Goal: Task Accomplishment & Management: Manage account settings

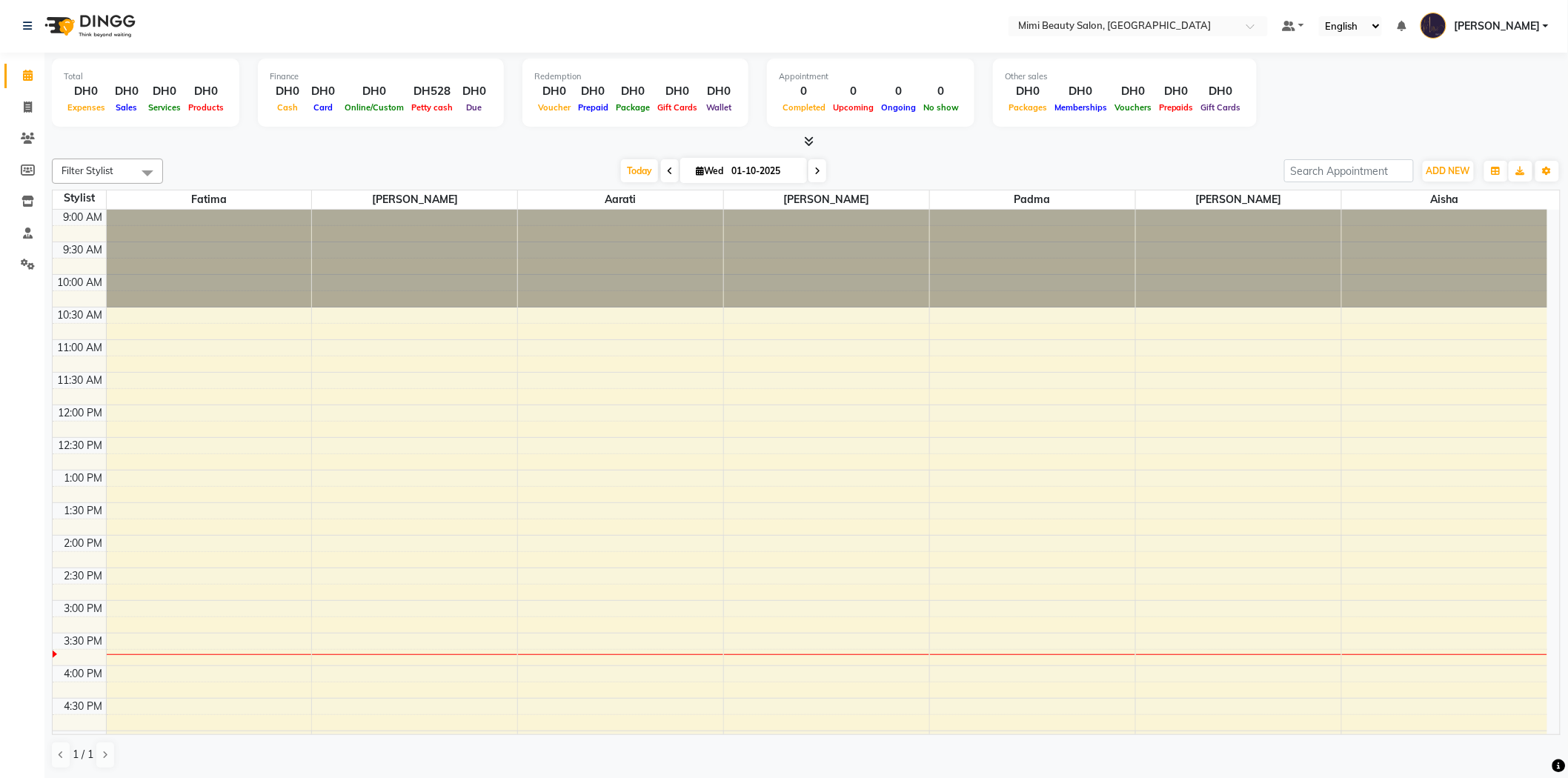
scroll to position [381, 0]
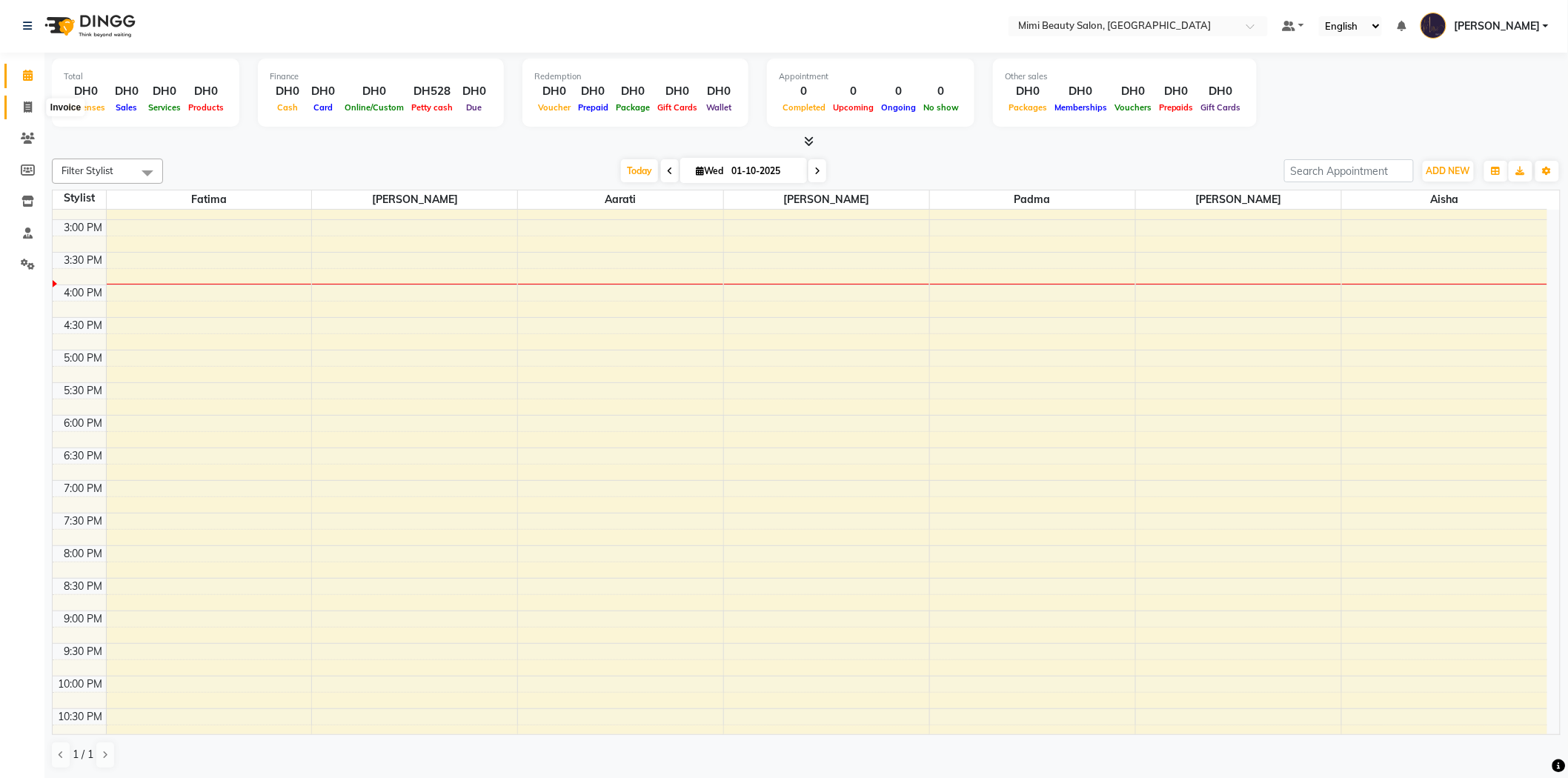
click at [26, 109] on icon at bounding box center [28, 107] width 8 height 11
select select "service"
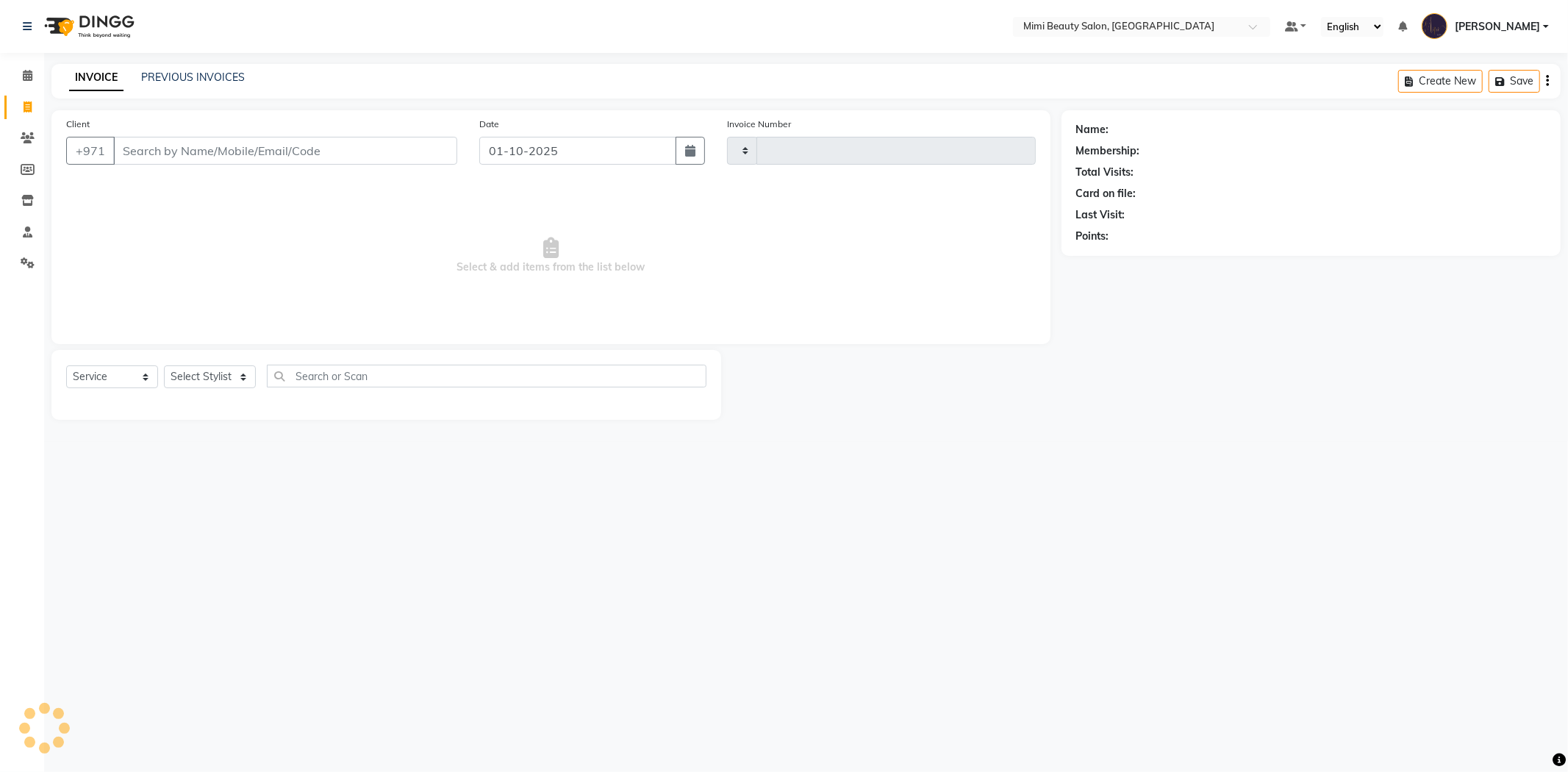
type input "1740"
select select "6756"
click at [24, 70] on icon at bounding box center [28, 75] width 10 height 11
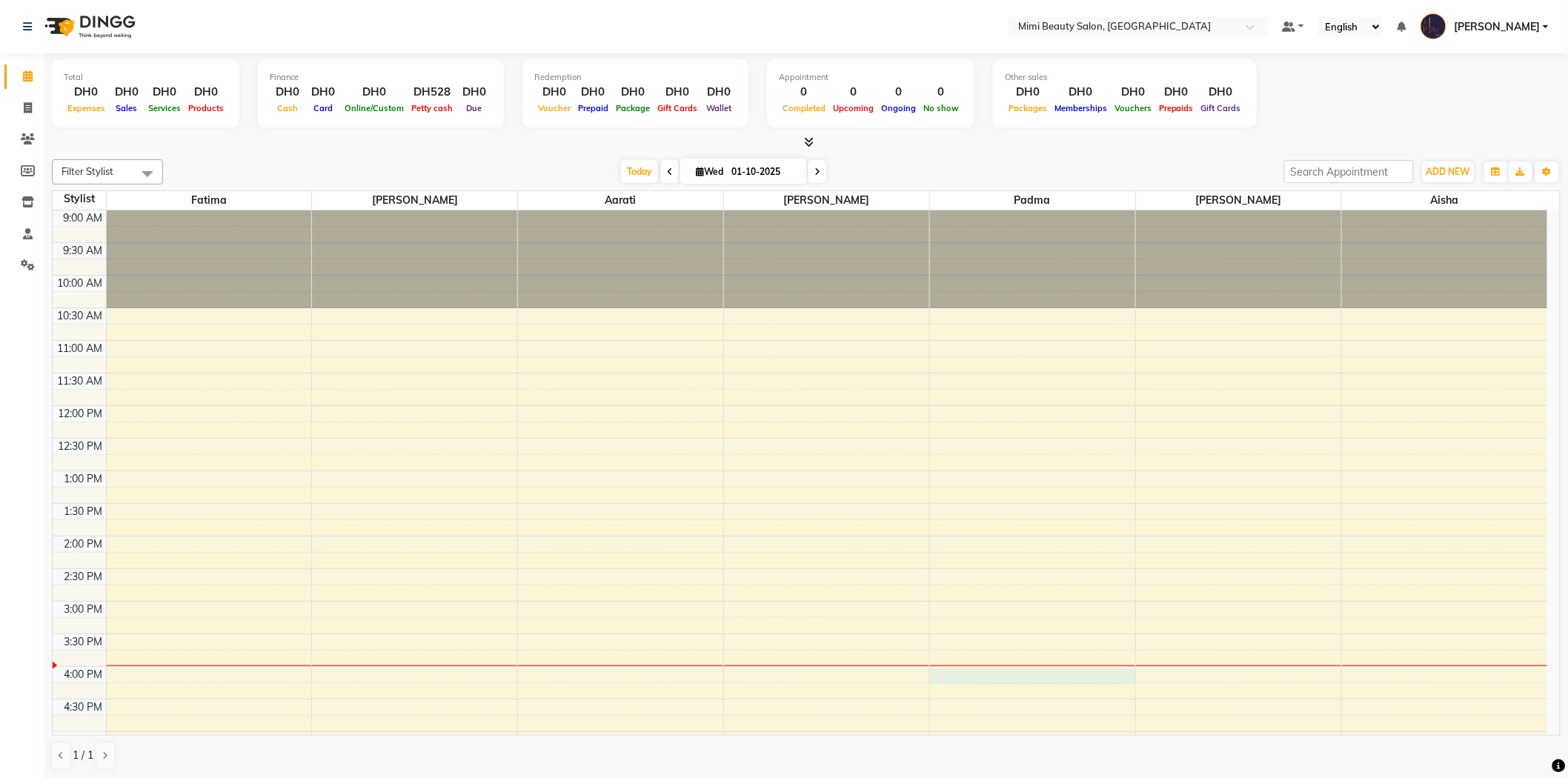
click at [1039, 675] on div "9:00 AM 9:30 AM 10:00 AM 10:30 AM 11:00 AM 11:30 AM 12:00 PM 12:30 PM 1:00 PM 1…" at bounding box center [800, 698] width 1495 height 977
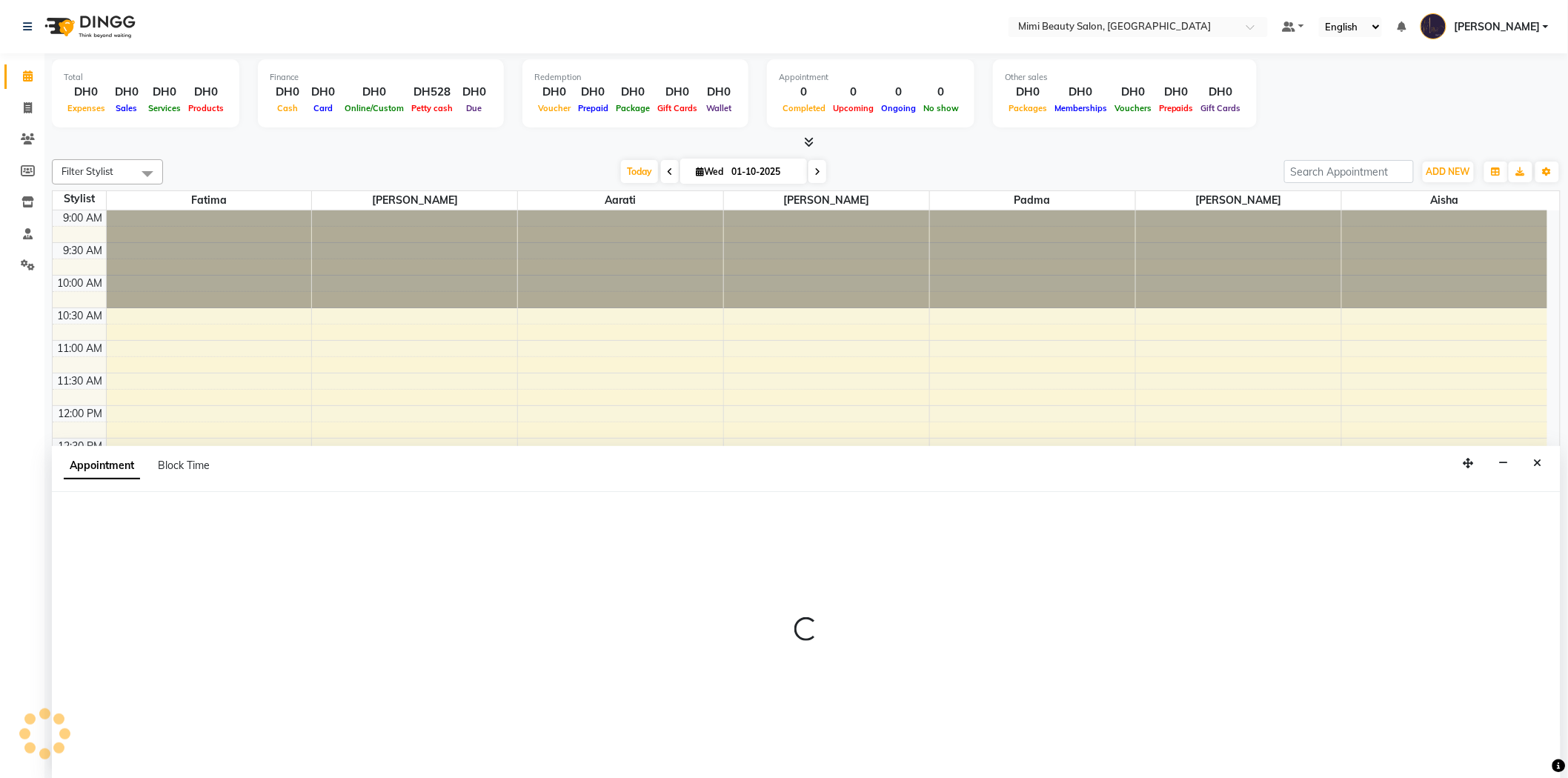
scroll to position [1, 0]
select select "53935"
select select "960"
select select "tentative"
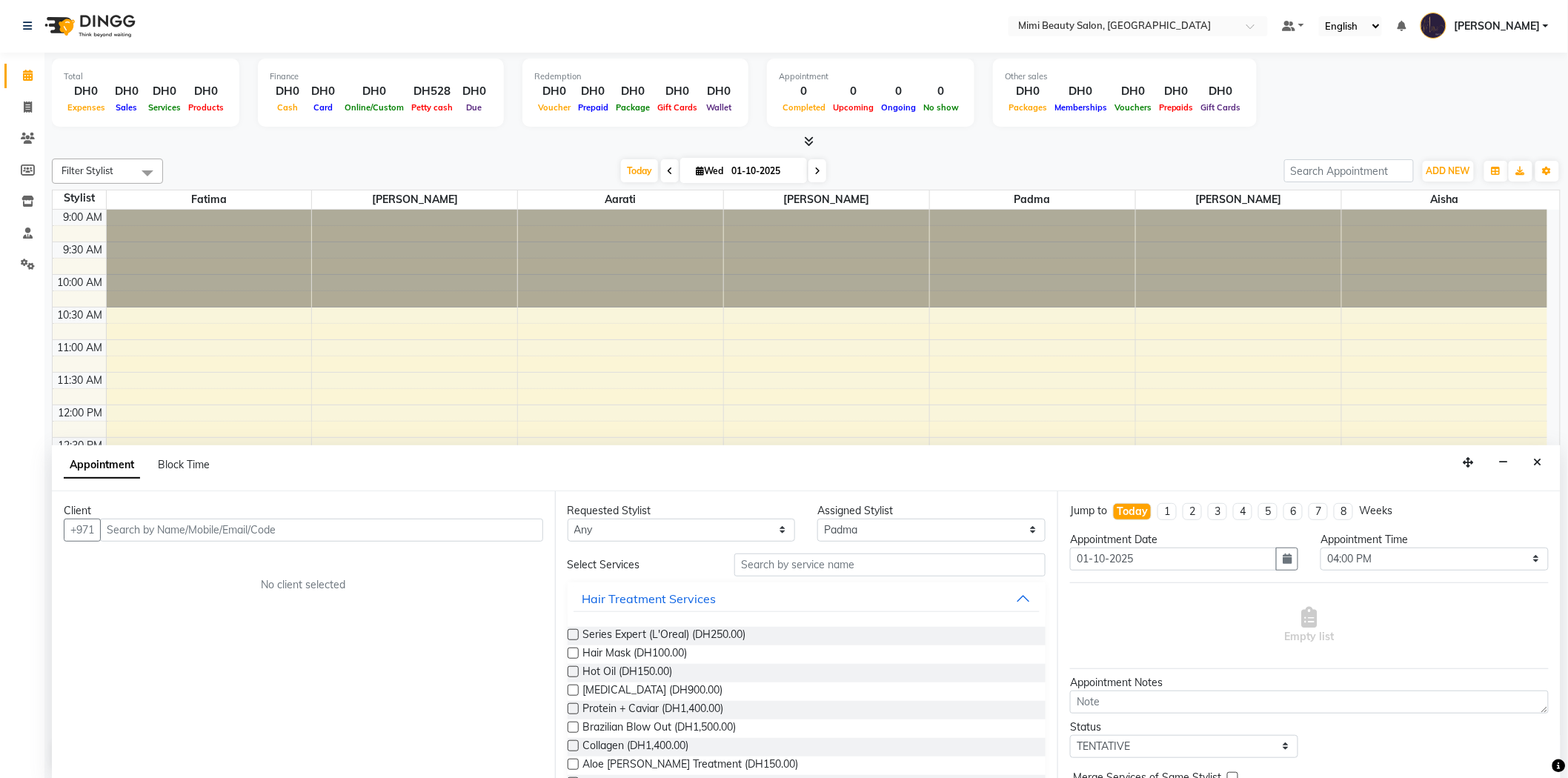
click at [316, 536] on input "text" at bounding box center [321, 530] width 443 height 23
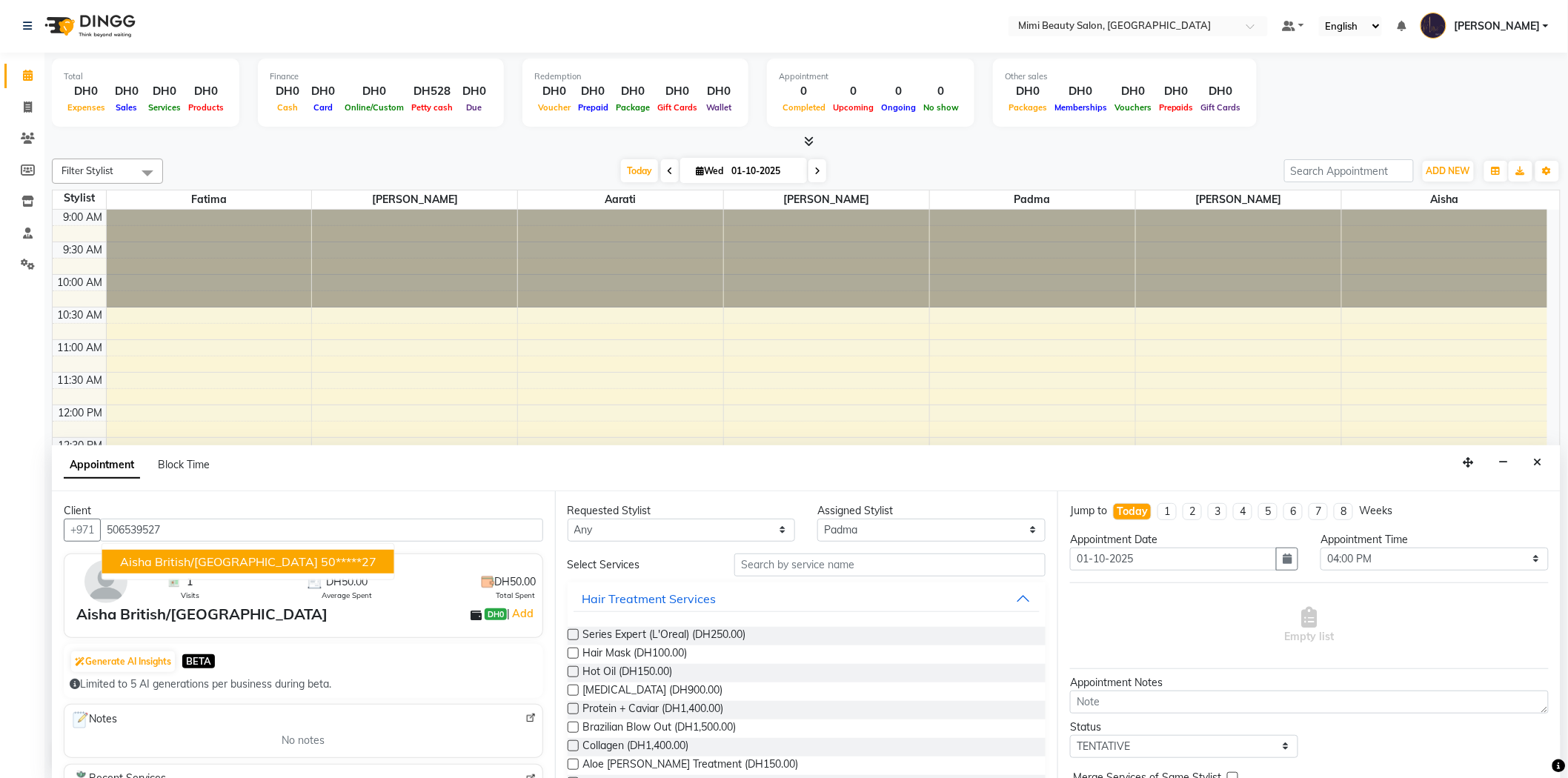
click at [165, 562] on span "Aisha British/[GEOGRAPHIC_DATA]" at bounding box center [219, 562] width 198 height 15
type input "50*****27"
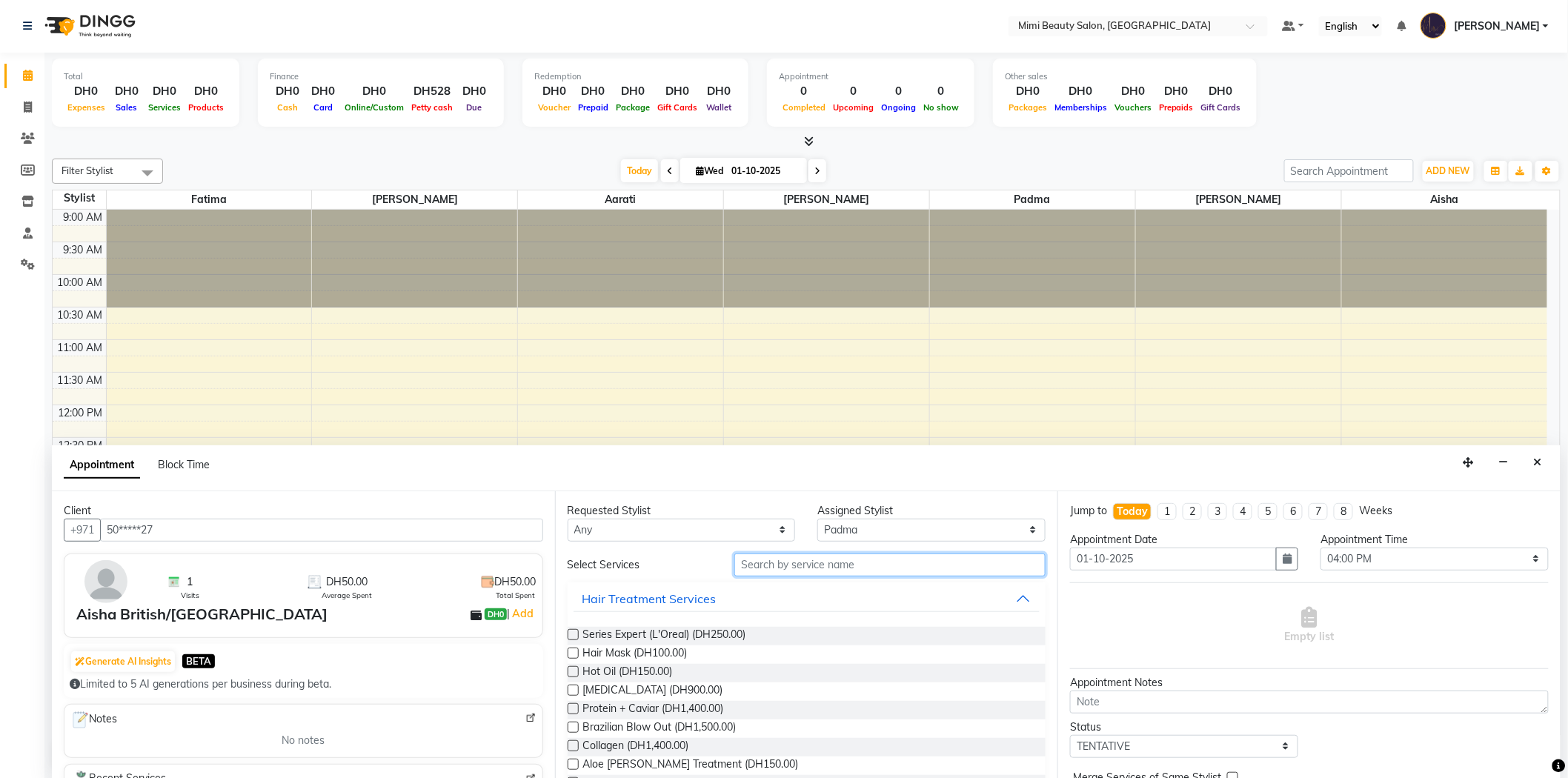
click at [836, 564] on input "text" at bounding box center [890, 565] width 312 height 23
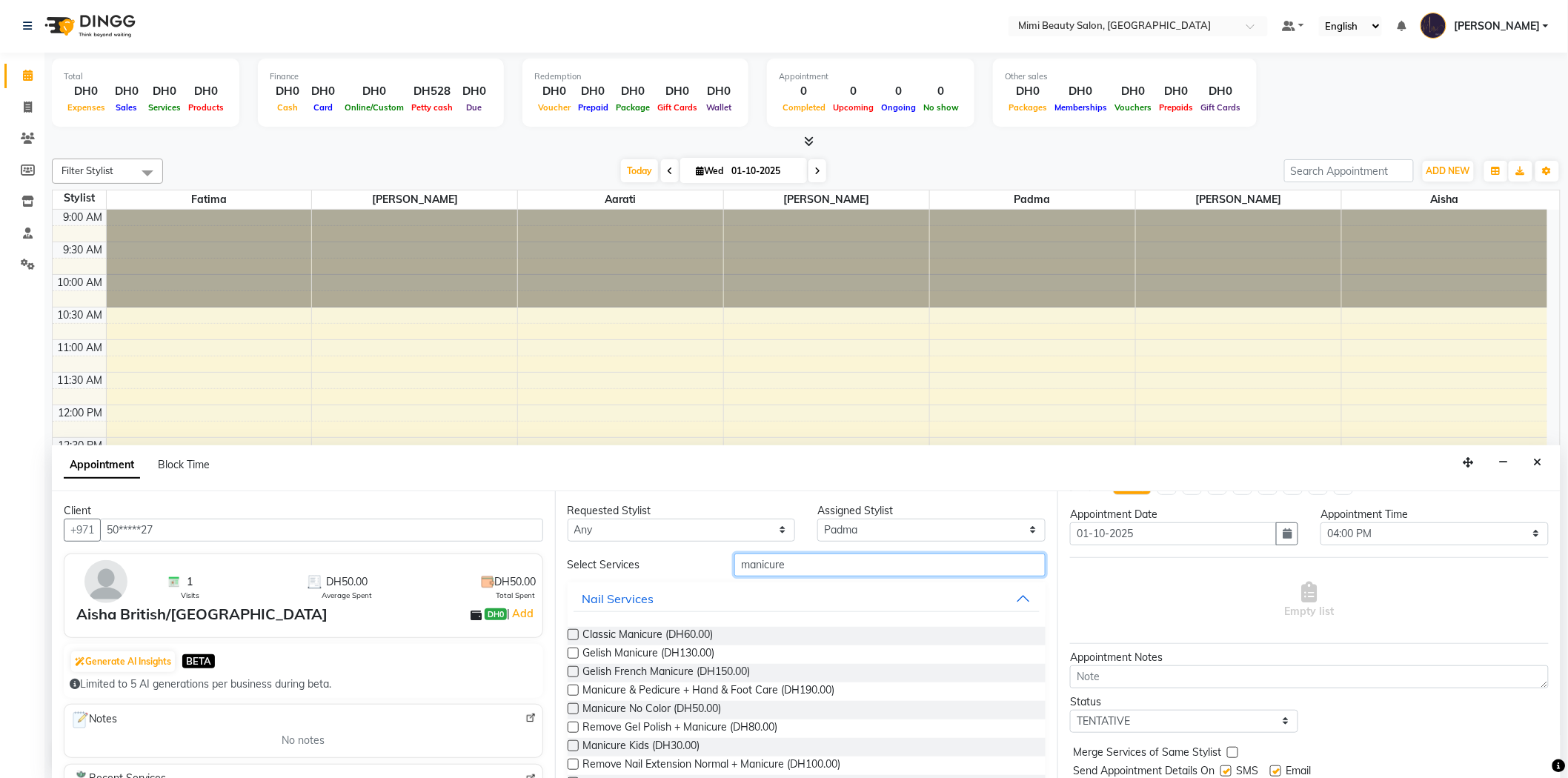
scroll to position [0, 0]
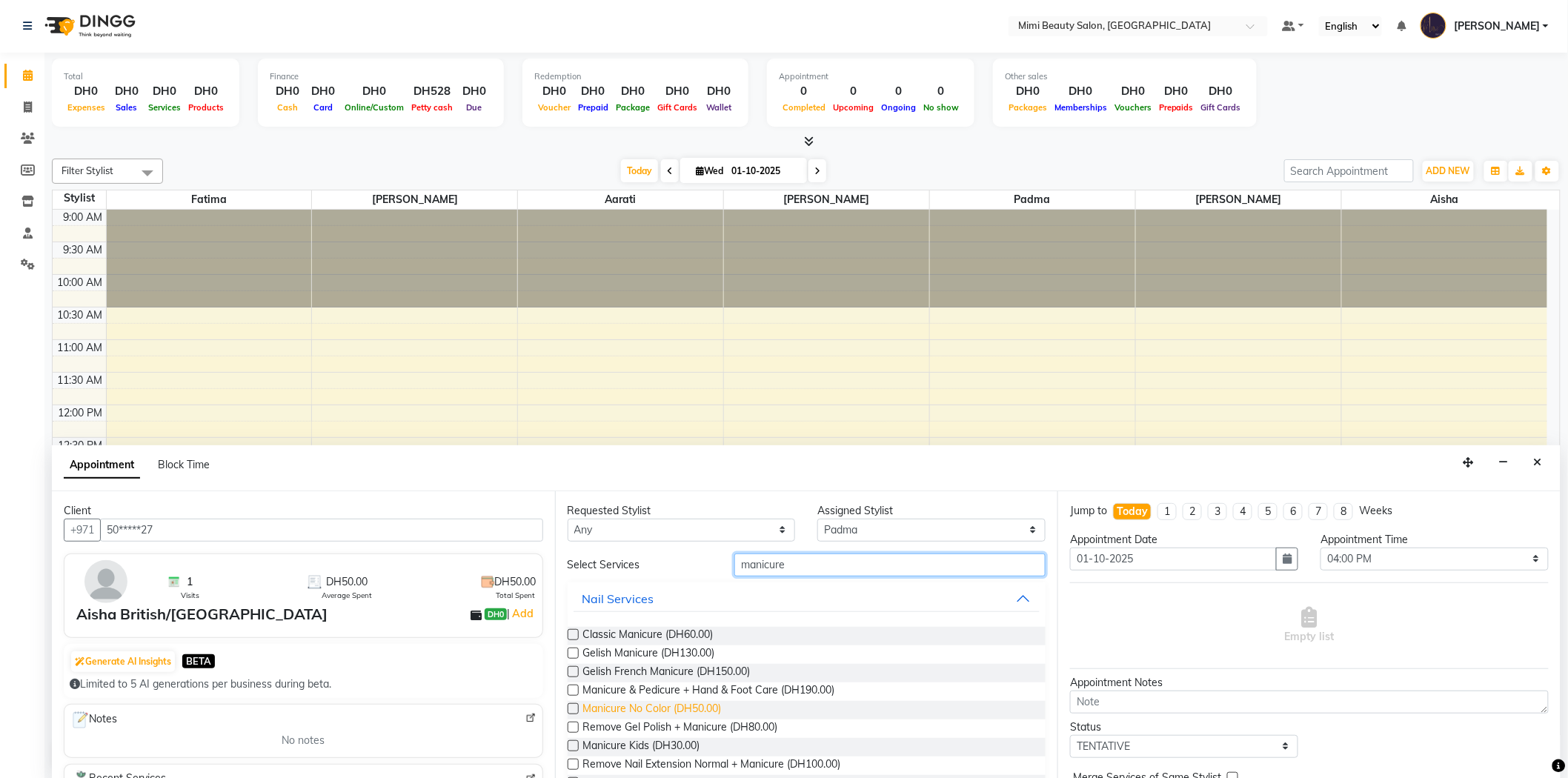
type input "manicure"
click at [653, 706] on span "Manicure No Color (DH50.00)" at bounding box center [652, 709] width 138 height 18
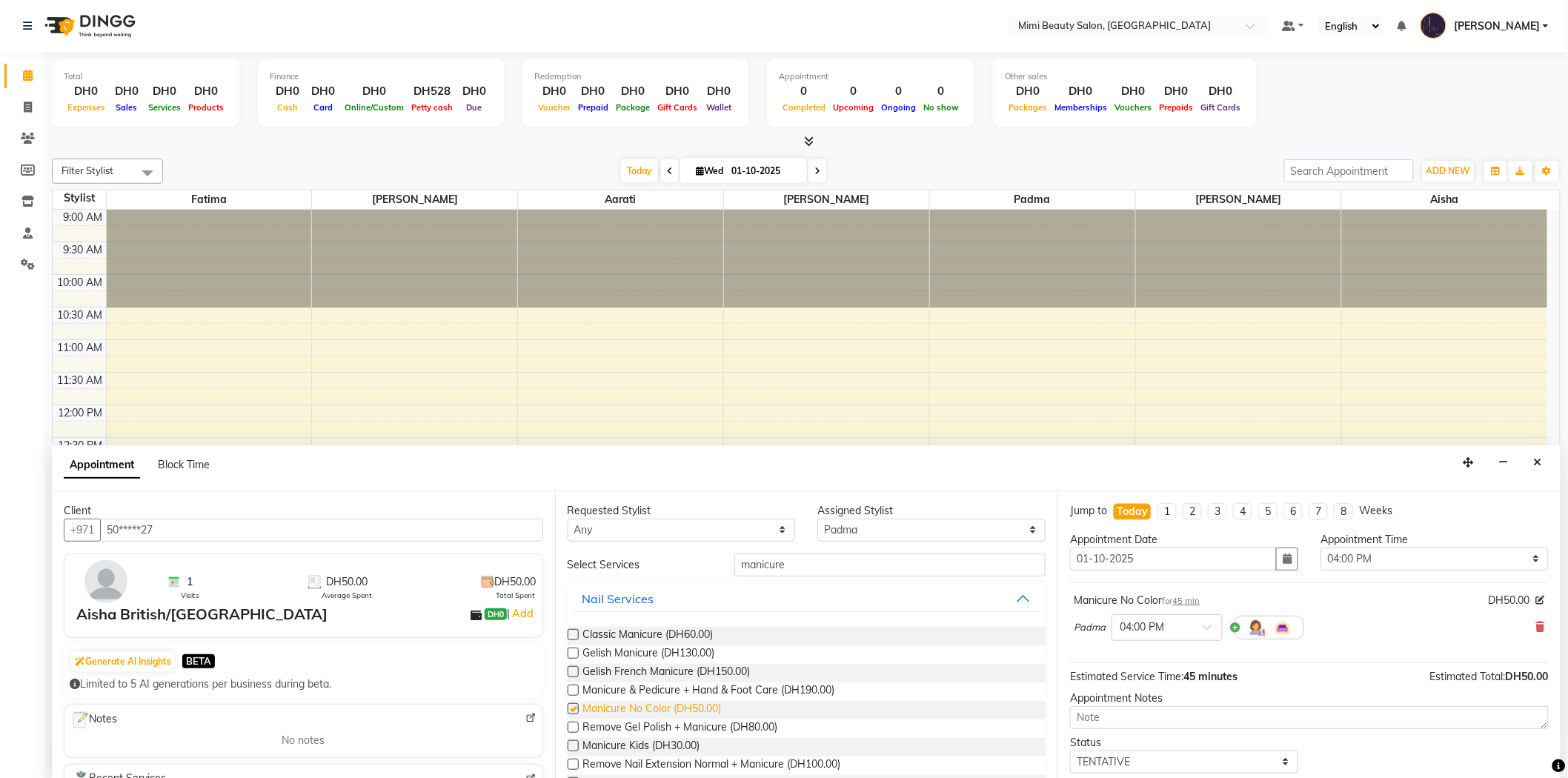
checkbox input "false"
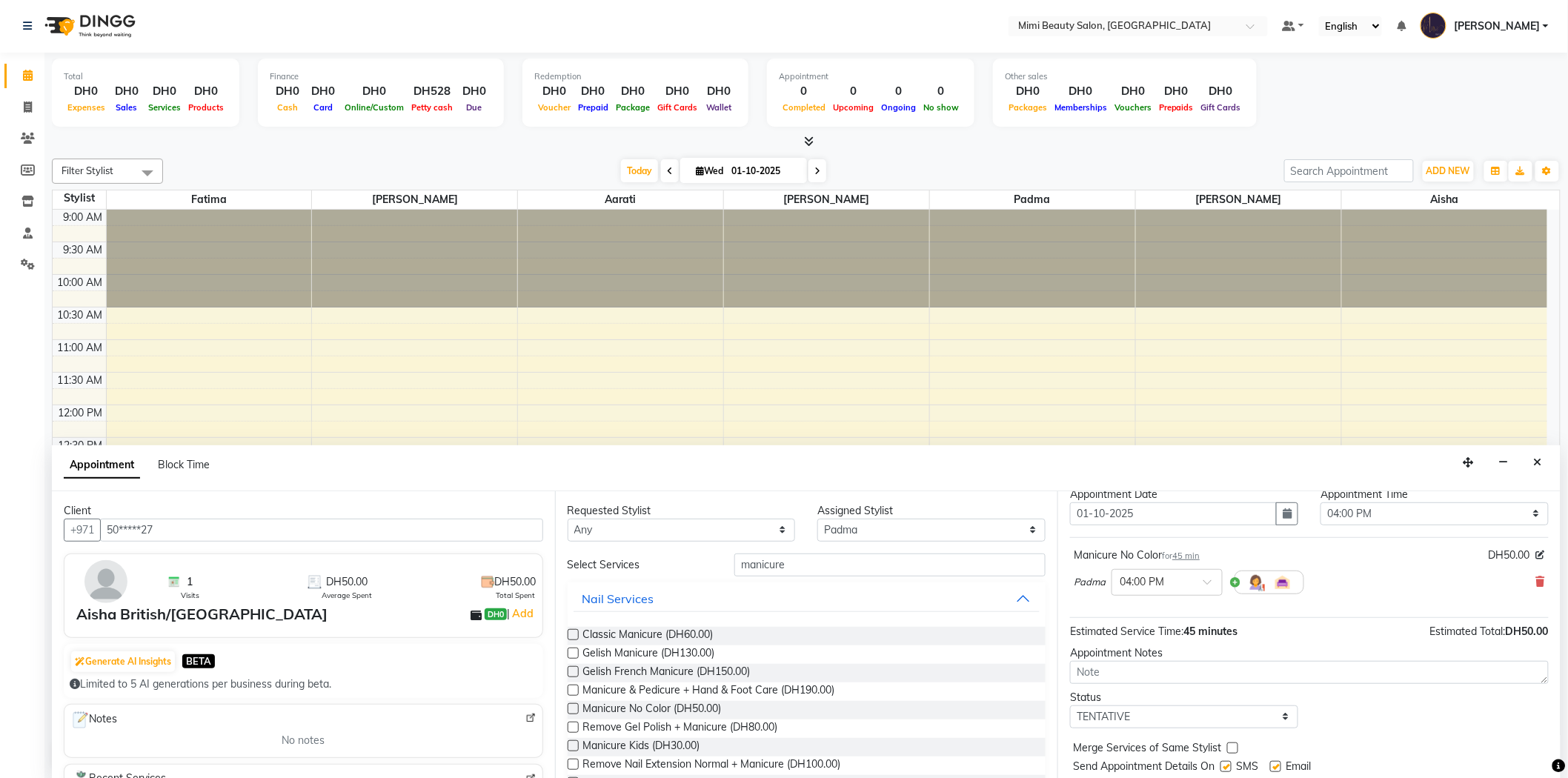
scroll to position [87, 0]
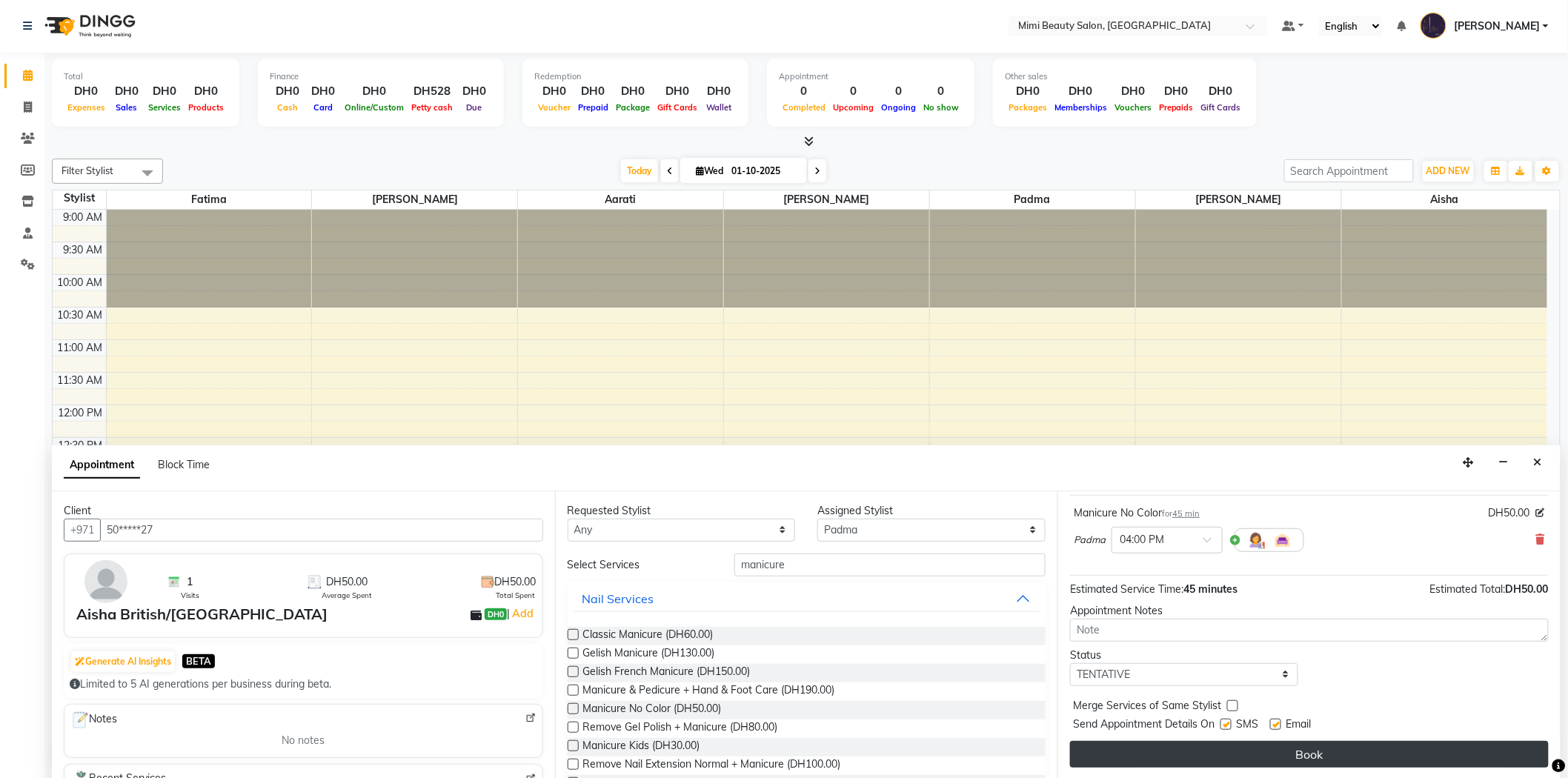
click at [1283, 749] on button "Book" at bounding box center [1308, 754] width 478 height 26
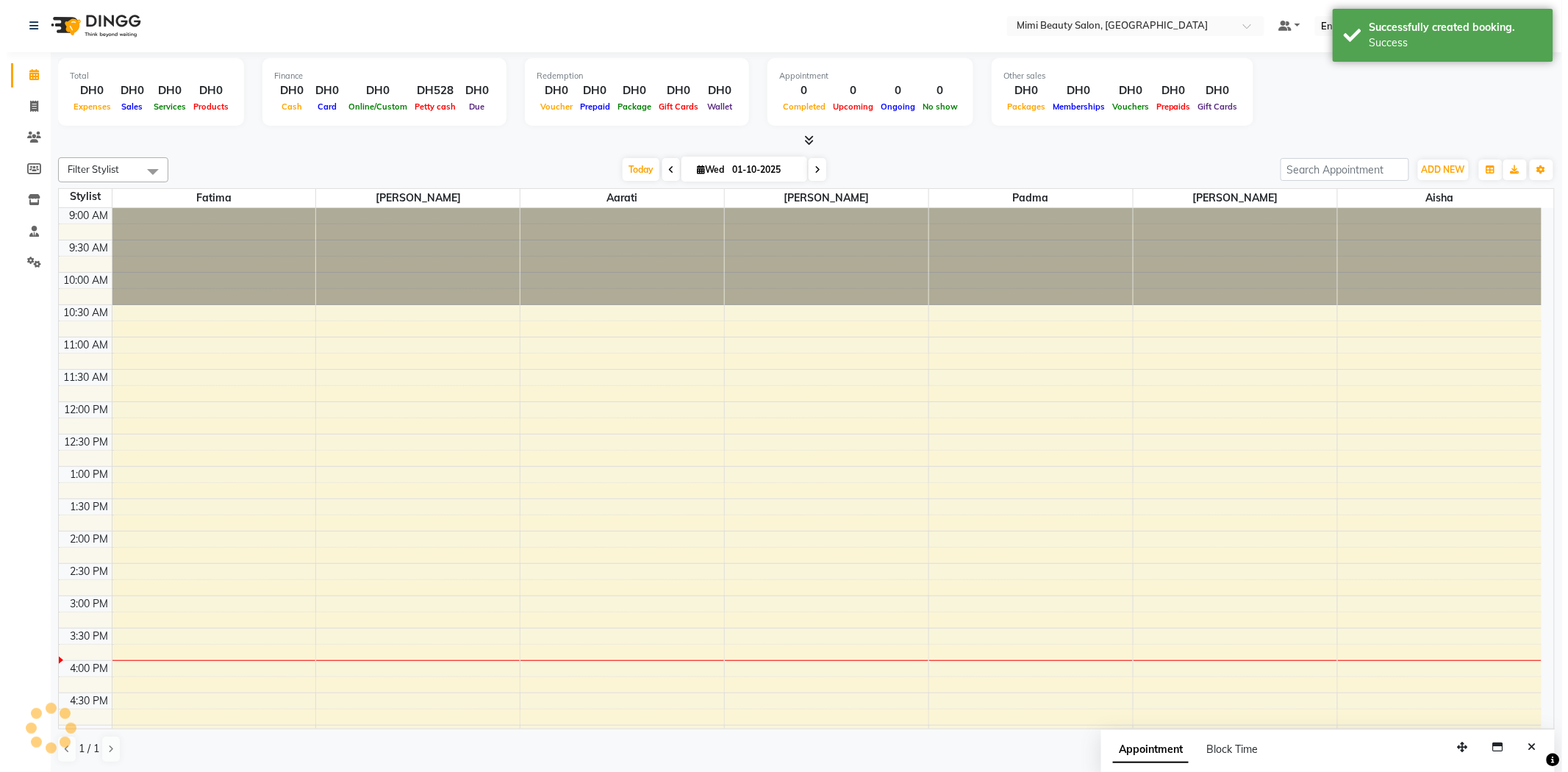
scroll to position [0, 0]
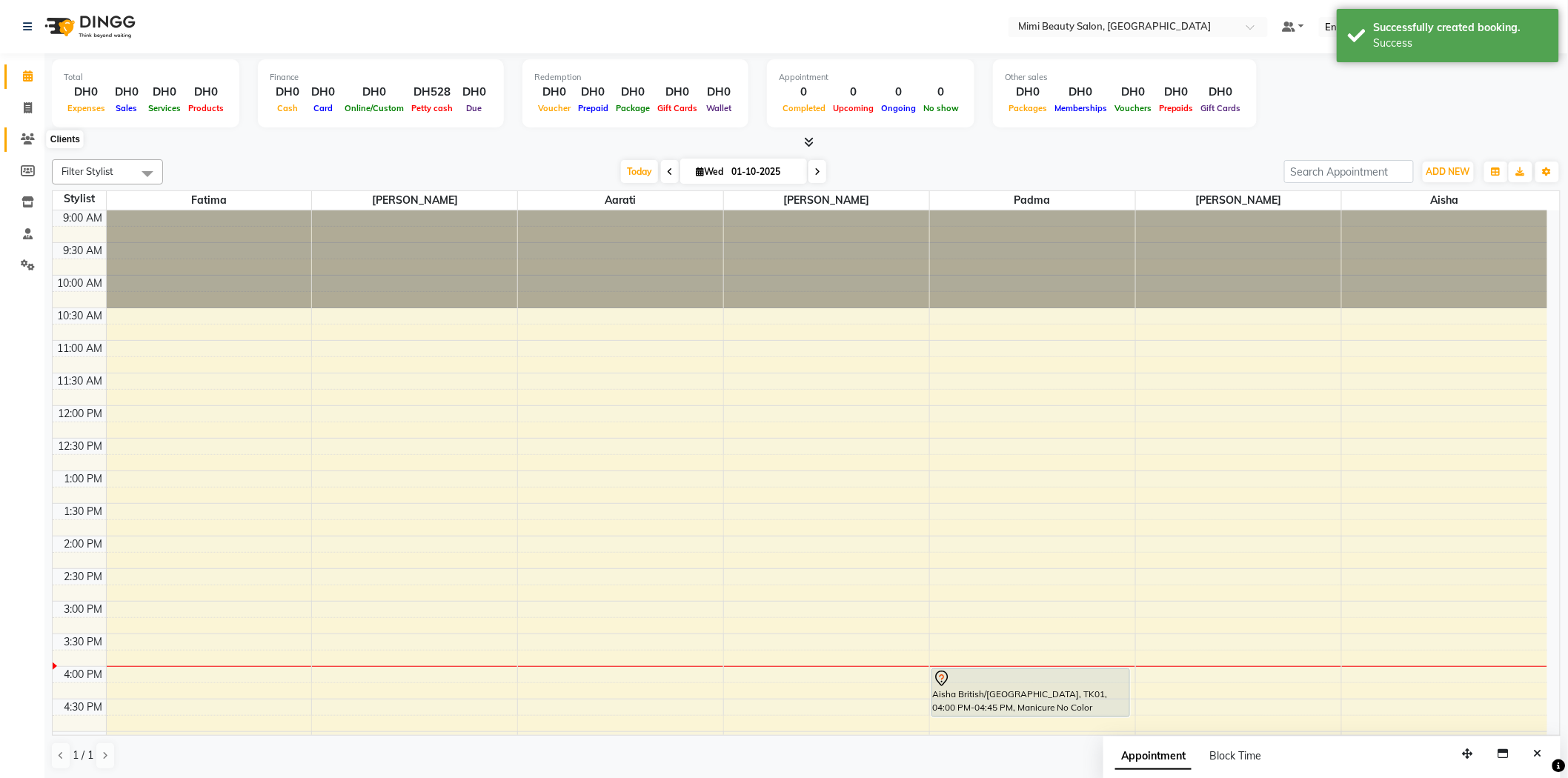
click at [24, 142] on icon at bounding box center [28, 139] width 14 height 11
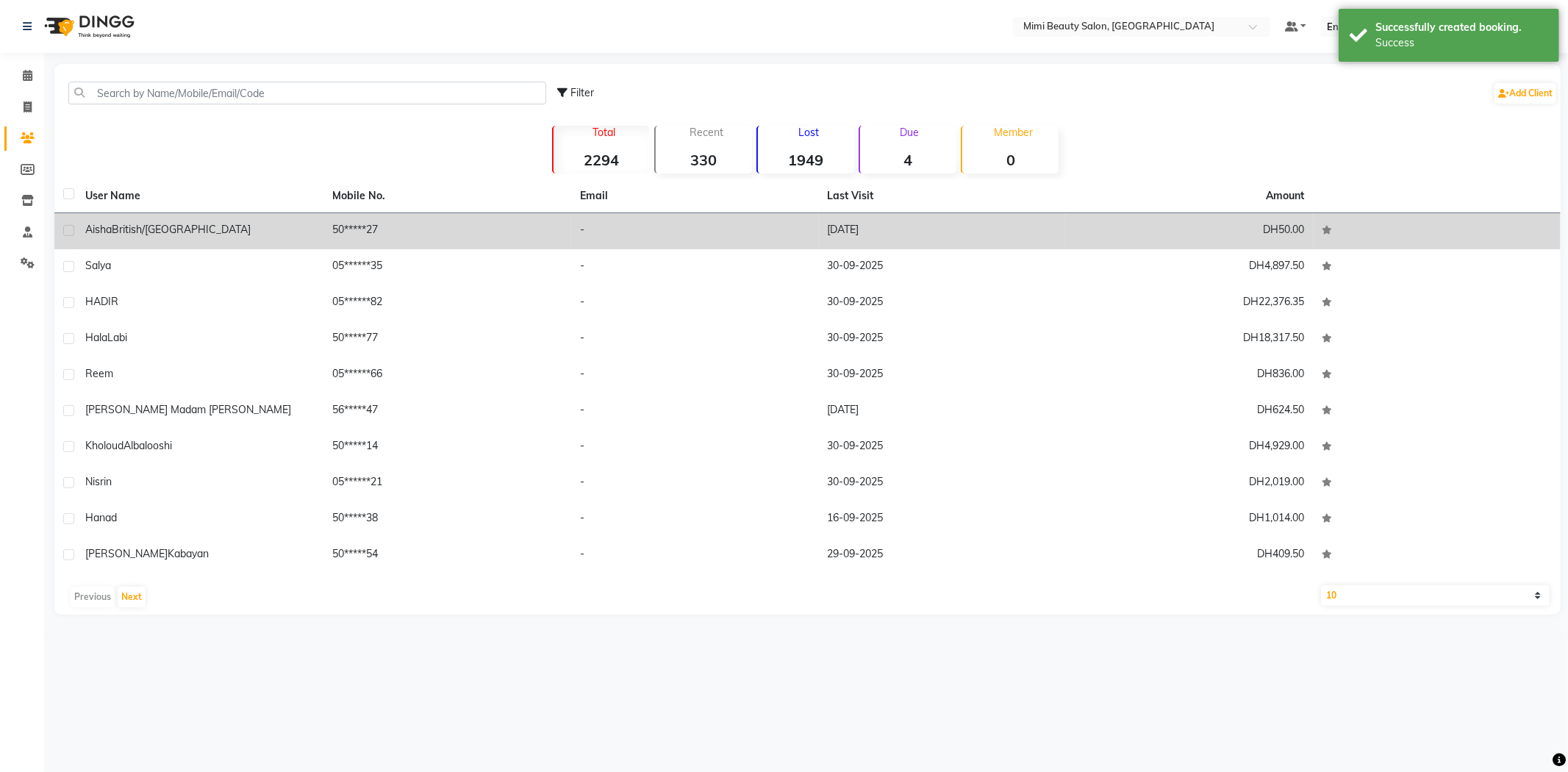
click at [208, 230] on div "Aisha British/[GEOGRAPHIC_DATA]" at bounding box center [201, 229] width 230 height 15
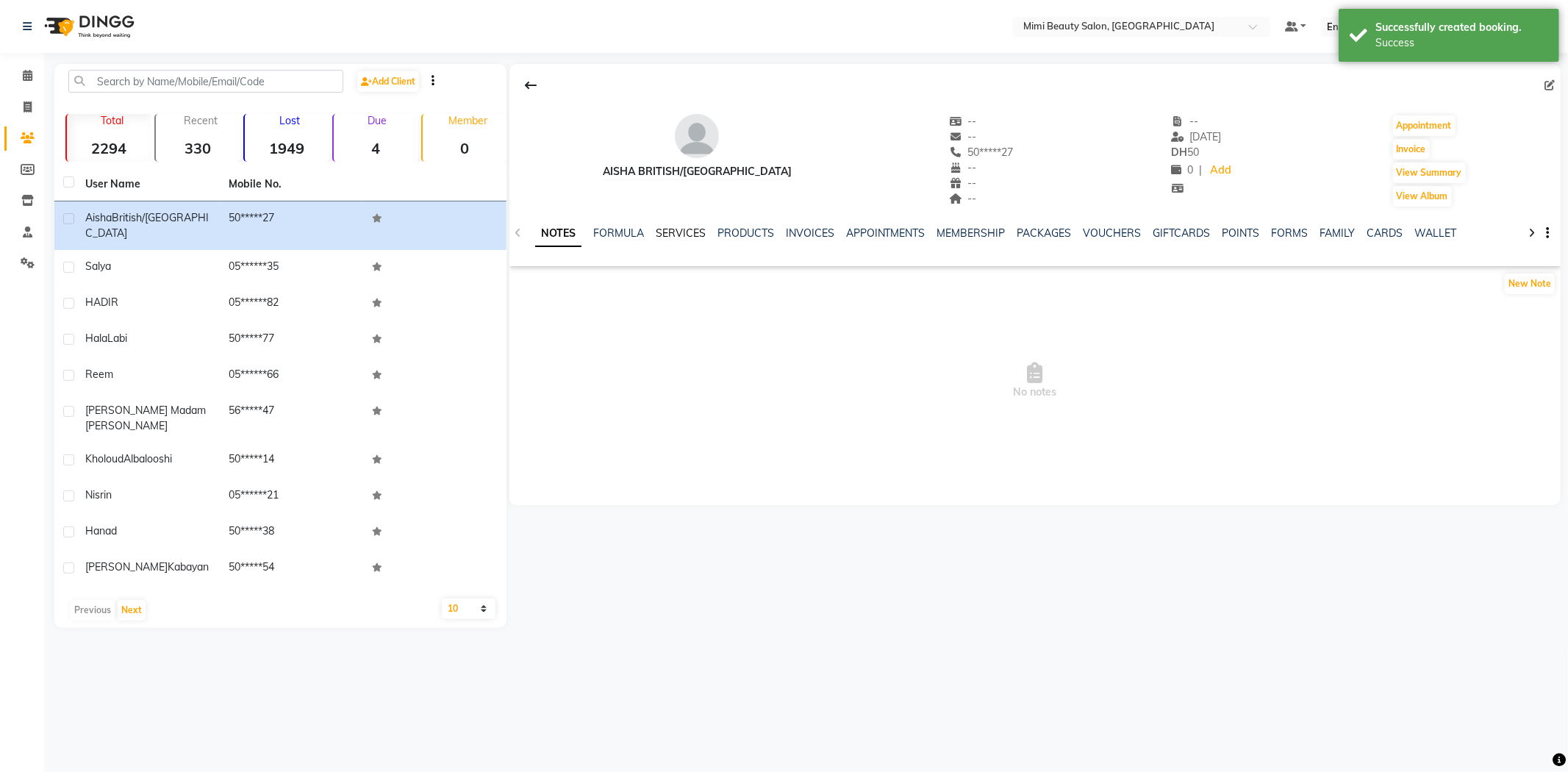
click at [681, 233] on link "SERVICES" at bounding box center [680, 233] width 50 height 13
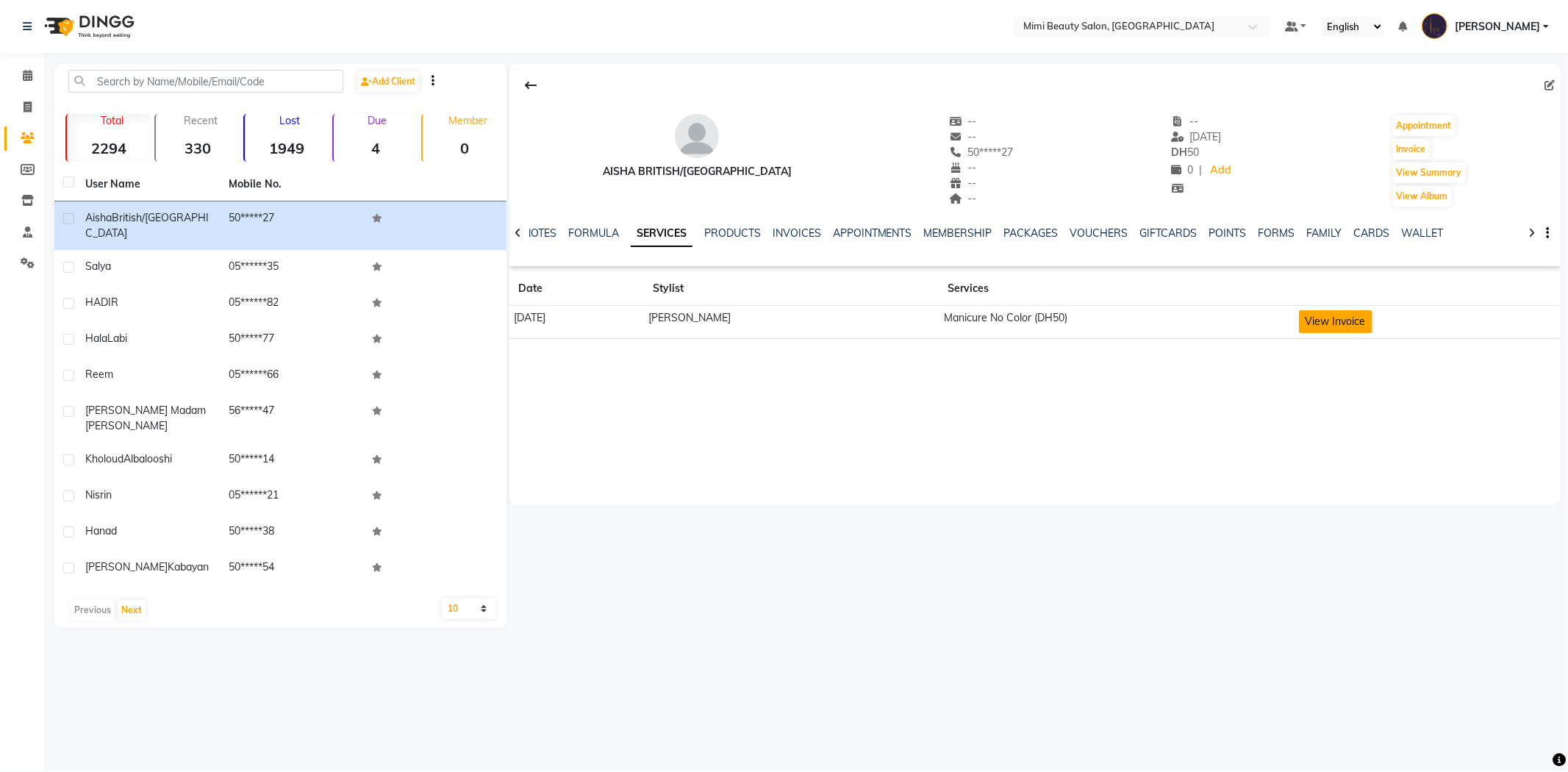
click at [1329, 327] on button "View Invoice" at bounding box center [1336, 321] width 74 height 23
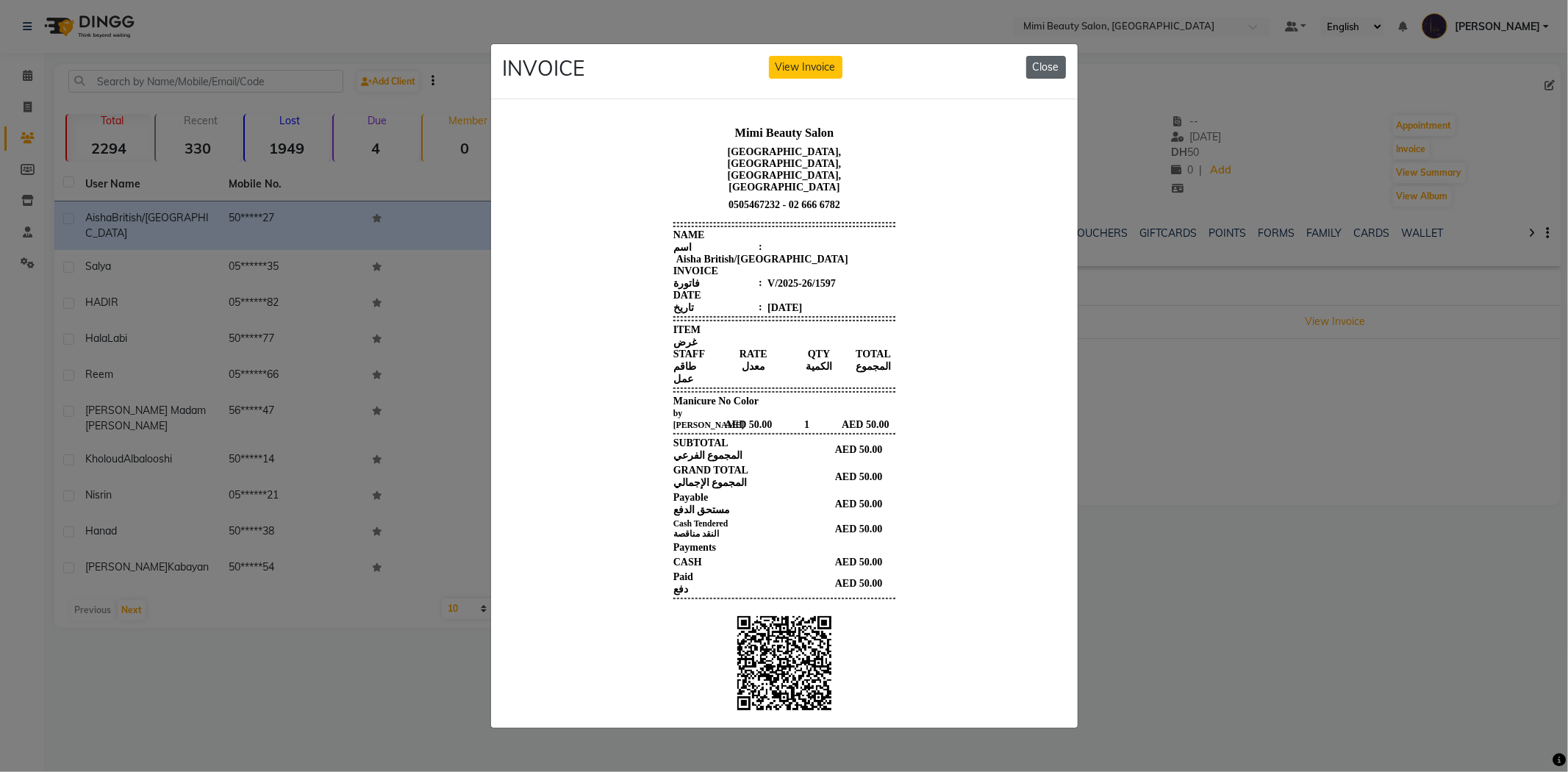
click at [1031, 64] on button "Close" at bounding box center [1046, 67] width 40 height 23
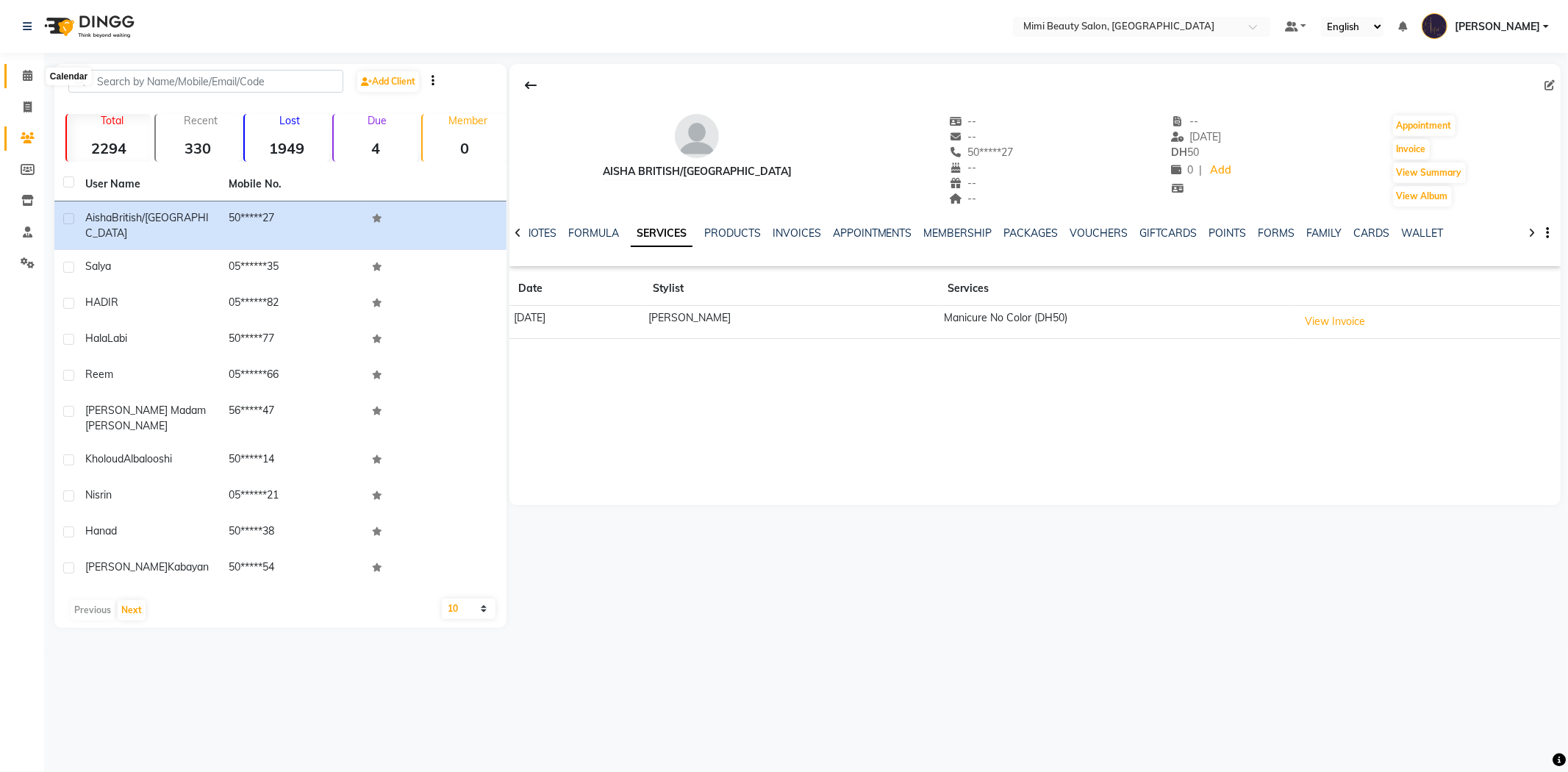
click at [25, 75] on icon at bounding box center [28, 75] width 10 height 11
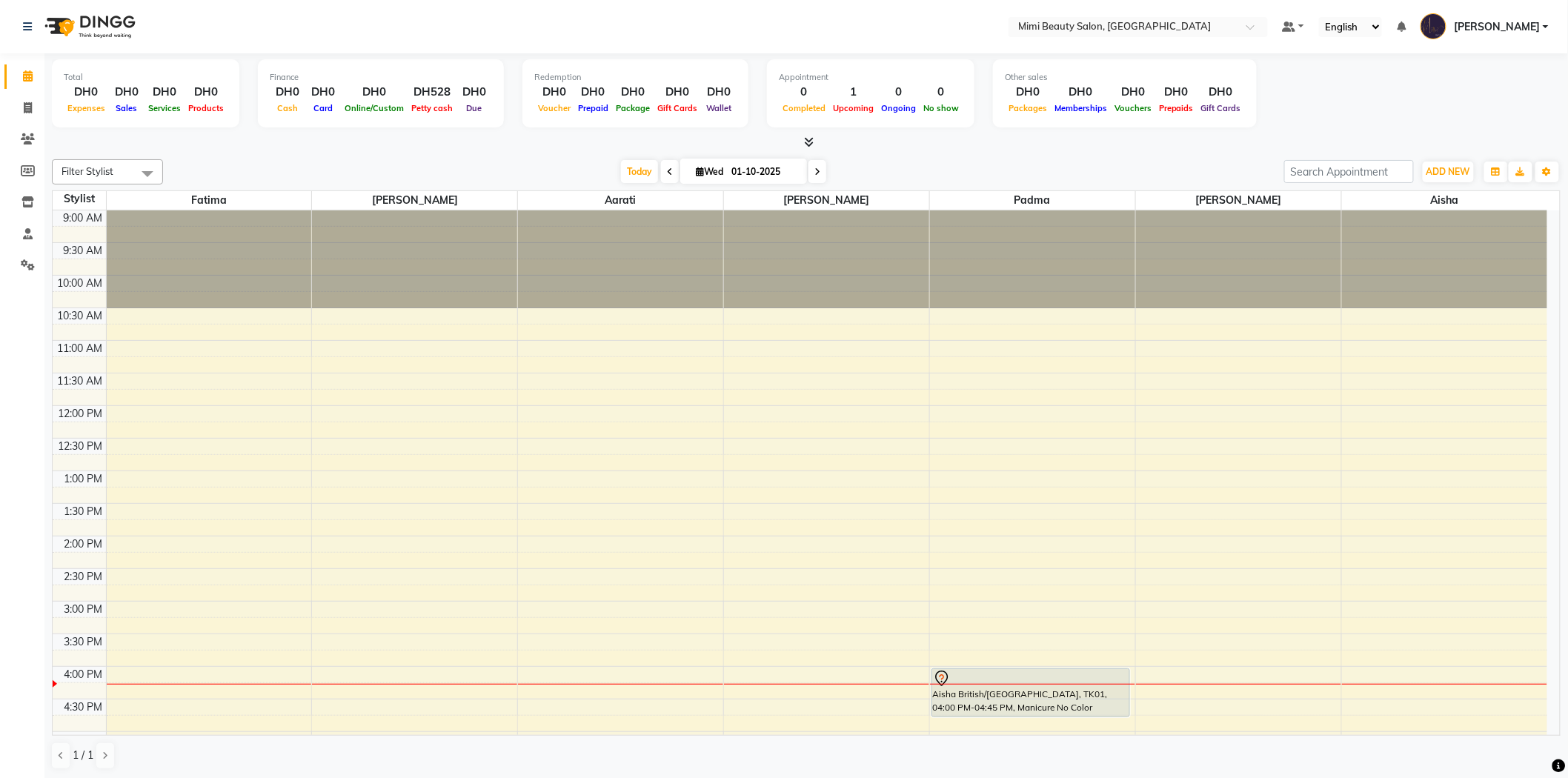
click at [751, 167] on input "01-10-2025" at bounding box center [764, 172] width 74 height 22
select select "10"
select select "2025"
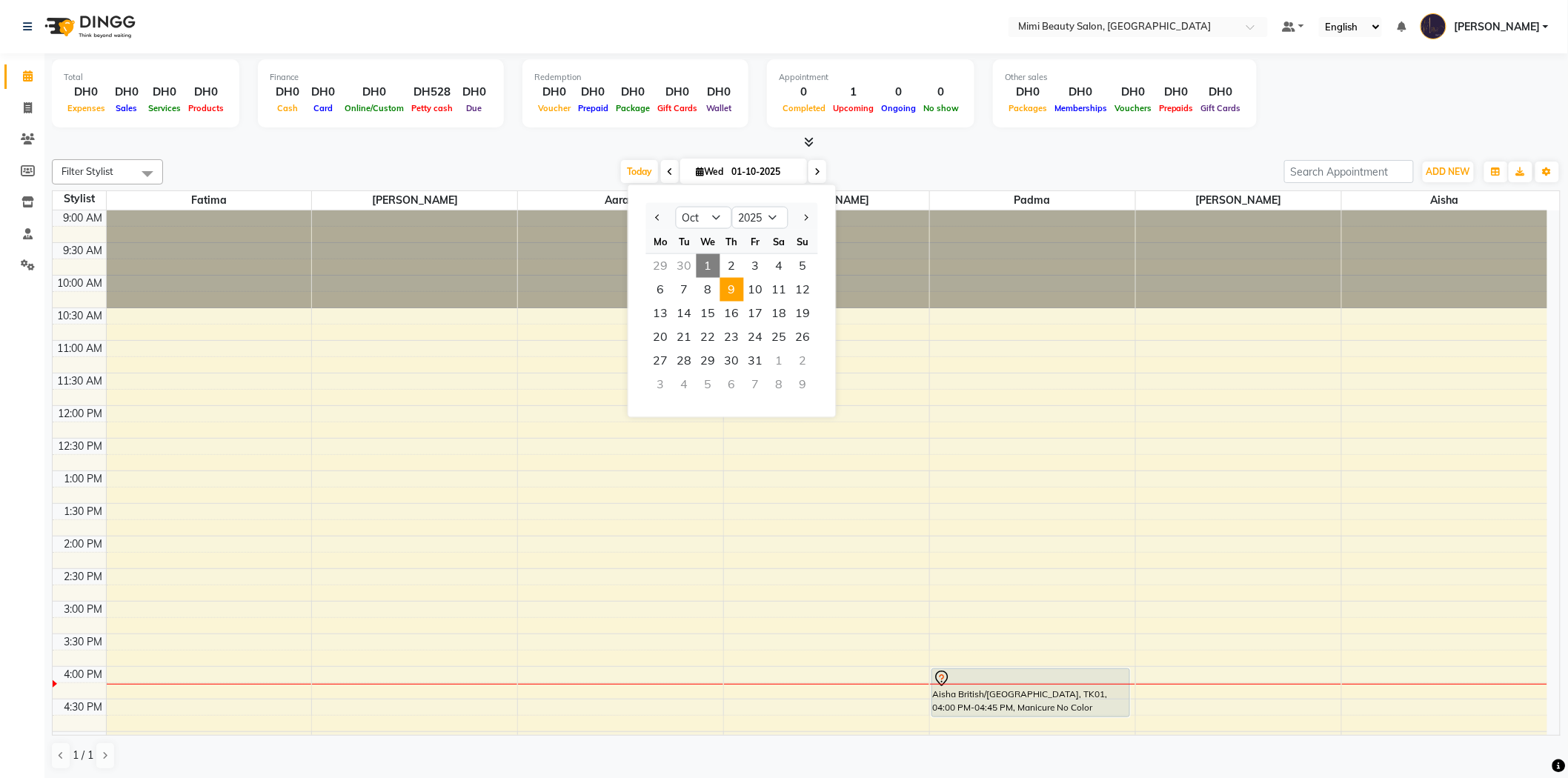
click at [736, 296] on span "9" at bounding box center [732, 290] width 24 height 24
type input "[DATE]"
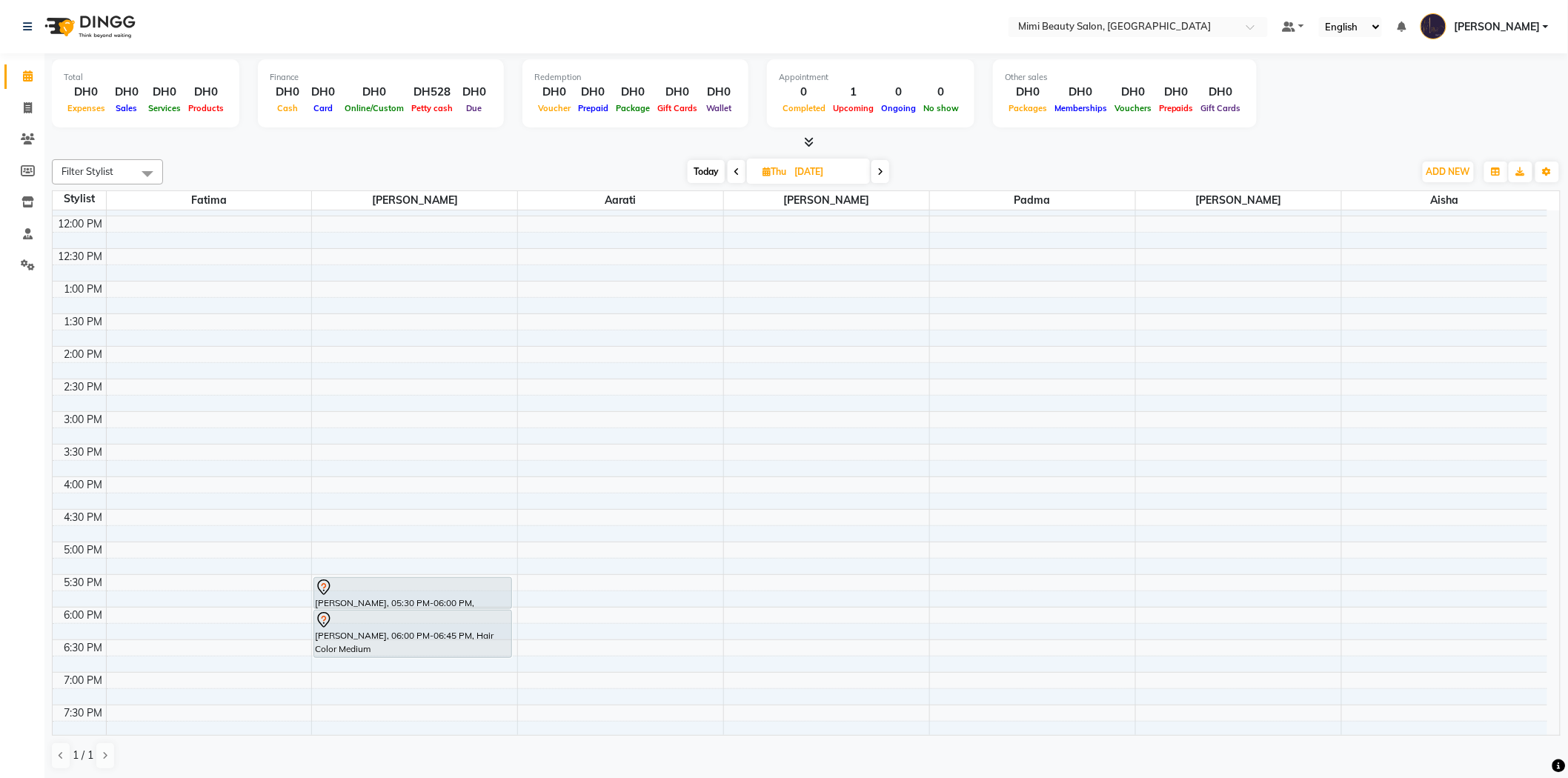
scroll to position [128, 0]
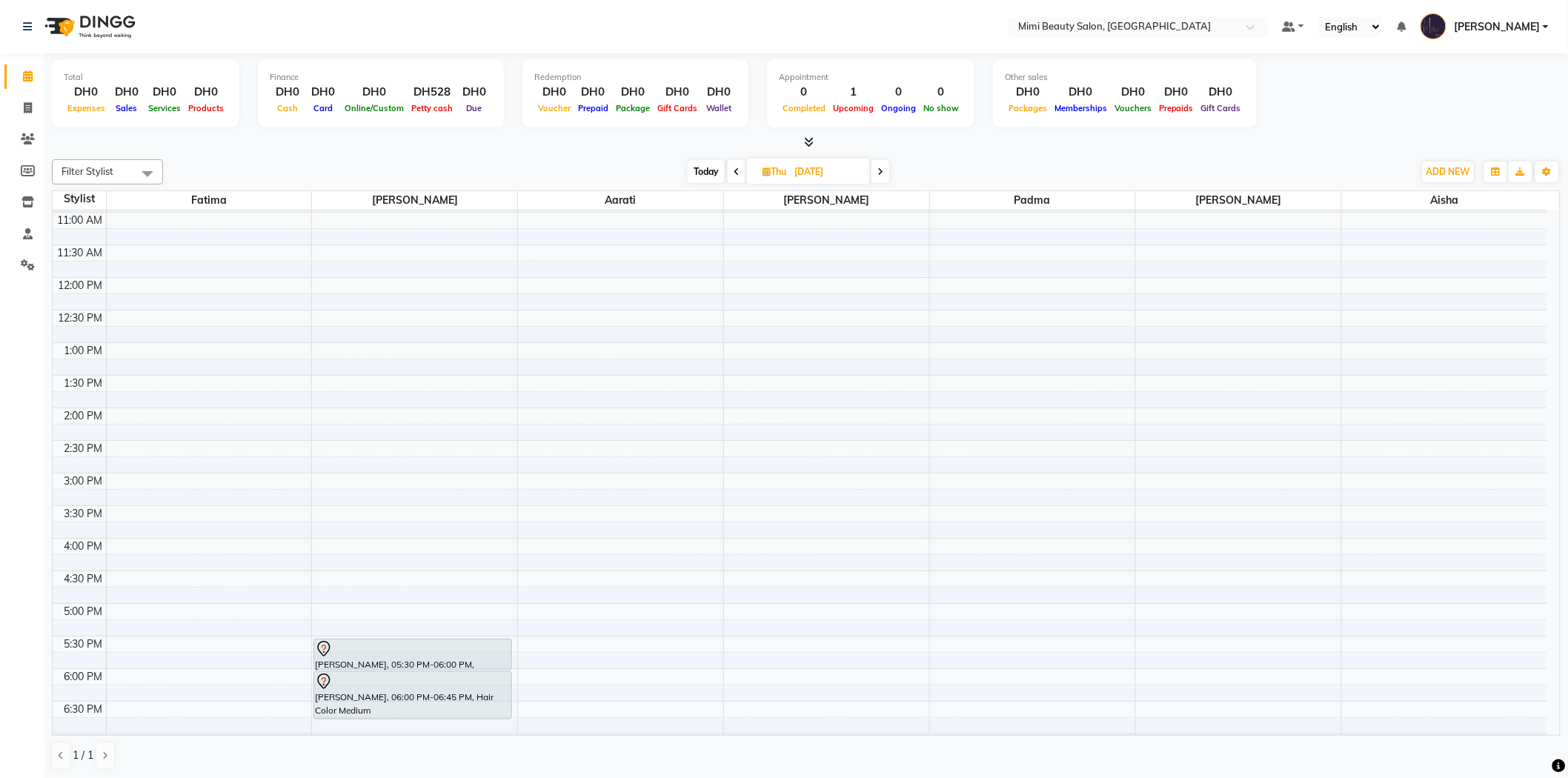
click at [479, 652] on div at bounding box center [412, 649] width 196 height 18
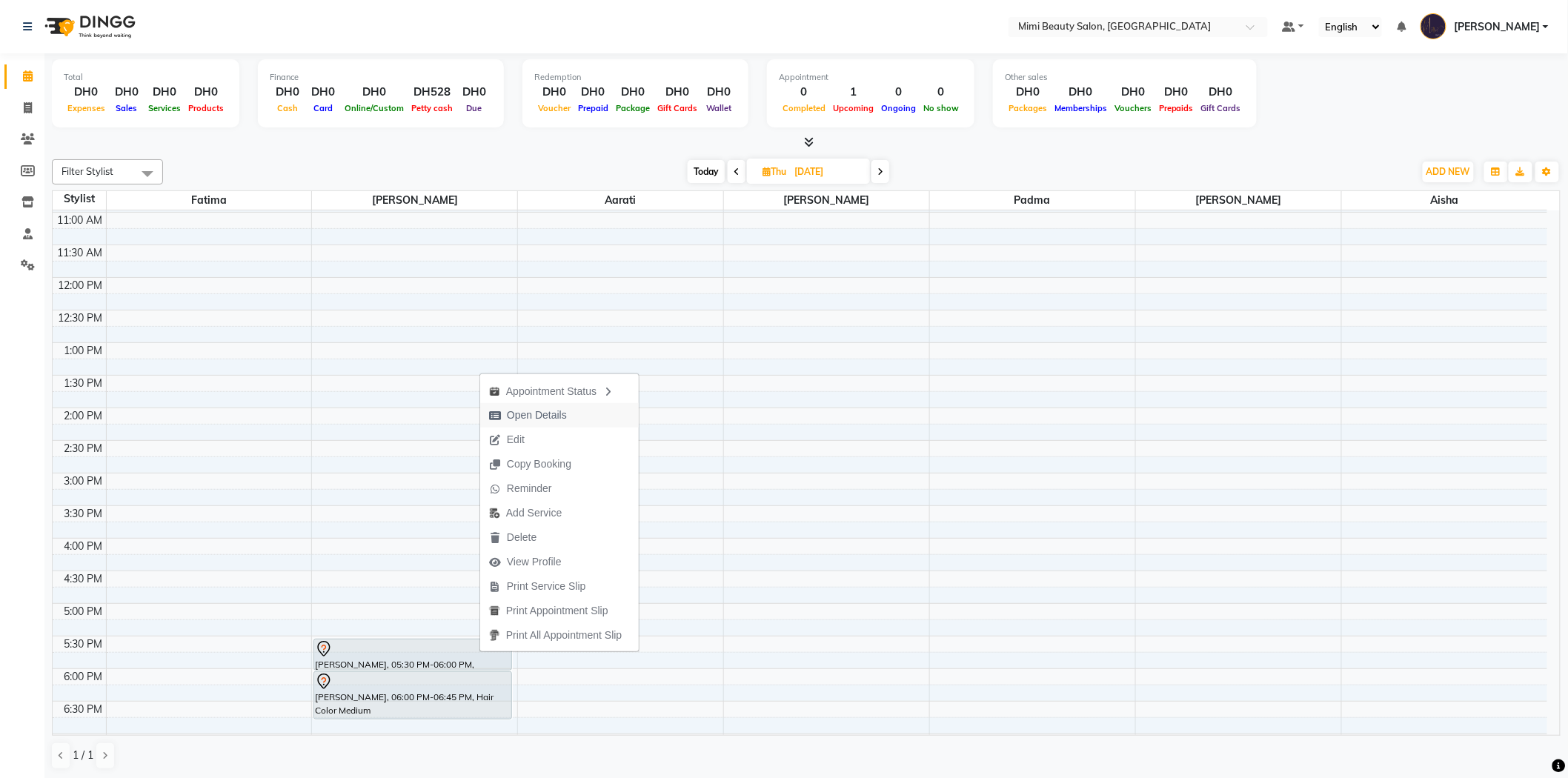
click at [563, 411] on span "Open Details" at bounding box center [536, 415] width 60 height 15
select select "7"
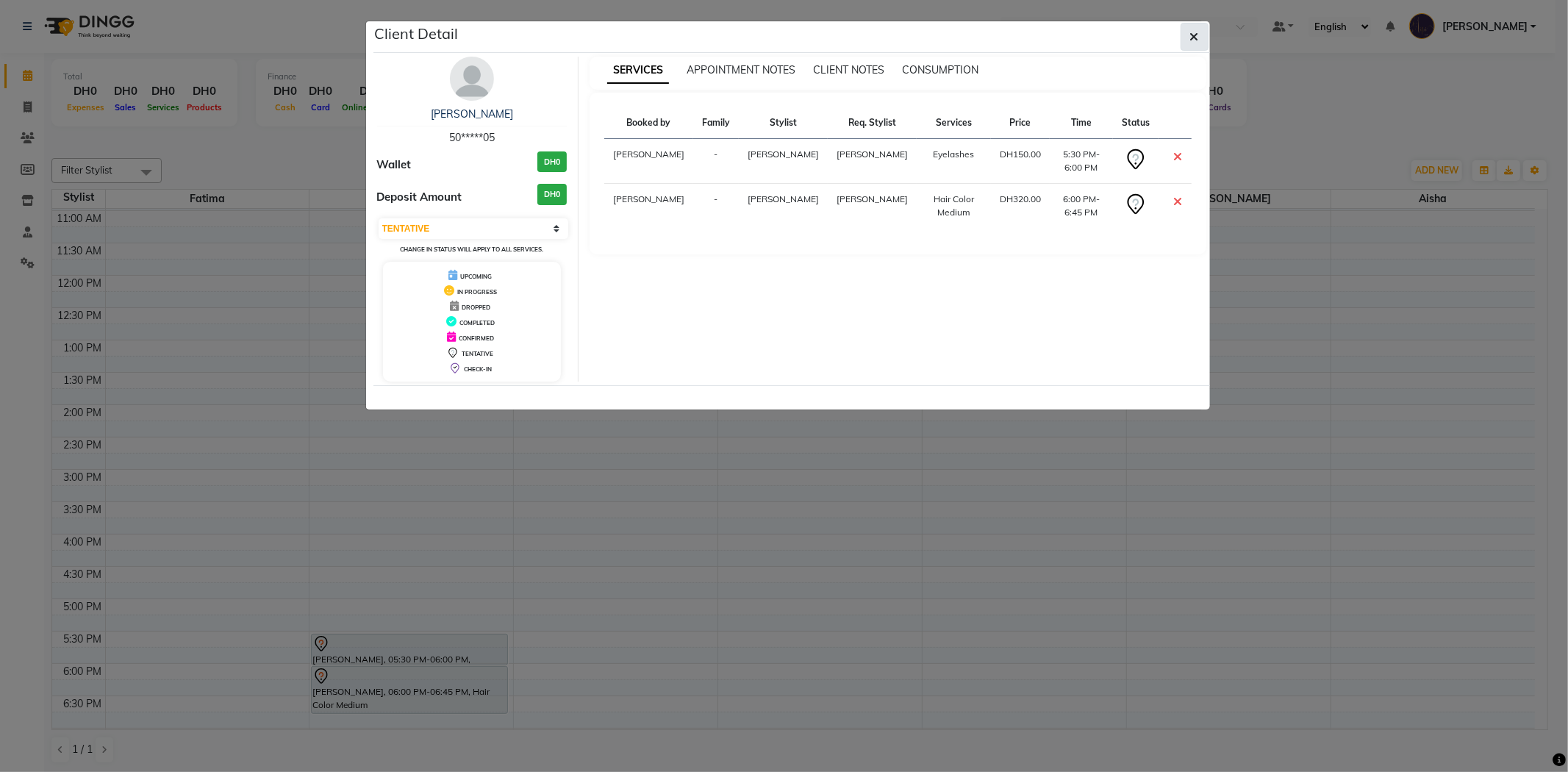
click at [1193, 38] on icon "button" at bounding box center [1195, 36] width 9 height 12
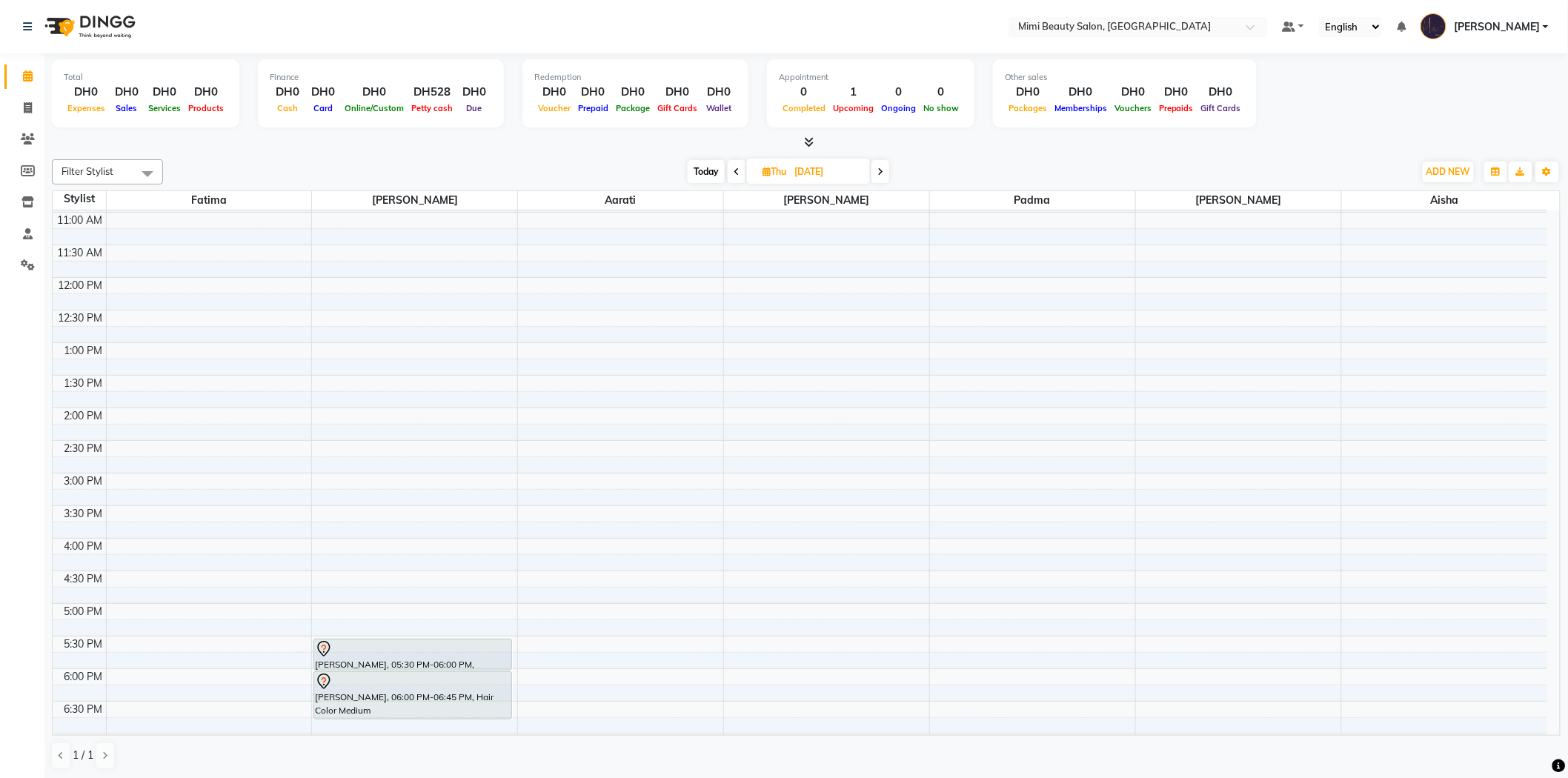
click at [375, 656] on div at bounding box center [412, 649] width 196 height 18
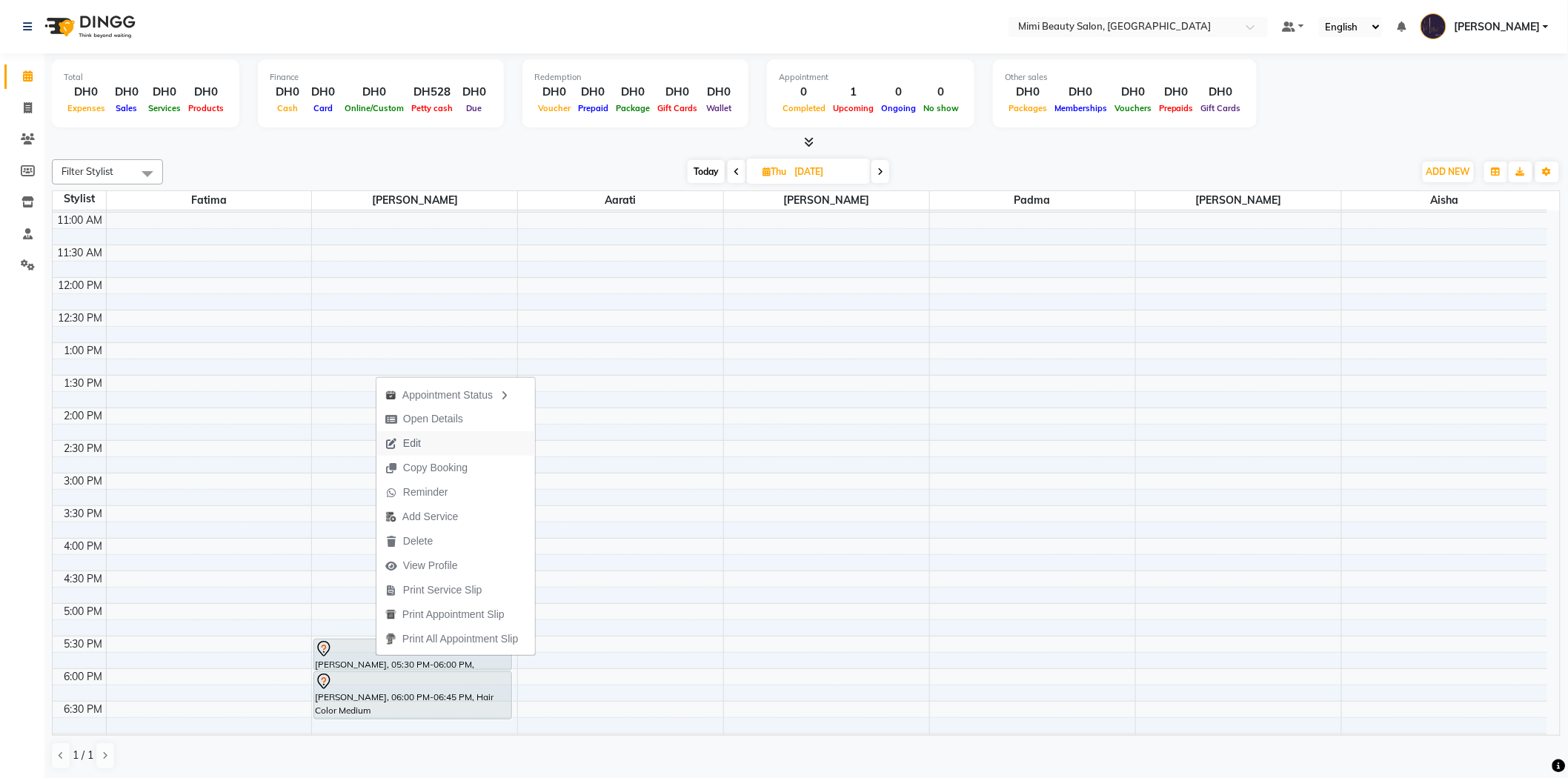
click at [426, 442] on span "Edit" at bounding box center [403, 443] width 54 height 25
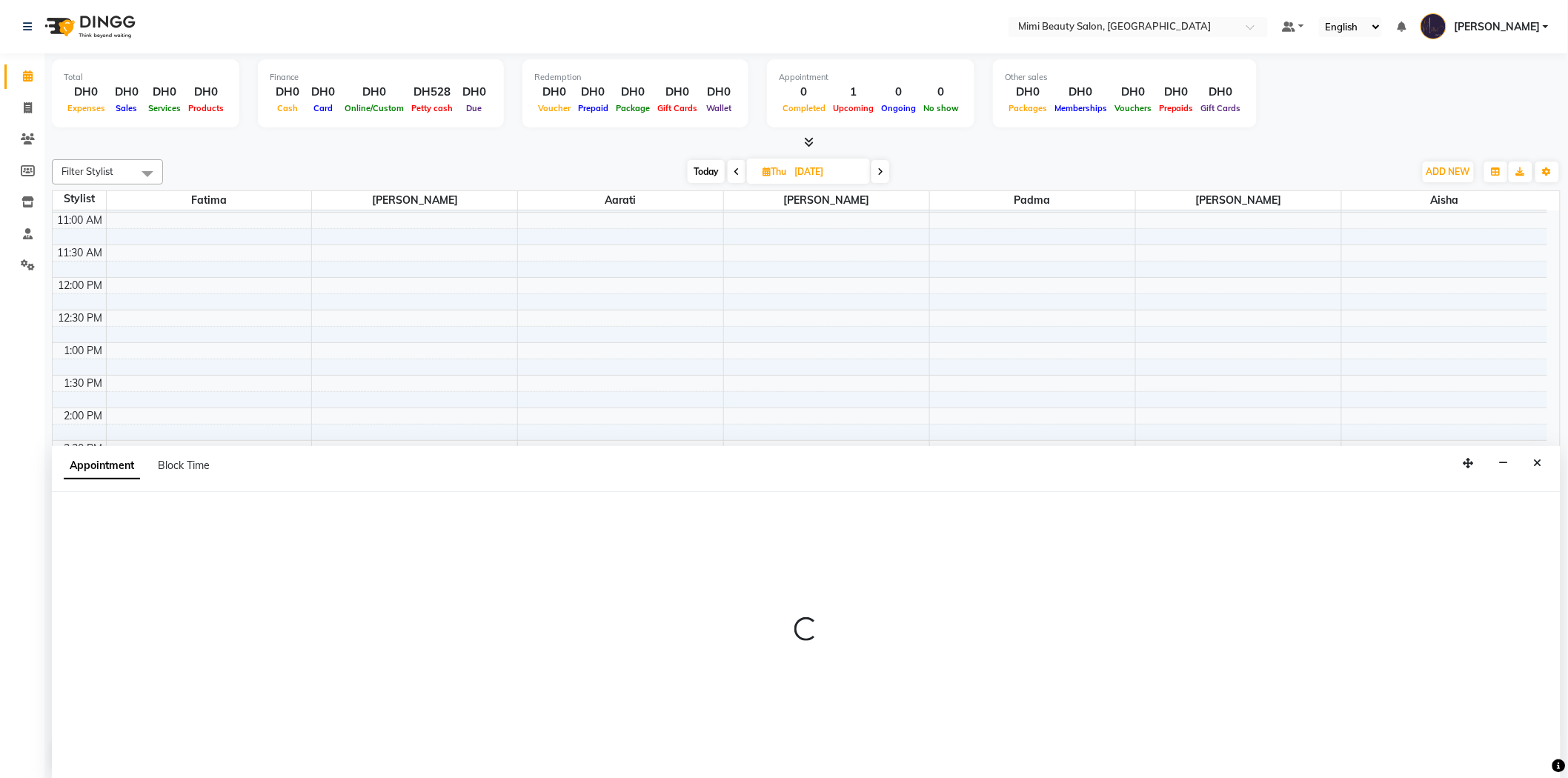
scroll to position [1, 0]
select select "tentative"
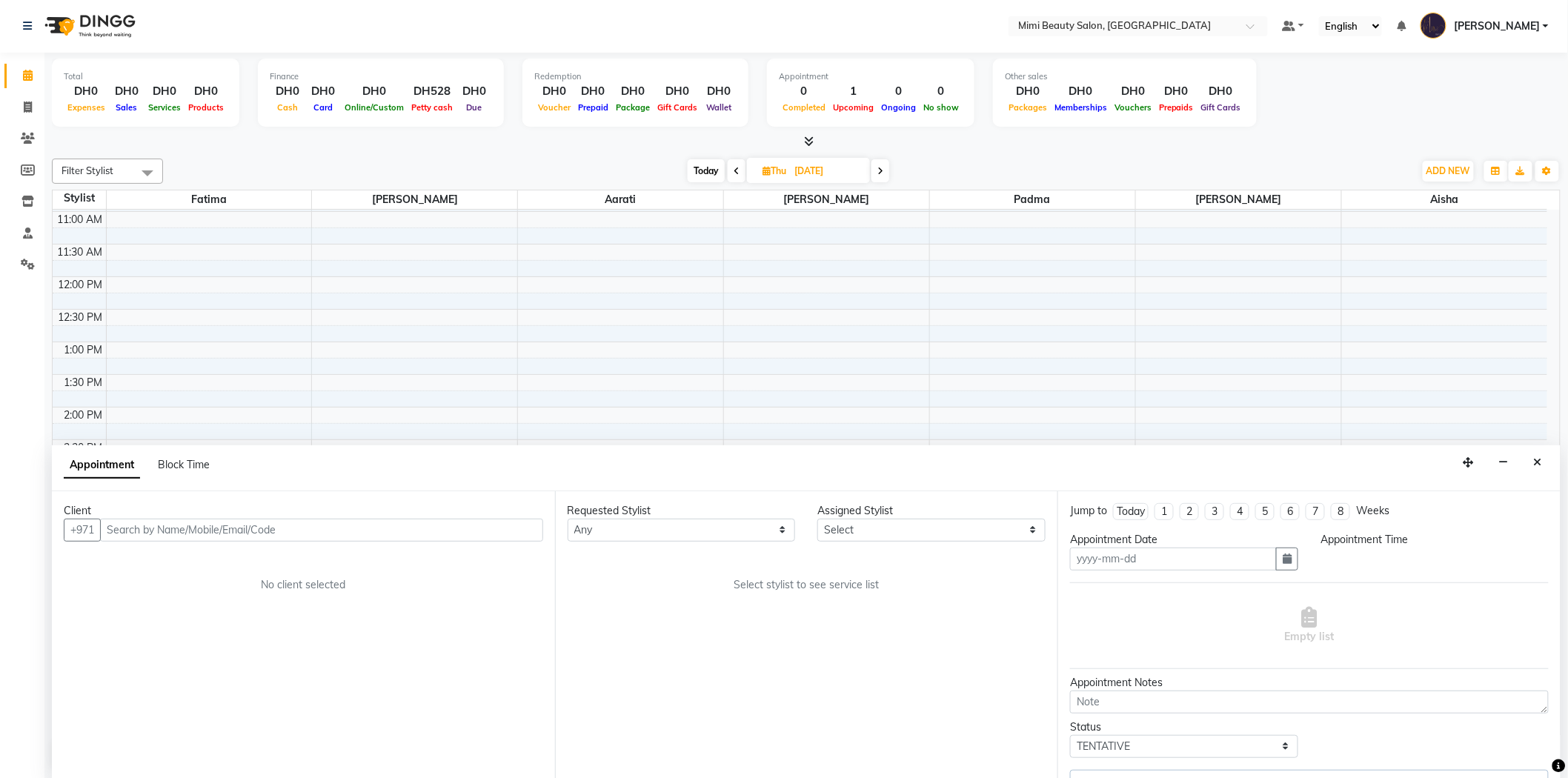
type input "[DATE]"
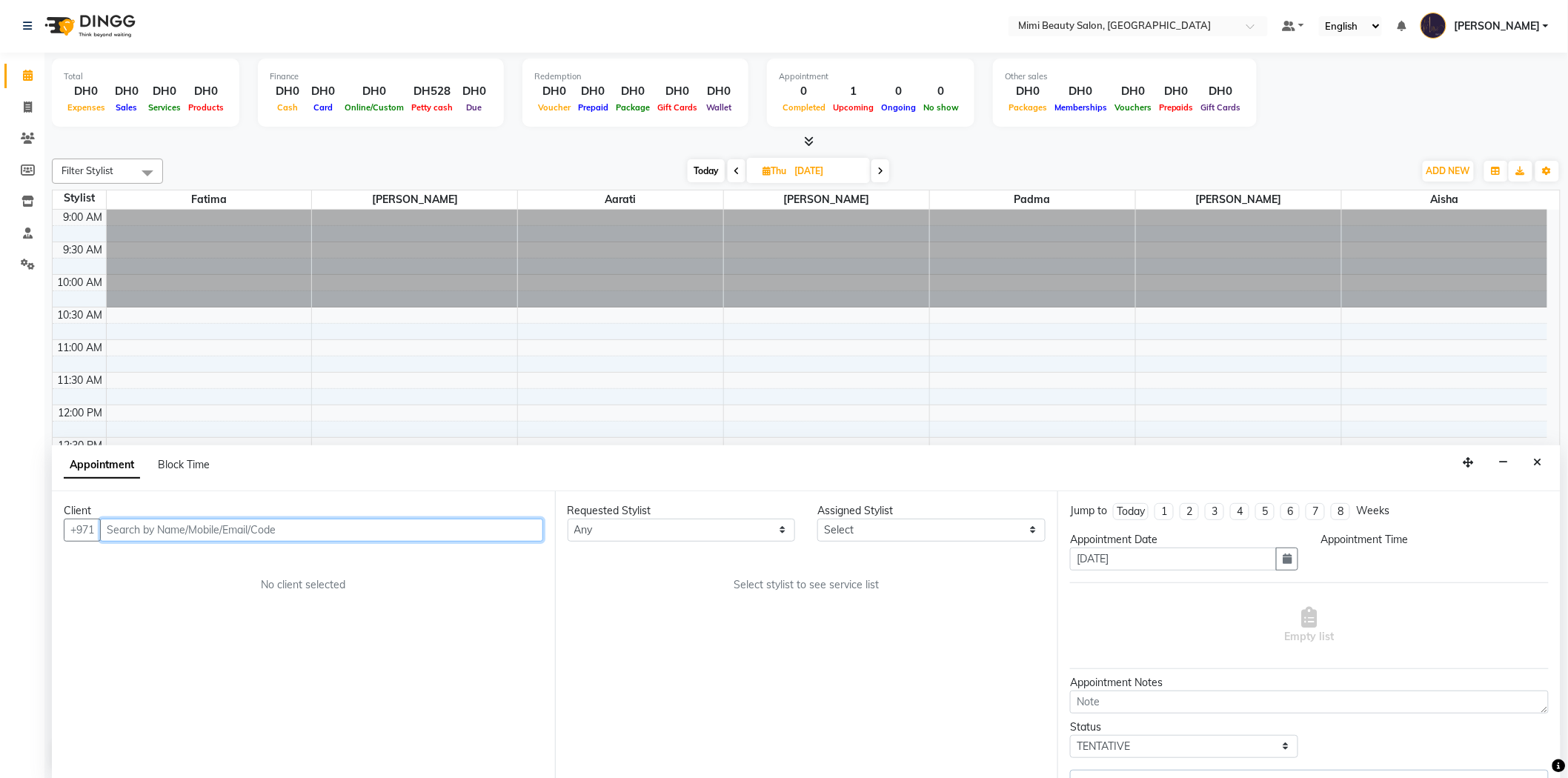
select select "52700"
select select "1050"
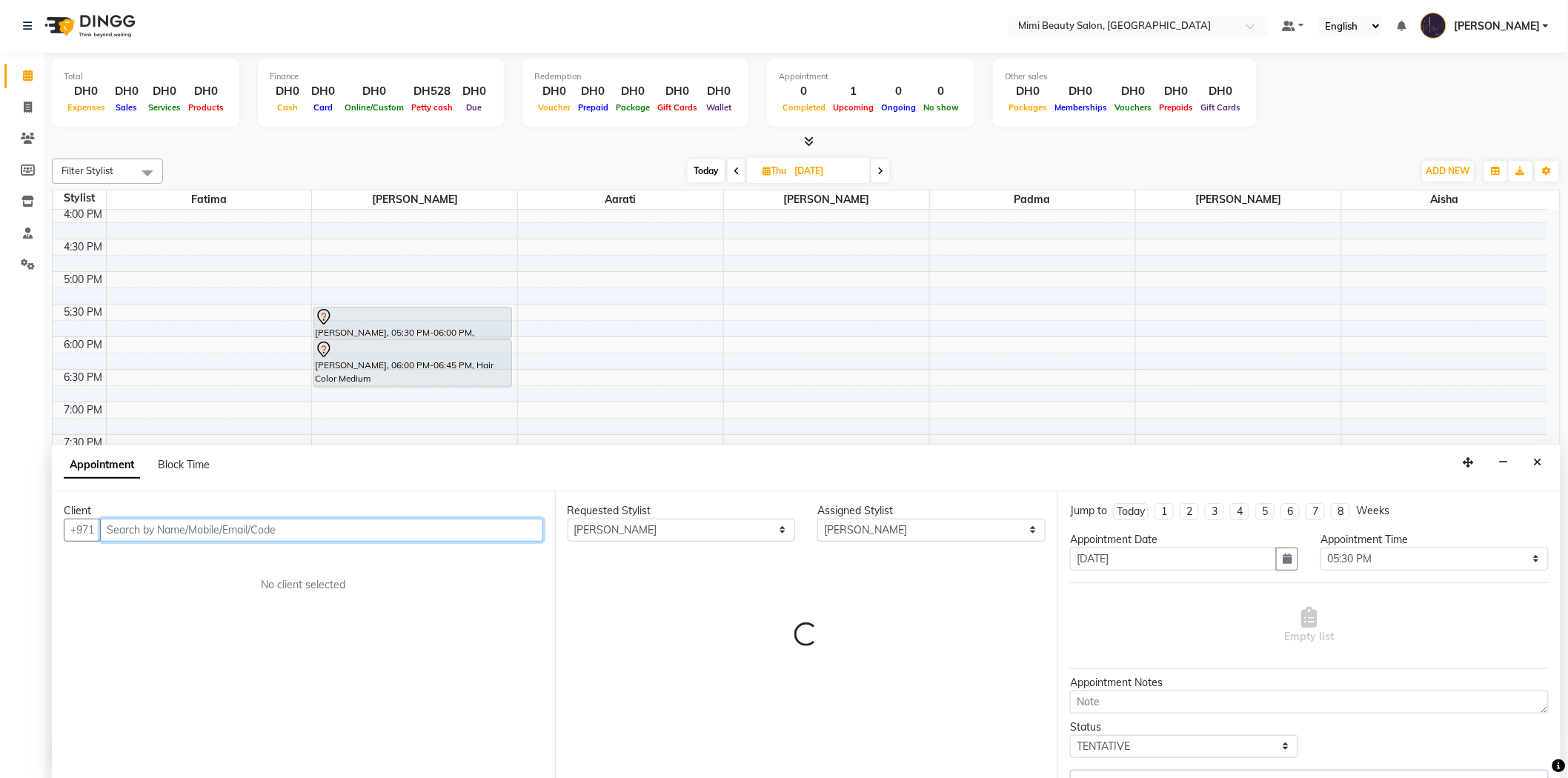
select select "3351"
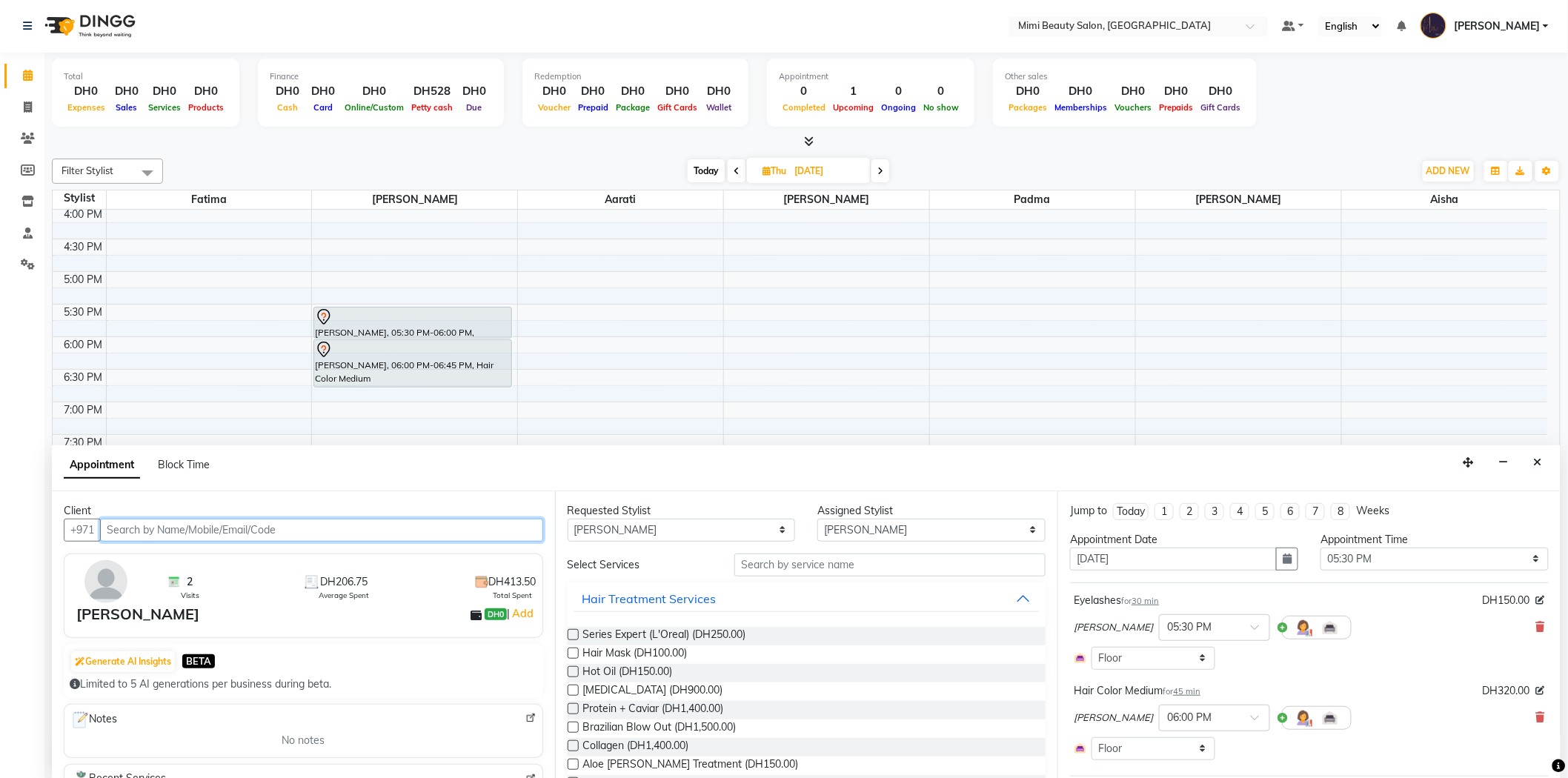
scroll to position [0, 0]
click at [757, 556] on input "text" at bounding box center [890, 566] width 312 height 23
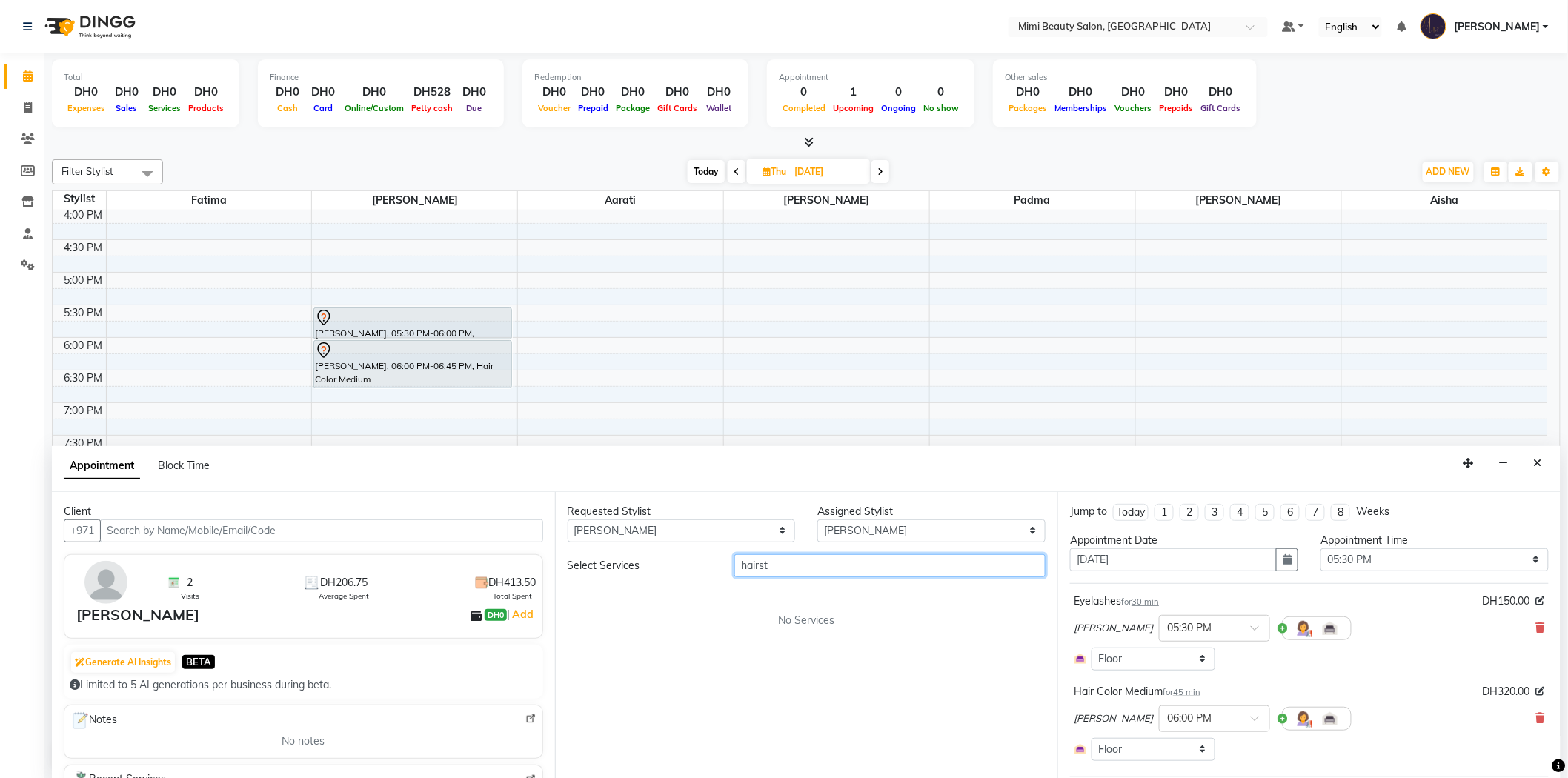
drag, startPoint x: 799, startPoint y: 567, endPoint x: 721, endPoint y: 567, distance: 78.0
click at [721, 567] on div "Select Services hairst" at bounding box center [807, 566] width 501 height 23
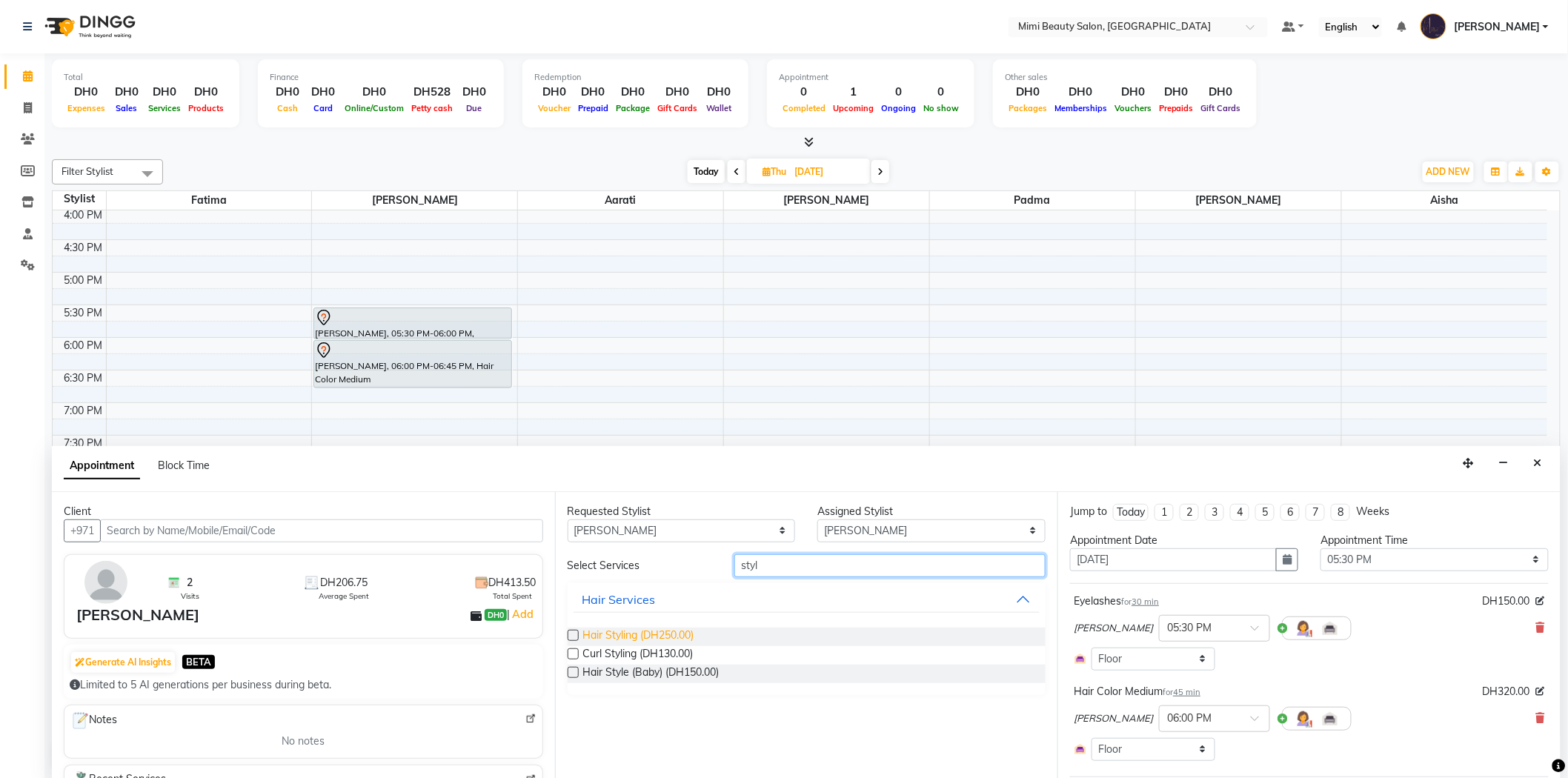
type input "styl"
click at [601, 633] on span "Hair Styling (DH250.00)" at bounding box center [638, 637] width 111 height 18
checkbox input "false"
click at [742, 566] on input "styl" at bounding box center [890, 566] width 312 height 23
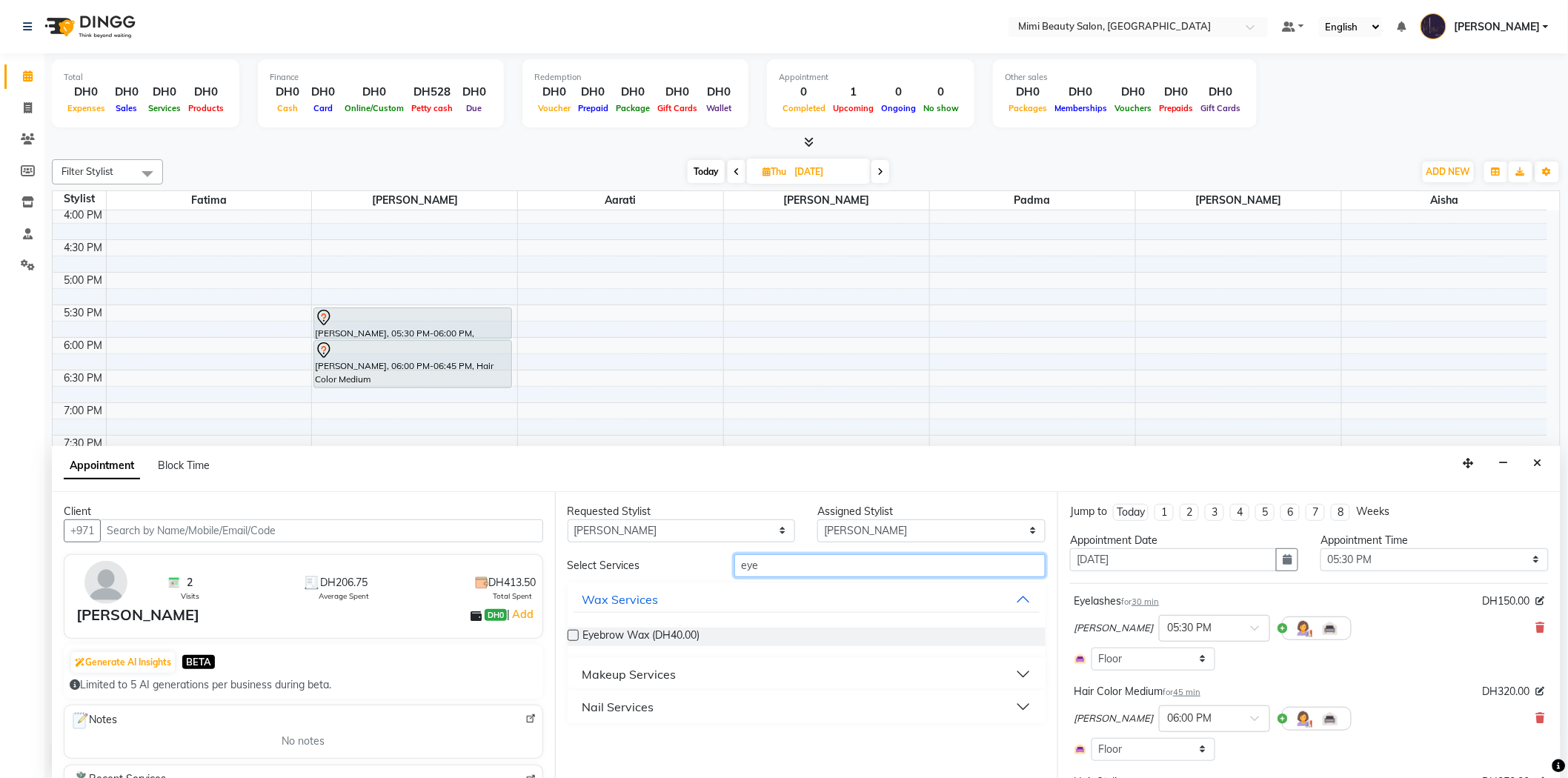
type input "eye"
click at [663, 669] on div "Makeup Services" at bounding box center [629, 674] width 94 height 18
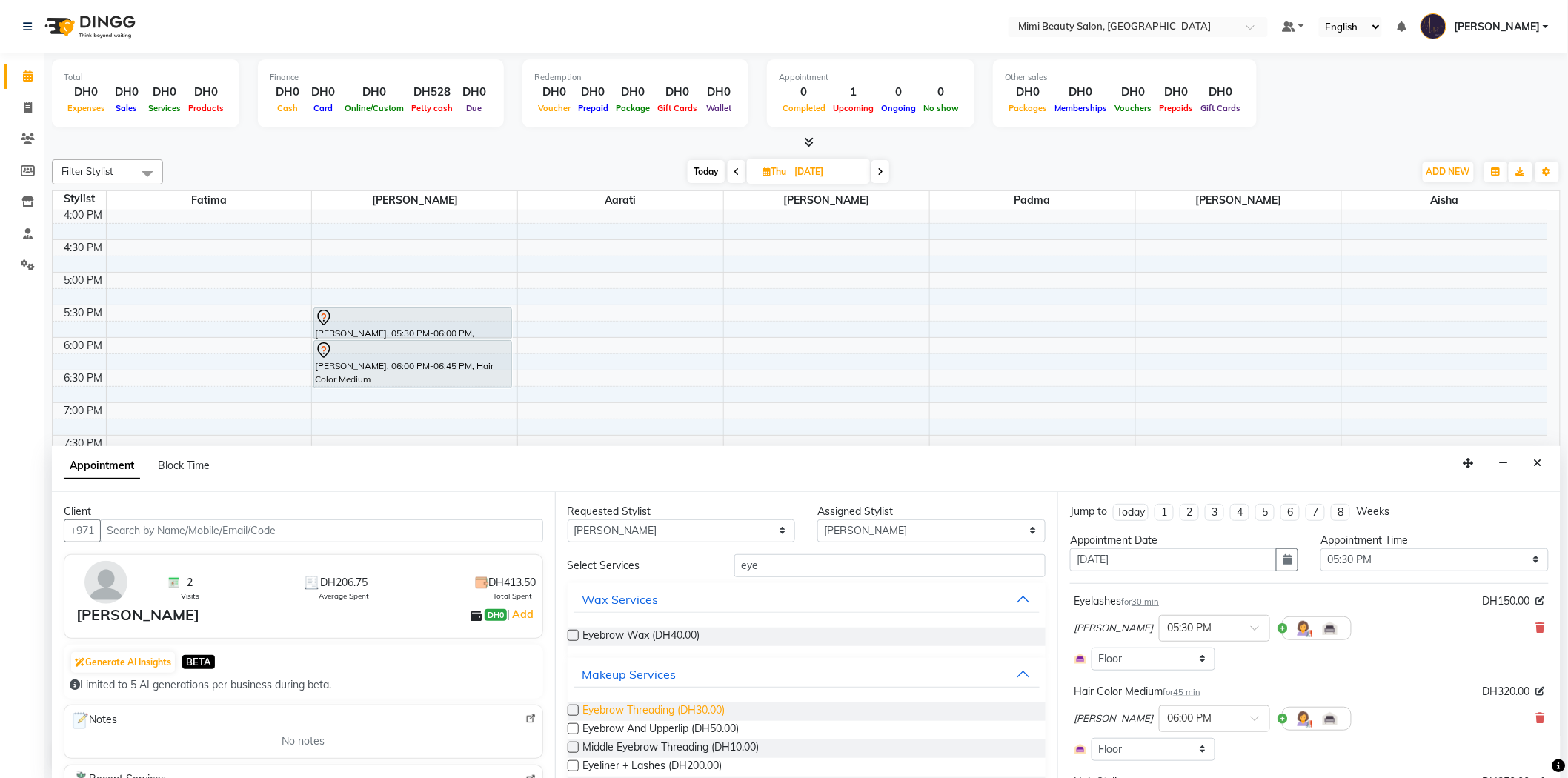
click at [660, 705] on span "Eyebrow Threading (DH30.00)" at bounding box center [654, 711] width 142 height 18
checkbox input "false"
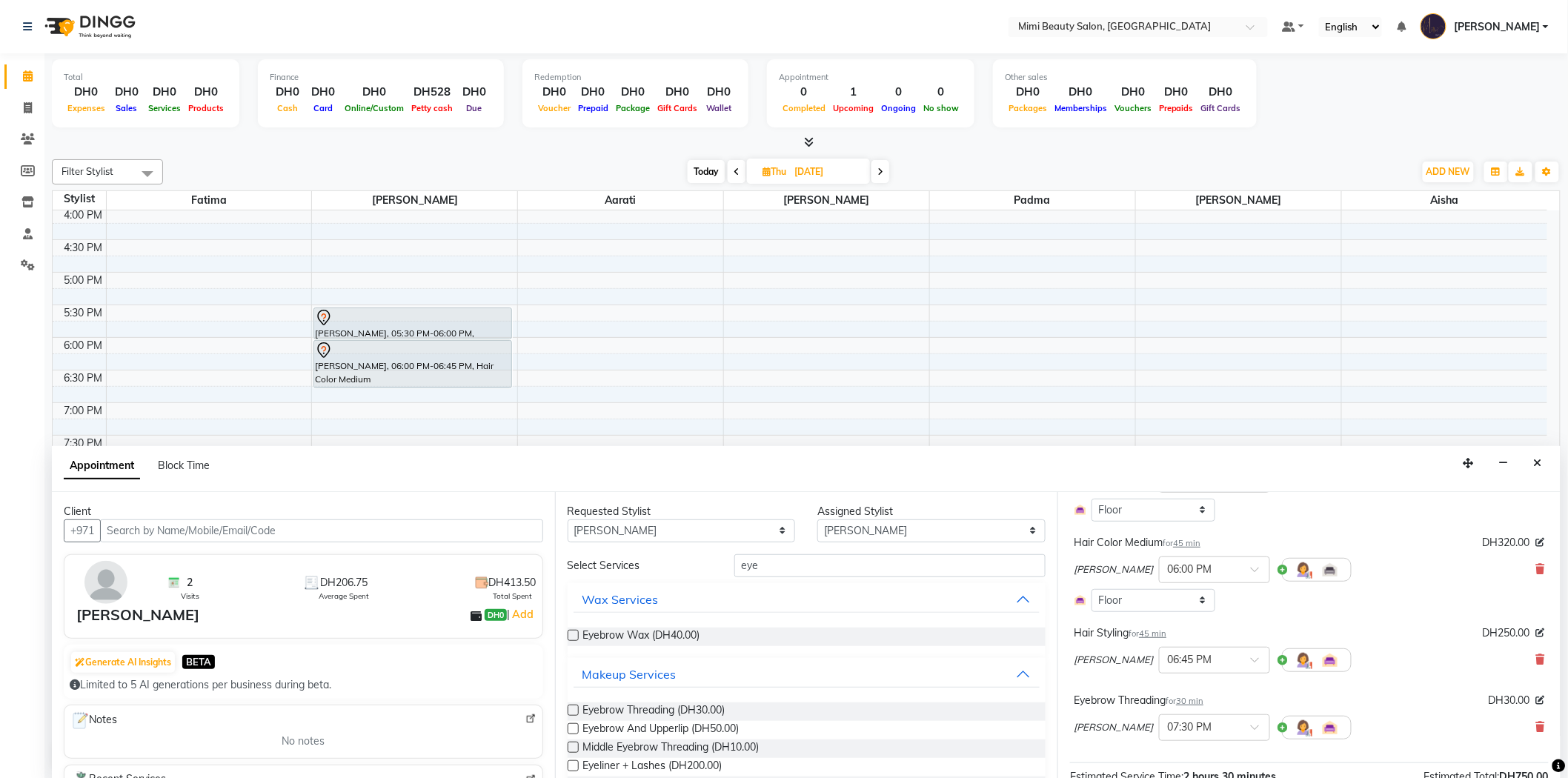
scroll to position [293, 0]
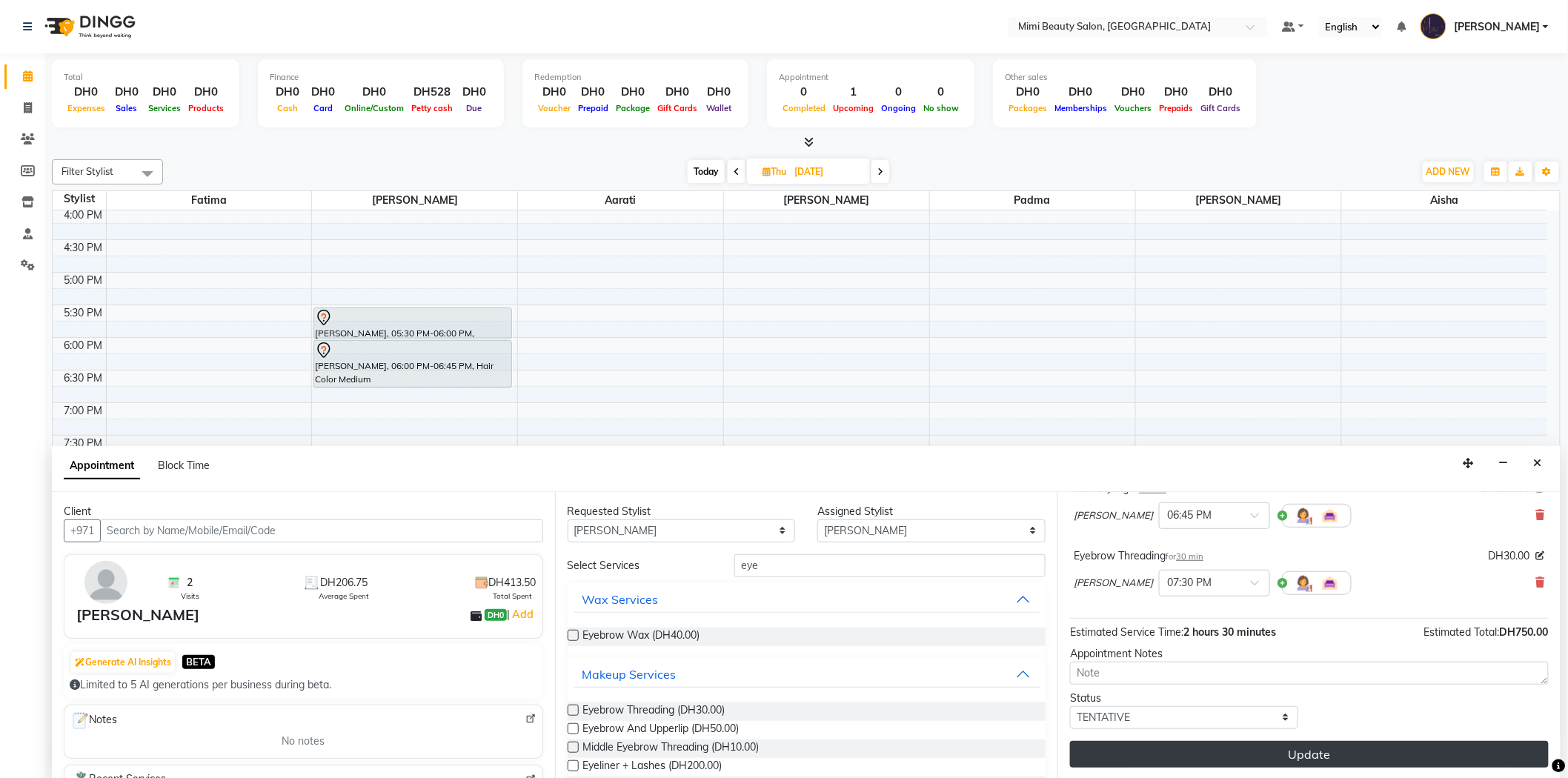
click at [1304, 759] on button "Update" at bounding box center [1308, 754] width 478 height 26
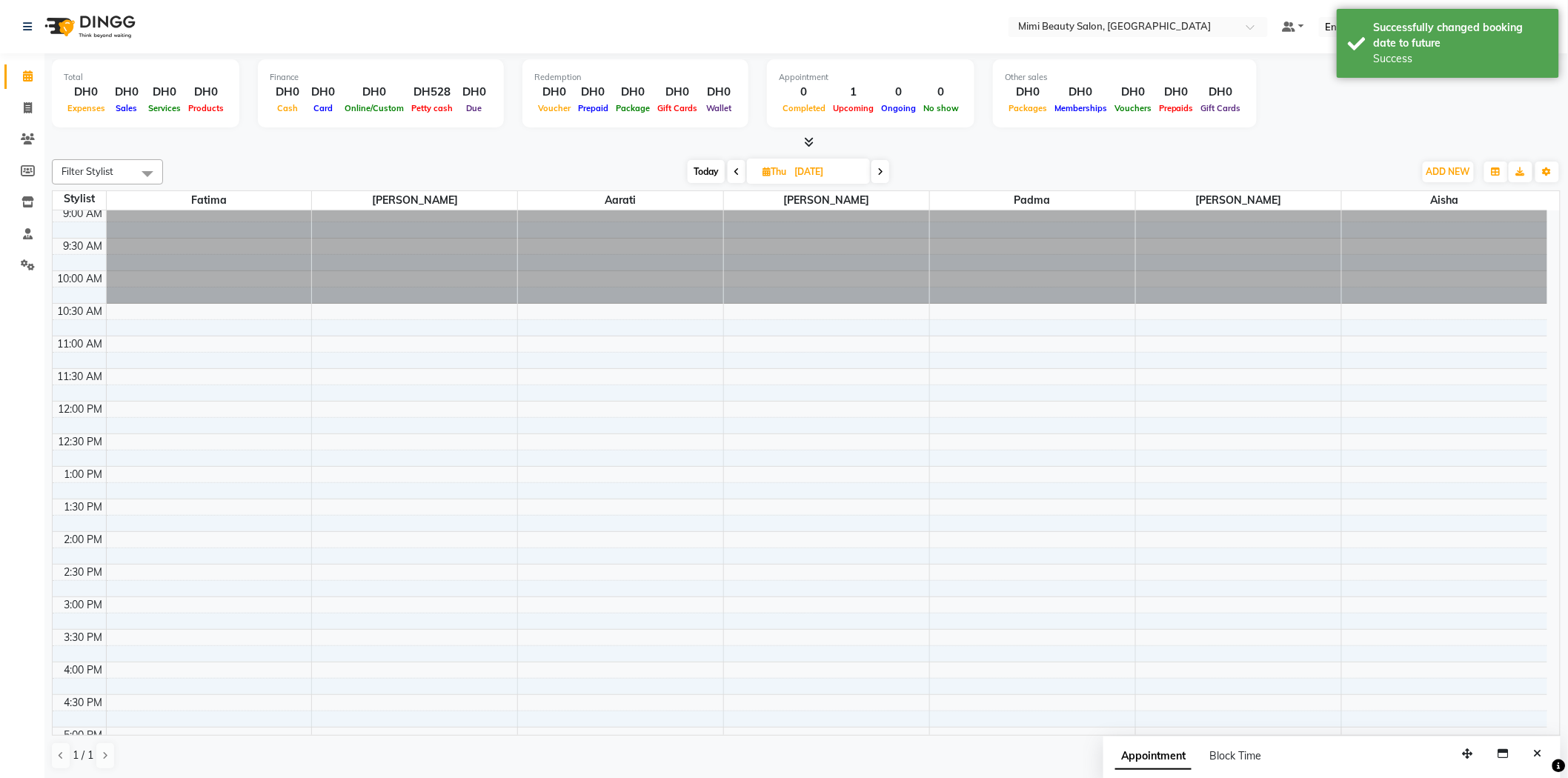
scroll to position [0, 0]
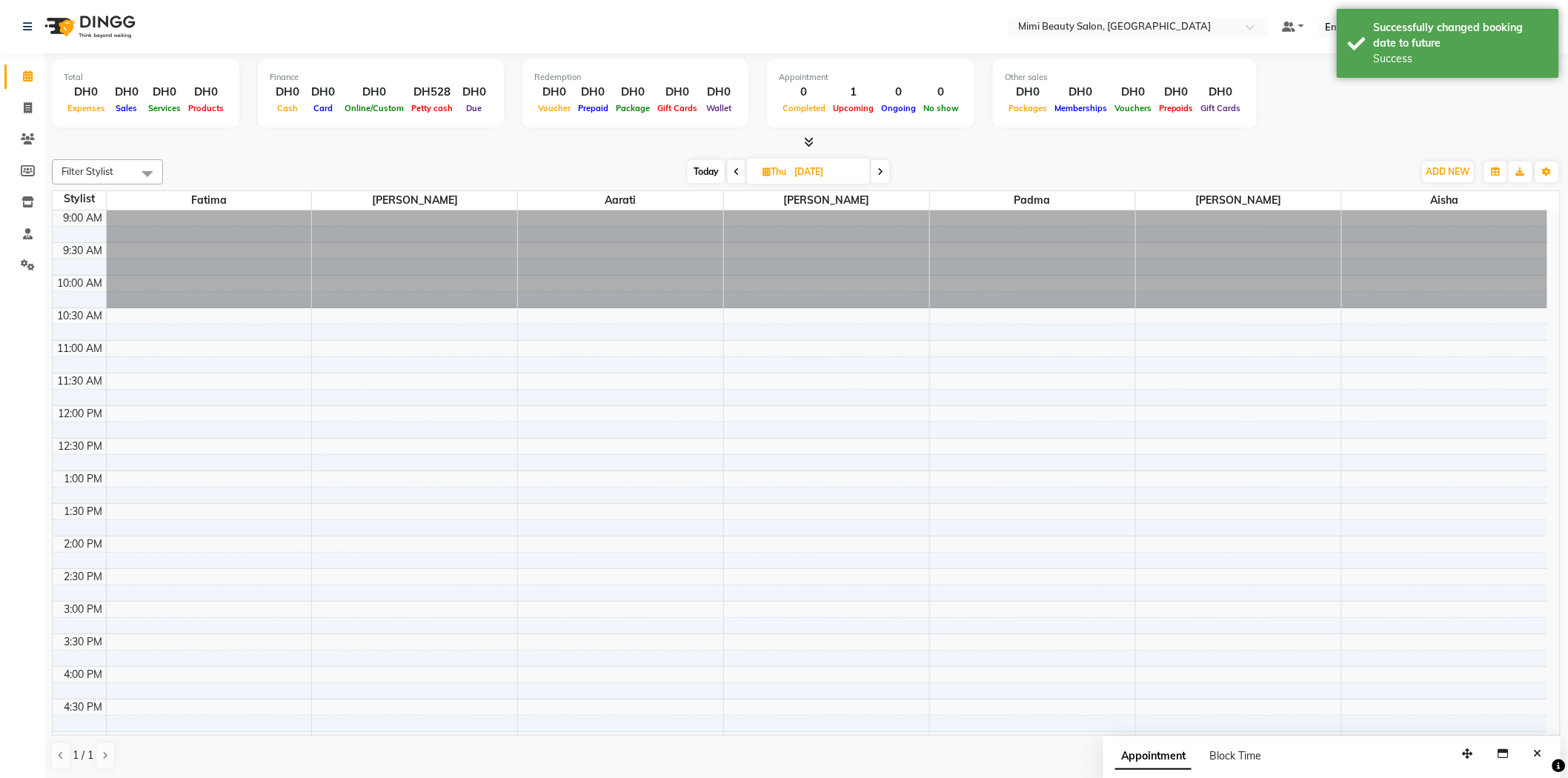
click at [688, 177] on span "Today" at bounding box center [706, 171] width 37 height 23
type input "01-10-2025"
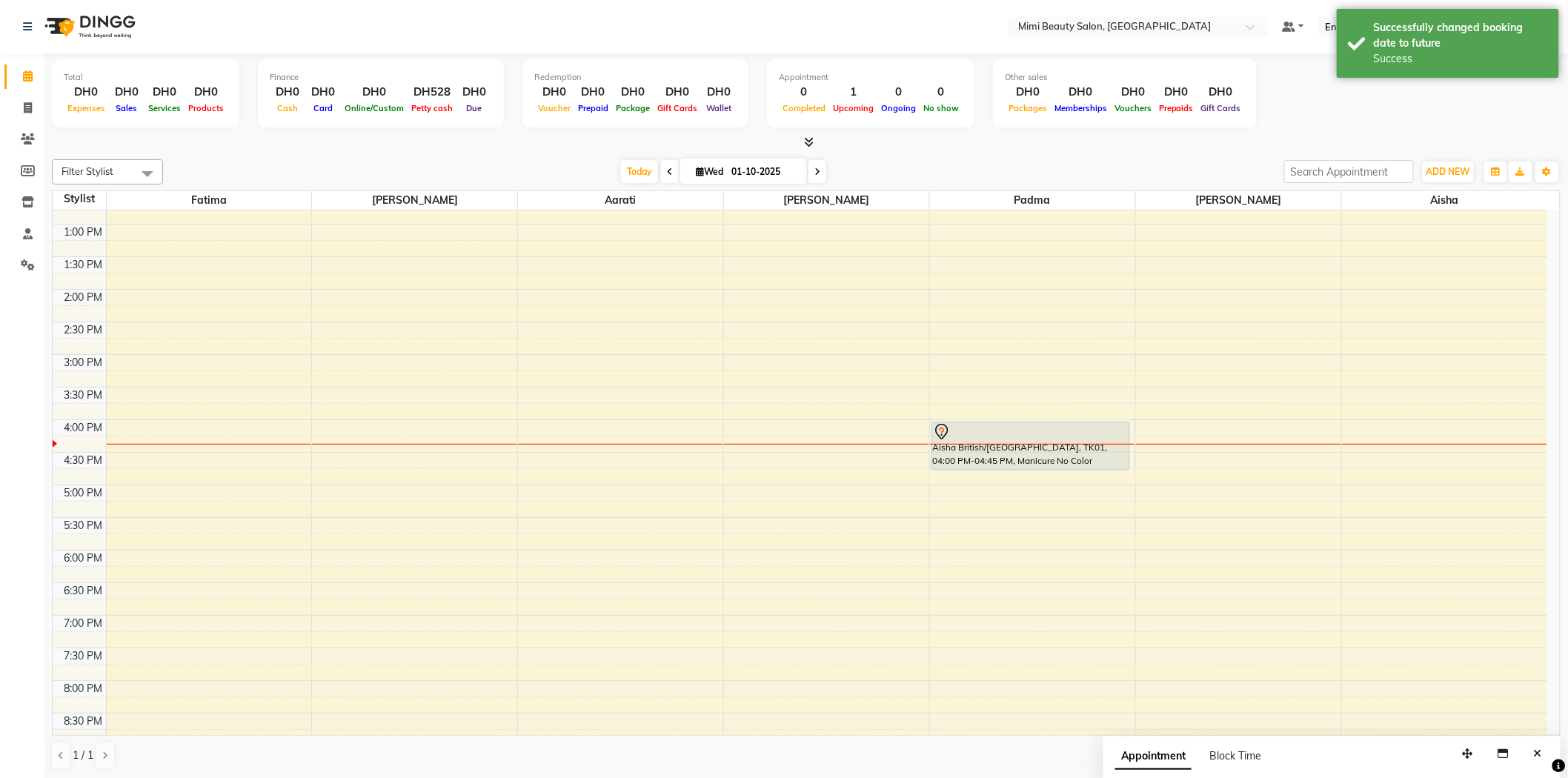
scroll to position [329, 0]
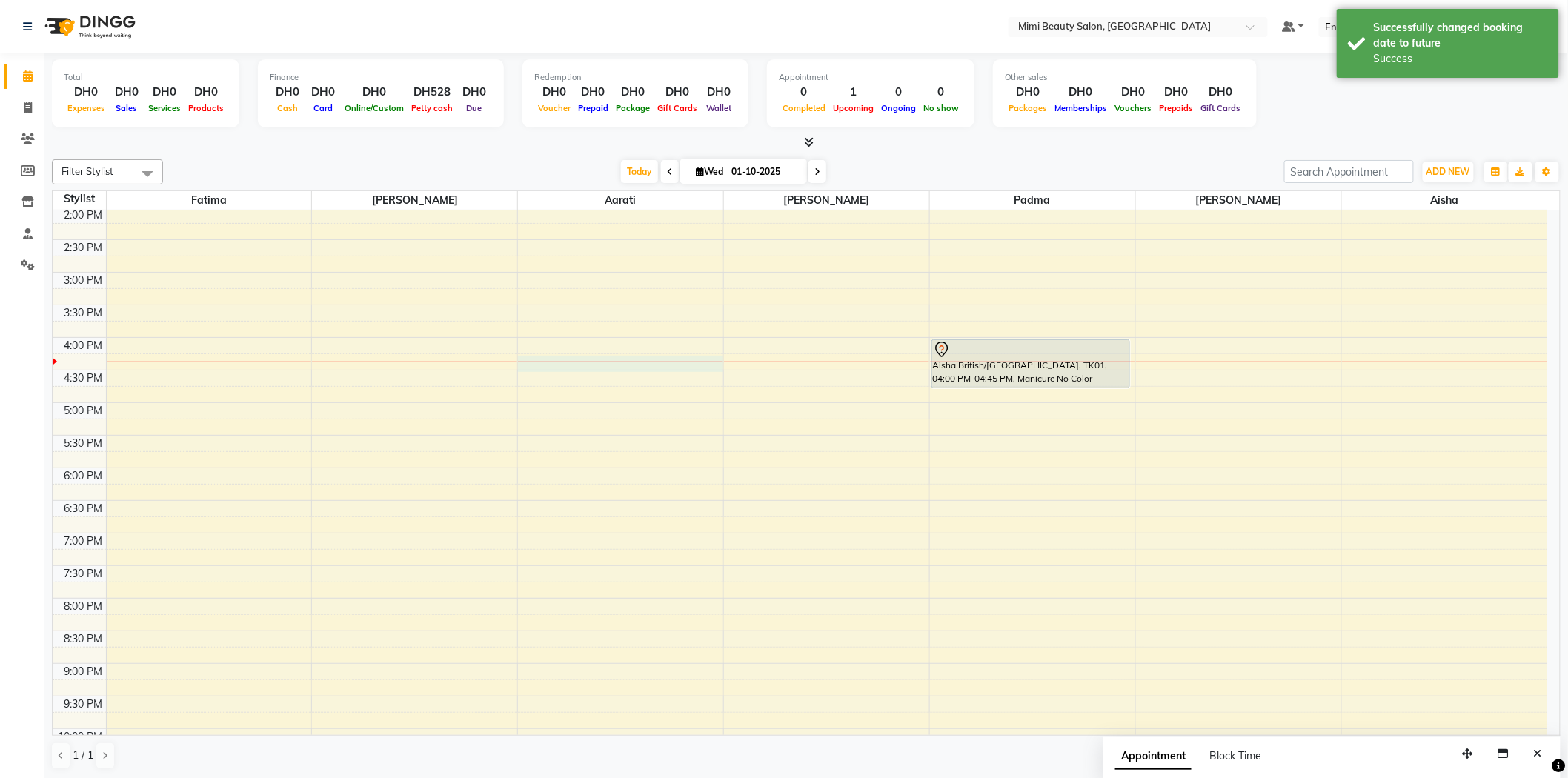
click at [619, 362] on div at bounding box center [620, 362] width 205 height 1
select select "52703"
select select "975"
select select "tentative"
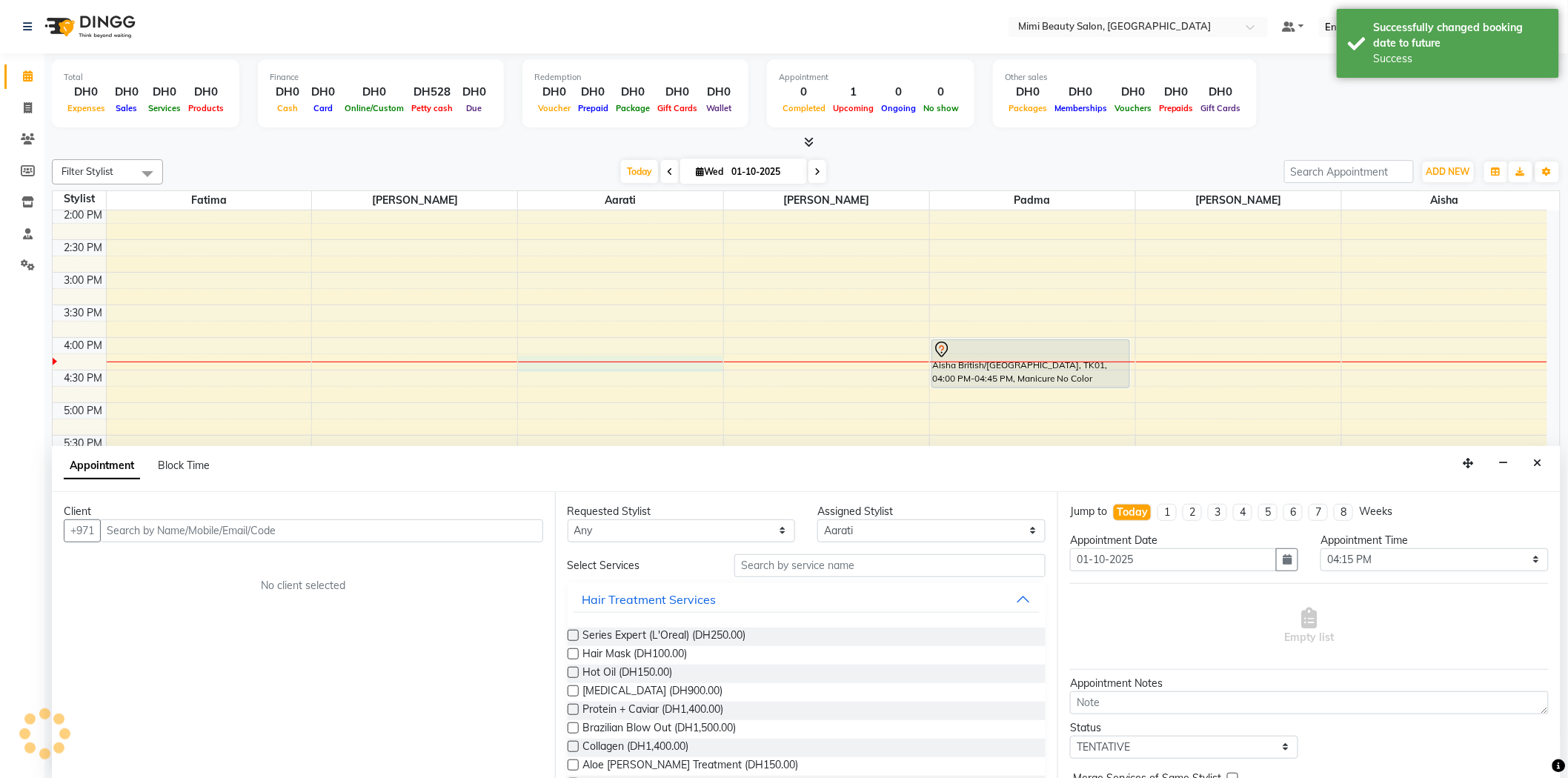
scroll to position [1, 0]
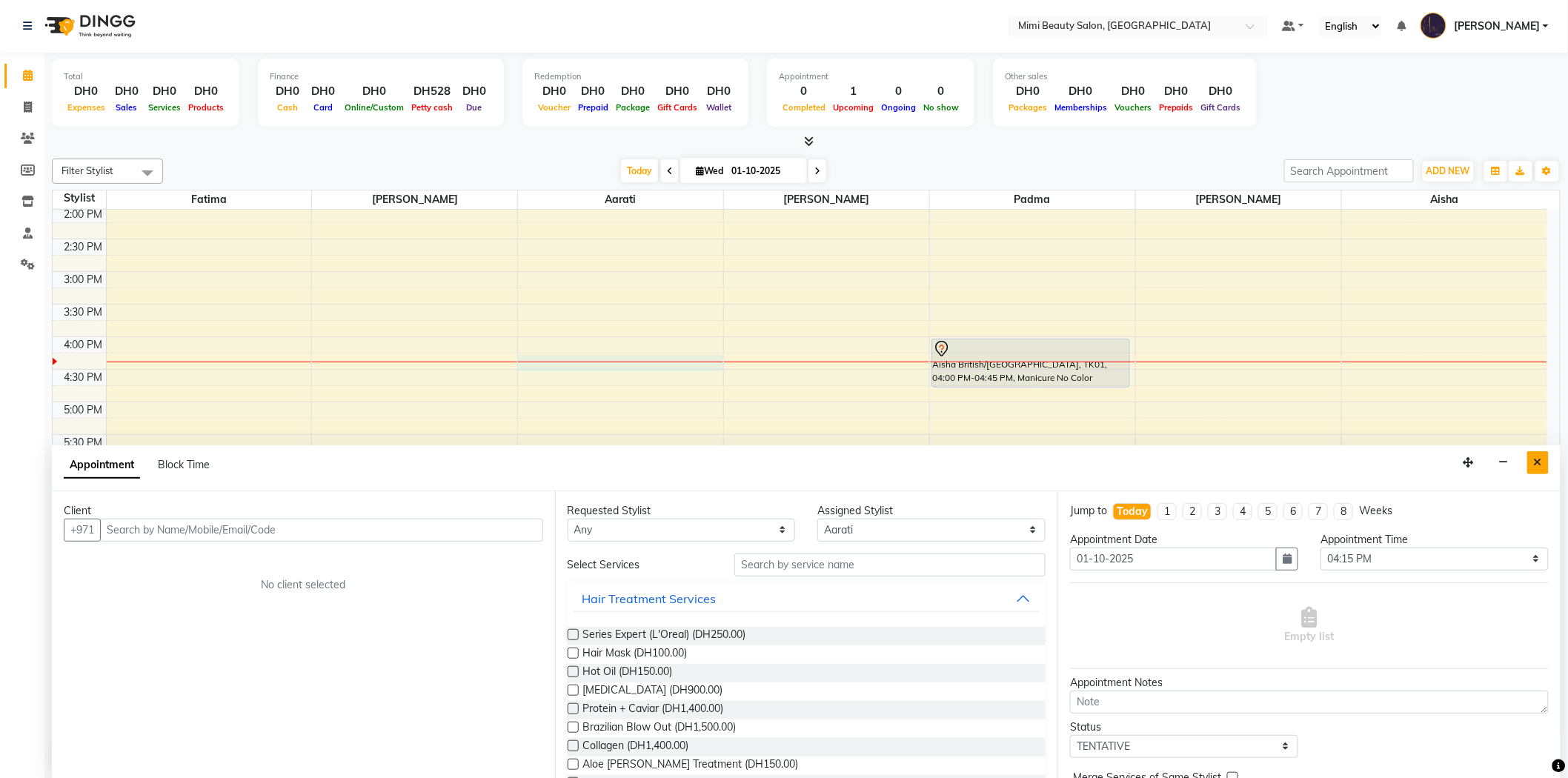
click at [1542, 462] on icon "Close" at bounding box center [1538, 462] width 8 height 10
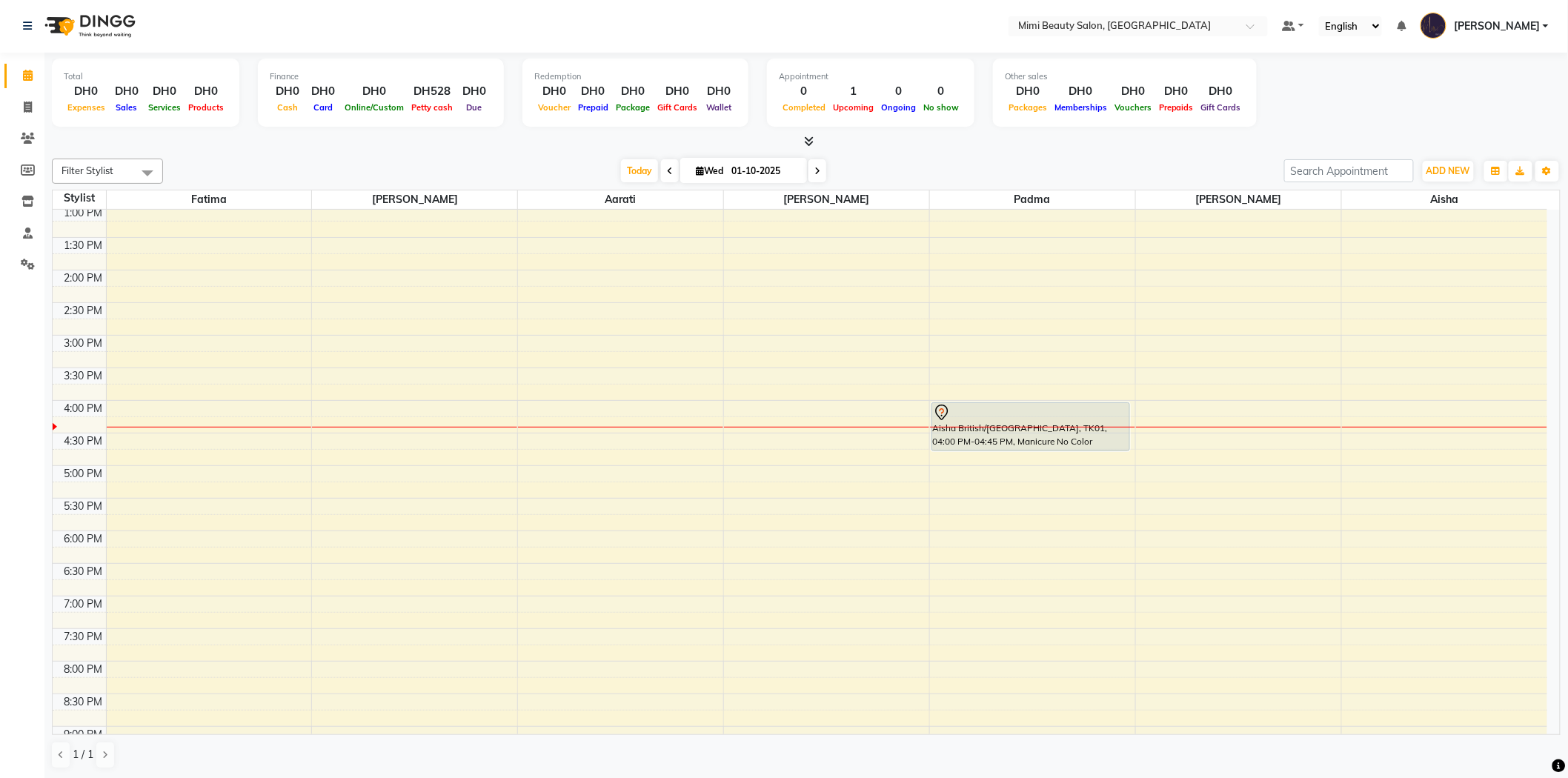
scroll to position [165, 0]
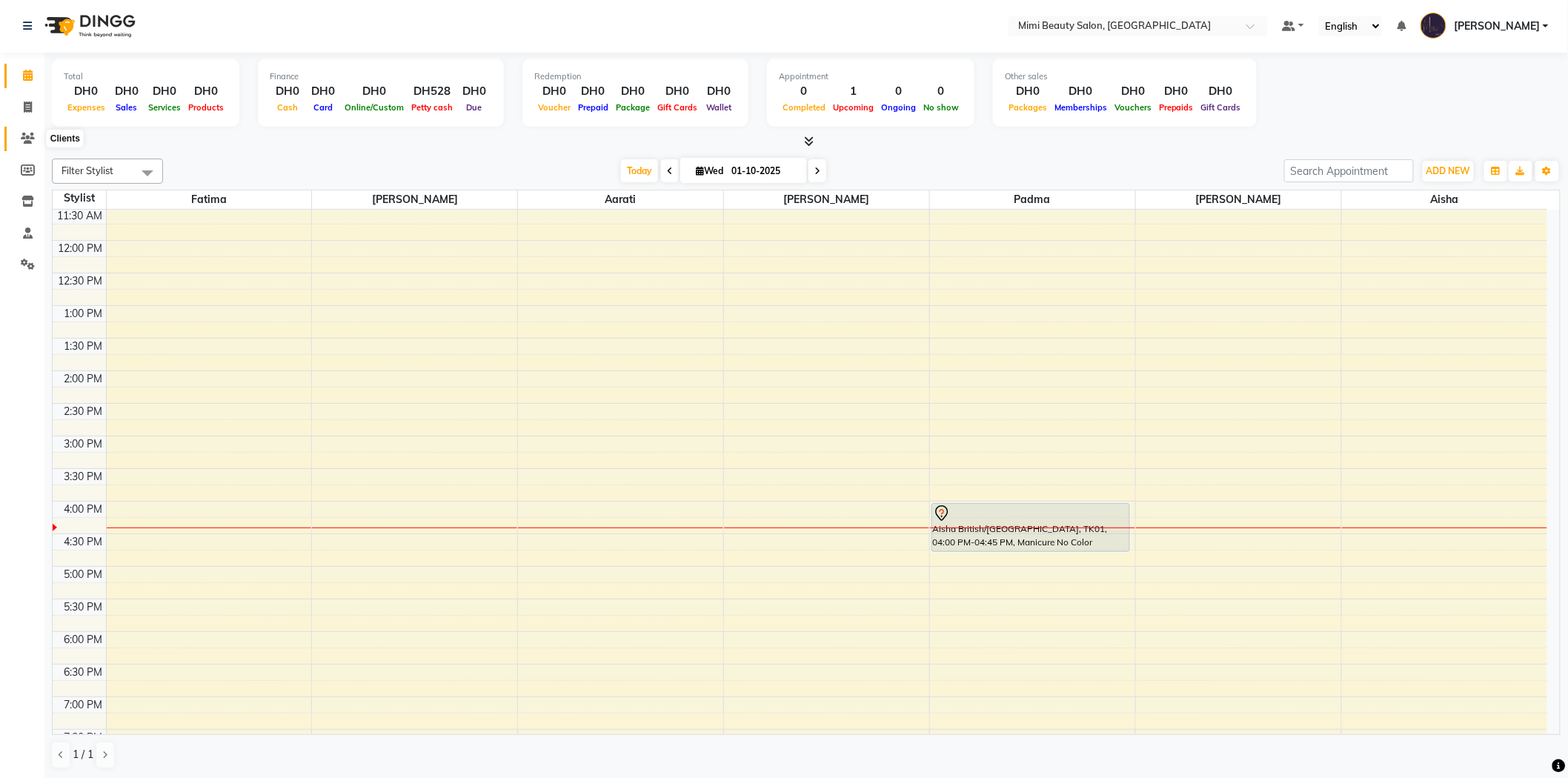
click at [21, 139] on icon at bounding box center [28, 138] width 14 height 11
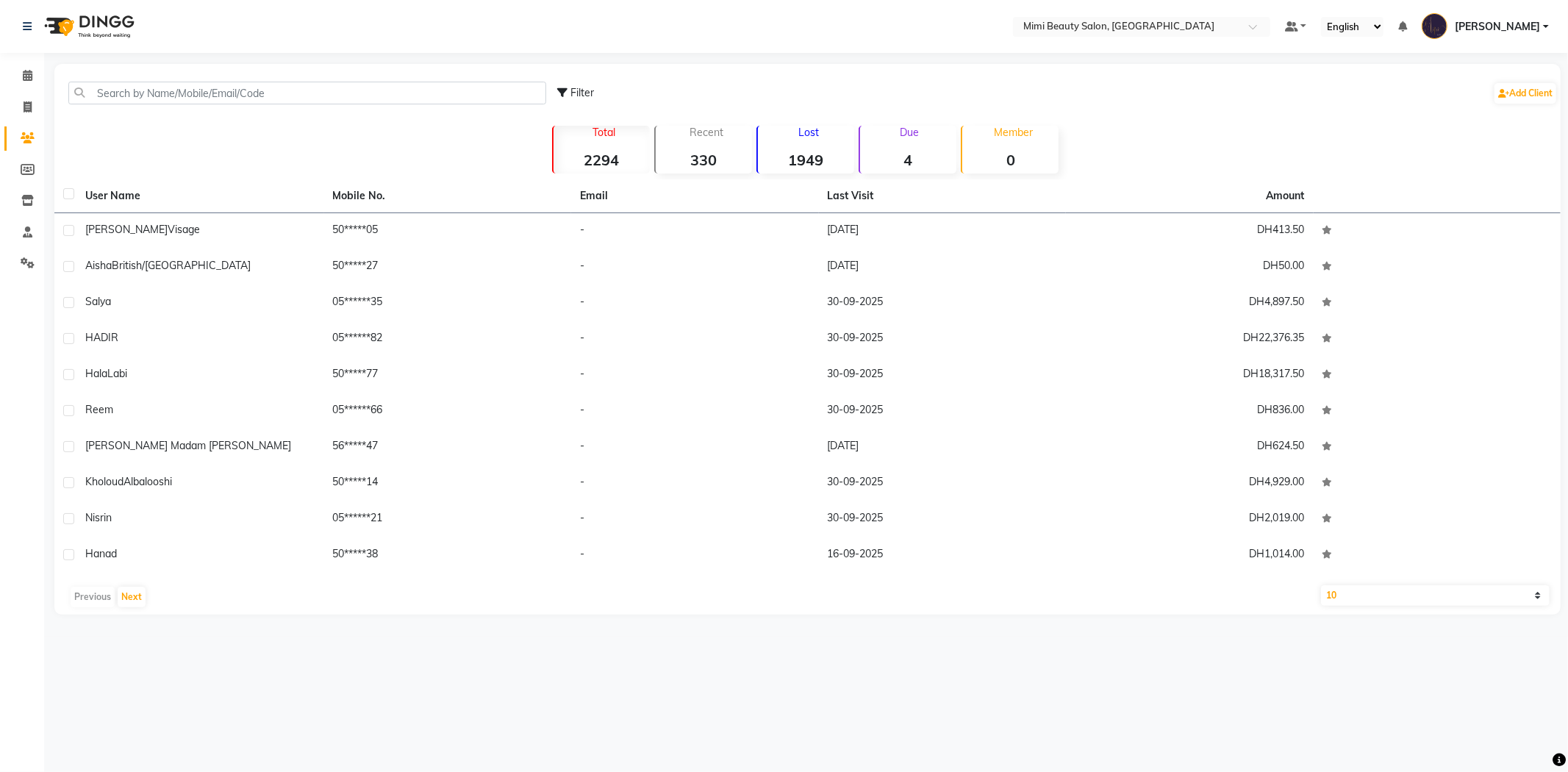
click at [1453, 598] on select "10 50 100" at bounding box center [1436, 595] width 229 height 21
click at [1440, 665] on div "Select Location × Mimi Beauty Salon, Khalidiya Default Panel My Panel English E…" at bounding box center [784, 386] width 1568 height 772
click at [1475, 607] on div "Previous Next" at bounding box center [808, 597] width 1495 height 24
click at [1474, 602] on select "10 50 100" at bounding box center [1436, 595] width 229 height 21
select select "100"
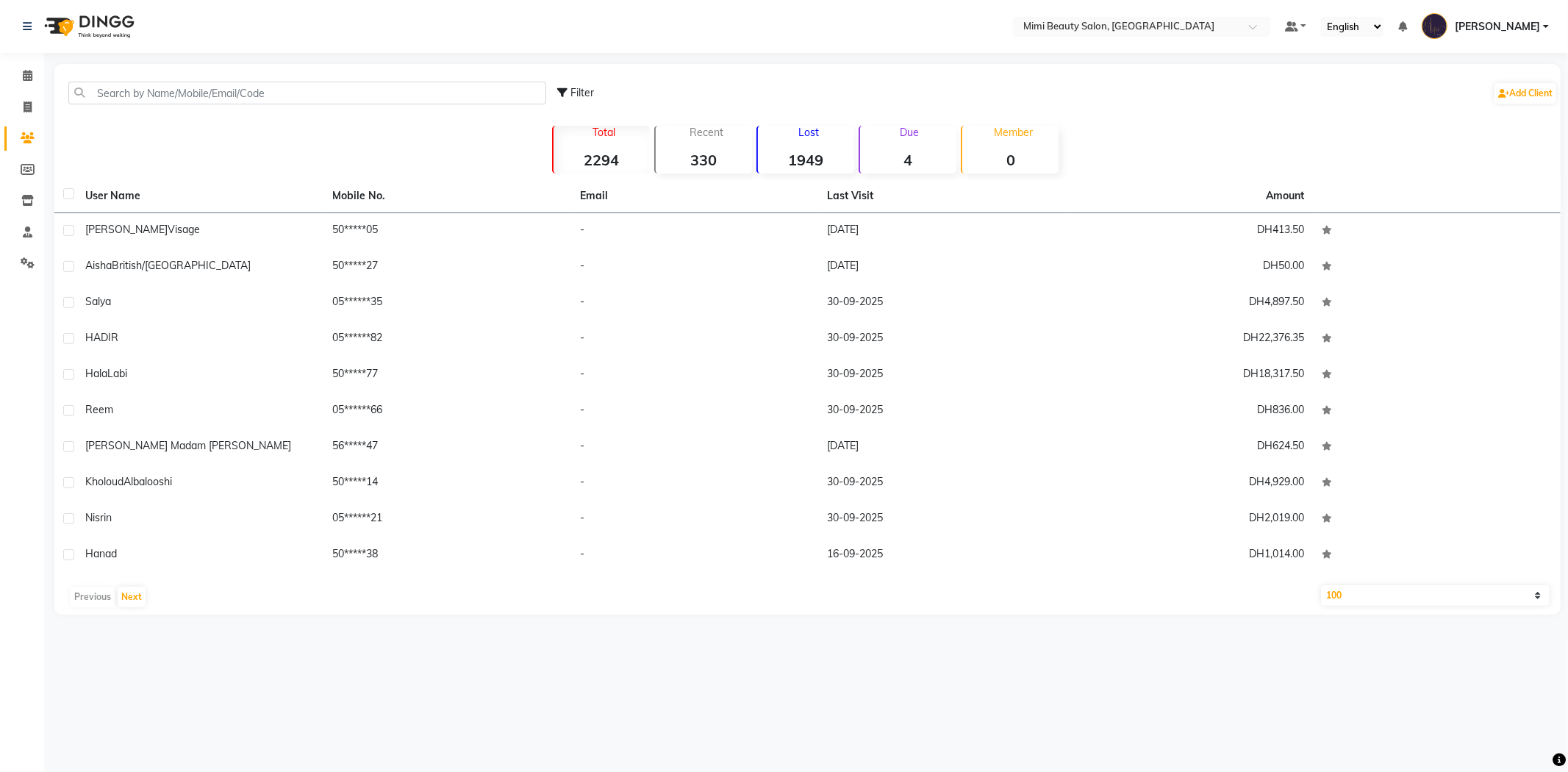
click at [1321, 585] on select "10 50 100" at bounding box center [1436, 595] width 229 height 21
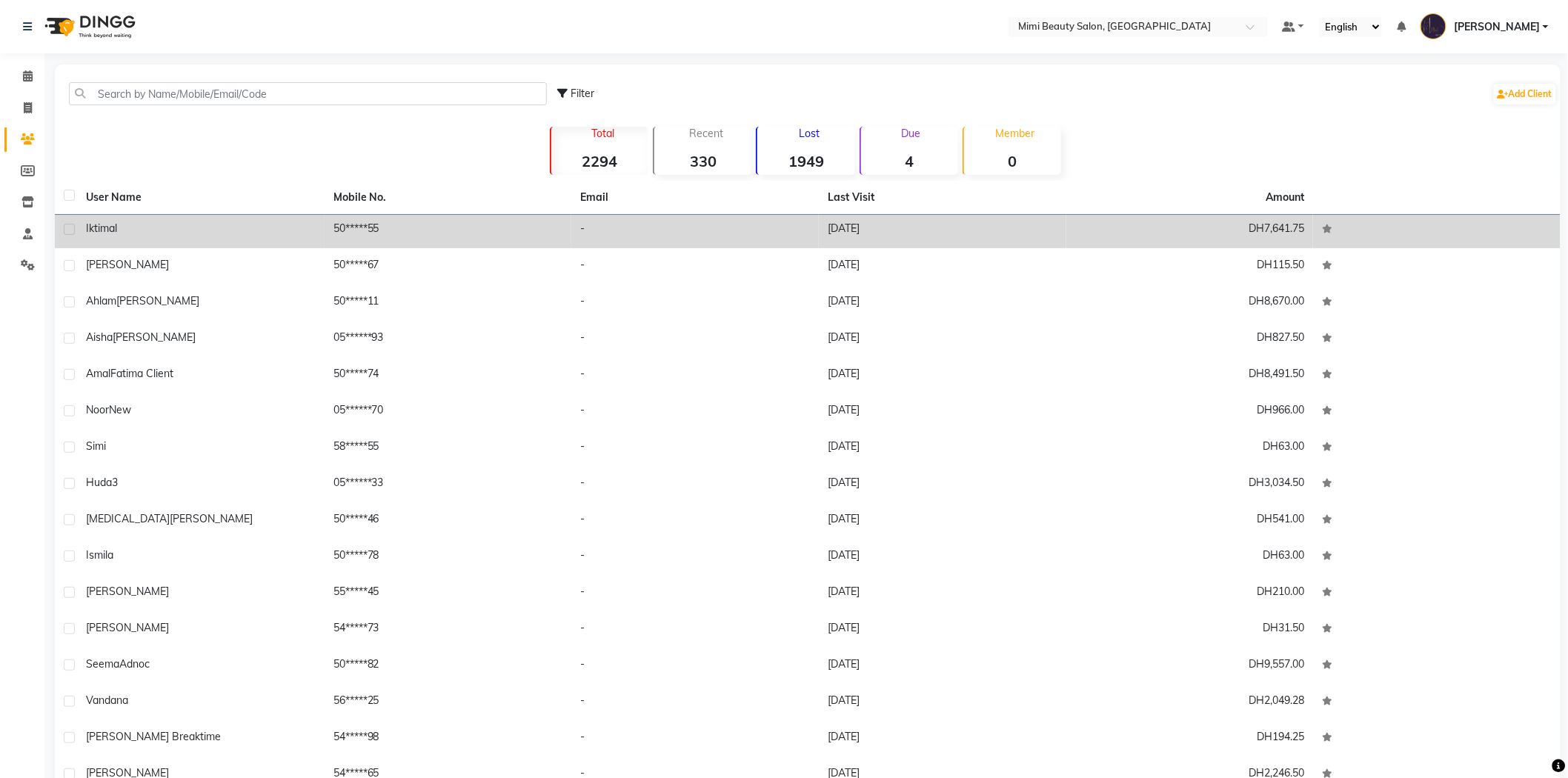
scroll to position [1893, 0]
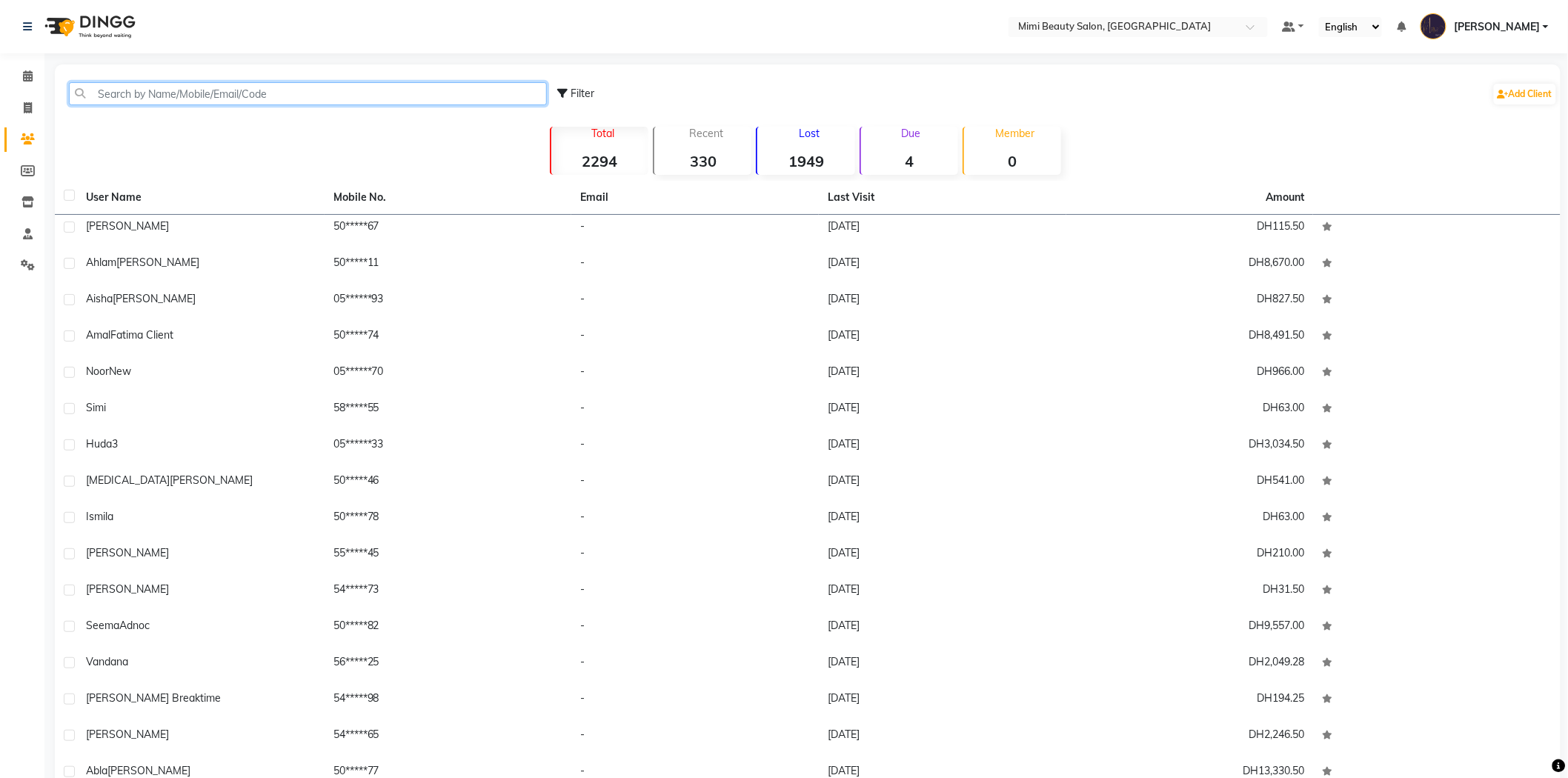
click at [138, 85] on input "text" at bounding box center [308, 93] width 478 height 23
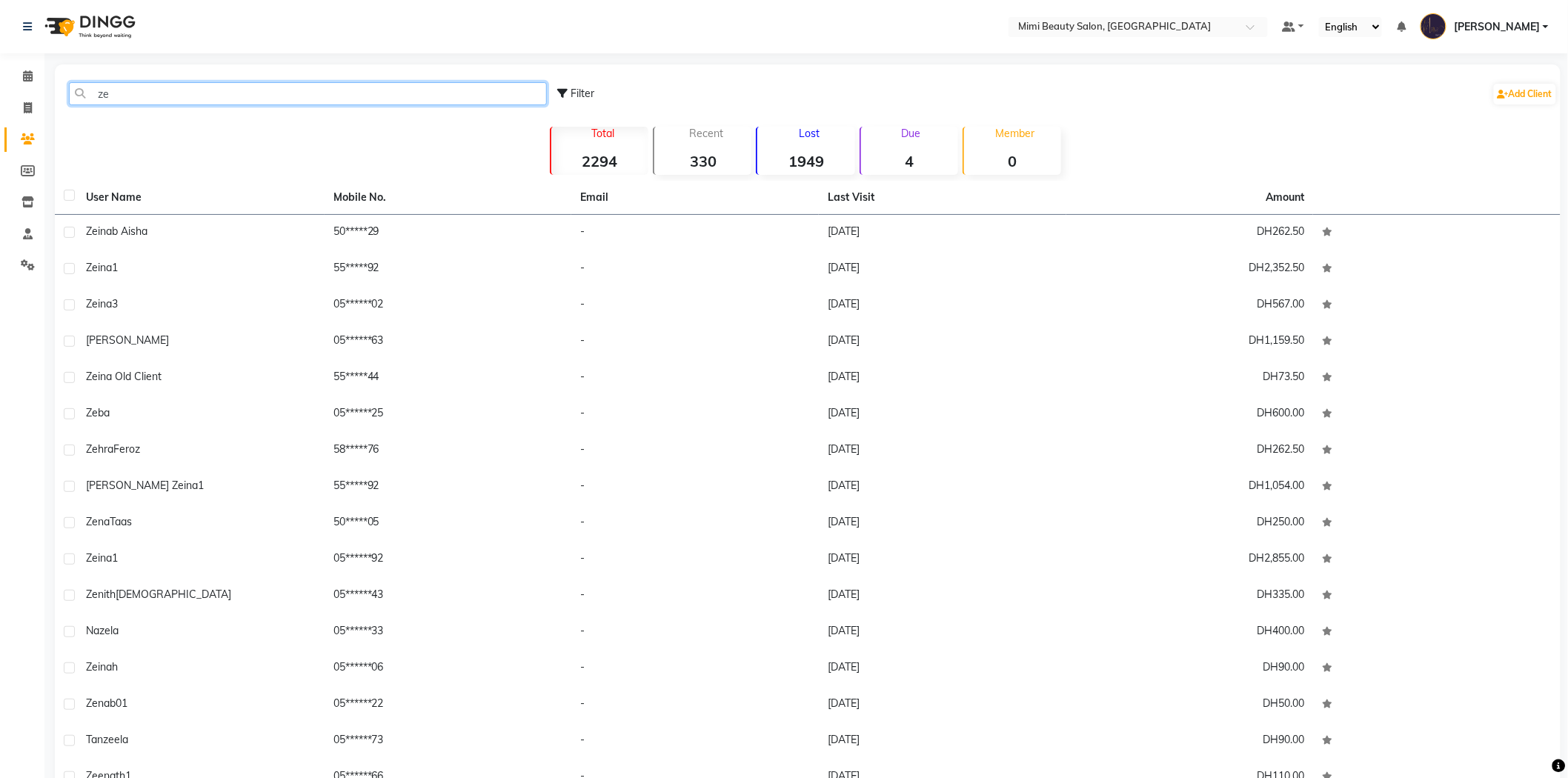
scroll to position [0, 0]
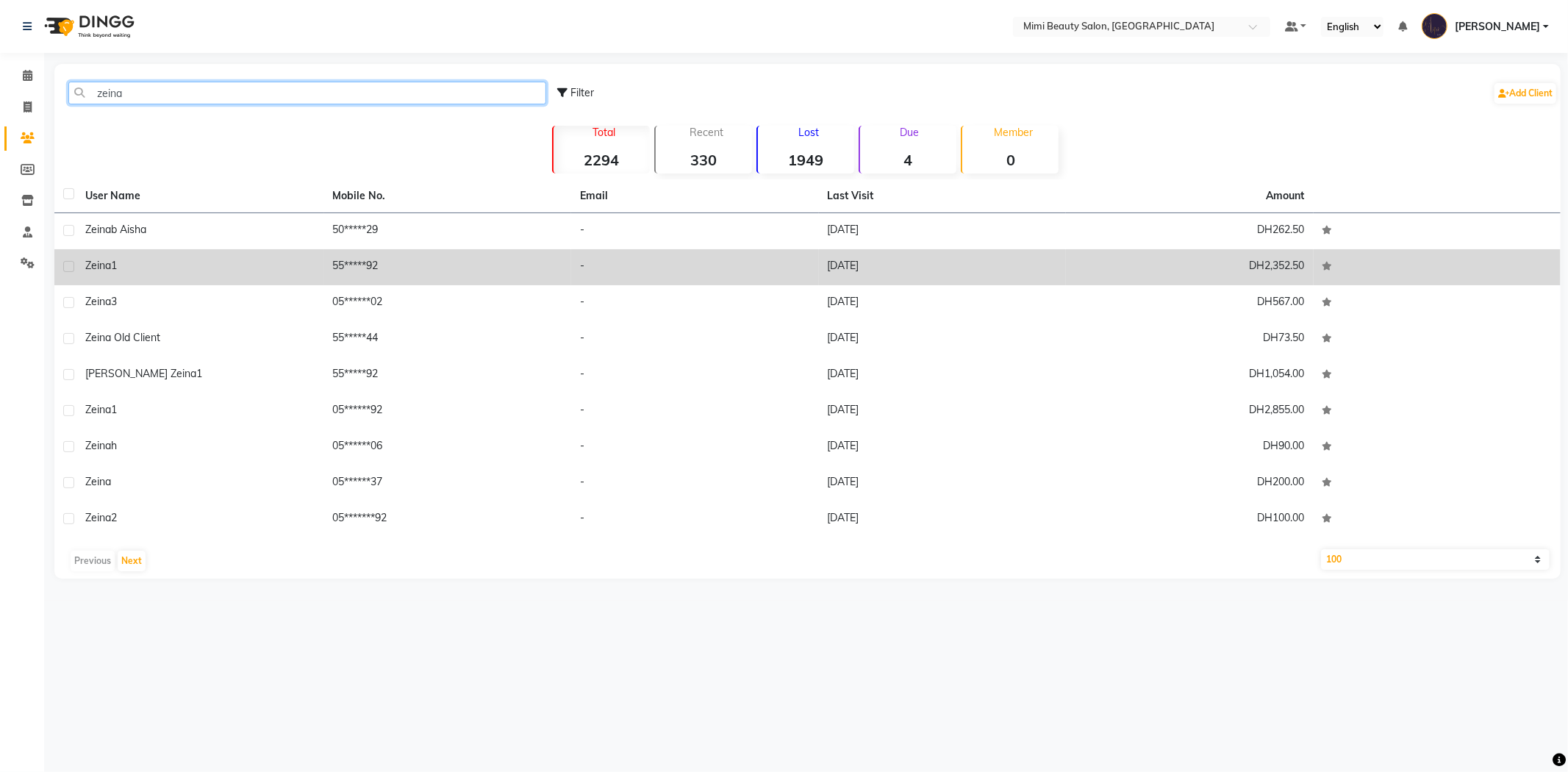
type input "zeina"
click at [177, 260] on div "Zeina1" at bounding box center [201, 266] width 230 height 15
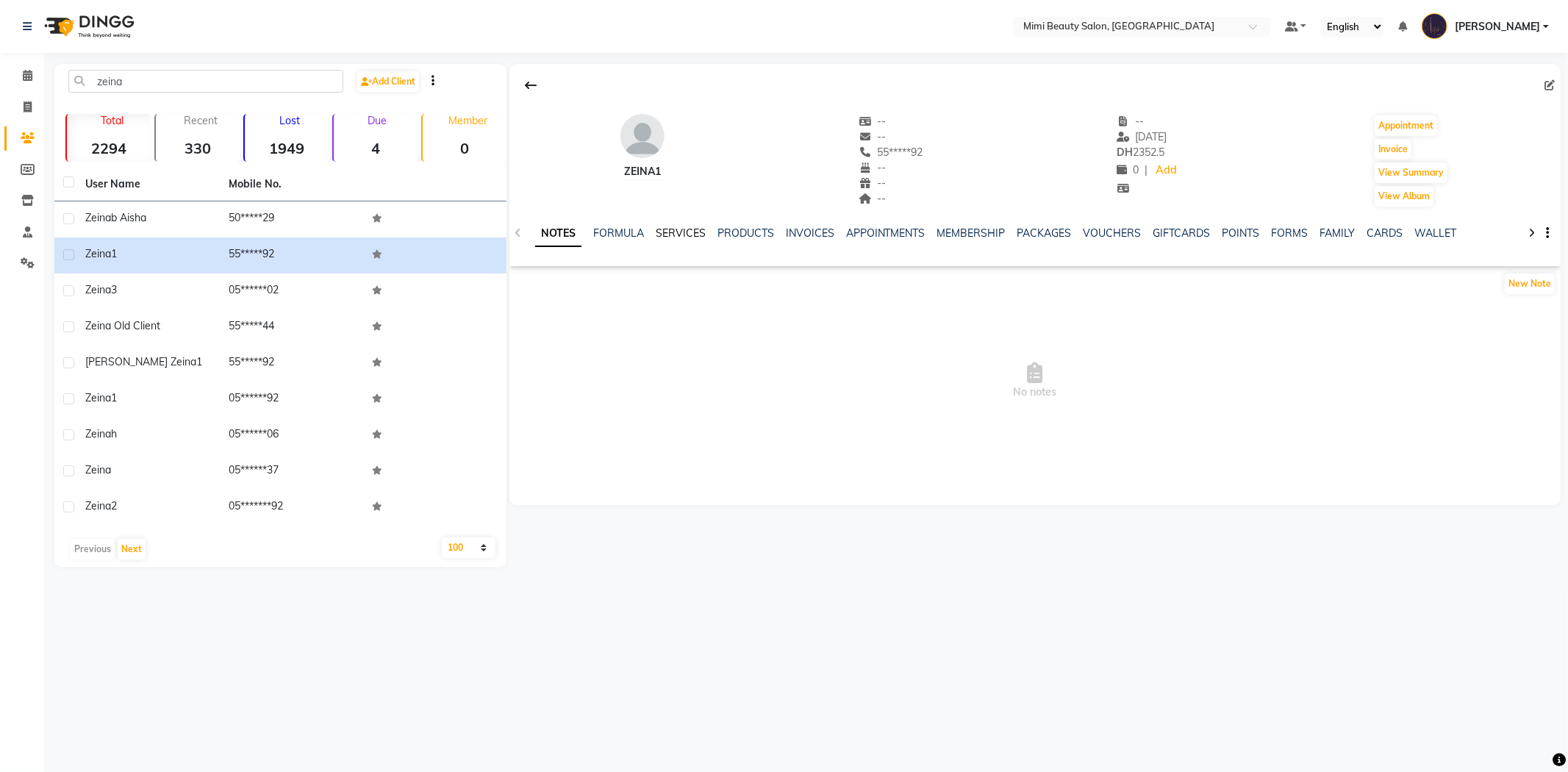
click at [671, 230] on link "SERVICES" at bounding box center [680, 233] width 50 height 13
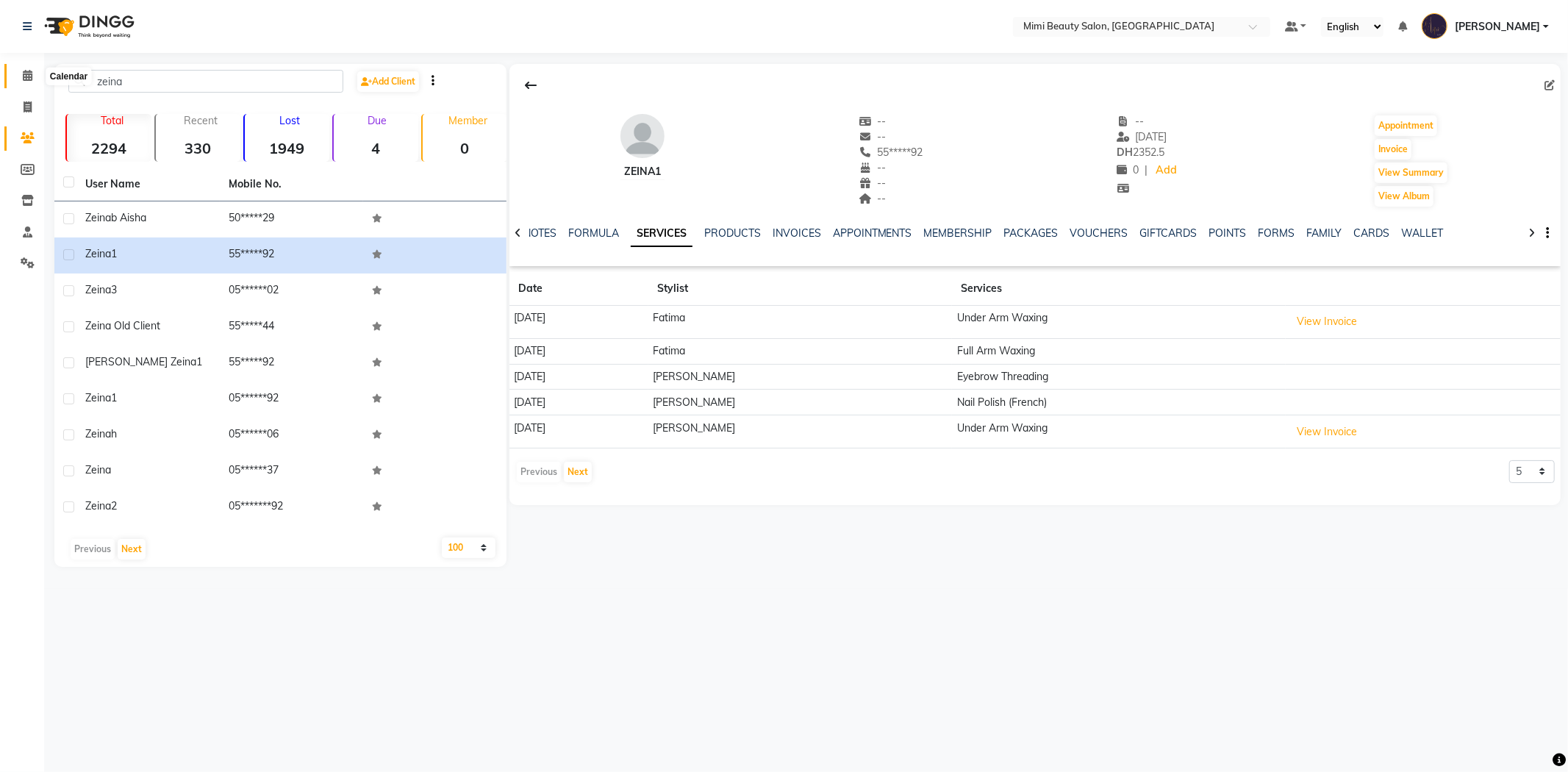
click at [28, 76] on icon at bounding box center [28, 75] width 10 height 11
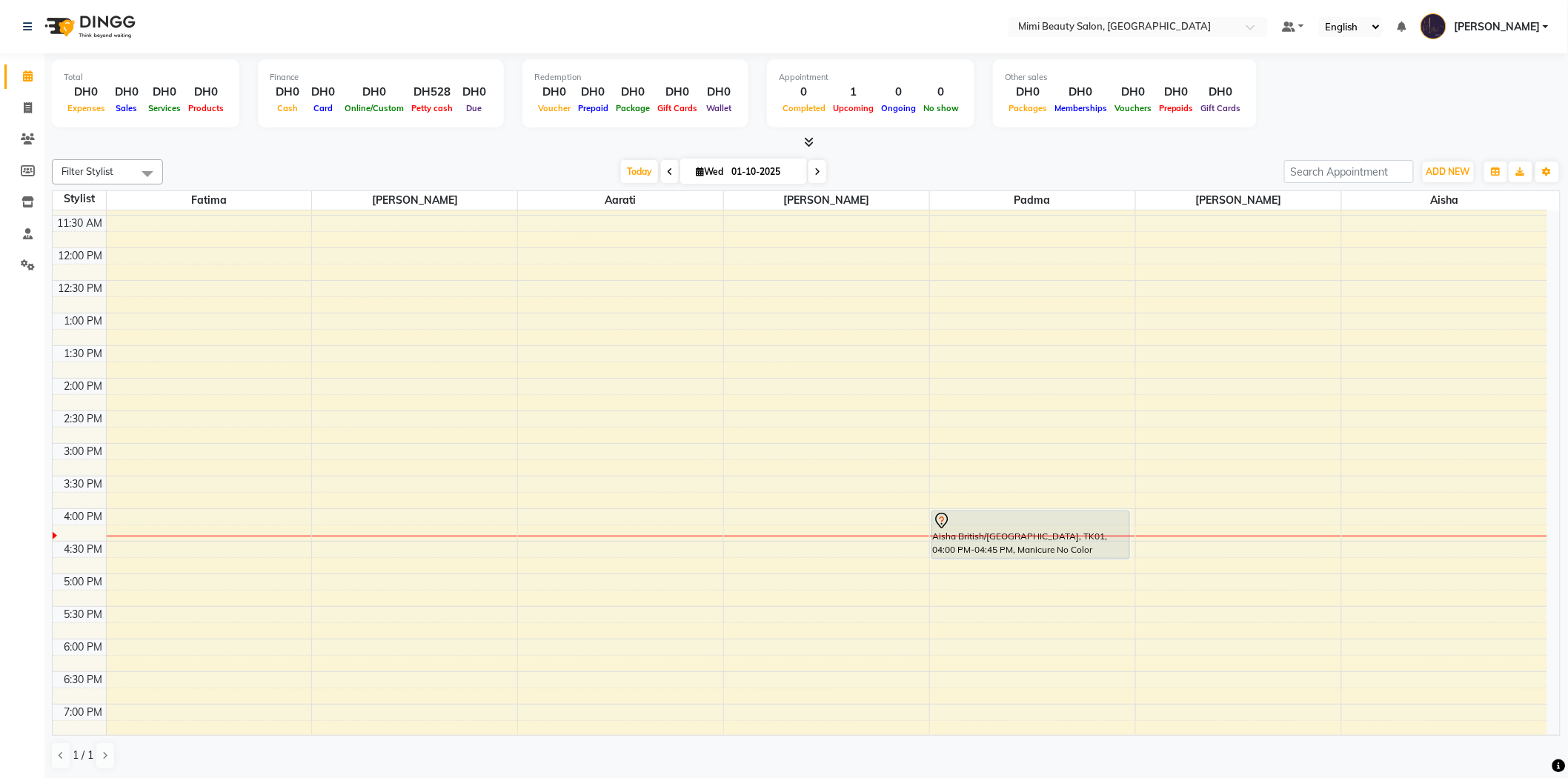
scroll to position [165, 0]
click at [605, 526] on div "9:00 AM 9:30 AM 10:00 AM 10:30 AM 11:00 AM 11:30 AM 12:00 PM 12:30 PM 1:00 PM 1…" at bounding box center [800, 534] width 1495 height 977
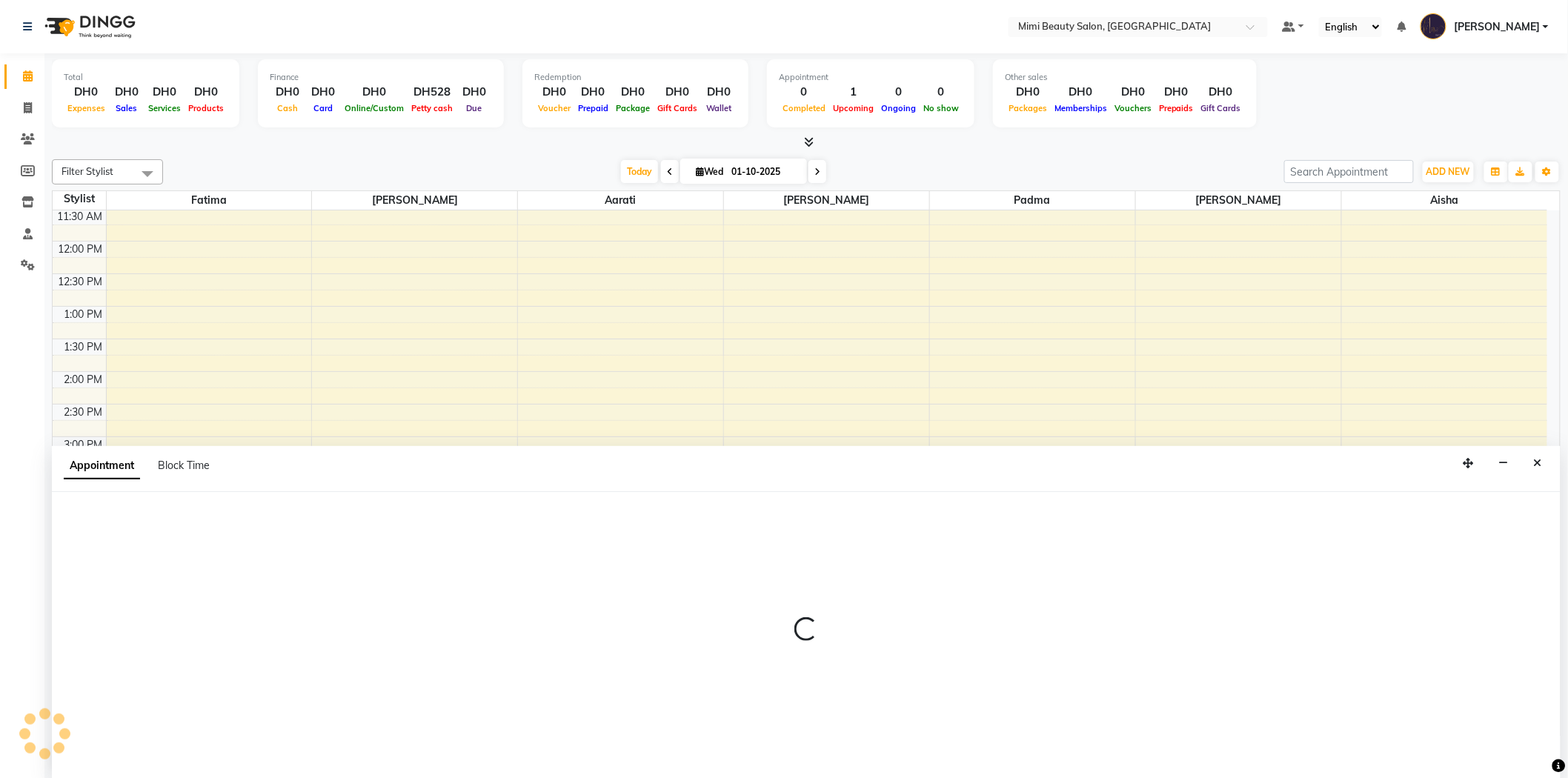
scroll to position [1, 0]
select select "52703"
select select "975"
select select "tentative"
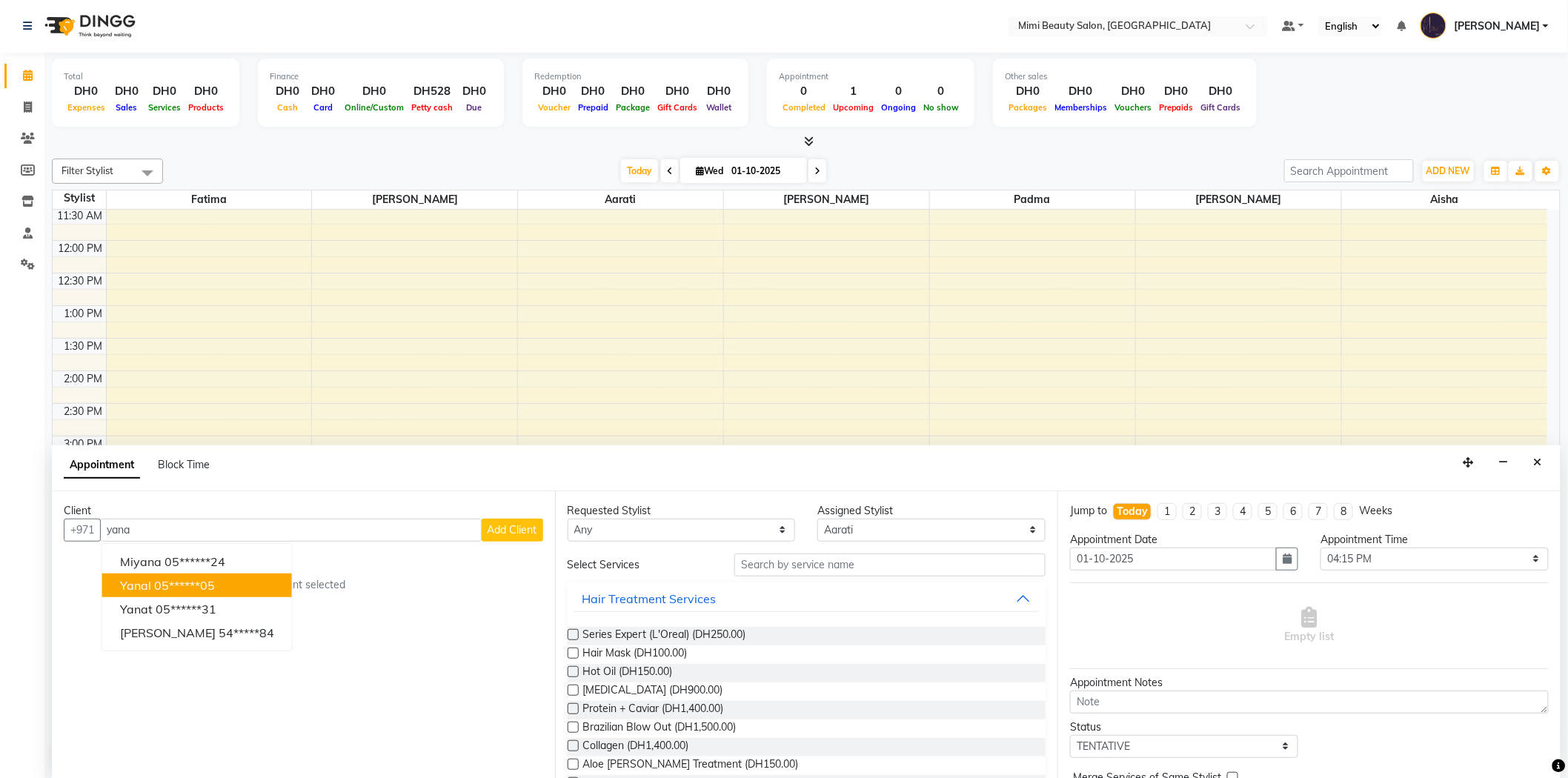
click at [228, 584] on button "Yanal 05******05" at bounding box center [196, 585] width 189 height 24
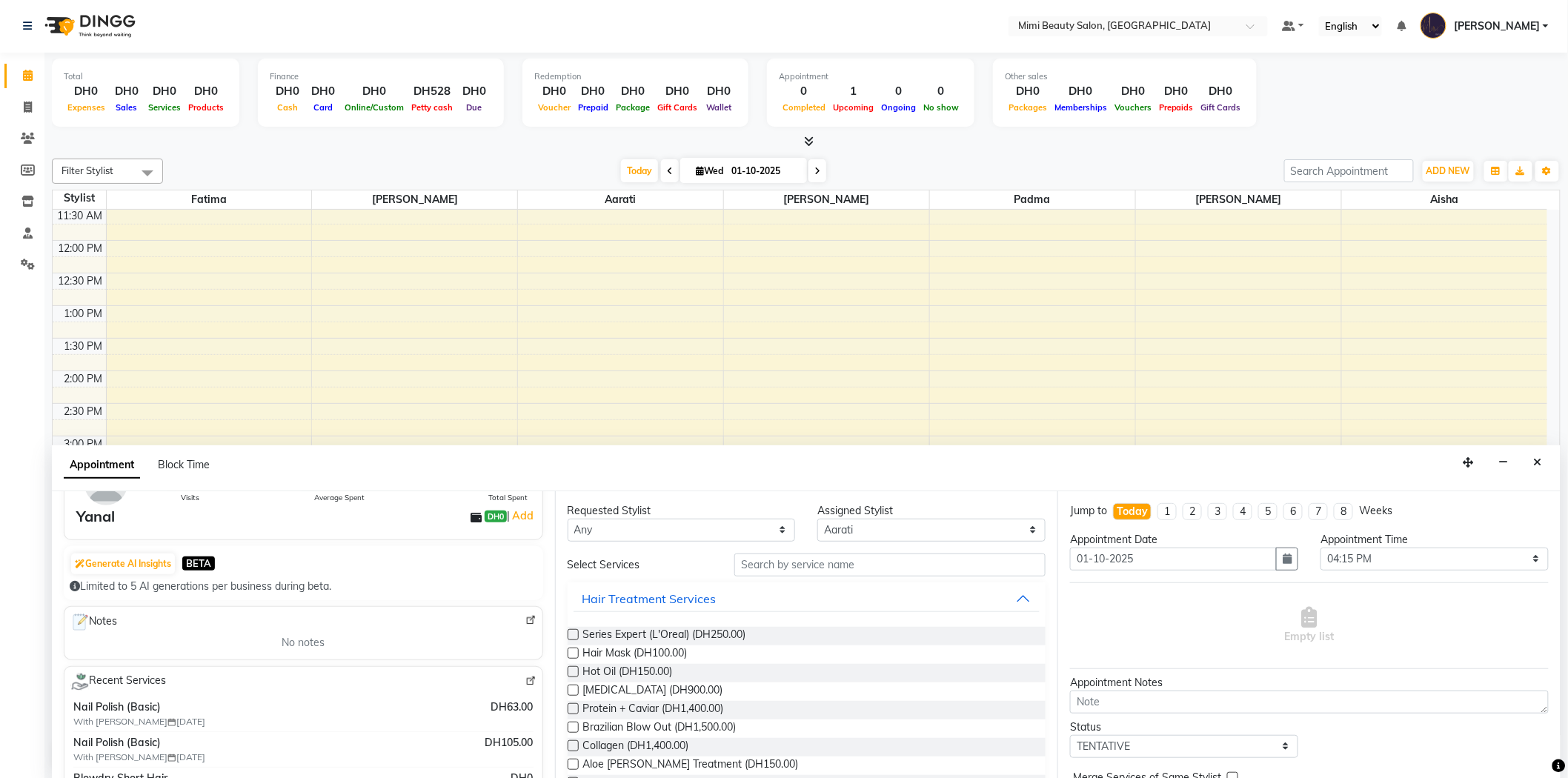
scroll to position [0, 0]
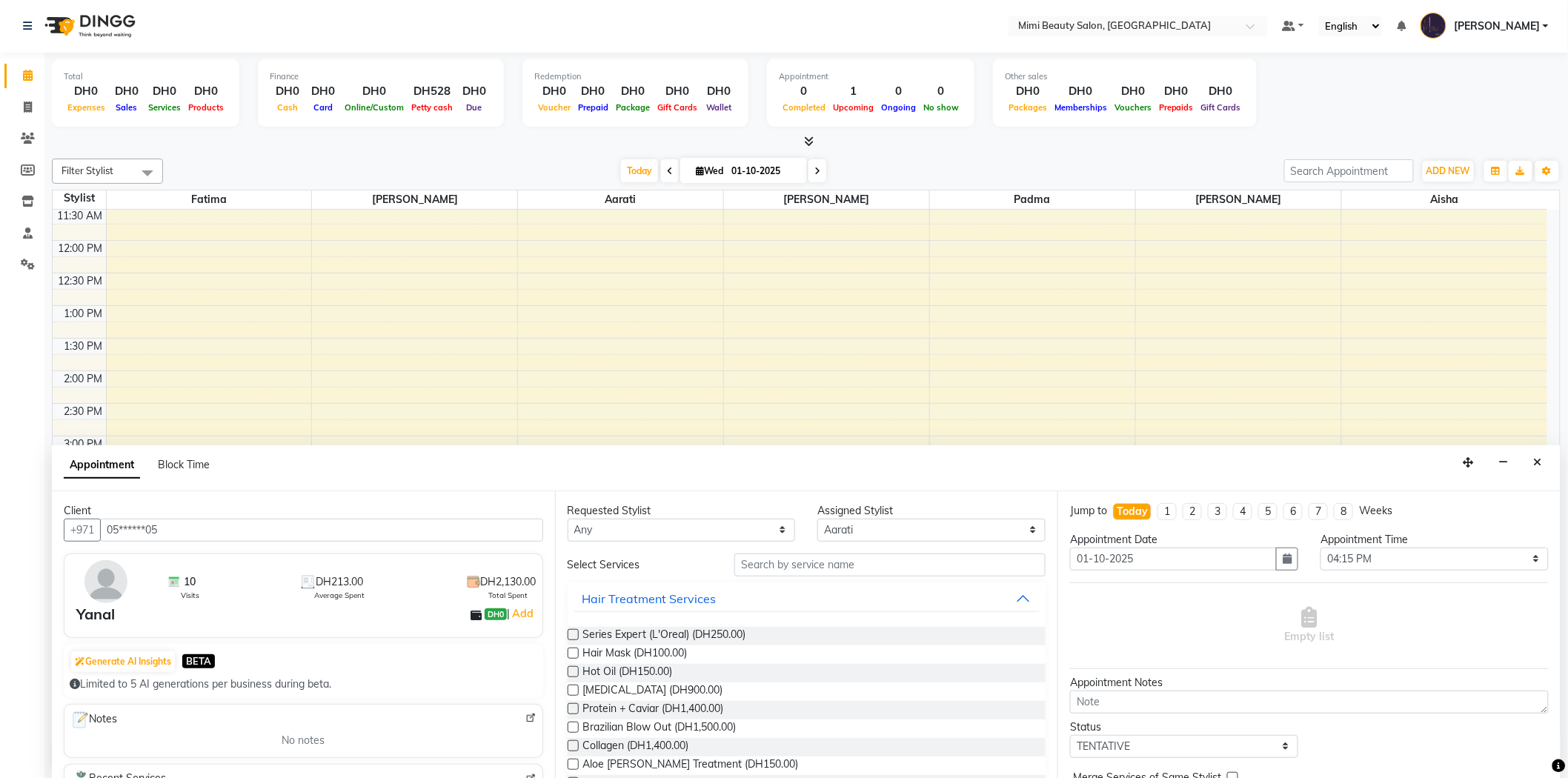
type input "05******05"
click at [652, 523] on select "Any [PERSON_NAME] [PERSON_NAME] [PERSON_NAME] [PERSON_NAME] Padma" at bounding box center [681, 530] width 228 height 23
select select "52703"
click at [567, 518] on select "Any [PERSON_NAME] [PERSON_NAME] [PERSON_NAME] [PERSON_NAME] Padma" at bounding box center [681, 530] width 228 height 23
click at [763, 565] on input "text" at bounding box center [890, 565] width 312 height 23
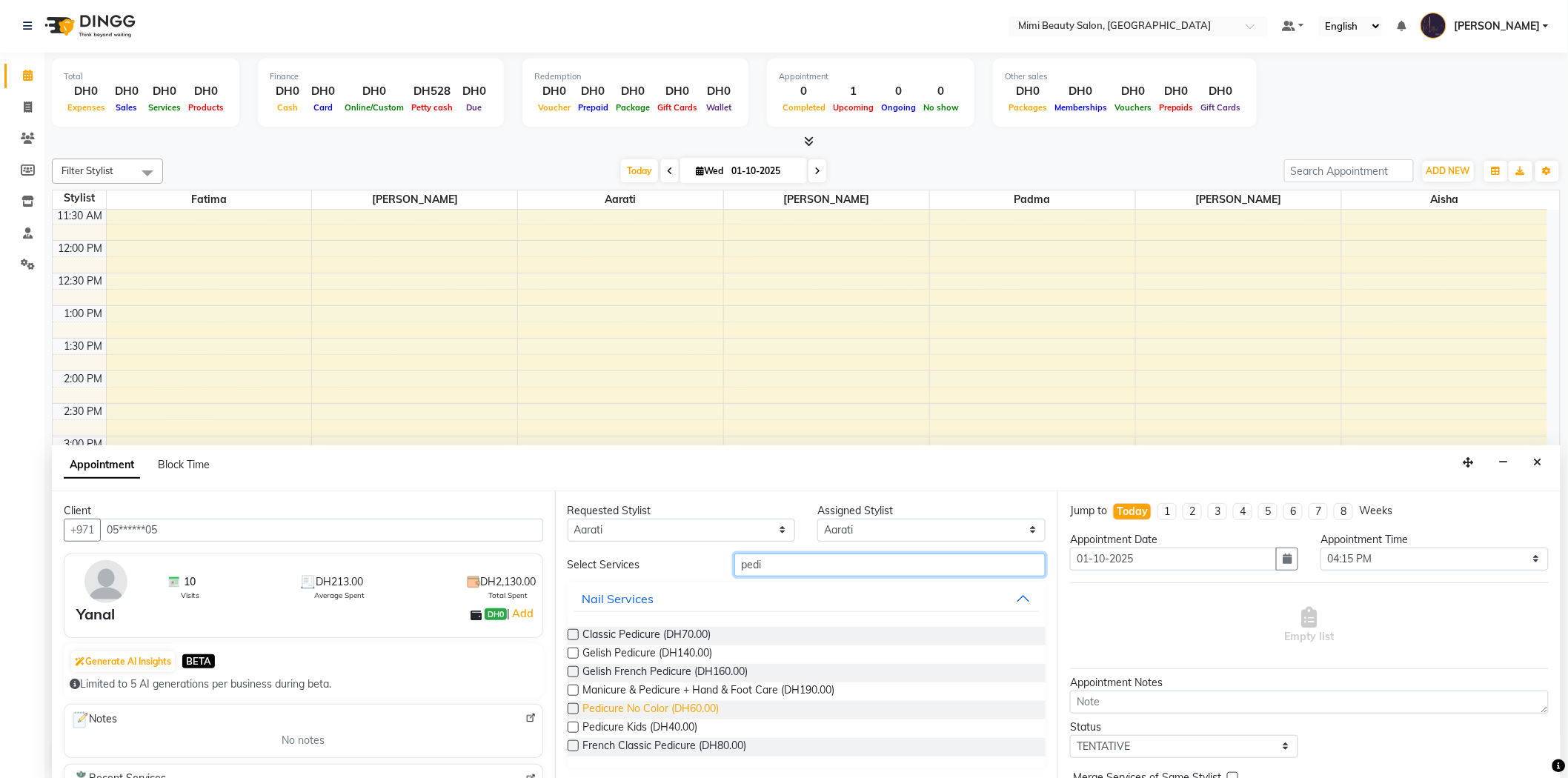
type input "pedi"
click at [707, 709] on span "Pedicure No Color (DH60.00)" at bounding box center [651, 709] width 137 height 18
checkbox input "false"
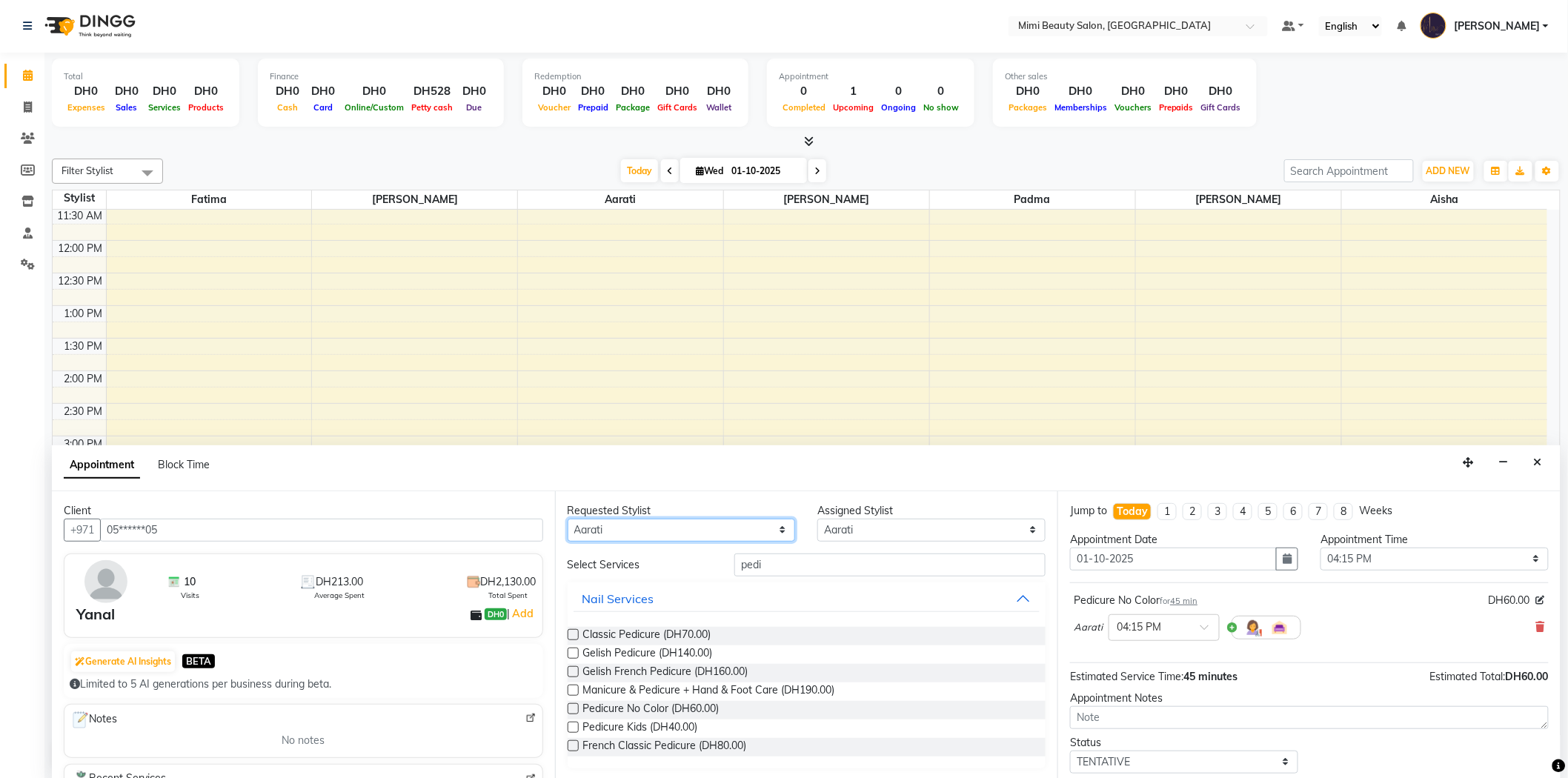
click at [746, 530] on select "Any [PERSON_NAME] [PERSON_NAME] [PERSON_NAME] [PERSON_NAME] Padma" at bounding box center [681, 530] width 228 height 23
select select "68417"
click at [567, 518] on select "Any [PERSON_NAME] [PERSON_NAME] [PERSON_NAME] [PERSON_NAME] Padma" at bounding box center [681, 530] width 228 height 23
select select "68417"
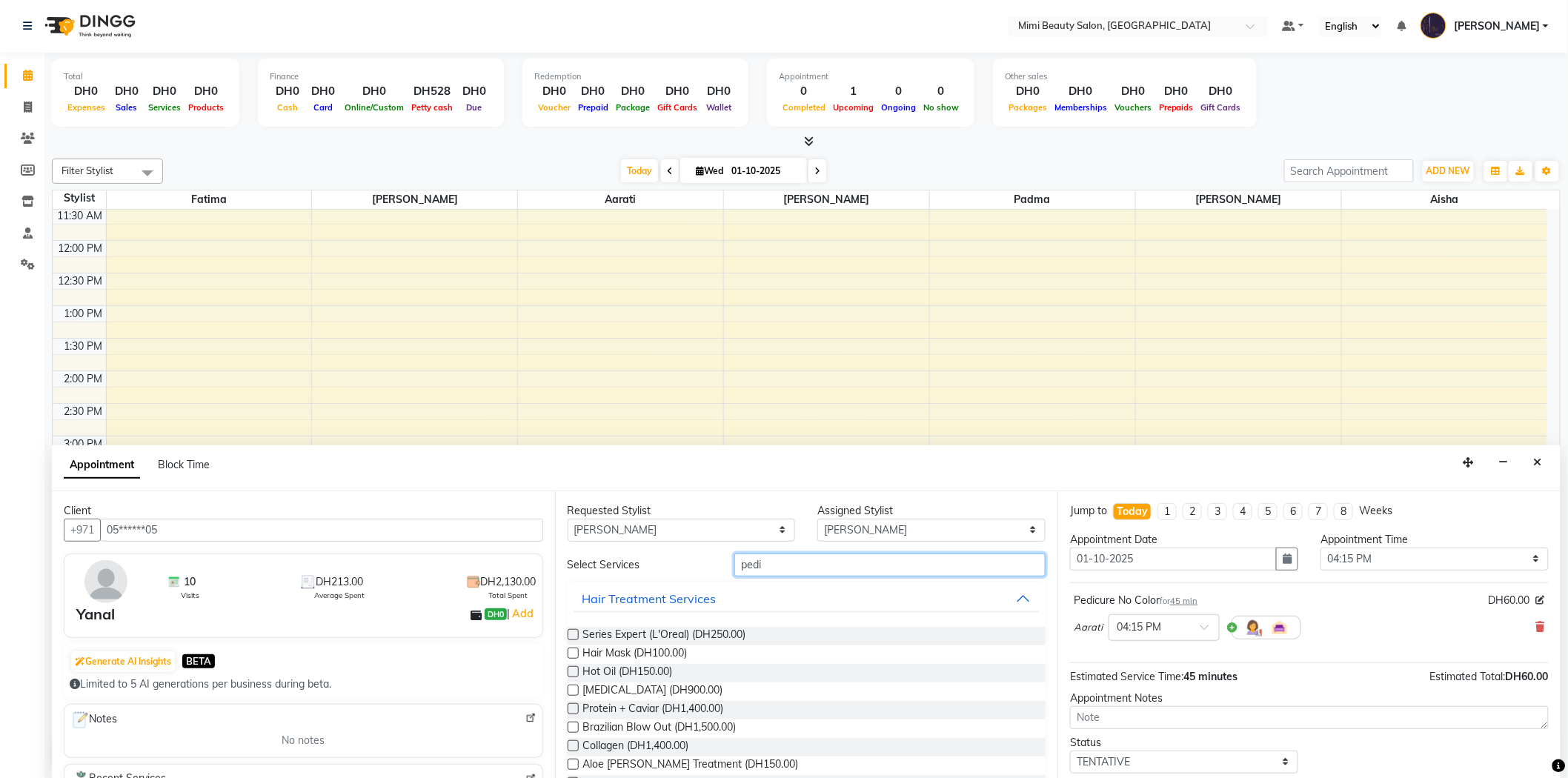
click at [752, 559] on input "pedi" at bounding box center [890, 565] width 312 height 23
type input "mani"
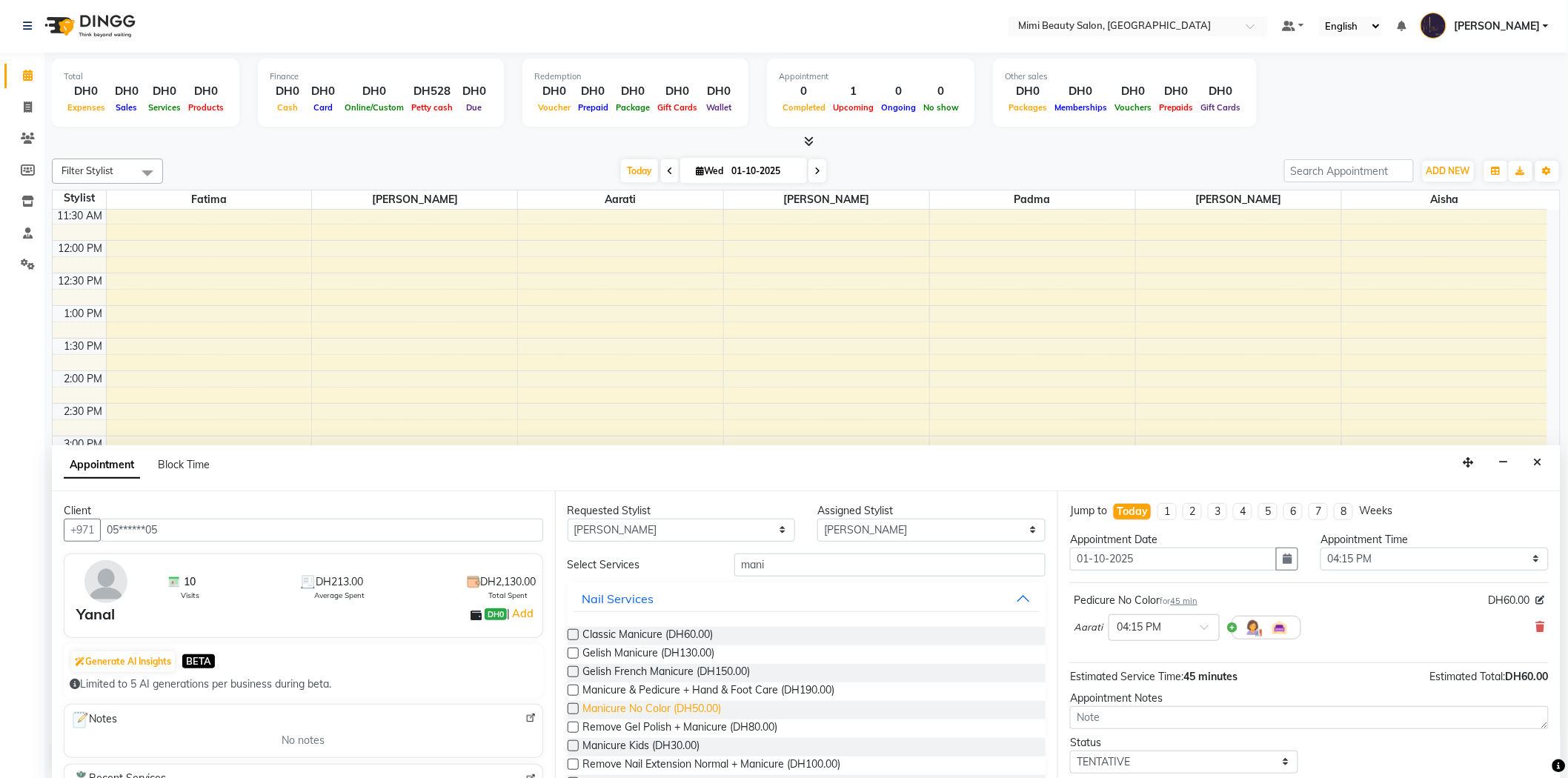
click at [708, 705] on span "Manicure No Color (DH50.00)" at bounding box center [652, 709] width 138 height 18
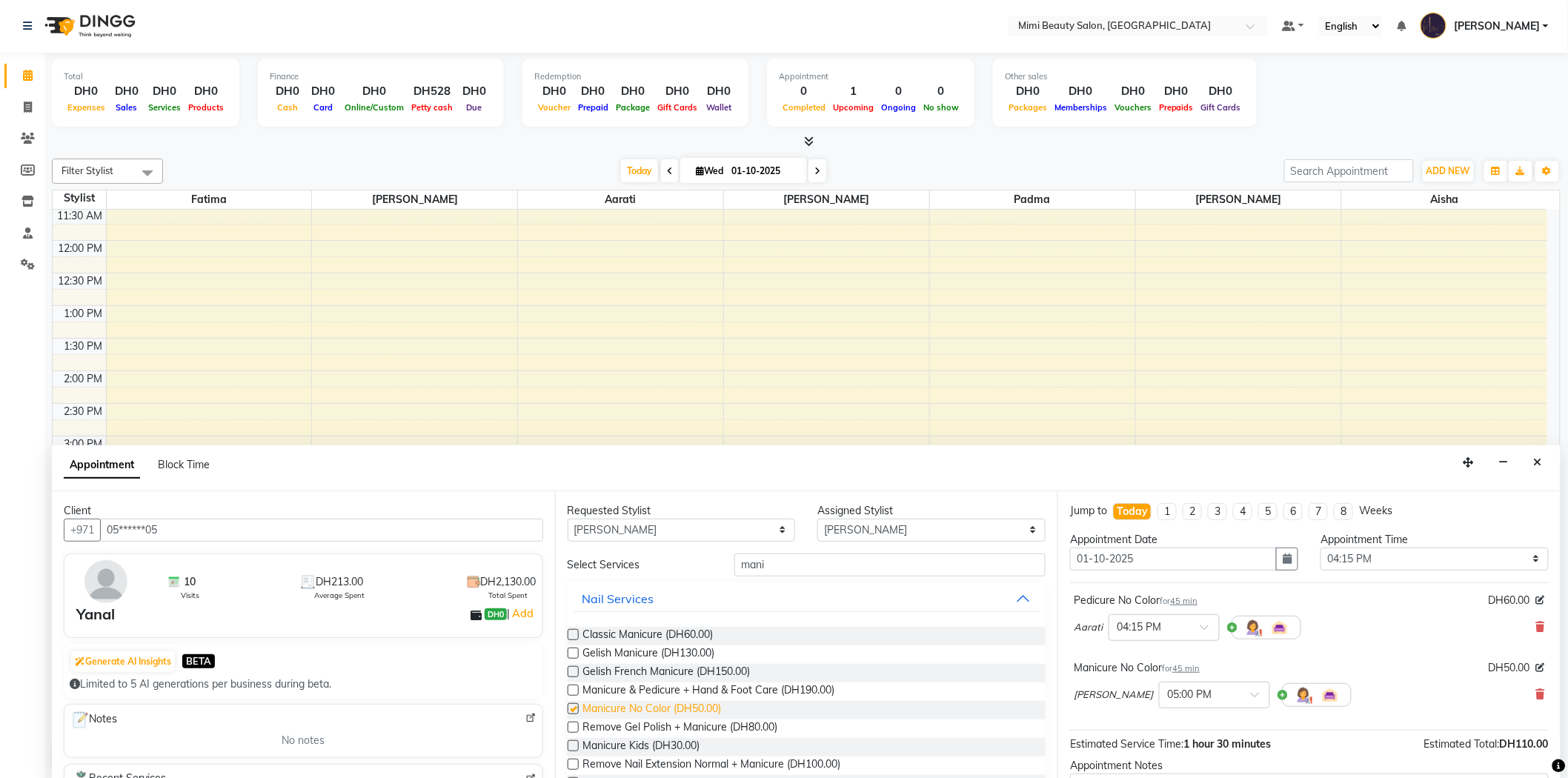
checkbox input "false"
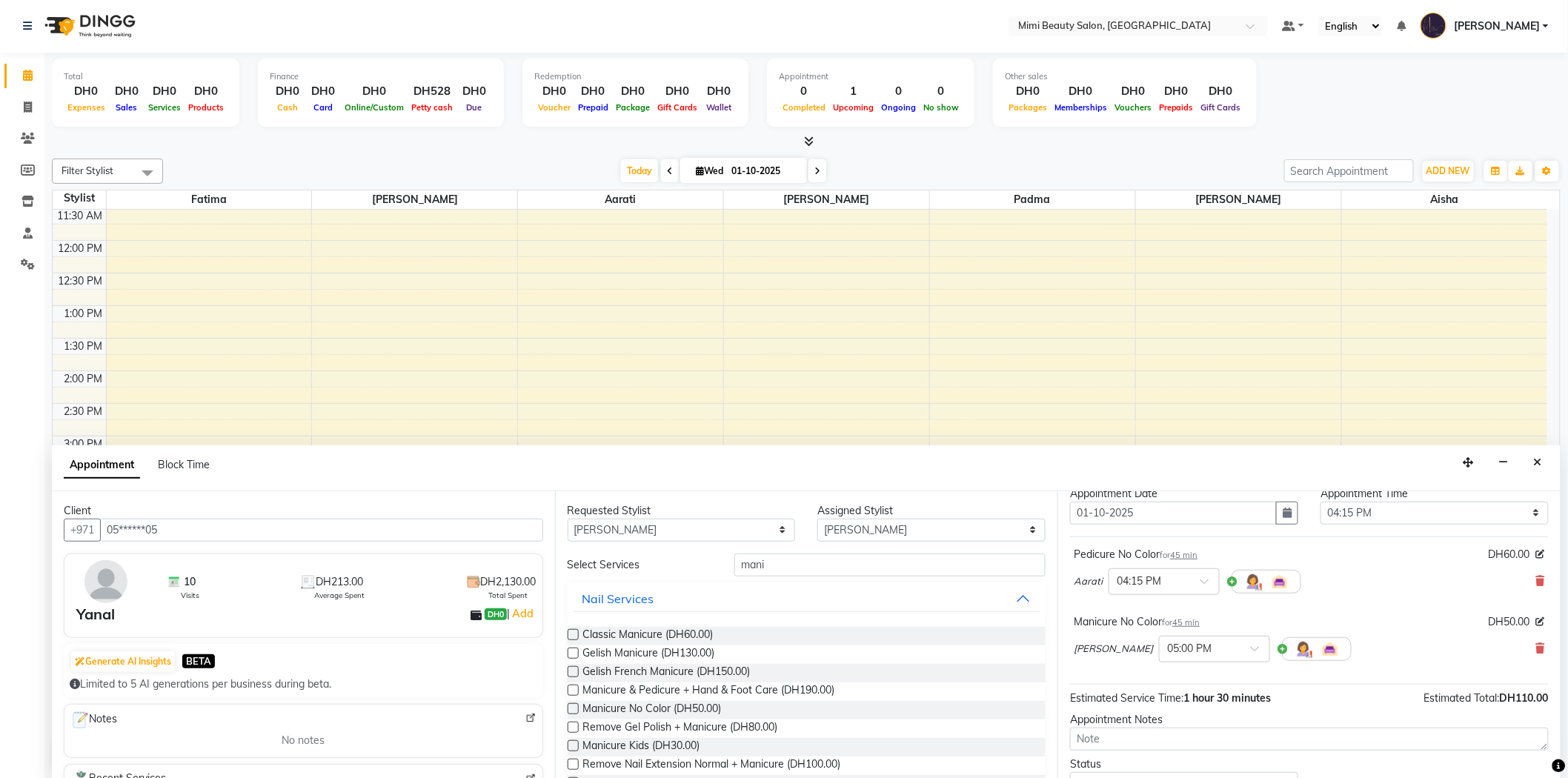
scroll to position [82, 0]
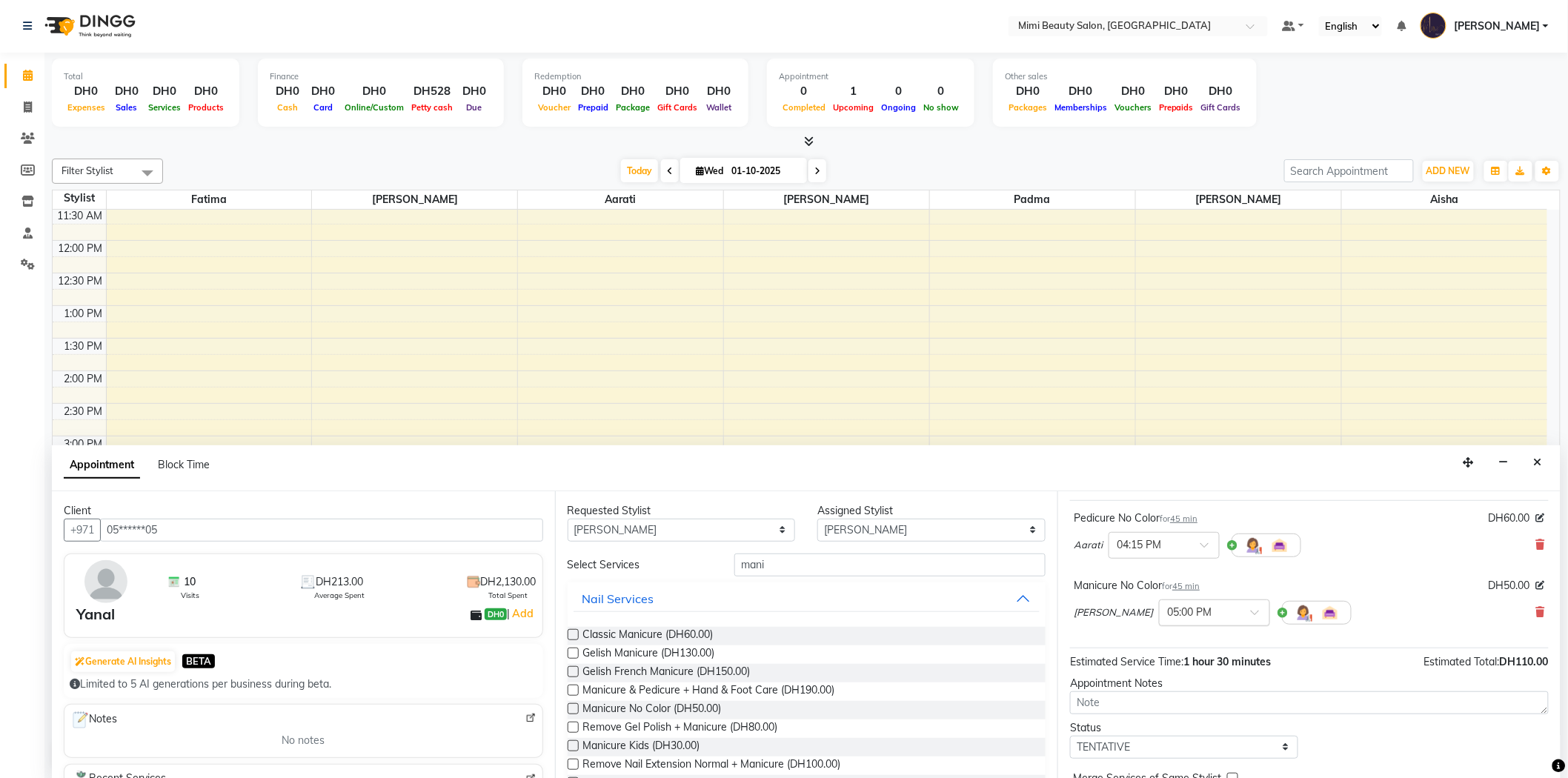
click at [1251, 611] on span at bounding box center [1260, 616] width 18 height 15
click at [1160, 639] on div "04:15 PM" at bounding box center [1214, 642] width 109 height 27
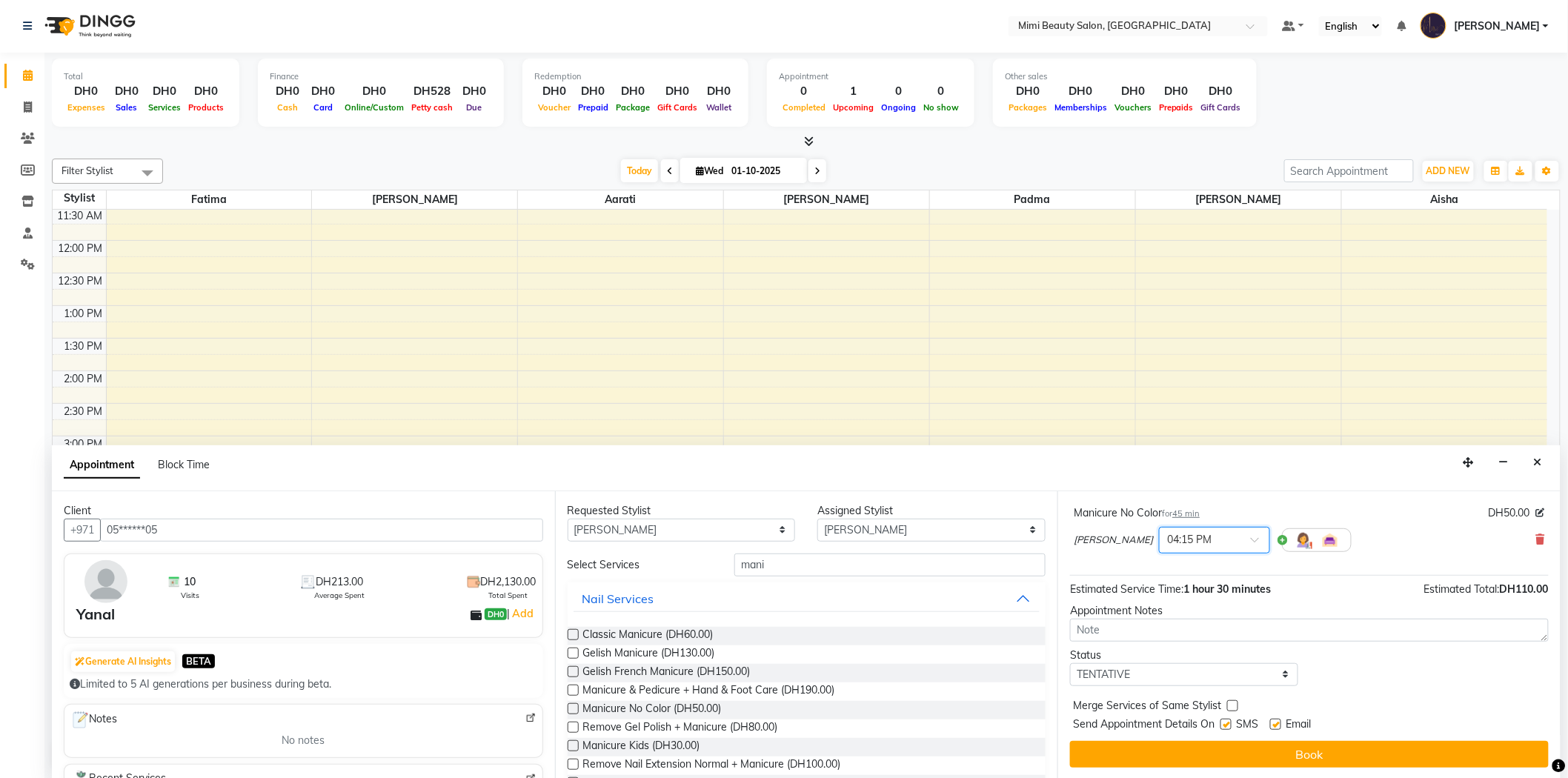
scroll to position [171, 0]
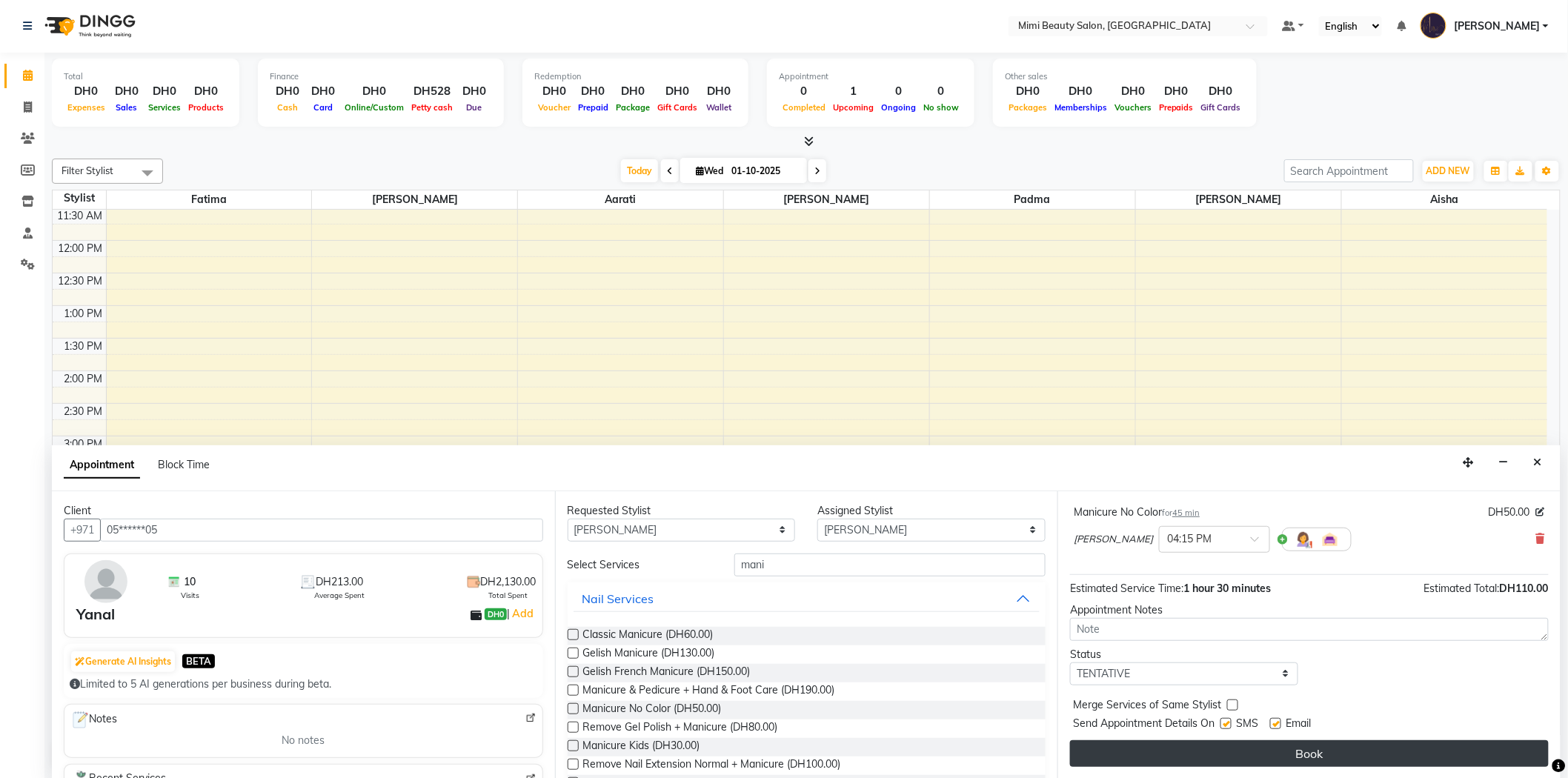
click at [1284, 754] on button "Book" at bounding box center [1308, 753] width 478 height 26
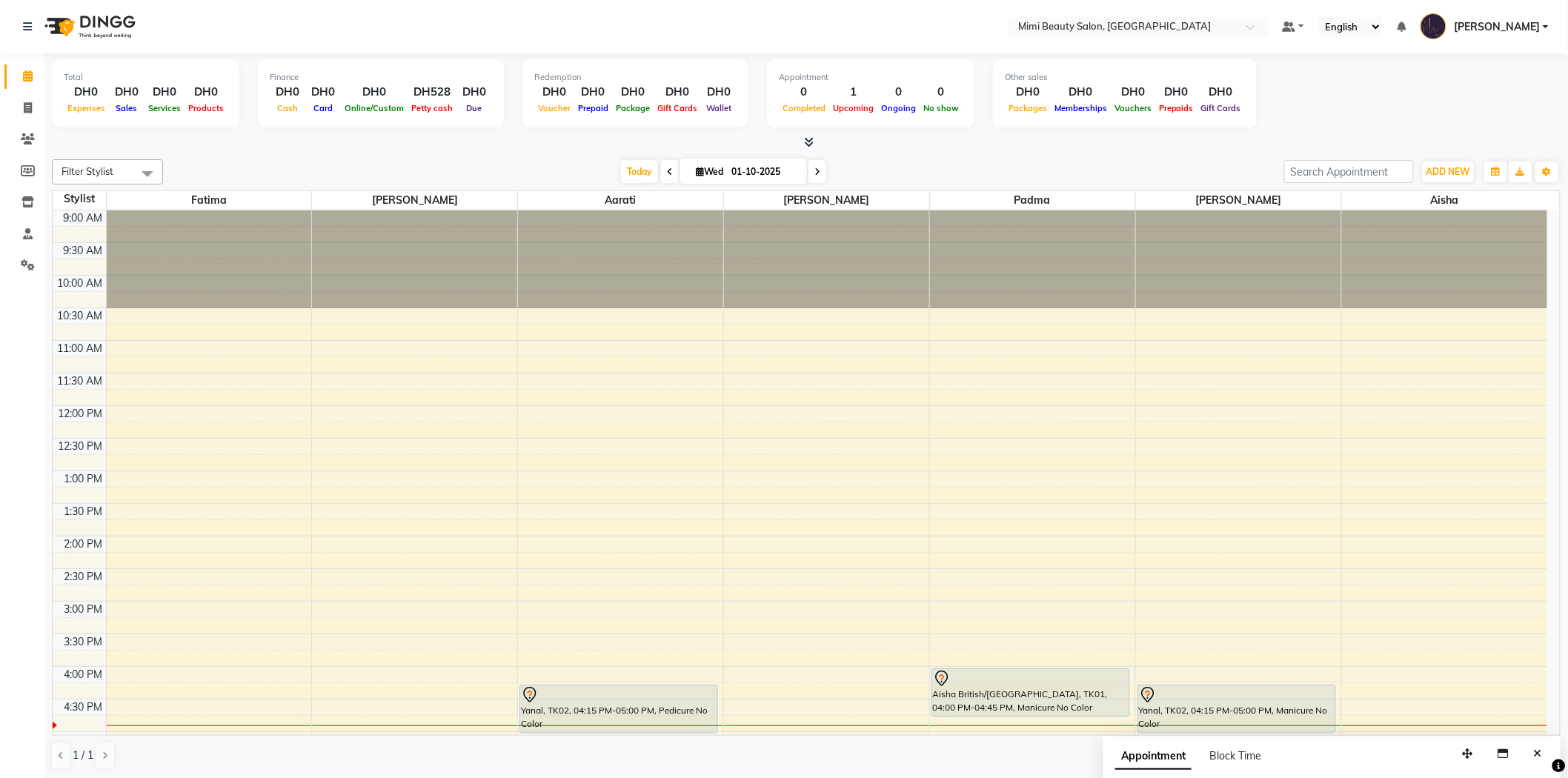
scroll to position [411, 0]
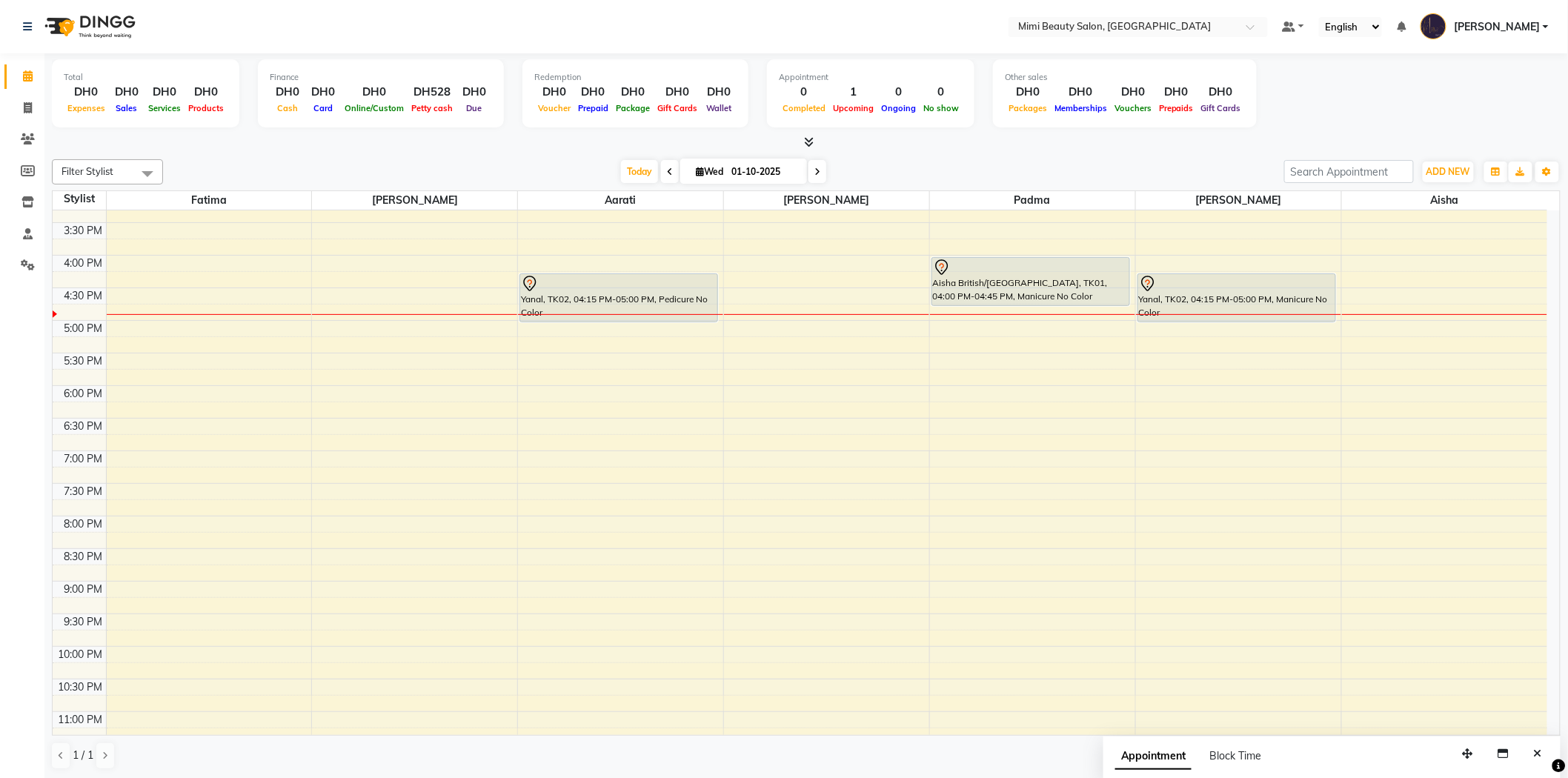
click at [1208, 300] on div "Yanal, TK02, 04:15 PM-05:00 PM, Manicure No Color" at bounding box center [1237, 297] width 197 height 47
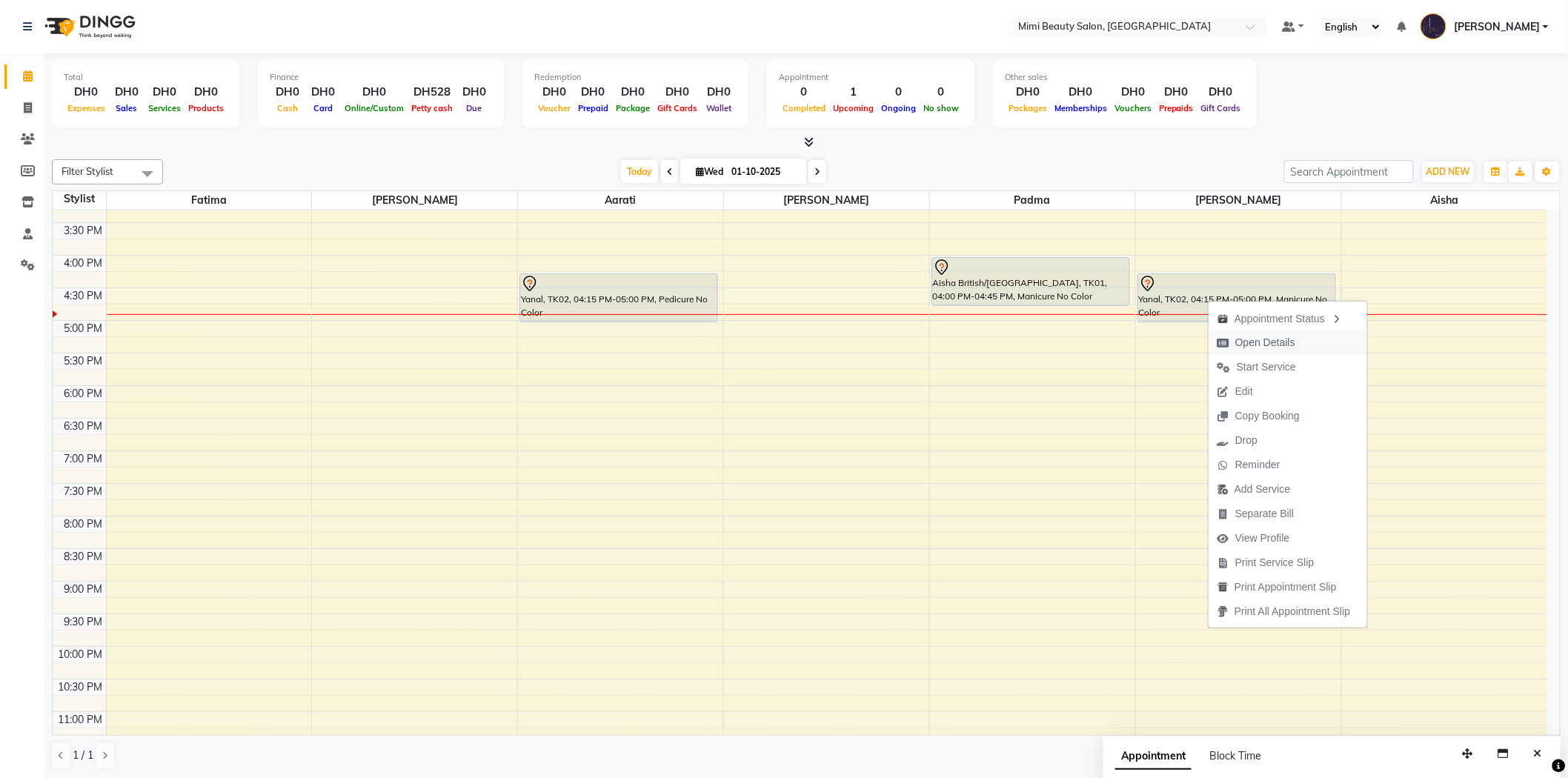
click at [1261, 343] on span "Open Details" at bounding box center [1264, 342] width 60 height 15
select select "7"
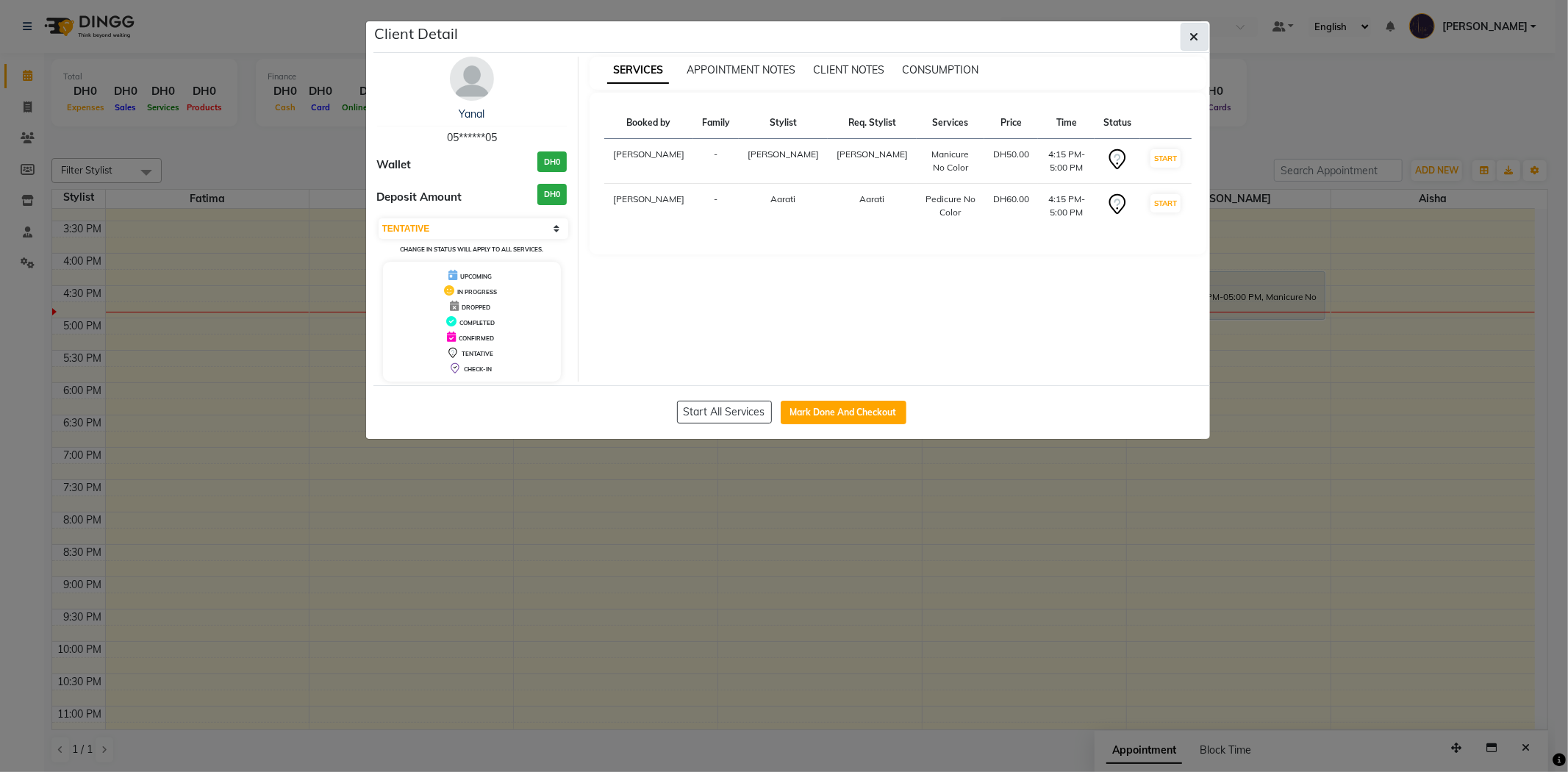
click at [1192, 39] on icon "button" at bounding box center [1195, 36] width 9 height 12
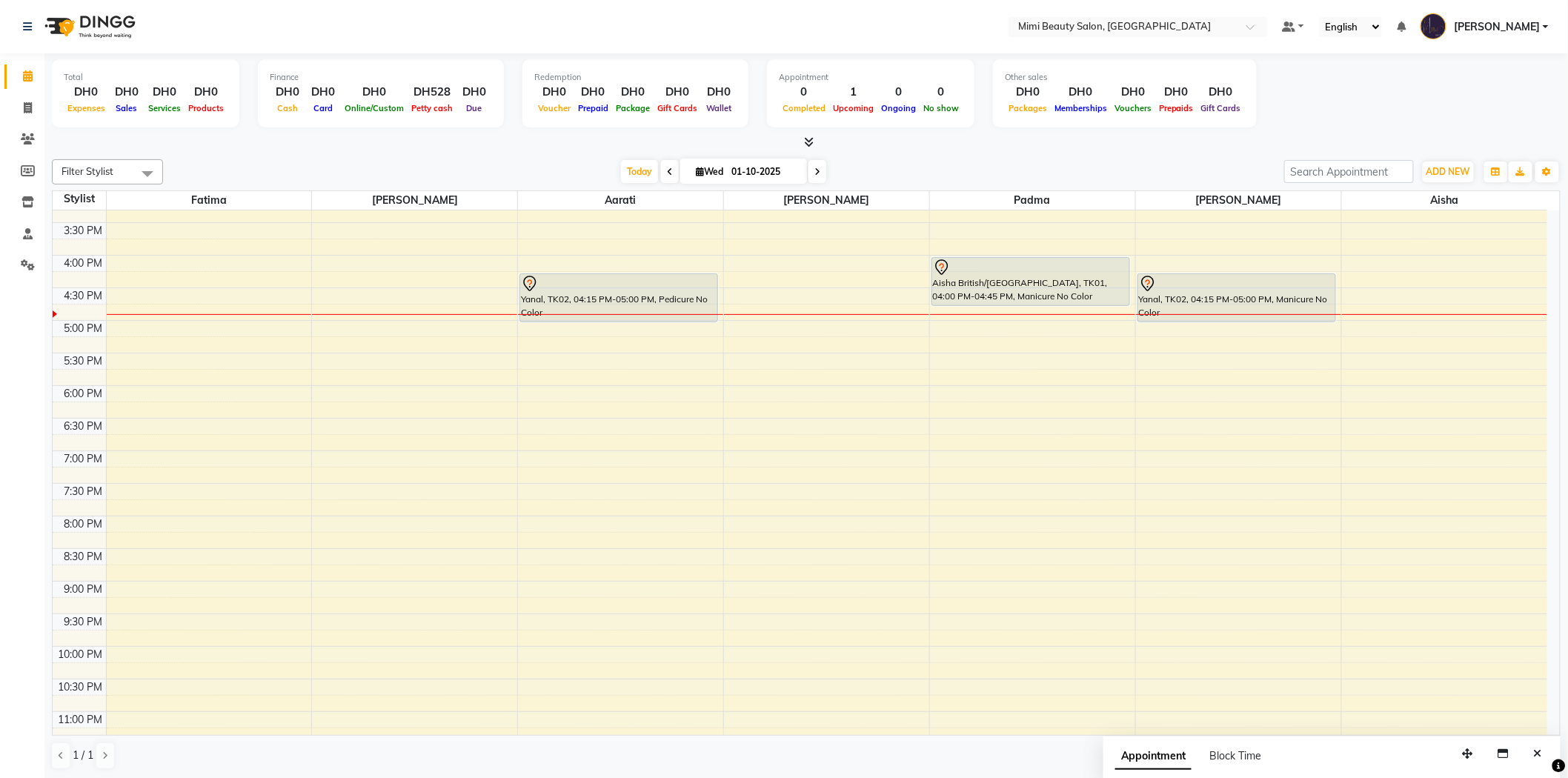
click at [971, 274] on div at bounding box center [1030, 268] width 196 height 18
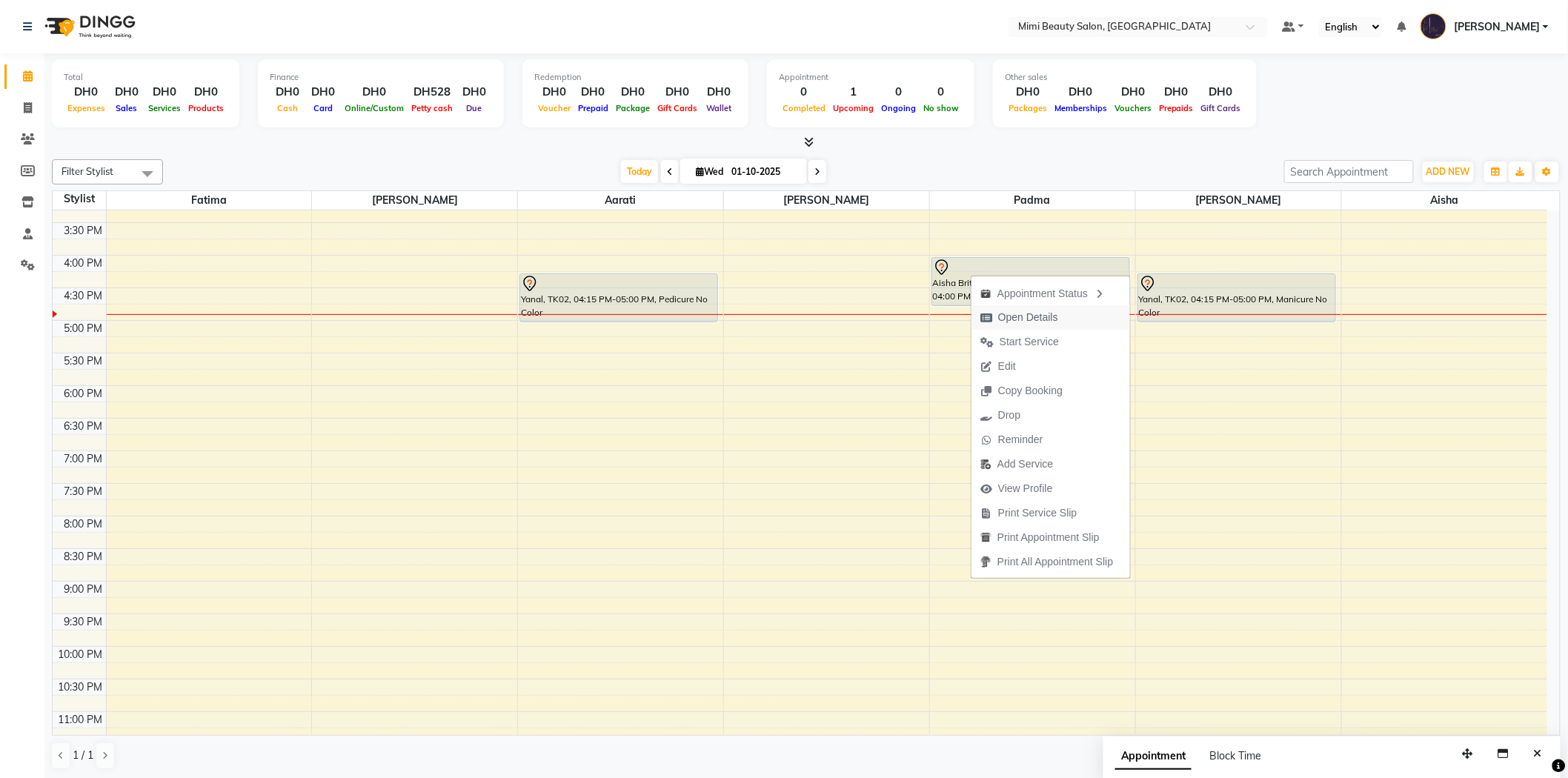
click at [1025, 320] on span "Open Details" at bounding box center [1027, 317] width 60 height 15
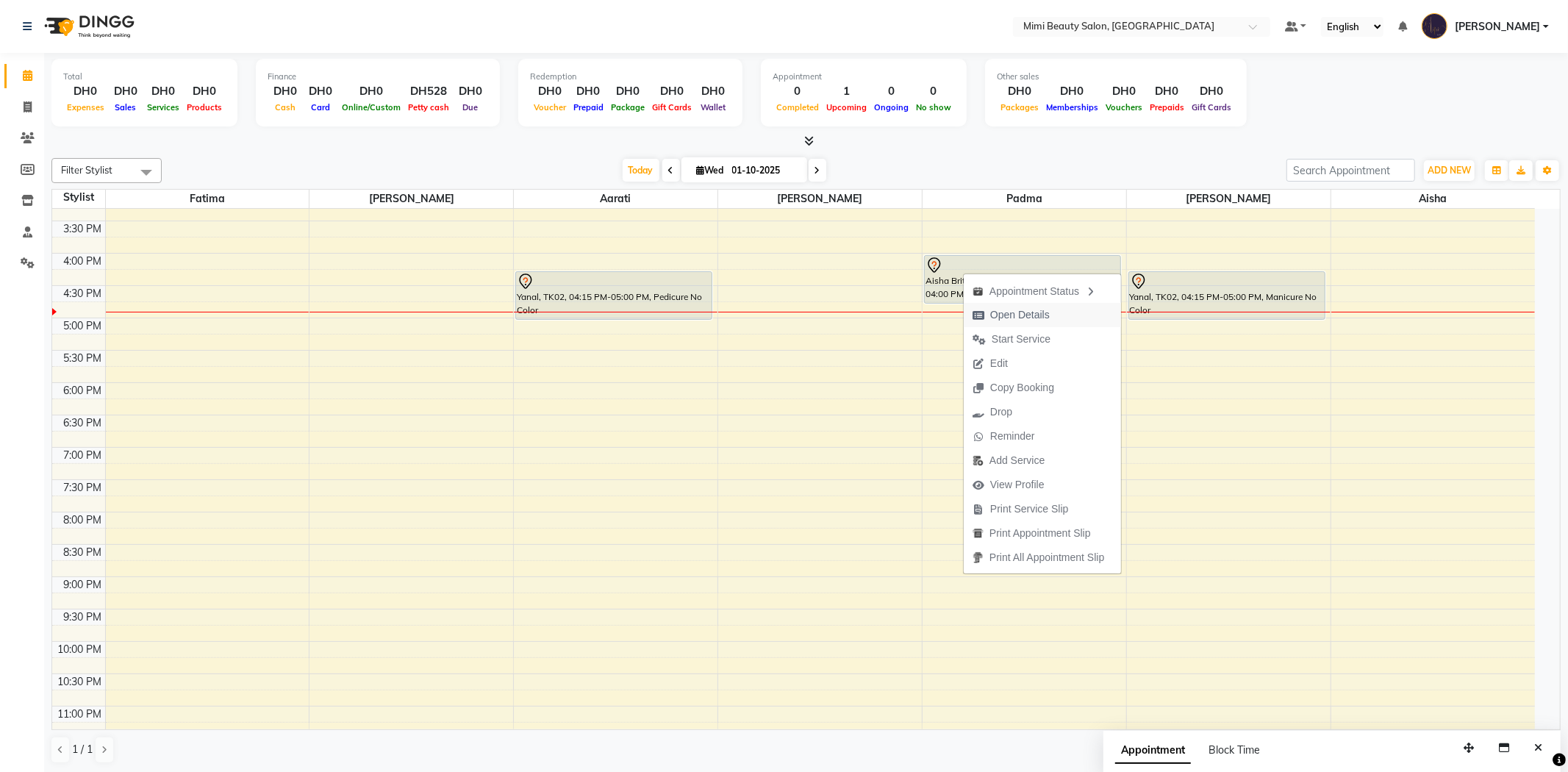
select select "7"
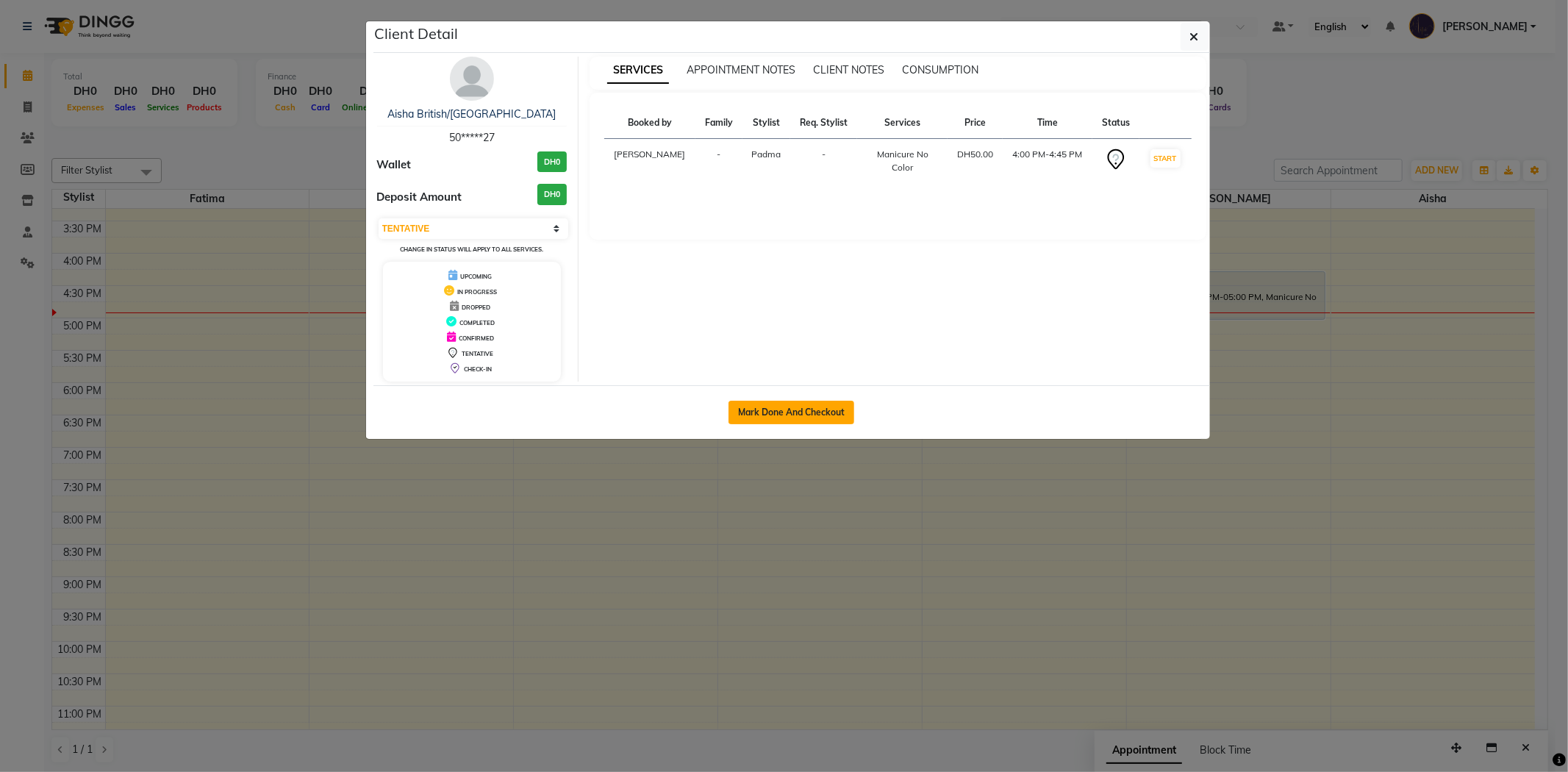
click at [774, 416] on button "Mark Done And Checkout" at bounding box center [791, 413] width 126 height 24
select select "service"
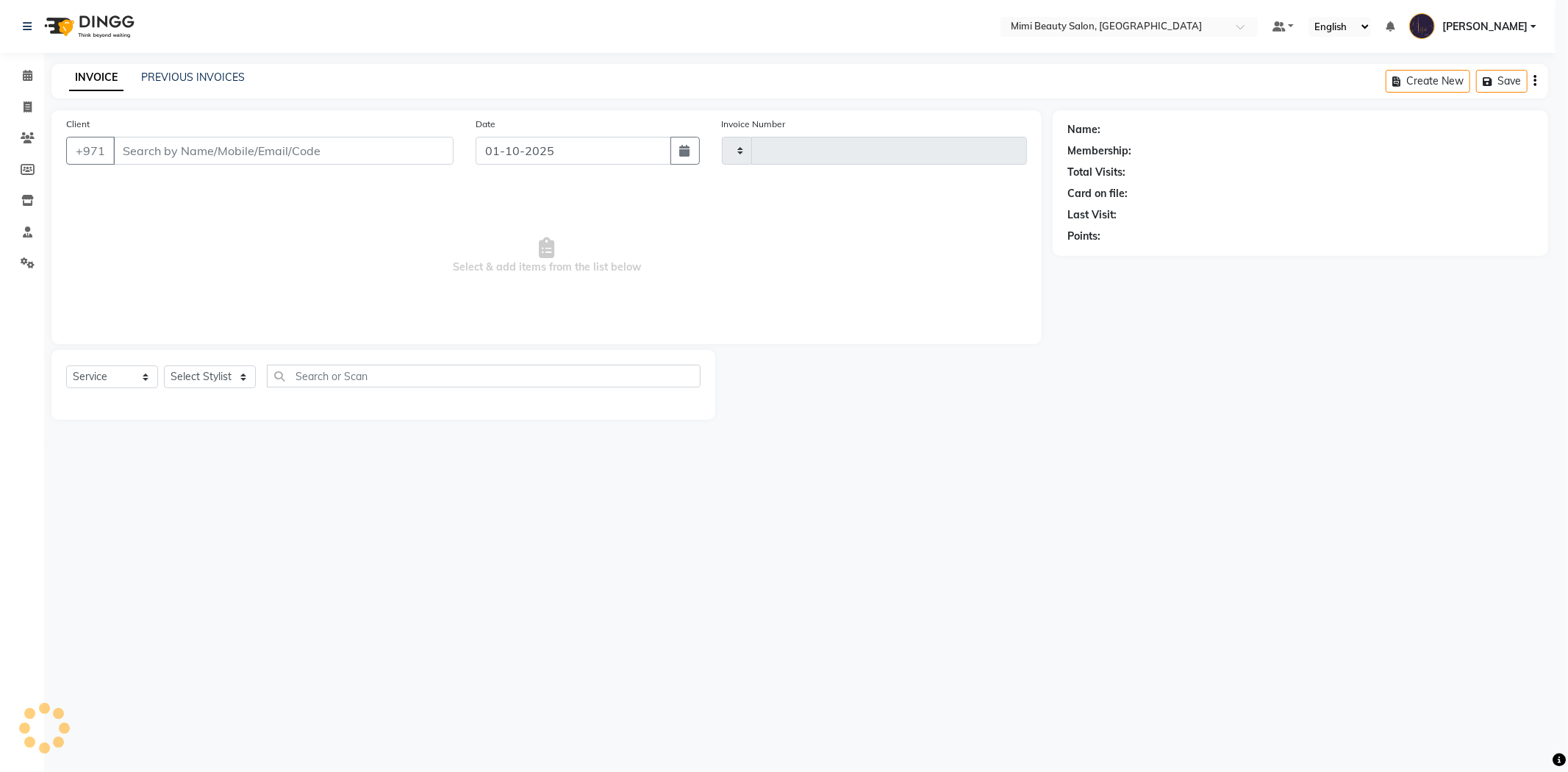
type input "1740"
select select "6756"
type input "50*****27"
select select "53935"
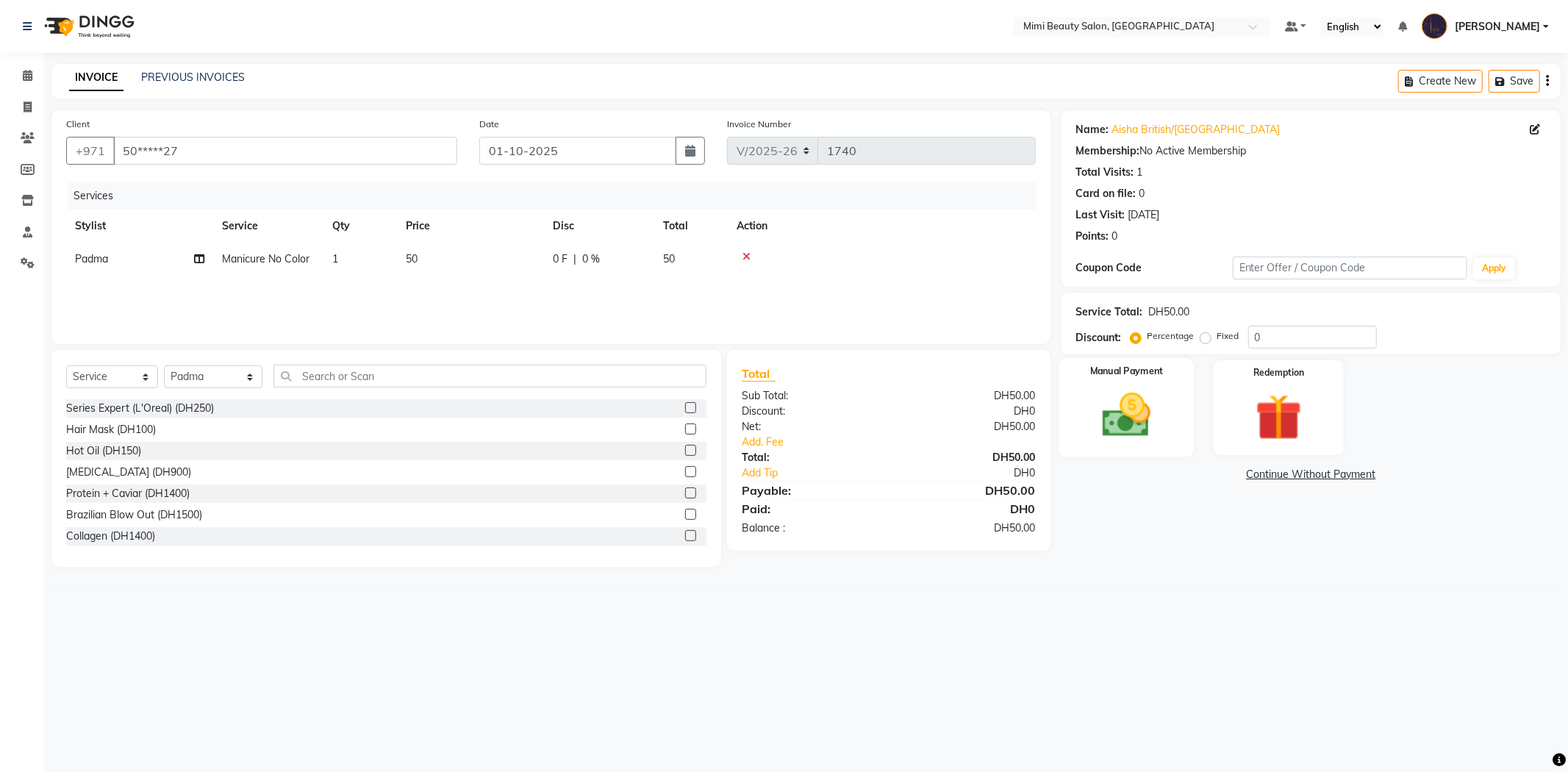
click at [1152, 410] on img at bounding box center [1126, 415] width 78 height 55
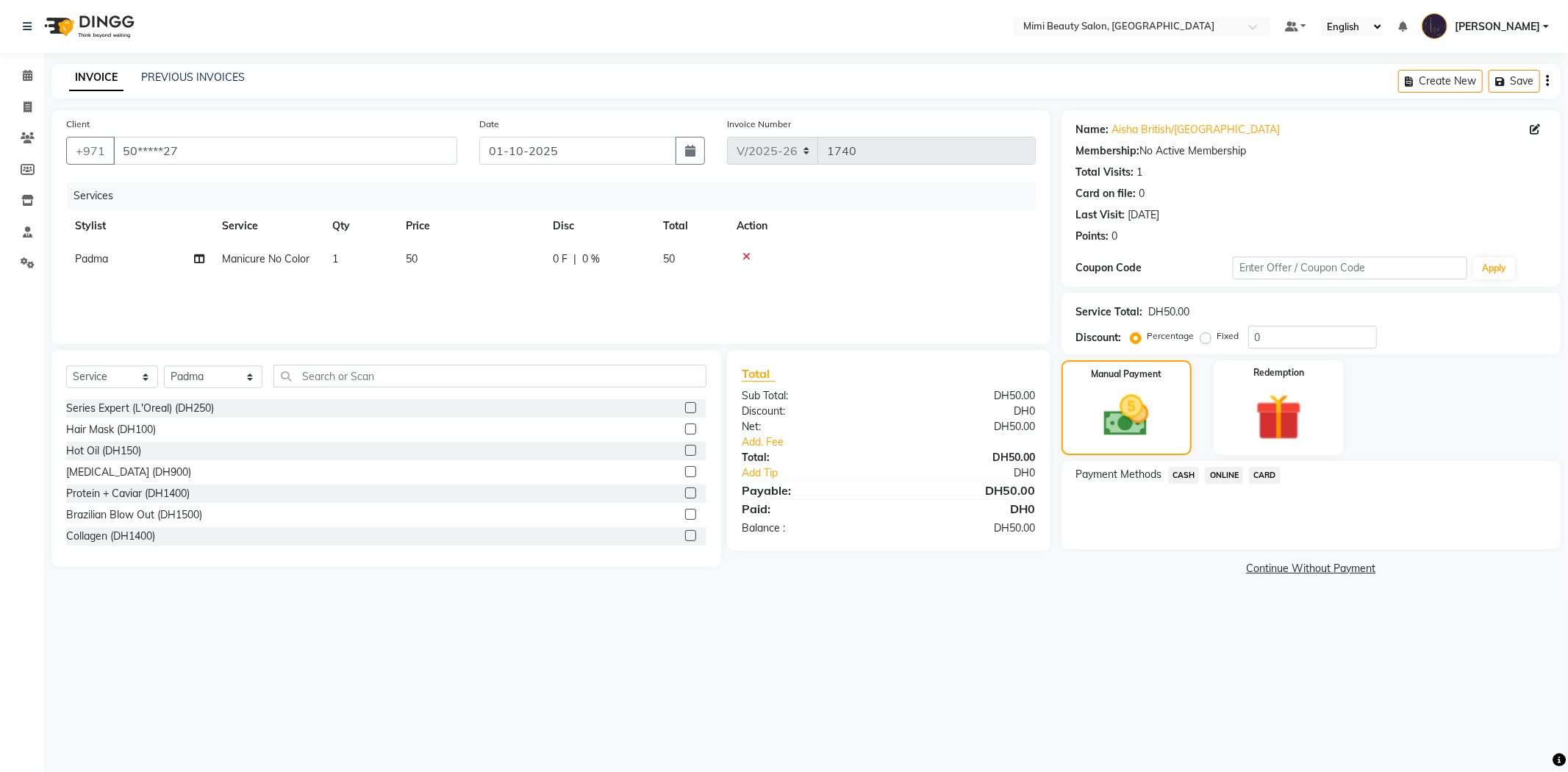
click at [1180, 476] on span "CASH" at bounding box center [1184, 475] width 32 height 17
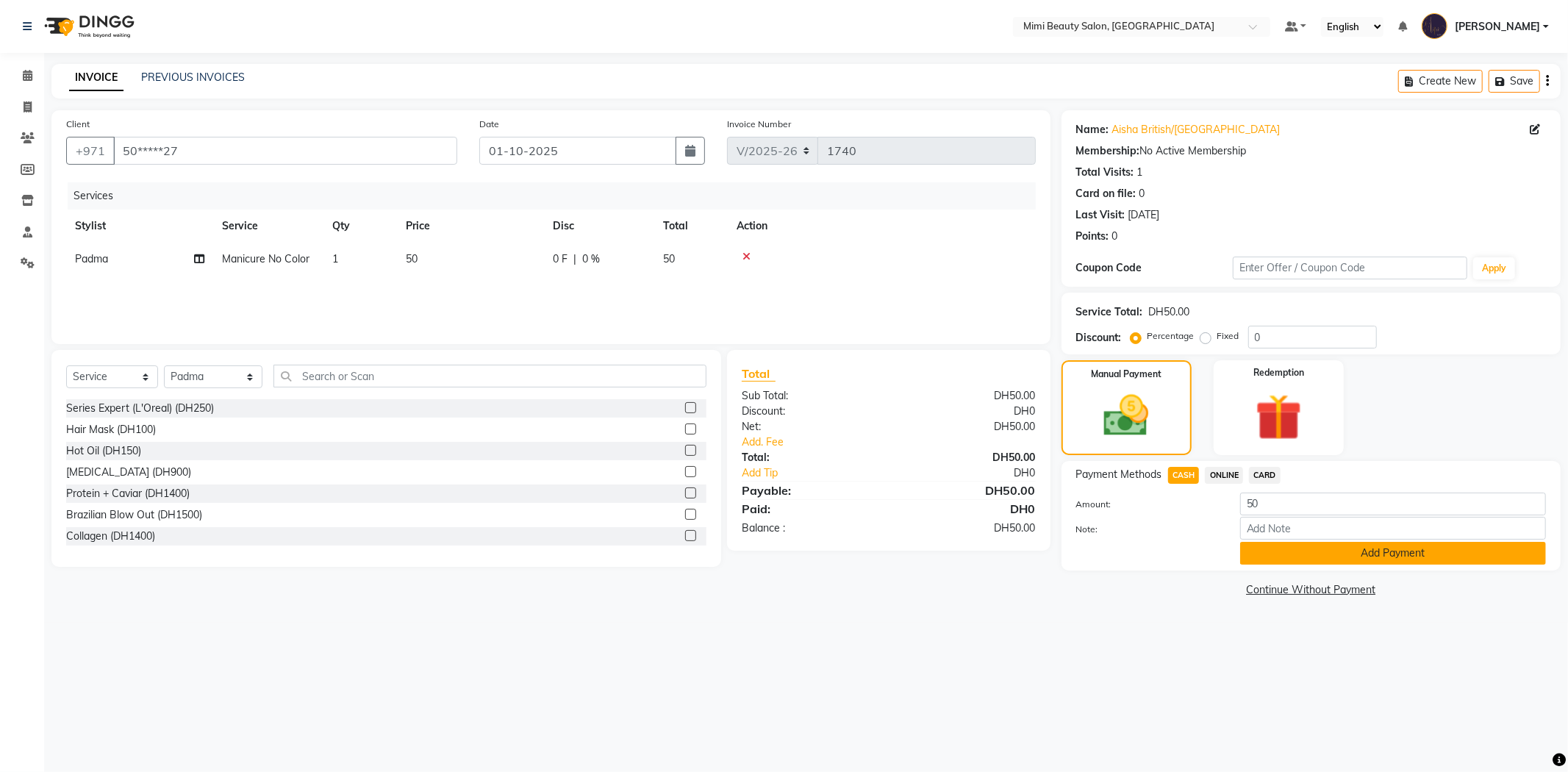
click at [1290, 553] on button "Add Payment" at bounding box center [1394, 553] width 306 height 23
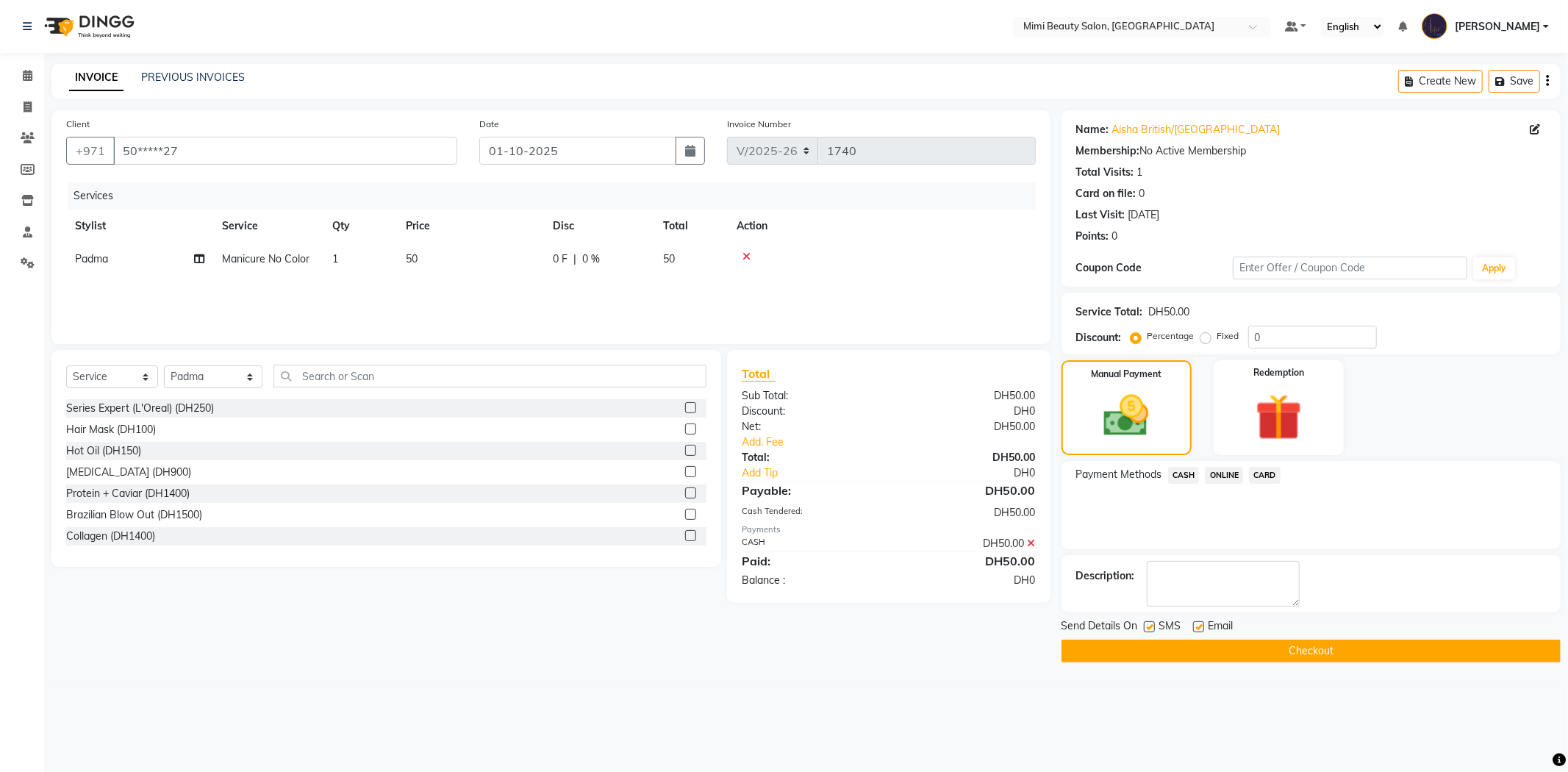
click at [1261, 652] on button "Checkout" at bounding box center [1311, 651] width 499 height 23
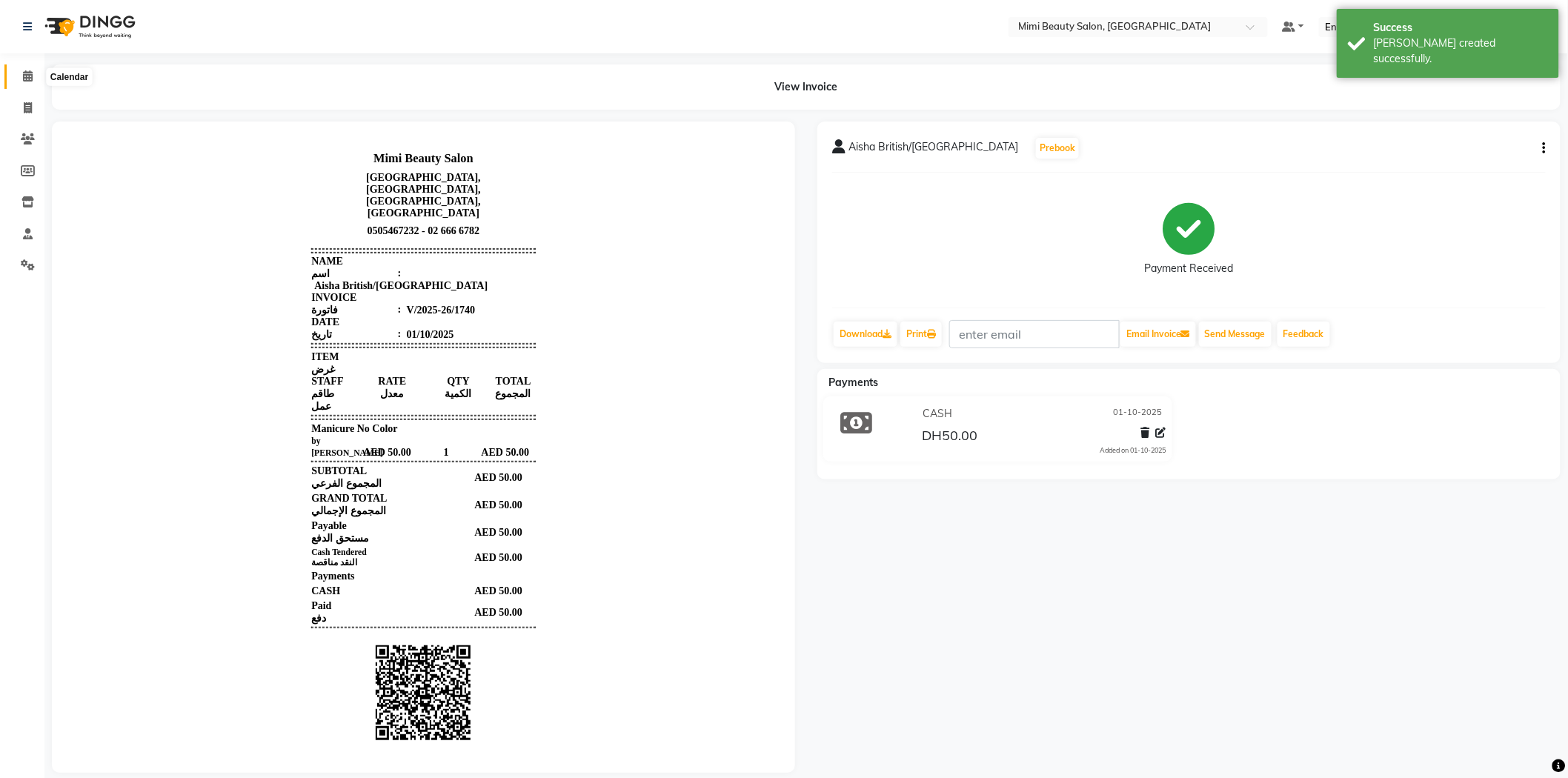
click at [20, 74] on span at bounding box center [28, 76] width 26 height 17
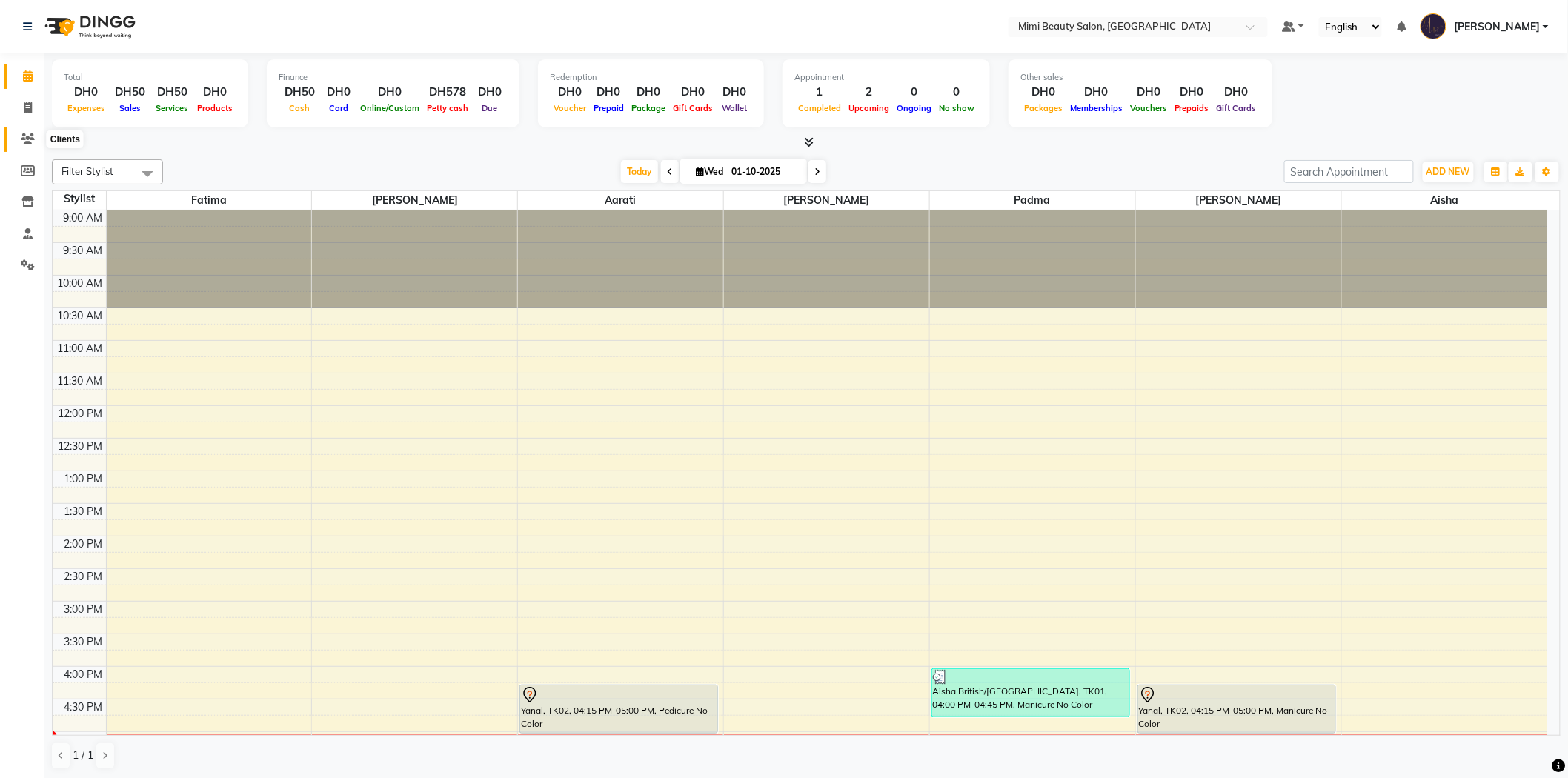
click at [26, 134] on icon at bounding box center [28, 139] width 14 height 11
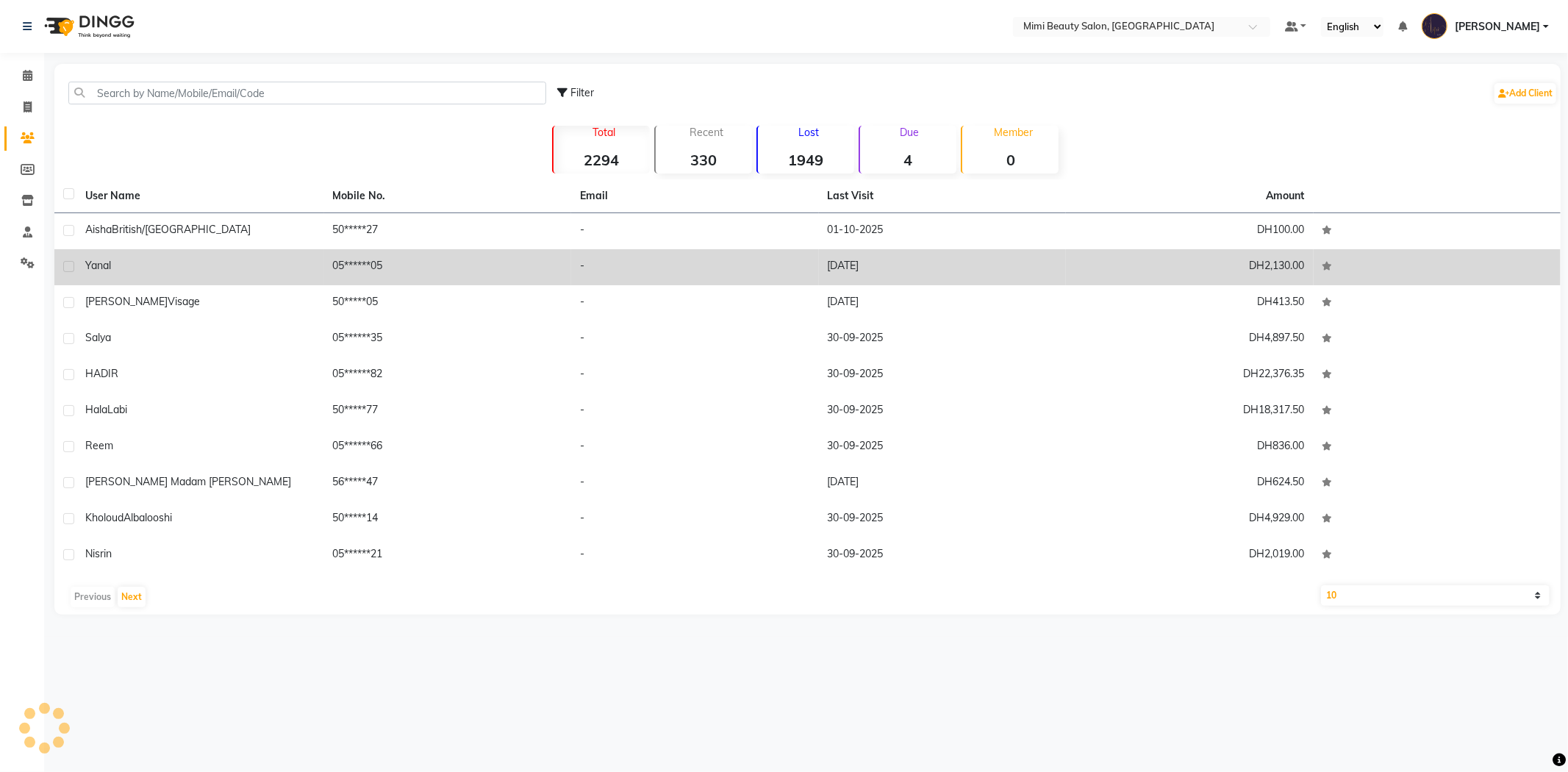
click at [147, 262] on div "Yanal" at bounding box center [201, 266] width 230 height 15
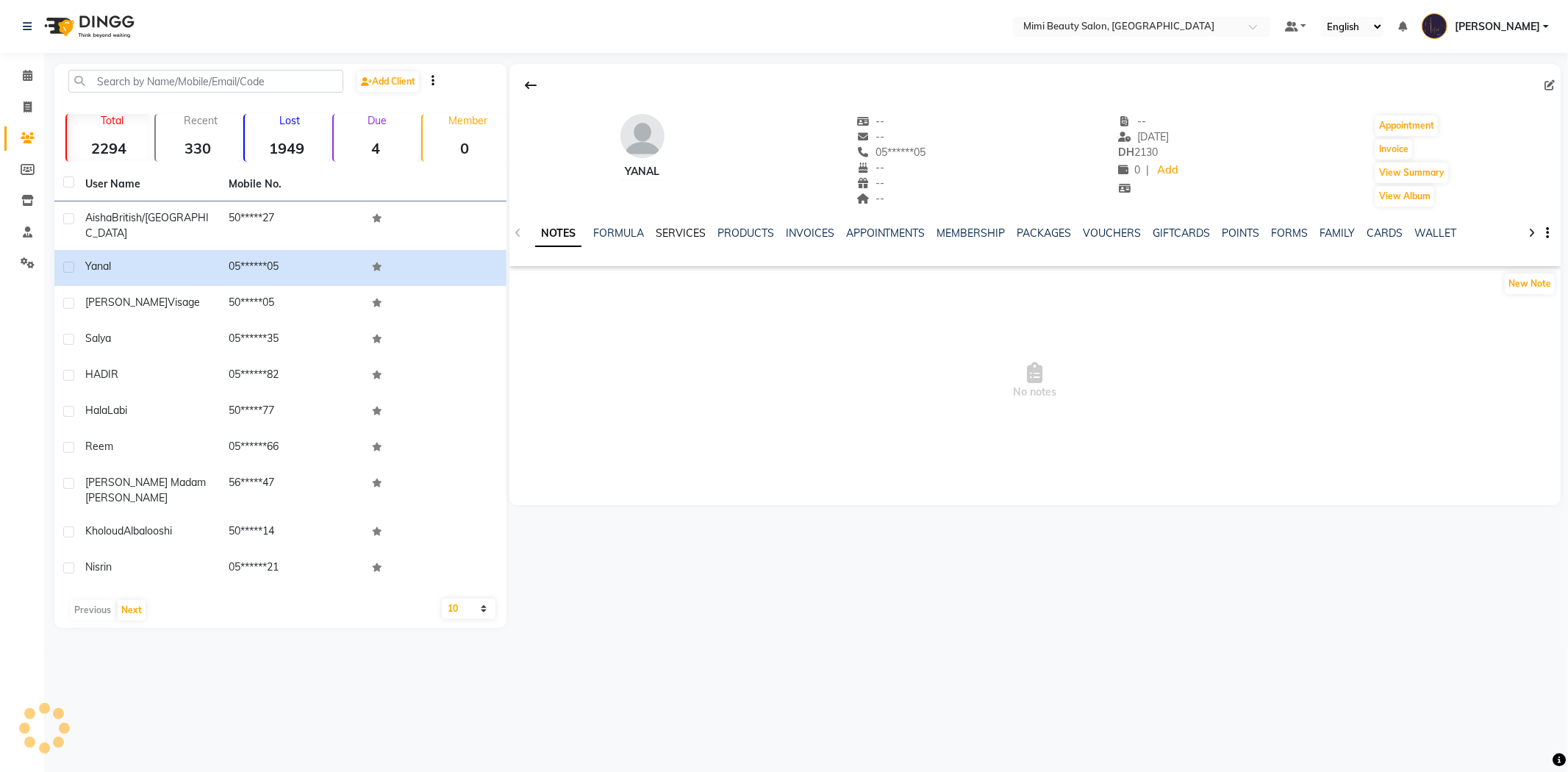
click at [694, 237] on link "SERVICES" at bounding box center [680, 233] width 50 height 13
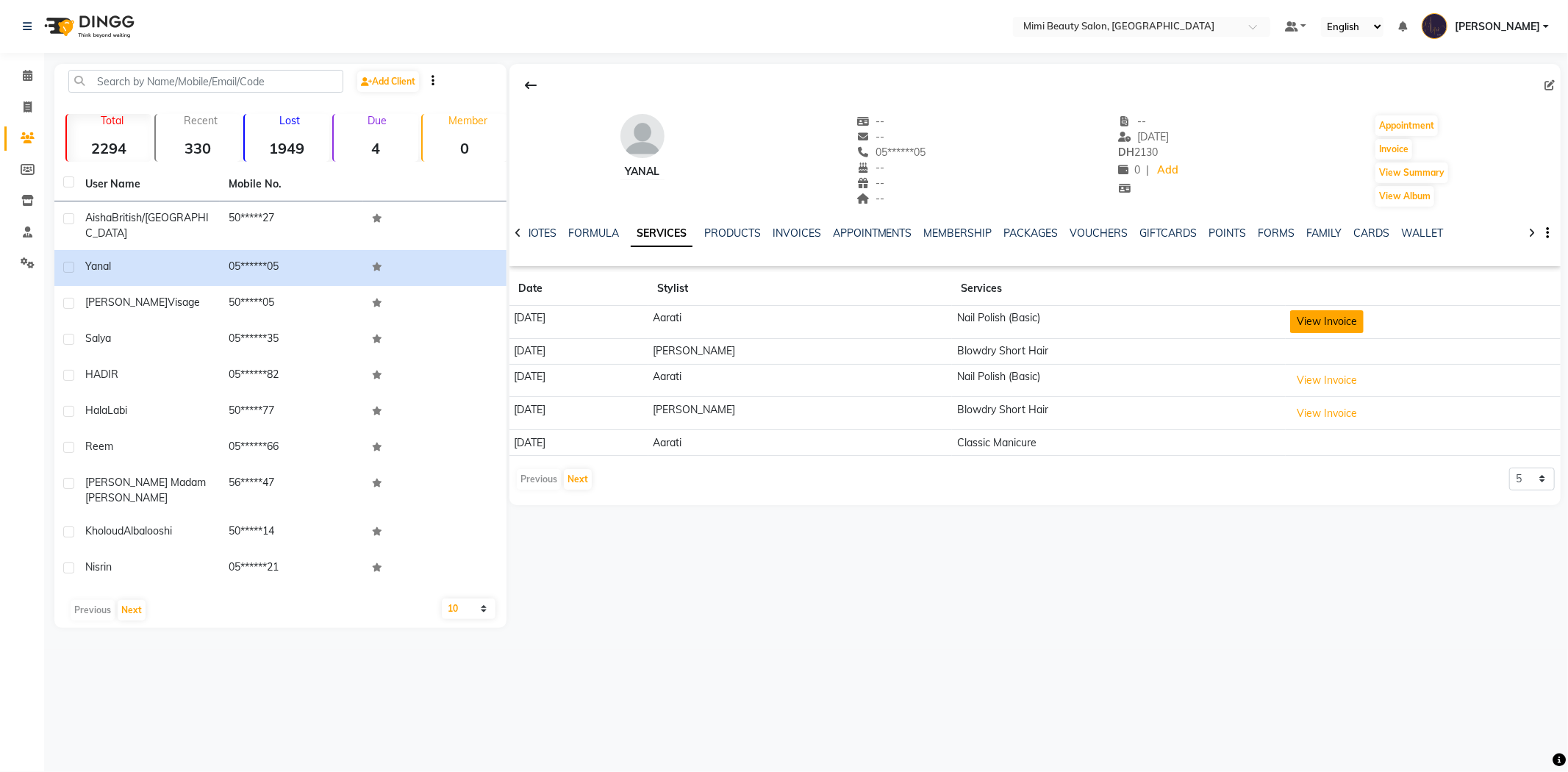
click at [1320, 322] on button "View Invoice" at bounding box center [1327, 321] width 74 height 23
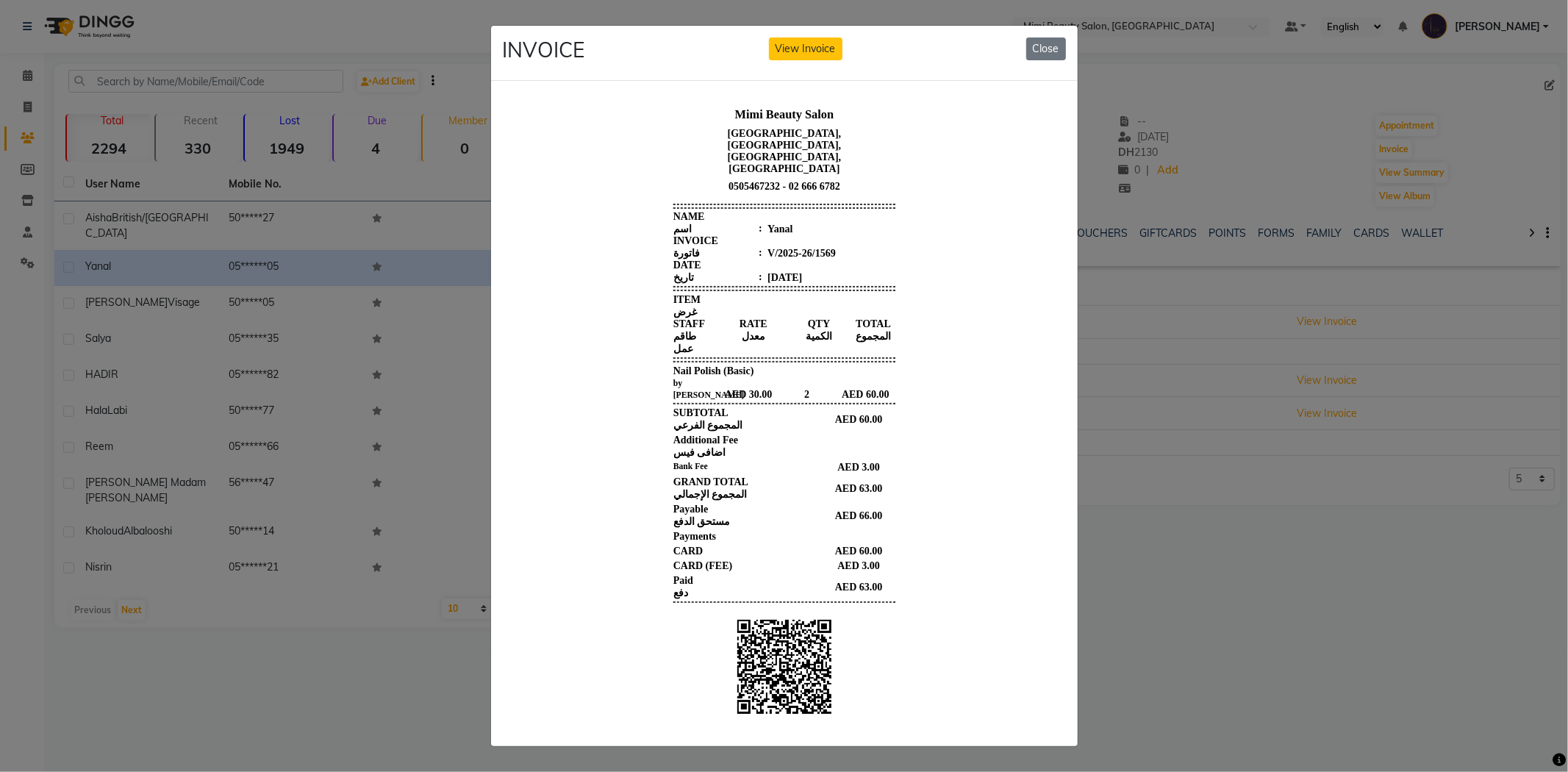
click at [1073, 37] on ngb-modal-window "INVOICE View Invoice Close" at bounding box center [784, 386] width 1568 height 772
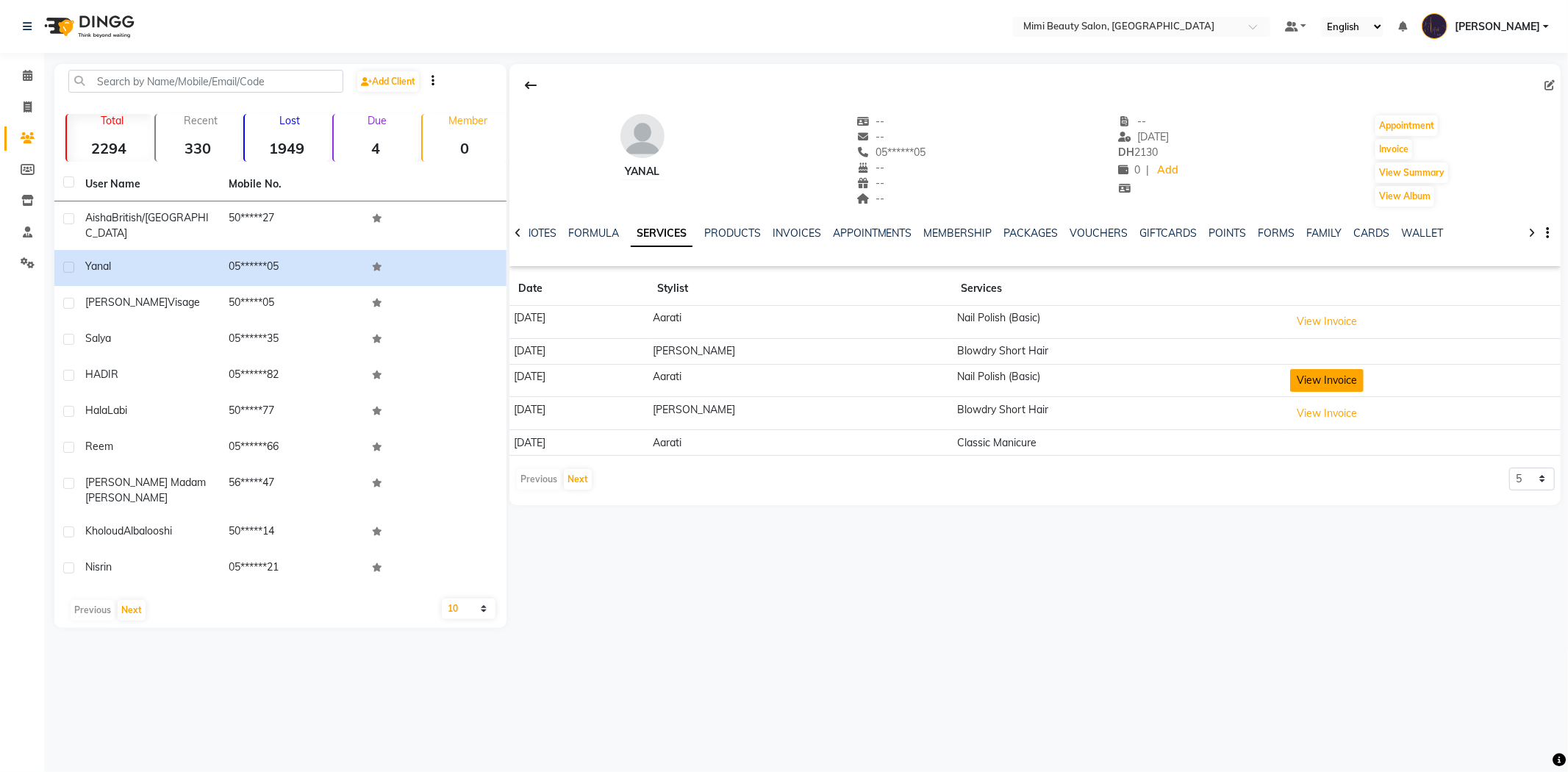
click at [1291, 388] on button "View Invoice" at bounding box center [1327, 380] width 74 height 23
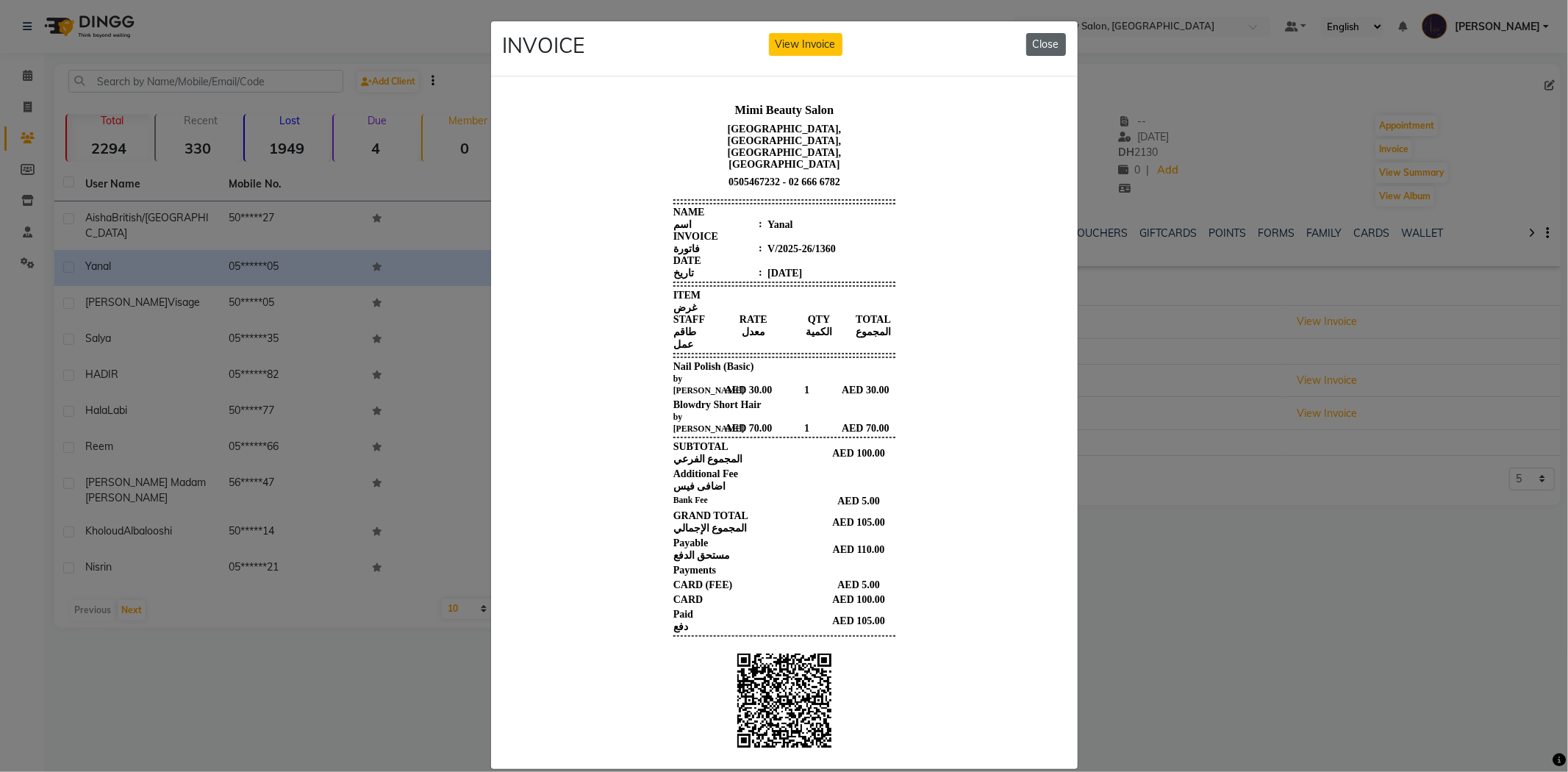
click at [1040, 41] on button "Close" at bounding box center [1046, 44] width 40 height 23
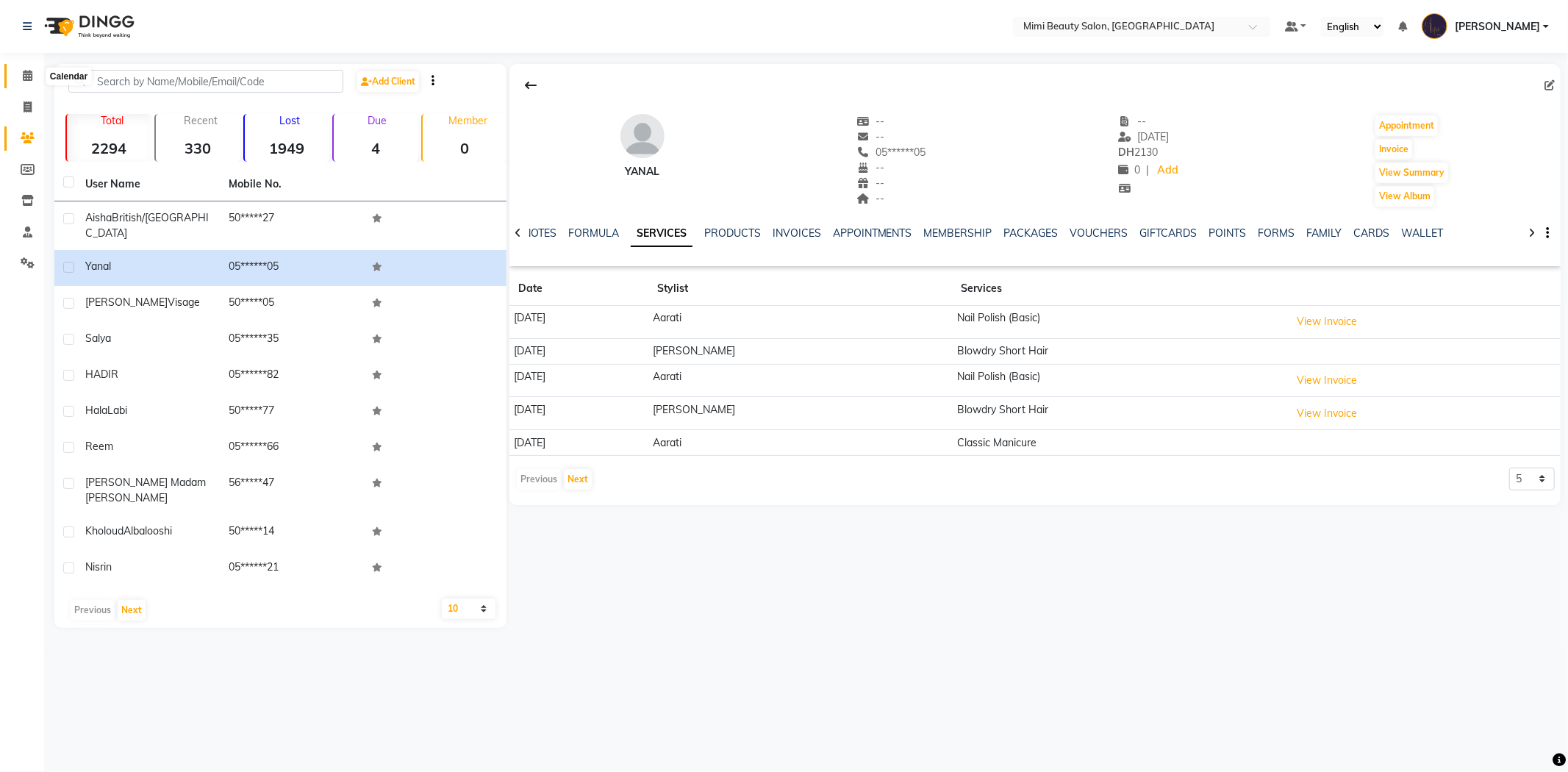
click at [20, 74] on span at bounding box center [28, 75] width 25 height 17
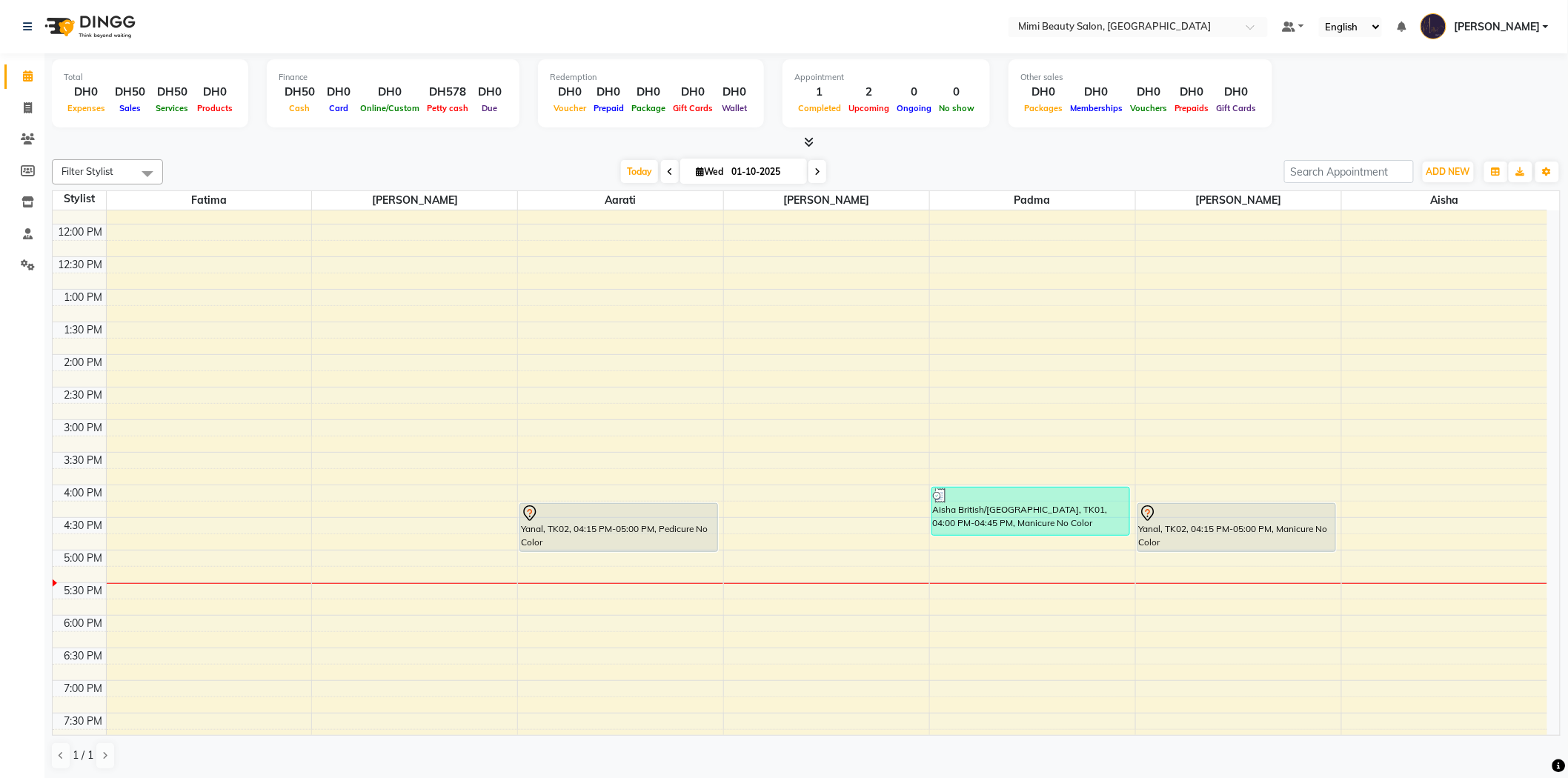
scroll to position [82, 0]
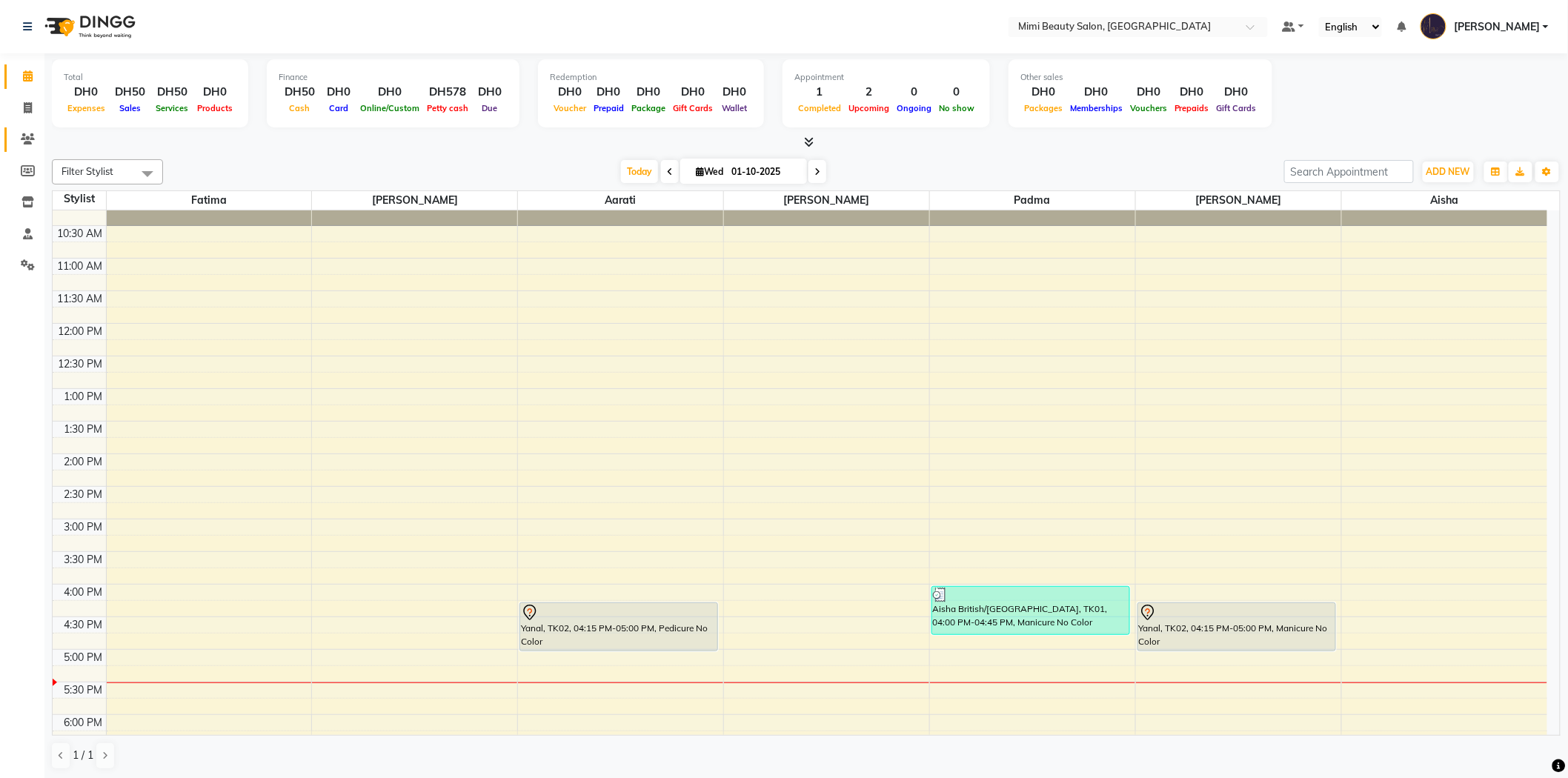
click at [18, 129] on link "Clients" at bounding box center [22, 140] width 36 height 25
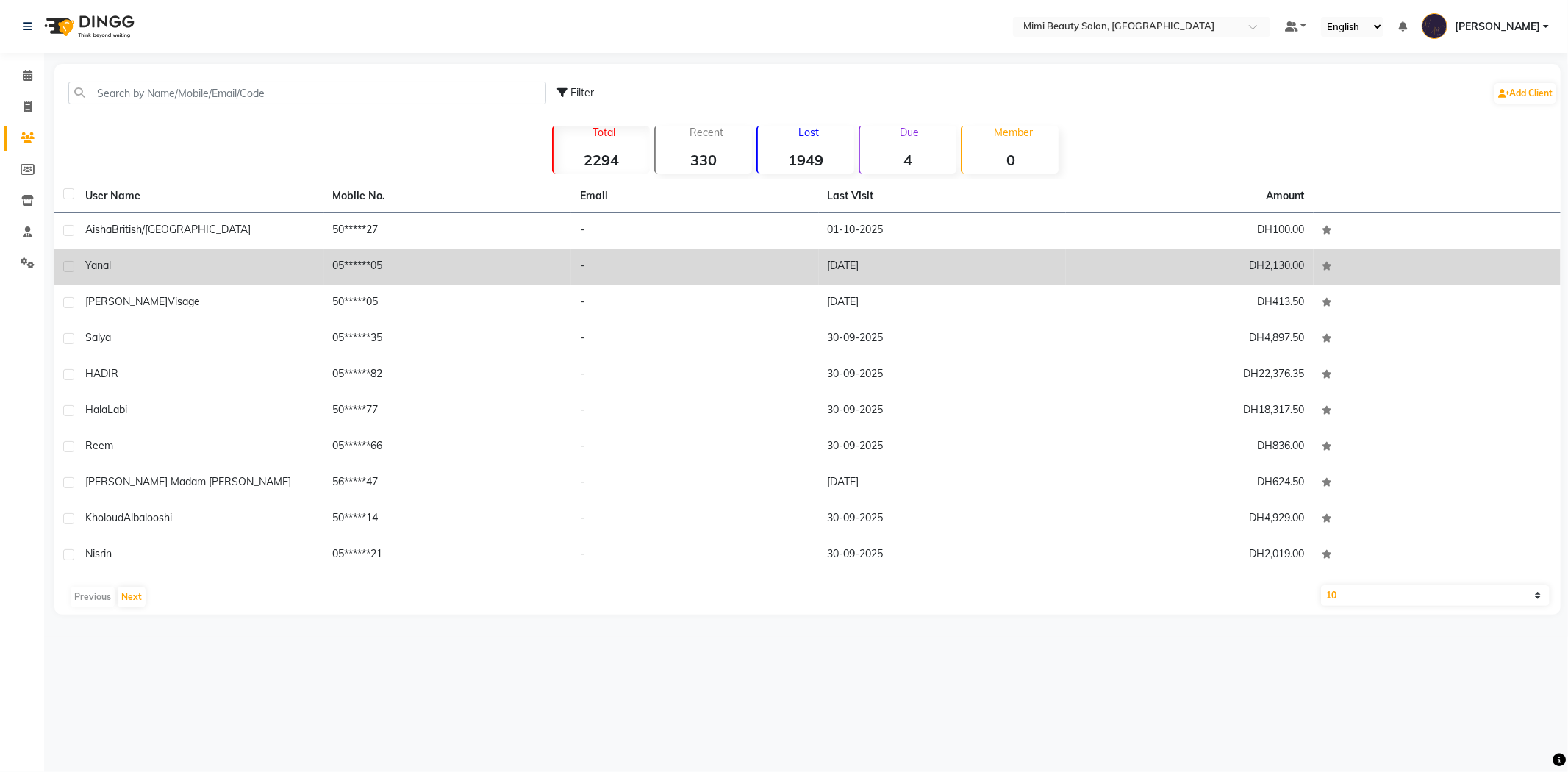
click at [119, 262] on div "Yanal" at bounding box center [201, 266] width 230 height 15
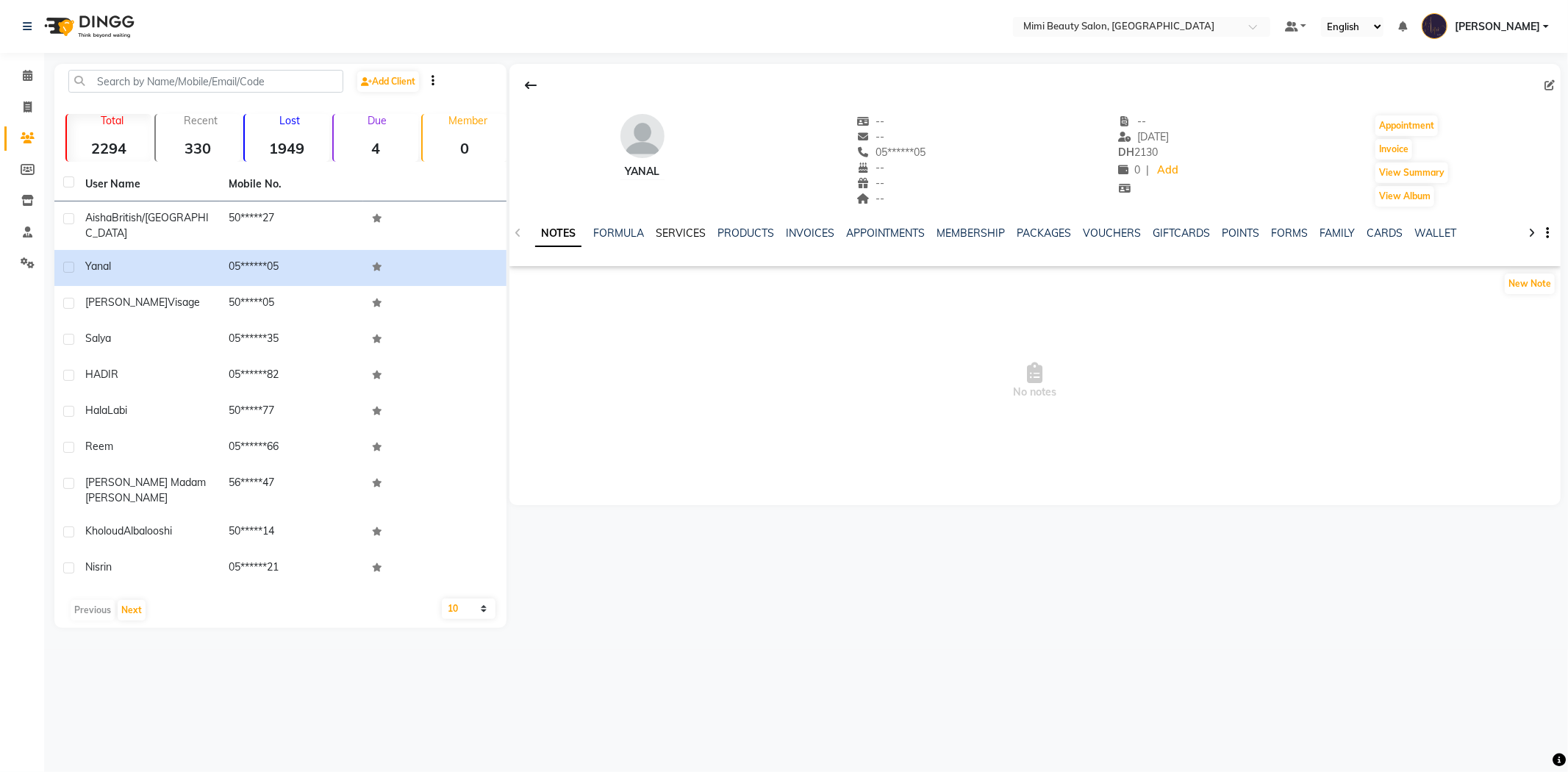
click at [678, 232] on link "SERVICES" at bounding box center [680, 233] width 50 height 13
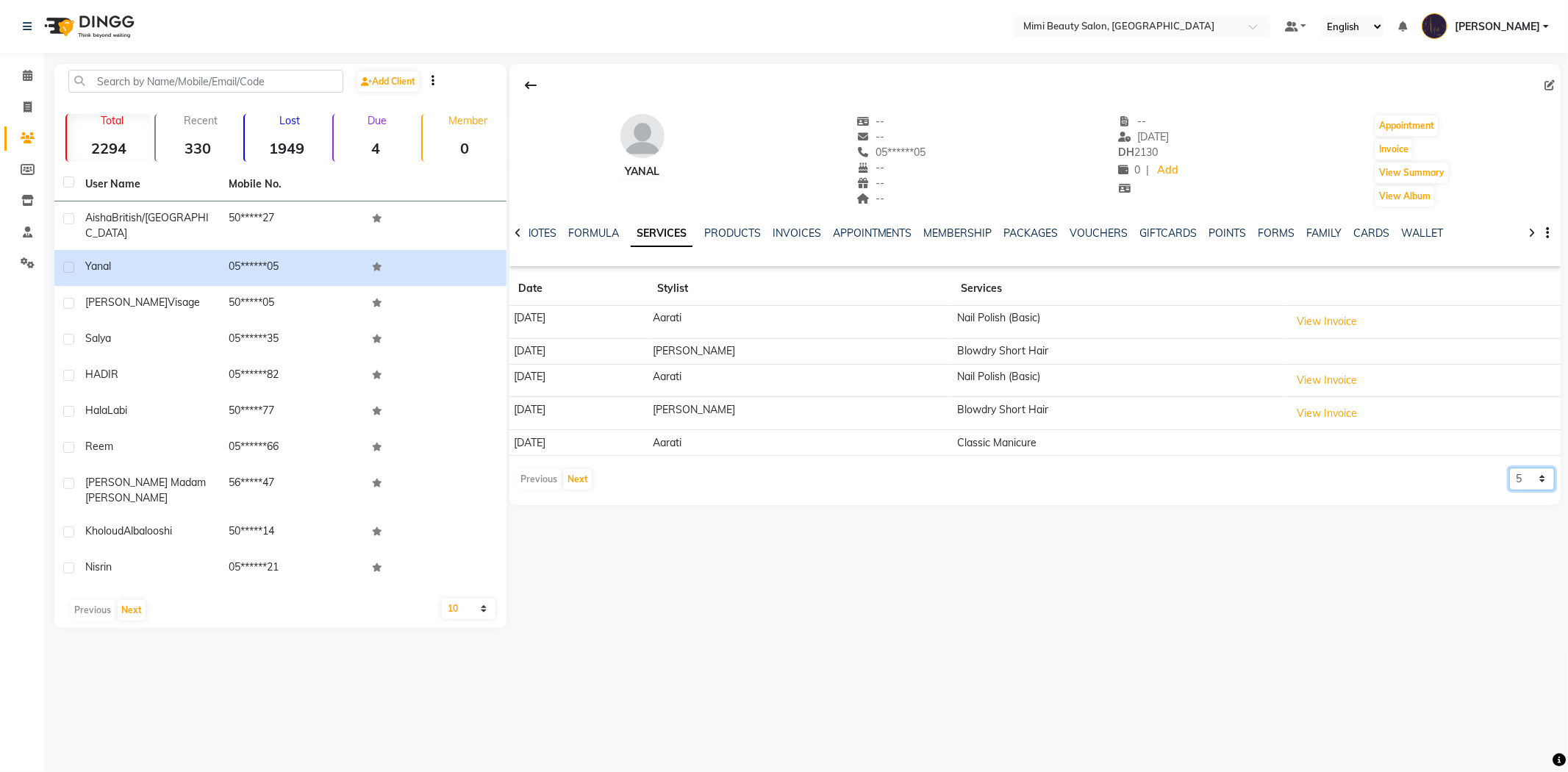
click at [1528, 481] on select "5 10 50 100 500" at bounding box center [1532, 479] width 46 height 23
select select "50"
click at [1509, 468] on select "5 10 50 100 500" at bounding box center [1532, 479] width 46 height 23
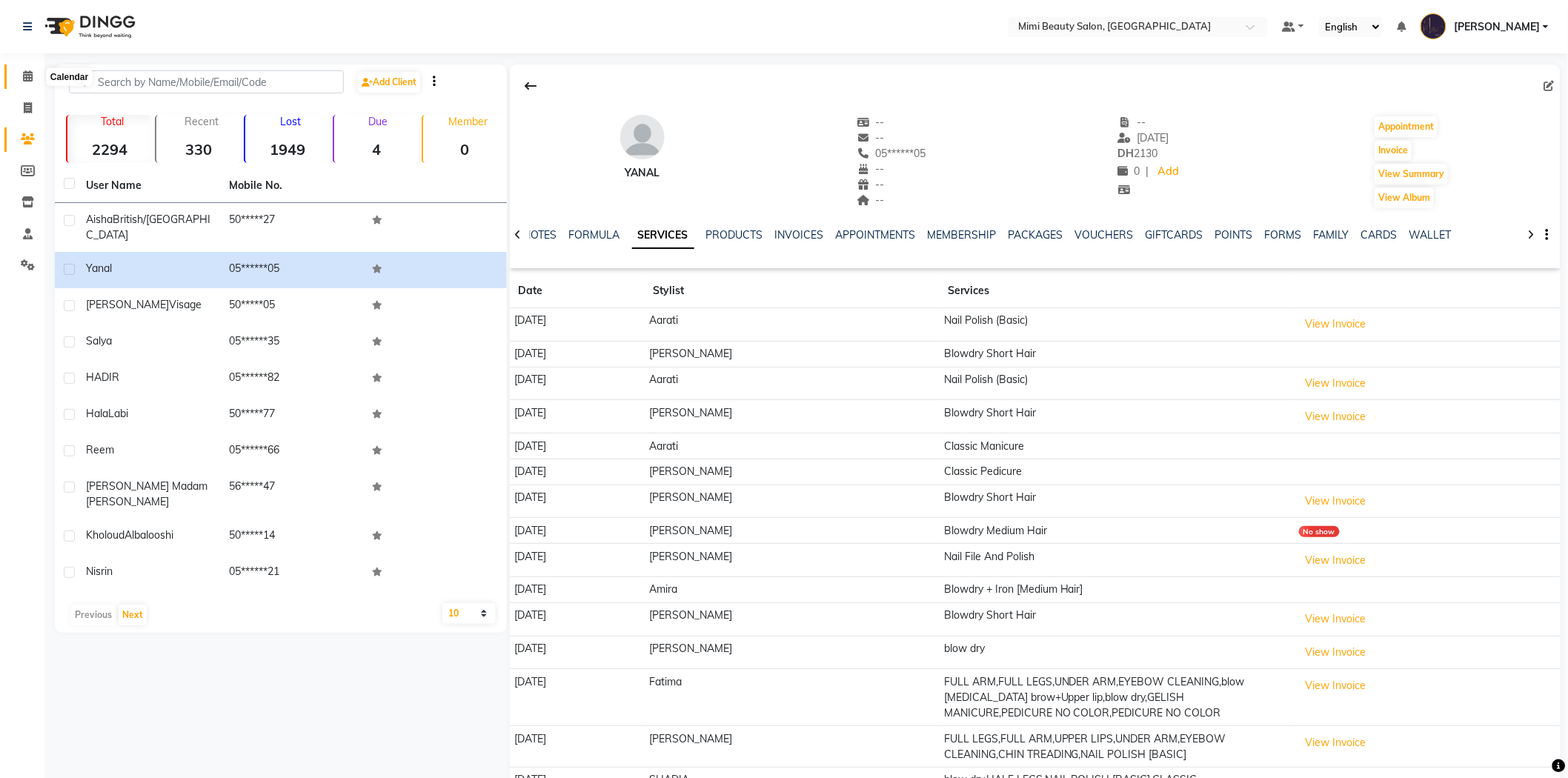
click at [28, 81] on icon at bounding box center [28, 76] width 10 height 11
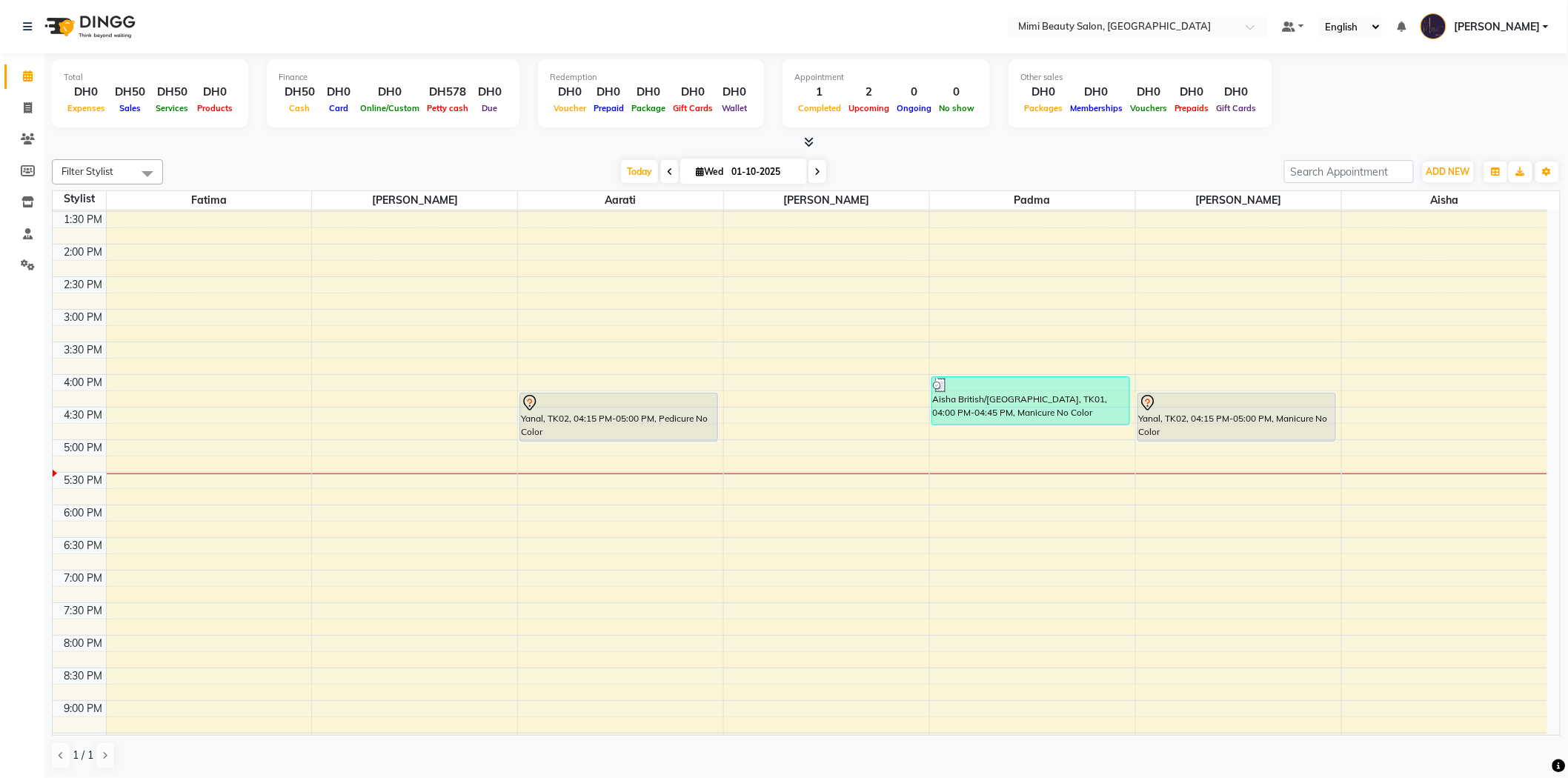
scroll to position [329, 0]
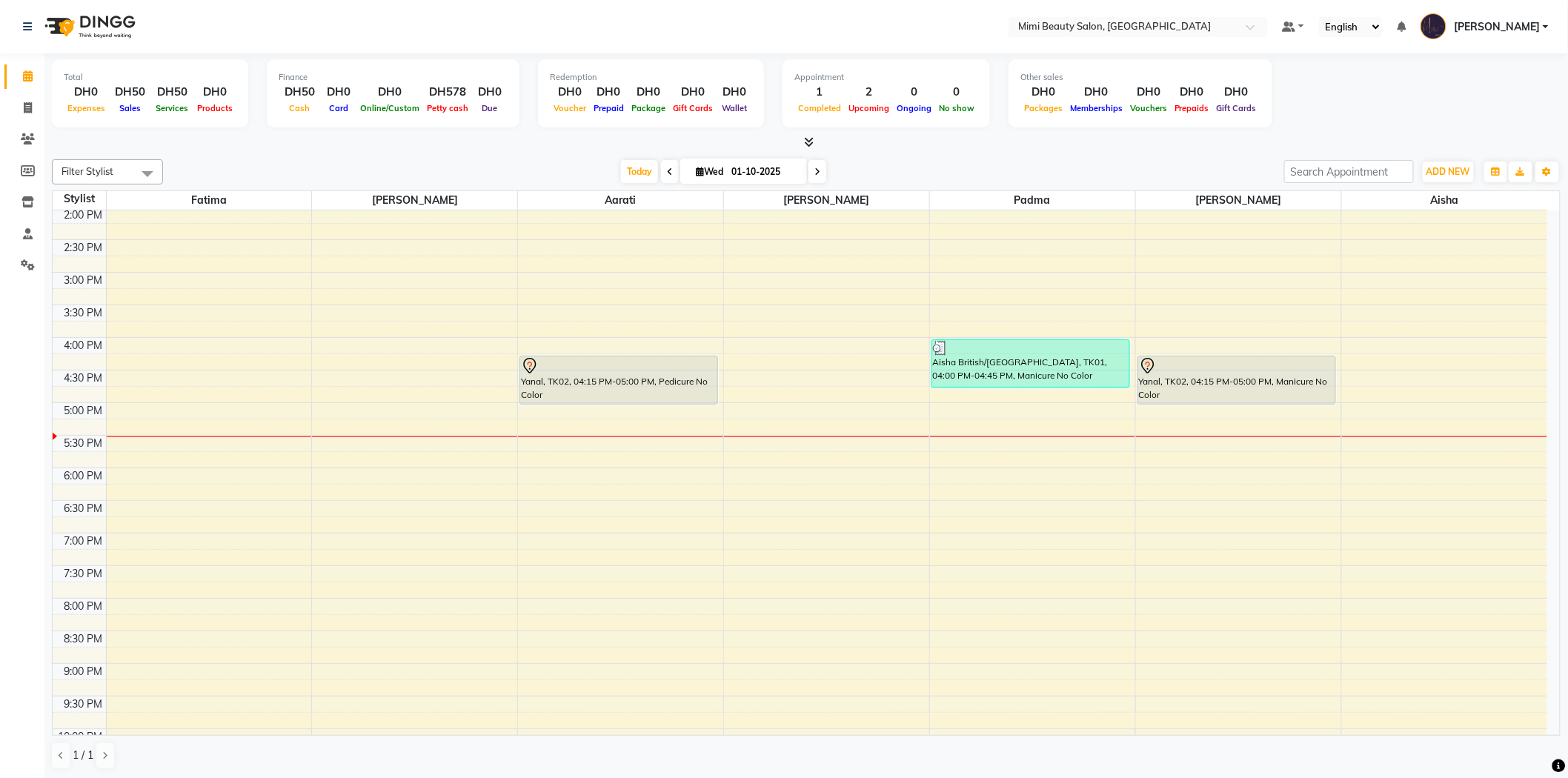
click at [625, 379] on div "Yanal, TK02, 04:15 PM-05:00 PM, Pedicure No Color" at bounding box center [618, 379] width 197 height 47
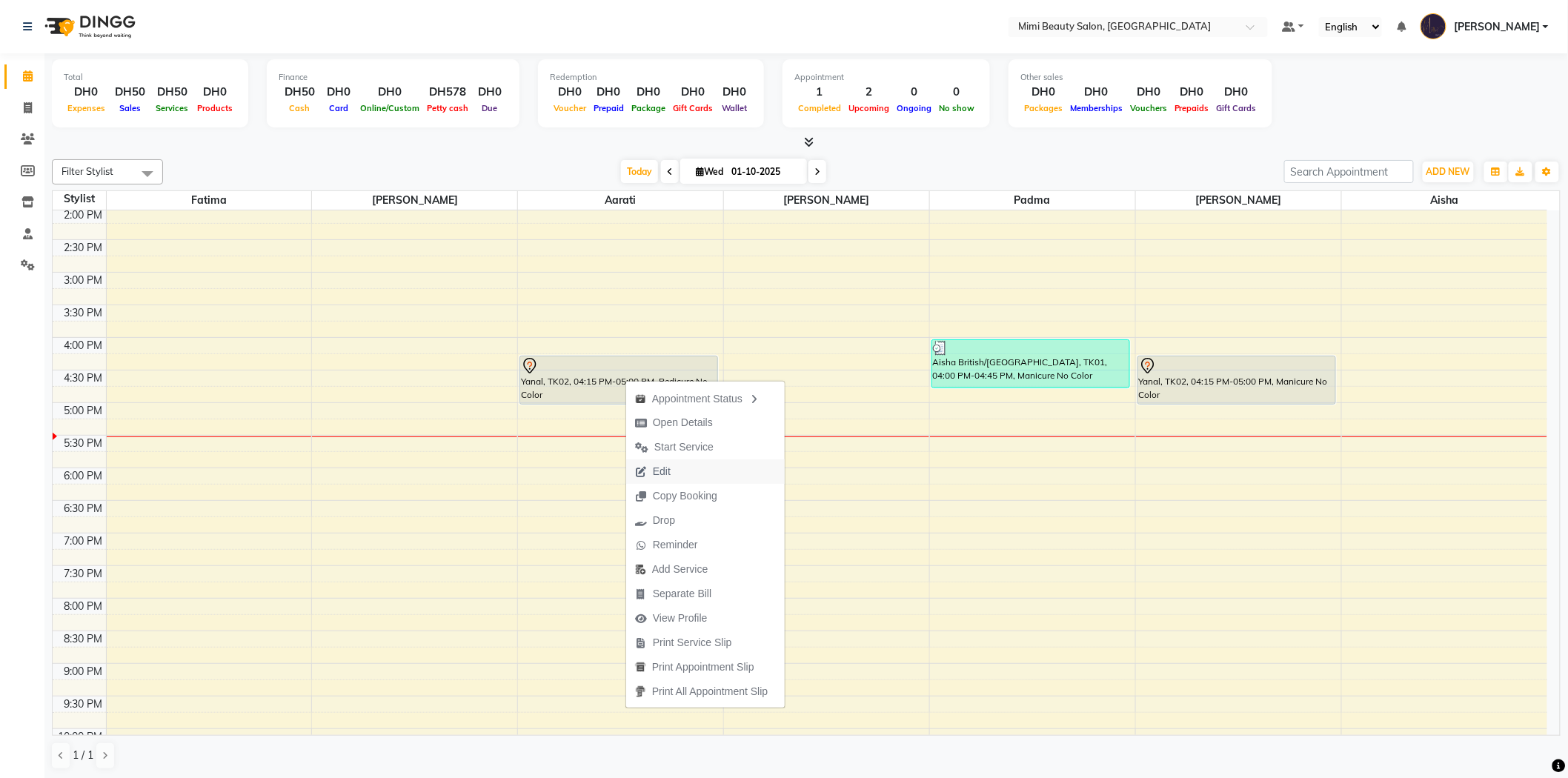
click at [665, 468] on span "Edit" at bounding box center [661, 471] width 18 height 15
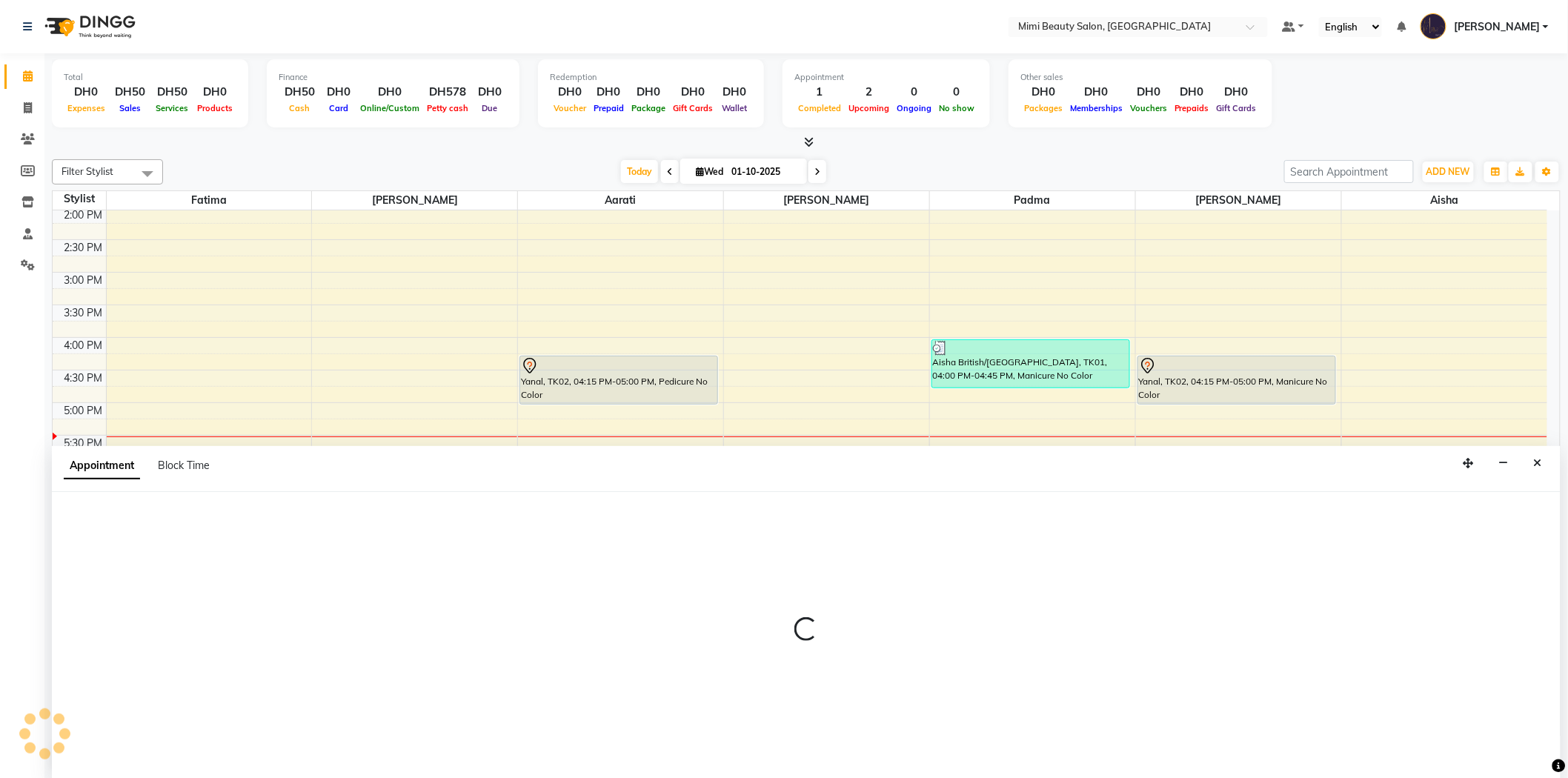
scroll to position [1, 0]
select select "tentative"
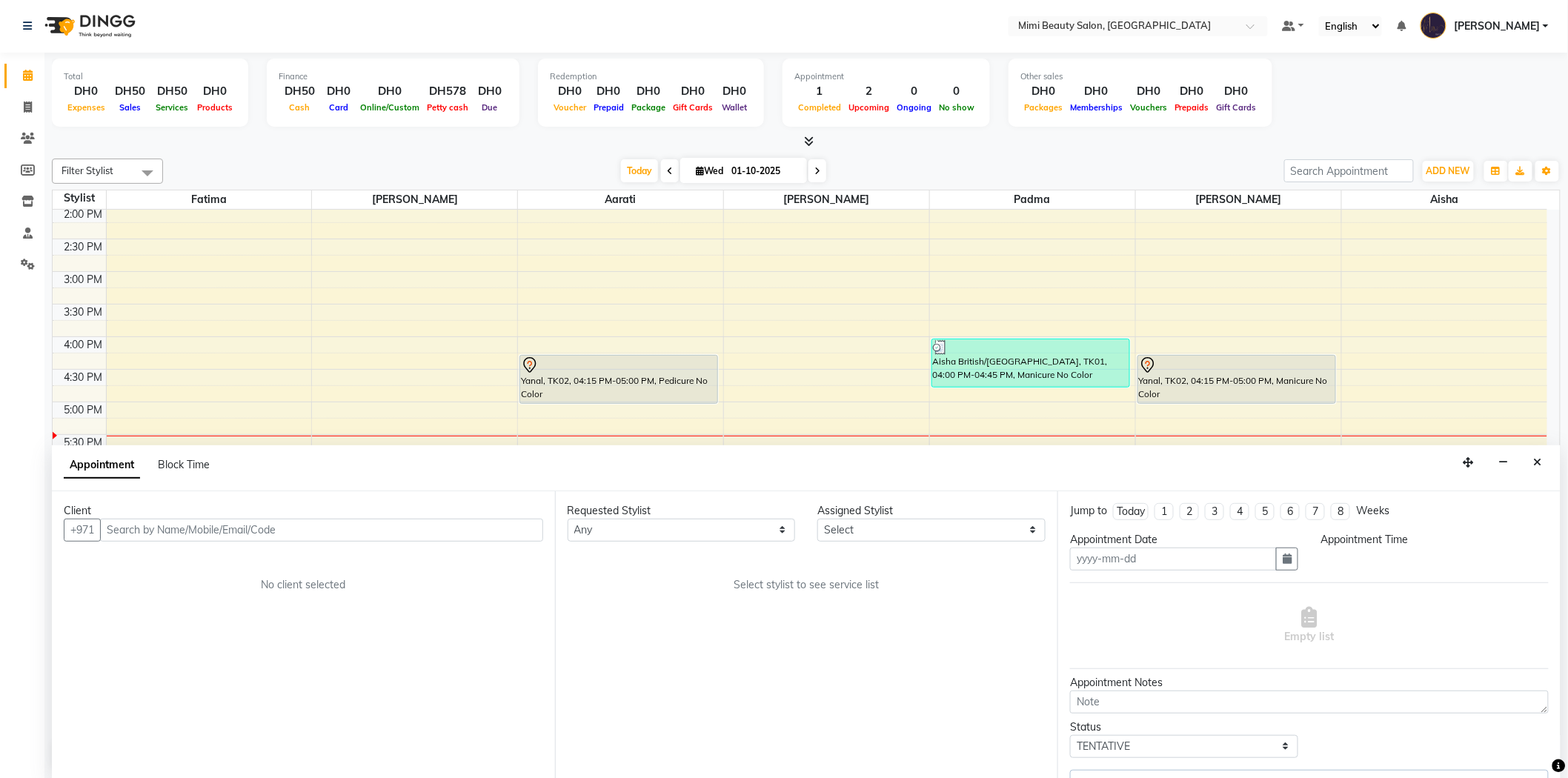
type input "01-10-2025"
select select "68417"
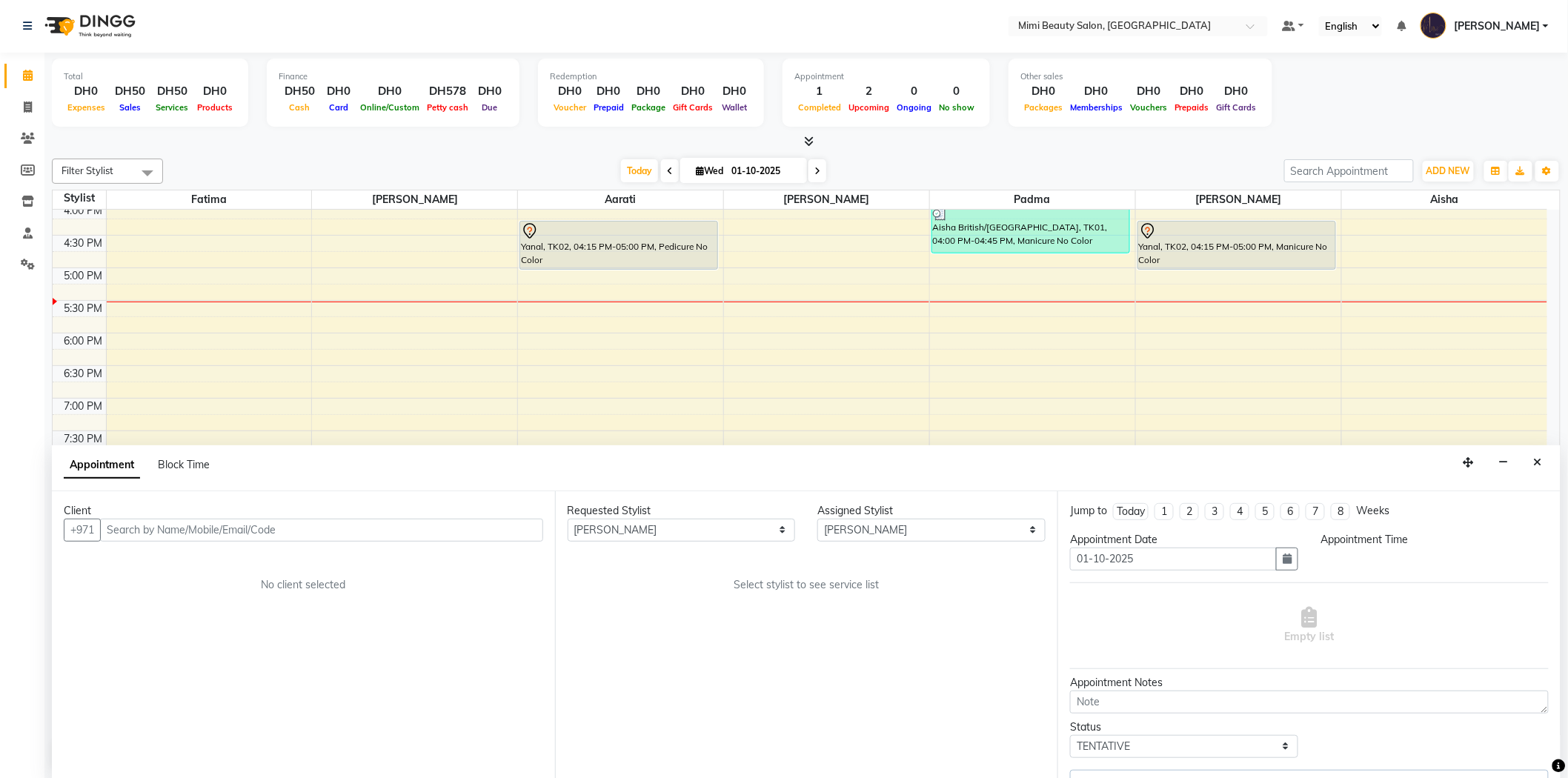
select select "975"
select select "3351"
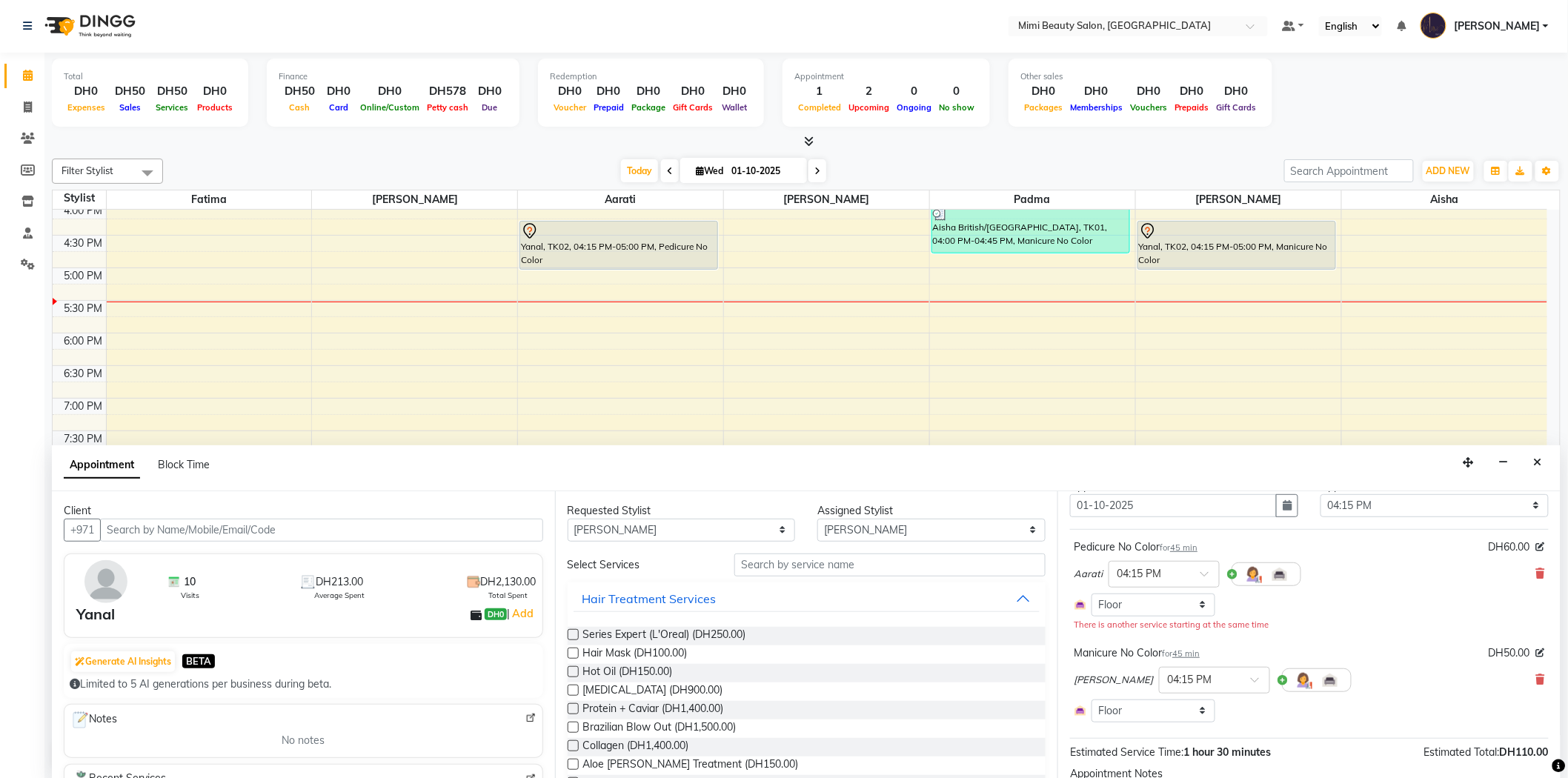
scroll to position [82, 0]
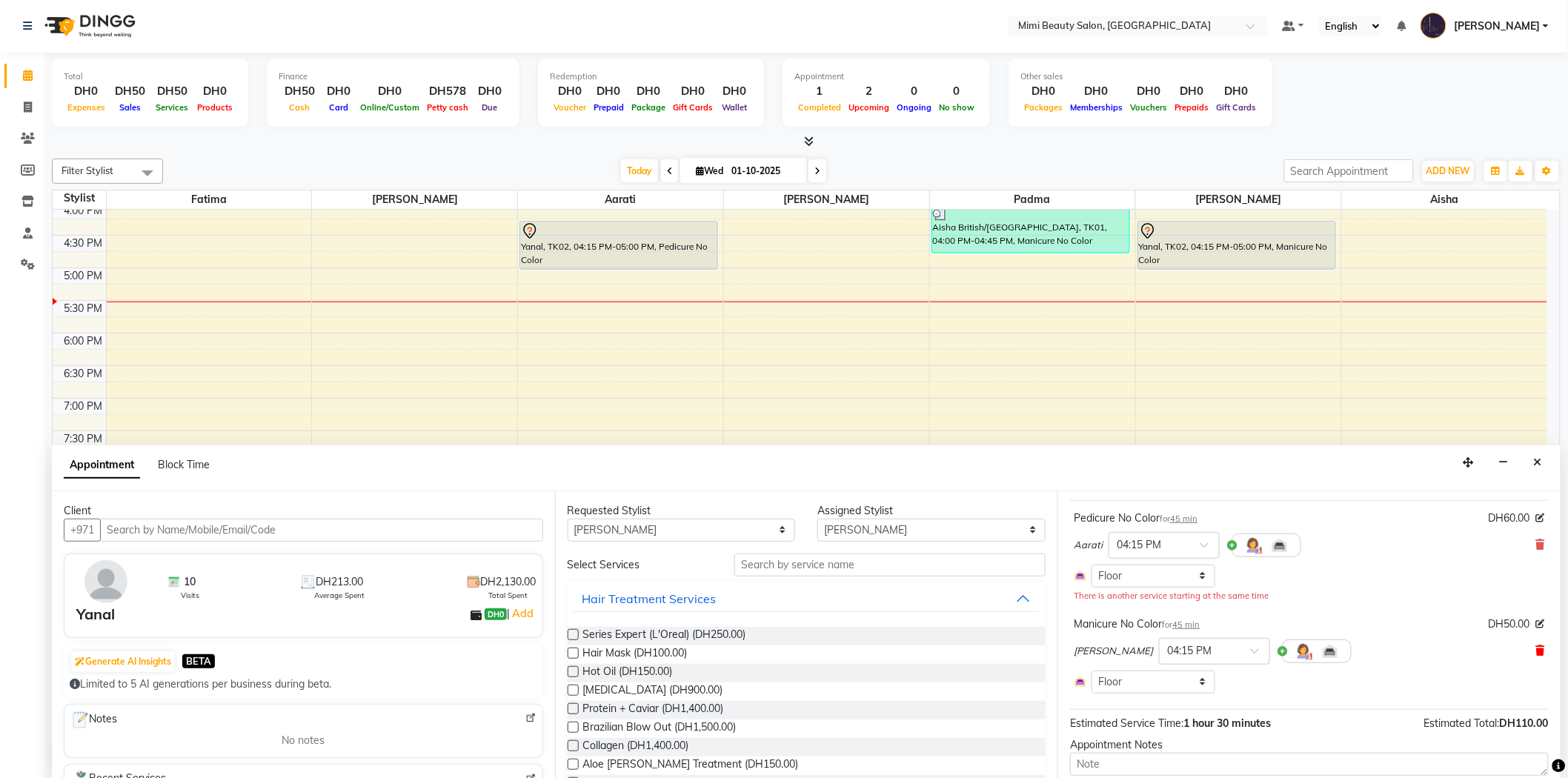
click at [1536, 655] on icon at bounding box center [1540, 650] width 9 height 10
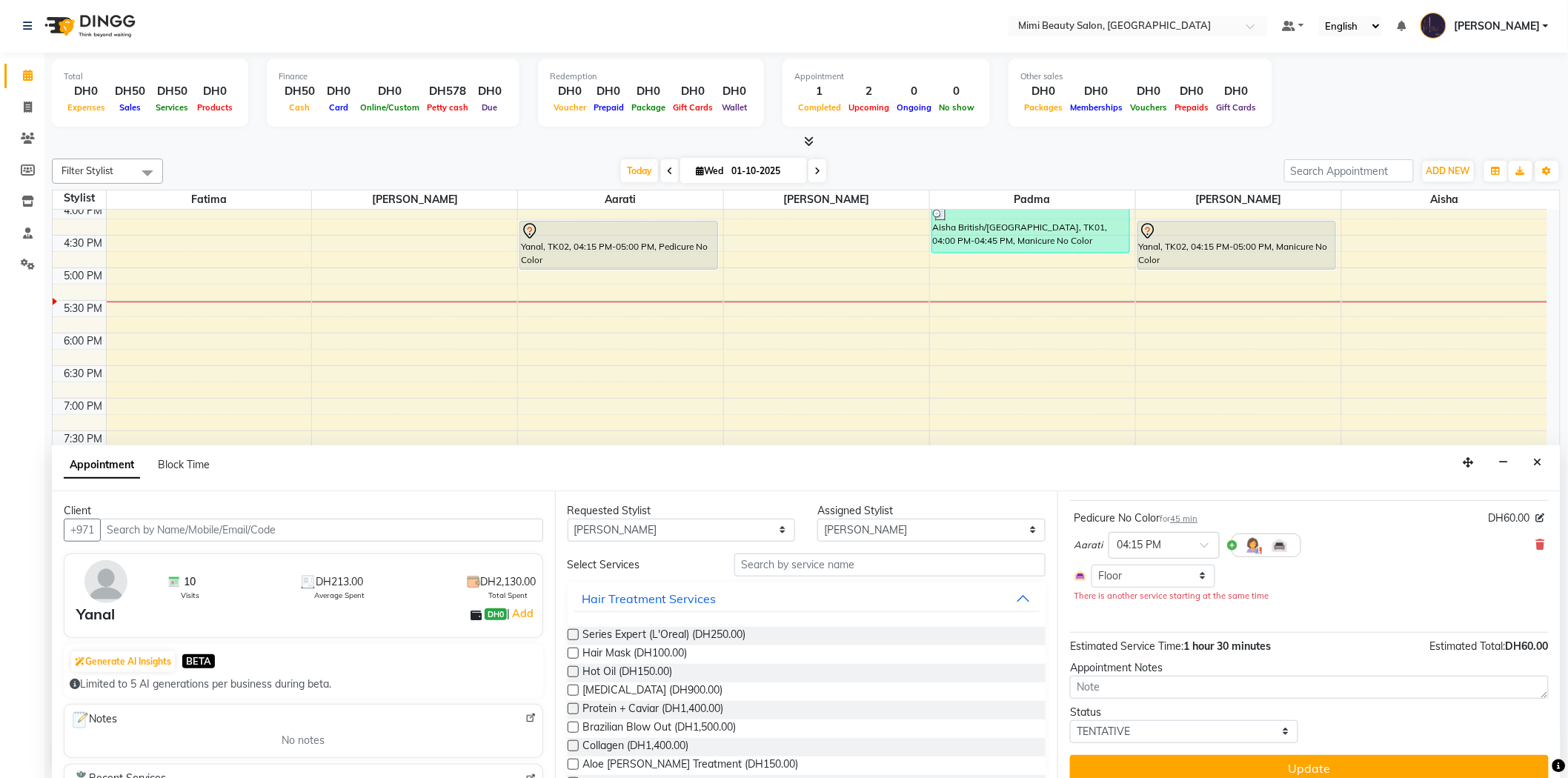
scroll to position [0, 0]
click at [783, 569] on input "text" at bounding box center [890, 566] width 312 height 23
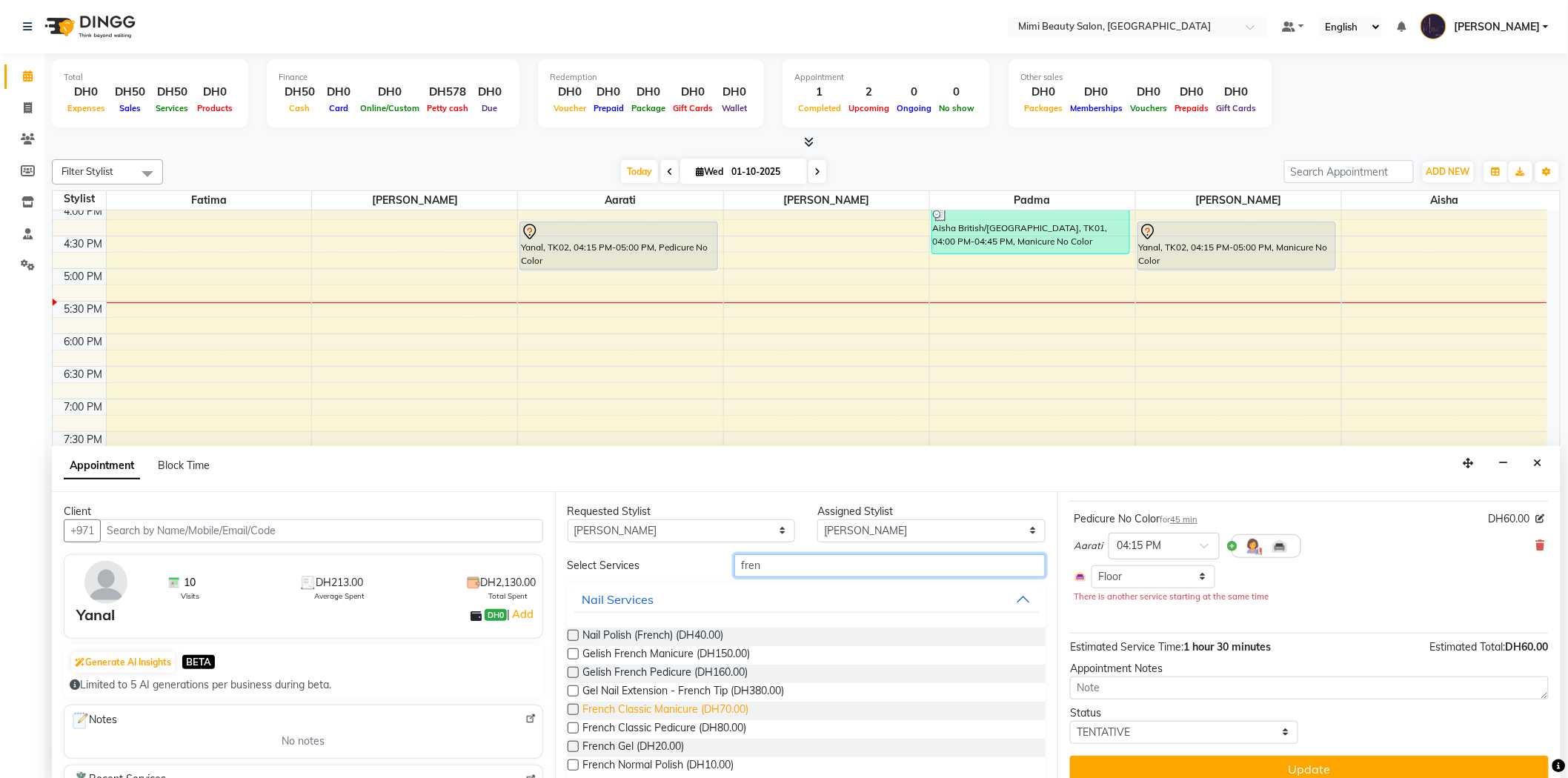
type input "fren"
click at [690, 707] on span "French Classic Manicure (DH70.00)" at bounding box center [666, 710] width 166 height 18
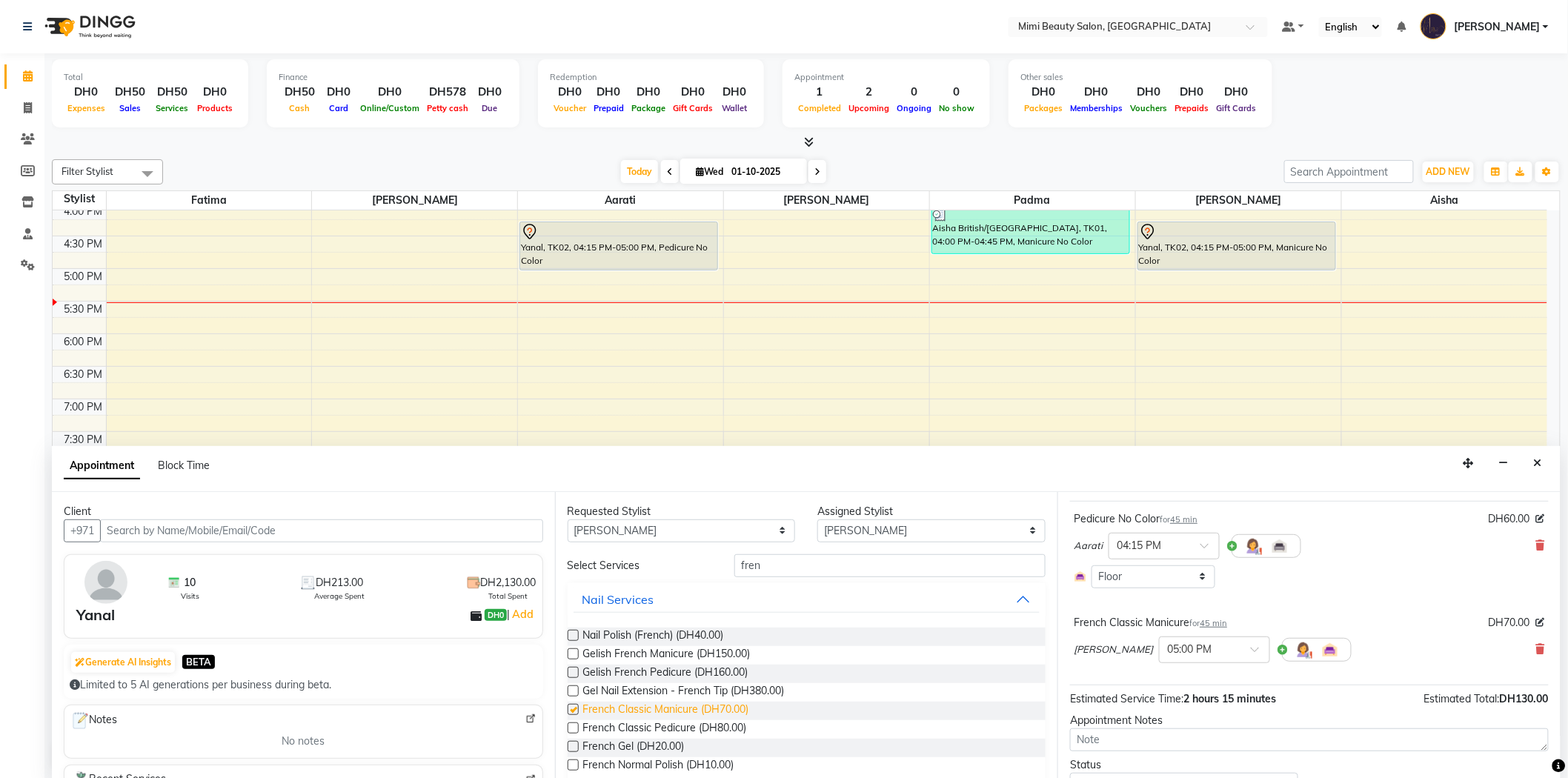
checkbox input "false"
click at [1251, 652] on span at bounding box center [1260, 653] width 18 height 15
click at [1160, 678] on div "04:15 PM" at bounding box center [1214, 679] width 109 height 27
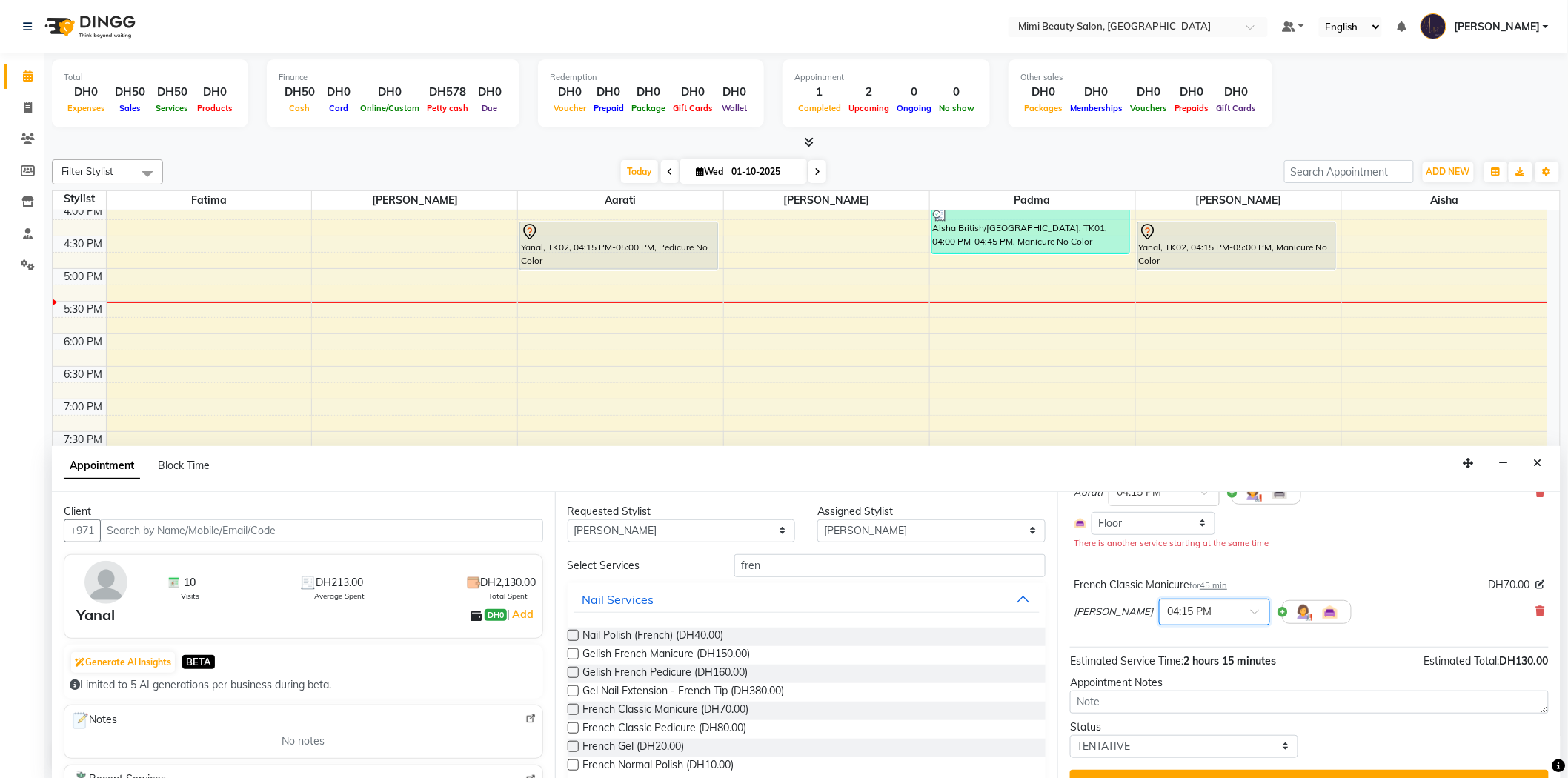
scroll to position [165, 0]
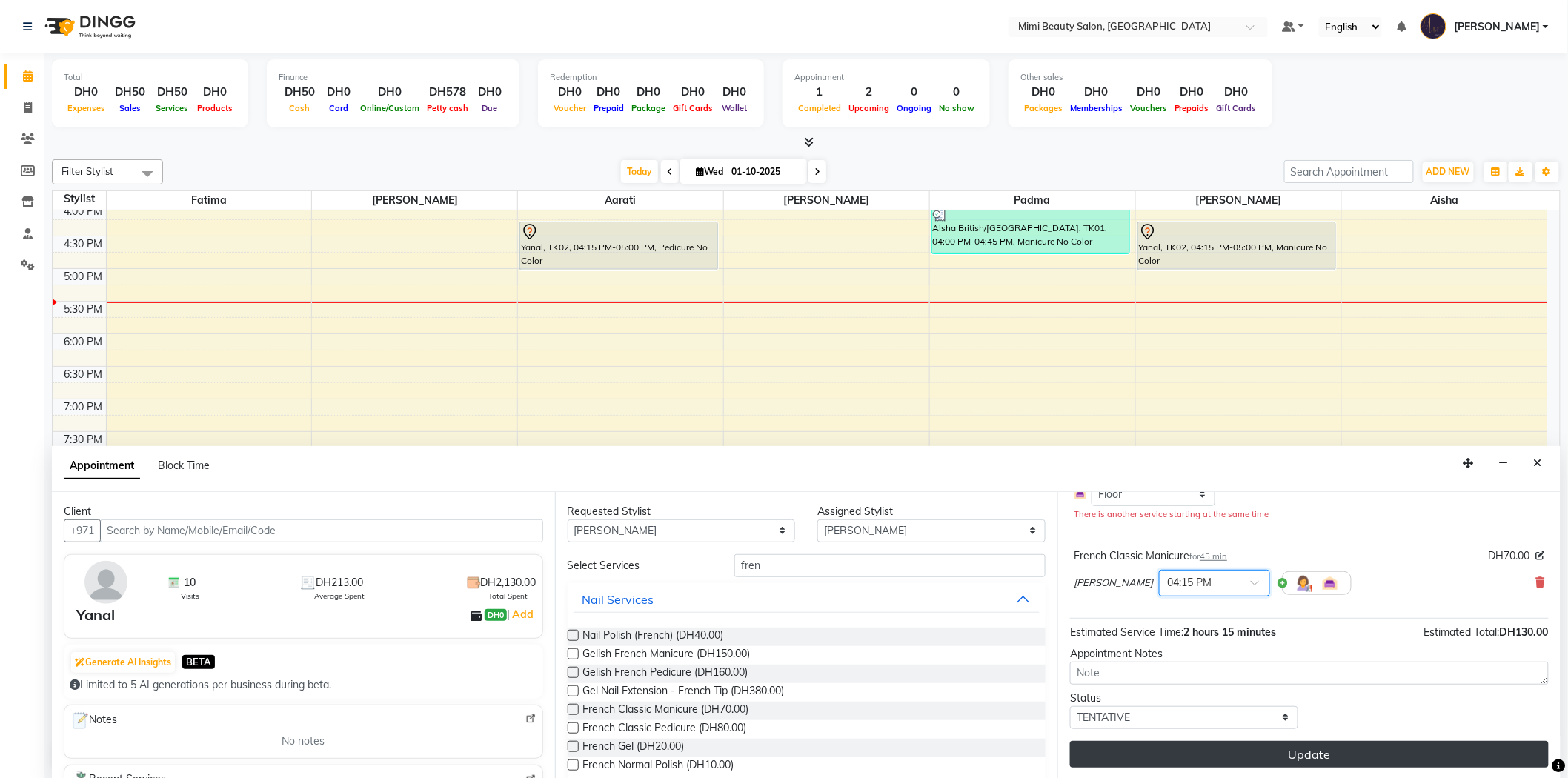
click at [1335, 760] on button "Update" at bounding box center [1308, 754] width 478 height 26
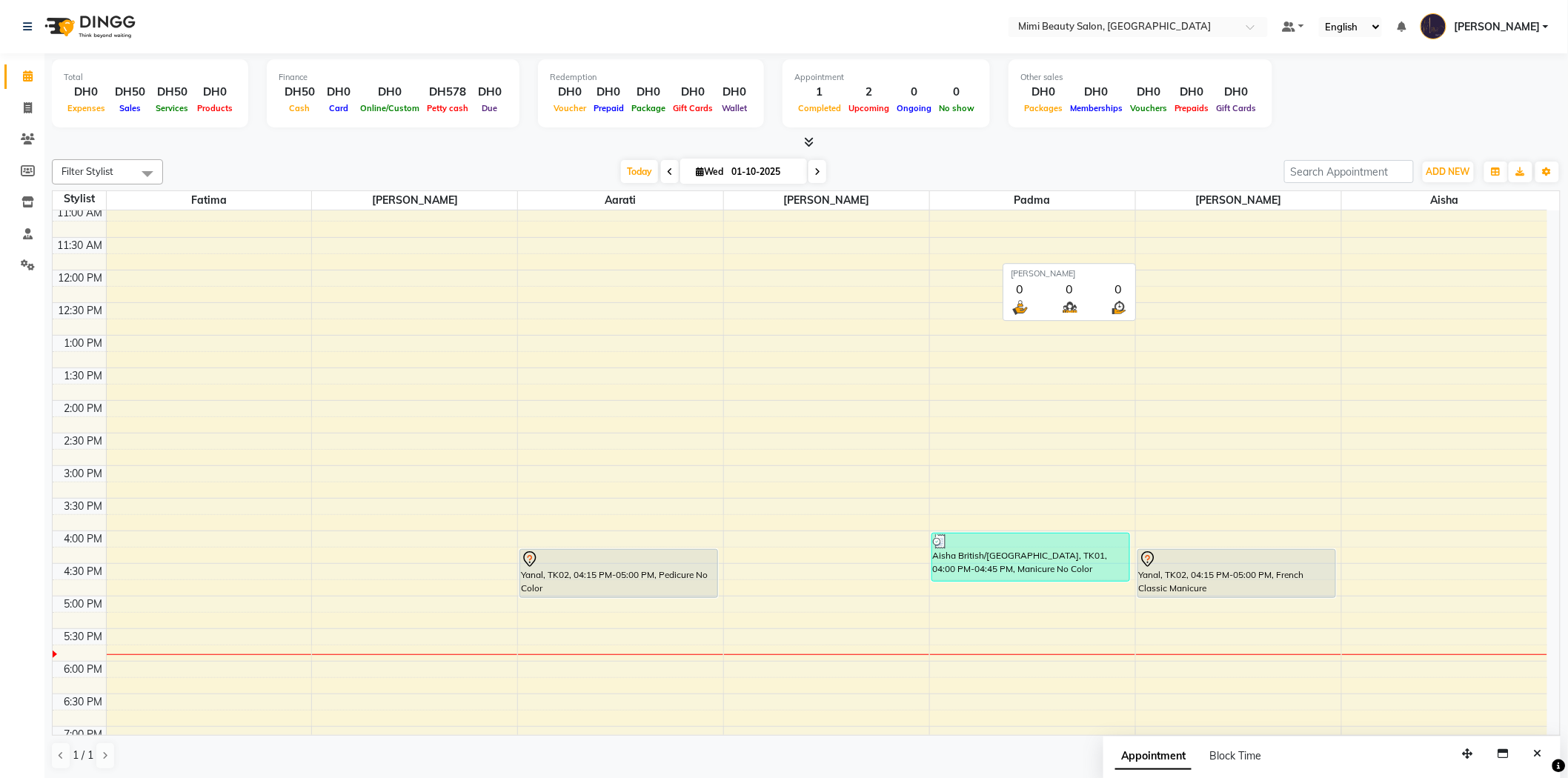
scroll to position [134, 0]
click at [667, 173] on icon at bounding box center [669, 172] width 6 height 9
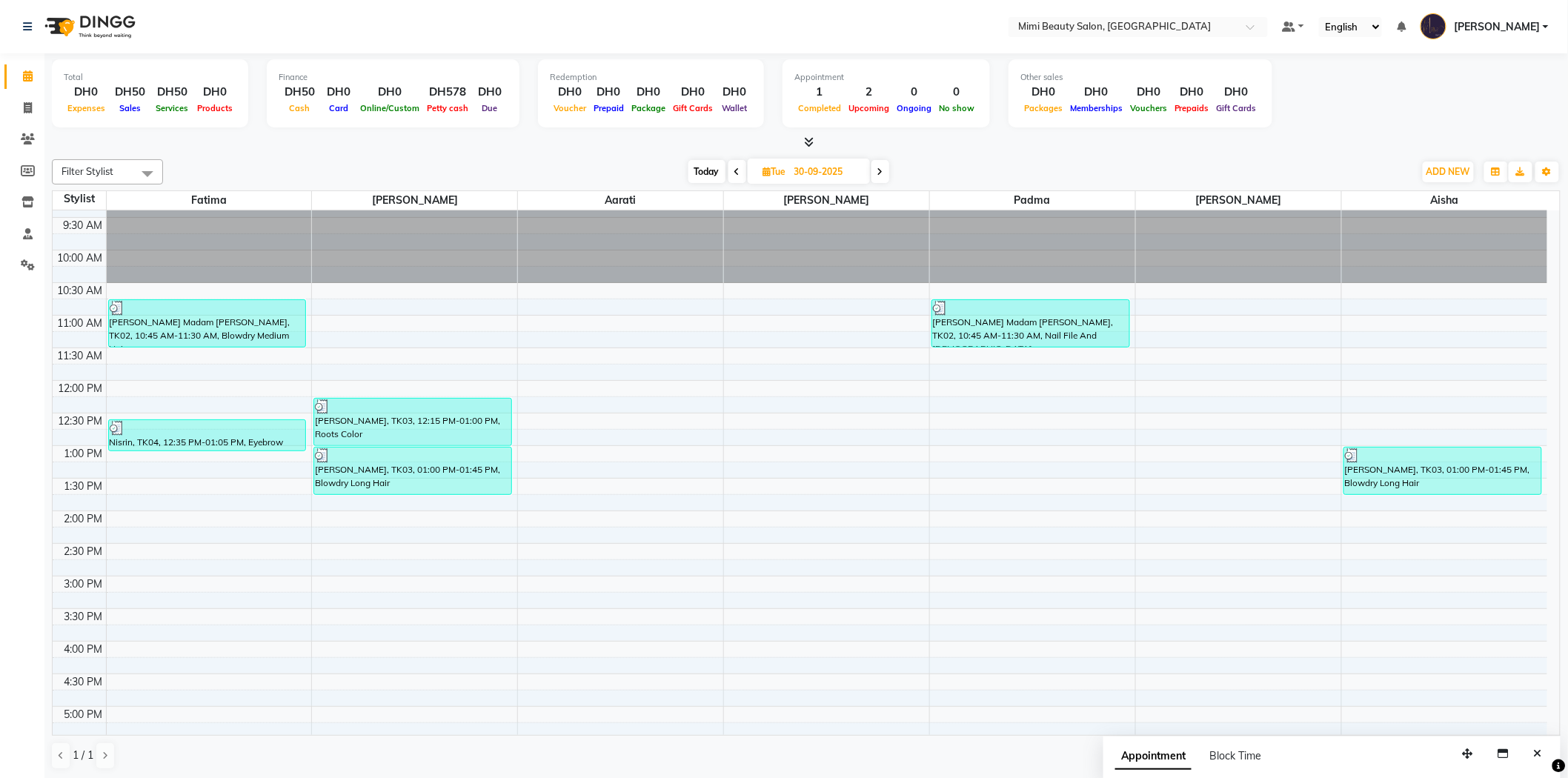
scroll to position [0, 0]
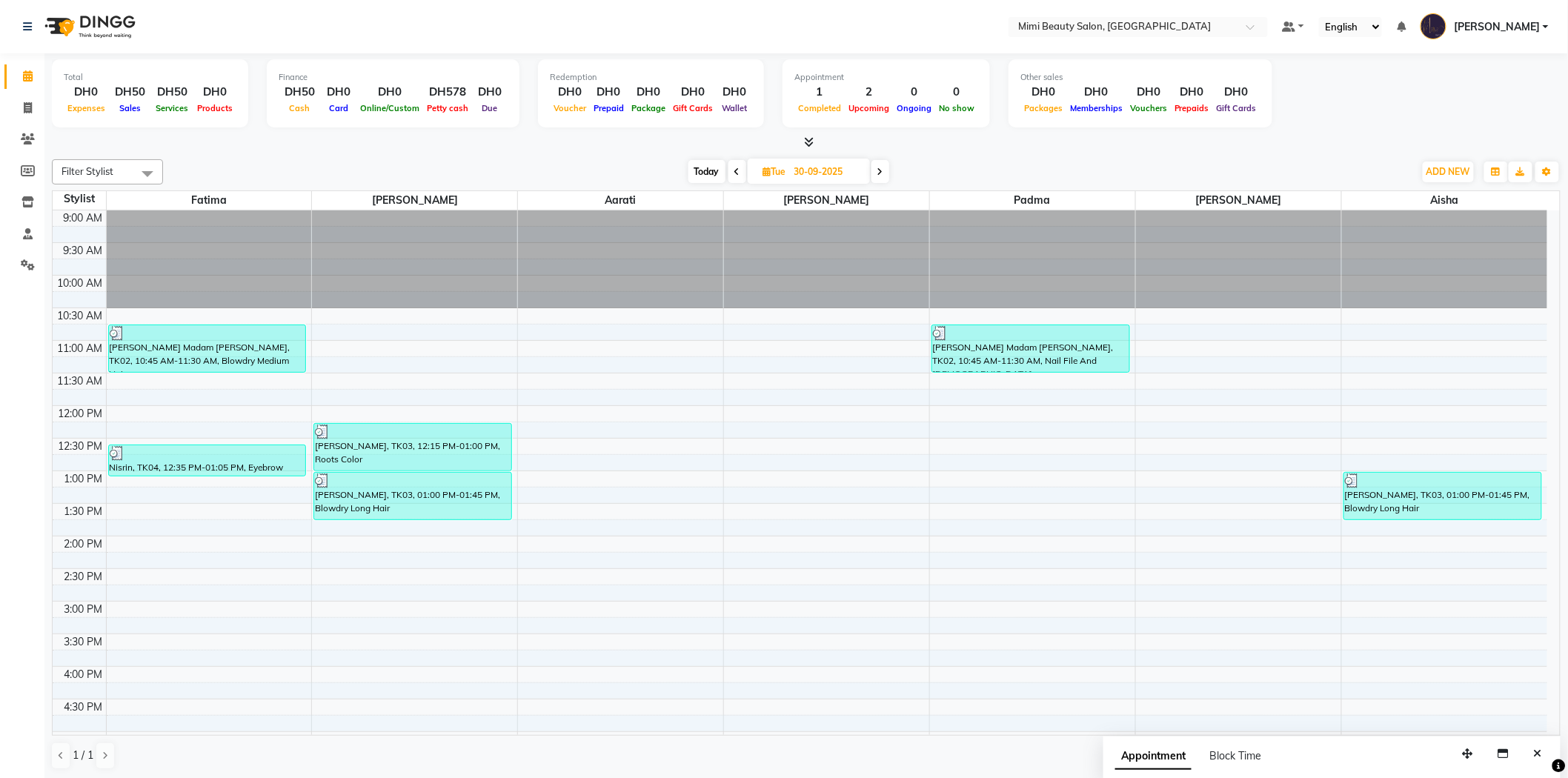
click at [883, 168] on icon at bounding box center [879, 172] width 6 height 9
type input "01-10-2025"
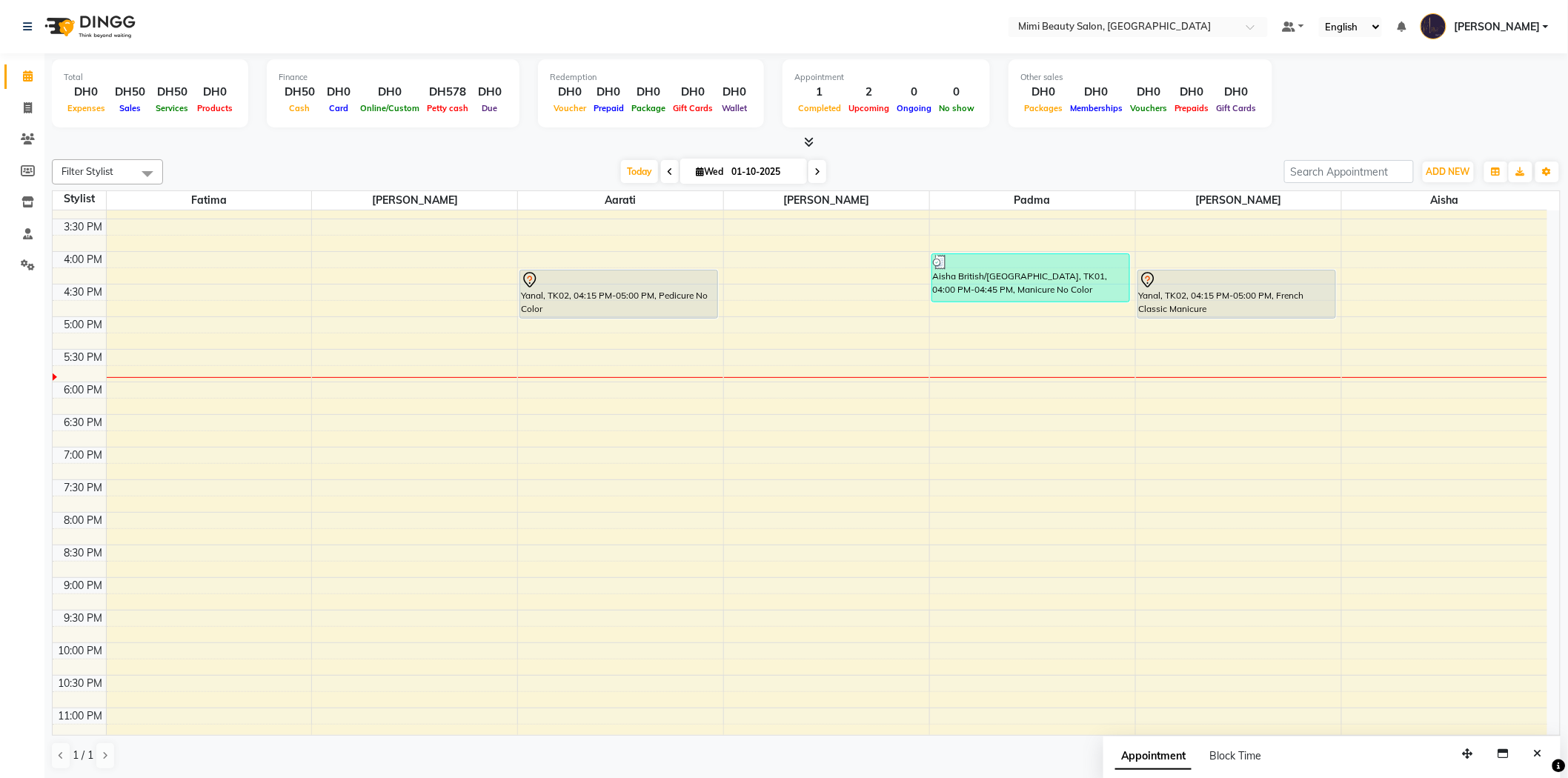
scroll to position [375, 0]
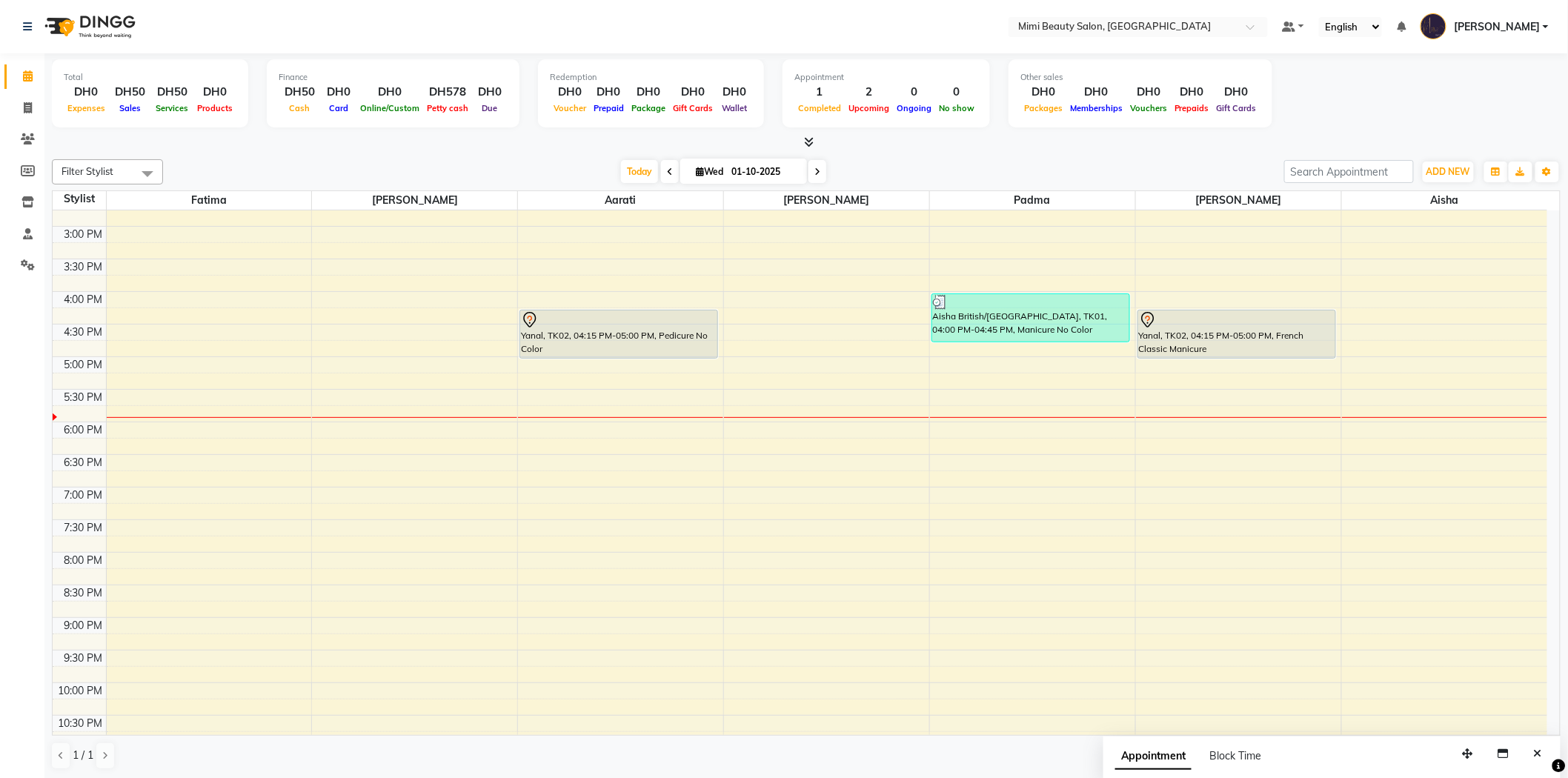
click at [652, 343] on div "Yanal, TK02, 04:15 PM-05:00 PM, Pedicure No Color" at bounding box center [618, 334] width 197 height 47
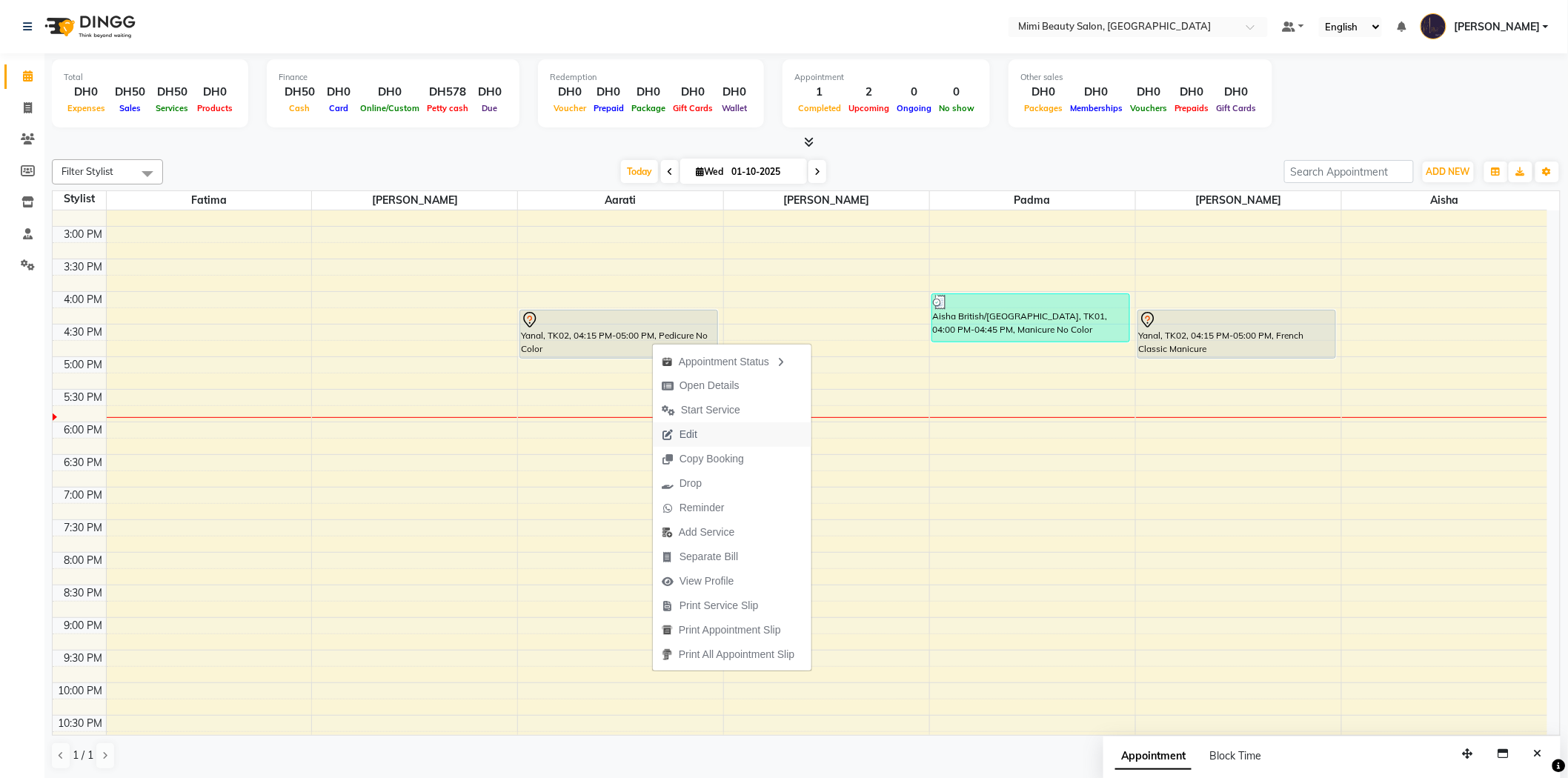
click at [688, 427] on span "Edit" at bounding box center [689, 434] width 18 height 15
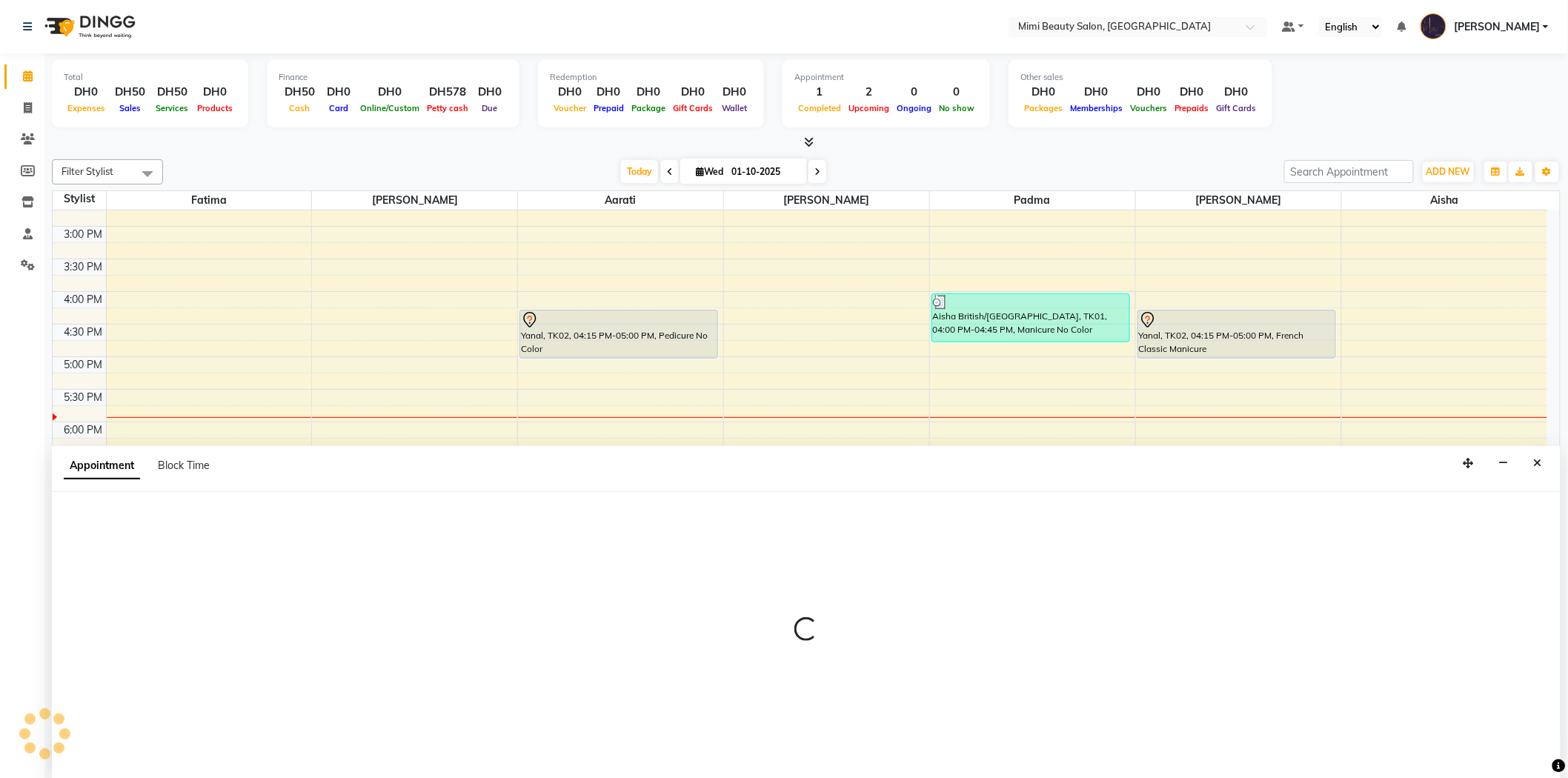
scroll to position [1, 0]
select select "tentative"
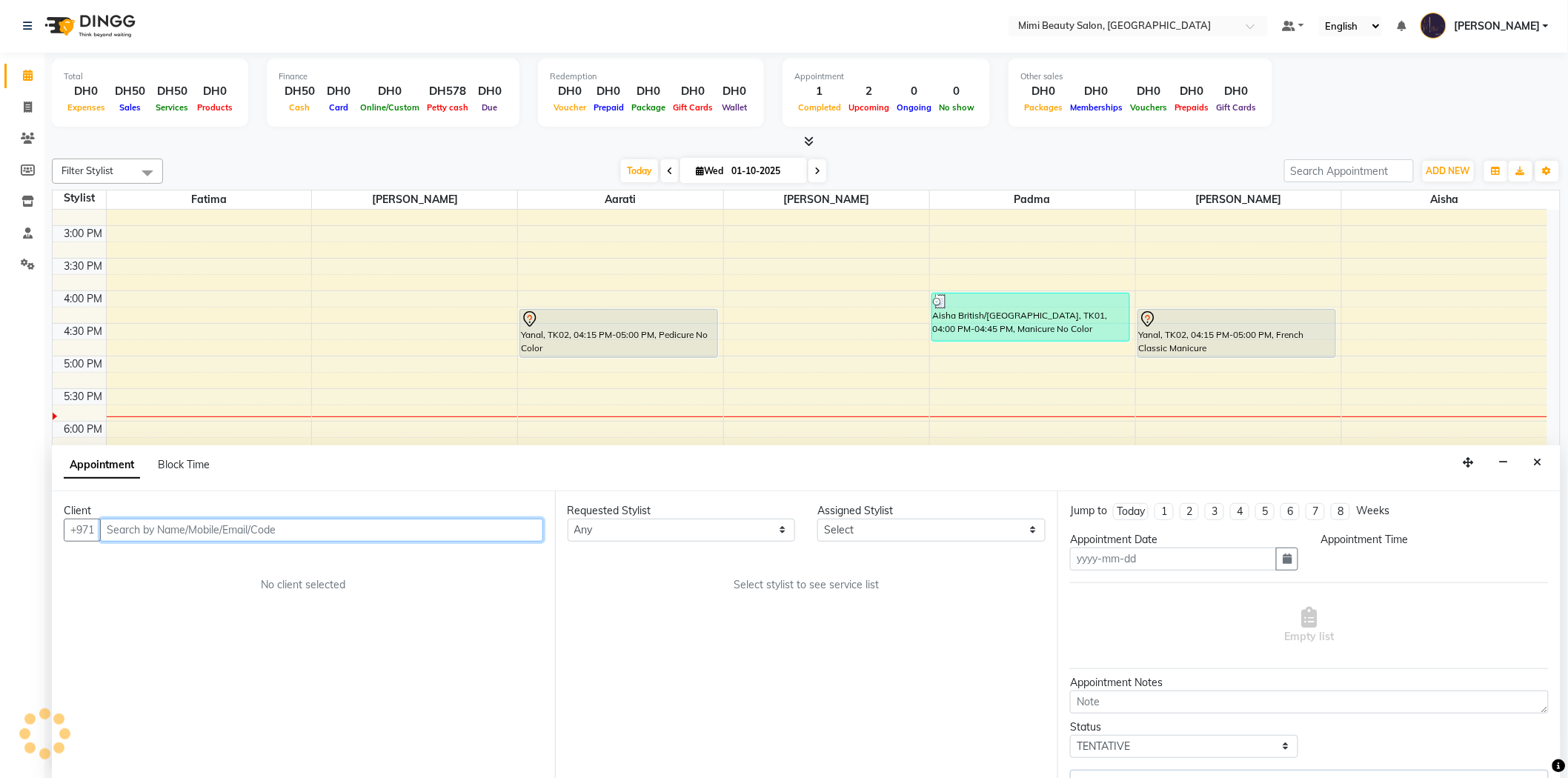
type input "01-10-2025"
select select "975"
select select "52703"
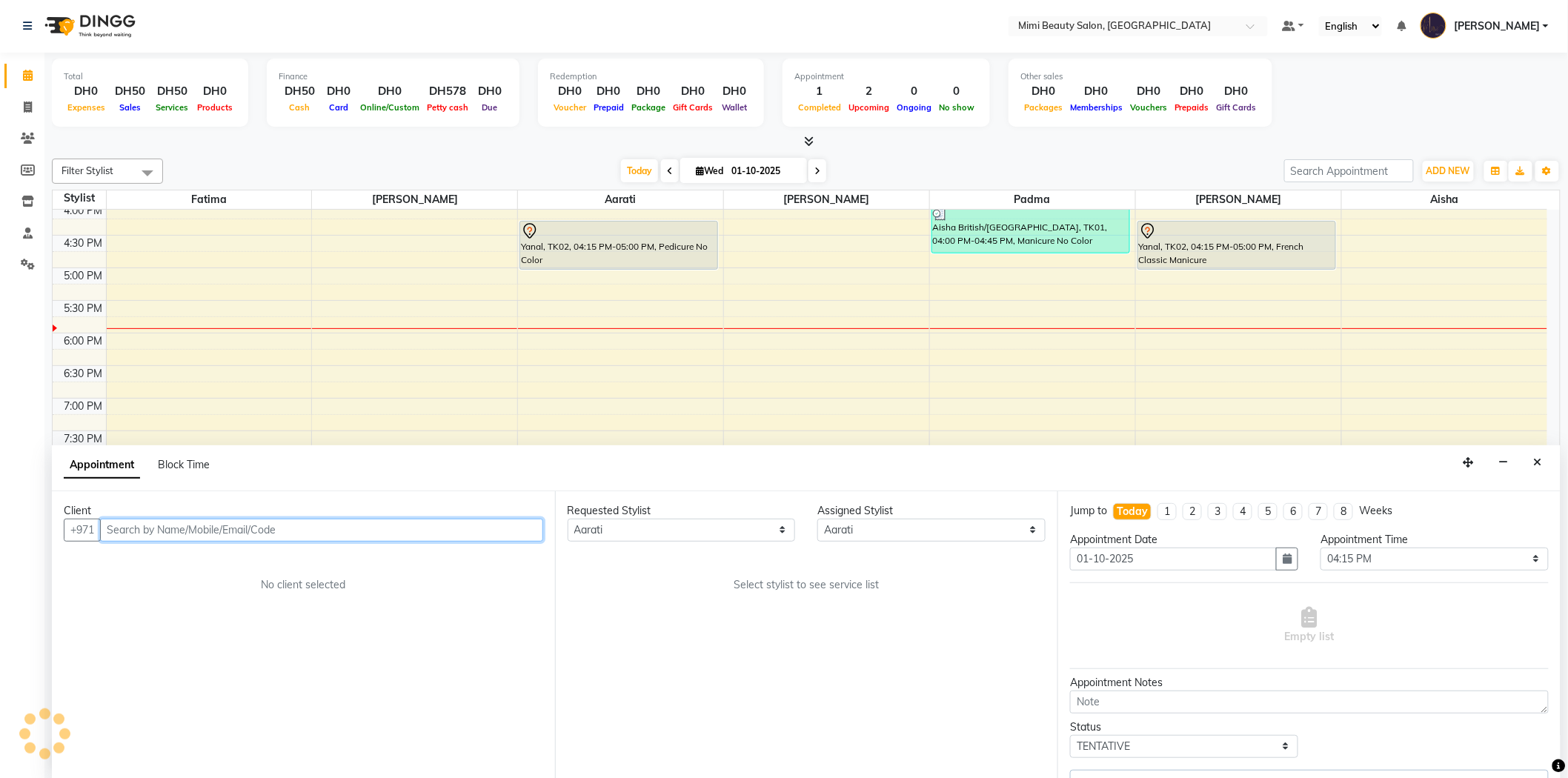
select select "3351"
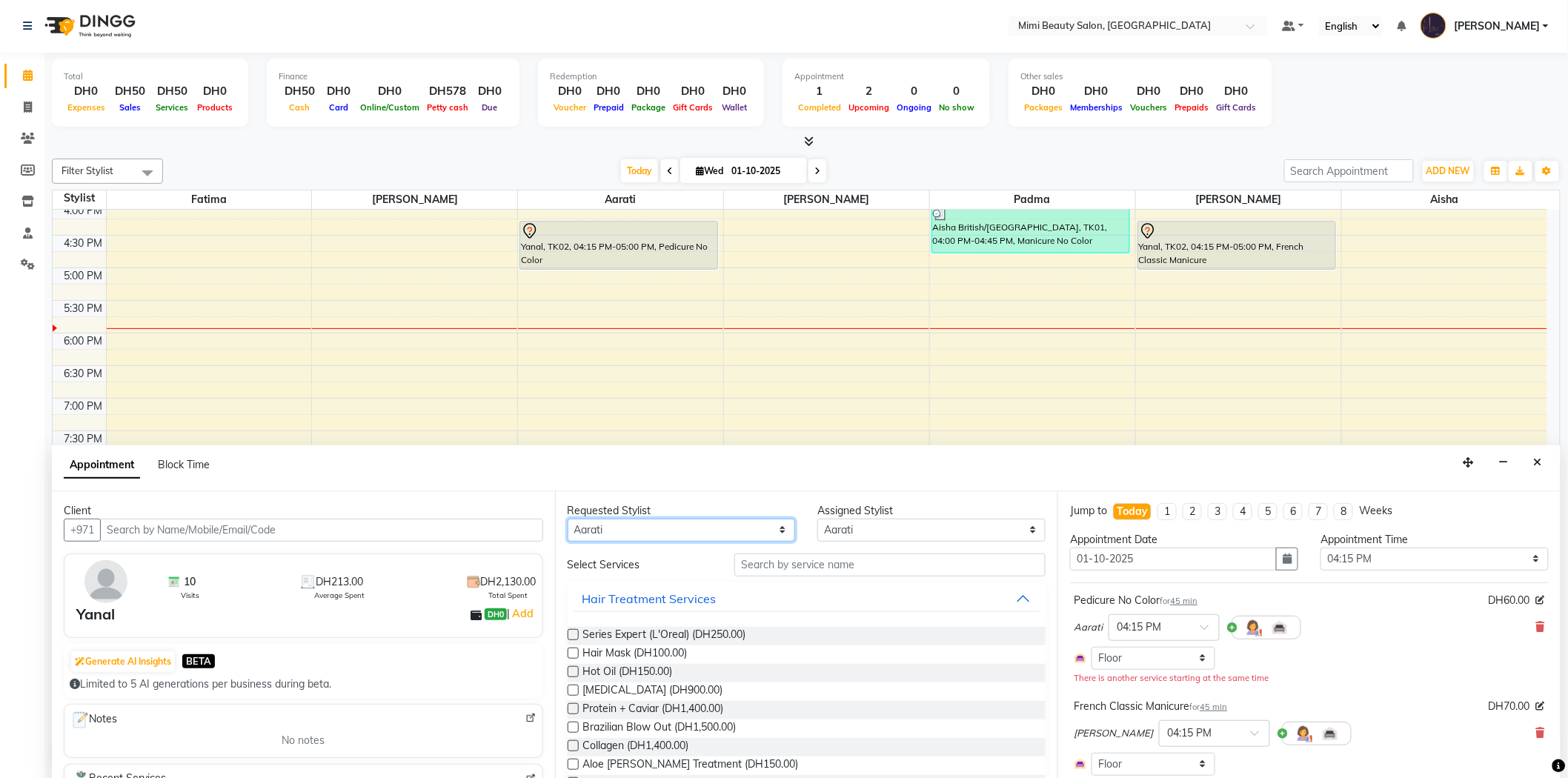
click at [639, 531] on select "Any [PERSON_NAME] [PERSON_NAME] [PERSON_NAME] [PERSON_NAME] Padma" at bounding box center [681, 530] width 228 height 23
select select "52699"
click at [567, 518] on select "Any [PERSON_NAME] [PERSON_NAME] [PERSON_NAME] [PERSON_NAME] Padma" at bounding box center [681, 530] width 228 height 23
select select "52699"
click at [780, 567] on input "text" at bounding box center [890, 565] width 312 height 23
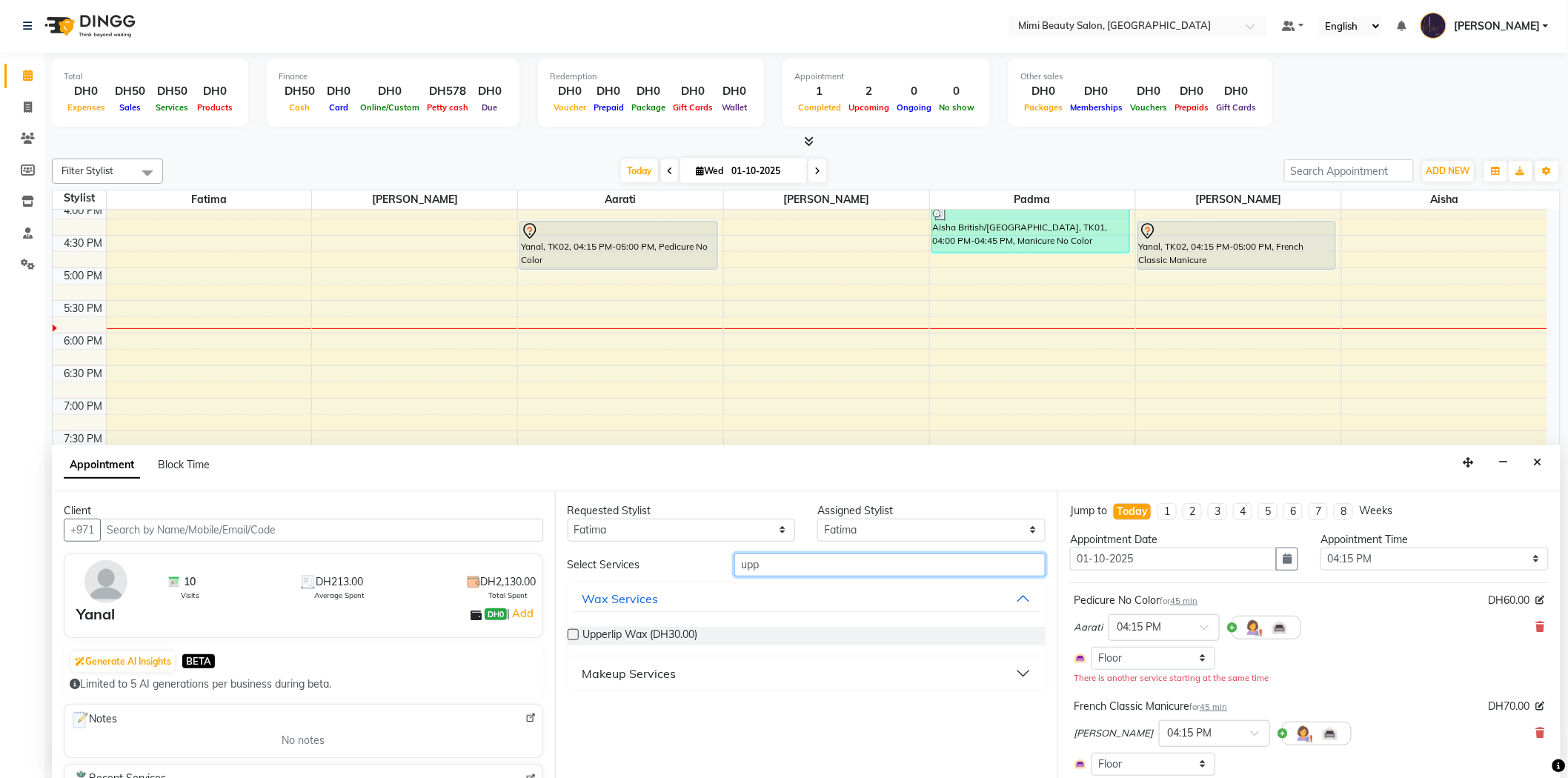
type input "upp"
click at [728, 669] on button "Makeup Services" at bounding box center [807, 673] width 466 height 26
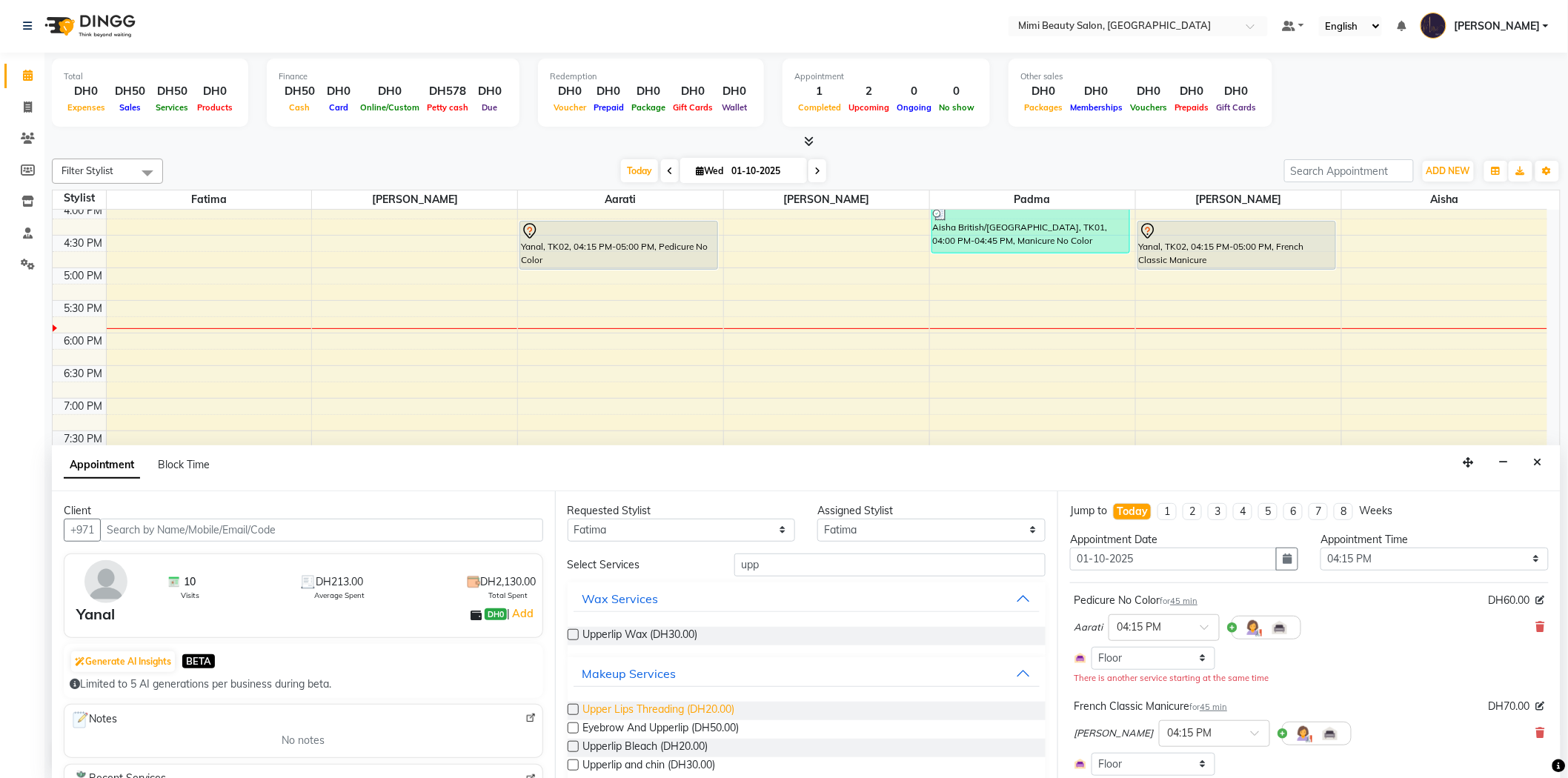
click at [717, 707] on span "Upper Lips Threading (DH20.00)" at bounding box center [659, 710] width 152 height 18
checkbox input "false"
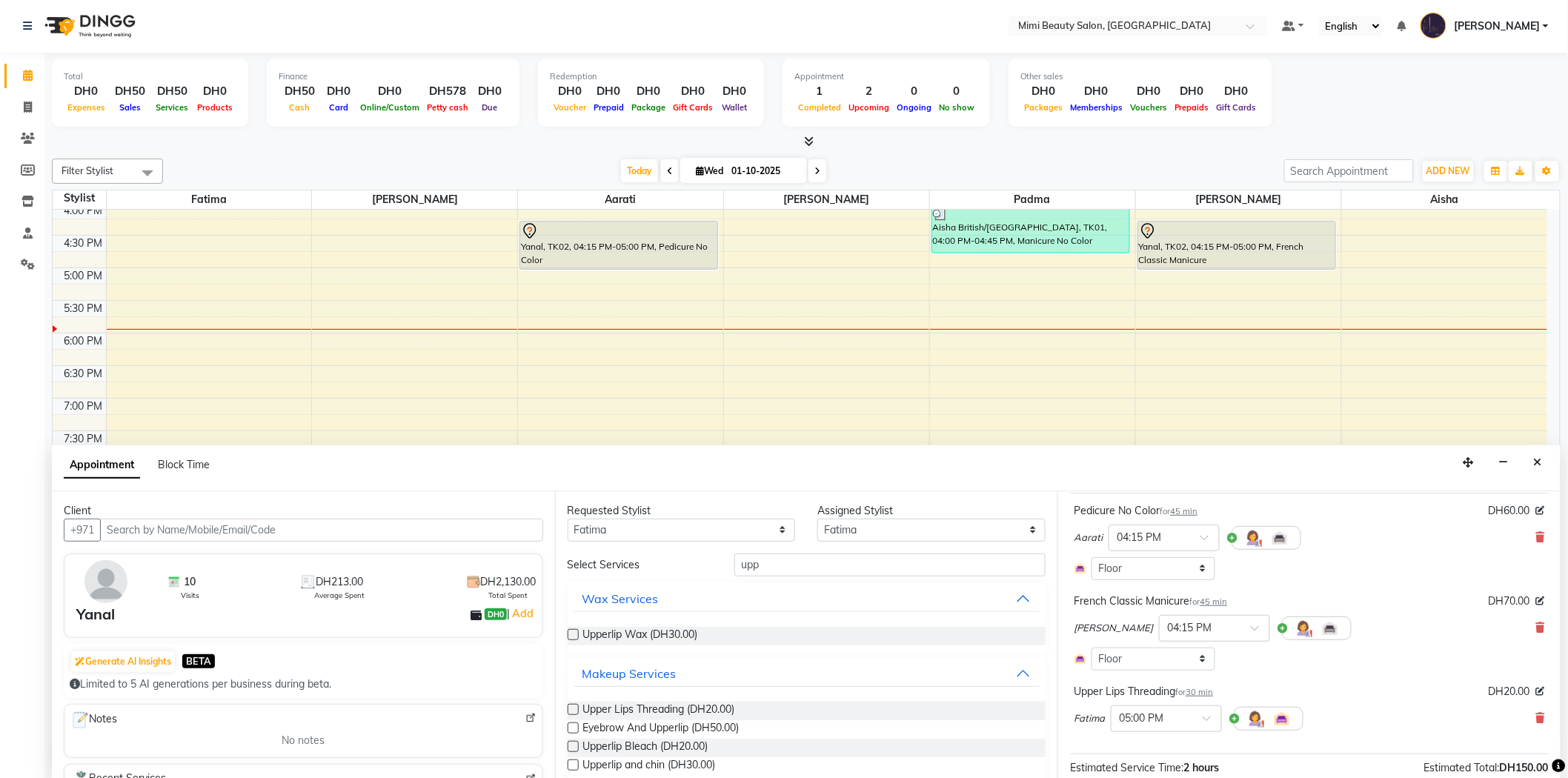
scroll to position [62, 0]
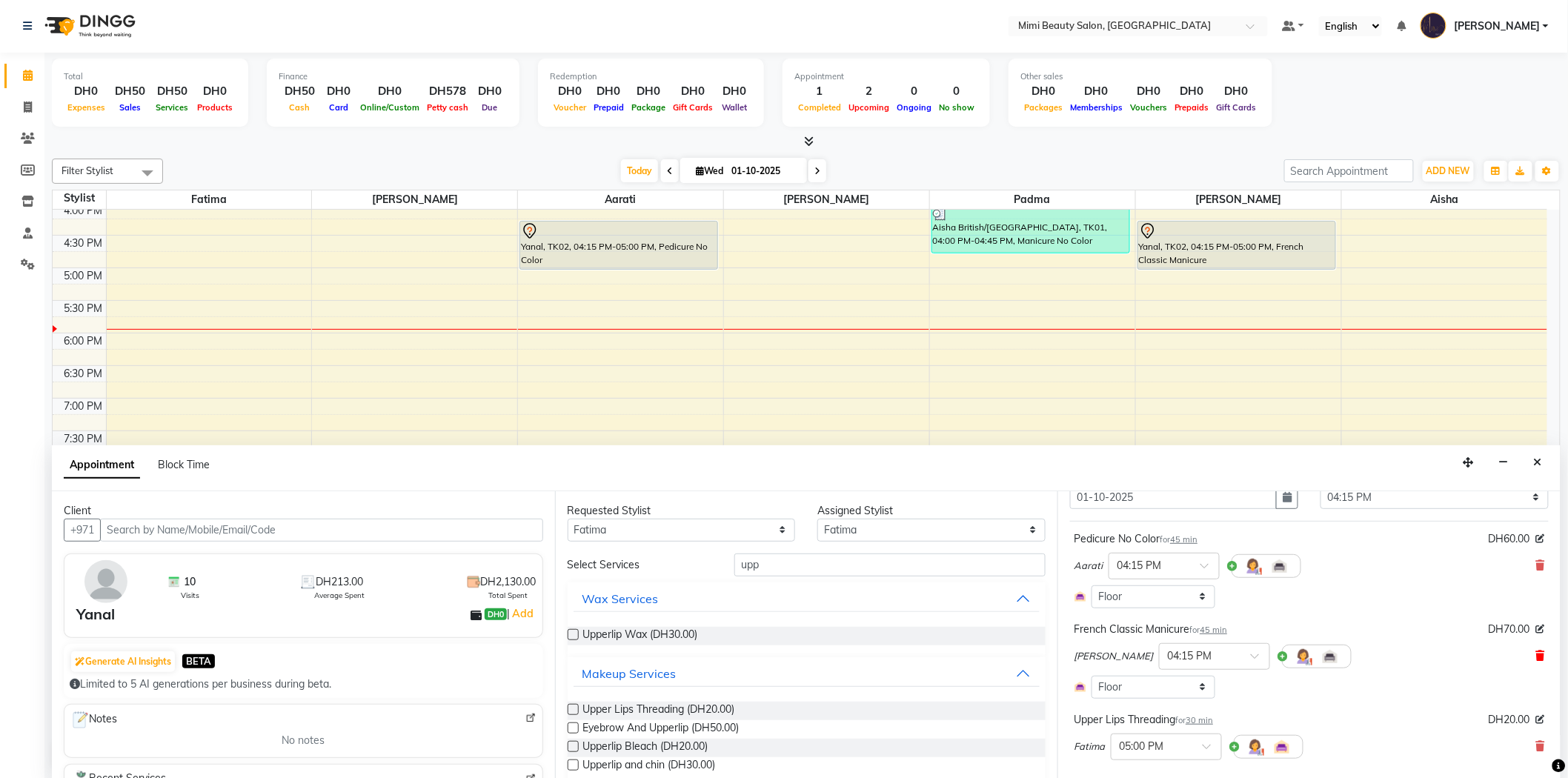
click at [1536, 653] on icon at bounding box center [1540, 655] width 9 height 10
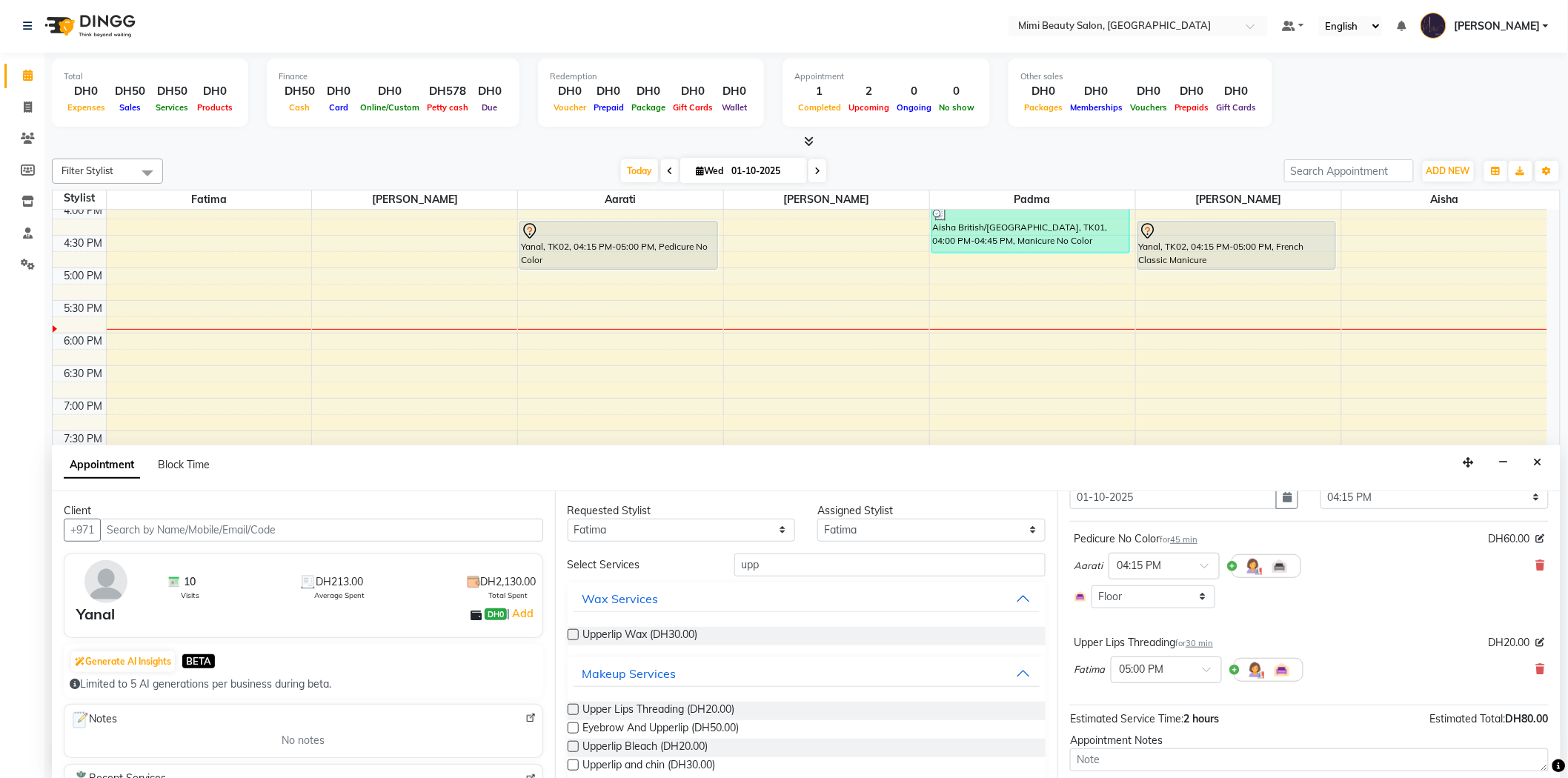
scroll to position [0, 0]
click at [646, 542] on div "Requested Stylist Any [PERSON_NAME] [PERSON_NAME] [PERSON_NAME] [PERSON_NAME] A…" at bounding box center [807, 636] width 503 height 288
click at [648, 542] on div "Requested Stylist Any [PERSON_NAME] [PERSON_NAME] [PERSON_NAME] [PERSON_NAME] A…" at bounding box center [807, 636] width 503 height 288
click at [656, 526] on select "Any [PERSON_NAME] [PERSON_NAME] [PERSON_NAME] [PERSON_NAME] Padma" at bounding box center [681, 530] width 228 height 23
select select "68417"
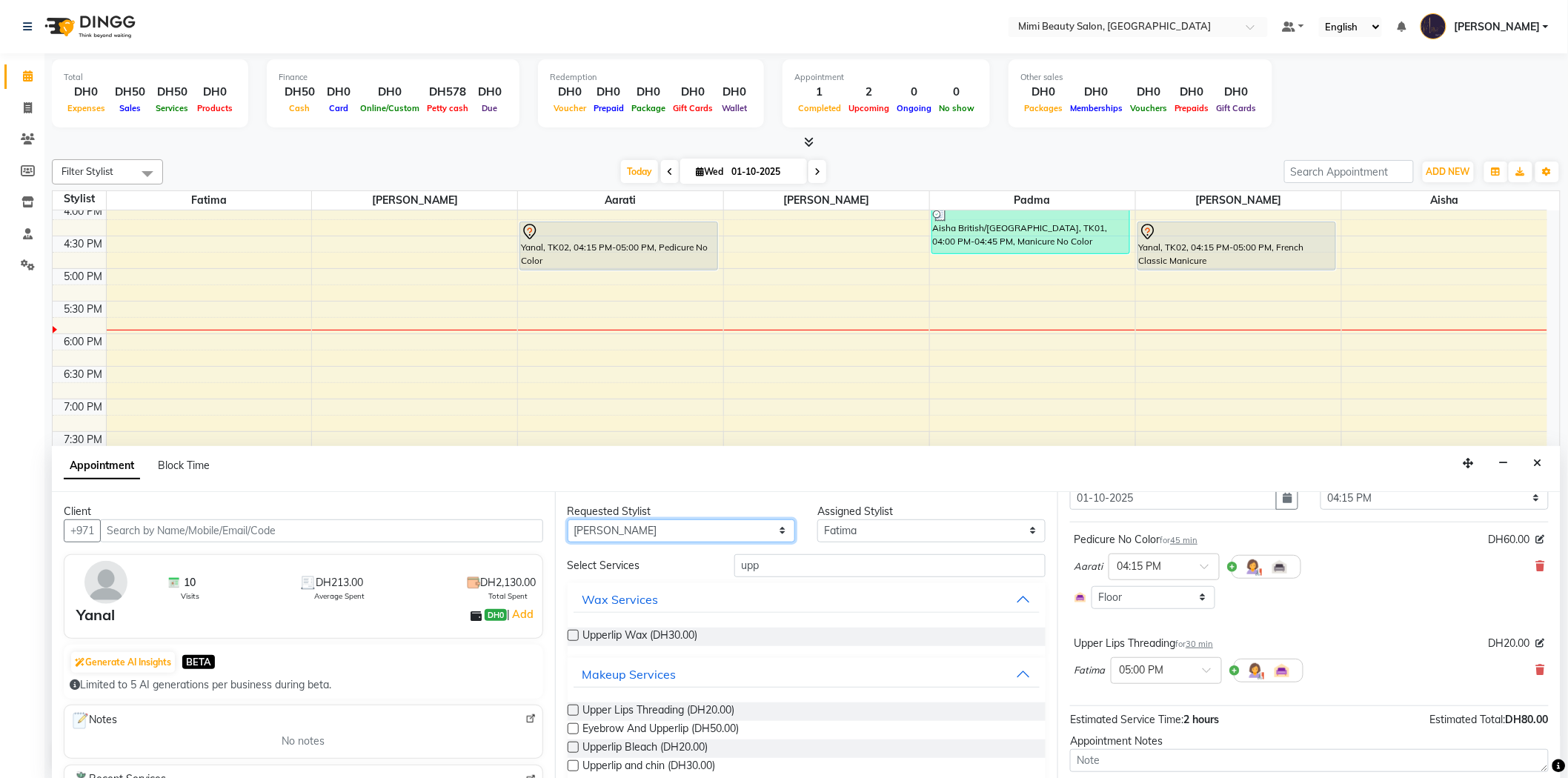
click at [567, 519] on select "Any [PERSON_NAME] [PERSON_NAME] [PERSON_NAME] [PERSON_NAME] Padma" at bounding box center [681, 530] width 228 height 23
select select "68417"
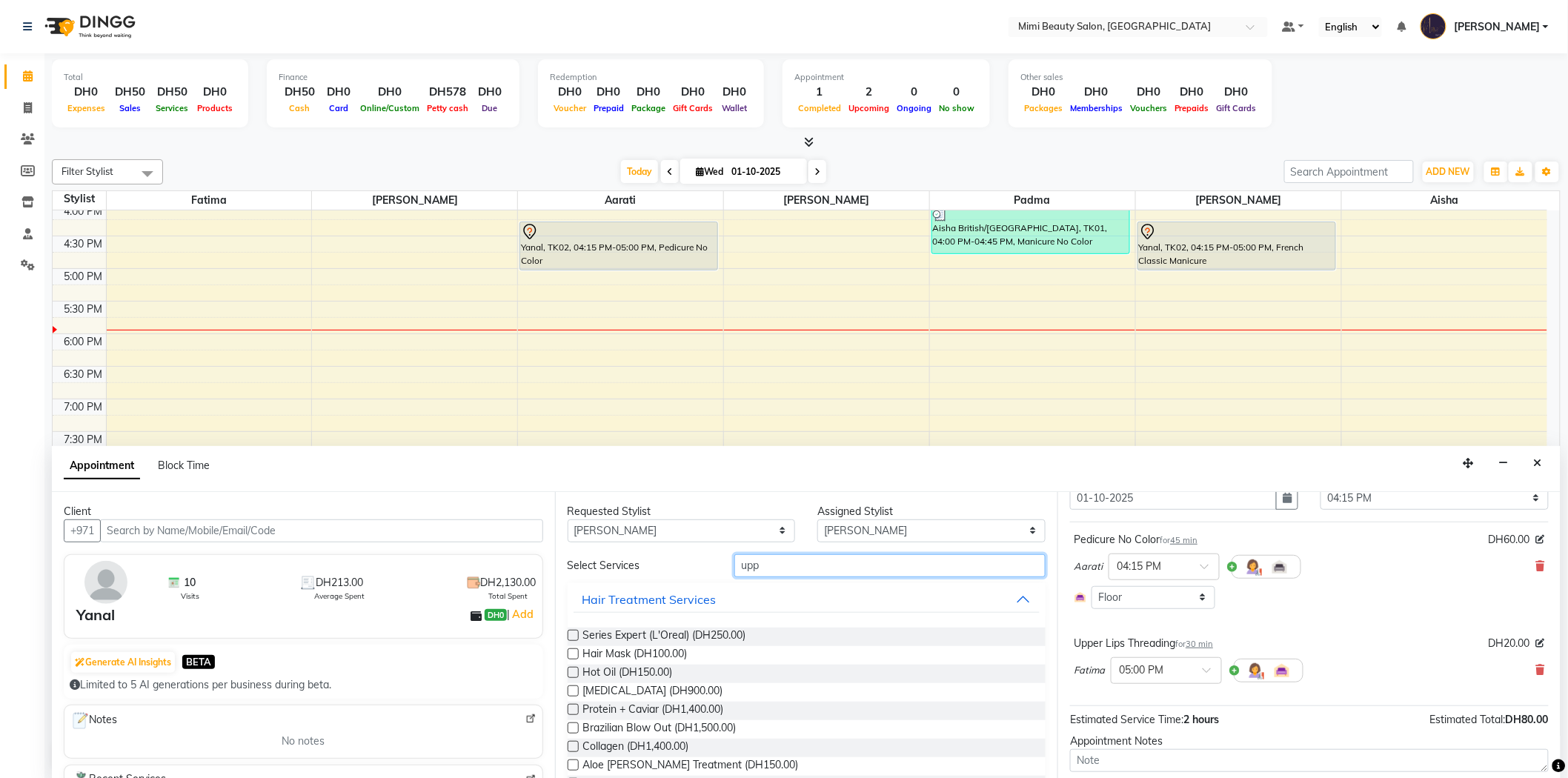
click at [749, 561] on input "upp" at bounding box center [890, 566] width 312 height 23
type input "mani"
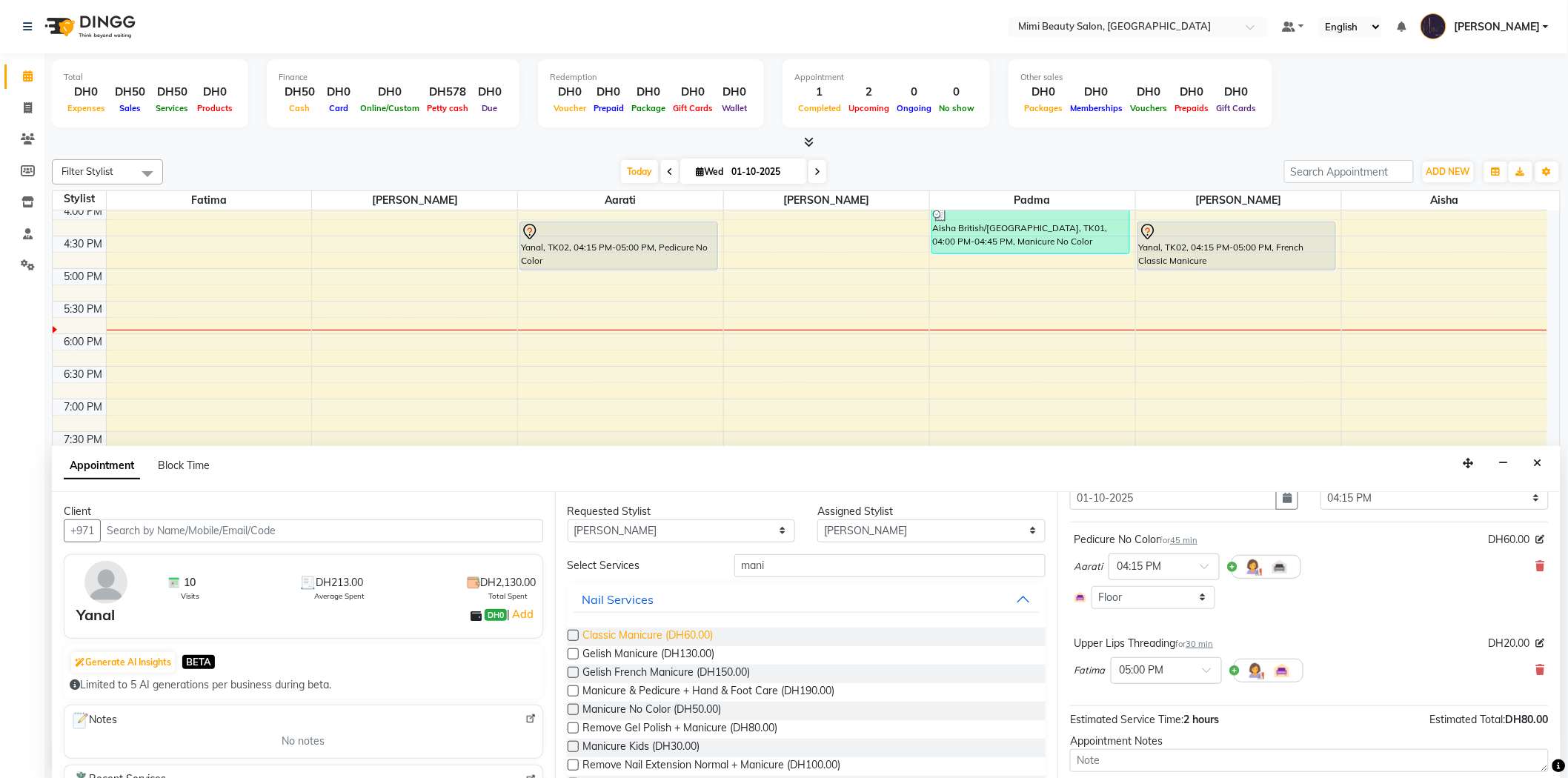
click at [680, 637] on span "Classic Manicure (DH60.00)" at bounding box center [648, 637] width 130 height 18
checkbox input "false"
click at [1193, 737] on div at bounding box center [1214, 736] width 109 height 15
click at [1160, 762] on div "04:15 PM" at bounding box center [1214, 767] width 109 height 27
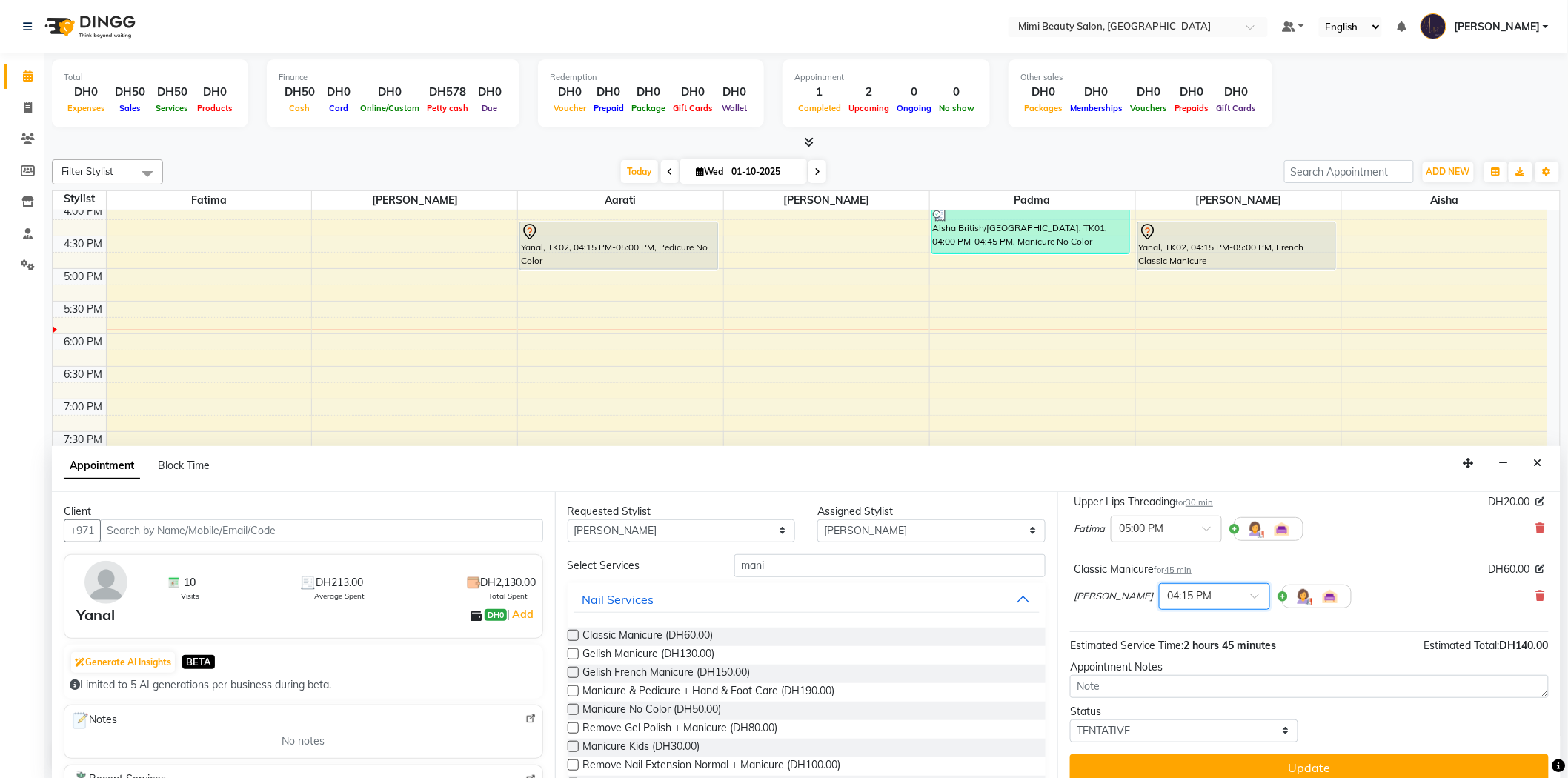
scroll to position [232, 0]
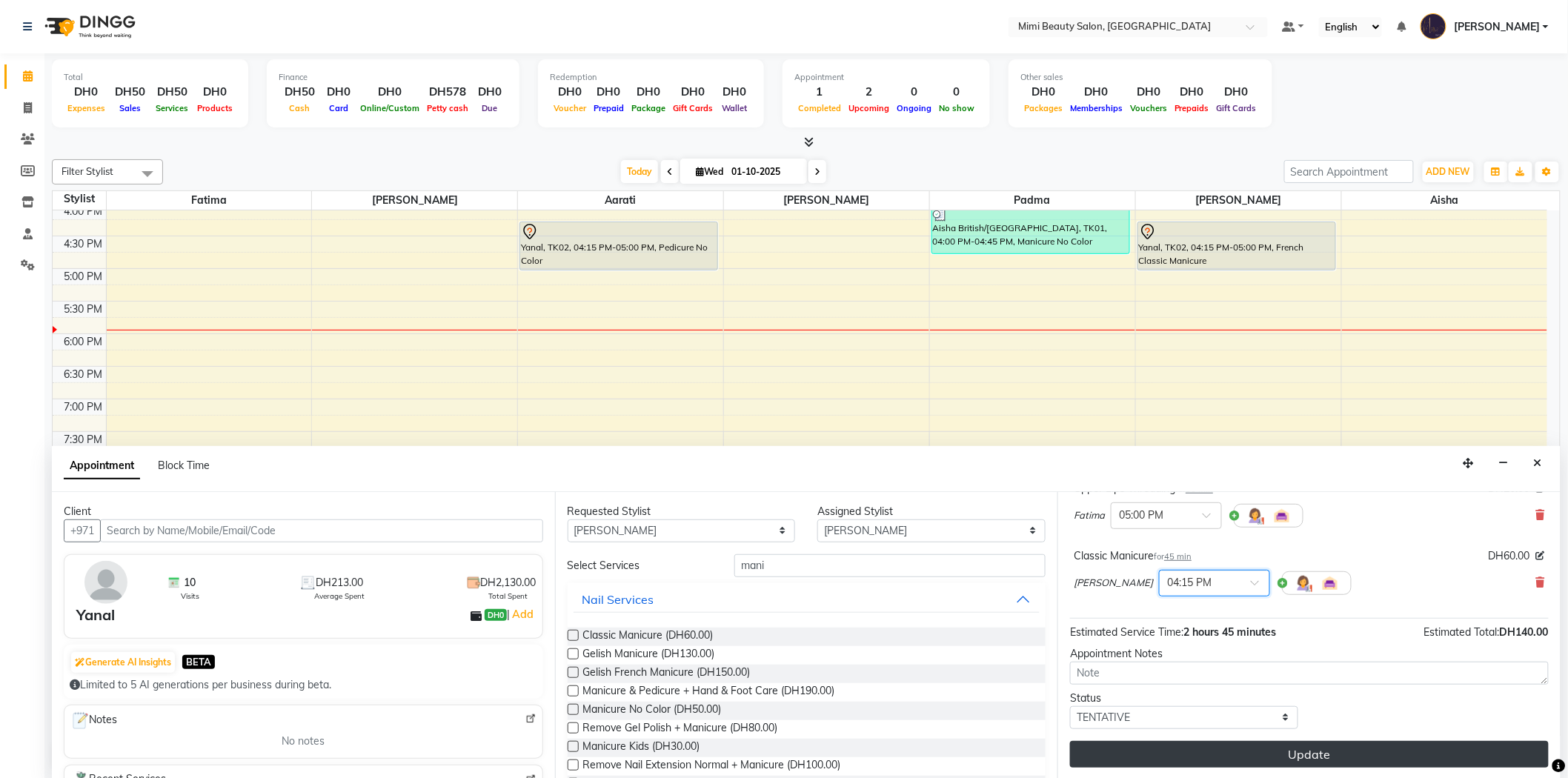
click at [1290, 756] on button "Update" at bounding box center [1308, 754] width 478 height 26
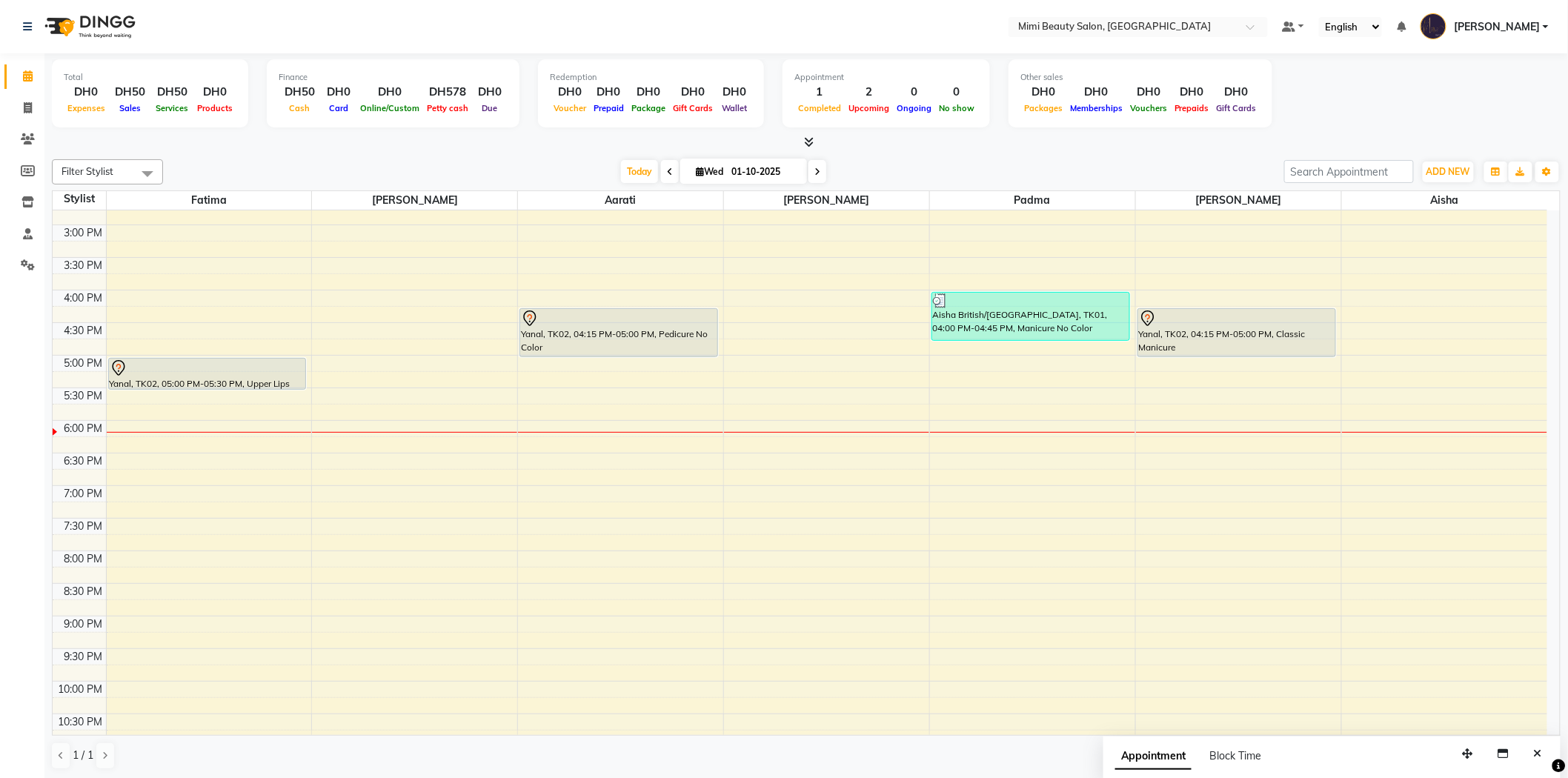
scroll to position [411, 0]
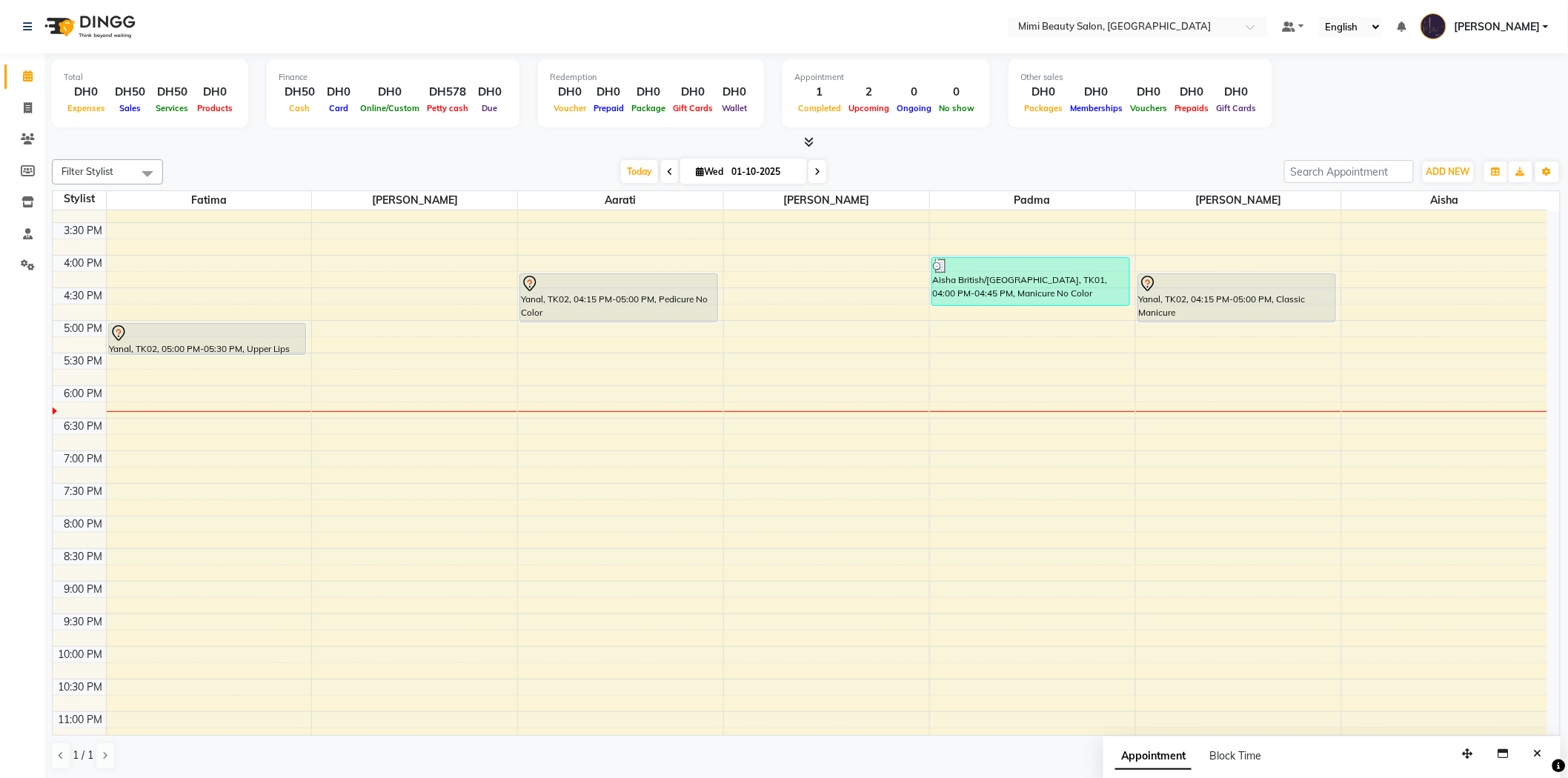
click at [261, 339] on div at bounding box center [207, 333] width 196 height 18
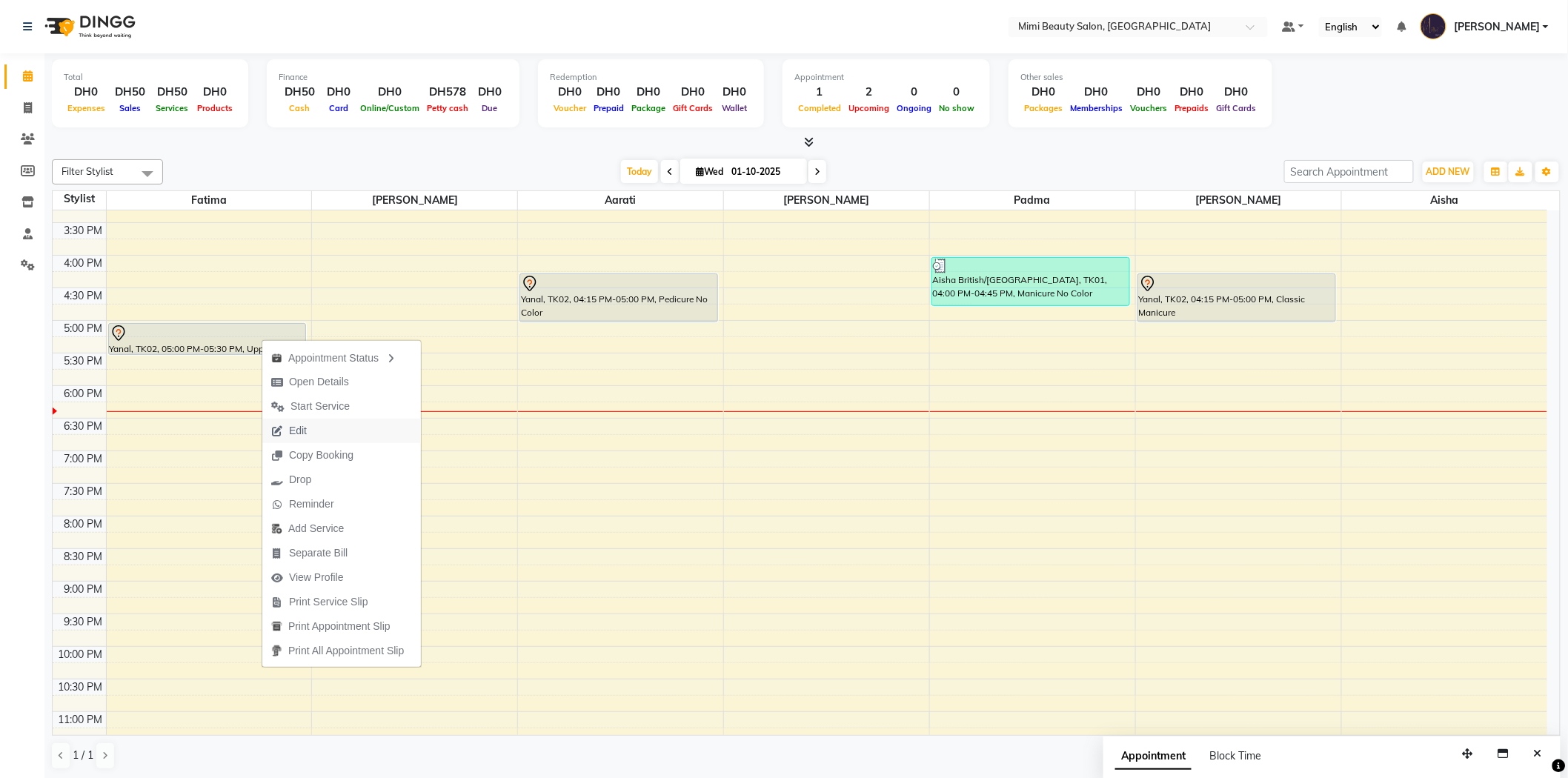
click at [307, 431] on span "Edit" at bounding box center [288, 431] width 54 height 25
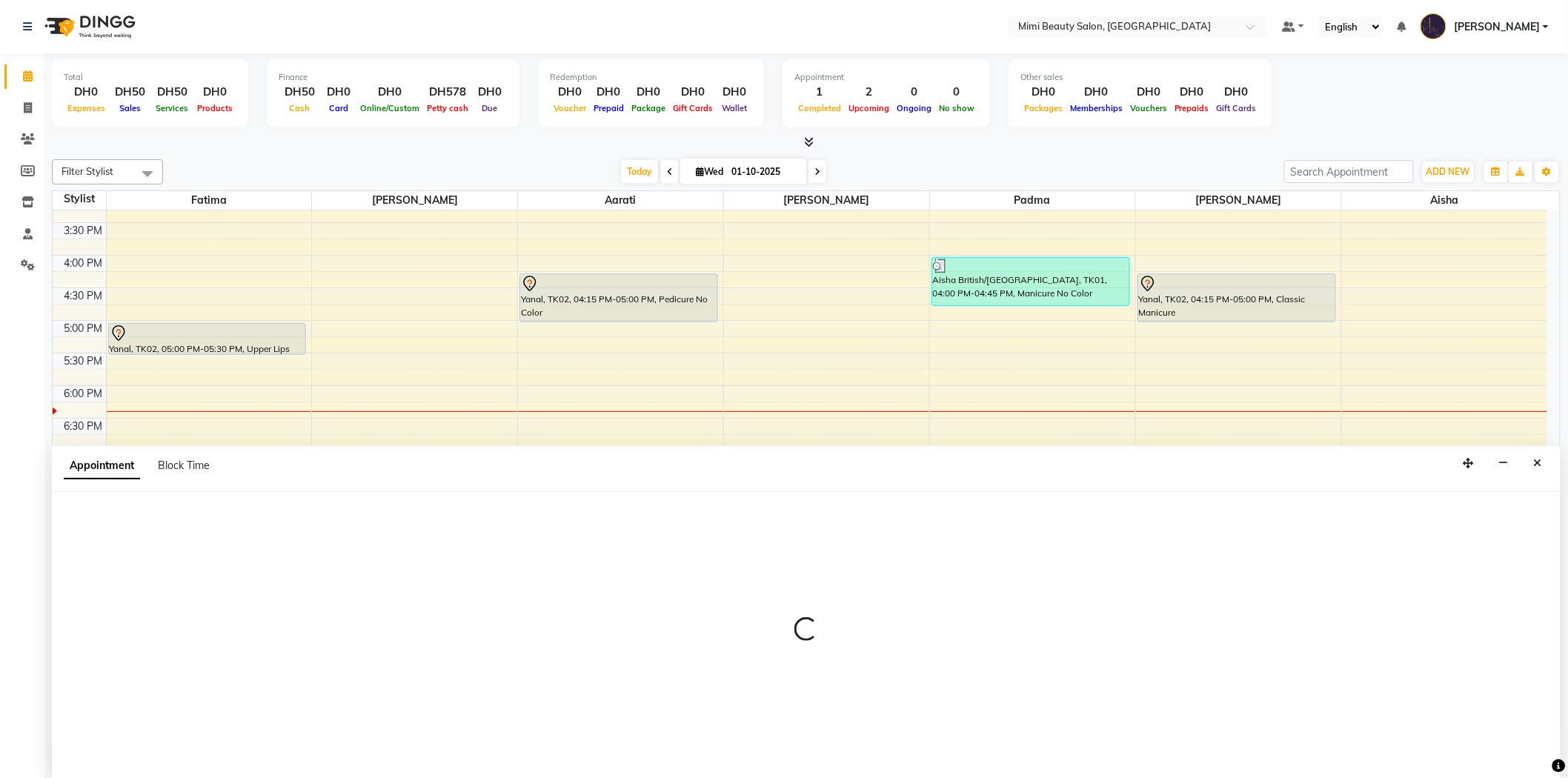
scroll to position [1, 0]
select select "tentative"
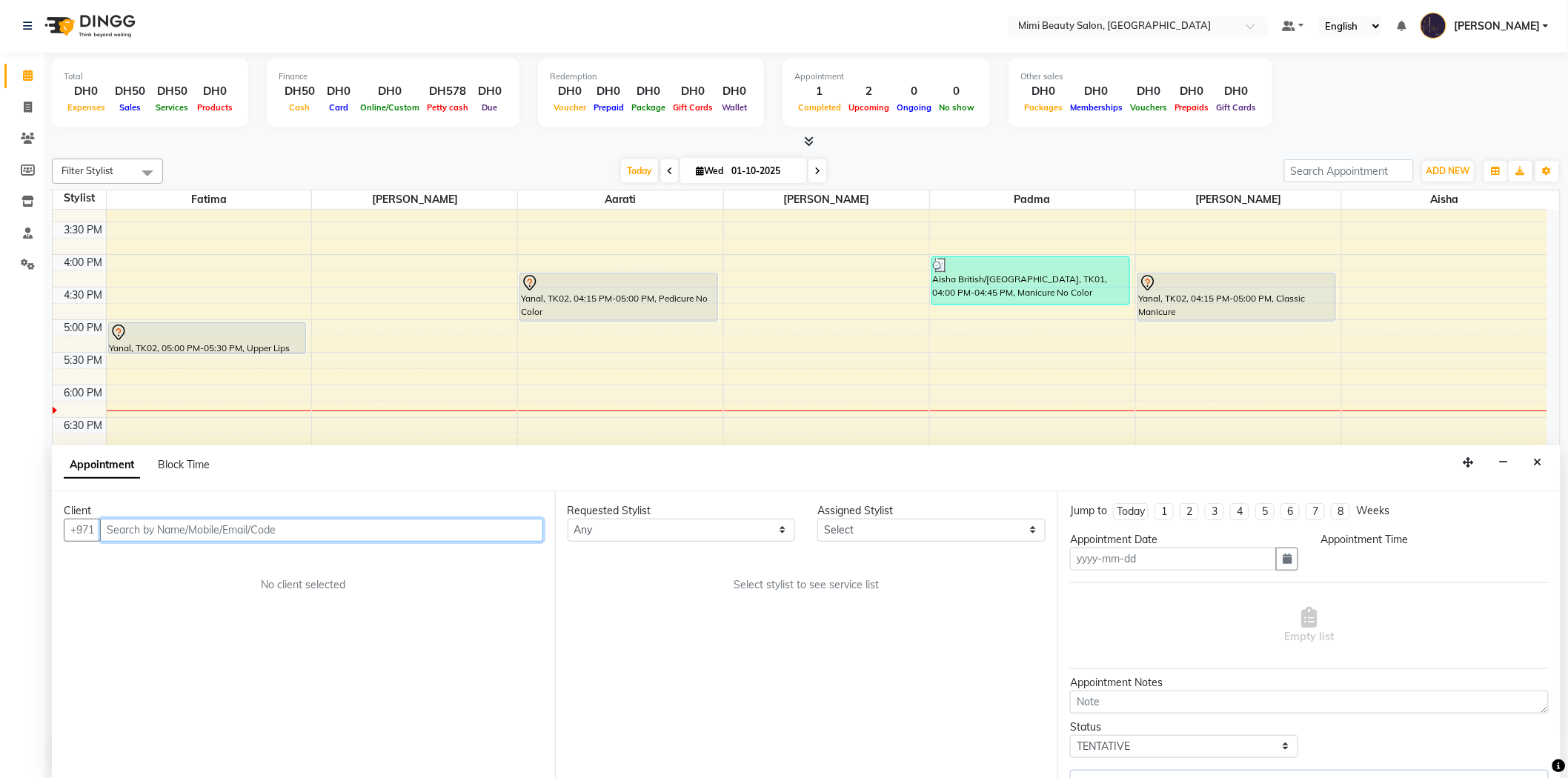
type input "01-10-2025"
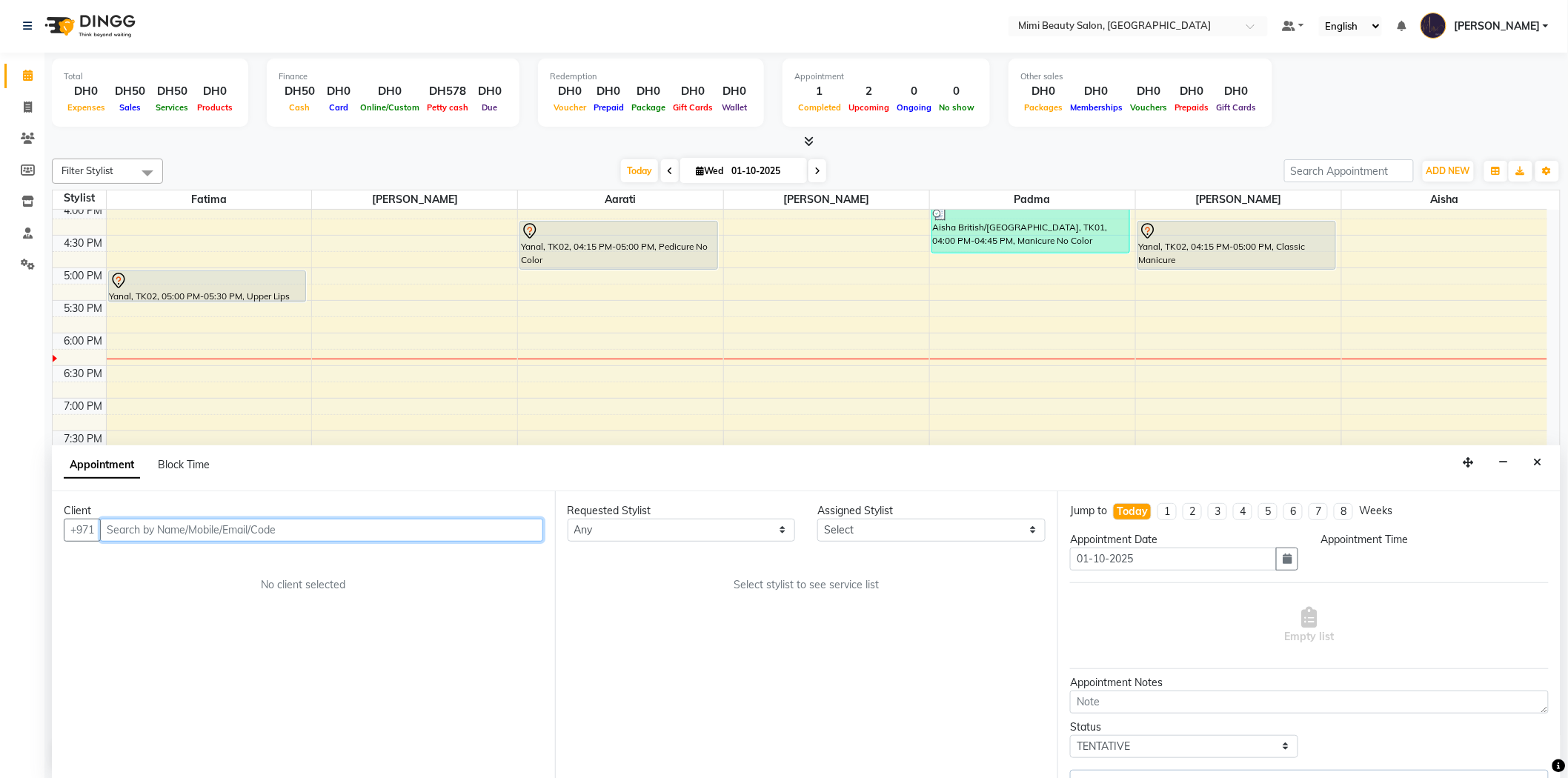
select select "52699"
select select "975"
select select "3351"
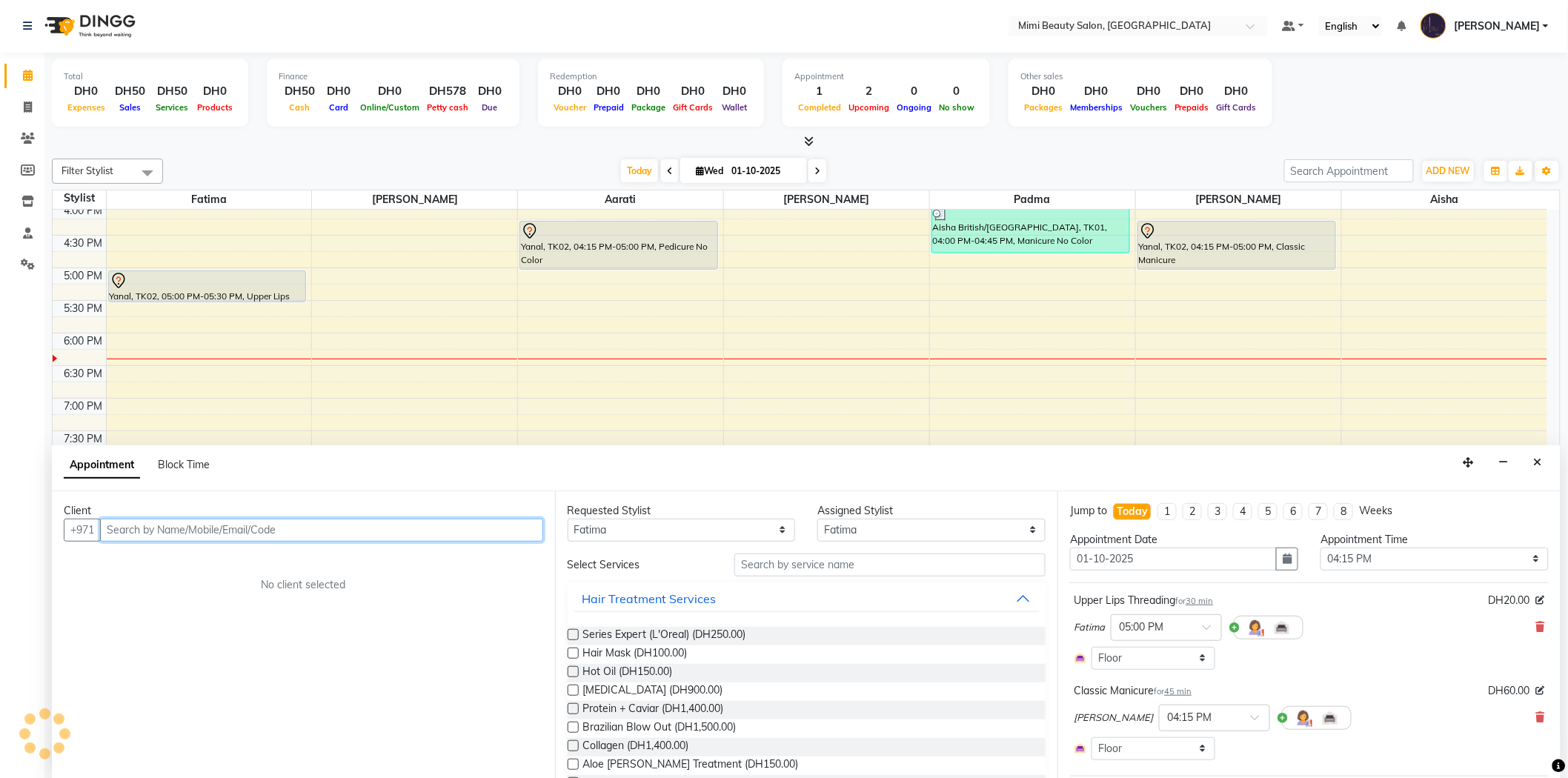
select select "3351"
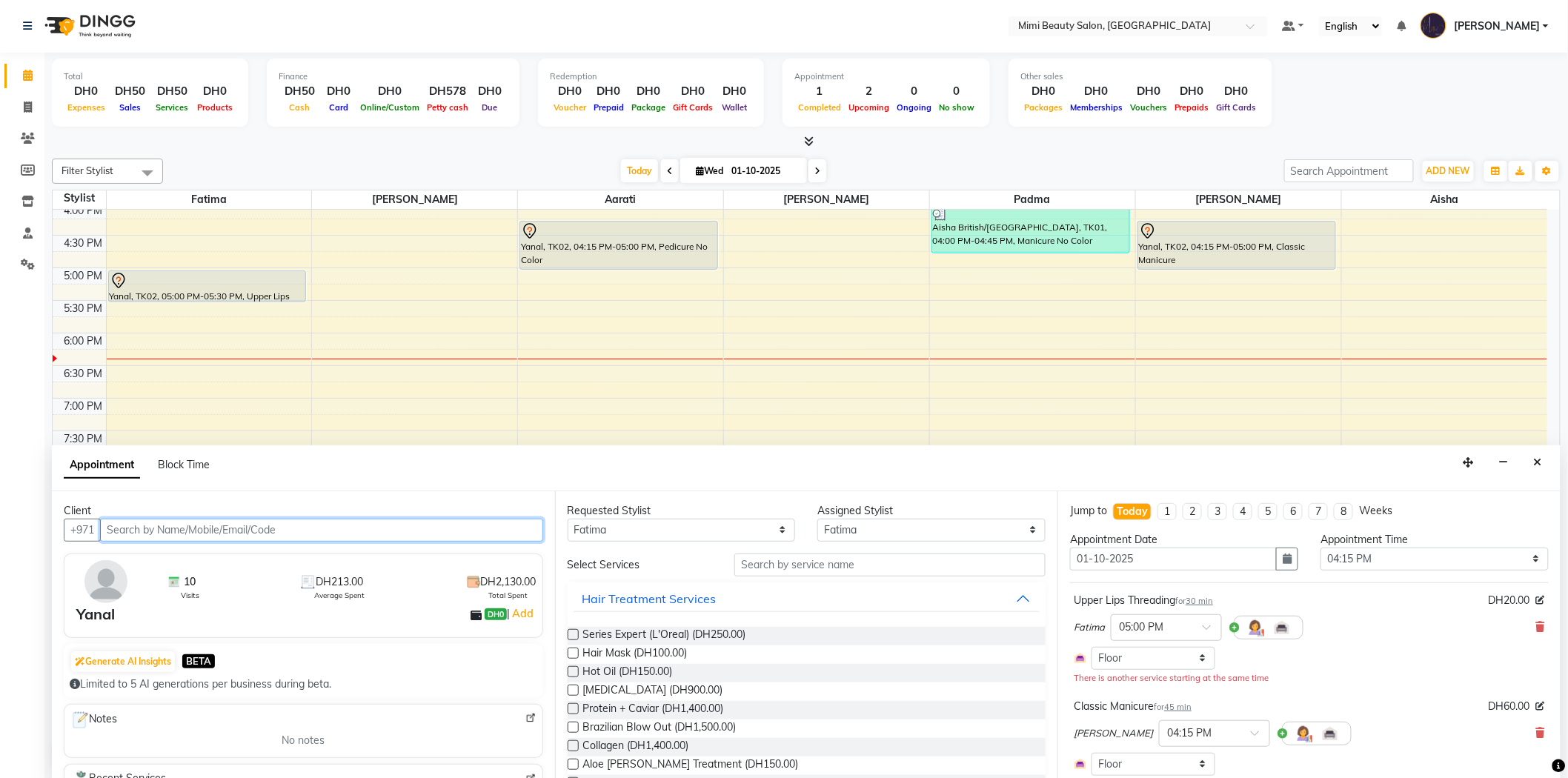
scroll to position [0, 0]
click at [1536, 624] on icon at bounding box center [1540, 627] width 9 height 10
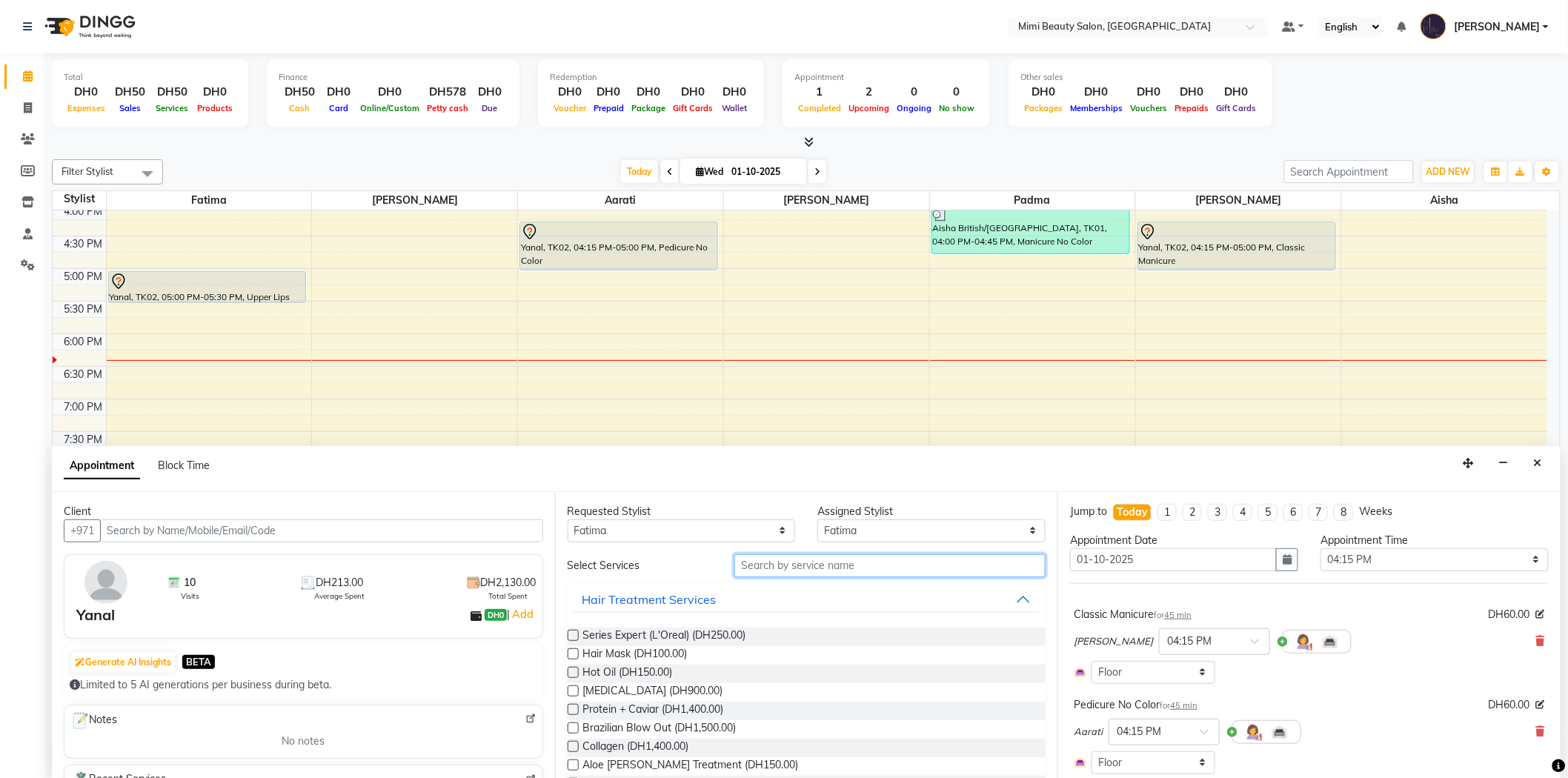
click at [780, 563] on input "text" at bounding box center [890, 566] width 312 height 23
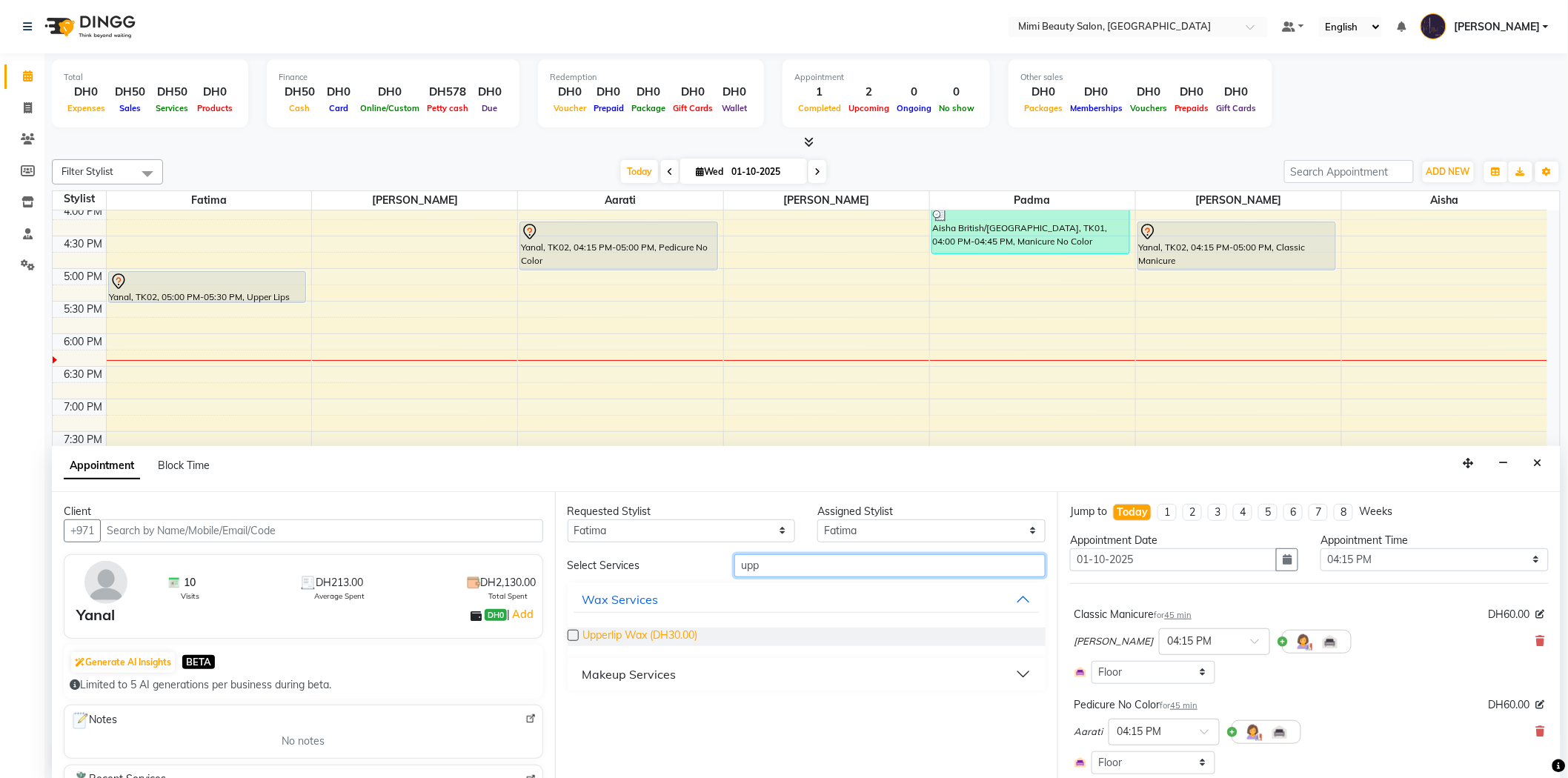
type input "upp"
click at [690, 636] on span "Upperlip Wax (DH30.00)" at bounding box center [641, 637] width 115 height 18
checkbox input "false"
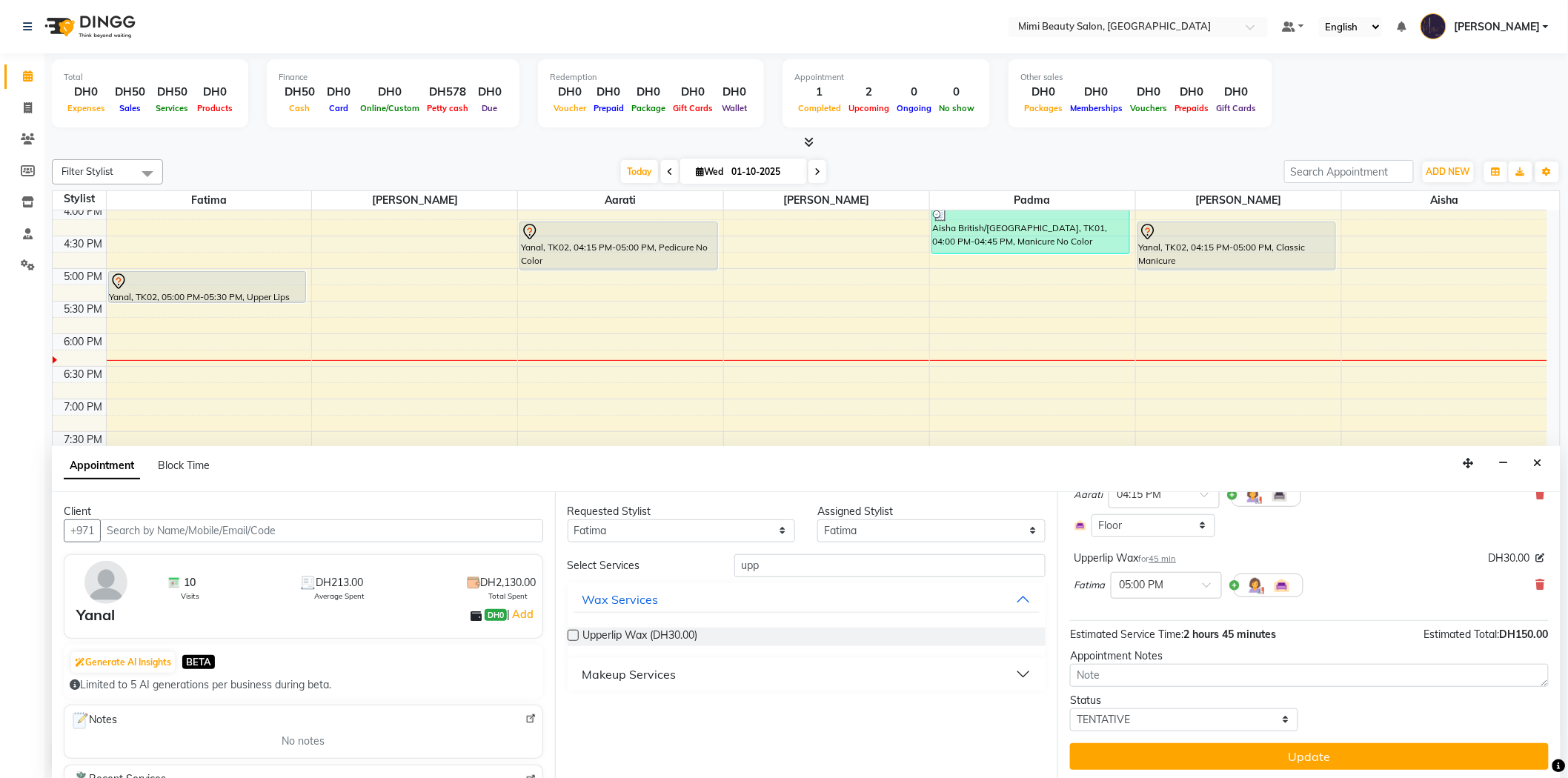
scroll to position [240, 0]
click at [1201, 583] on div at bounding box center [1165, 582] width 109 height 15
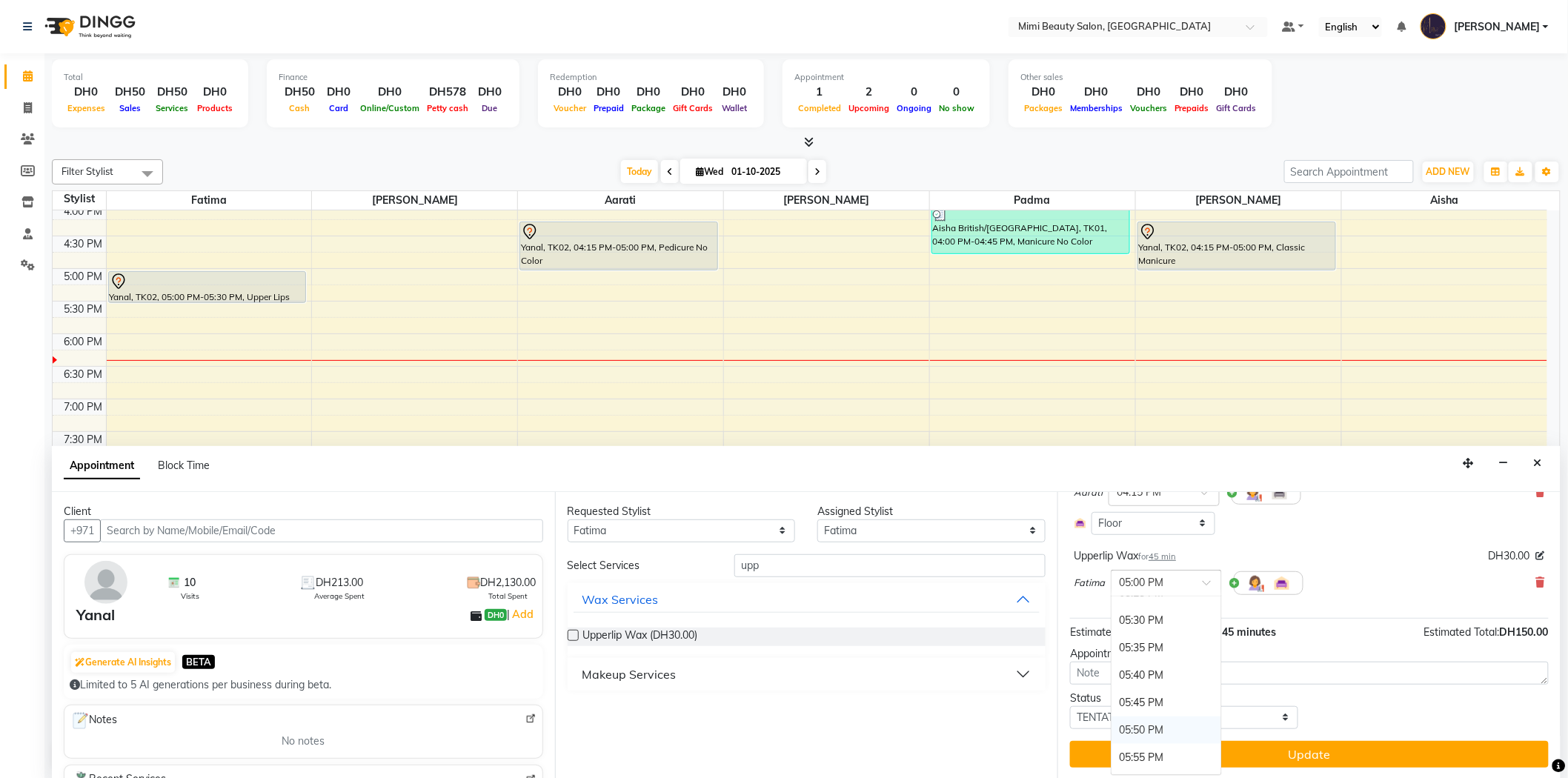
scroll to position [2557, 0]
click at [1153, 606] on div "05:45 PM" at bounding box center [1165, 612] width 109 height 27
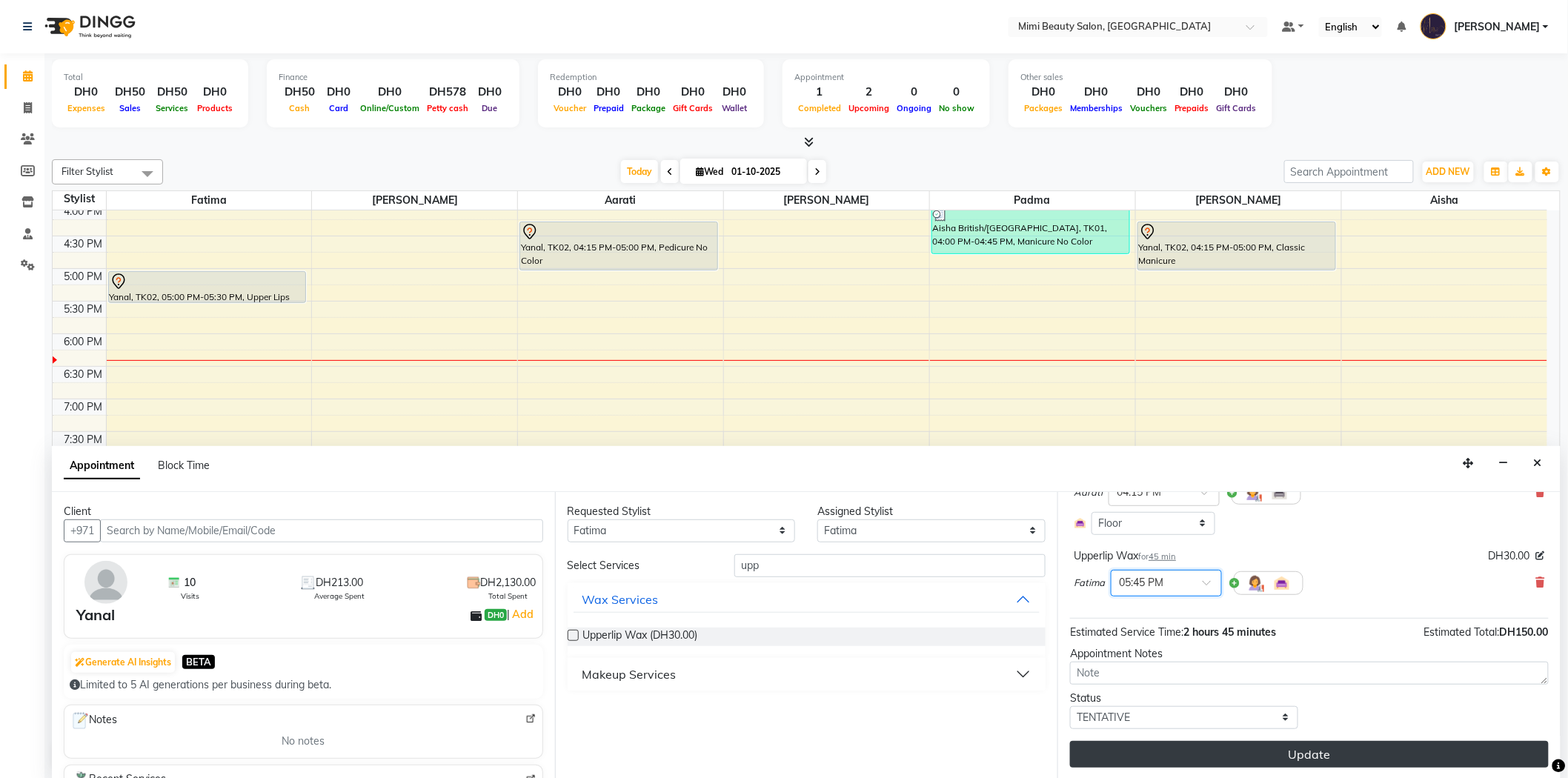
click at [1271, 750] on button "Update" at bounding box center [1308, 754] width 478 height 26
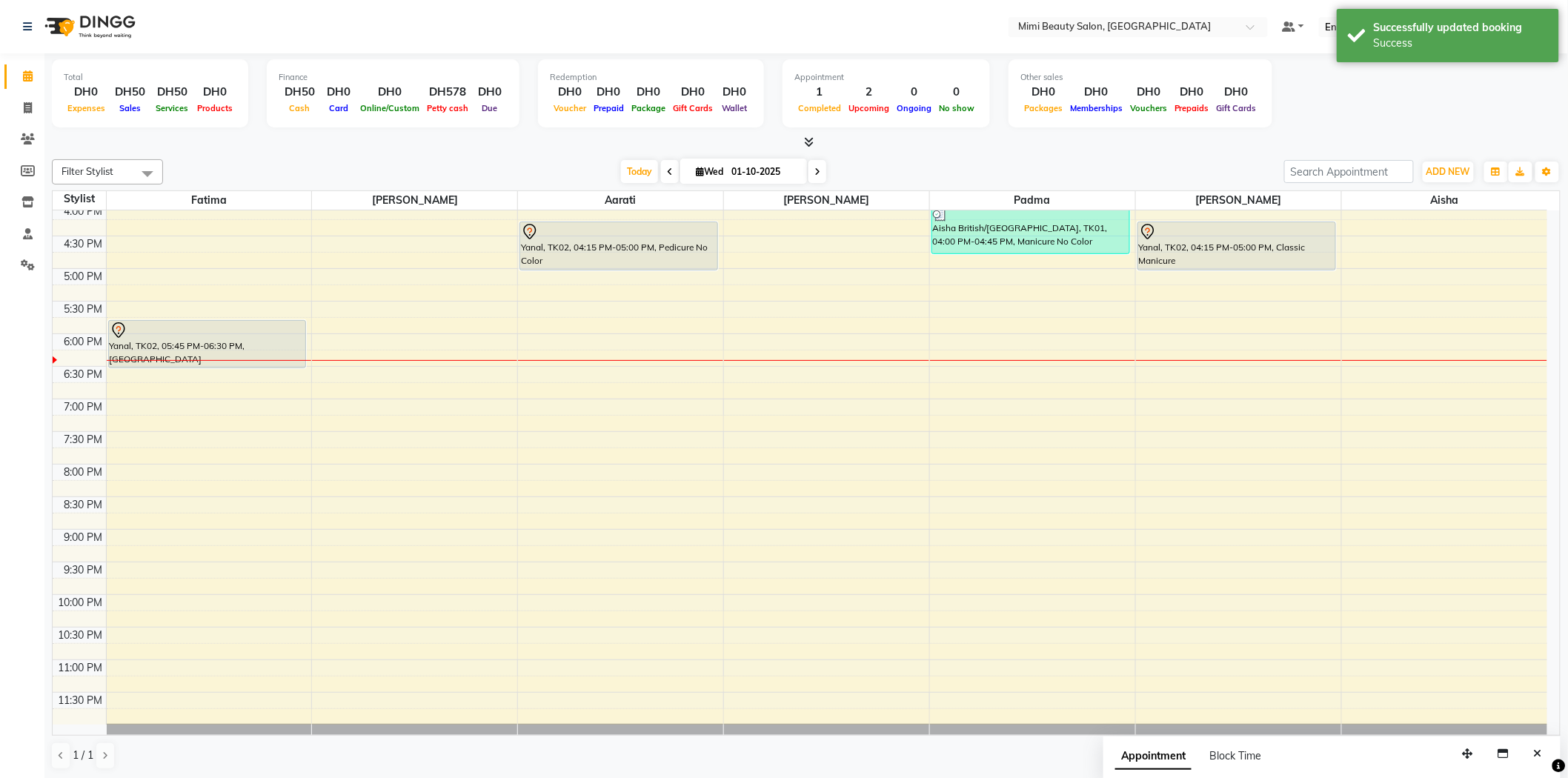
click at [240, 331] on div at bounding box center [207, 331] width 196 height 18
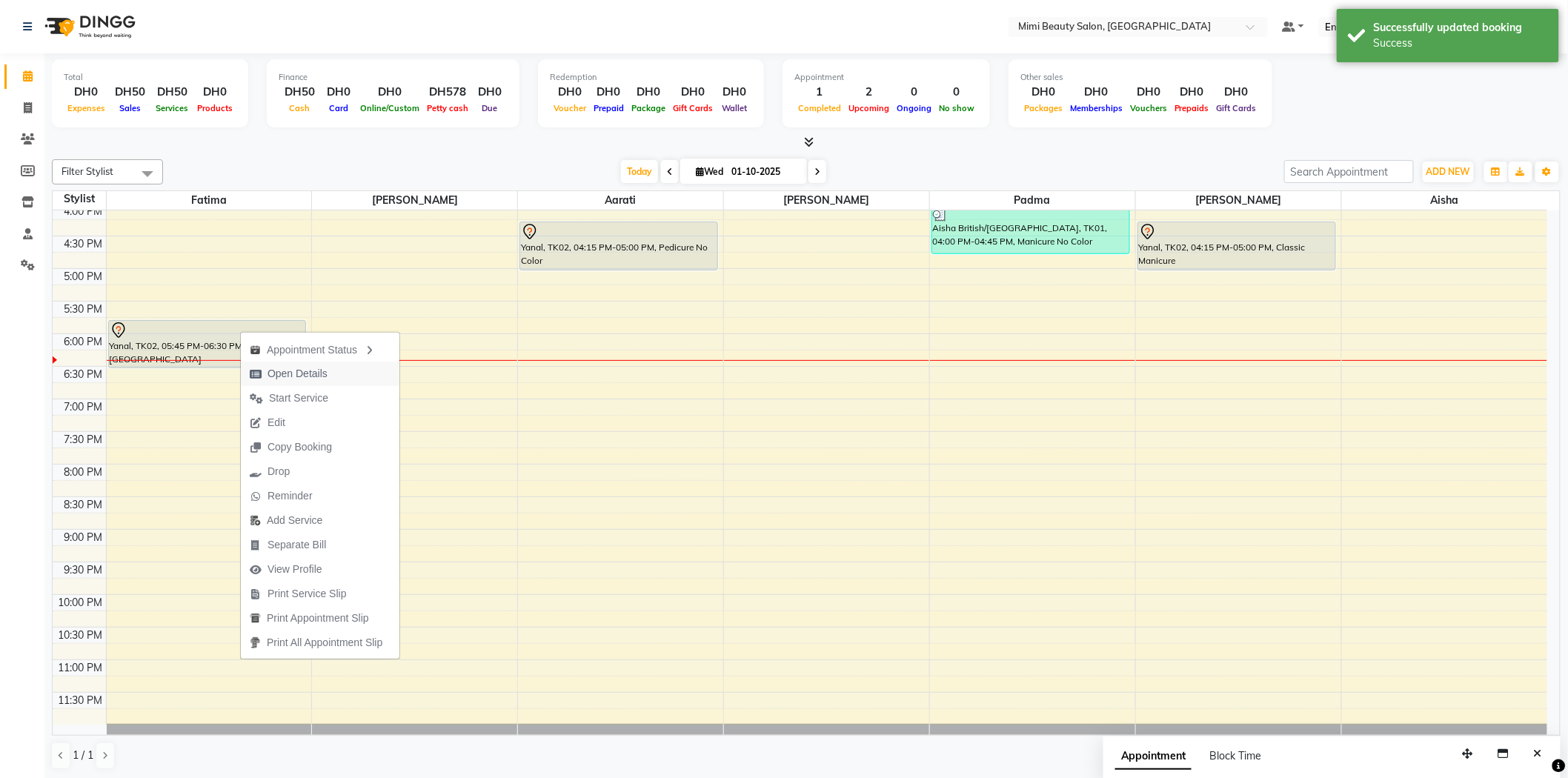
click at [291, 373] on span "Open Details" at bounding box center [297, 373] width 60 height 15
select select "7"
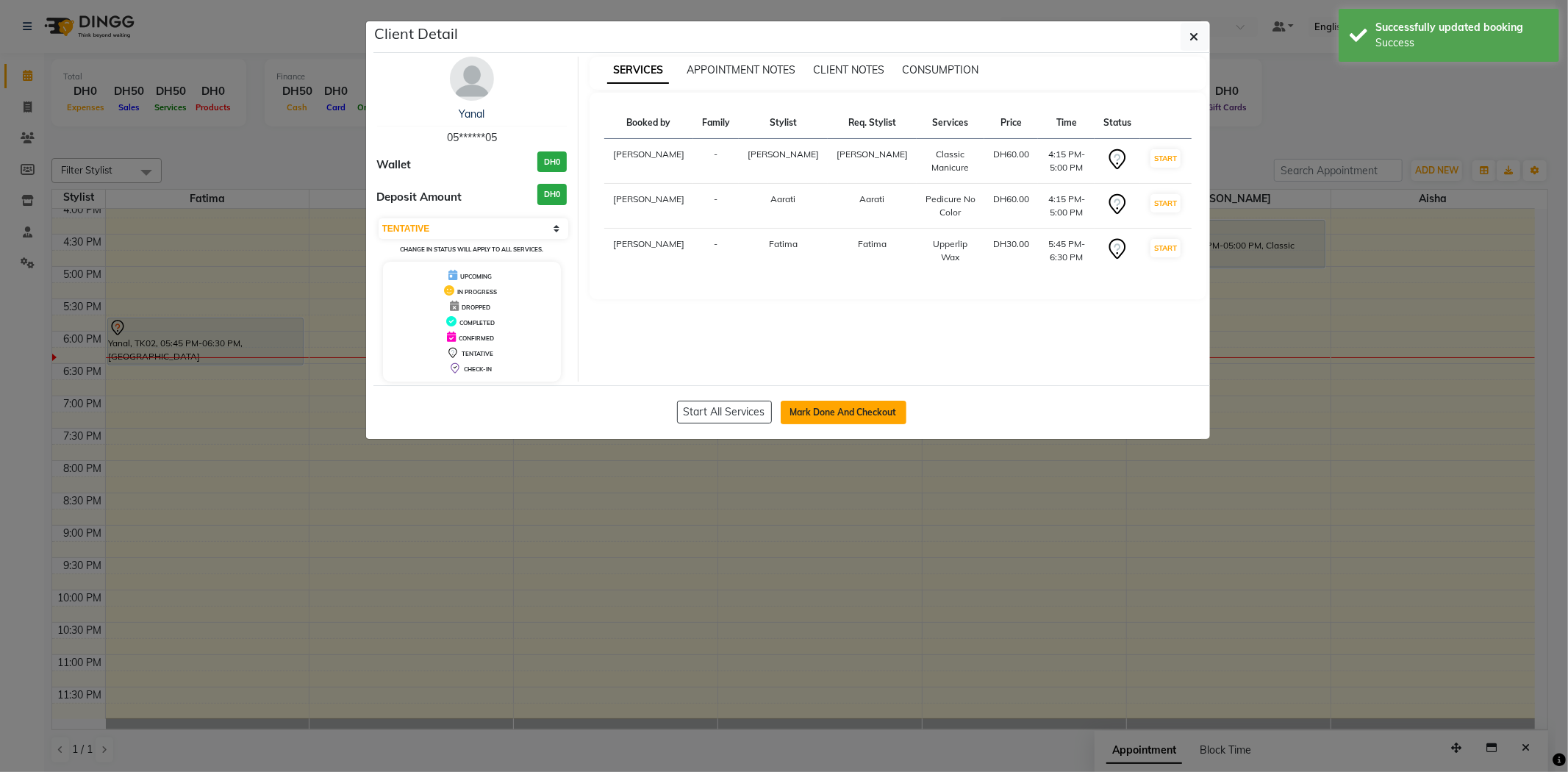
click at [862, 415] on button "Mark Done And Checkout" at bounding box center [843, 413] width 126 height 24
select select "service"
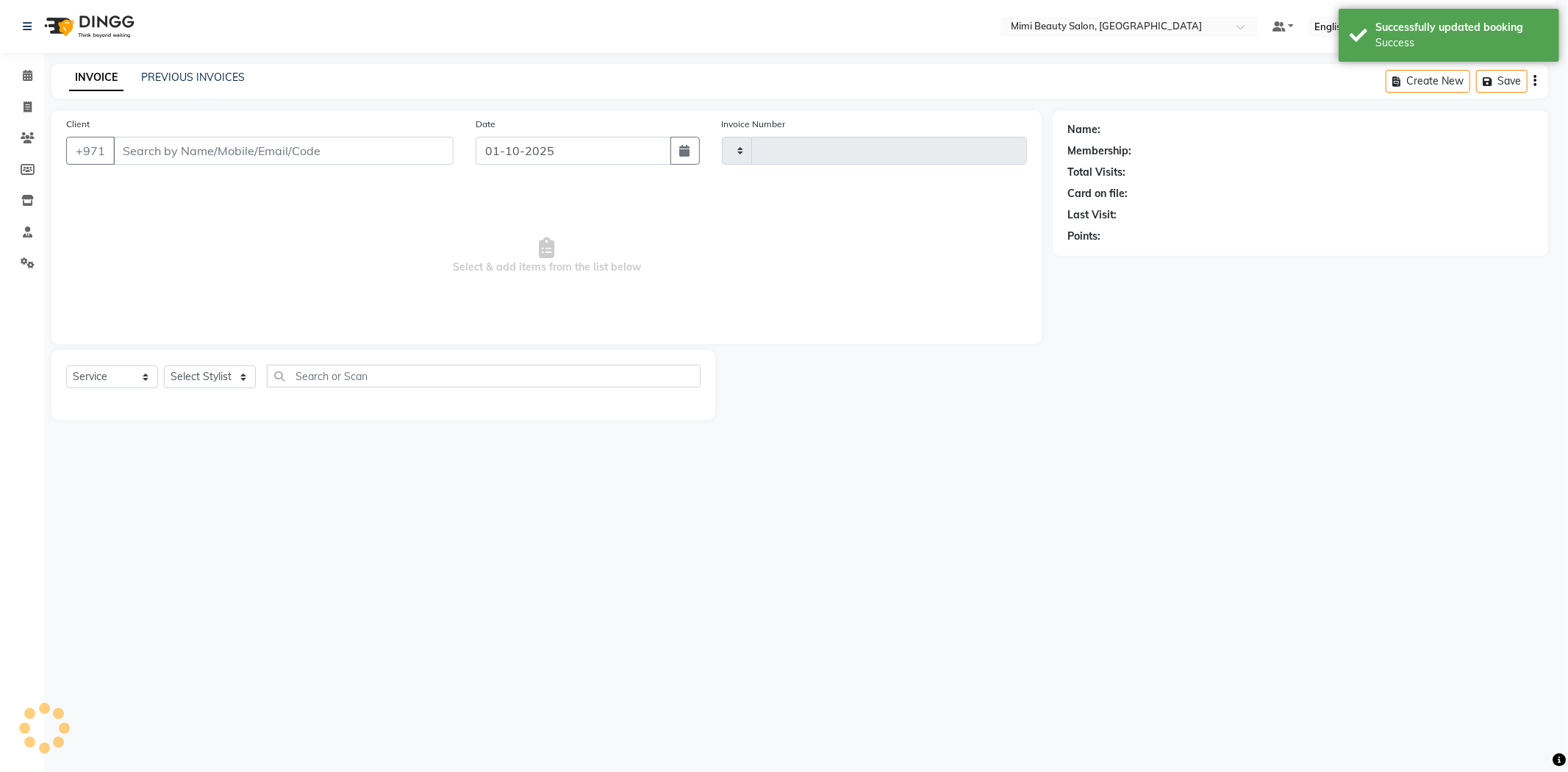
type input "1741"
select select "6756"
type input "05******05"
select select "52699"
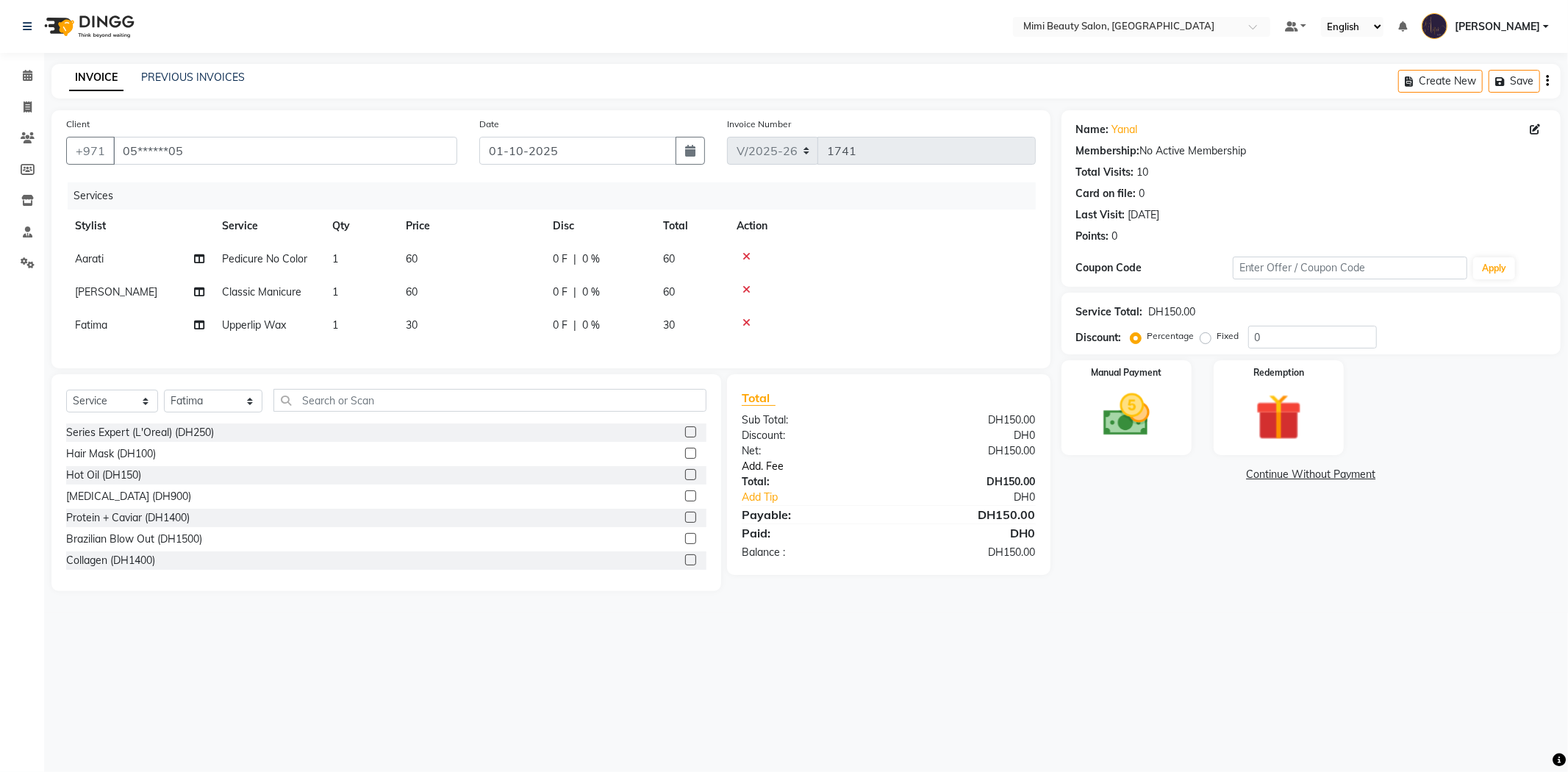
click at [778, 474] on link "Add. Fee" at bounding box center [889, 466] width 316 height 15
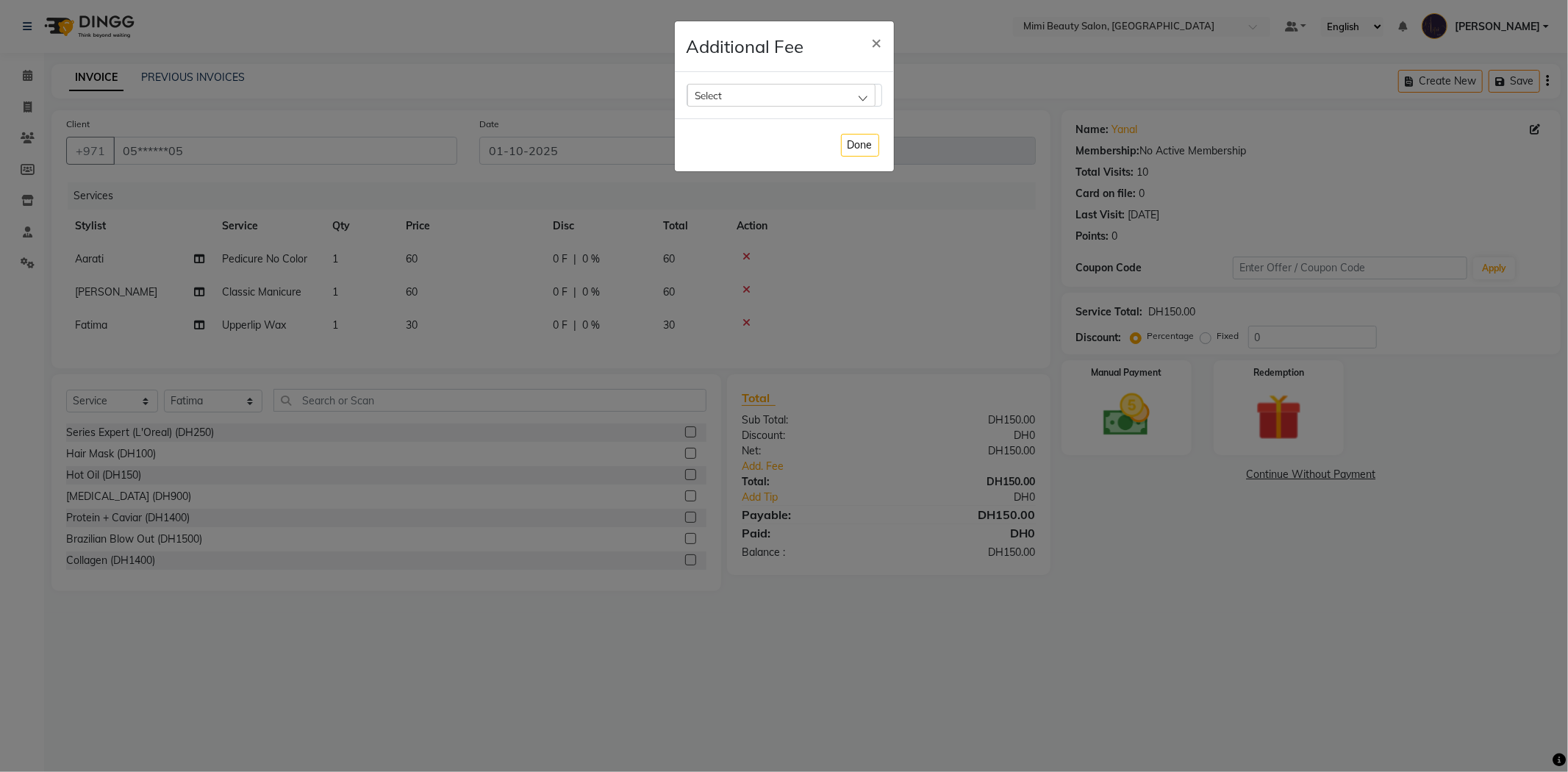
click at [796, 89] on div "Select" at bounding box center [781, 95] width 188 height 22
click at [738, 193] on label "Bank Fee" at bounding box center [723, 189] width 55 height 13
checkbox input "true"
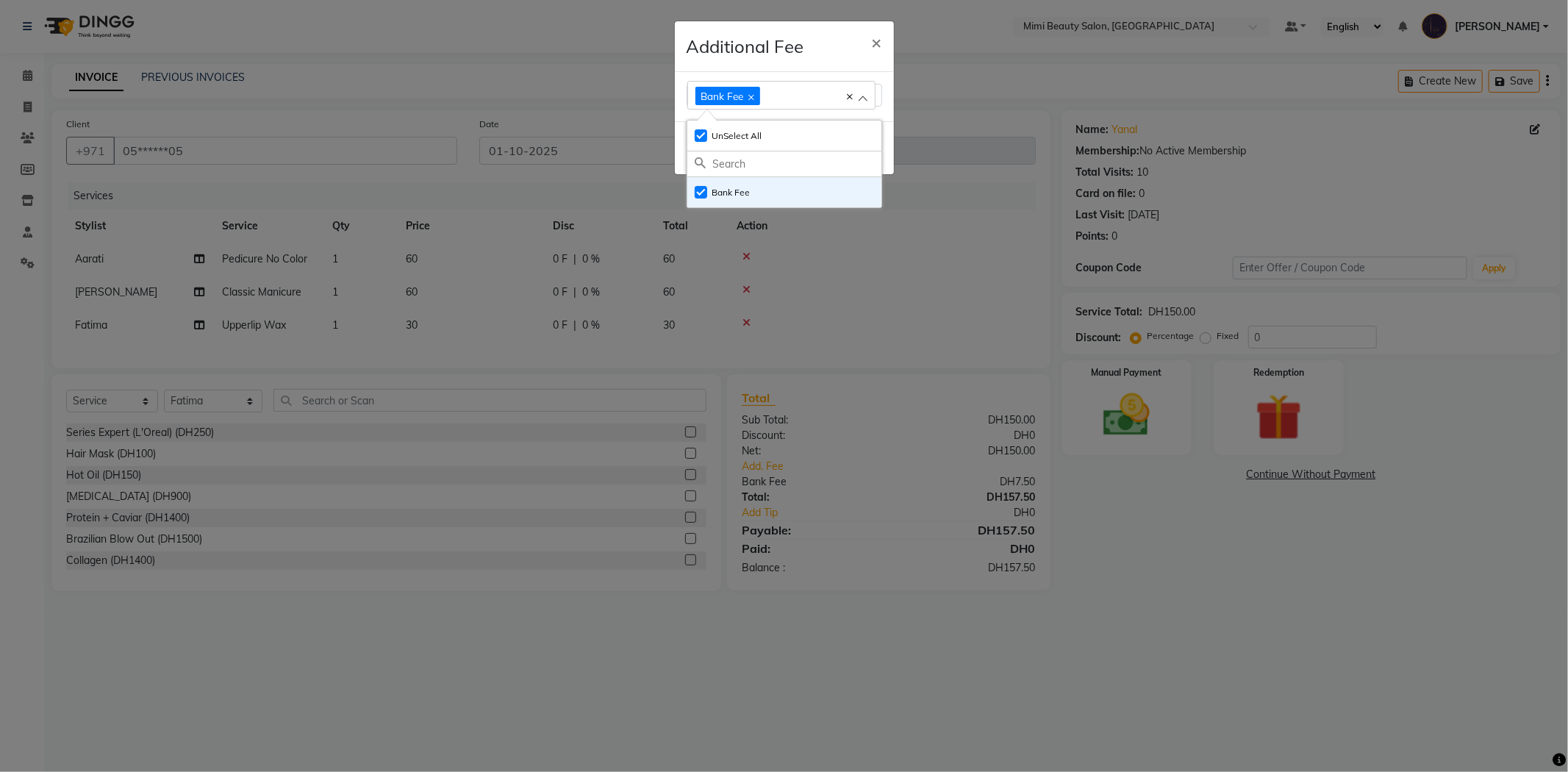
click at [815, 47] on div "Additional Fee ×" at bounding box center [784, 47] width 219 height 51
click at [850, 152] on button "Done" at bounding box center [860, 148] width 38 height 23
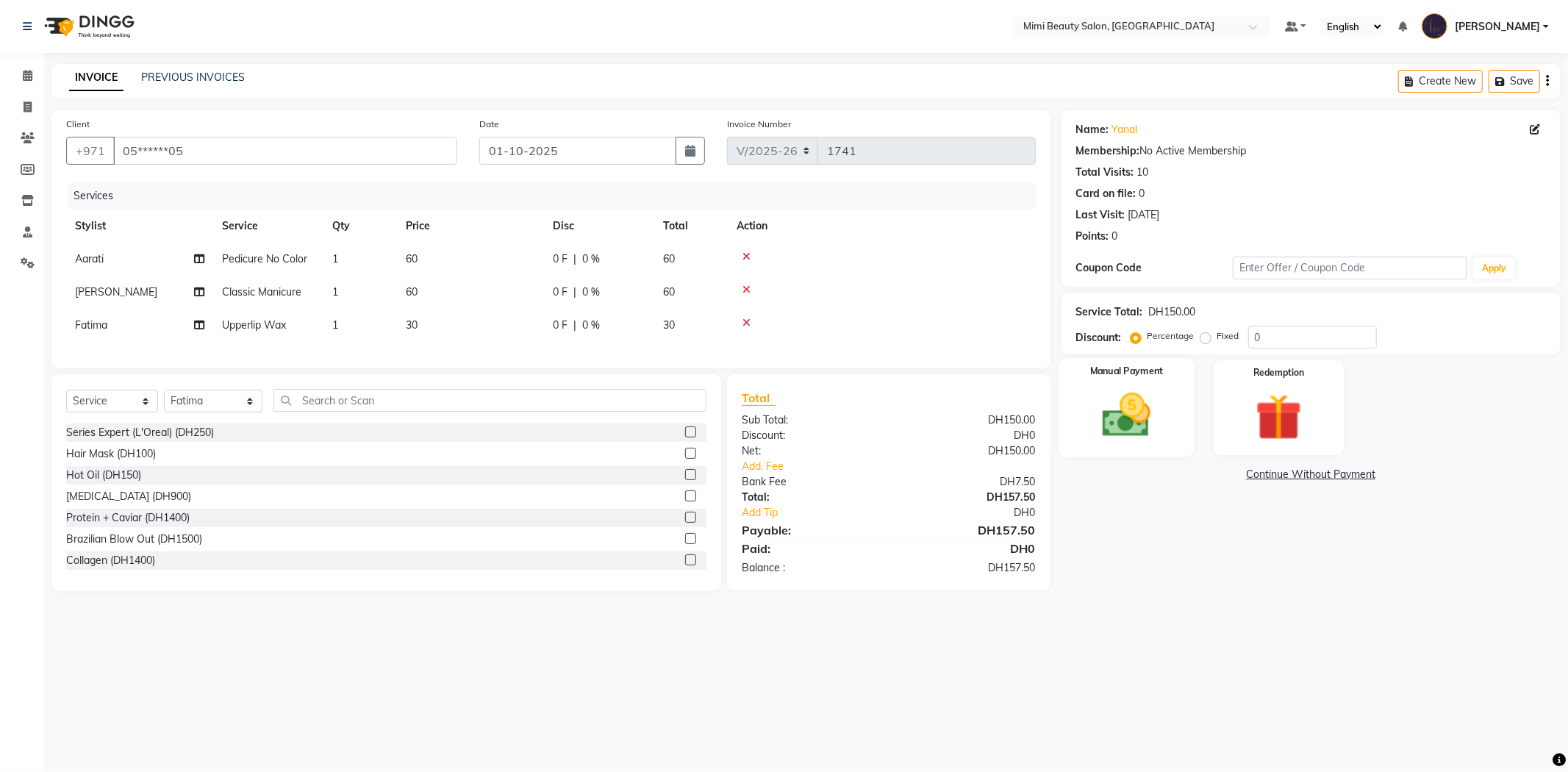
click at [1122, 366] on label "Manual Payment" at bounding box center [1126, 372] width 74 height 14
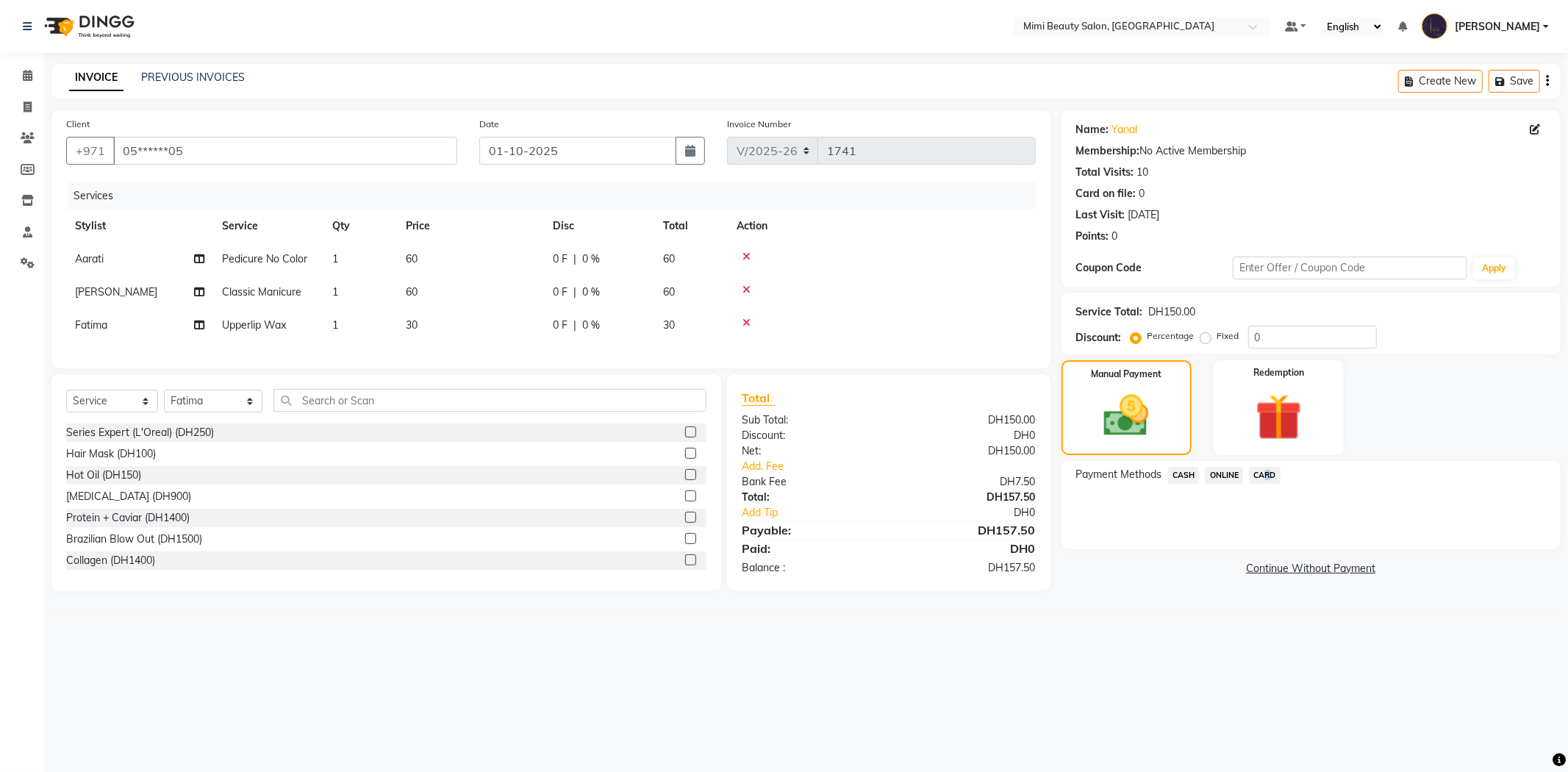
click at [1264, 479] on span "CARD" at bounding box center [1265, 475] width 32 height 17
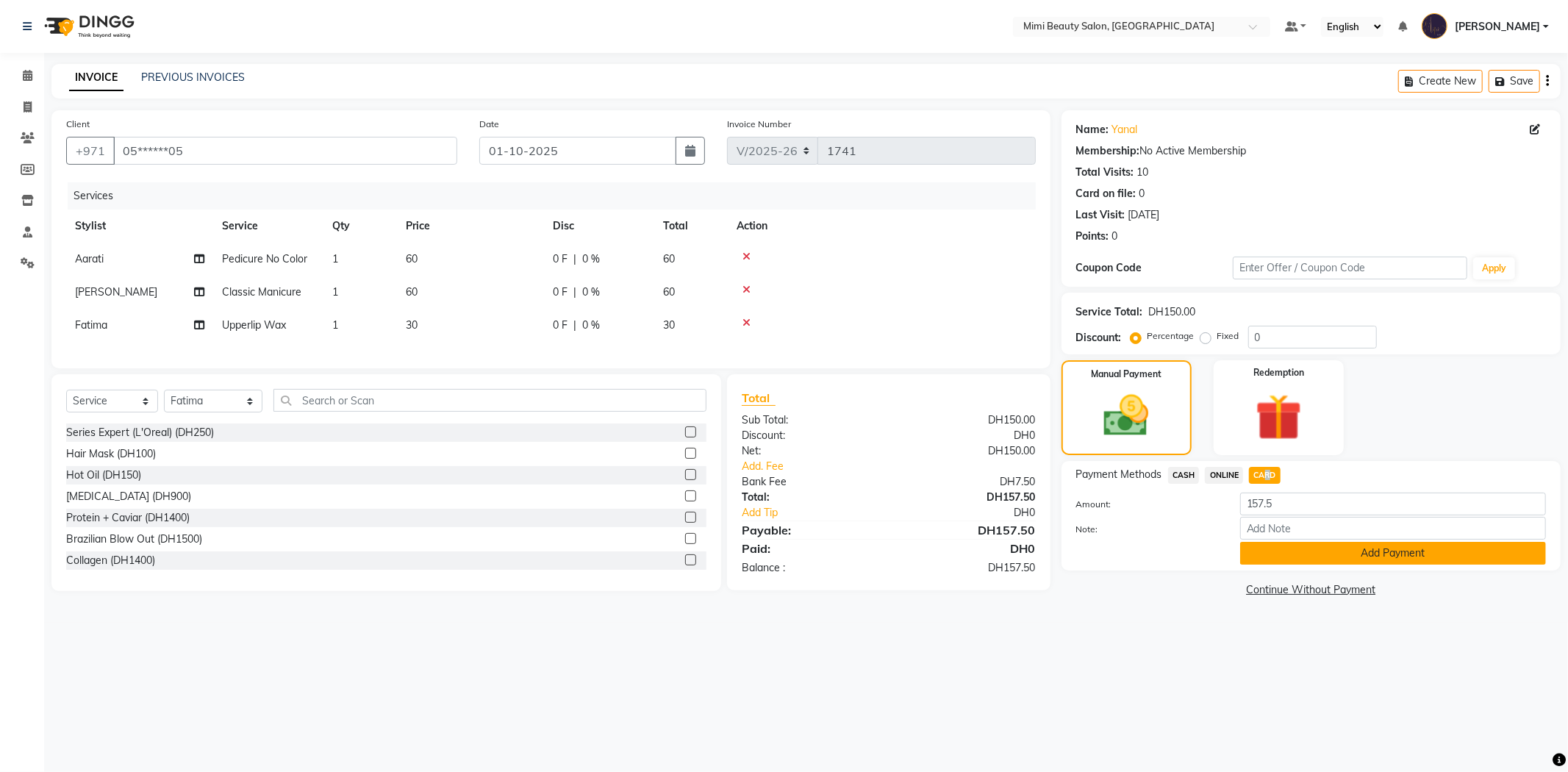
click at [1305, 559] on button "Add Payment" at bounding box center [1394, 553] width 306 height 23
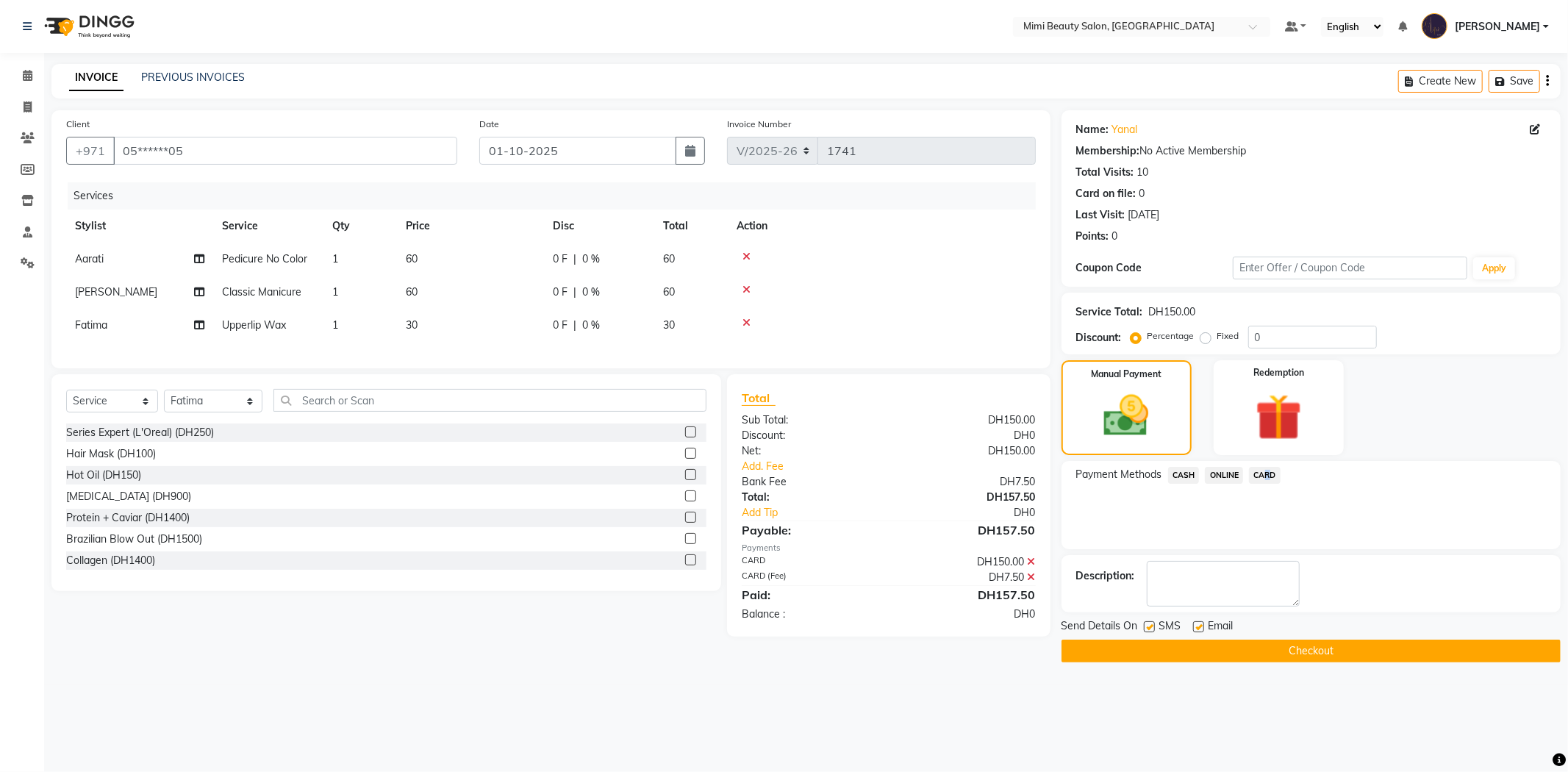
click at [1304, 651] on button "Checkout" at bounding box center [1311, 651] width 499 height 23
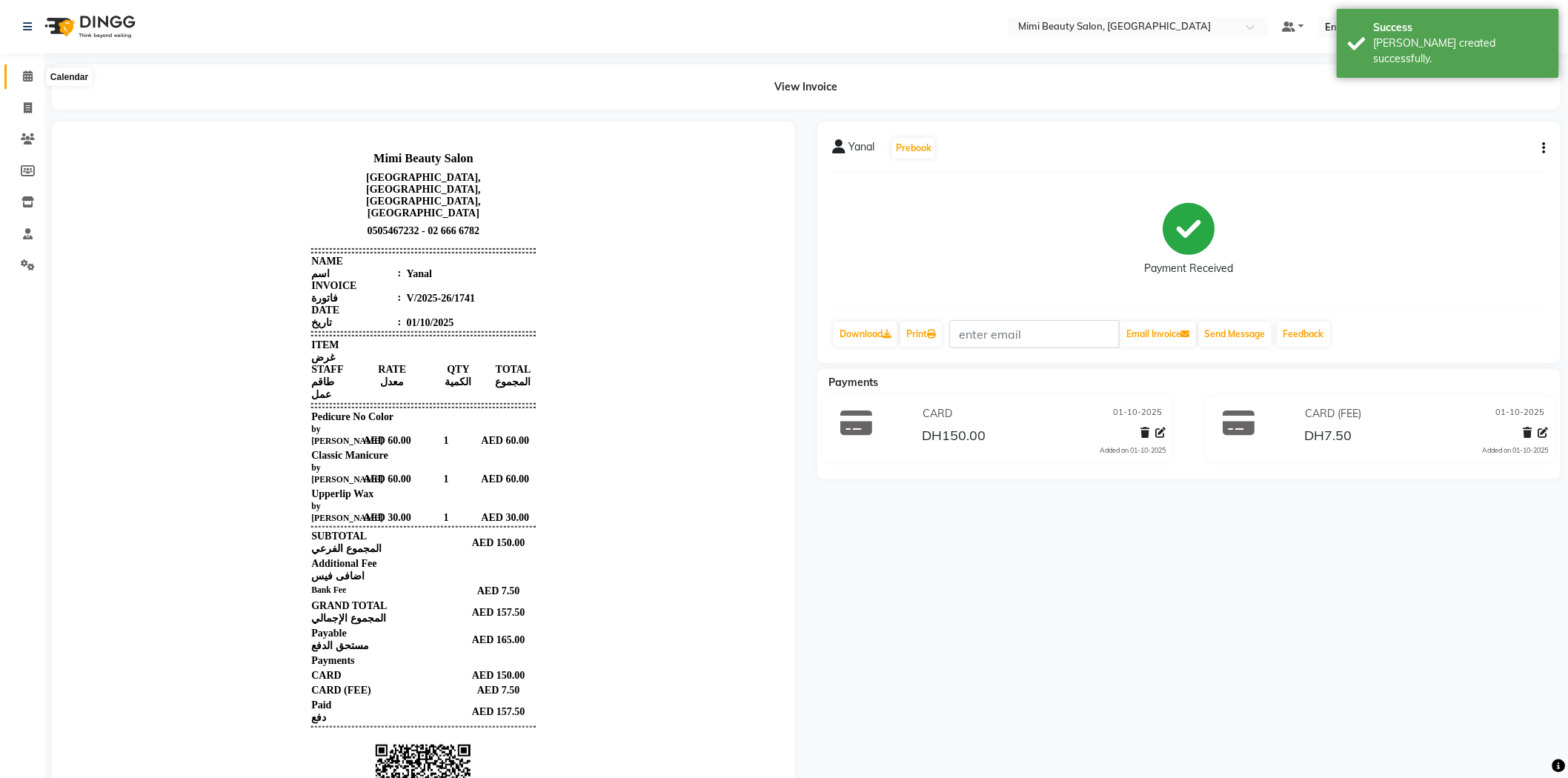
click at [21, 77] on span at bounding box center [28, 76] width 26 height 17
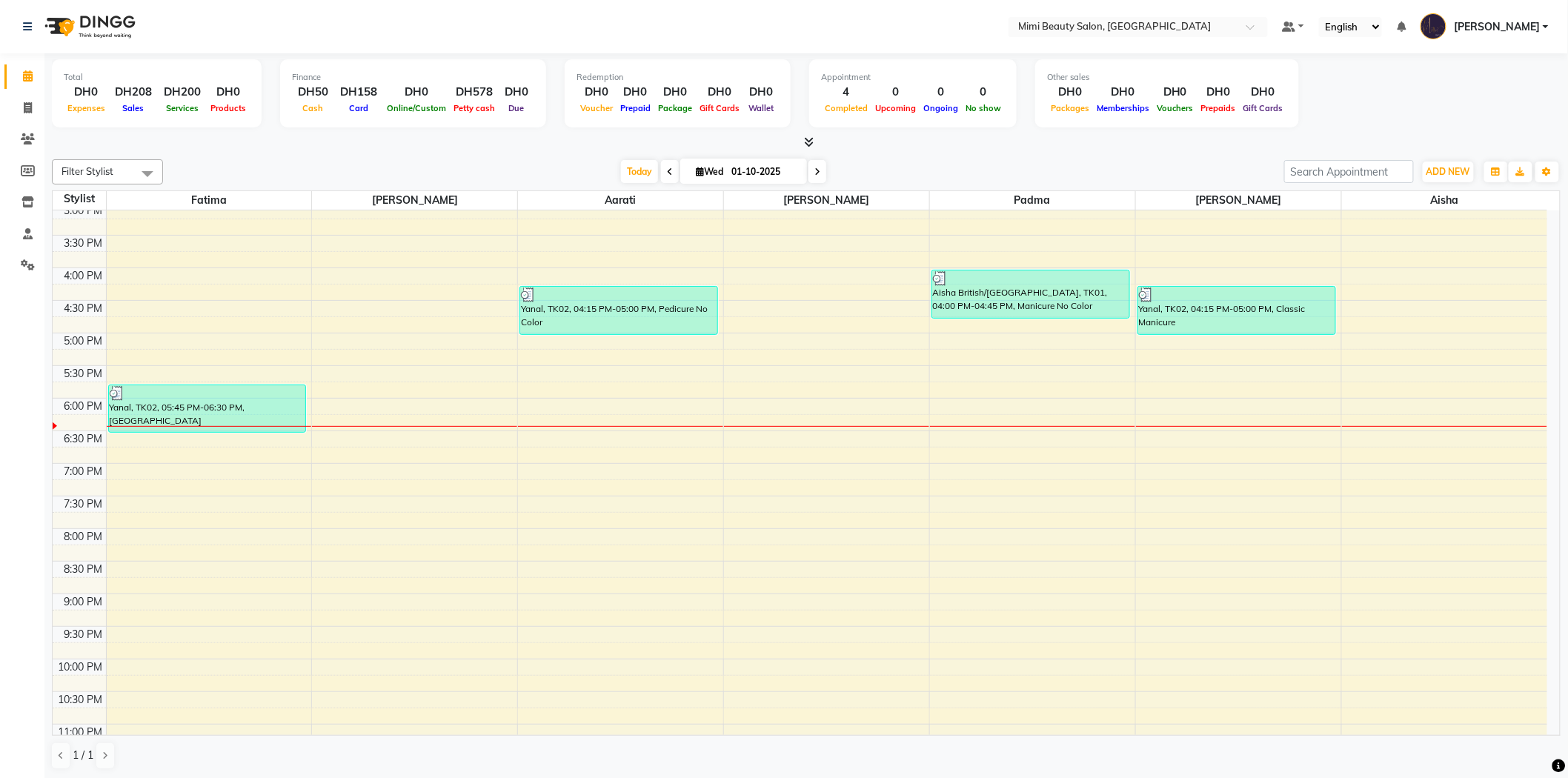
scroll to position [463, 0]
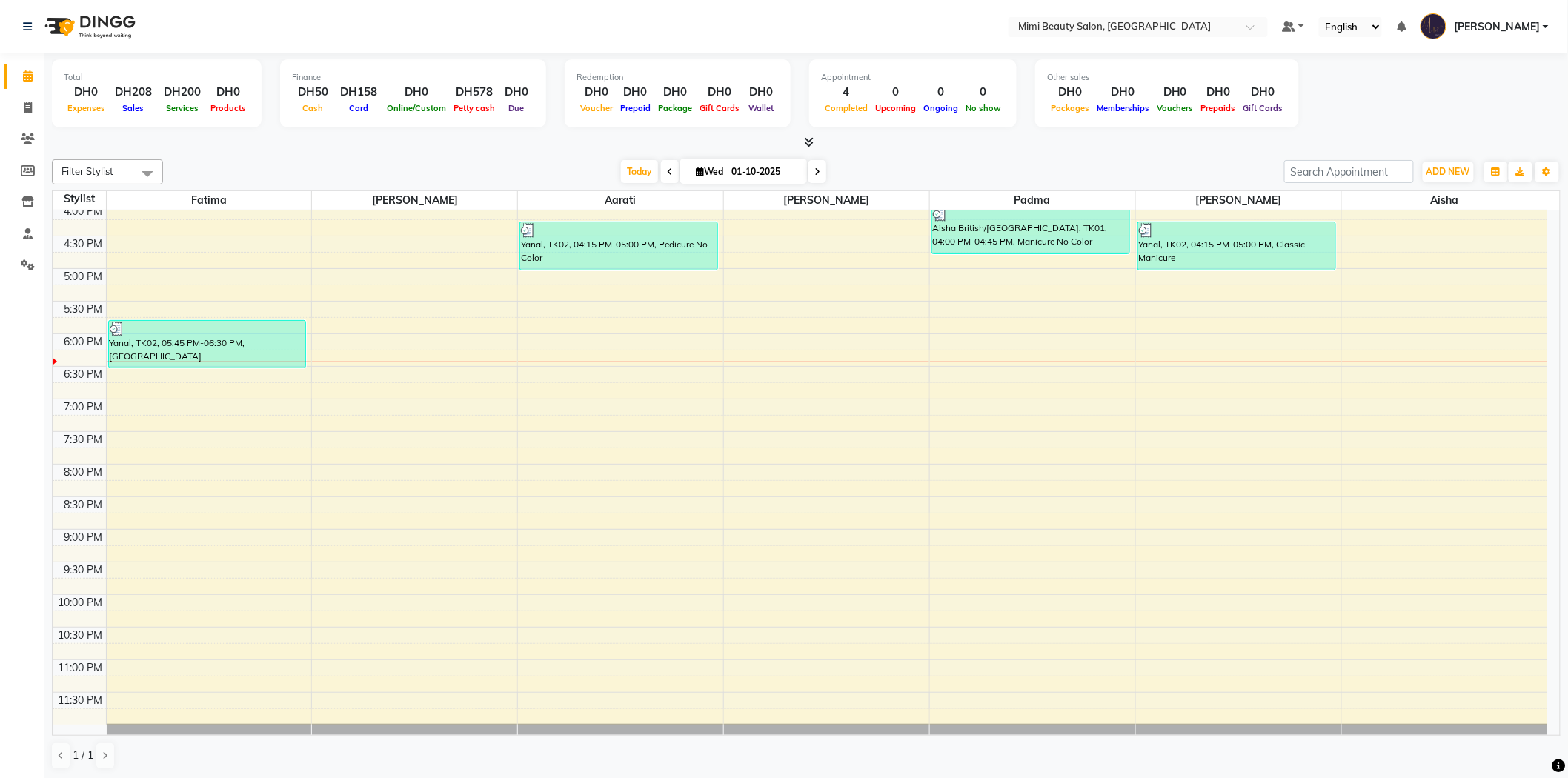
click at [1412, 410] on div "9:00 AM 9:30 AM 10:00 AM 10:30 AM 11:00 AM 11:30 AM 12:00 PM 12:30 PM 1:00 PM 1…" at bounding box center [800, 236] width 1495 height 977
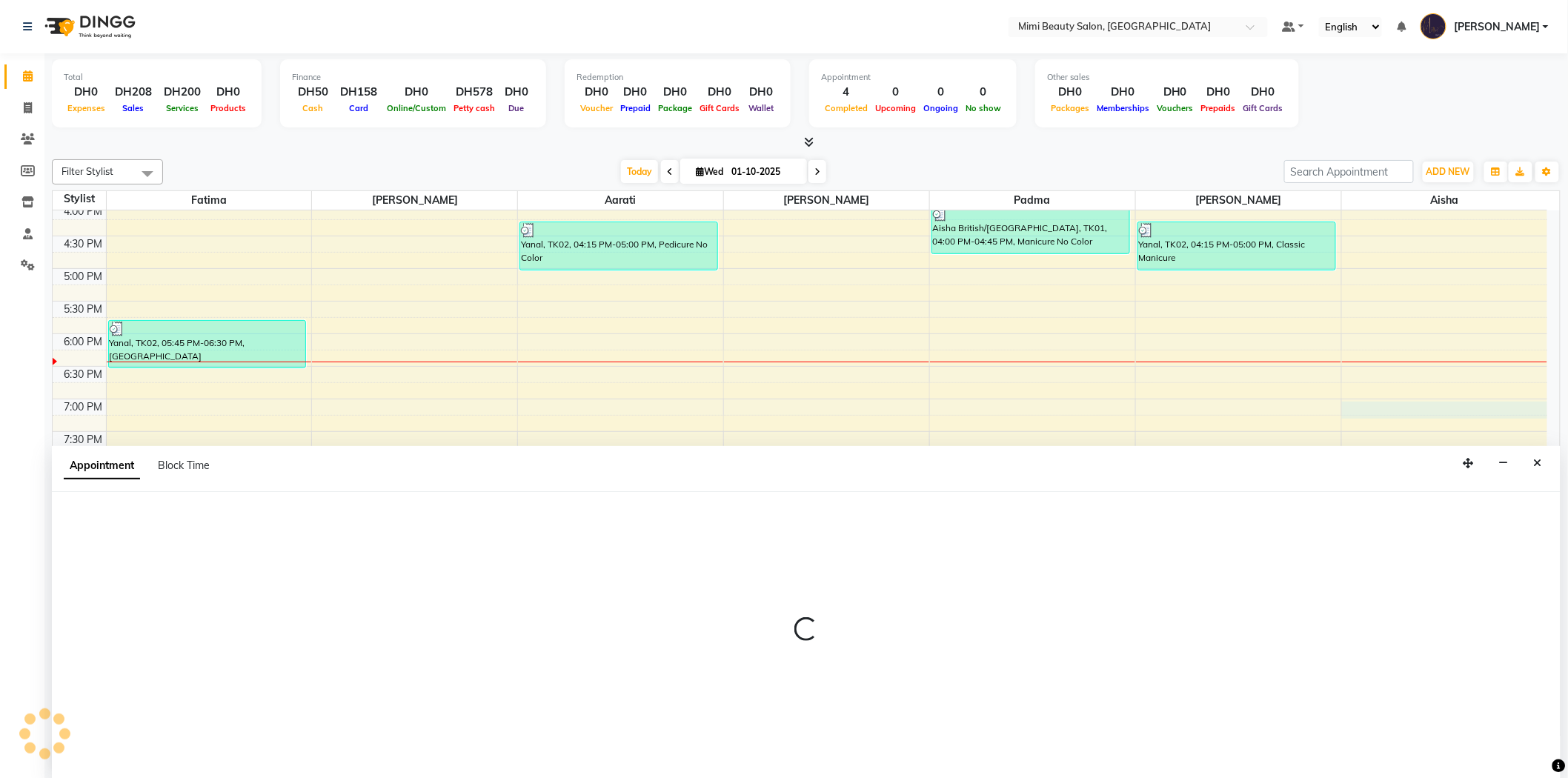
select select "91901"
select select "1140"
select select "tentative"
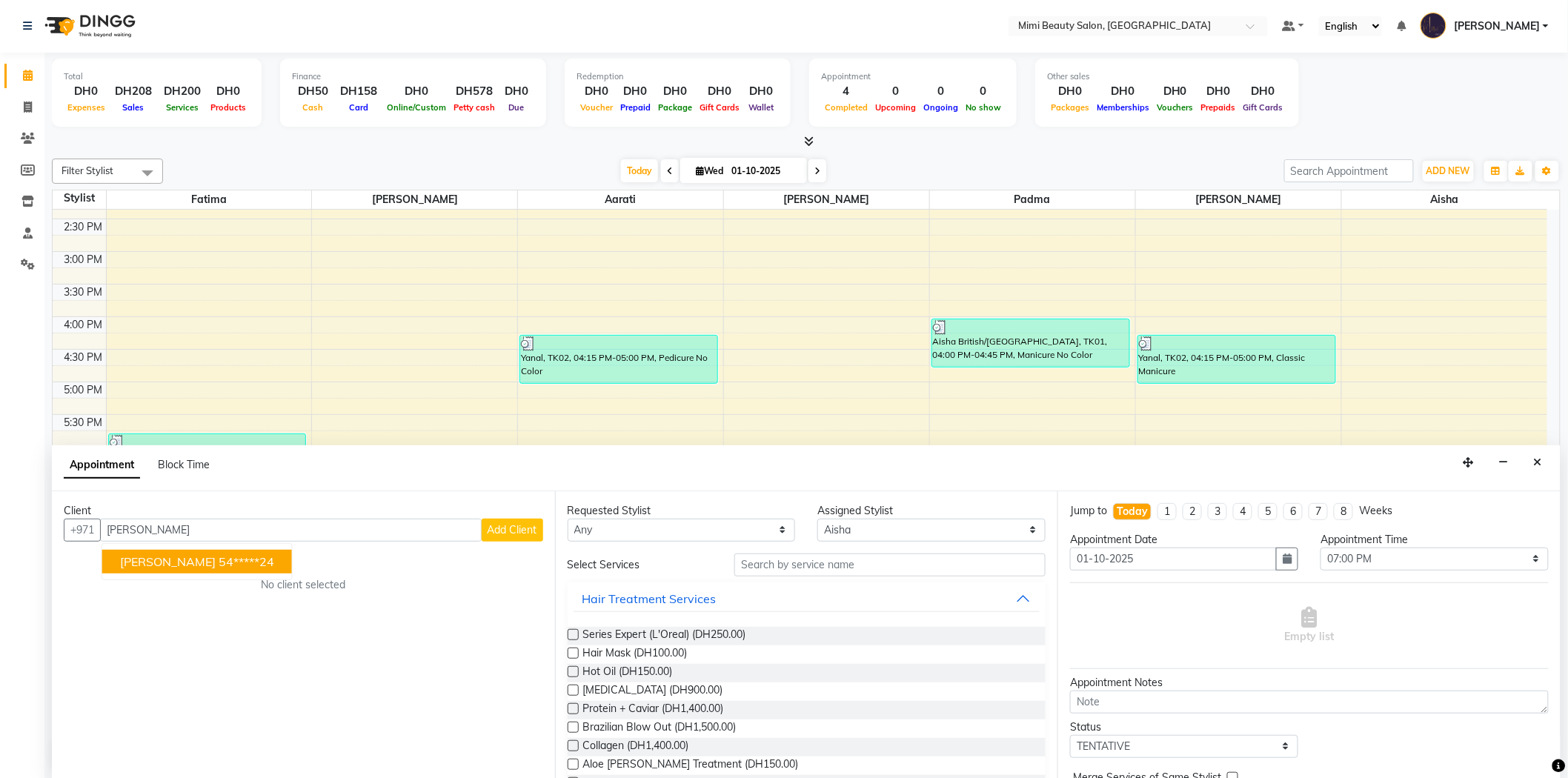
scroll to position [134, 0]
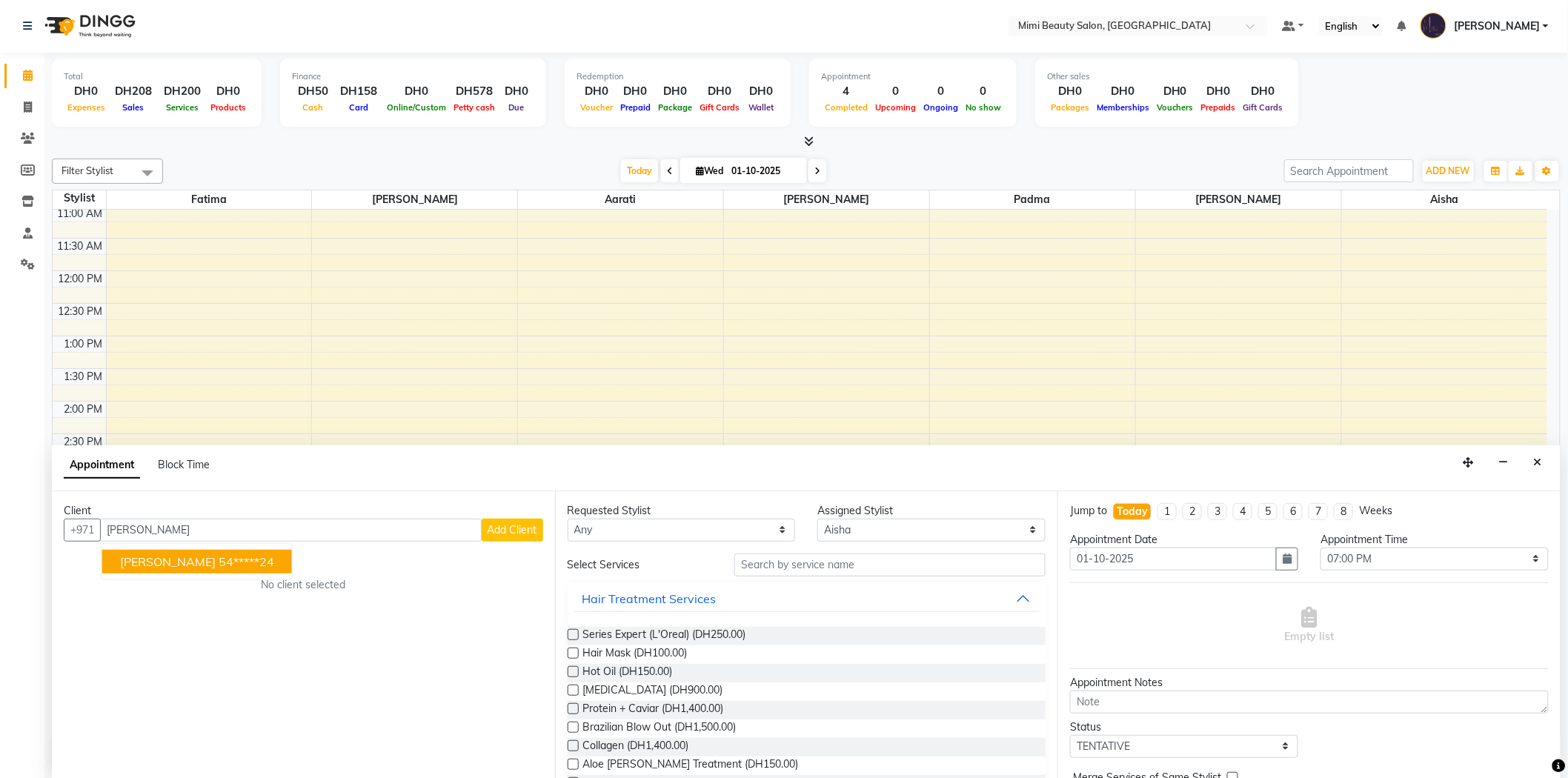
click at [141, 561] on span "[PERSON_NAME]" at bounding box center [168, 562] width 96 height 15
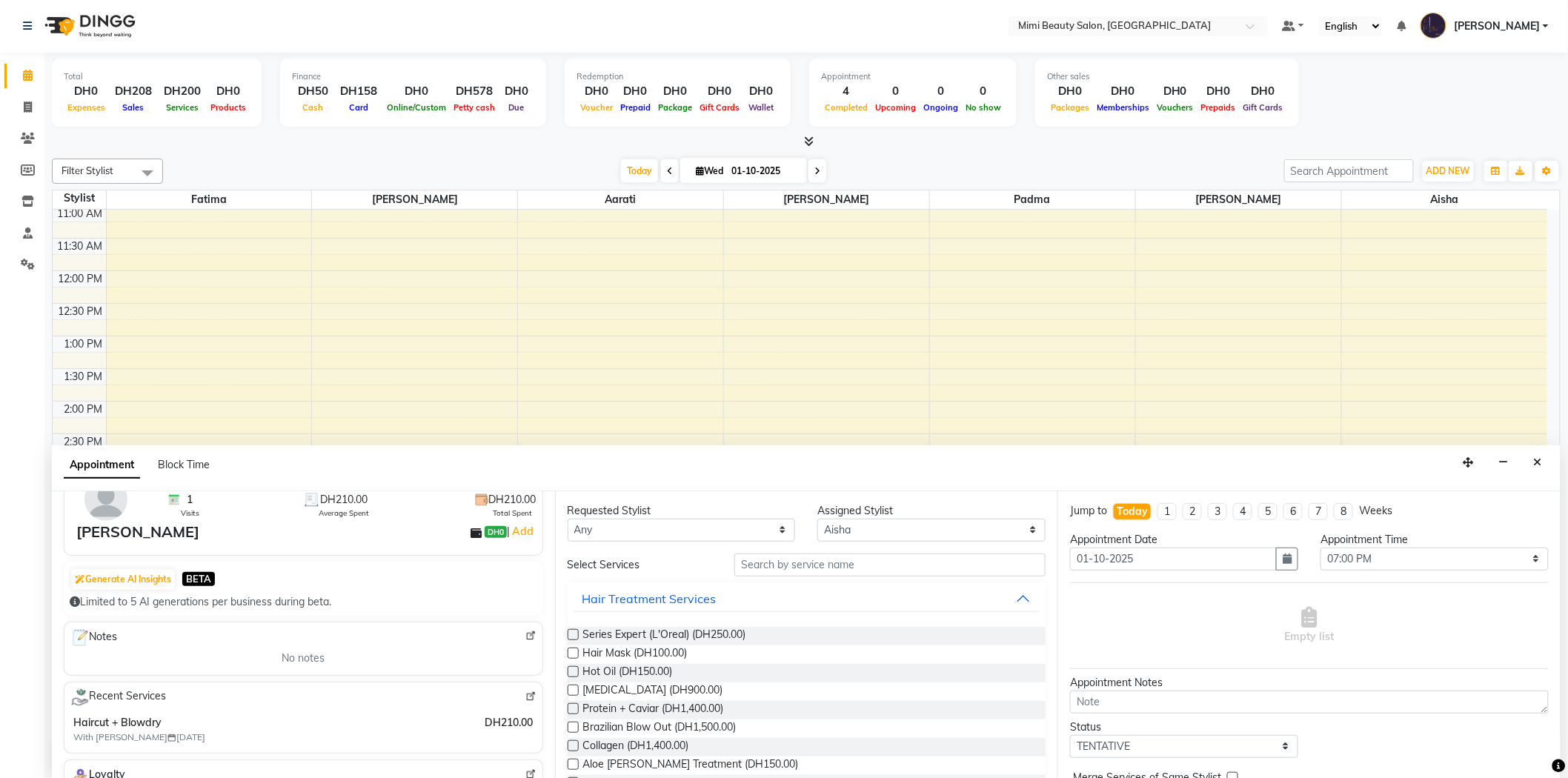
scroll to position [0, 0]
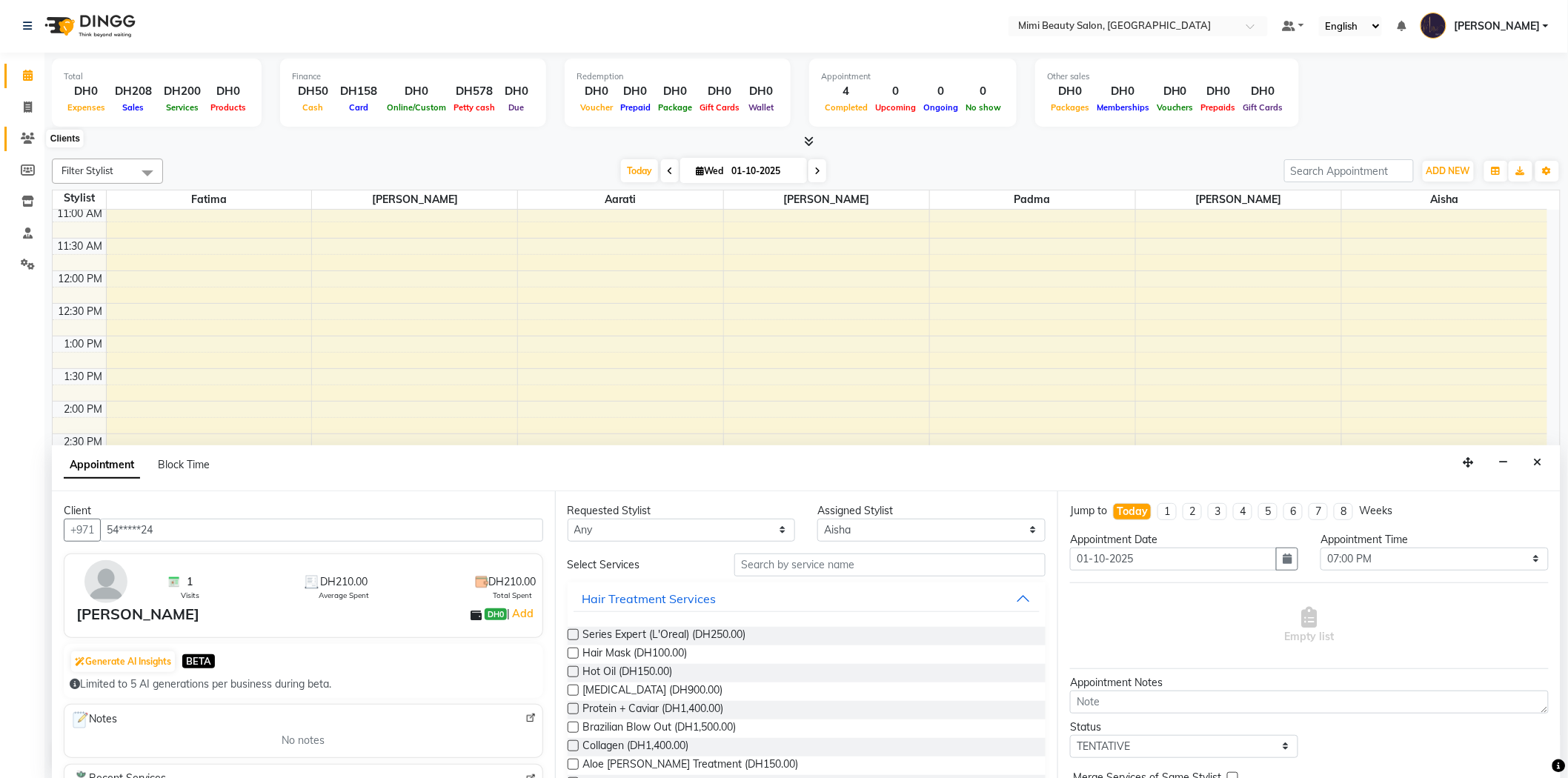
type input "54*****24"
click at [23, 138] on icon at bounding box center [28, 138] width 14 height 11
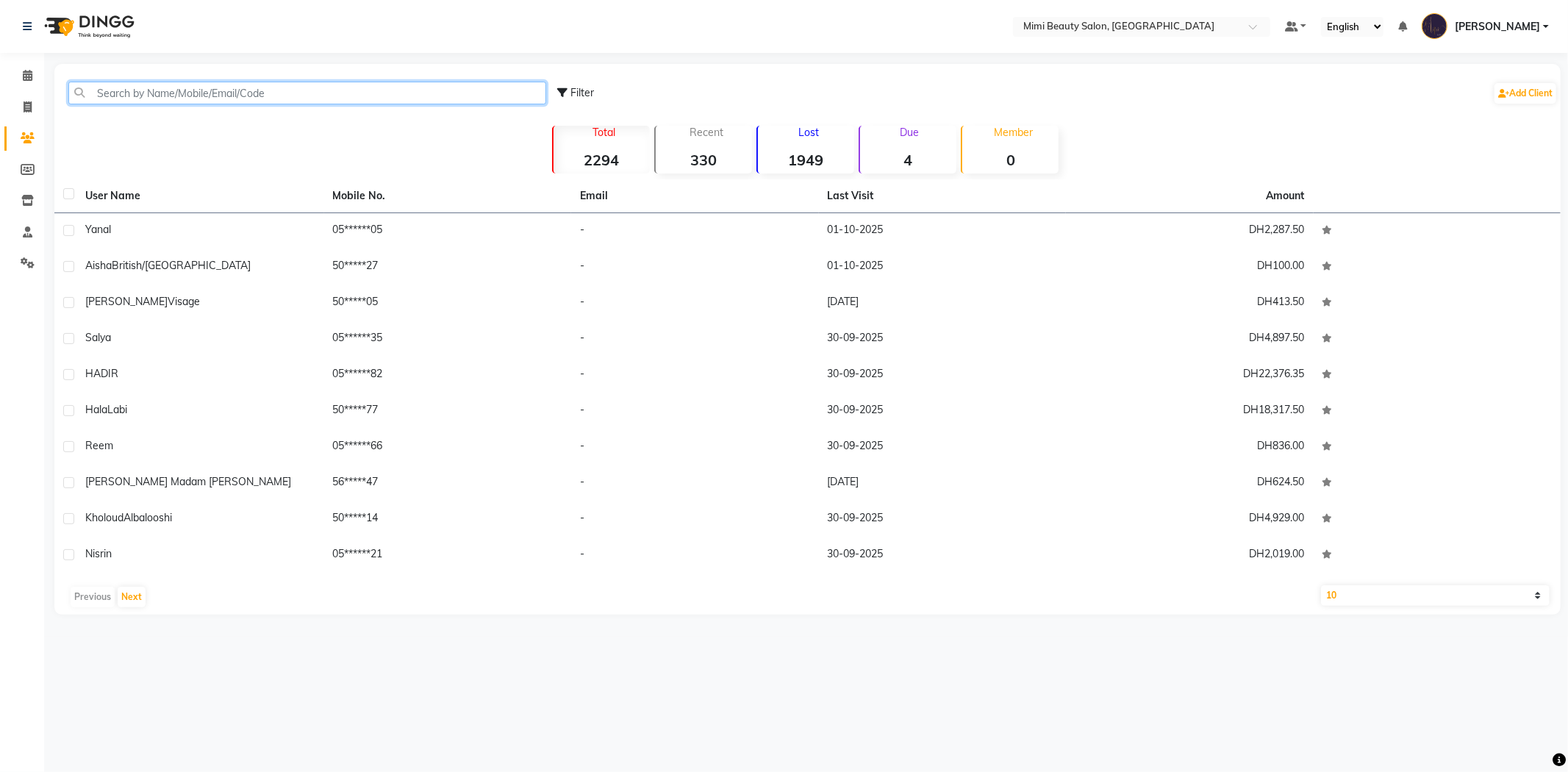
click at [152, 97] on input "text" at bounding box center [307, 93] width 478 height 23
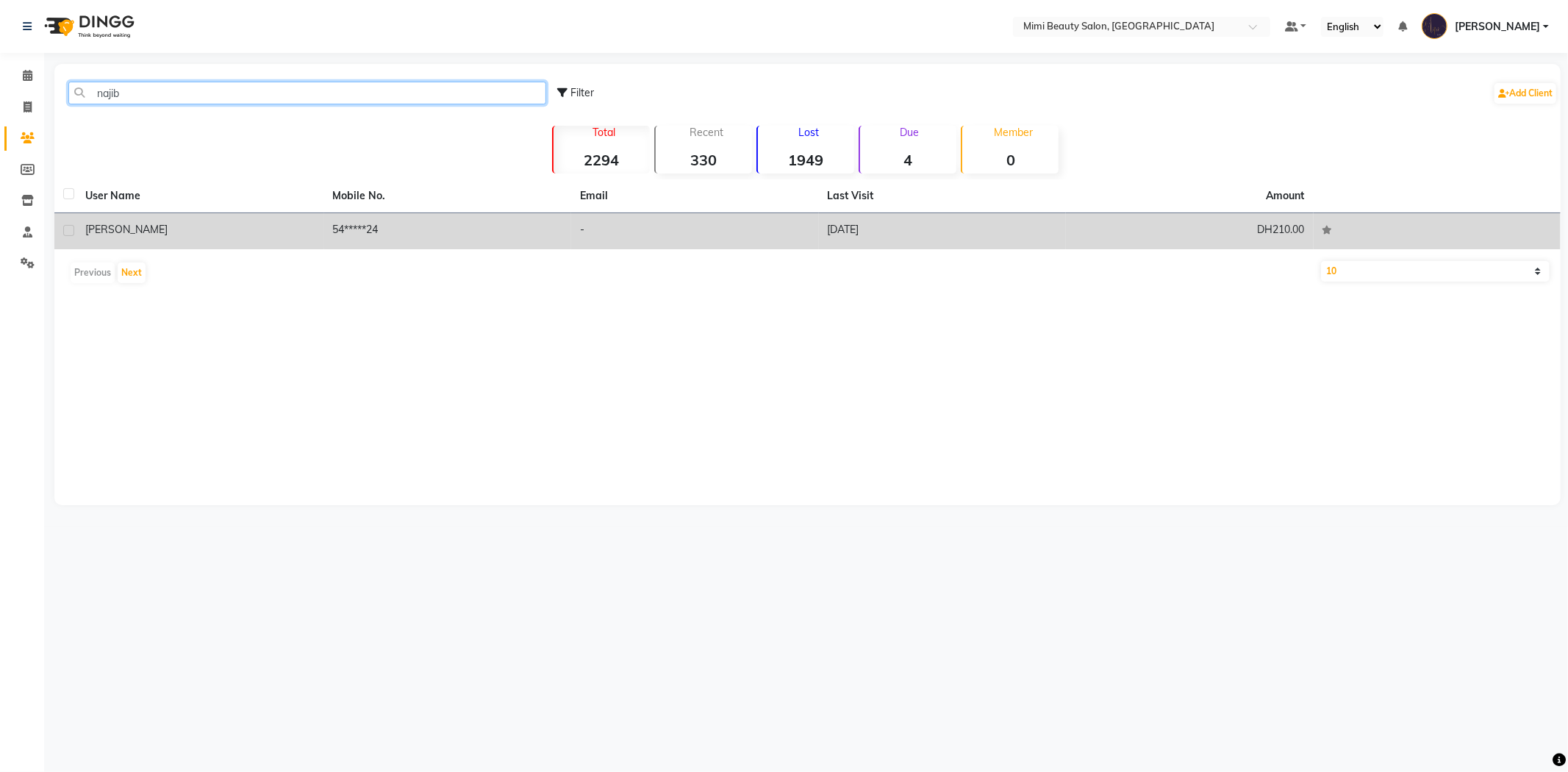
type input "najib"
click at [187, 239] on td "[PERSON_NAME]" at bounding box center [200, 231] width 248 height 36
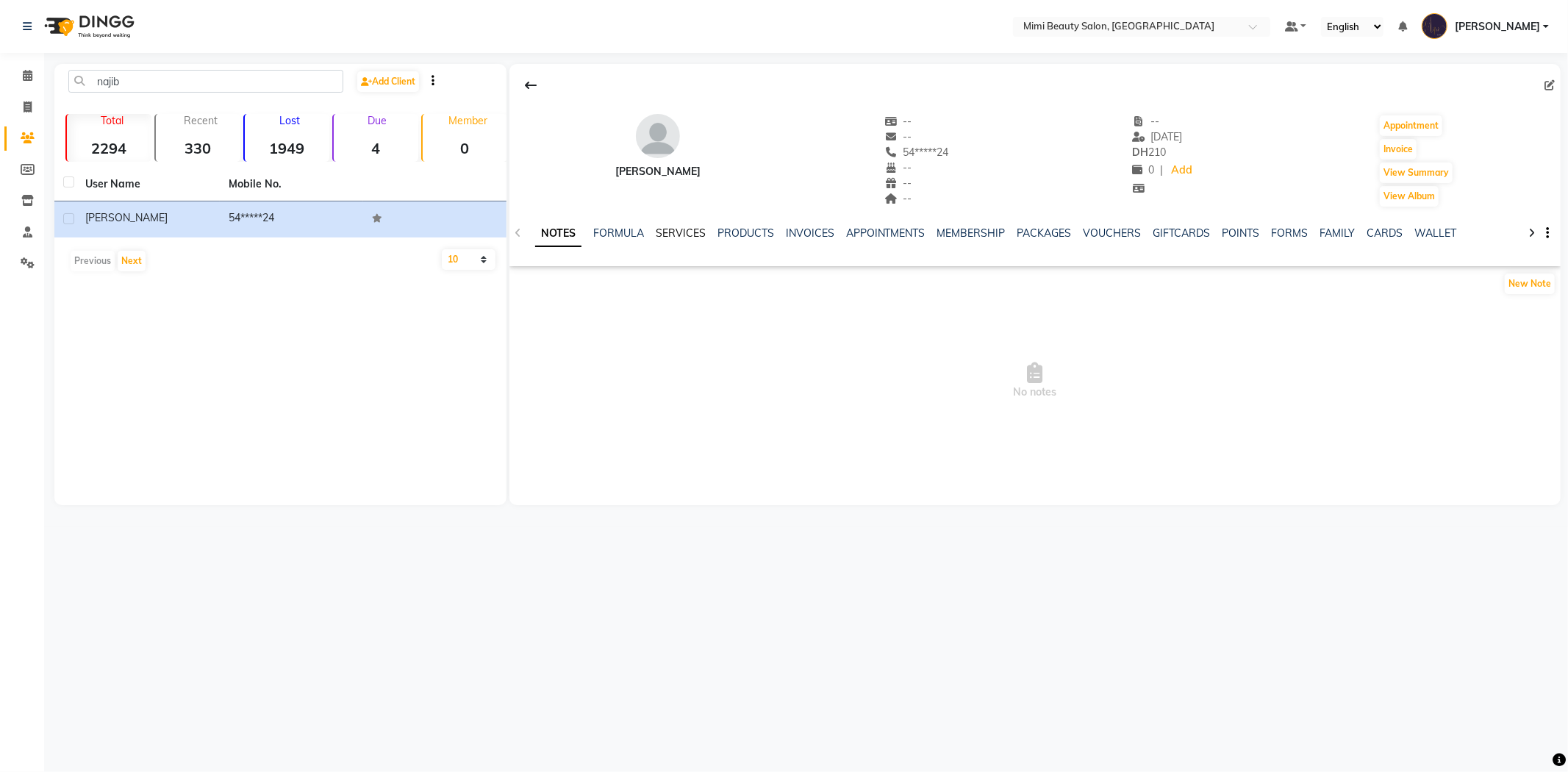
click at [693, 236] on link "SERVICES" at bounding box center [680, 233] width 50 height 13
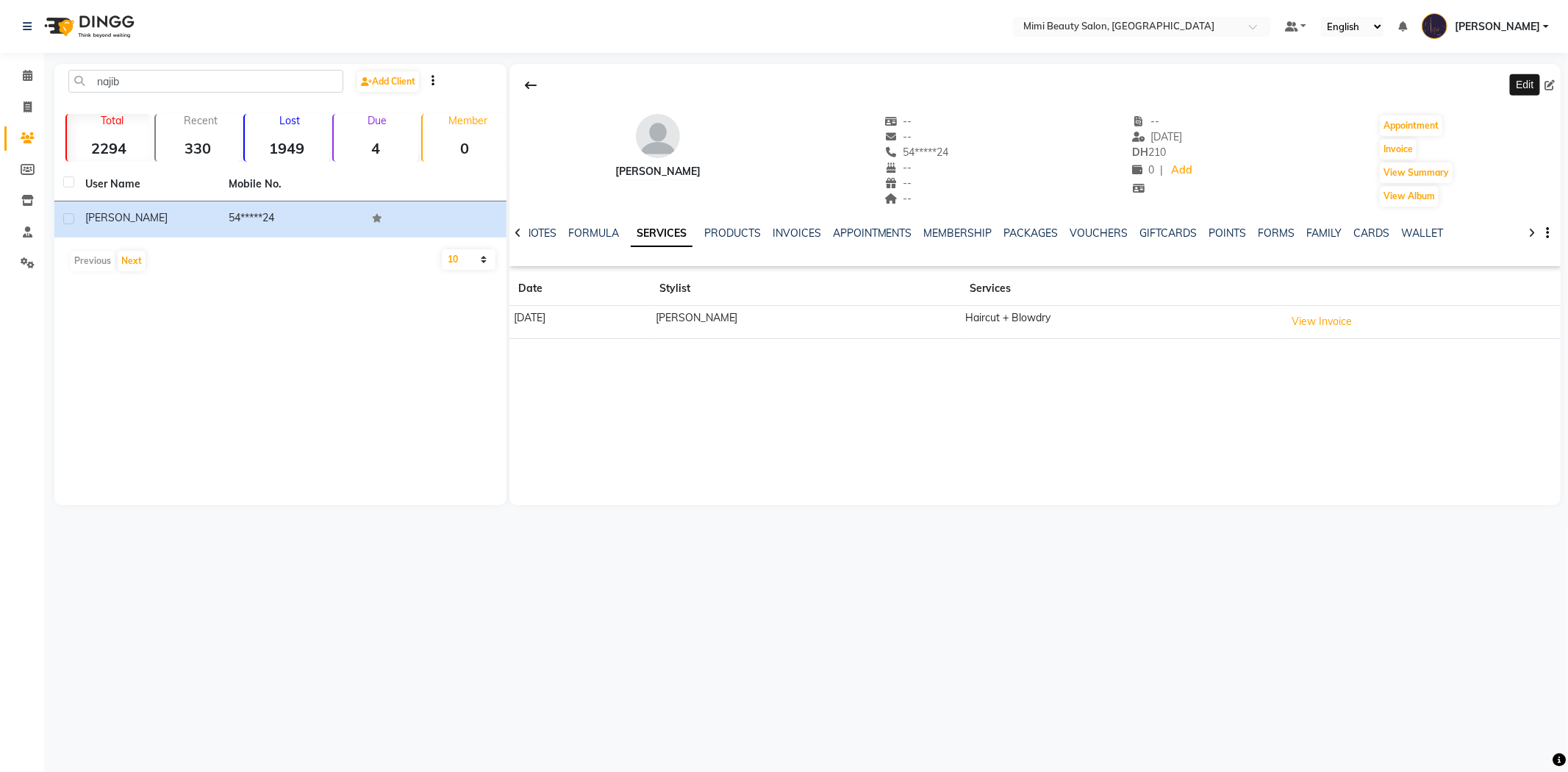
click at [1551, 86] on icon at bounding box center [1550, 85] width 10 height 10
select select "47502"
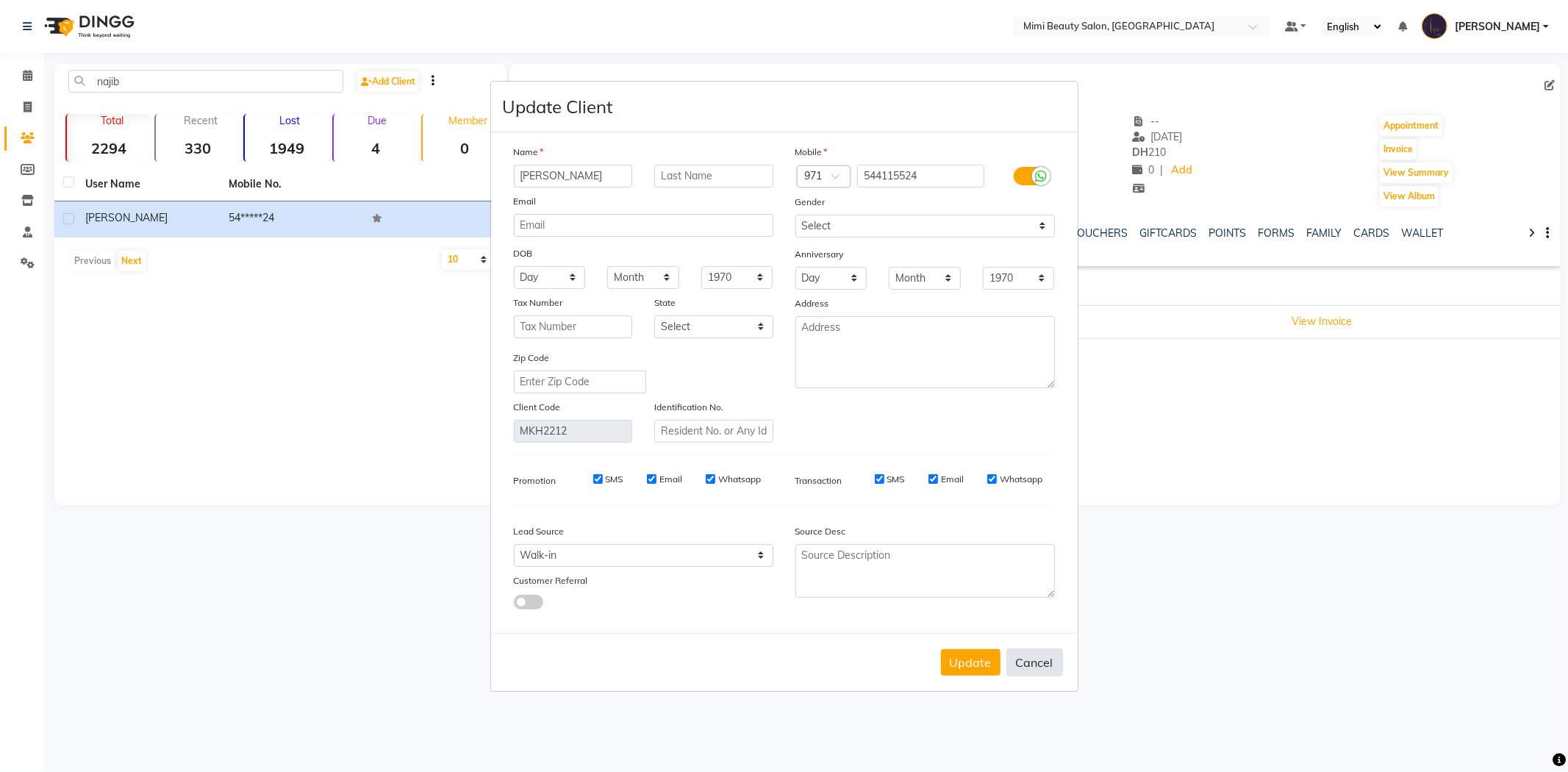
click at [1050, 657] on button "Cancel" at bounding box center [1034, 662] width 56 height 28
select select
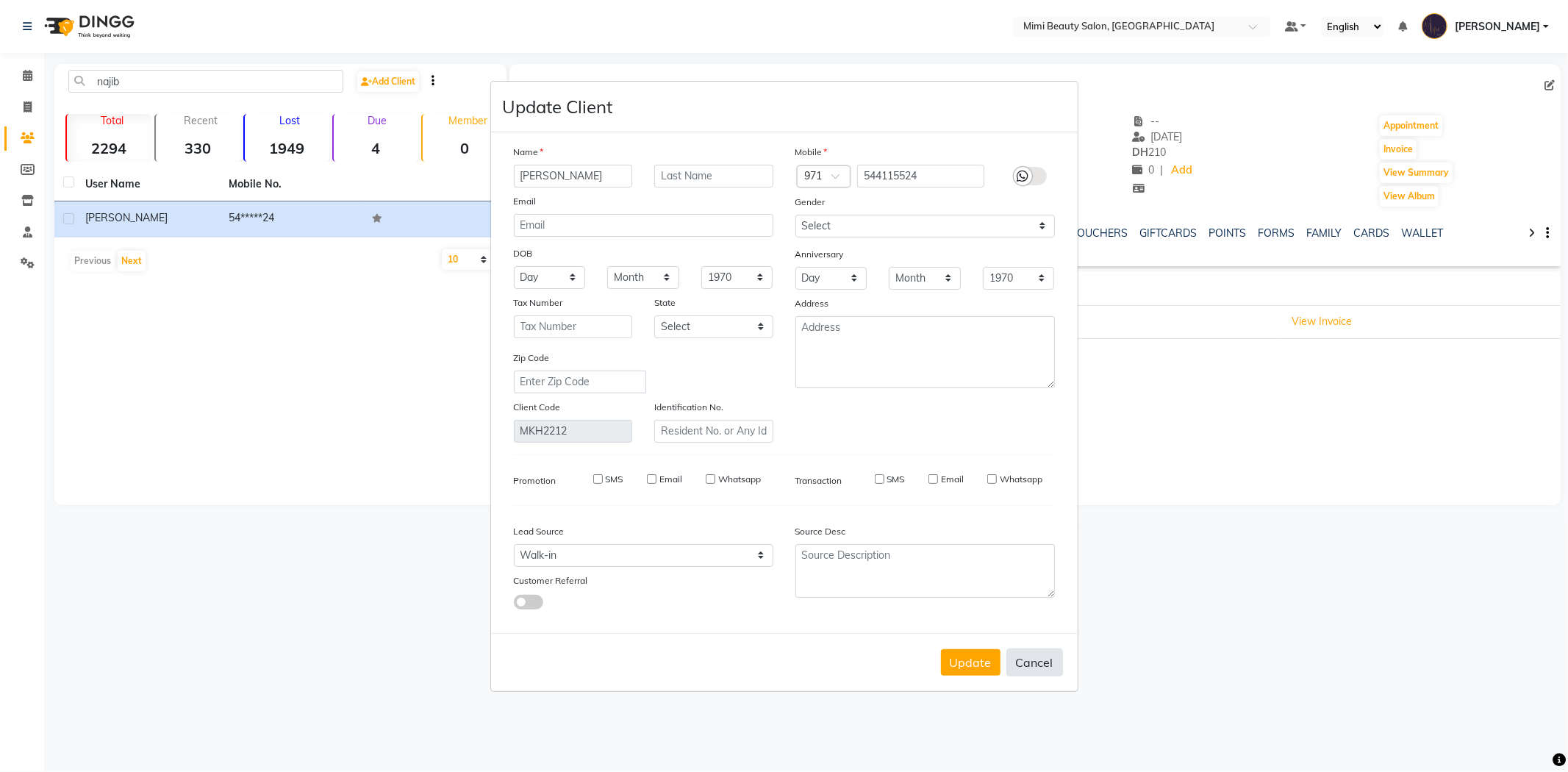
select select
checkbox input "false"
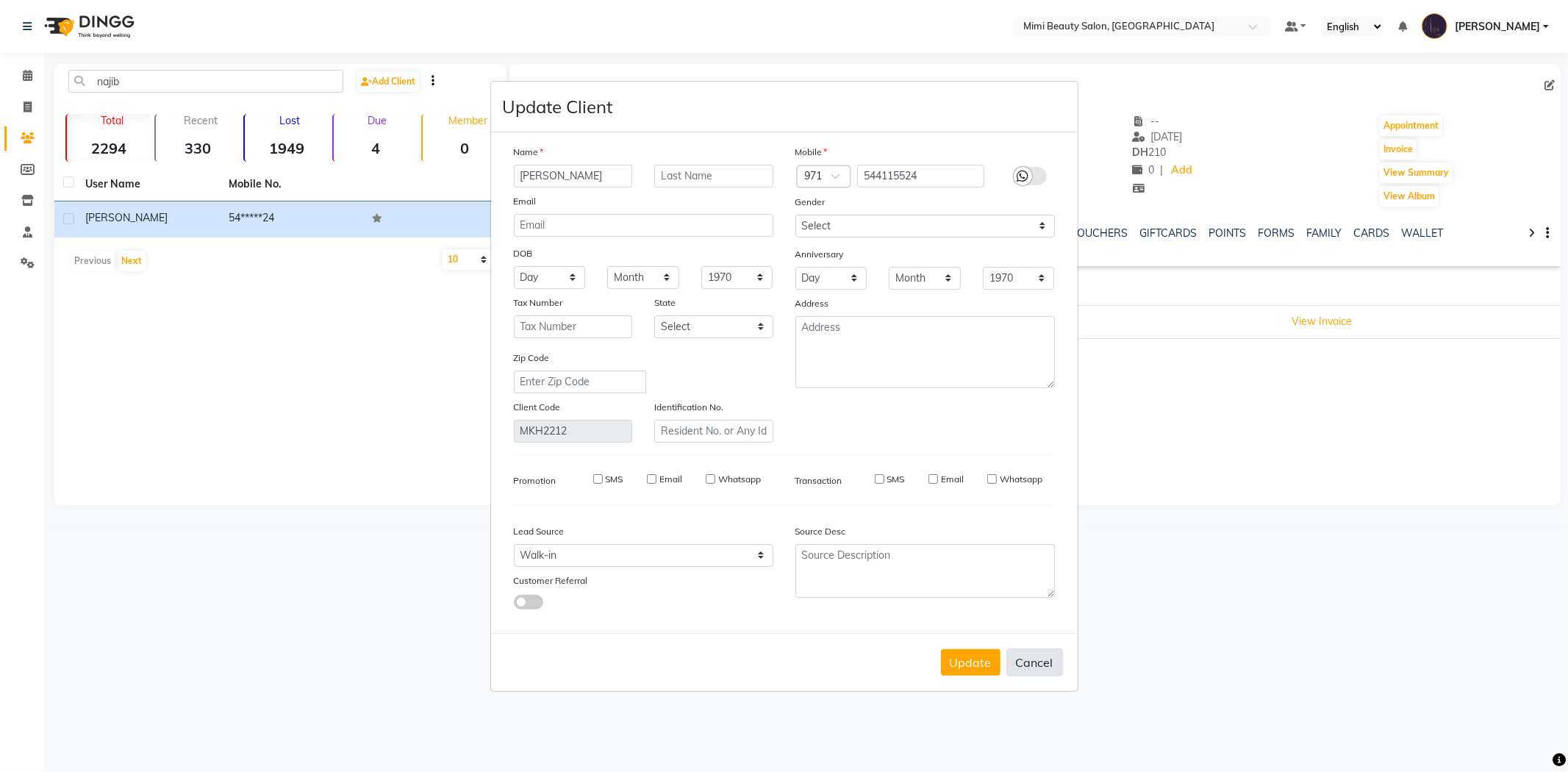
checkbox input "false"
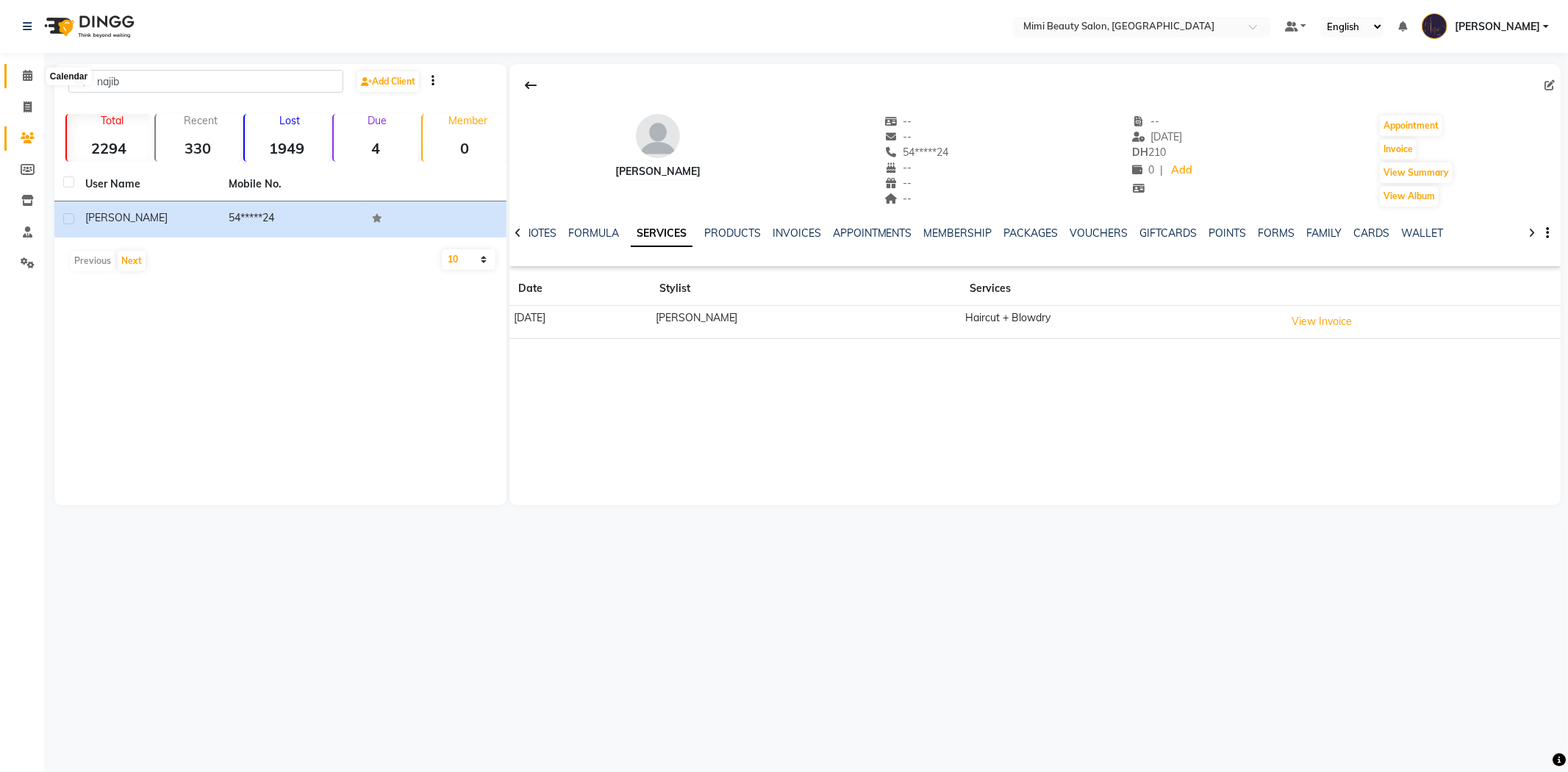
click at [25, 77] on icon at bounding box center [28, 75] width 10 height 11
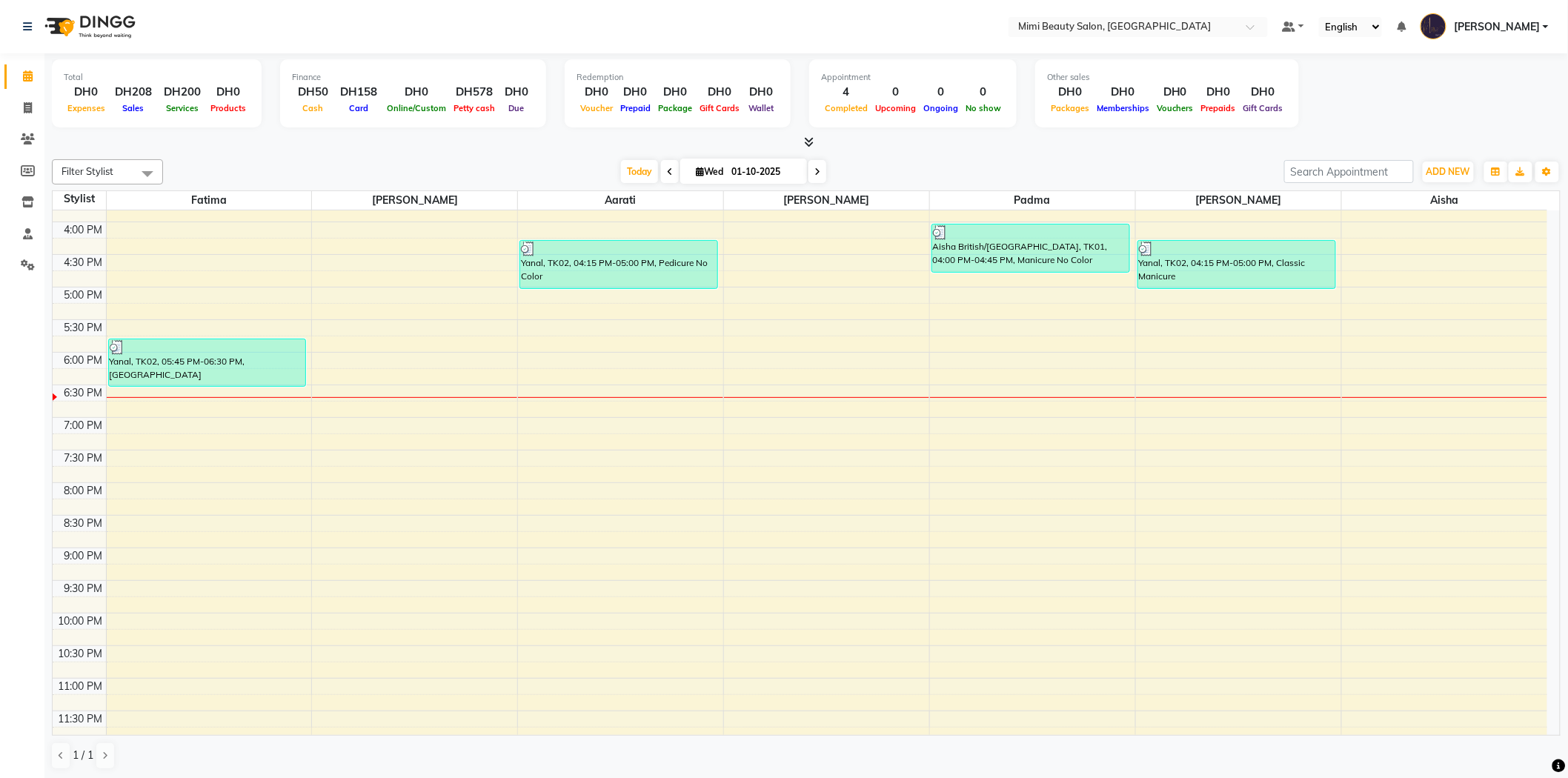
scroll to position [463, 0]
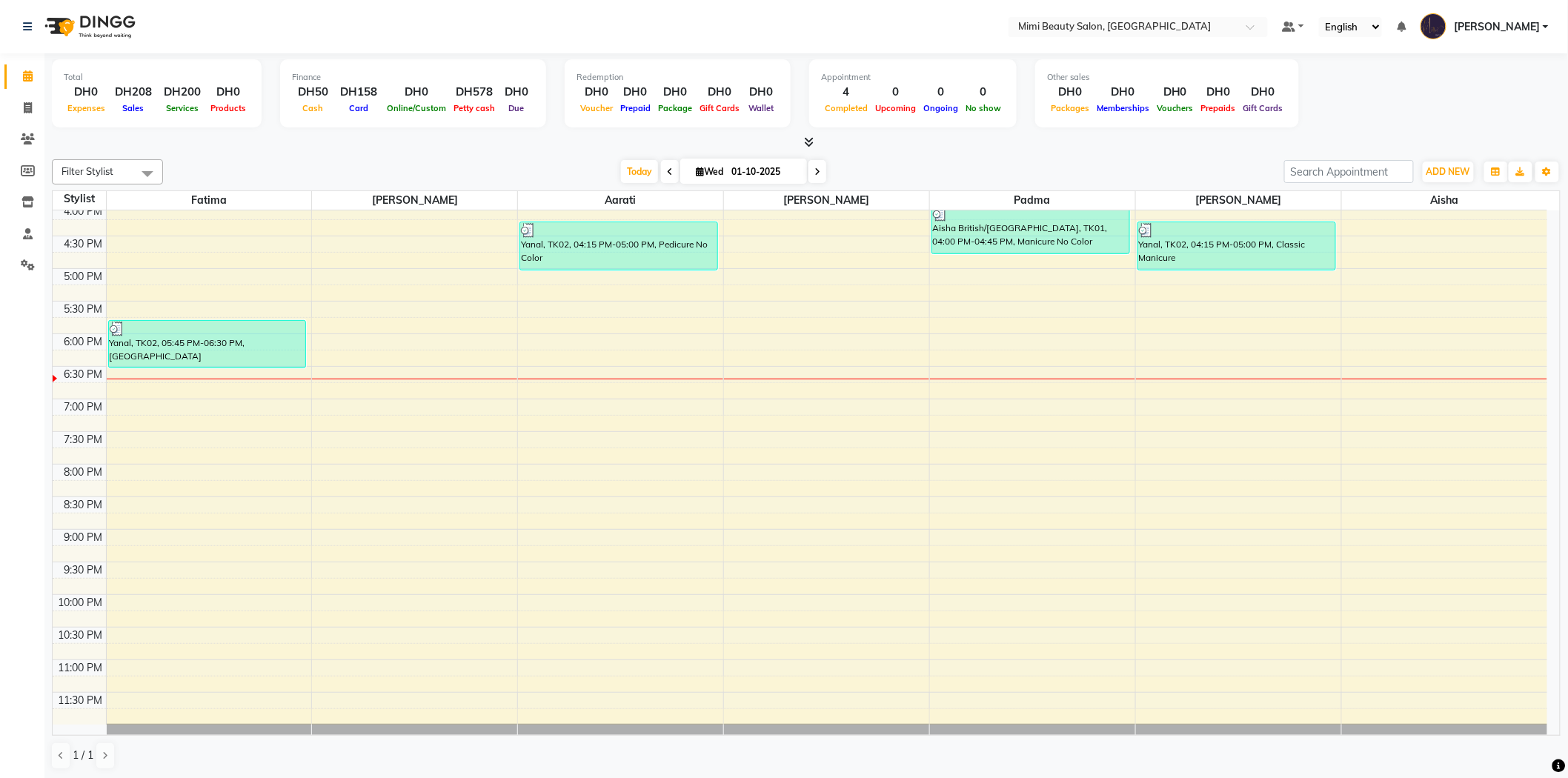
click at [197, 461] on div "9:00 AM 9:30 AM 10:00 AM 10:30 AM 11:00 AM 11:30 AM 12:00 PM 12:30 PM 1:00 PM 1…" at bounding box center [800, 236] width 1495 height 977
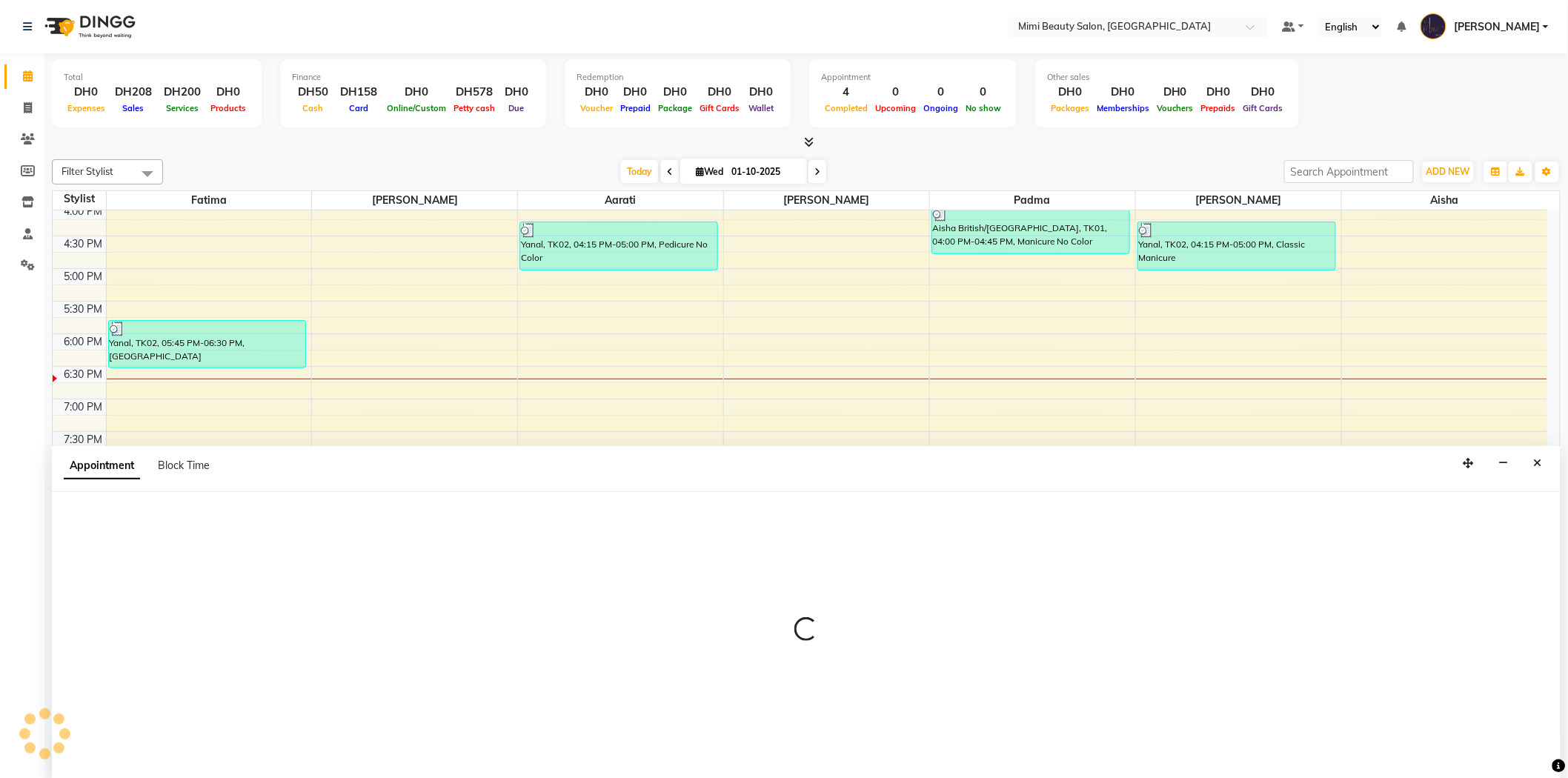
scroll to position [1, 0]
select select "52699"
select select "1185"
select select "tentative"
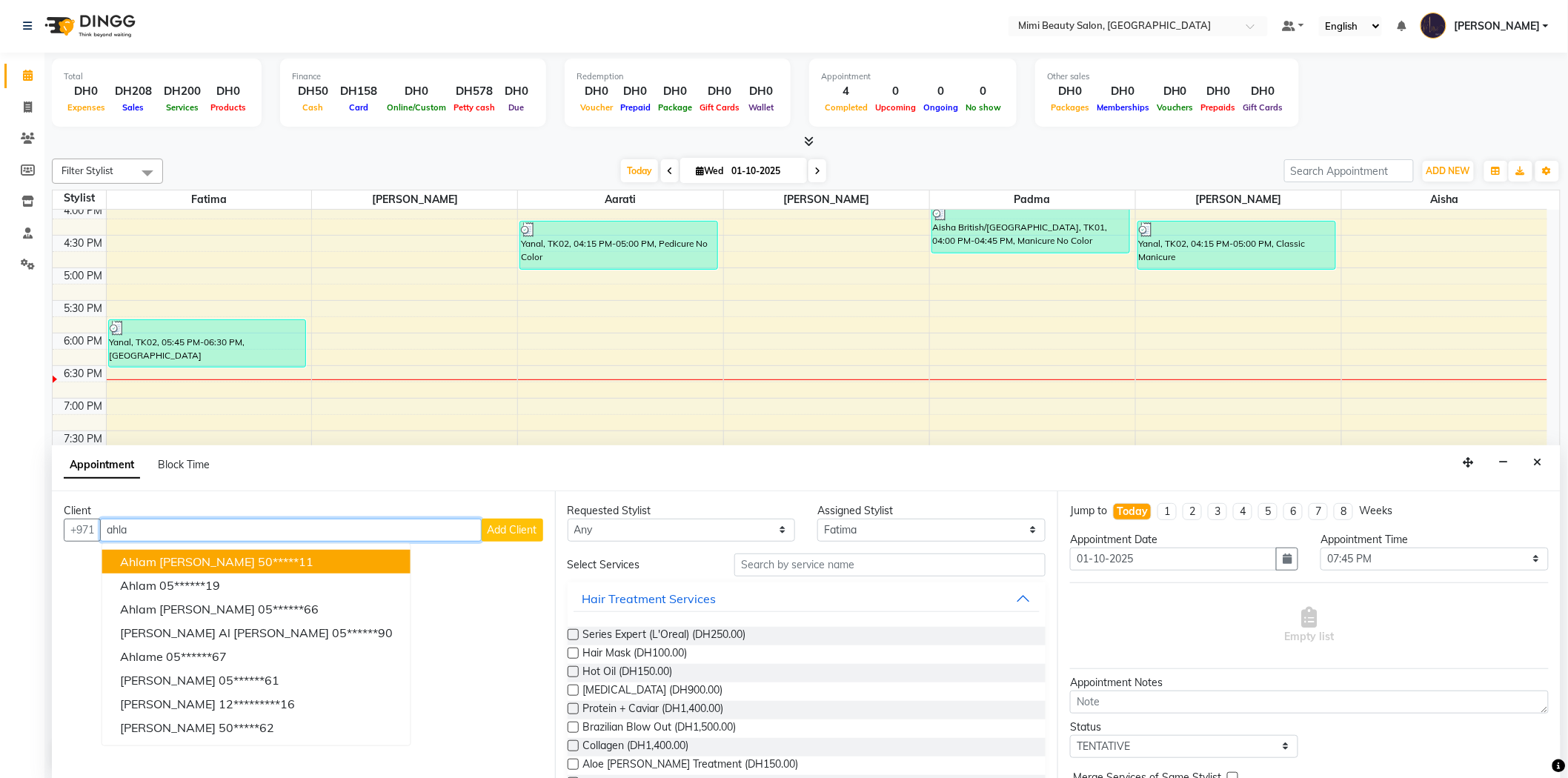
click at [258, 564] on ngb-highlight "50*****11" at bounding box center [286, 562] width 56 height 15
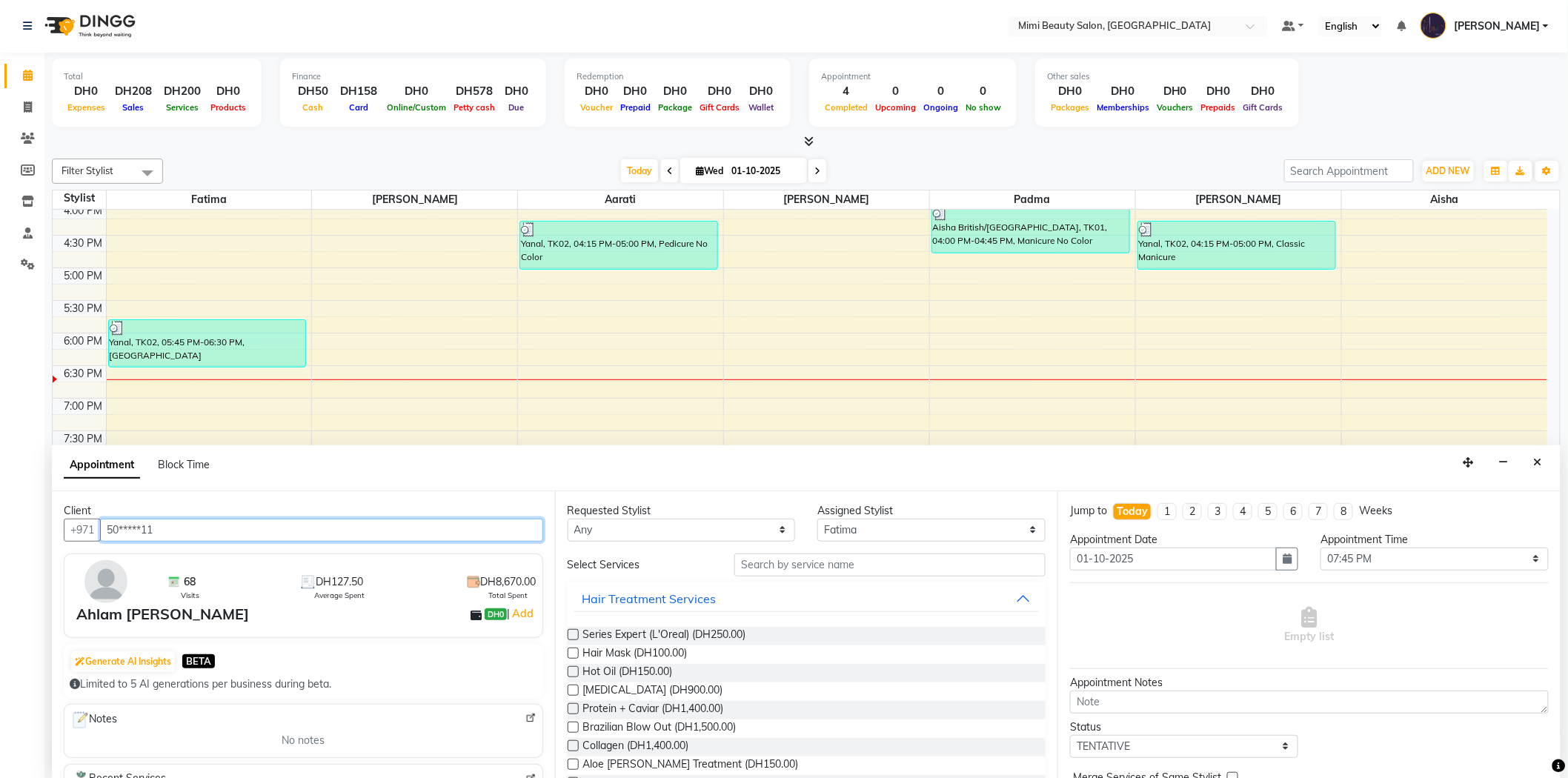
type input "50*****11"
click at [645, 530] on select "Any [PERSON_NAME] [PERSON_NAME] [PERSON_NAME] [PERSON_NAME] Padma" at bounding box center [681, 530] width 228 height 23
select select "52699"
click at [567, 518] on select "Any [PERSON_NAME] [PERSON_NAME] [PERSON_NAME] [PERSON_NAME] Padma" at bounding box center [681, 530] width 228 height 23
click at [737, 564] on input "text" at bounding box center [890, 565] width 312 height 23
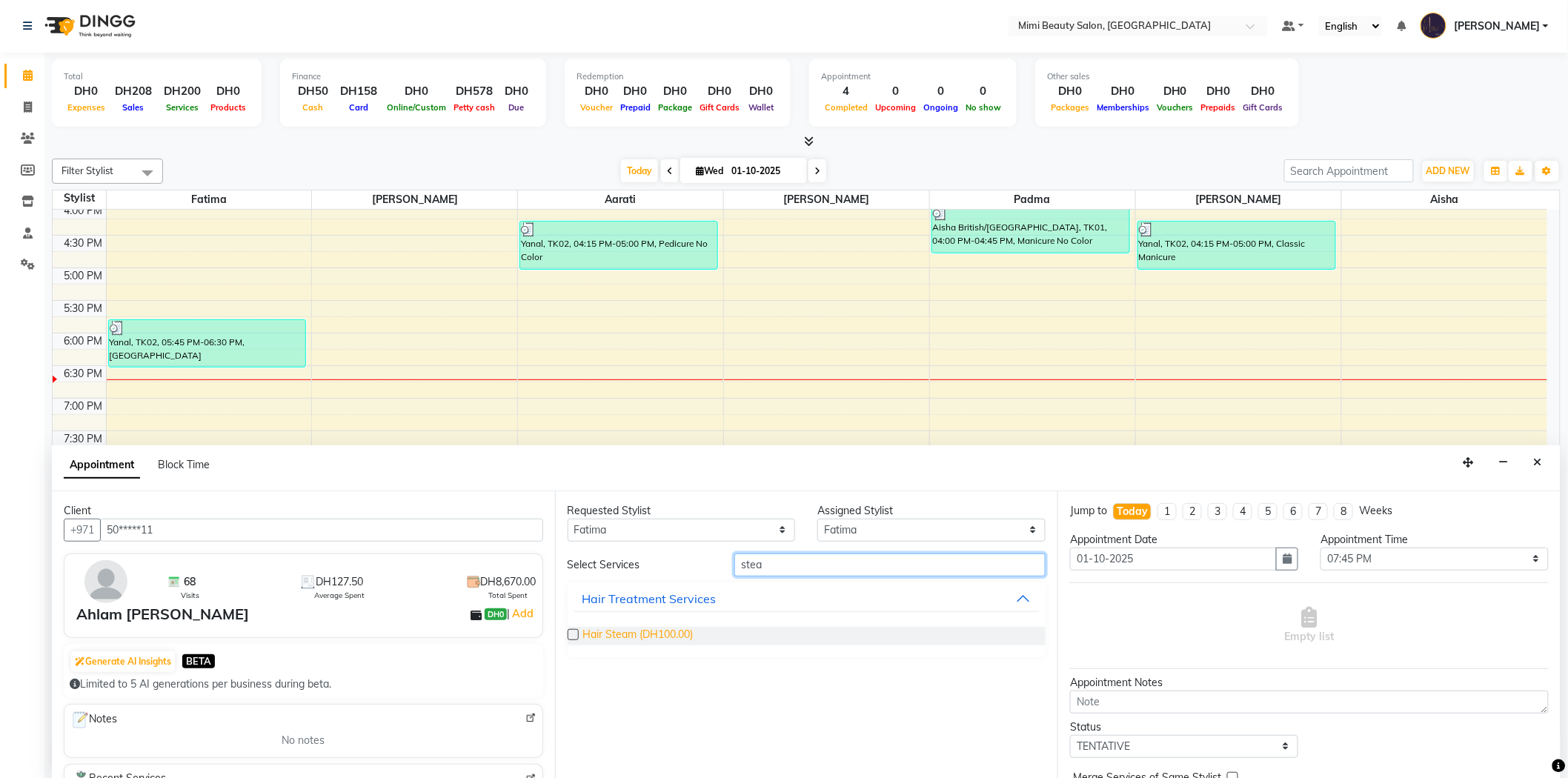
type input "stea"
click at [681, 633] on span "Hair Steam (DH100.00)" at bounding box center [638, 636] width 110 height 18
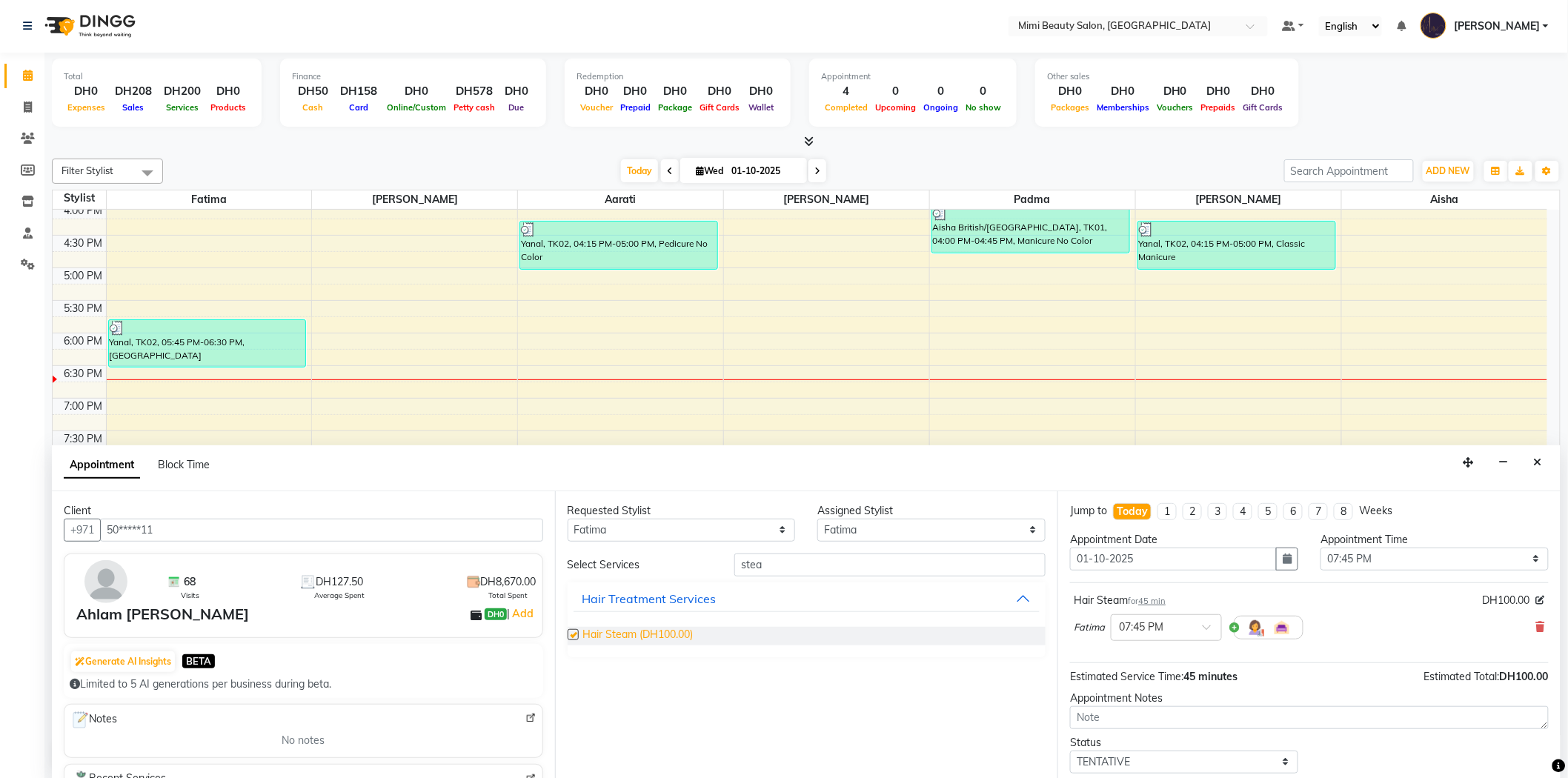
checkbox input "false"
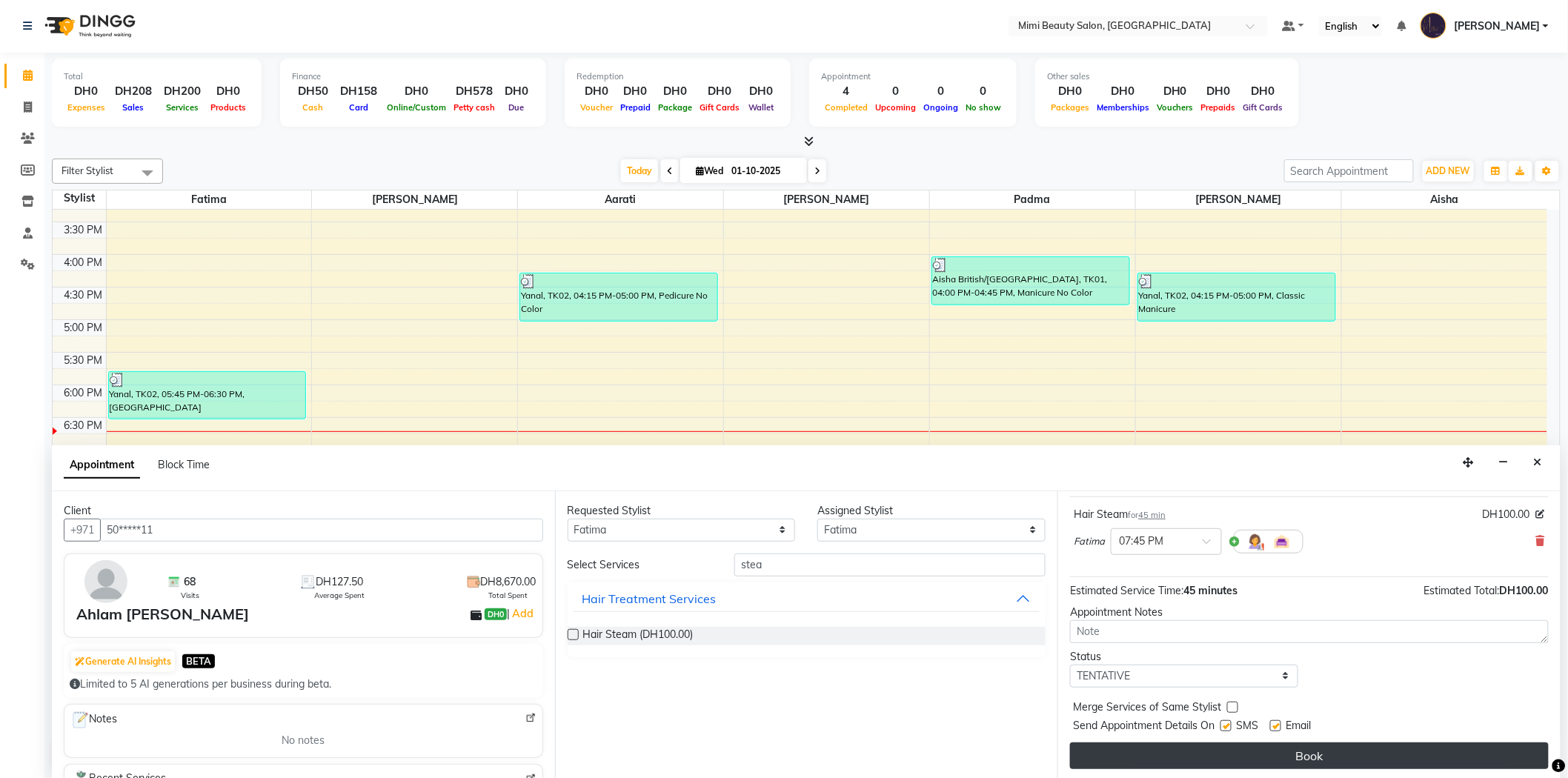
scroll to position [87, 0]
click at [1235, 760] on button "Book" at bounding box center [1308, 754] width 478 height 26
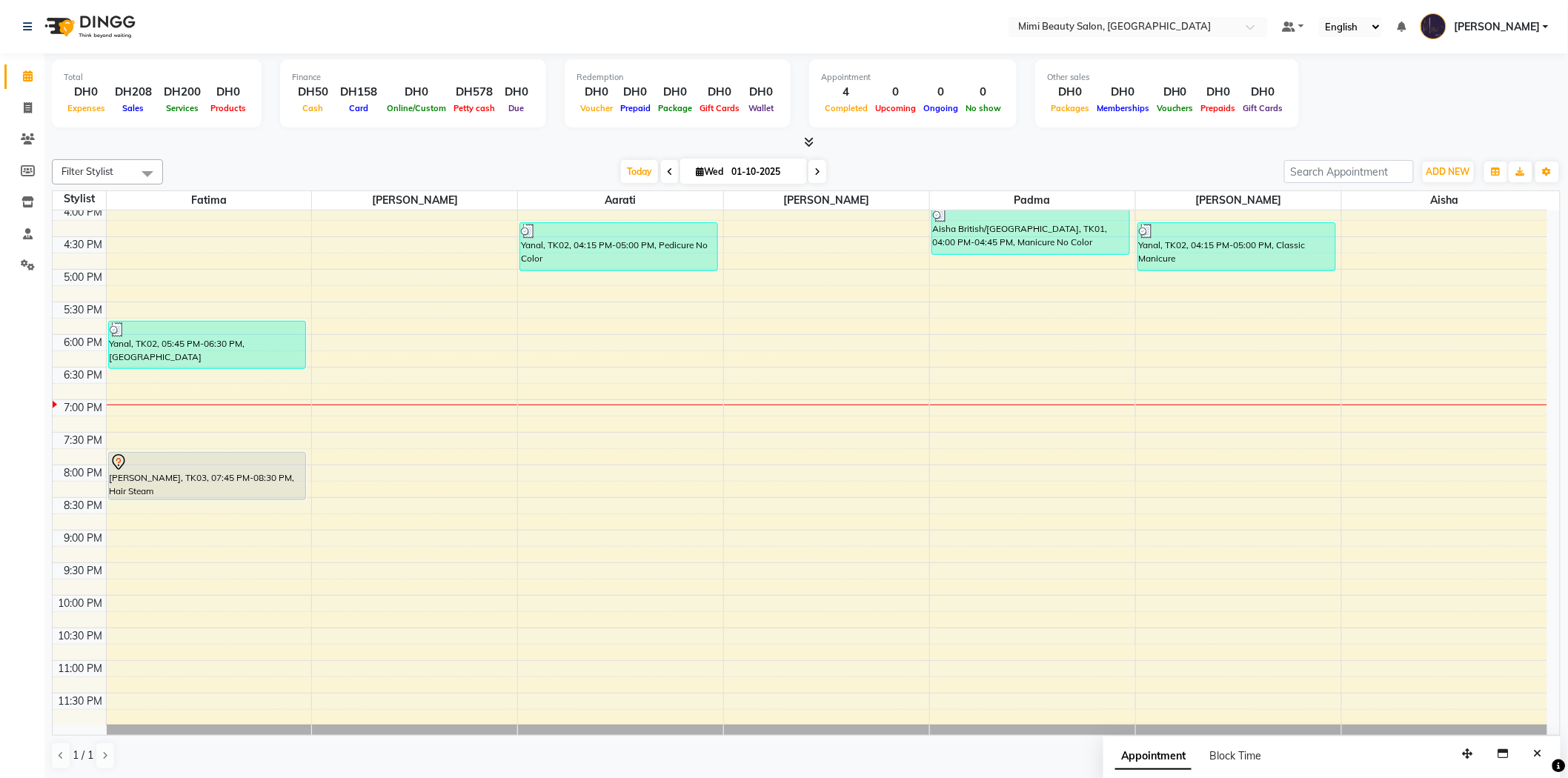
scroll to position [463, 0]
click at [1003, 410] on div "9:00 AM 9:30 AM 10:00 AM 10:30 AM 11:00 AM 11:30 AM 12:00 PM 12:30 PM 1:00 PM 1…" at bounding box center [800, 236] width 1495 height 977
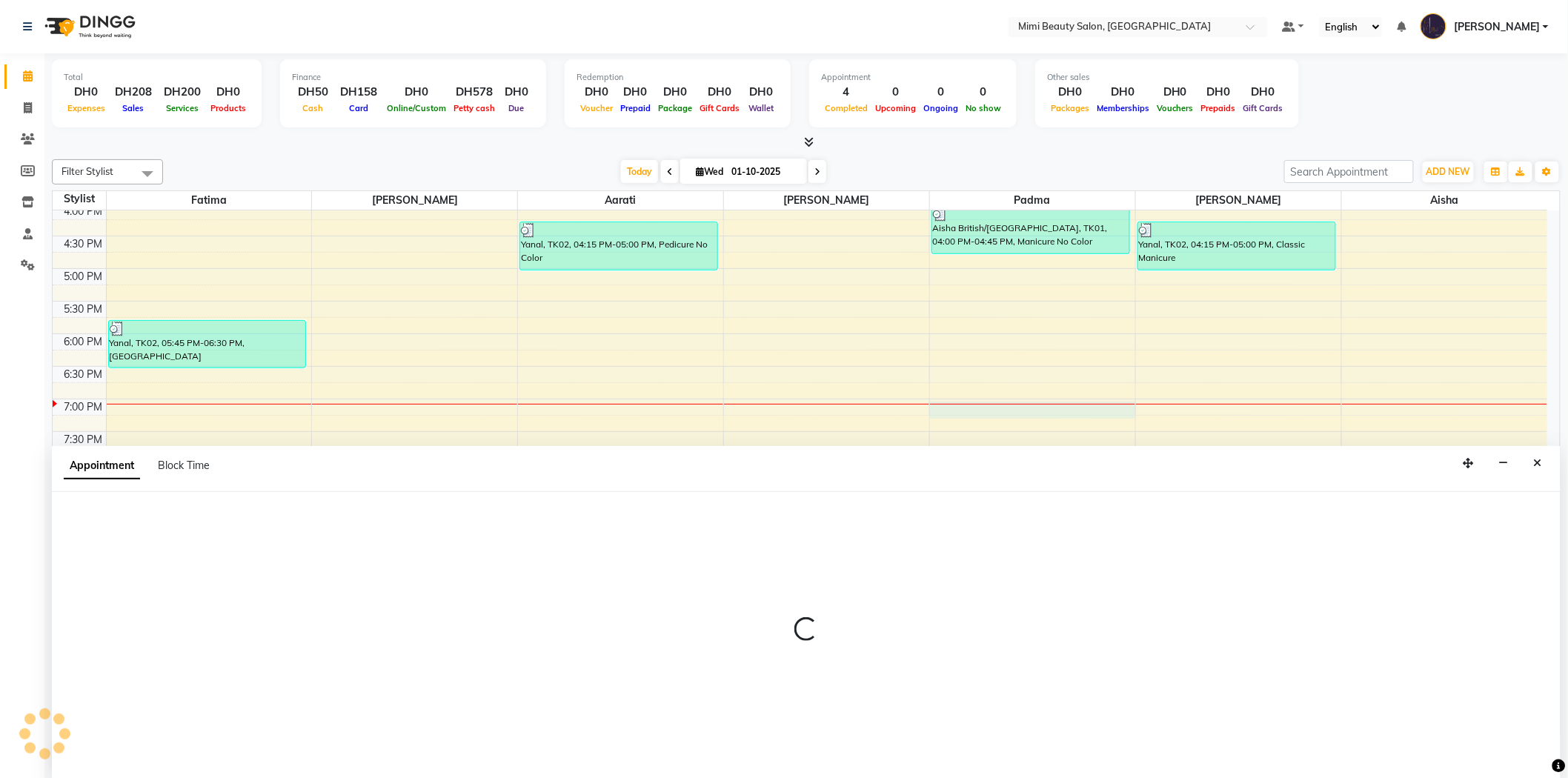
scroll to position [1, 0]
select select "53935"
select select "1140"
select select "tentative"
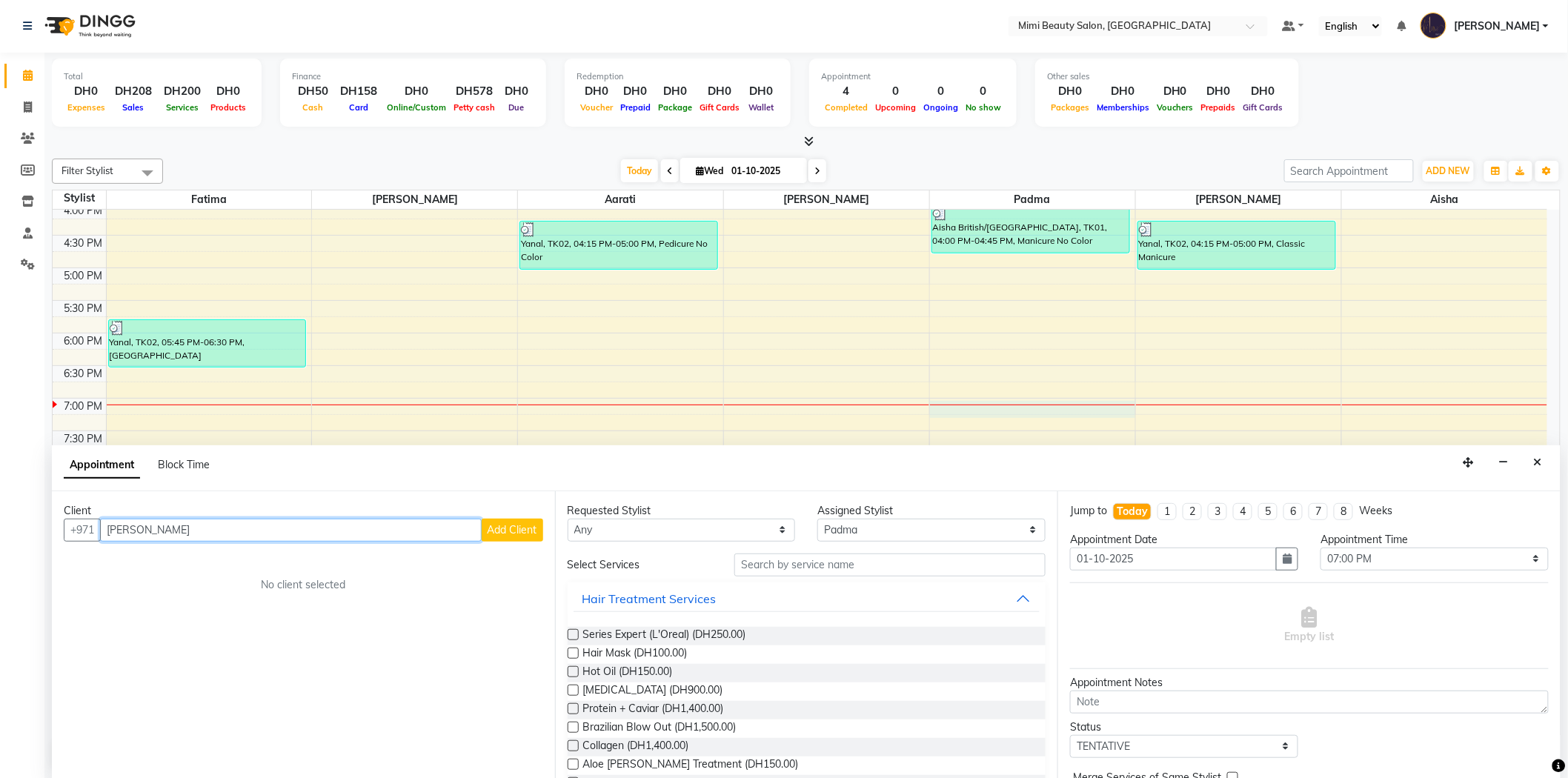
type input "[PERSON_NAME]"
click at [509, 534] on span "Add Client" at bounding box center [512, 530] width 50 height 14
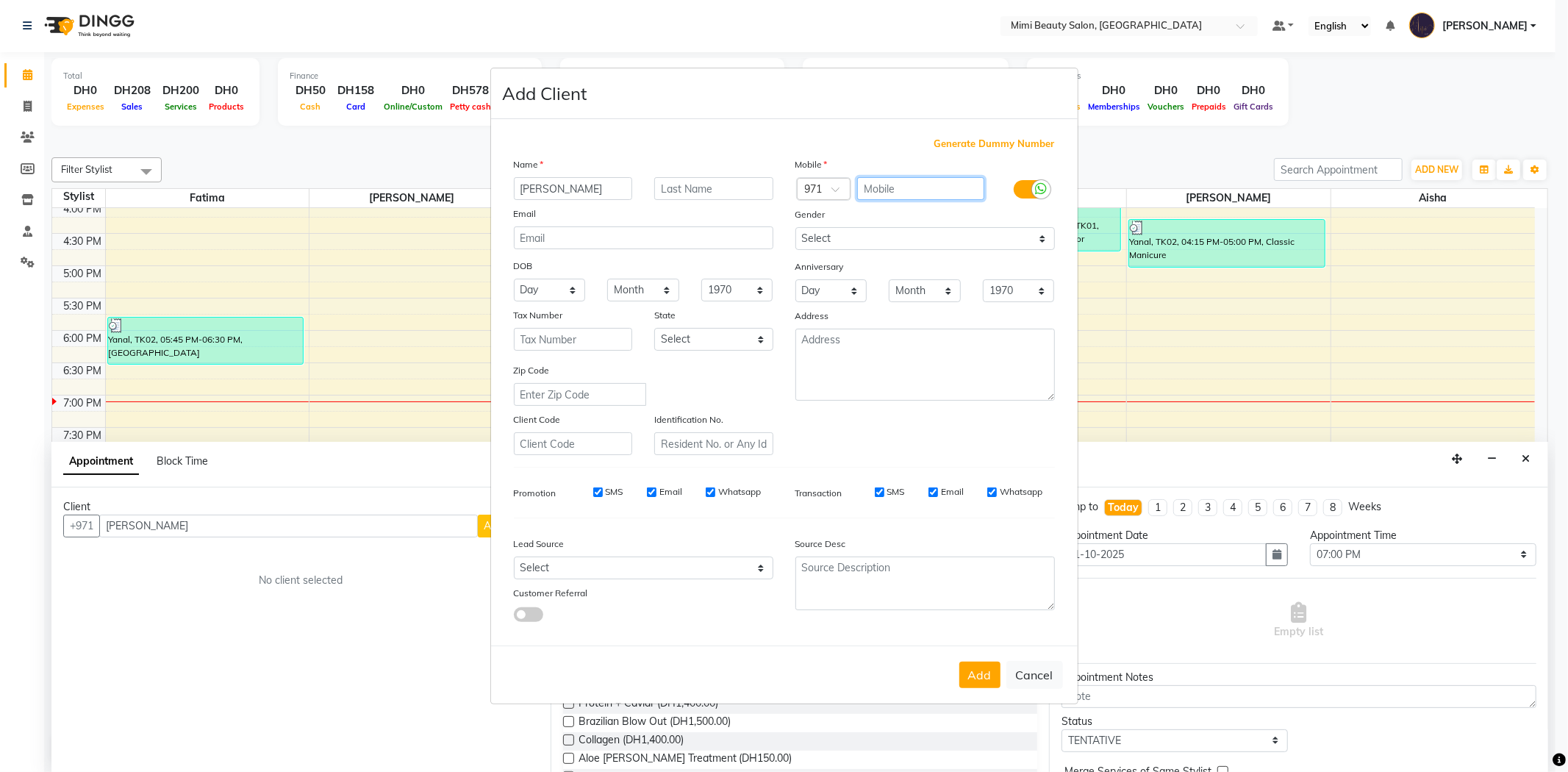
click at [894, 195] on input "text" at bounding box center [921, 189] width 127 height 23
type input "503076572"
click at [982, 665] on button "Add" at bounding box center [980, 675] width 41 height 26
type input "50*****72"
select select
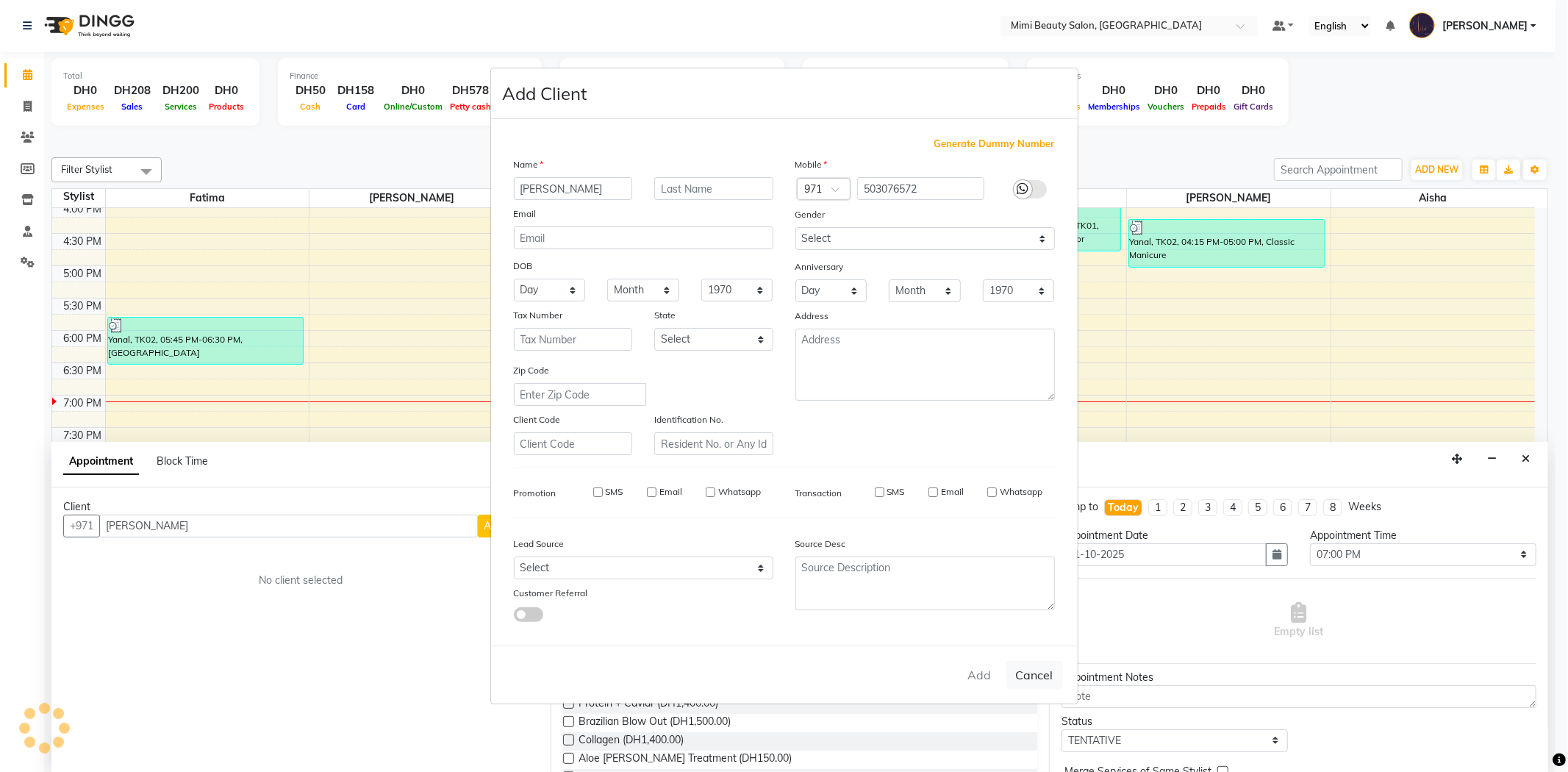
select select
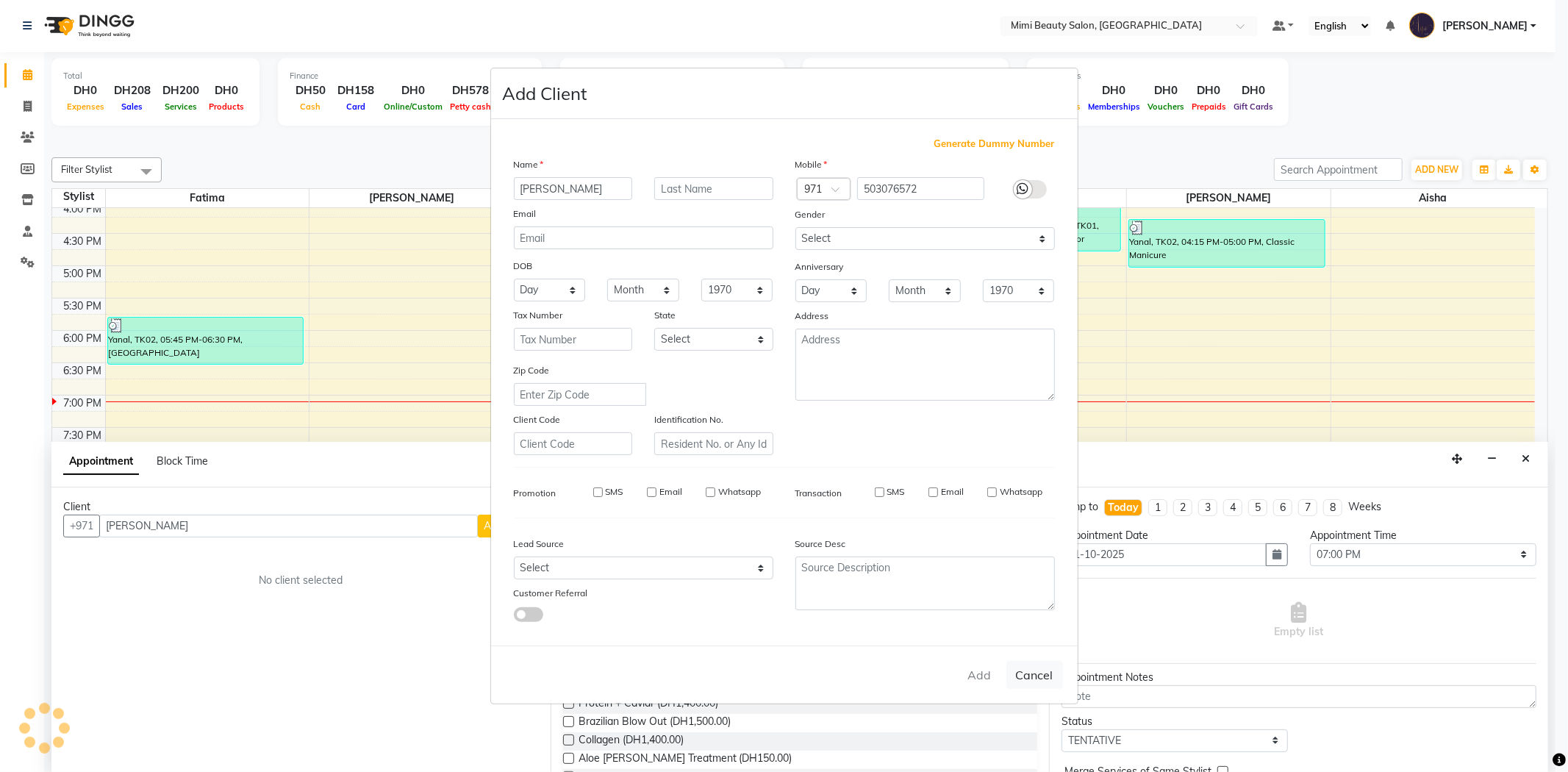
select select
checkbox input "false"
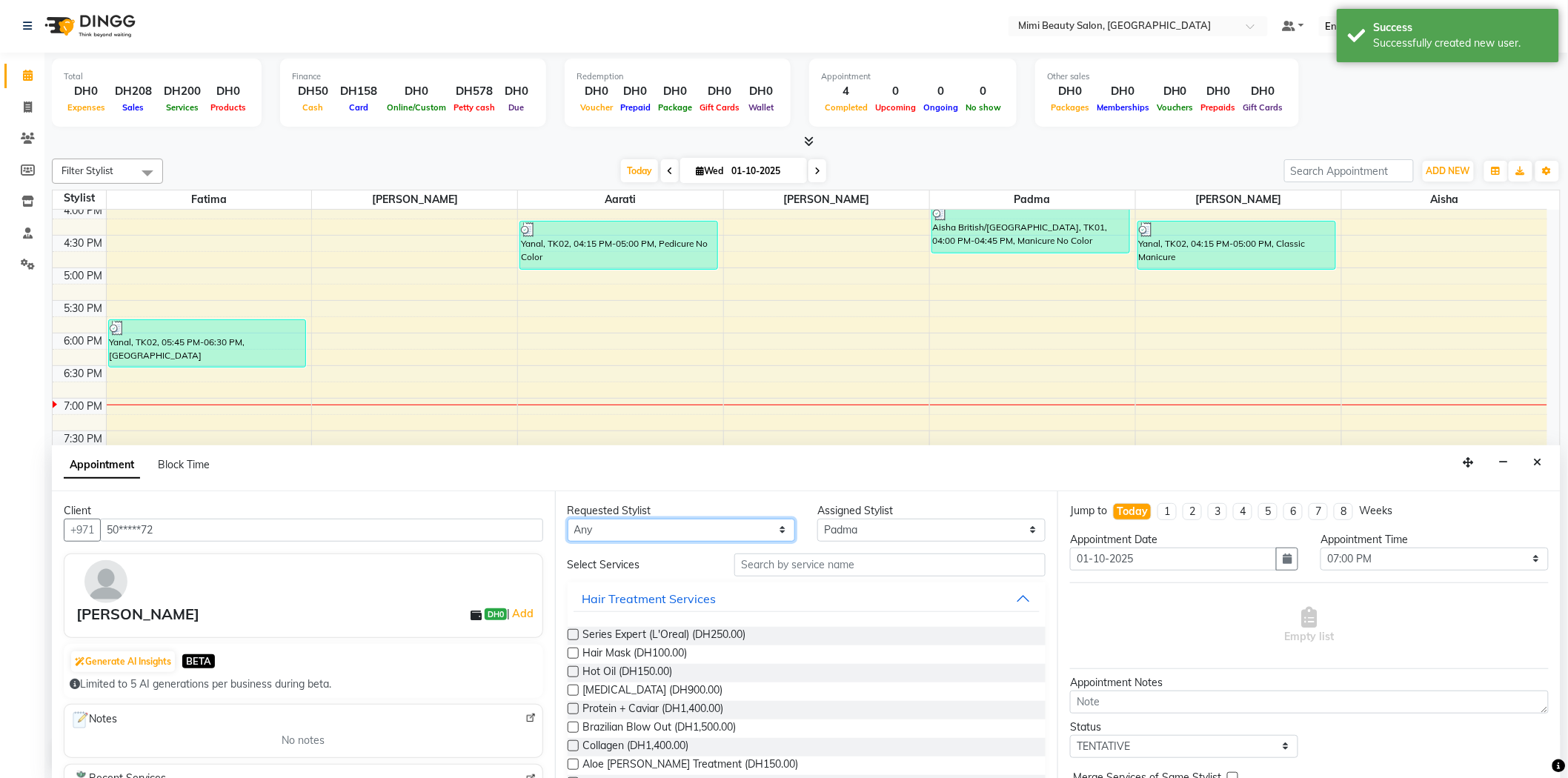
click at [690, 525] on select "Any [PERSON_NAME] [PERSON_NAME] [PERSON_NAME] [PERSON_NAME] Padma" at bounding box center [681, 530] width 228 height 23
select select "53935"
click at [567, 518] on select "Any [PERSON_NAME] [PERSON_NAME] [PERSON_NAME] [PERSON_NAME] Padma" at bounding box center [681, 530] width 228 height 23
click at [764, 566] on input "text" at bounding box center [890, 565] width 312 height 23
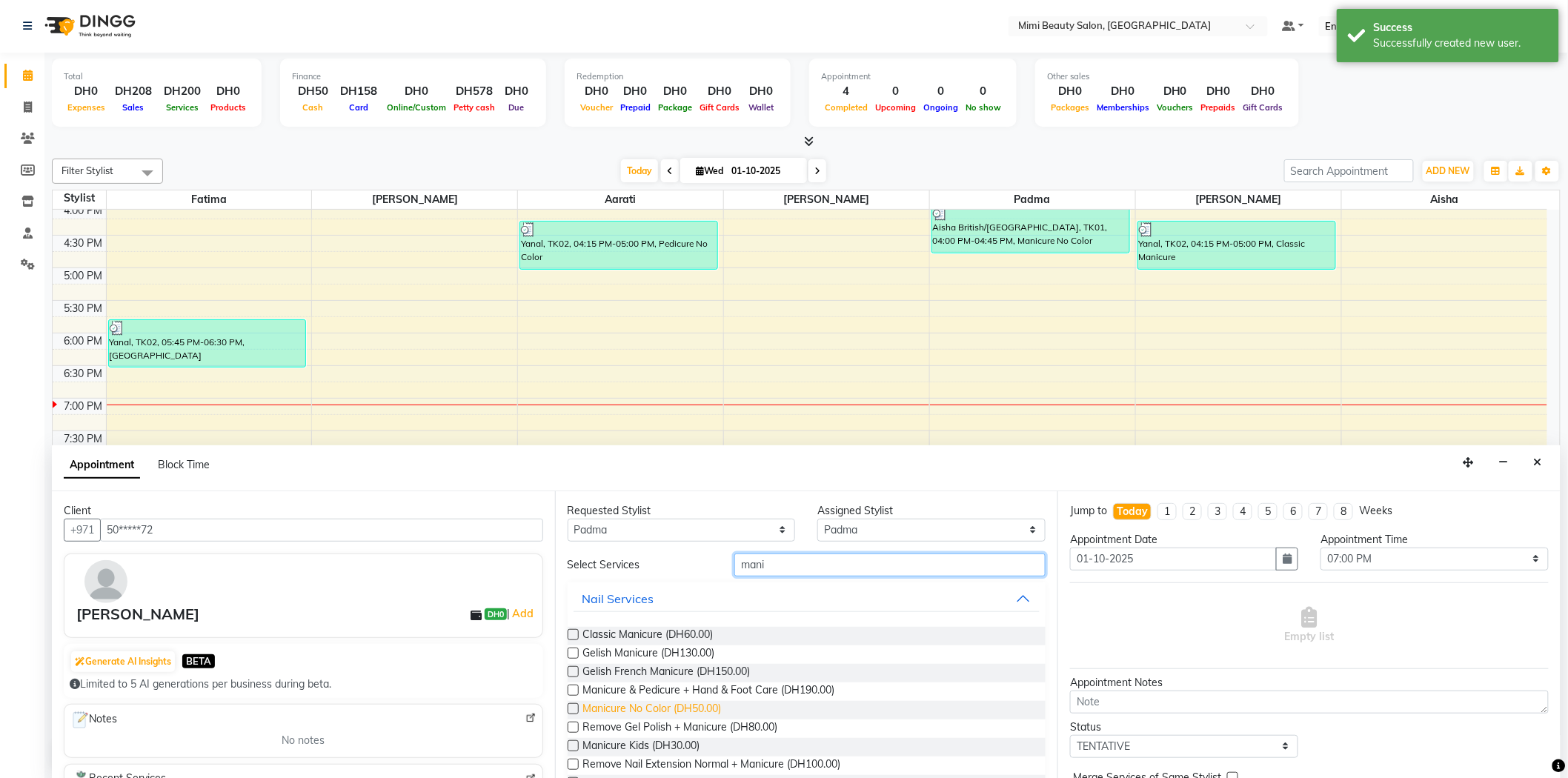
type input "mani"
click at [653, 705] on span "Manicure No Color (DH50.00)" at bounding box center [652, 709] width 138 height 18
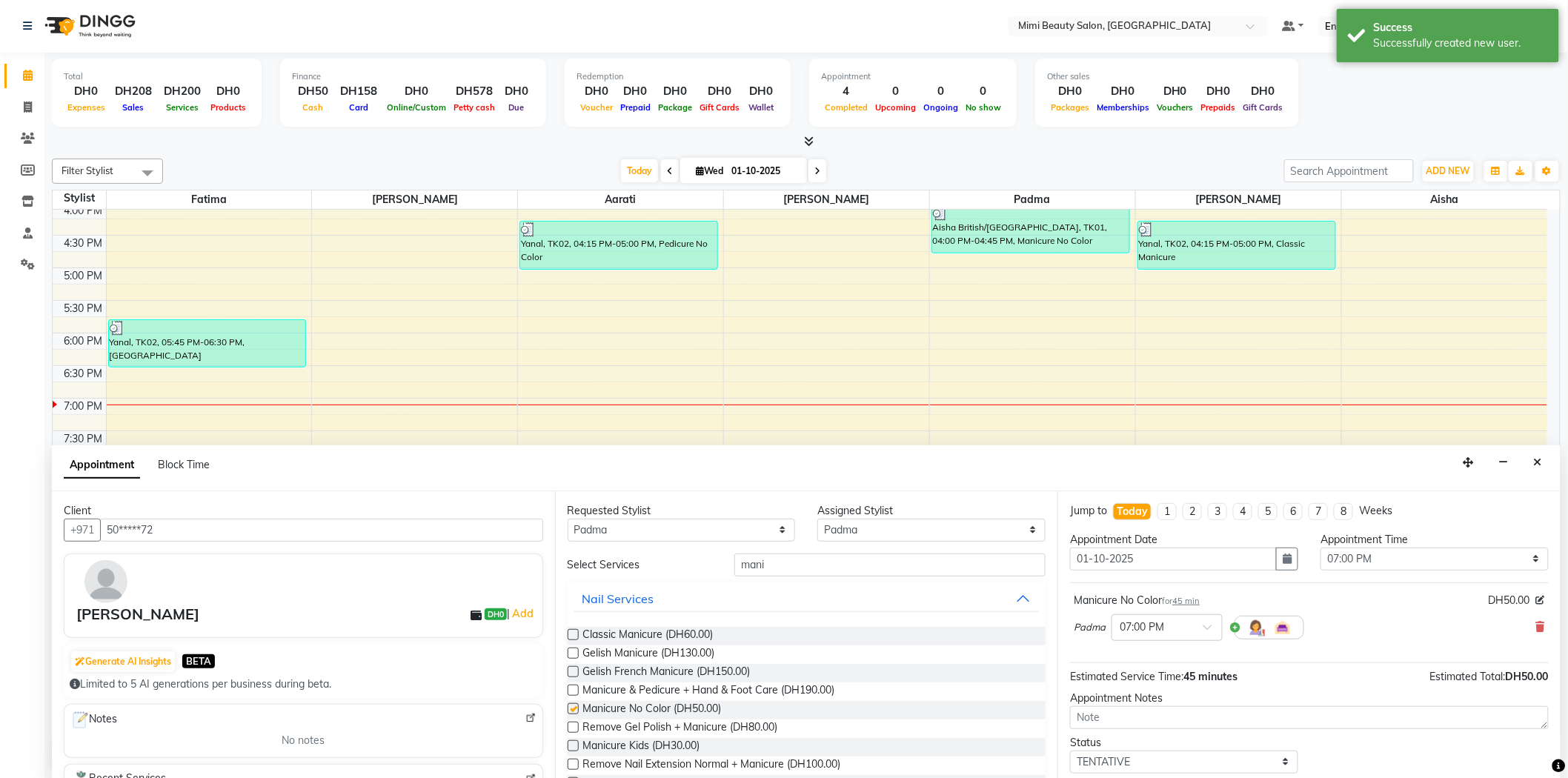
checkbox input "false"
click at [693, 526] on select "Any [PERSON_NAME] [PERSON_NAME] [PERSON_NAME] [PERSON_NAME] Padma" at bounding box center [681, 530] width 228 height 23
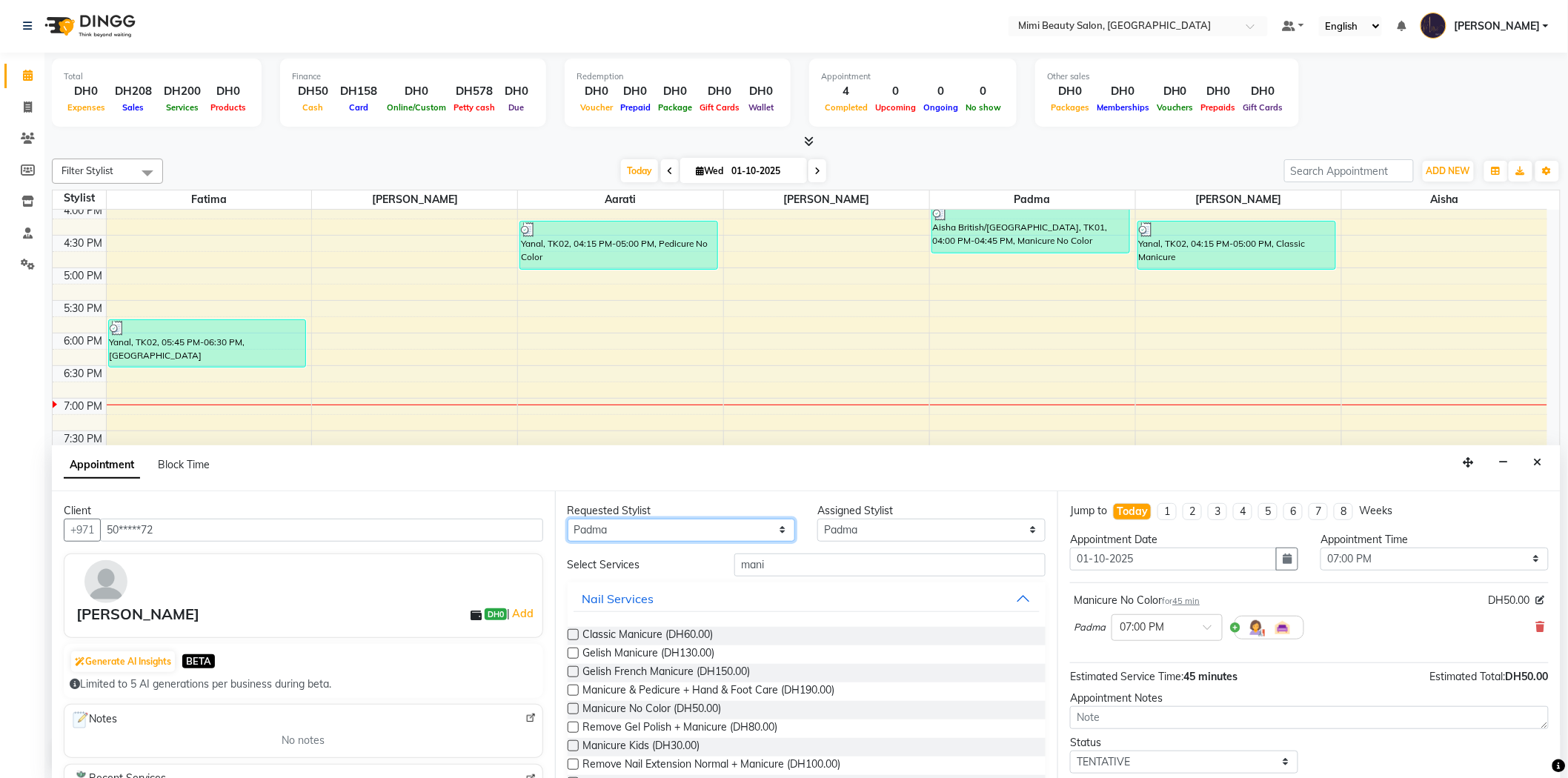
select select "52699"
click at [567, 518] on select "Any [PERSON_NAME] [PERSON_NAME] [PERSON_NAME] [PERSON_NAME] Padma" at bounding box center [681, 530] width 228 height 23
select select "52699"
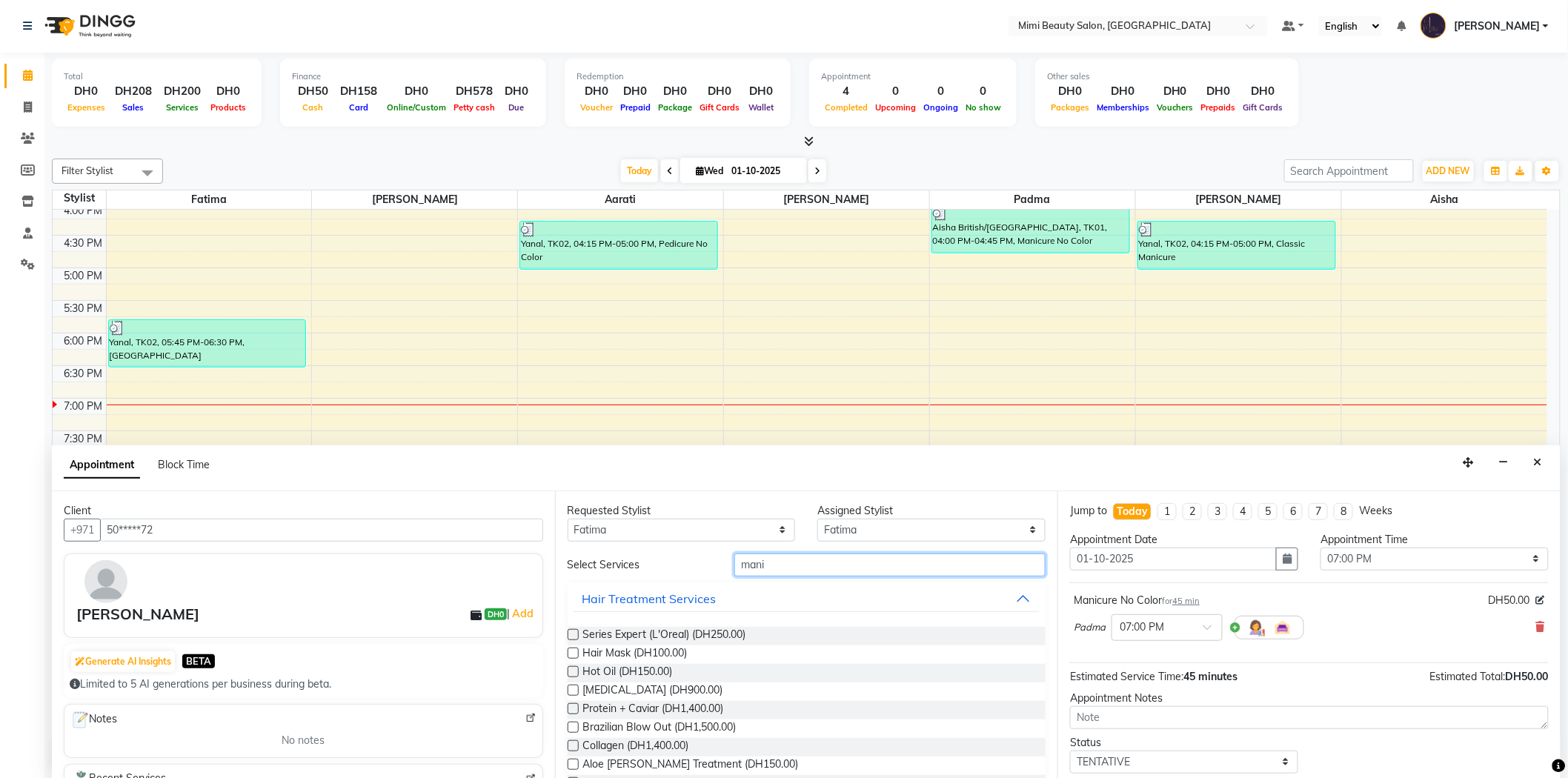
click at [759, 573] on input "mani" at bounding box center [890, 565] width 312 height 23
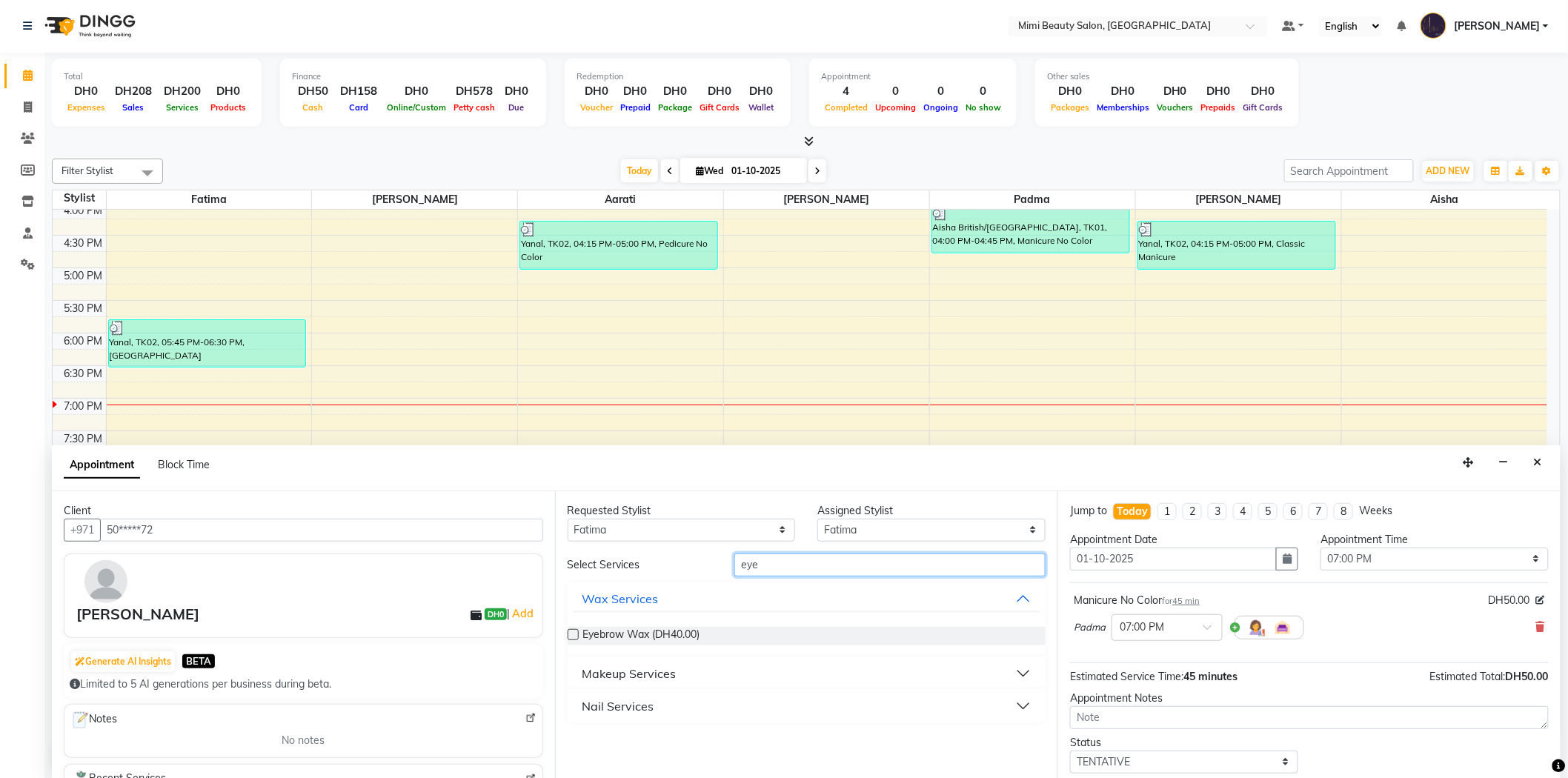
type input "eye"
click at [653, 676] on div "Makeup Services" at bounding box center [629, 673] width 94 height 18
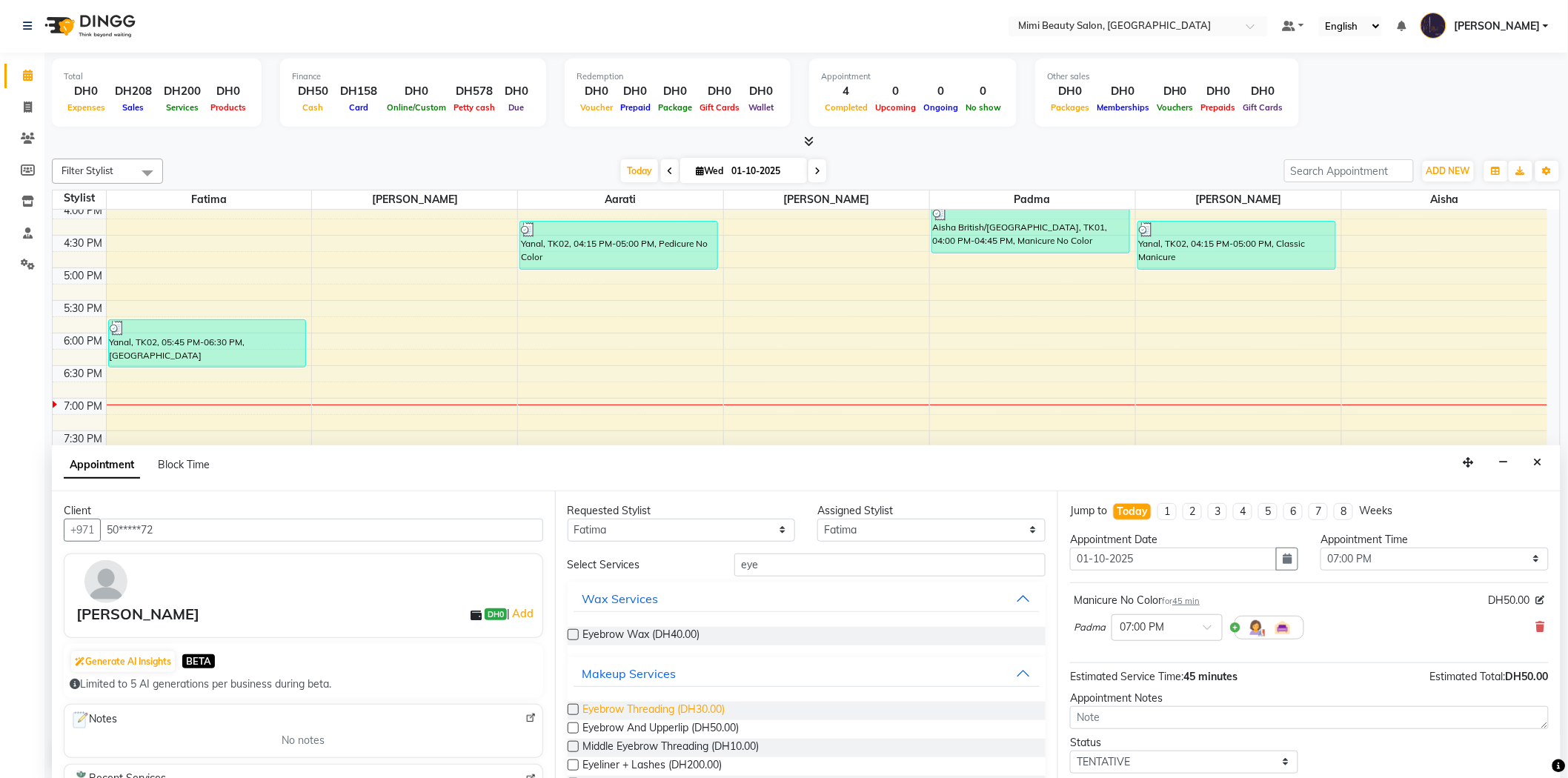
click at [626, 706] on span "Eyebrow Threading (DH30.00)" at bounding box center [654, 710] width 142 height 18
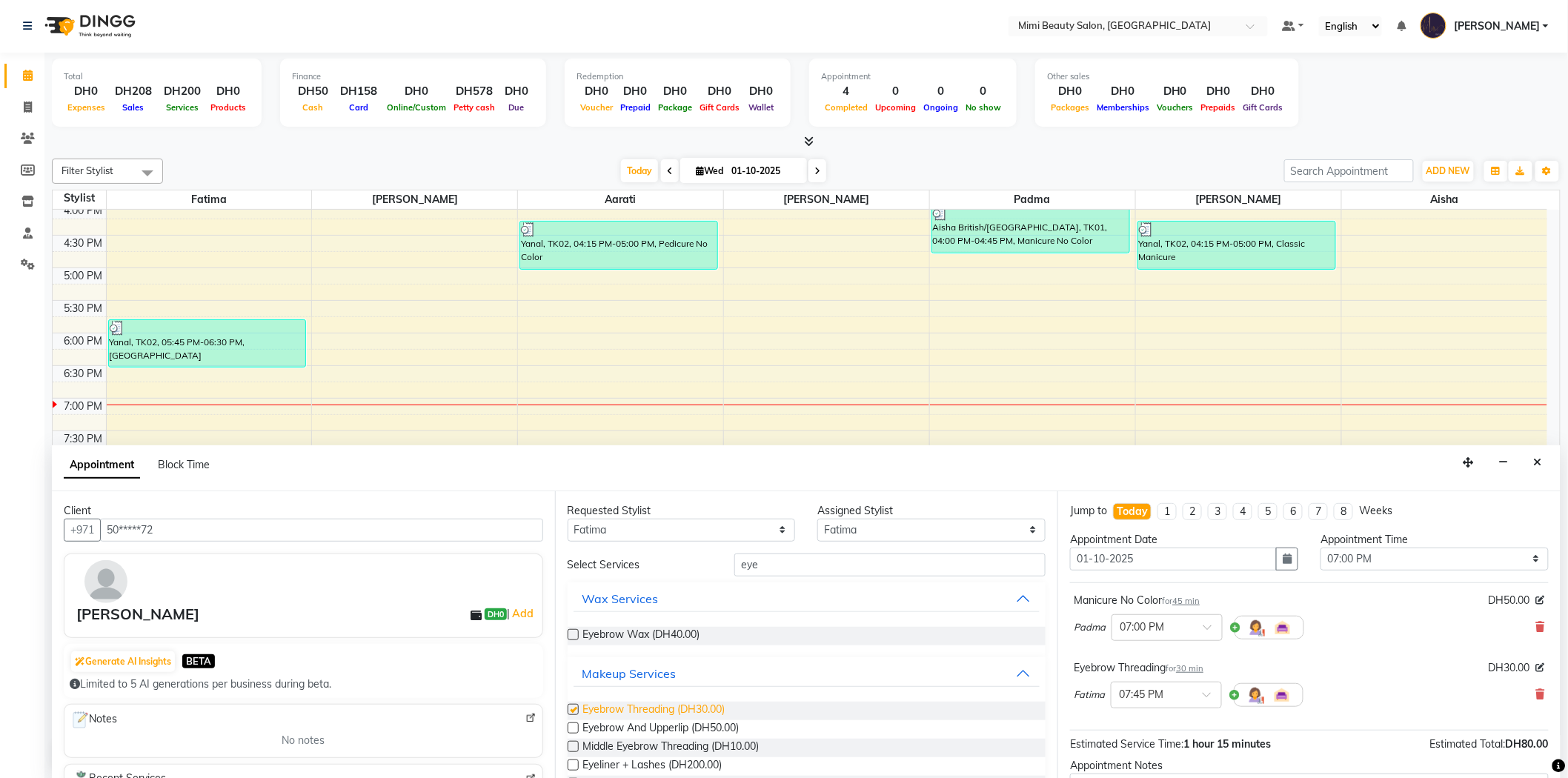
checkbox input "false"
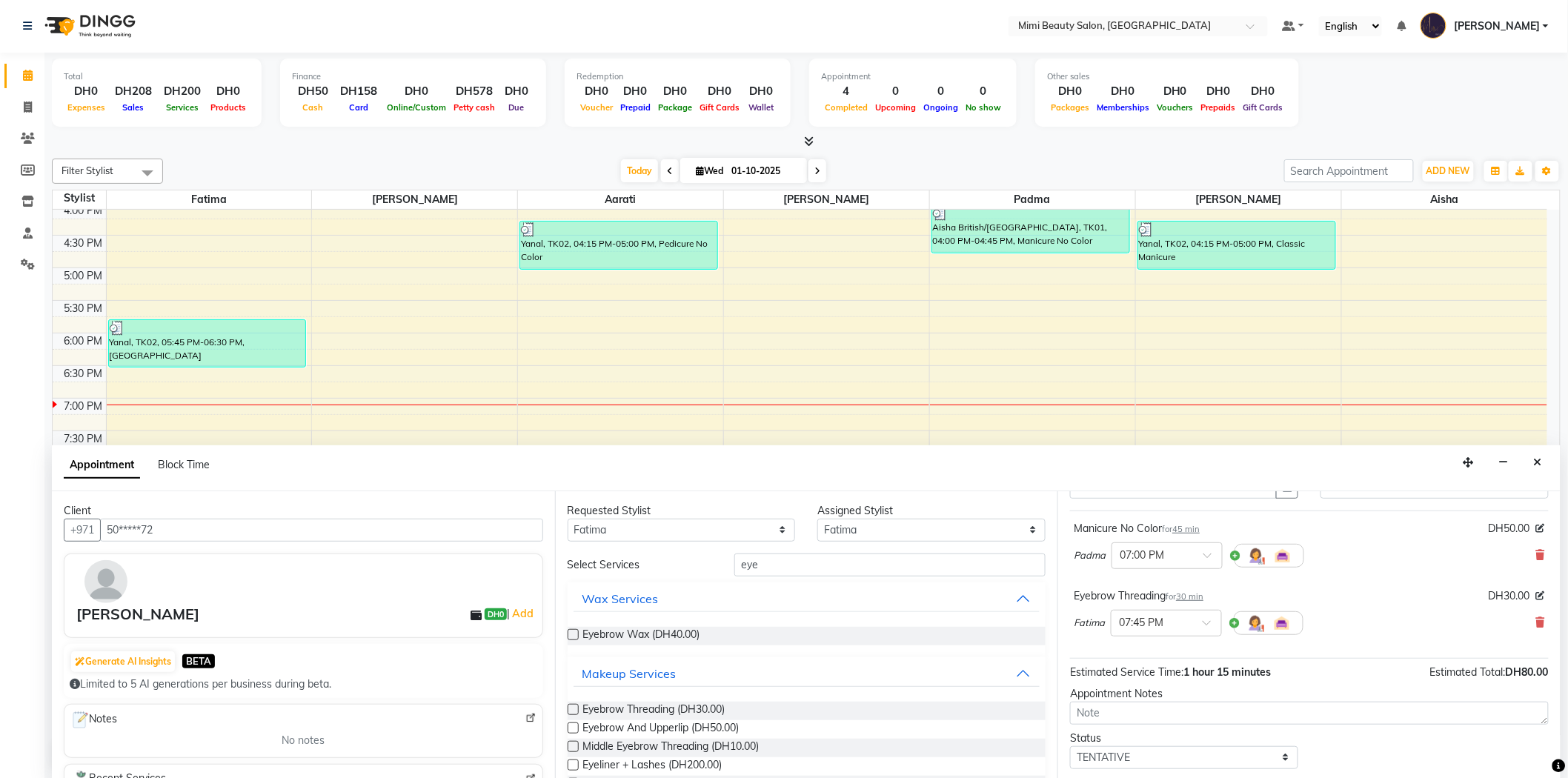
scroll to position [156, 0]
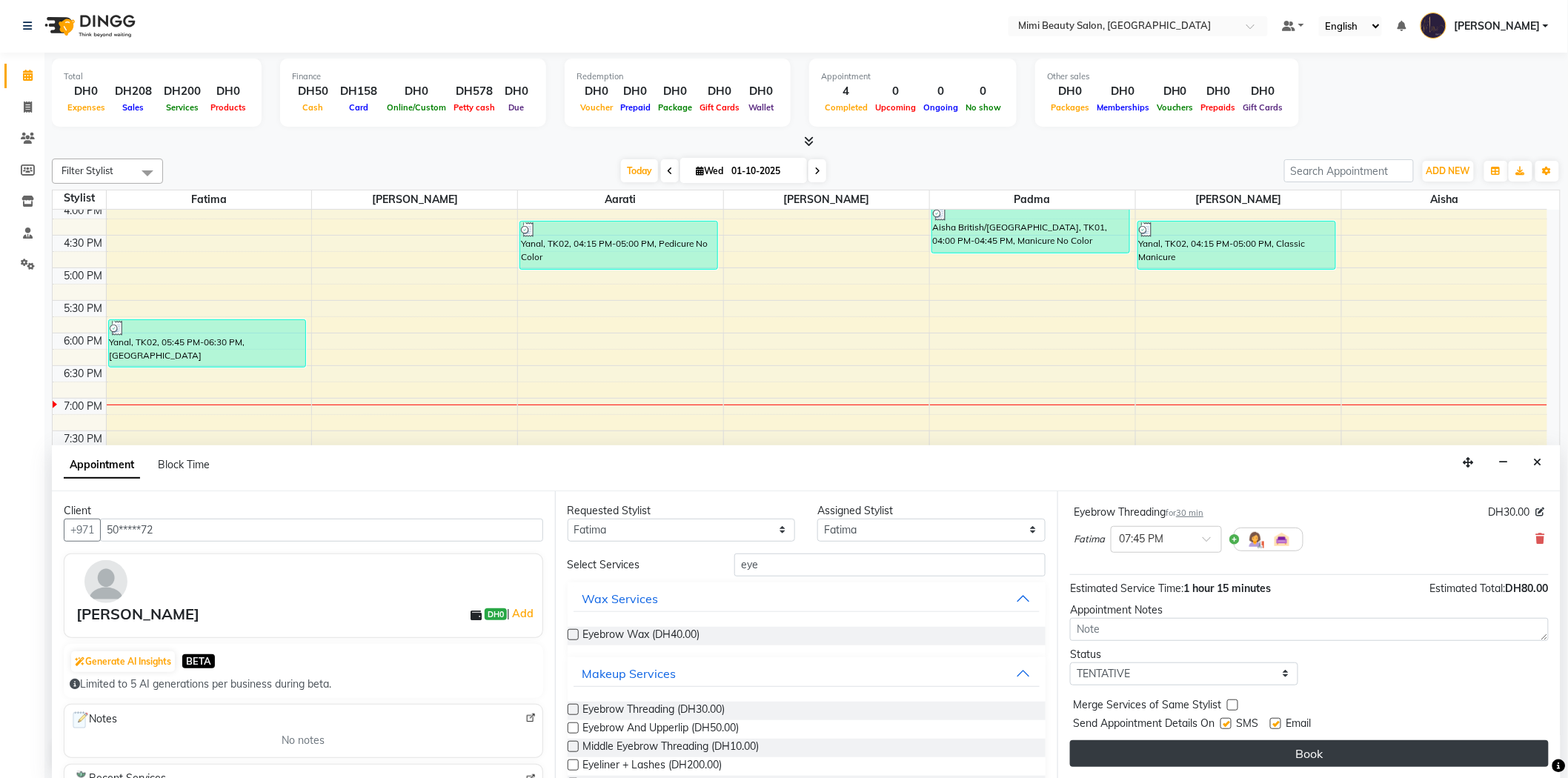
click at [1273, 752] on button "Book" at bounding box center [1308, 753] width 478 height 26
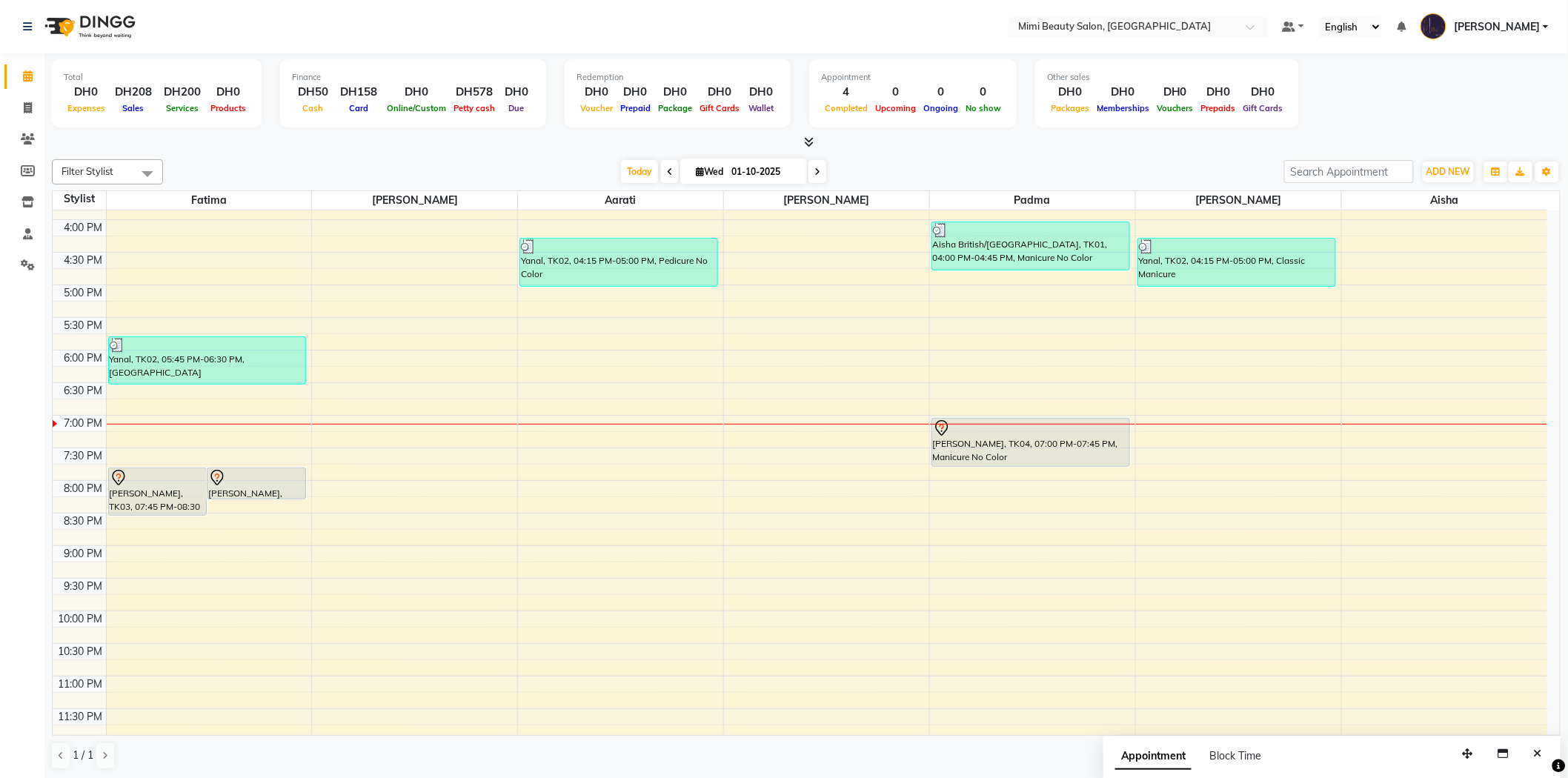
scroll to position [463, 0]
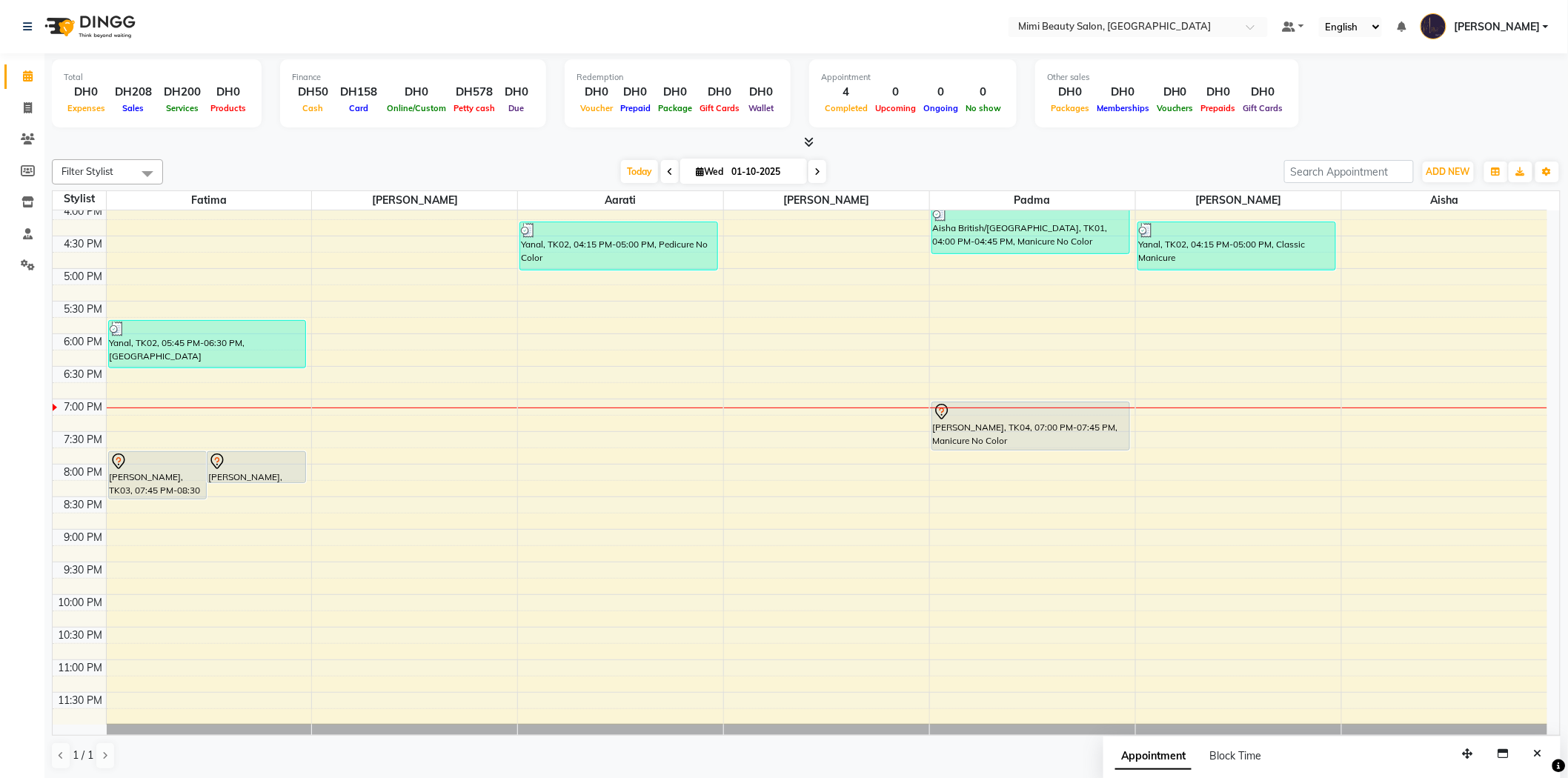
click at [1411, 409] on div "9:00 AM 9:30 AM 10:00 AM 10:30 AM 11:00 AM 11:30 AM 12:00 PM 12:30 PM 1:00 PM 1…" at bounding box center [800, 236] width 1495 height 977
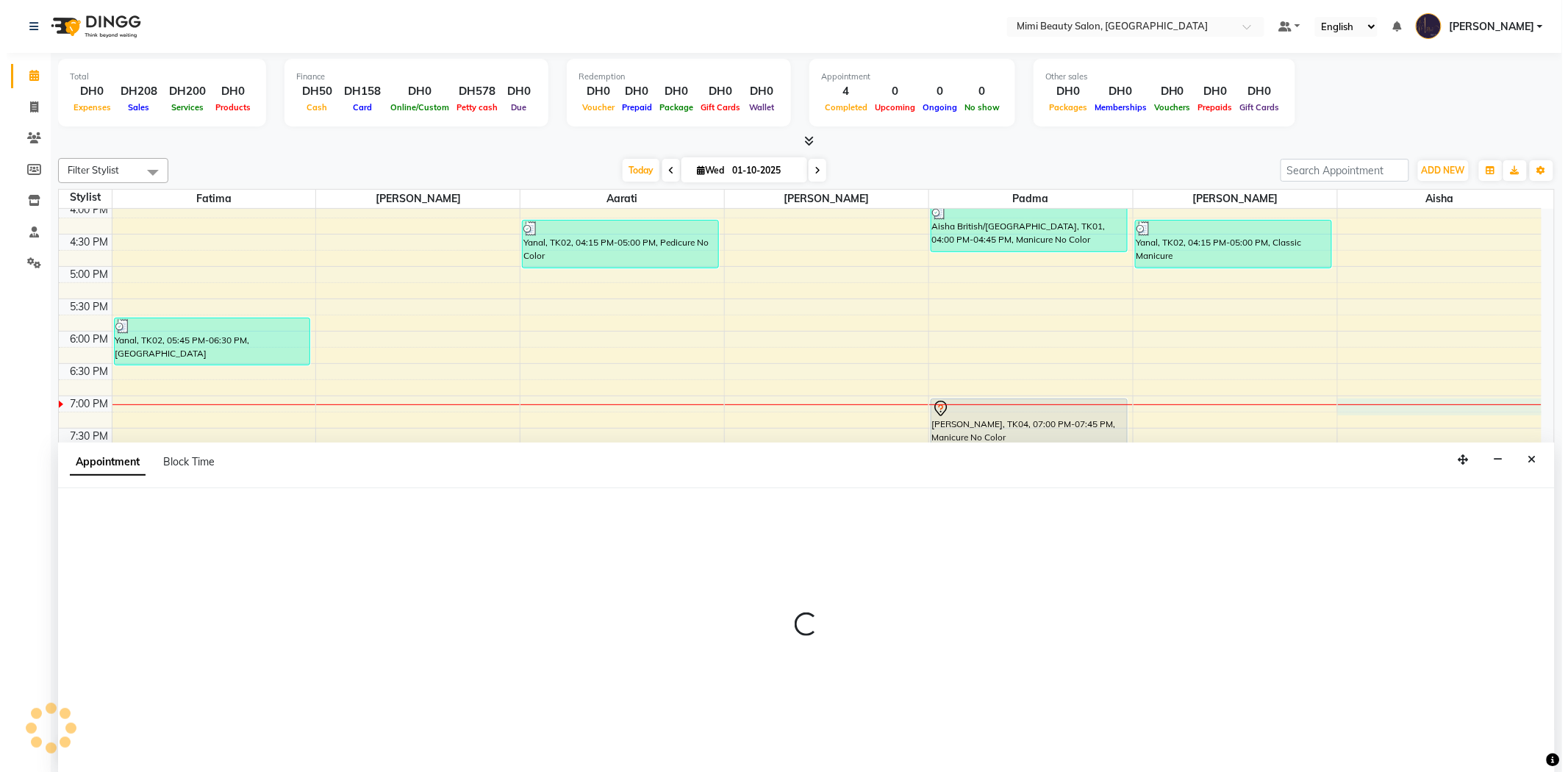
scroll to position [1, 0]
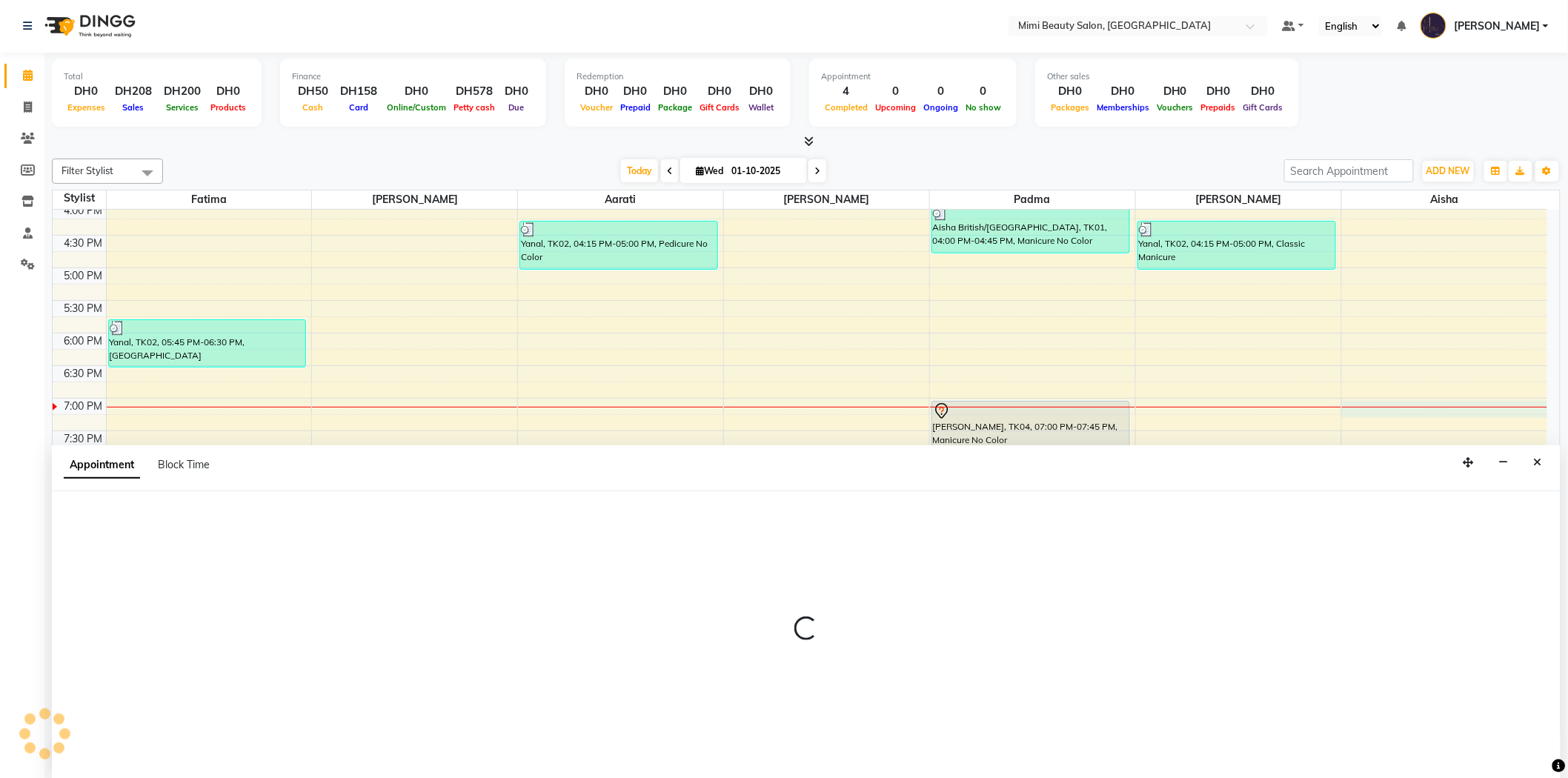
select select "91901"
select select "1140"
select select "tentative"
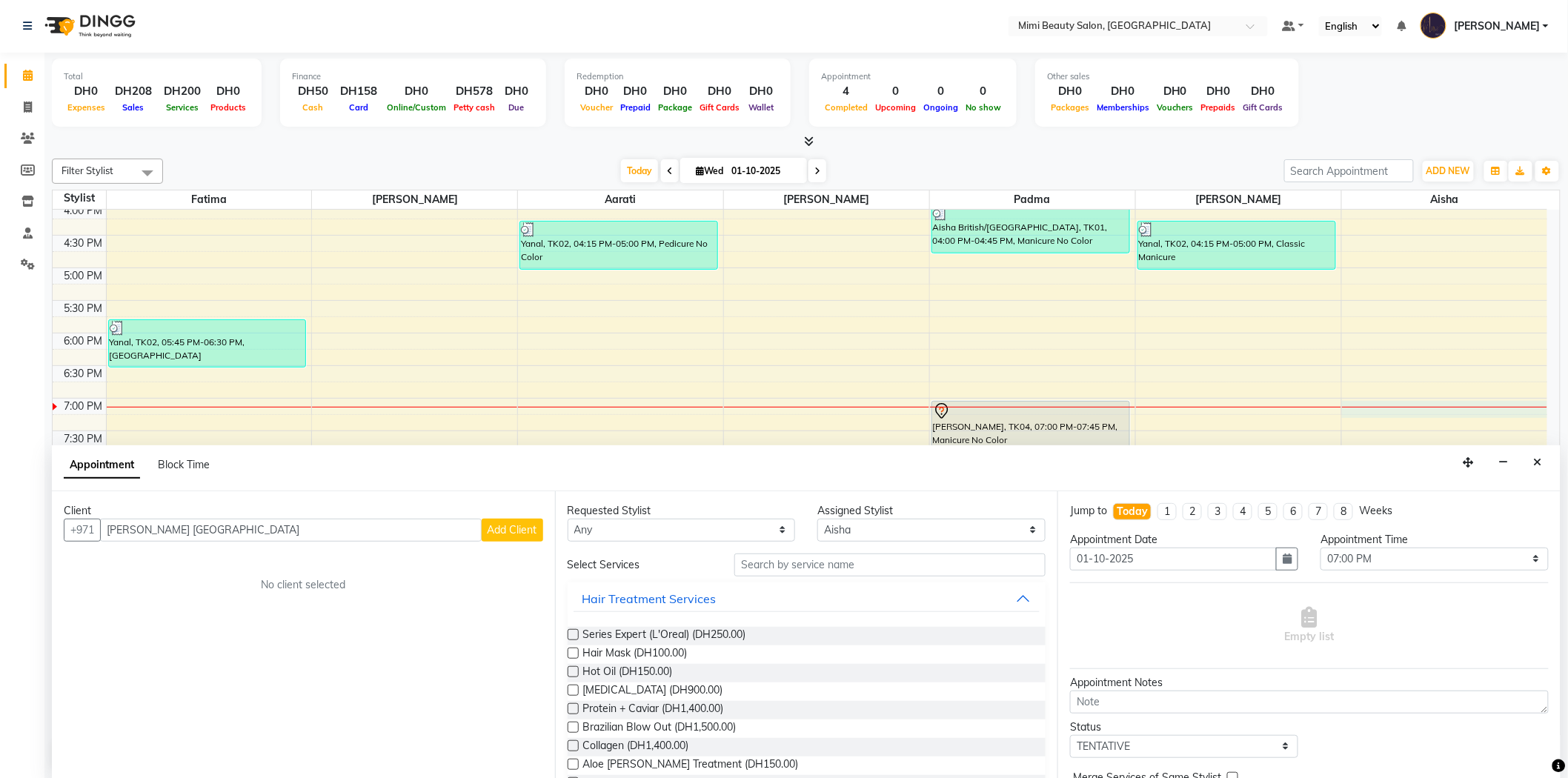
type input "[PERSON_NAME] [GEOGRAPHIC_DATA]"
click at [502, 532] on span "Add Client" at bounding box center [512, 530] width 50 height 14
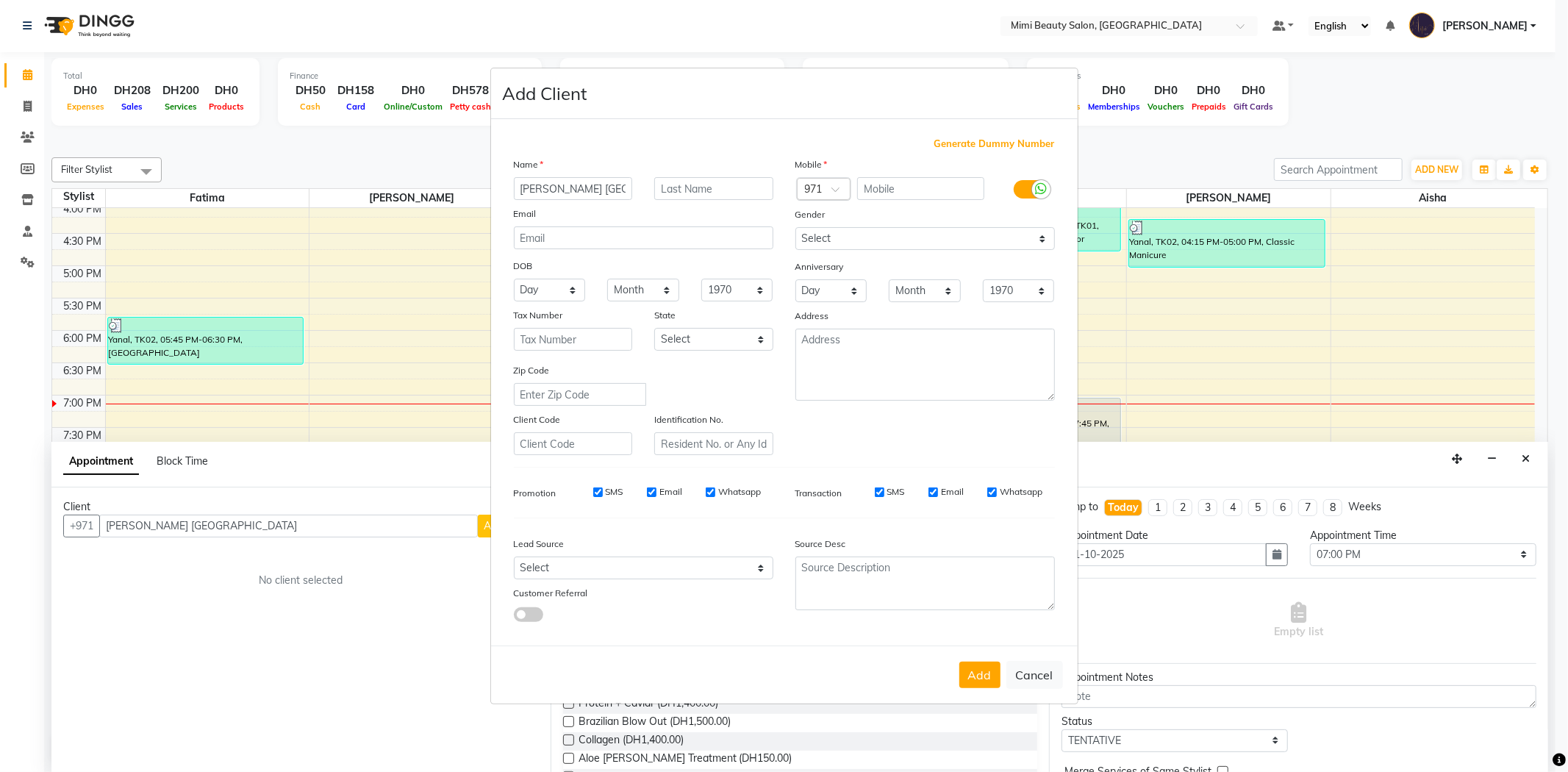
click at [828, 189] on div at bounding box center [824, 189] width 53 height 15
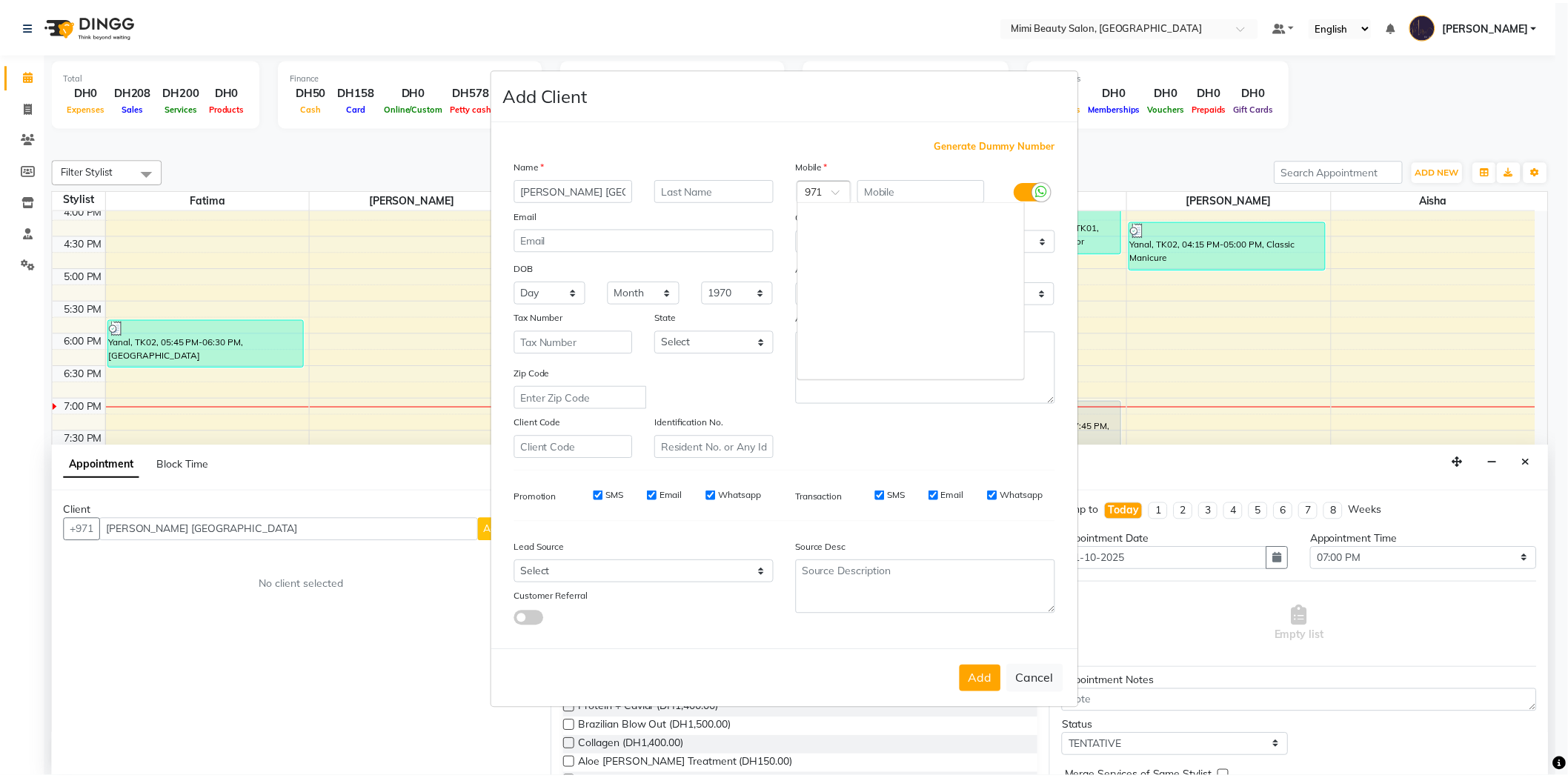
scroll to position [6113, 0]
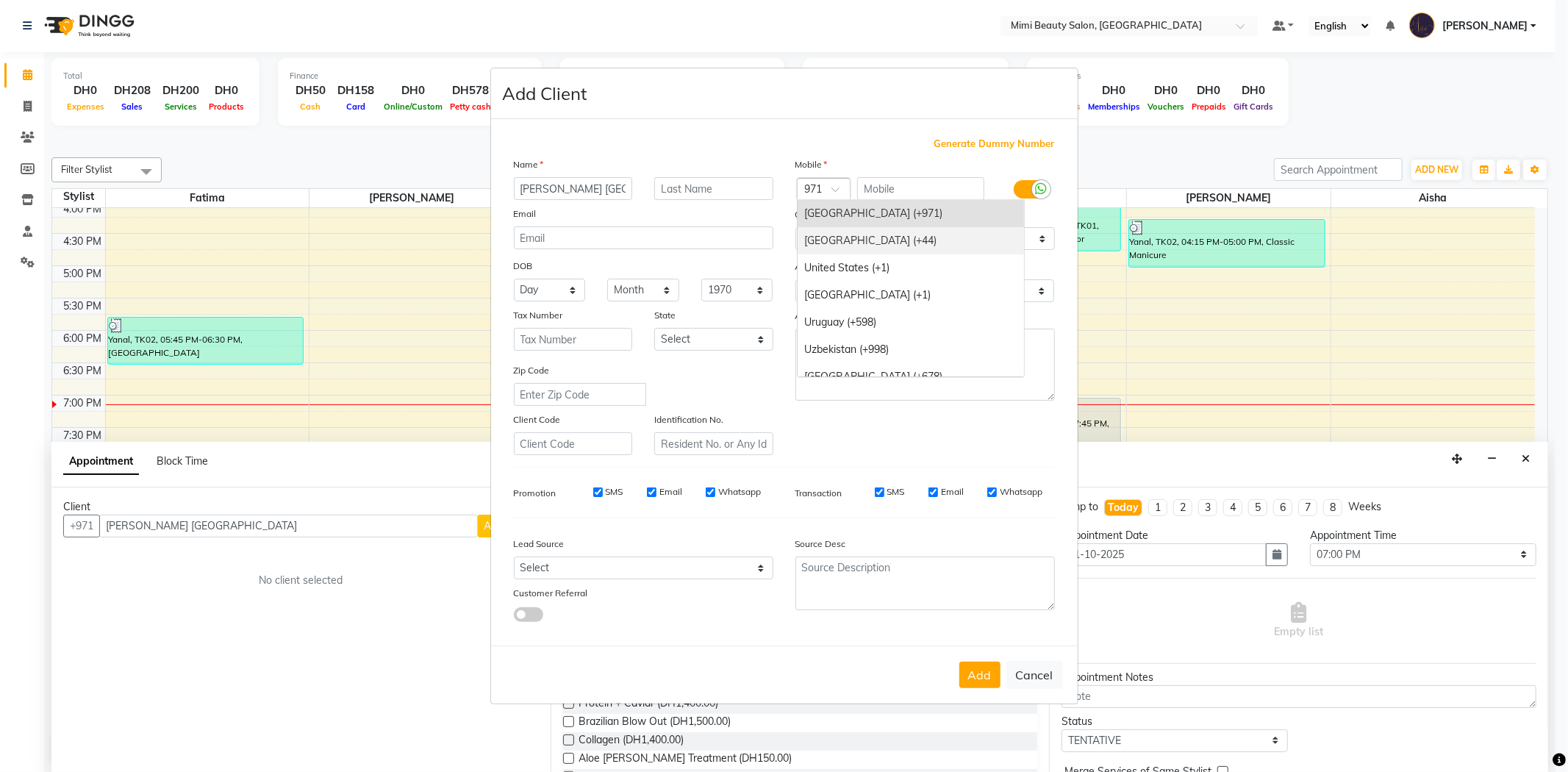
click at [854, 235] on div "[GEOGRAPHIC_DATA] (+44)" at bounding box center [911, 241] width 227 height 27
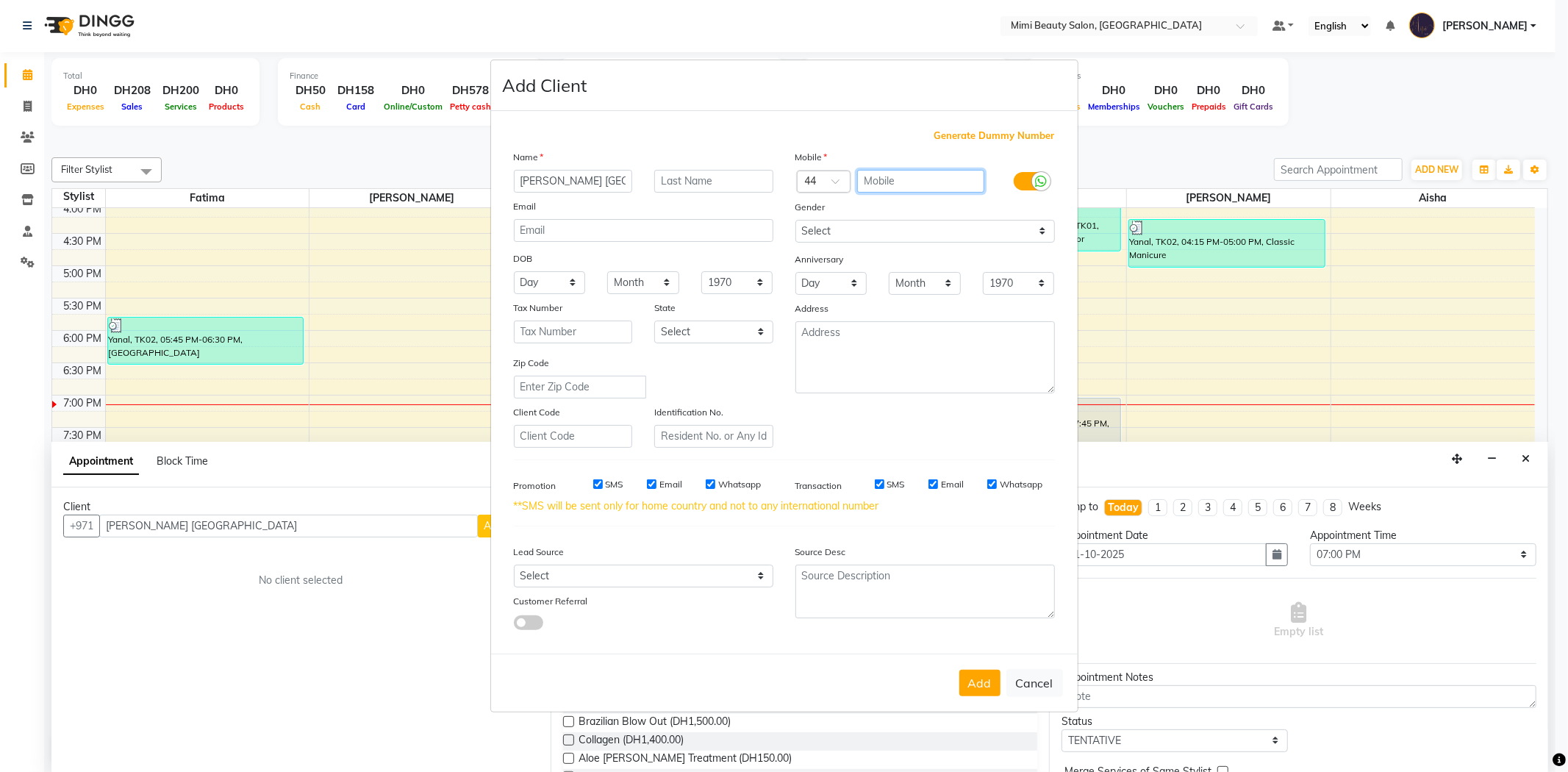
click at [873, 182] on input "text" at bounding box center [921, 181] width 127 height 23
type input "7754005603"
click at [981, 682] on button "Add" at bounding box center [980, 682] width 41 height 26
type input "77******03"
select select
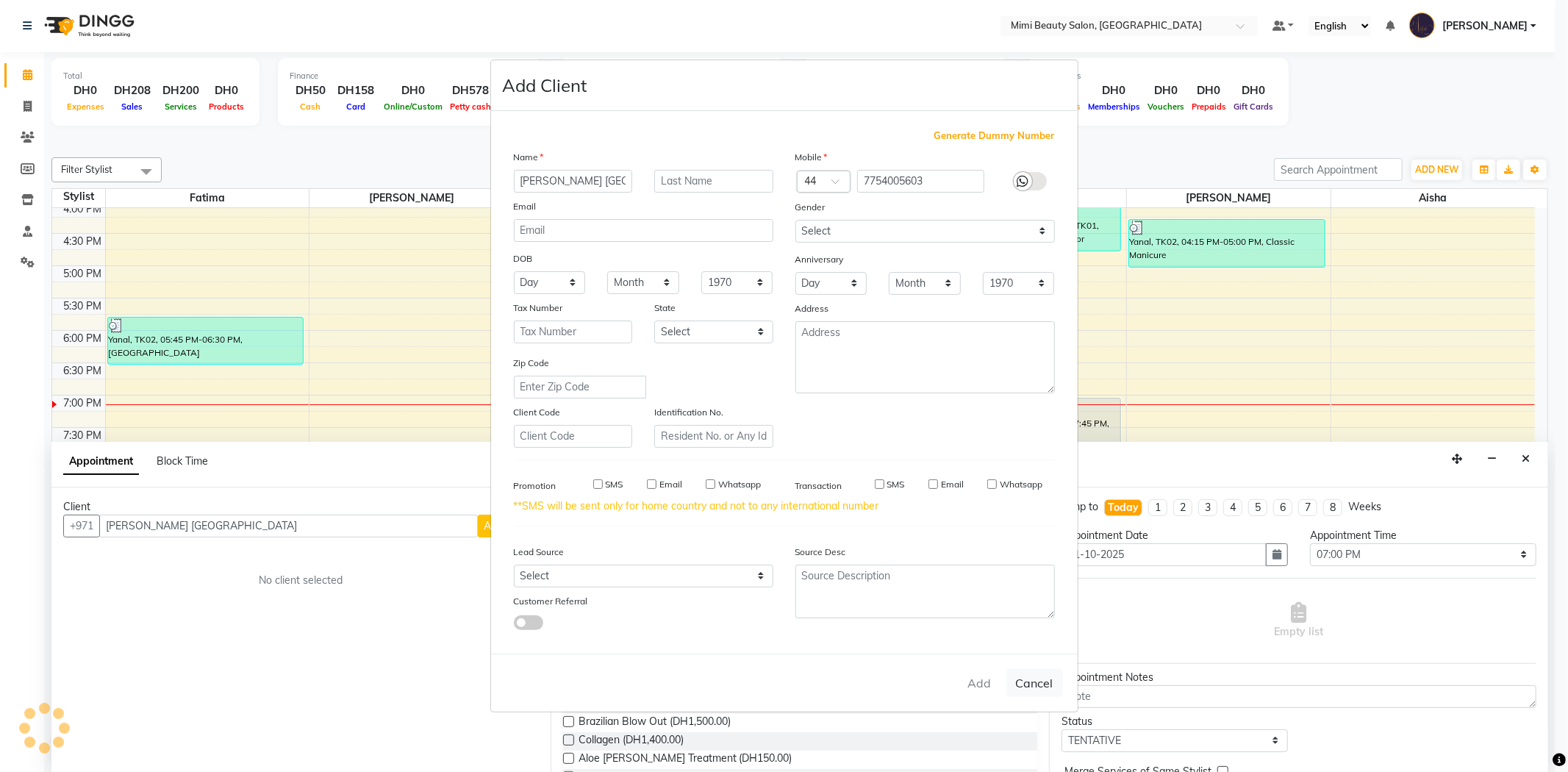
select select
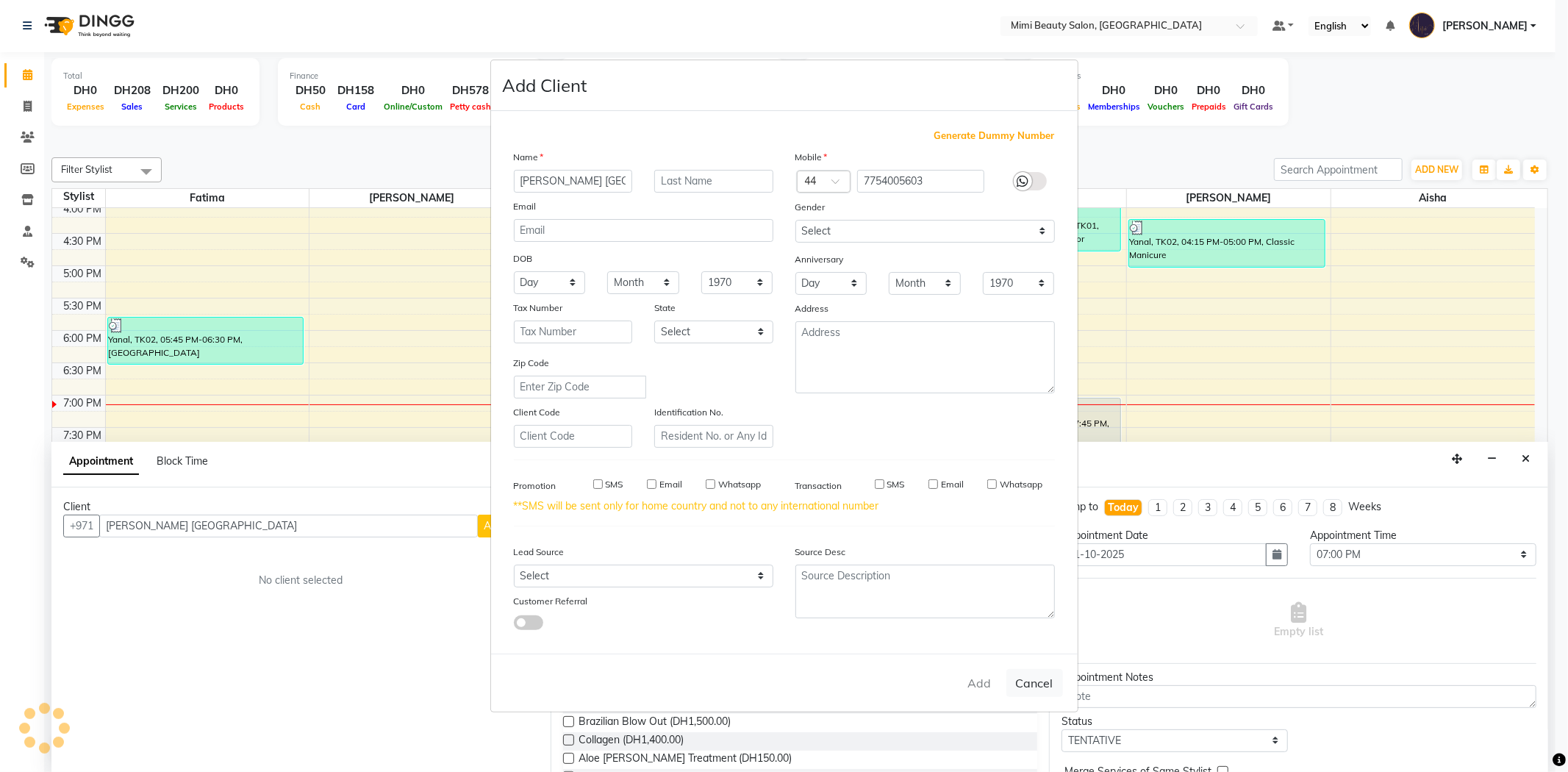
select select
checkbox input "false"
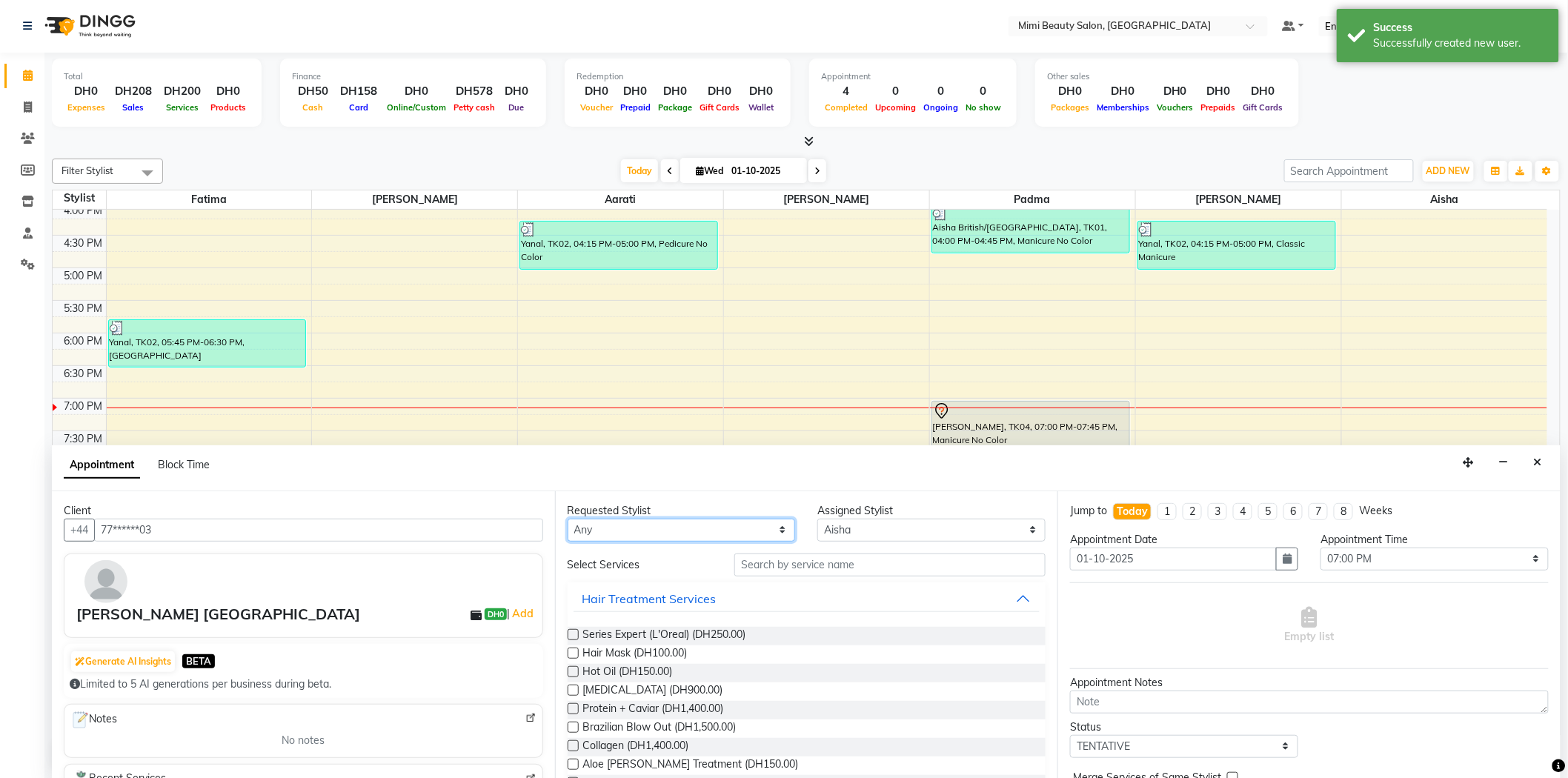
click at [642, 526] on select "Any [PERSON_NAME] [PERSON_NAME] [PERSON_NAME] [PERSON_NAME] Padma" at bounding box center [681, 530] width 228 height 23
select select "91901"
click at [567, 518] on select "Any [PERSON_NAME] [PERSON_NAME] [PERSON_NAME] [PERSON_NAME] Padma" at bounding box center [681, 530] width 228 height 23
click at [738, 568] on input "text" at bounding box center [890, 565] width 312 height 23
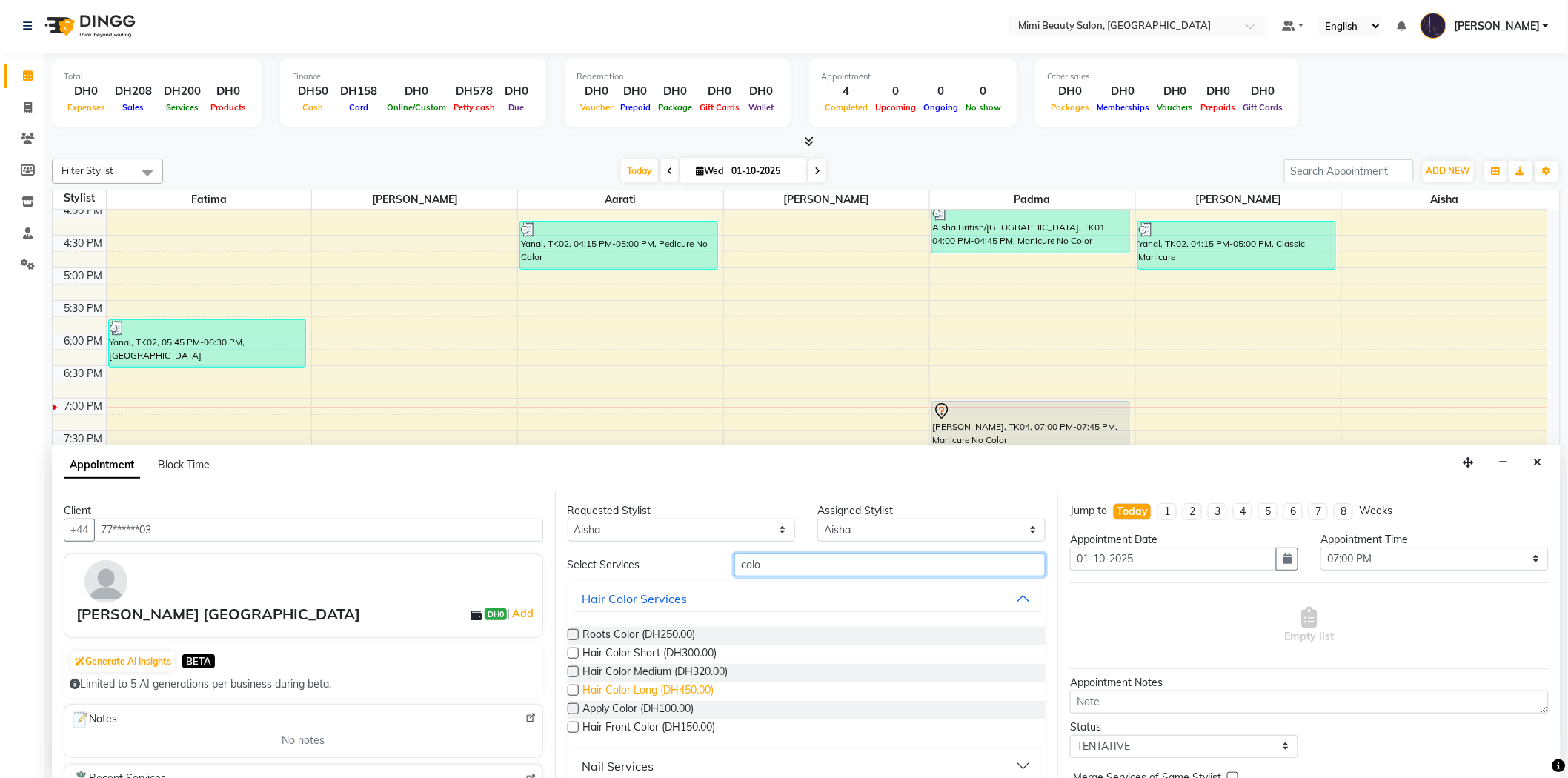
type input "colo"
click at [708, 686] on span "Hair Color Long (DH450.00)" at bounding box center [649, 691] width 131 height 18
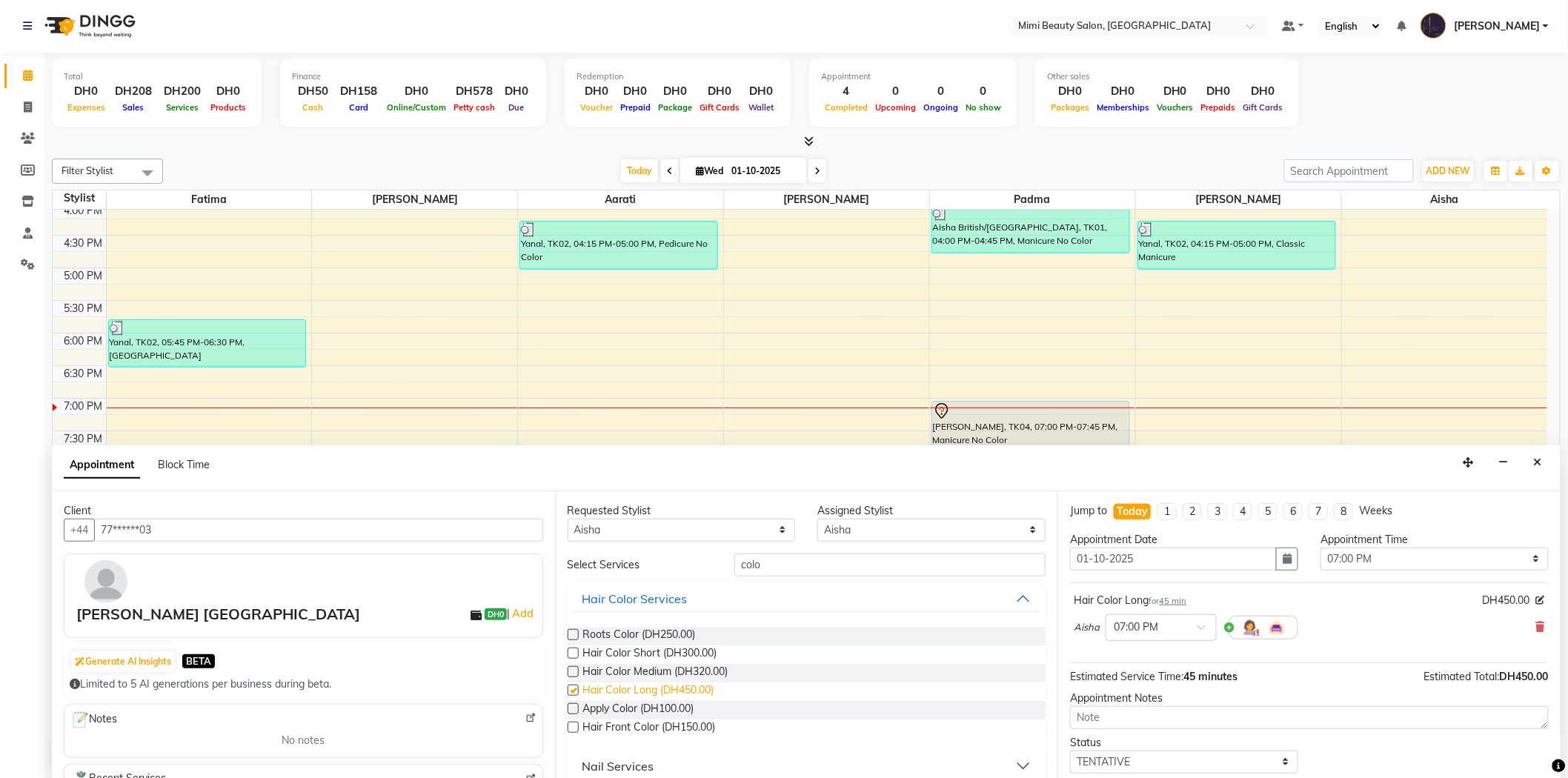
checkbox input "false"
click at [736, 561] on input "colo" at bounding box center [890, 565] width 312 height 23
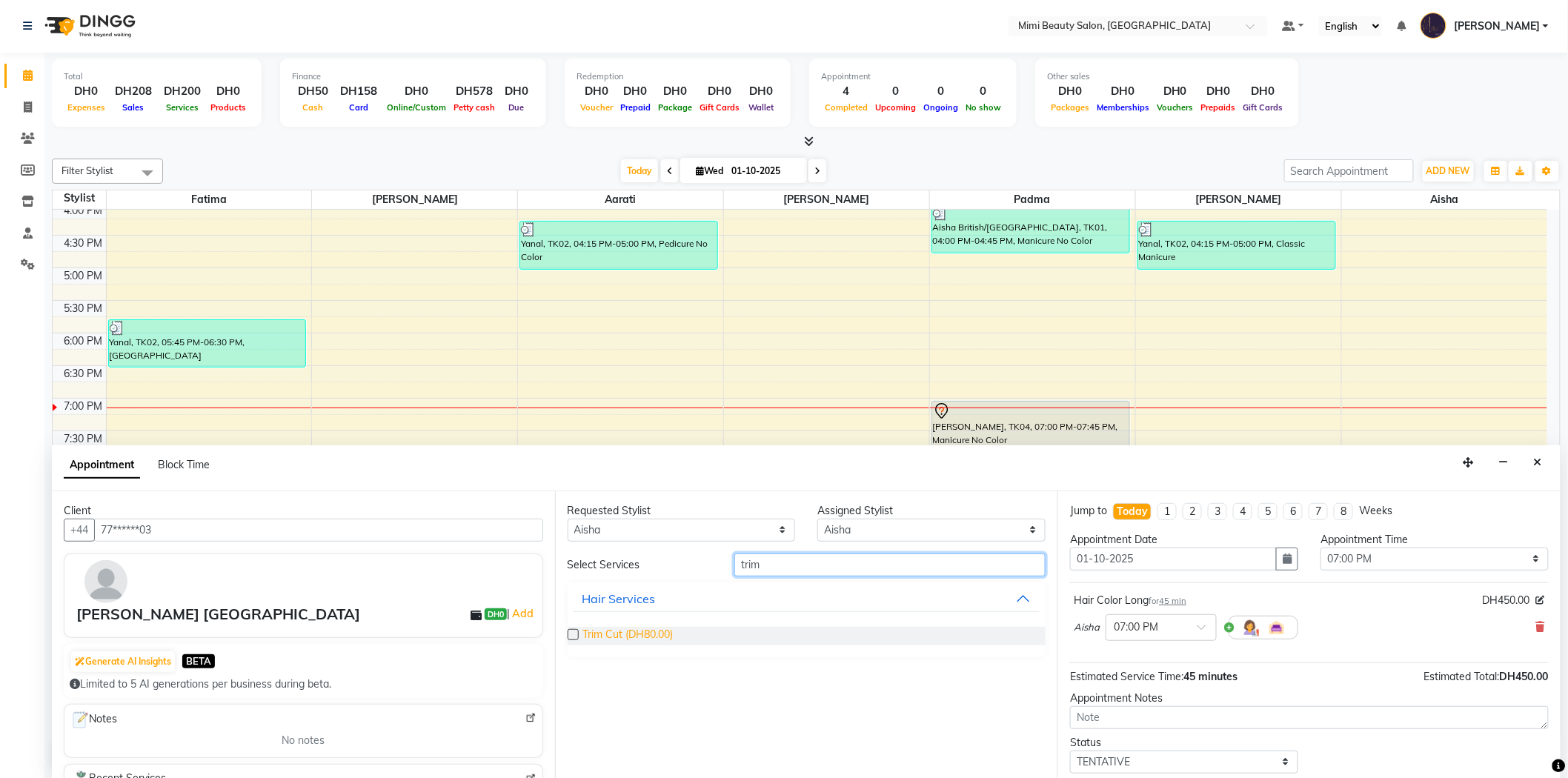
type input "trim"
click at [638, 633] on span "Trim Cut (DH80.00)" at bounding box center [628, 636] width 90 height 18
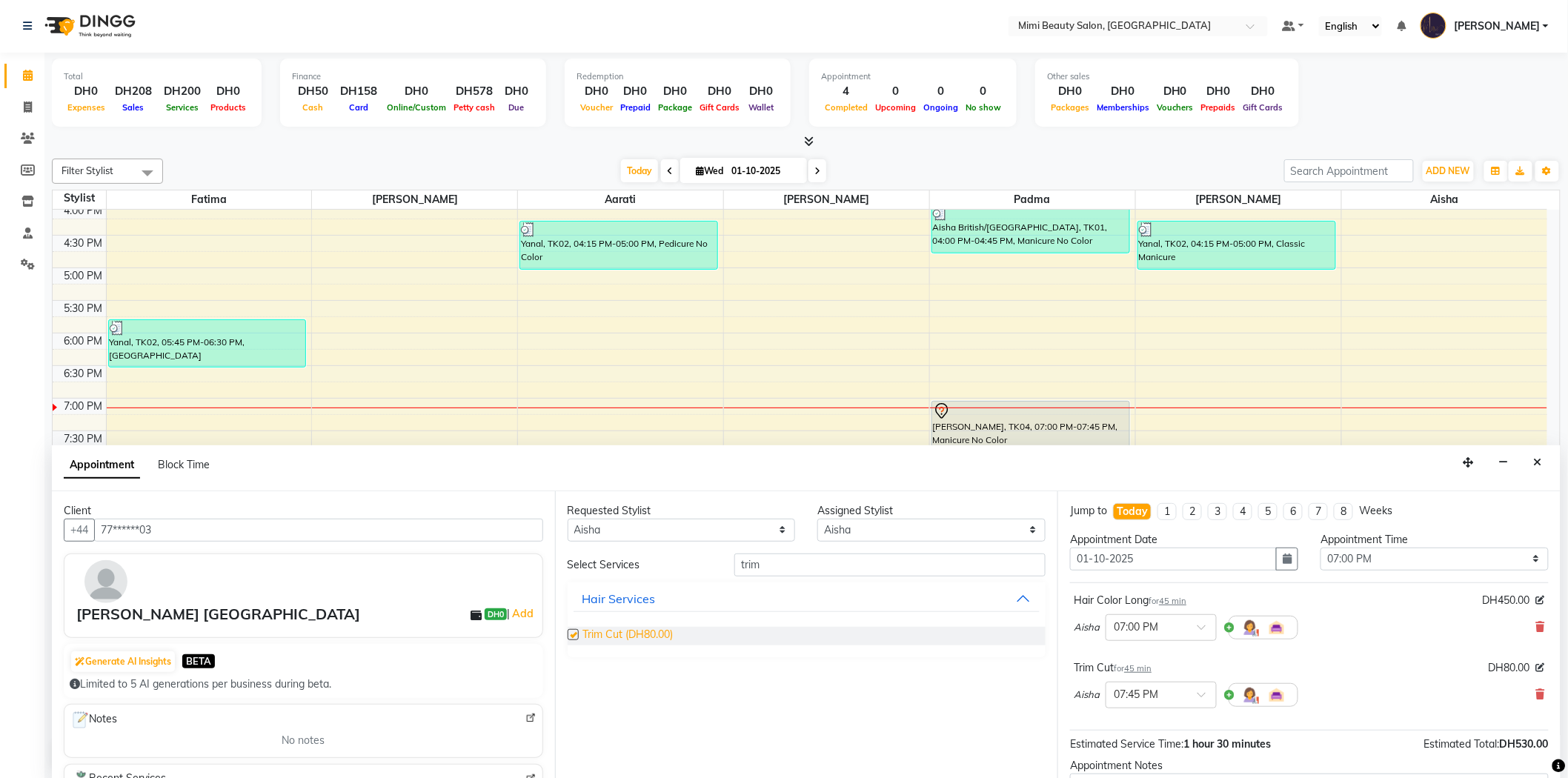
checkbox input "false"
click at [752, 564] on input "trim" at bounding box center [890, 565] width 312 height 23
type input "blo"
click at [720, 675] on button "Hair Services" at bounding box center [807, 673] width 466 height 26
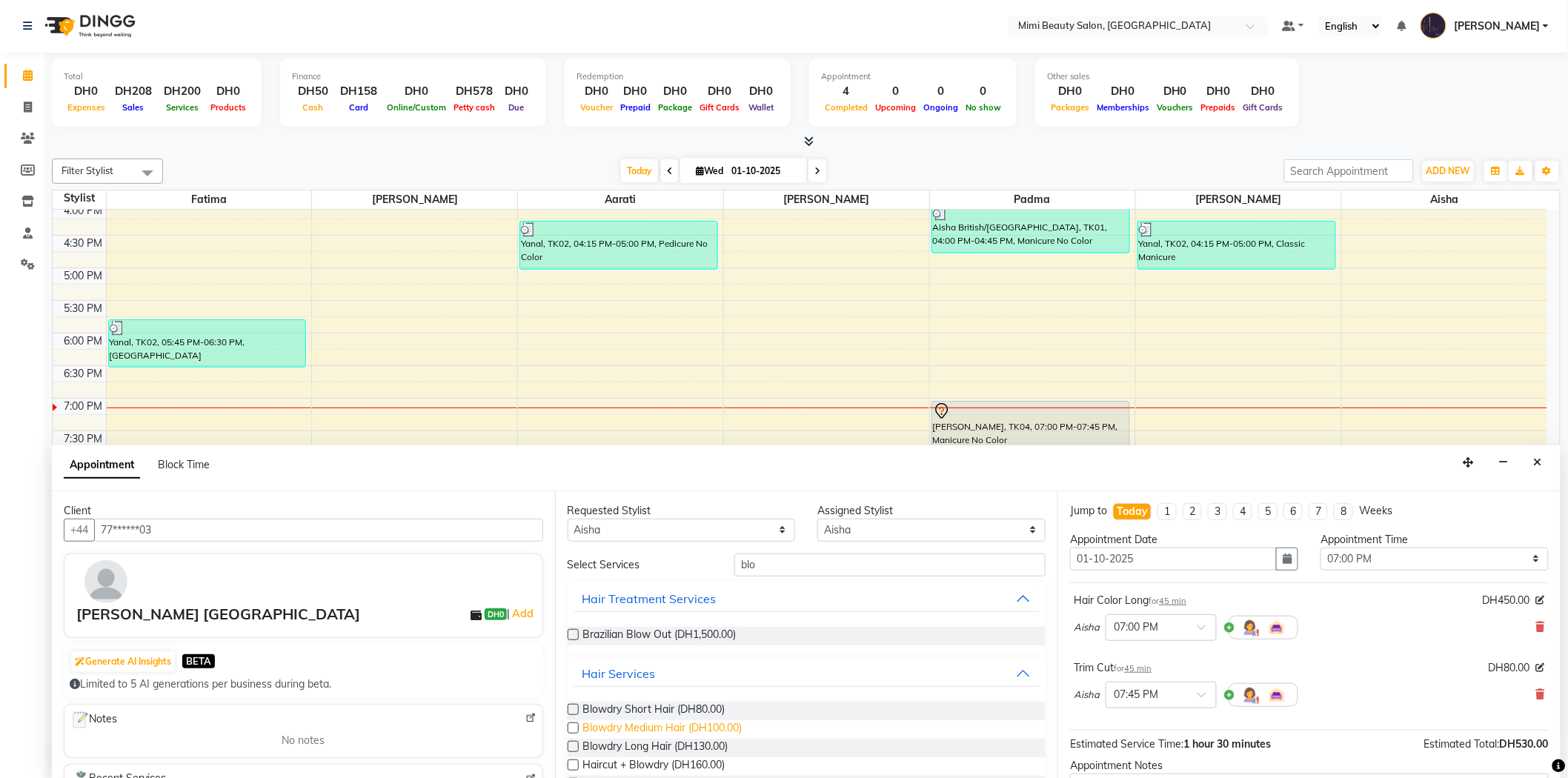
click at [717, 731] on span "Blowdry Medium Hair (DH100.00)" at bounding box center [662, 729] width 159 height 18
checkbox input "false"
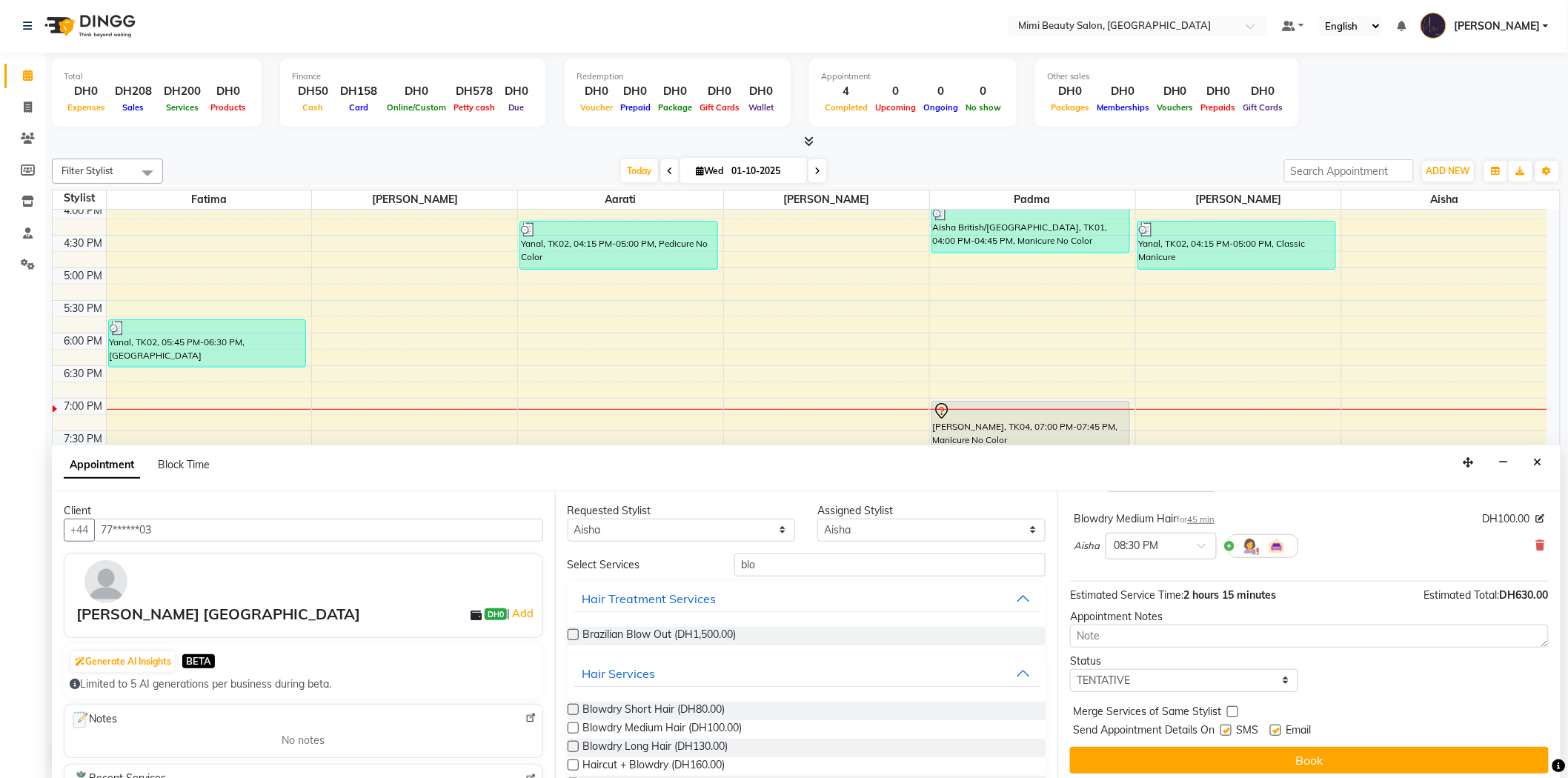
scroll to position [223, 0]
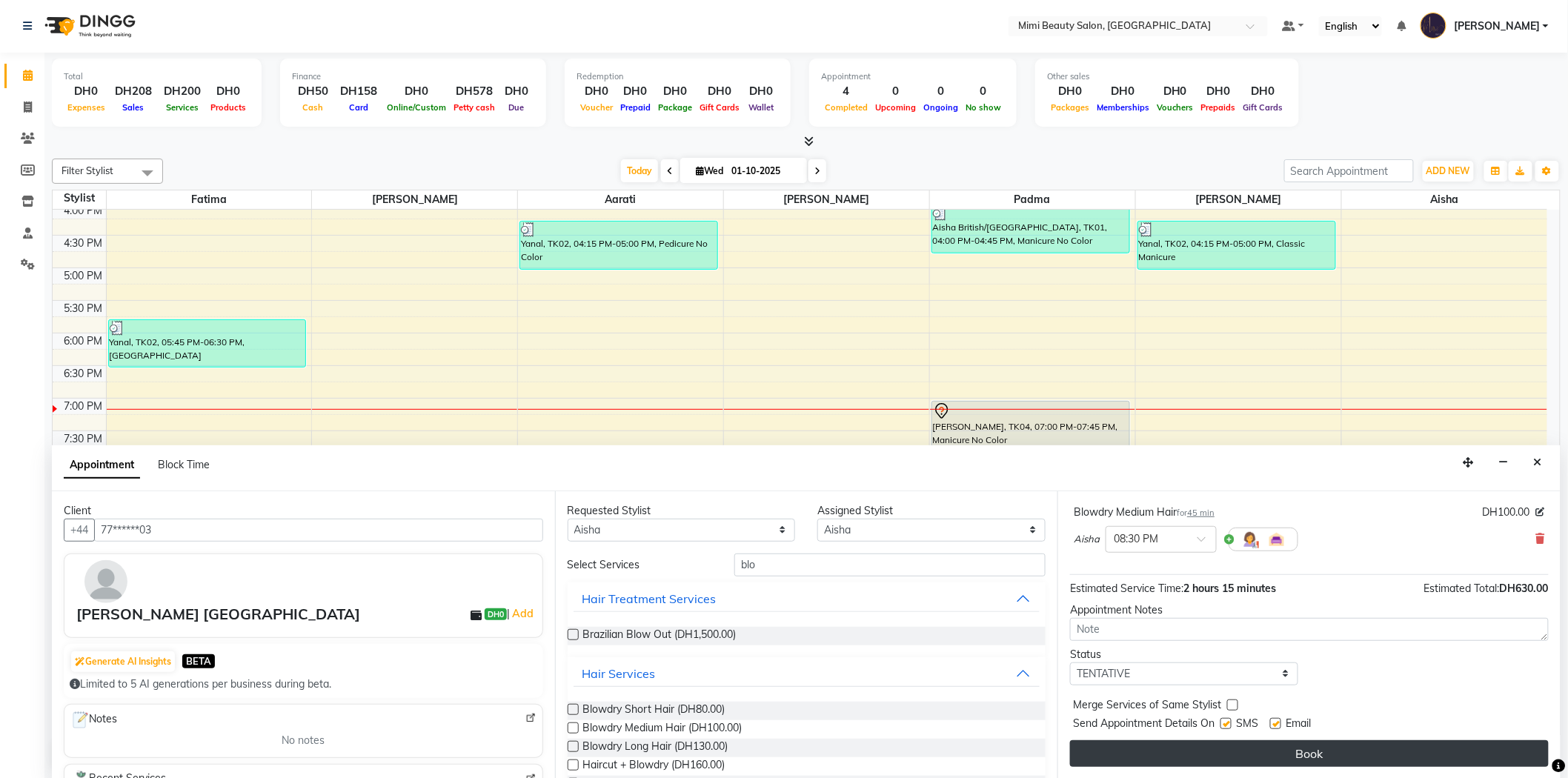
click at [1361, 757] on button "Book" at bounding box center [1308, 753] width 478 height 26
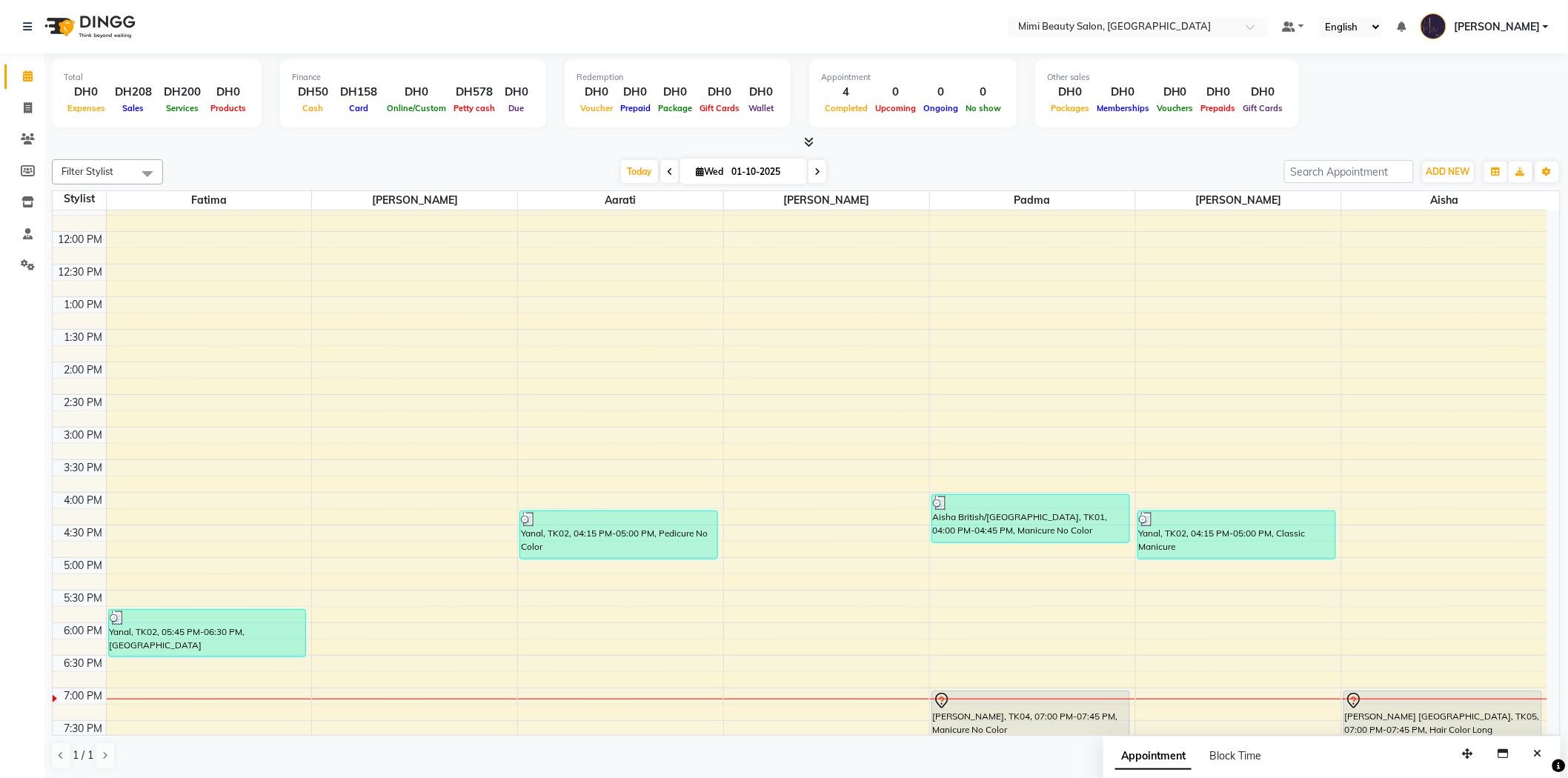
scroll to position [411, 0]
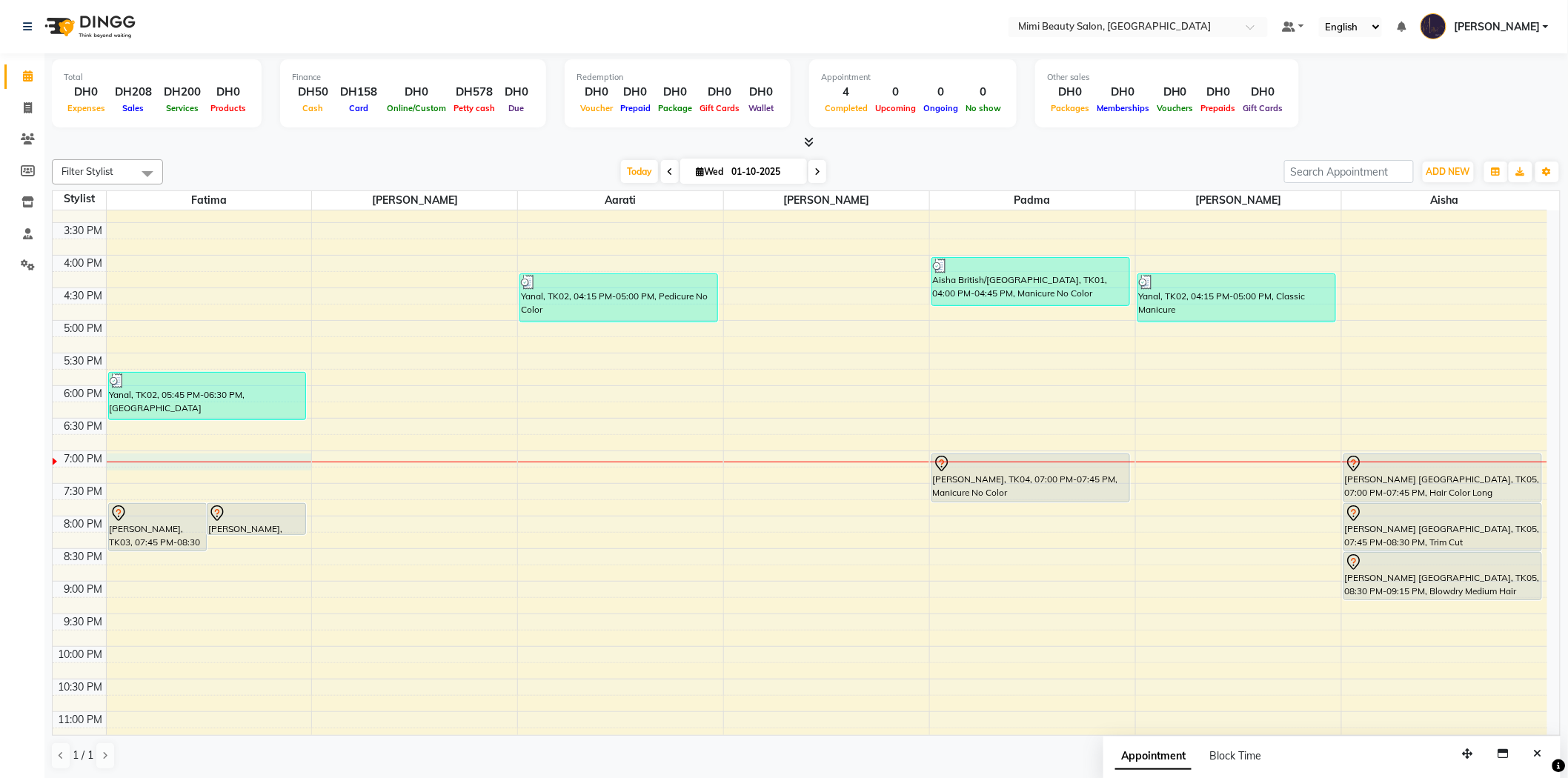
click at [249, 462] on div at bounding box center [209, 462] width 205 height 1
select select "52699"
select select "tentative"
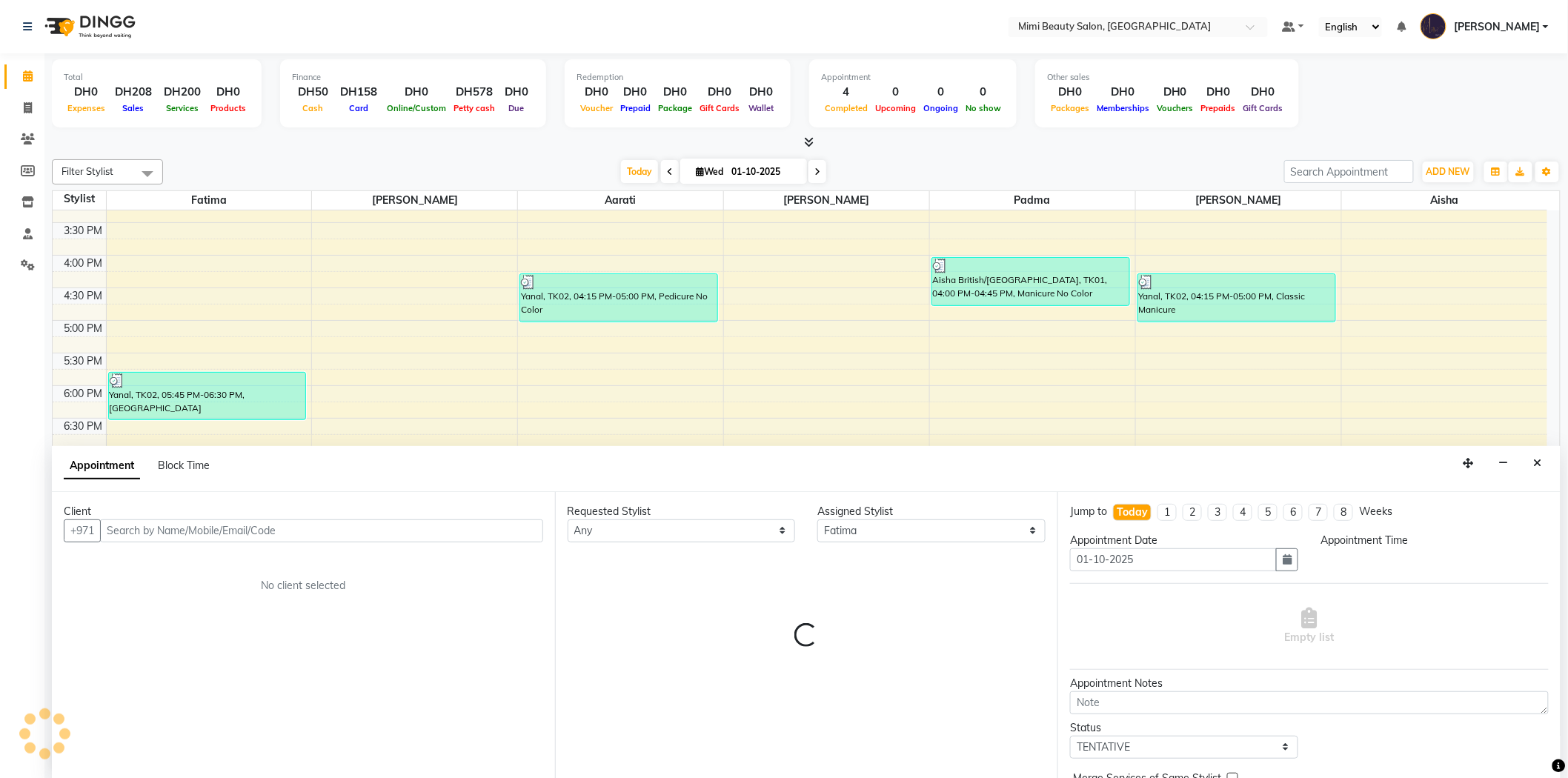
scroll to position [1, 0]
select select "1140"
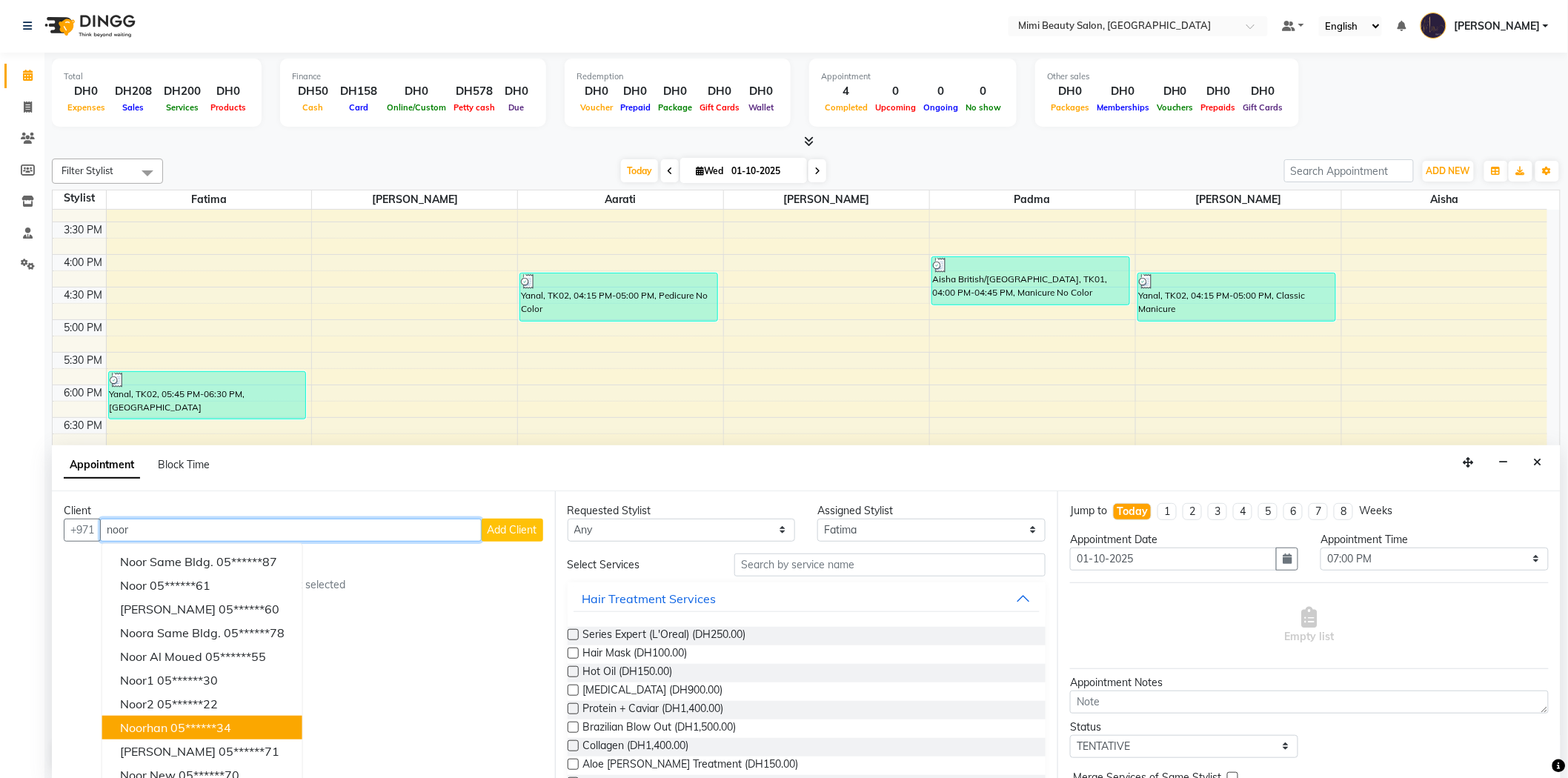
click at [181, 726] on ngb-highlight "05******34" at bounding box center [200, 728] width 61 height 15
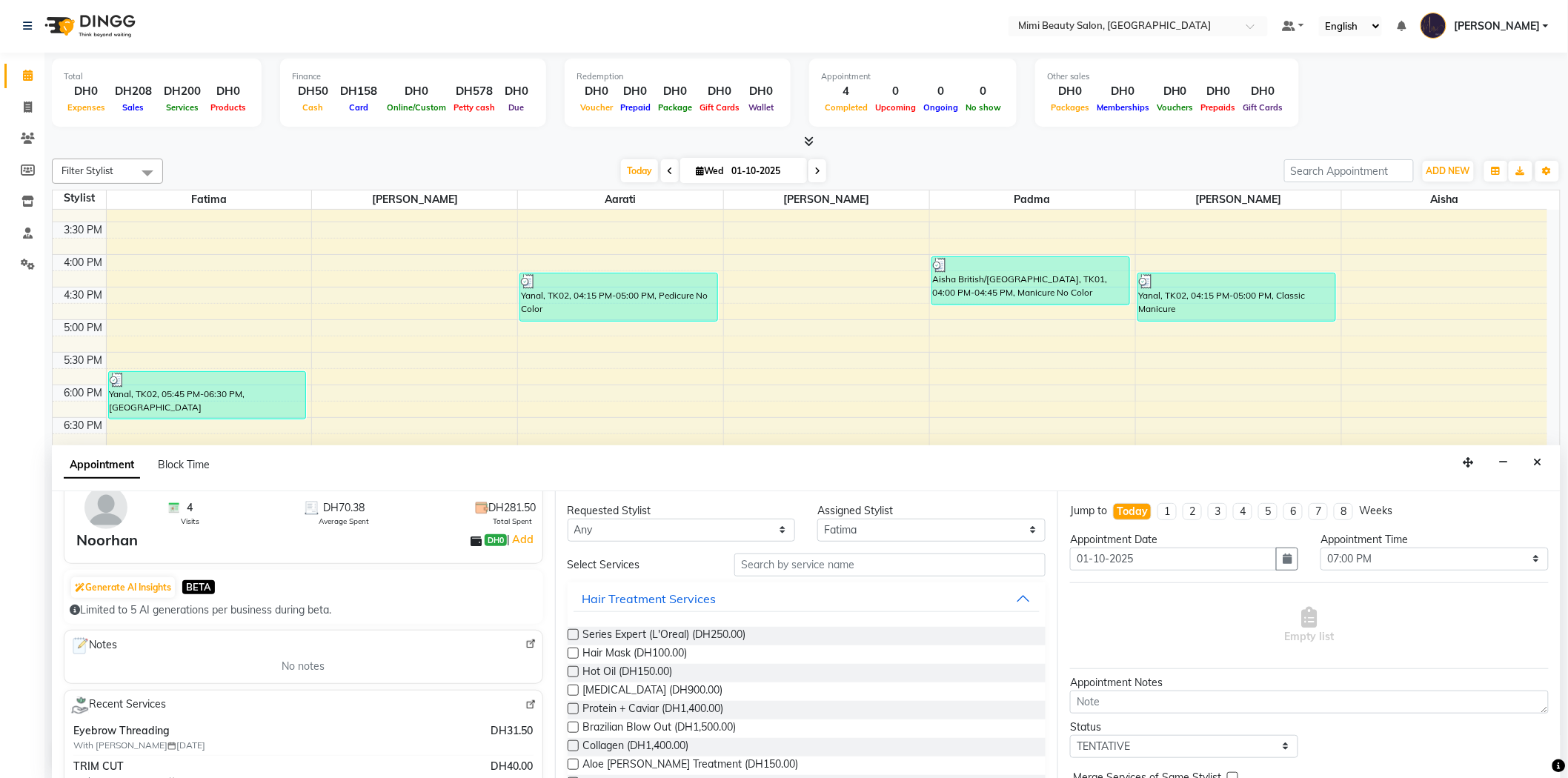
scroll to position [0, 0]
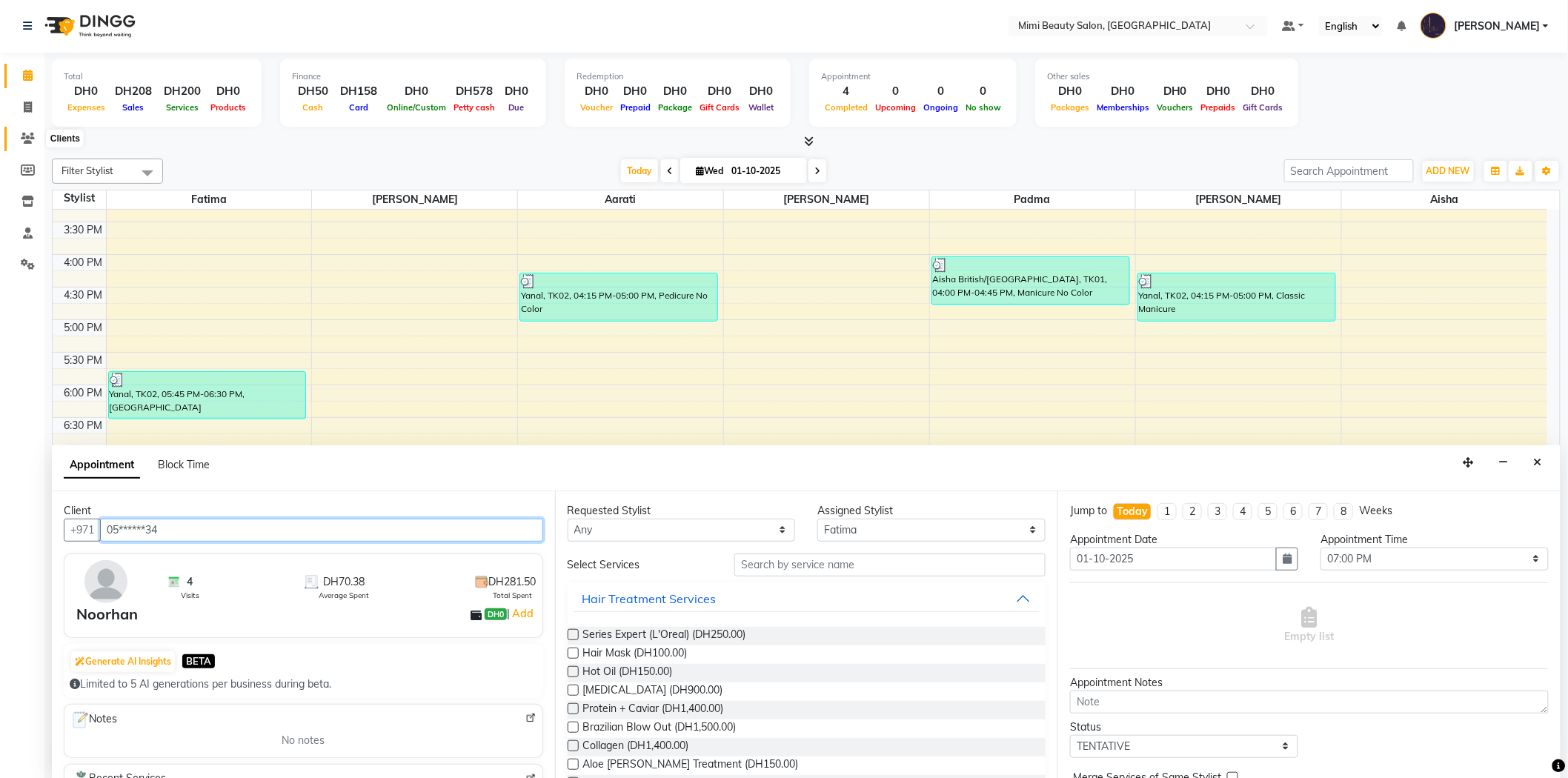
type input "05******34"
click at [30, 138] on icon at bounding box center [28, 138] width 14 height 11
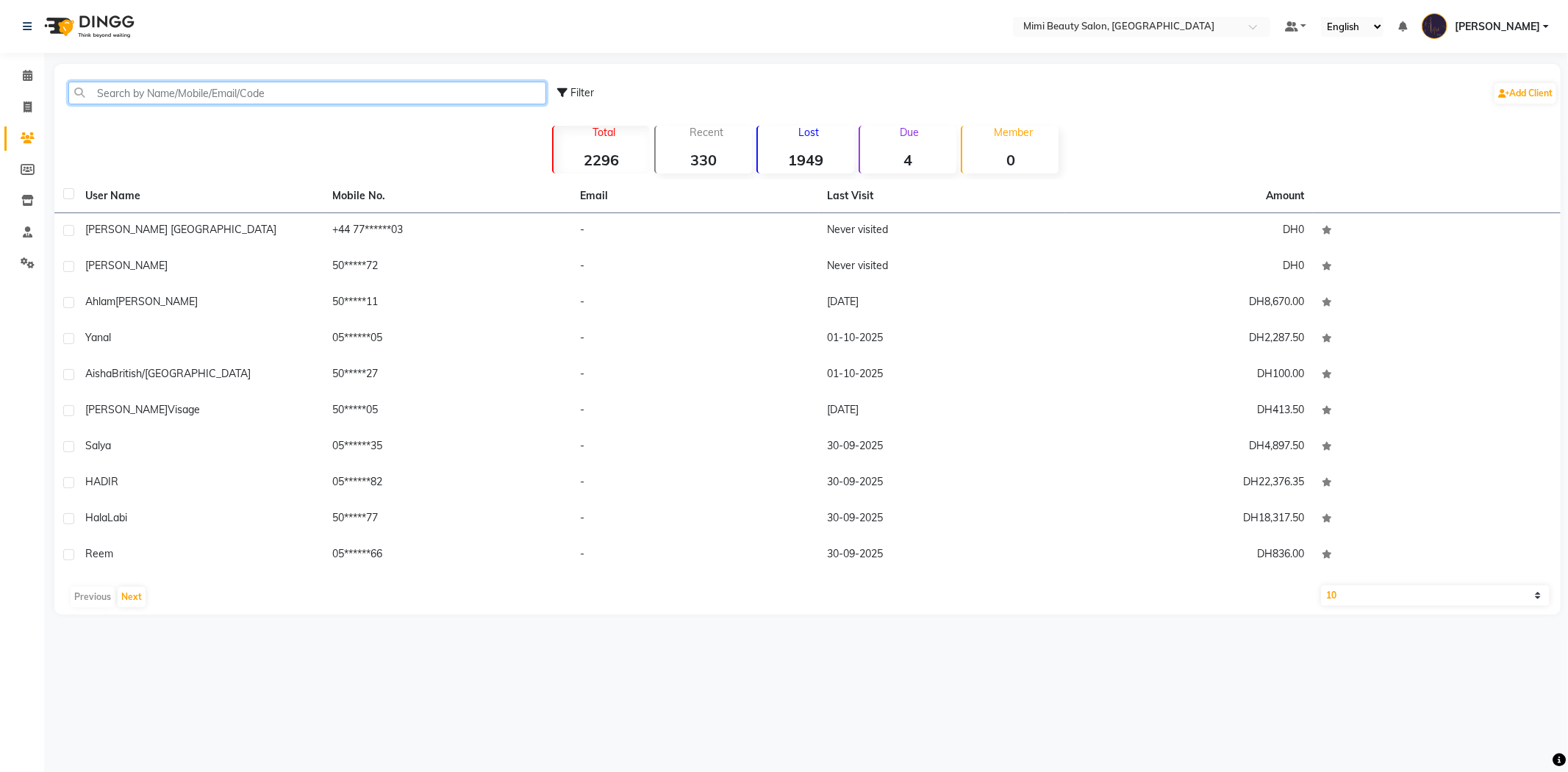
click at [250, 97] on input "text" at bounding box center [307, 93] width 478 height 23
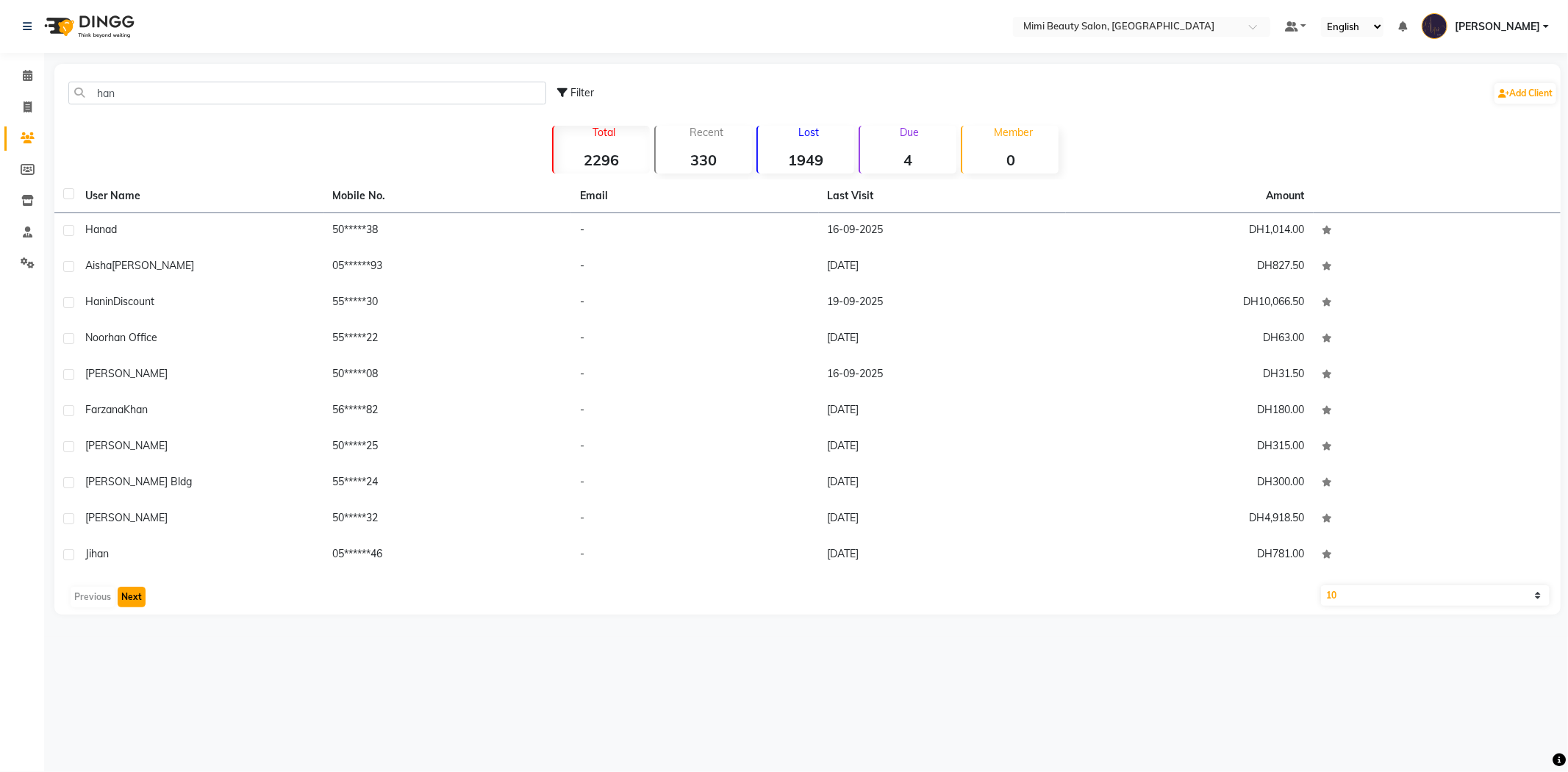
click at [137, 598] on button "Next" at bounding box center [131, 597] width 28 height 21
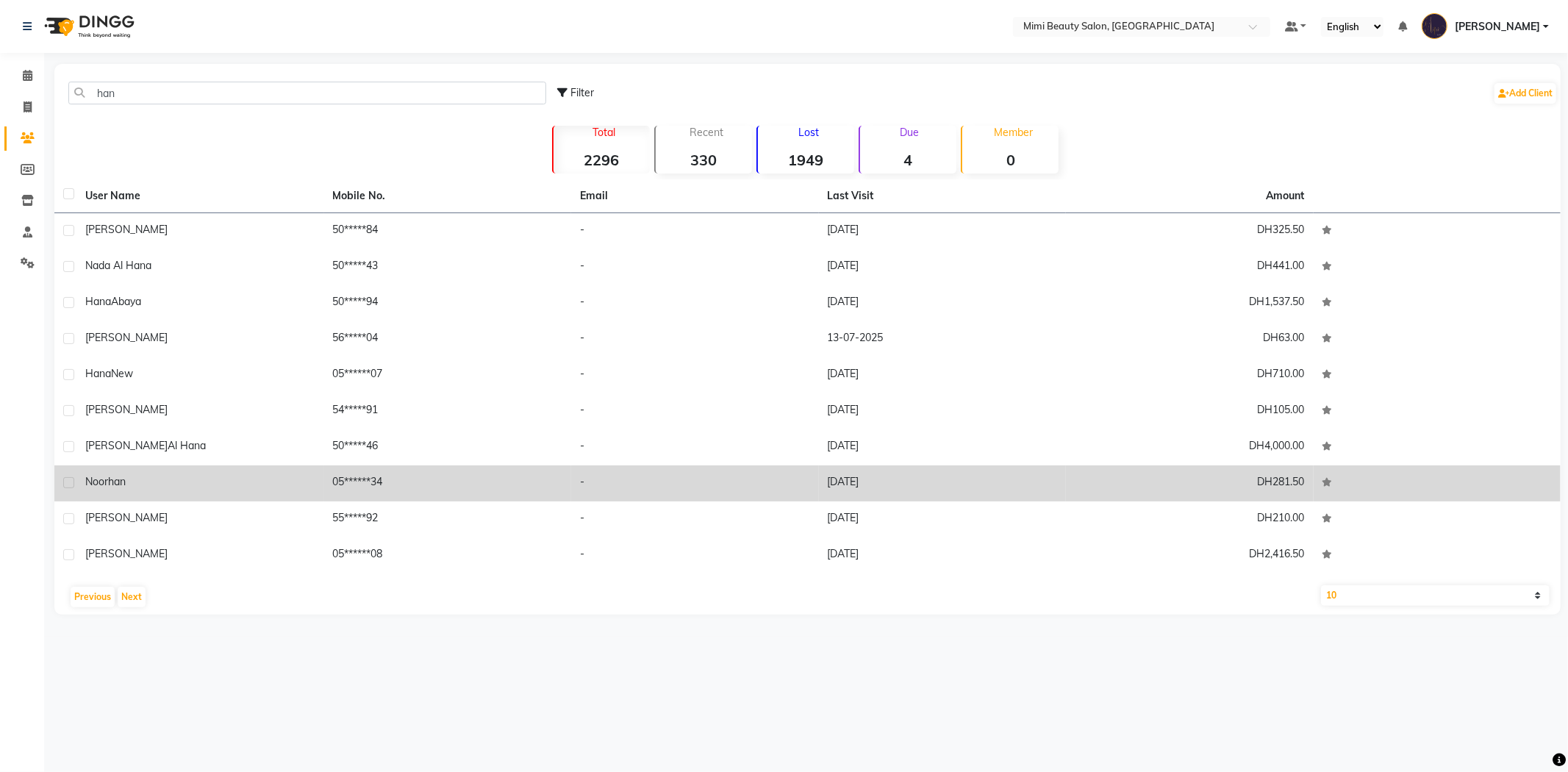
click at [151, 483] on div "Noorhan" at bounding box center [201, 481] width 230 height 15
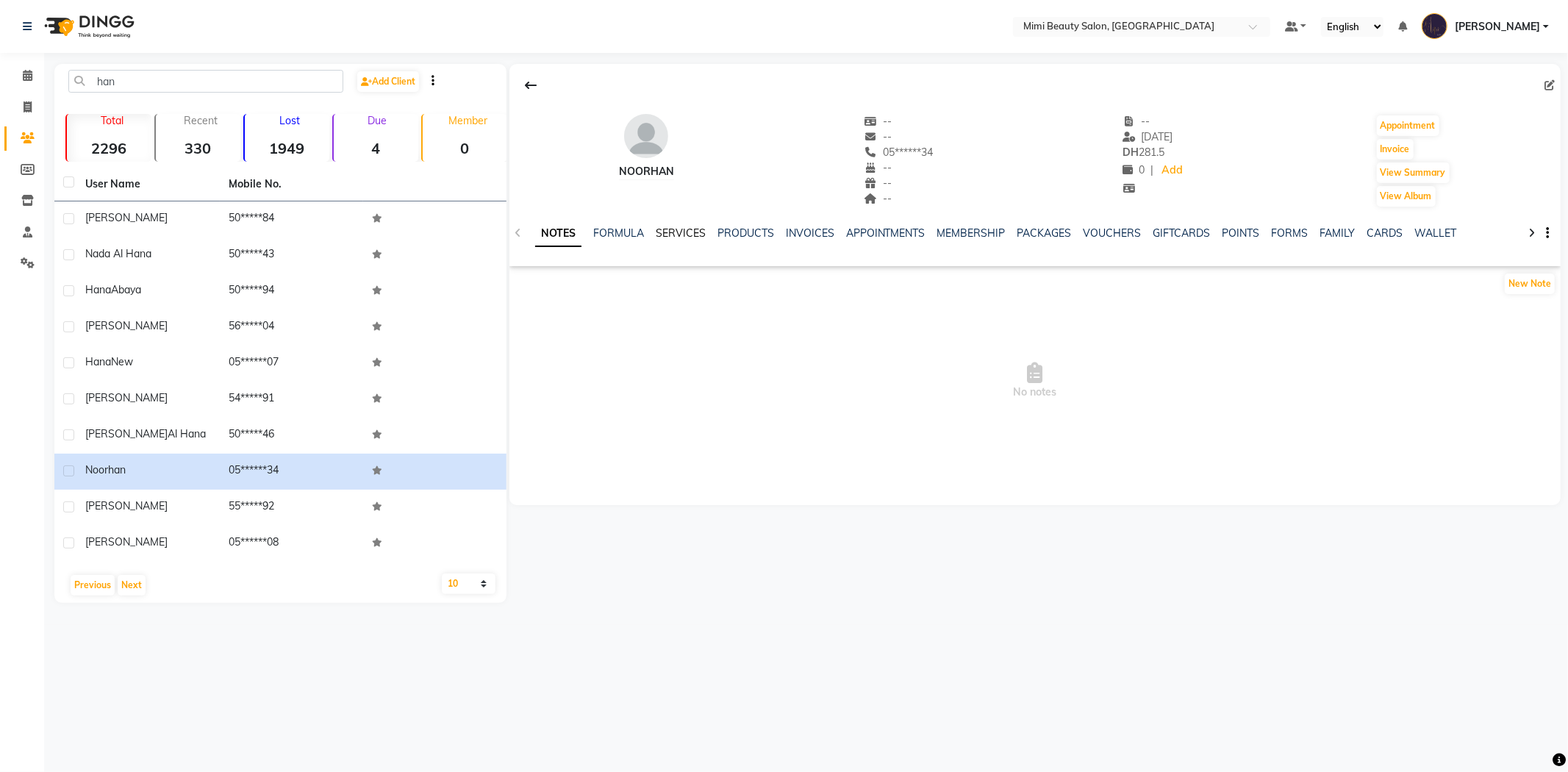
click at [679, 230] on link "SERVICES" at bounding box center [680, 233] width 50 height 13
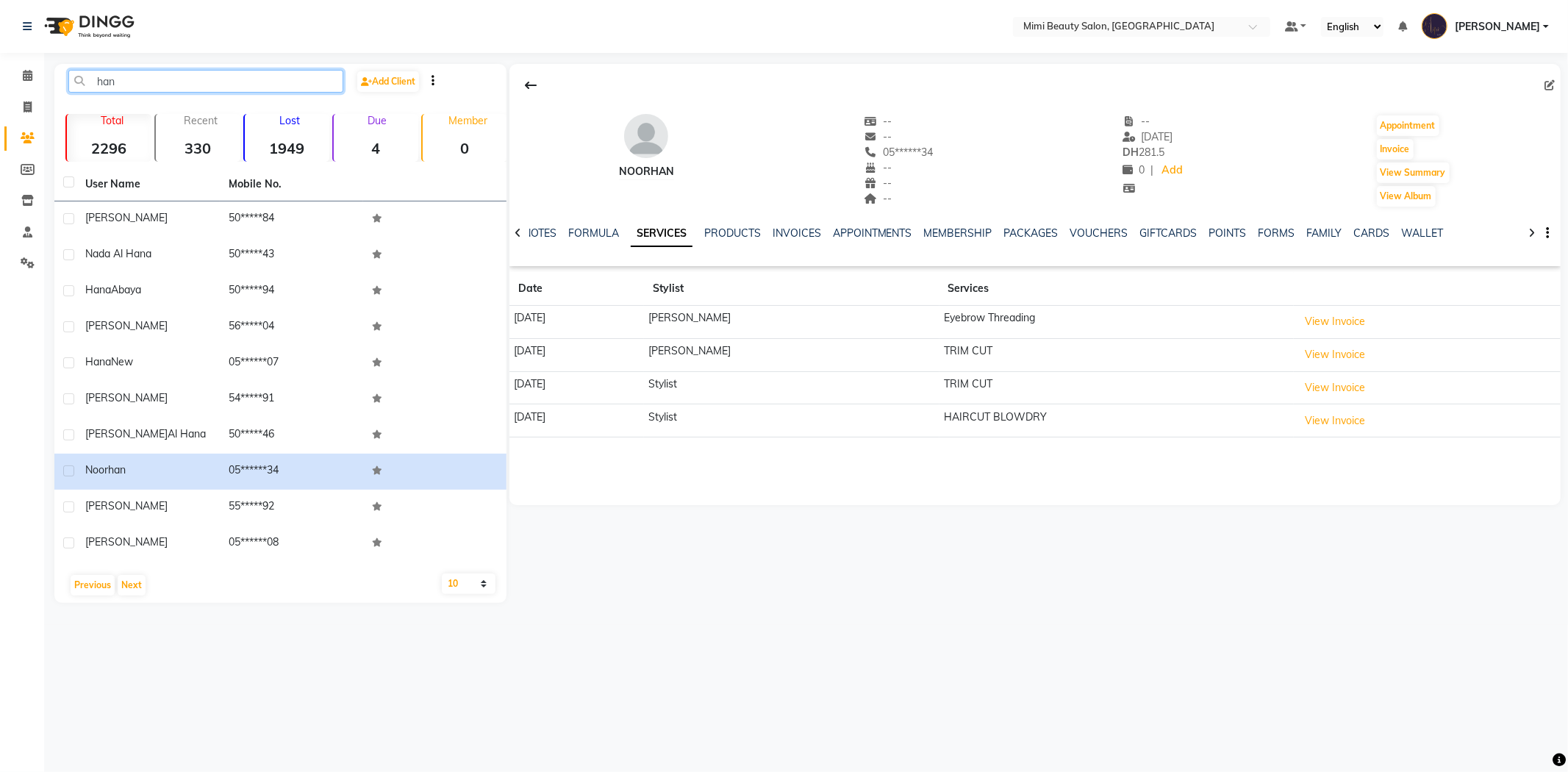
click at [109, 76] on input "han" at bounding box center [205, 81] width 275 height 23
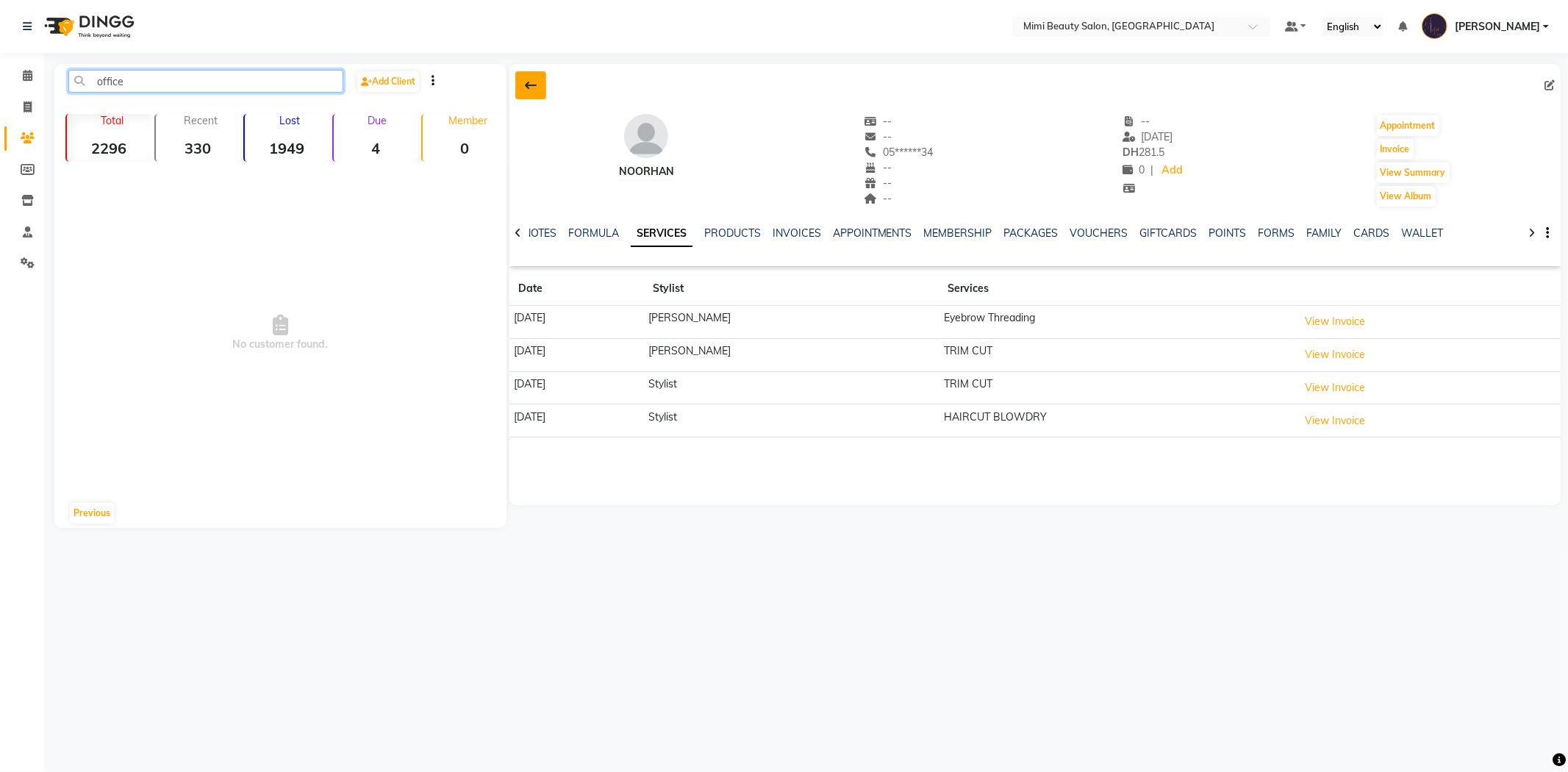
type input "office"
click at [527, 84] on icon at bounding box center [530, 85] width 12 height 12
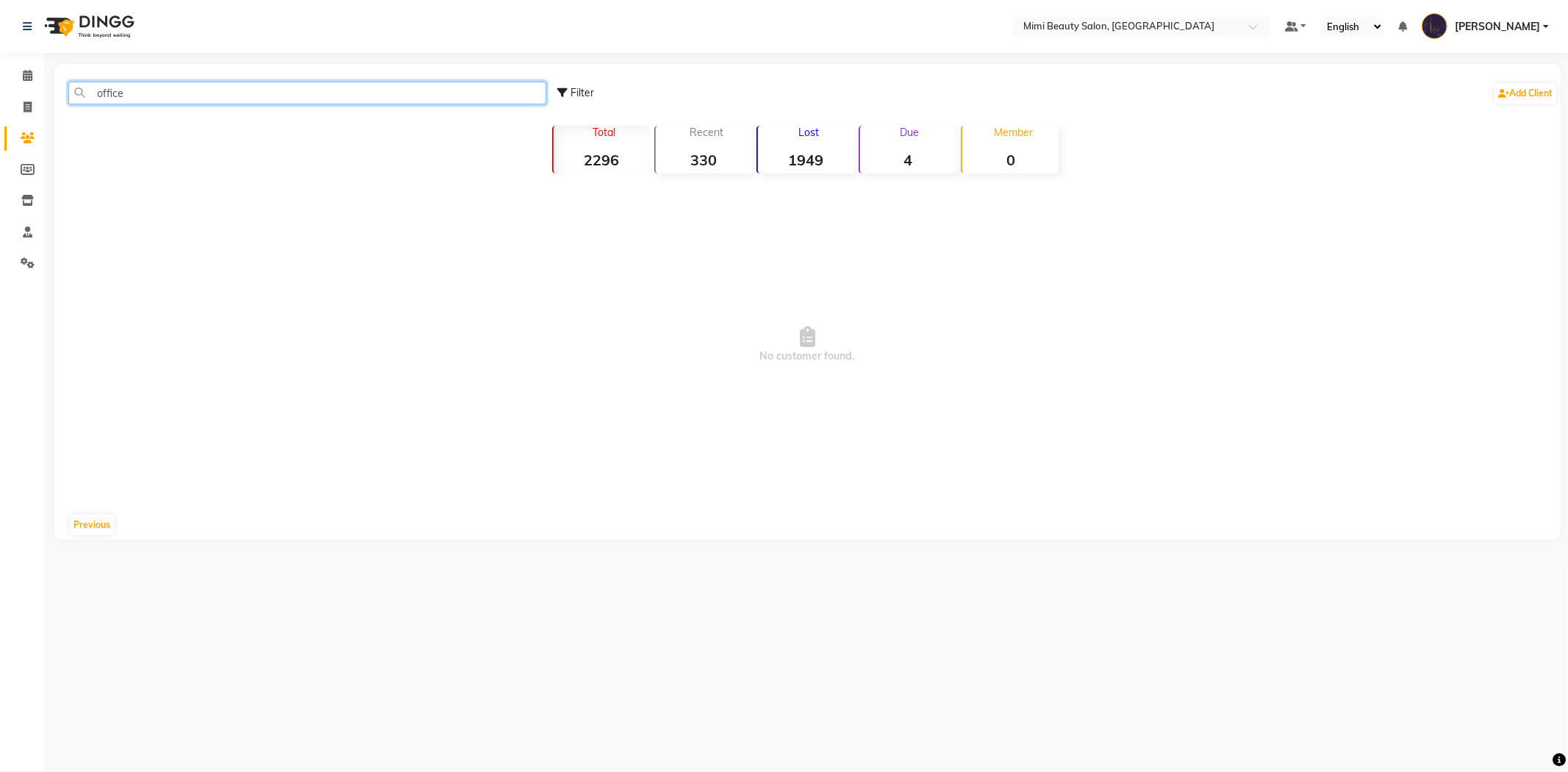
click at [144, 97] on input "office" at bounding box center [307, 93] width 478 height 23
drag, startPoint x: 129, startPoint y: 91, endPoint x: 60, endPoint y: 96, distance: 69.2
click at [60, 96] on div "office" at bounding box center [307, 93] width 500 height 23
drag, startPoint x: 166, startPoint y: 94, endPoint x: 111, endPoint y: 94, distance: 55.0
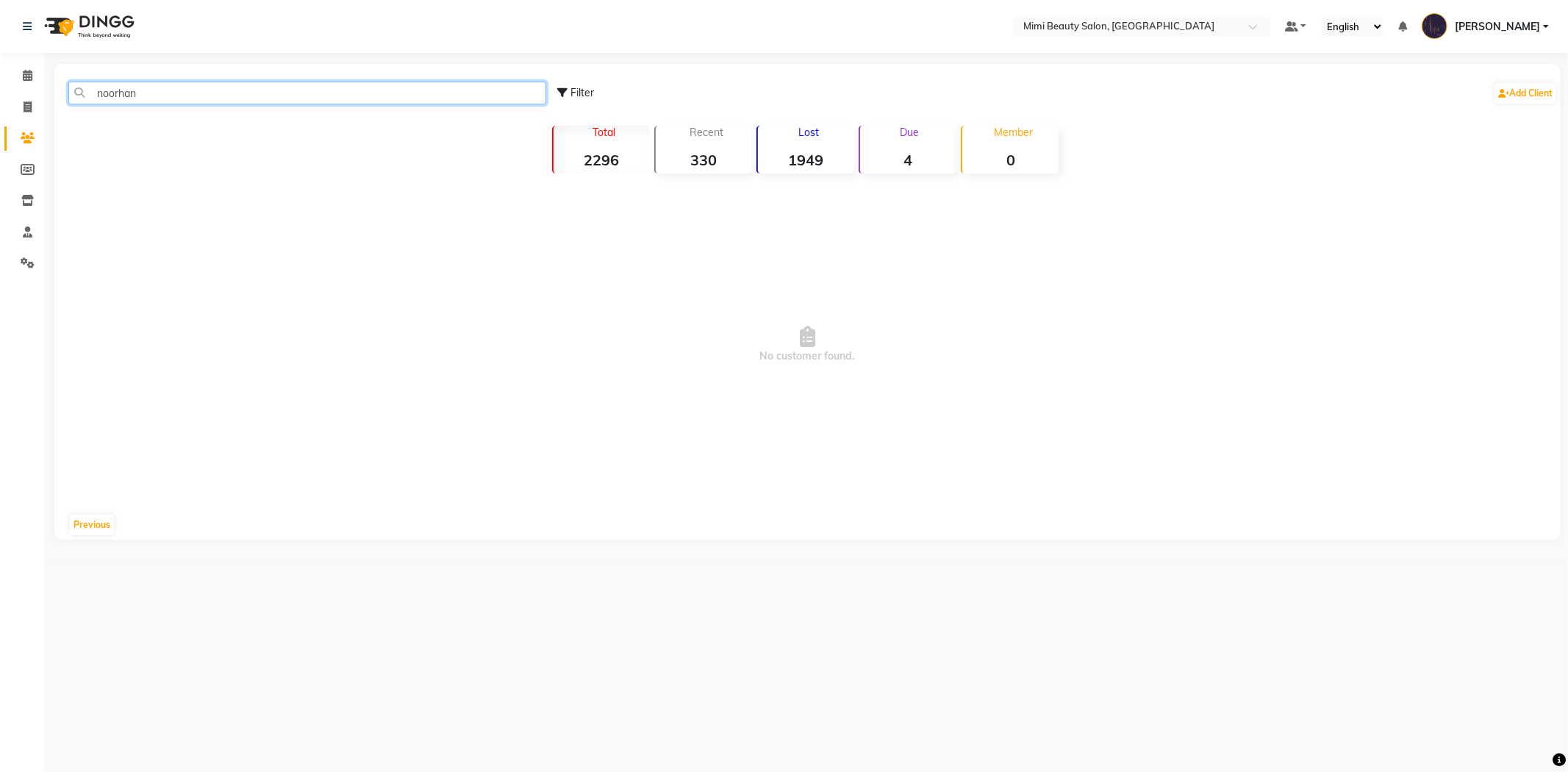
click at [111, 94] on input "noorhan" at bounding box center [307, 93] width 478 height 23
type input "norha"
drag, startPoint x: 173, startPoint y: 97, endPoint x: 63, endPoint y: 97, distance: 110.0
click at [63, 97] on div "norha" at bounding box center [307, 93] width 500 height 23
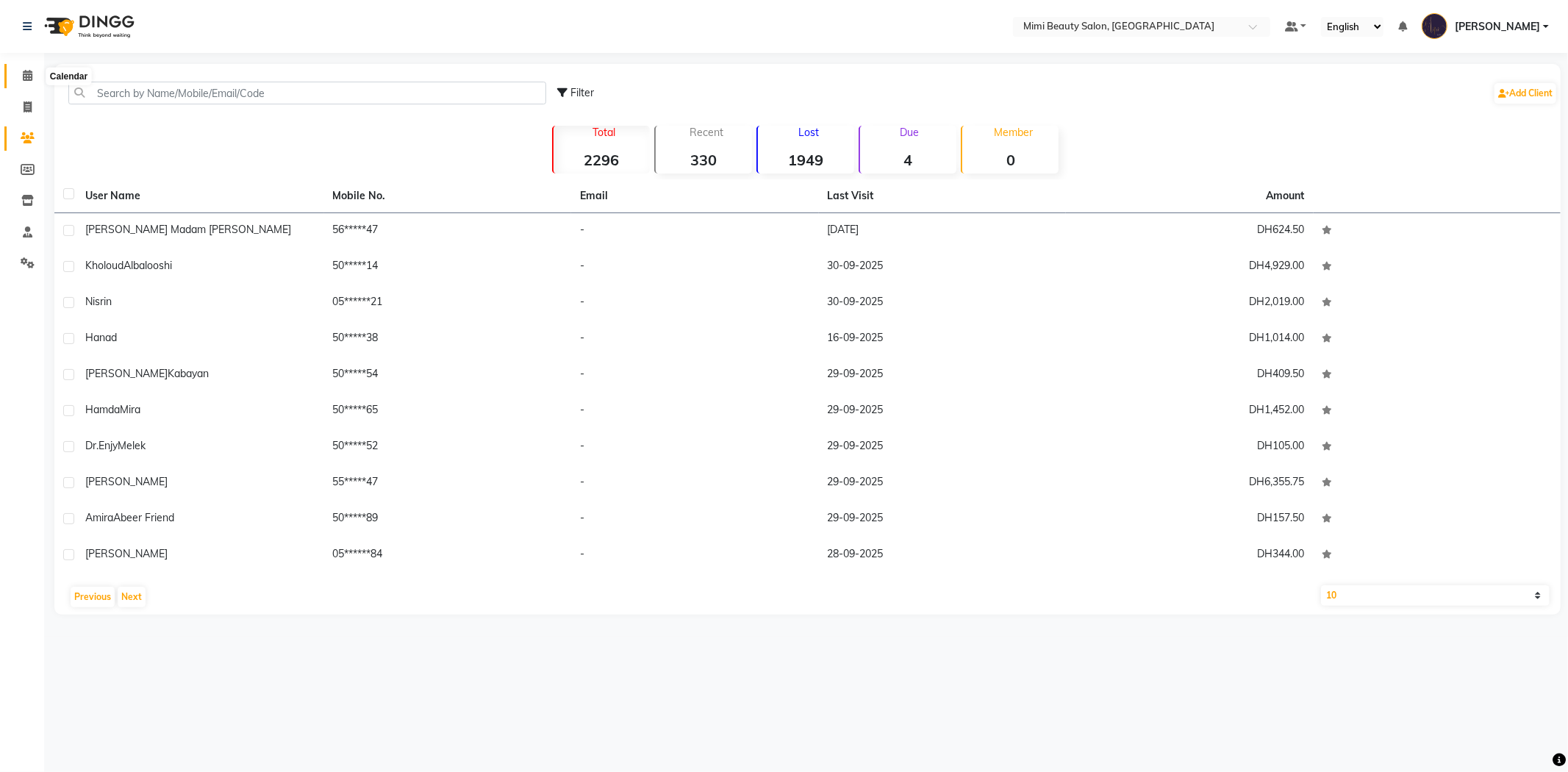
click at [25, 72] on icon at bounding box center [28, 75] width 10 height 11
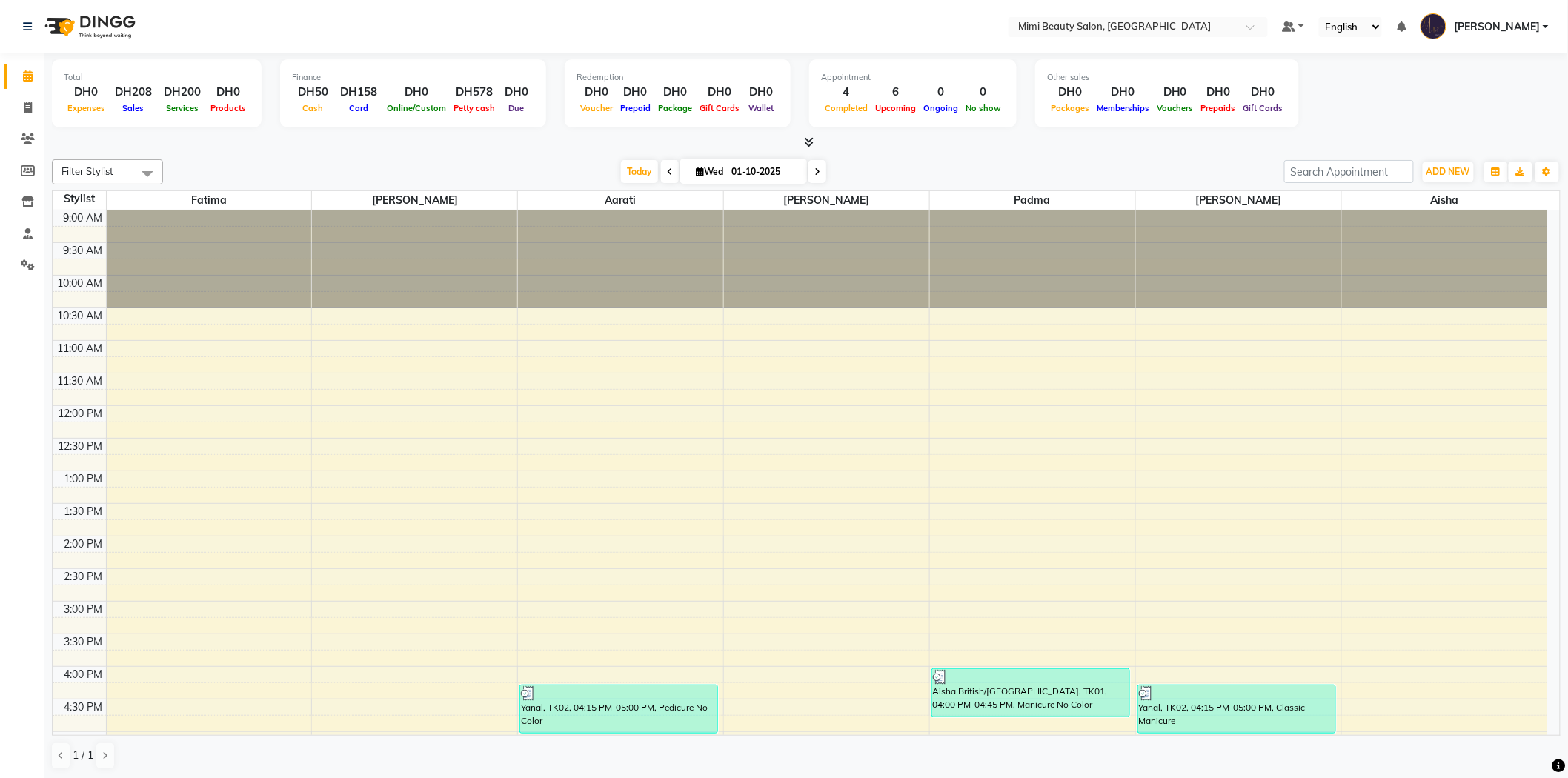
click at [701, 166] on span "Wed" at bounding box center [709, 172] width 35 height 11
select select "10"
select select "2025"
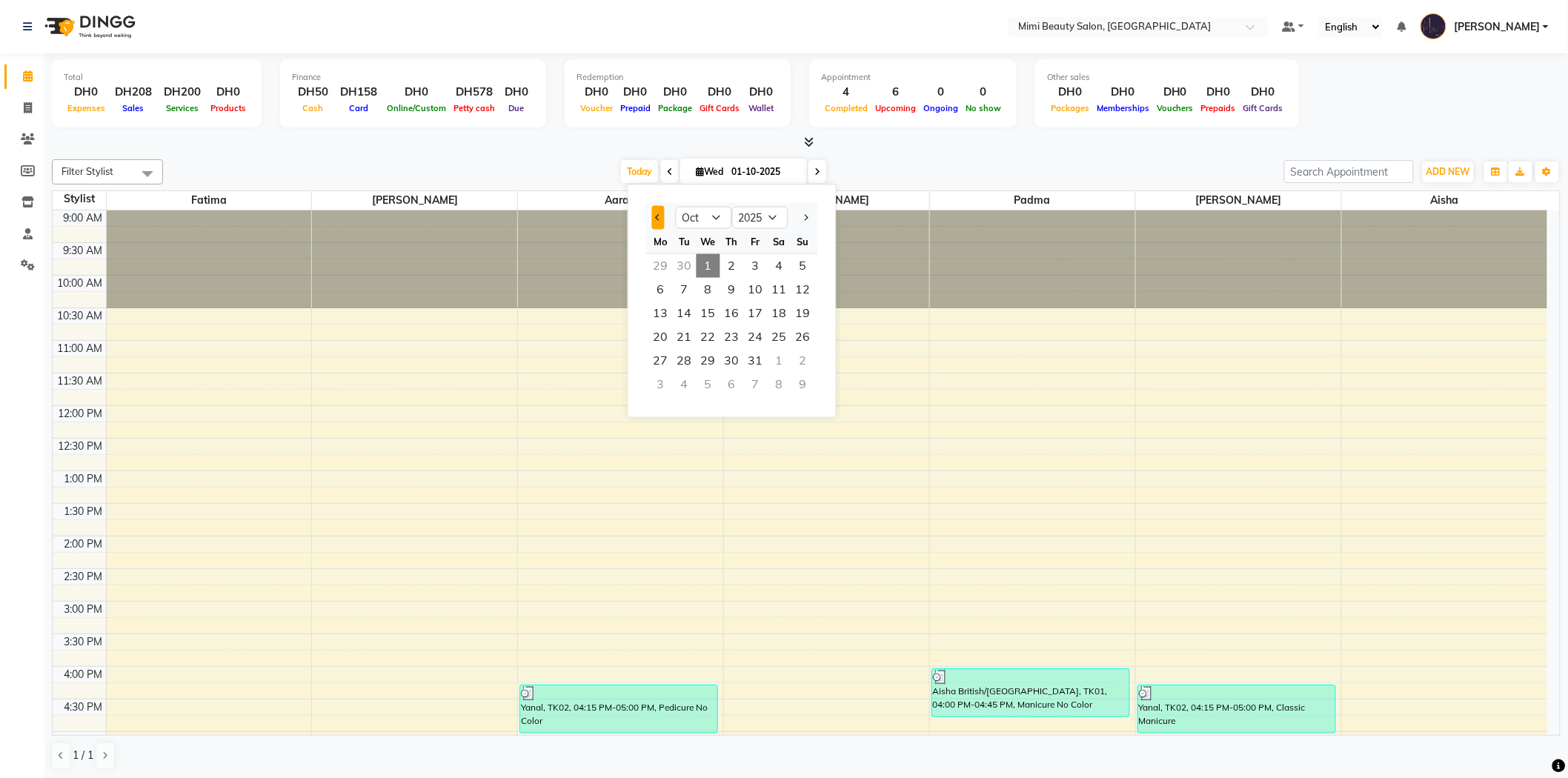
click at [657, 216] on span "Previous month" at bounding box center [657, 216] width 6 height 6
select select "9"
click at [707, 312] on span "17" at bounding box center [709, 314] width 24 height 24
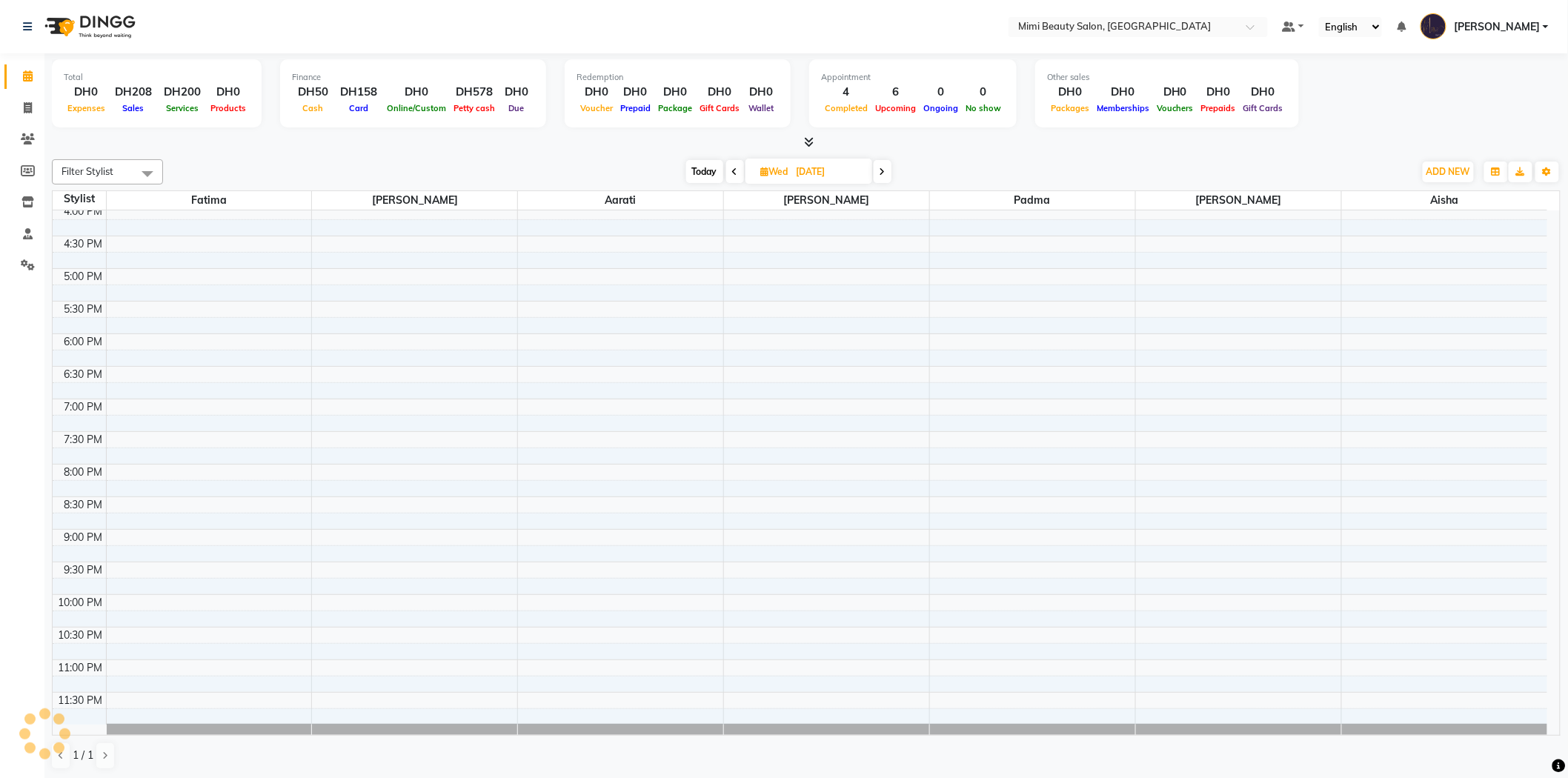
scroll to position [1, 0]
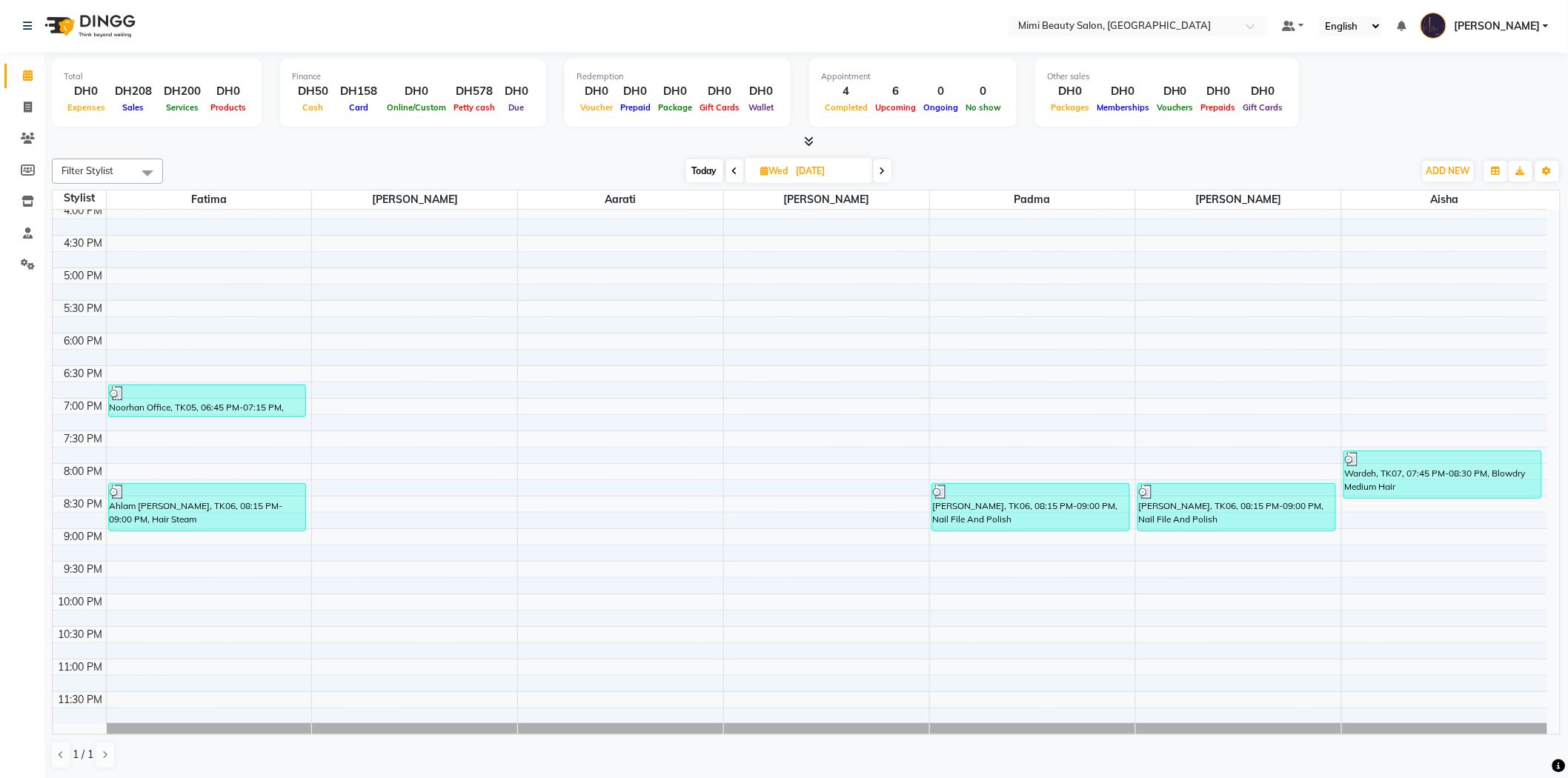
click at [736, 169] on icon at bounding box center [734, 171] width 6 height 9
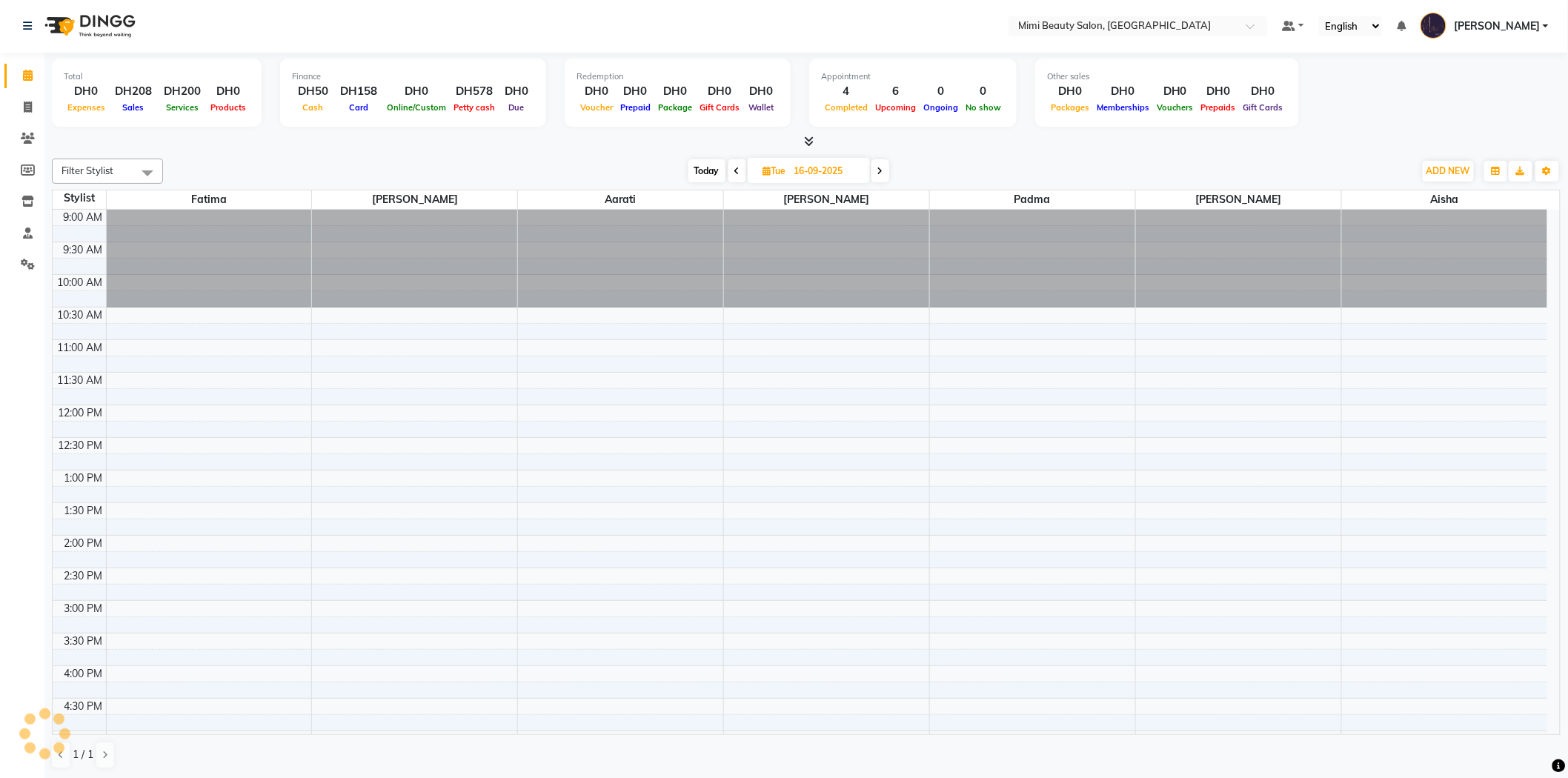
scroll to position [457, 0]
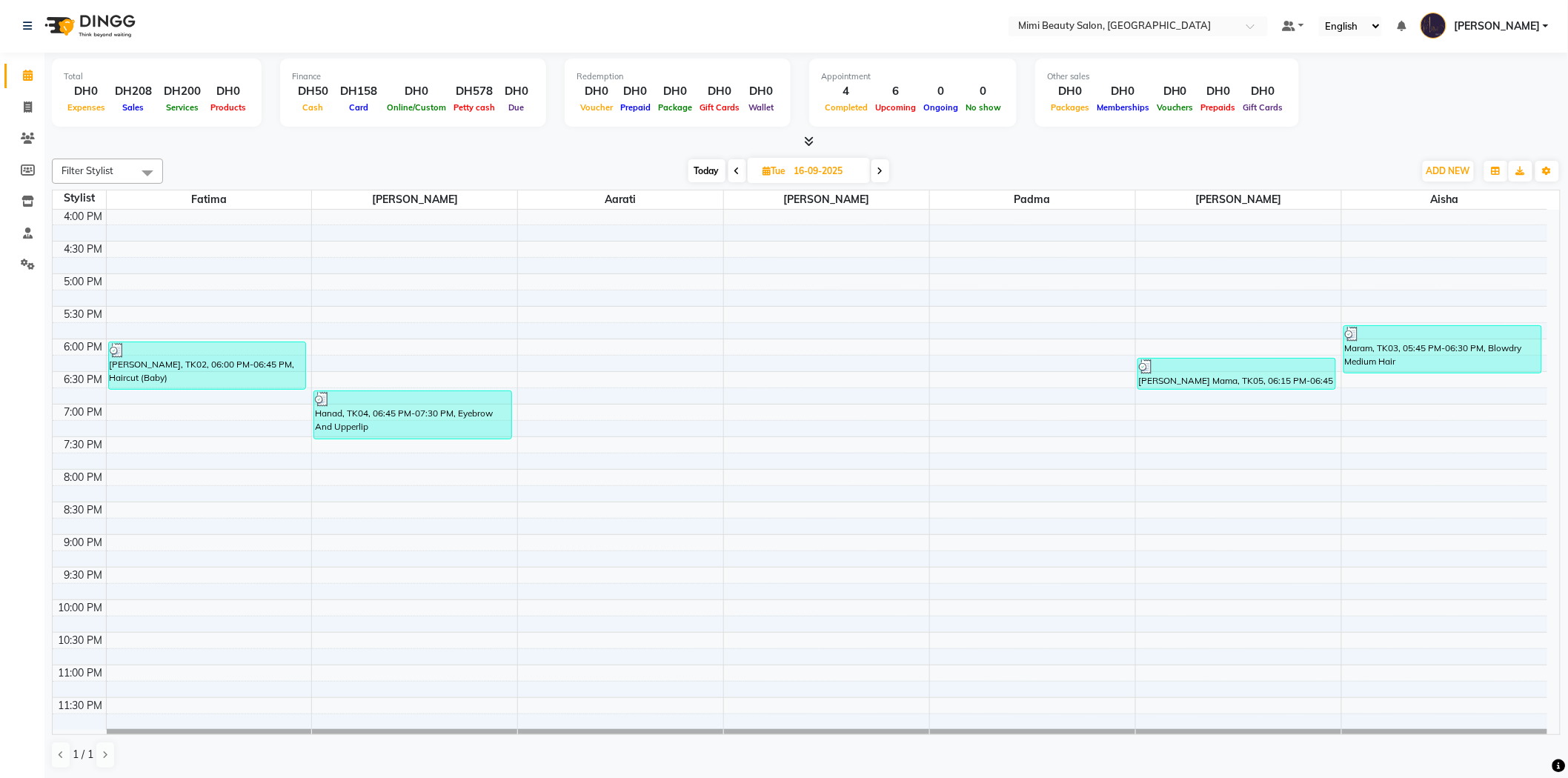
click at [709, 172] on span "Today" at bounding box center [707, 170] width 37 height 23
type input "01-10-2025"
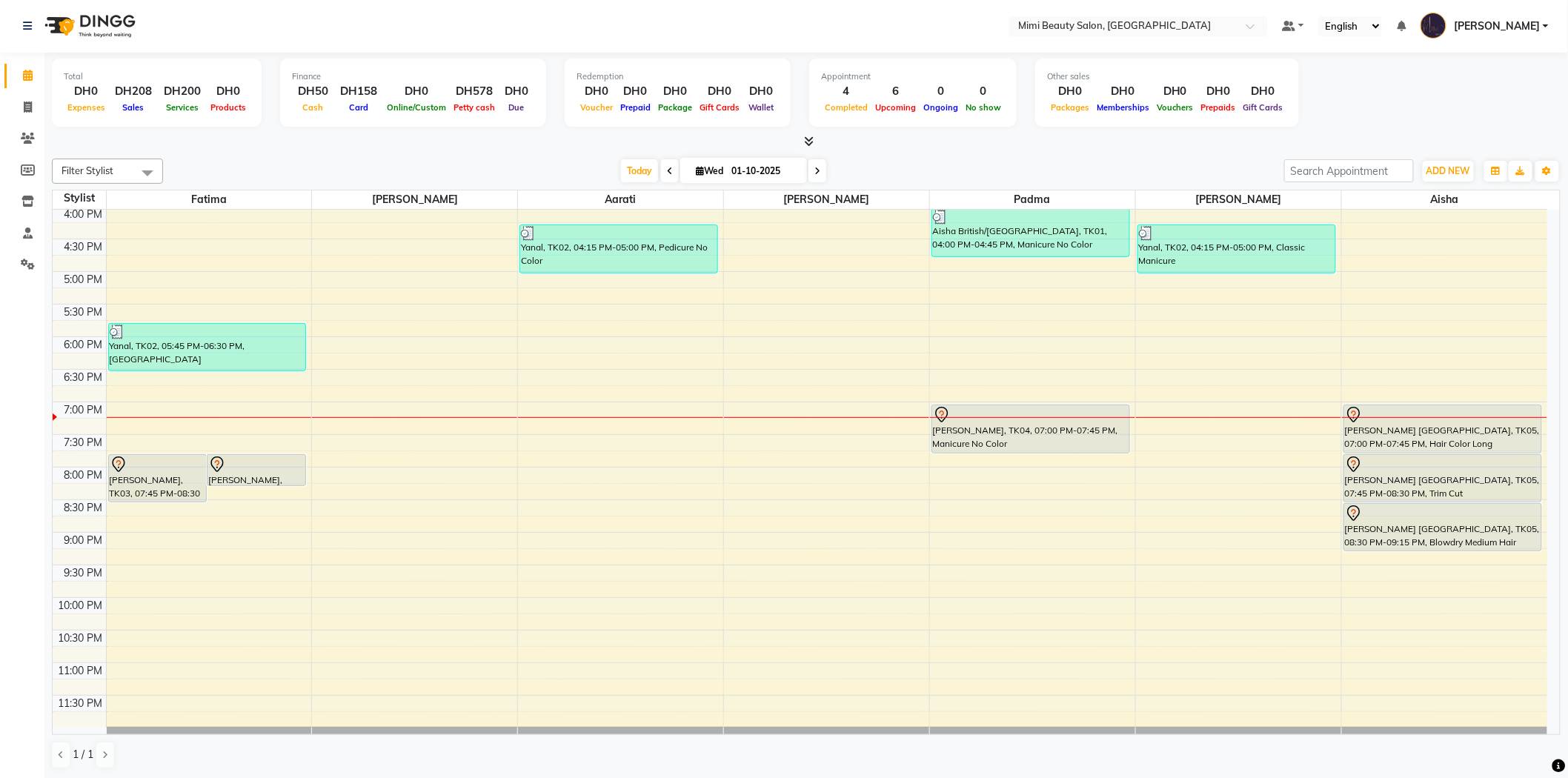
scroll to position [463, 0]
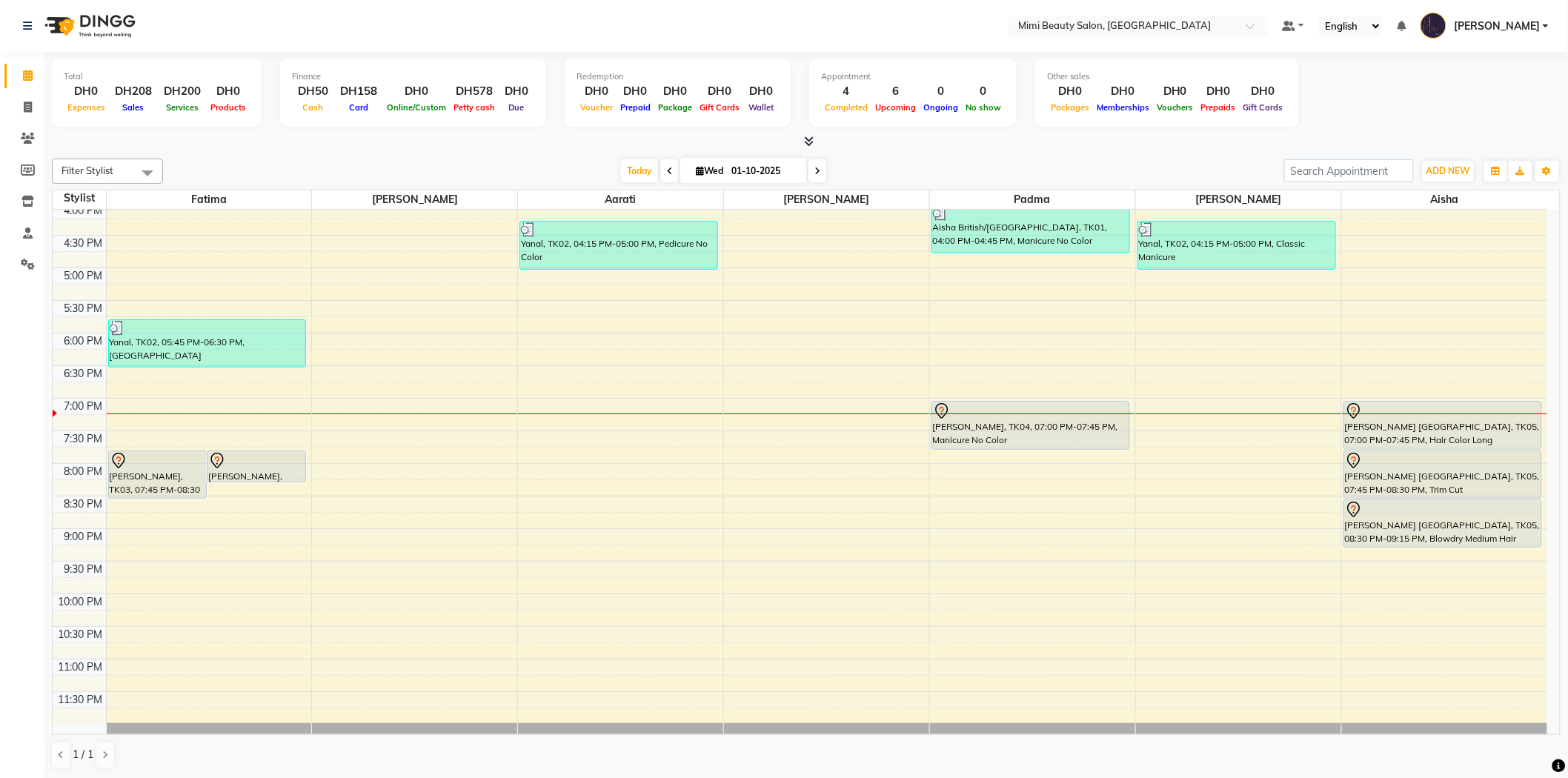
click at [210, 408] on div "9:00 AM 9:30 AM 10:00 AM 10:30 AM 11:00 AM 11:30 AM 12:00 PM 12:30 PM 1:00 PM 1…" at bounding box center [800, 235] width 1495 height 977
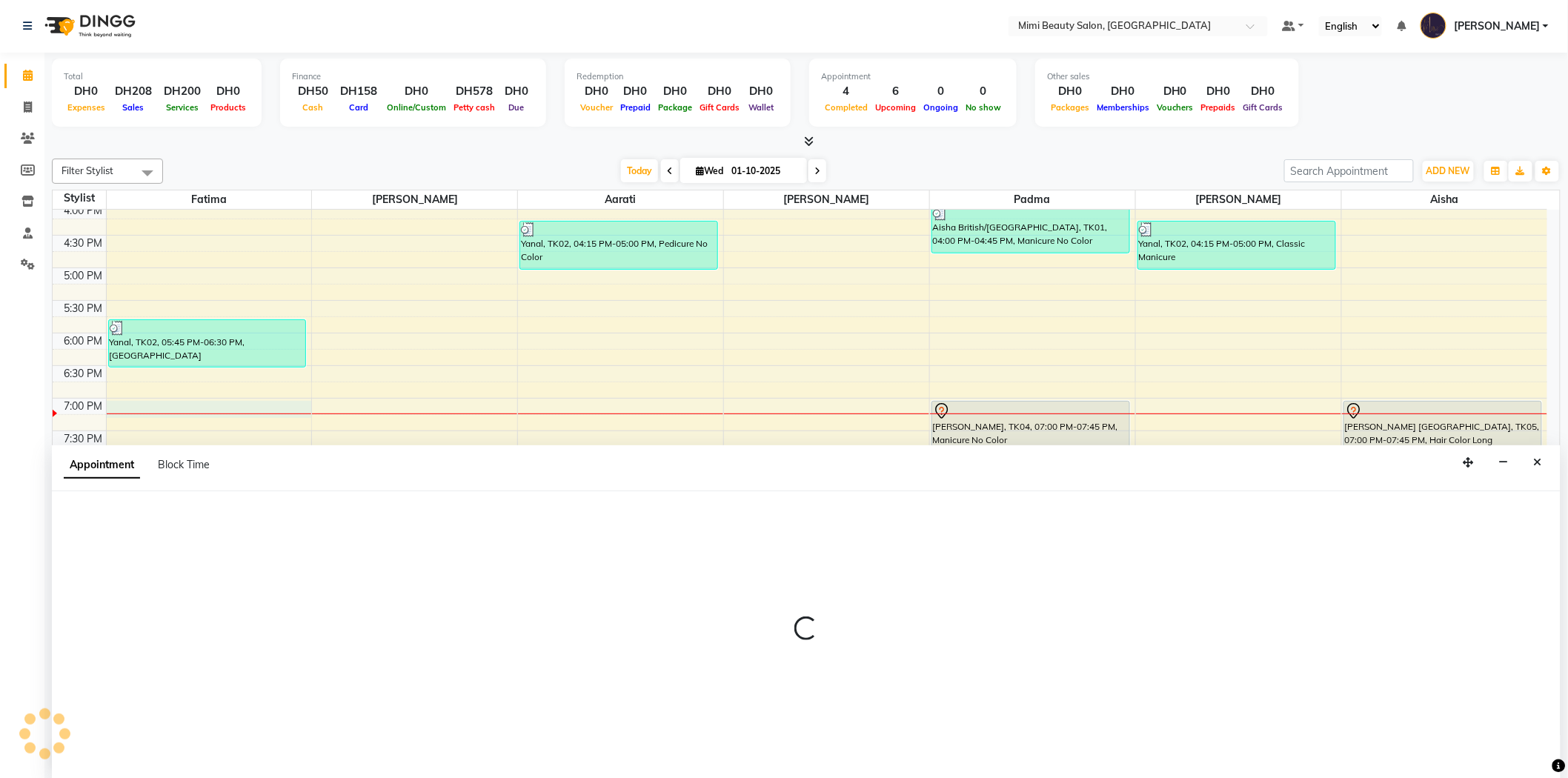
select select "52699"
select select "tentative"
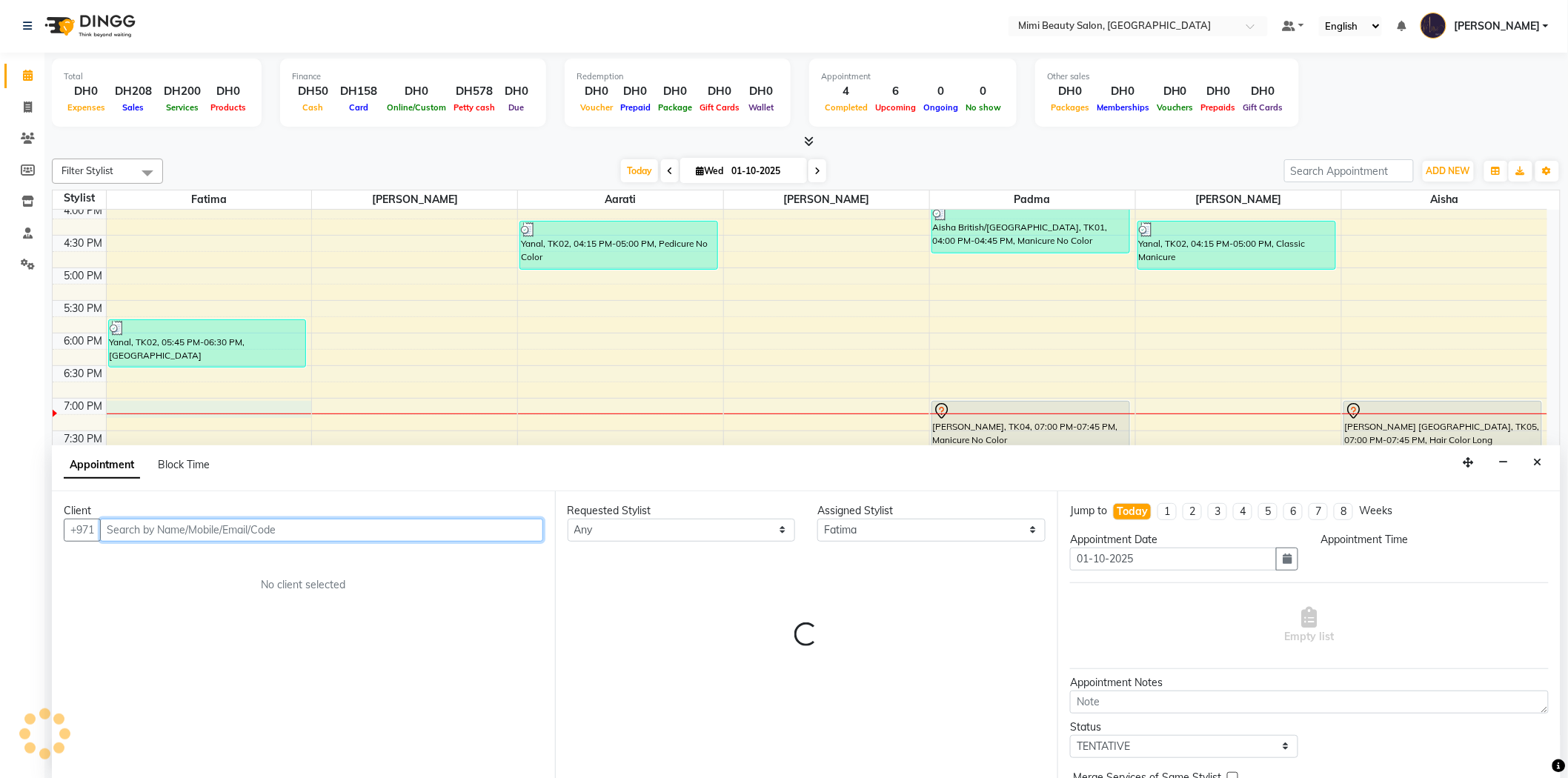
select select "1140"
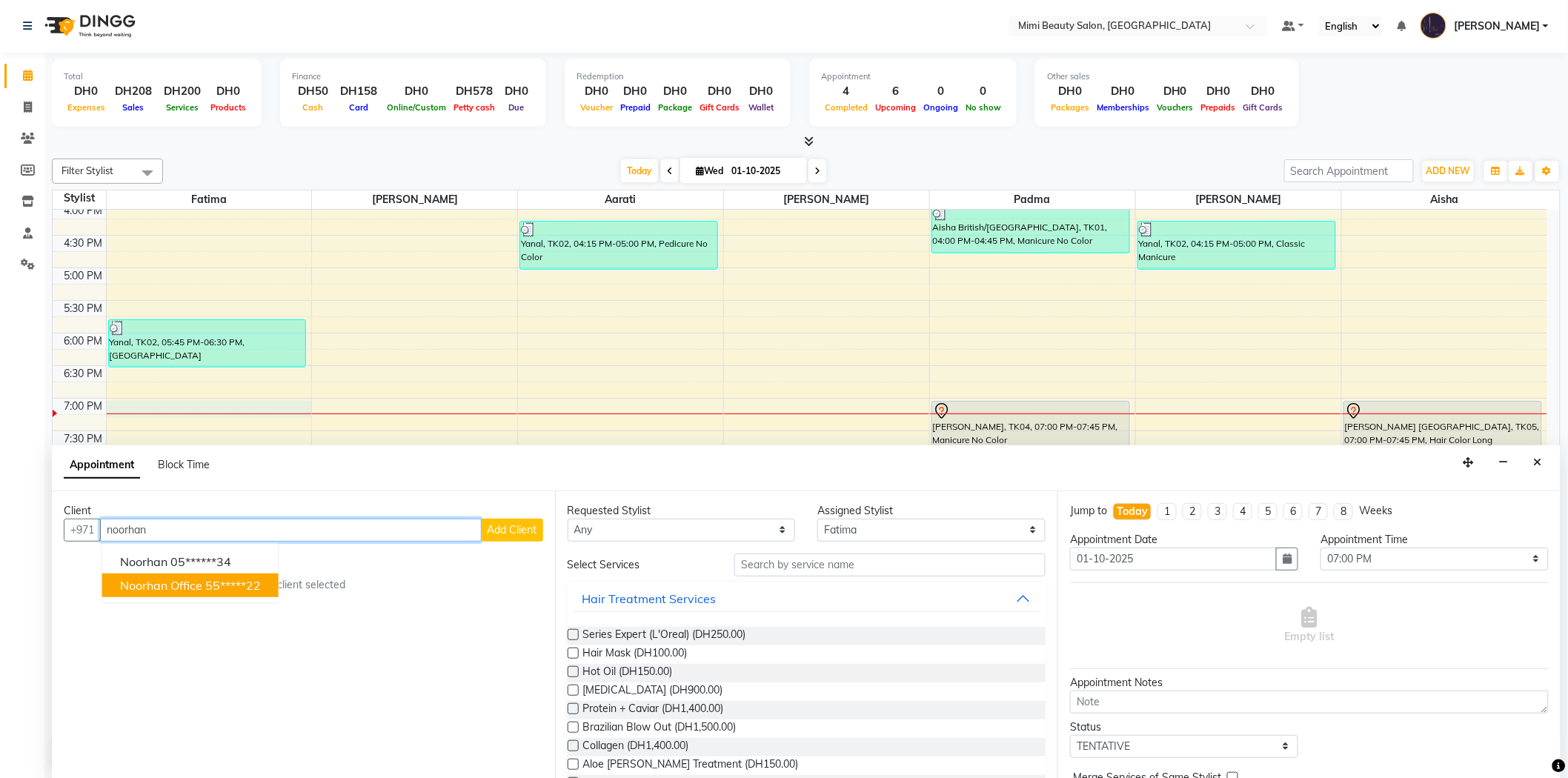
click at [175, 584] on span "Noorhan Office" at bounding box center [161, 585] width 82 height 15
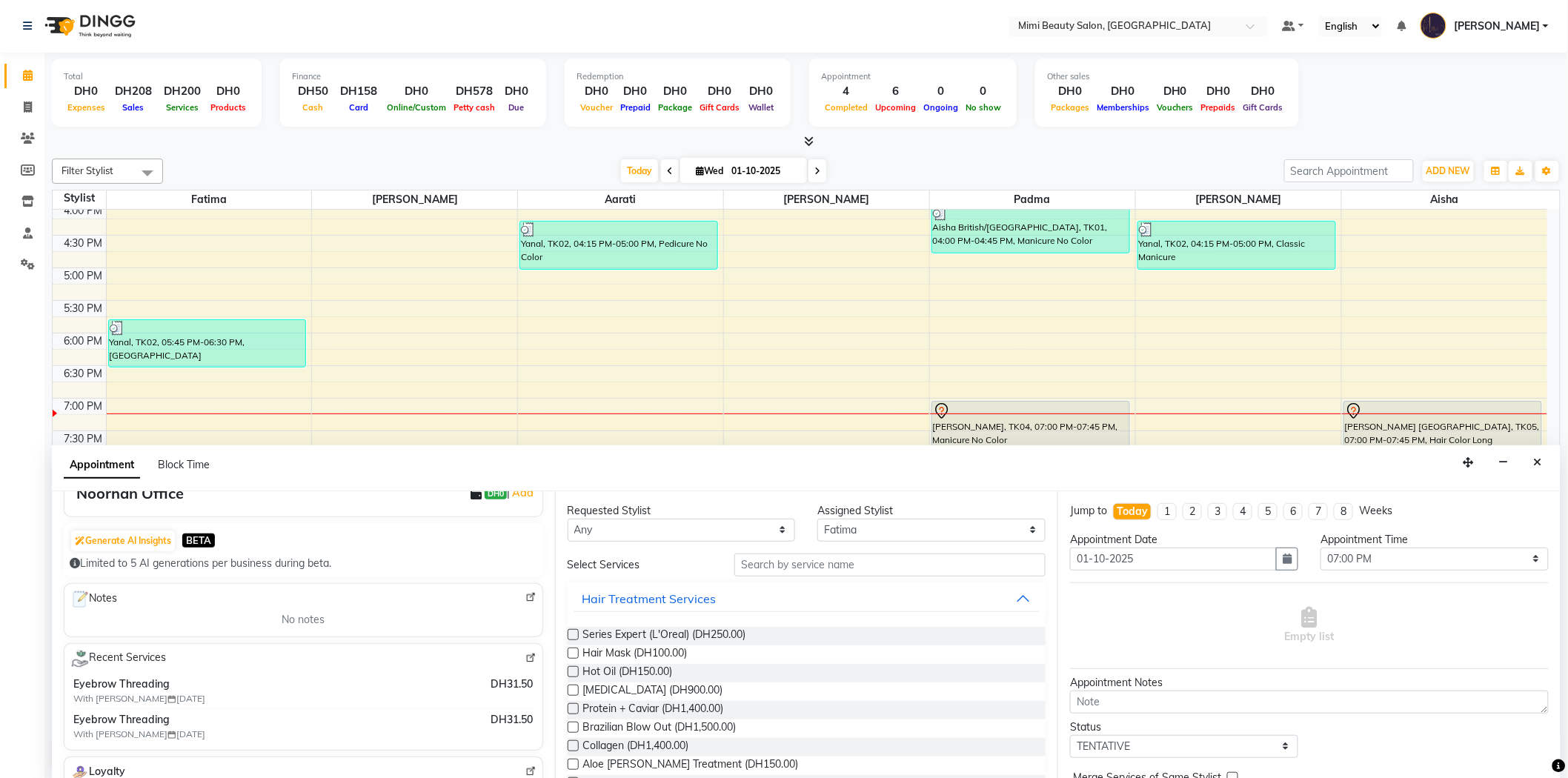
scroll to position [0, 0]
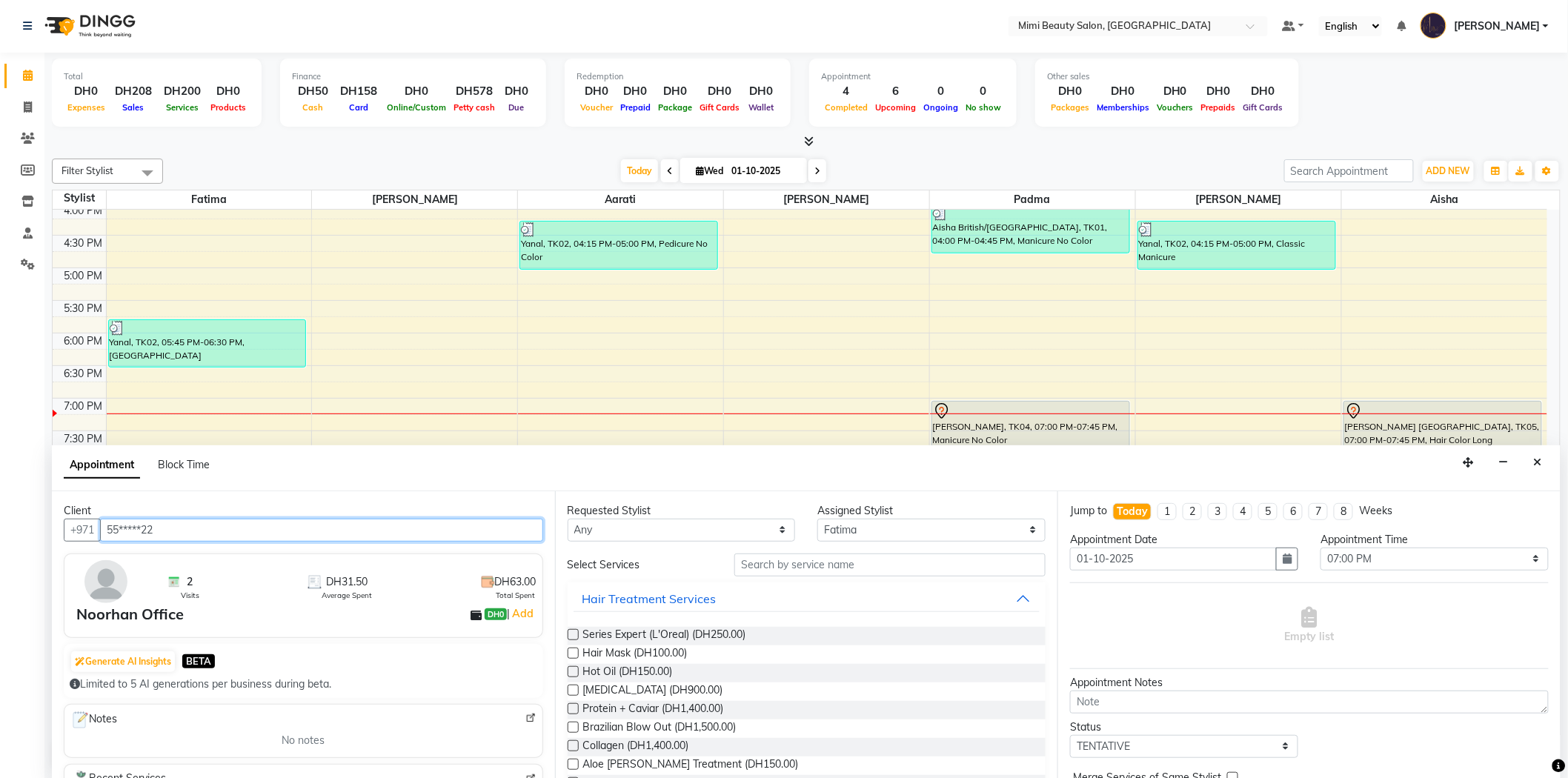
type input "55*****22"
click at [633, 526] on select "Any [PERSON_NAME] [PERSON_NAME] [PERSON_NAME] [PERSON_NAME] Padma" at bounding box center [681, 530] width 228 height 23
select select "52699"
click at [567, 518] on select "Any [PERSON_NAME] [PERSON_NAME] [PERSON_NAME] [PERSON_NAME] Padma" at bounding box center [681, 530] width 228 height 23
click at [753, 566] on input "text" at bounding box center [890, 565] width 312 height 23
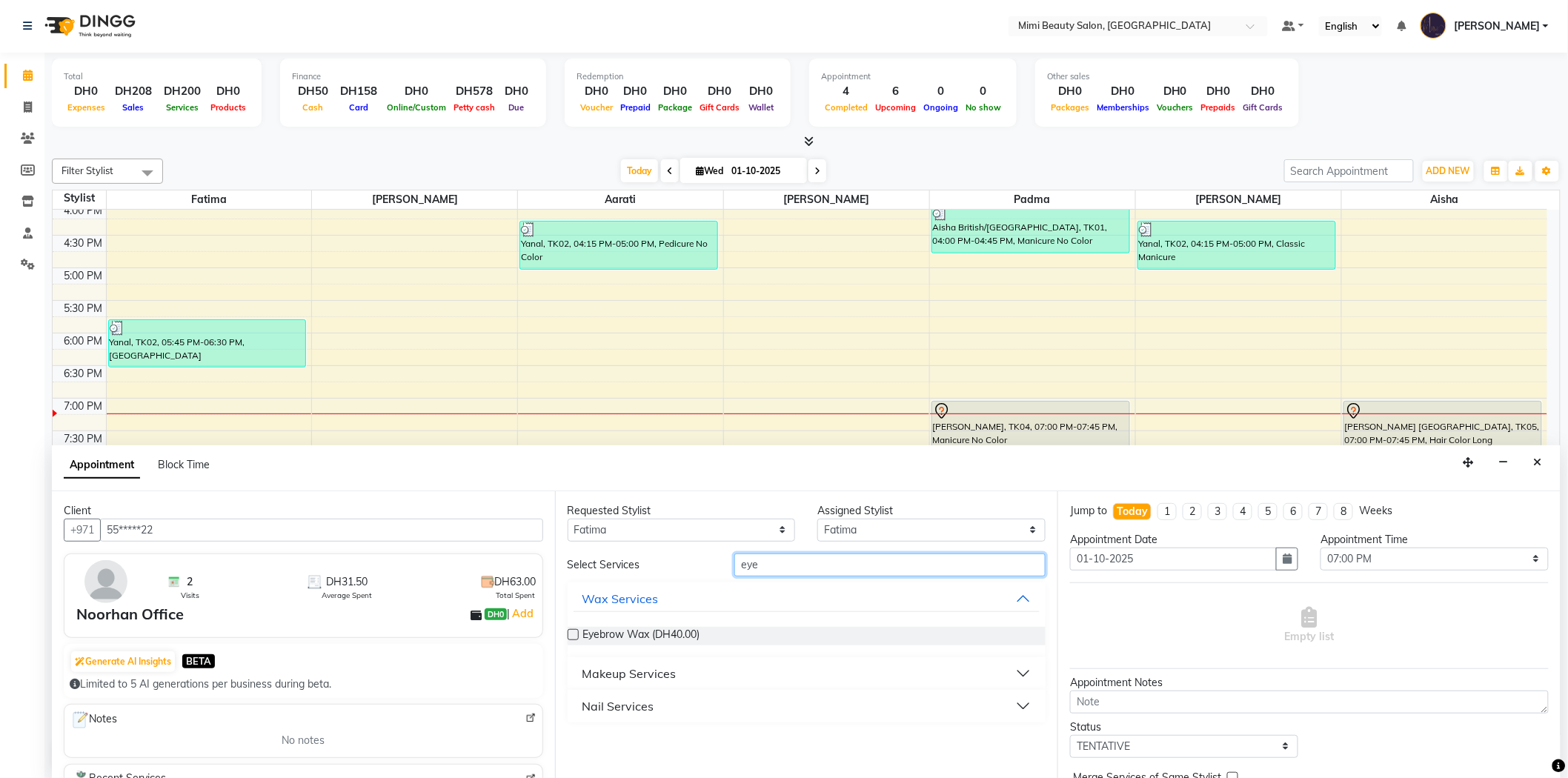
type input "eye"
click at [612, 670] on div "Makeup Services" at bounding box center [629, 673] width 94 height 18
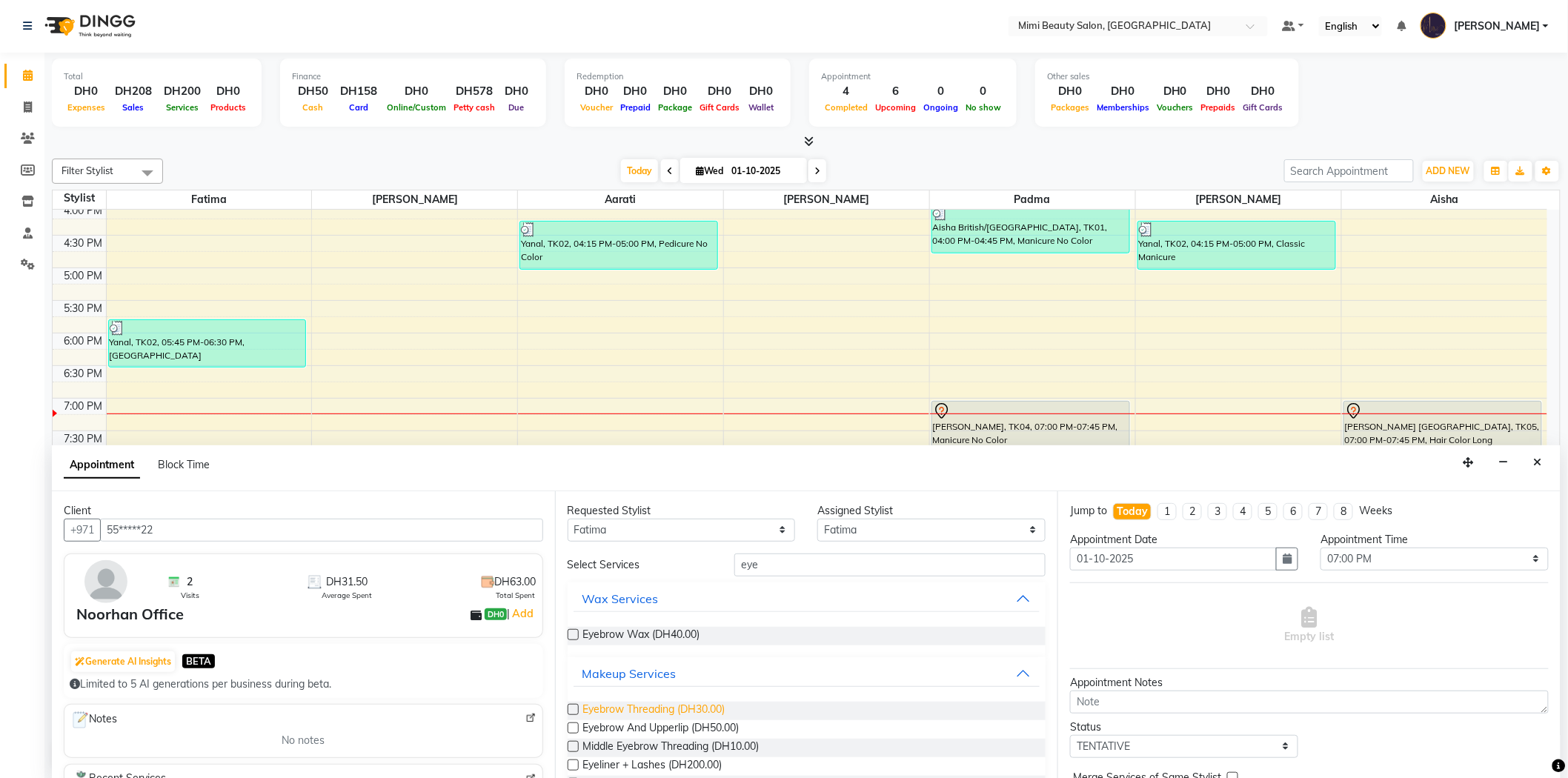
click at [623, 707] on span "Eyebrow Threading (DH30.00)" at bounding box center [654, 710] width 142 height 18
checkbox input "false"
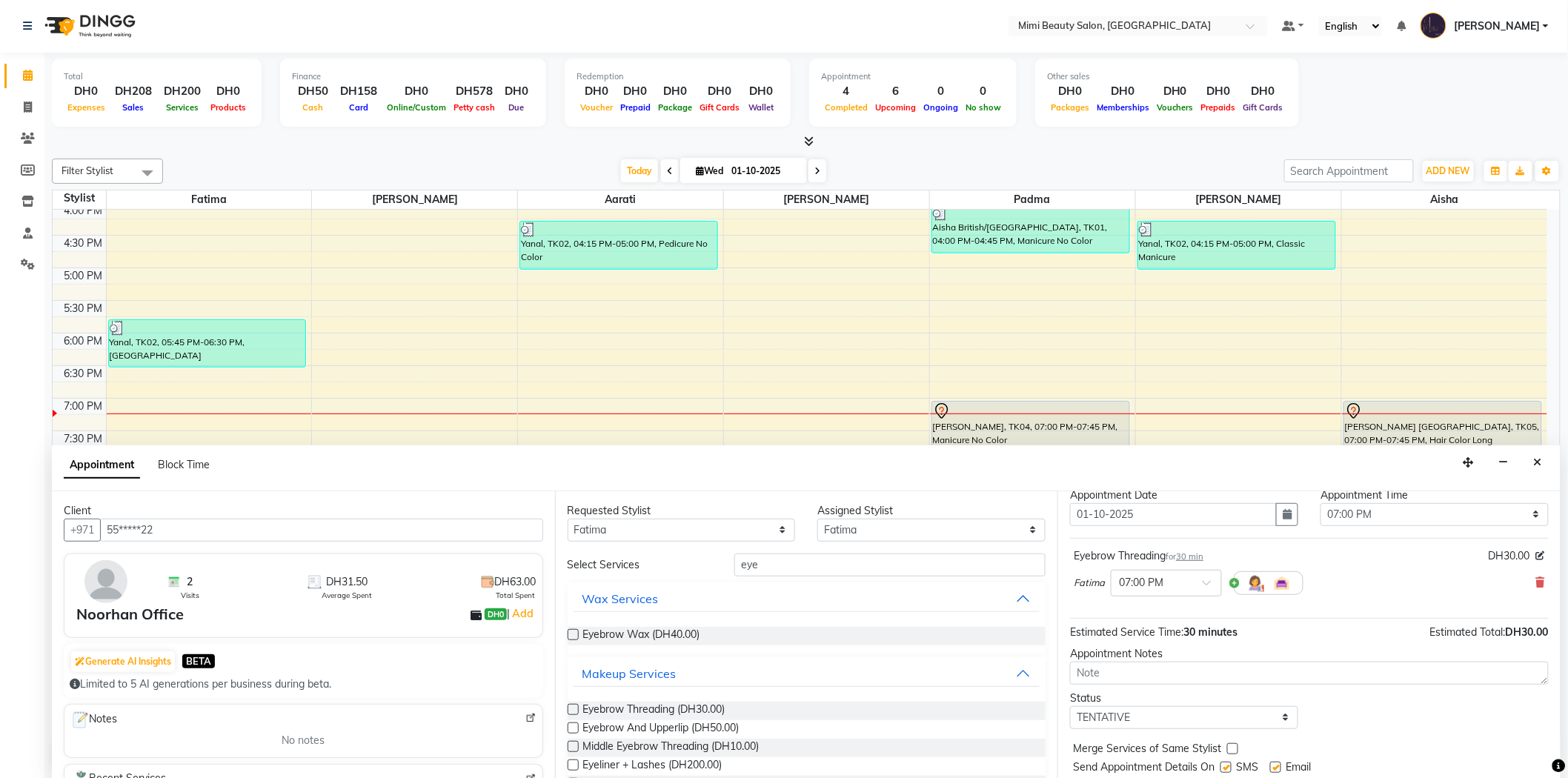
scroll to position [87, 0]
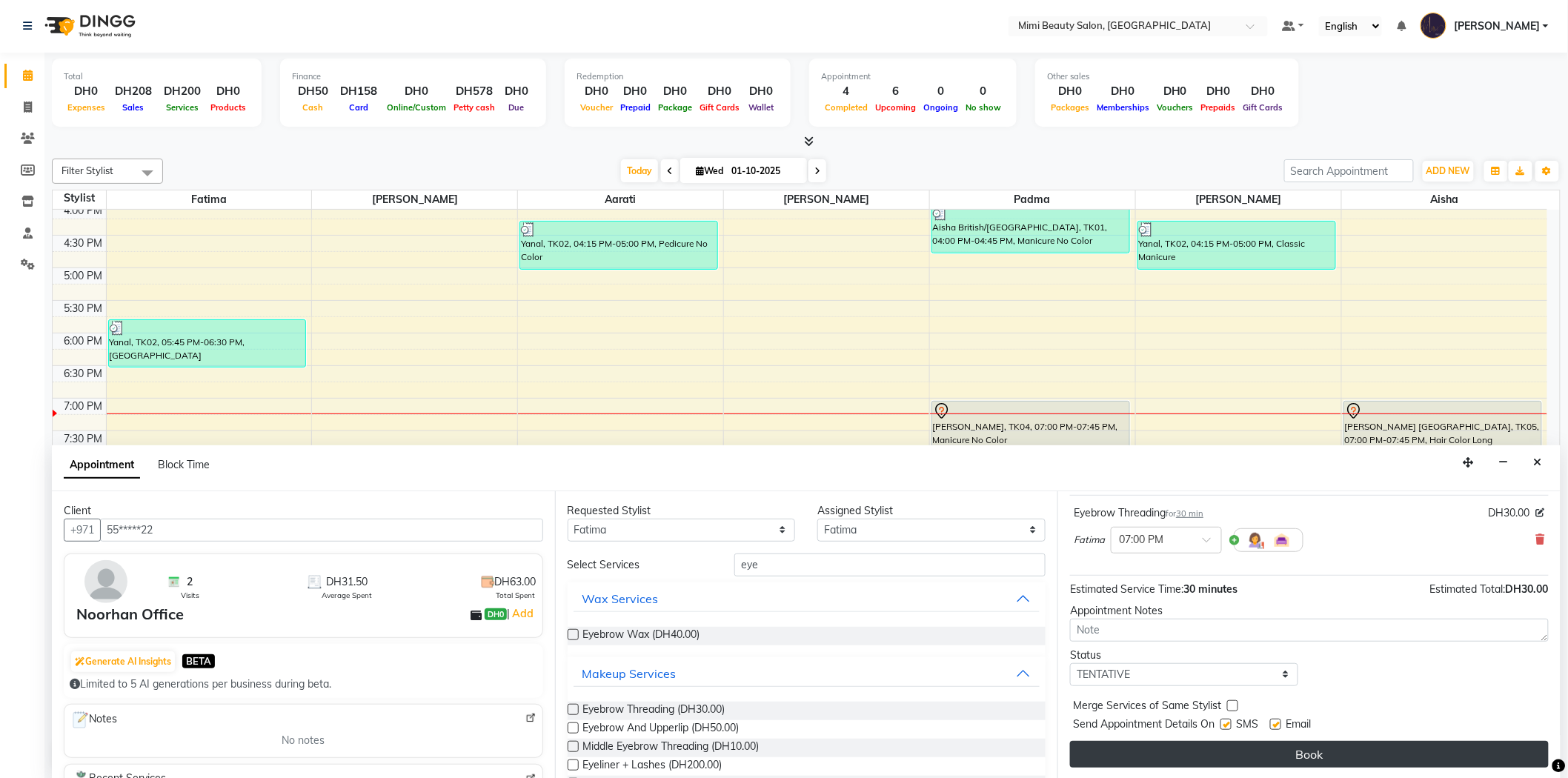
click at [1287, 750] on button "Book" at bounding box center [1308, 754] width 478 height 26
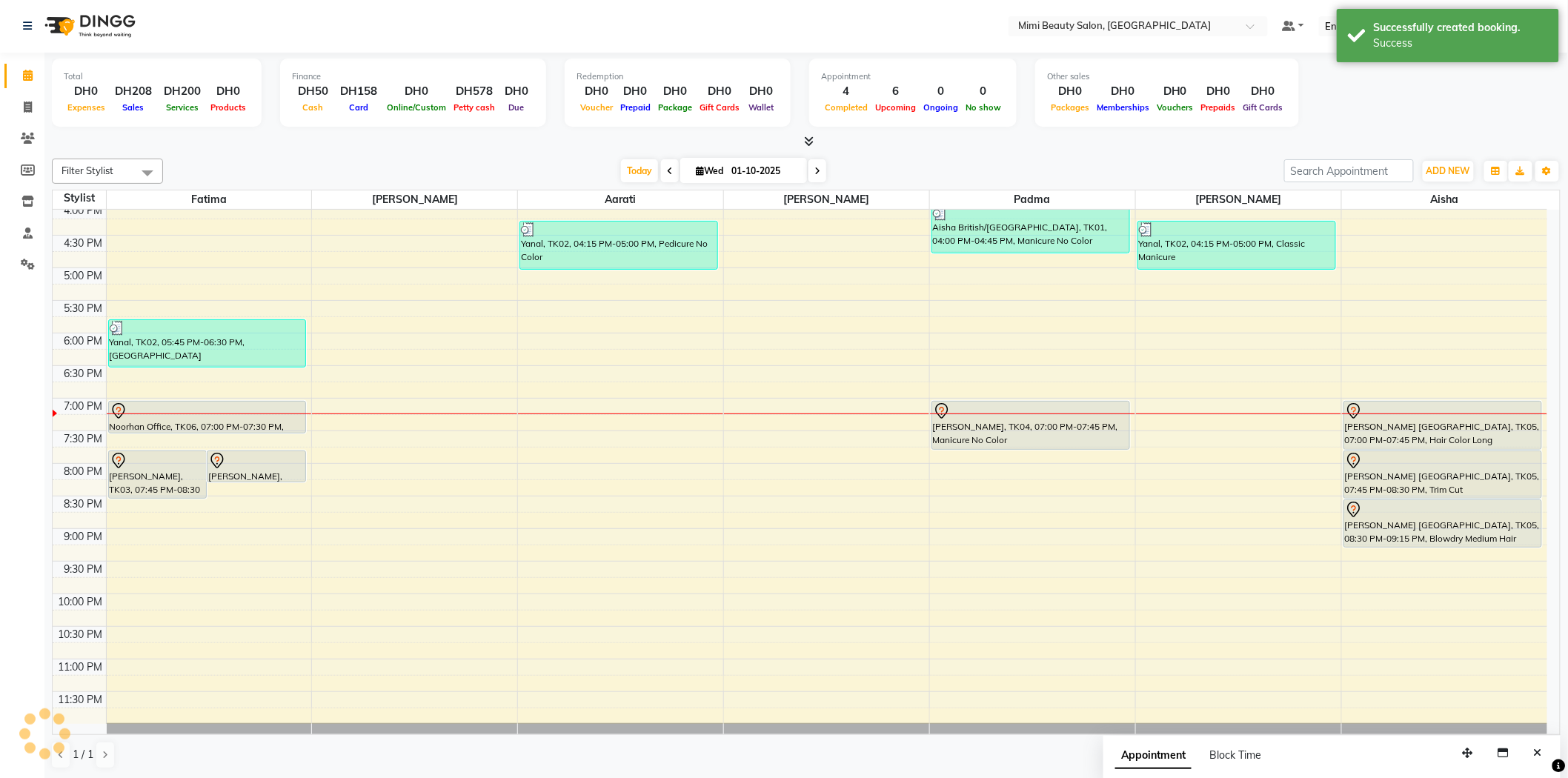
scroll to position [0, 0]
click at [238, 423] on div "Noorhan Office, TK06, 07:00 PM-07:30 PM, Eyebrow Threading" at bounding box center [207, 418] width 197 height 31
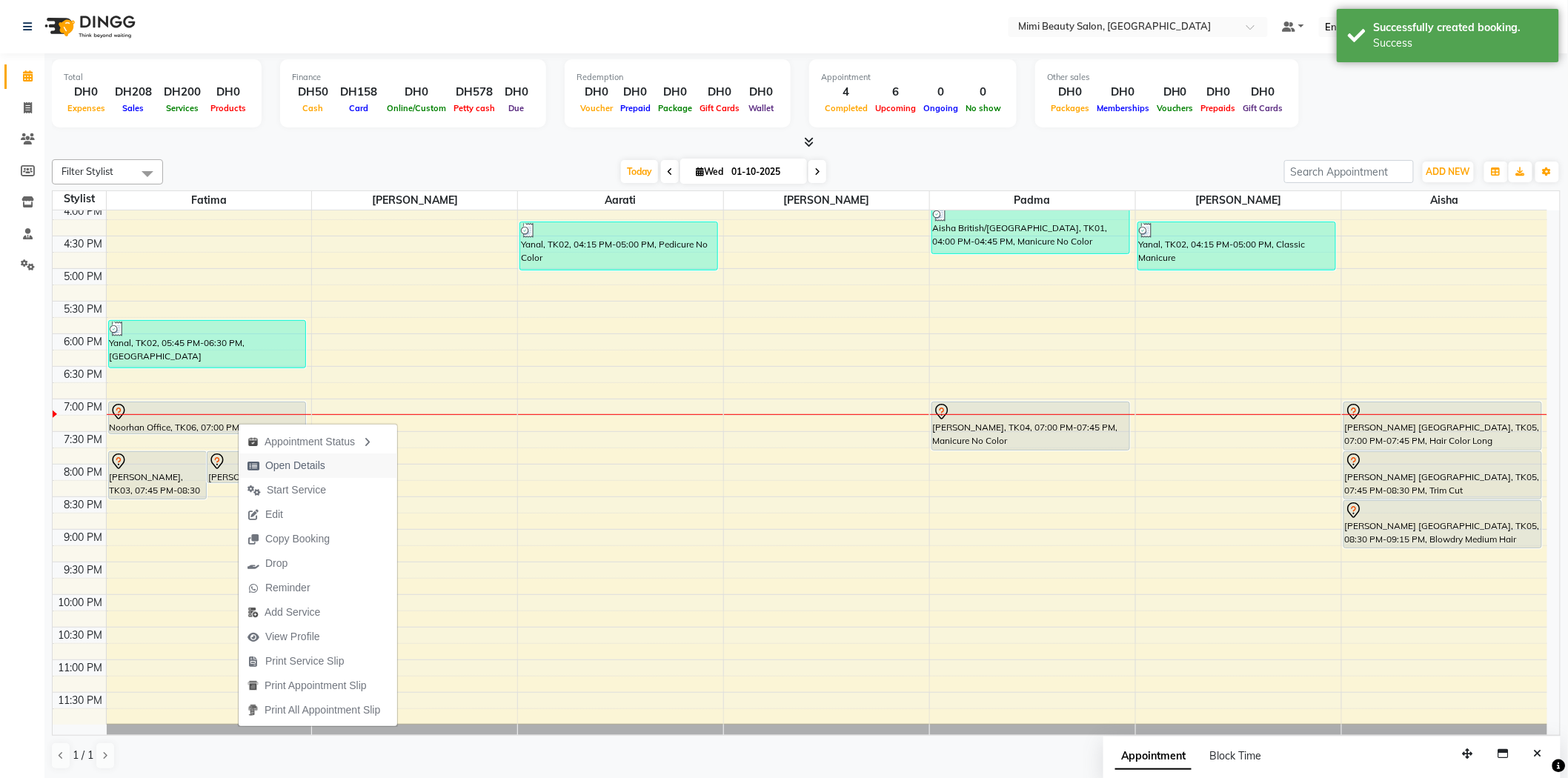
click at [287, 470] on span "Open Details" at bounding box center [295, 465] width 60 height 15
select select "7"
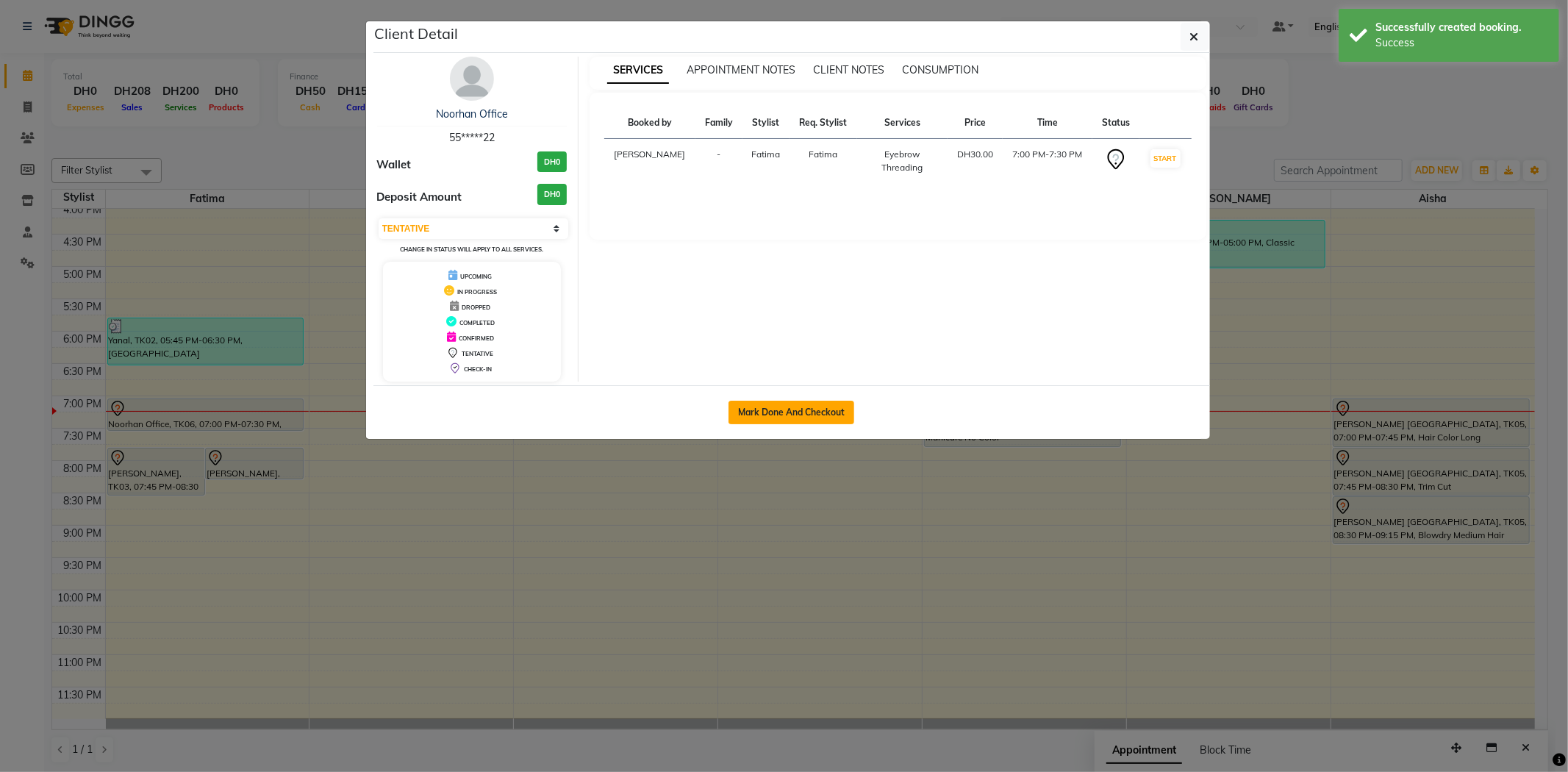
click at [775, 417] on button "Mark Done And Checkout" at bounding box center [791, 413] width 126 height 24
select select "6756"
select select "service"
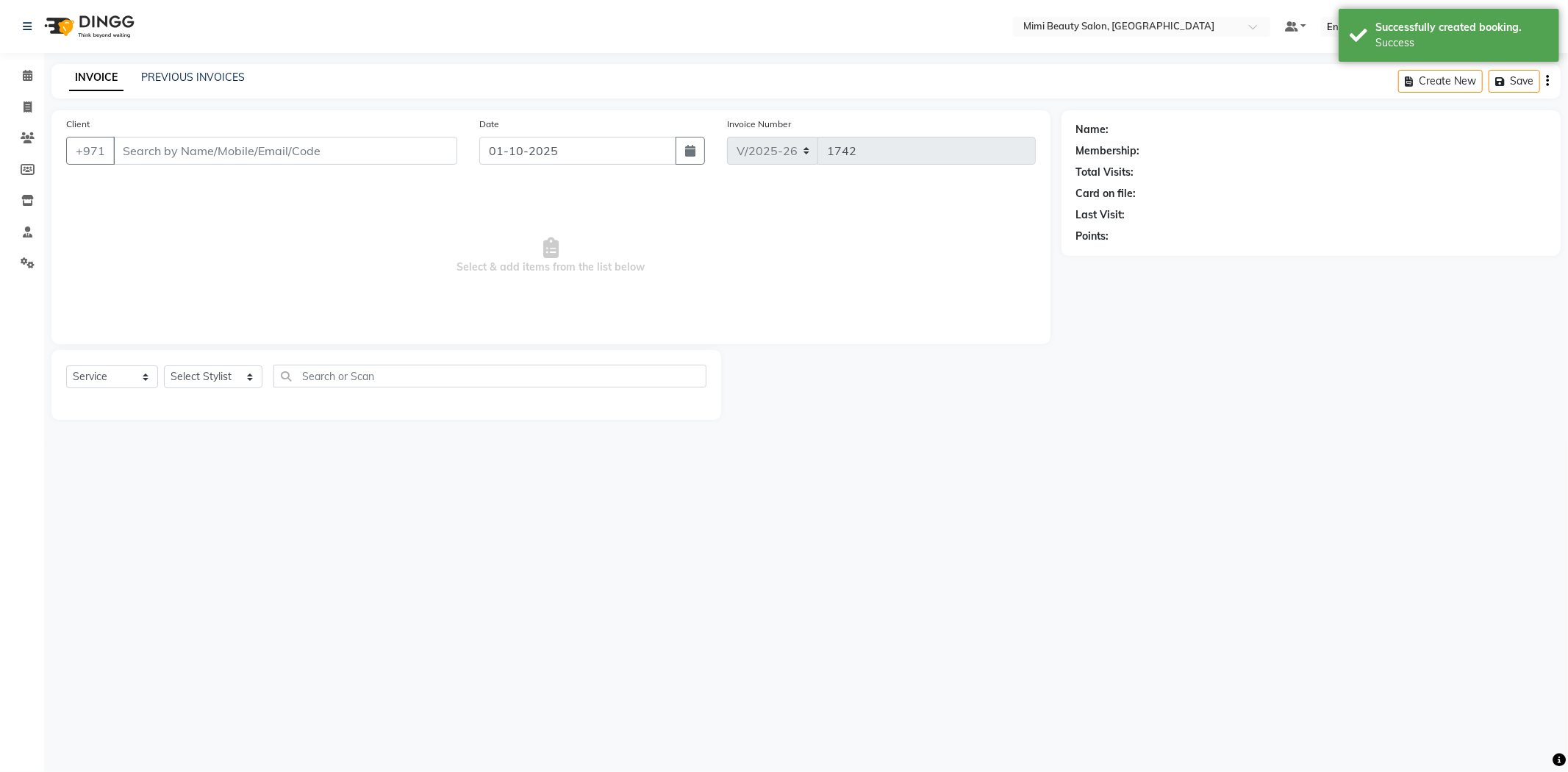
type input "55*****22"
select select "52699"
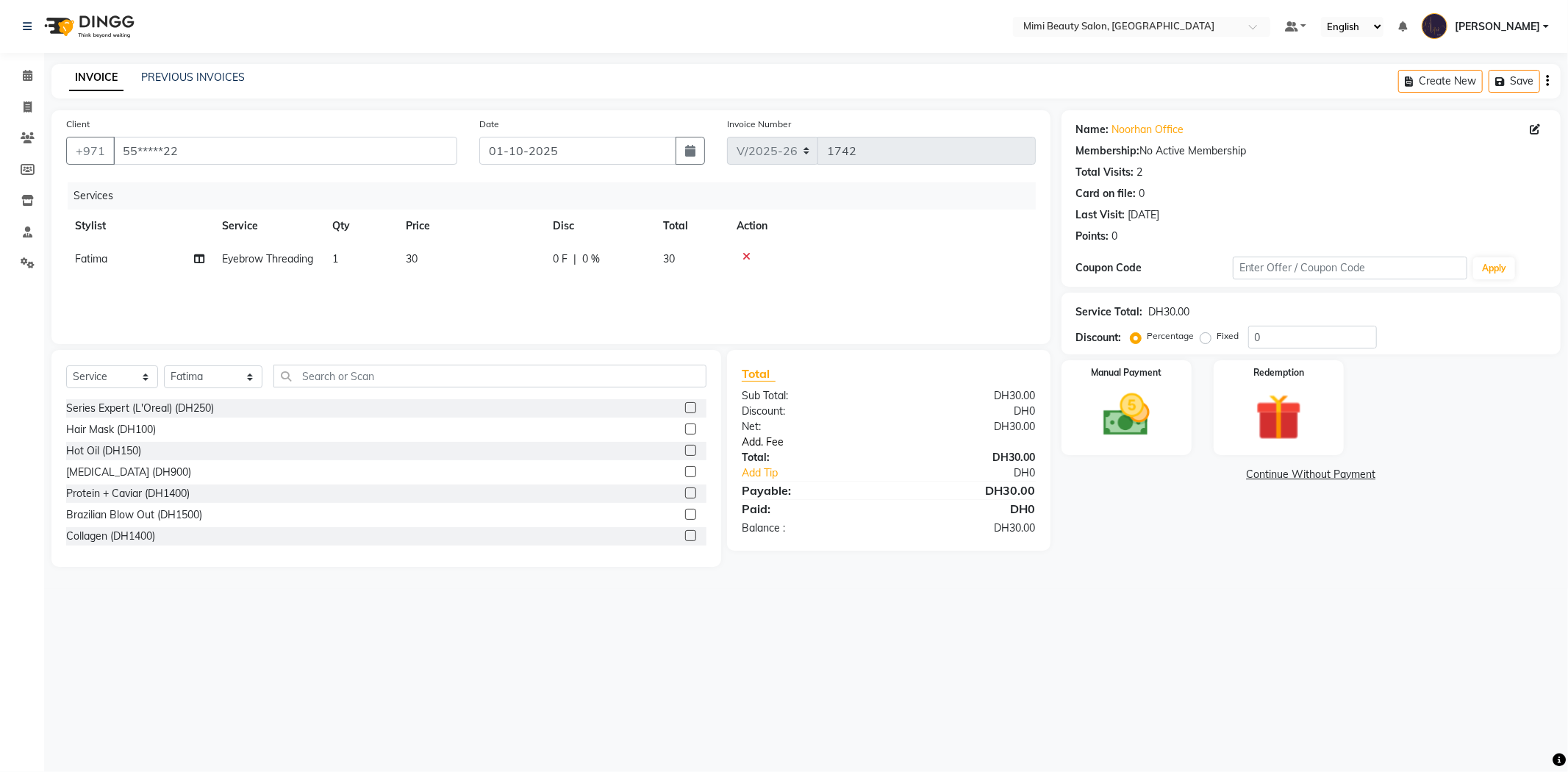
click at [762, 443] on link "Add. Fee" at bounding box center [889, 441] width 316 height 15
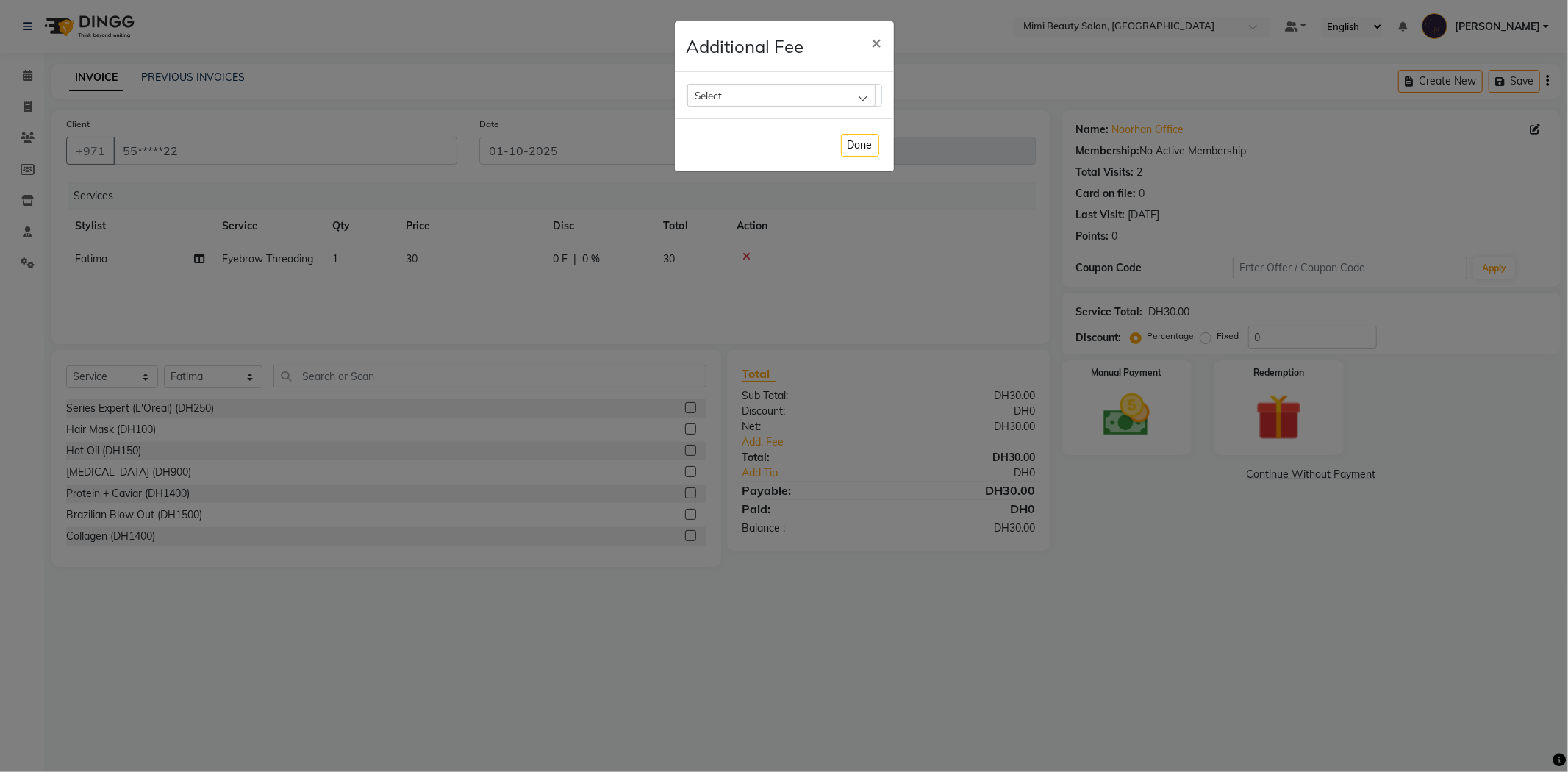
click at [746, 91] on div "Select" at bounding box center [781, 95] width 188 height 22
click at [708, 188] on label "Bank Fee" at bounding box center [723, 189] width 55 height 13
checkbox input "true"
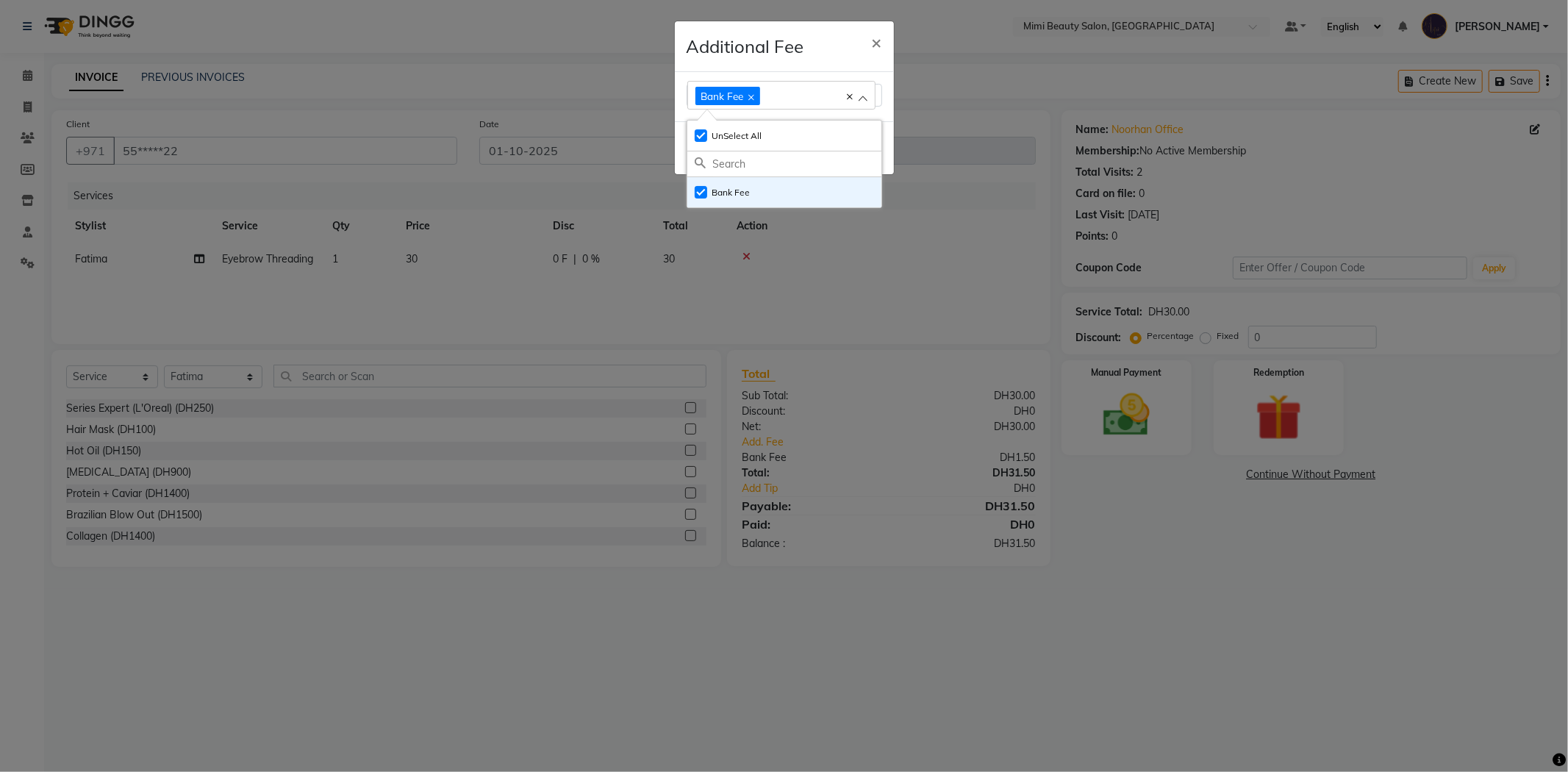
click at [824, 34] on div "Additional Fee ×" at bounding box center [784, 47] width 219 height 51
click at [847, 150] on button "Done" at bounding box center [860, 148] width 38 height 23
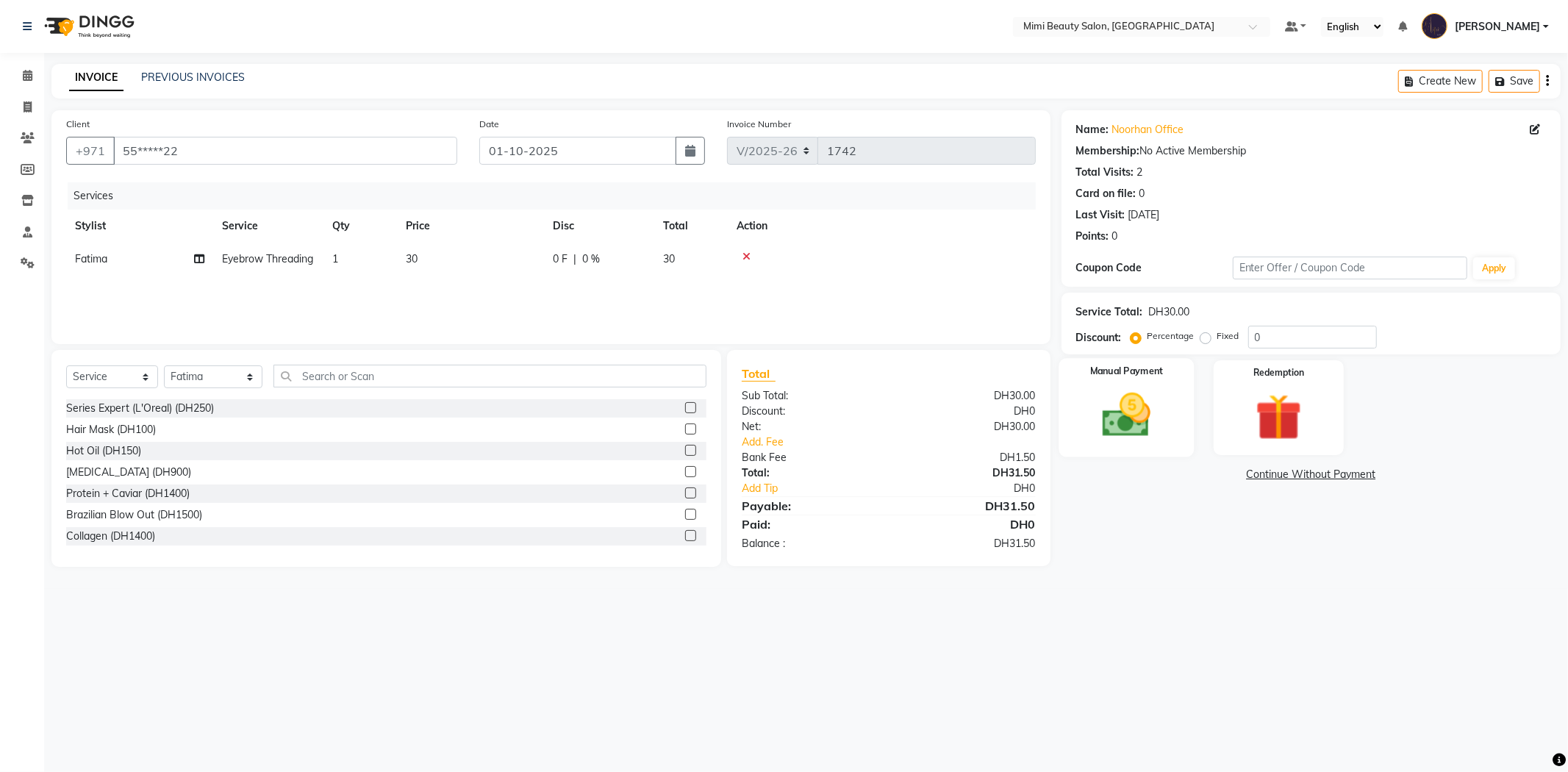
click at [1105, 415] on img at bounding box center [1126, 415] width 78 height 55
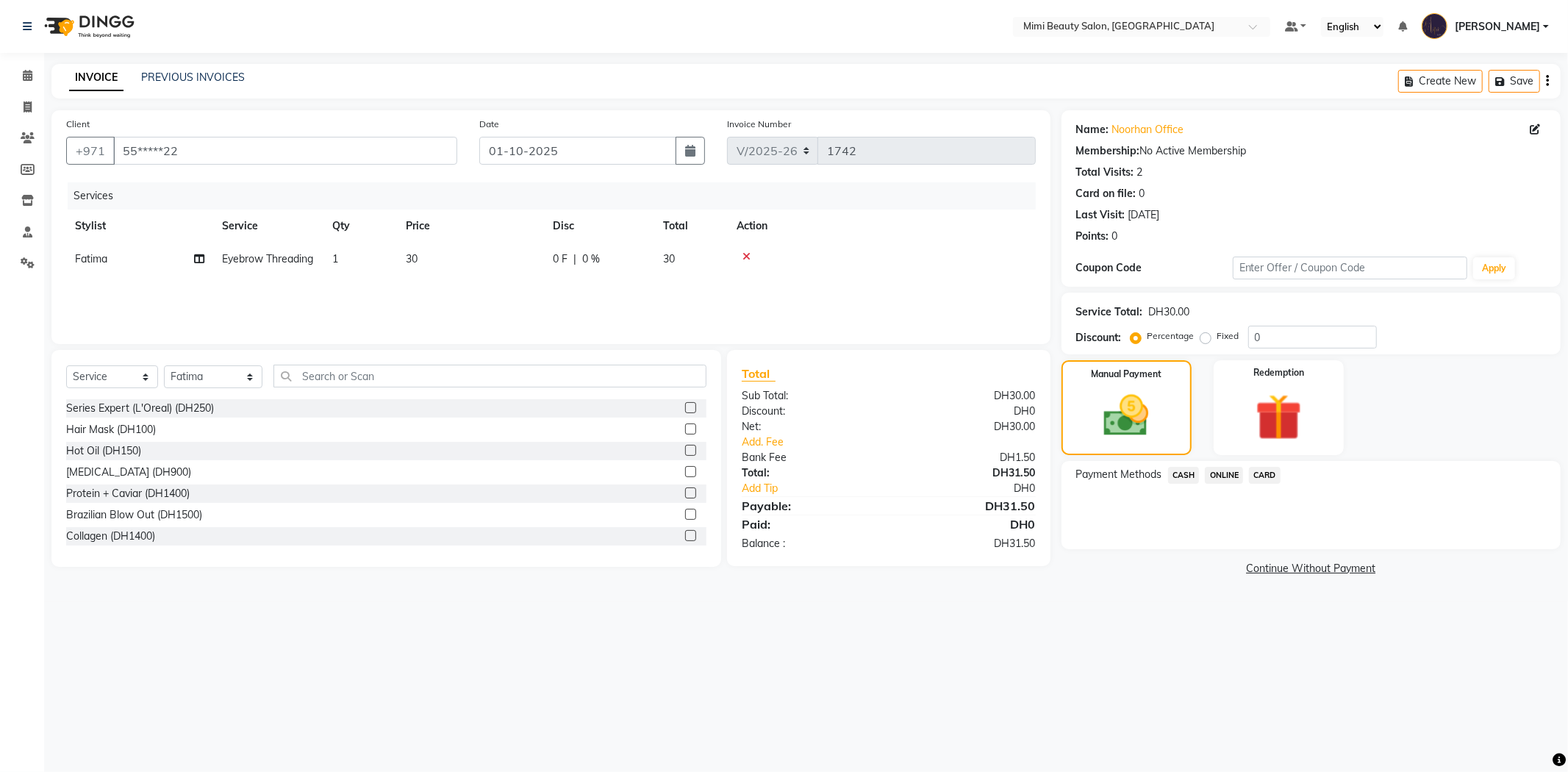
click at [1270, 476] on span "CARD" at bounding box center [1265, 475] width 32 height 17
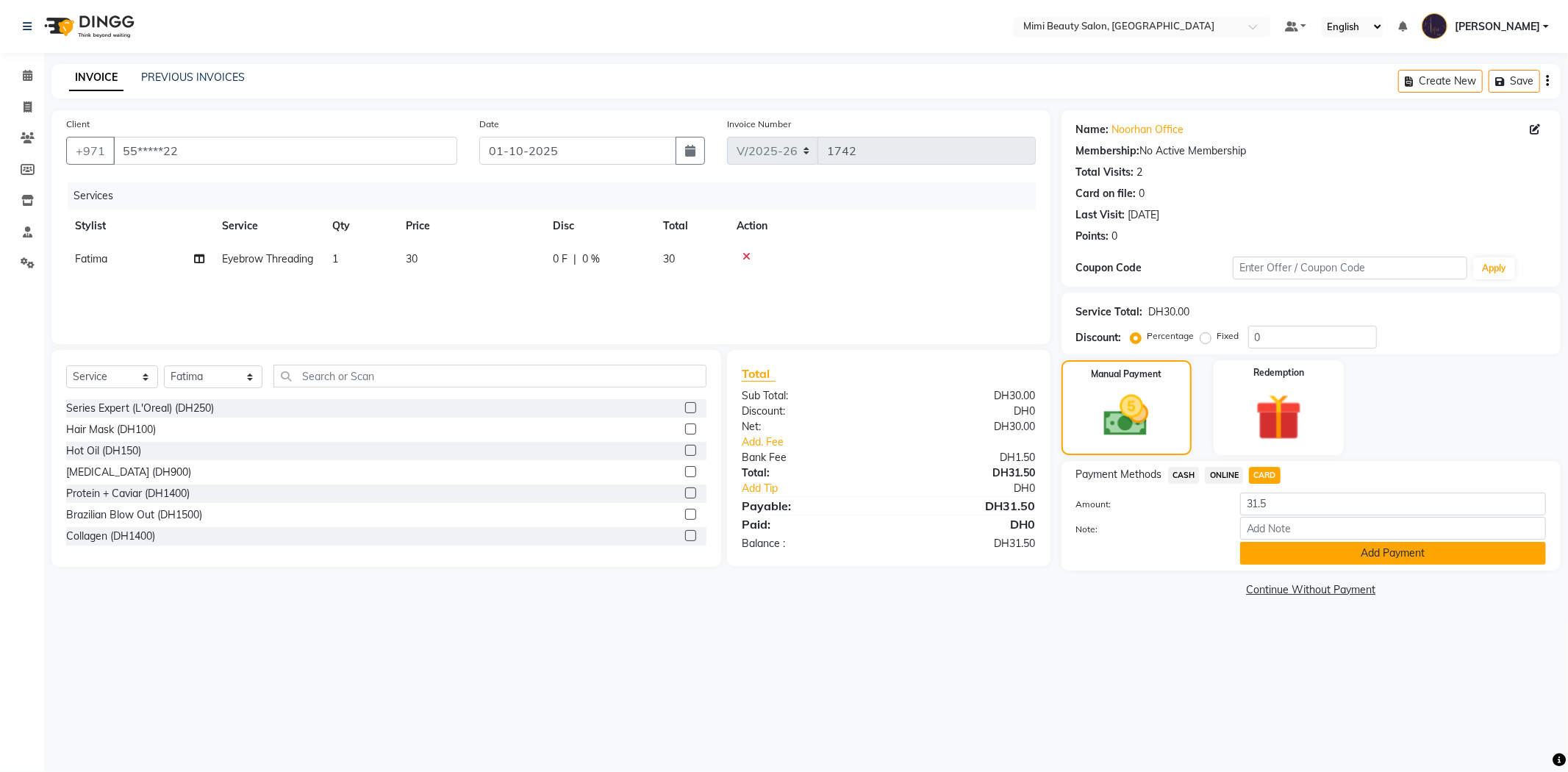
click at [1320, 556] on button "Add Payment" at bounding box center [1394, 553] width 306 height 23
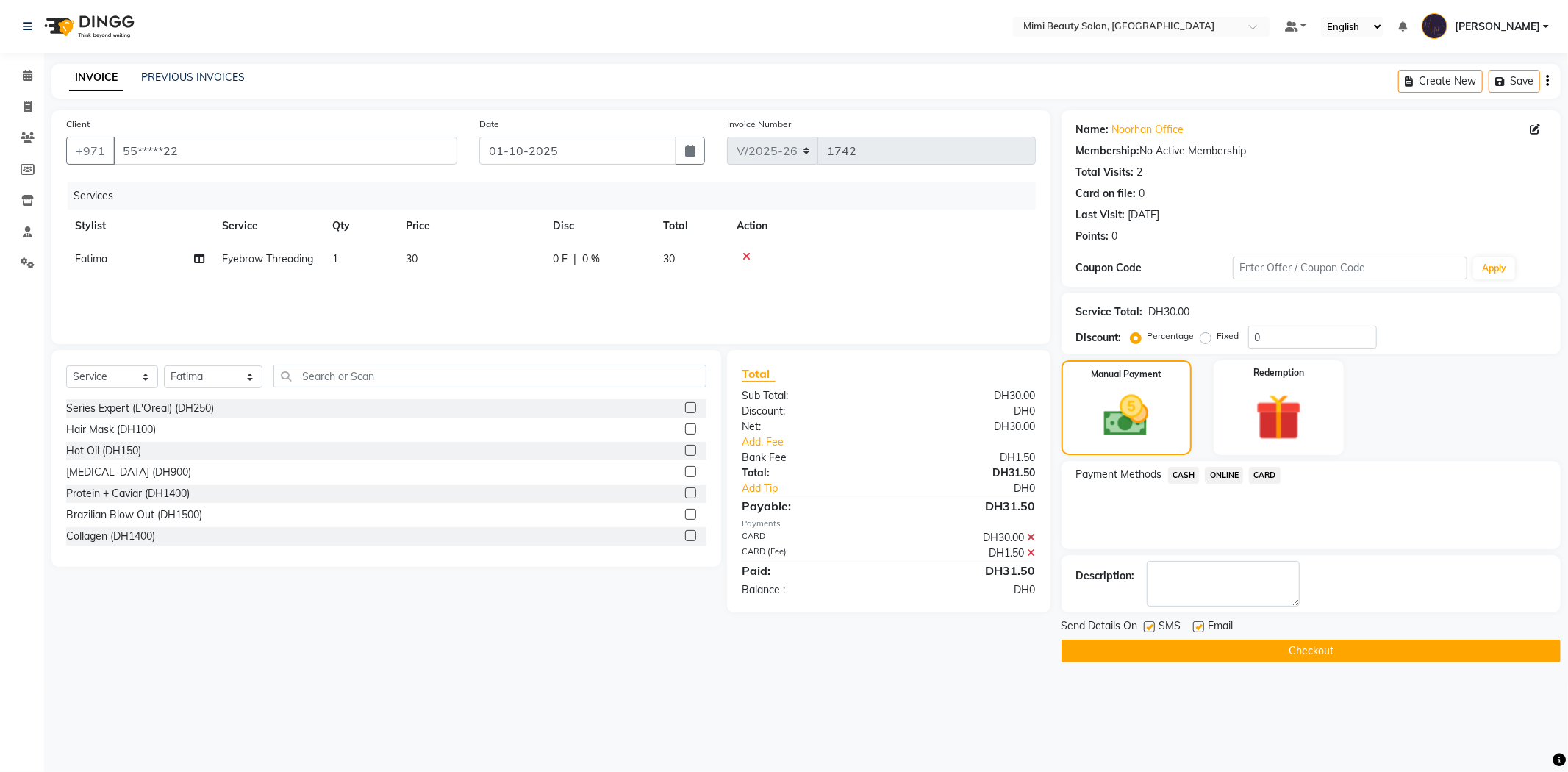
click at [1324, 649] on button "Checkout" at bounding box center [1311, 651] width 499 height 23
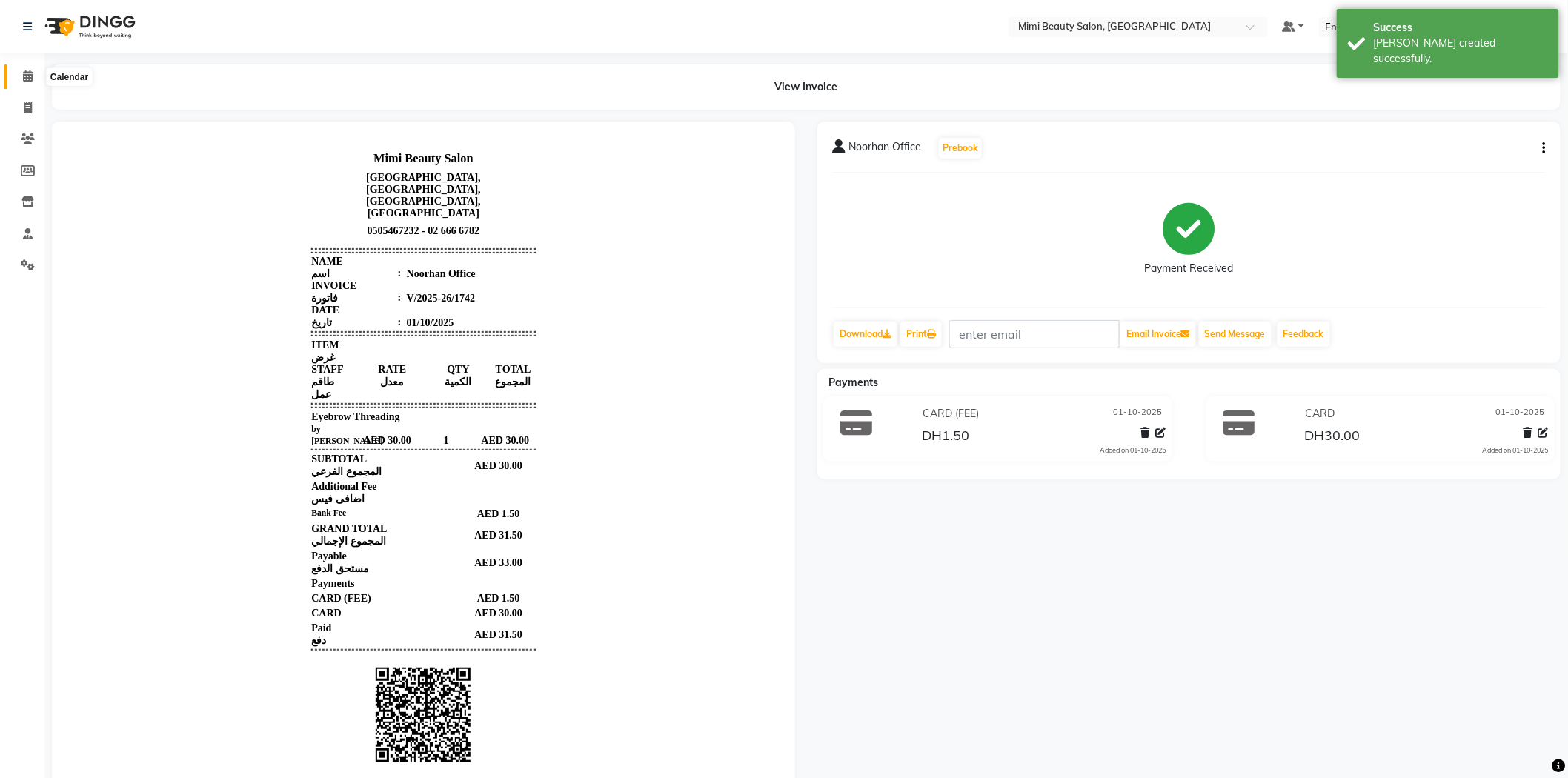
click at [32, 83] on span at bounding box center [28, 76] width 26 height 17
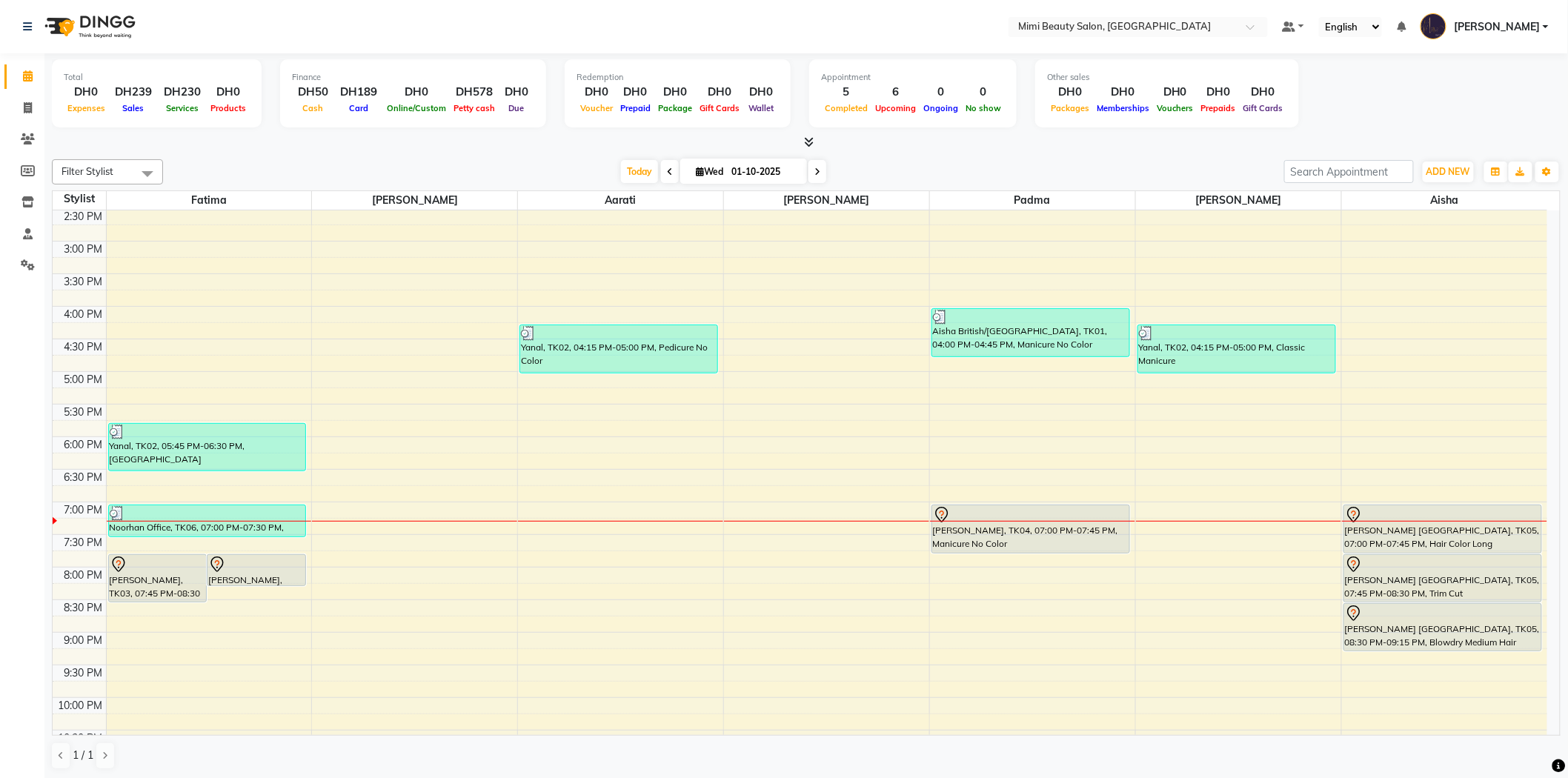
scroll to position [411, 0]
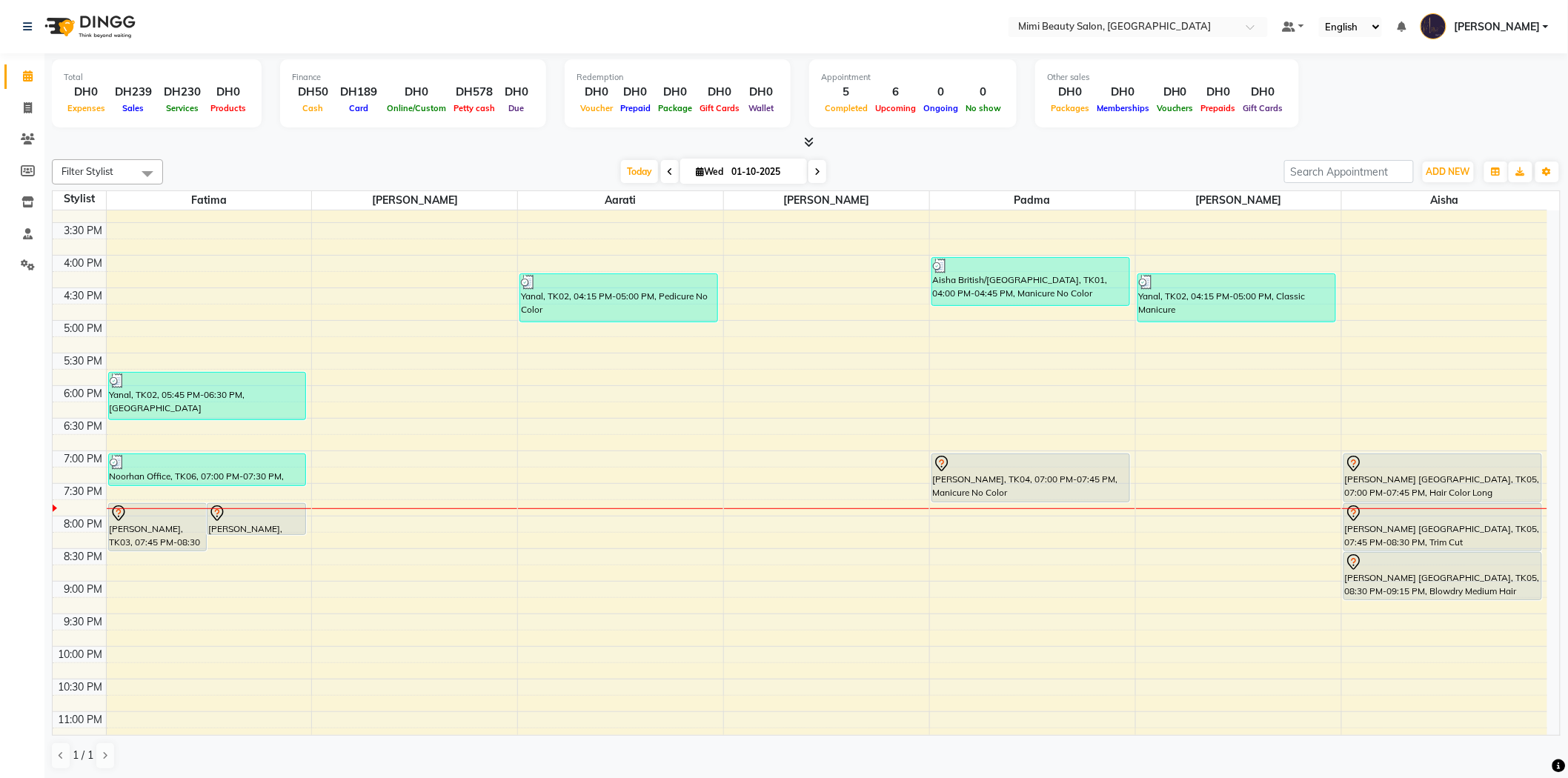
click at [883, 22] on nav "Select Location × Mimi Beauty Salon, Khalidiya Default Panel My Panel English E…" at bounding box center [784, 26] width 1568 height 54
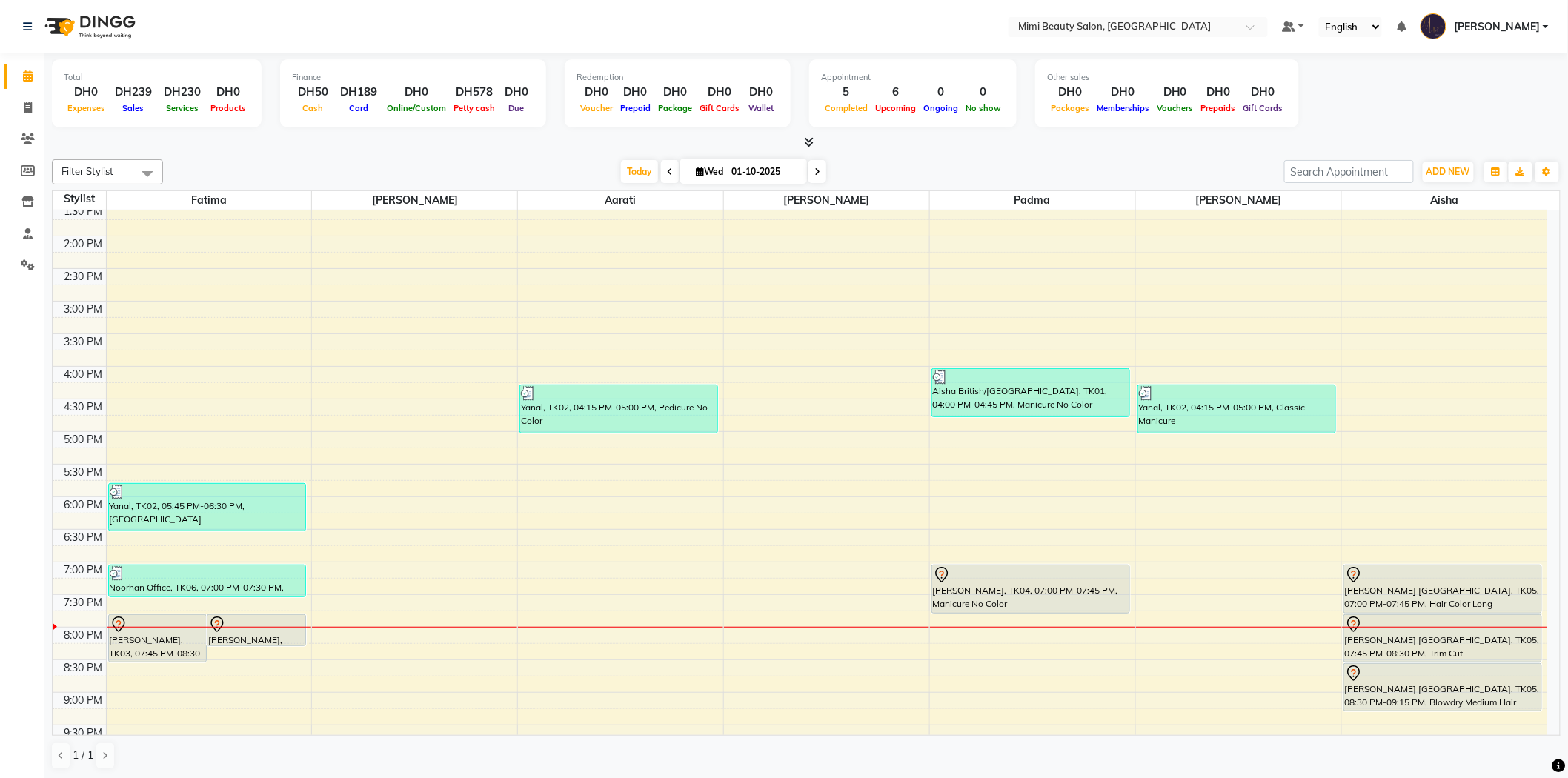
scroll to position [247, 0]
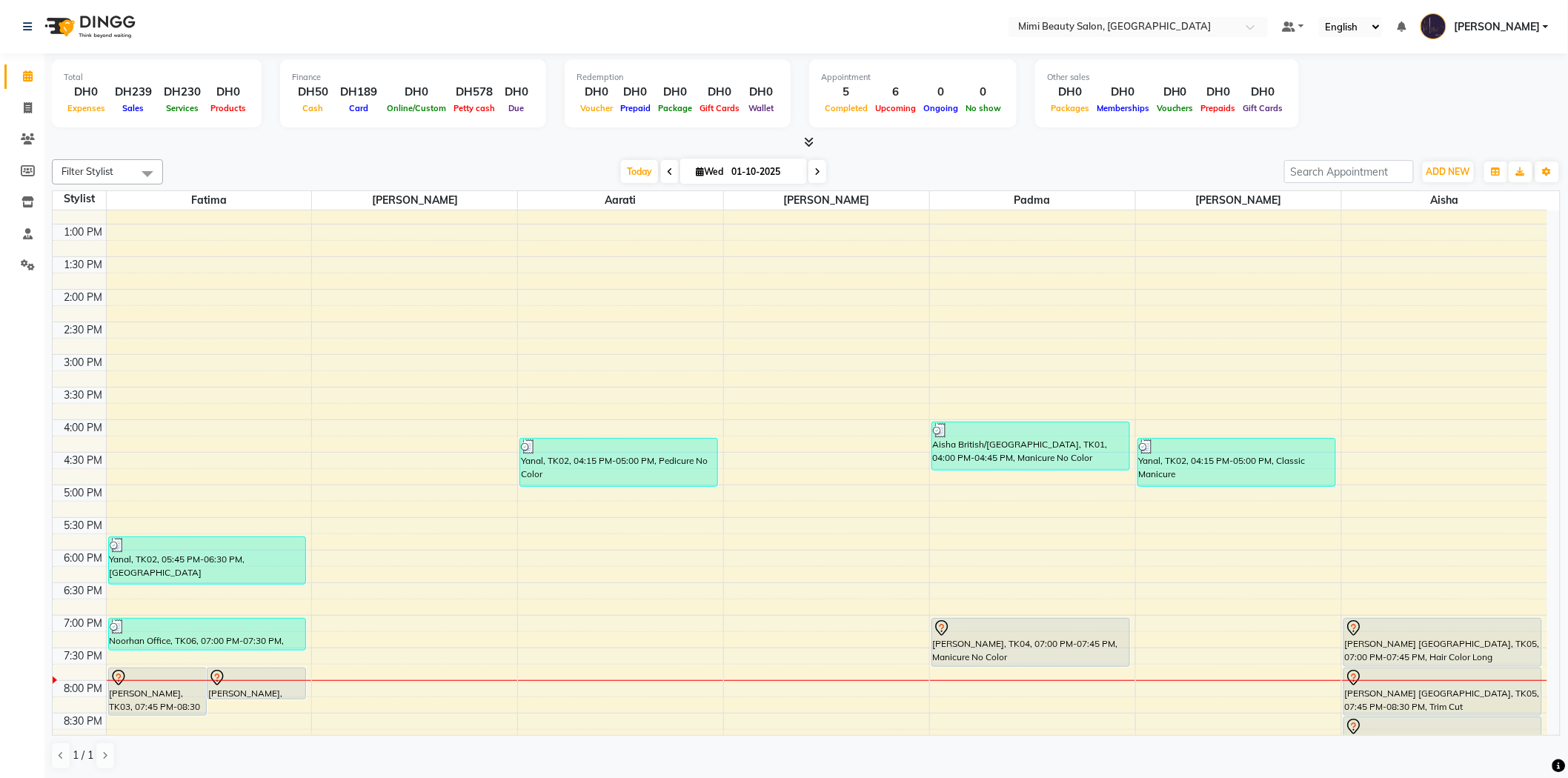
click at [820, 174] on span at bounding box center [817, 171] width 18 height 23
type input "02-10-2025"
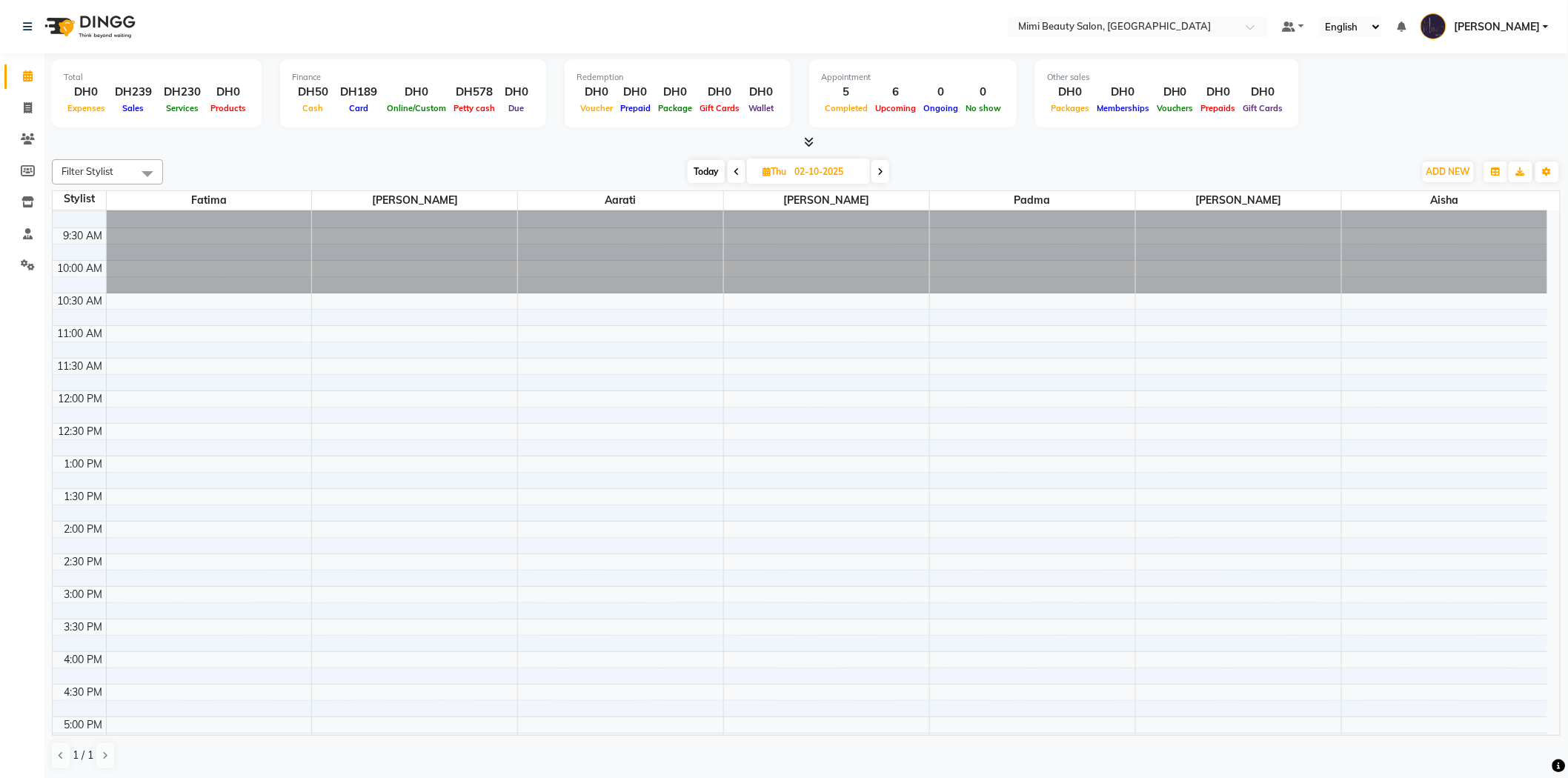
scroll to position [0, 0]
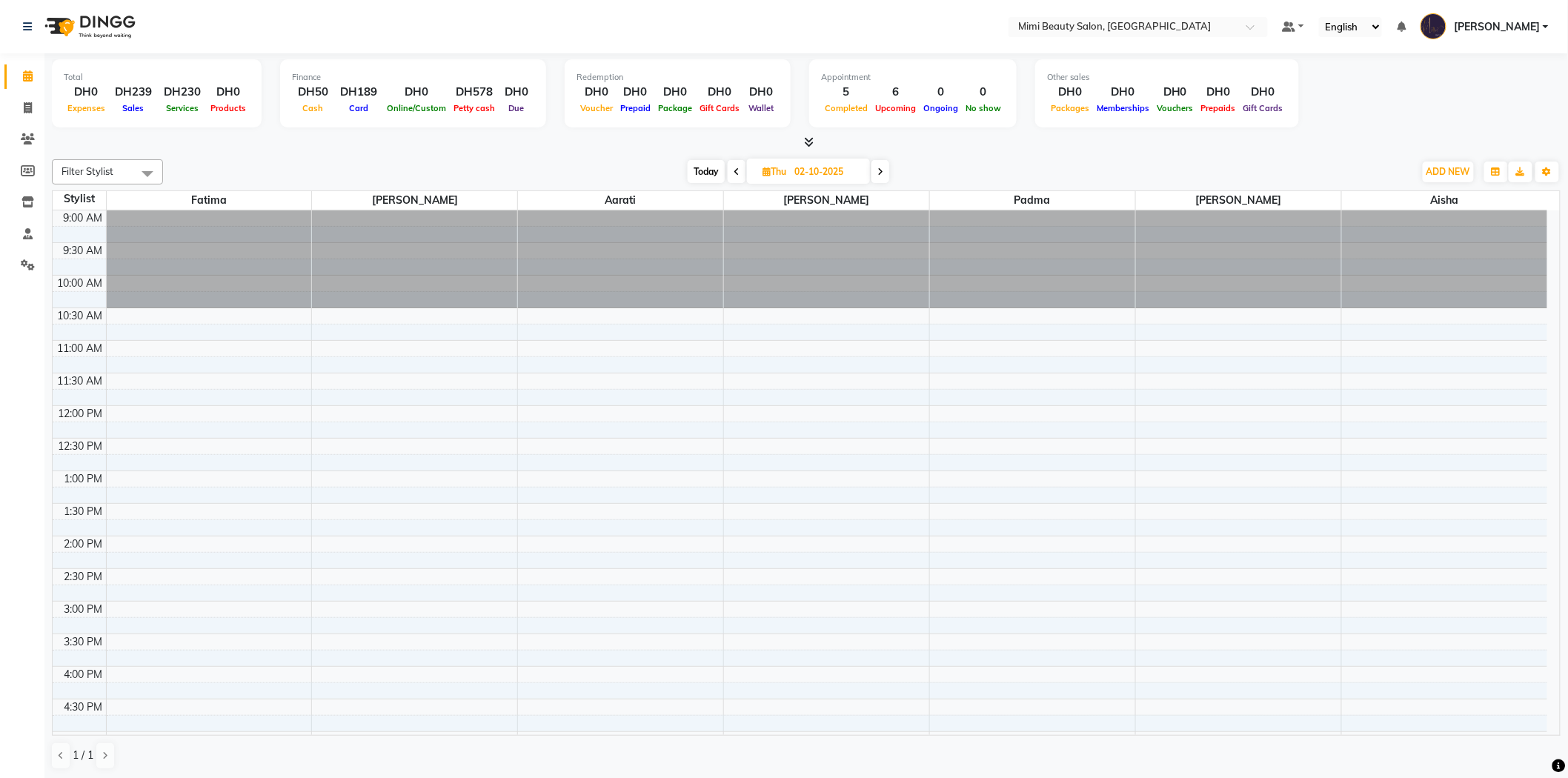
click at [172, 317] on div "9:00 AM 9:30 AM 10:00 AM 10:30 AM 11:00 AM 11:30 AM 12:00 PM 12:30 PM 1:00 PM 1…" at bounding box center [800, 698] width 1495 height 977
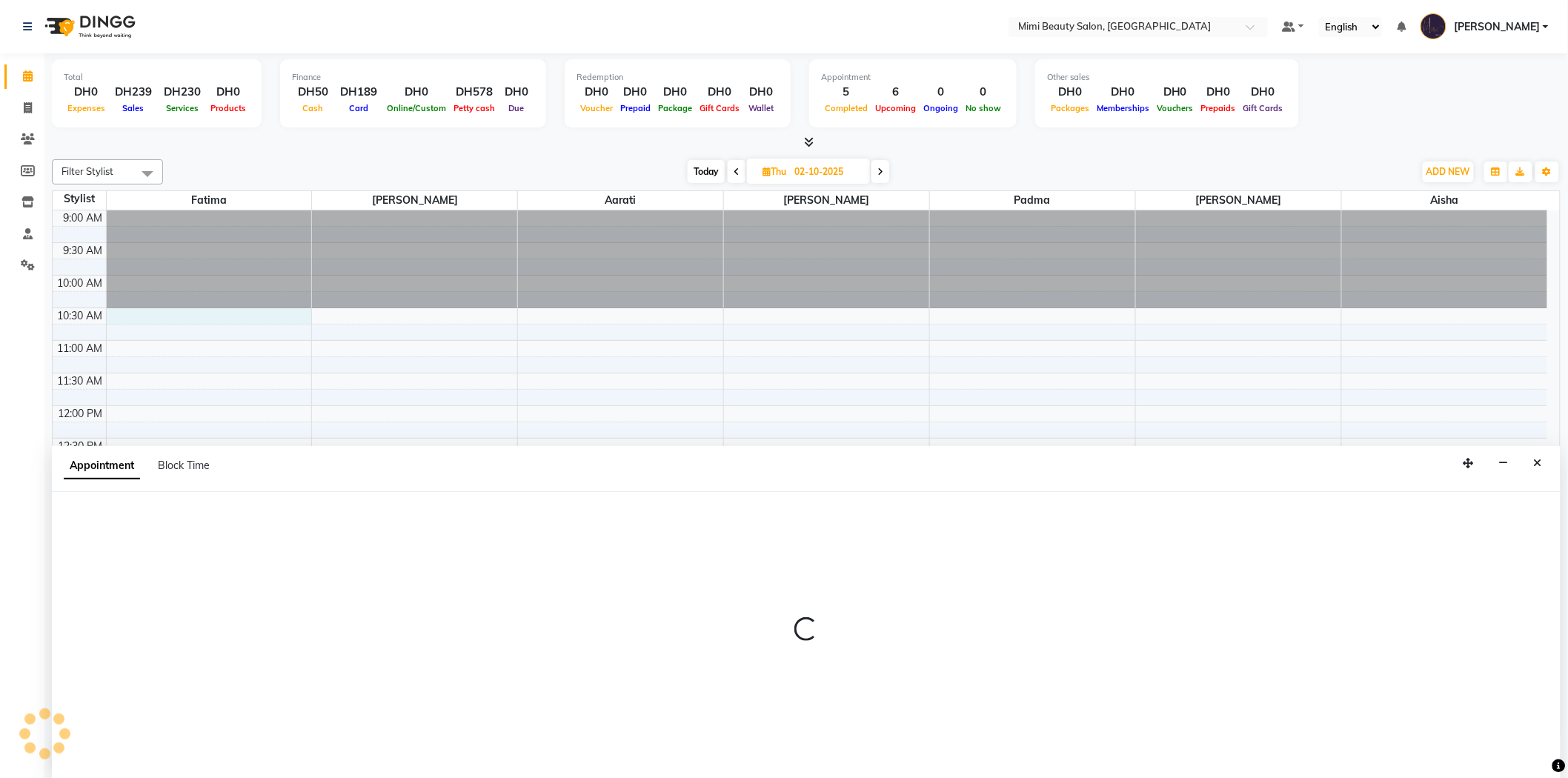
scroll to position [1, 0]
select select "52699"
select select "630"
select select "tentative"
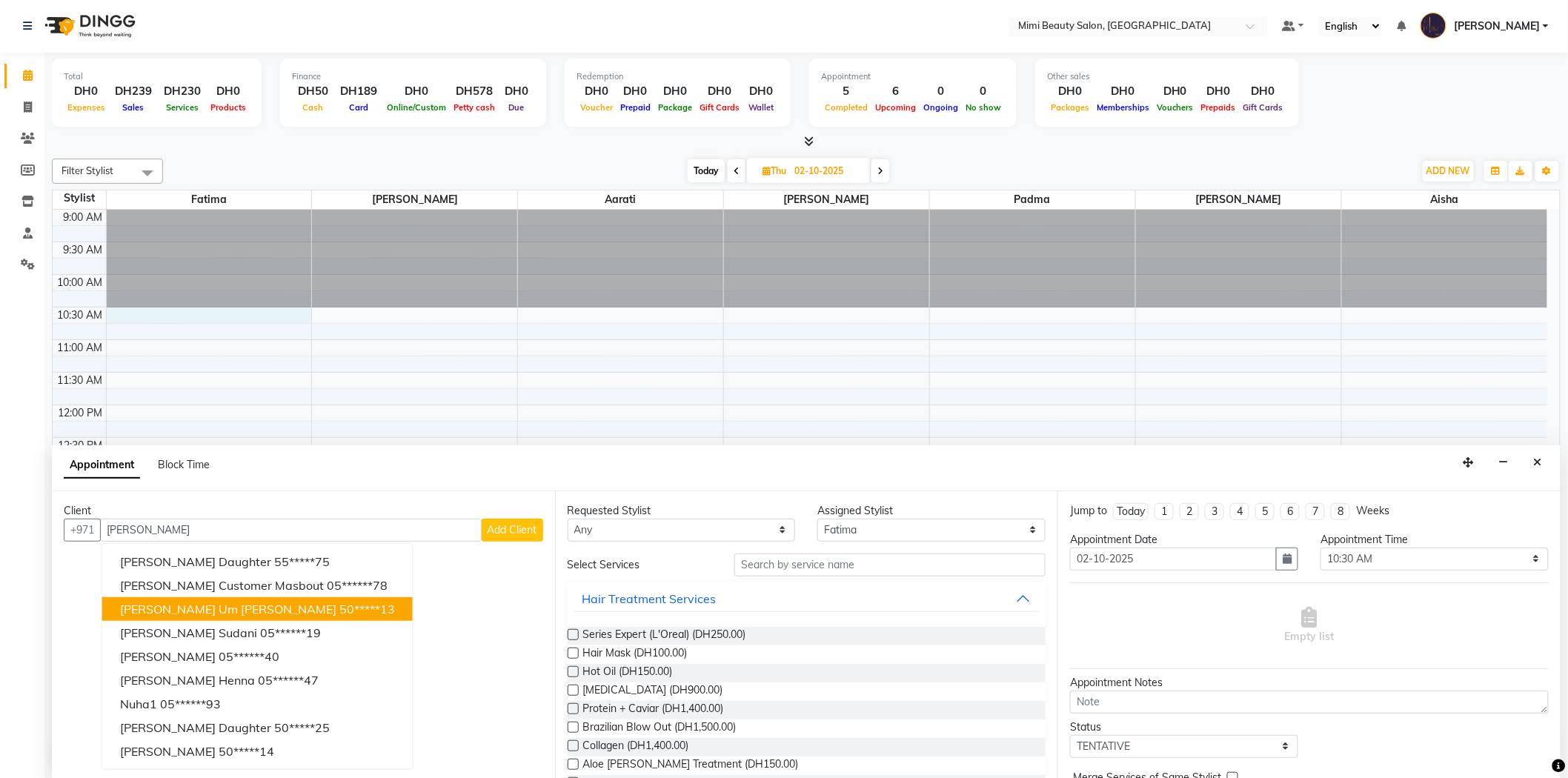
click at [209, 609] on span "[PERSON_NAME] Um [PERSON_NAME]" at bounding box center [228, 609] width 216 height 15
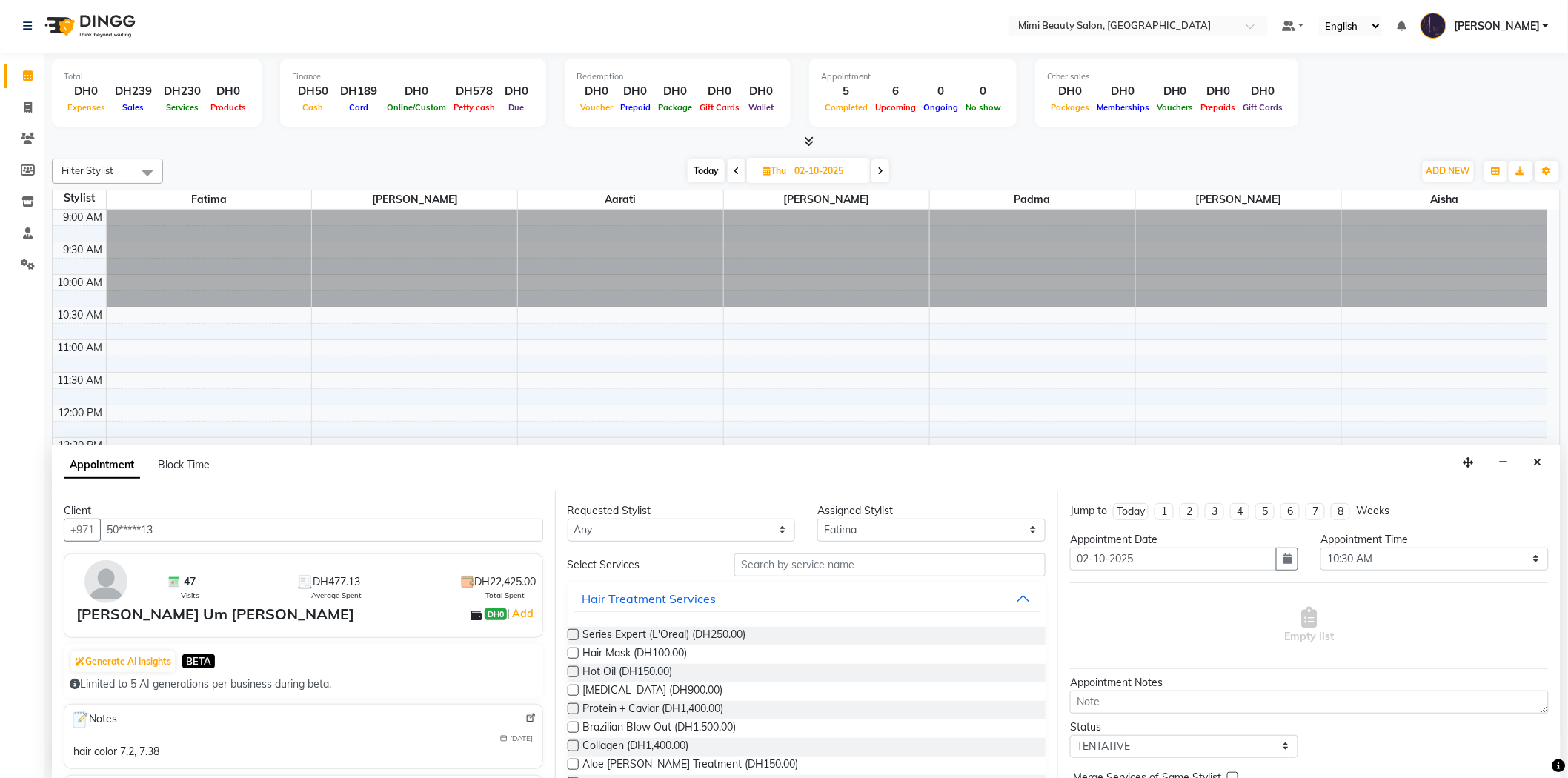
scroll to position [0, 0]
click at [648, 530] on select "Any [PERSON_NAME] [PERSON_NAME] [PERSON_NAME] [PERSON_NAME] Padma" at bounding box center [681, 530] width 228 height 23
click at [646, 530] on select "Any [PERSON_NAME] [PERSON_NAME] [PERSON_NAME] [PERSON_NAME] Padma" at bounding box center [681, 530] width 228 height 23
click at [567, 519] on select "Any [PERSON_NAME] [PERSON_NAME] [PERSON_NAME] [PERSON_NAME] Padma" at bounding box center [681, 530] width 228 height 23
click at [761, 562] on input "text" at bounding box center [890, 566] width 312 height 23
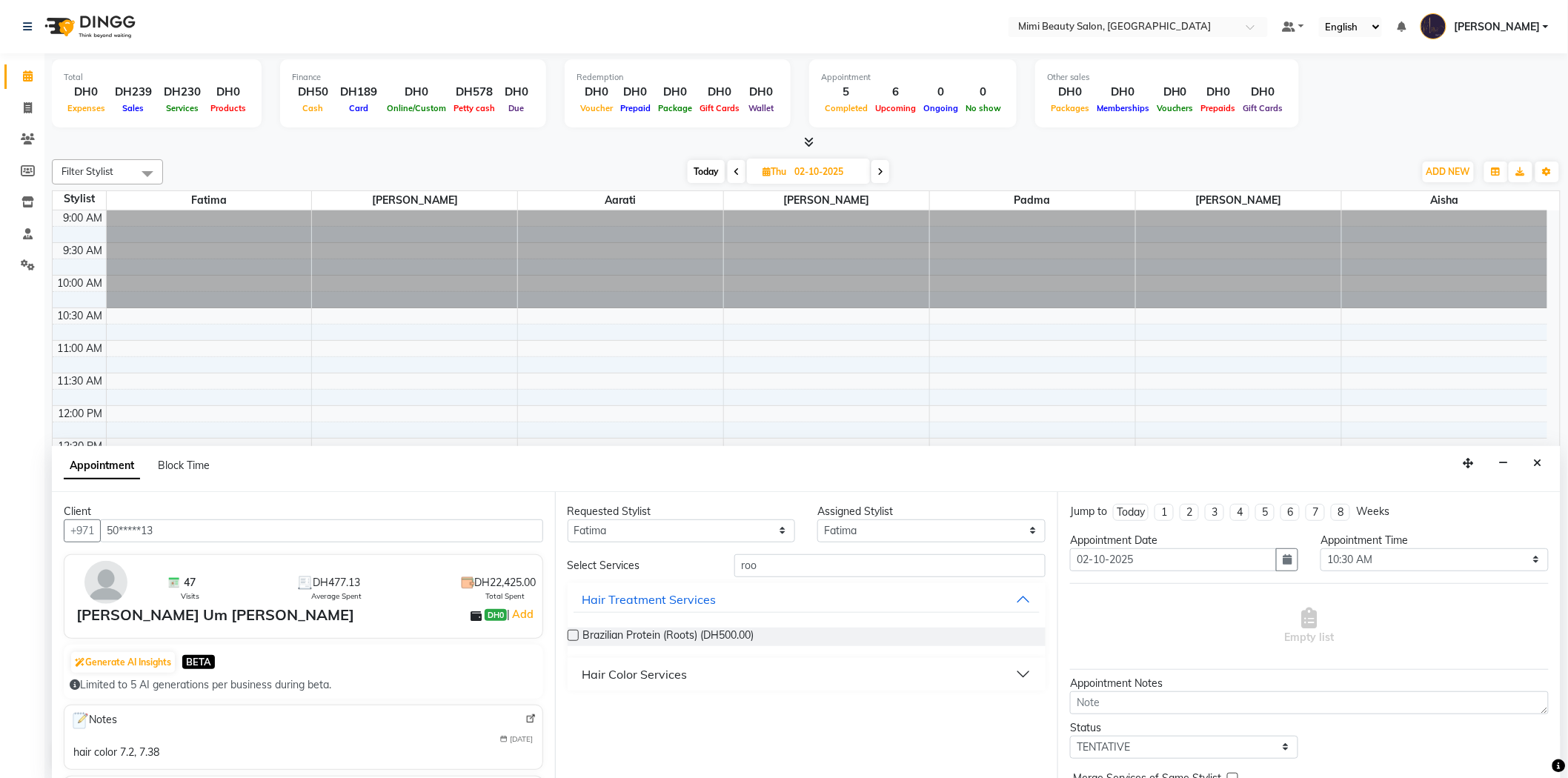
click at [677, 676] on div "Hair Color Services" at bounding box center [635, 674] width 105 height 18
click at [660, 712] on span "Roots Color (DH250.00)" at bounding box center [639, 711] width 113 height 18
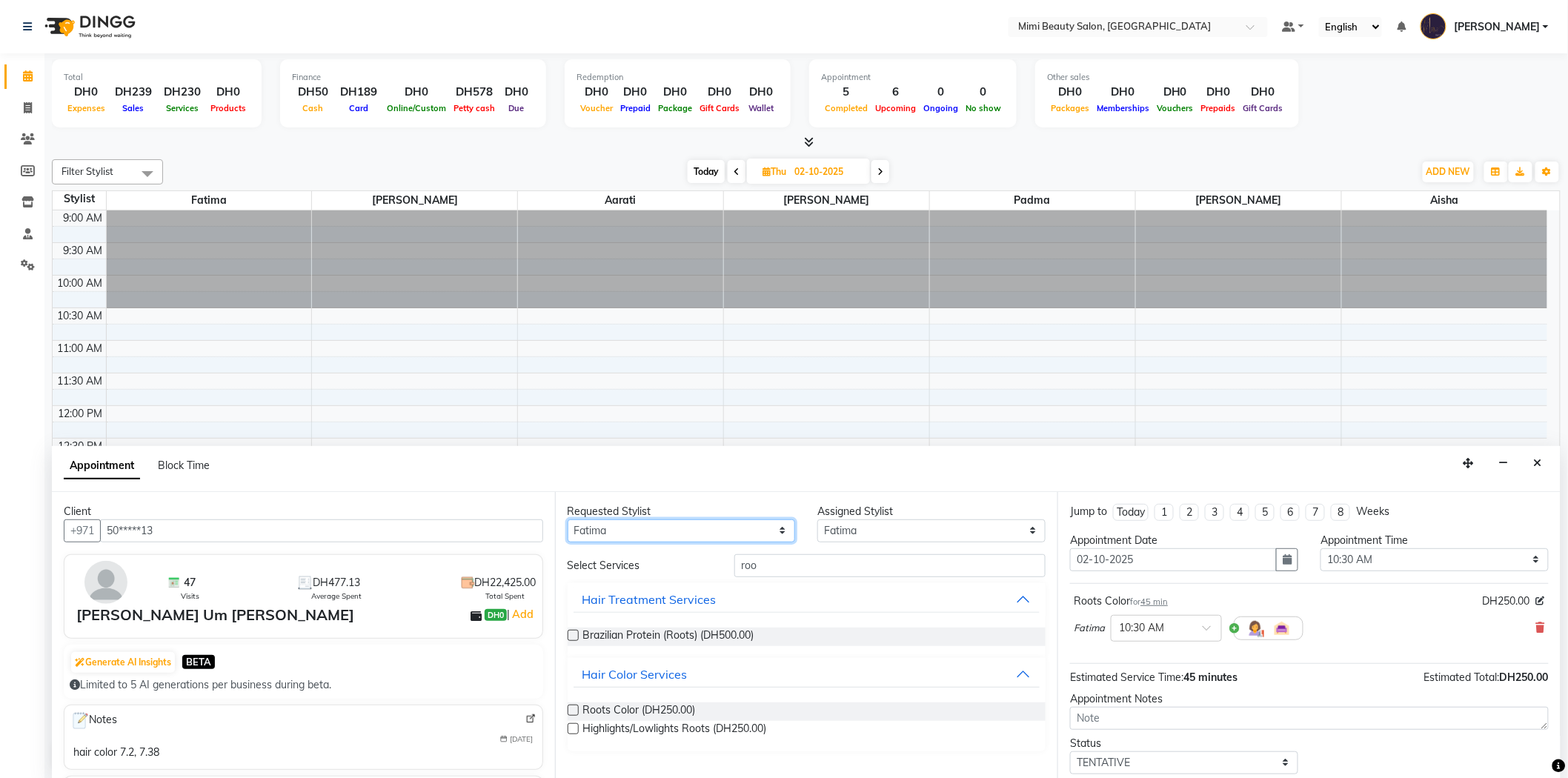
click at [658, 537] on select "Any [PERSON_NAME] [PERSON_NAME] [PERSON_NAME] [PERSON_NAME] Padma" at bounding box center [681, 530] width 228 height 23
click at [567, 519] on select "Any [PERSON_NAME] [PERSON_NAME] [PERSON_NAME] [PERSON_NAME] Padma" at bounding box center [681, 530] width 228 height 23
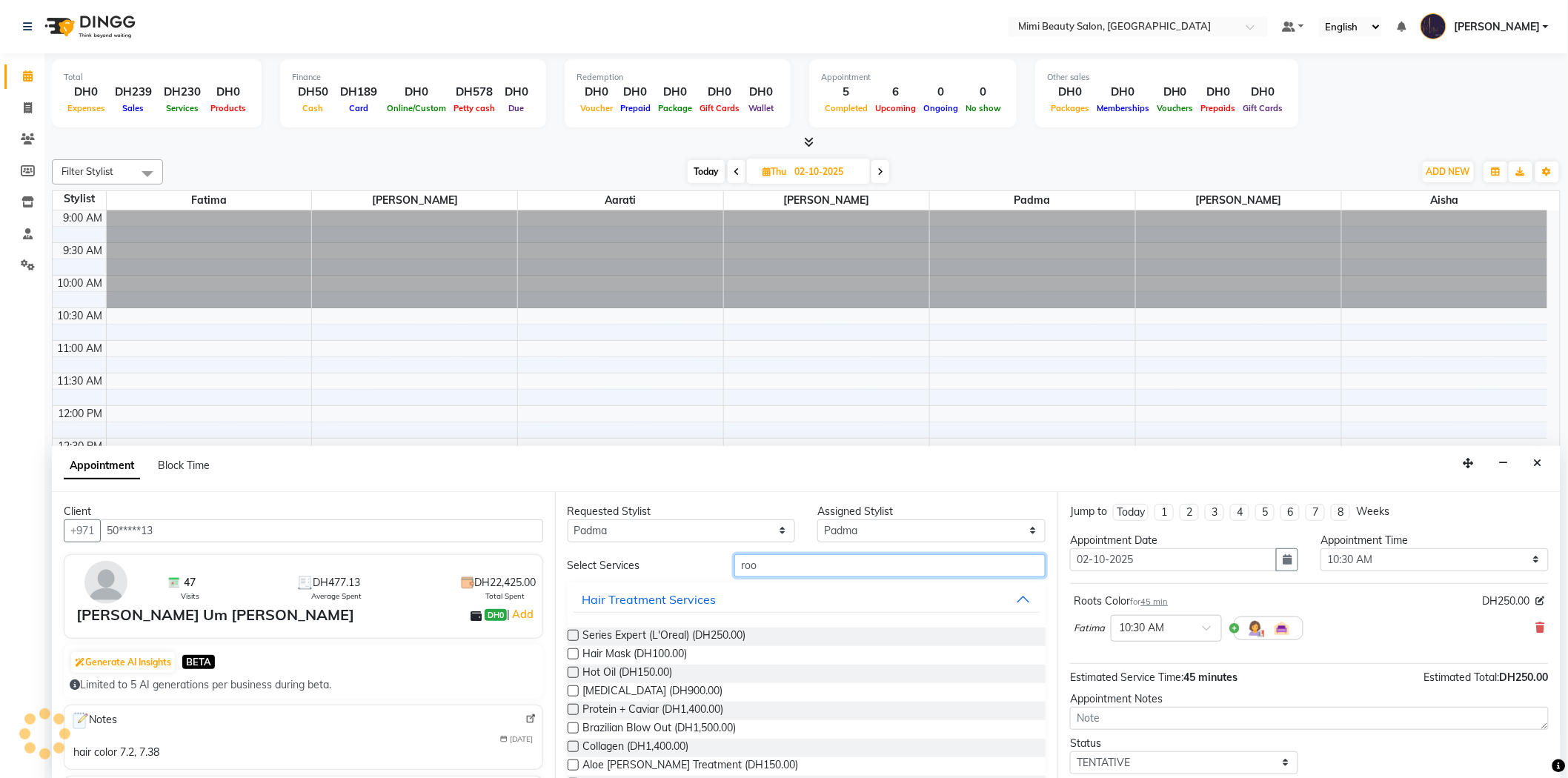
click at [781, 566] on input "roo" at bounding box center [890, 566] width 312 height 23
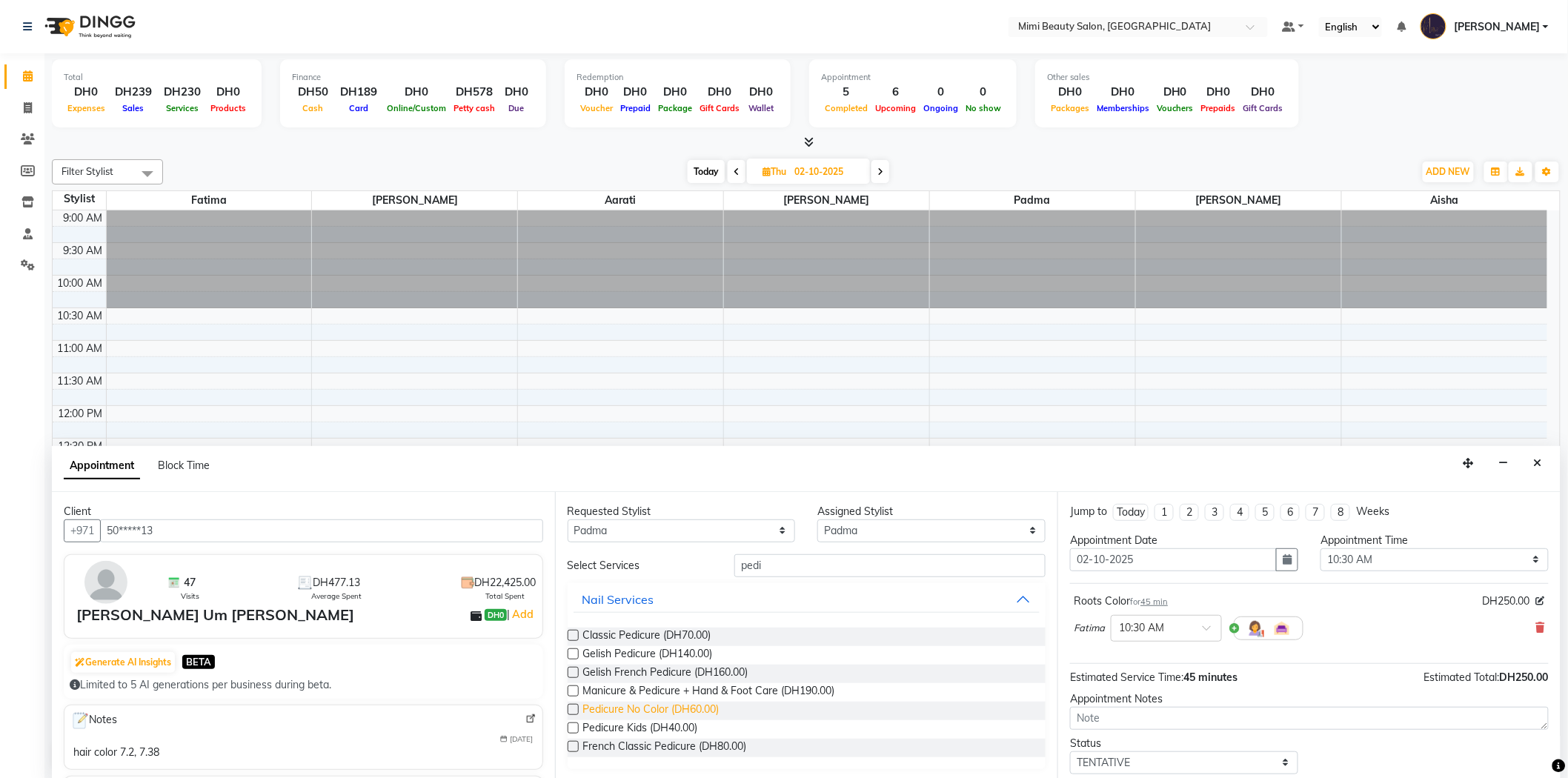
click at [685, 709] on span "Pedicure No Color (DH60.00)" at bounding box center [651, 710] width 137 height 18
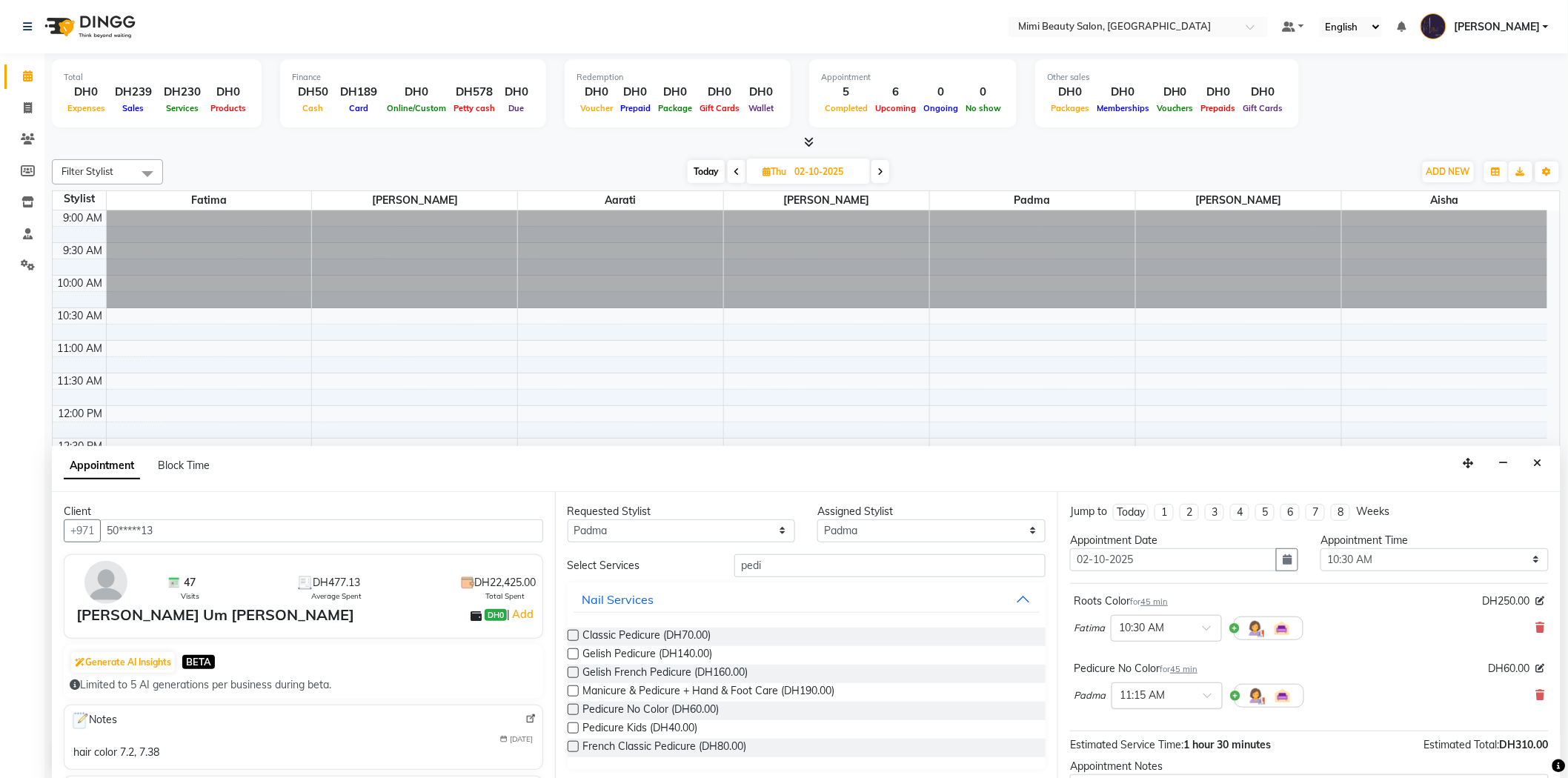
click at [1205, 692] on span at bounding box center [1212, 699] width 18 height 15
click at [1176, 727] on div "10:30 AM" at bounding box center [1166, 723] width 109 height 27
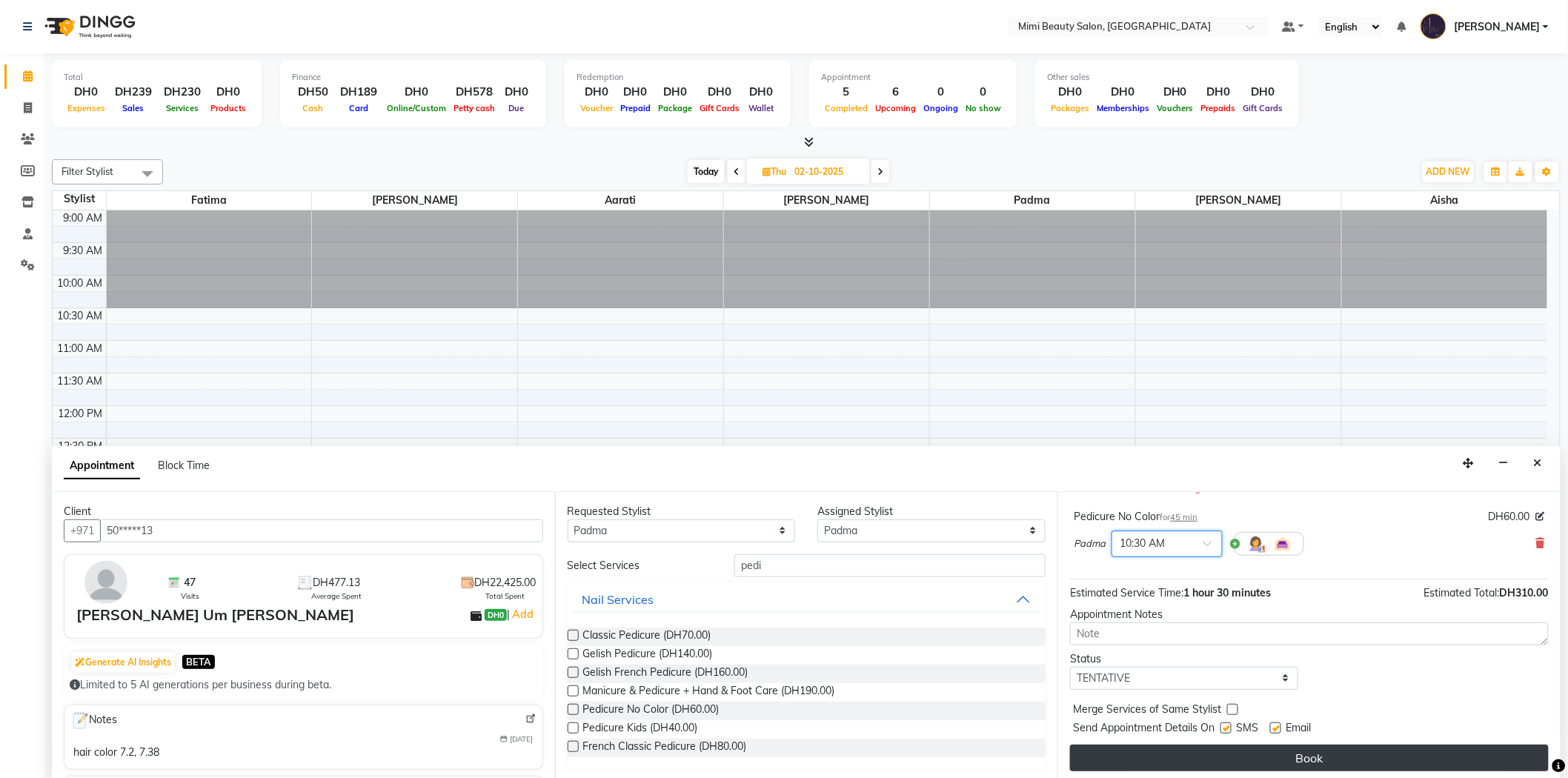
scroll to position [171, 0]
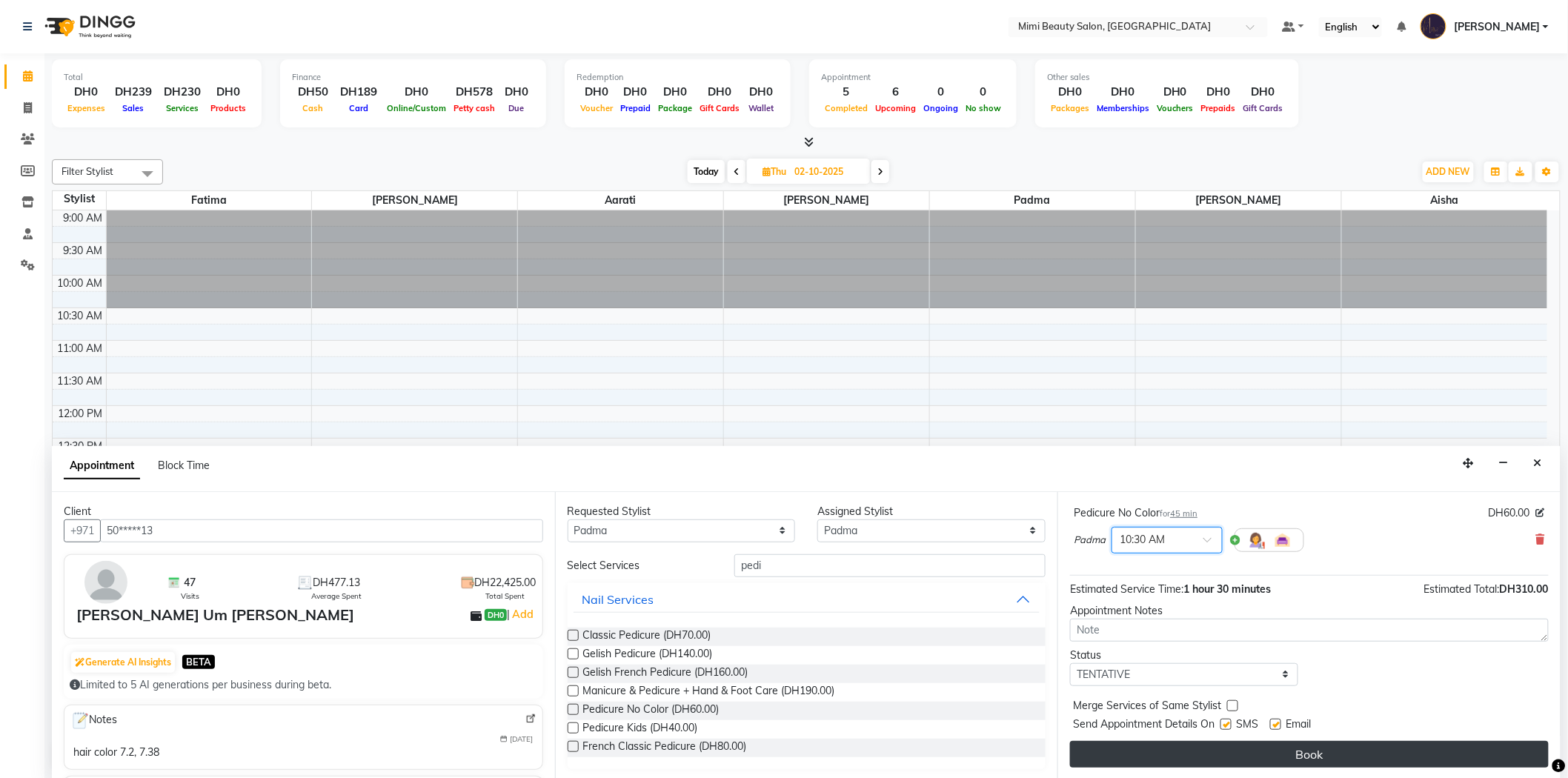
click at [1312, 756] on button "Book" at bounding box center [1308, 754] width 478 height 26
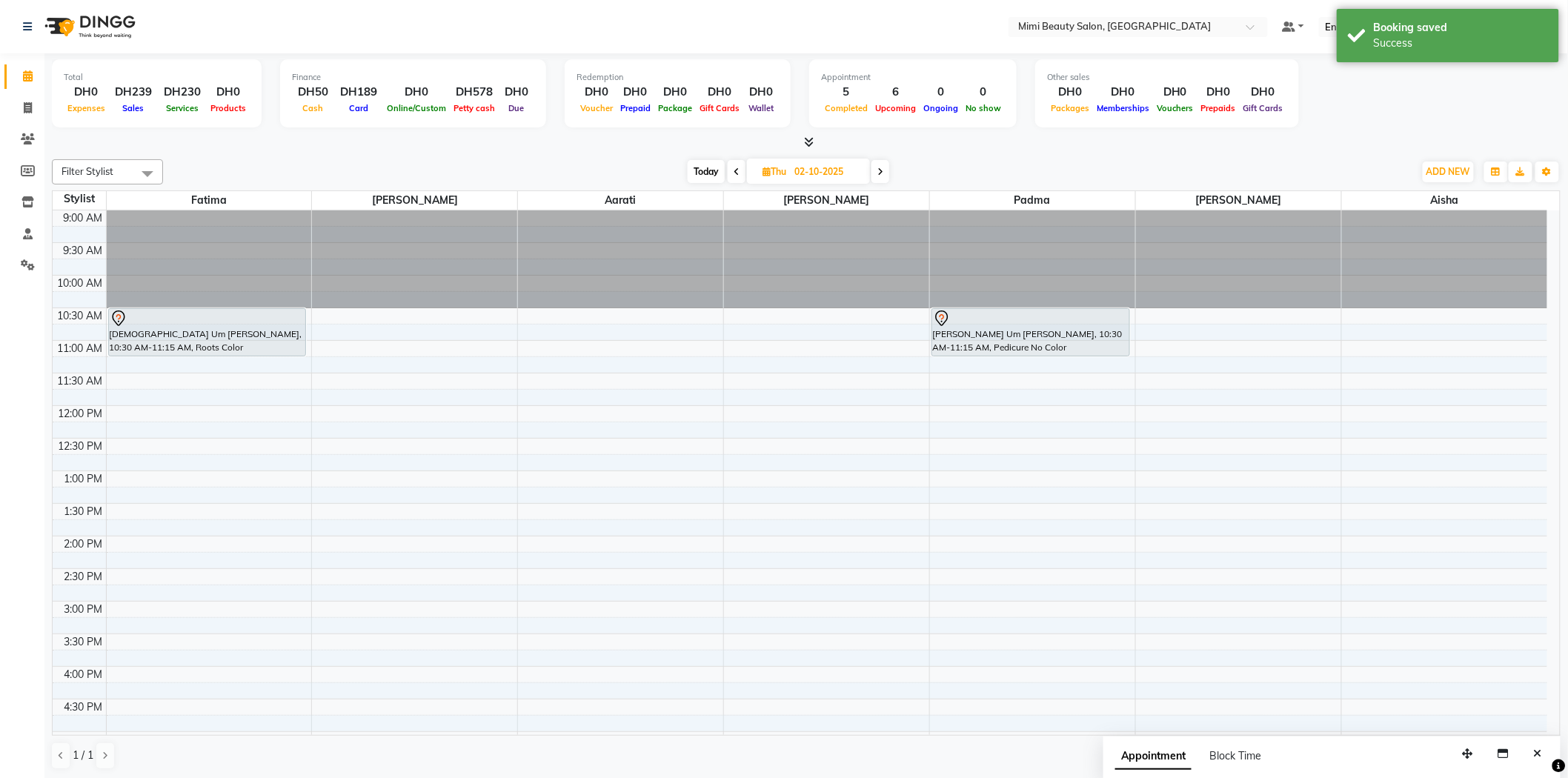
click at [740, 173] on span at bounding box center [736, 171] width 18 height 23
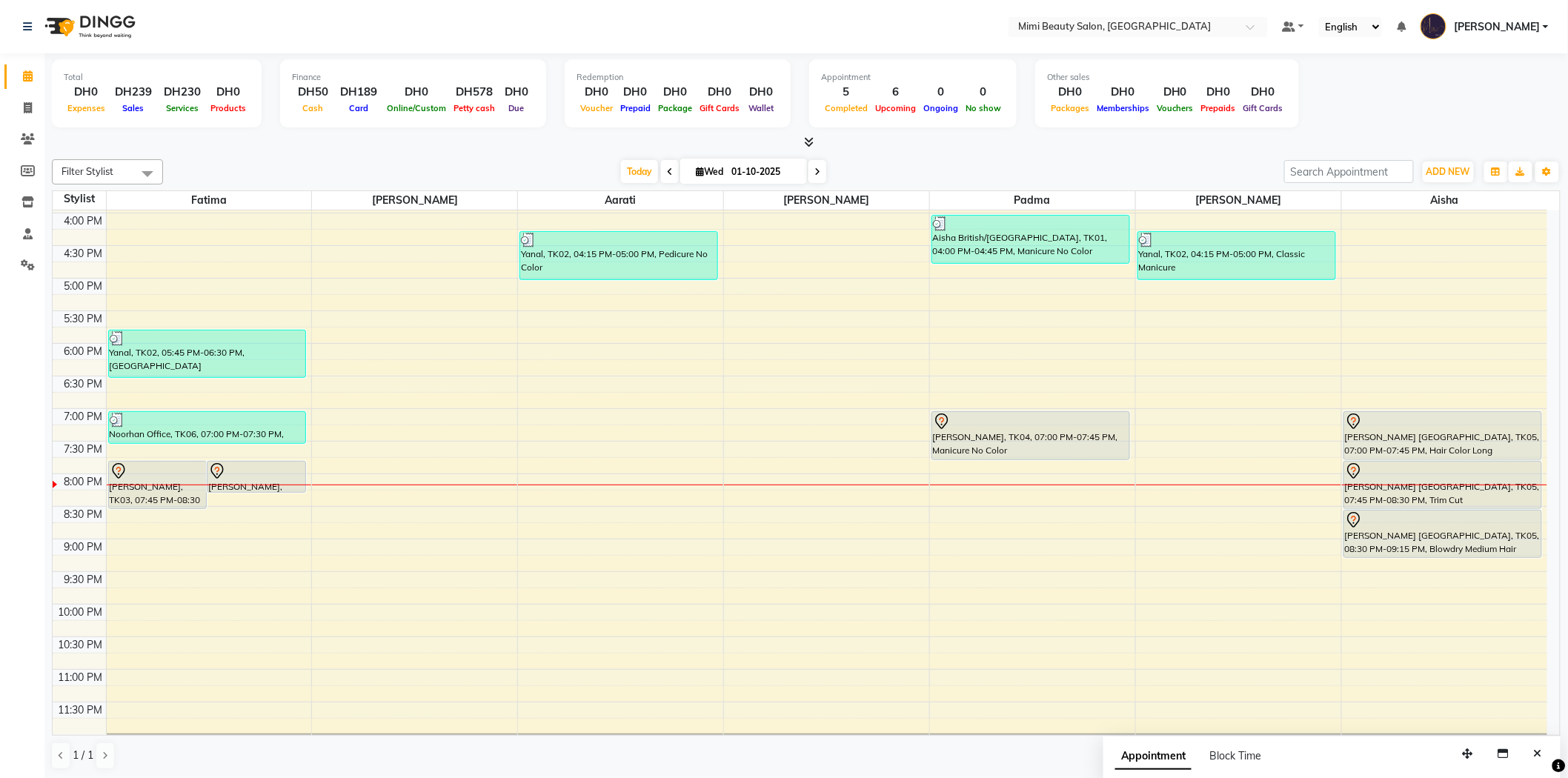
scroll to position [463, 0]
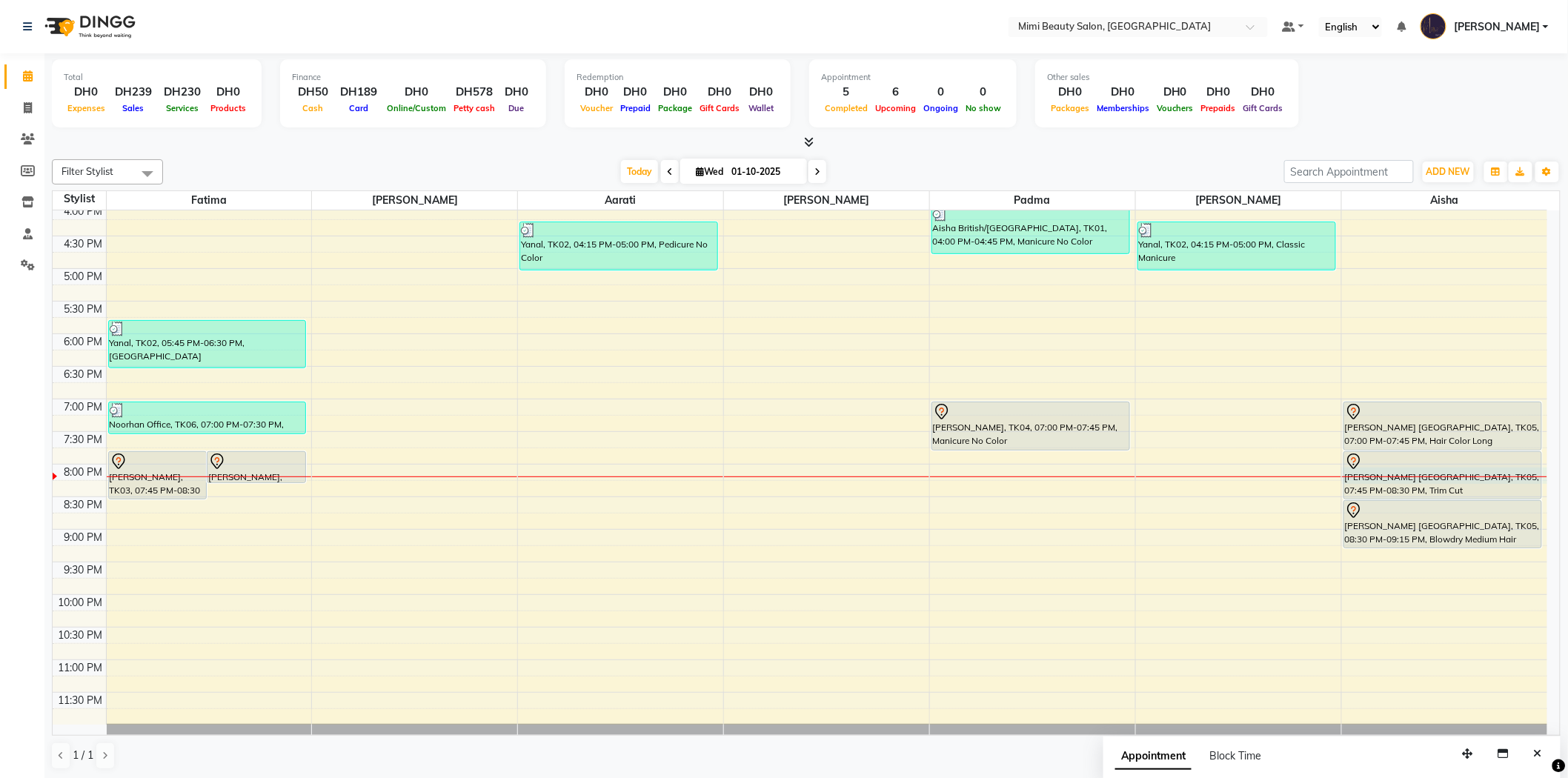
click at [1543, 476] on div "9:00 AM 9:30 AM 10:00 AM 10:30 AM 11:00 AM 11:30 AM 12:00 PM 12:30 PM 1:00 PM 1…" at bounding box center [800, 236] width 1495 height 977
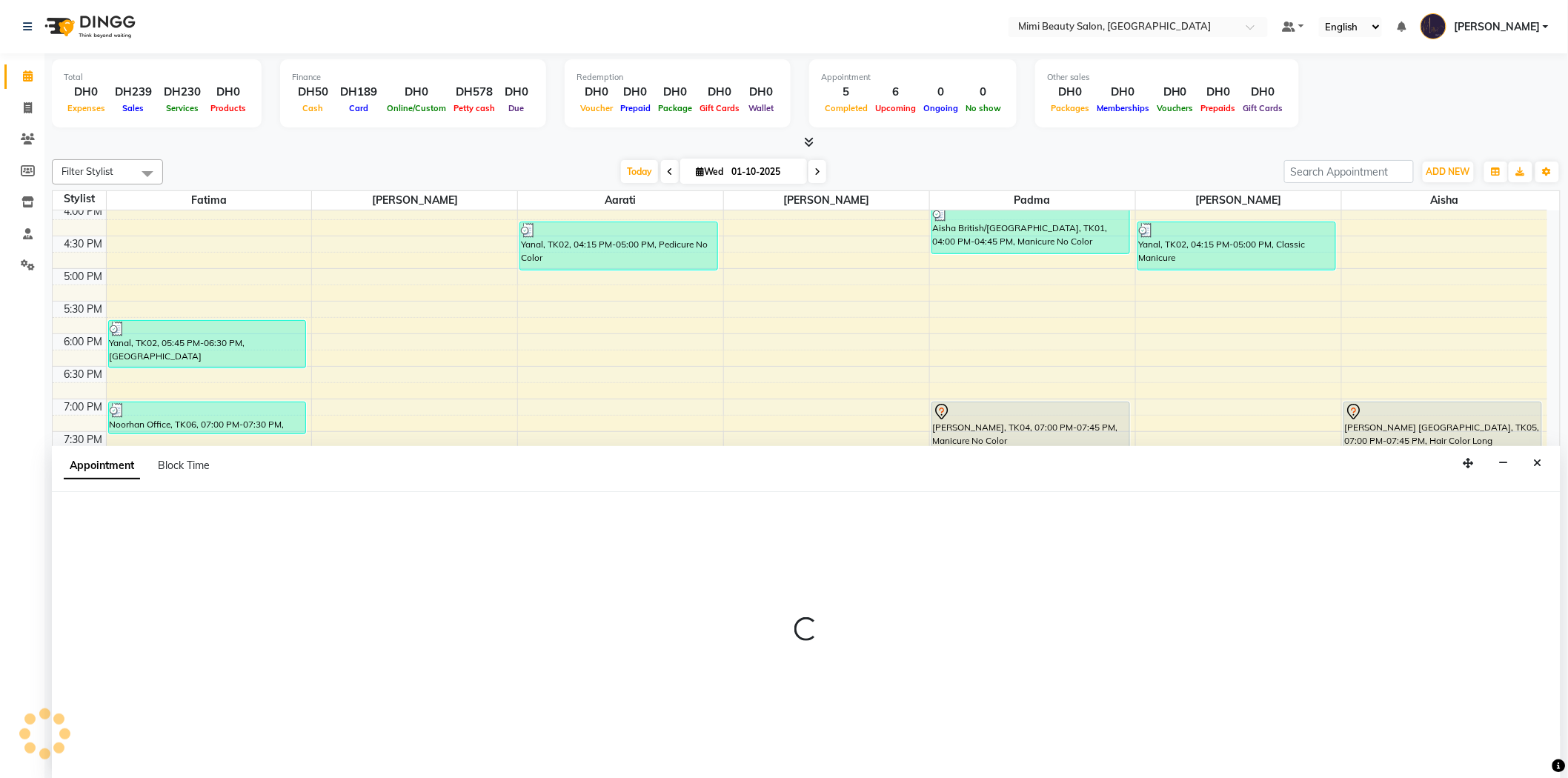
scroll to position [1, 0]
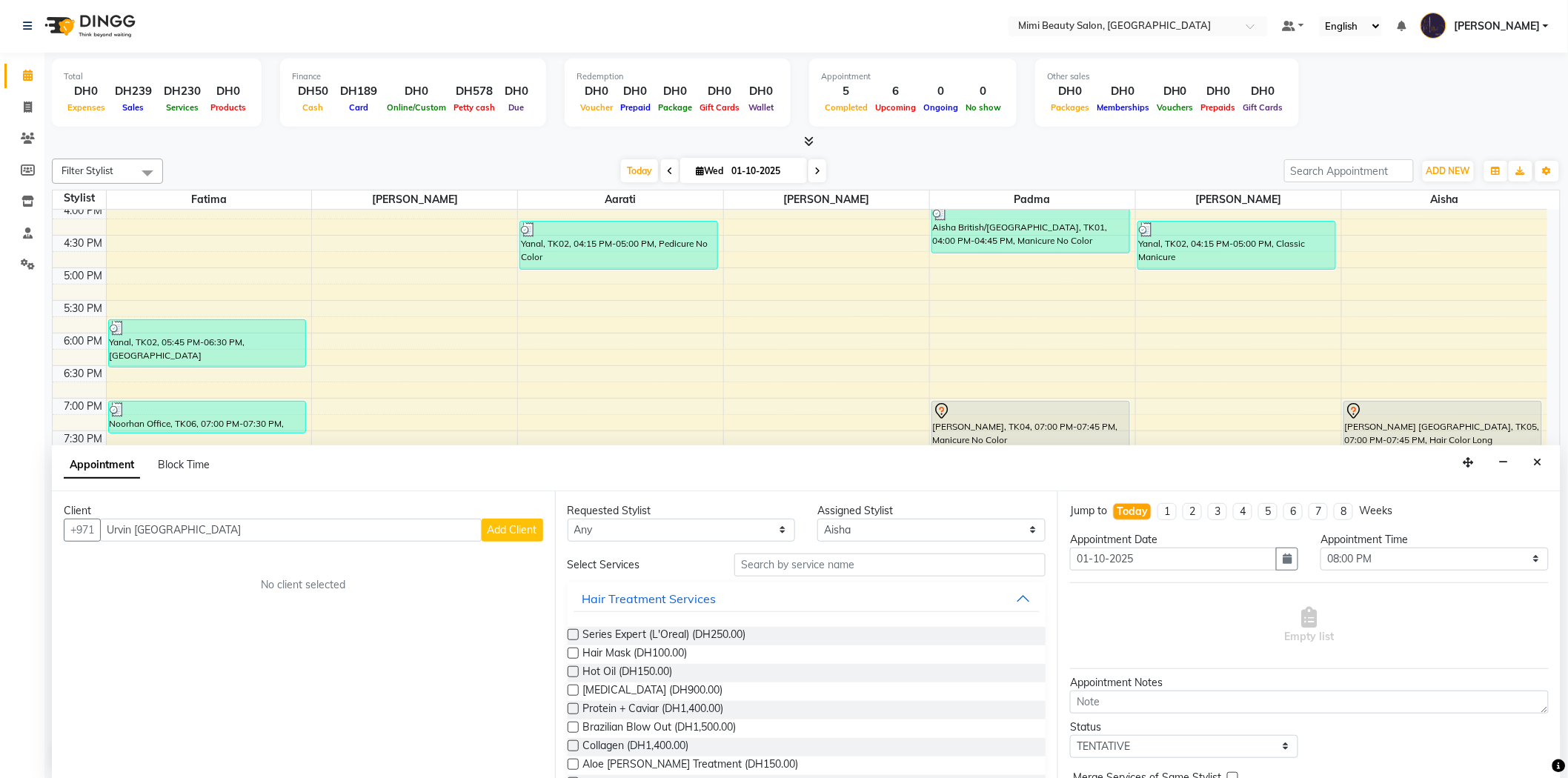
click at [524, 523] on span "Add Client" at bounding box center [512, 530] width 50 height 14
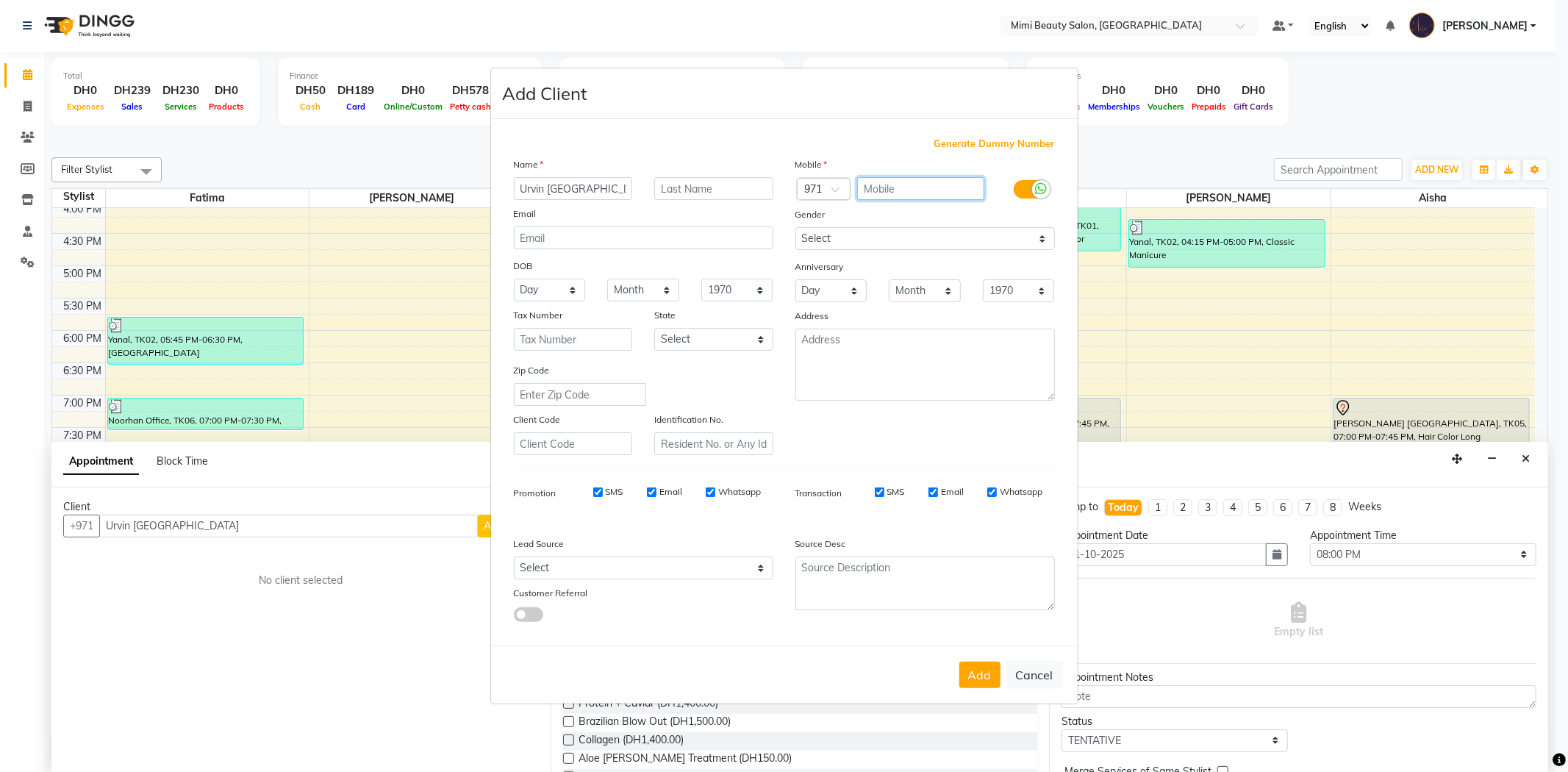
click at [895, 189] on input "text" at bounding box center [921, 189] width 127 height 23
click at [973, 682] on button "Add" at bounding box center [980, 675] width 41 height 26
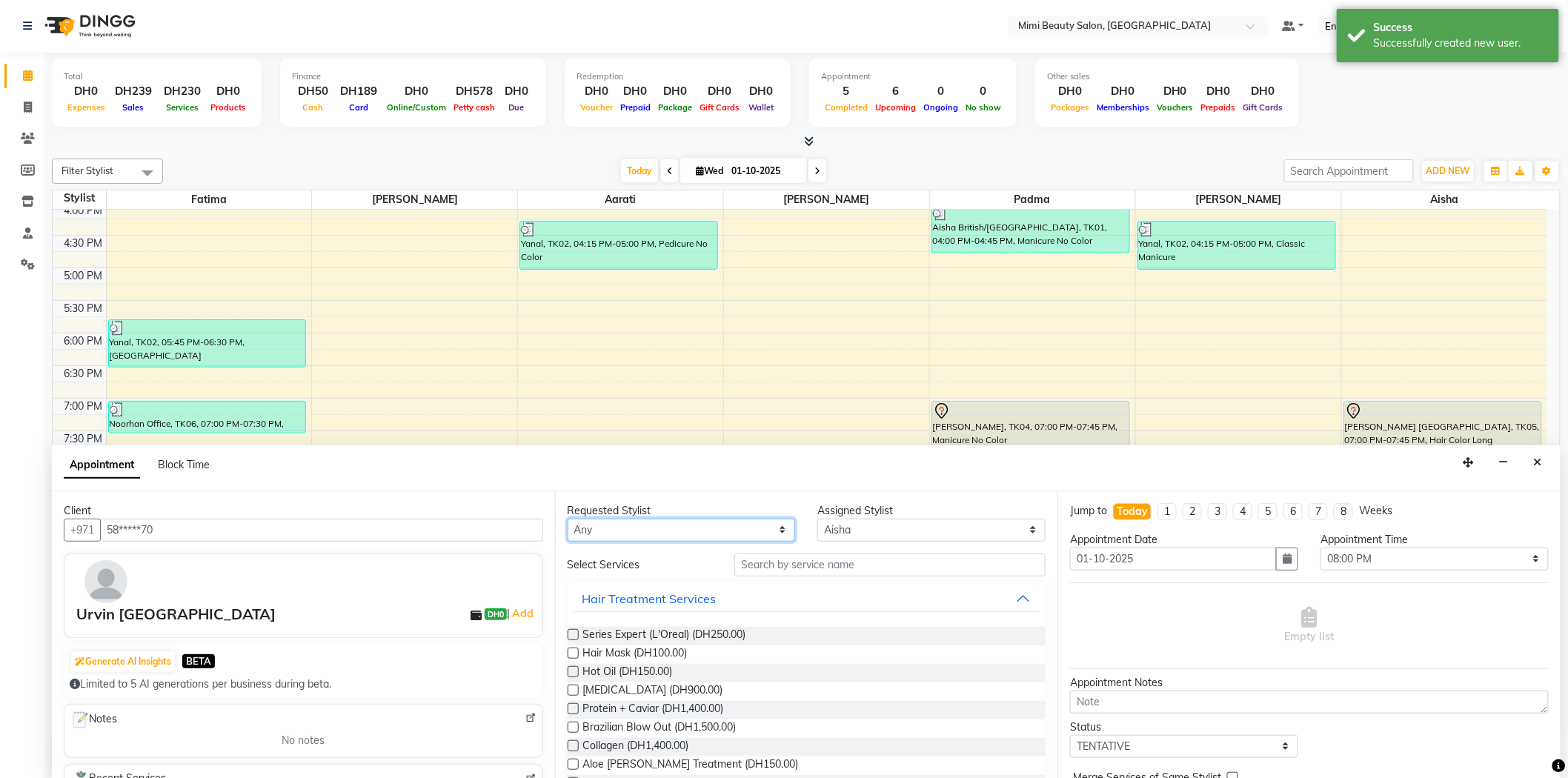
click at [760, 529] on select "Any [PERSON_NAME] [PERSON_NAME] [PERSON_NAME] [PERSON_NAME] Padma" at bounding box center [681, 530] width 228 height 23
click at [567, 518] on select "Any [PERSON_NAME] [PERSON_NAME] [PERSON_NAME] [PERSON_NAME] Padma" at bounding box center [681, 530] width 228 height 23
click at [773, 570] on input "text" at bounding box center [890, 565] width 312 height 23
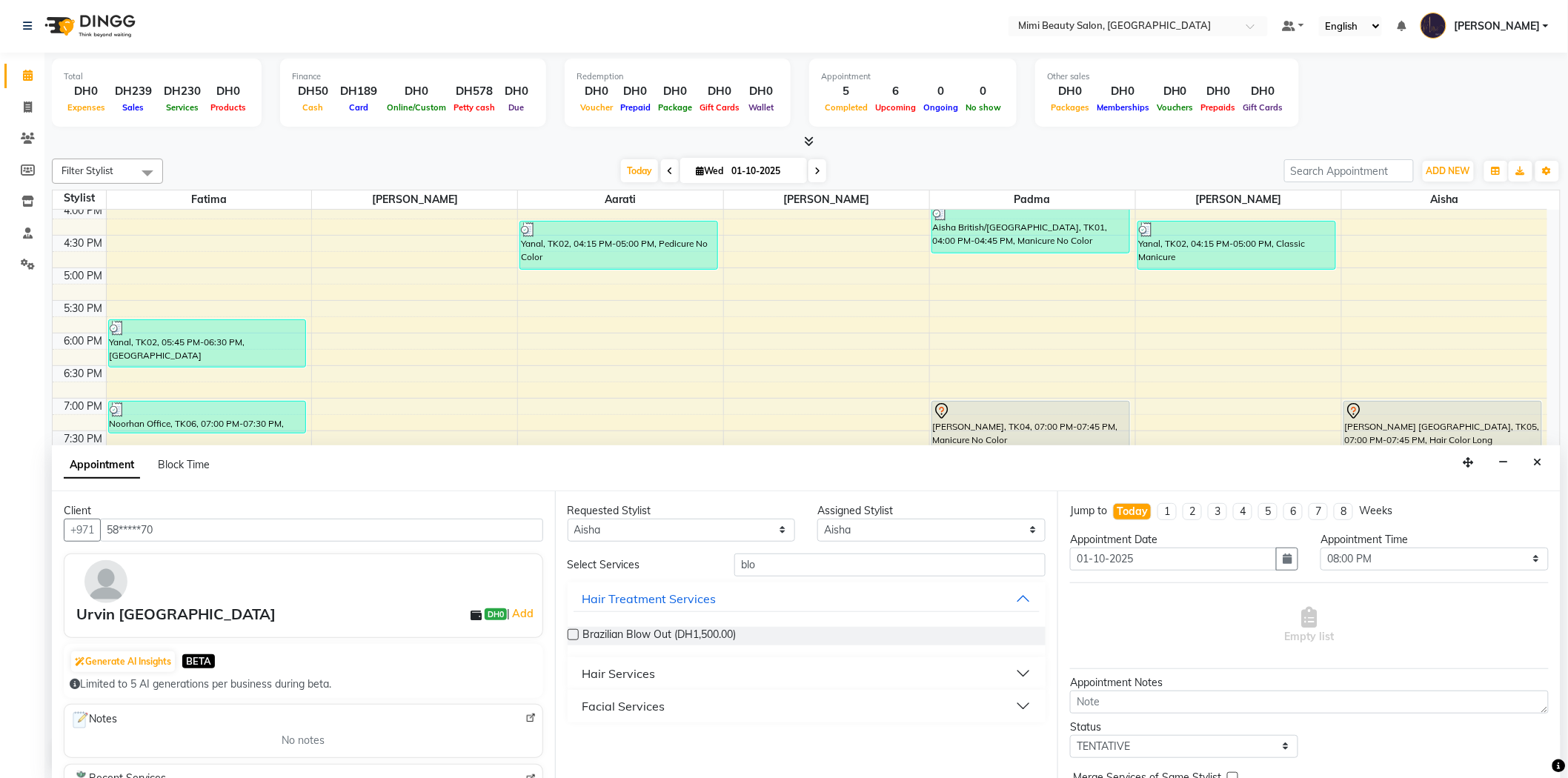
click at [700, 670] on button "Hair Services" at bounding box center [807, 673] width 466 height 26
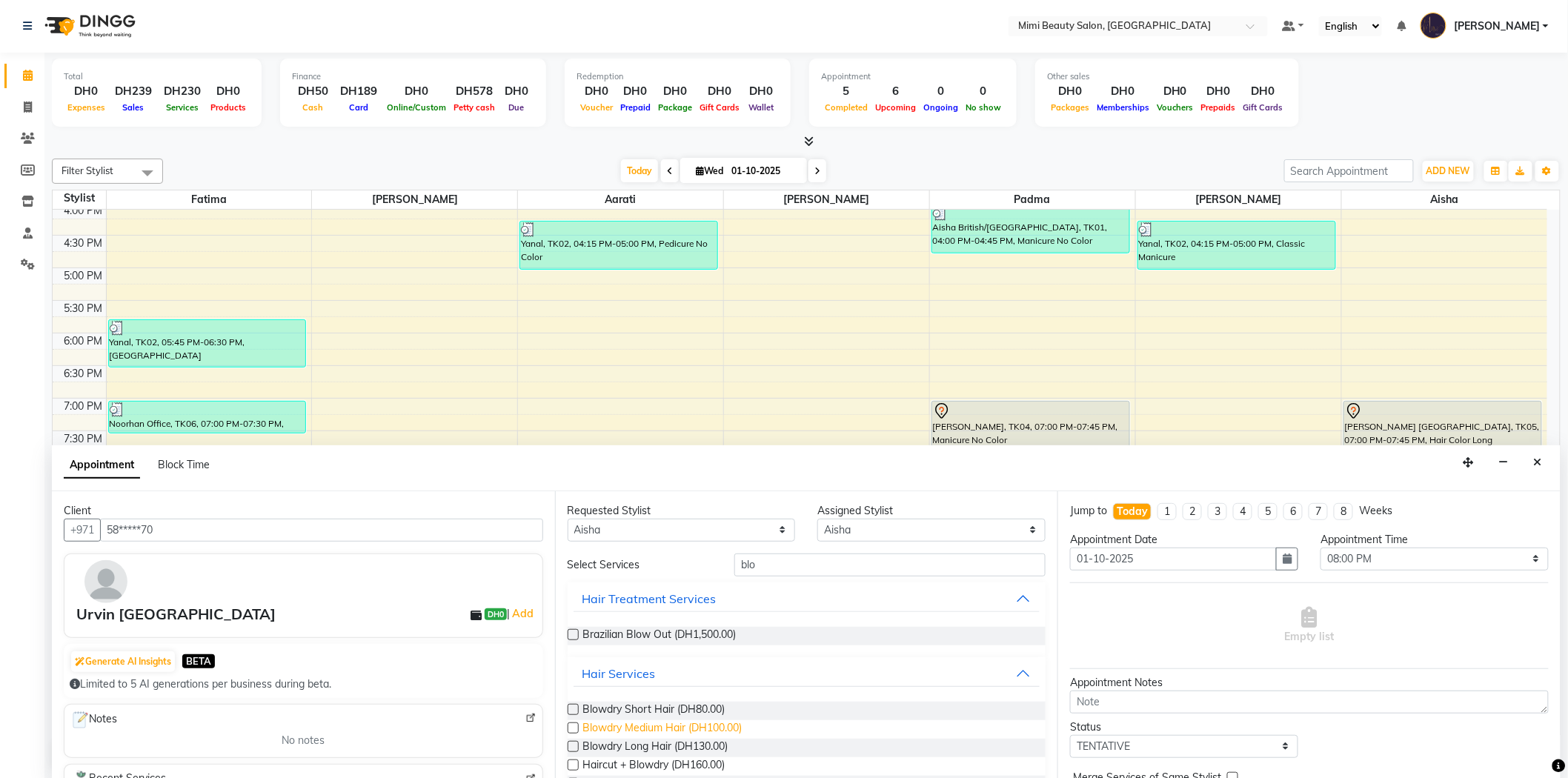
click at [693, 724] on span "Blowdry Medium Hair (DH100.00)" at bounding box center [662, 729] width 159 height 18
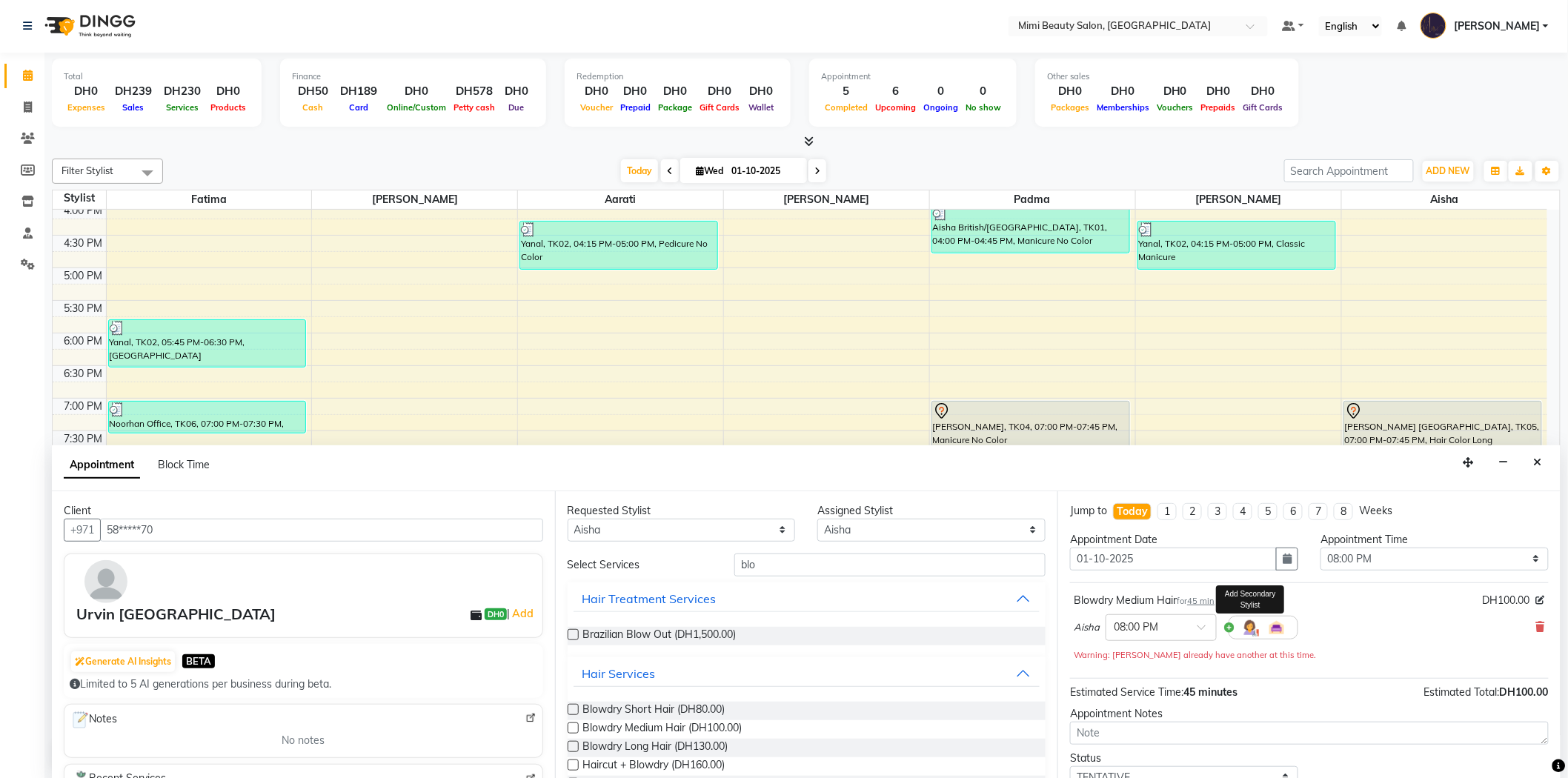
click at [1250, 632] on img at bounding box center [1250, 628] width 18 height 18
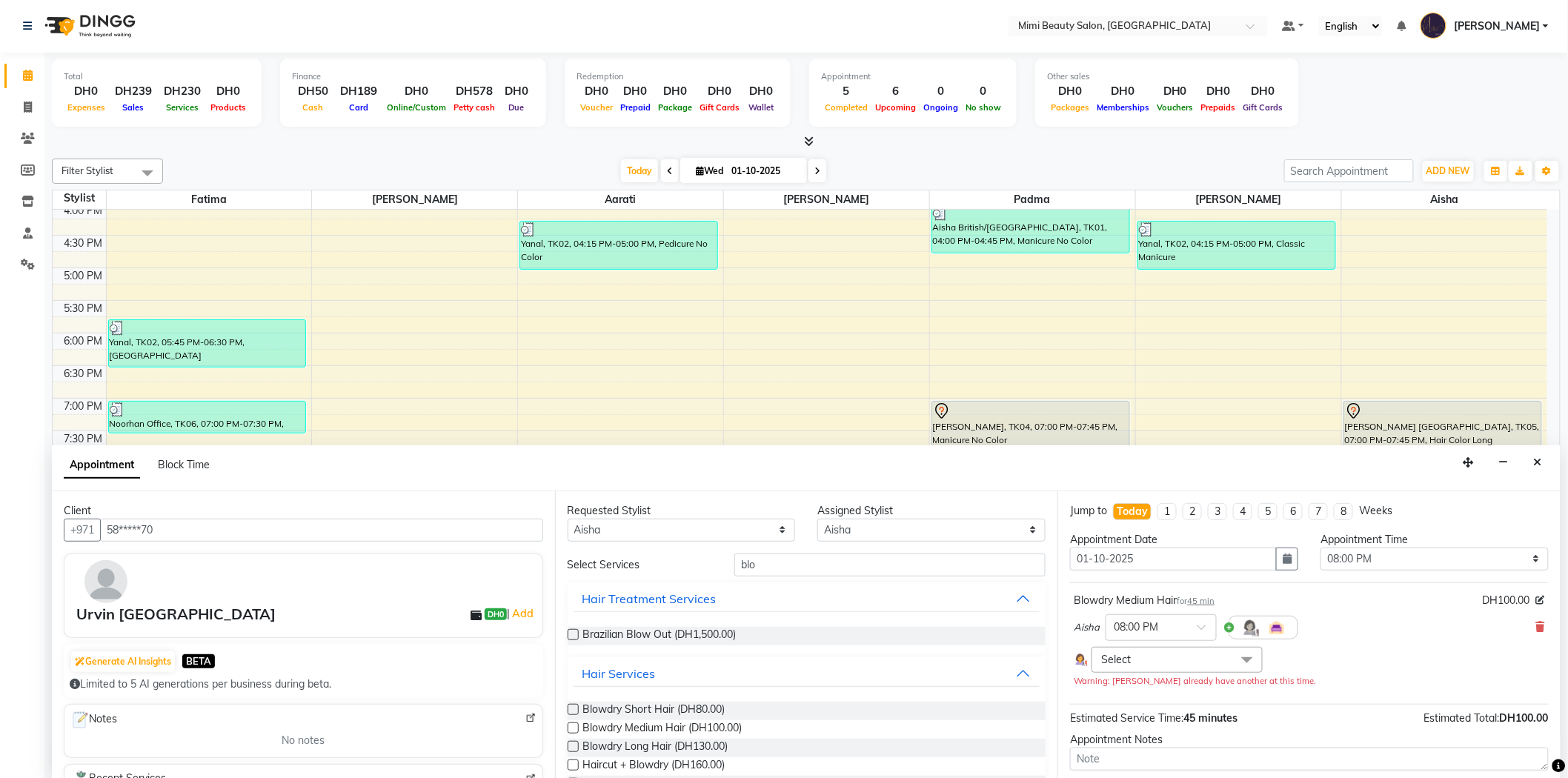
click at [1169, 660] on span "Select" at bounding box center [1176, 660] width 170 height 26
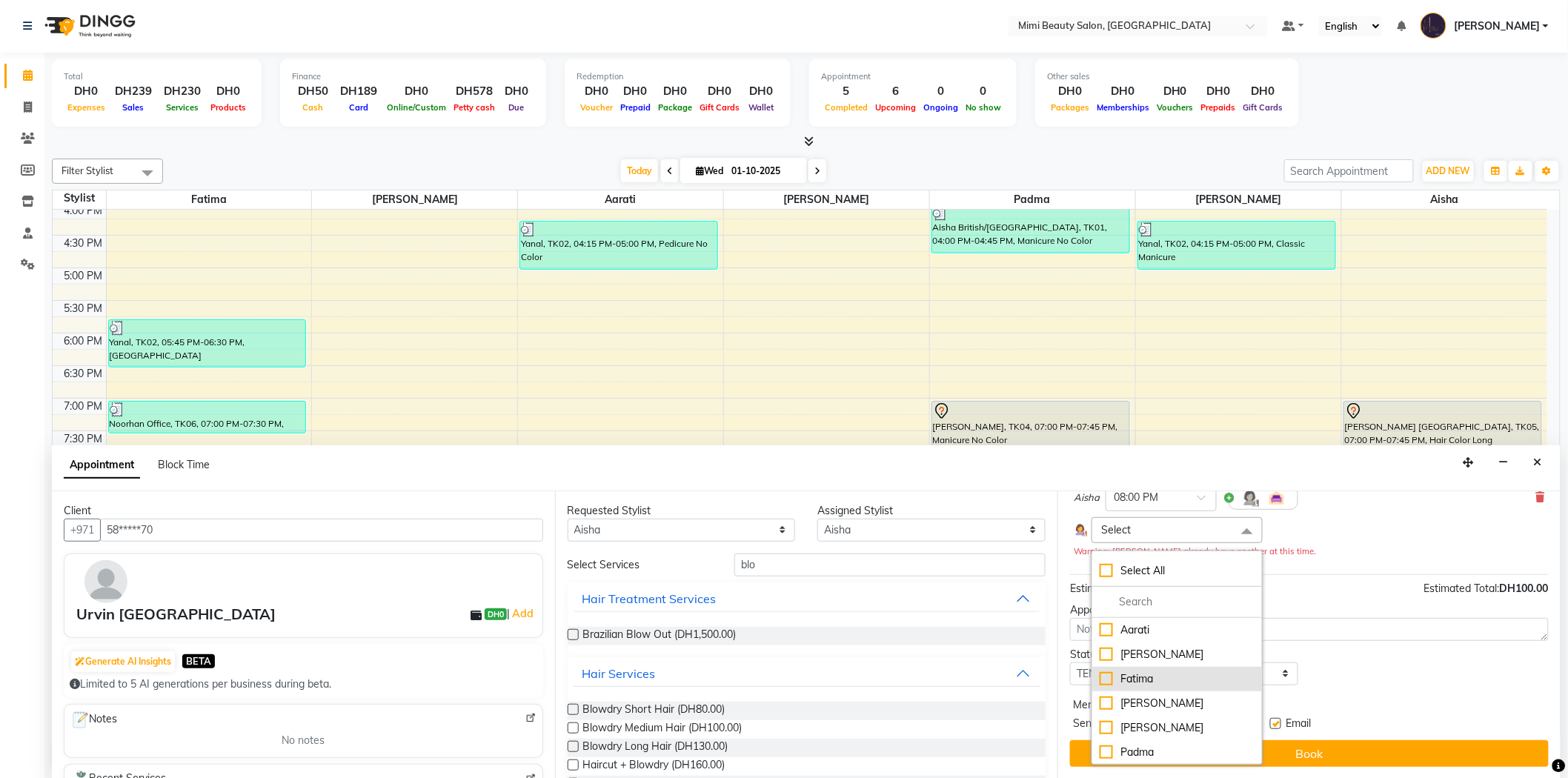
click at [1163, 677] on div "Fatima" at bounding box center [1176, 678] width 154 height 15
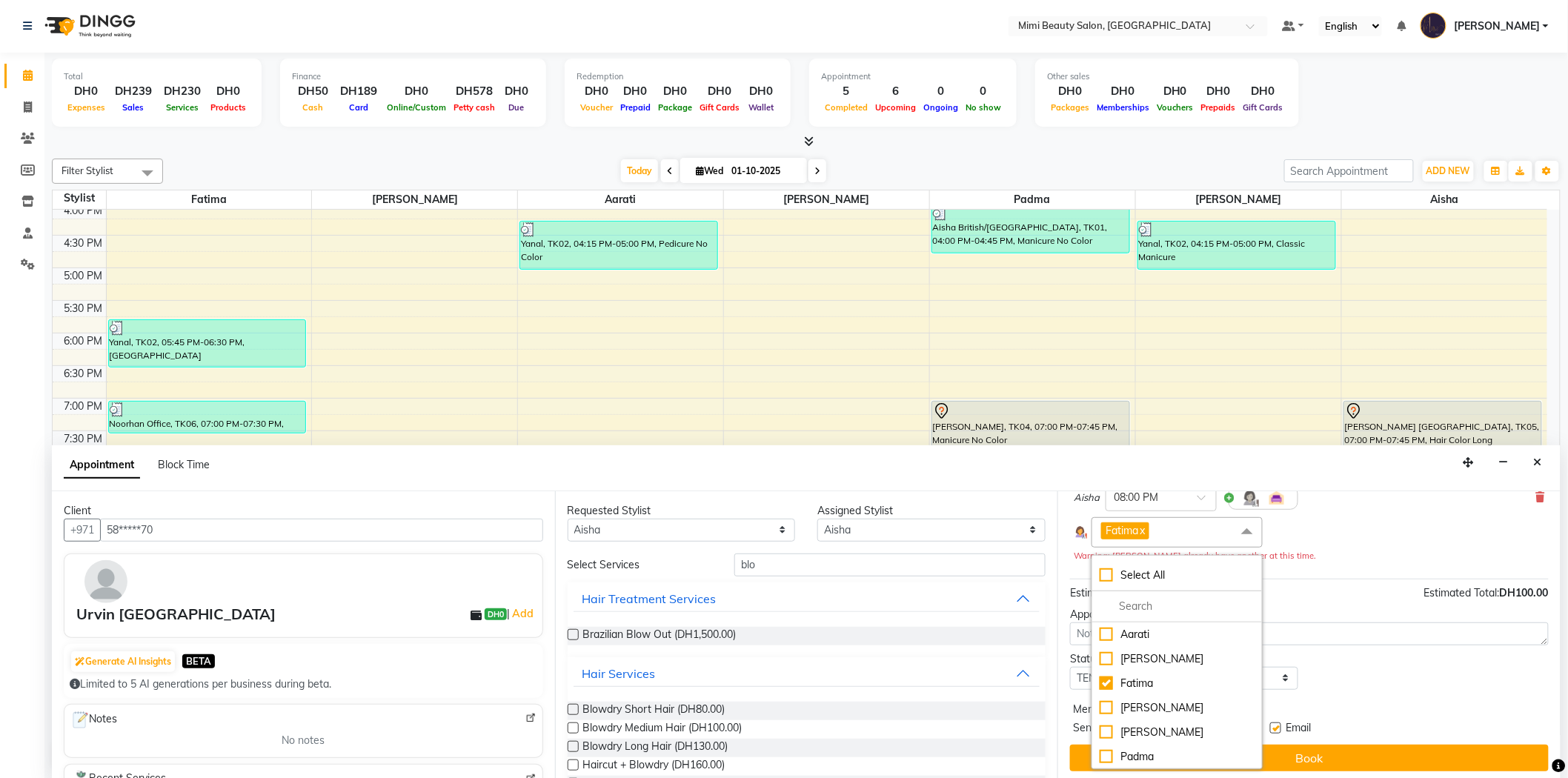
click at [1319, 544] on div "Fatima x Select All [PERSON_NAME] [PERSON_NAME] [PERSON_NAME] Padma" at bounding box center [1309, 532] width 471 height 30
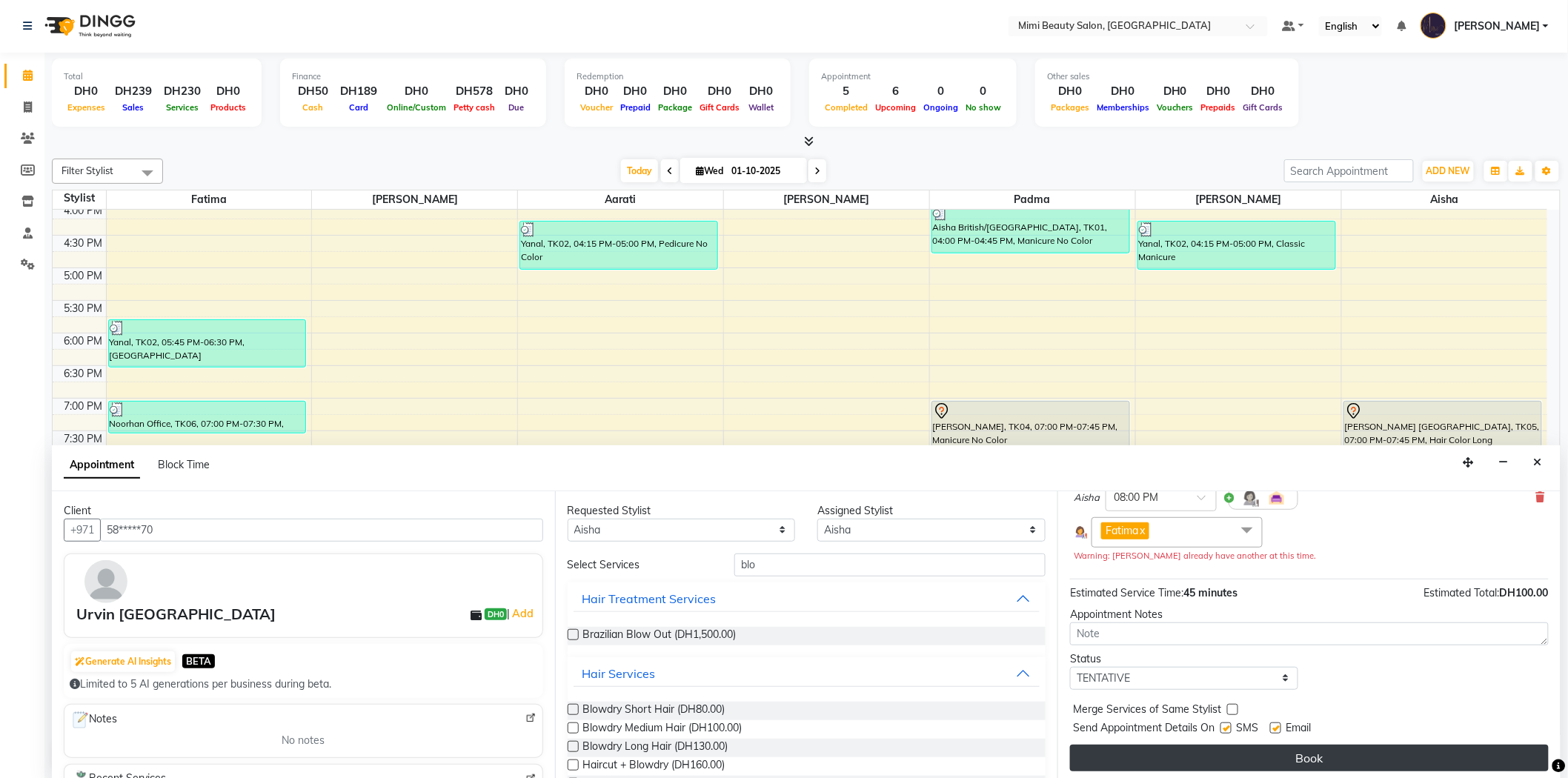
click at [1295, 764] on button "Book" at bounding box center [1308, 757] width 478 height 26
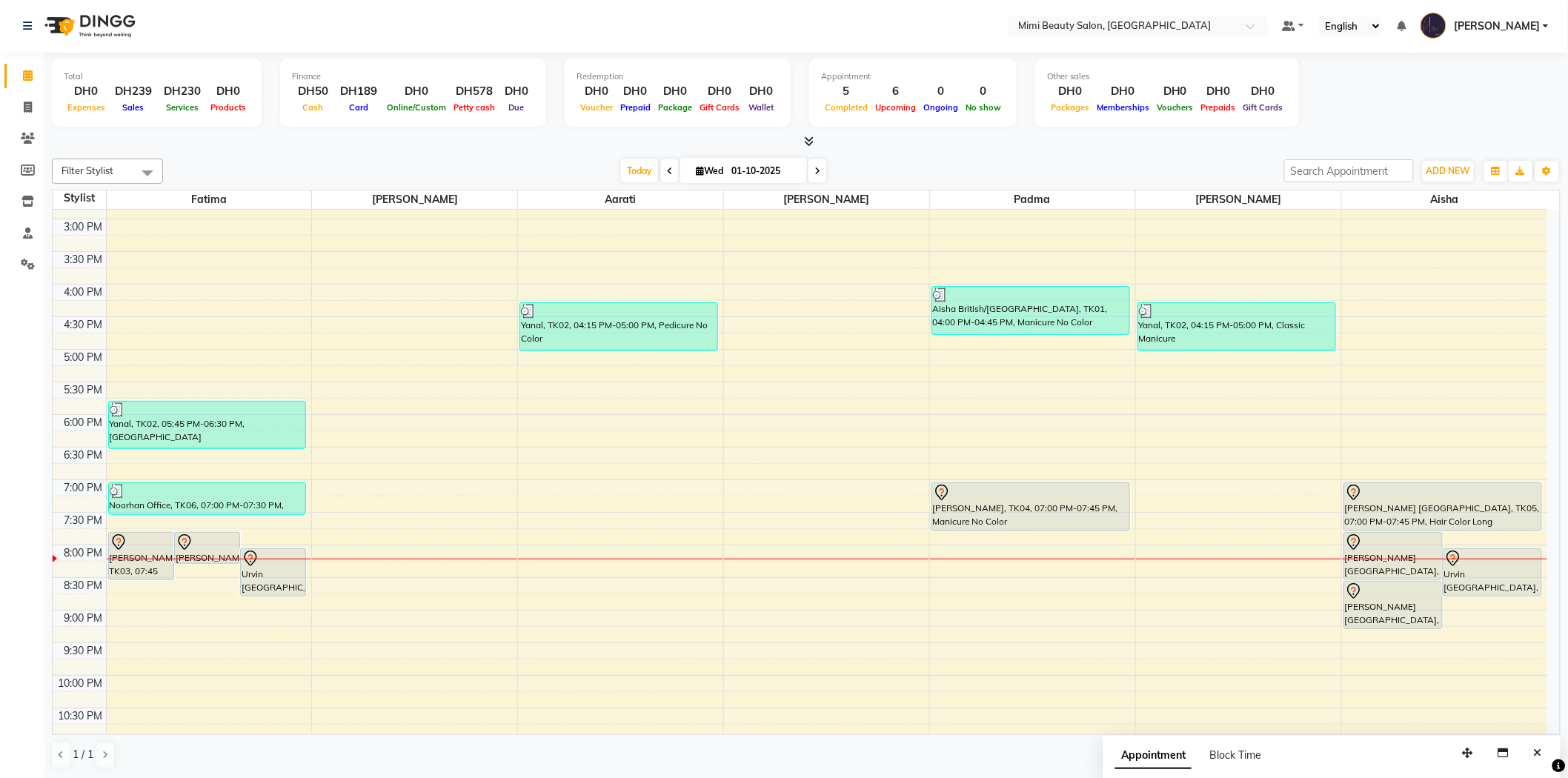
scroll to position [463, 0]
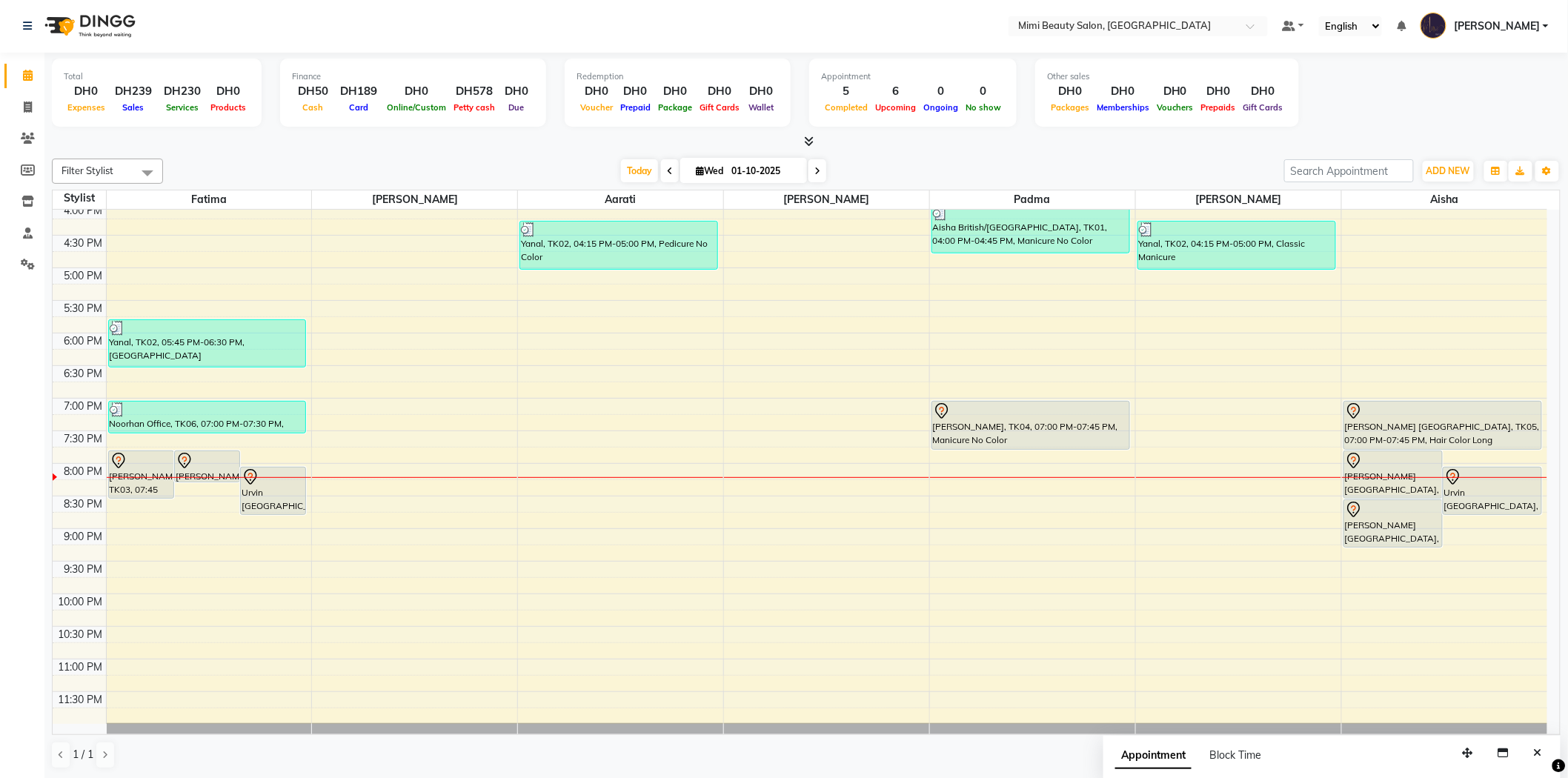
click at [146, 471] on div "[PERSON_NAME], TK03, 07:45 PM-08:30 PM, Hair Steam" at bounding box center [141, 474] width 65 height 46
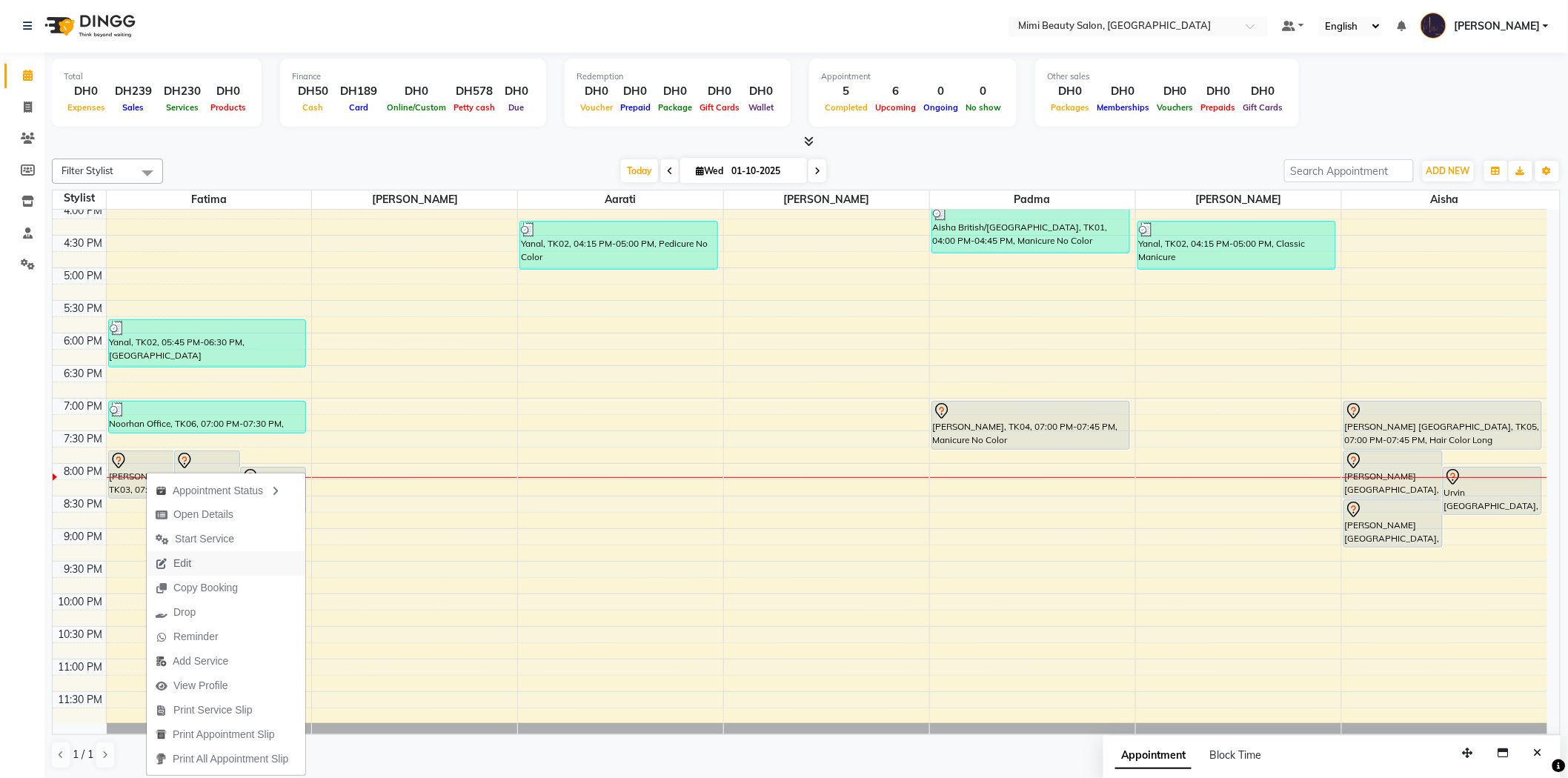
click at [202, 567] on button "Edit" at bounding box center [226, 563] width 158 height 25
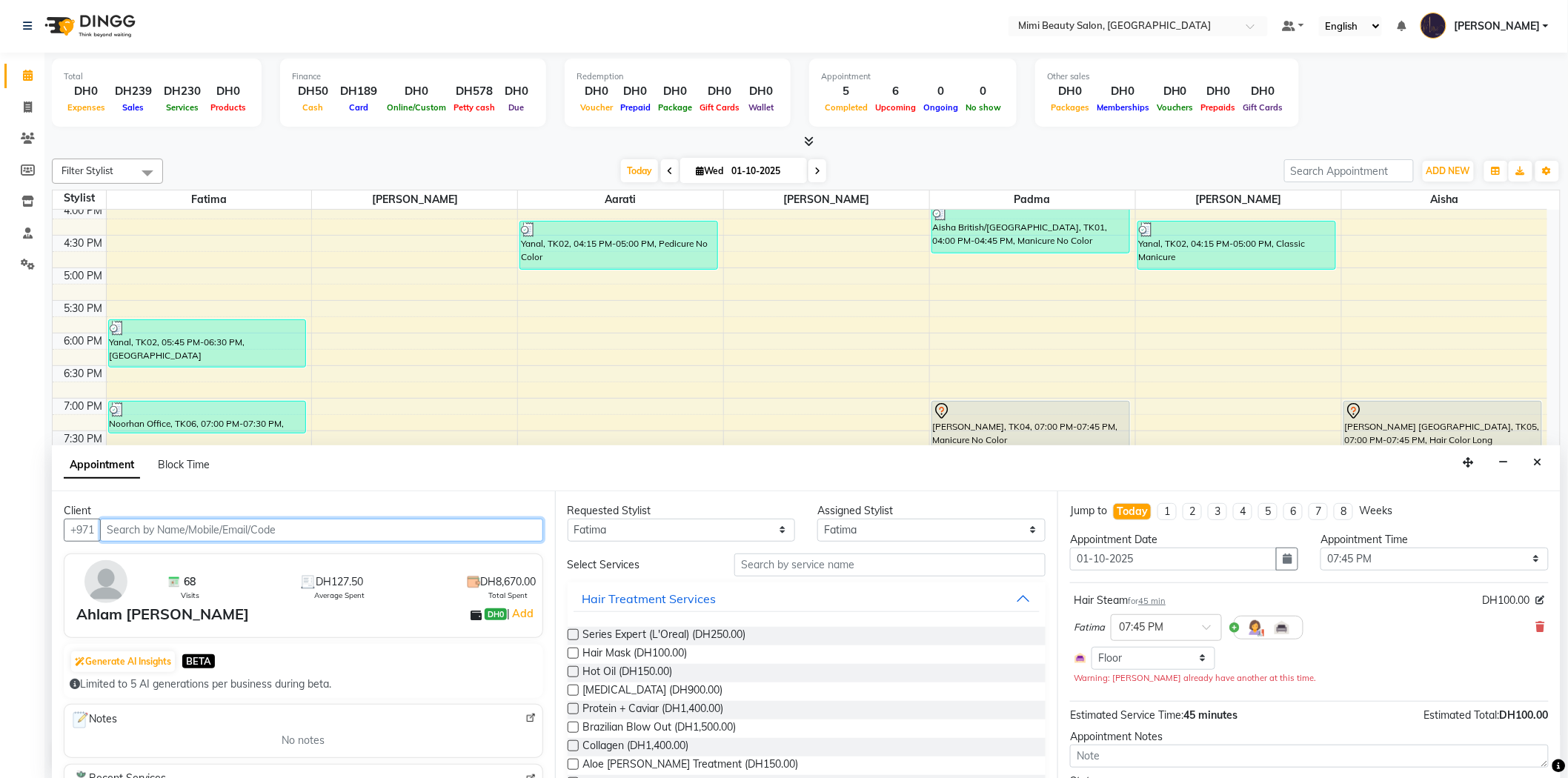
scroll to position [0, 0]
click at [704, 528] on select "Any [PERSON_NAME] [PERSON_NAME] [PERSON_NAME] [PERSON_NAME] Padma" at bounding box center [681, 530] width 228 height 23
click at [567, 519] on select "Any [PERSON_NAME] [PERSON_NAME] [PERSON_NAME] [PERSON_NAME] Padma" at bounding box center [681, 530] width 228 height 23
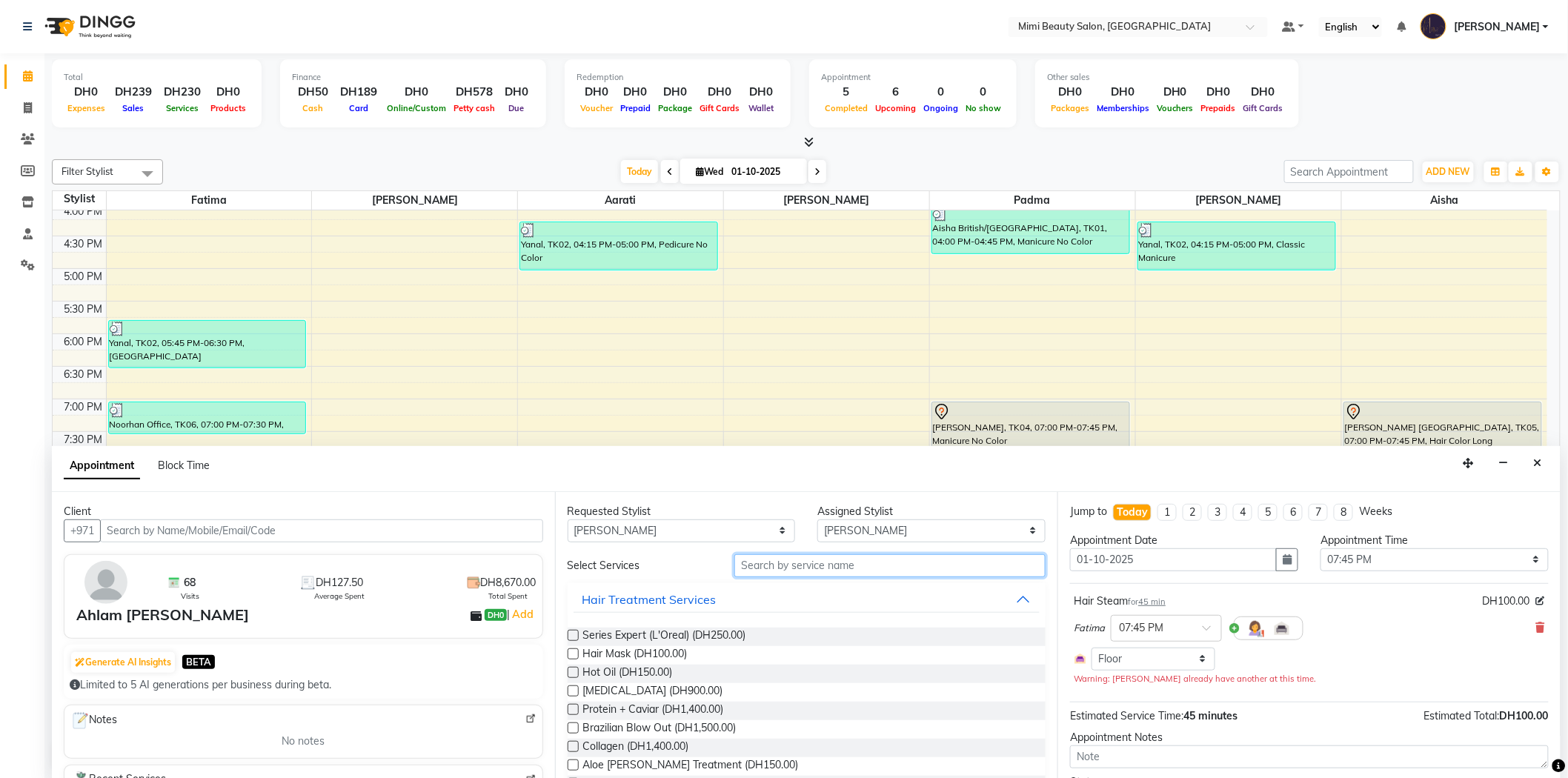
click at [772, 567] on input "text" at bounding box center [890, 566] width 312 height 23
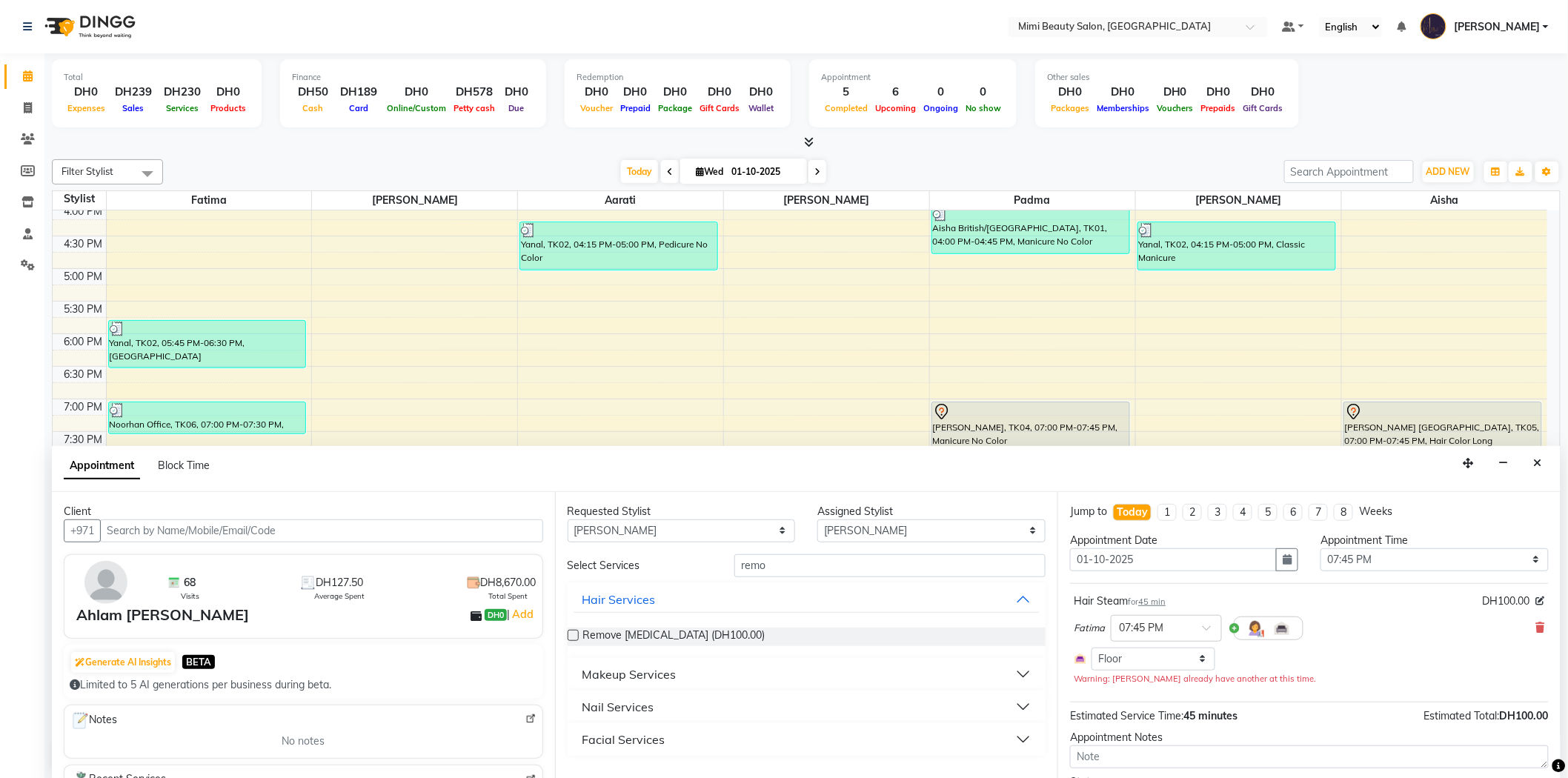
click at [649, 709] on div "Nail Services" at bounding box center [618, 707] width 72 height 18
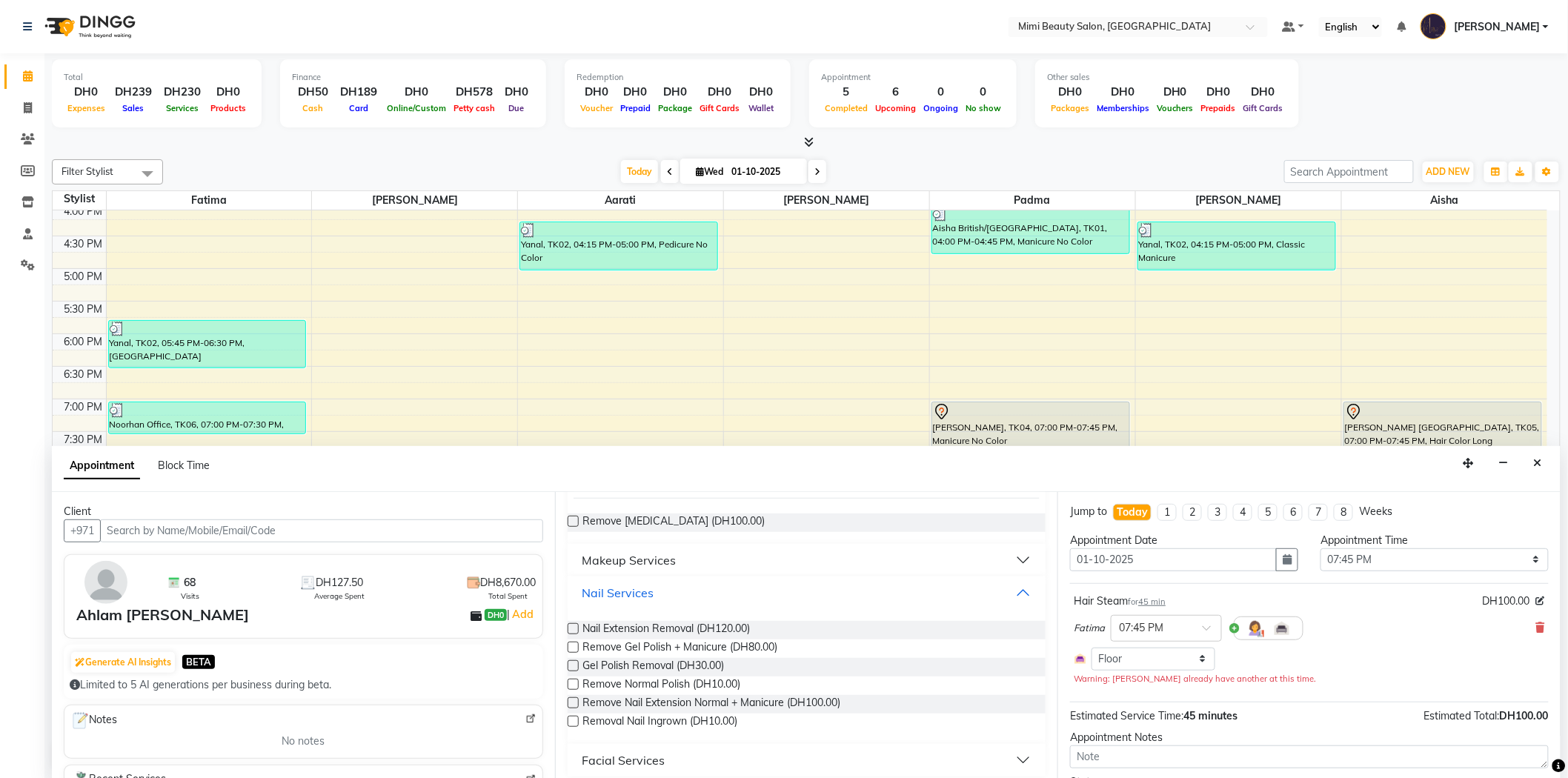
scroll to position [122, 0]
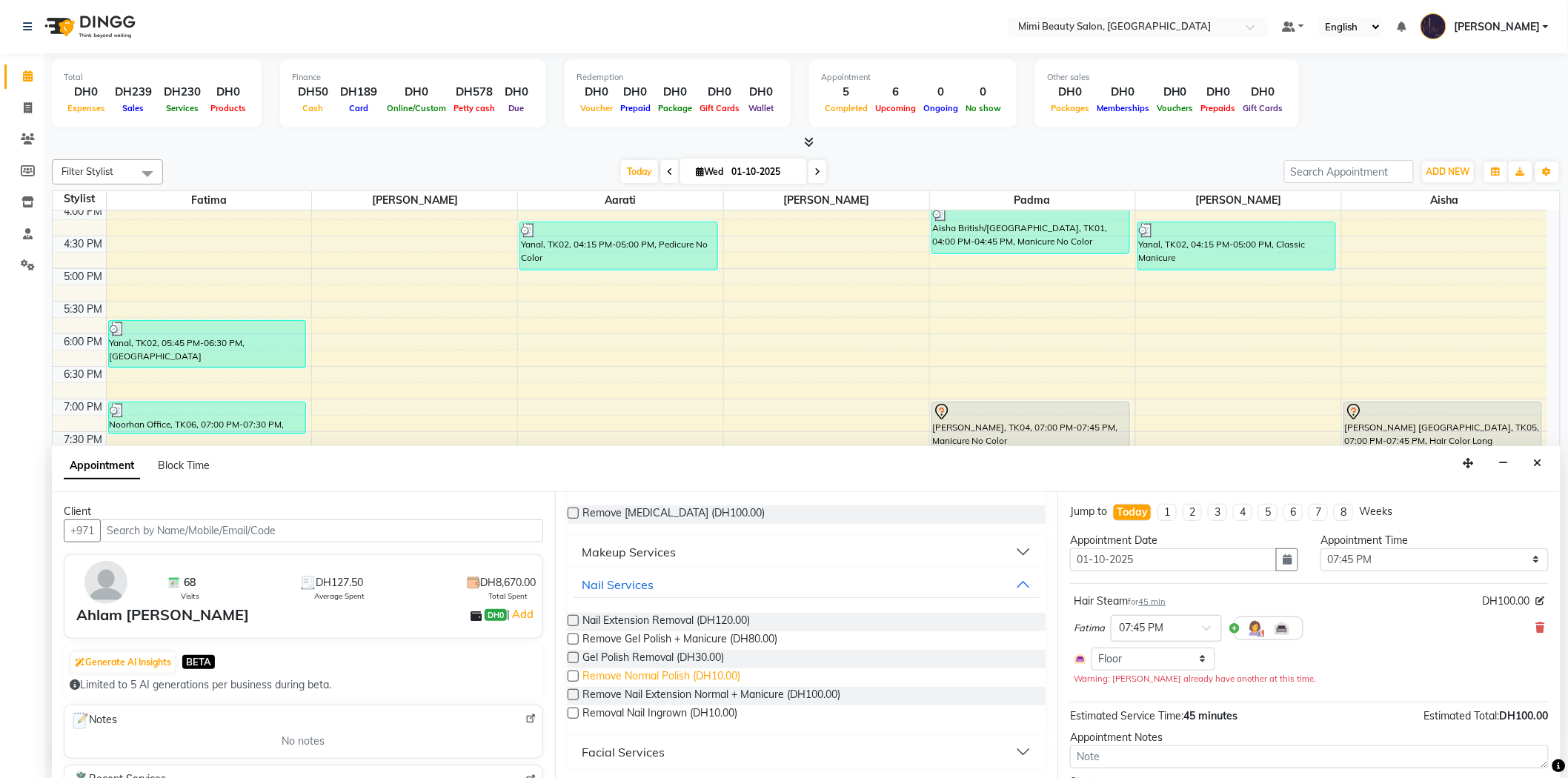
click at [637, 676] on span "Remove Normal Polish (DH10.00)" at bounding box center [662, 677] width 158 height 18
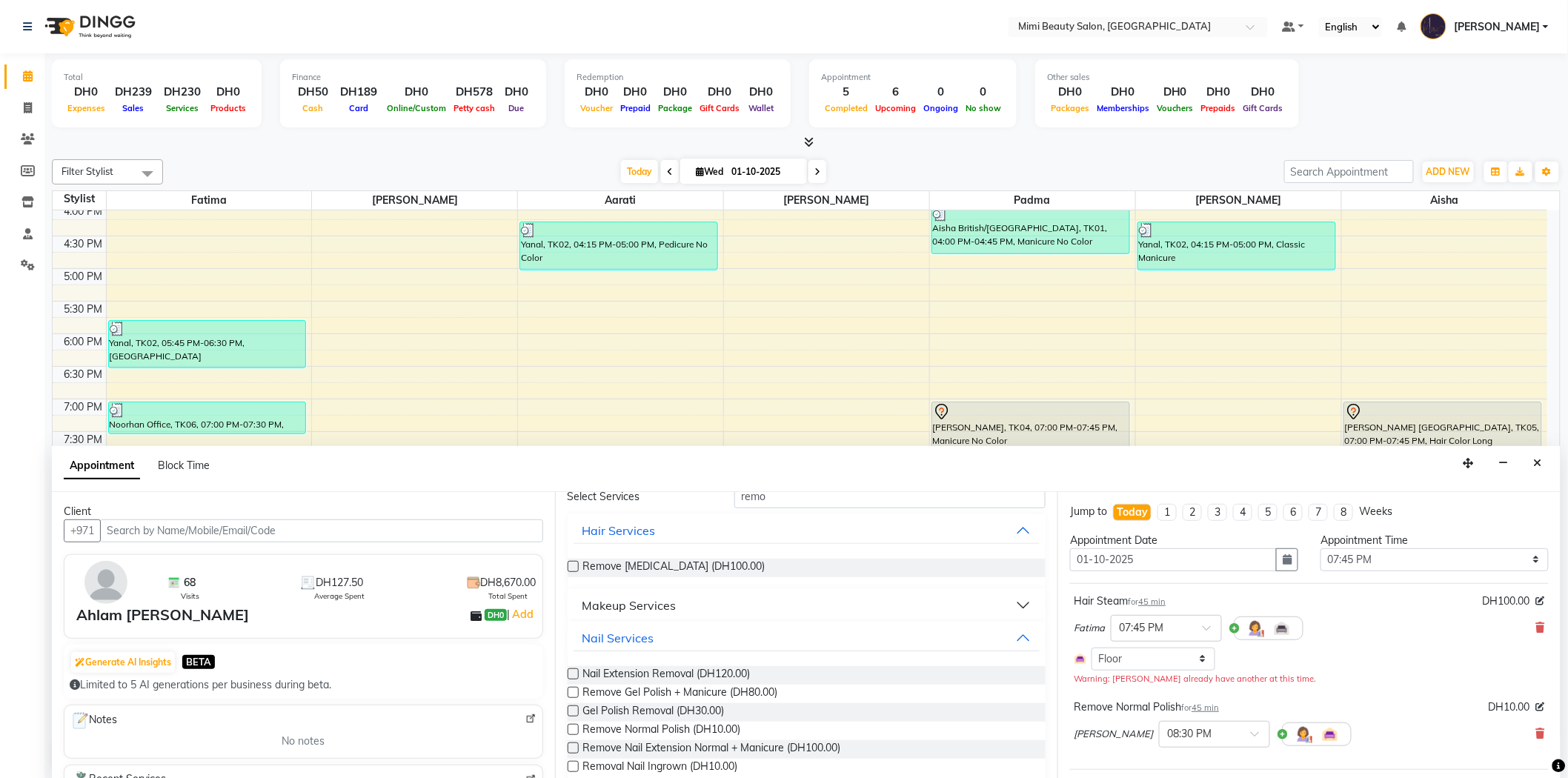
scroll to position [0, 0]
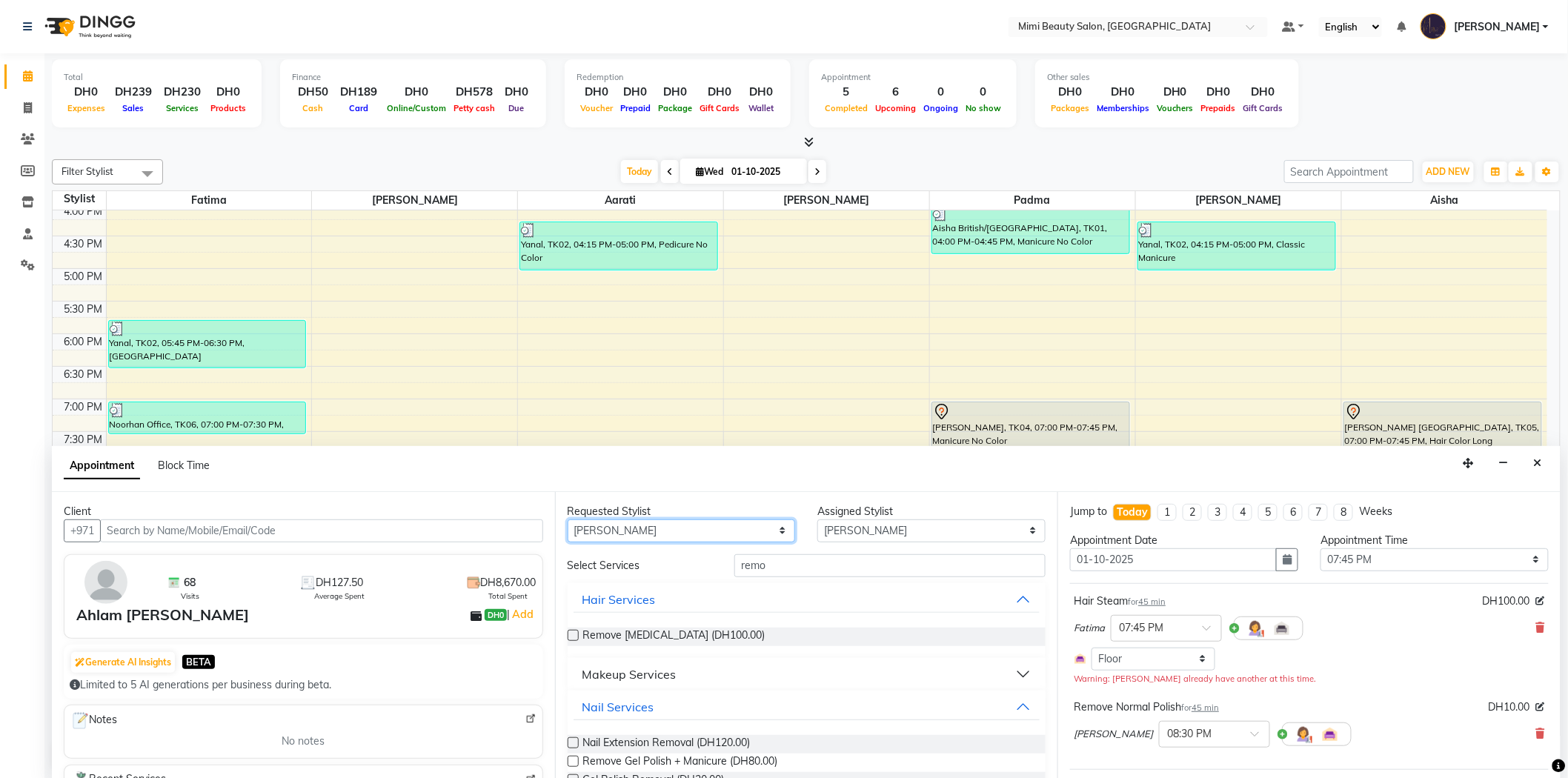
click at [738, 527] on select "Any [PERSON_NAME] [PERSON_NAME] [PERSON_NAME] [PERSON_NAME] Padma" at bounding box center [681, 530] width 228 height 23
click at [567, 519] on select "Any [PERSON_NAME] [PERSON_NAME] [PERSON_NAME] [PERSON_NAME] Padma" at bounding box center [681, 530] width 228 height 23
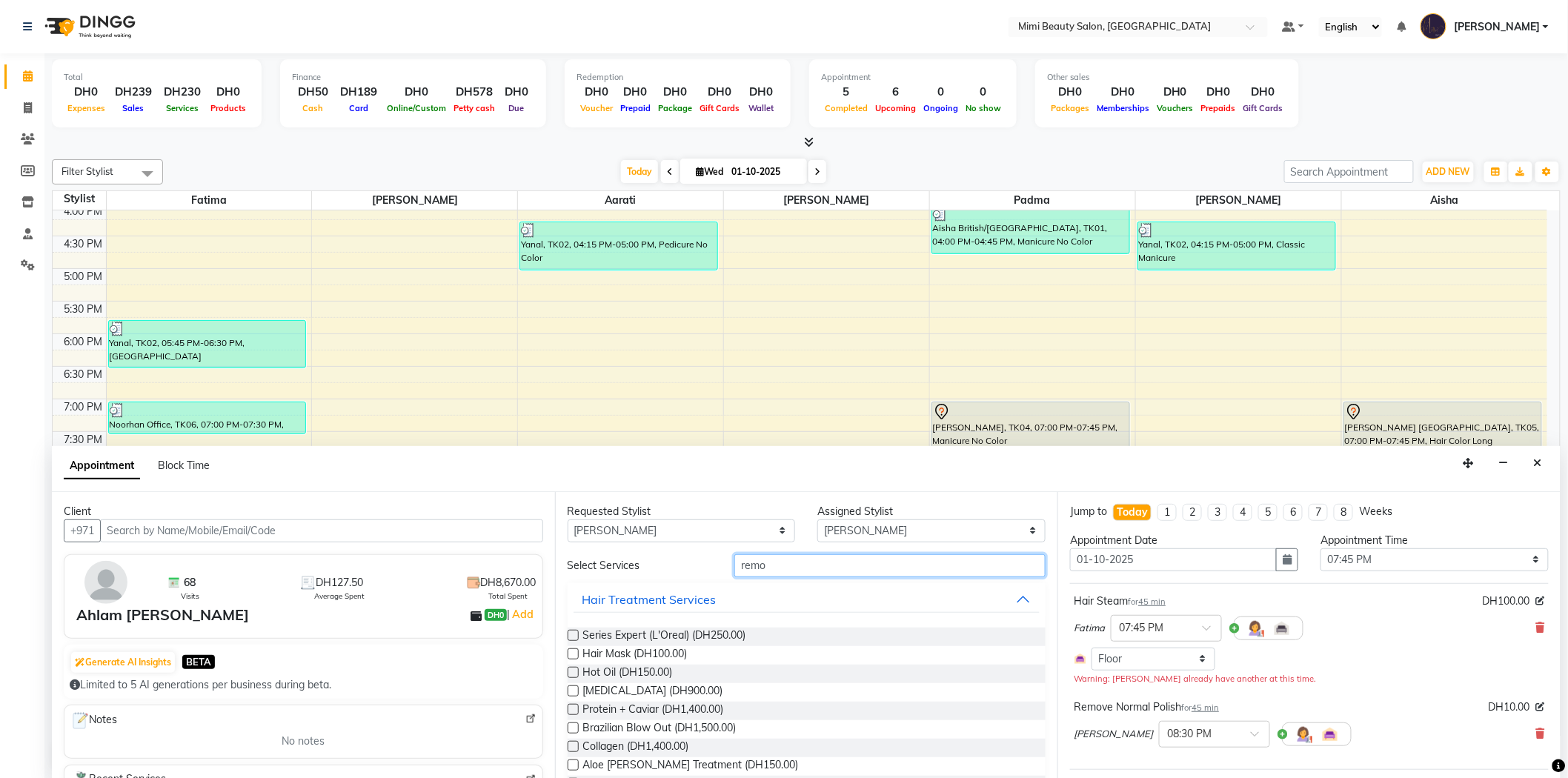
click at [778, 568] on input "remo" at bounding box center [890, 566] width 312 height 23
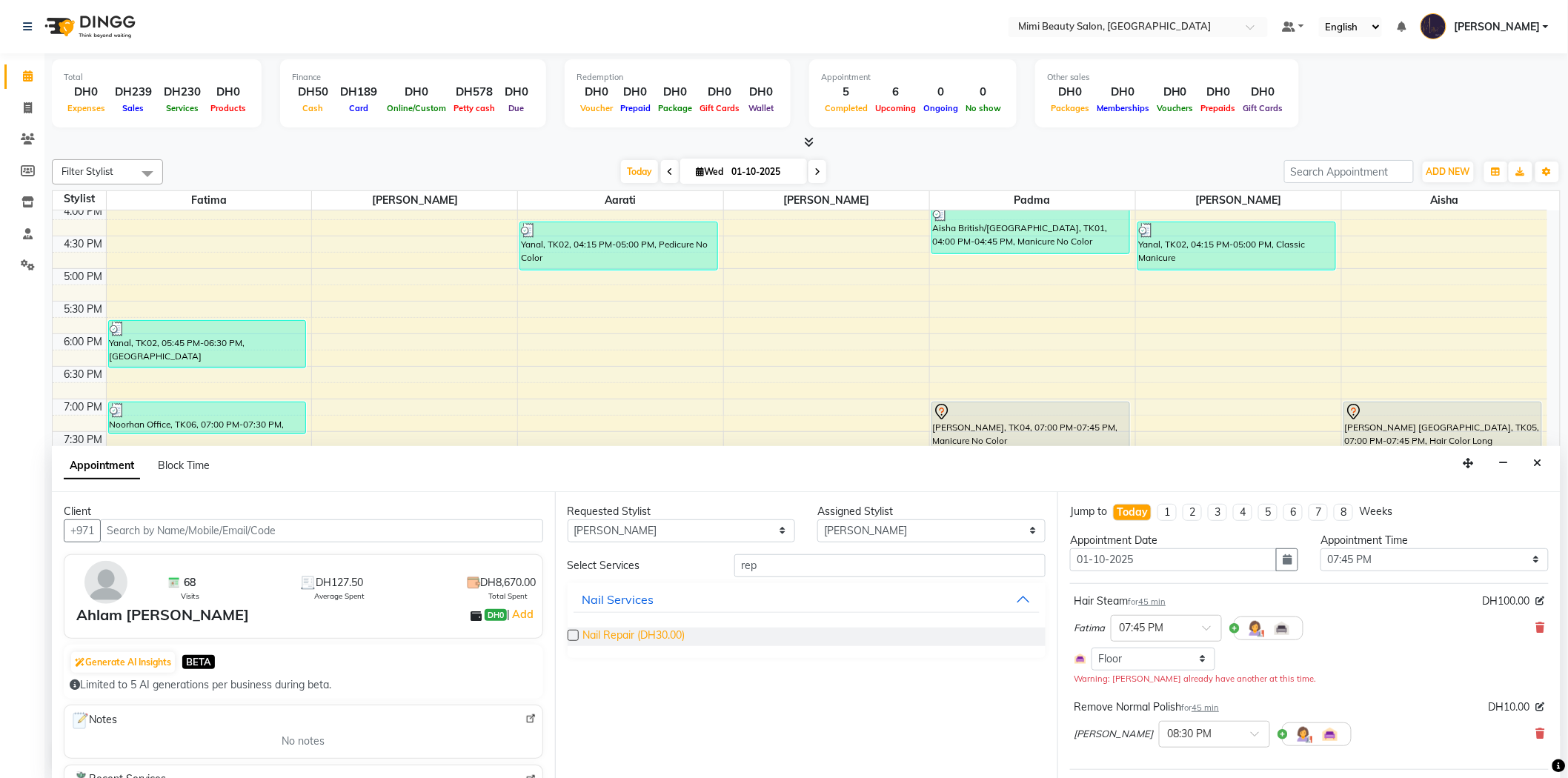
click at [633, 635] on span "Nail Repair (DH30.00)" at bounding box center [634, 637] width 102 height 18
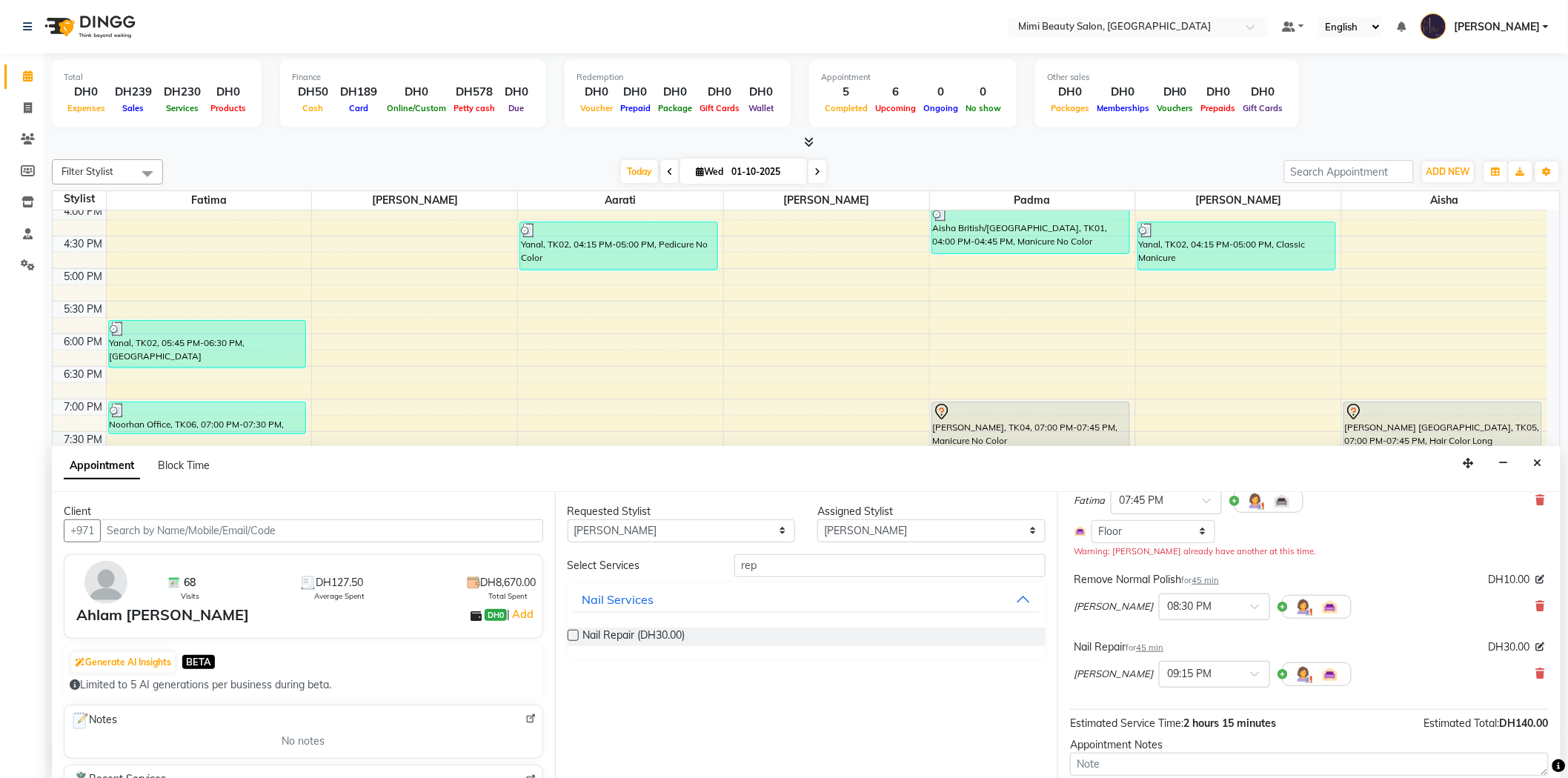
scroll to position [165, 0]
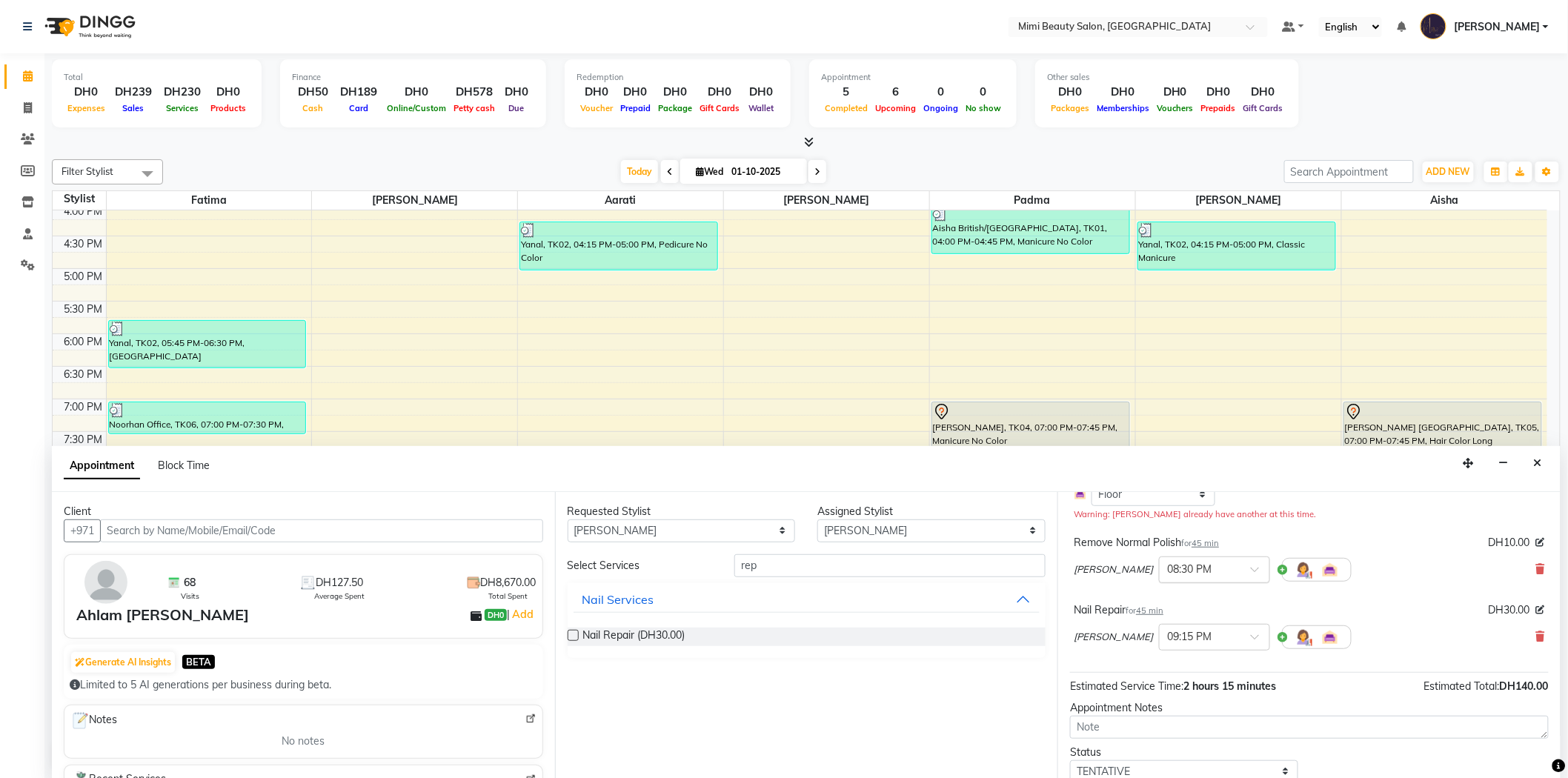
click at [1251, 575] on span at bounding box center [1260, 574] width 18 height 15
click at [1160, 597] on div "07:45 PM" at bounding box center [1214, 600] width 109 height 27
click at [1251, 633] on span at bounding box center [1260, 641] width 18 height 15
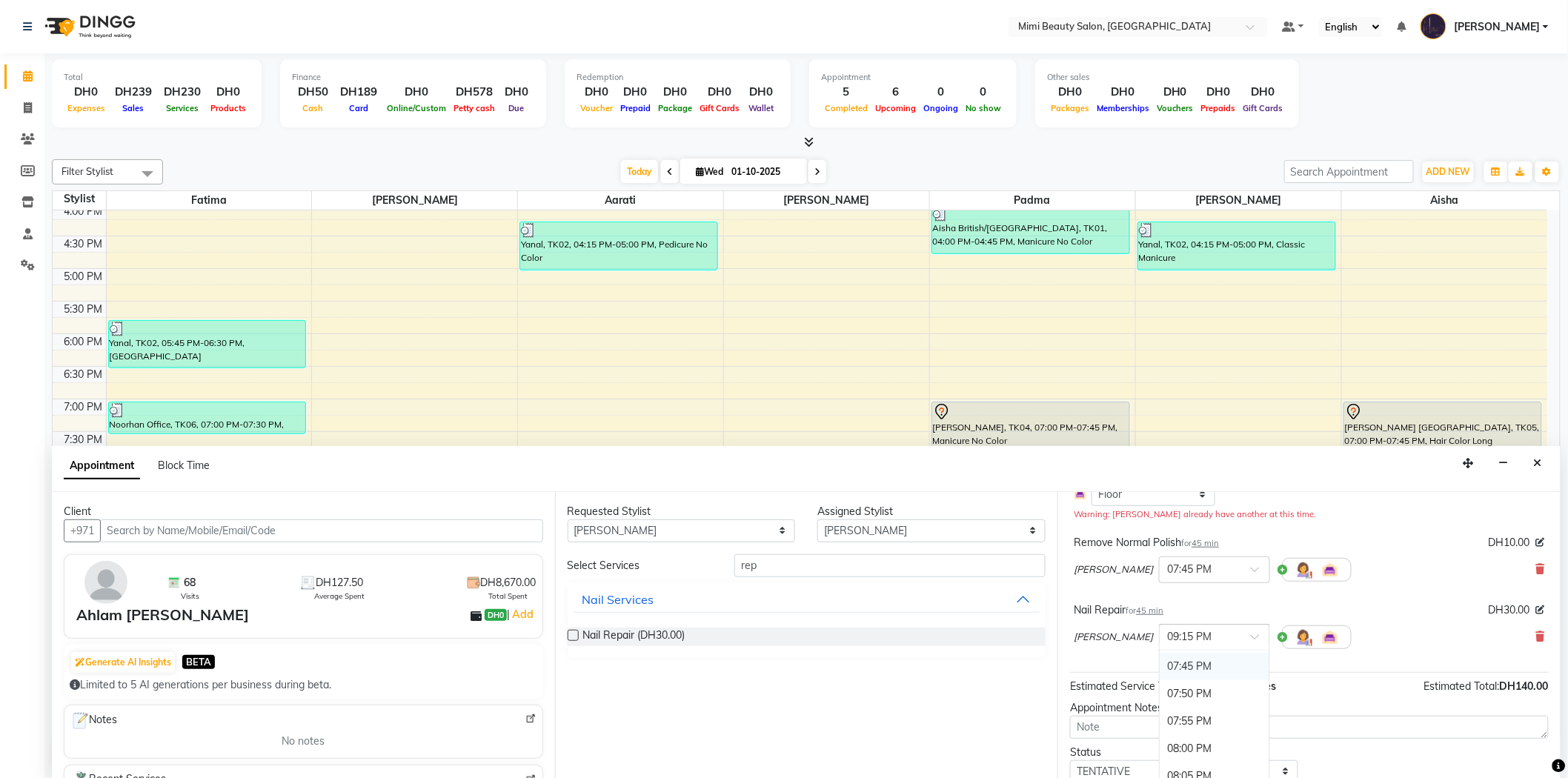
click at [1160, 663] on div "07:45 PM" at bounding box center [1214, 666] width 109 height 27
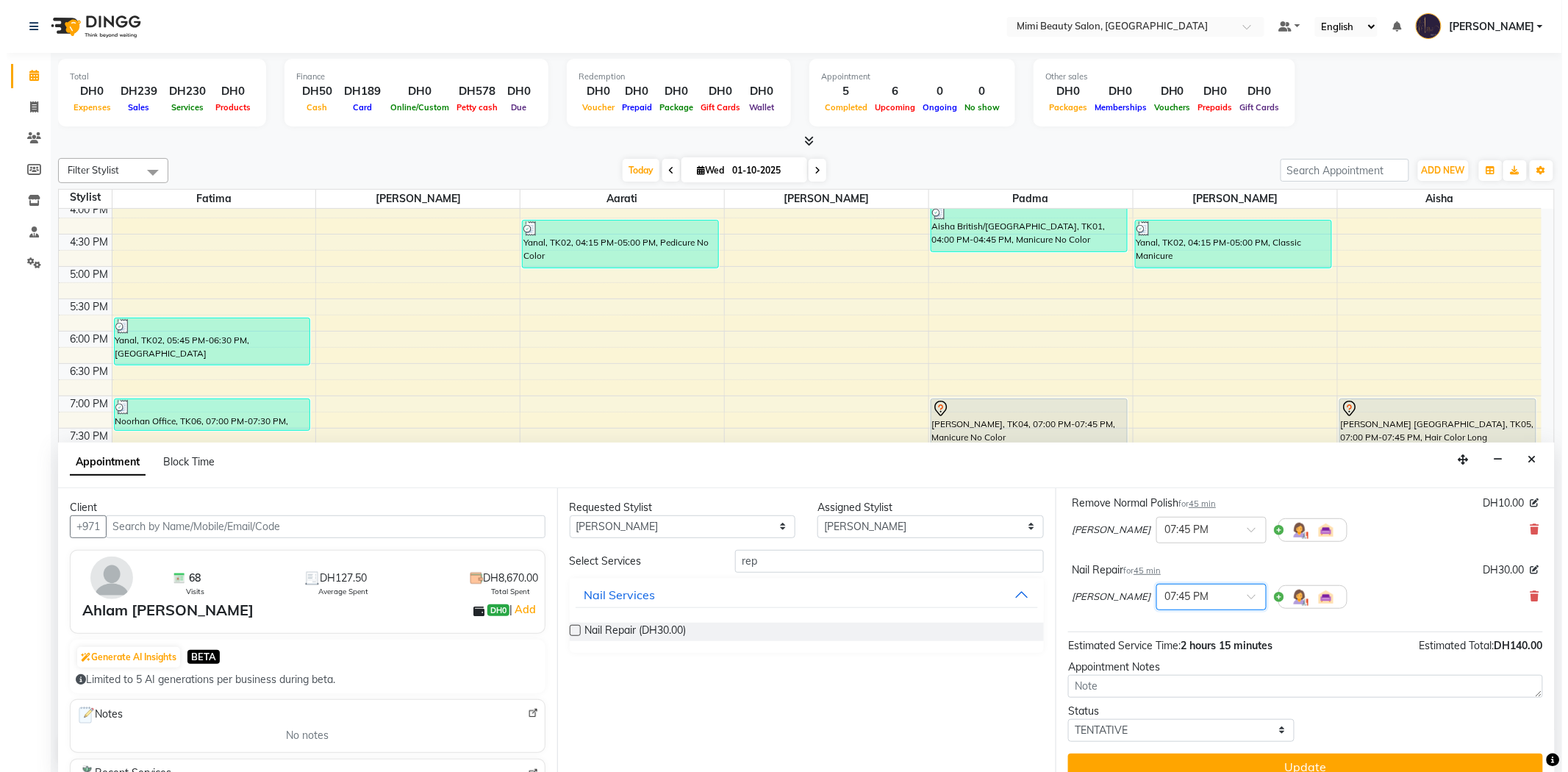
scroll to position [217, 0]
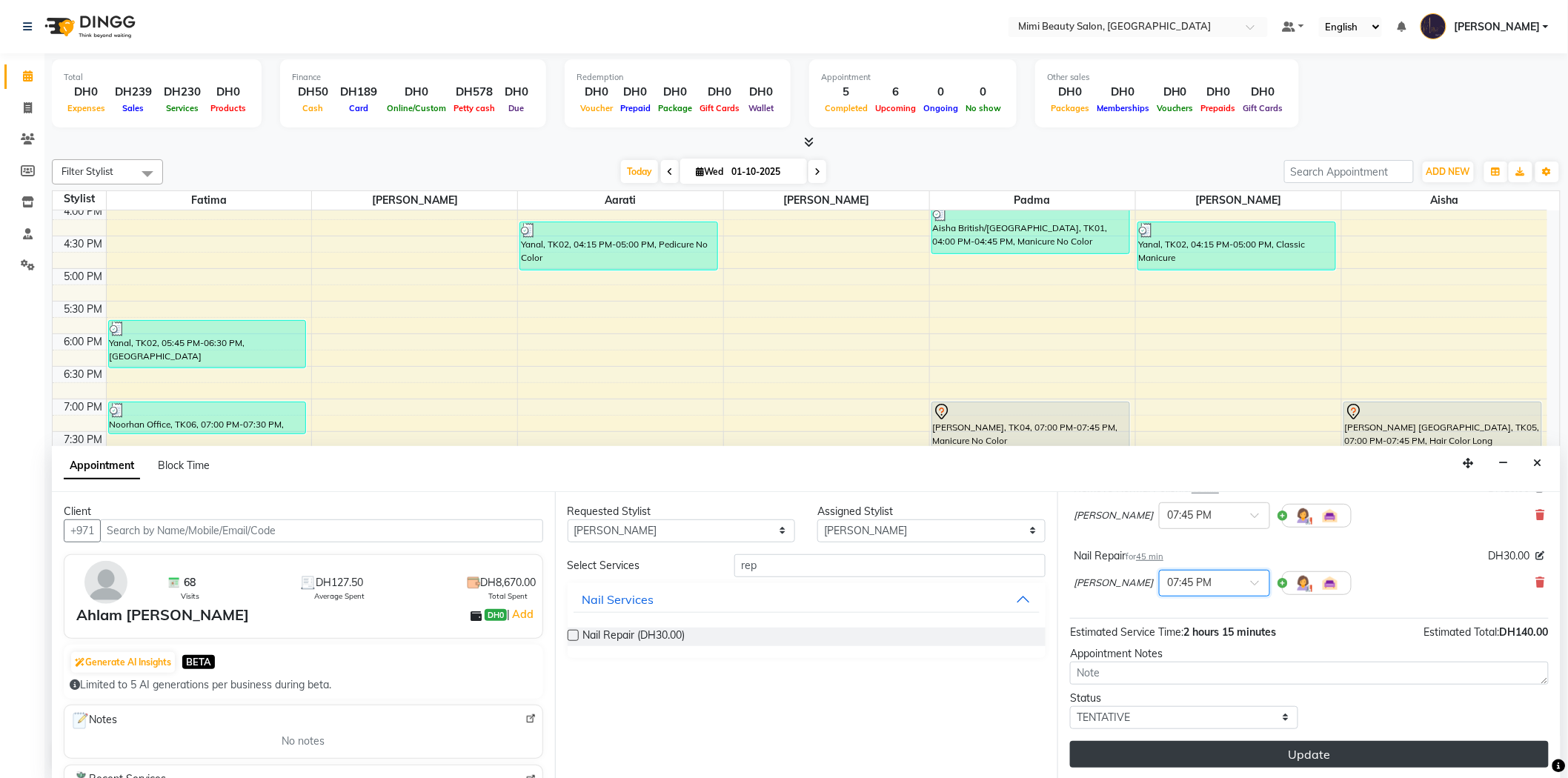
click at [1291, 752] on button "Update" at bounding box center [1308, 754] width 478 height 26
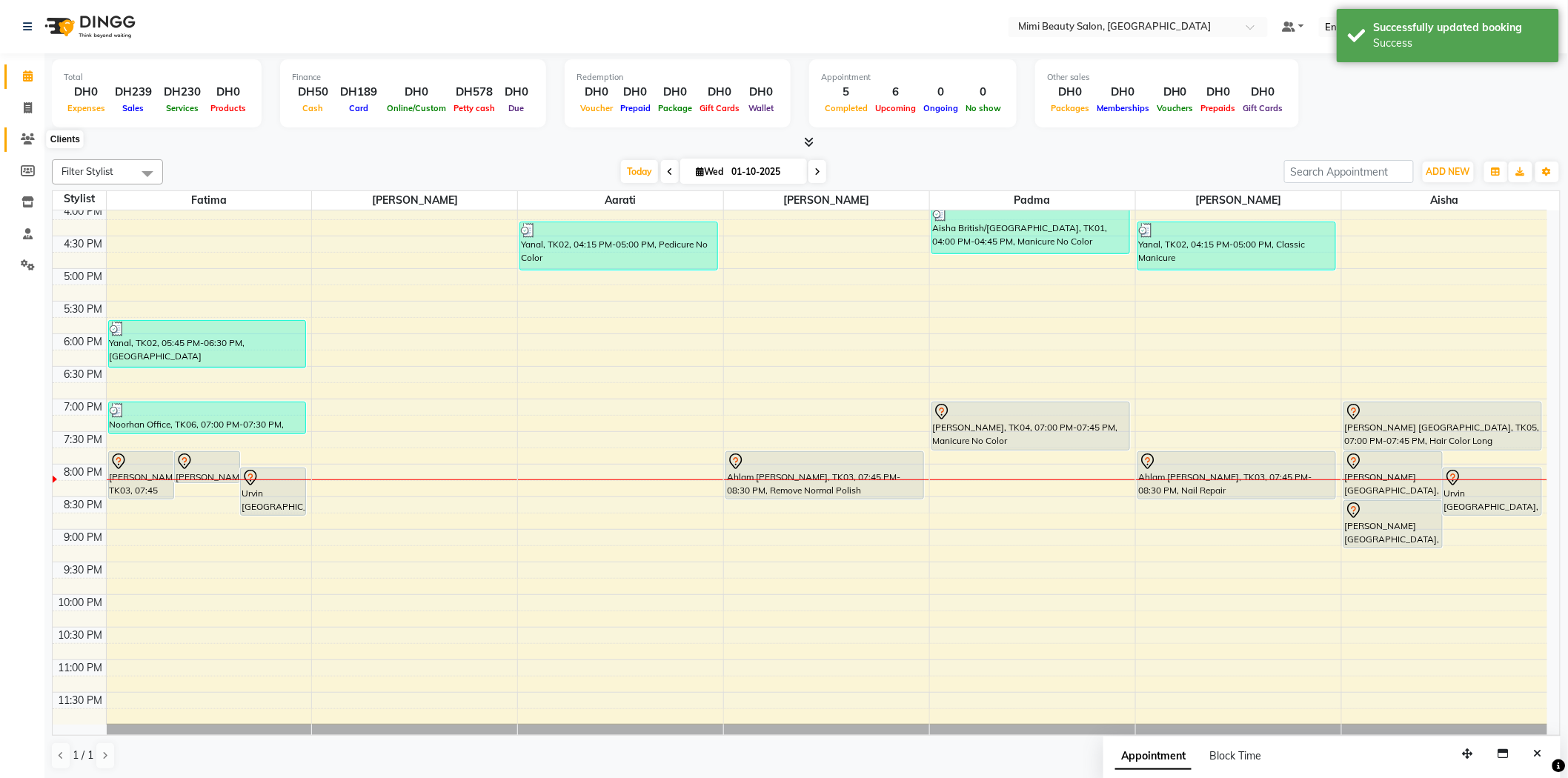
click at [32, 137] on icon at bounding box center [28, 139] width 14 height 11
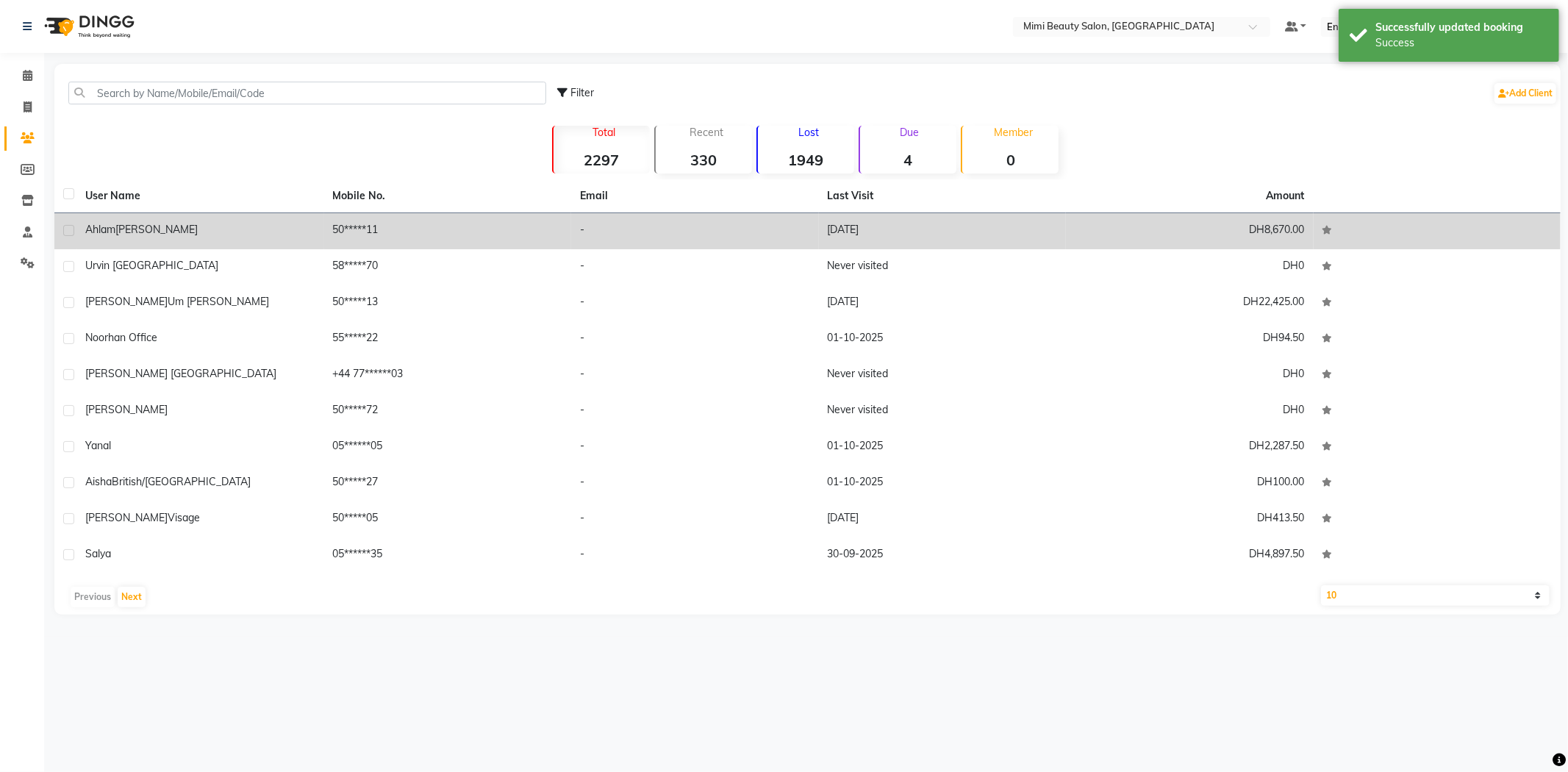
click at [142, 229] on span "[PERSON_NAME]" at bounding box center [157, 229] width 82 height 13
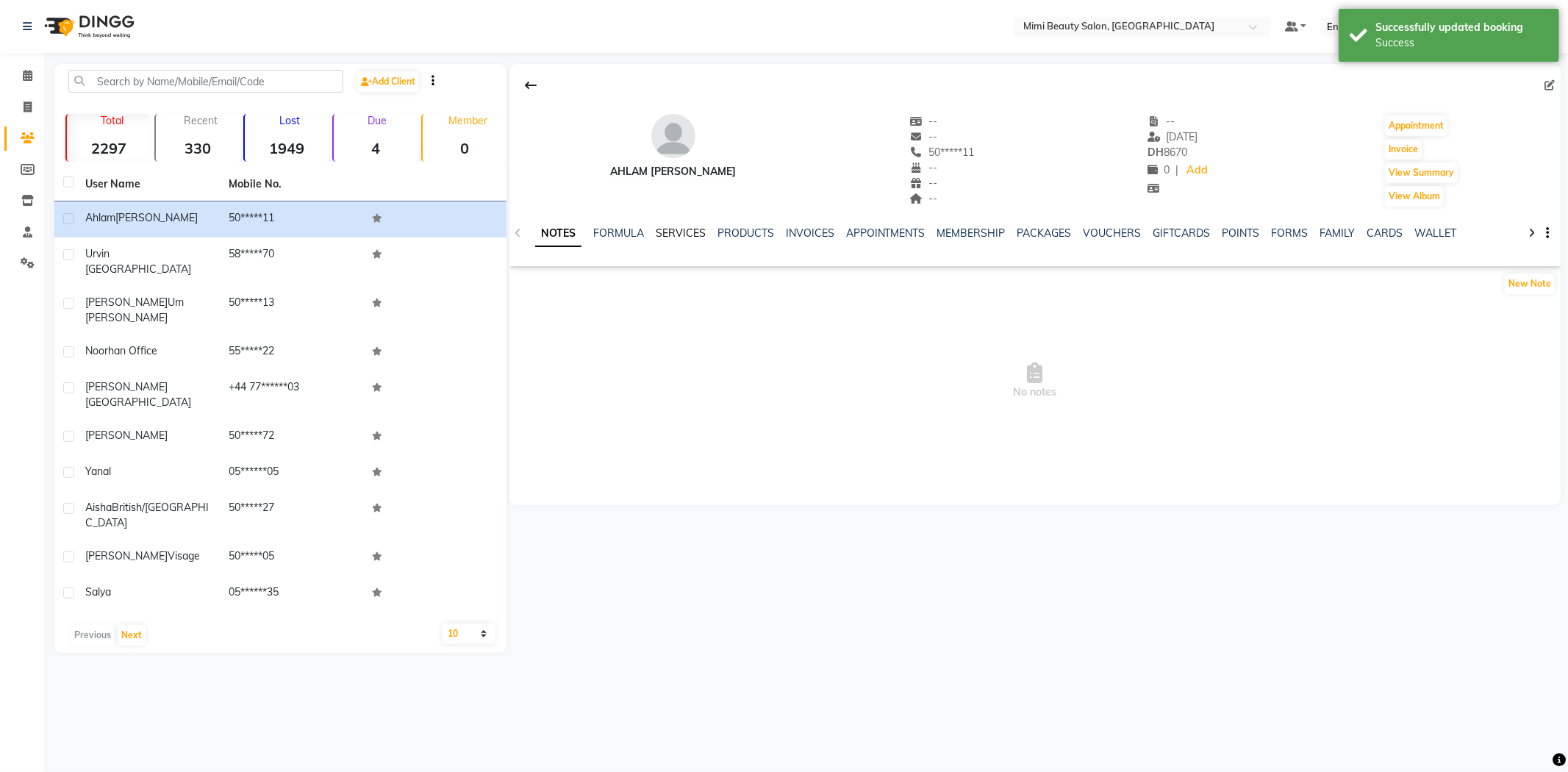
click at [685, 231] on link "SERVICES" at bounding box center [680, 233] width 50 height 13
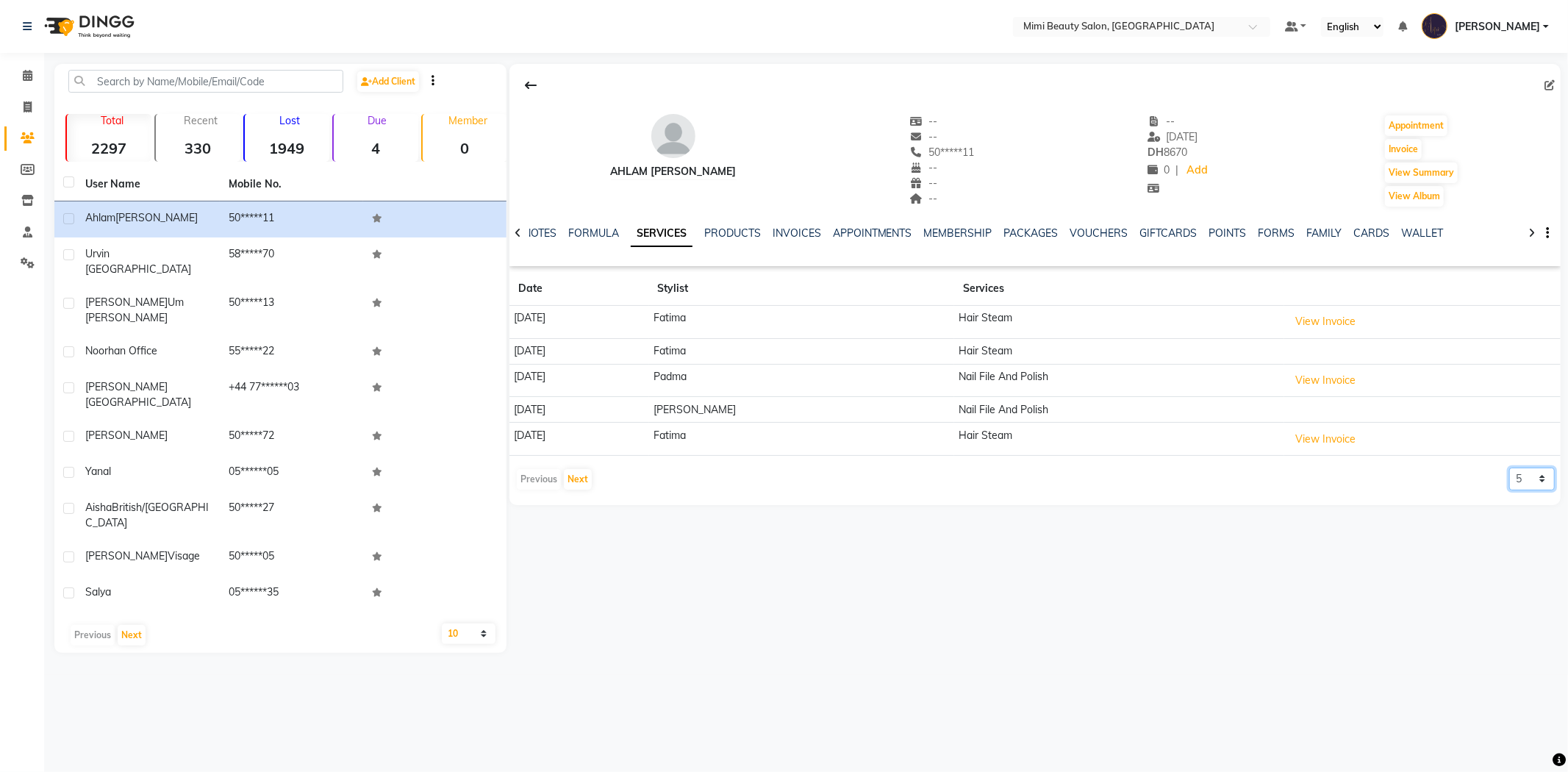
click at [1515, 476] on select "5 10 50 100 500" at bounding box center [1532, 479] width 46 height 23
click at [1509, 468] on select "5 10 50 100 500" at bounding box center [1532, 479] width 46 height 23
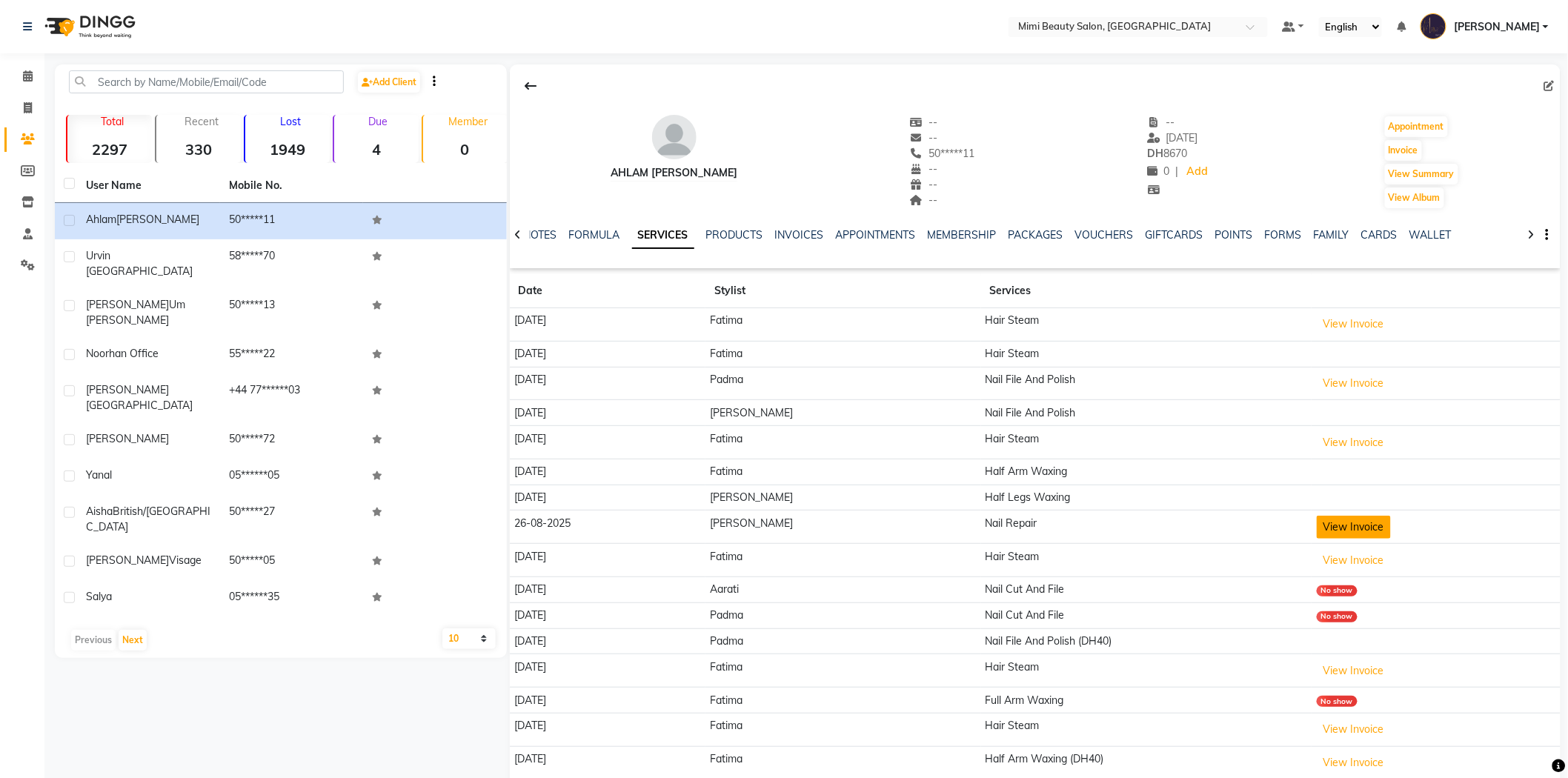
click at [1327, 527] on button "View Invoice" at bounding box center [1353, 527] width 74 height 23
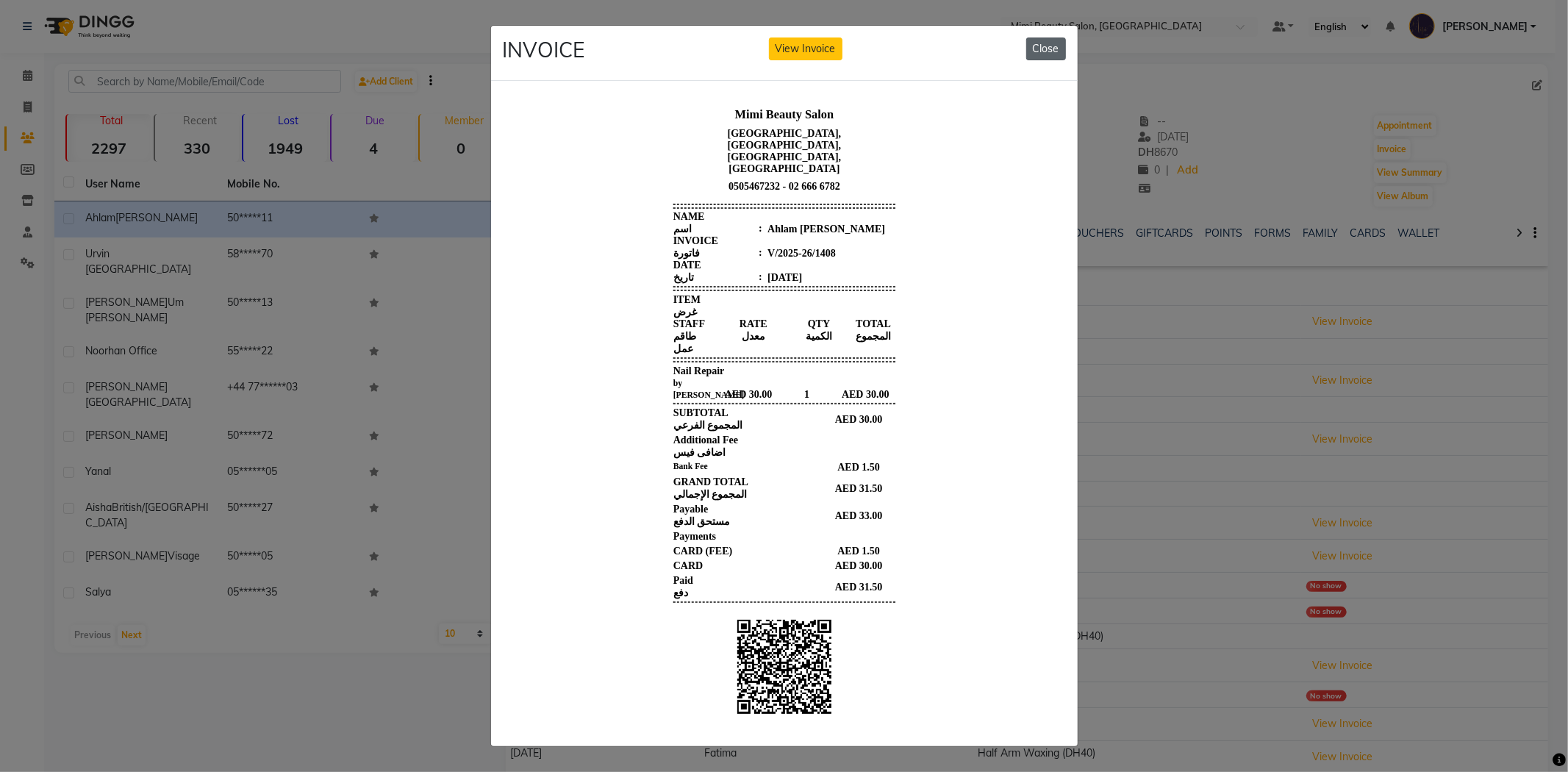
click at [1050, 44] on button "Close" at bounding box center [1046, 48] width 40 height 23
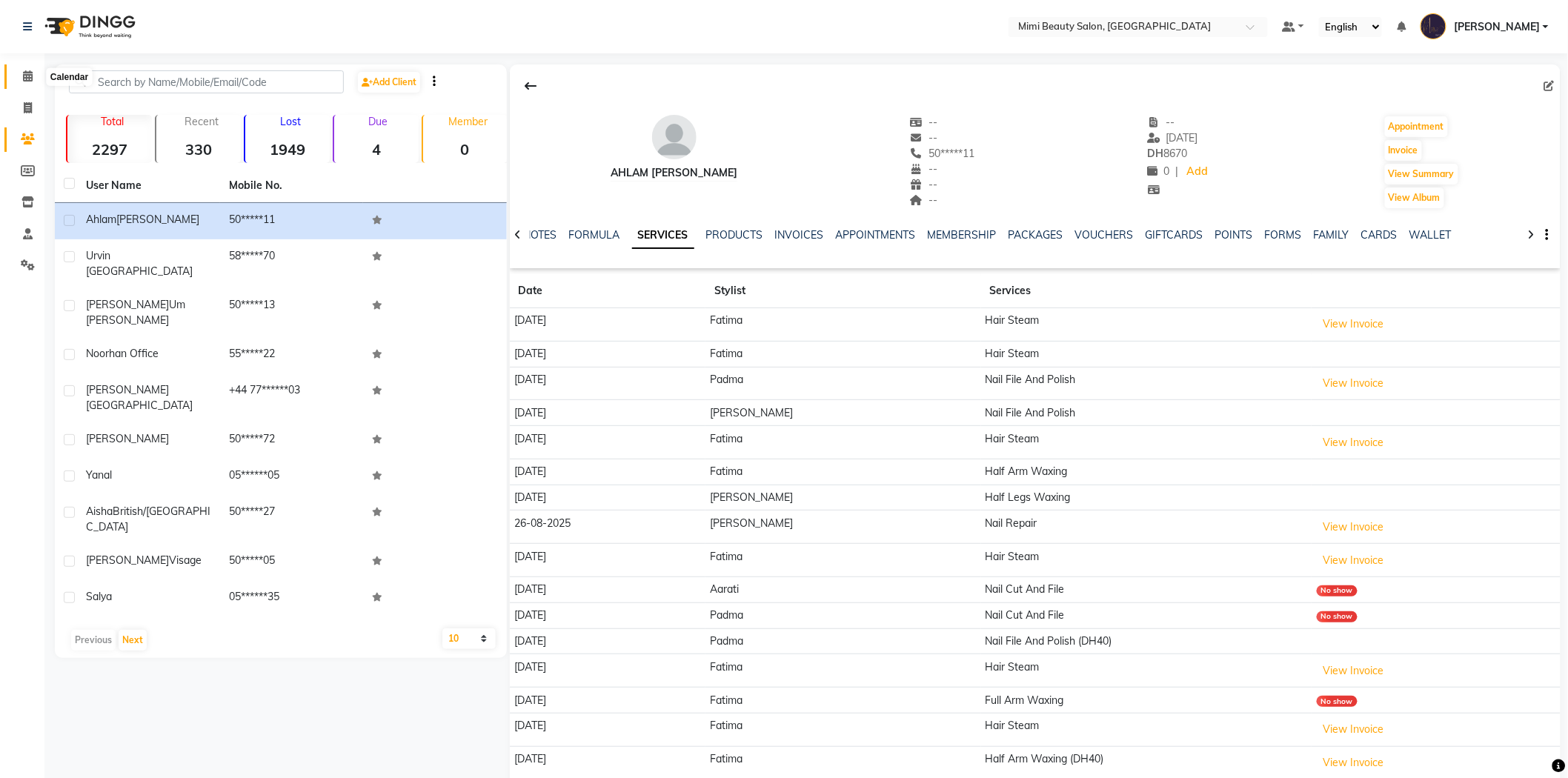
click at [26, 80] on icon at bounding box center [28, 76] width 10 height 11
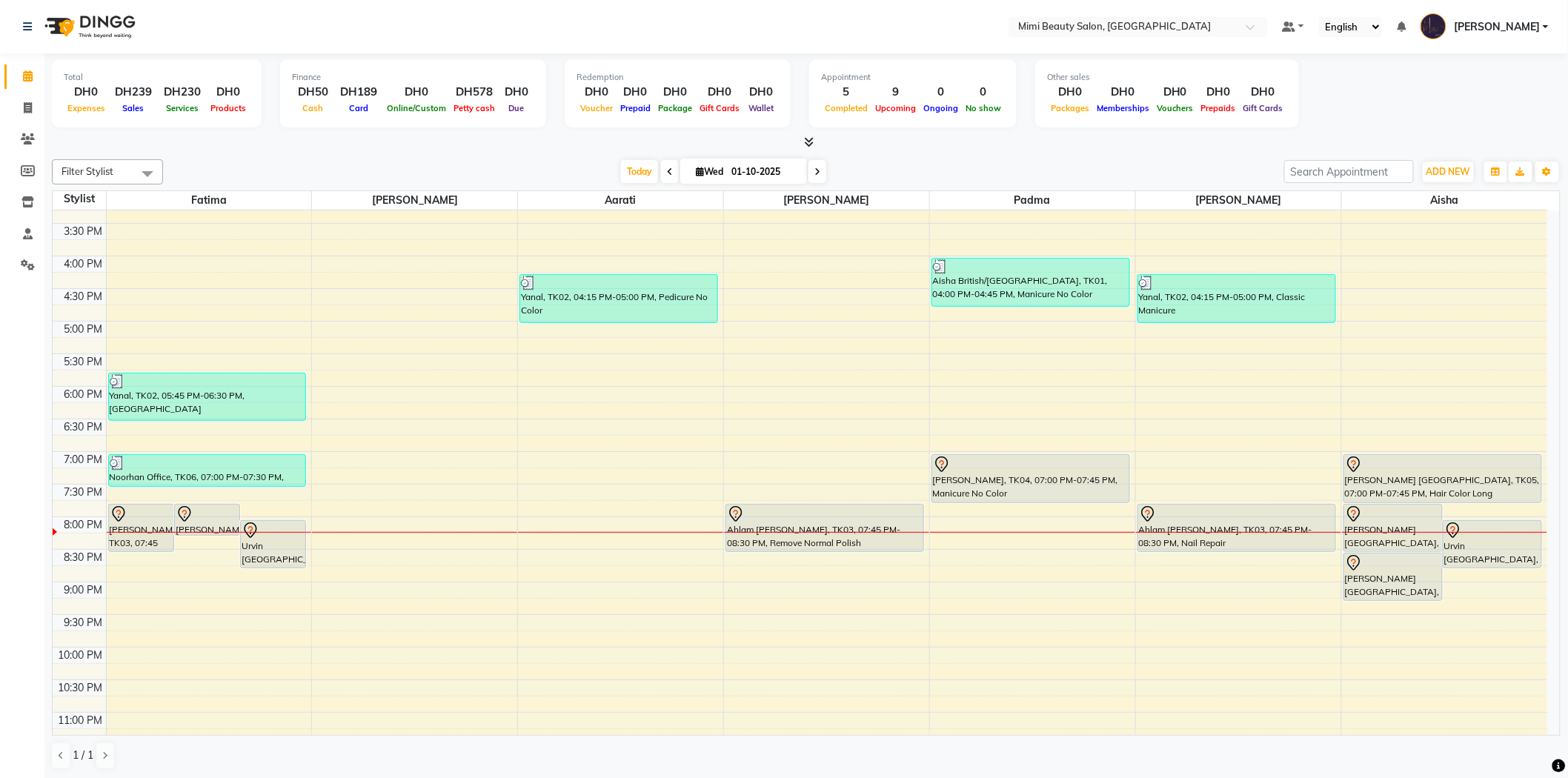
scroll to position [411, 0]
click at [1026, 462] on div at bounding box center [1030, 464] width 196 height 18
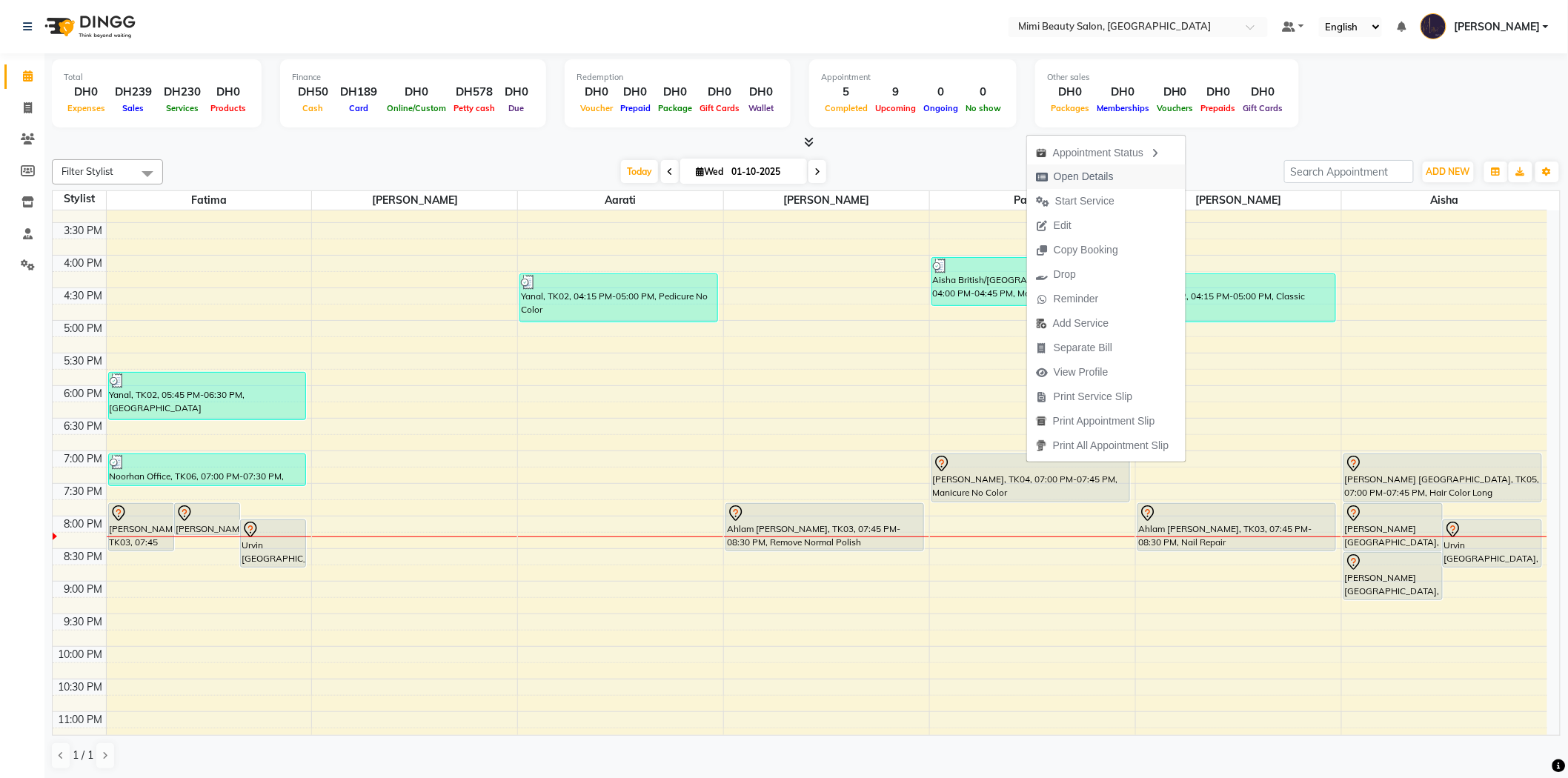
click at [1099, 173] on span "Open Details" at bounding box center [1083, 176] width 60 height 15
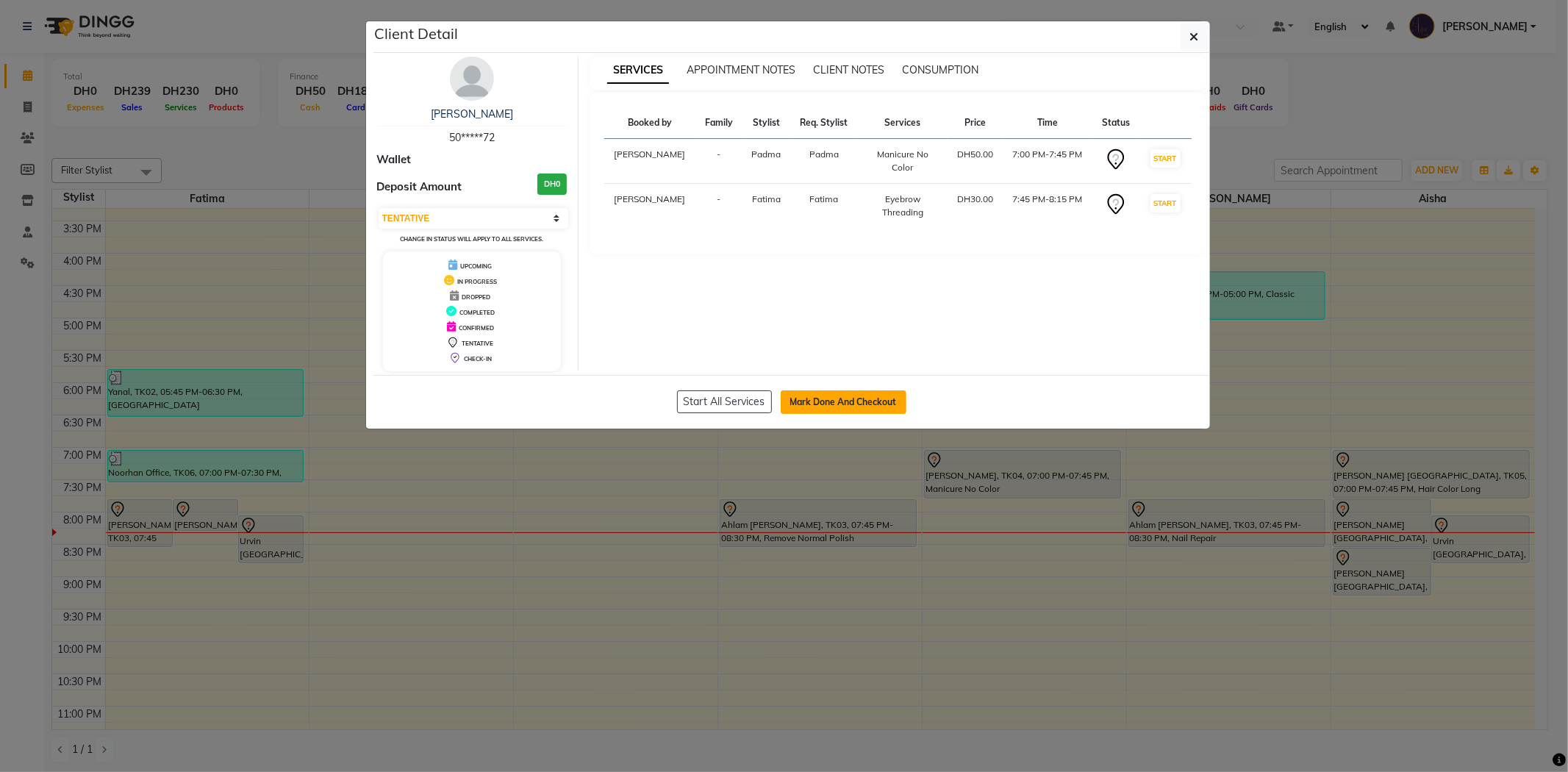
click at [838, 402] on button "Mark Done And Checkout" at bounding box center [843, 403] width 126 height 24
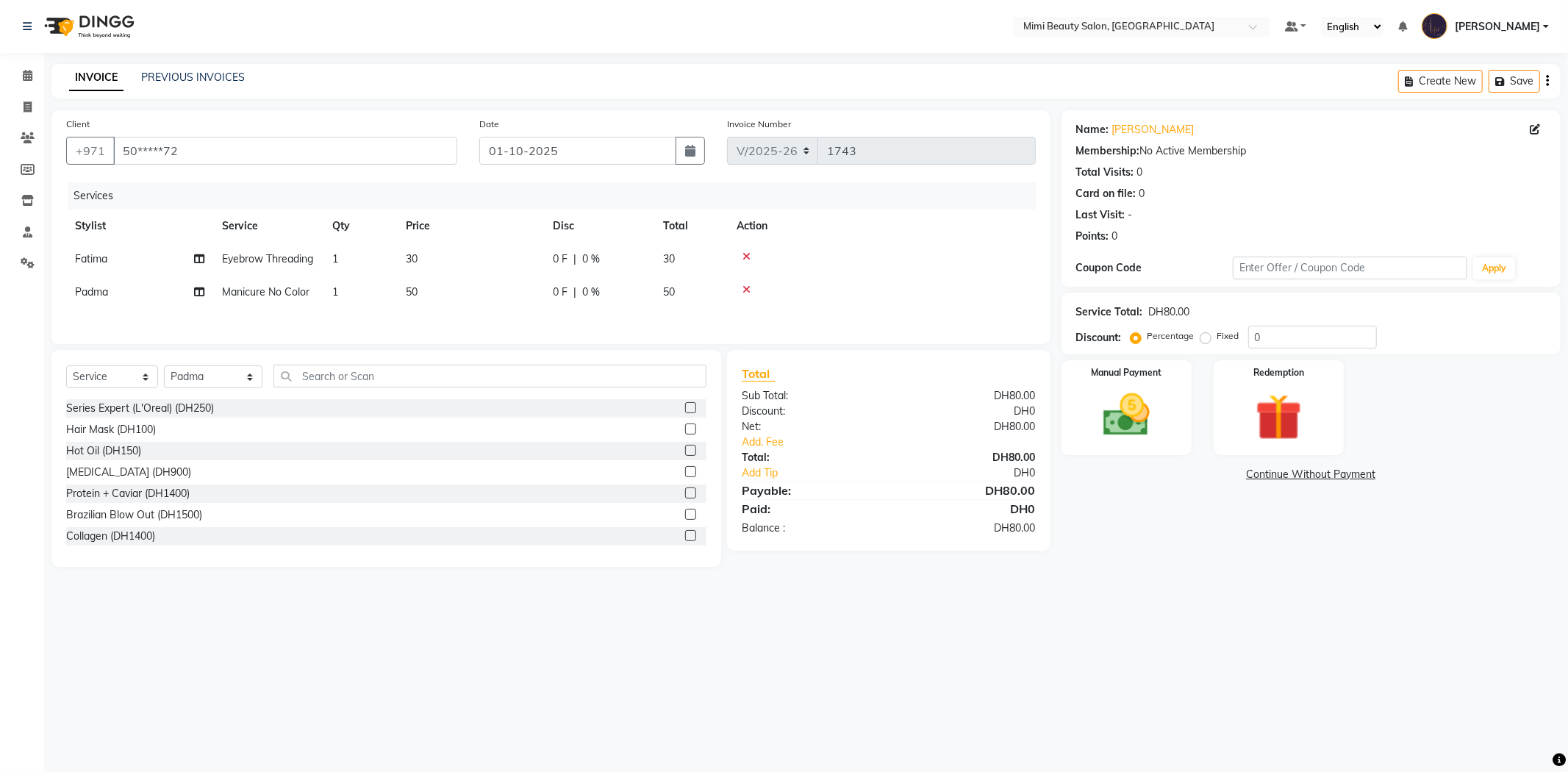
click at [763, 434] on div "Net:" at bounding box center [809, 426] width 158 height 15
click at [767, 450] on link "Add. Fee" at bounding box center [889, 441] width 316 height 15
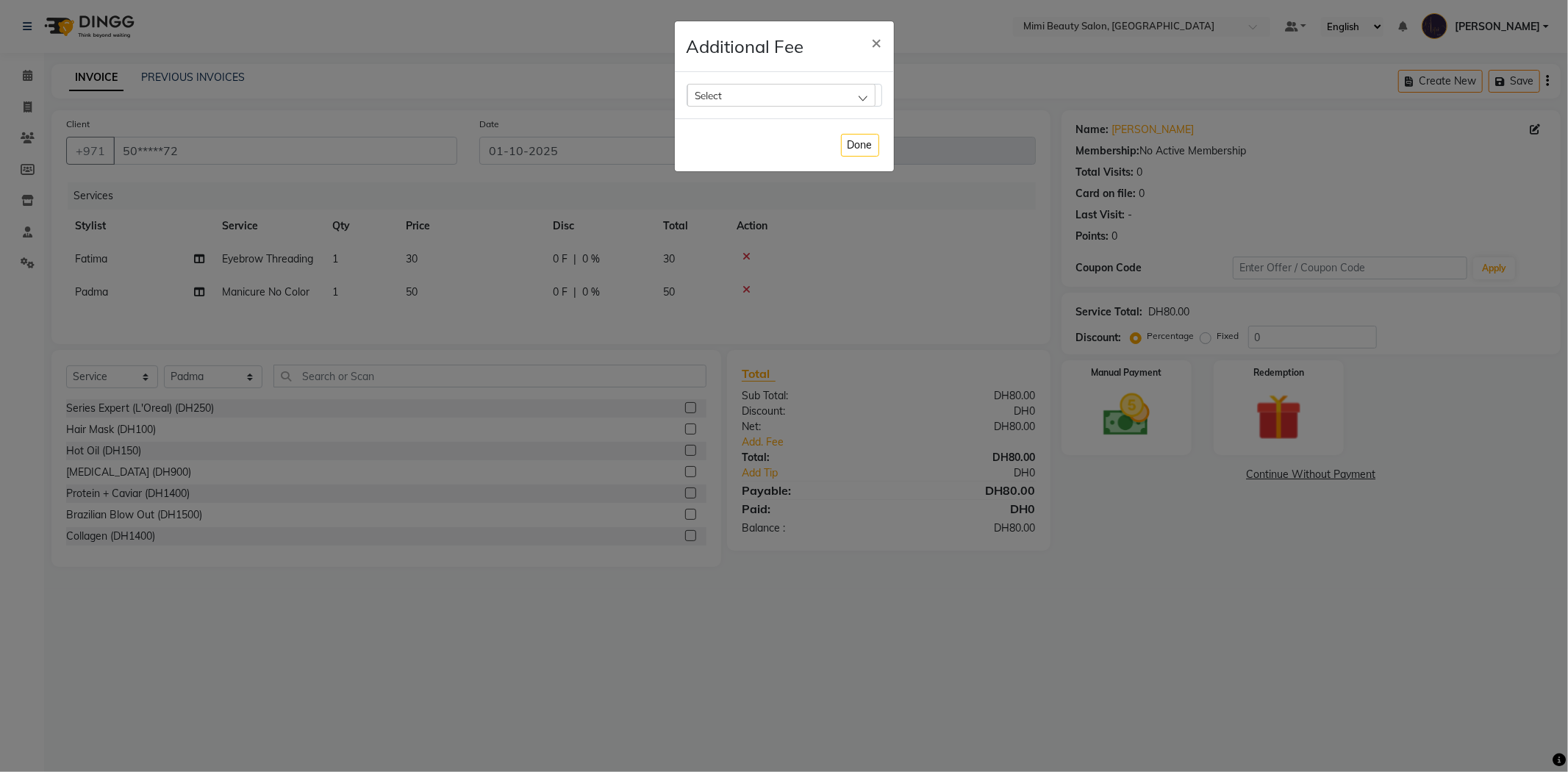
click at [783, 86] on div "Select" at bounding box center [781, 95] width 188 height 22
click at [722, 192] on label "Bank Fee" at bounding box center [723, 189] width 55 height 13
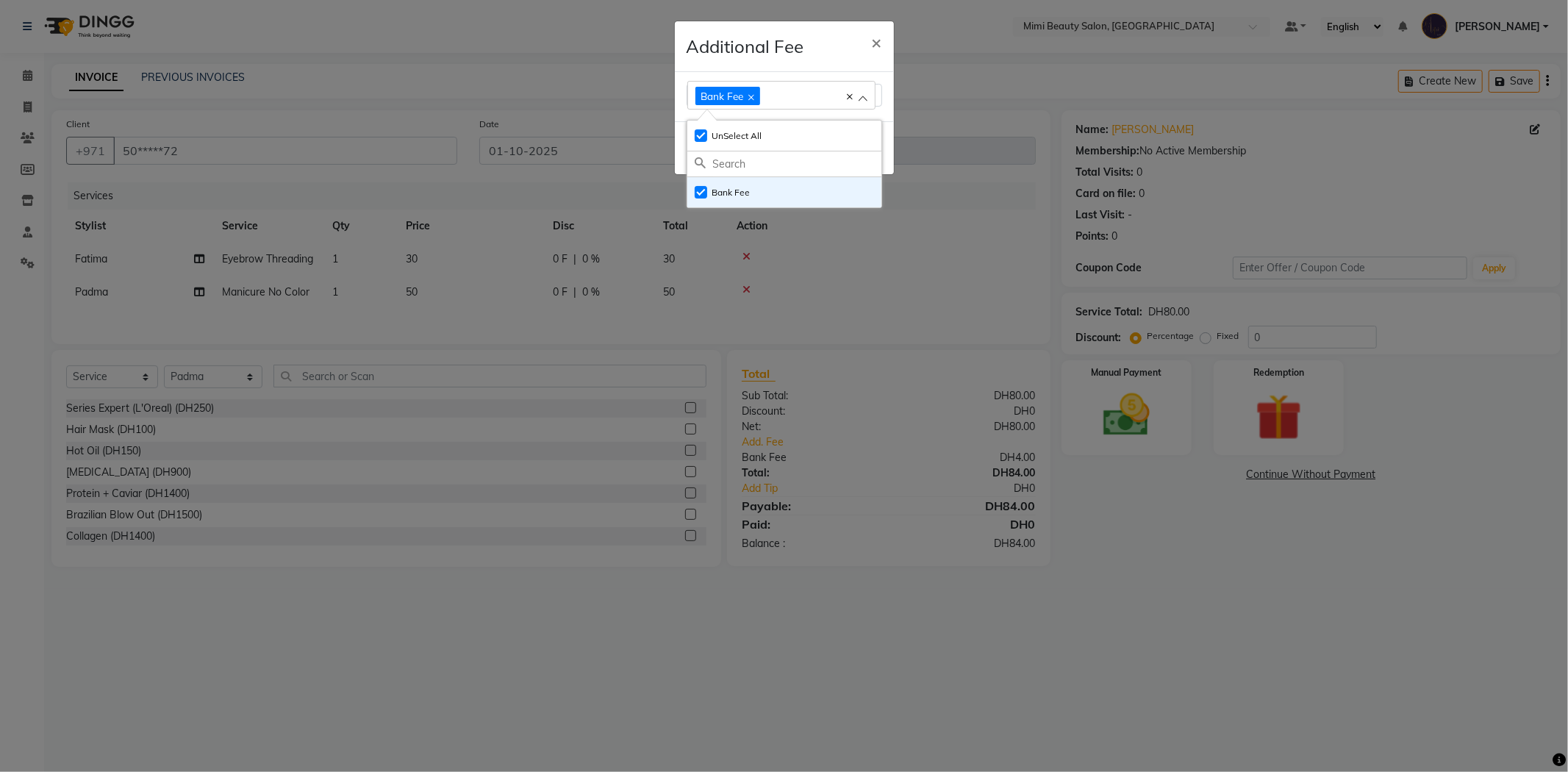
click at [806, 52] on div "Additional Fee ×" at bounding box center [784, 47] width 219 height 51
click at [855, 145] on button "Done" at bounding box center [860, 148] width 38 height 23
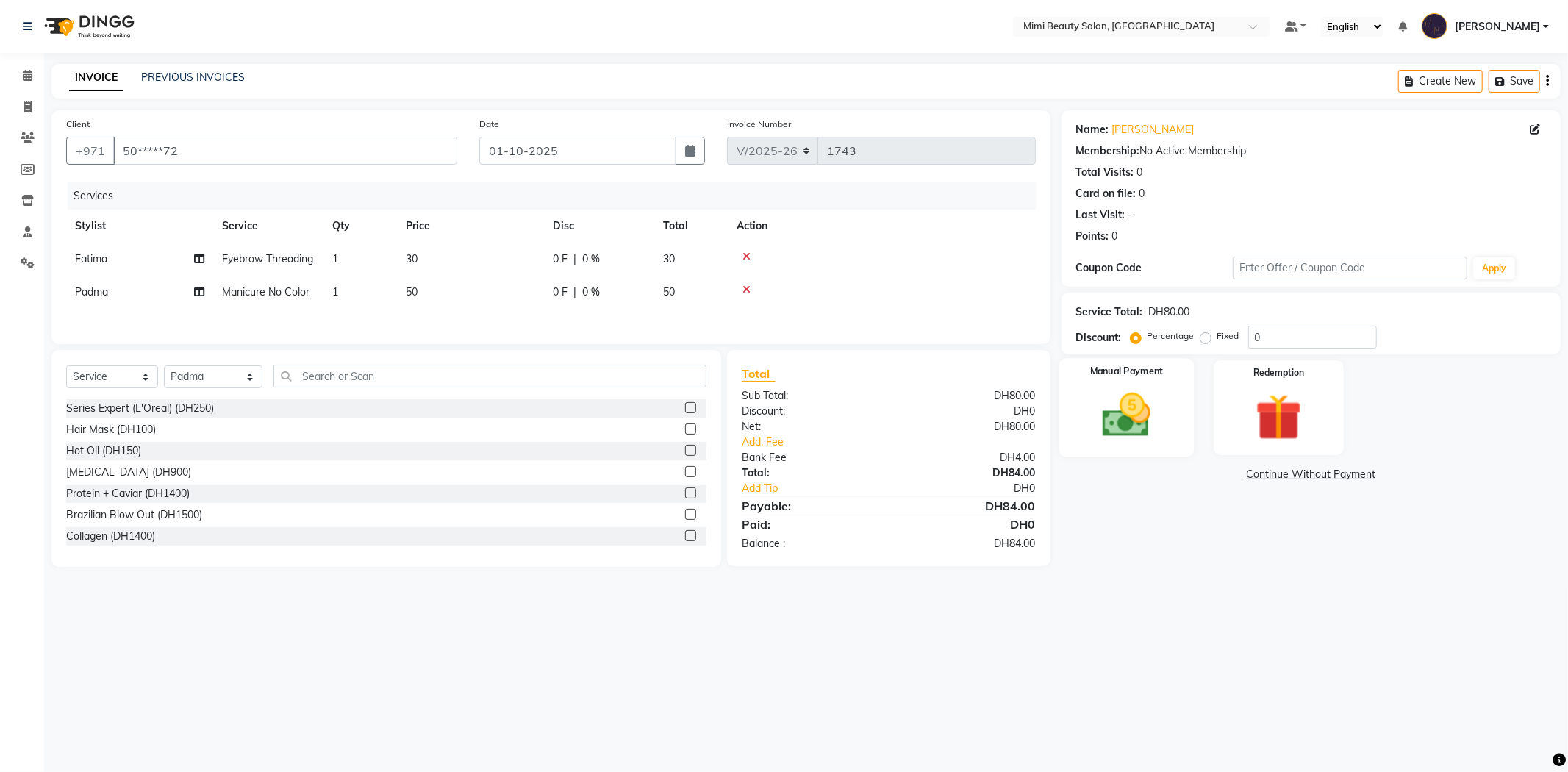
click at [1126, 402] on img at bounding box center [1126, 415] width 78 height 55
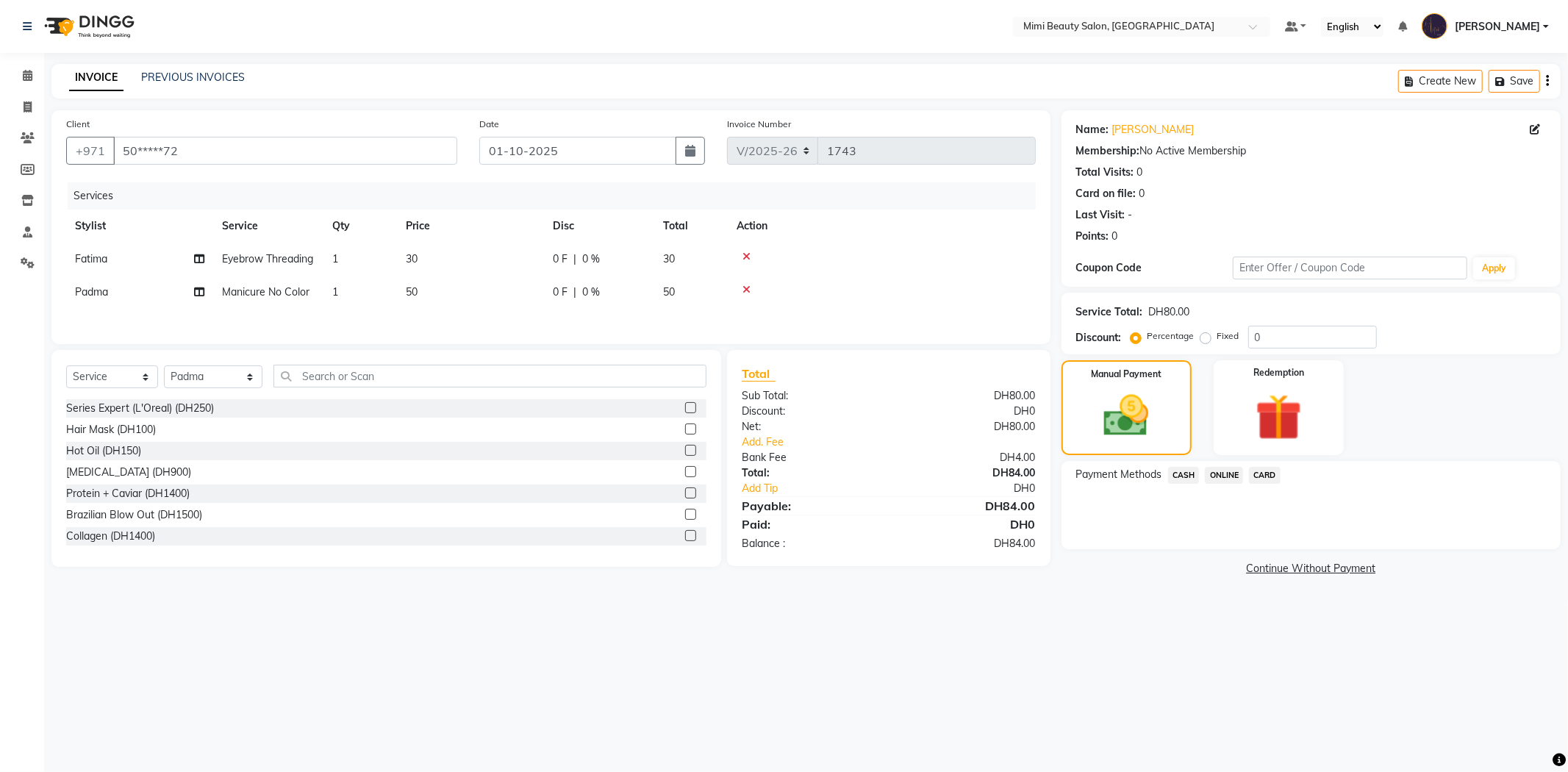
click at [1263, 476] on span "CARD" at bounding box center [1265, 475] width 32 height 17
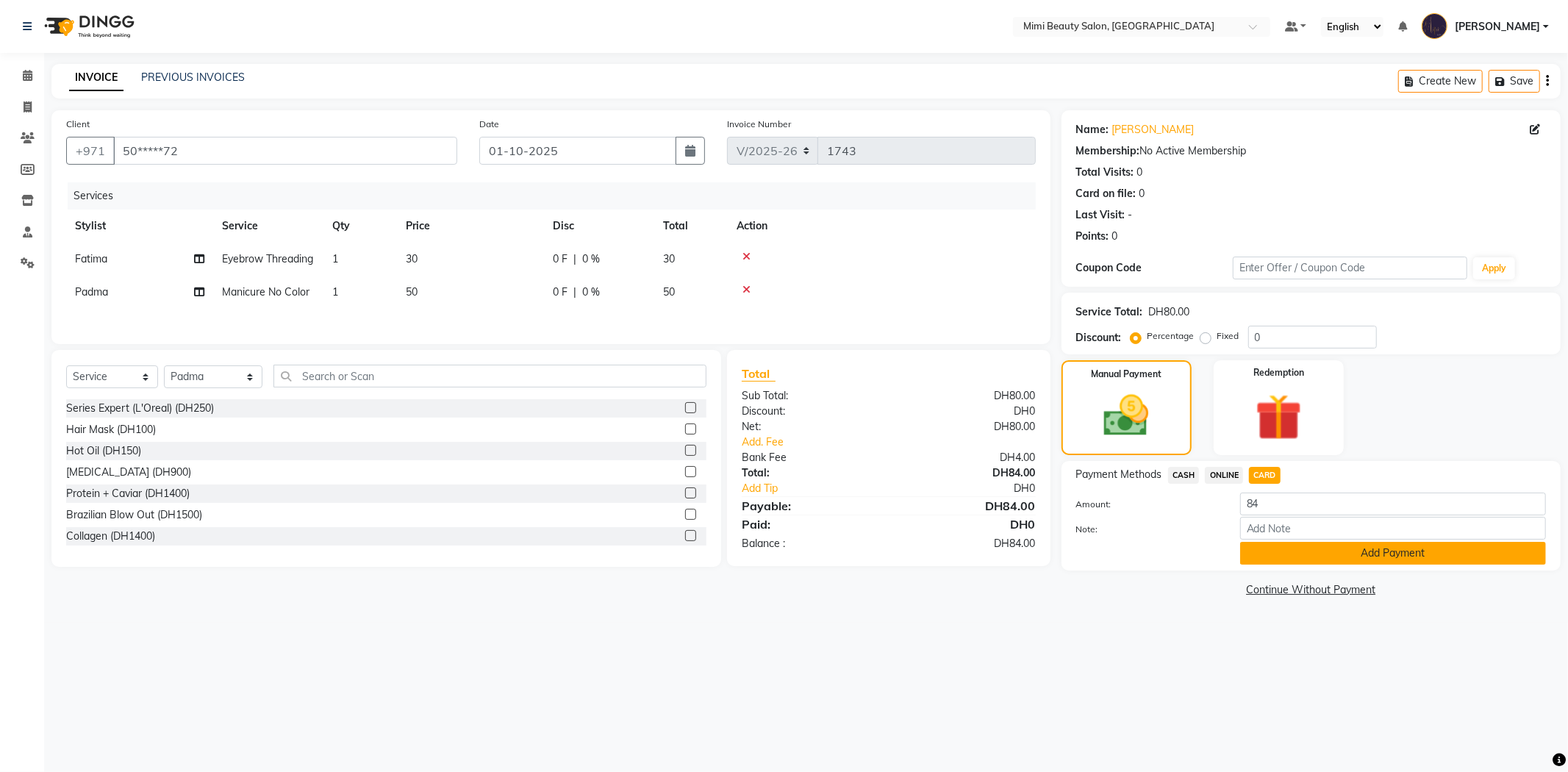
click at [1291, 557] on button "Add Payment" at bounding box center [1394, 553] width 306 height 23
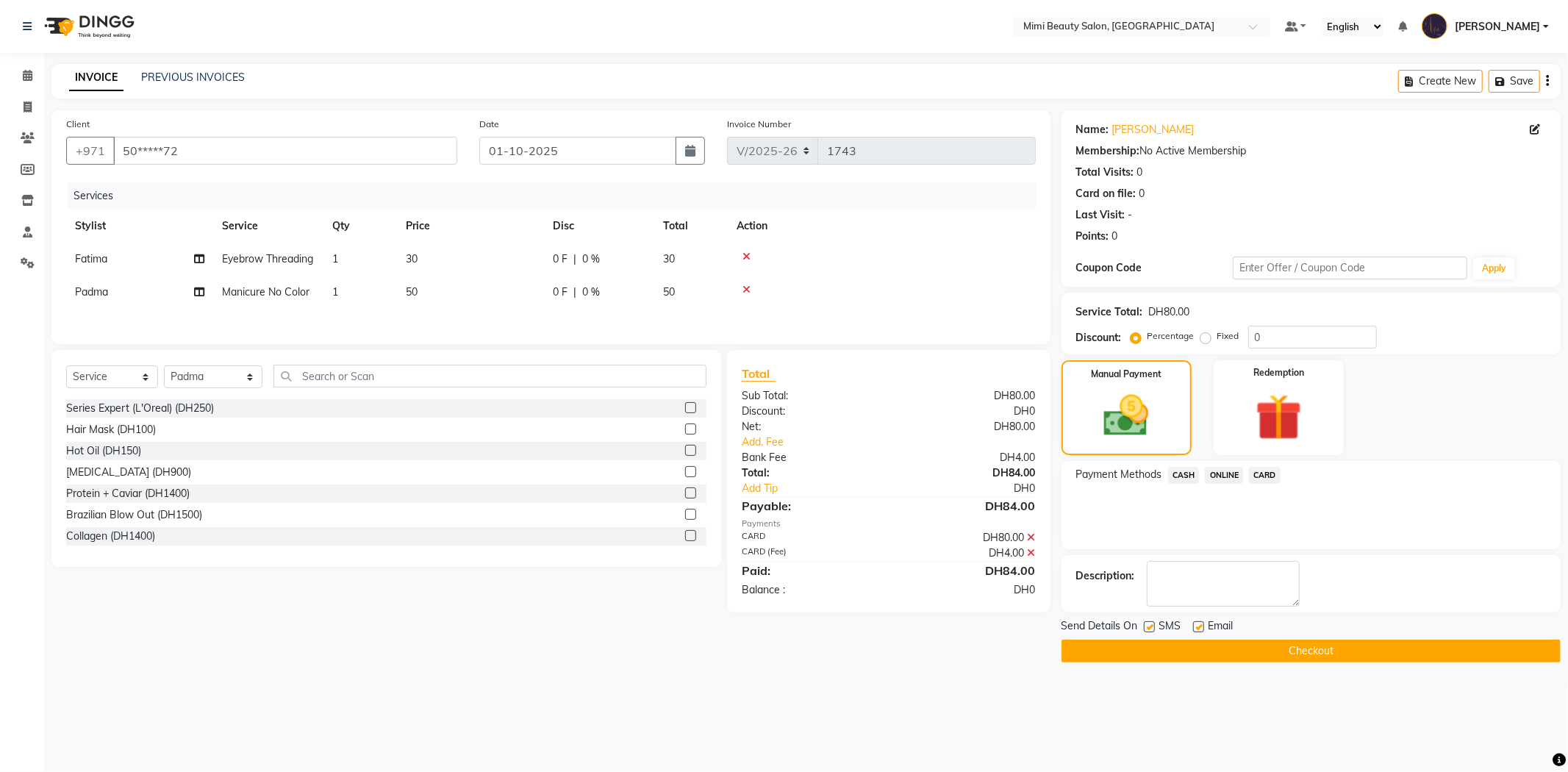
click at [1306, 657] on button "Checkout" at bounding box center [1311, 651] width 499 height 23
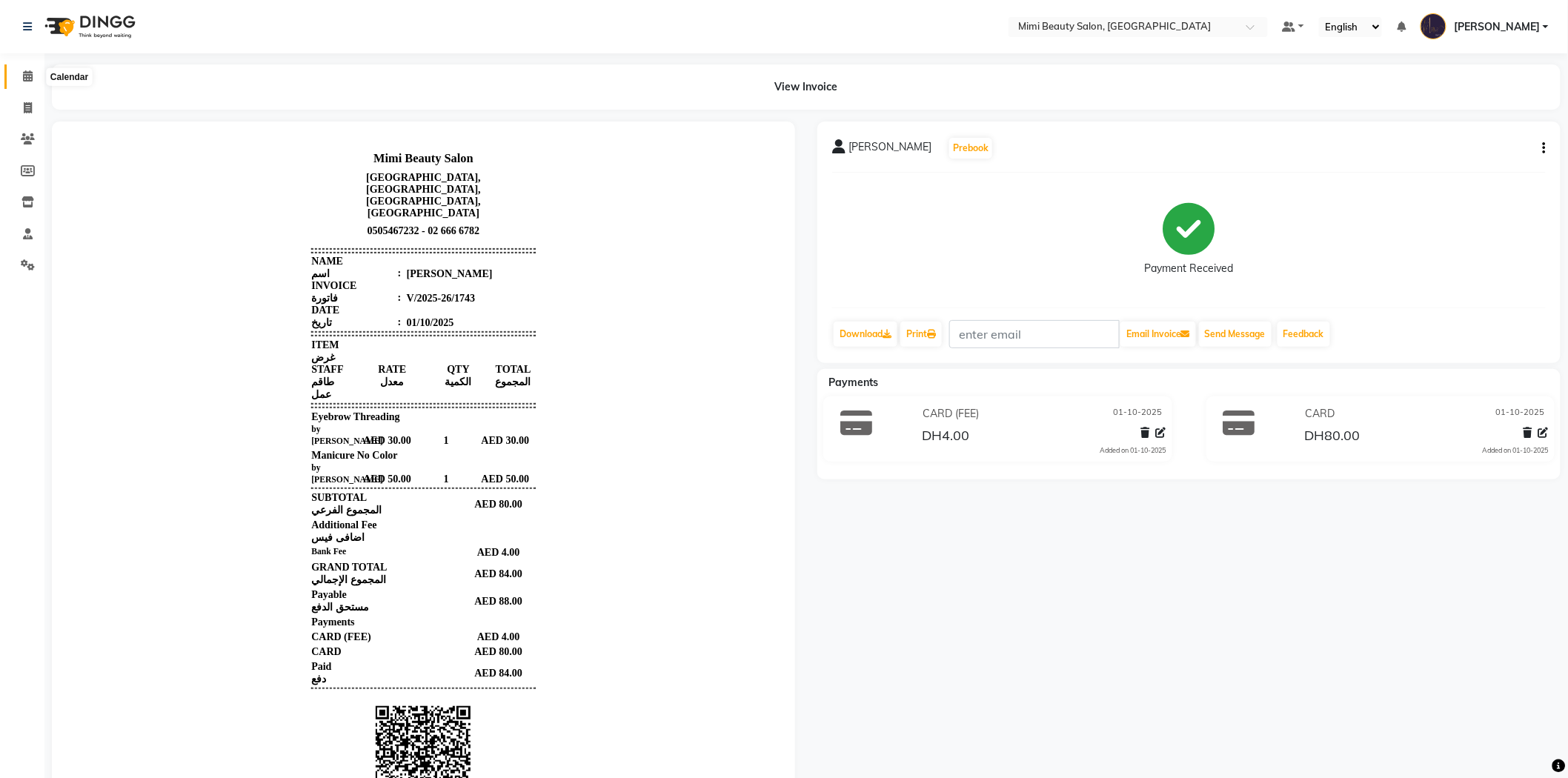
click at [23, 78] on icon at bounding box center [28, 76] width 10 height 11
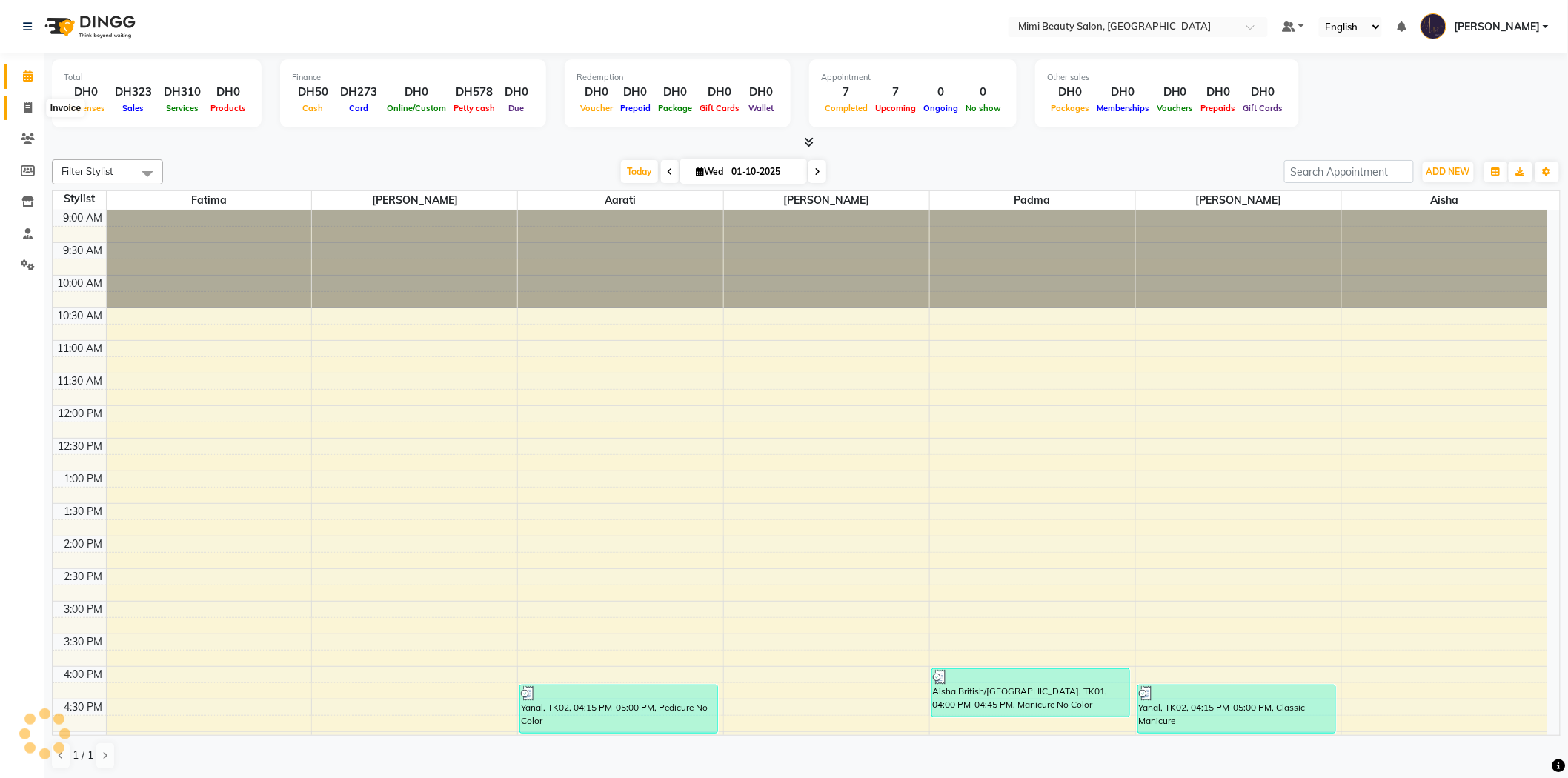
click at [25, 106] on icon at bounding box center [28, 108] width 8 height 11
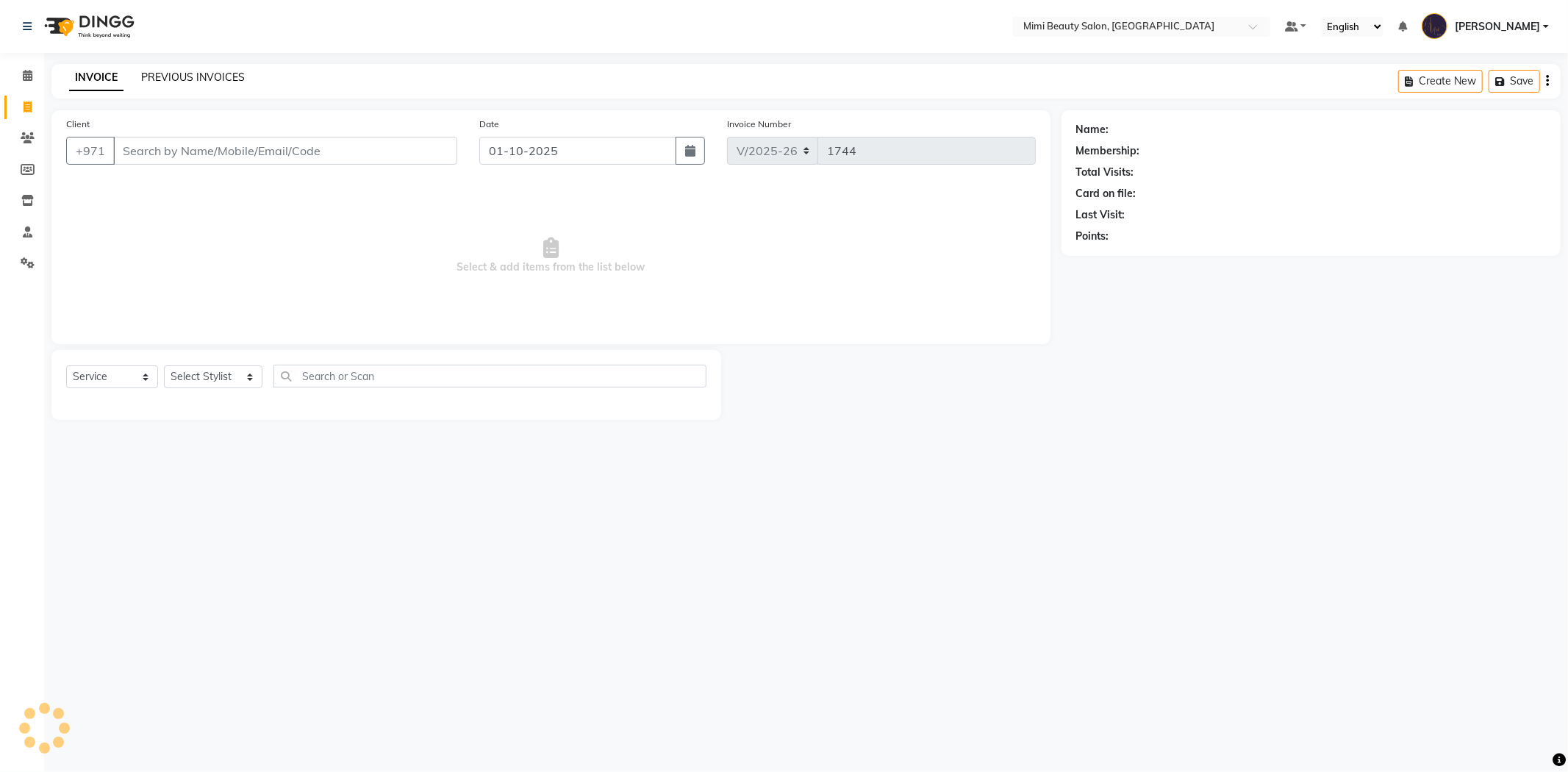
click at [228, 76] on link "PREVIOUS INVOICES" at bounding box center [193, 77] width 104 height 13
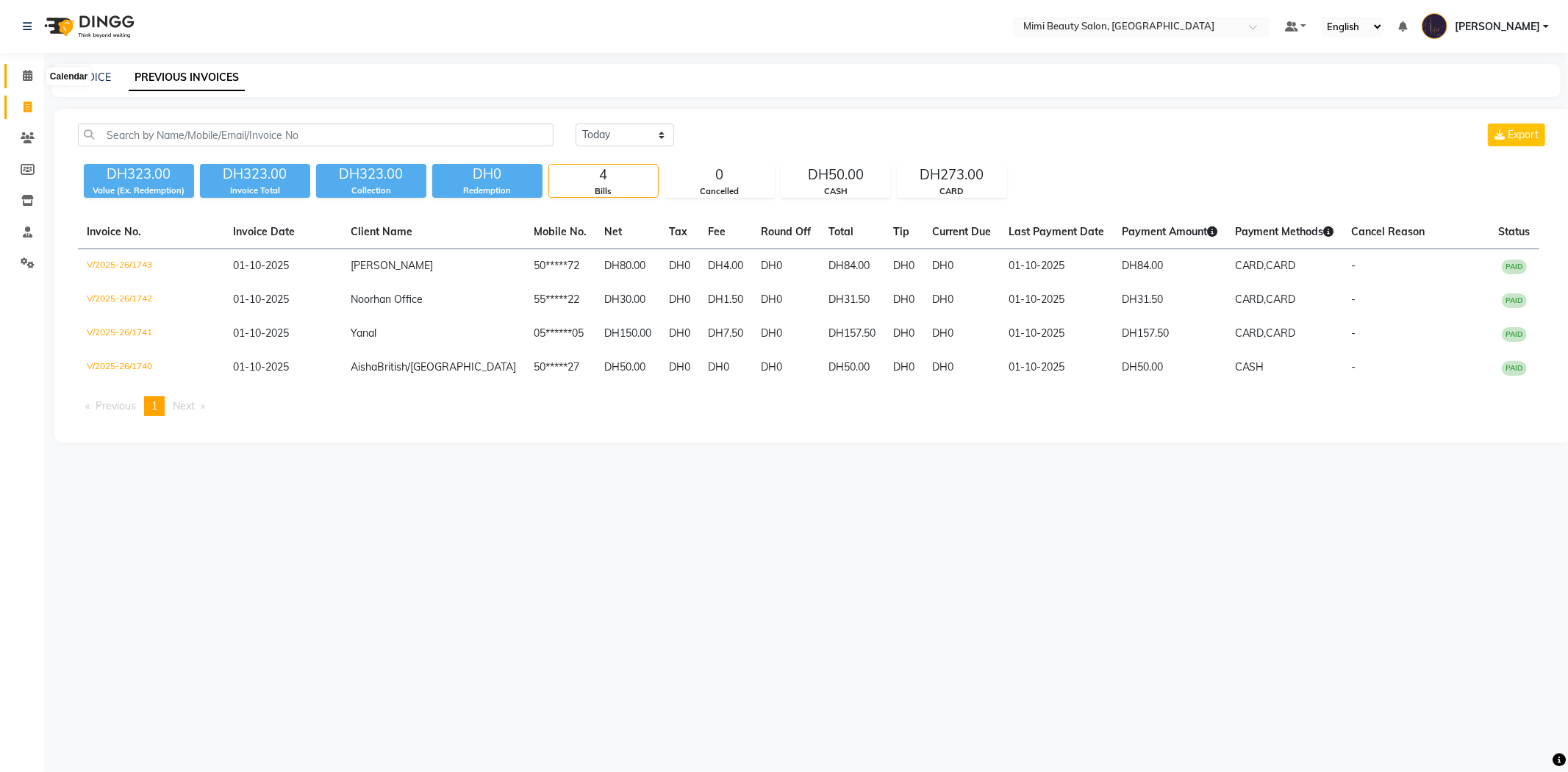
click at [26, 81] on icon at bounding box center [28, 75] width 10 height 11
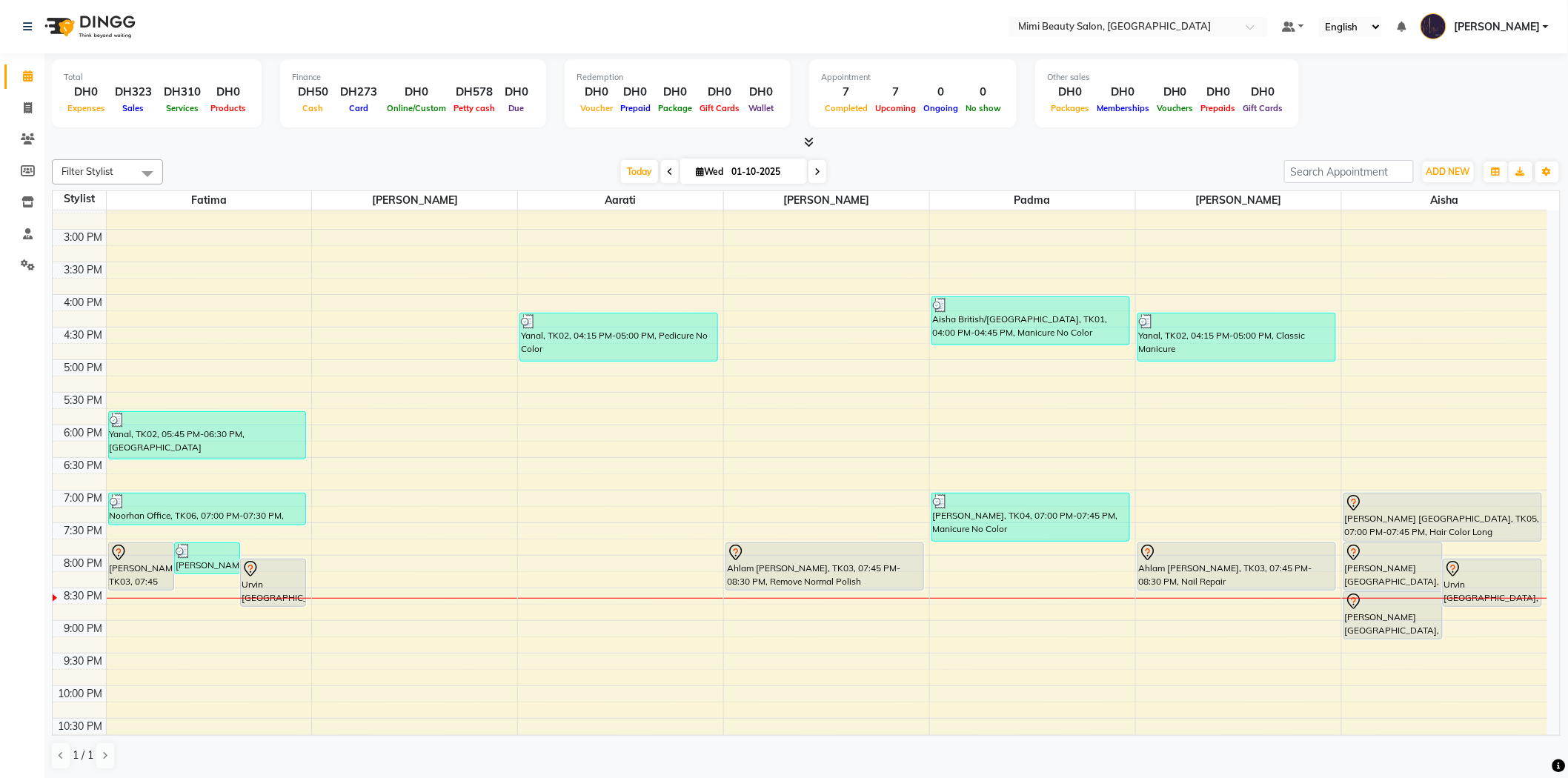
scroll to position [411, 0]
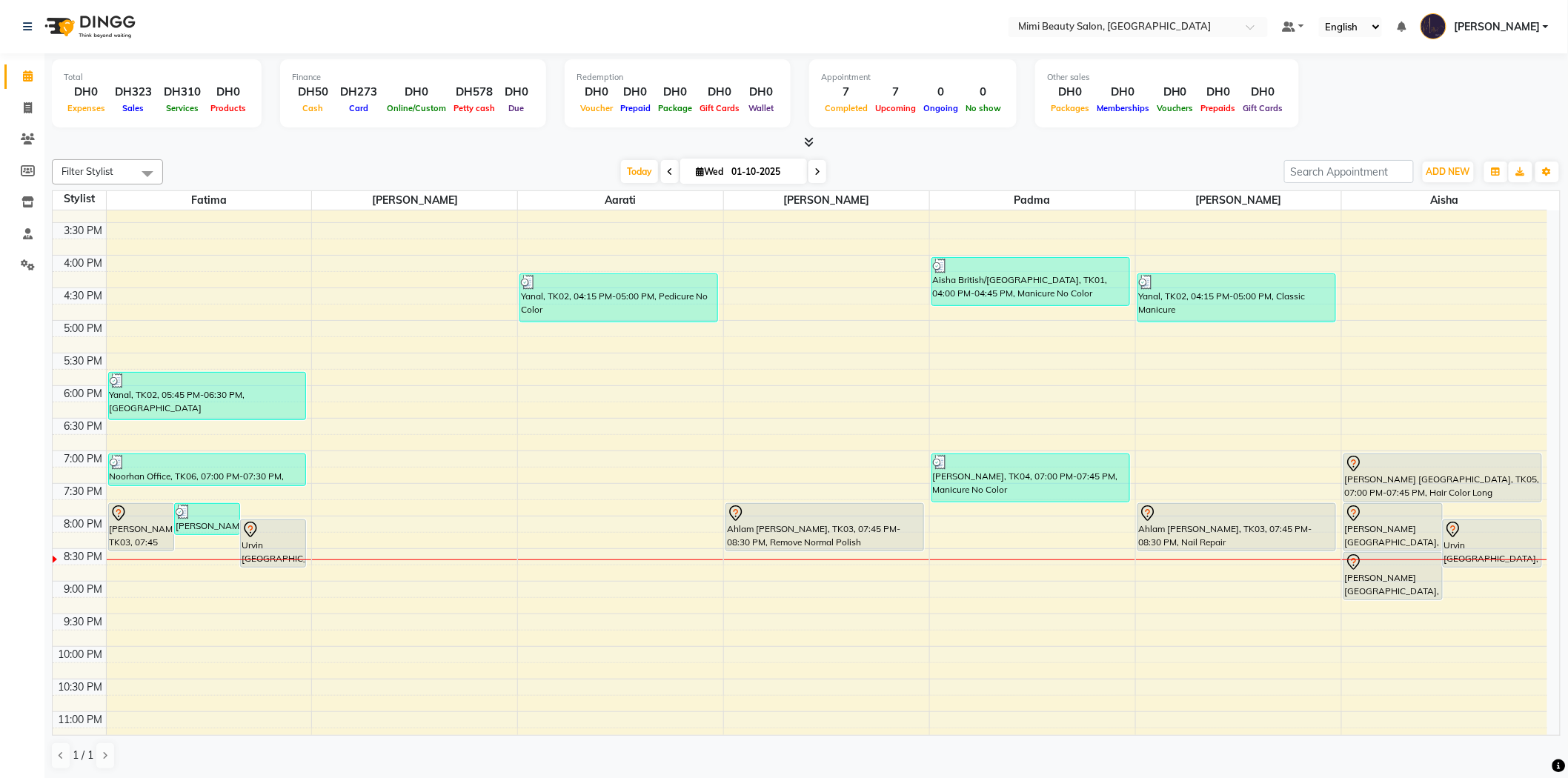
click at [261, 541] on div "Urvin [GEOGRAPHIC_DATA], TK07, 08:00 PM-08:45 PM, Blowdry Medium Hair" at bounding box center [272, 543] width 65 height 46
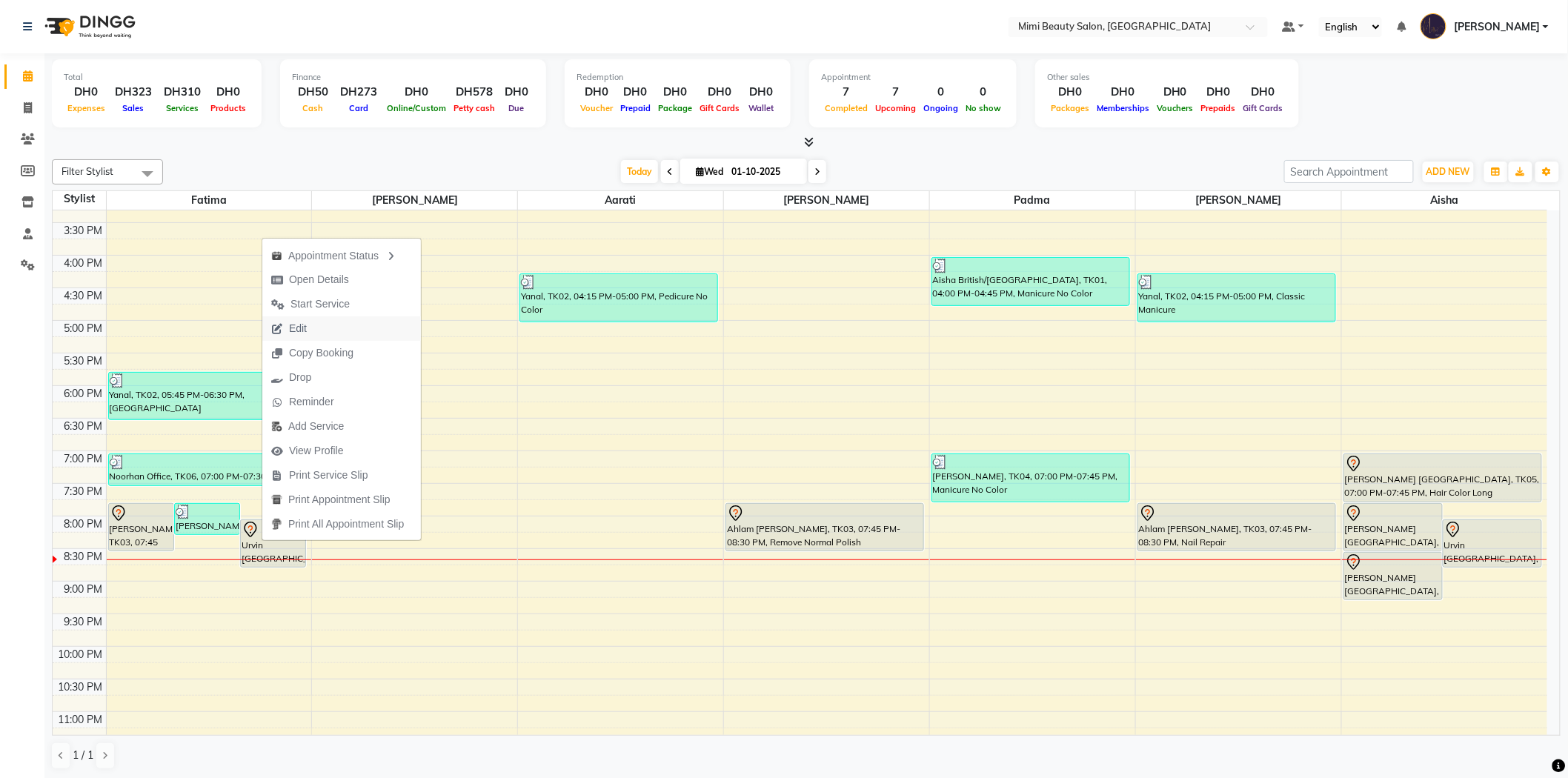
click at [317, 327] on button "Edit" at bounding box center [341, 328] width 158 height 25
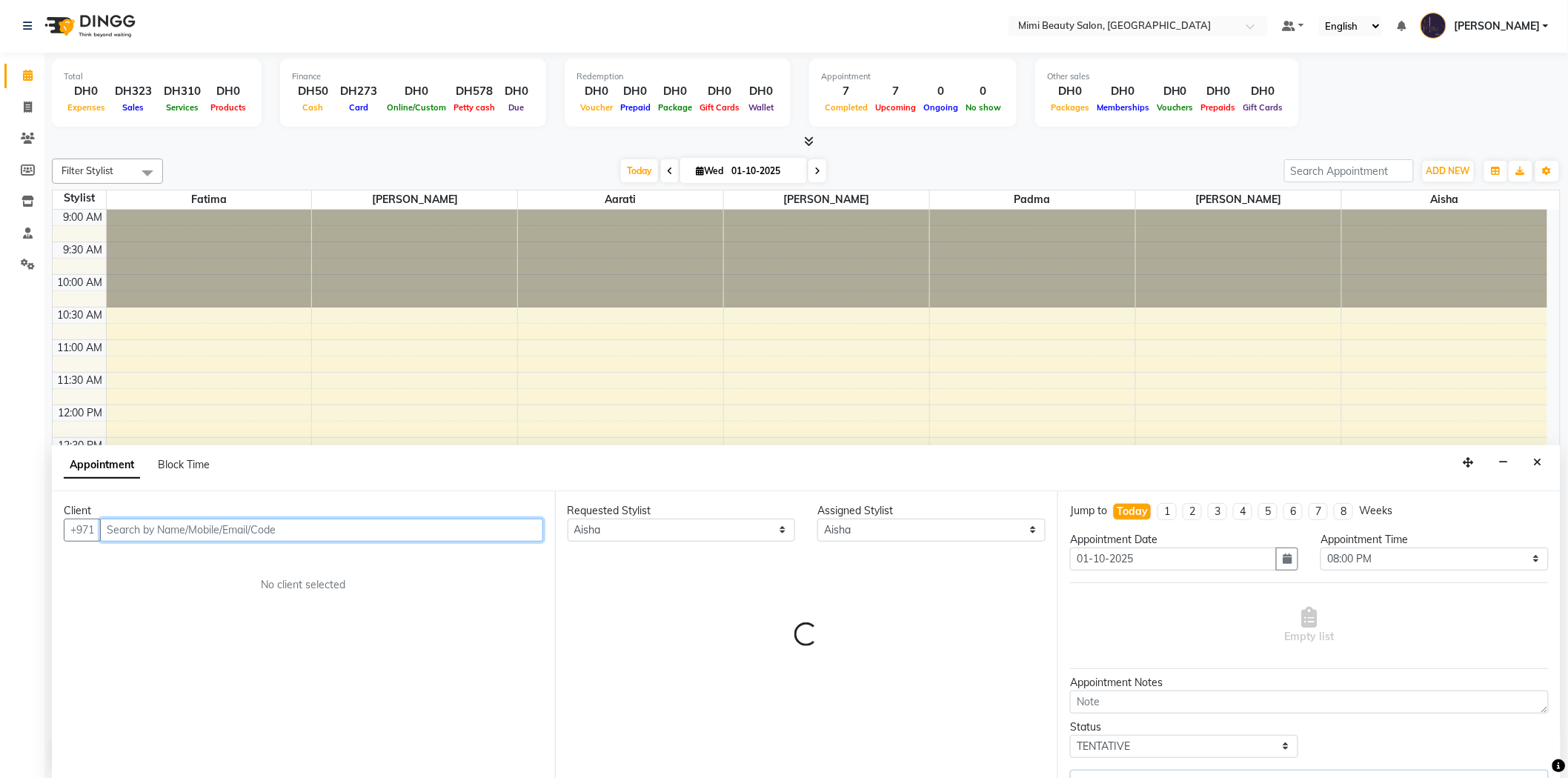
scroll to position [463, 0]
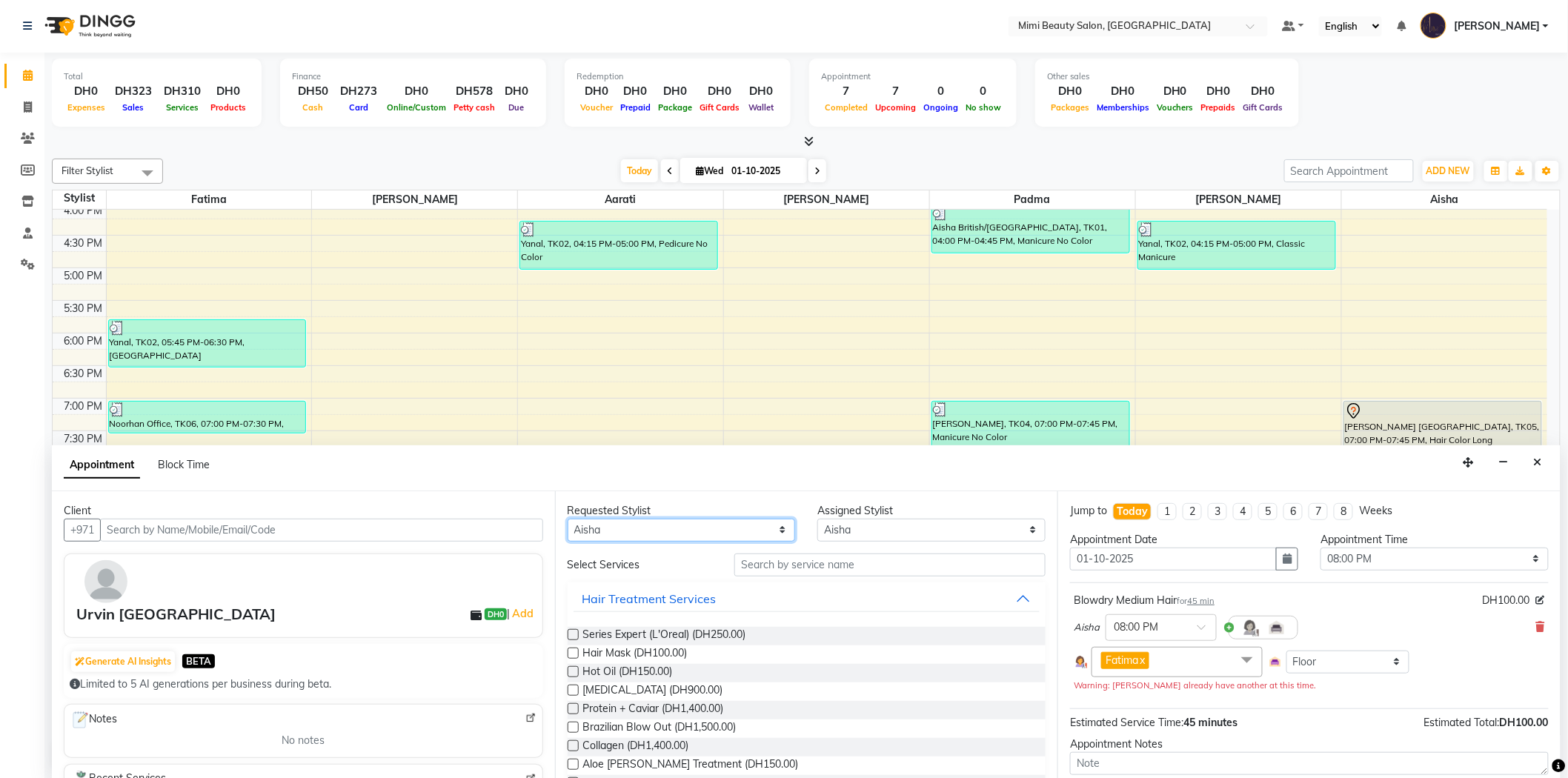
click at [617, 531] on select "Any [PERSON_NAME] [PERSON_NAME] [PERSON_NAME] [PERSON_NAME] Padma" at bounding box center [681, 530] width 228 height 23
click at [567, 518] on select "Any [PERSON_NAME] [PERSON_NAME] [PERSON_NAME] [PERSON_NAME] Padma" at bounding box center [681, 530] width 228 height 23
click at [753, 568] on input "text" at bounding box center [890, 565] width 312 height 23
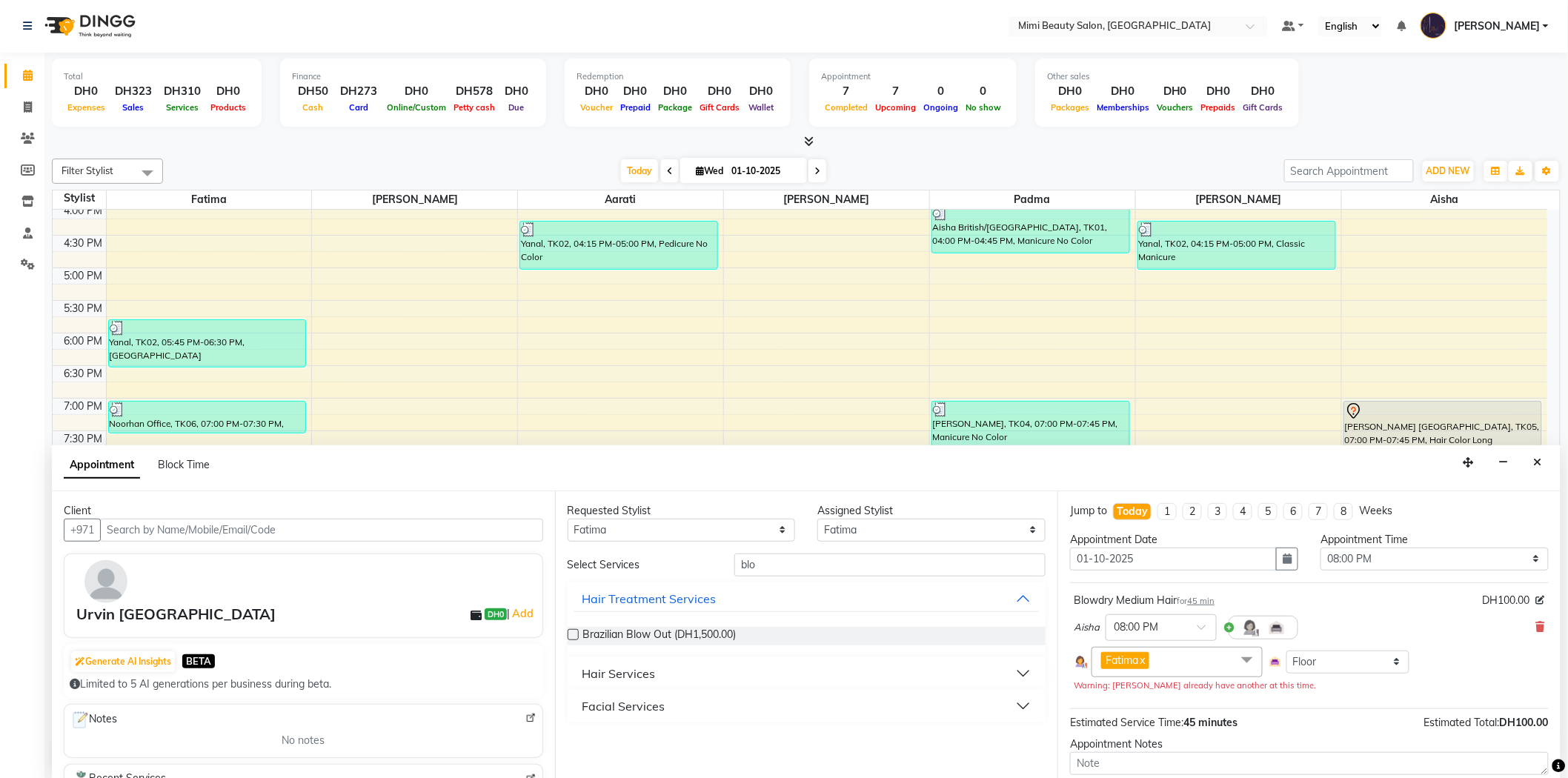
click at [682, 668] on button "Hair Services" at bounding box center [807, 673] width 466 height 26
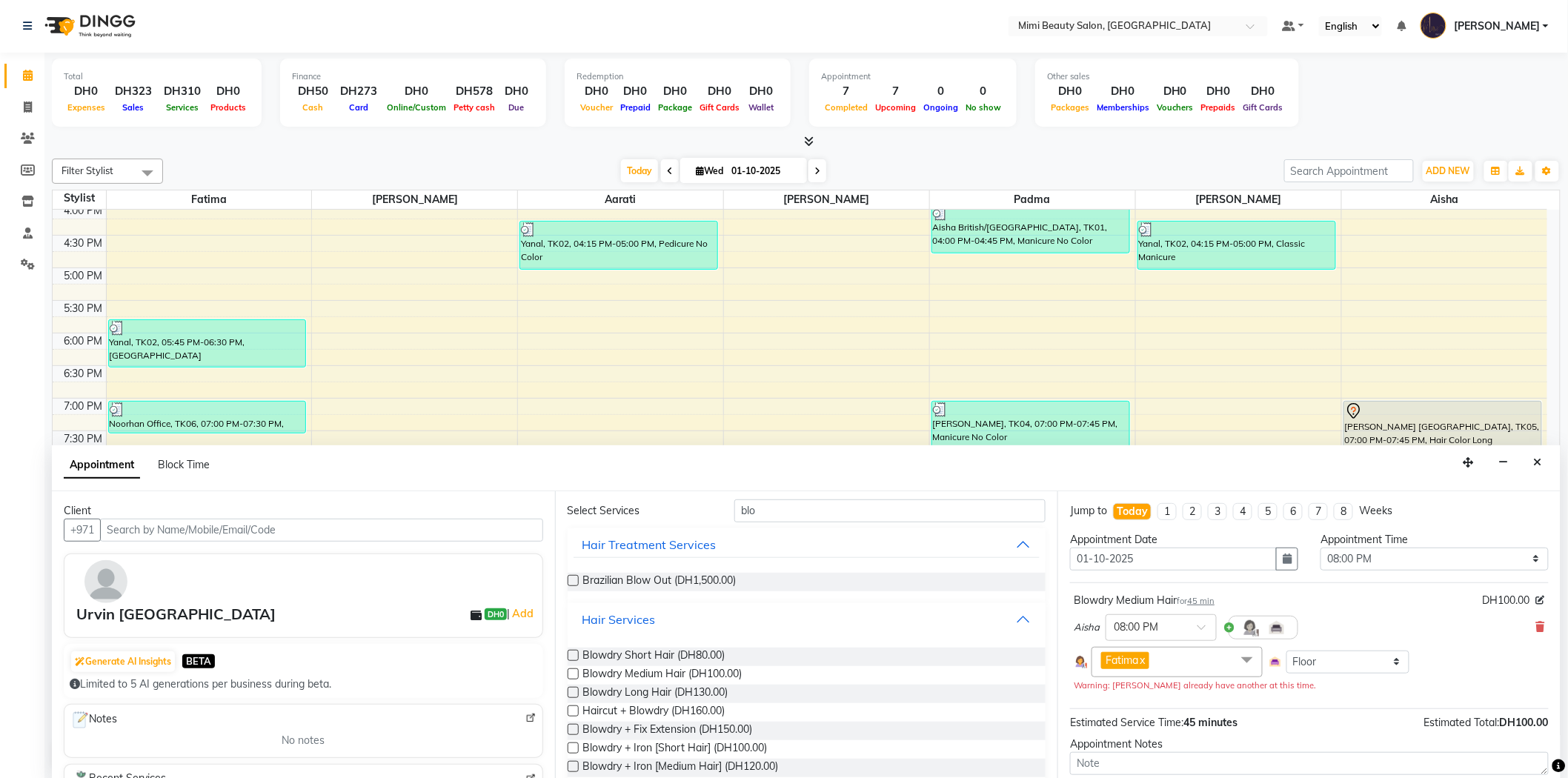
scroll to position [82, 0]
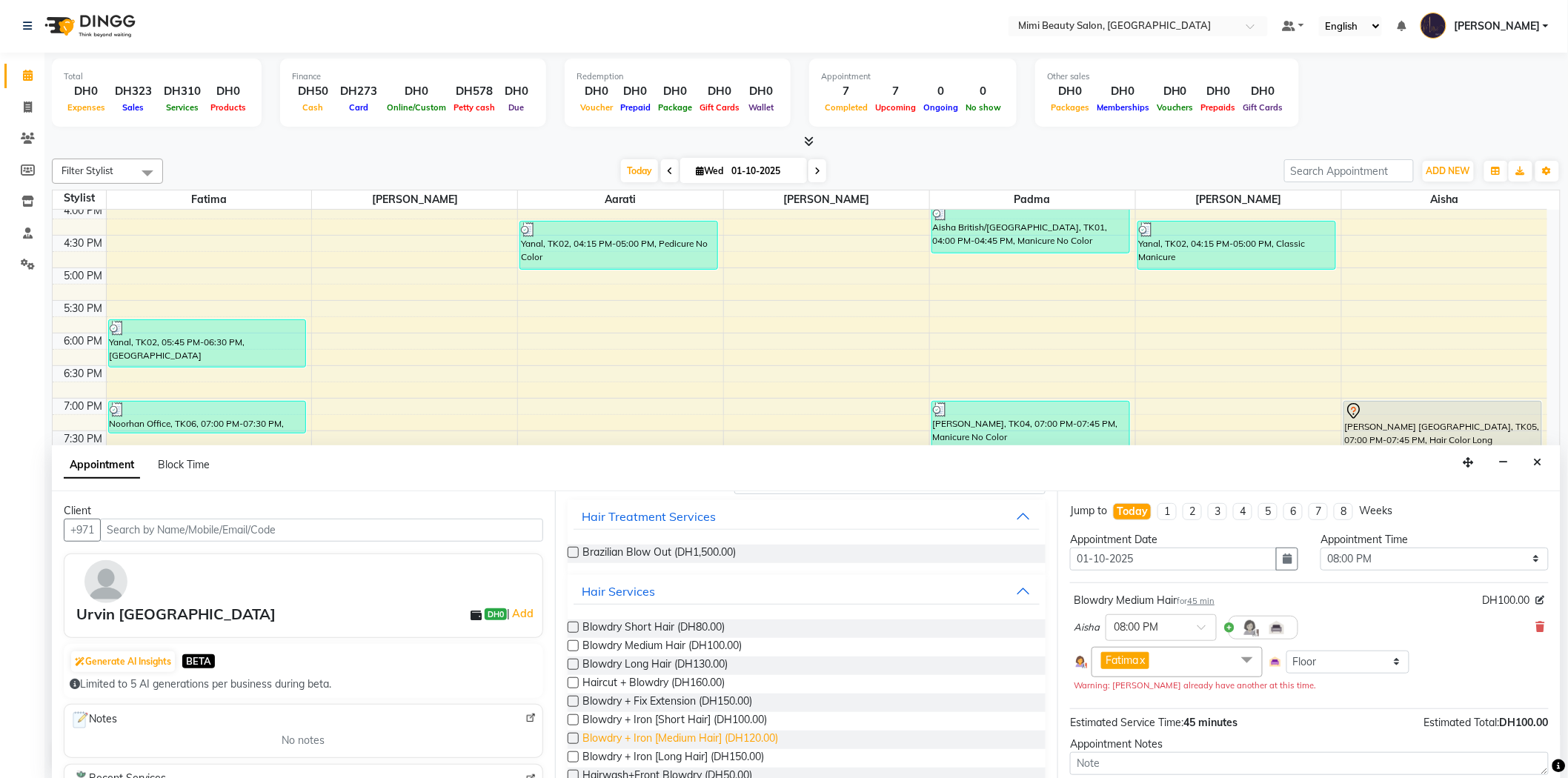
click at [677, 732] on span "Blowdry + Iron [Medium Hair] (DH120.00)" at bounding box center [681, 740] width 196 height 18
click at [1536, 625] on icon at bounding box center [1540, 626] width 9 height 10
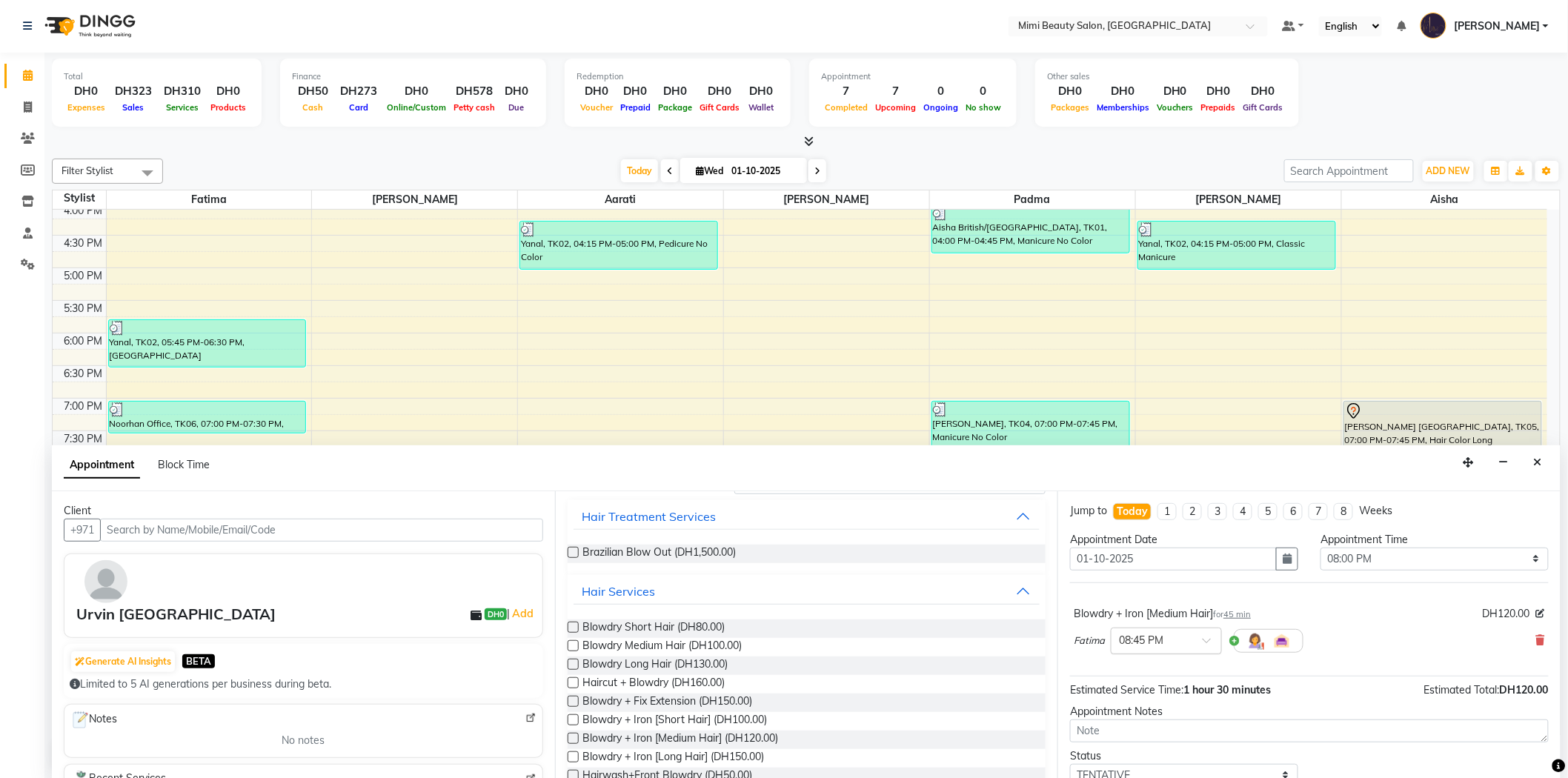
click at [1205, 637] on span at bounding box center [1211, 645] width 18 height 15
click at [1137, 663] on div "08:00 PM (Booked)" at bounding box center [1165, 658] width 109 height 29
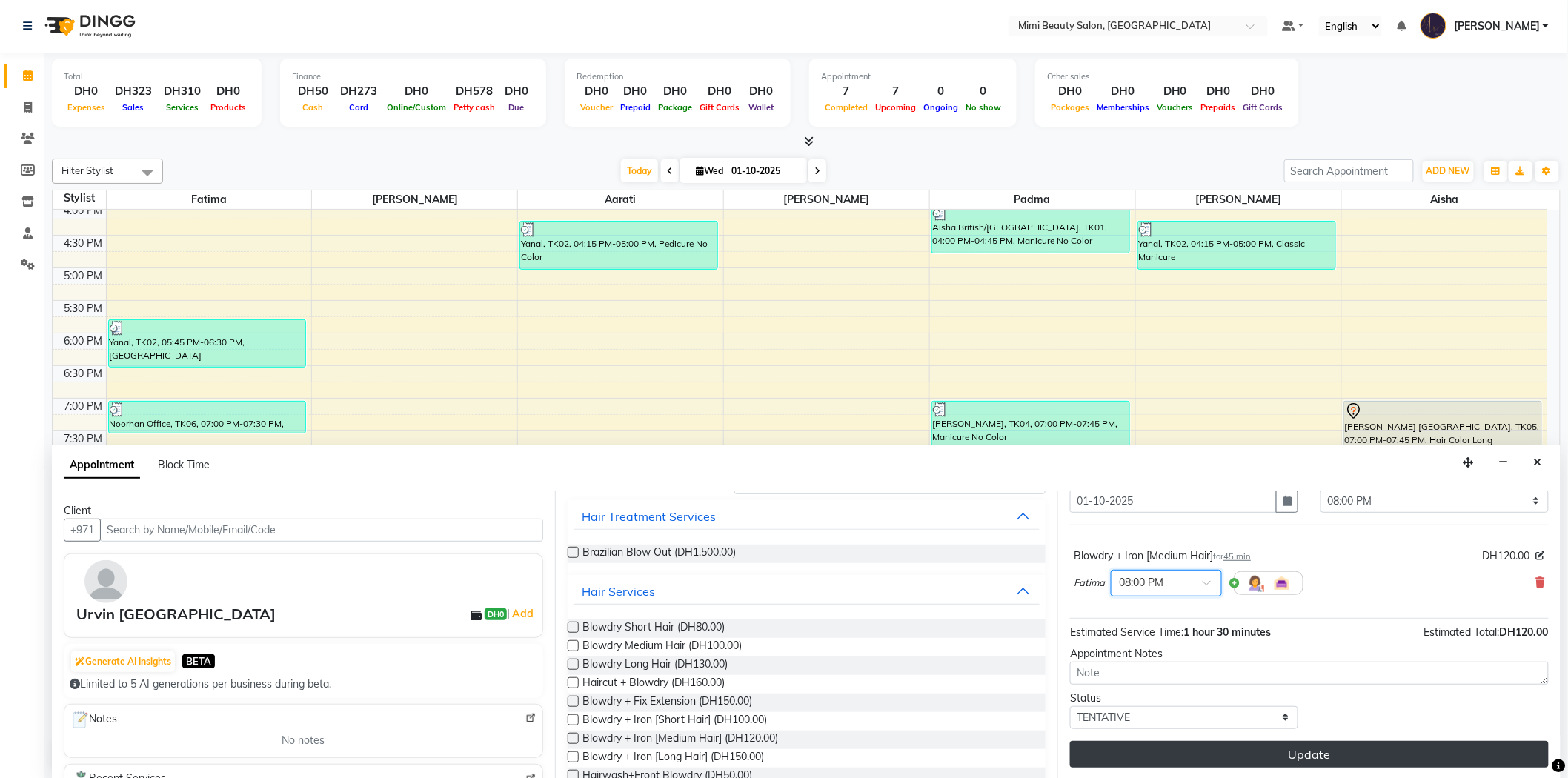
click at [1258, 750] on button "Update" at bounding box center [1308, 754] width 478 height 26
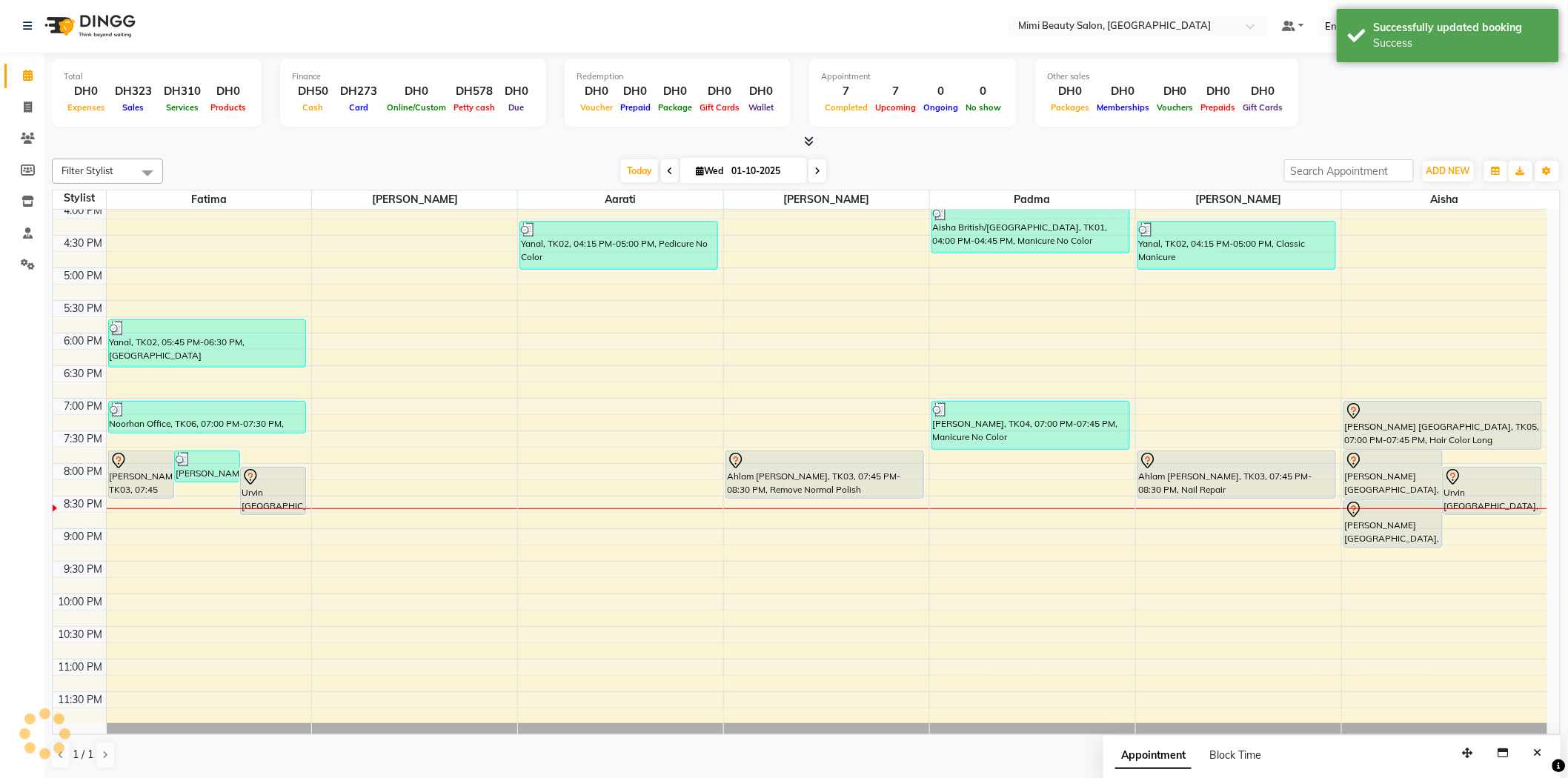
scroll to position [0, 0]
click at [267, 482] on div at bounding box center [272, 478] width 63 height 18
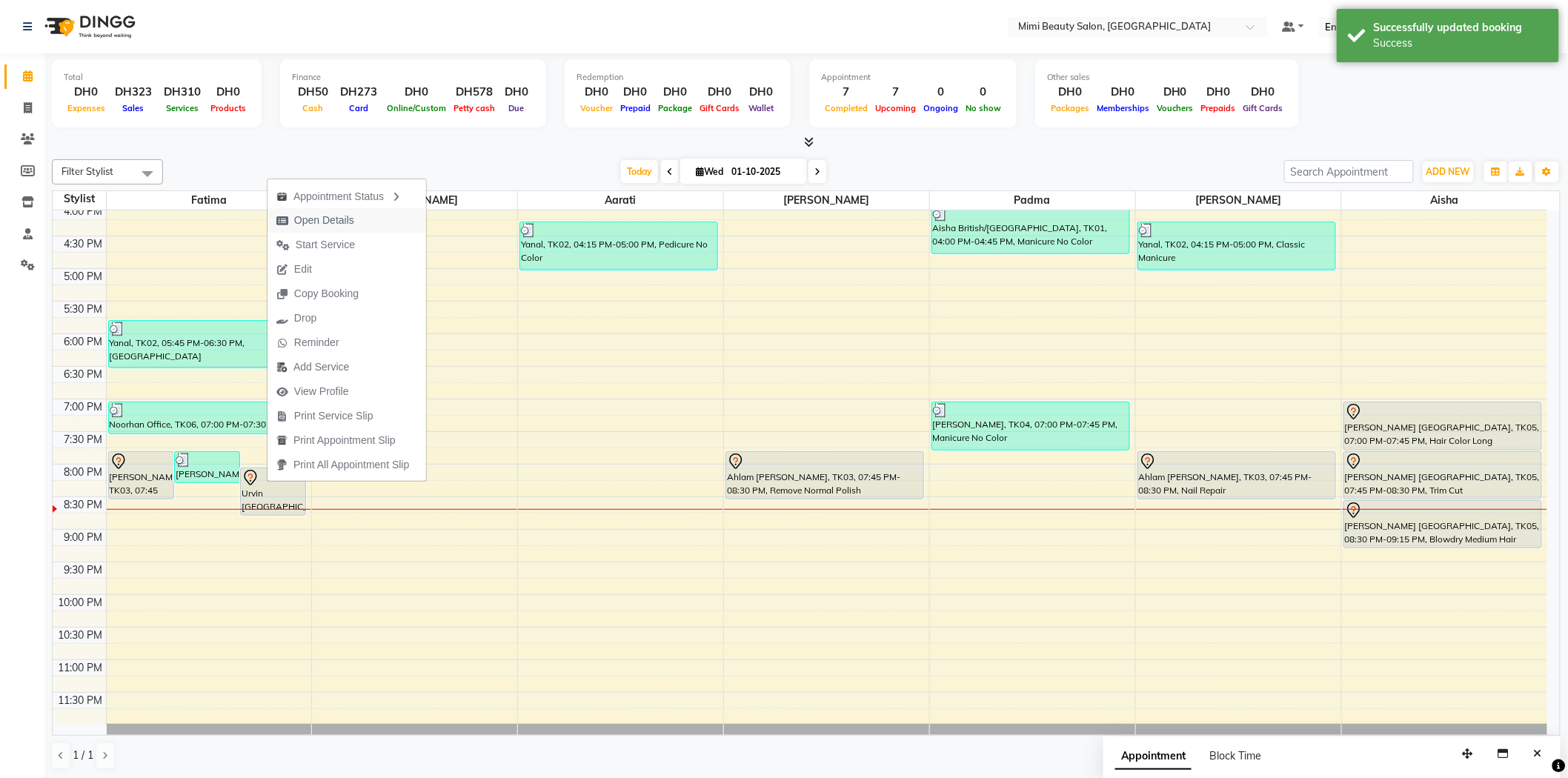
click at [322, 220] on span "Open Details" at bounding box center [324, 220] width 60 height 15
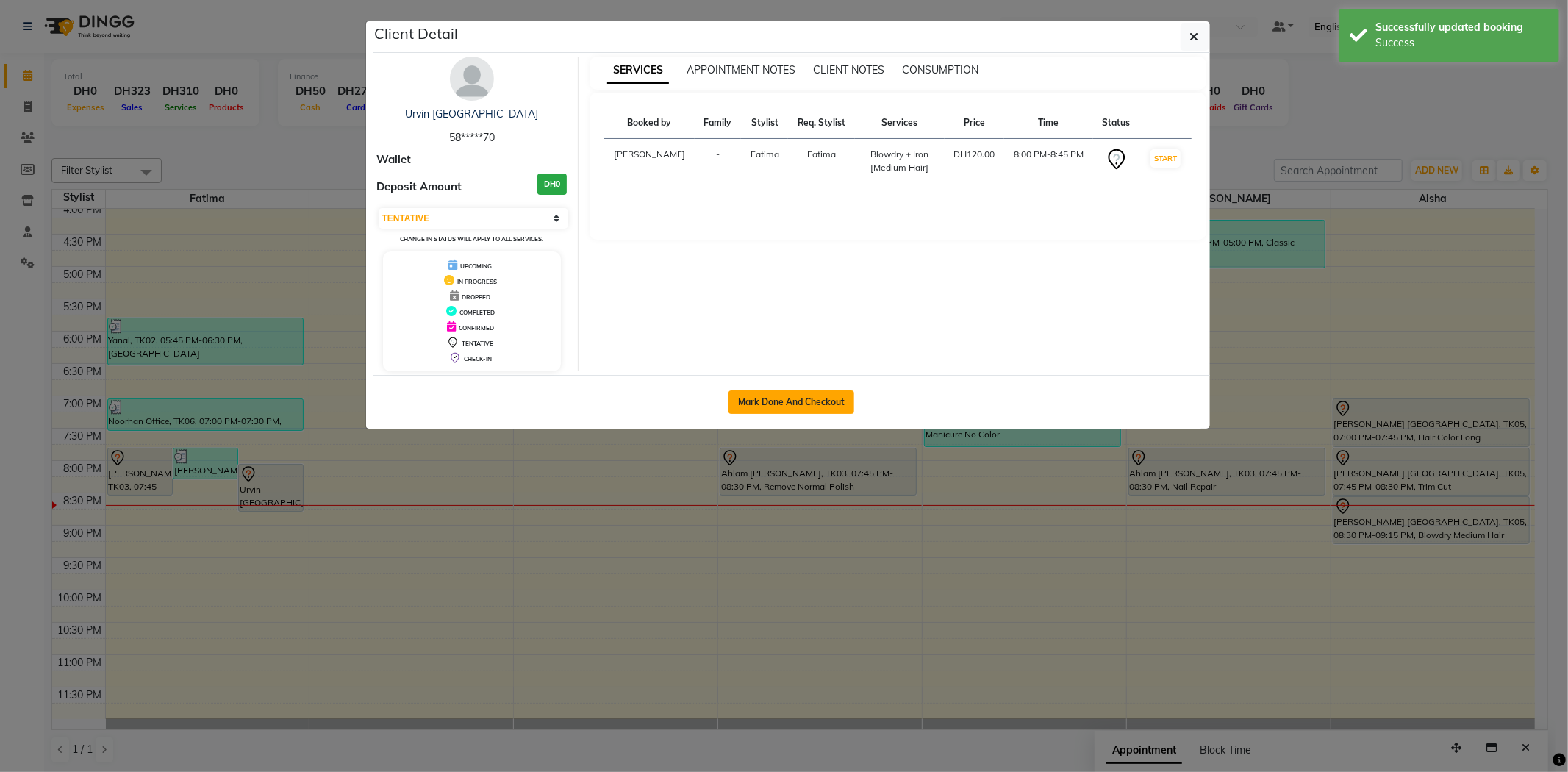
click at [792, 403] on button "Mark Done And Checkout" at bounding box center [791, 403] width 126 height 24
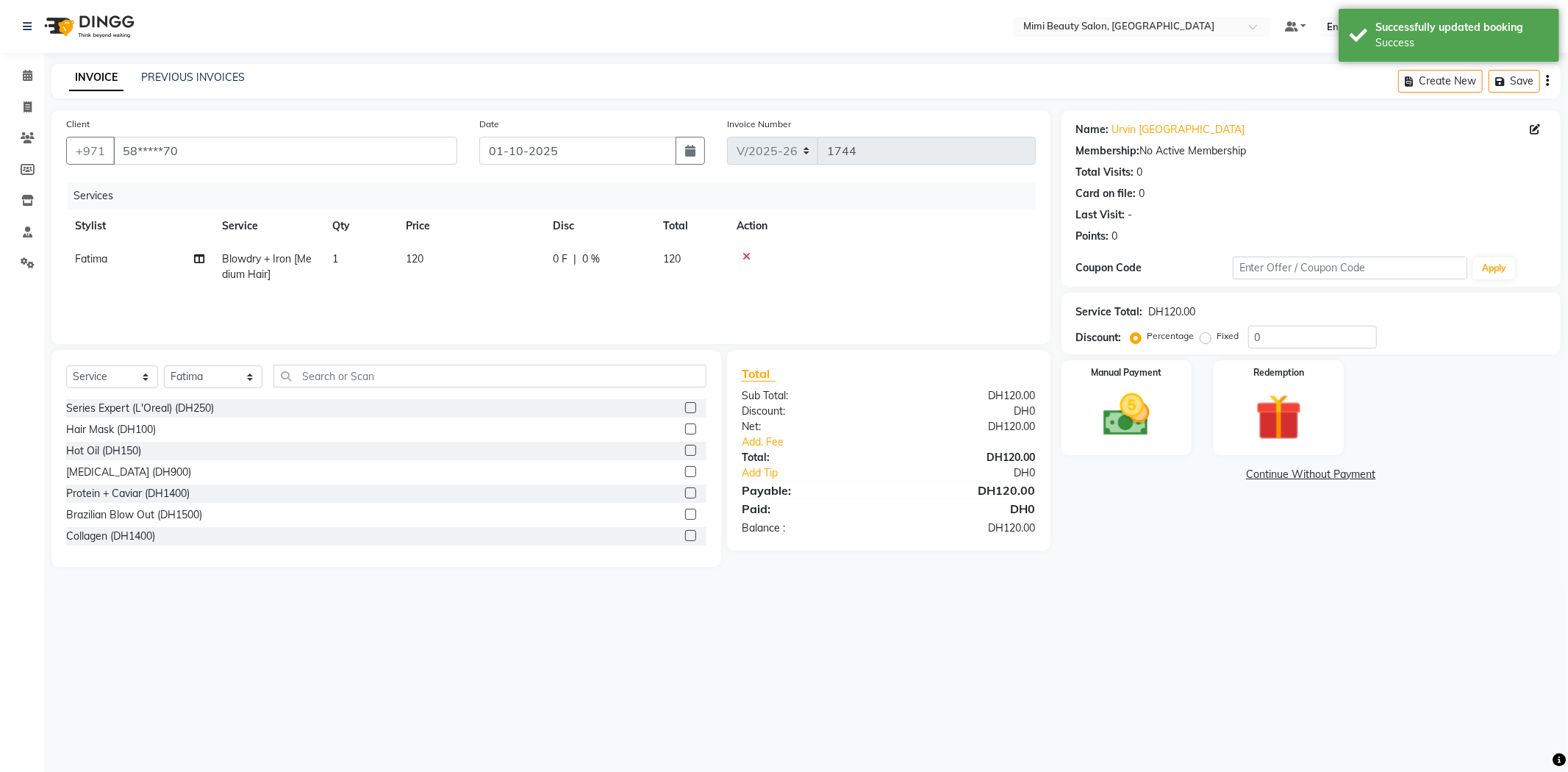
click at [409, 258] on span "120" at bounding box center [415, 258] width 17 height 13
drag, startPoint x: 550, startPoint y: 265, endPoint x: 447, endPoint y: 260, distance: 103.1
click at [447, 260] on tr "[PERSON_NAME] [PERSON_NAME] Alya [MEDICAL_DATA][PERSON_NAME] [PERSON_NAME] [PER…" at bounding box center [550, 273] width 969 height 63
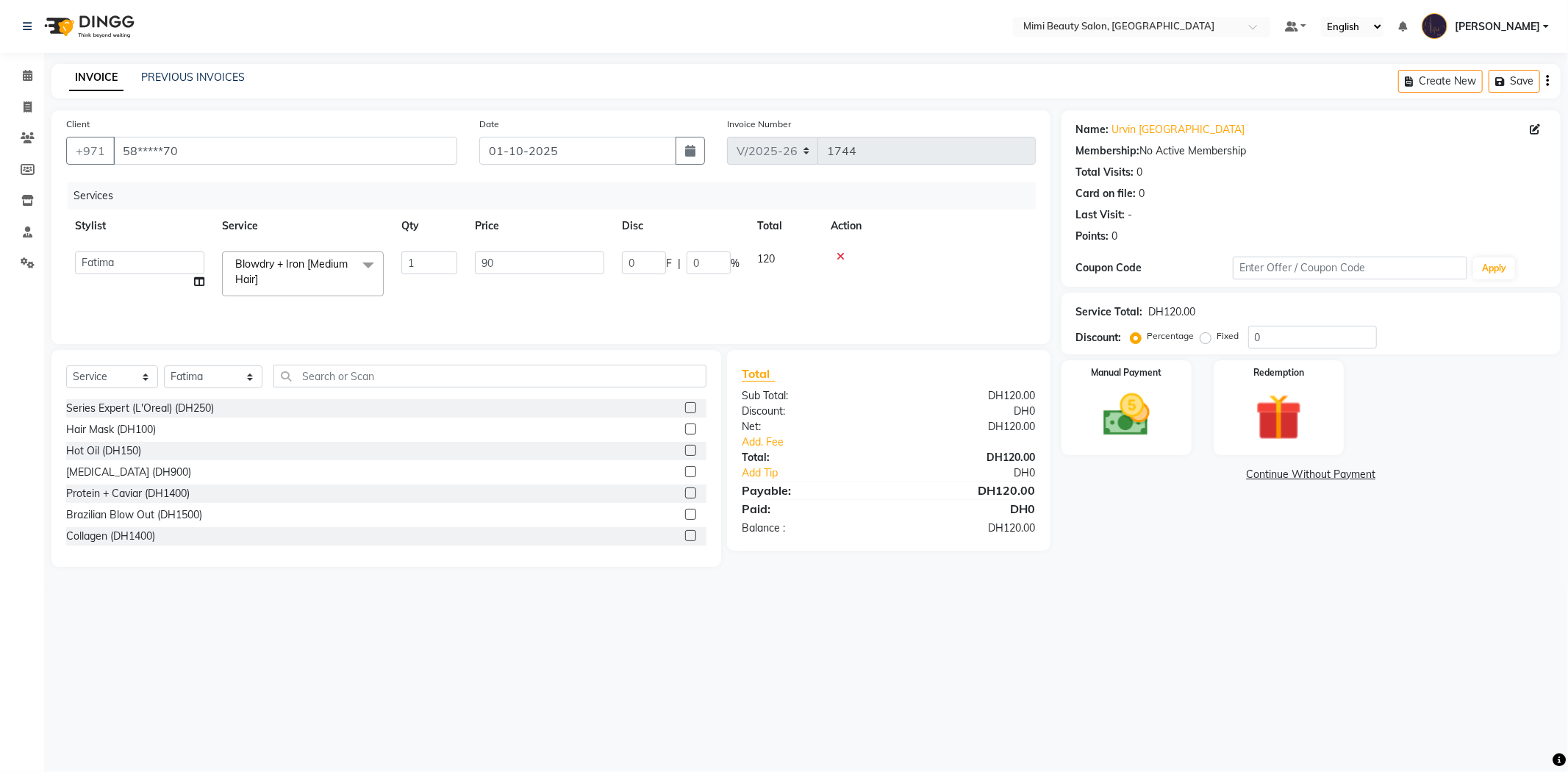
click at [461, 297] on div "Services Stylist Service Qty Price Disc Total Action [PERSON_NAME] [PERSON_NAME…" at bounding box center [550, 256] width 969 height 147
click at [421, 260] on td "90" at bounding box center [471, 266] width 147 height 48
drag, startPoint x: 530, startPoint y: 262, endPoint x: 476, endPoint y: 262, distance: 54.0
click at [476, 262] on input "90" at bounding box center [539, 262] width 129 height 23
click at [765, 443] on link "Add. Fee" at bounding box center [889, 441] width 316 height 15
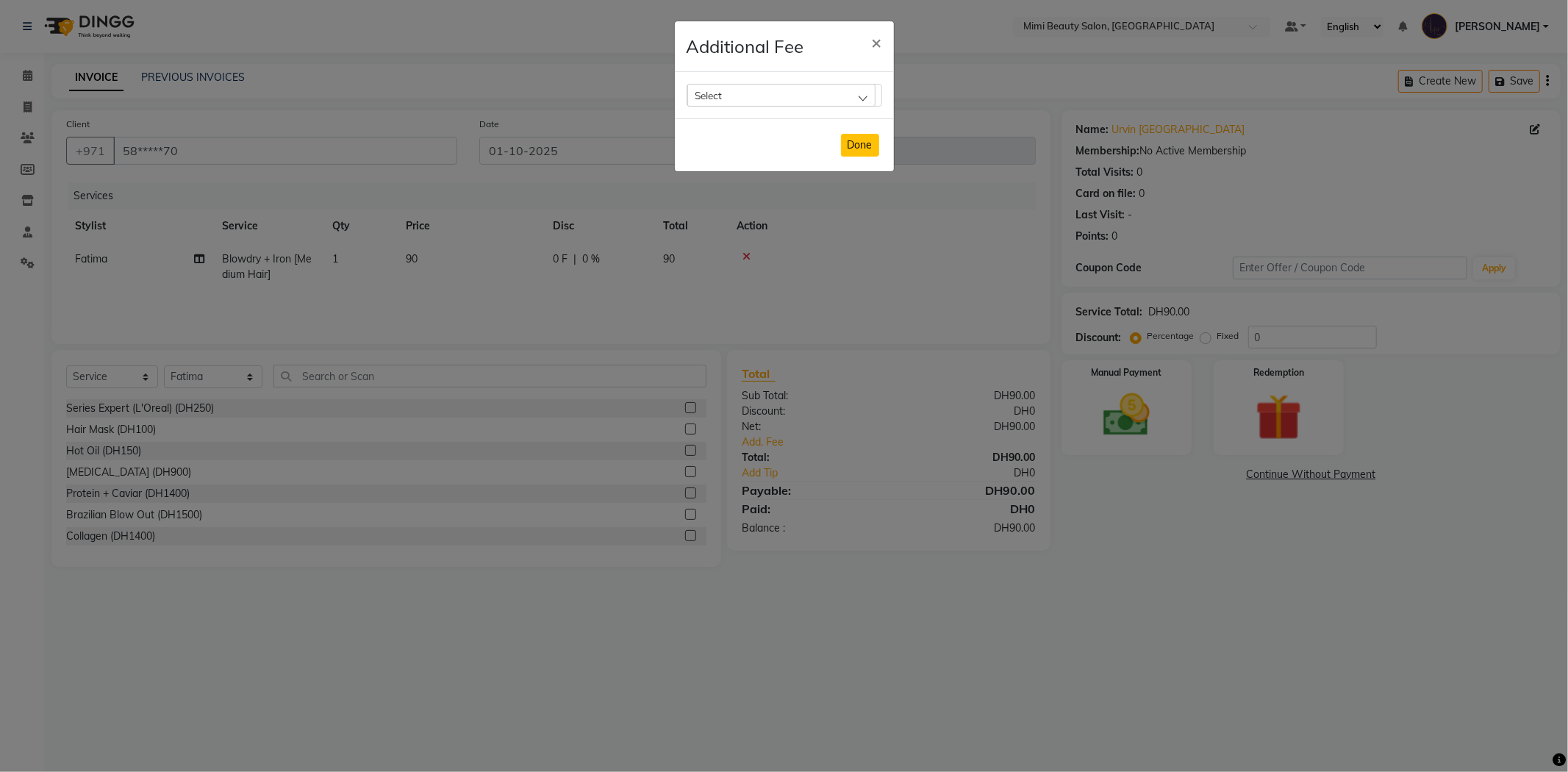
click at [865, 147] on button "Done" at bounding box center [860, 145] width 38 height 23
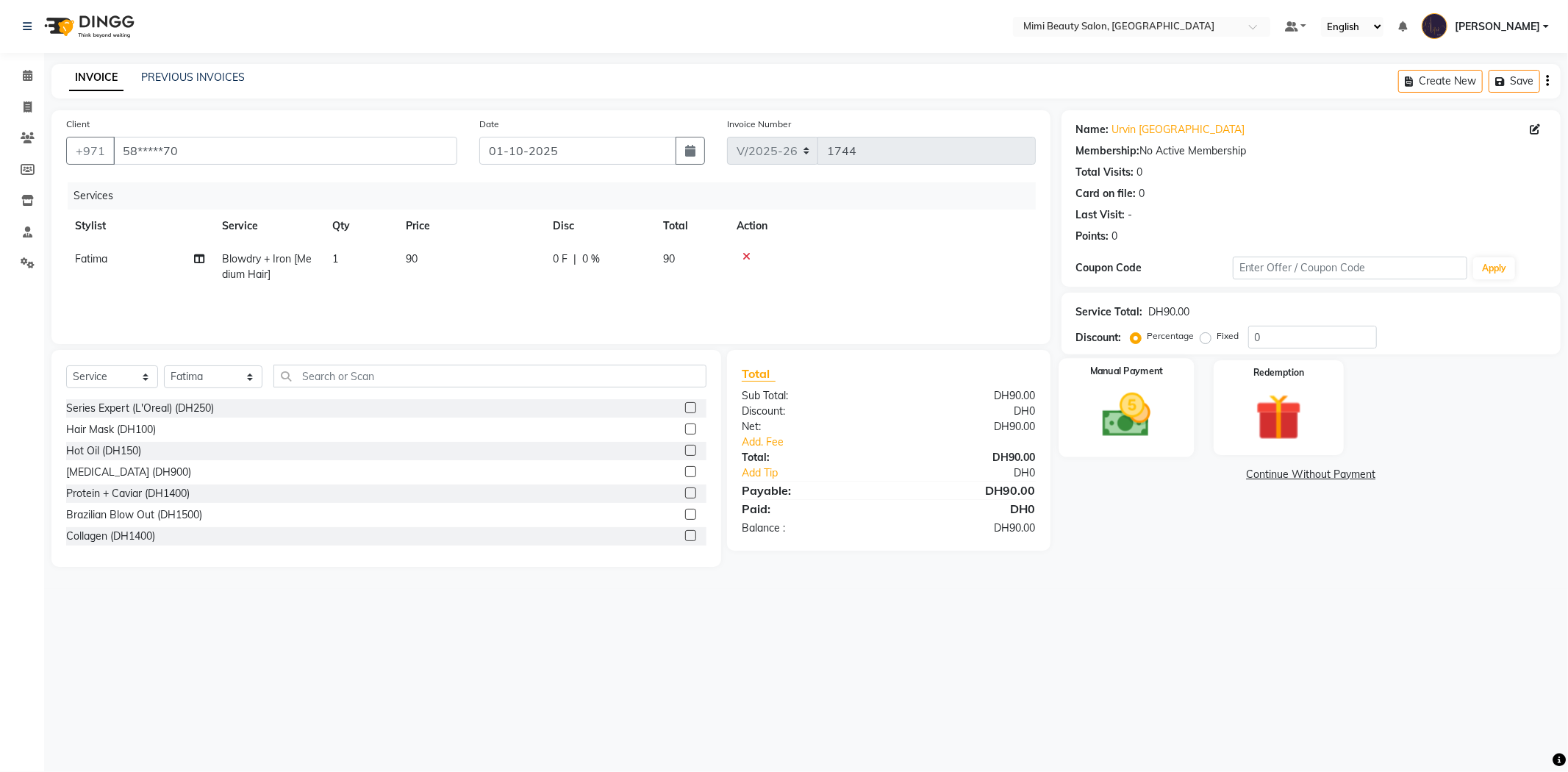
click at [1121, 402] on img at bounding box center [1126, 415] width 78 height 55
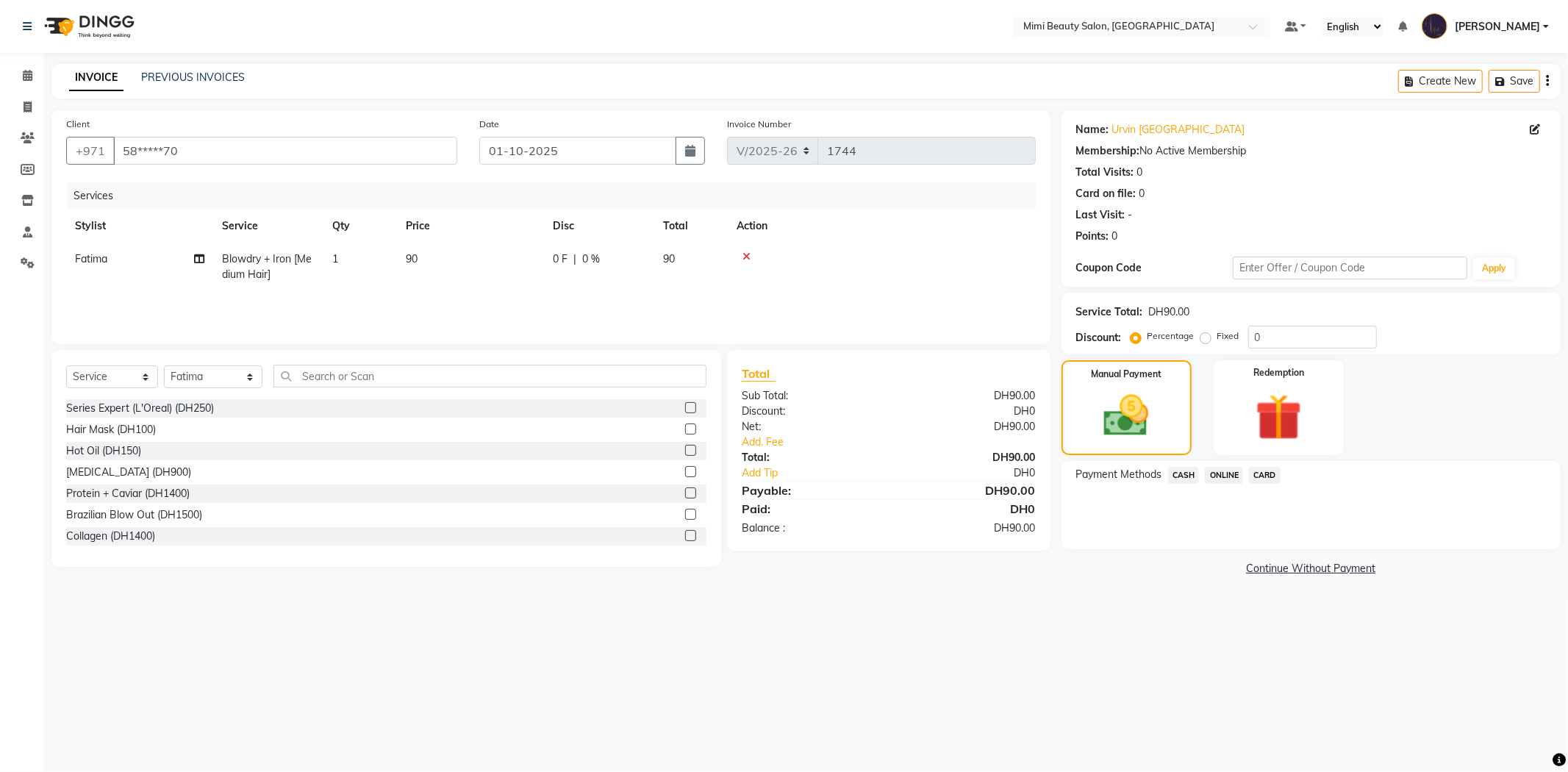
click at [1181, 480] on span "CASH" at bounding box center [1184, 475] width 32 height 17
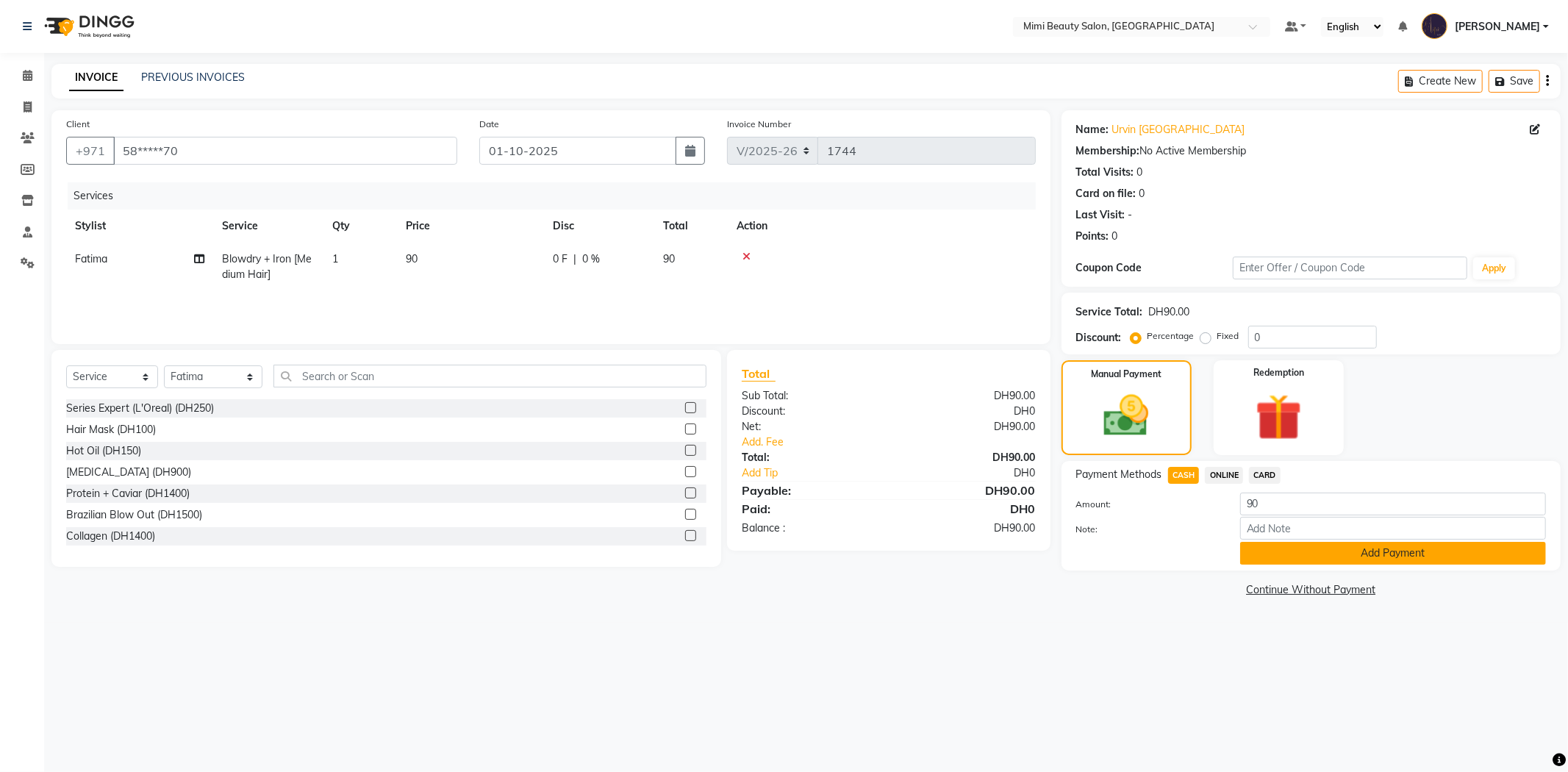
click at [1272, 556] on button "Add Payment" at bounding box center [1394, 553] width 306 height 23
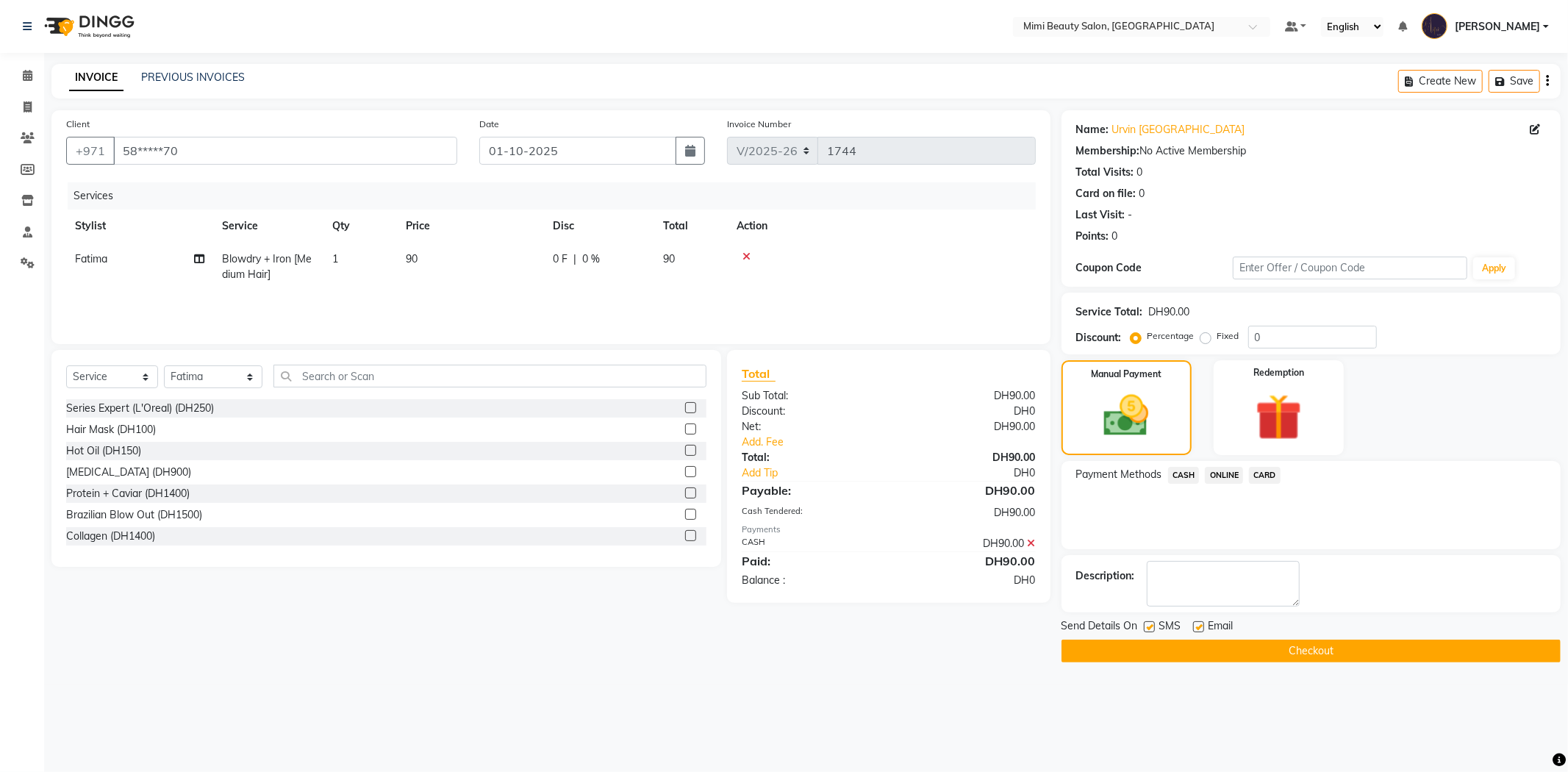
click at [1362, 651] on button "Checkout" at bounding box center [1311, 651] width 499 height 23
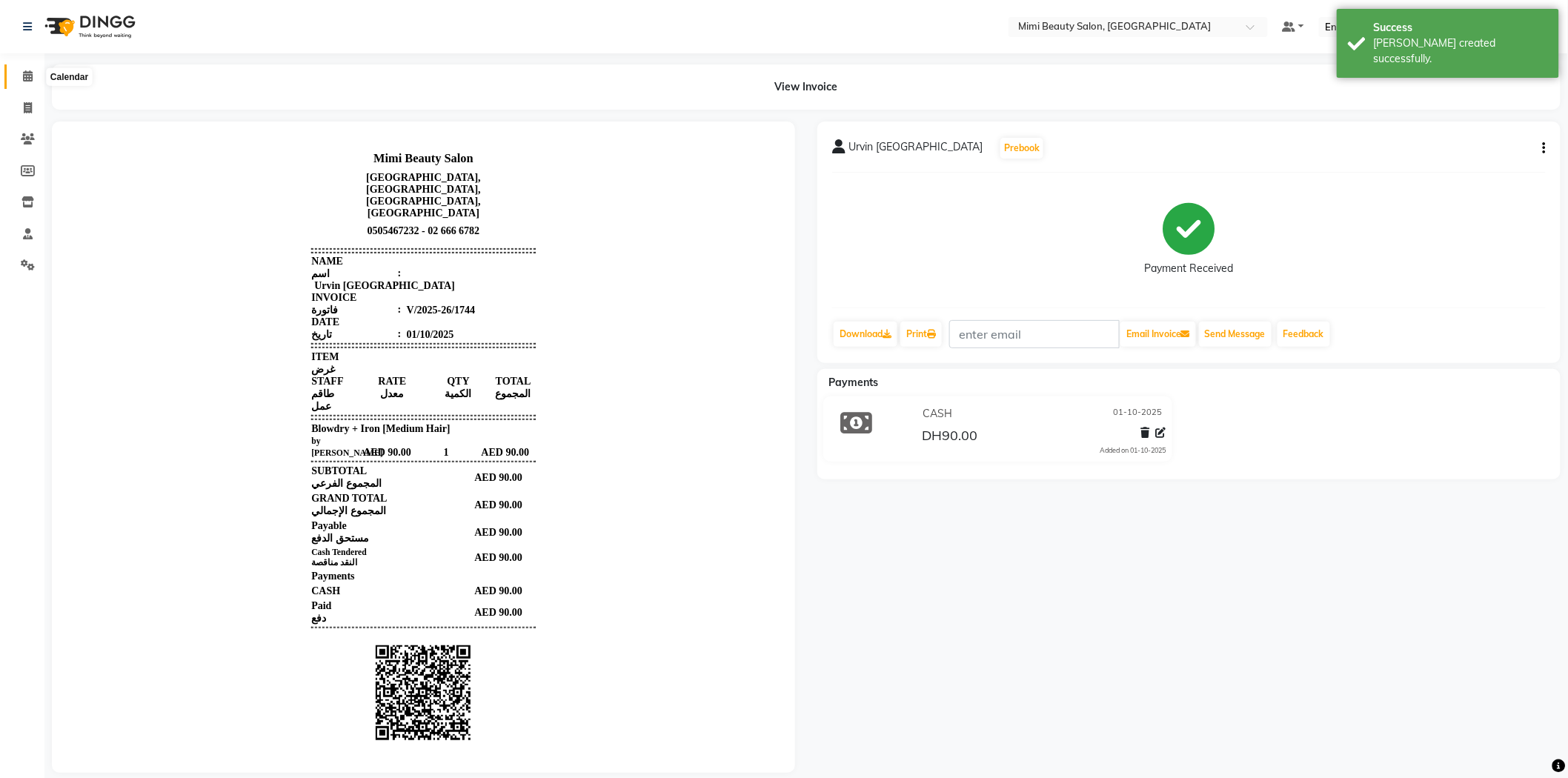
click at [30, 79] on icon at bounding box center [28, 76] width 10 height 11
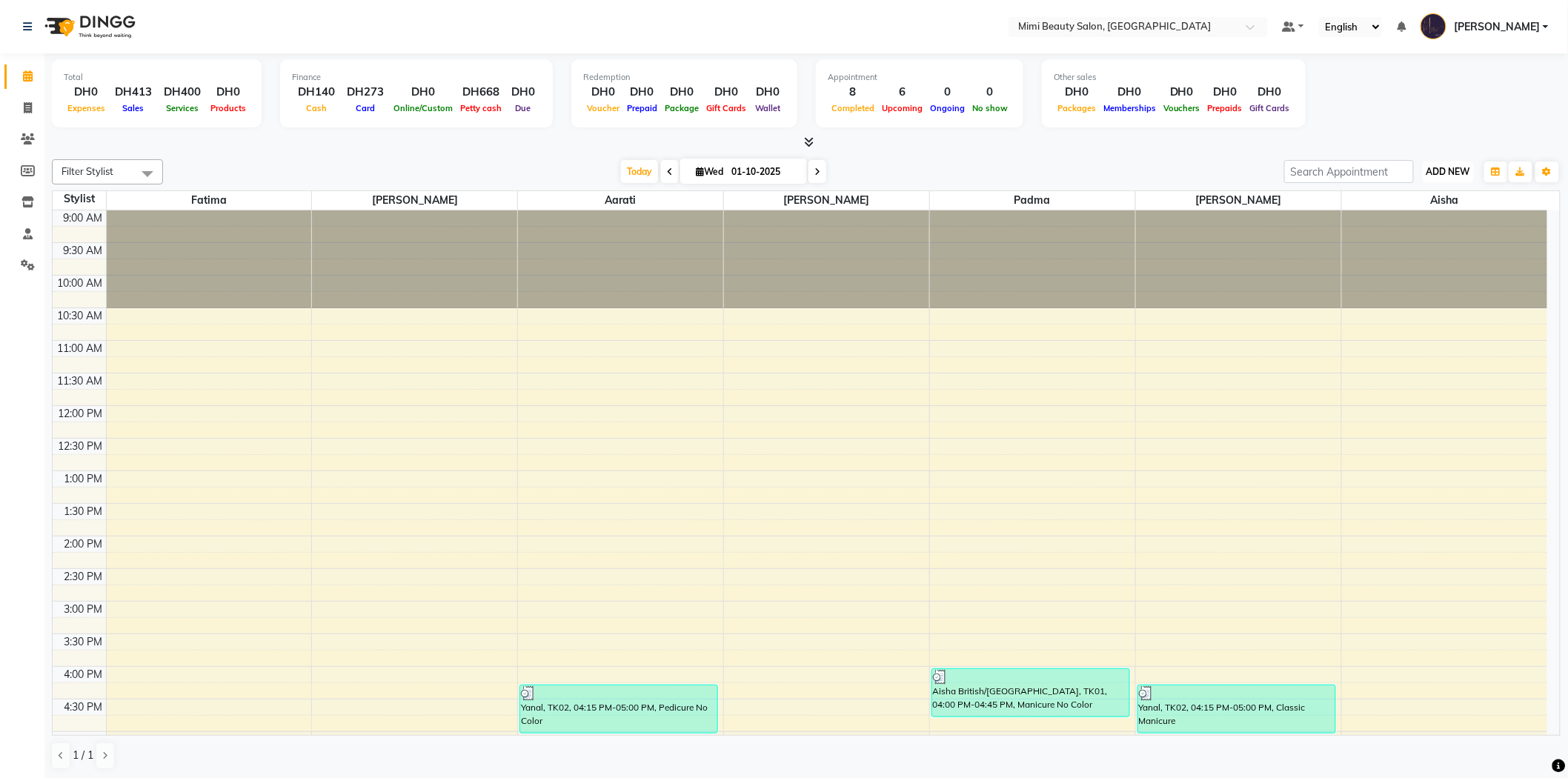
click at [1447, 169] on span "ADD NEW" at bounding box center [1448, 172] width 44 height 11
click at [1425, 278] on link "Add Transaction" at bounding box center [1415, 276] width 117 height 19
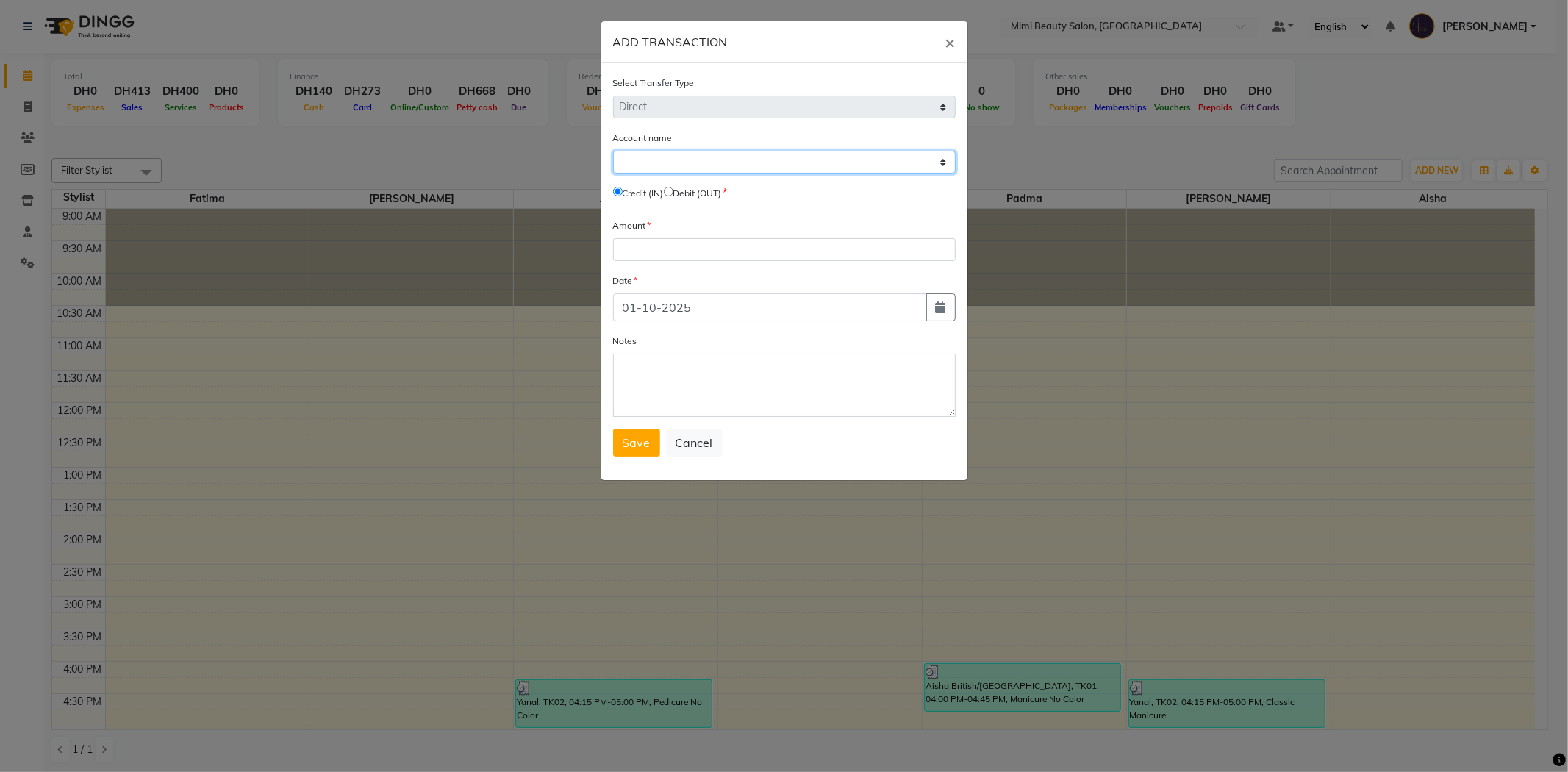
click at [695, 166] on select "Select [PERSON_NAME] Cash Expense Account" at bounding box center [785, 162] width 342 height 23
click at [614, 151] on select "Select [PERSON_NAME] Cash Expense Account" at bounding box center [785, 162] width 342 height 23
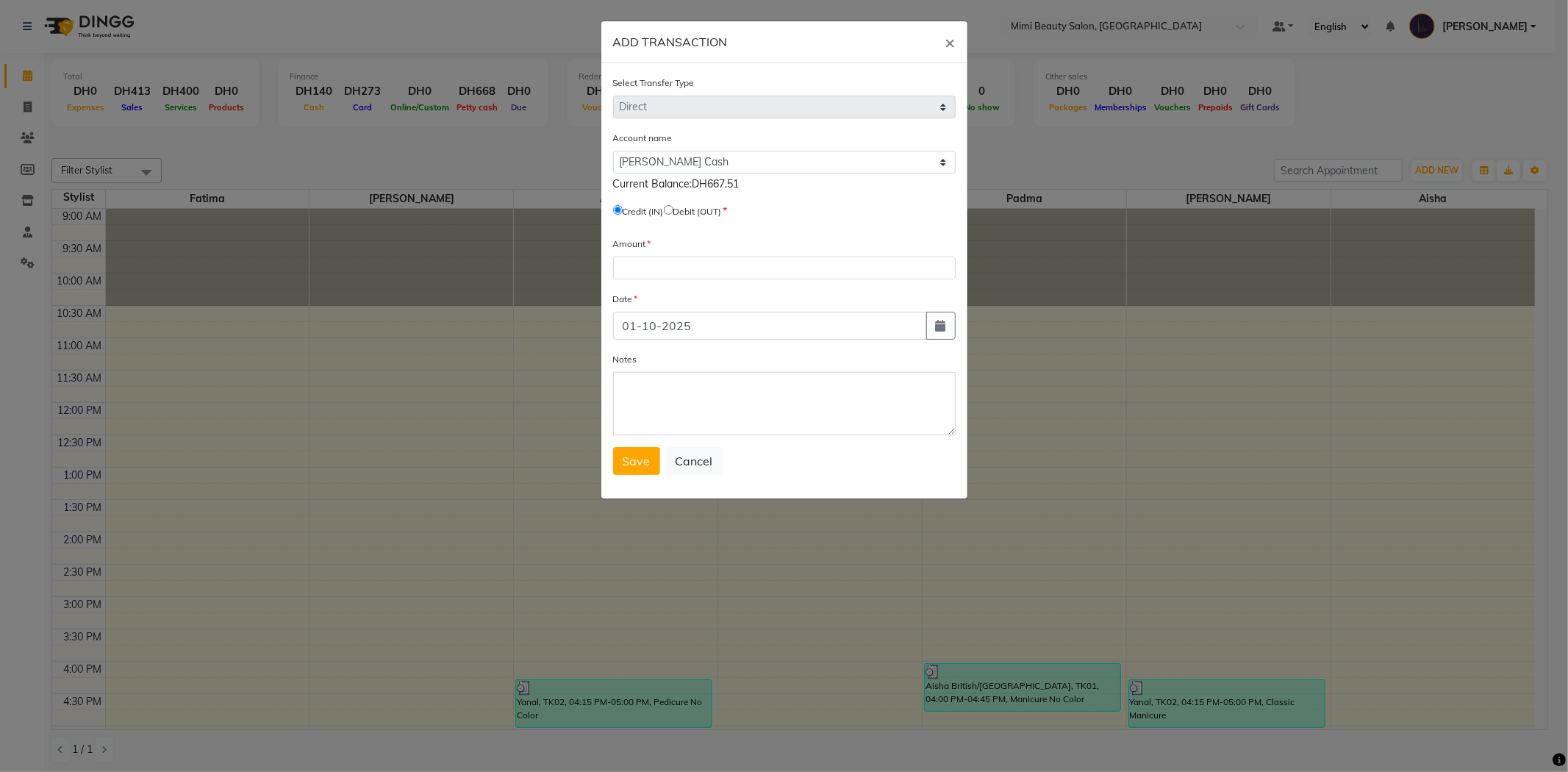
click at [674, 210] on input "radio" at bounding box center [669, 210] width 10 height 10
click at [671, 273] on input "number" at bounding box center [785, 268] width 342 height 23
click at [655, 420] on textarea "Notes" at bounding box center [785, 403] width 342 height 63
click at [623, 463] on span "Save" at bounding box center [637, 461] width 28 height 15
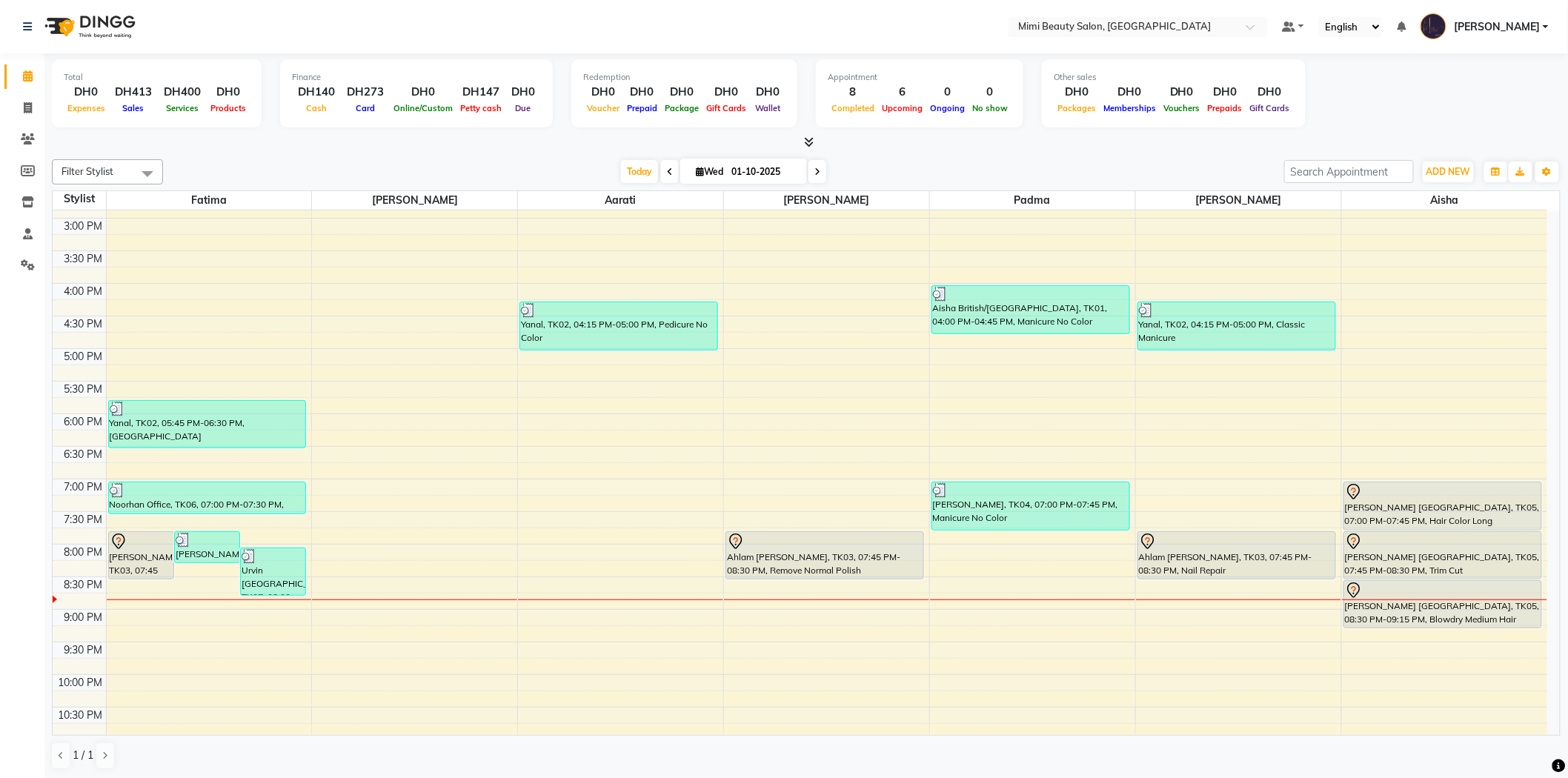
scroll to position [411, 0]
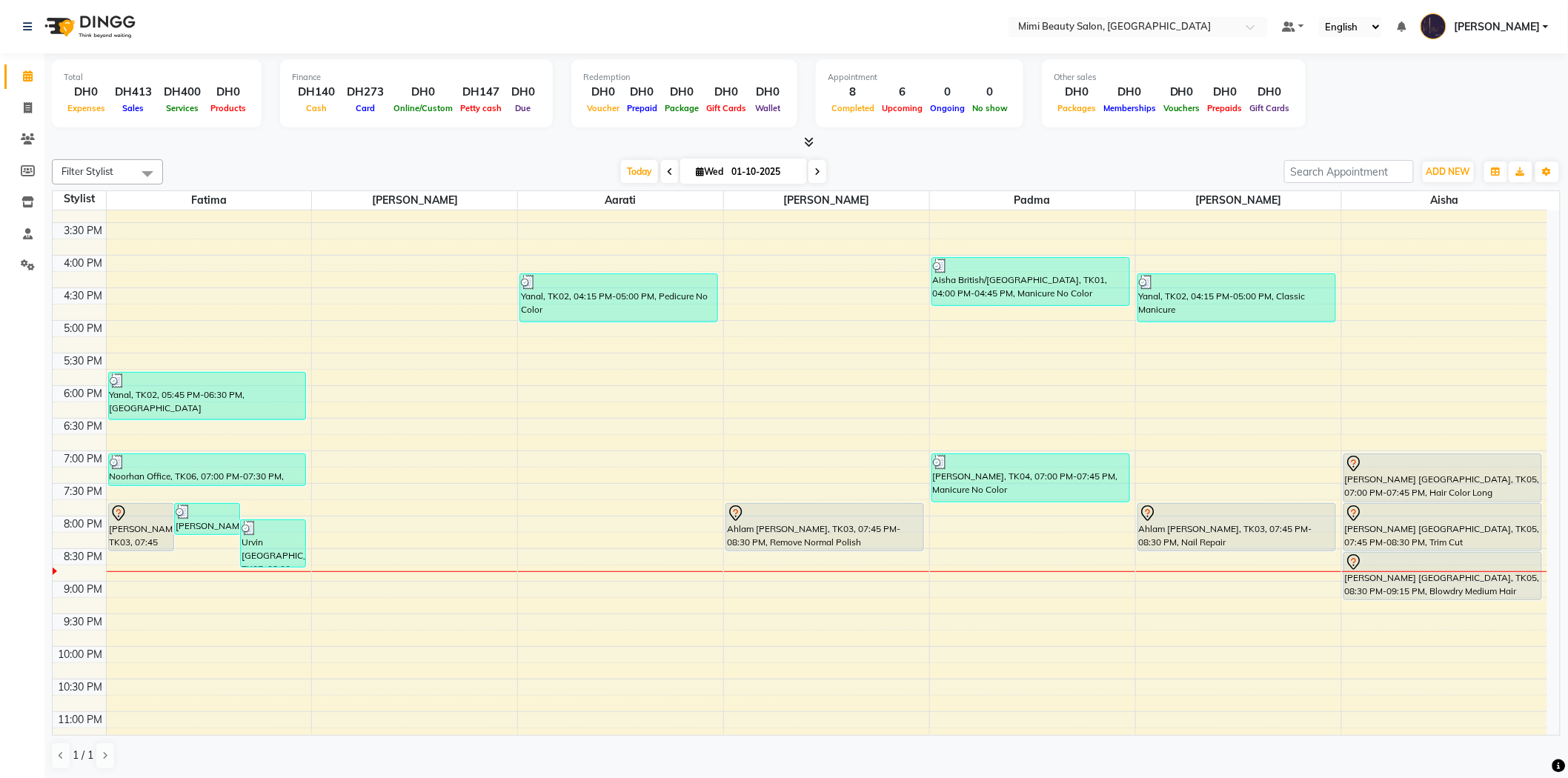
click at [574, 574] on div "9:00 AM 9:30 AM 10:00 AM 10:30 AM 11:00 AM 11:30 AM 12:00 PM 12:30 PM 1:00 PM 1…" at bounding box center [800, 288] width 1495 height 977
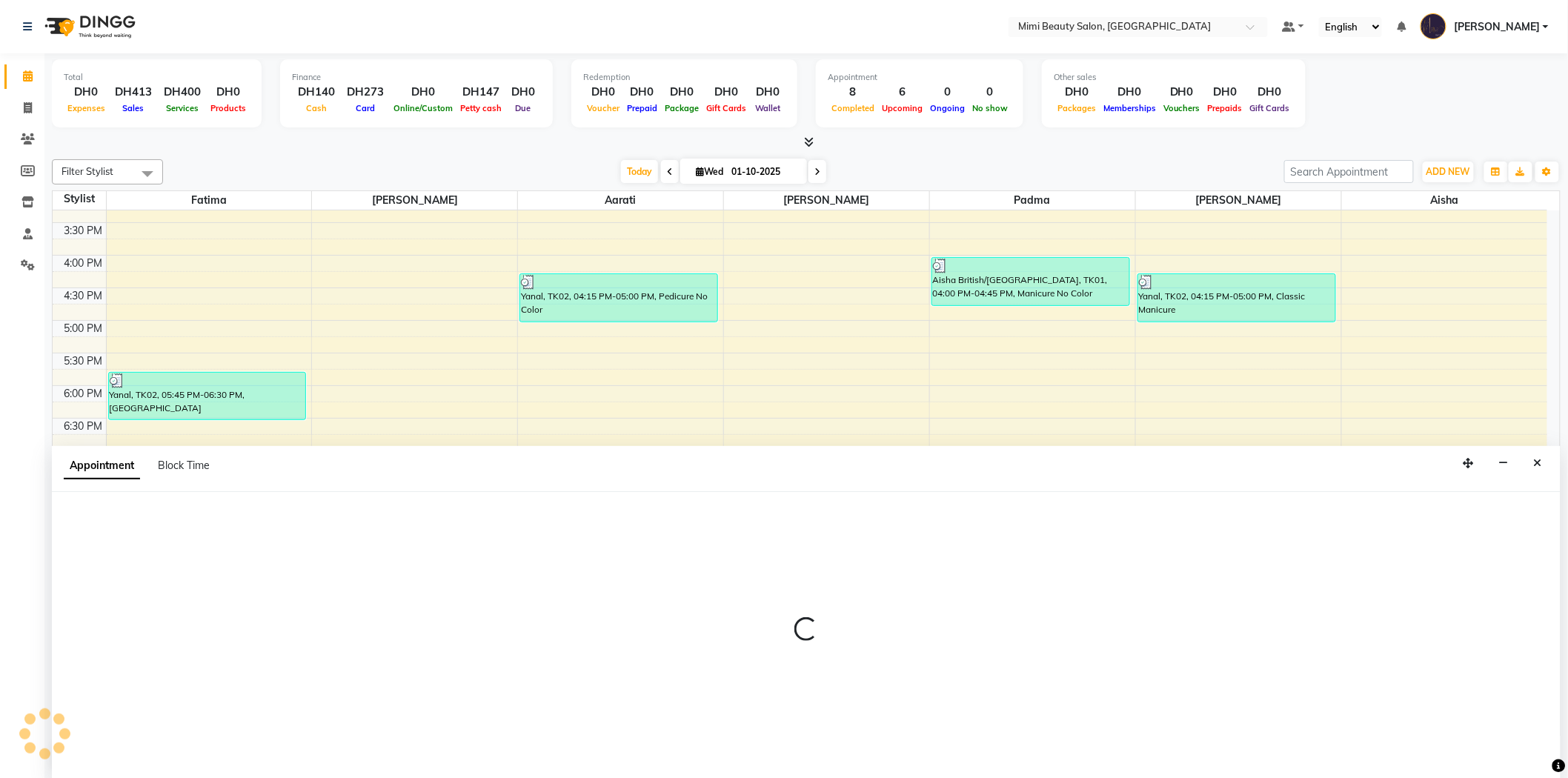
scroll to position [1, 0]
select select "52703"
select select "1245"
select select "tentative"
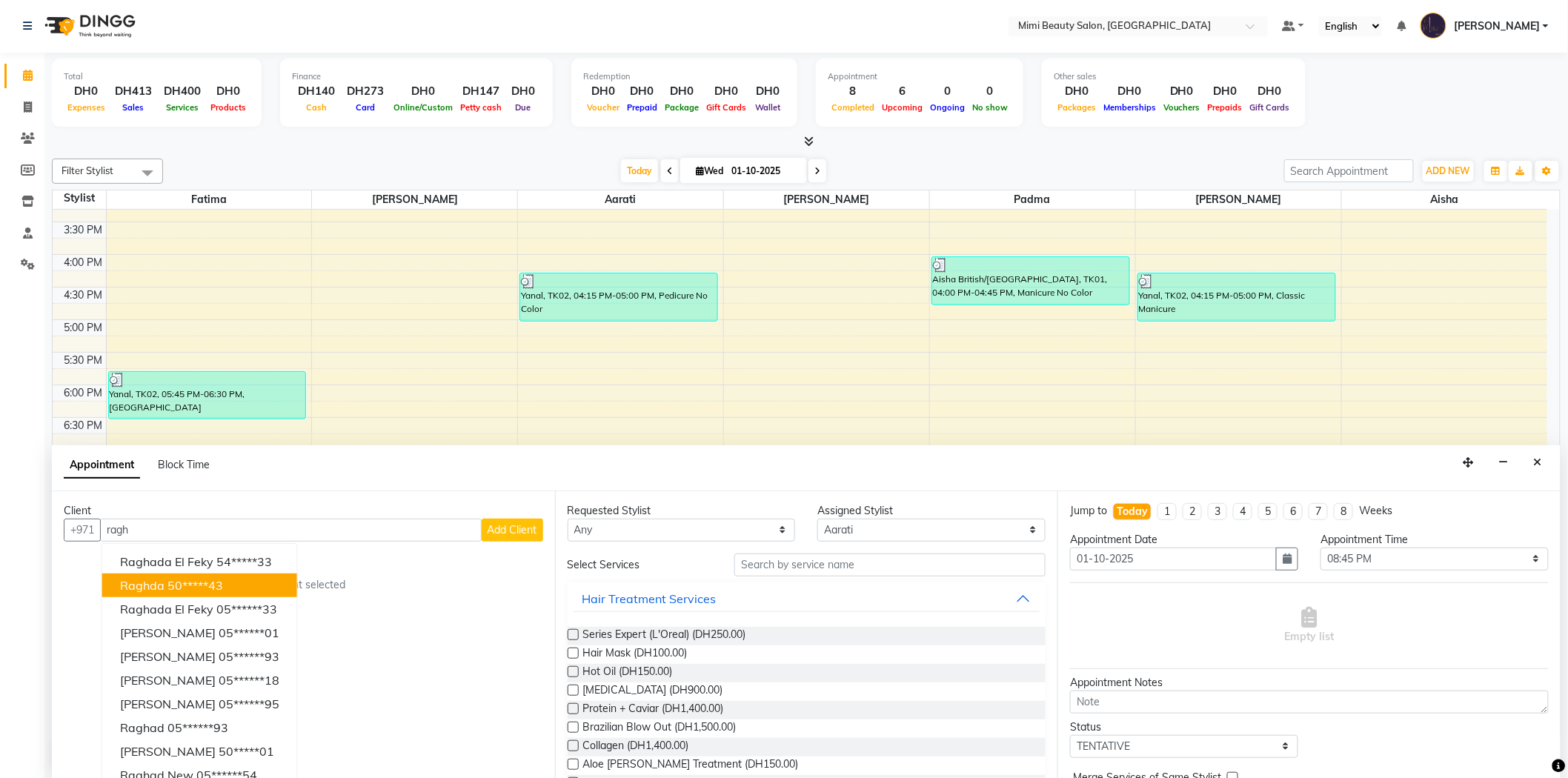
click at [212, 581] on ngb-highlight "50*****43" at bounding box center [196, 585] width 56 height 15
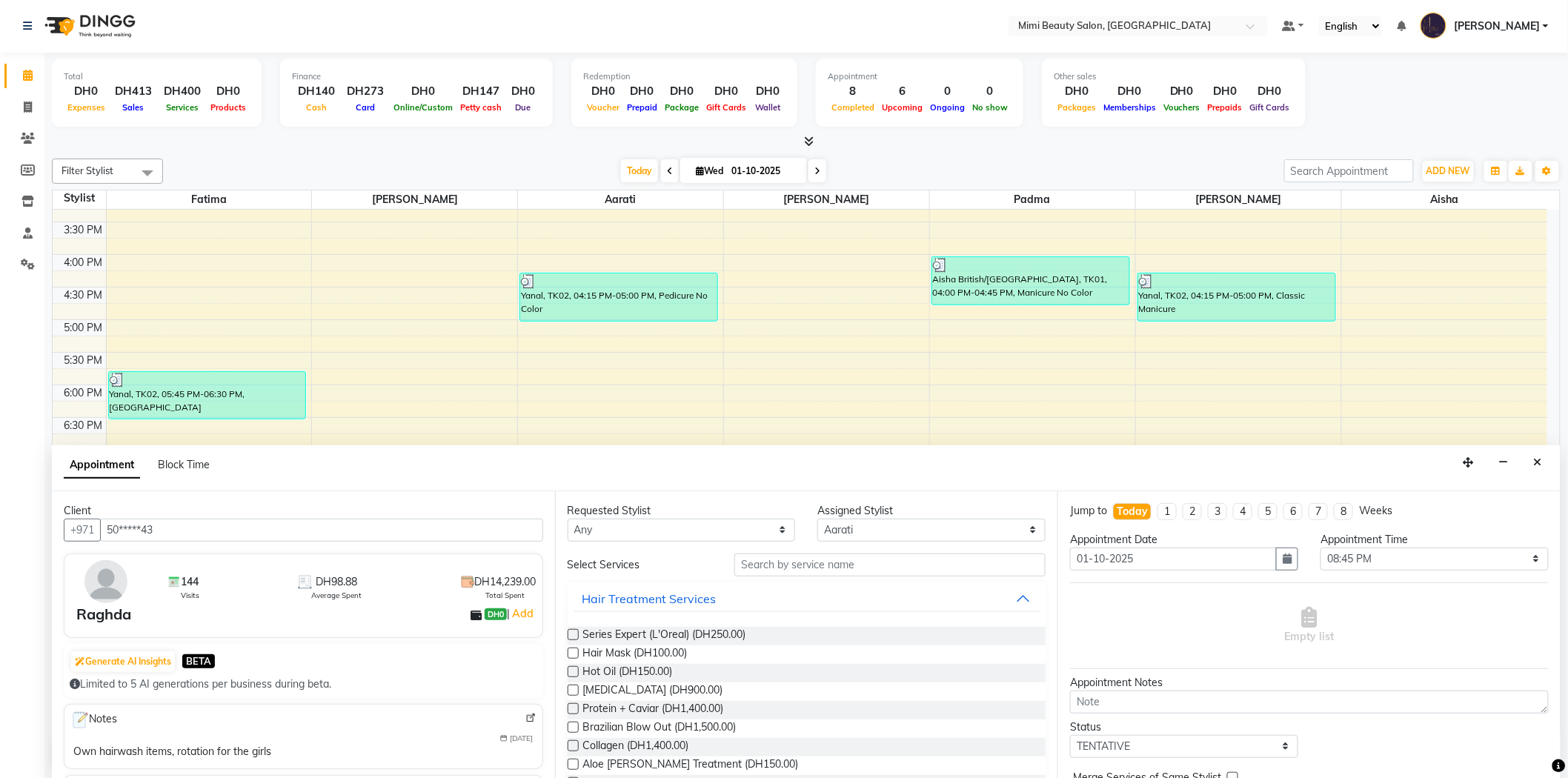
type input "50*****43"
click at [642, 529] on select "Any [PERSON_NAME] [PERSON_NAME] [PERSON_NAME] [PERSON_NAME] Padma" at bounding box center [681, 530] width 228 height 23
select select "52703"
click at [567, 518] on select "Any [PERSON_NAME] [PERSON_NAME] [PERSON_NAME] [PERSON_NAME] Padma" at bounding box center [681, 530] width 228 height 23
click at [756, 568] on input "text" at bounding box center [890, 565] width 312 height 23
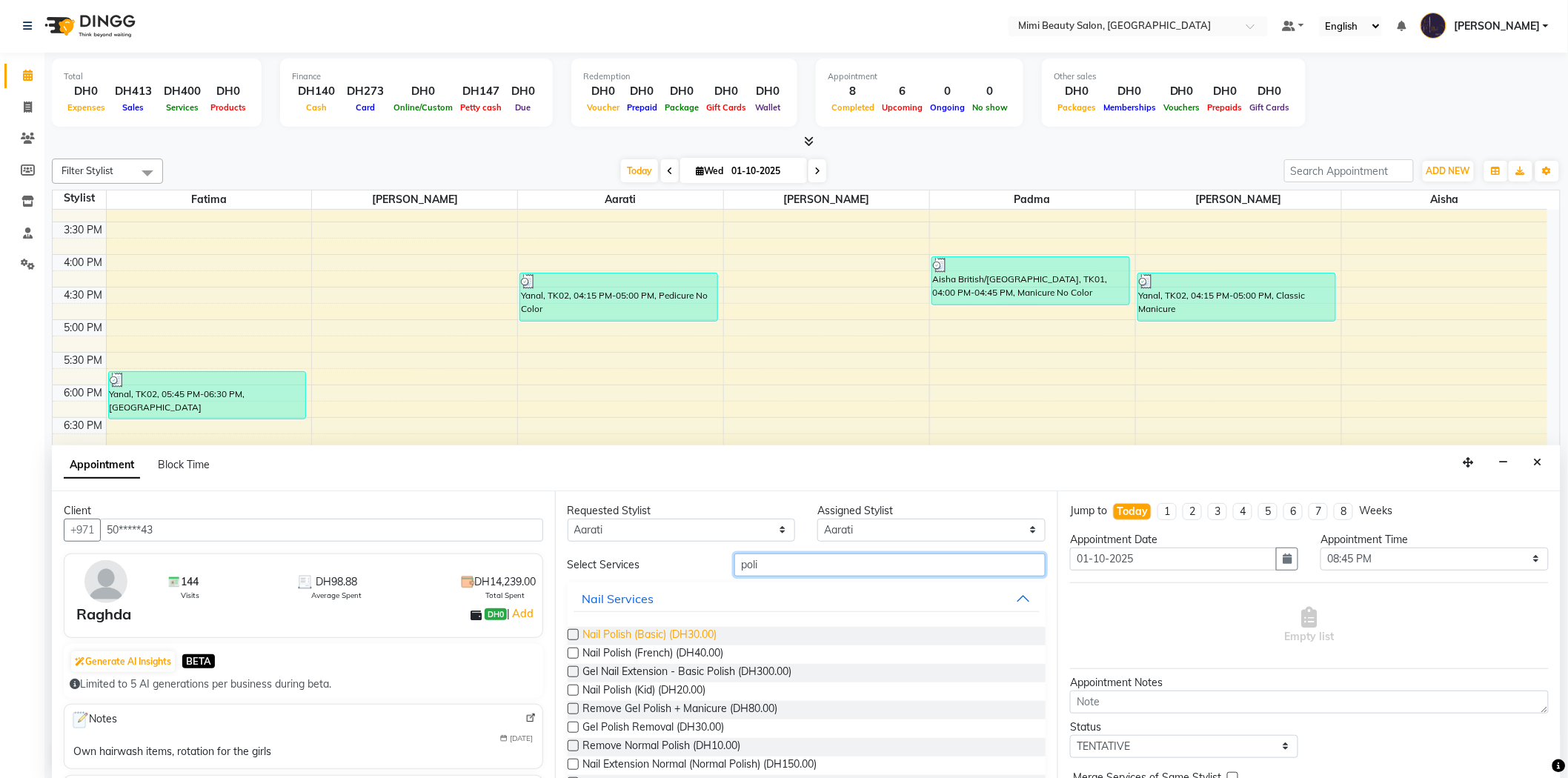
type input "poli"
click at [701, 632] on span "Nail Polish (Basic) (DH30.00)" at bounding box center [650, 636] width 134 height 18
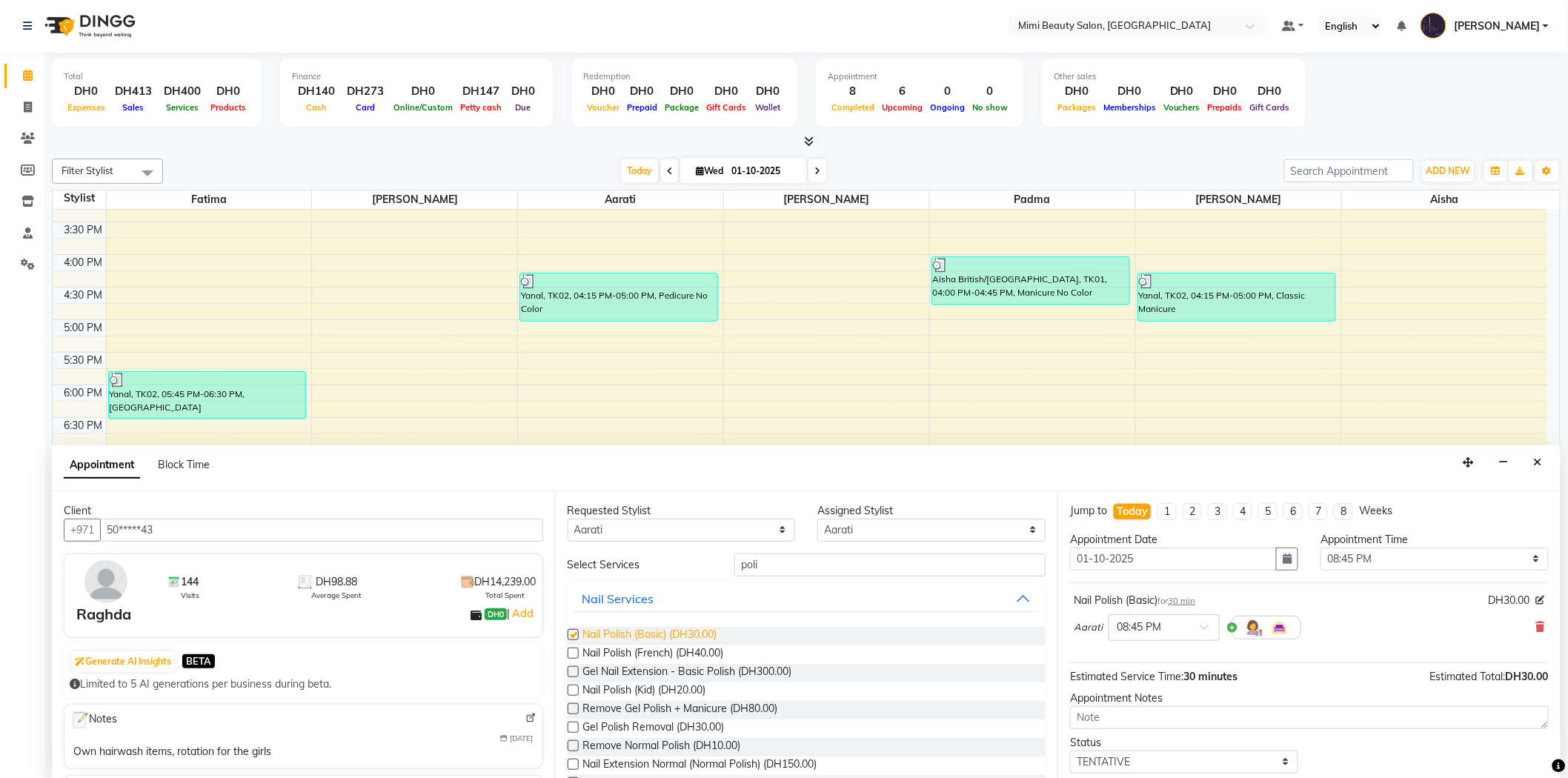
checkbox input "false"
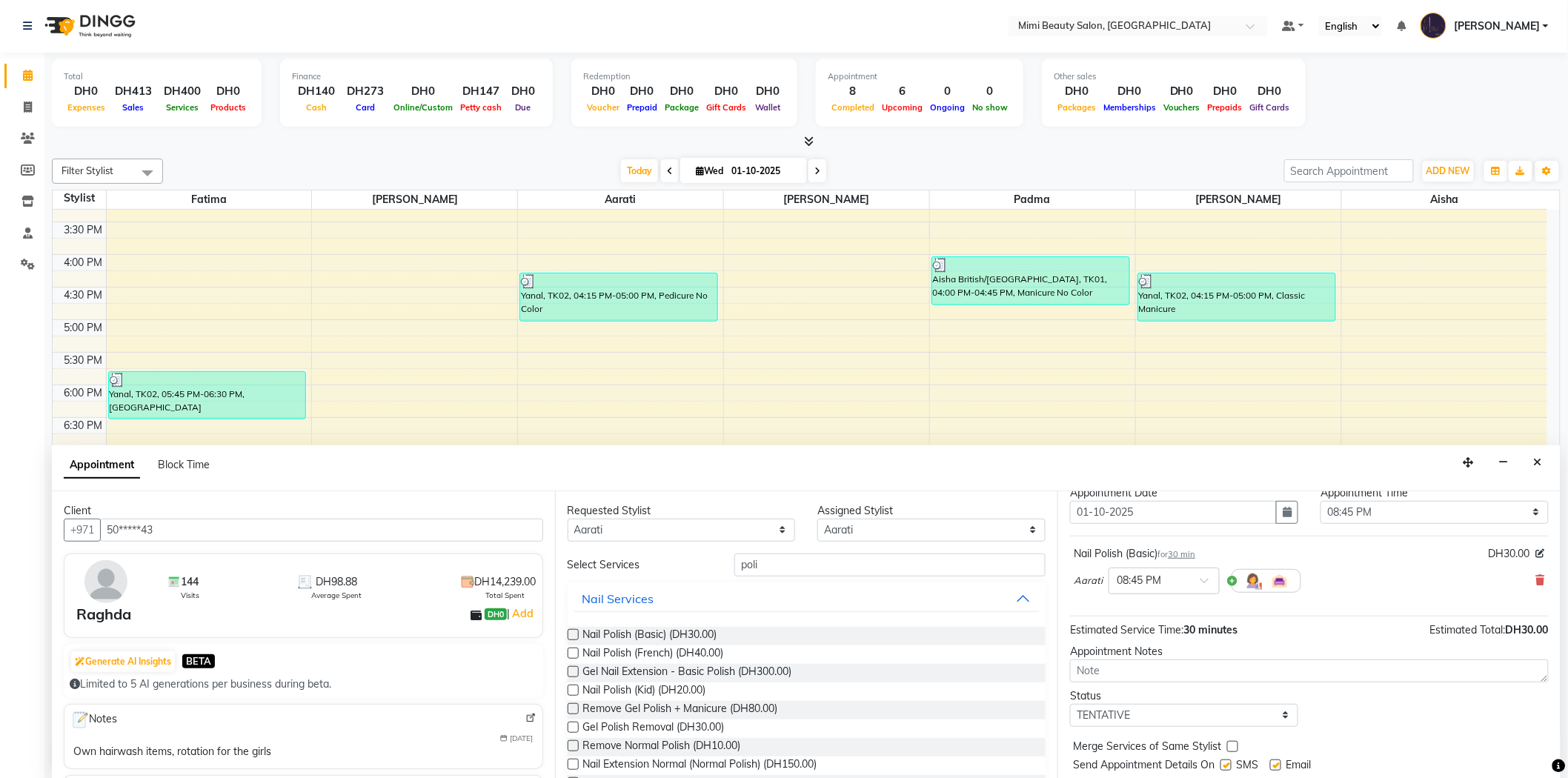
scroll to position [87, 0]
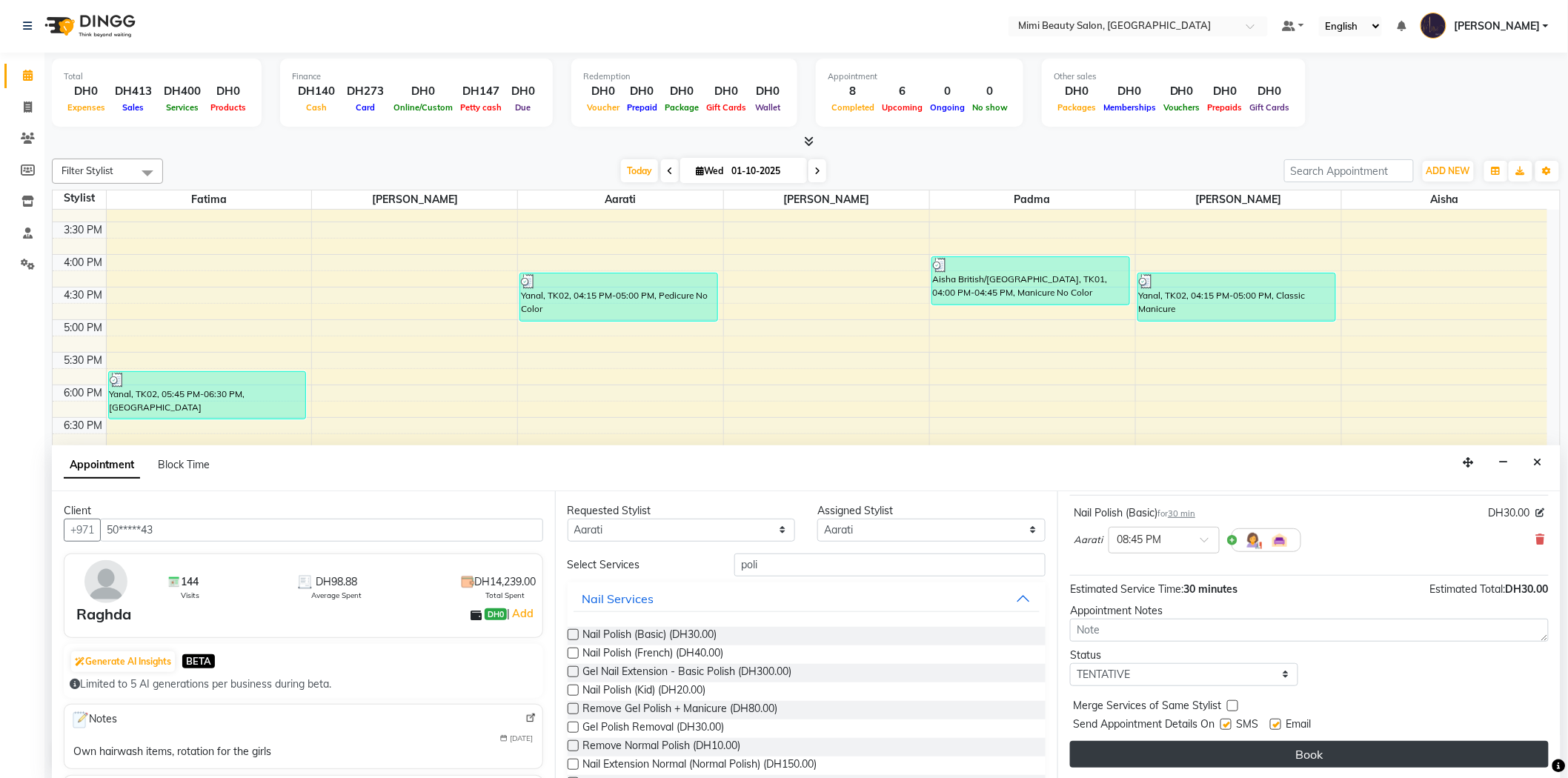
click at [1241, 760] on button "Book" at bounding box center [1308, 754] width 478 height 26
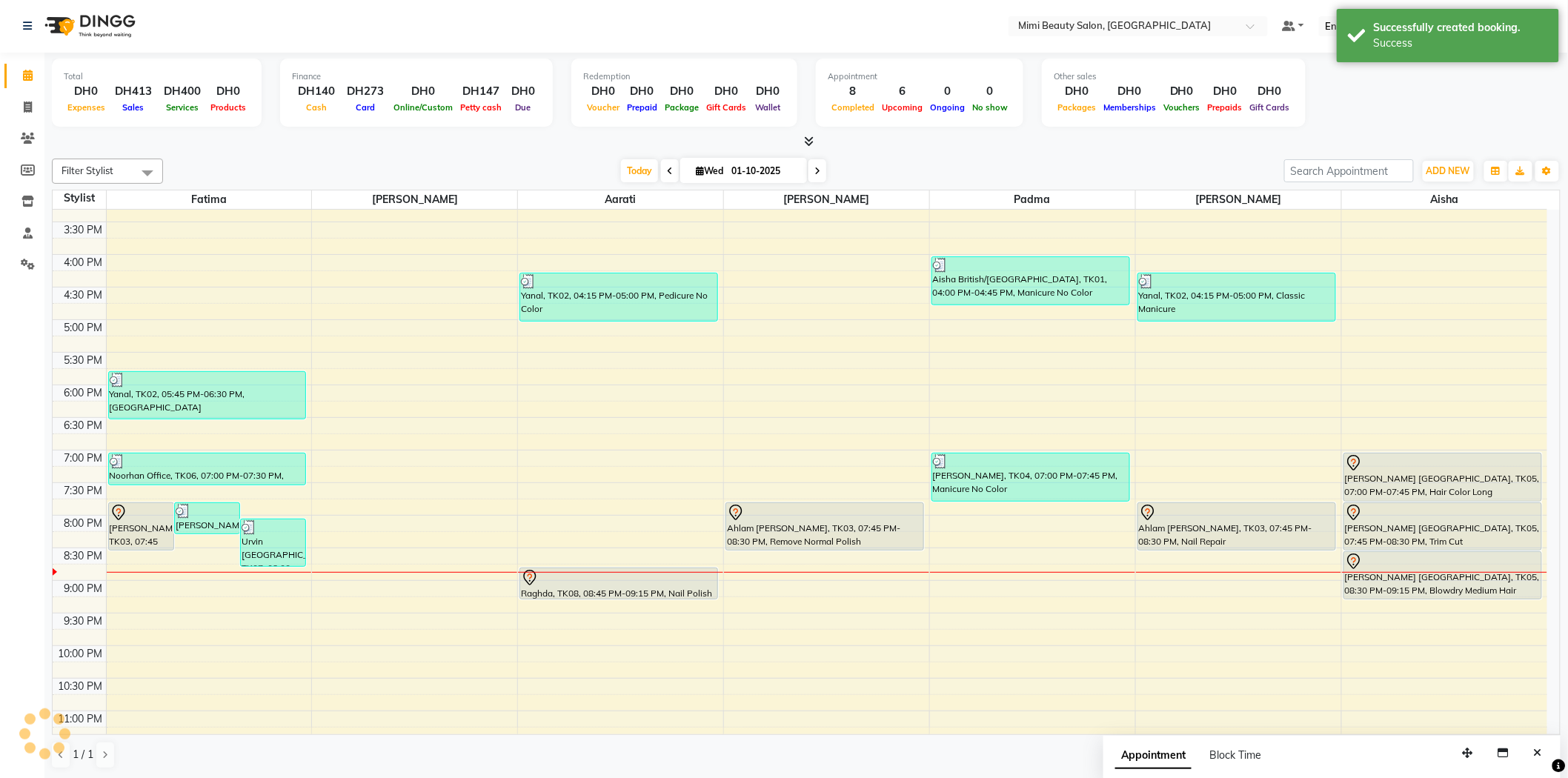
scroll to position [0, 0]
click at [633, 579] on div at bounding box center [618, 578] width 196 height 18
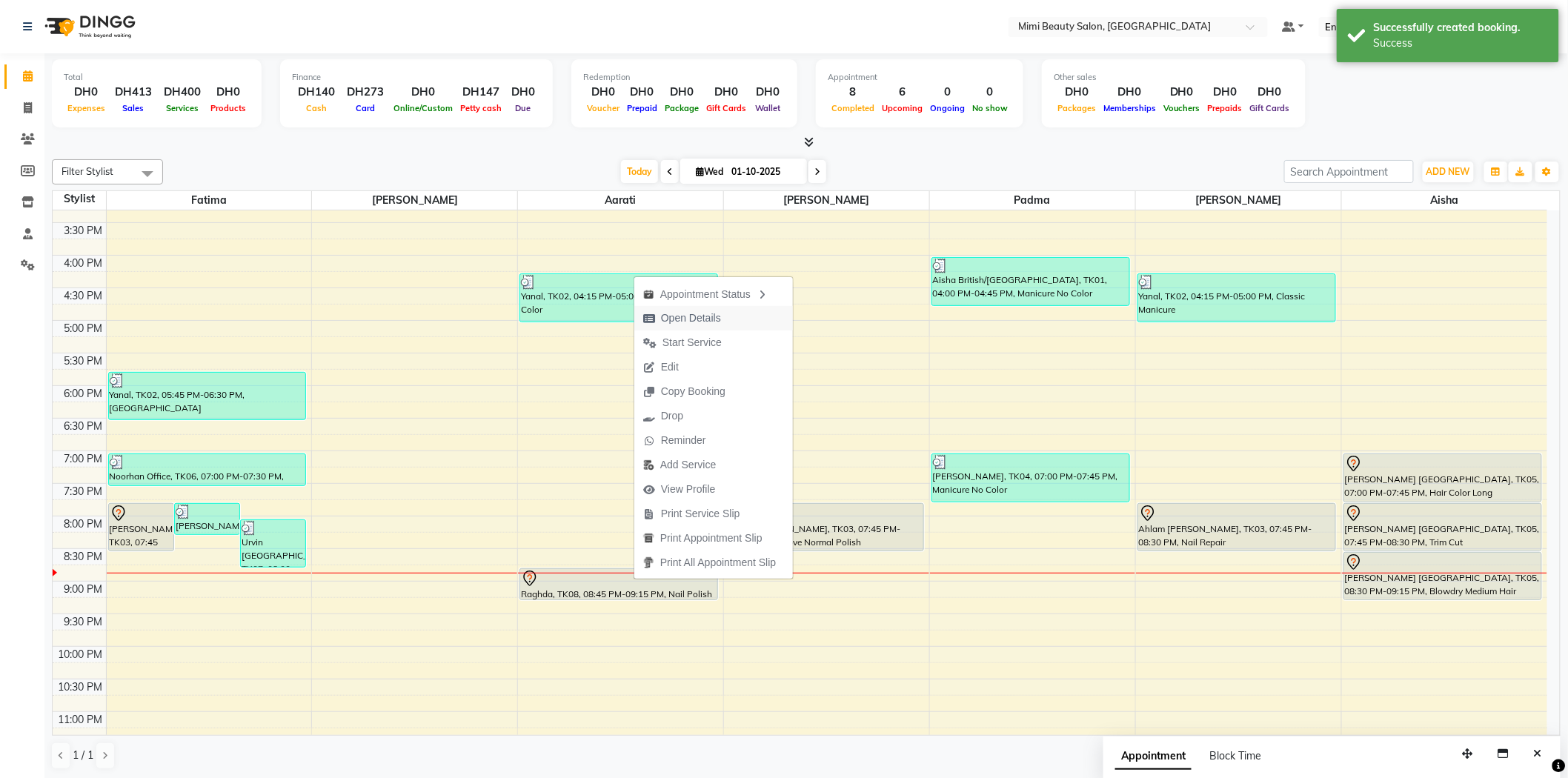
click at [704, 313] on span "Open Details" at bounding box center [690, 318] width 60 height 15
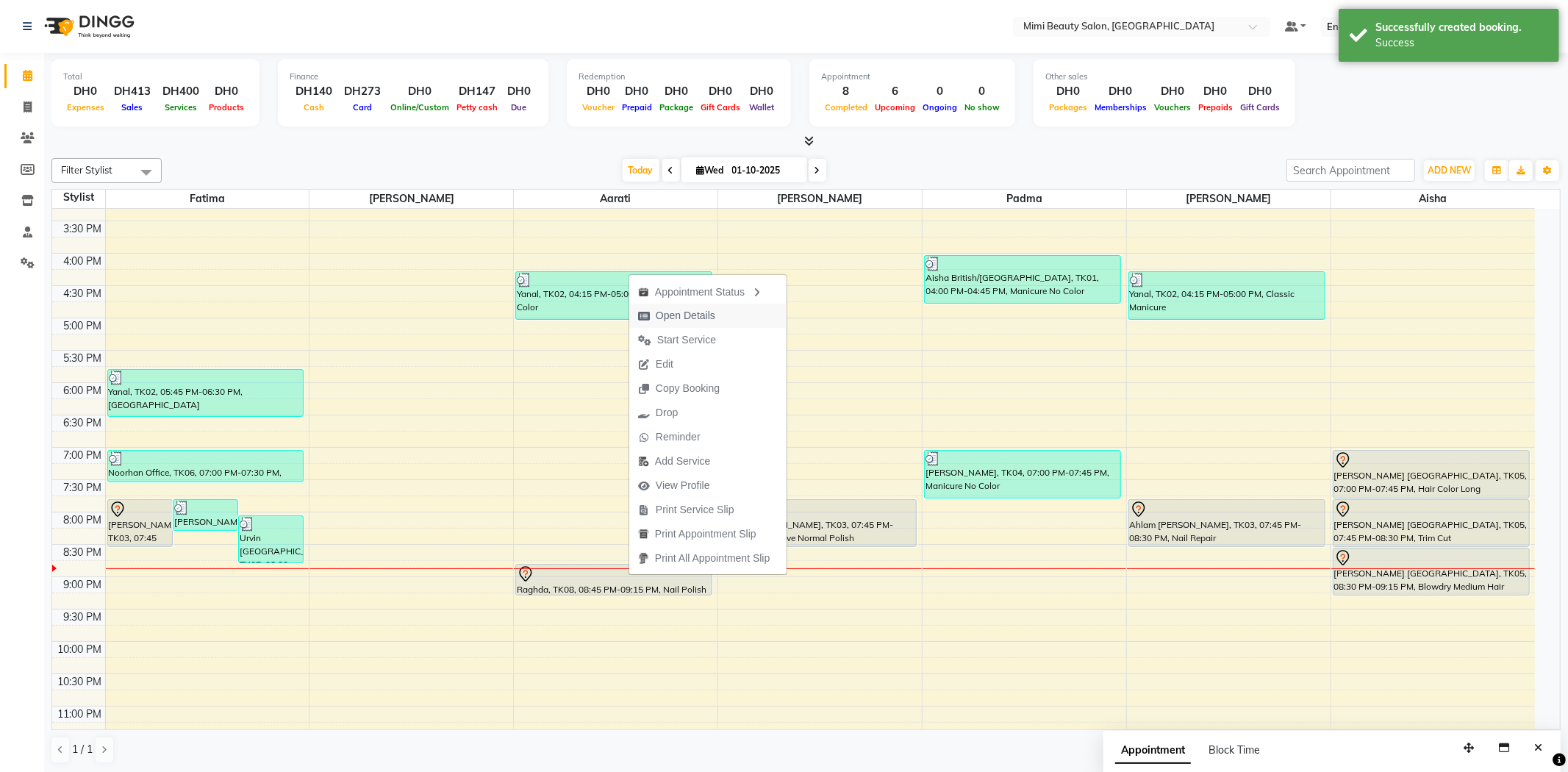
select select "7"
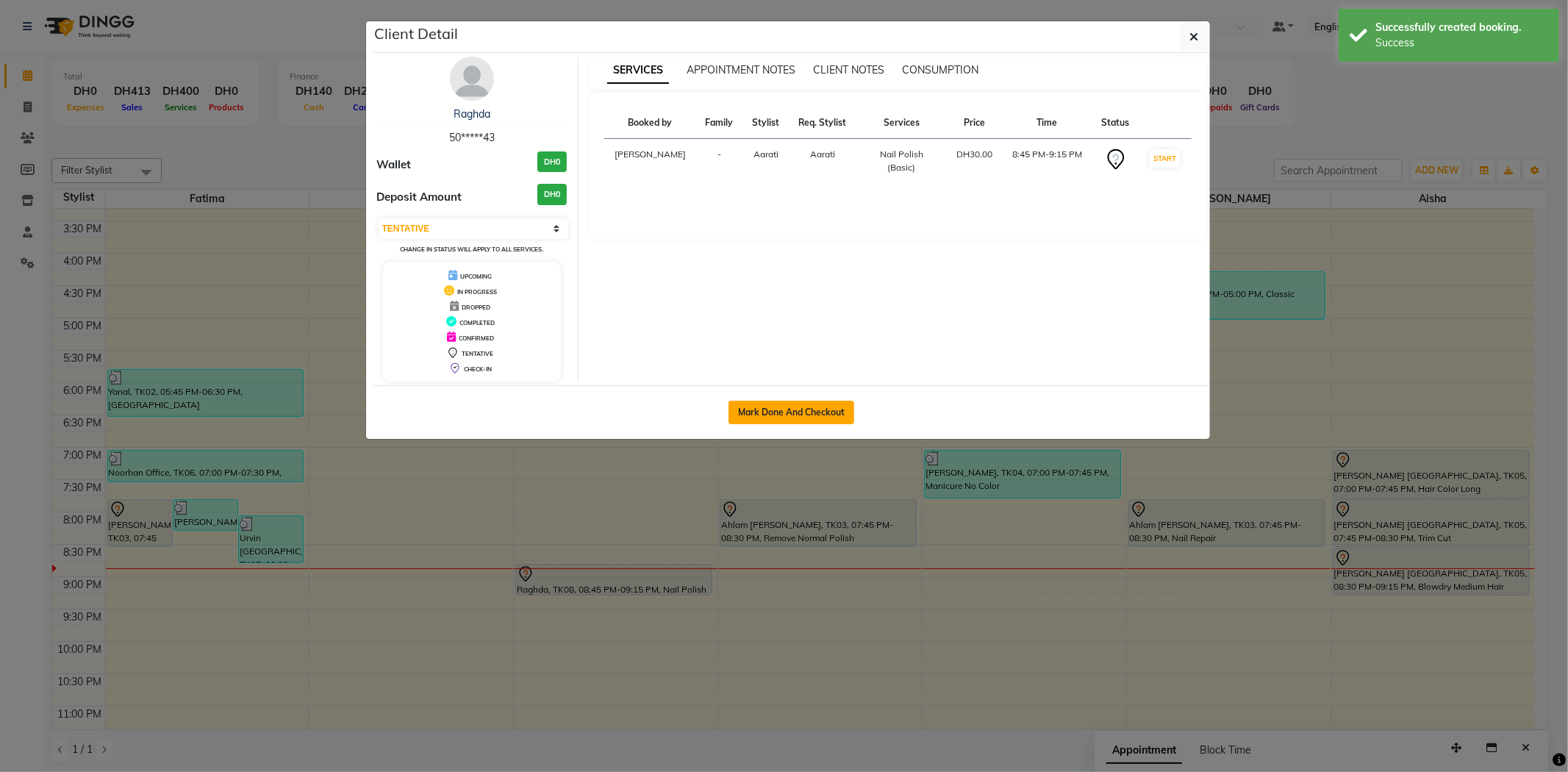
click at [813, 420] on button "Mark Done And Checkout" at bounding box center [791, 413] width 126 height 24
select select "service"
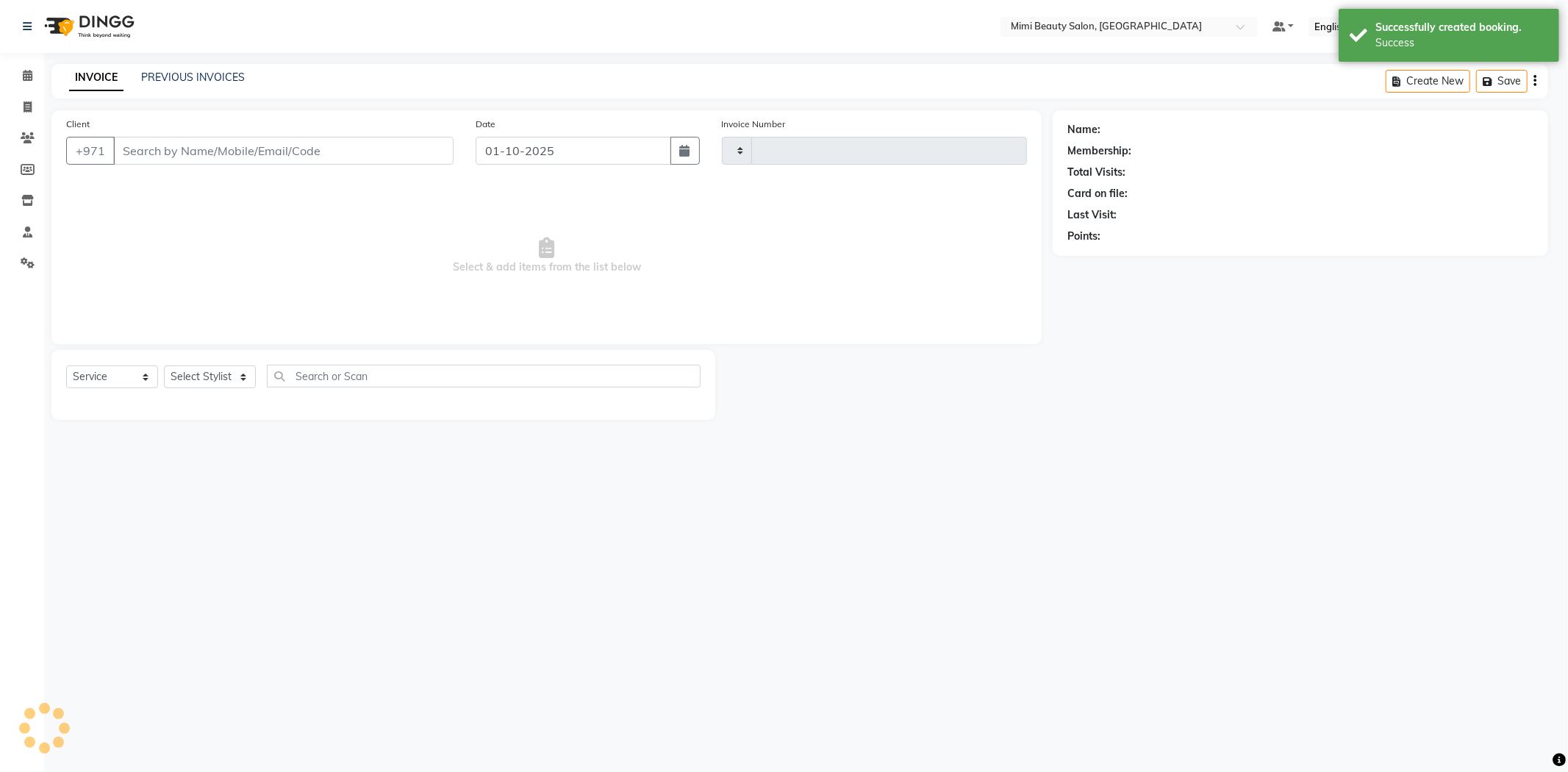
type input "1745"
select select "6756"
type input "50*****43"
select select "52703"
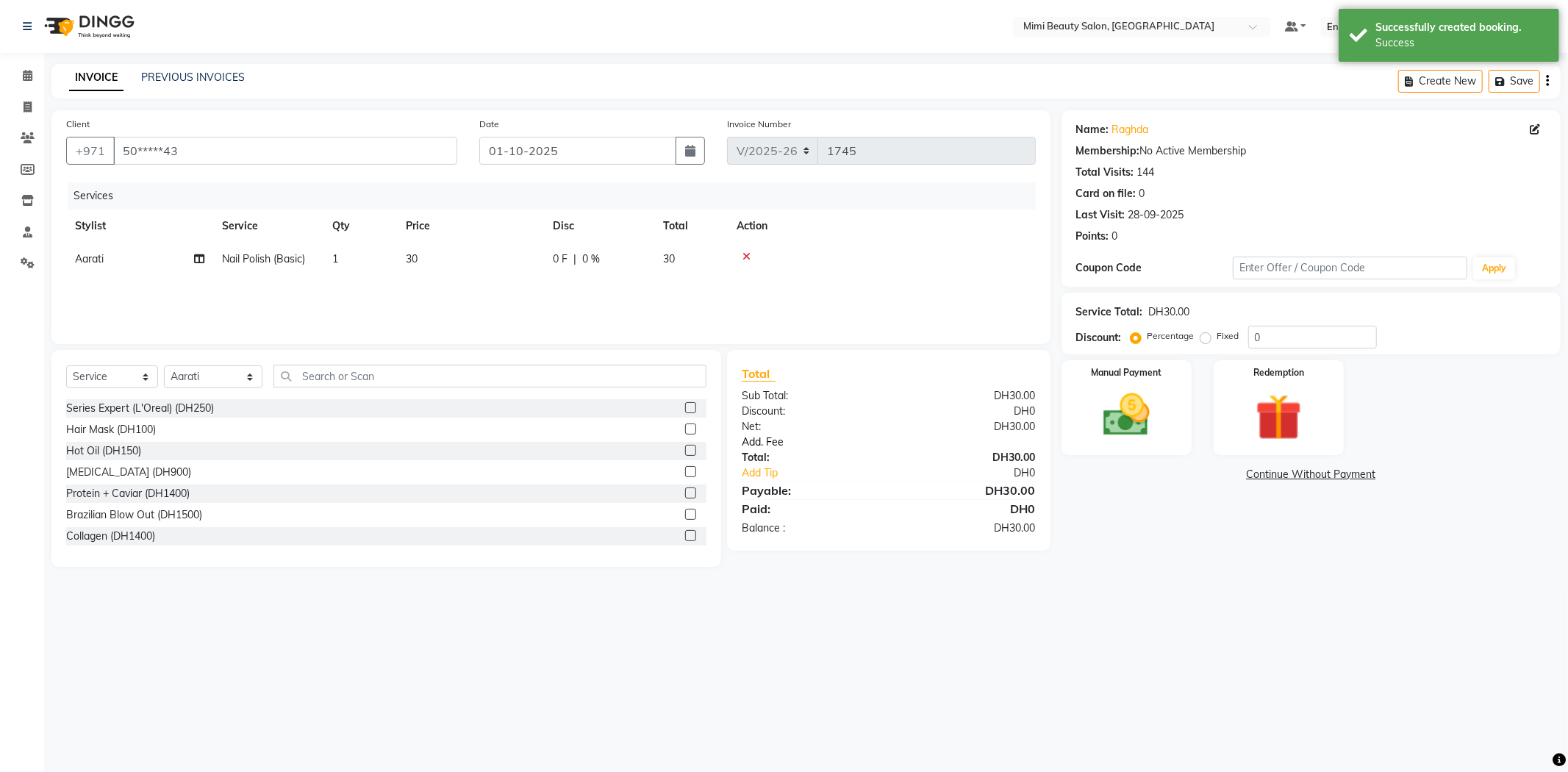
click at [780, 437] on link "Add. Fee" at bounding box center [889, 441] width 316 height 15
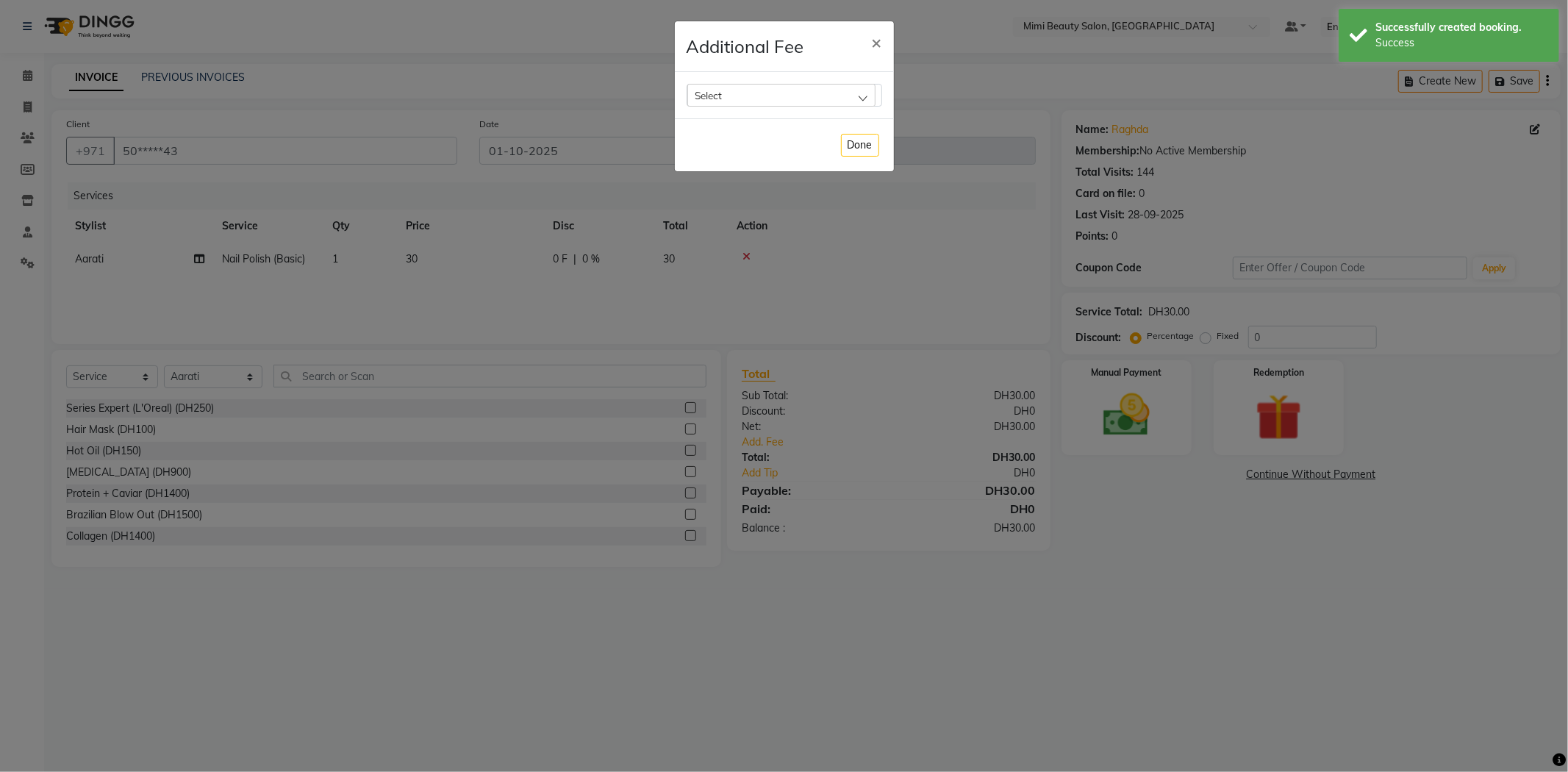
click at [792, 92] on div "Select" at bounding box center [781, 95] width 188 height 22
click at [744, 195] on label "Bank Fee" at bounding box center [723, 189] width 55 height 13
checkbox input "true"
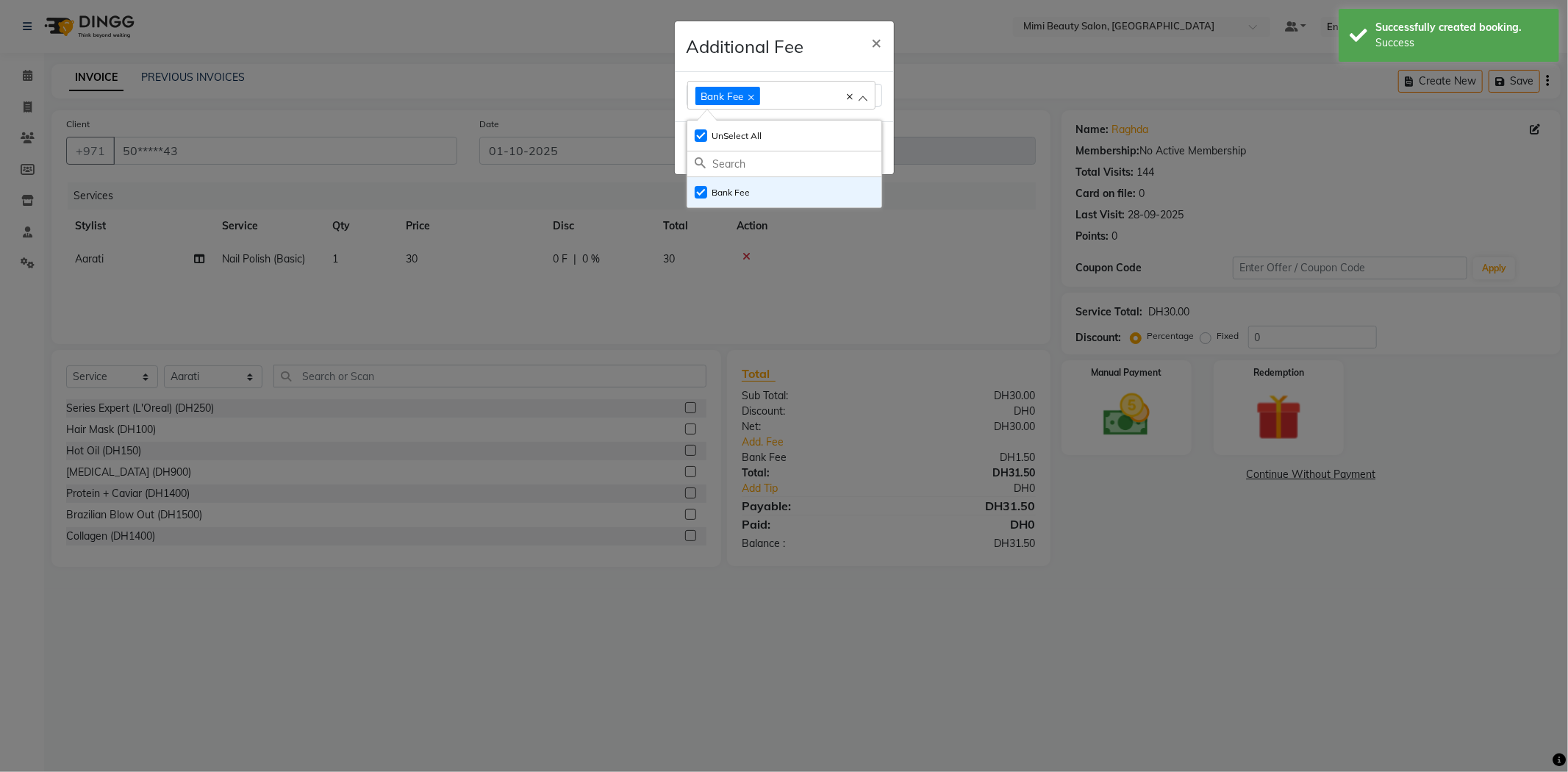
click at [809, 49] on div "Additional Fee ×" at bounding box center [784, 47] width 219 height 51
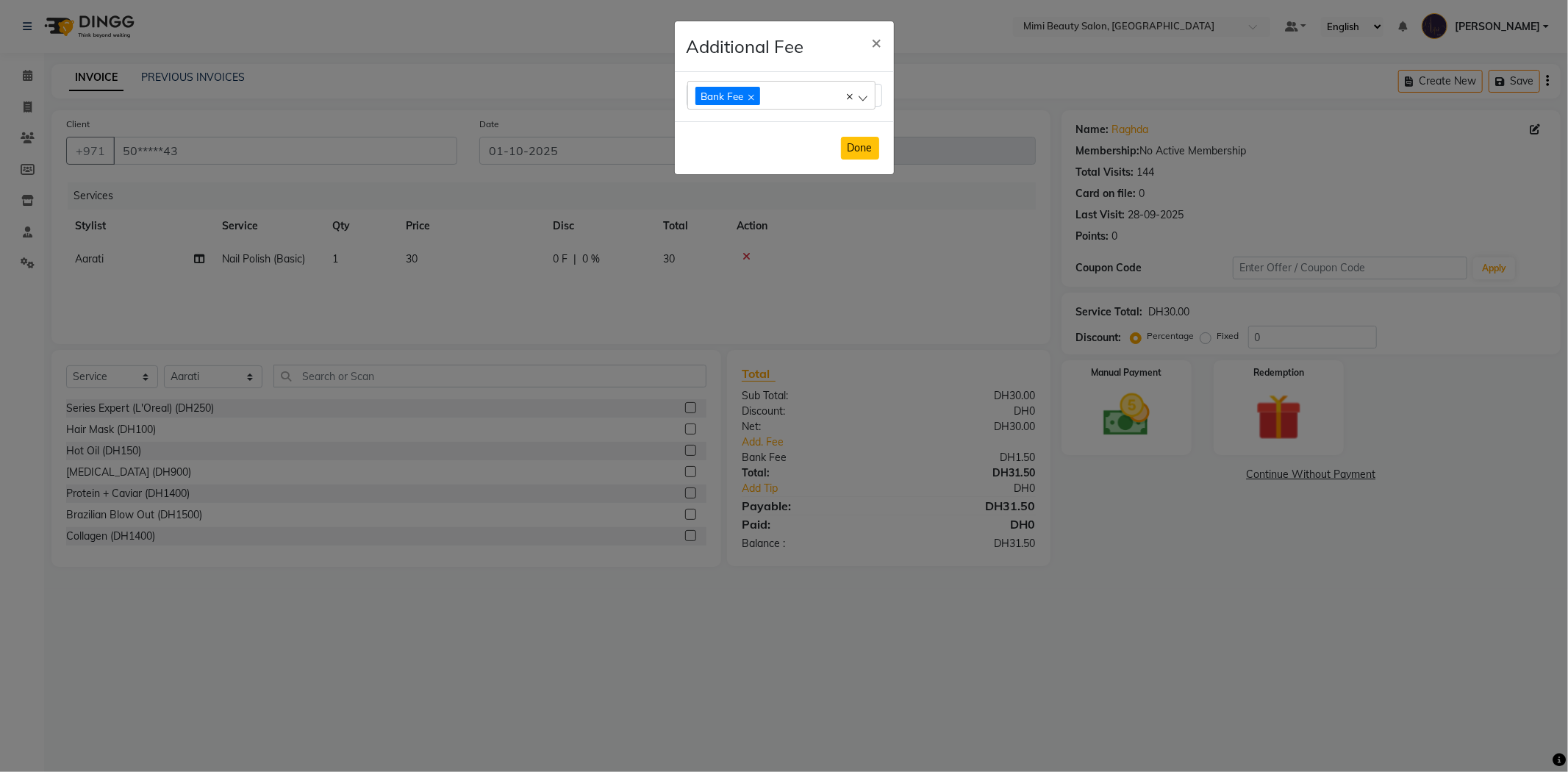
click at [866, 152] on button "Done" at bounding box center [860, 148] width 38 height 23
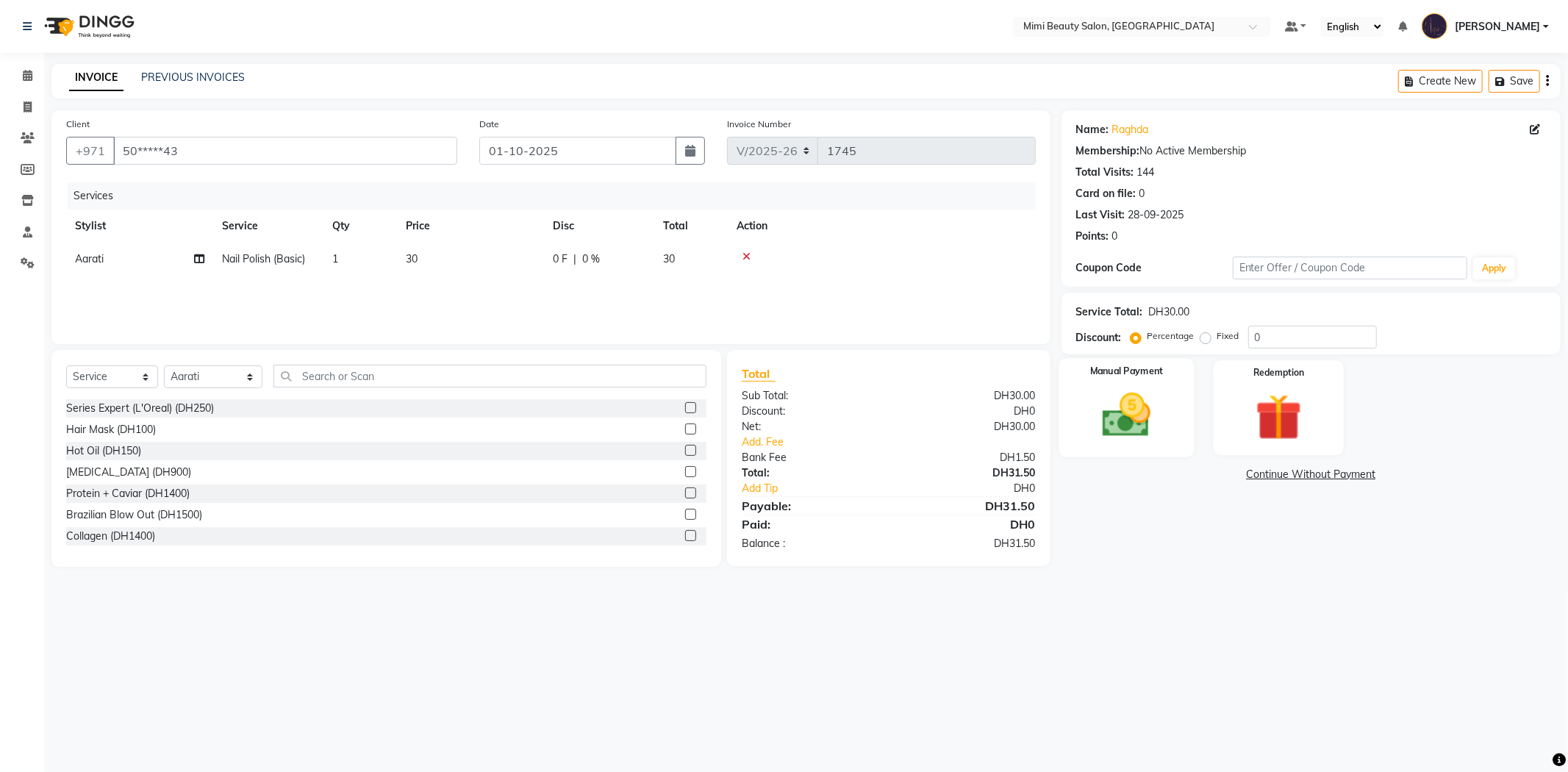
click at [1114, 393] on img at bounding box center [1126, 415] width 78 height 55
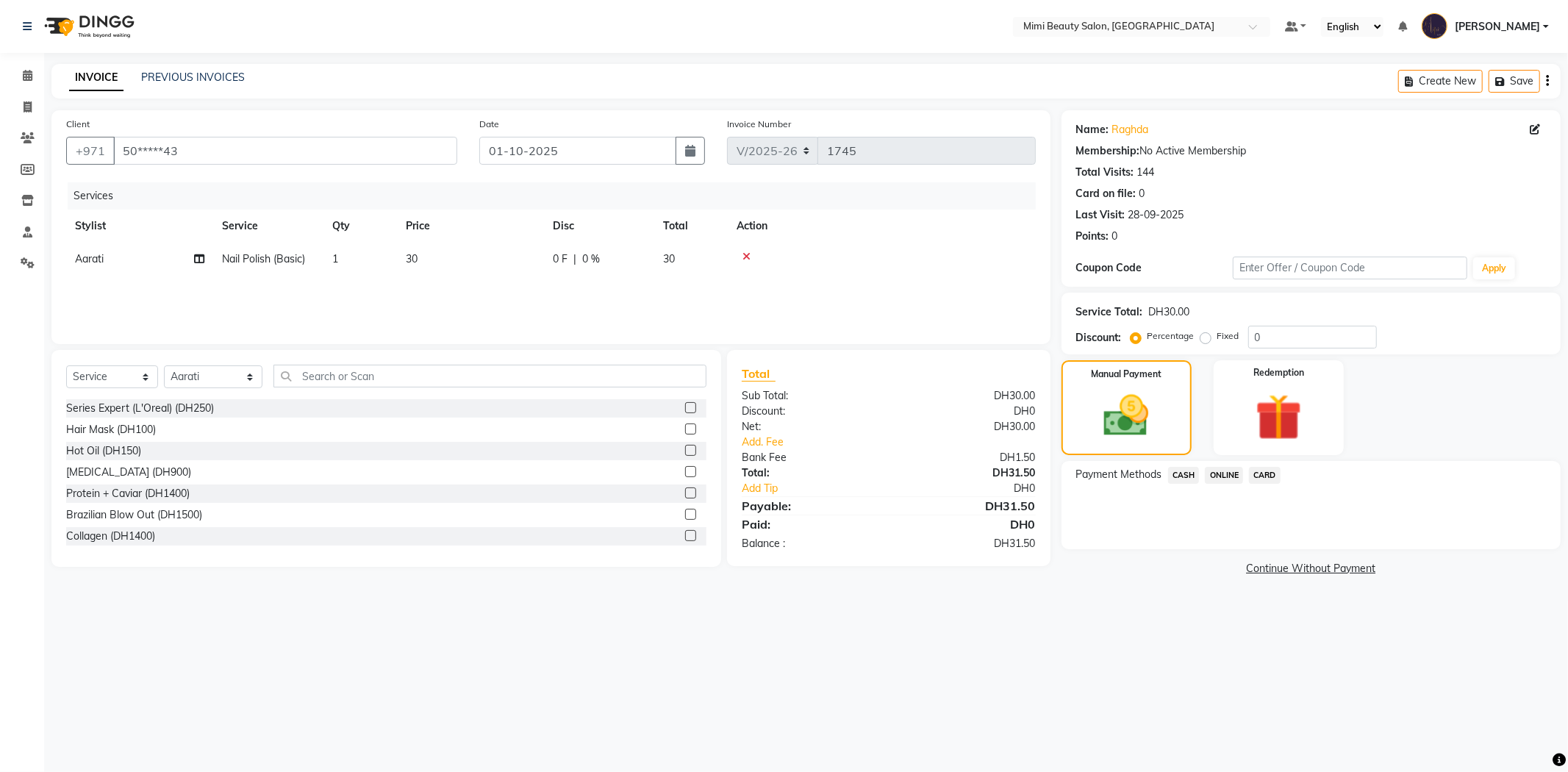
click at [1268, 479] on span "CARD" at bounding box center [1265, 475] width 32 height 17
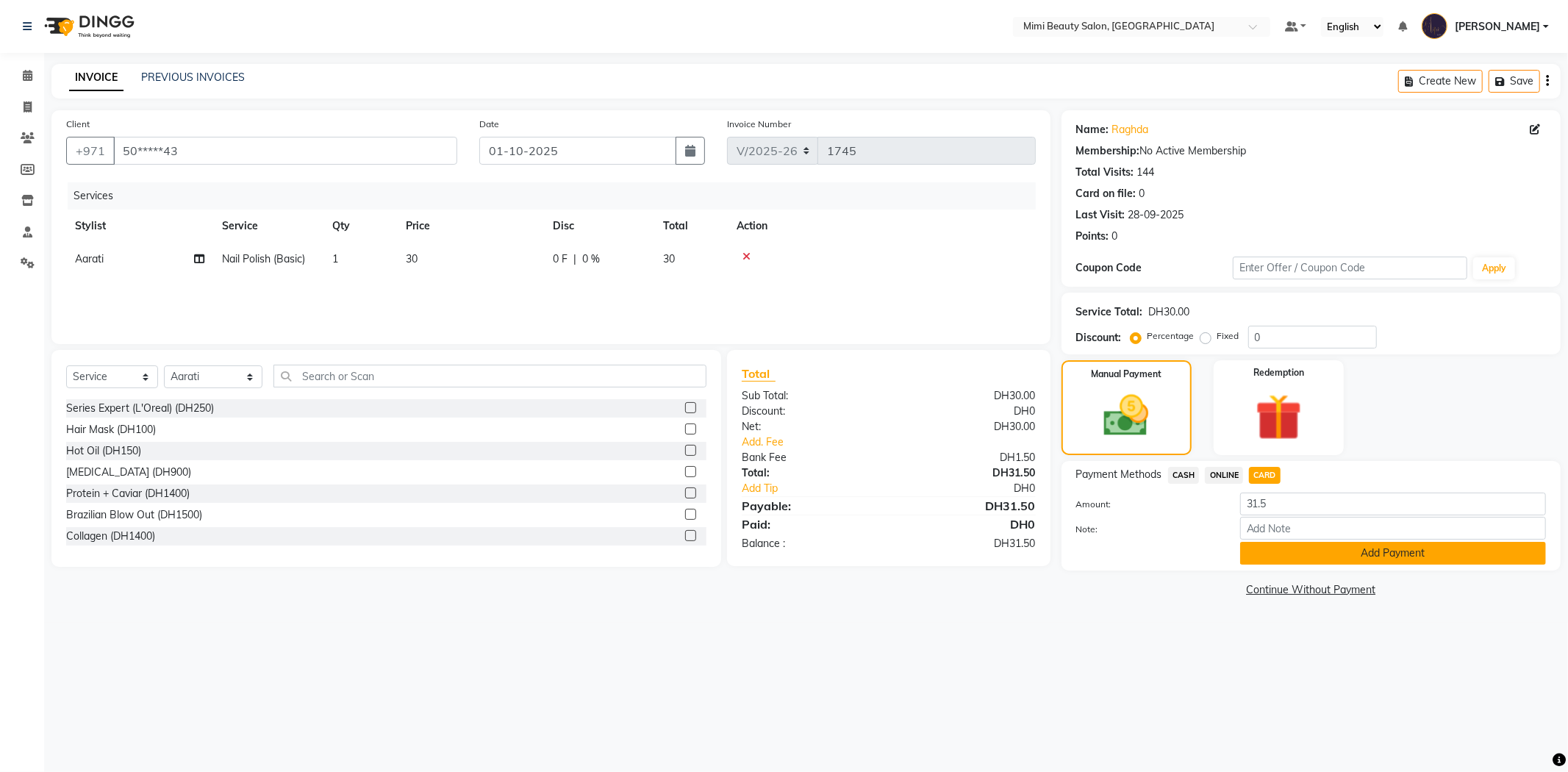
click at [1297, 561] on button "Add Payment" at bounding box center [1394, 553] width 306 height 23
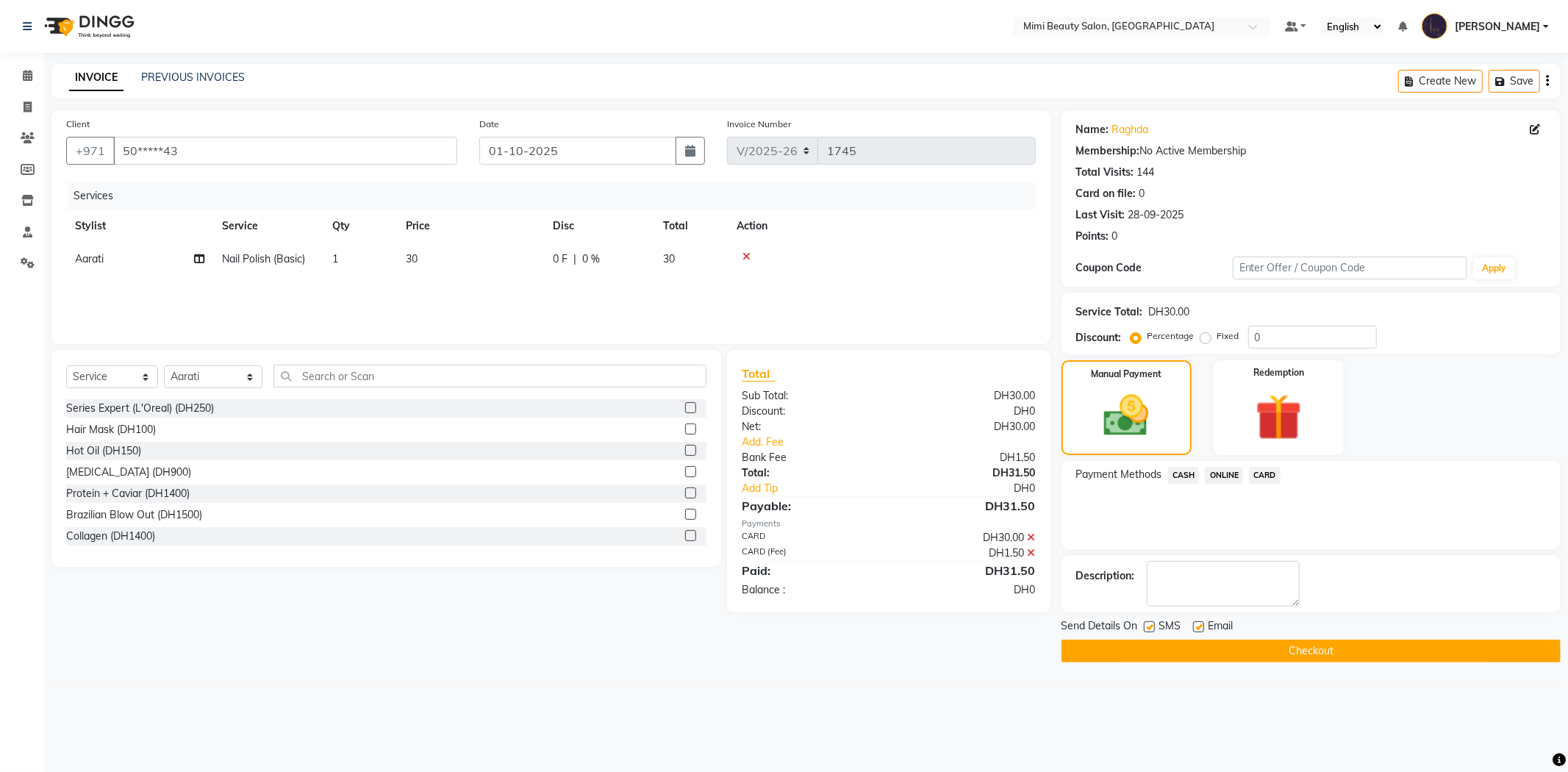
click at [1303, 652] on button "Checkout" at bounding box center [1311, 651] width 499 height 23
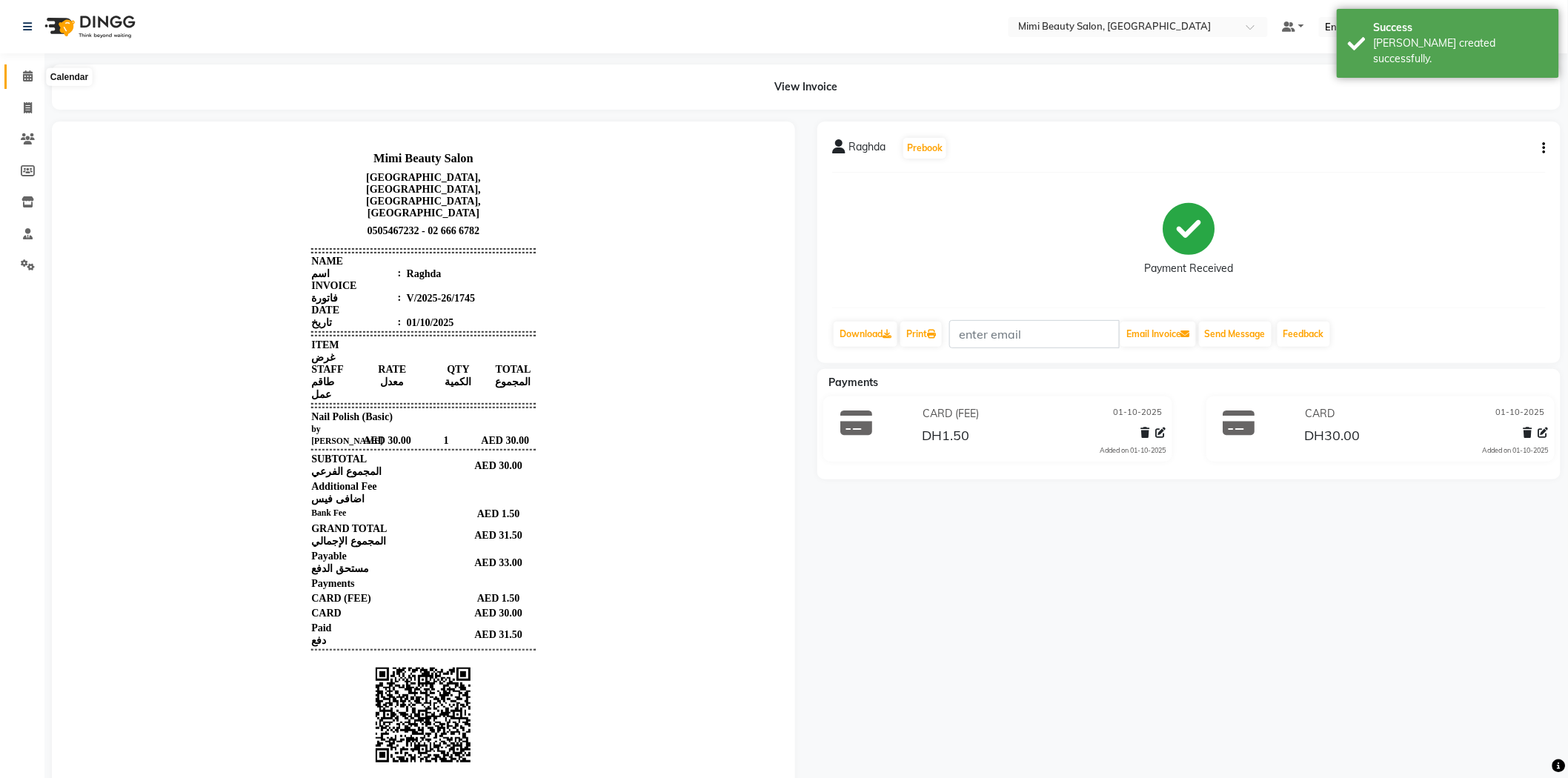
click at [26, 81] on icon at bounding box center [28, 76] width 10 height 11
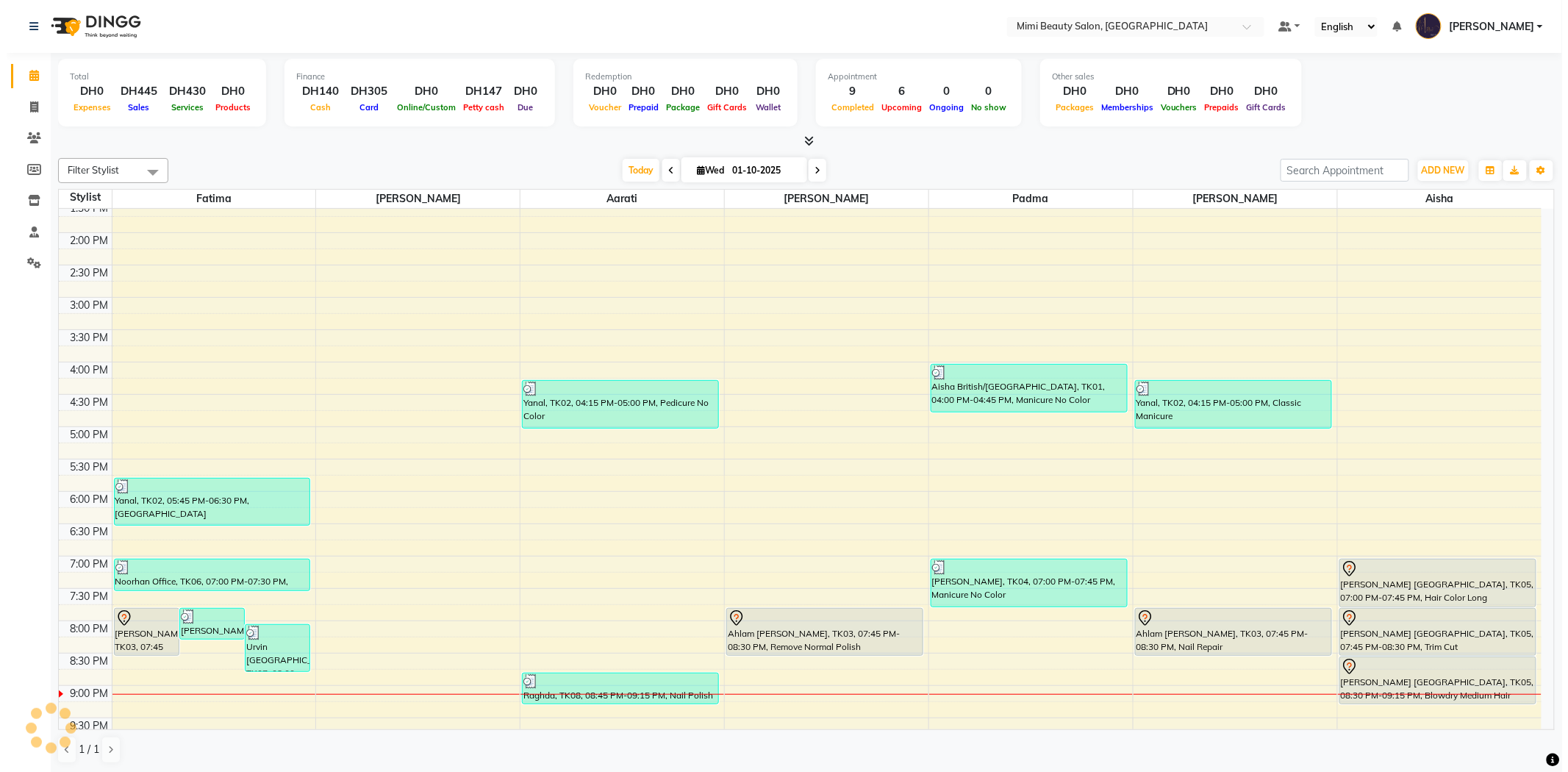
scroll to position [296, 0]
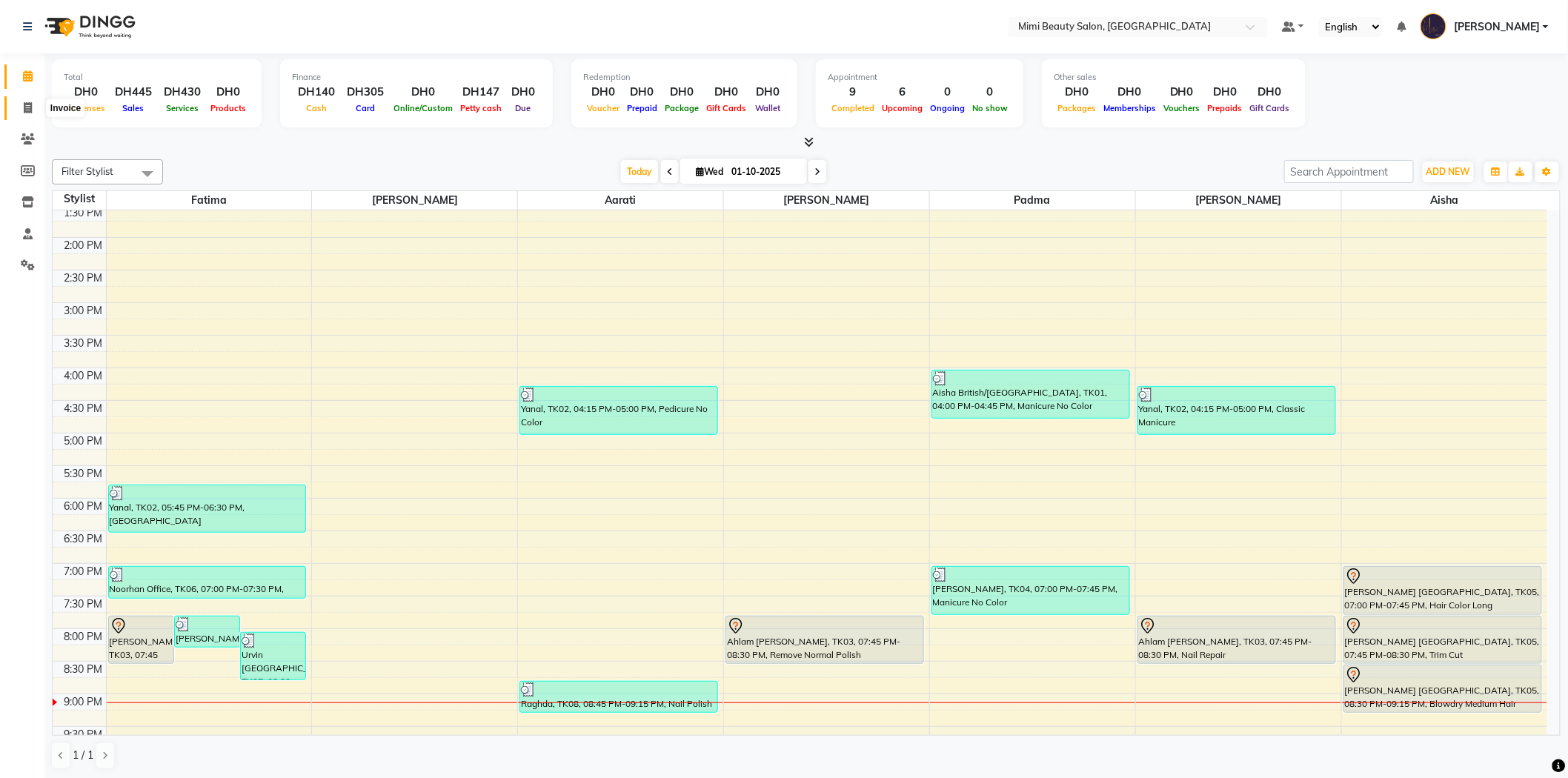
click at [31, 106] on icon at bounding box center [28, 108] width 8 height 11
select select "service"
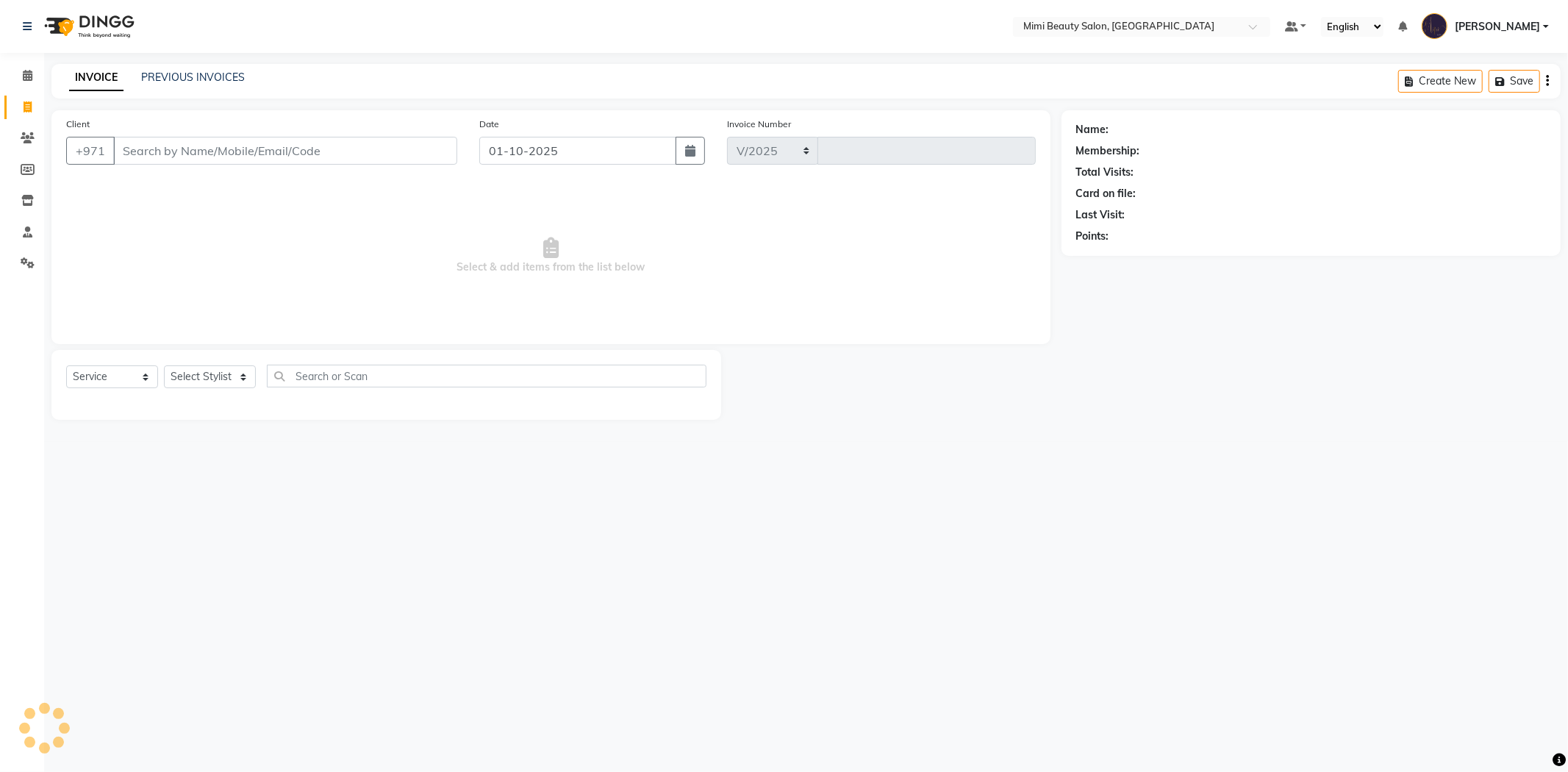
select select "6756"
type input "1746"
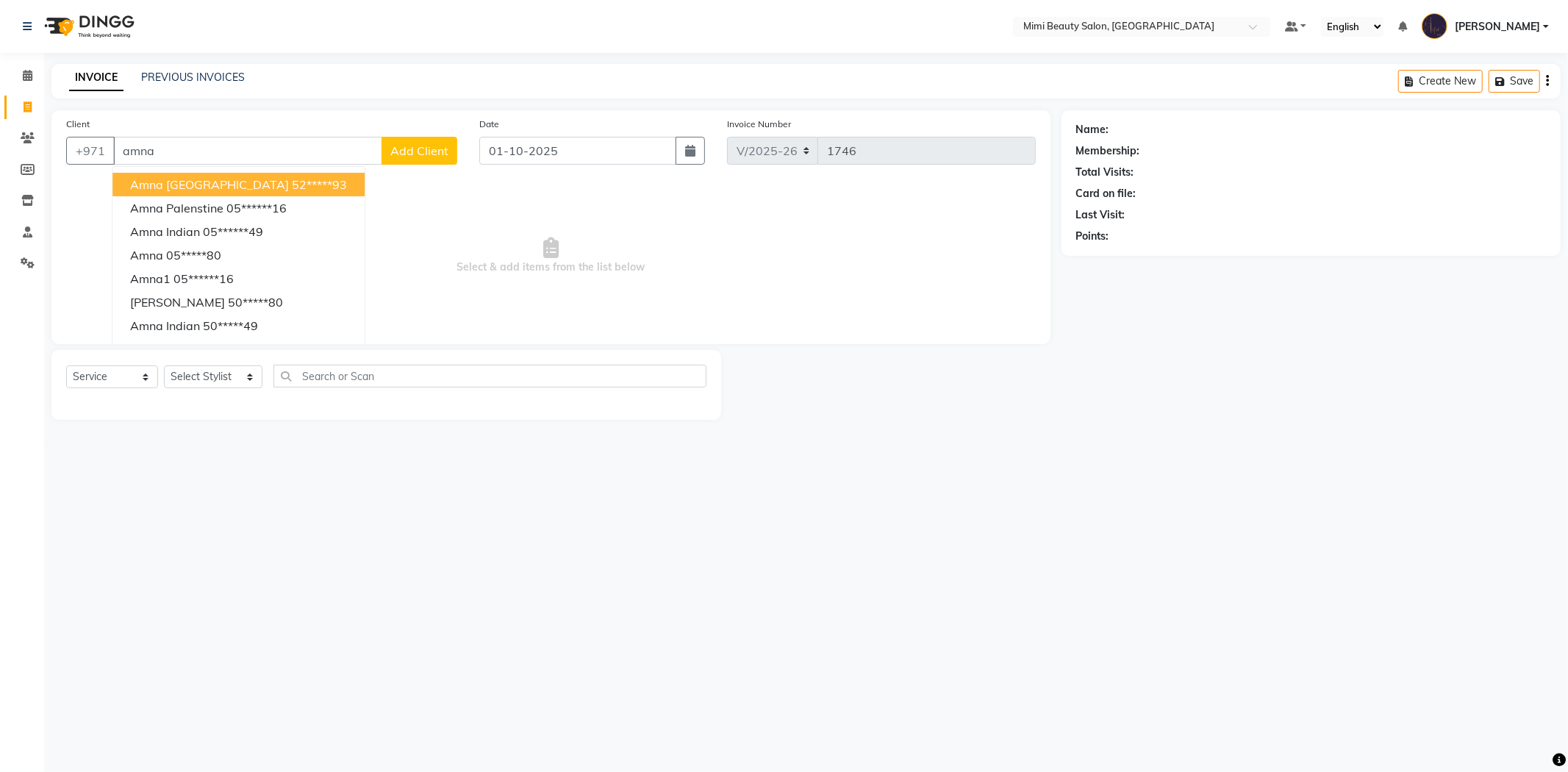
click at [194, 185] on span "Amna Pakistan" at bounding box center [209, 185] width 159 height 15
type input "52*****93"
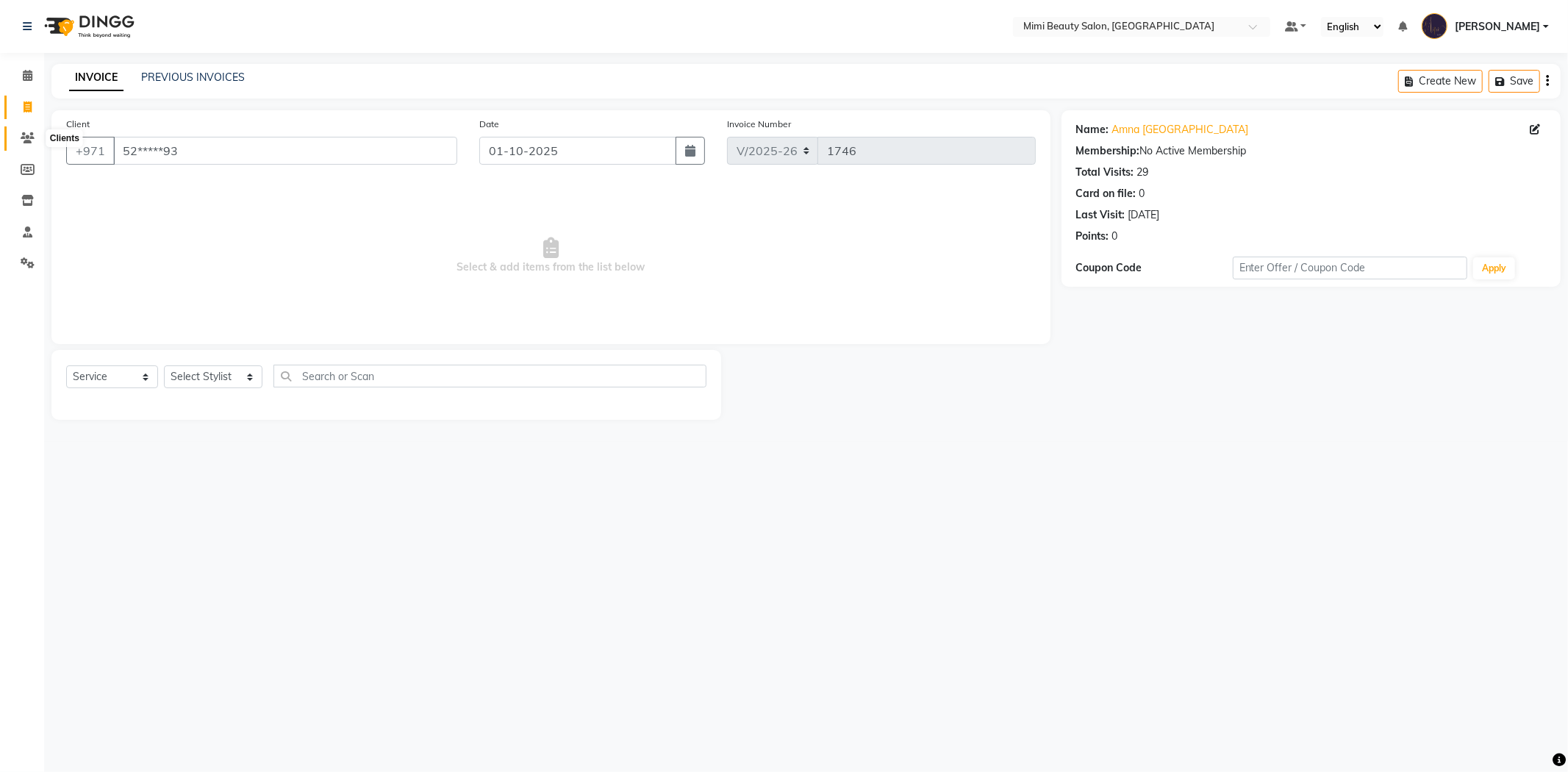
click at [18, 136] on span at bounding box center [28, 138] width 25 height 17
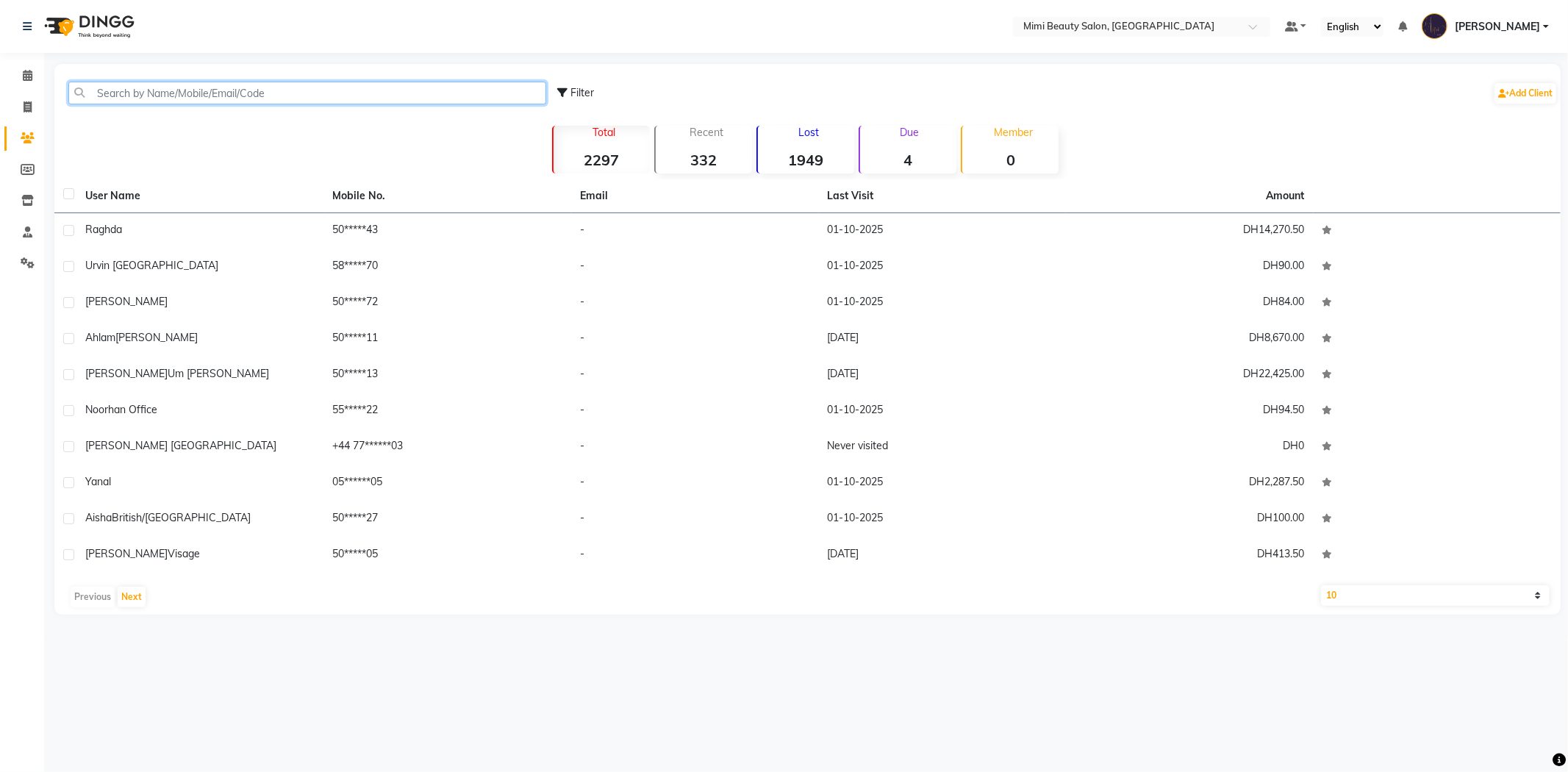
click at [142, 96] on input "text" at bounding box center [307, 93] width 478 height 23
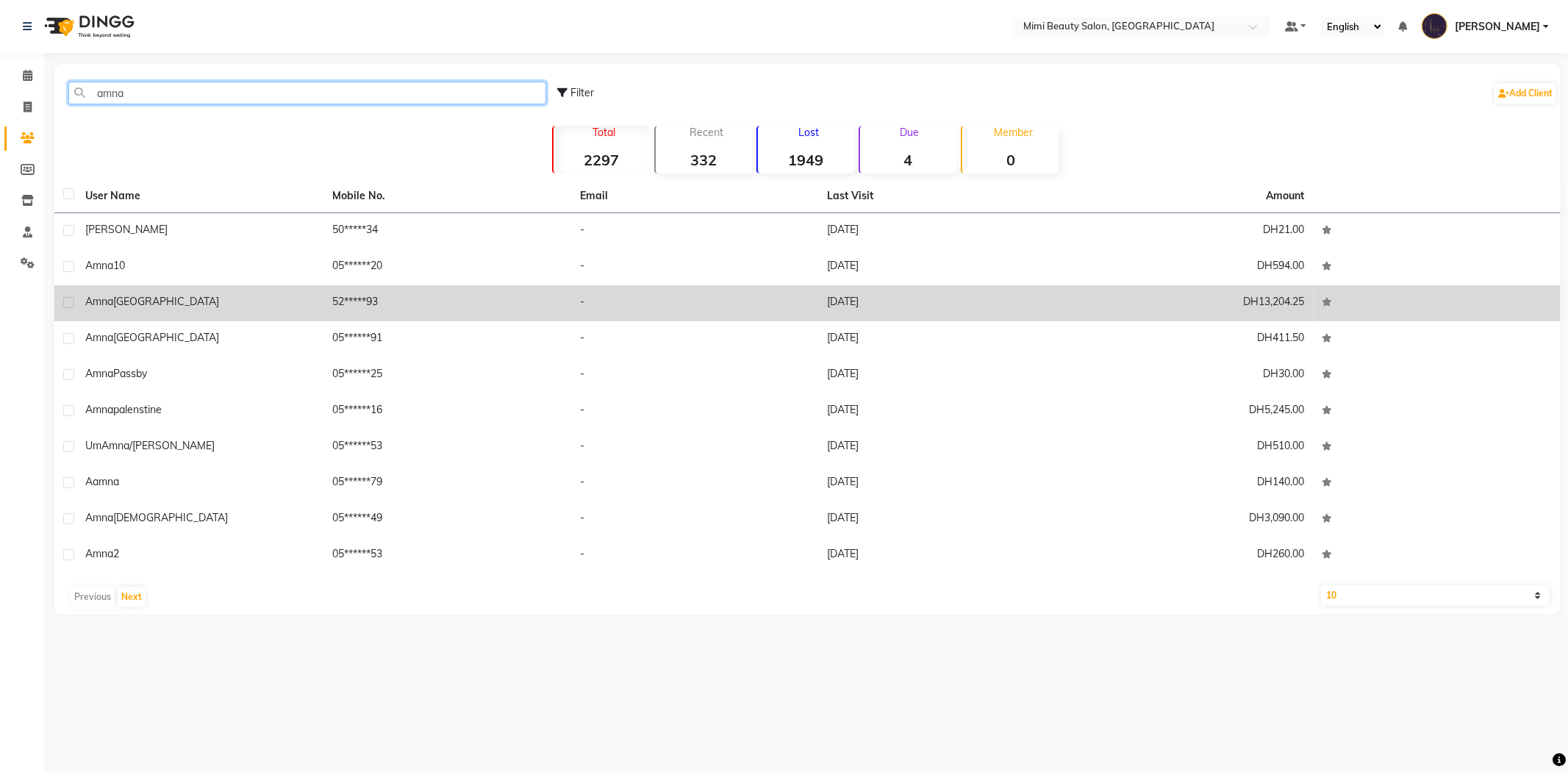
type input "amna"
click at [178, 300] on div "Amna Pakistan" at bounding box center [201, 301] width 230 height 15
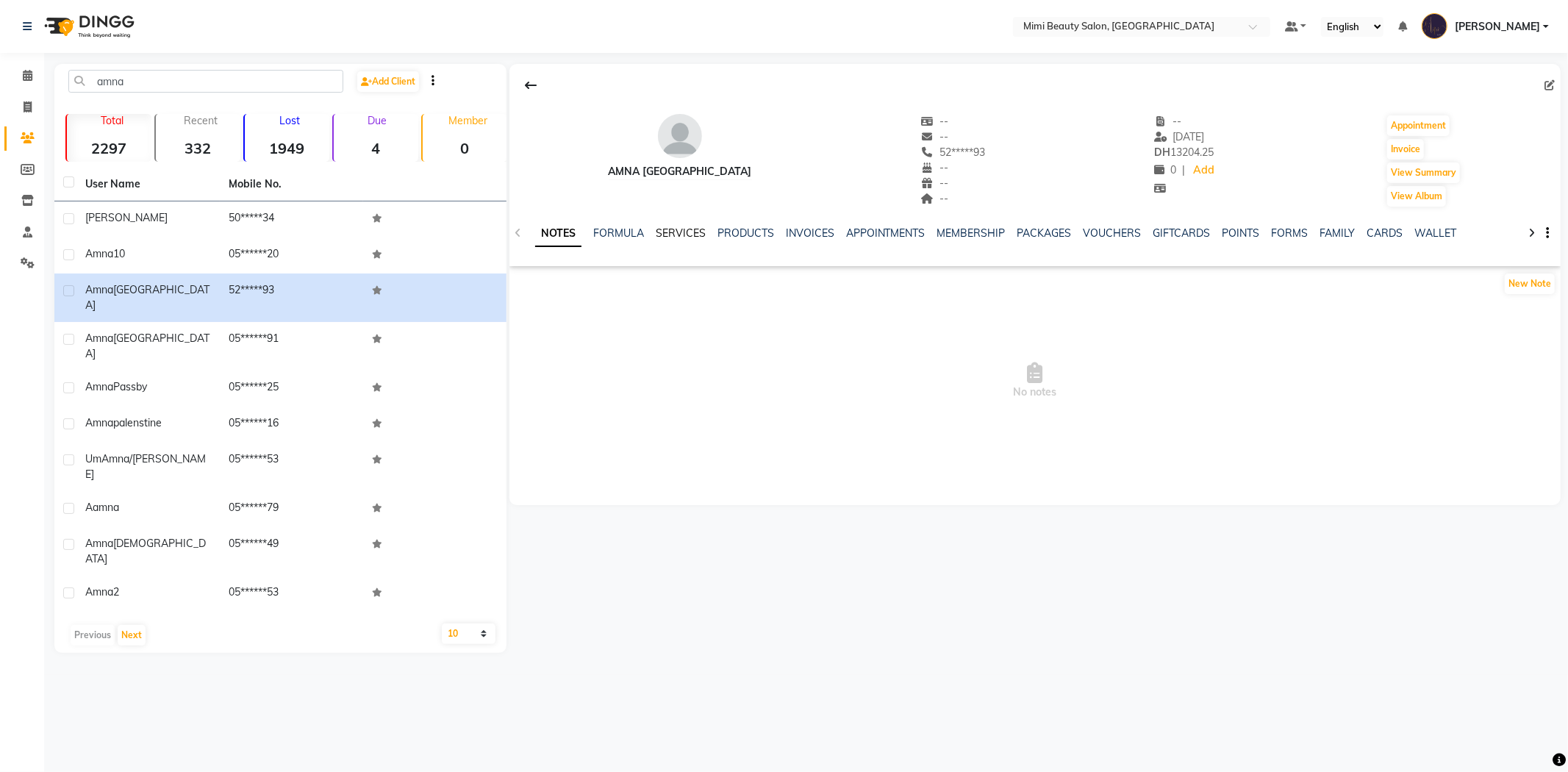
click at [678, 239] on link "SERVICES" at bounding box center [680, 233] width 50 height 13
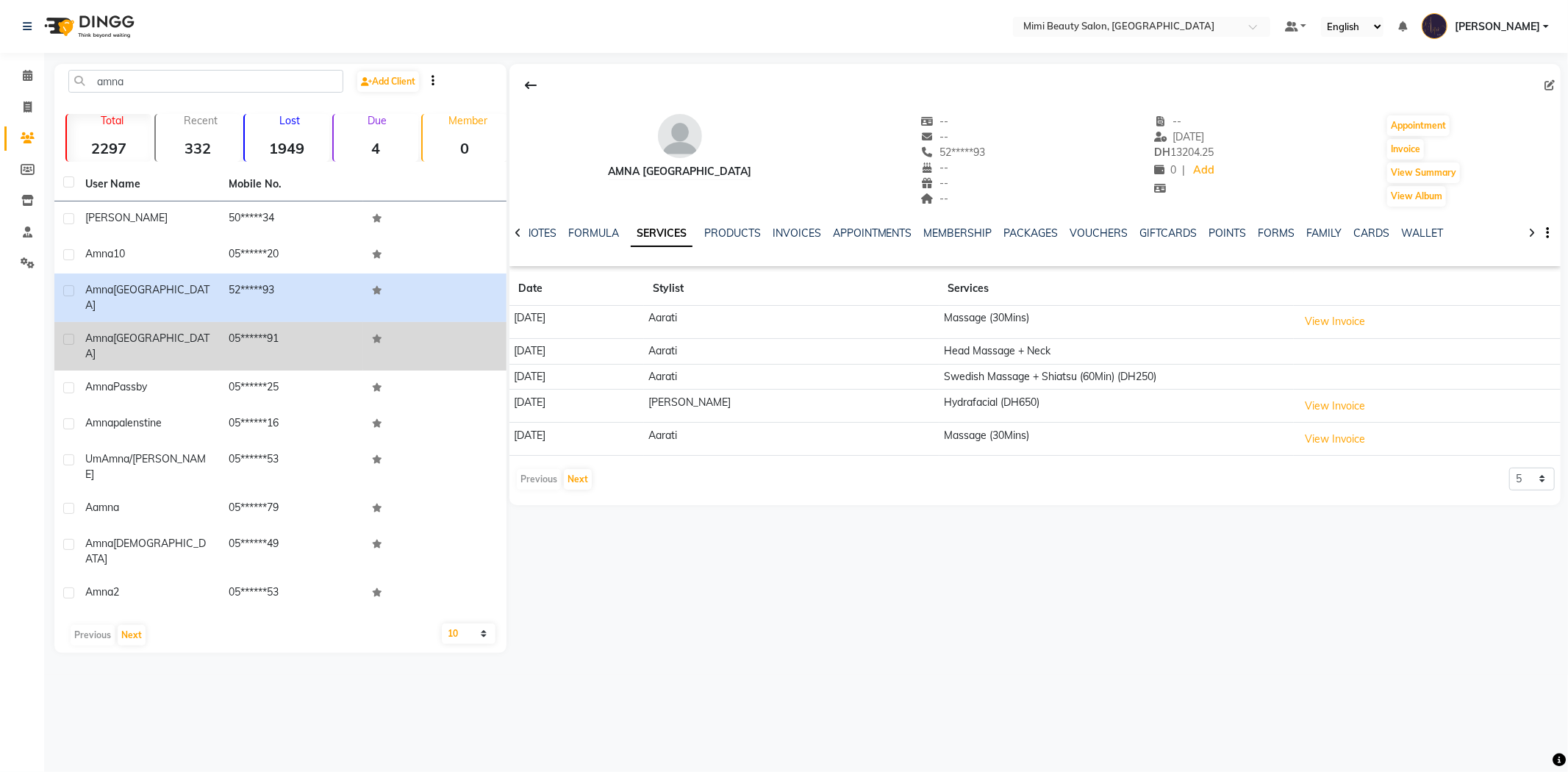
click at [165, 331] on div "Amna Pakistan" at bounding box center [148, 346] width 126 height 31
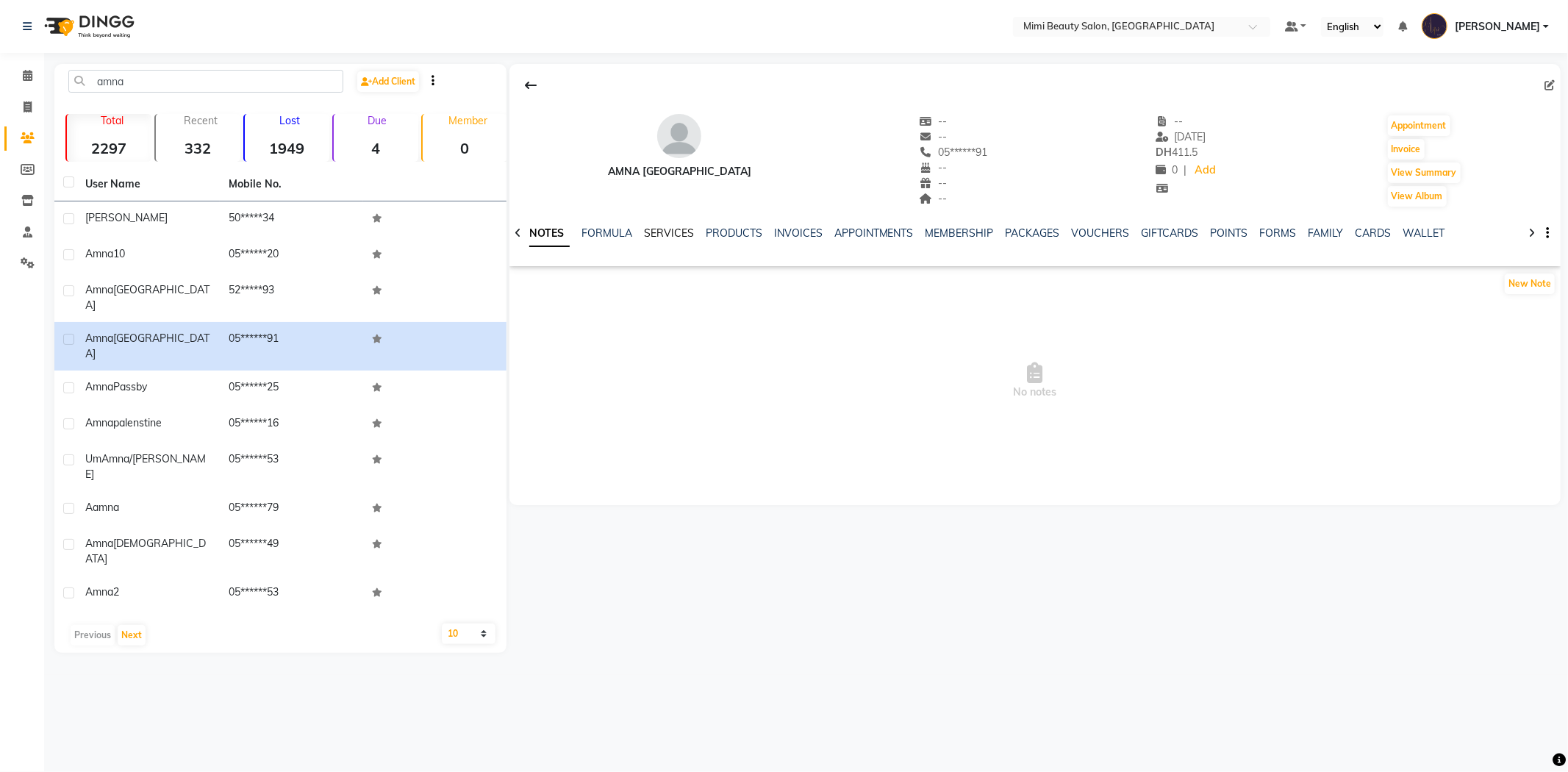
click at [655, 231] on link "SERVICES" at bounding box center [669, 233] width 50 height 13
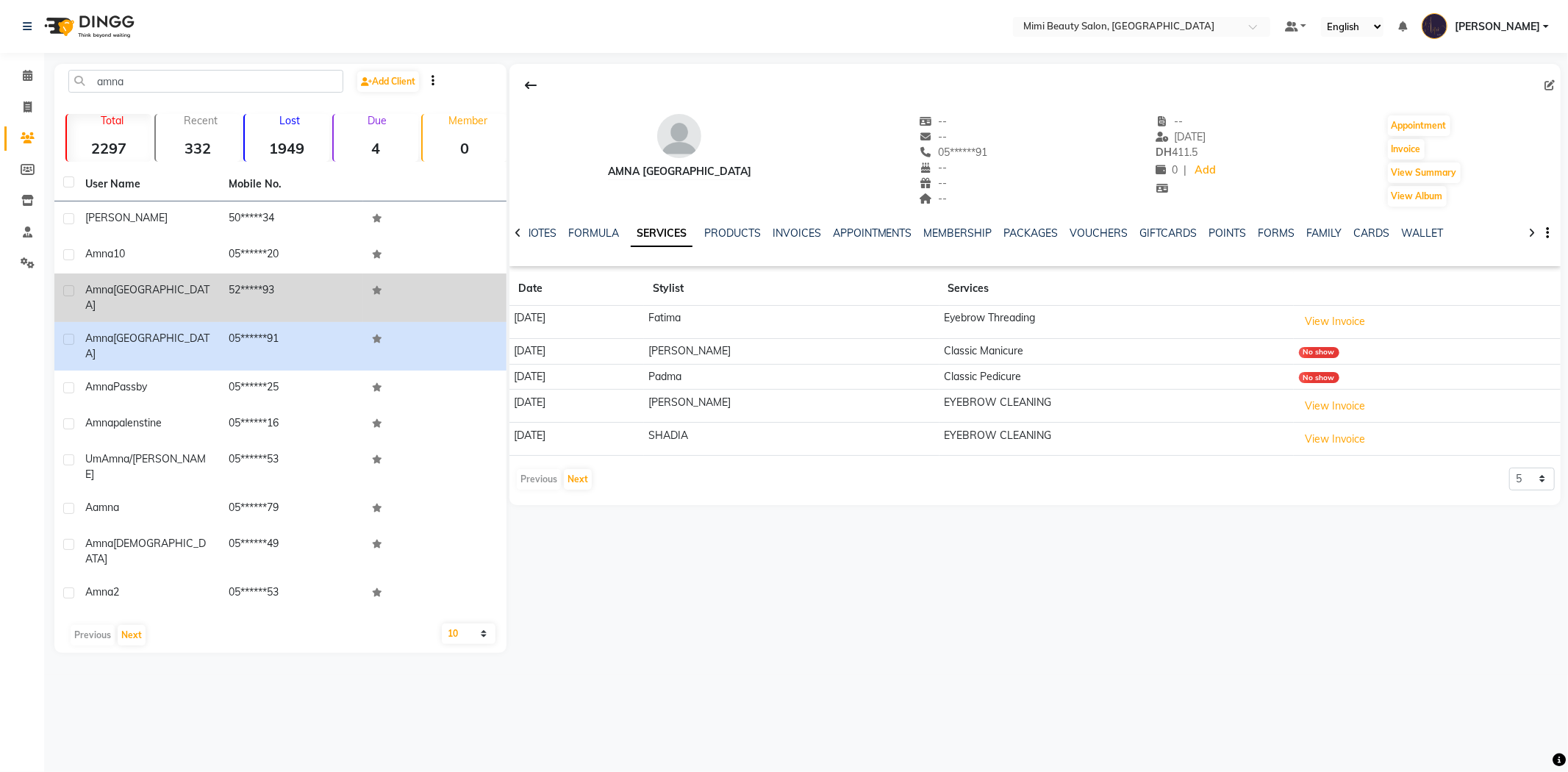
click at [114, 289] on span "[GEOGRAPHIC_DATA]" at bounding box center [147, 297] width 124 height 29
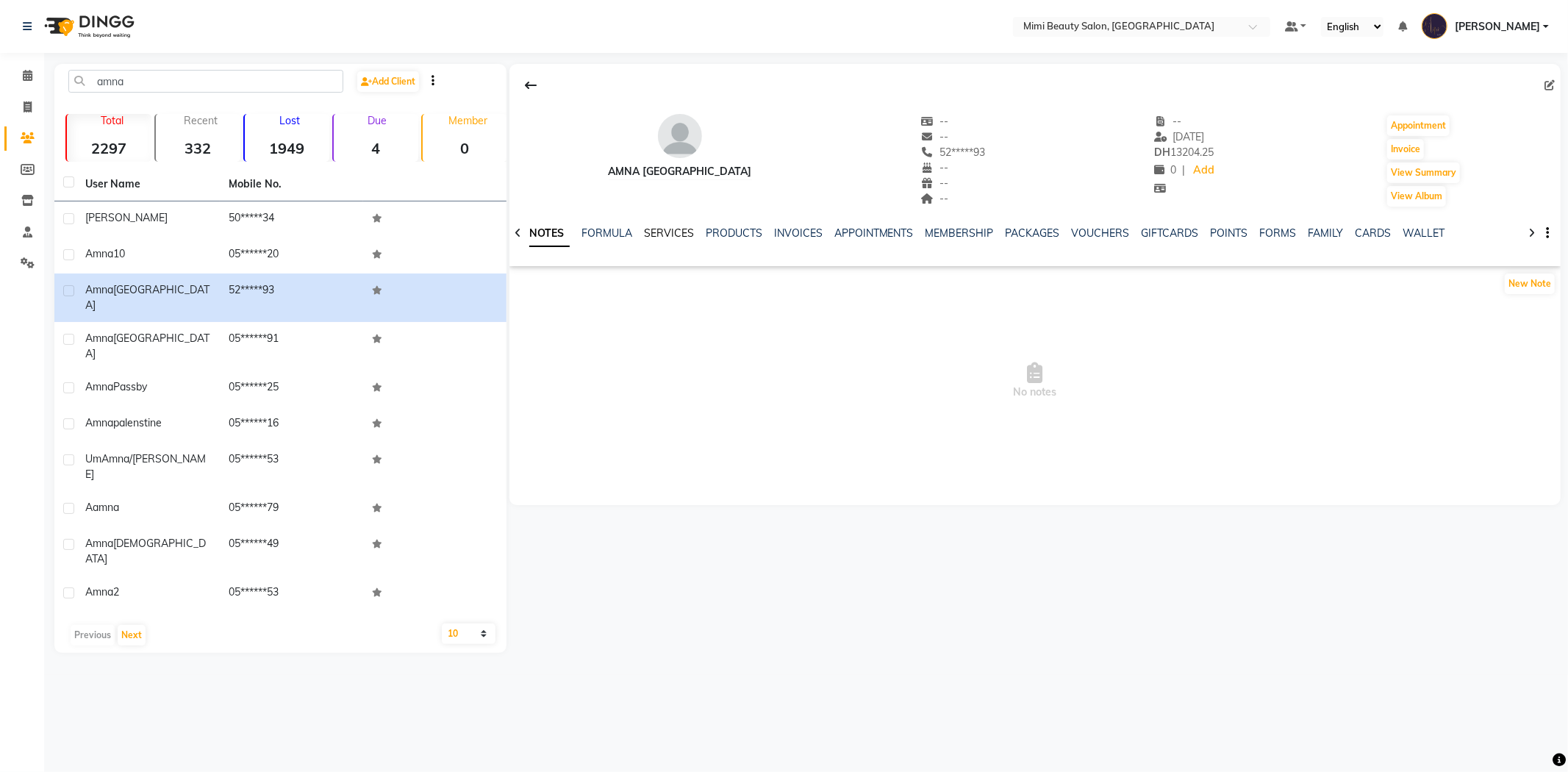
click at [671, 231] on link "SERVICES" at bounding box center [669, 233] width 50 height 13
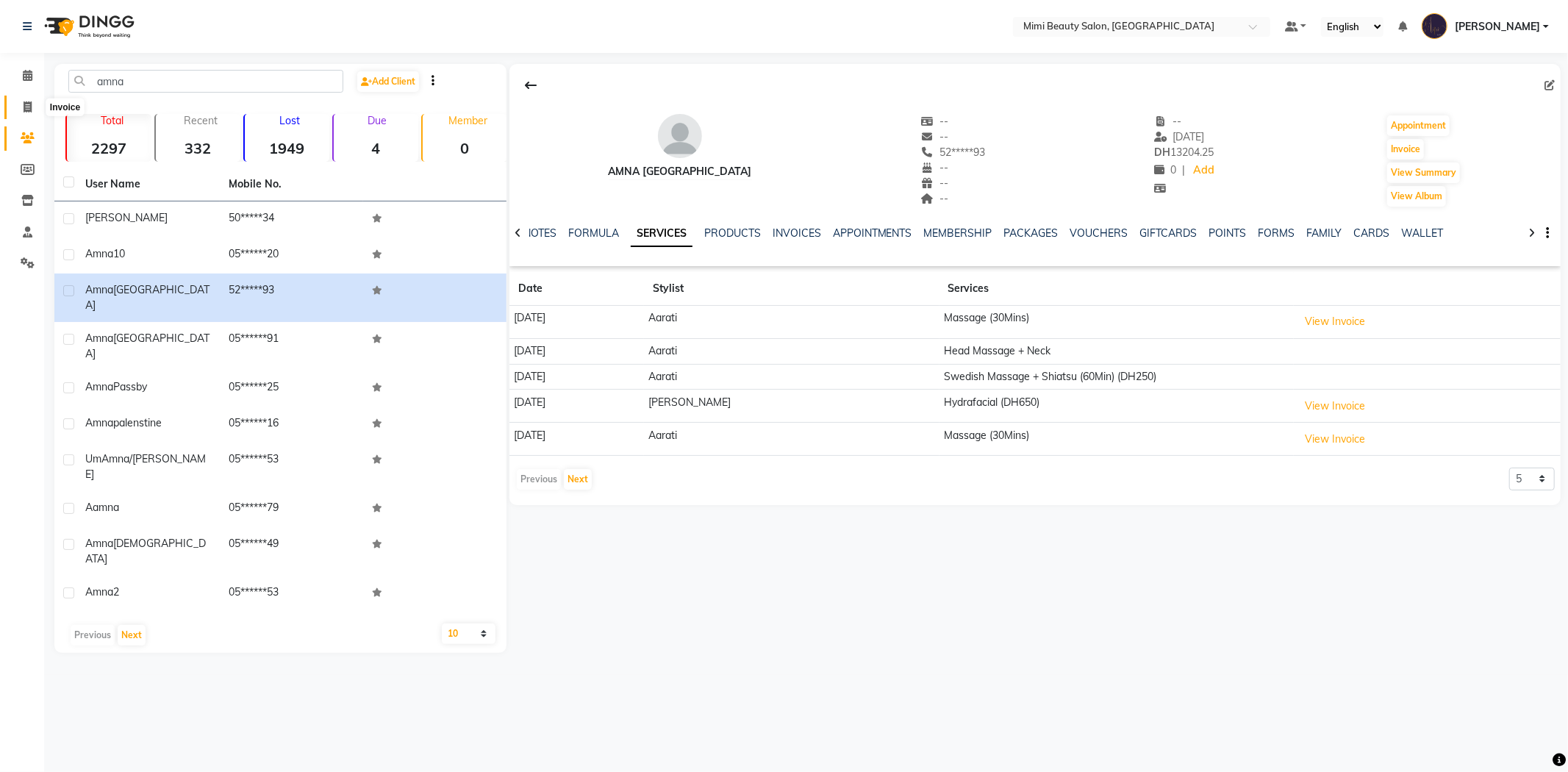
click at [29, 107] on icon at bounding box center [28, 107] width 8 height 11
select select "service"
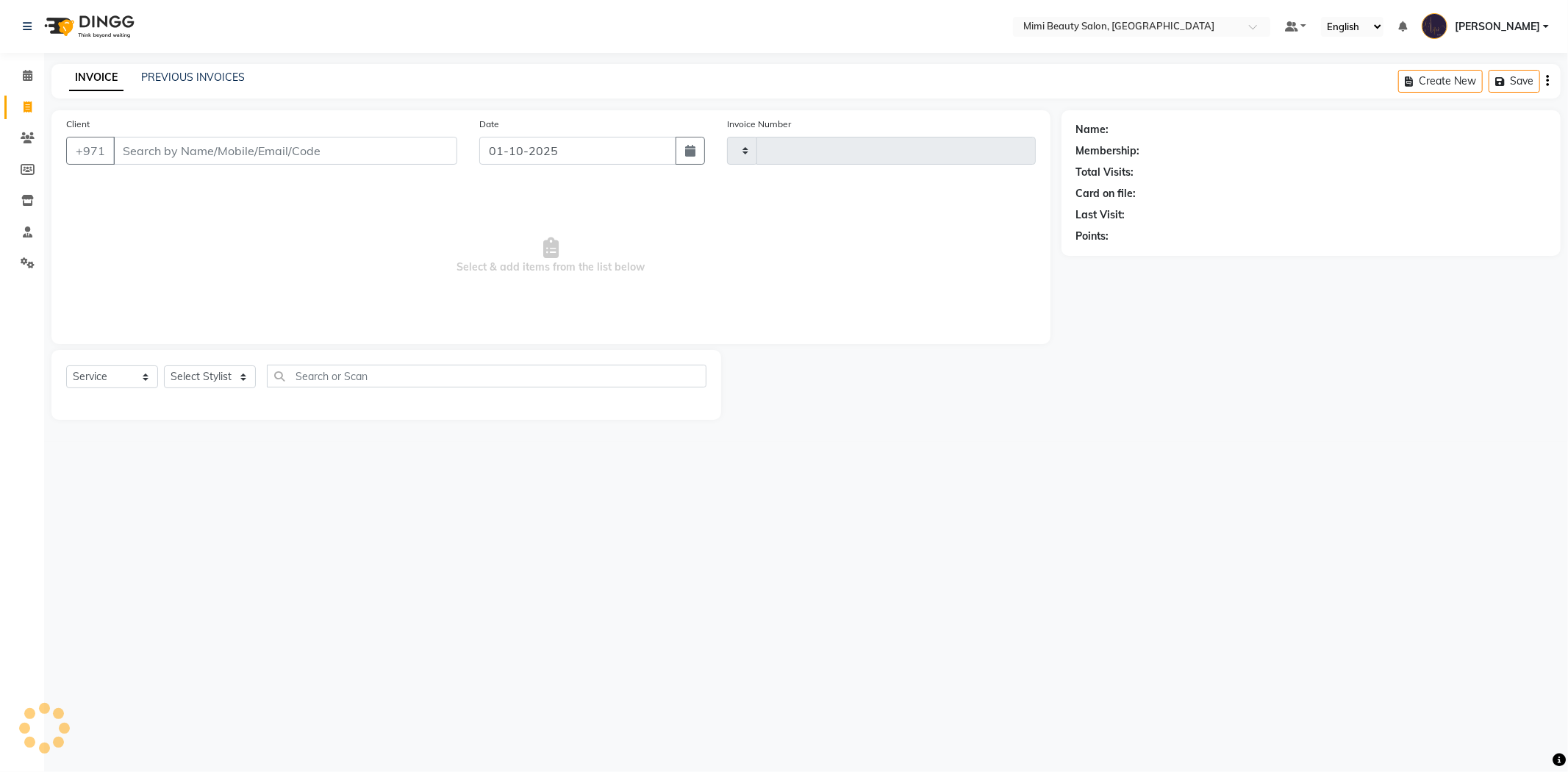
type input "1746"
select select "6756"
click at [159, 150] on input "Client" at bounding box center [285, 151] width 344 height 28
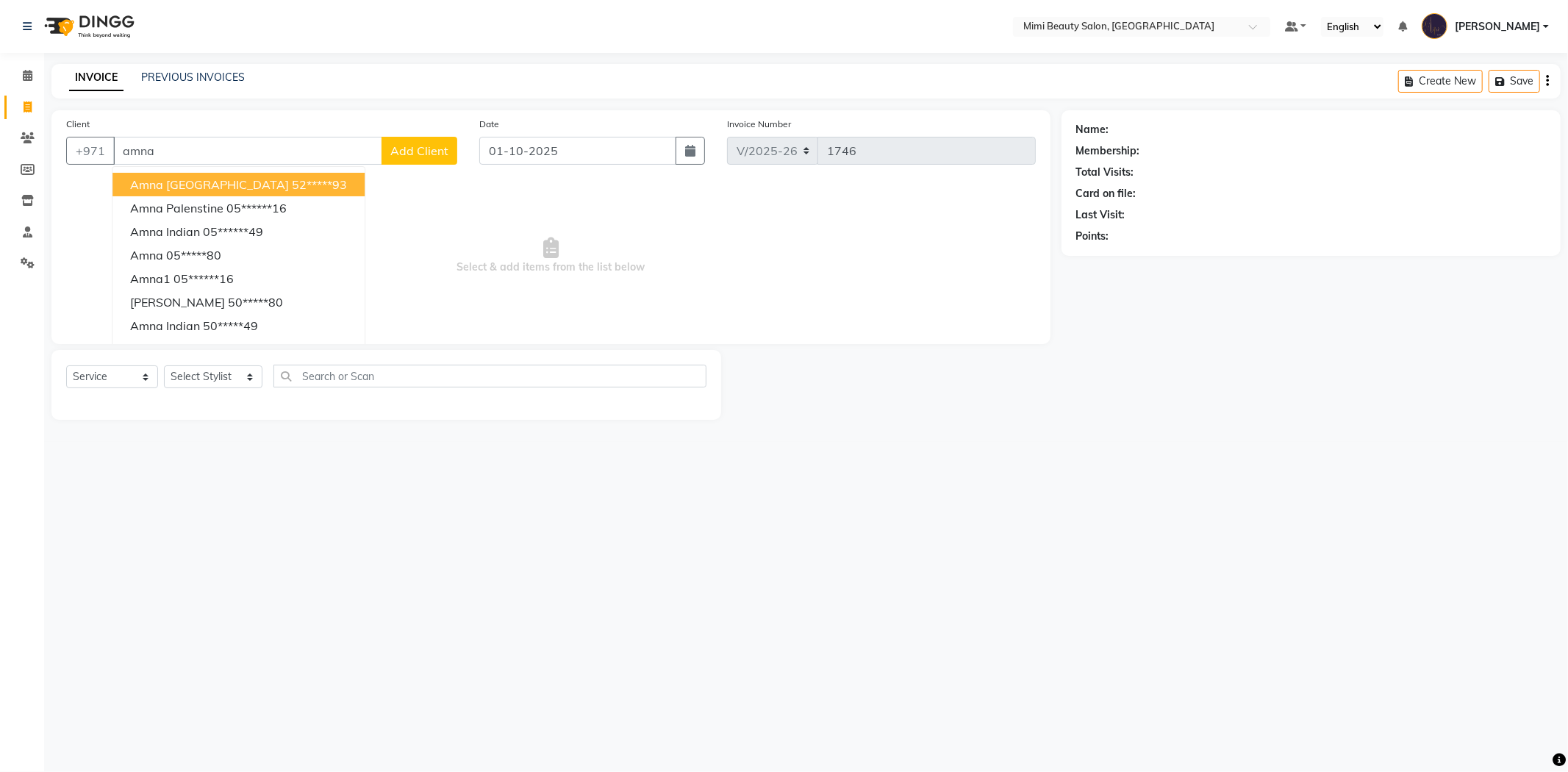
click at [177, 180] on span "Amna Pakistan" at bounding box center [209, 185] width 159 height 15
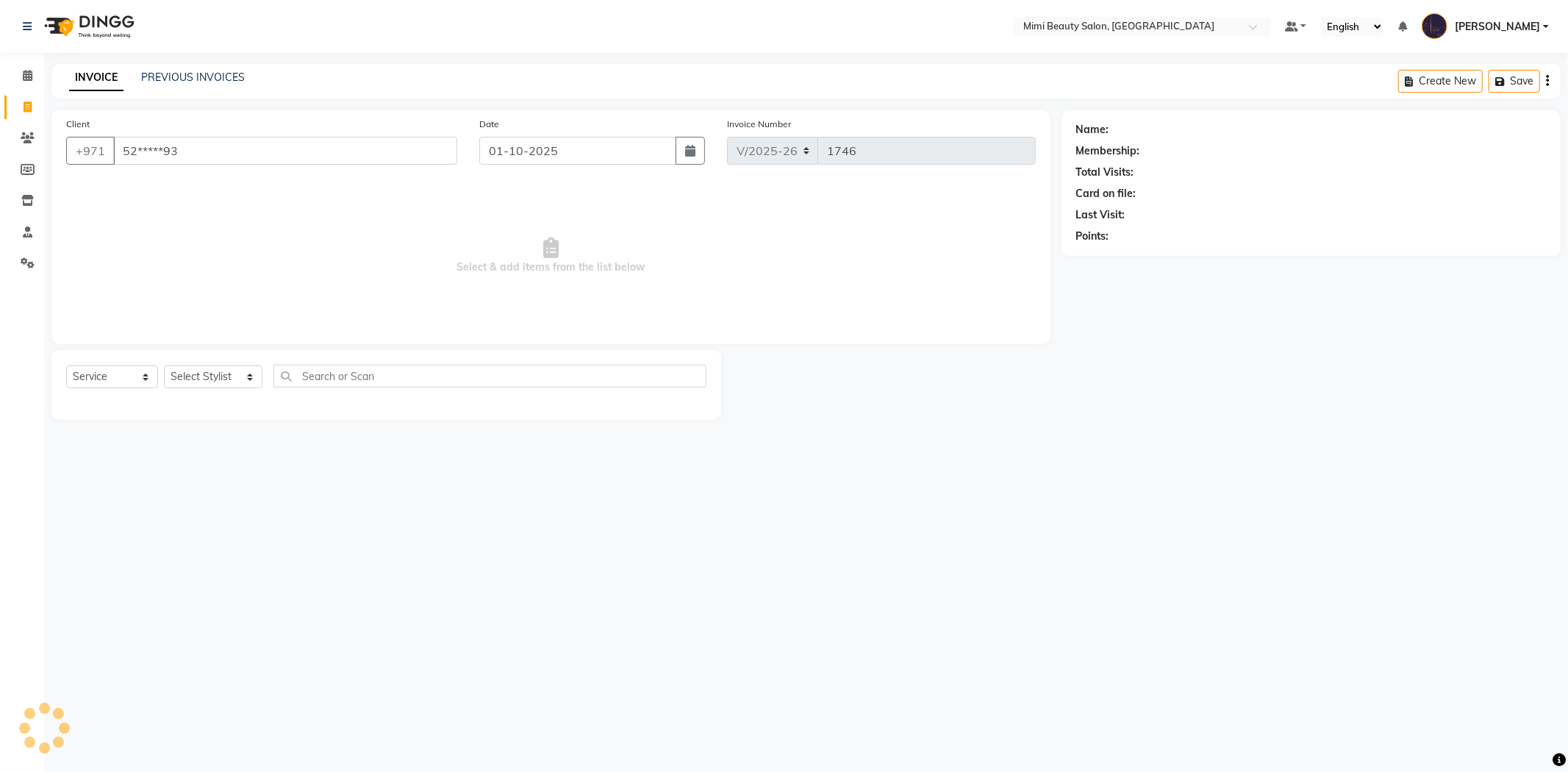
type input "52*****93"
click at [202, 377] on select "Select Stylist Aarati Abir Aisha Alya Amira Chona Fatima Ghazal Hoda Huda Iman(…" at bounding box center [213, 376] width 98 height 23
select select "53403"
click at [164, 366] on select "Select Stylist Aarati Abir Aisha Alya Amira Chona Fatima Ghazal Hoda Huda Iman(…" at bounding box center [213, 376] width 98 height 23
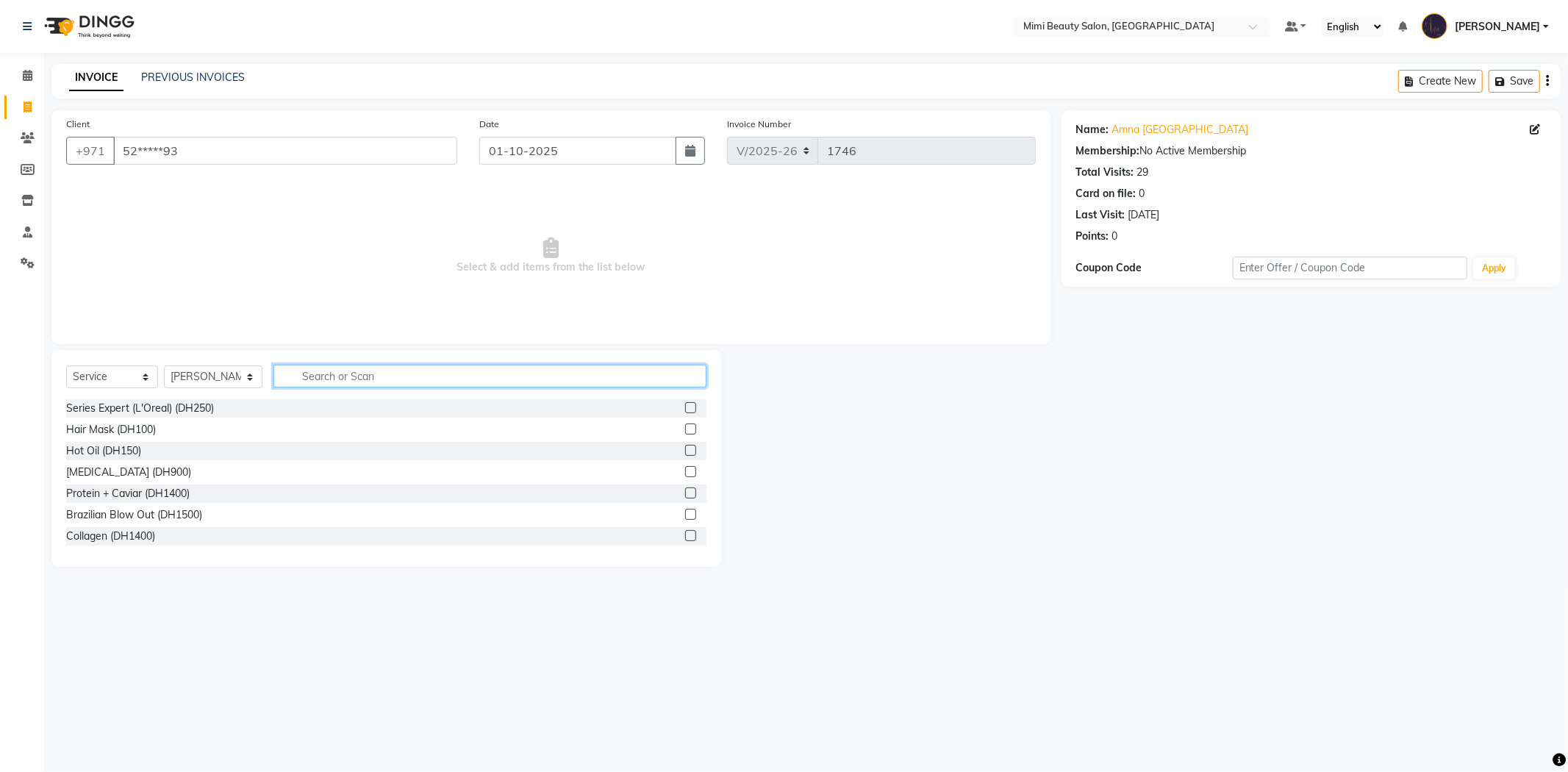
click at [321, 376] on input "text" at bounding box center [490, 376] width 433 height 23
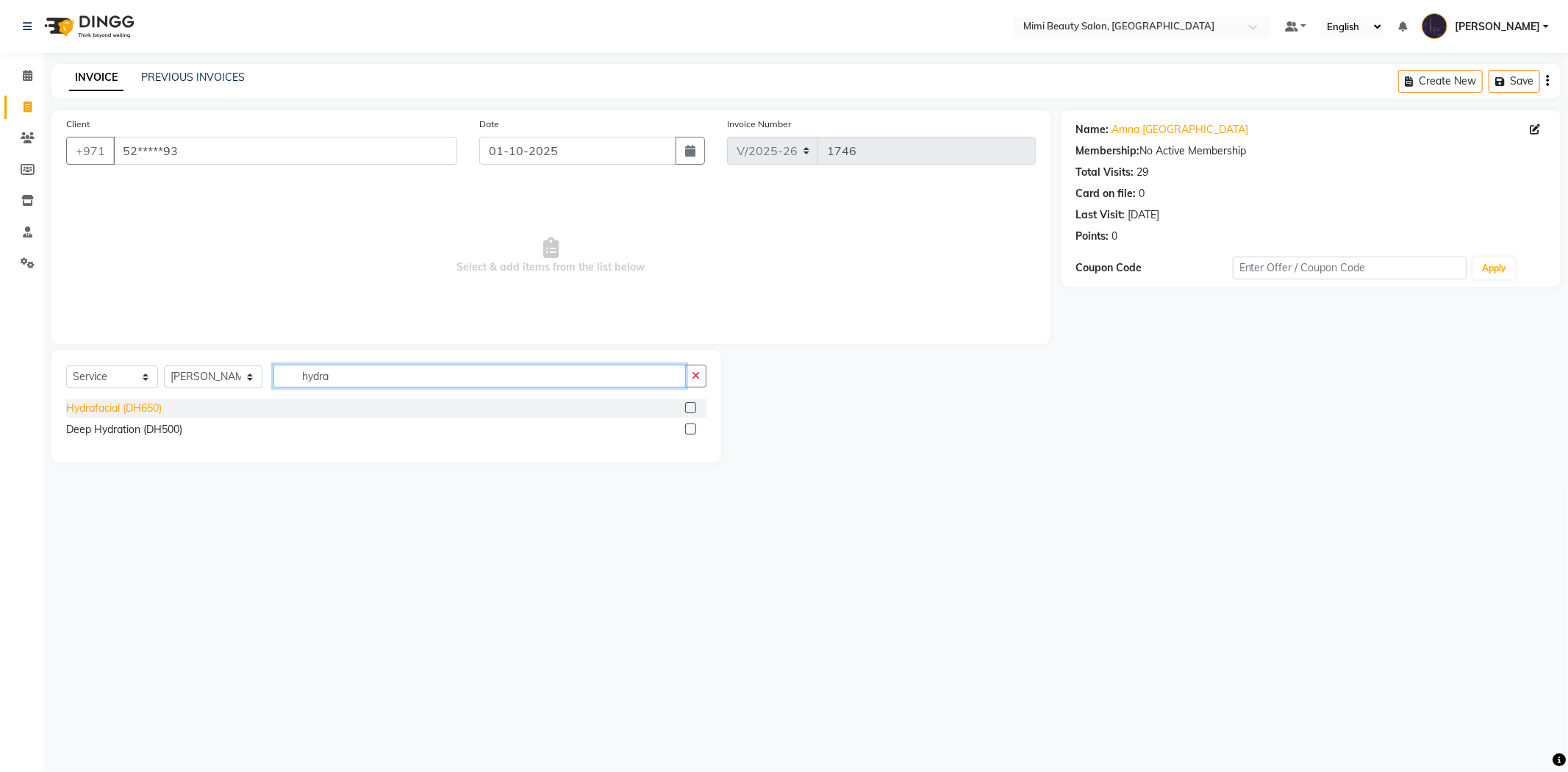
type input "hydra"
click at [158, 408] on div "Hydrafacial (DH650)" at bounding box center [113, 408] width 96 height 15
checkbox input "false"
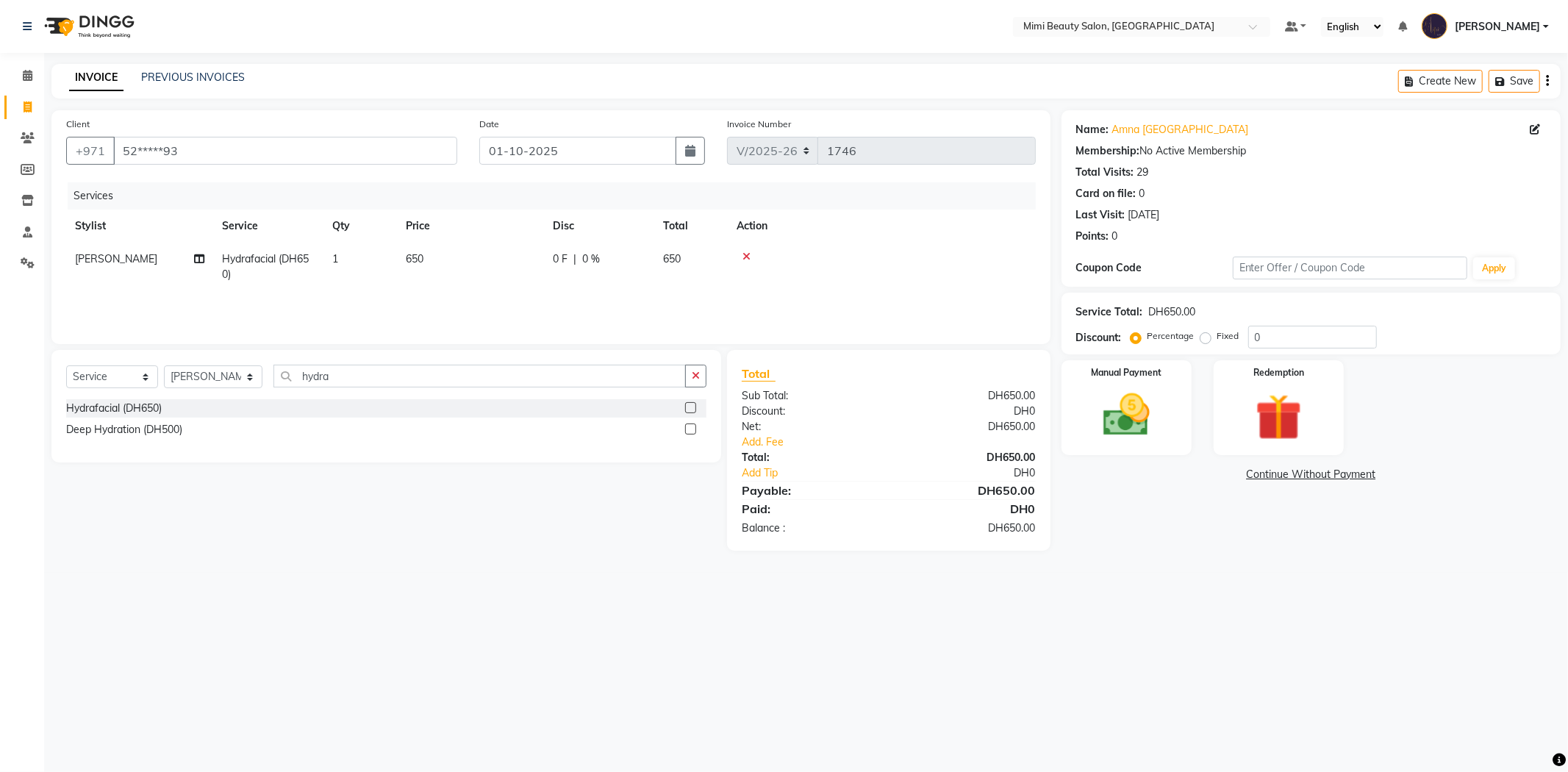
click at [339, 258] on td "1" at bounding box center [360, 266] width 74 height 48
select select "53403"
drag, startPoint x: 424, startPoint y: 265, endPoint x: 370, endPoint y: 262, distance: 54.1
click at [370, 262] on tr "Aarati Abir Aisha Alya Amira Chona Fatima Ghazal Hoda Huda Iman(owner) Jeezyl J…" at bounding box center [550, 270] width 969 height 55
type input "2"
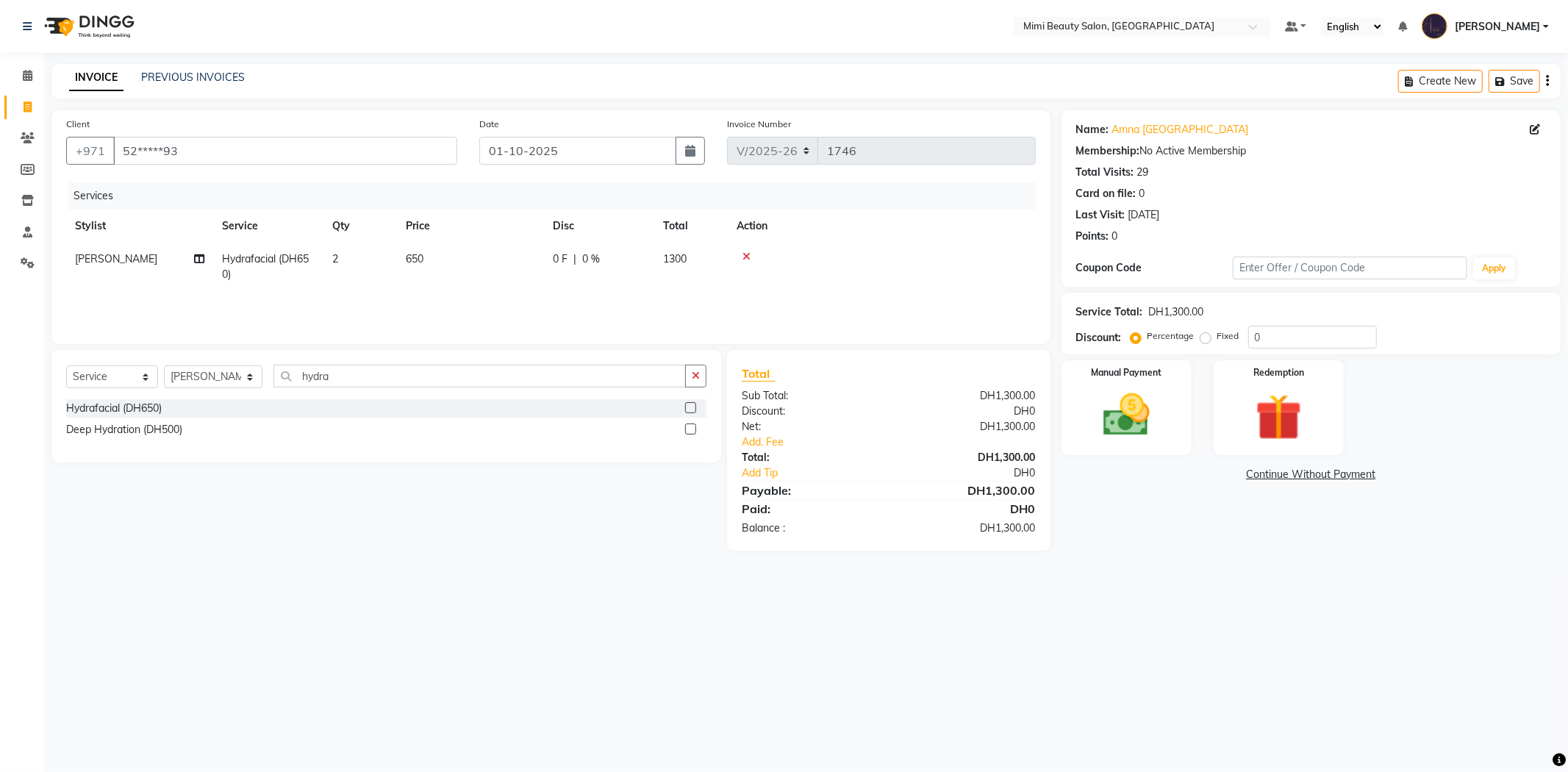
click at [401, 258] on td "650" at bounding box center [471, 266] width 147 height 48
select select "53403"
drag, startPoint x: 514, startPoint y: 258, endPoint x: 457, endPoint y: 258, distance: 57.0
click at [457, 258] on tr "Aarati Abir Aisha Alya Amira Chona Fatima Ghazal Hoda Huda Iman(owner) Jeezyl J…" at bounding box center [550, 270] width 969 height 55
type input "350"
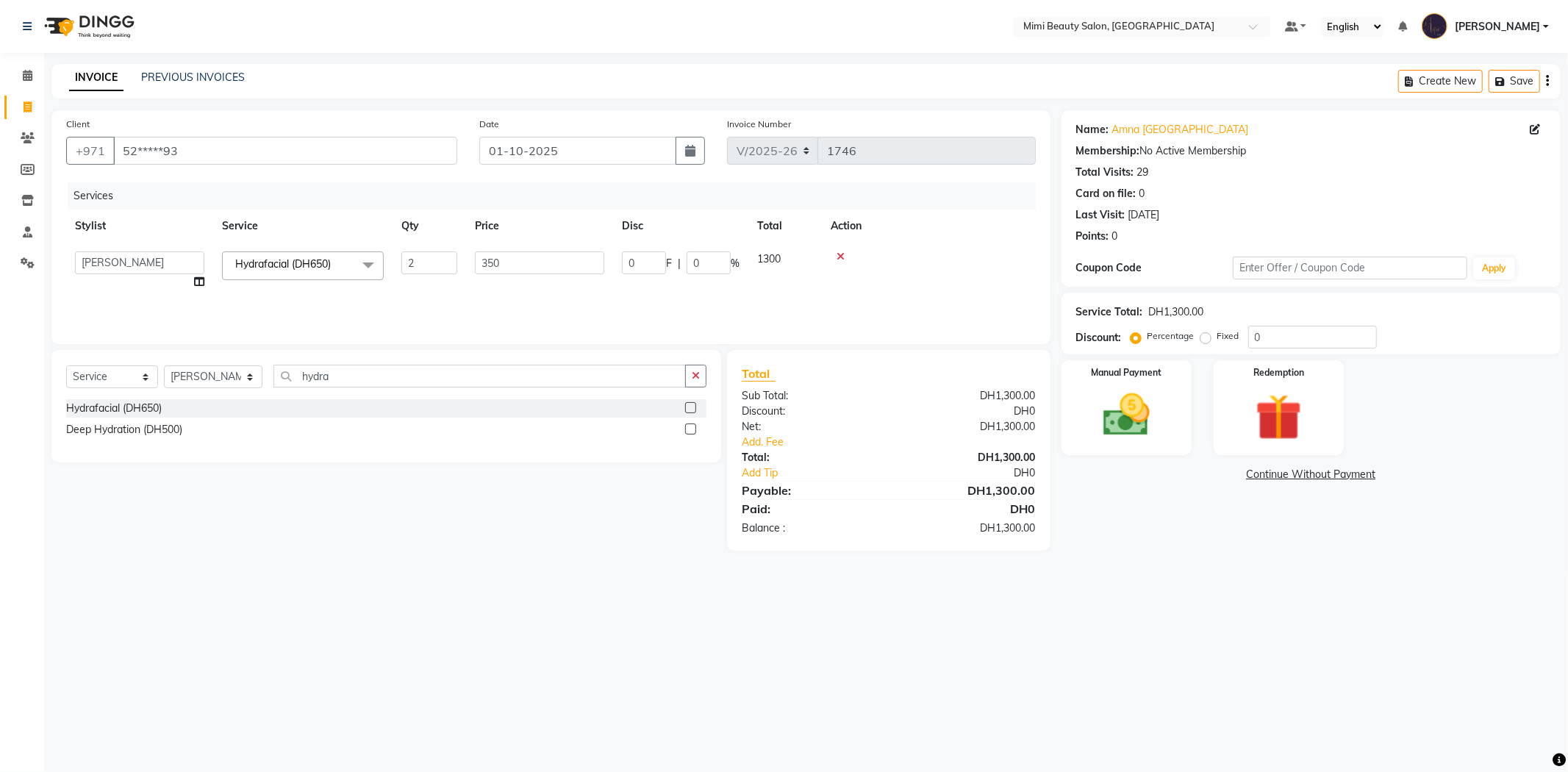
click at [460, 290] on tr "Aarati Abir Aisha Alya Amira Chona Fatima Ghazal Hoda Huda Iman(owner) Jeezyl J…" at bounding box center [550, 270] width 969 height 55
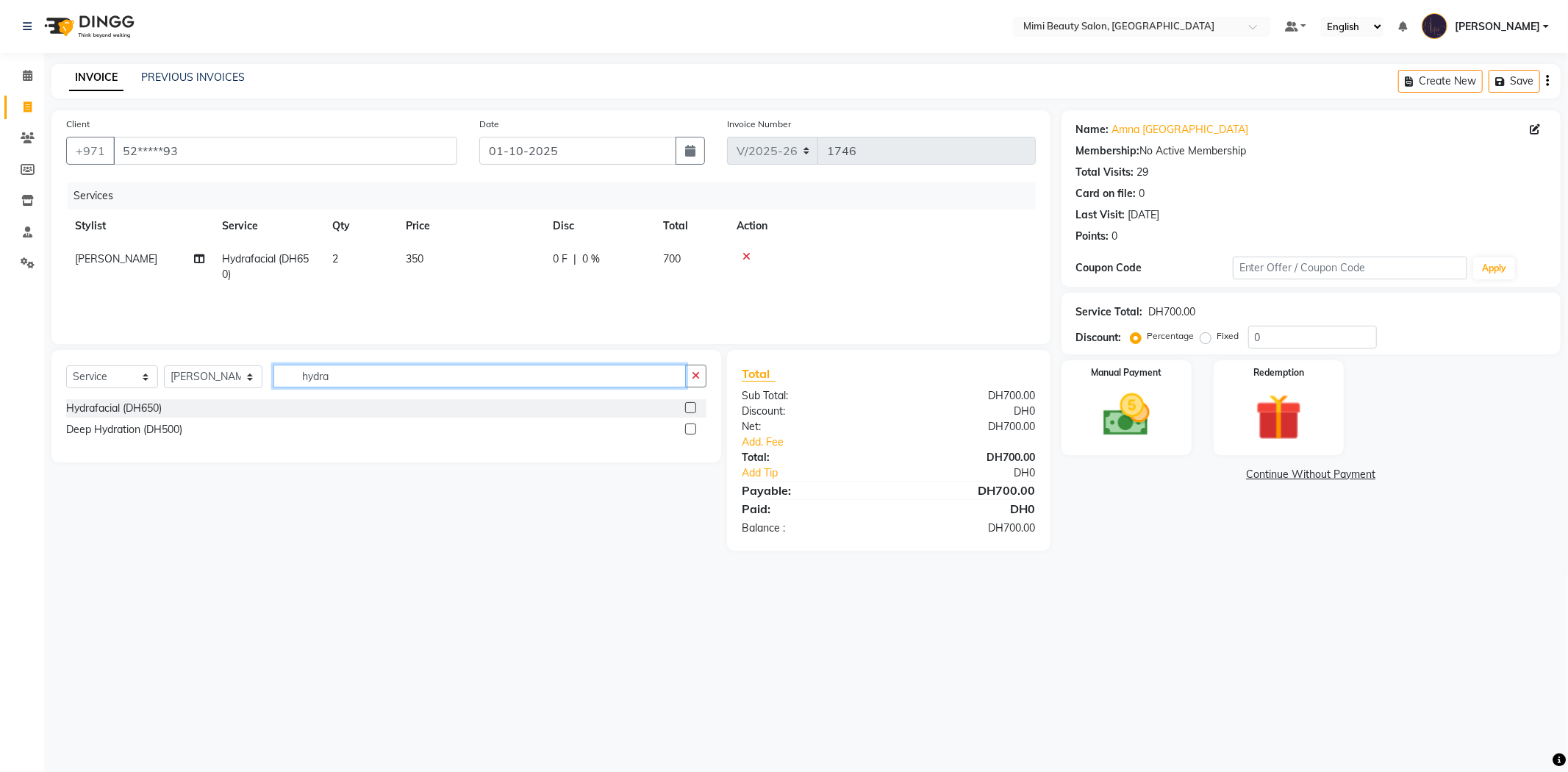
click at [347, 375] on input "hydra" at bounding box center [480, 376] width 412 height 23
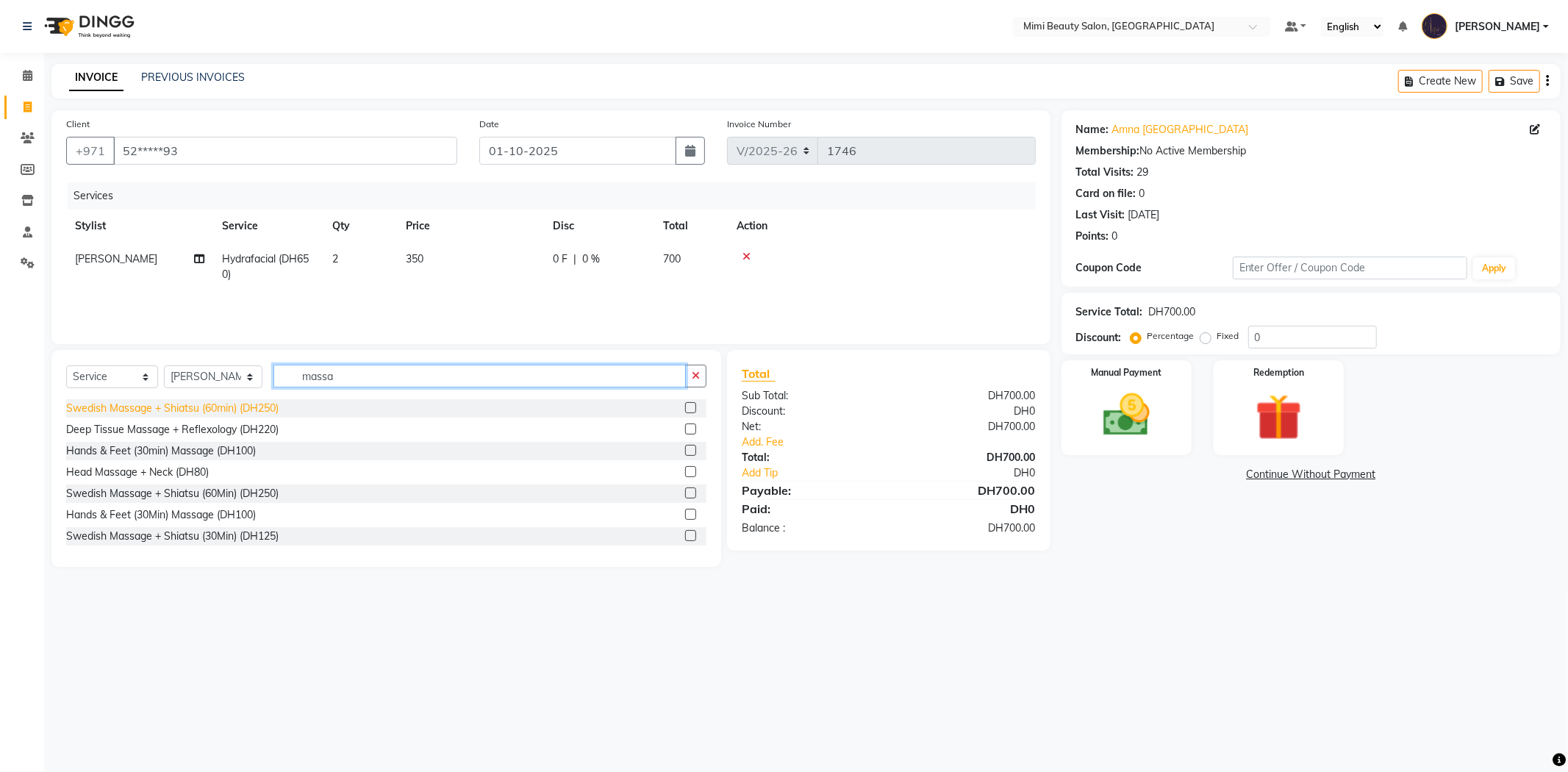
type input "massa"
click at [235, 406] on div "Swedish Massage + Shiatsu (60min) (DH250)" at bounding box center [172, 408] width 212 height 15
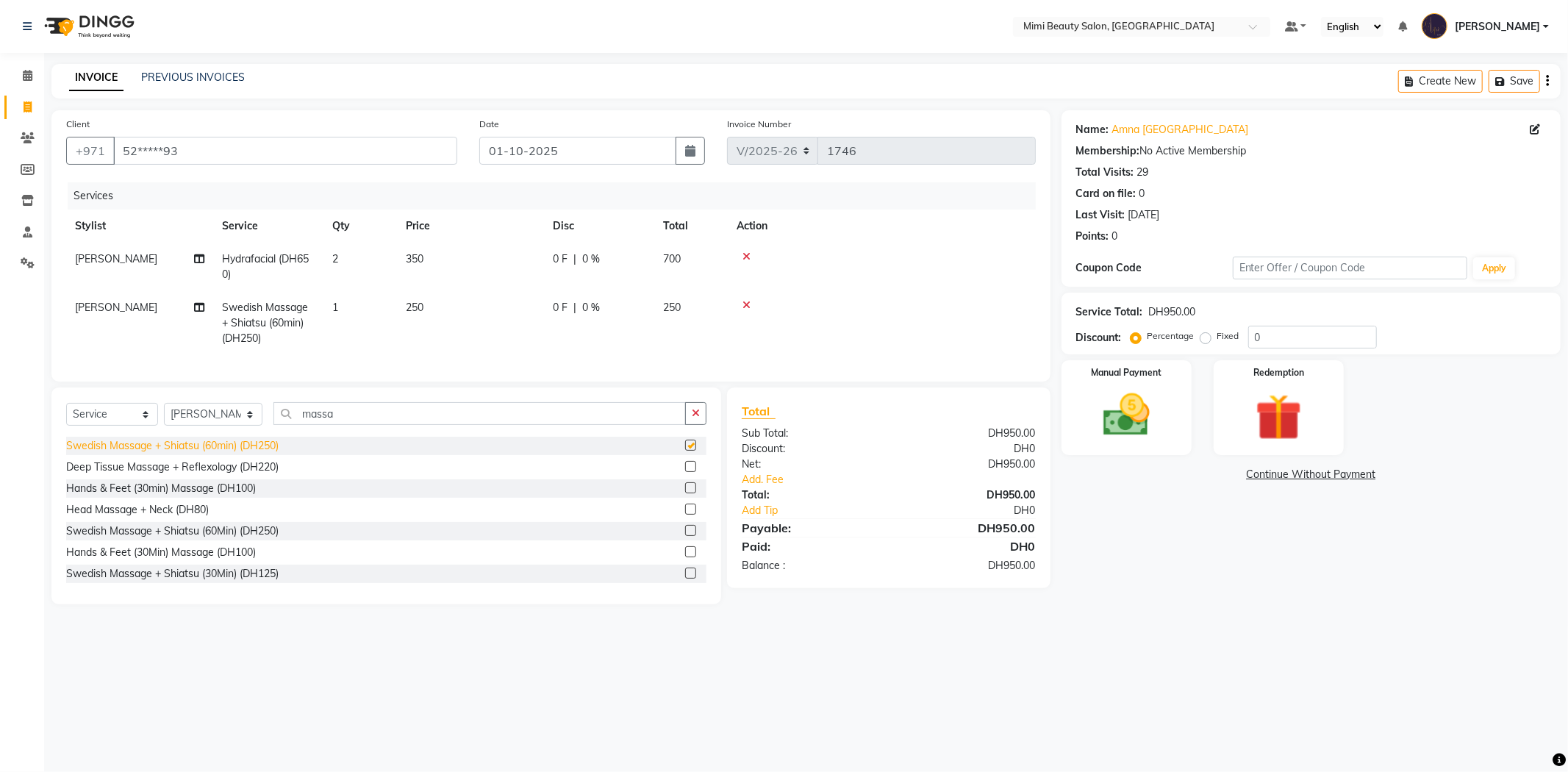
checkbox input "false"
click at [208, 426] on select "Select Stylist Aarati Abir Aisha Alya Amira Chona Fatima Ghazal Hoda Huda Iman(…" at bounding box center [213, 414] width 98 height 23
select select "68417"
click at [164, 415] on select "Select Stylist Aarati Abir Aisha Alya Amira Chona Fatima Ghazal Hoda Huda Iman(…" at bounding box center [213, 414] width 98 height 23
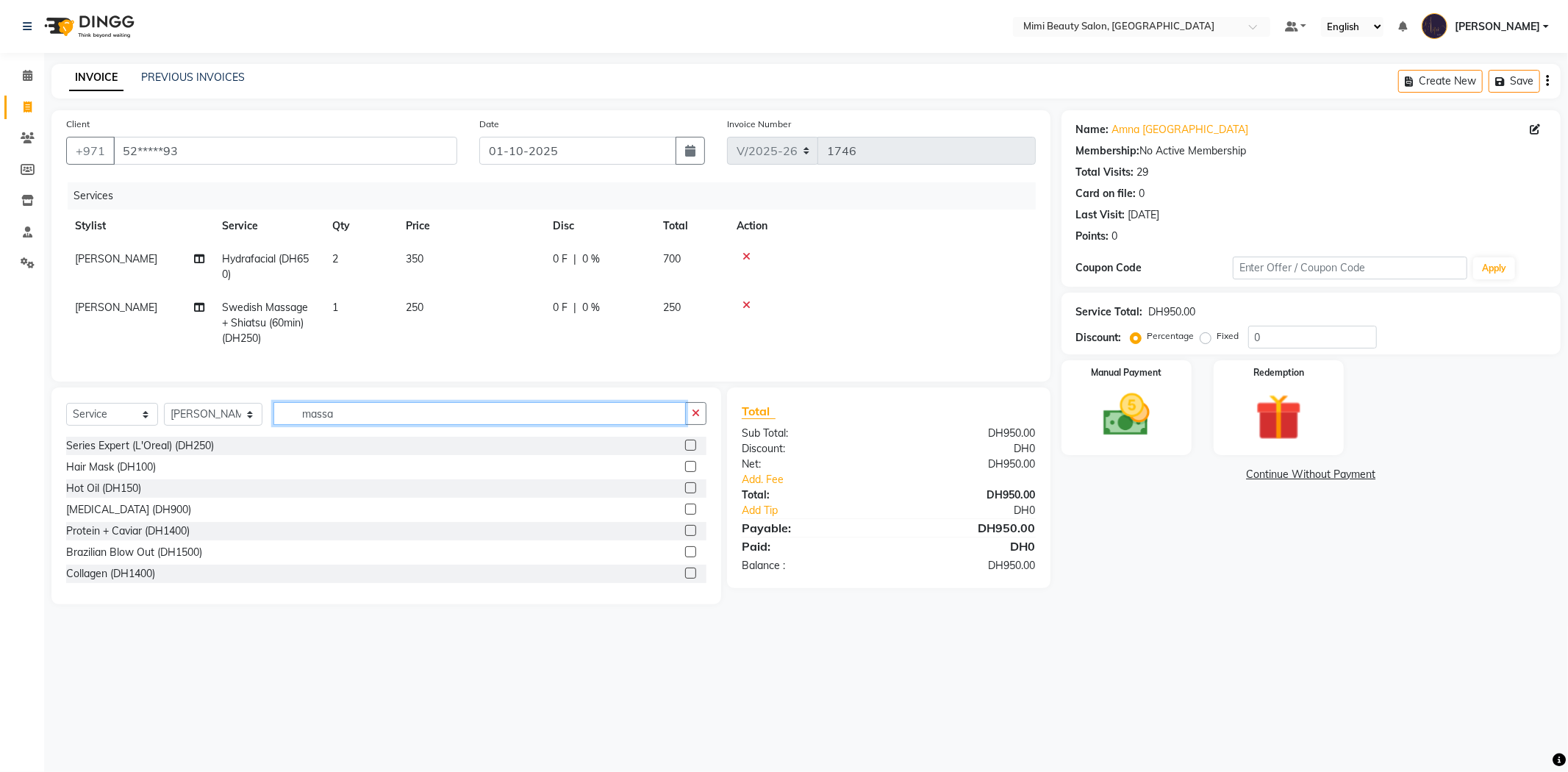
click at [331, 425] on input "massa" at bounding box center [480, 413] width 412 height 23
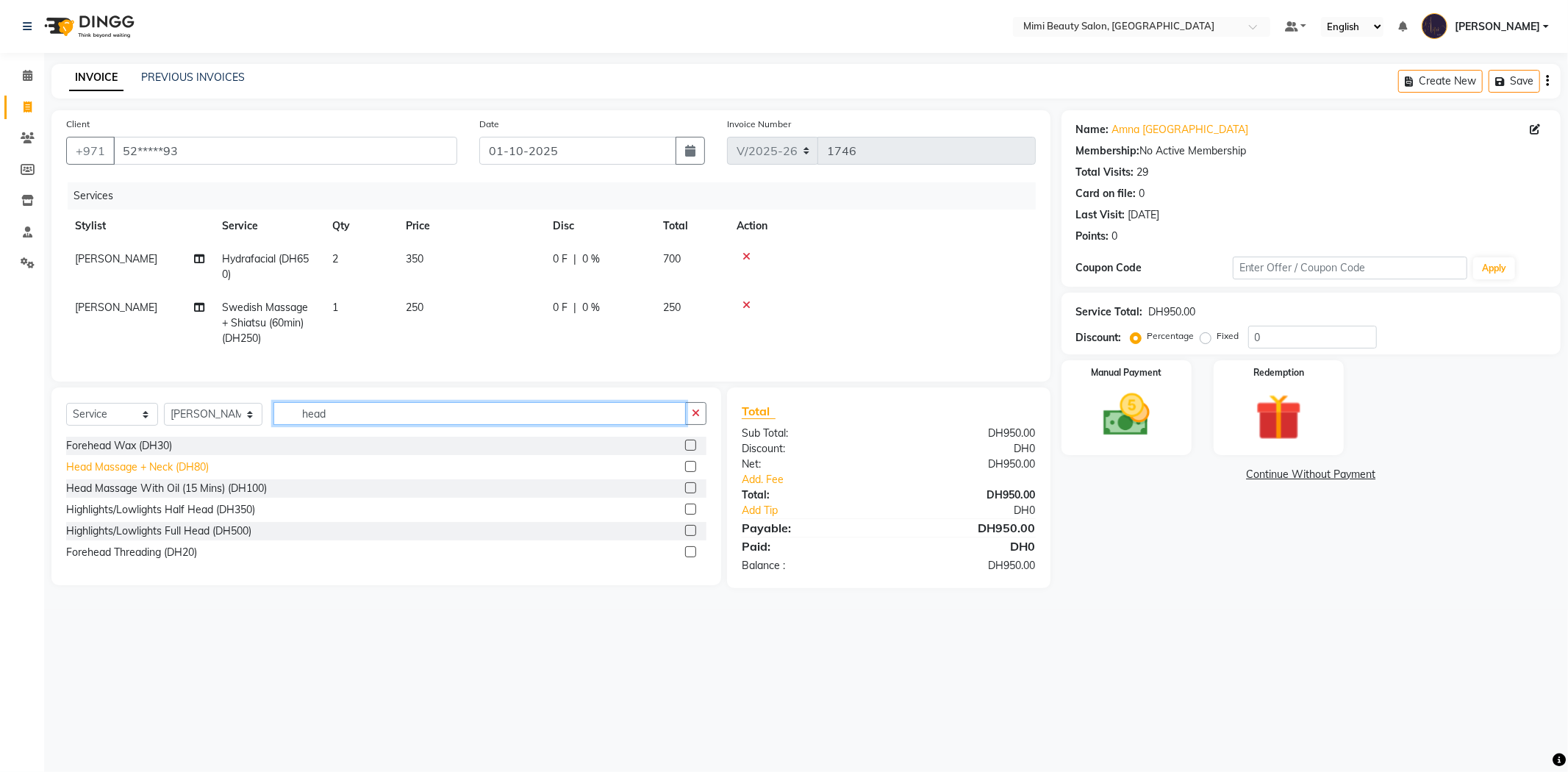
type input "head"
click at [174, 475] on div "Head Massage + Neck (DH80)" at bounding box center [137, 467] width 143 height 15
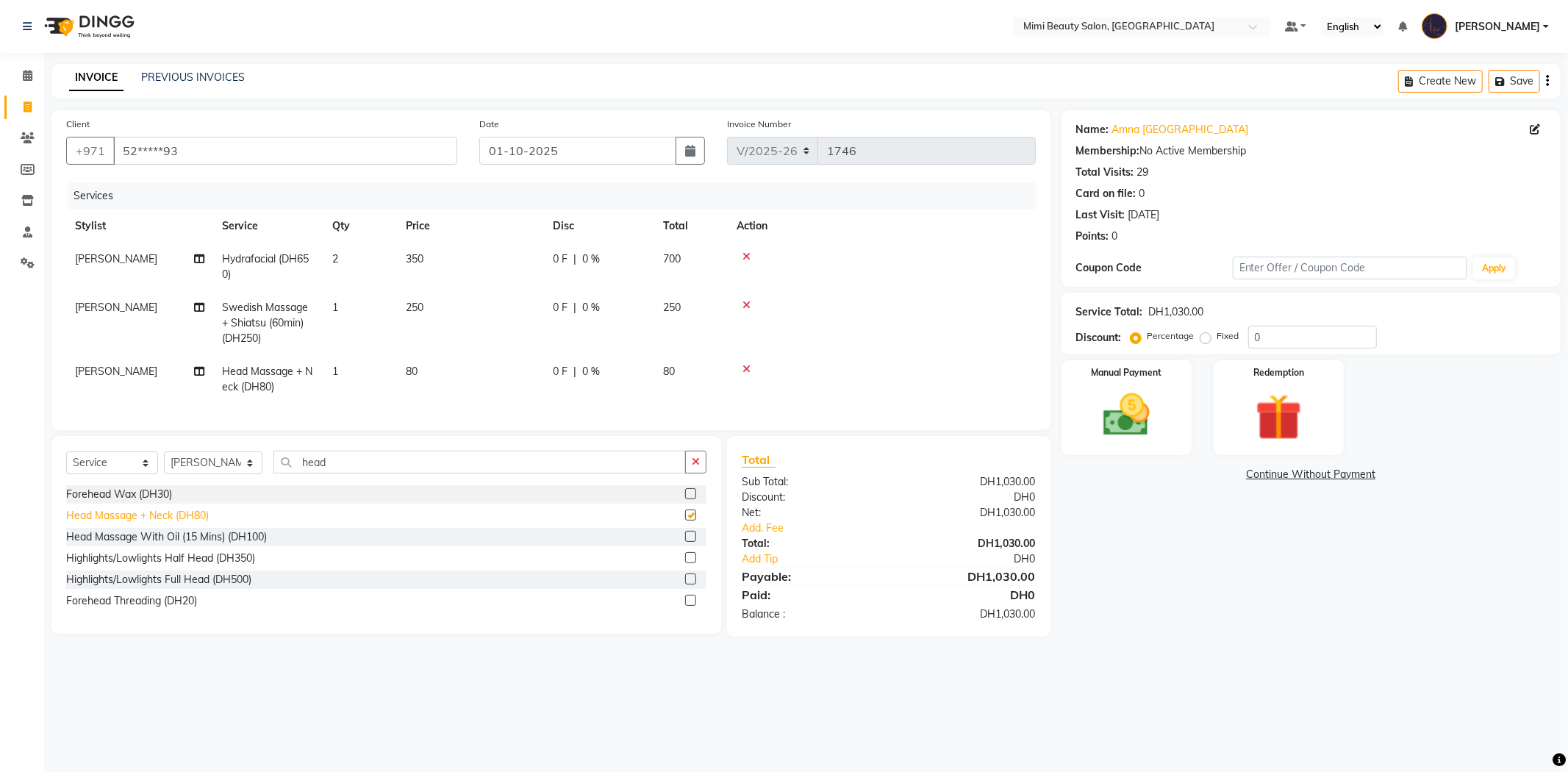
checkbox input "false"
click at [406, 373] on span "80" at bounding box center [411, 371] width 12 height 13
select select "68417"
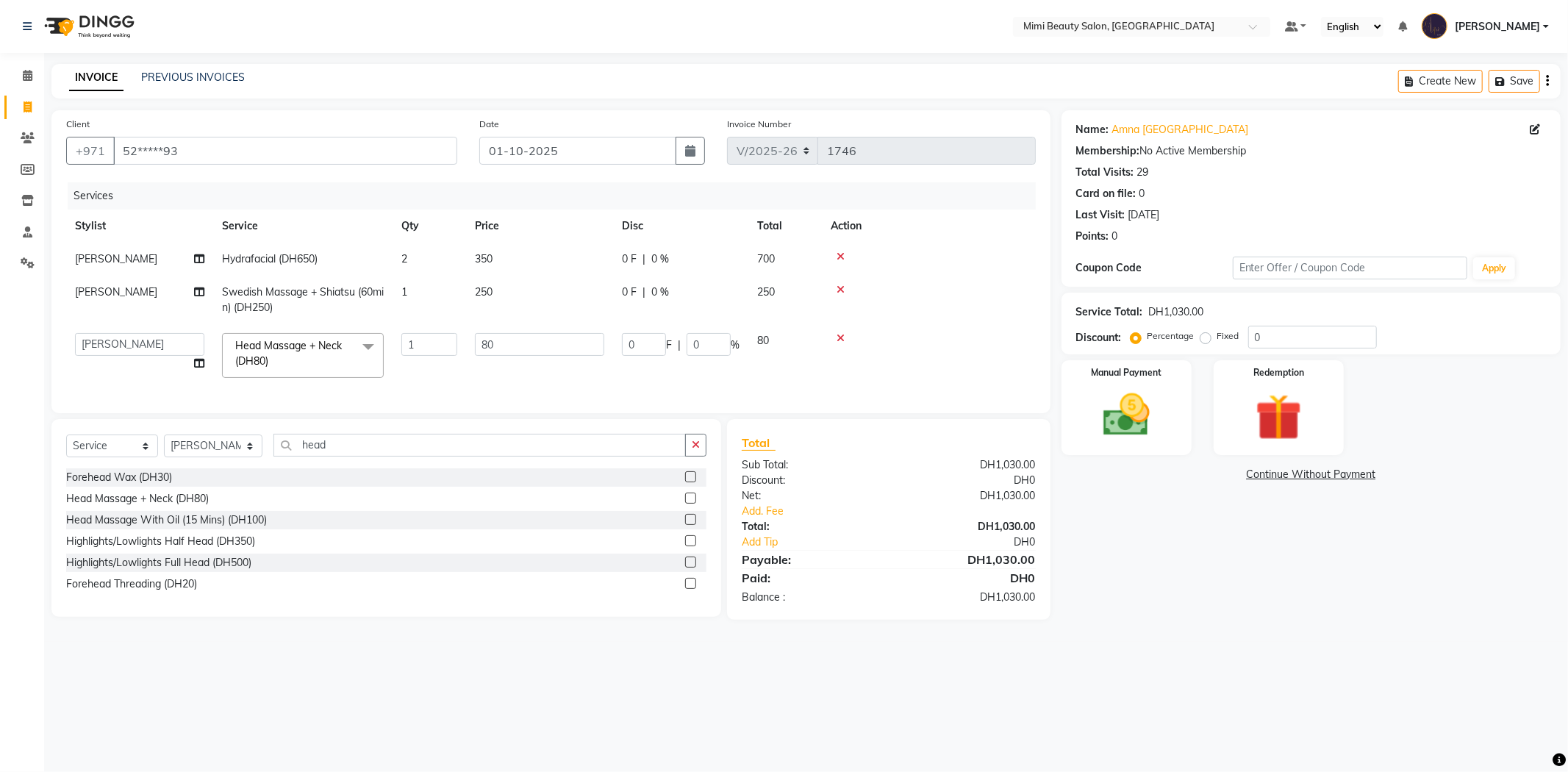
click at [838, 337] on icon at bounding box center [841, 338] width 8 height 10
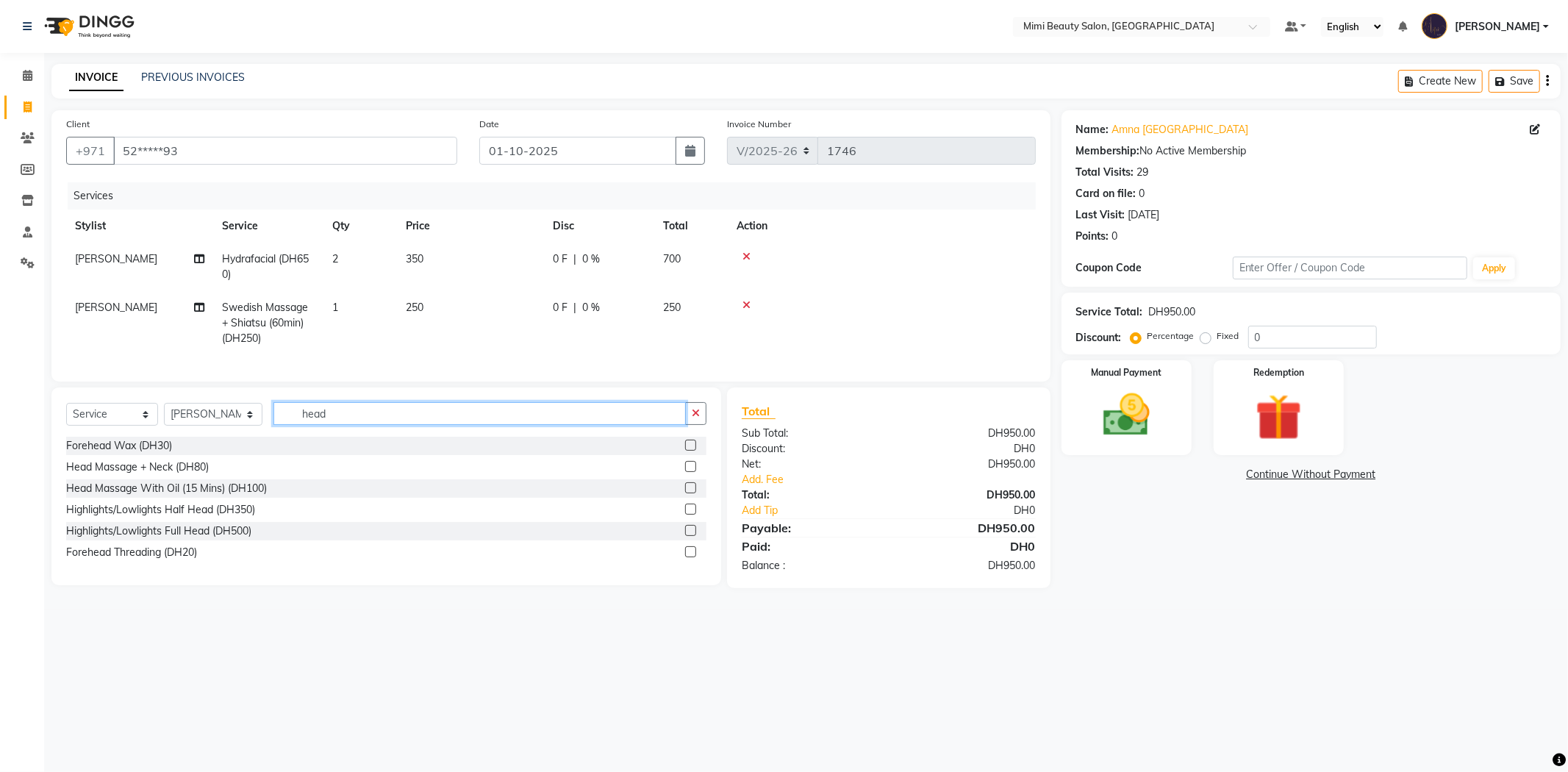
click at [338, 425] on input "head" at bounding box center [480, 413] width 412 height 23
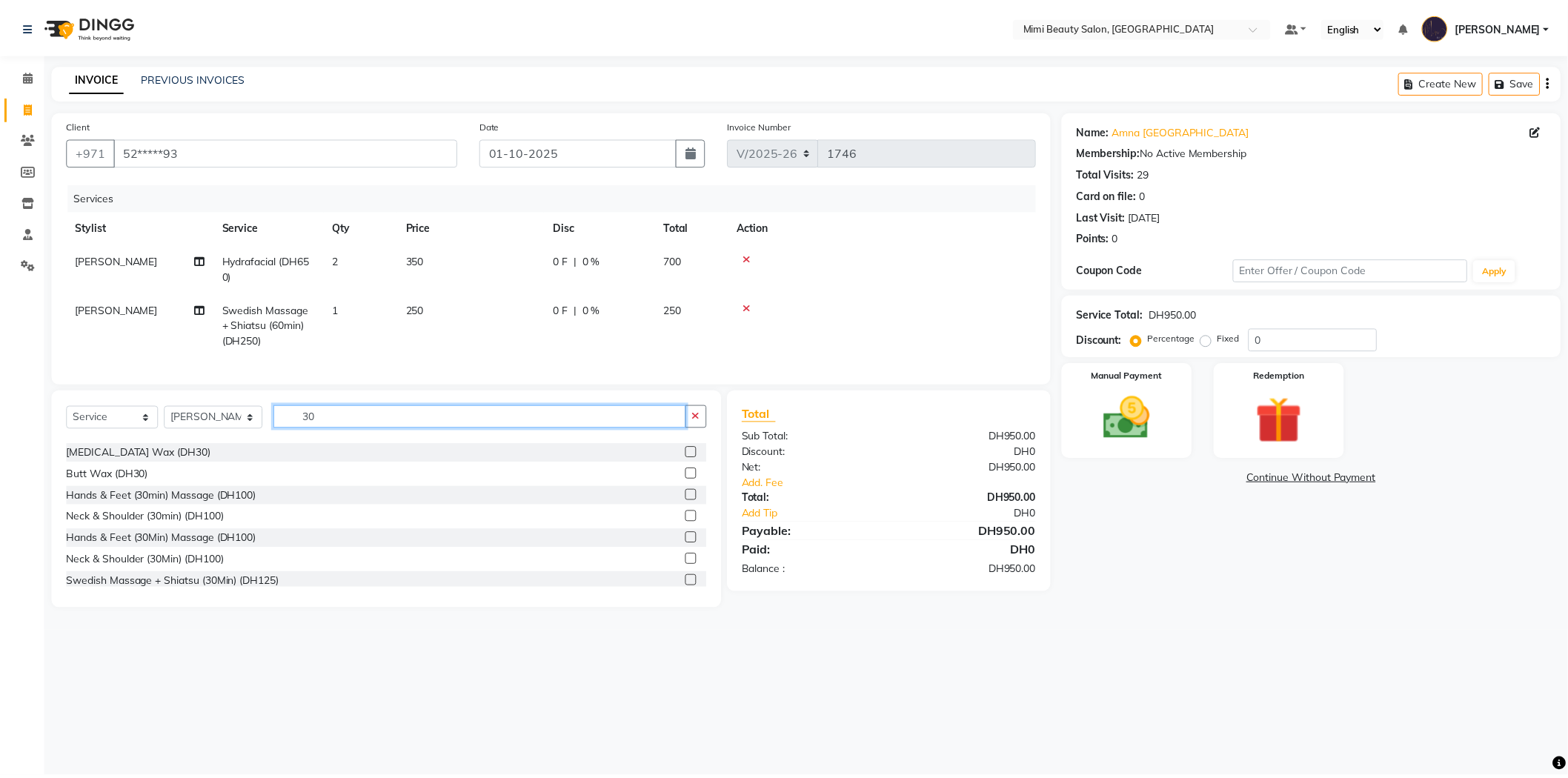
scroll to position [165, 0]
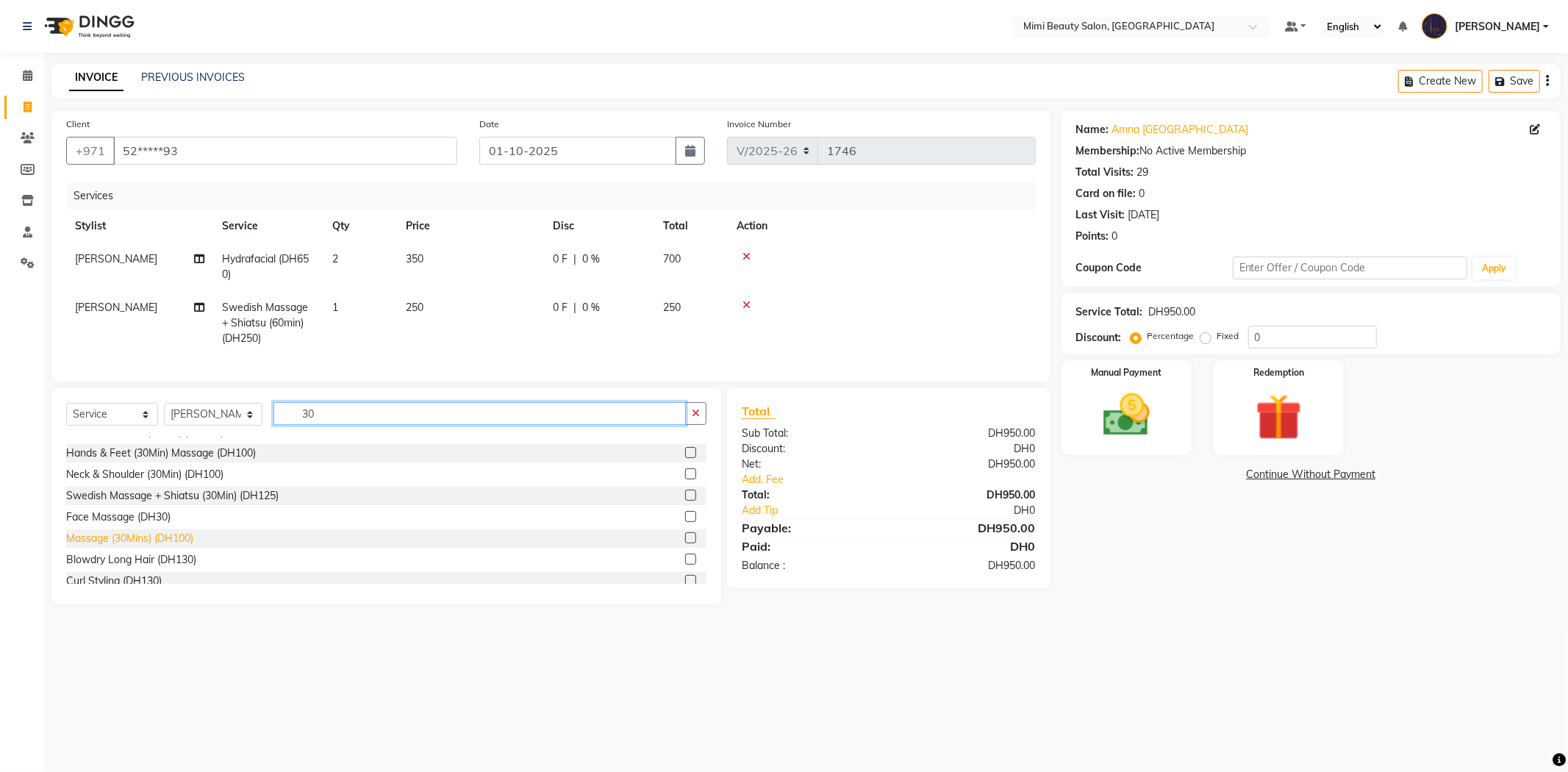
type input "30"
click at [179, 546] on div "Massage (30Mins) (DH100)" at bounding box center [129, 538] width 127 height 15
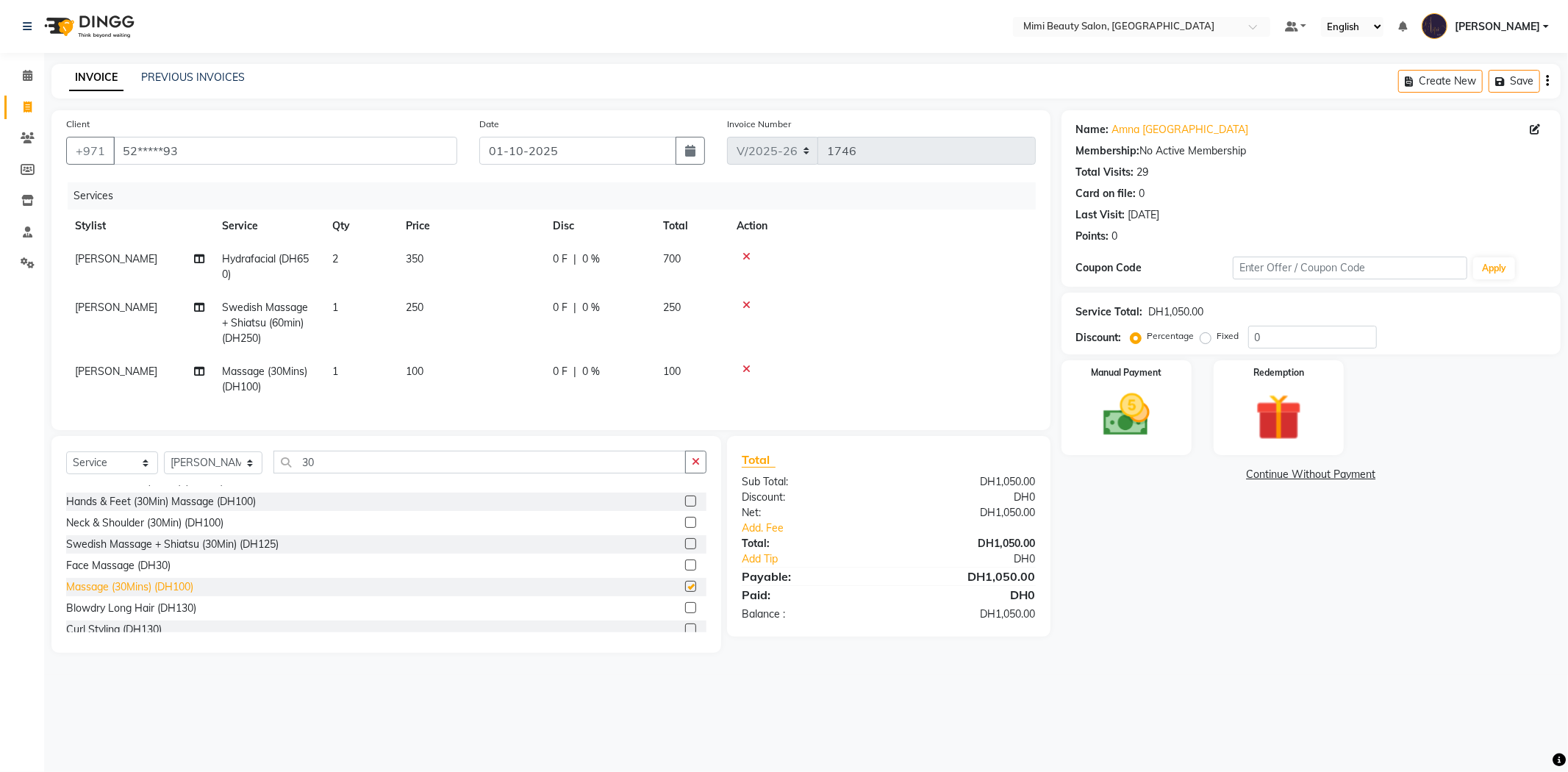
checkbox input "false"
click at [765, 536] on link "Add. Fee" at bounding box center [889, 528] width 316 height 15
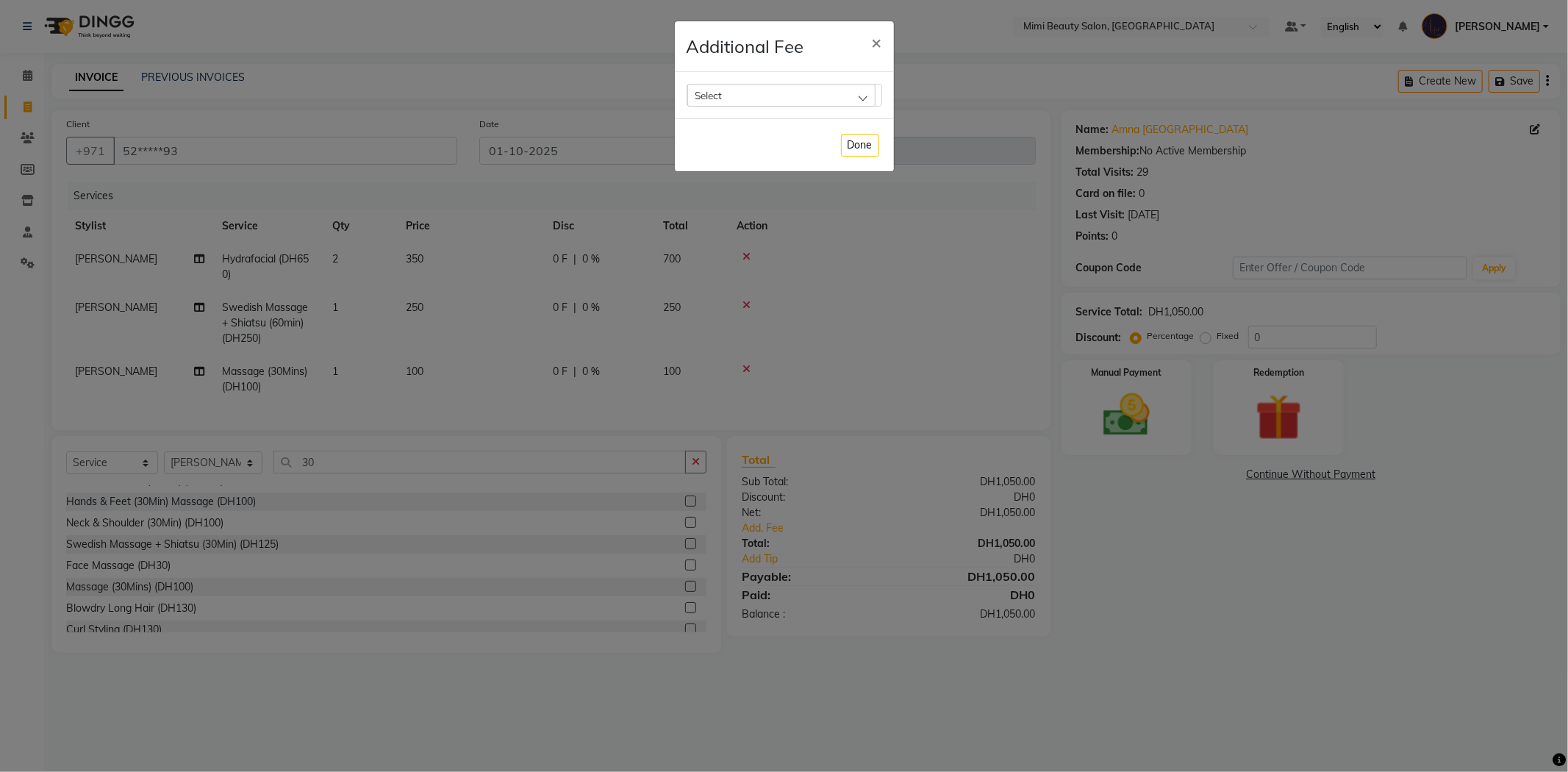
click at [809, 97] on div "Select" at bounding box center [781, 95] width 188 height 22
click at [732, 197] on label "Bank Fee" at bounding box center [723, 189] width 55 height 13
checkbox input "true"
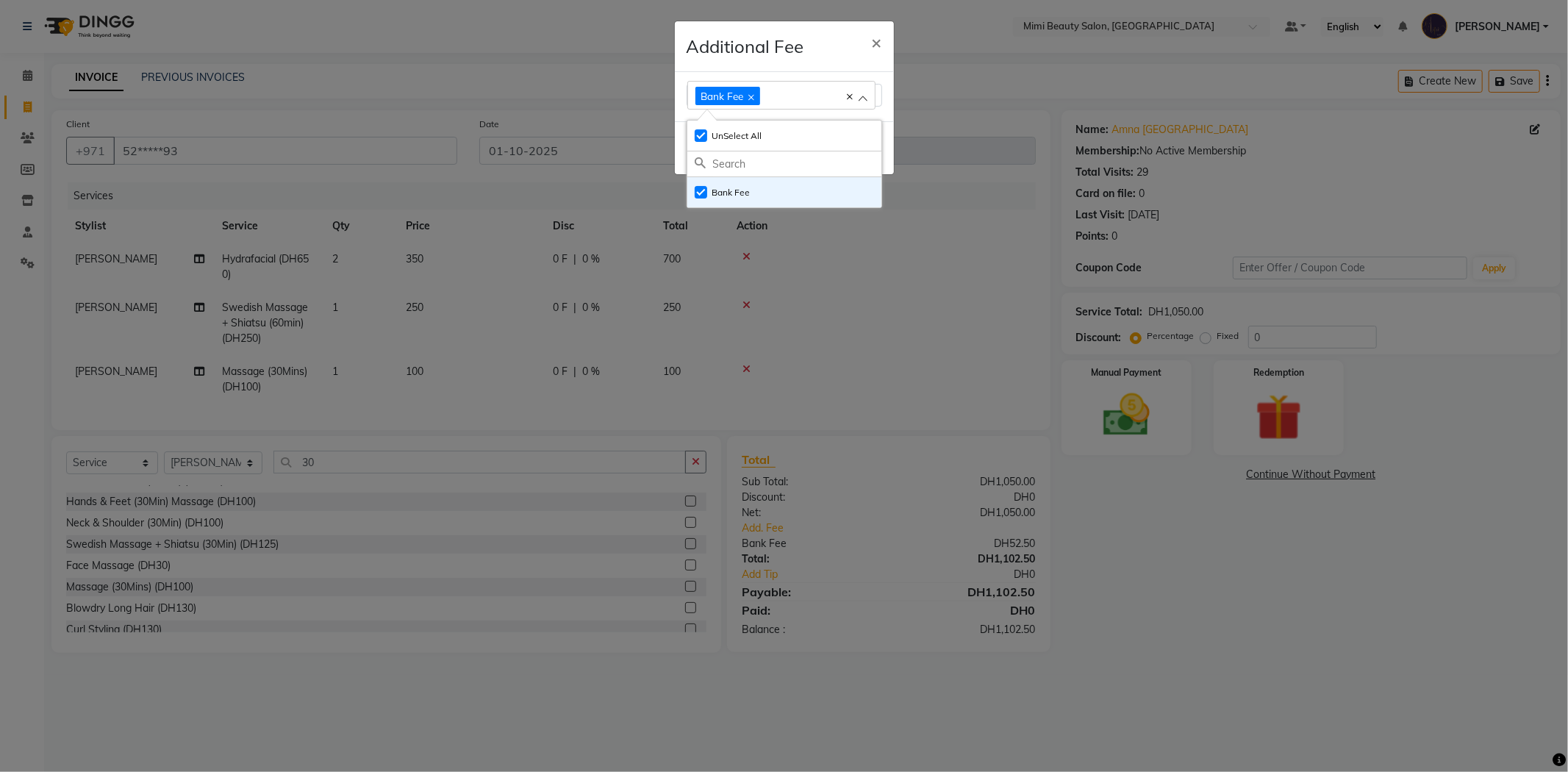
click at [836, 40] on div "Additional Fee ×" at bounding box center [784, 47] width 219 height 51
click at [859, 150] on button "Done" at bounding box center [860, 148] width 38 height 23
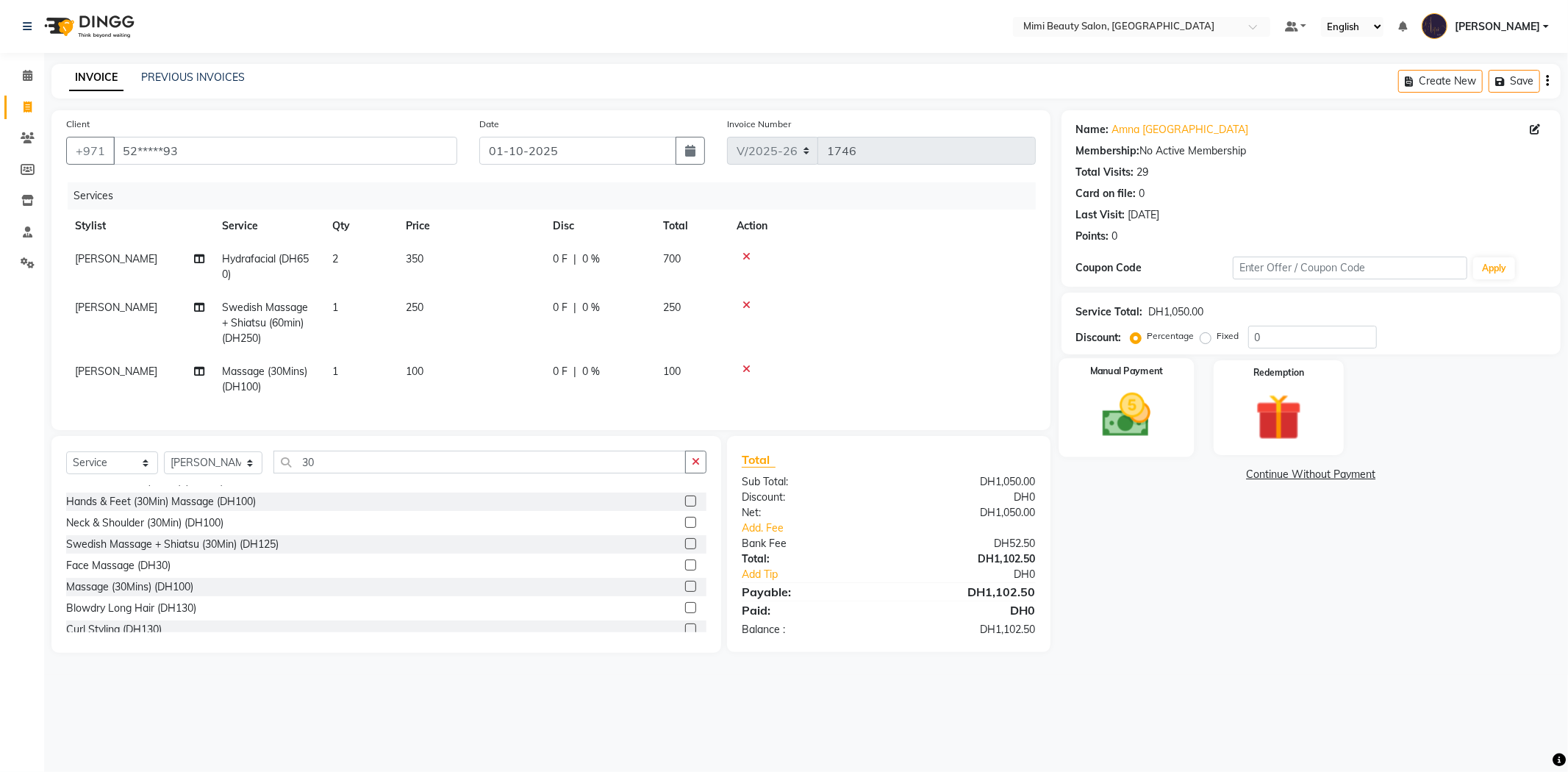
click at [1111, 407] on img at bounding box center [1126, 415] width 78 height 55
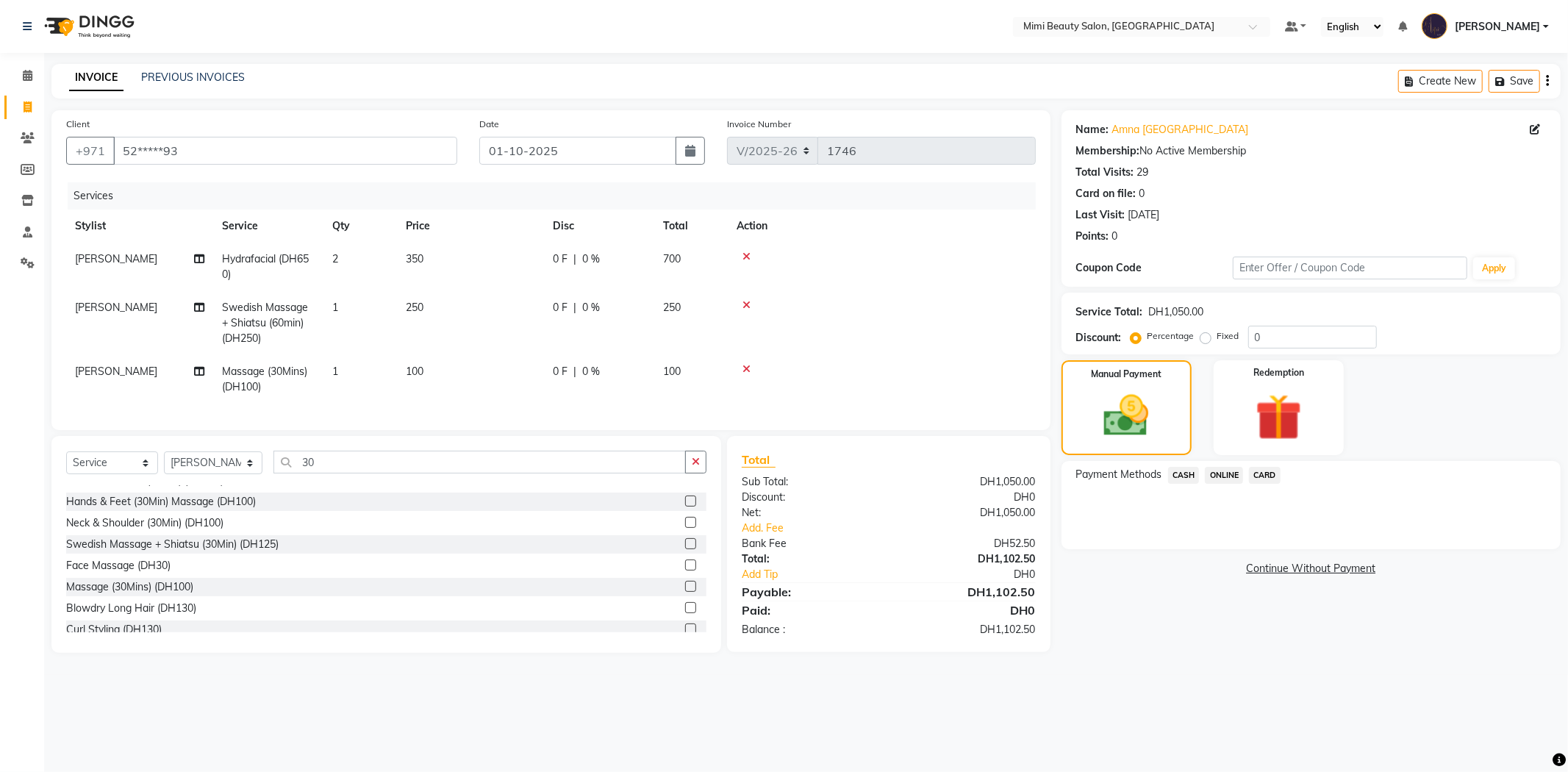
click at [1266, 472] on span "CARD" at bounding box center [1265, 475] width 32 height 17
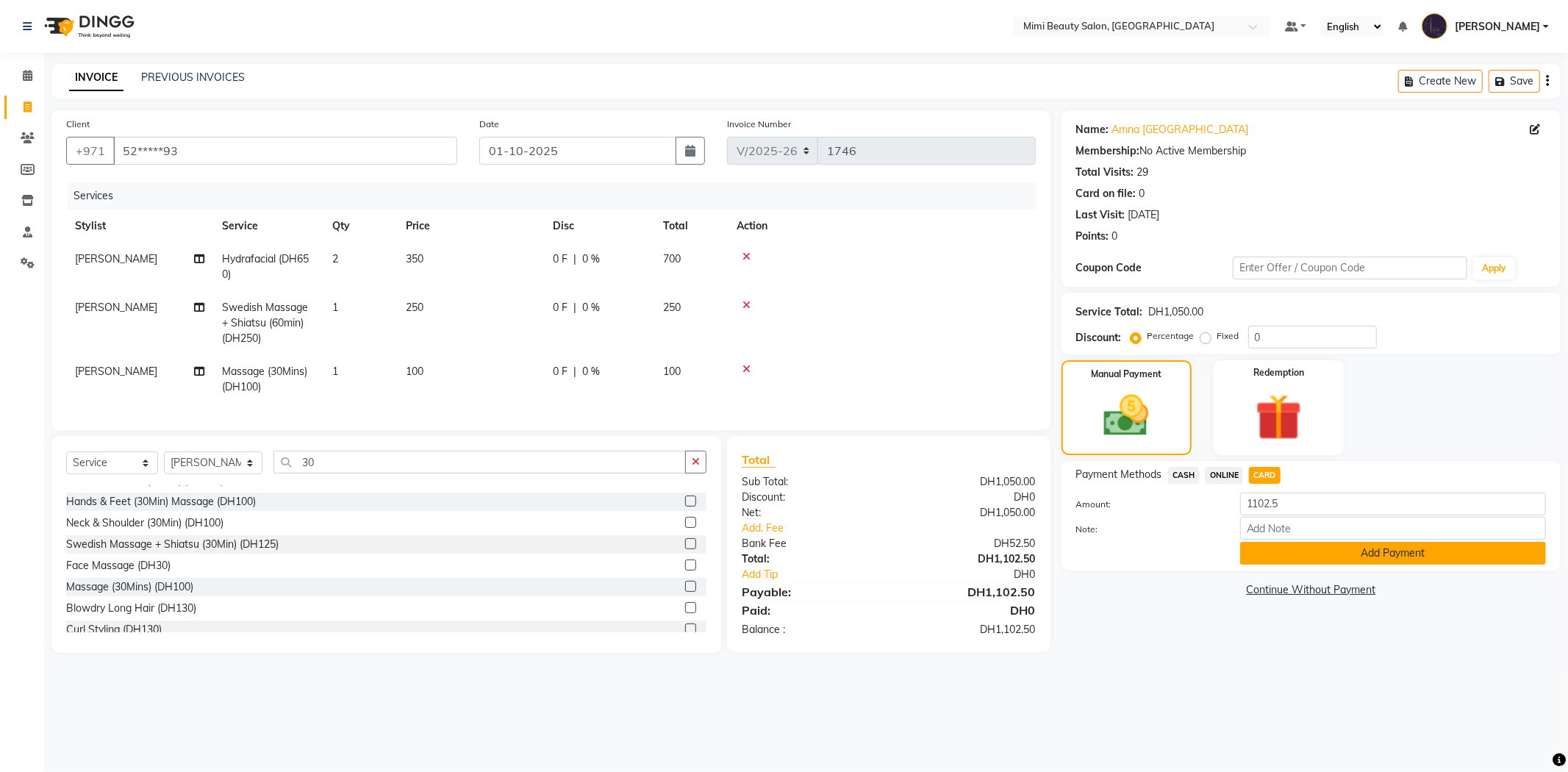
click at [1320, 552] on button "Add Payment" at bounding box center [1394, 553] width 306 height 23
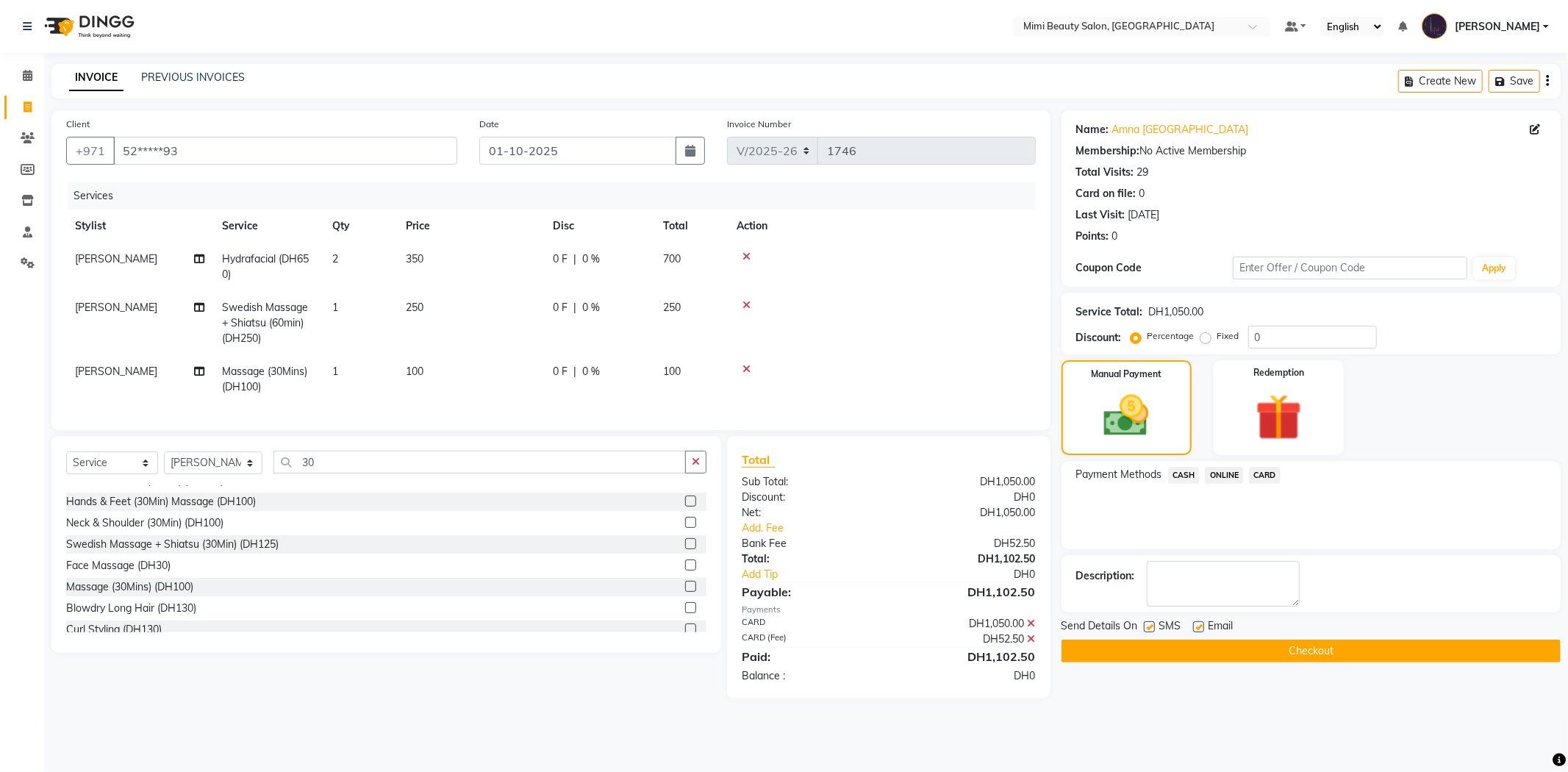
click at [1300, 651] on button "Checkout" at bounding box center [1311, 651] width 499 height 23
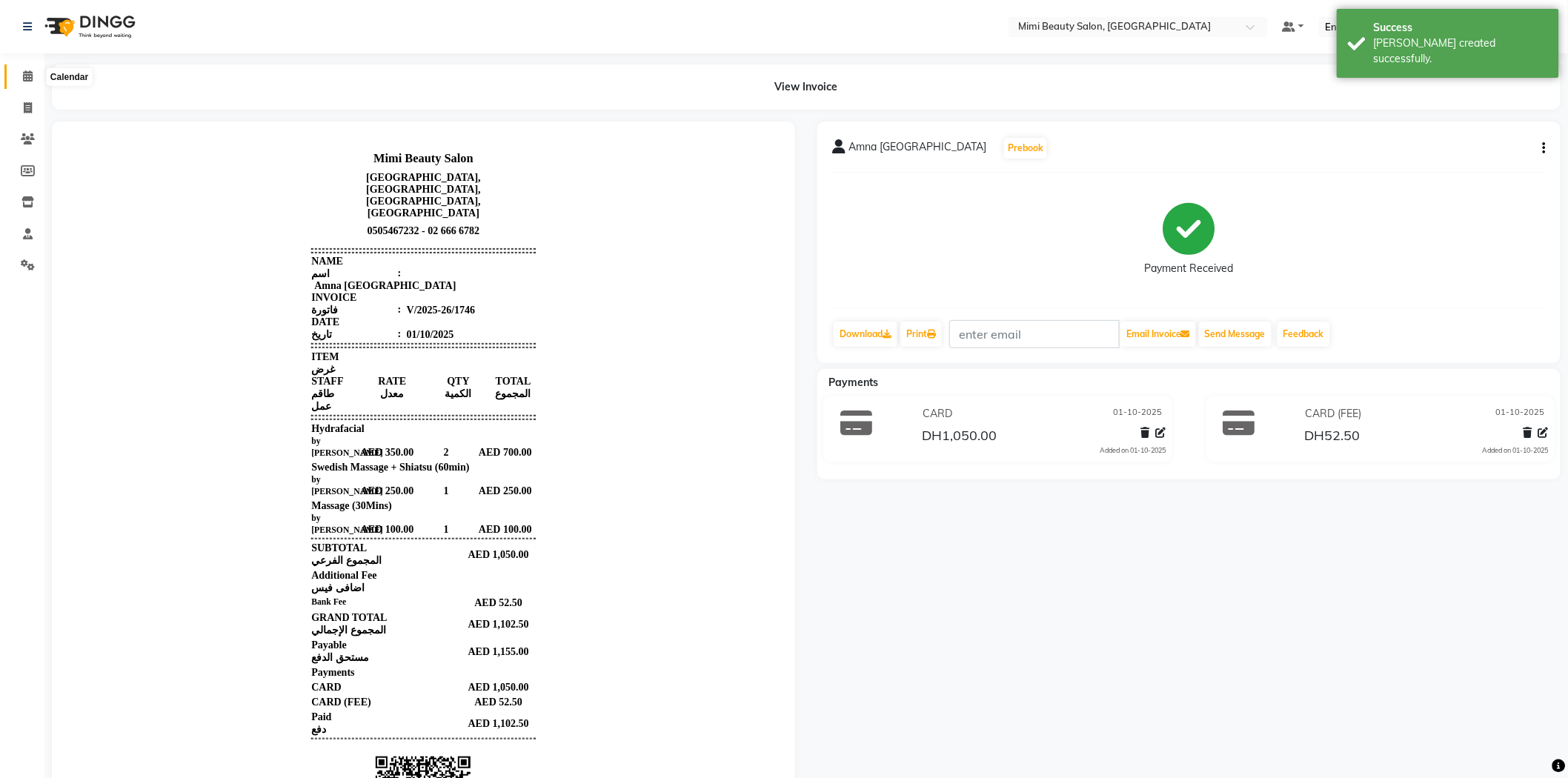
click at [26, 76] on icon at bounding box center [28, 76] width 10 height 11
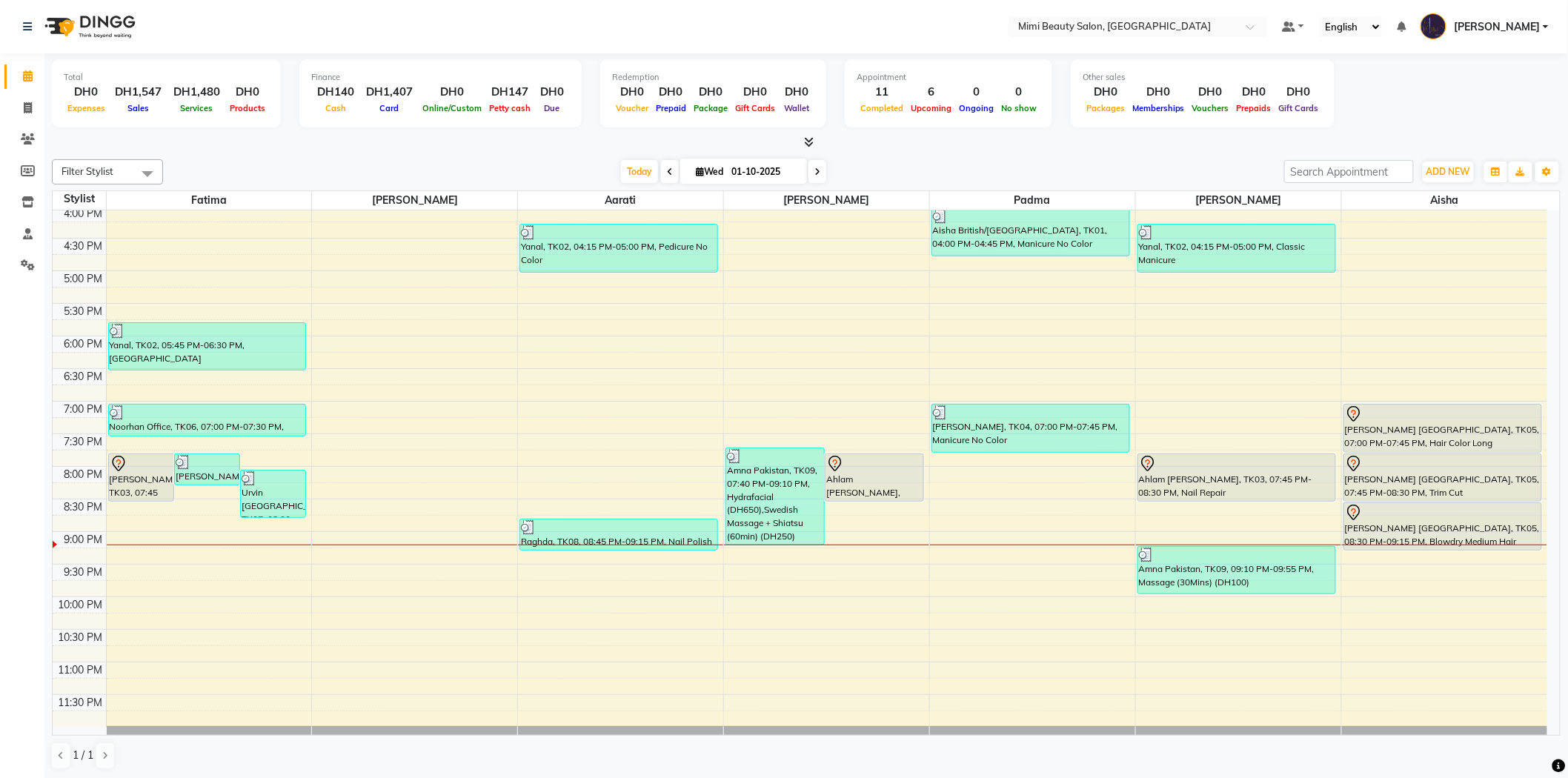
scroll to position [463, 0]
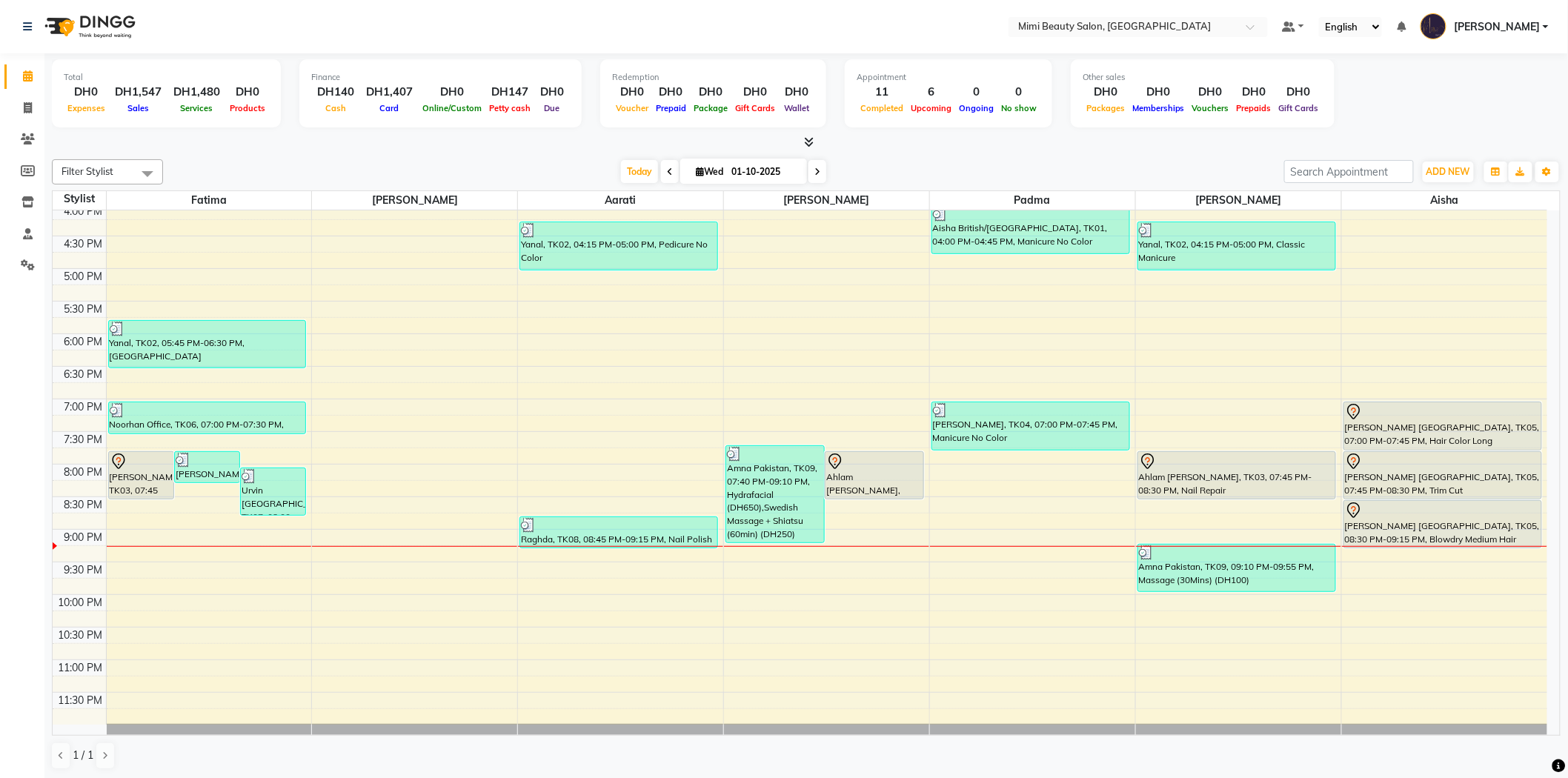
click at [1440, 418] on div at bounding box center [1443, 412] width 196 height 18
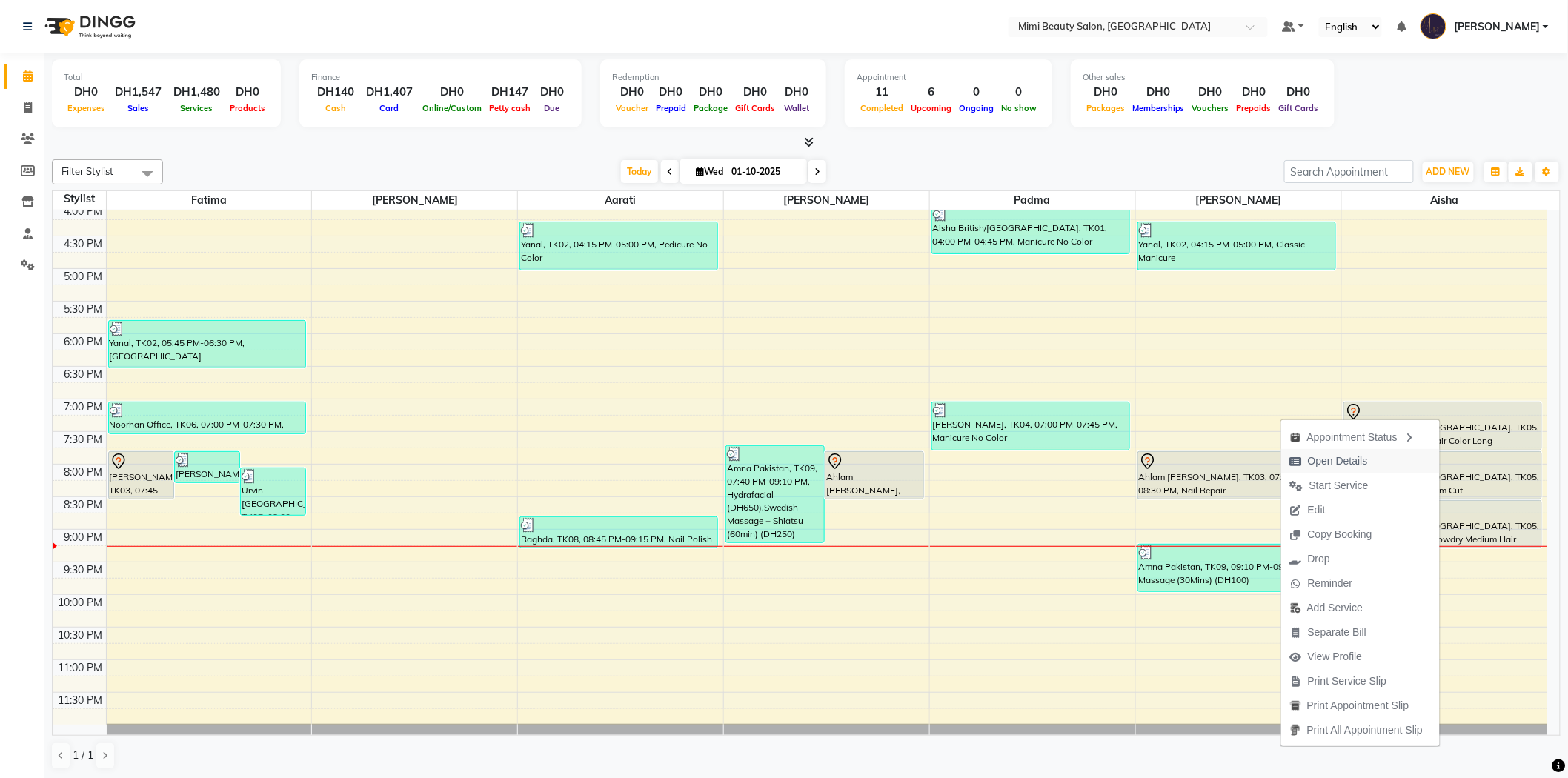
click at [1393, 464] on button "Open Details" at bounding box center [1360, 461] width 158 height 25
select select "7"
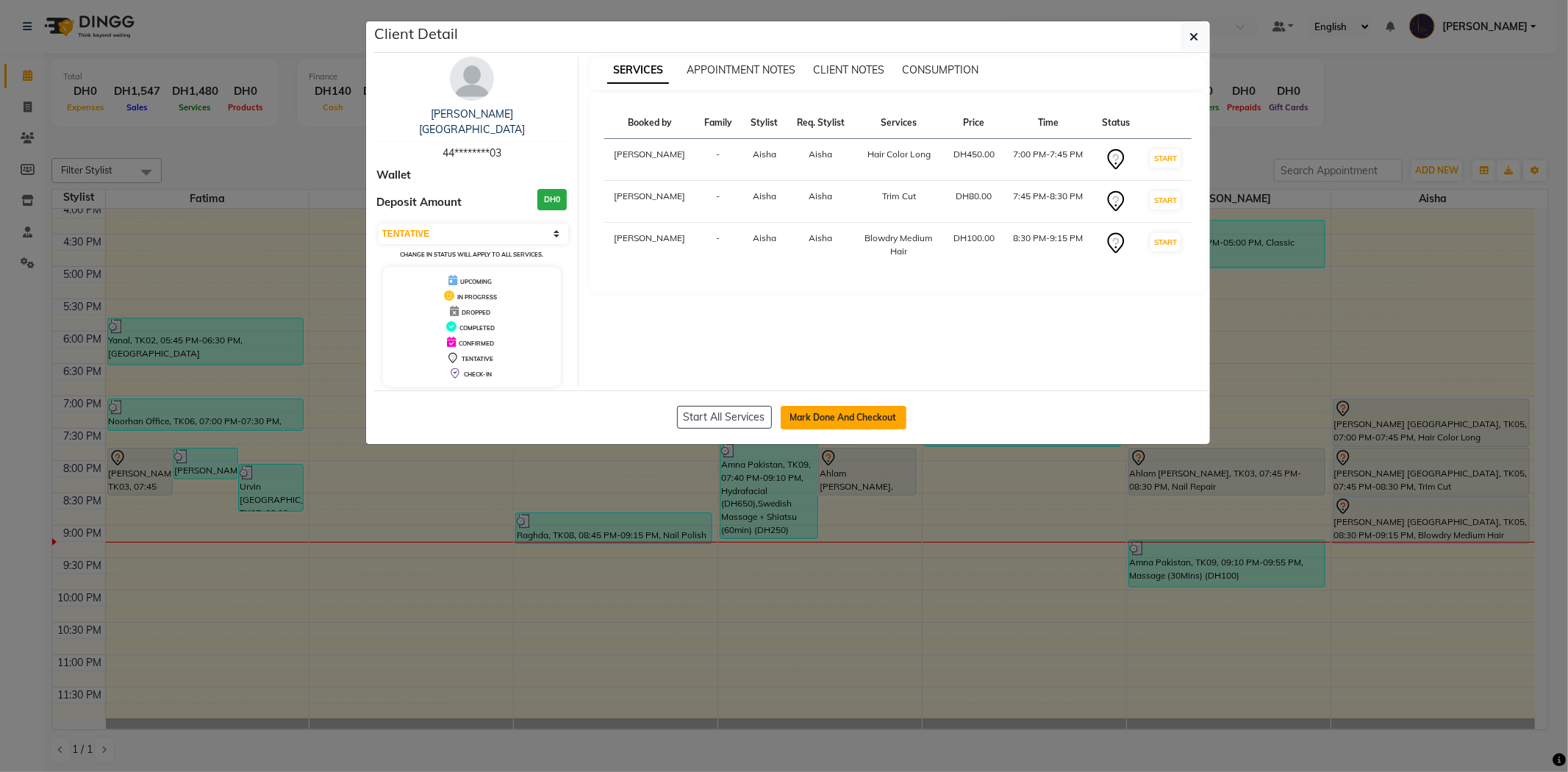
click at [833, 406] on button "Mark Done And Checkout" at bounding box center [843, 418] width 126 height 24
select select "service"
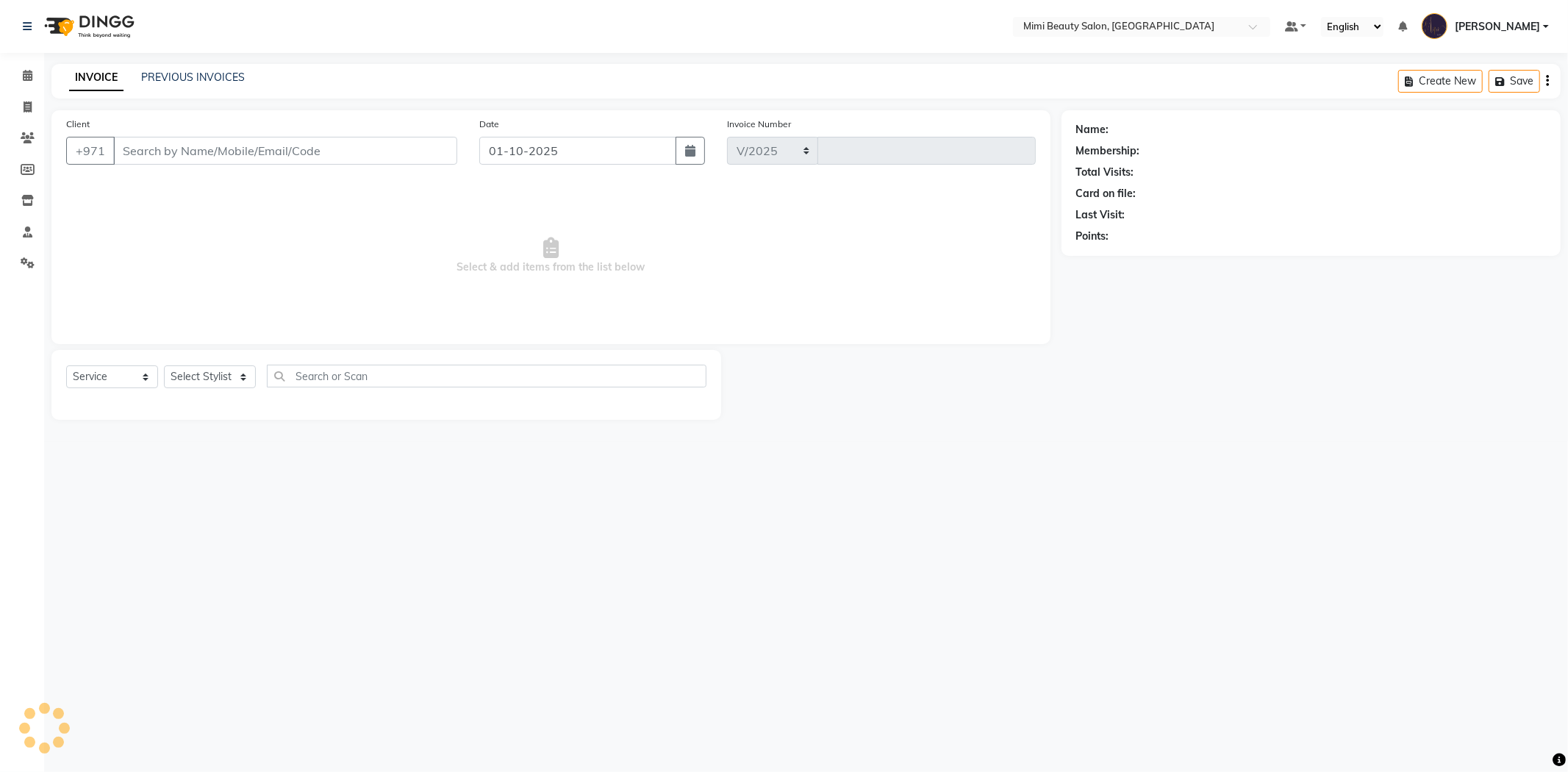
select select "6756"
type input "1747"
type input "44********03"
select select "91901"
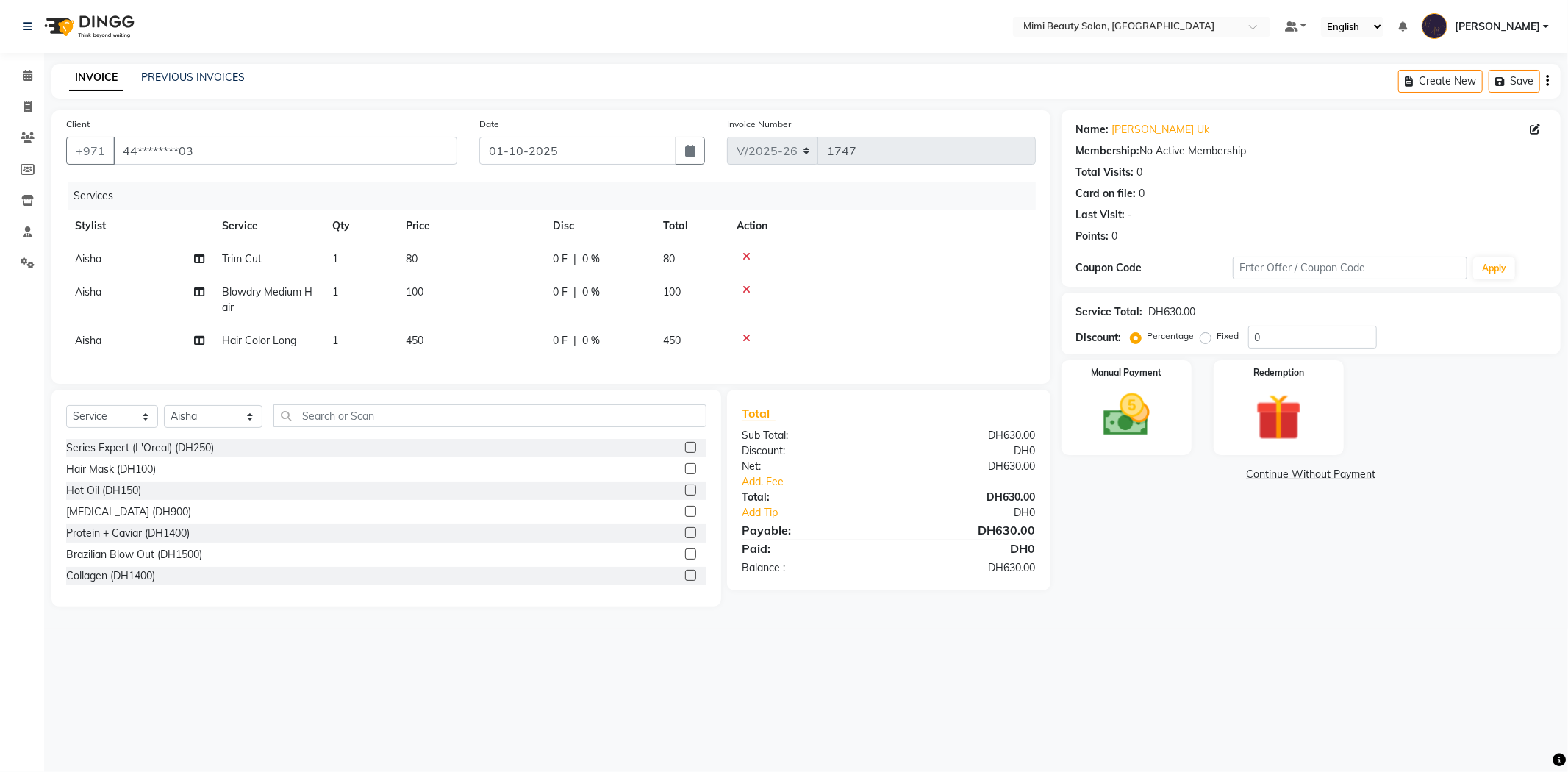
click at [416, 295] on span "100" at bounding box center [415, 292] width 17 height 13
select select "91901"
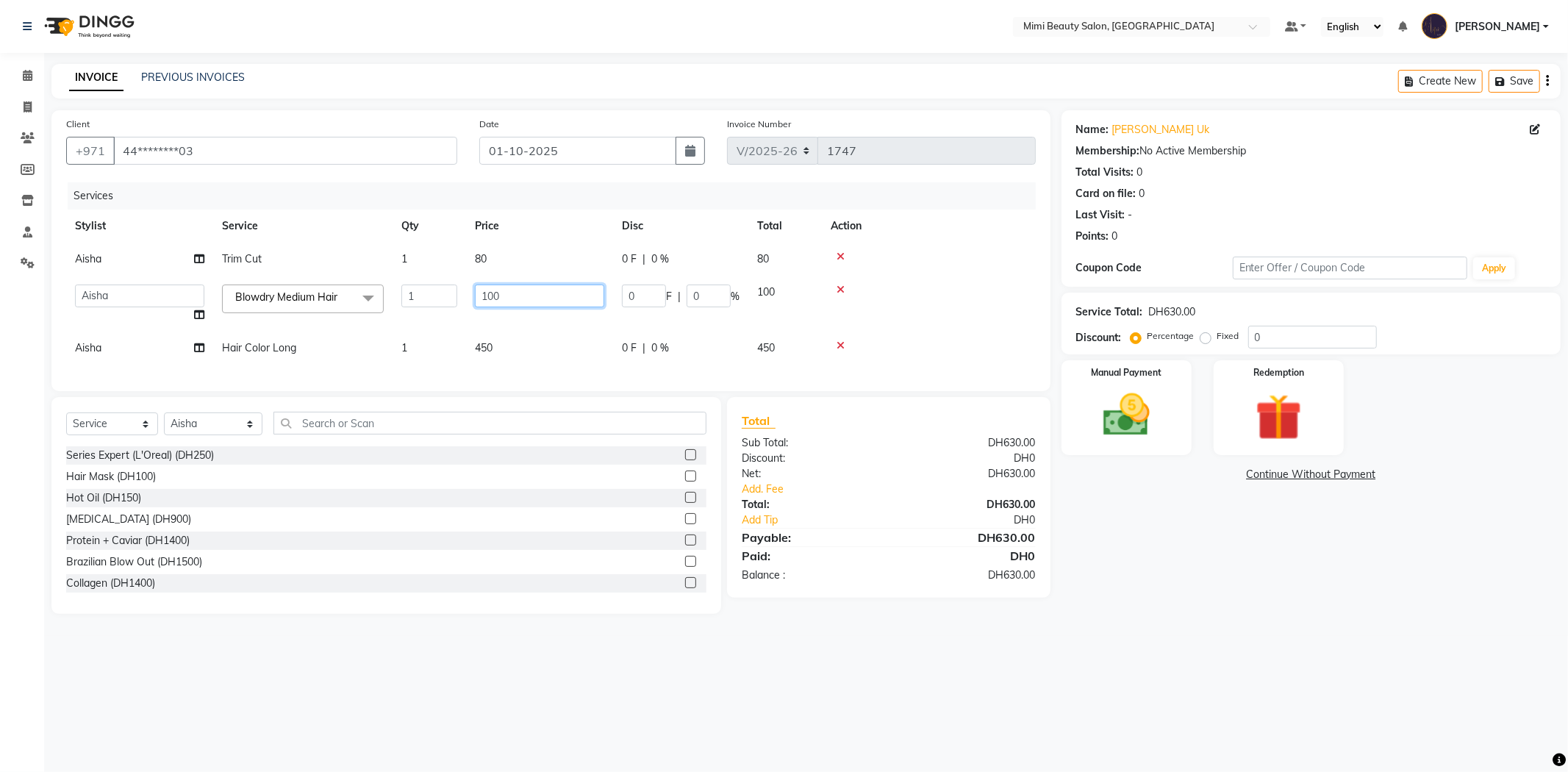
drag, startPoint x: 515, startPoint y: 296, endPoint x: 431, endPoint y: 296, distance: 84.0
click at [431, 296] on tr "Aarati Abir Aisha Alya Amira Chona Fatima Ghazal Hoda Huda Iman(owner) Jeezyl J…" at bounding box center [550, 304] width 969 height 55
type input "80"
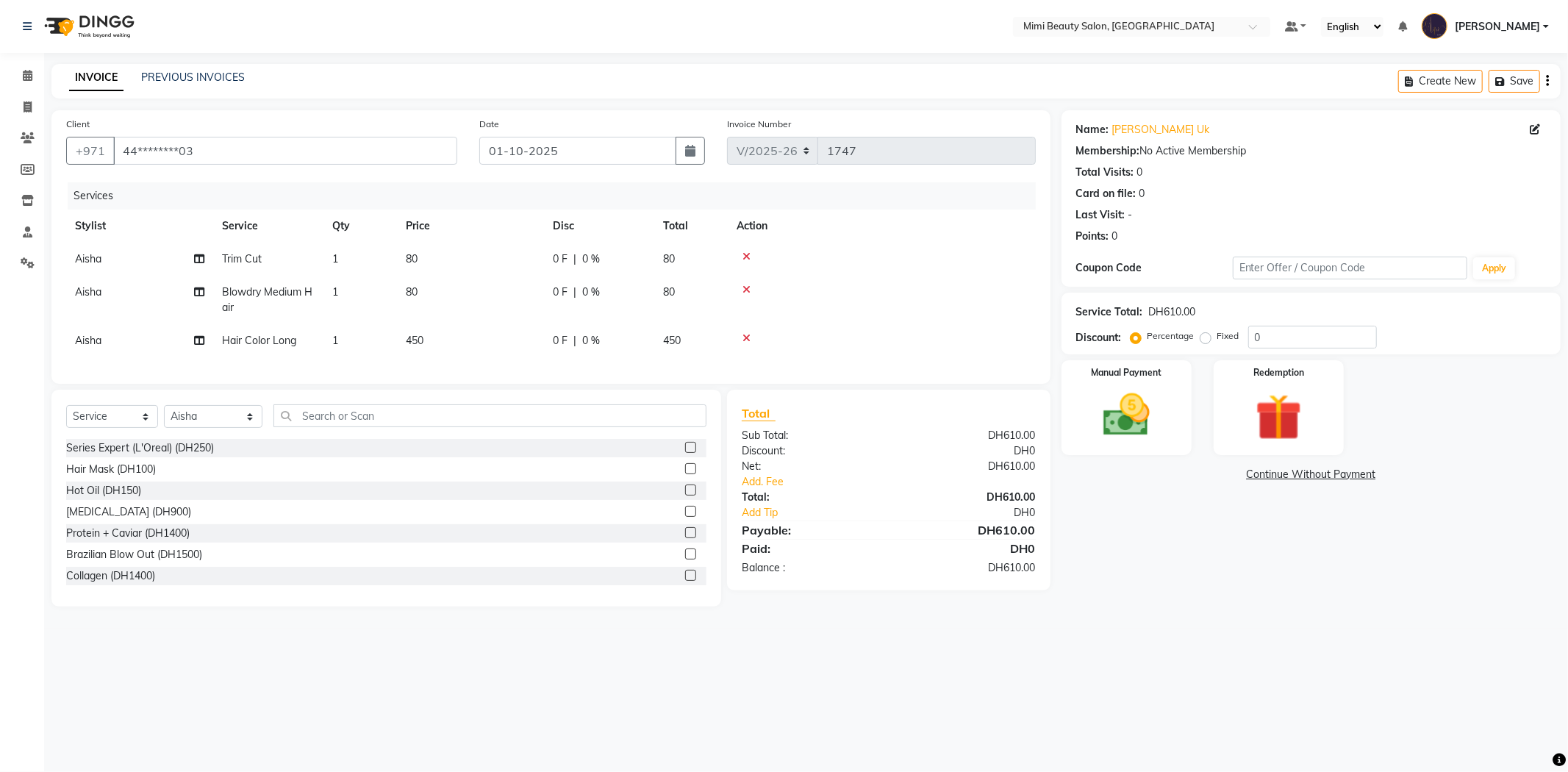
click at [431, 324] on tbody "Aisha Trim Cut 1 80 0 F | 0 % 80 Aisha Blowdry Medium Hair 1 80 0 F | 0 % 80 Ai…" at bounding box center [550, 300] width 969 height 115
click at [408, 343] on span "450" at bounding box center [415, 340] width 17 height 13
select select "91901"
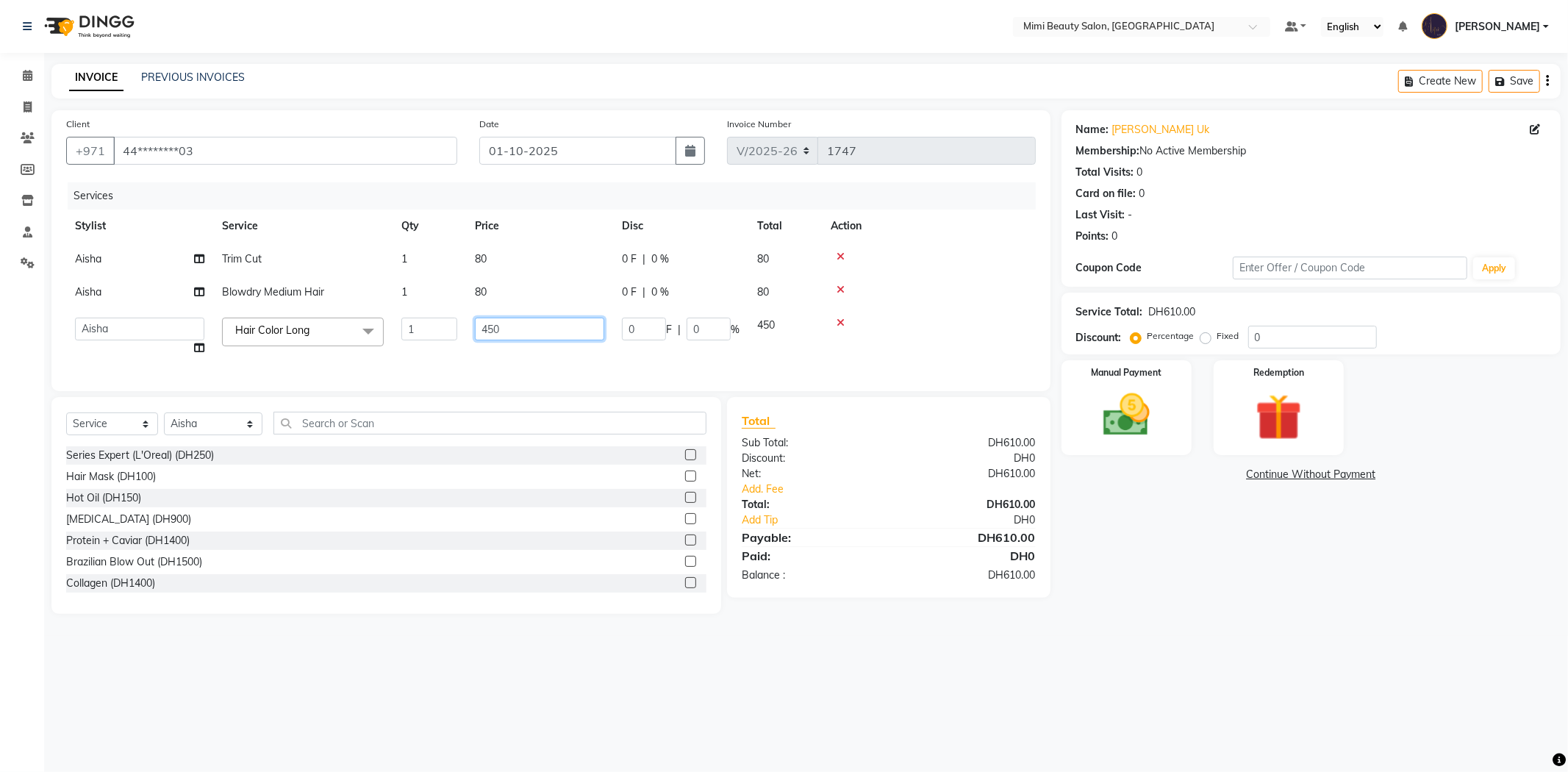
drag, startPoint x: 517, startPoint y: 329, endPoint x: 463, endPoint y: 328, distance: 54.0
click at [463, 328] on tr "Aarati Abir Aisha Alya Amira Chona Fatima Ghazal Hoda Huda Iman(owner) Jeezyl J…" at bounding box center [550, 337] width 969 height 55
type input "420"
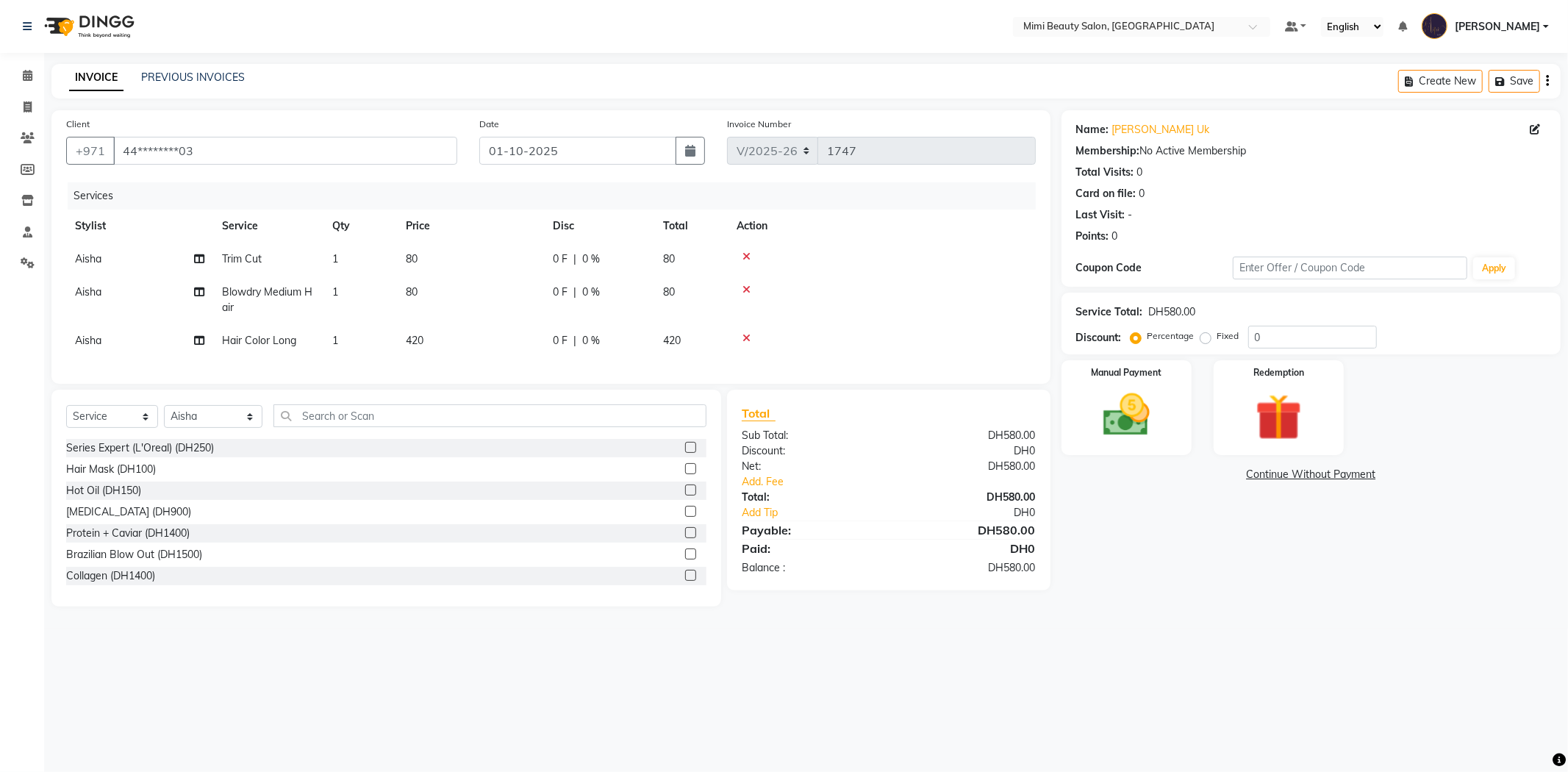
click at [463, 346] on tr "Aisha Hair Color Long 1 420 0 F | 0 % 420" at bounding box center [550, 341] width 969 height 33
click at [757, 490] on link "Add. Fee" at bounding box center [889, 481] width 316 height 15
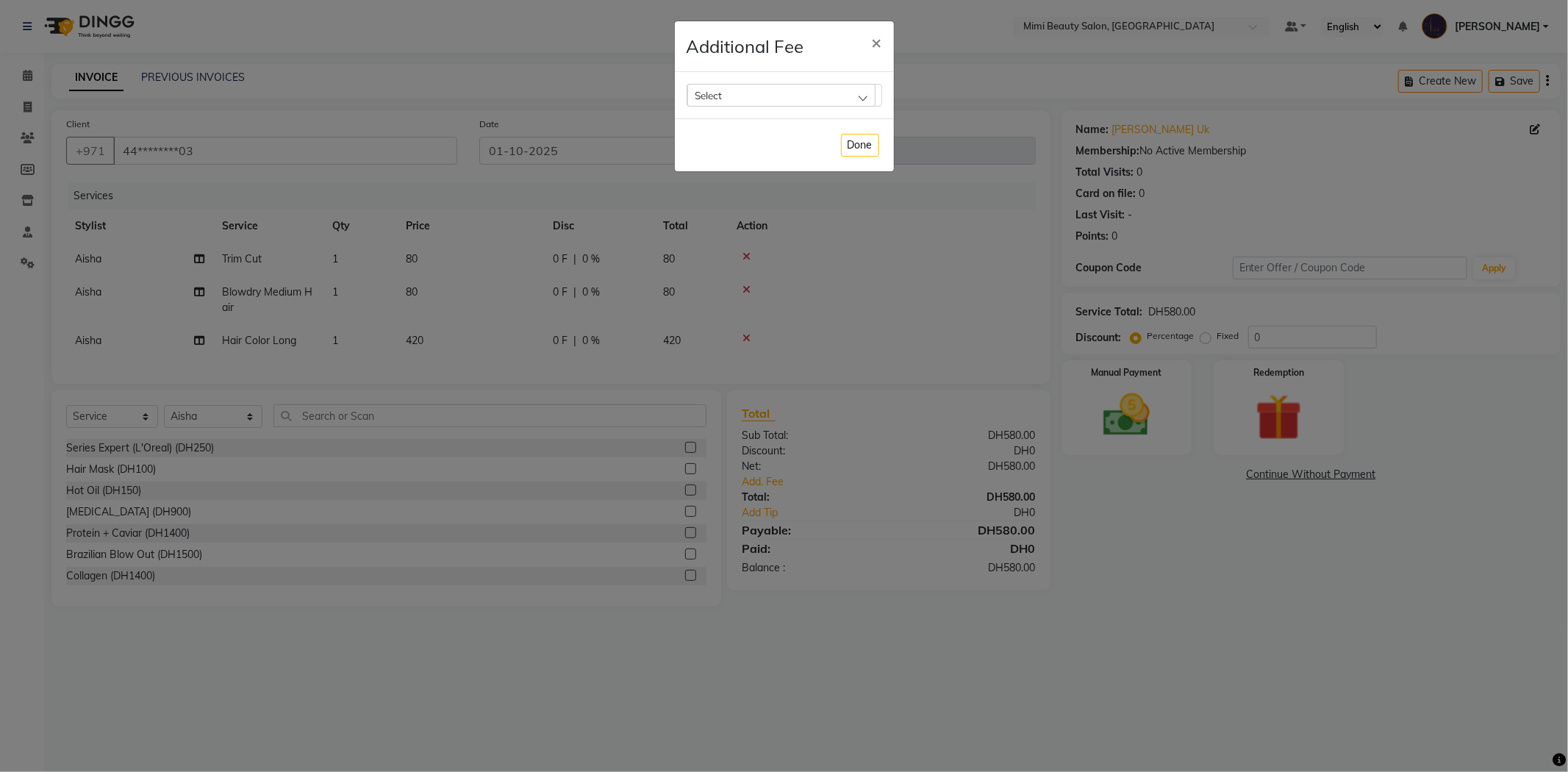
click at [774, 101] on div "Select" at bounding box center [781, 95] width 188 height 22
click at [741, 189] on label "Bank Fee" at bounding box center [723, 189] width 55 height 13
checkbox input "true"
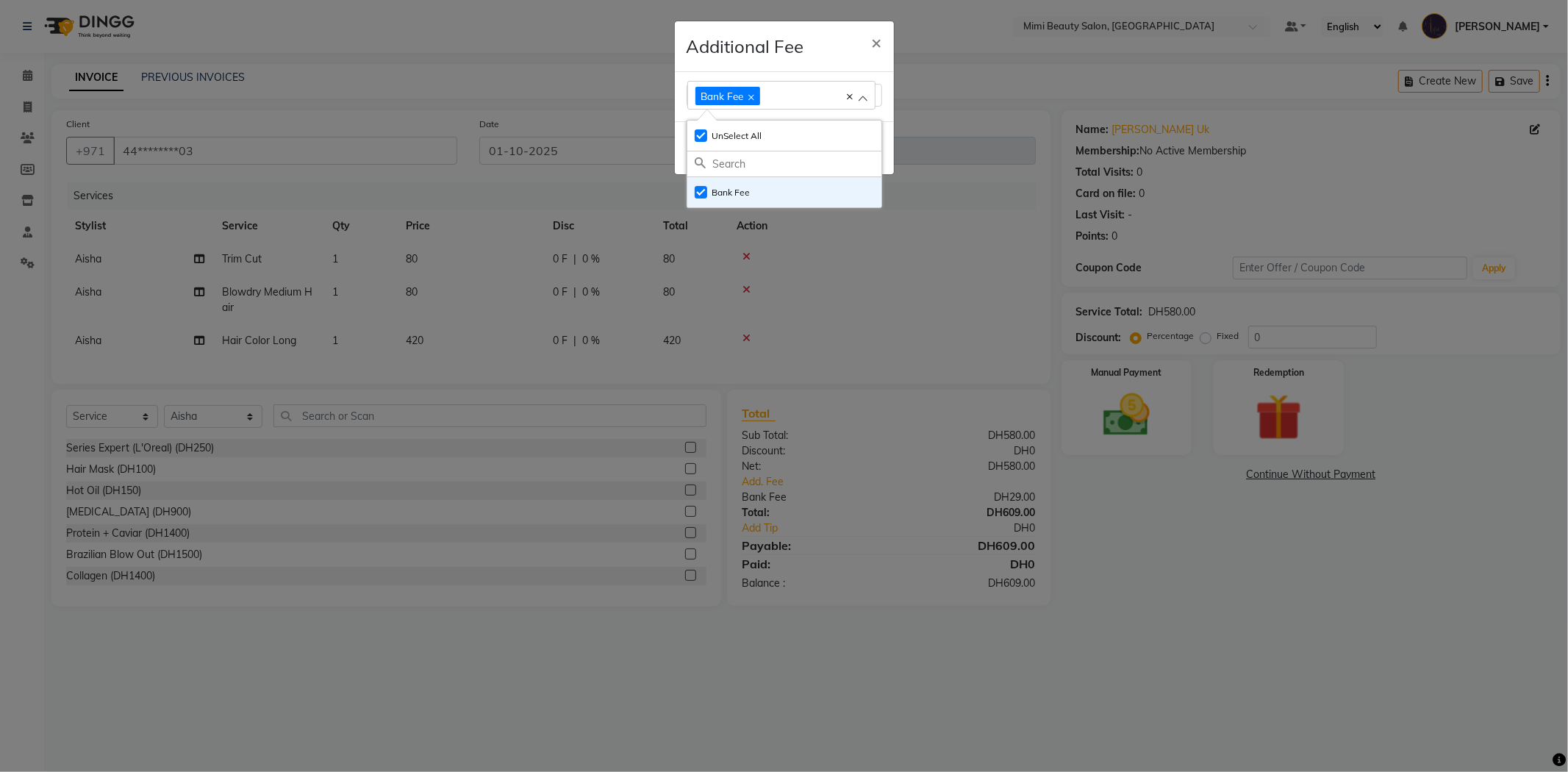
click at [840, 40] on div "Additional Fee ×" at bounding box center [784, 47] width 219 height 51
click at [860, 148] on button "Done" at bounding box center [860, 148] width 38 height 23
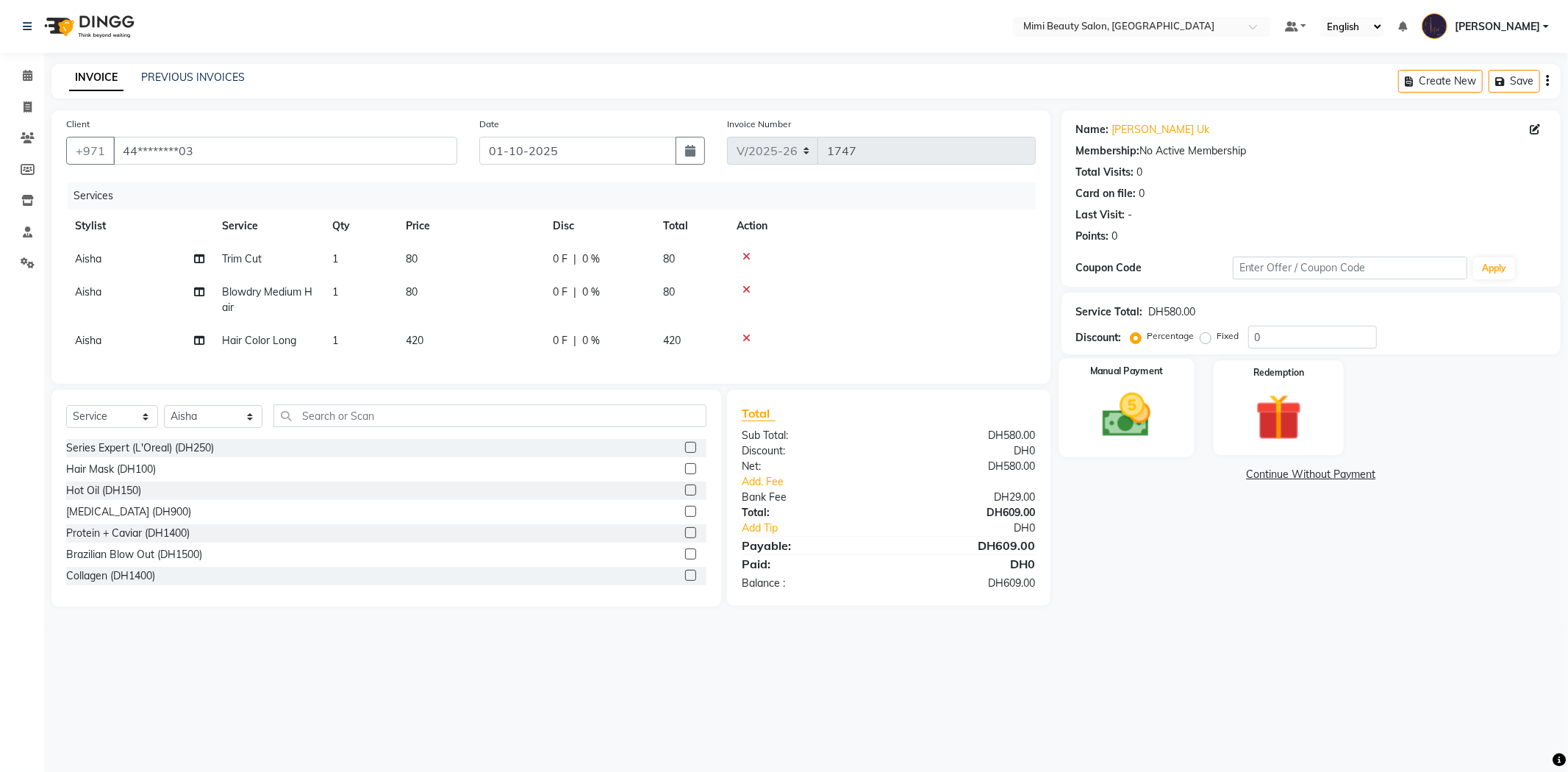
click at [1145, 415] on img at bounding box center [1126, 415] width 78 height 55
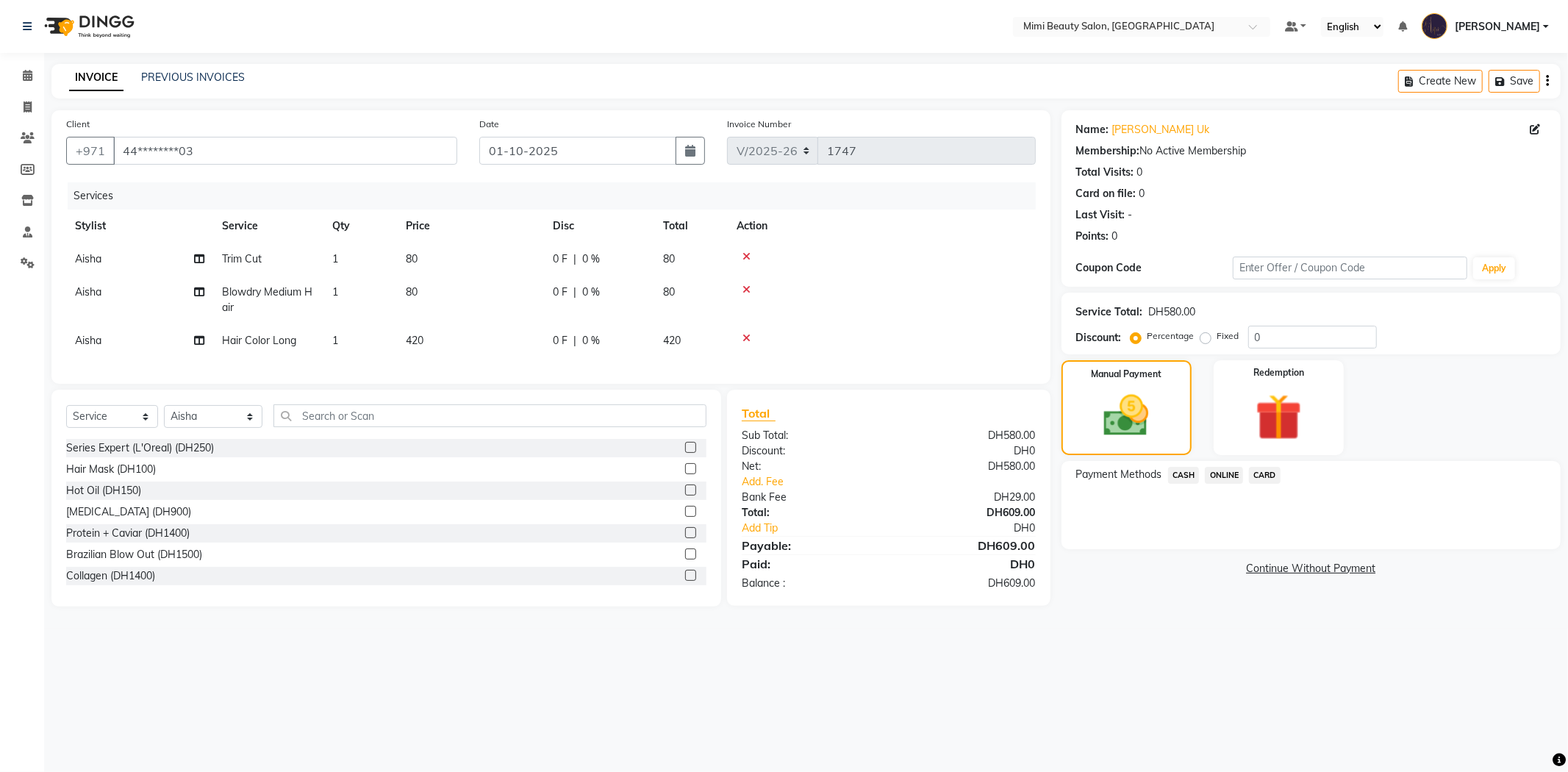
click at [1264, 475] on span "CARD" at bounding box center [1265, 475] width 32 height 17
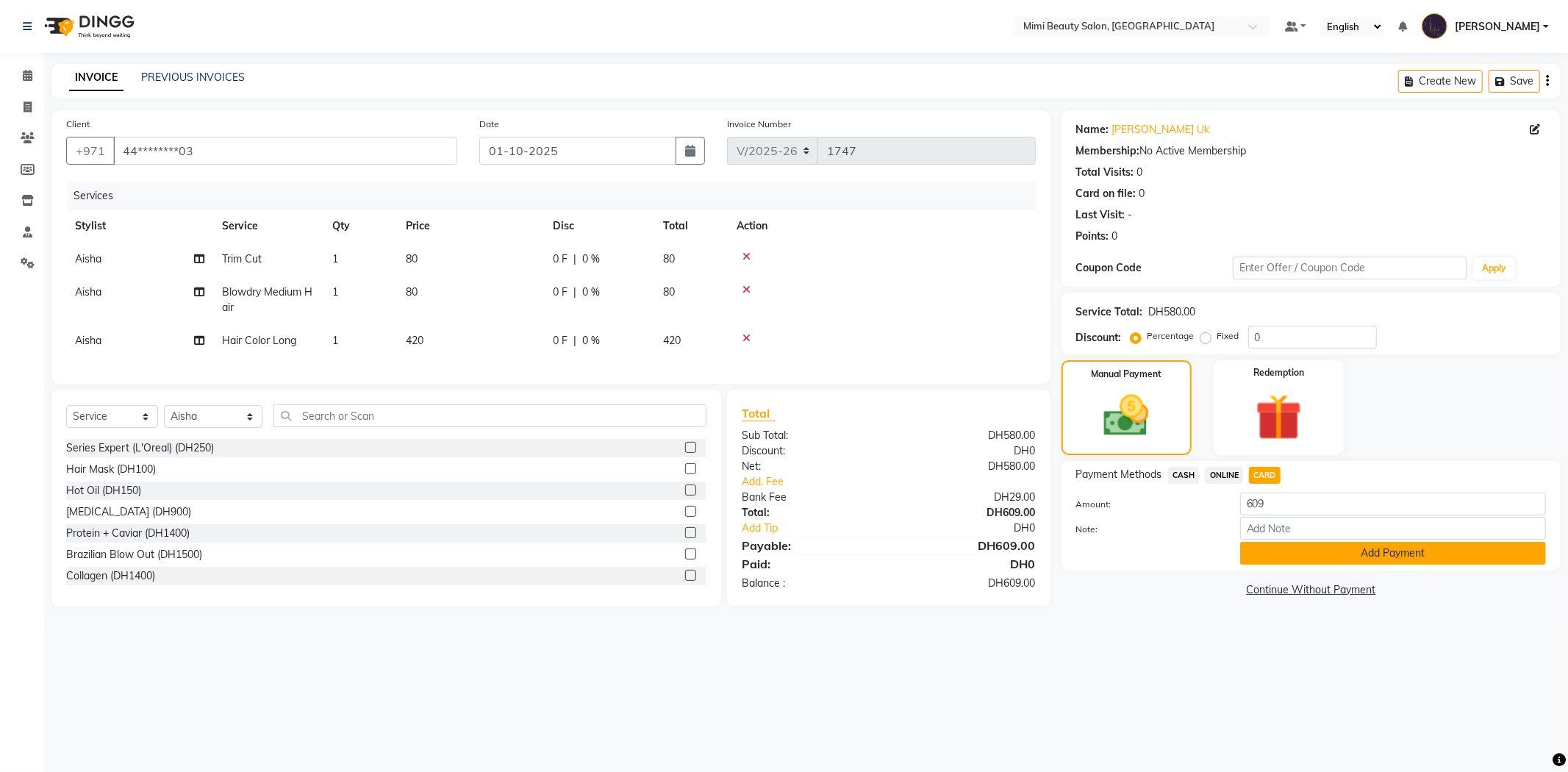
click at [1277, 552] on button "Add Payment" at bounding box center [1394, 553] width 306 height 23
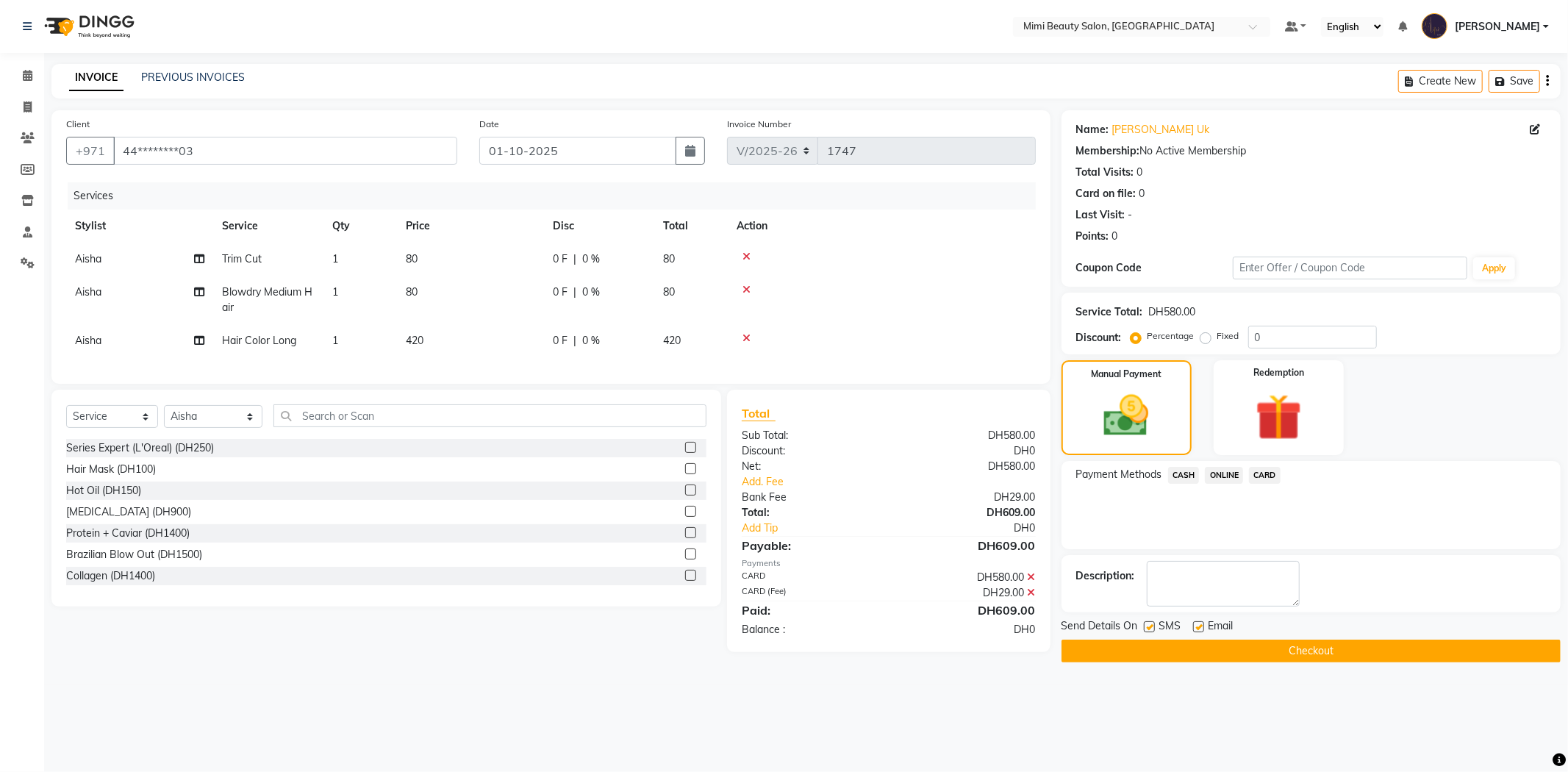
click at [1296, 655] on button "Checkout" at bounding box center [1311, 651] width 499 height 23
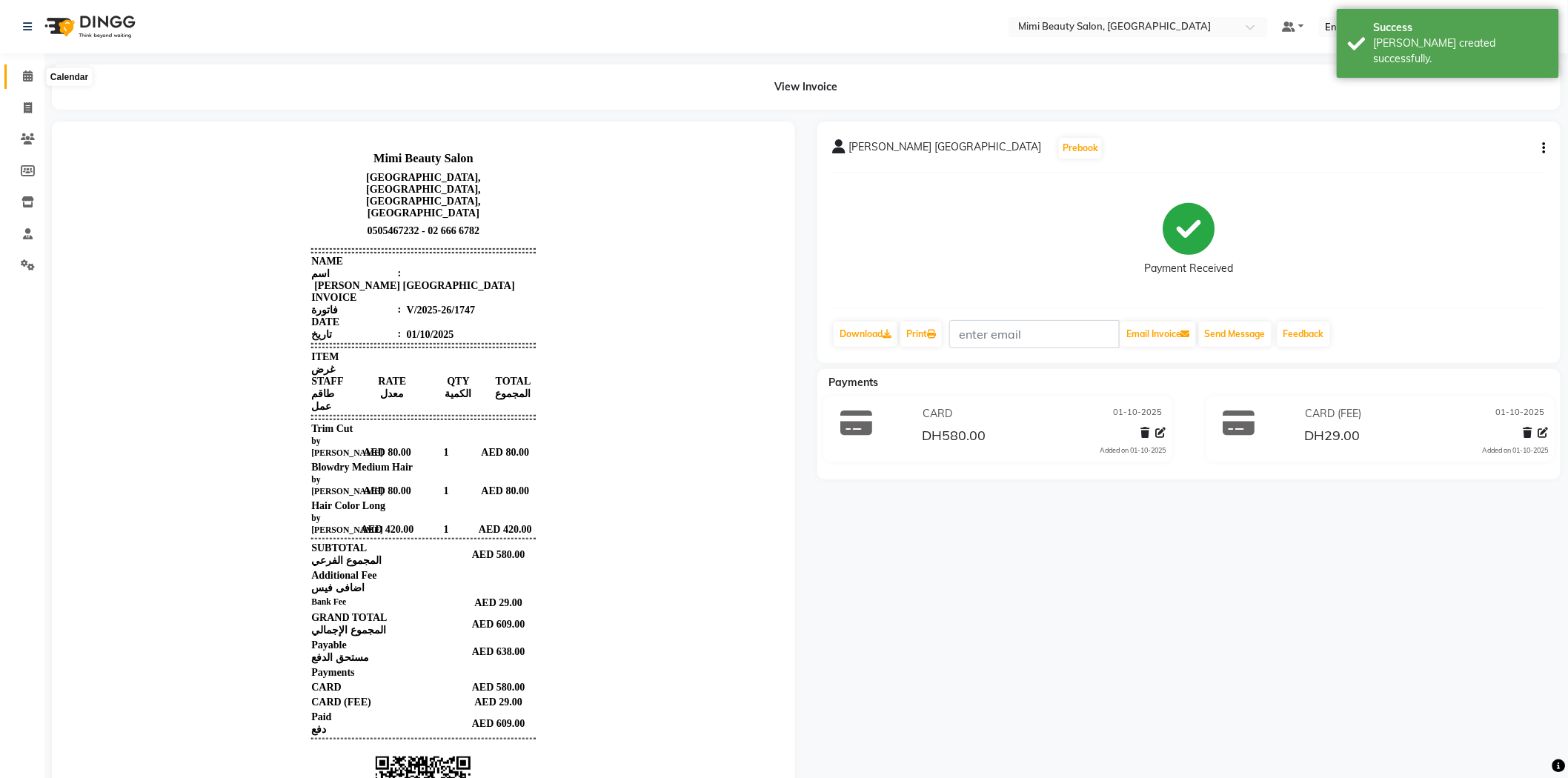
click at [26, 79] on icon at bounding box center [28, 76] width 10 height 11
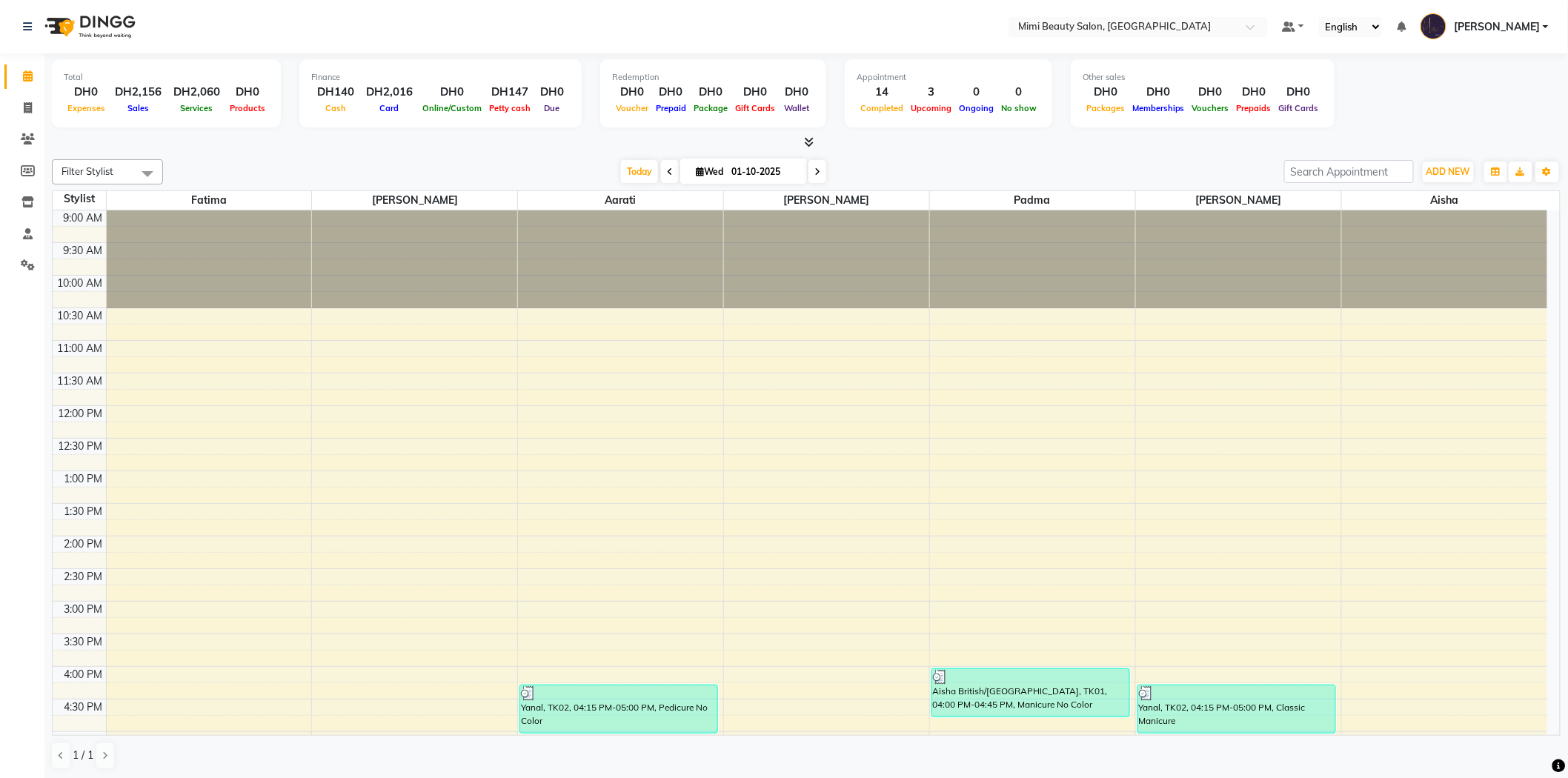
click at [817, 169] on span at bounding box center [817, 171] width 18 height 23
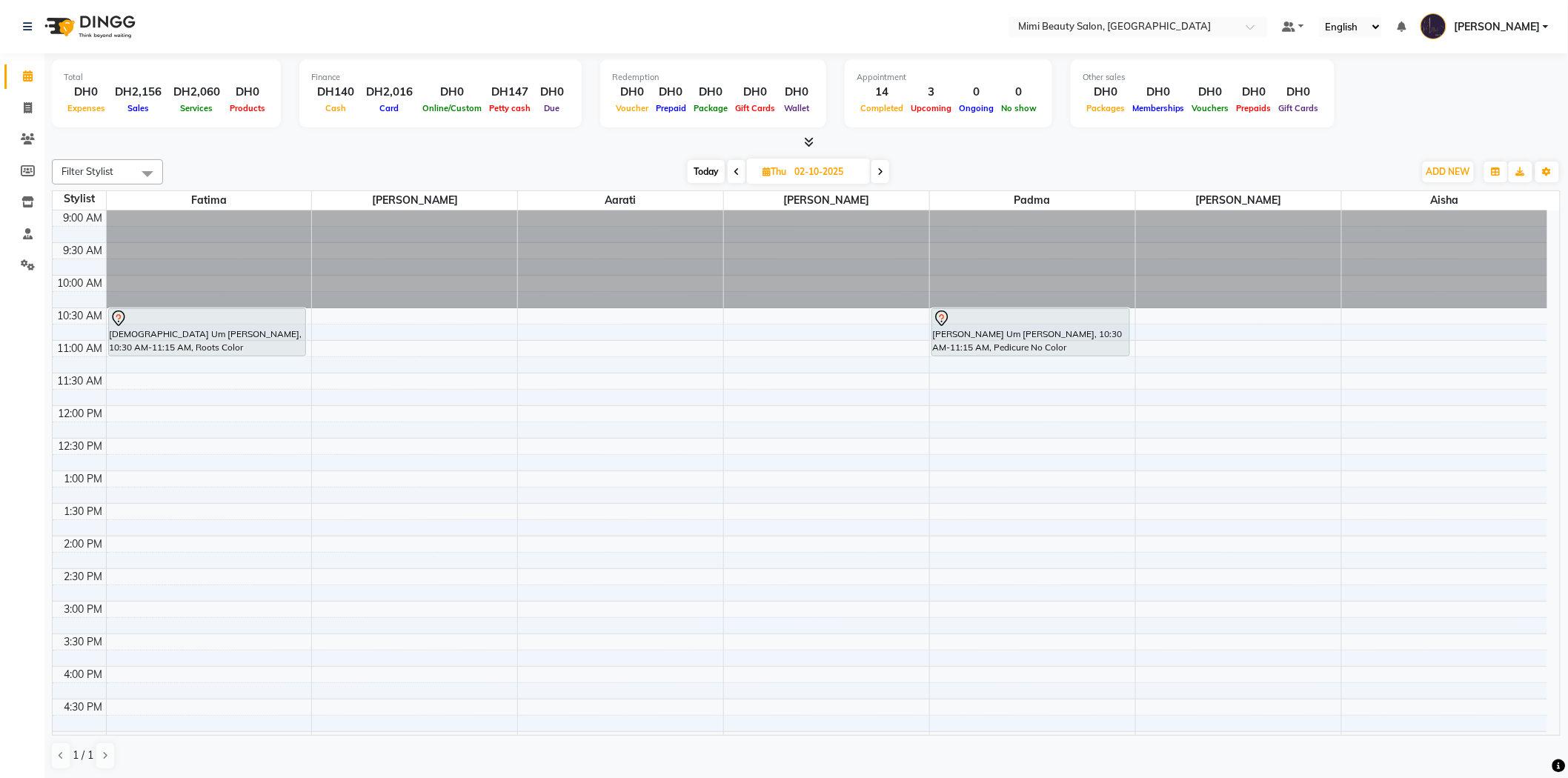
click at [735, 172] on icon at bounding box center [736, 172] width 6 height 9
type input "01-10-2025"
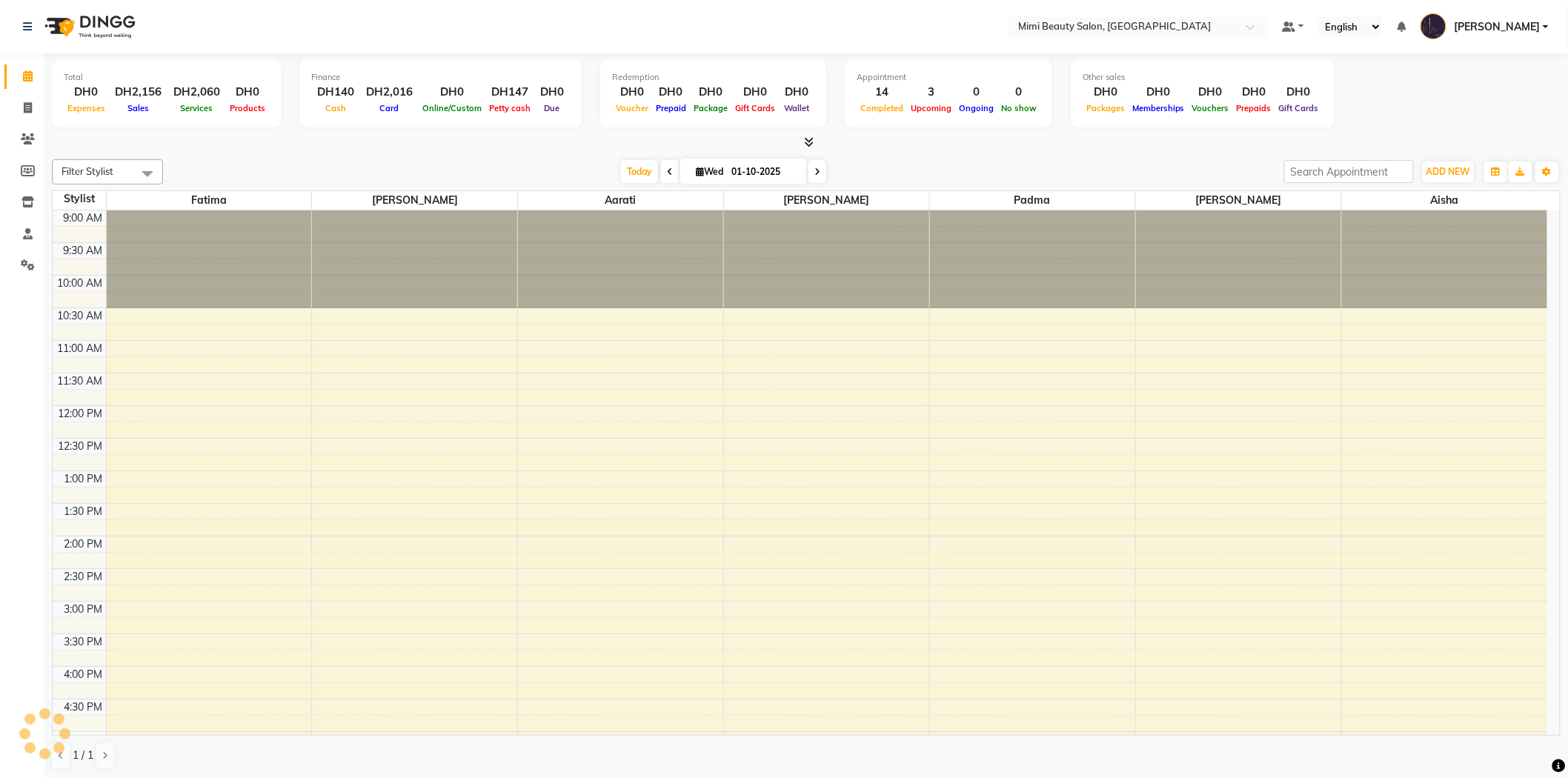
scroll to position [457, 0]
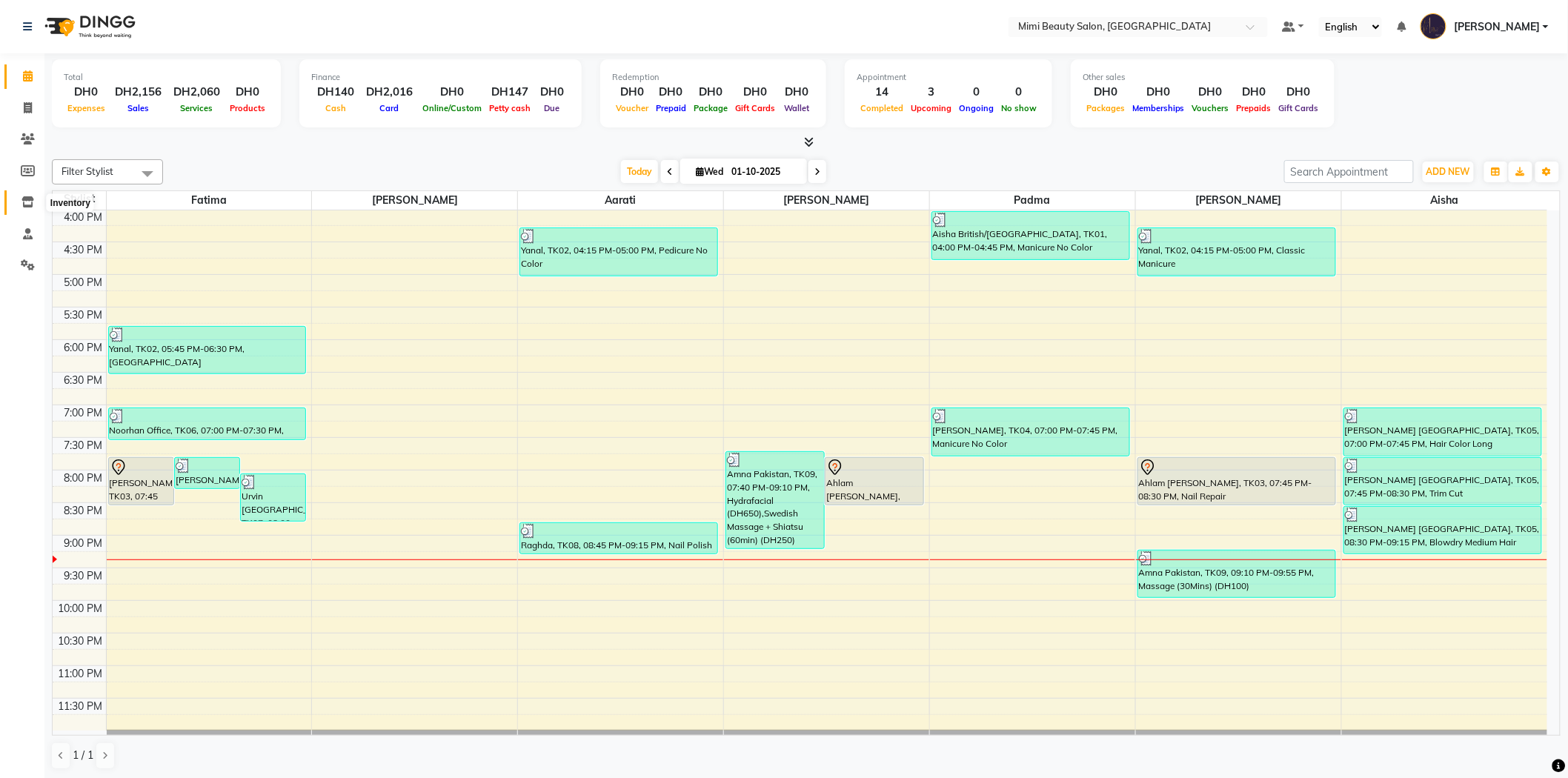
click at [24, 201] on icon at bounding box center [28, 202] width 13 height 11
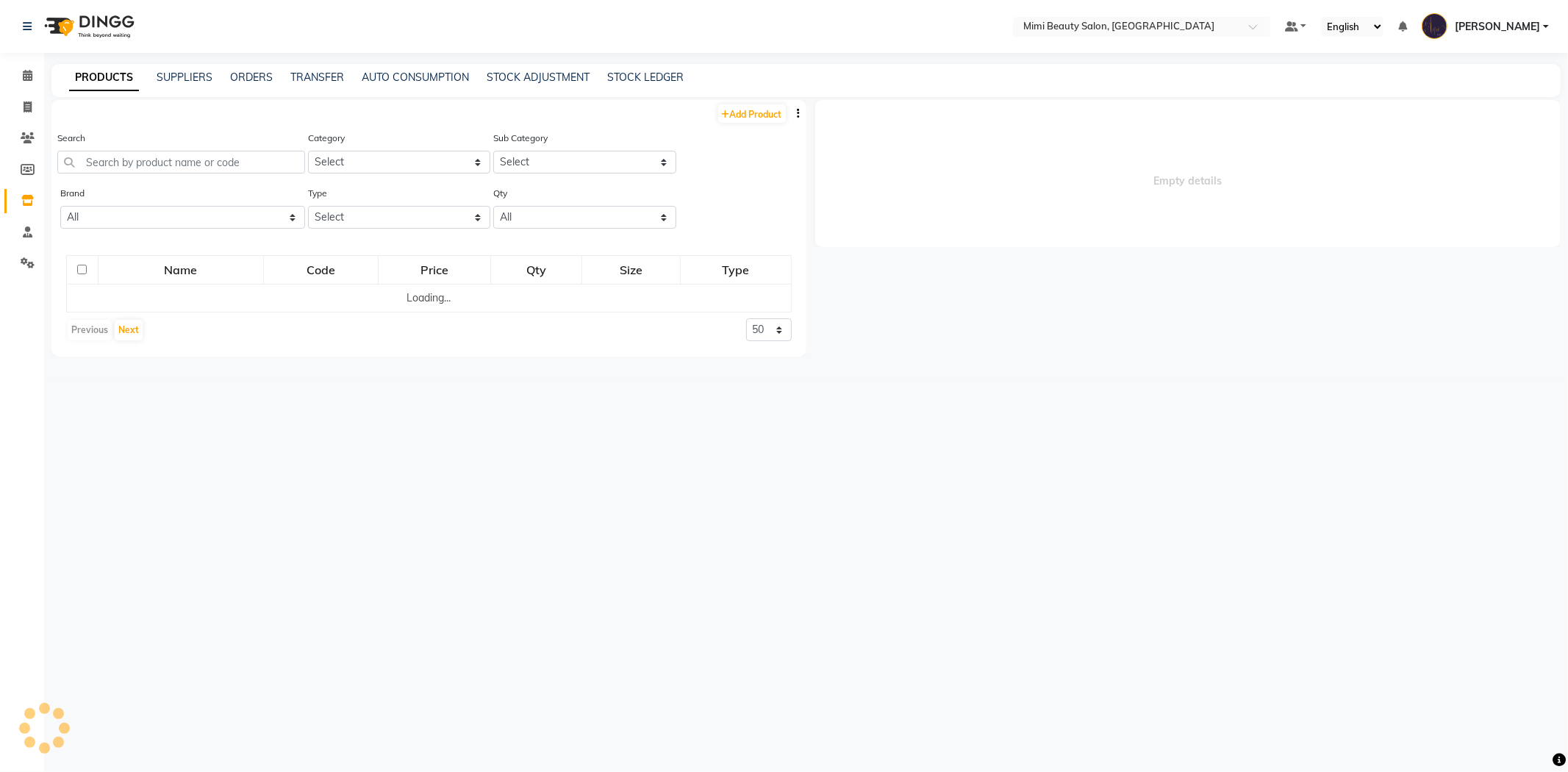
select select
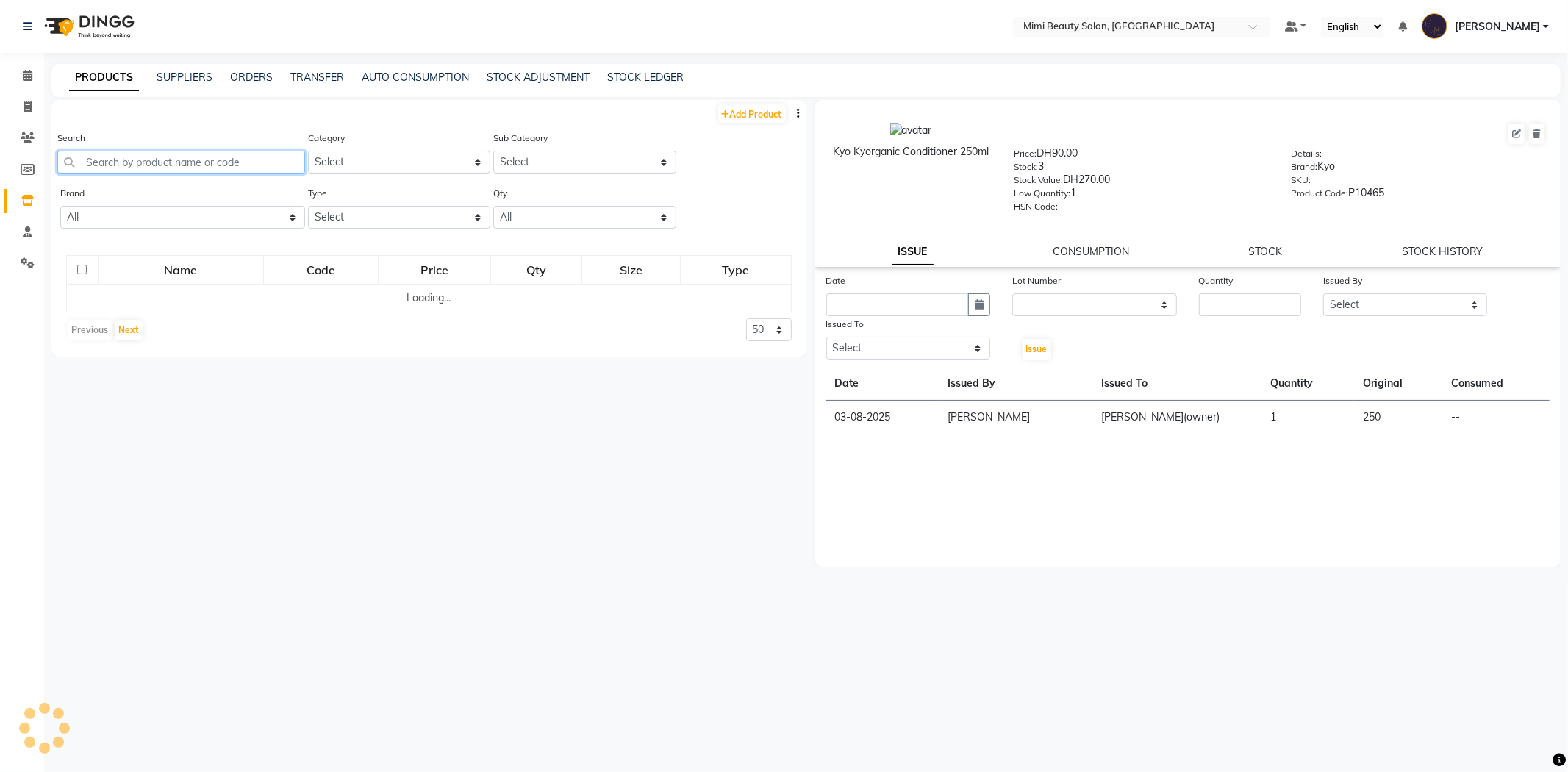
click at [140, 162] on input "text" at bounding box center [181, 162] width 248 height 23
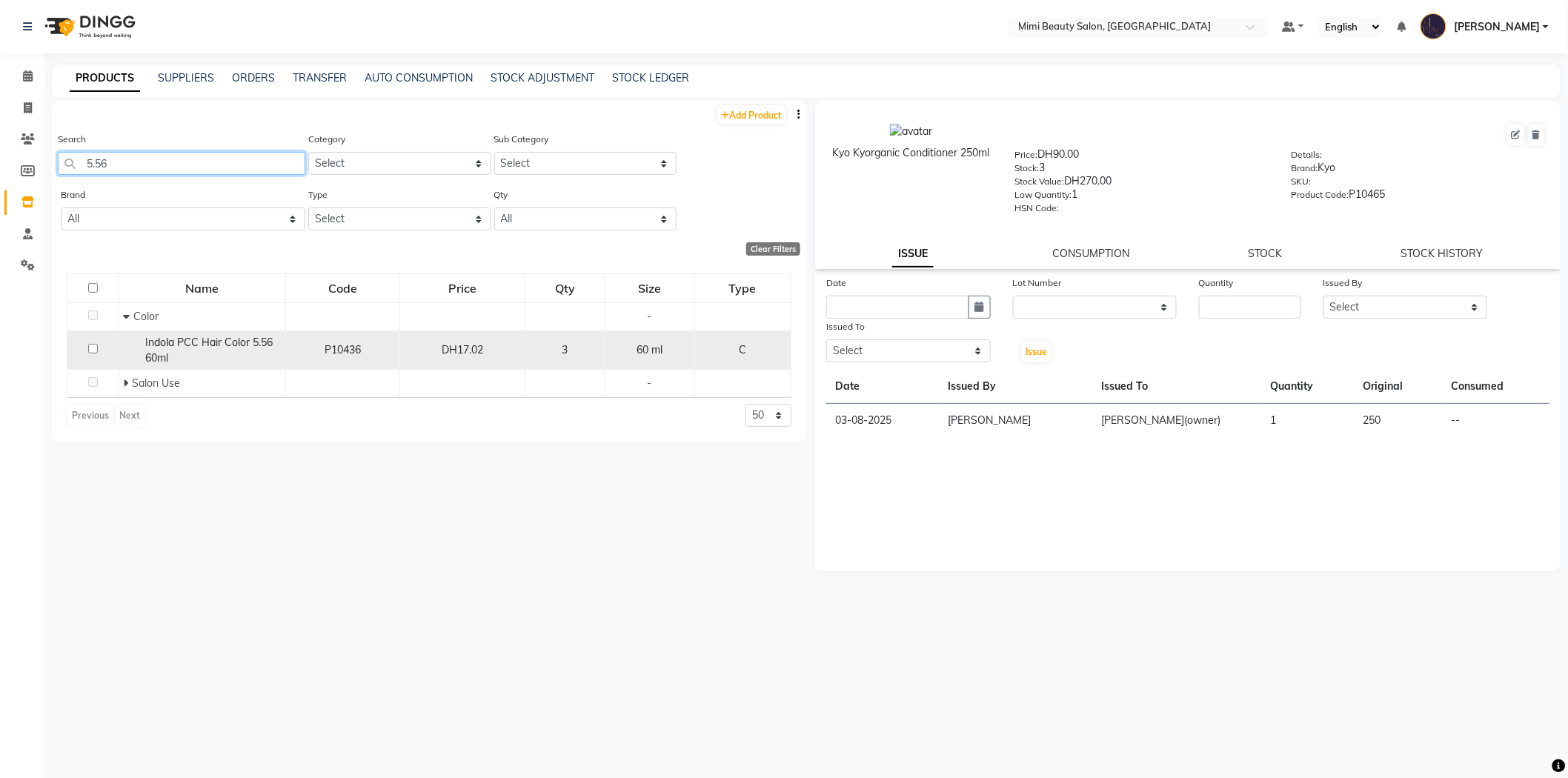
type input "5.56"
click at [224, 343] on span "Indola PCC Hair Color 5.56 60ml" at bounding box center [209, 350] width 128 height 29
select select
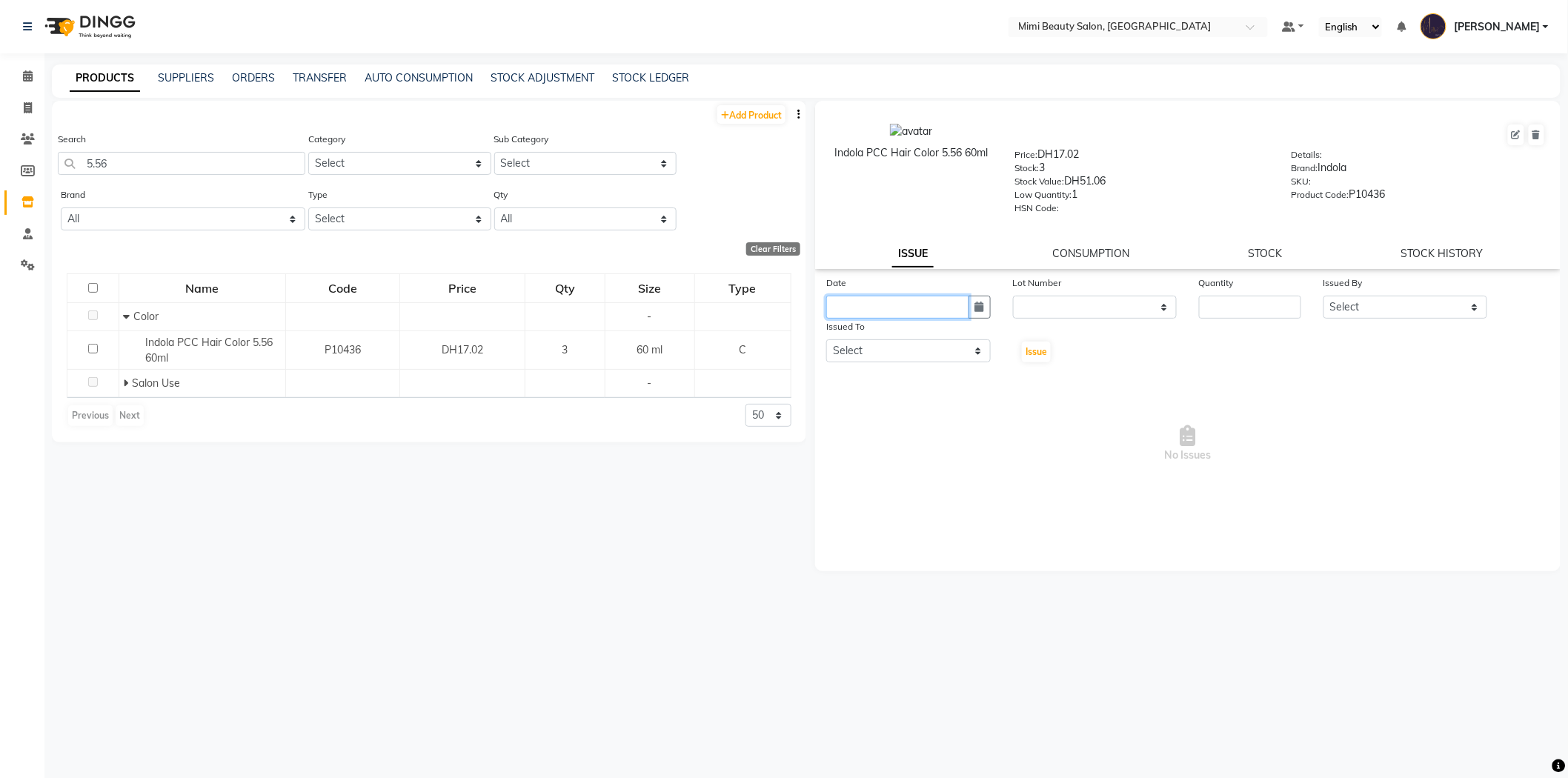
click at [925, 307] on input "text" at bounding box center [897, 307] width 143 height 23
select select "10"
select select "2025"
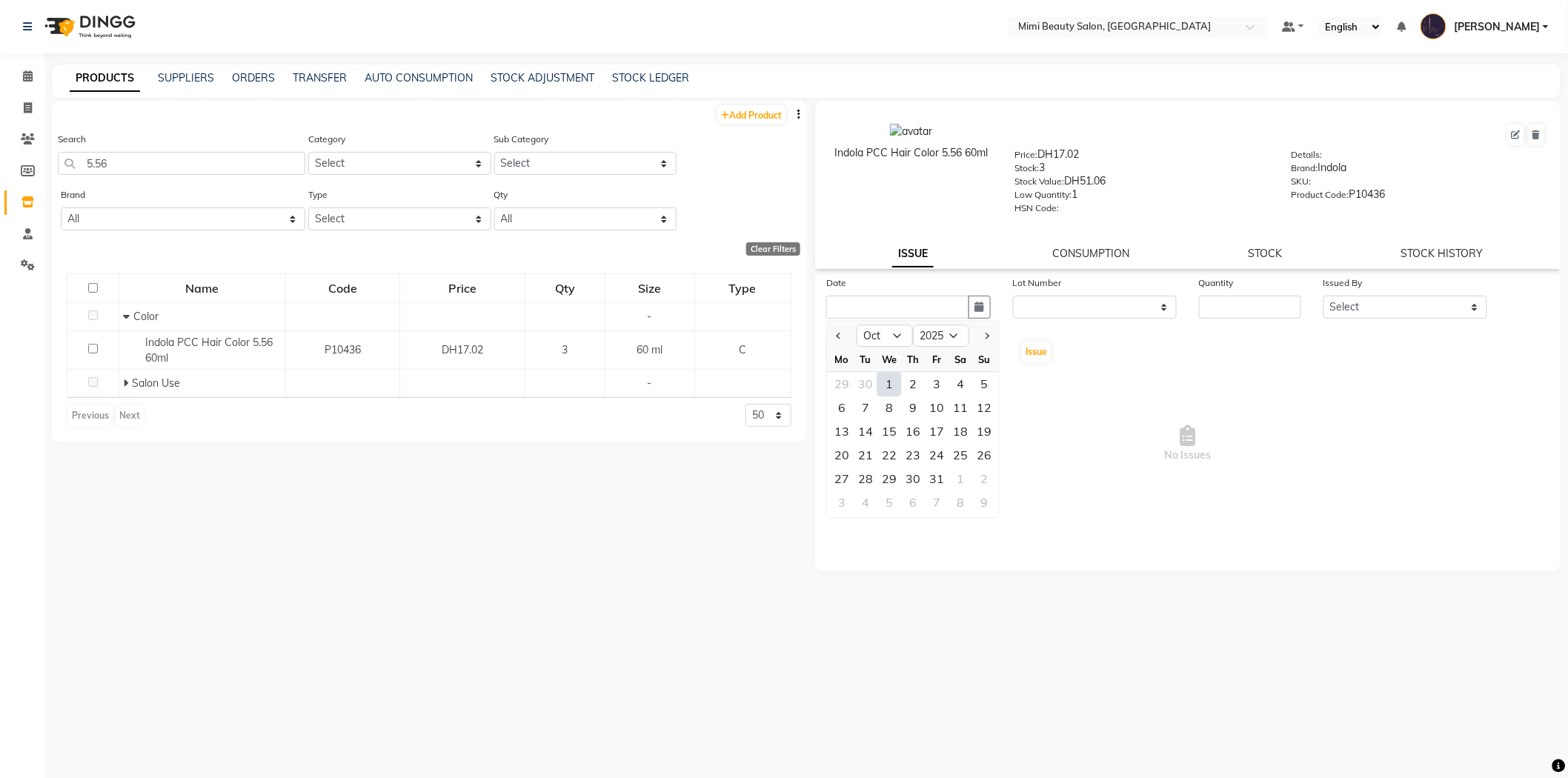
click at [884, 385] on div "1" at bounding box center [889, 384] width 24 height 24
type input "01-10-2025"
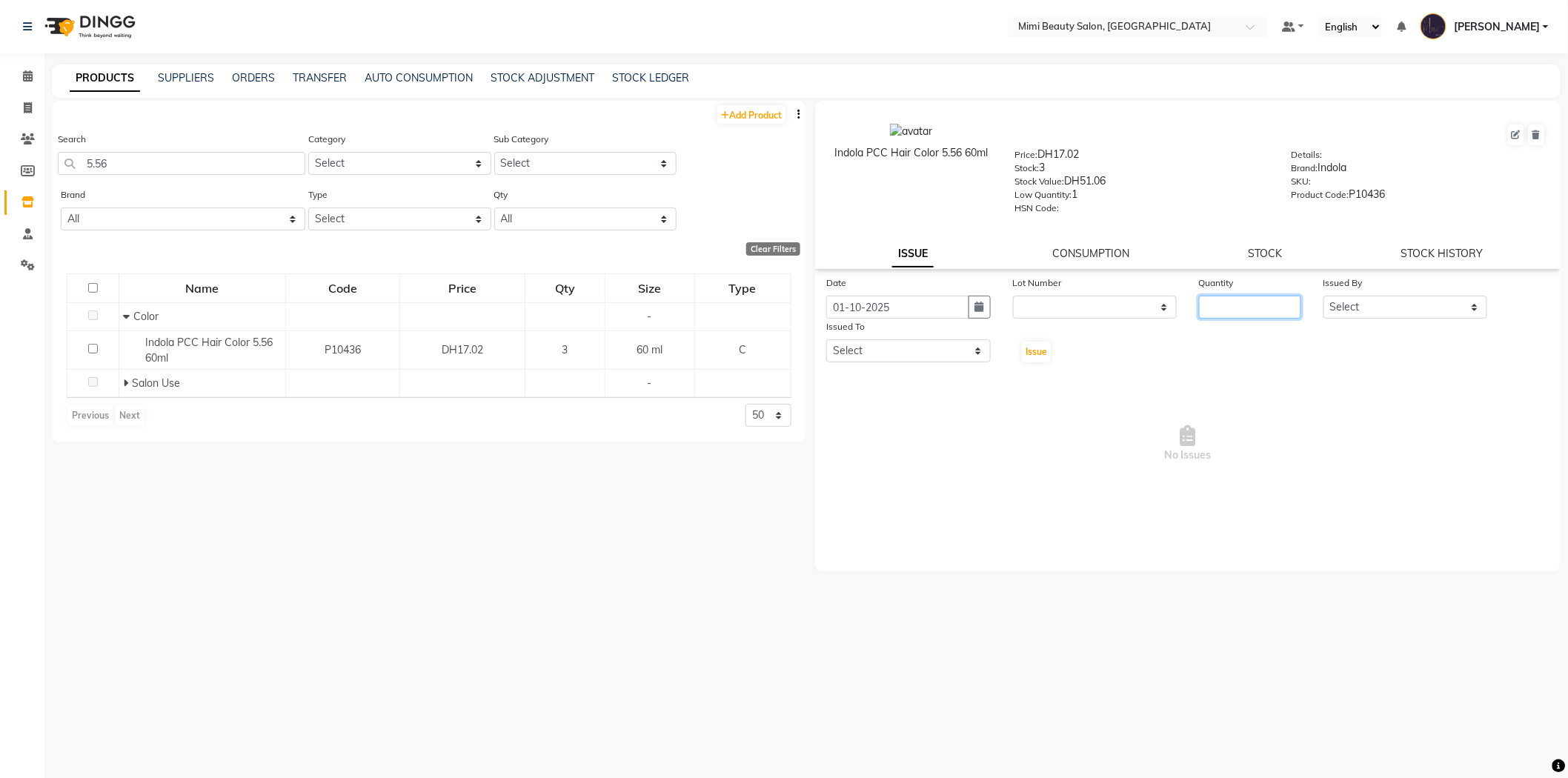
click at [1254, 308] on input "number" at bounding box center [1250, 307] width 102 height 23
type input "1"
click at [1423, 302] on select "Select Aarati Abir Aisha Alya Amira Chona Fatima Ghazal Hoda Huda Iman(owner) J…" at bounding box center [1406, 307] width 165 height 23
select select "53156"
click at [1324, 296] on select "Select Aarati Abir Aisha Alya Amira Chona Fatima Ghazal Hoda Huda Iman(owner) J…" at bounding box center [1406, 307] width 165 height 23
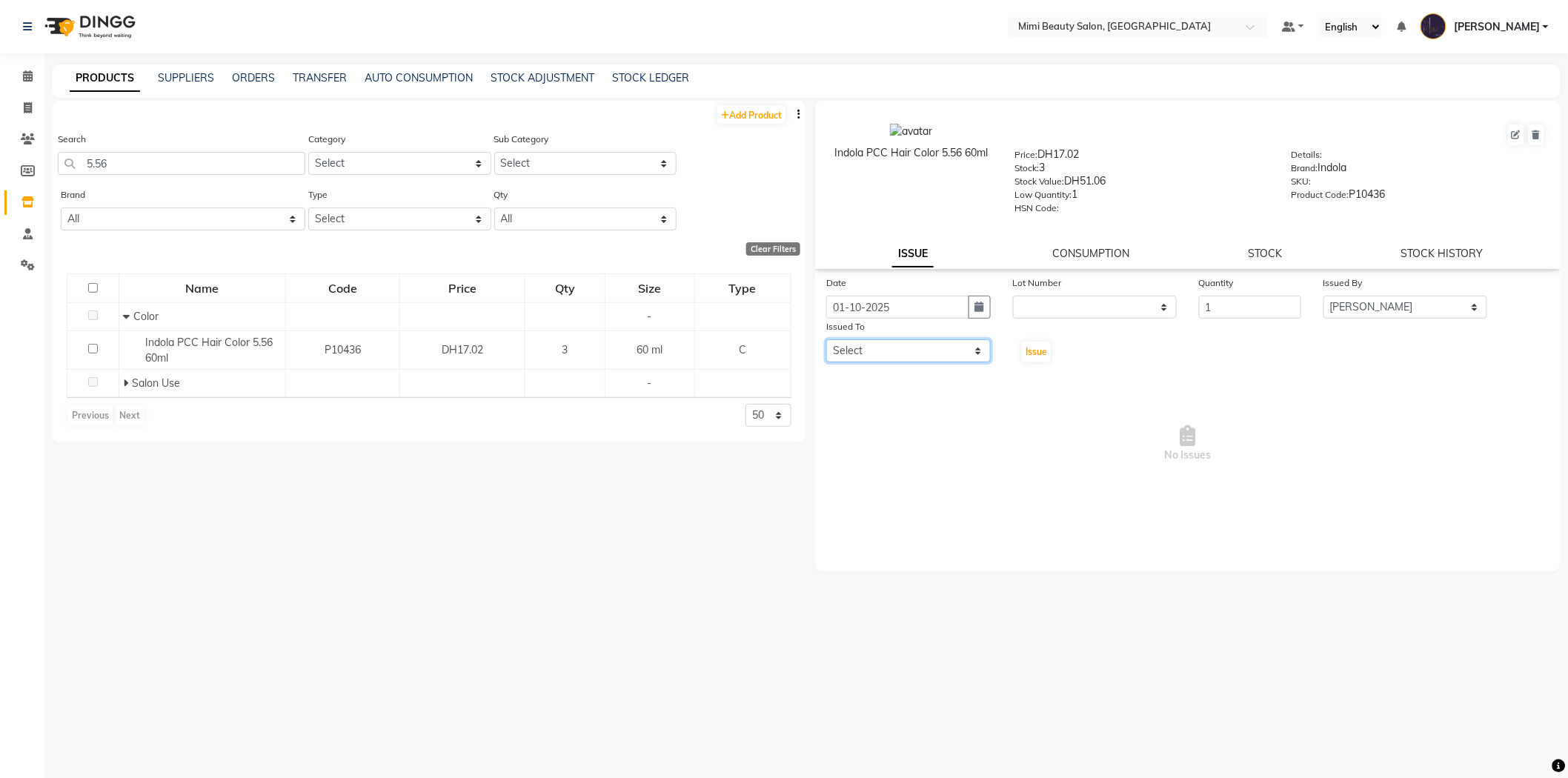
click at [968, 343] on select "Select Aarati Abir Aisha Alya Amira Chona Fatima Ghazal Hoda Huda Iman(owner) J…" at bounding box center [908, 351] width 165 height 23
select select "91901"
click at [826, 340] on select "Select Aarati Abir Aisha Alya Amira Chona Fatima Ghazal Hoda Huda Iman(owner) J…" at bounding box center [908, 351] width 165 height 23
click at [1041, 355] on span "Issue" at bounding box center [1036, 351] width 22 height 11
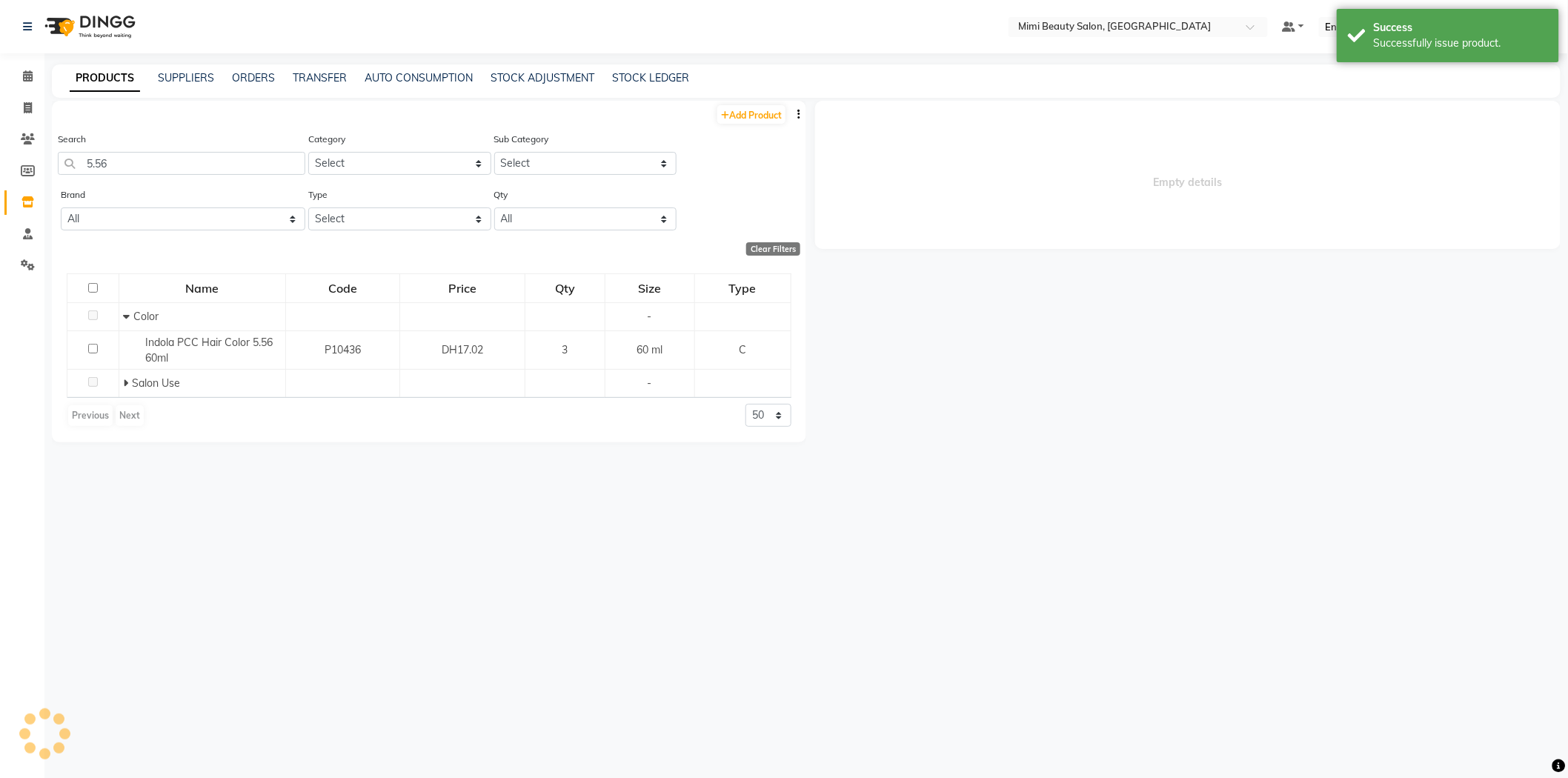
select select
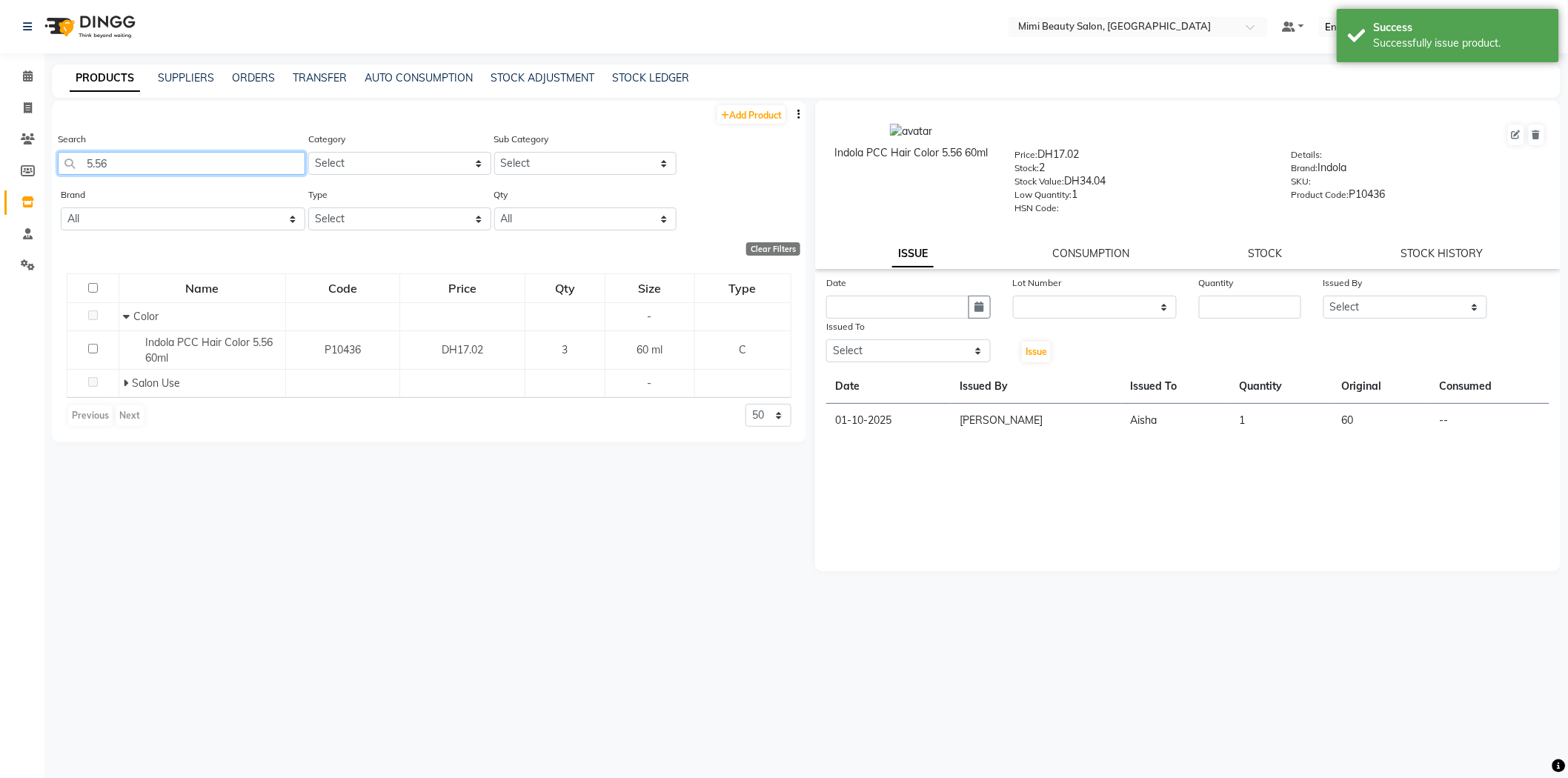
drag, startPoint x: 122, startPoint y: 164, endPoint x: 62, endPoint y: 163, distance: 60.0
click at [62, 163] on input "5.56" at bounding box center [181, 163] width 248 height 23
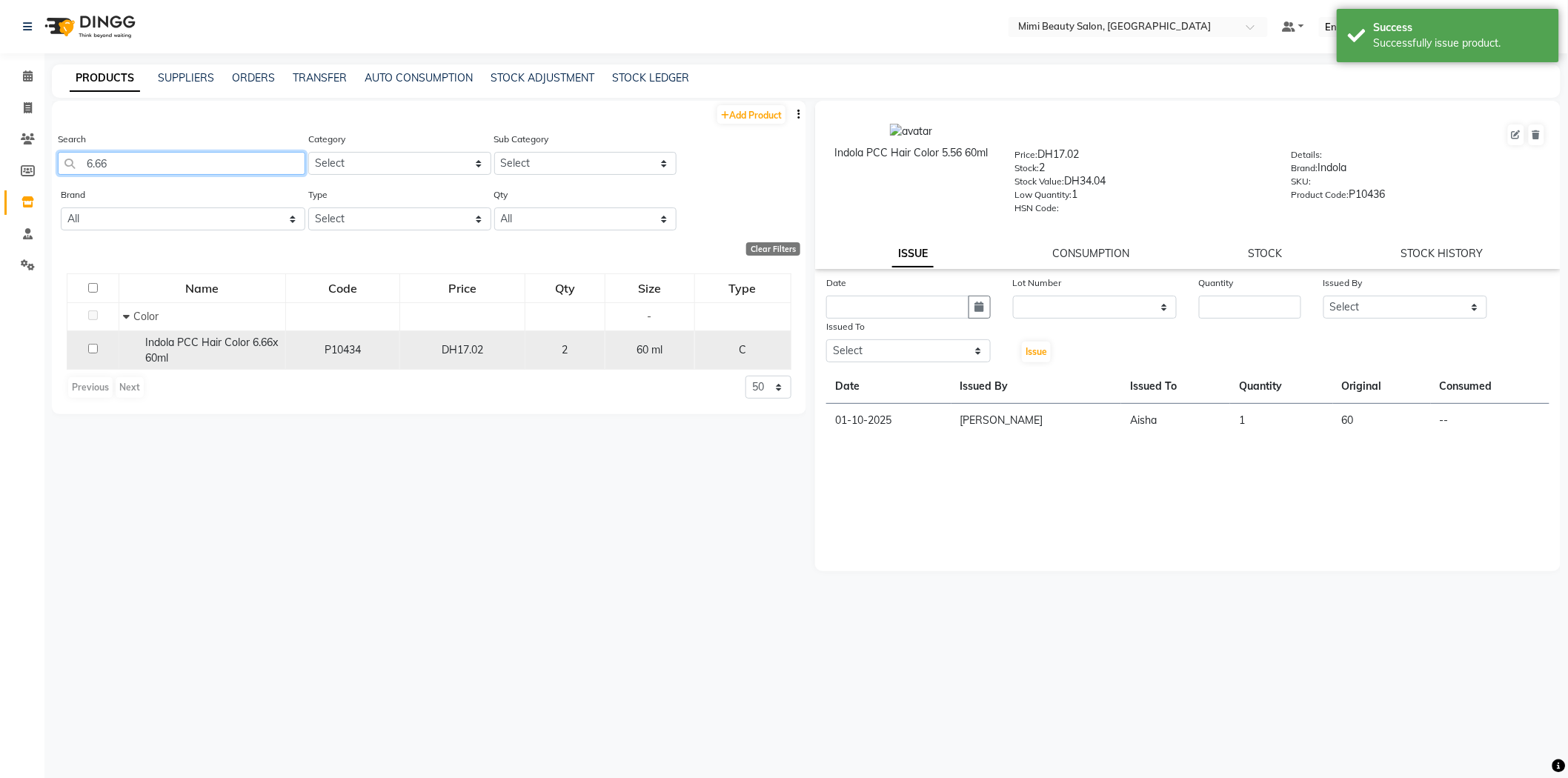
type input "6.66"
click at [225, 351] on div "Indola PCC Hair Color 6.66x 60ml" at bounding box center [202, 350] width 158 height 31
select select
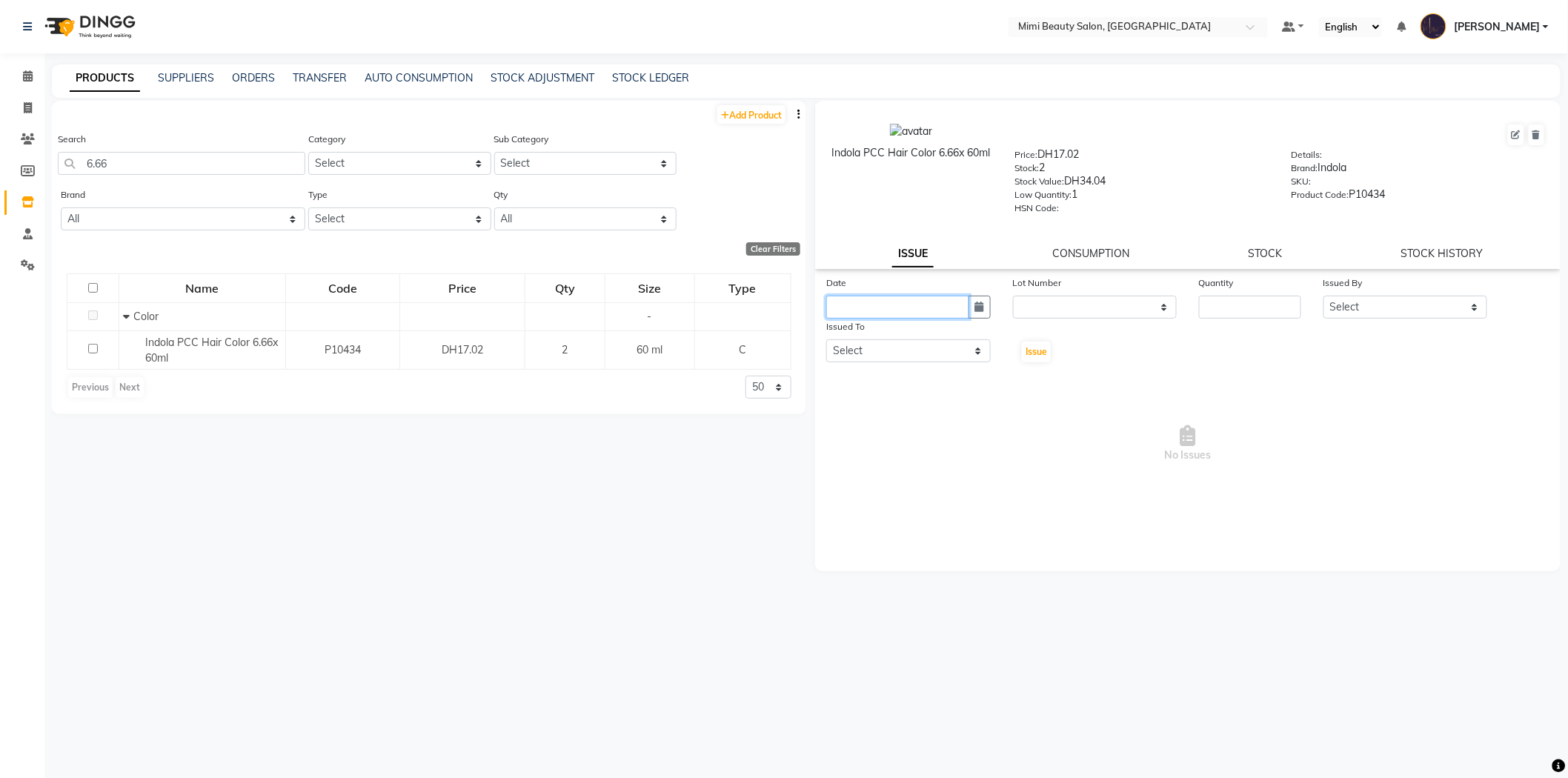
click at [875, 305] on input "text" at bounding box center [897, 307] width 143 height 23
select select "10"
select select "2025"
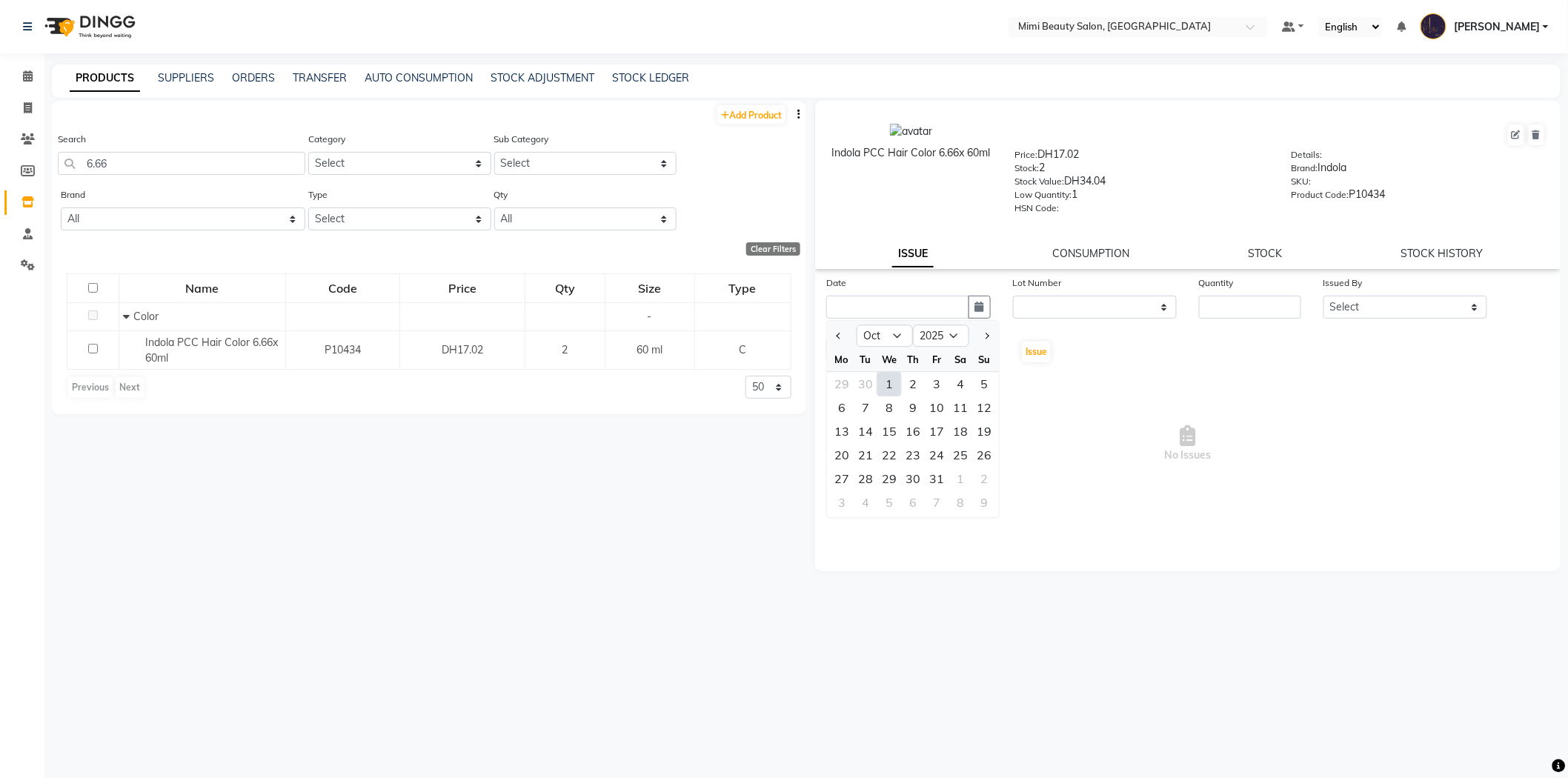
click at [893, 383] on div "1" at bounding box center [889, 384] width 24 height 24
type input "01-10-2025"
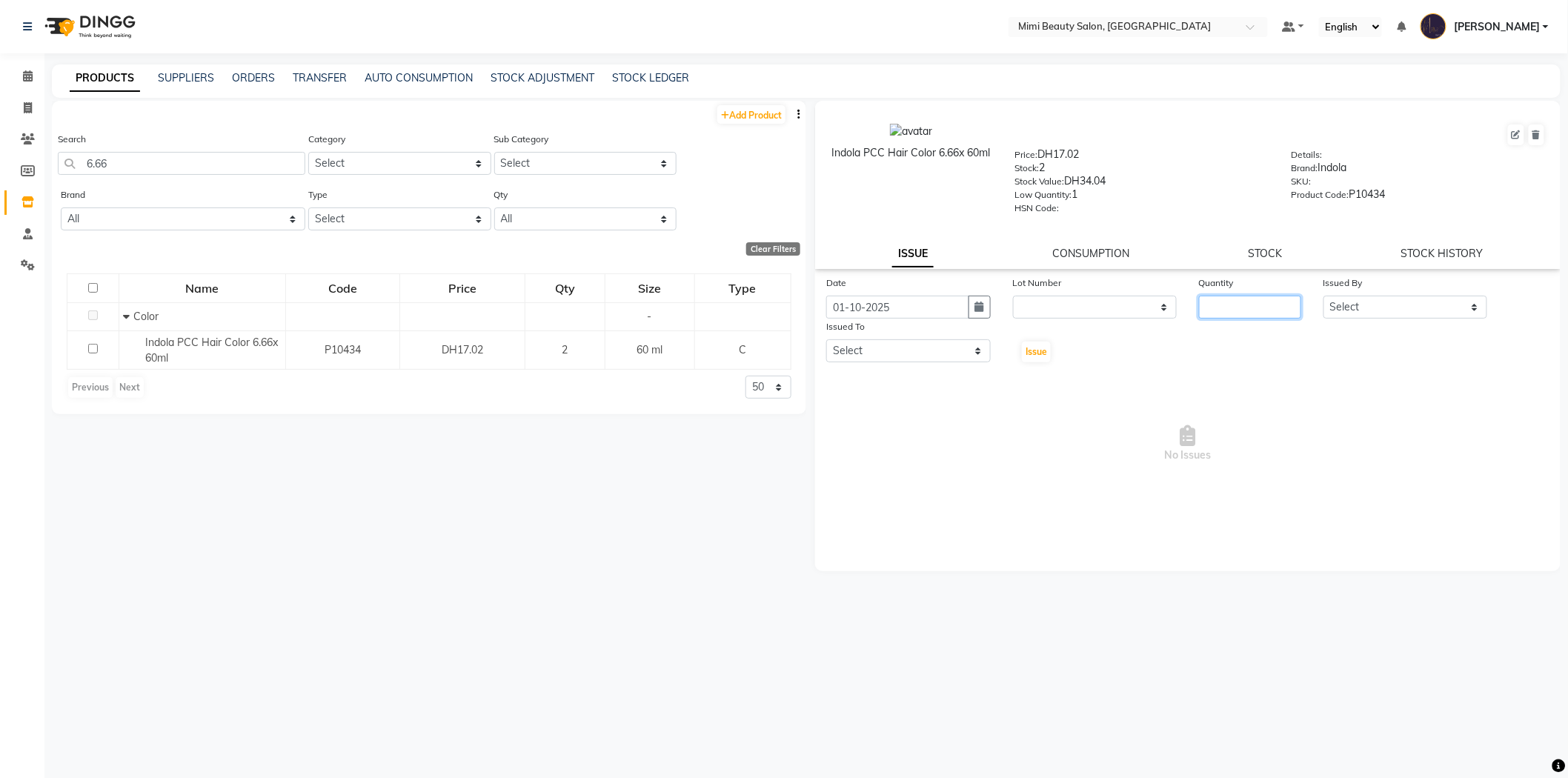
click at [1236, 314] on input "number" at bounding box center [1250, 307] width 102 height 23
type input "1"
click at [1352, 312] on select "Select Aarati Abir Aisha Alya Amira Chona Fatima Ghazal Hoda Huda Iman(owner) J…" at bounding box center [1406, 307] width 165 height 23
select select "53156"
click at [1324, 296] on select "Select Aarati Abir Aisha Alya Amira Chona Fatima Ghazal Hoda Huda Iman(owner) J…" at bounding box center [1406, 307] width 165 height 23
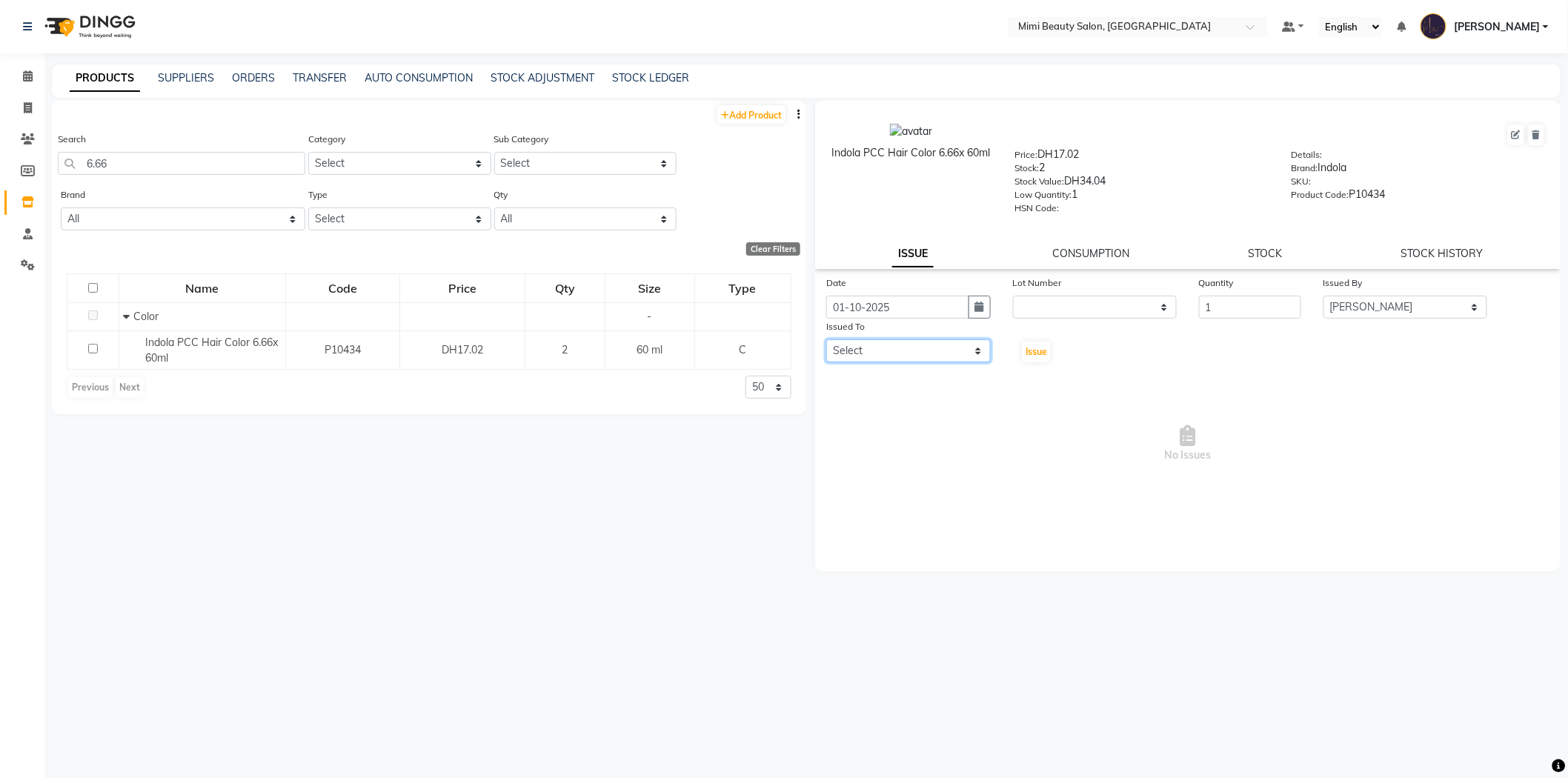
click at [919, 346] on select "Select Aarati Abir Aisha Alya Amira Chona Fatima Ghazal Hoda Huda Iman(owner) J…" at bounding box center [908, 351] width 165 height 23
select select "91901"
click at [826, 340] on select "Select Aarati Abir Aisha Alya Amira Chona Fatima Ghazal Hoda Huda Iman(owner) J…" at bounding box center [908, 351] width 165 height 23
click at [1038, 357] on span "Issue" at bounding box center [1036, 351] width 22 height 11
select select
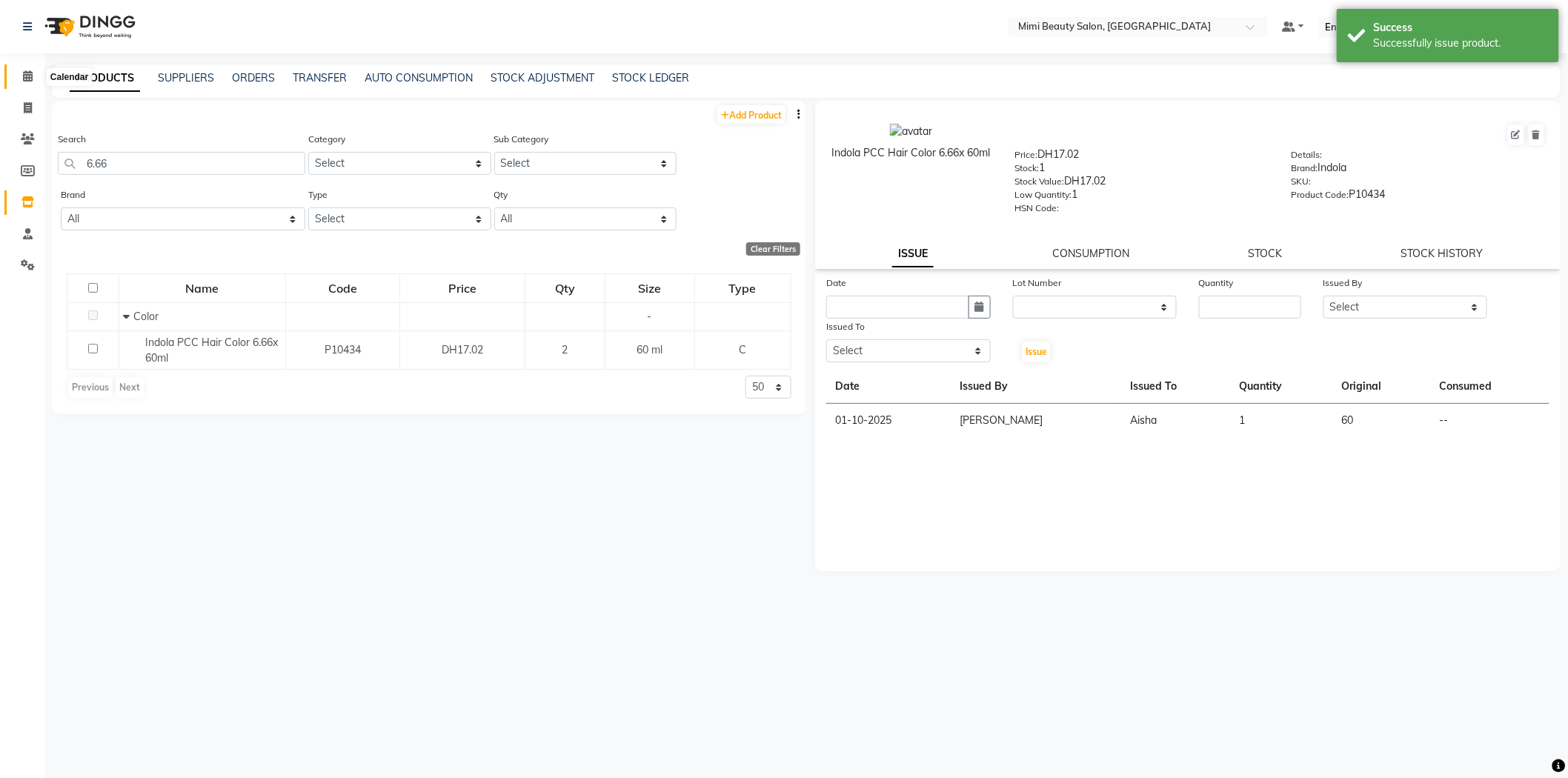
click at [25, 75] on icon at bounding box center [28, 76] width 10 height 11
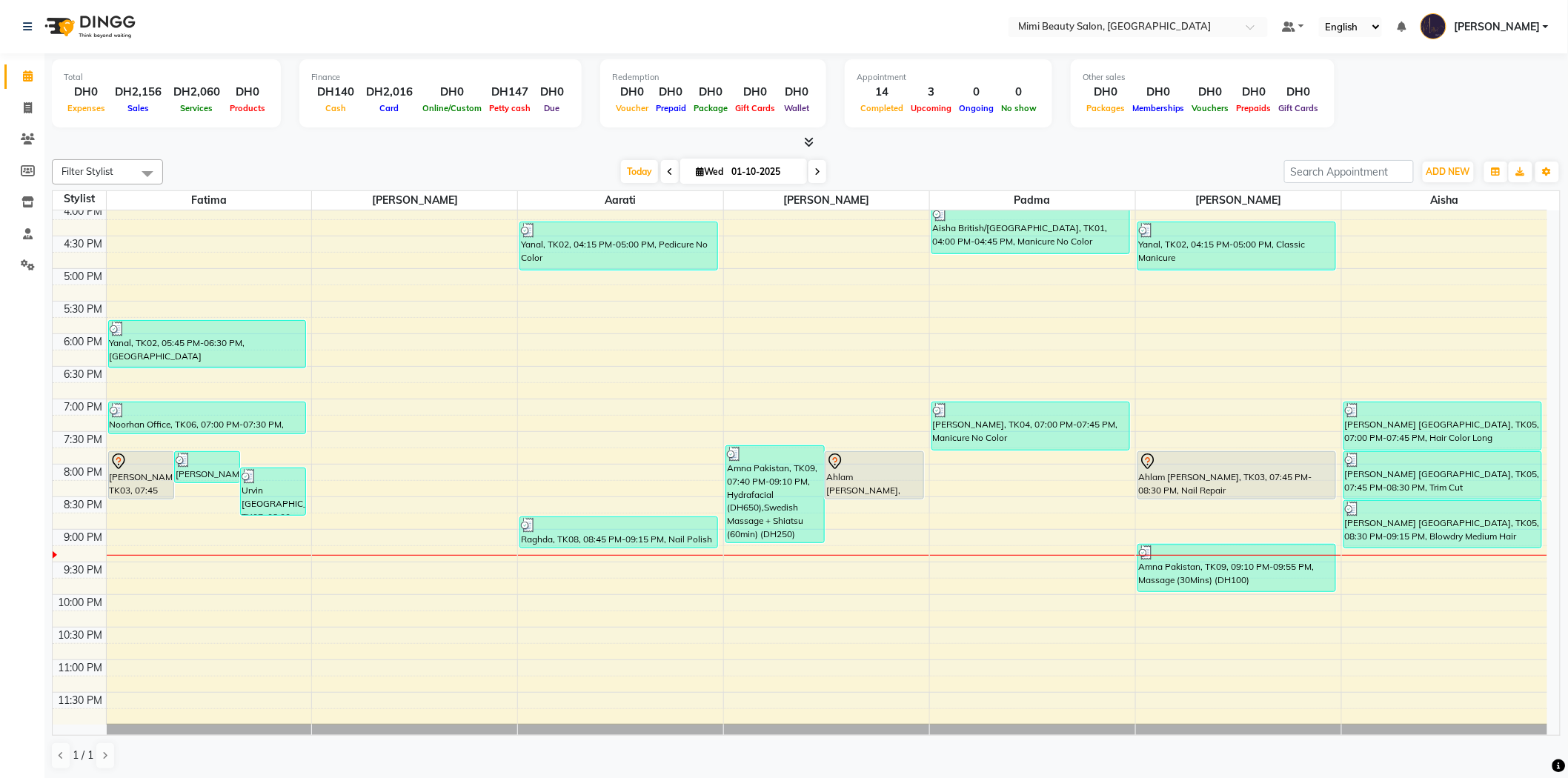
scroll to position [1, 0]
click at [28, 107] on icon at bounding box center [28, 107] width 8 height 11
select select "service"
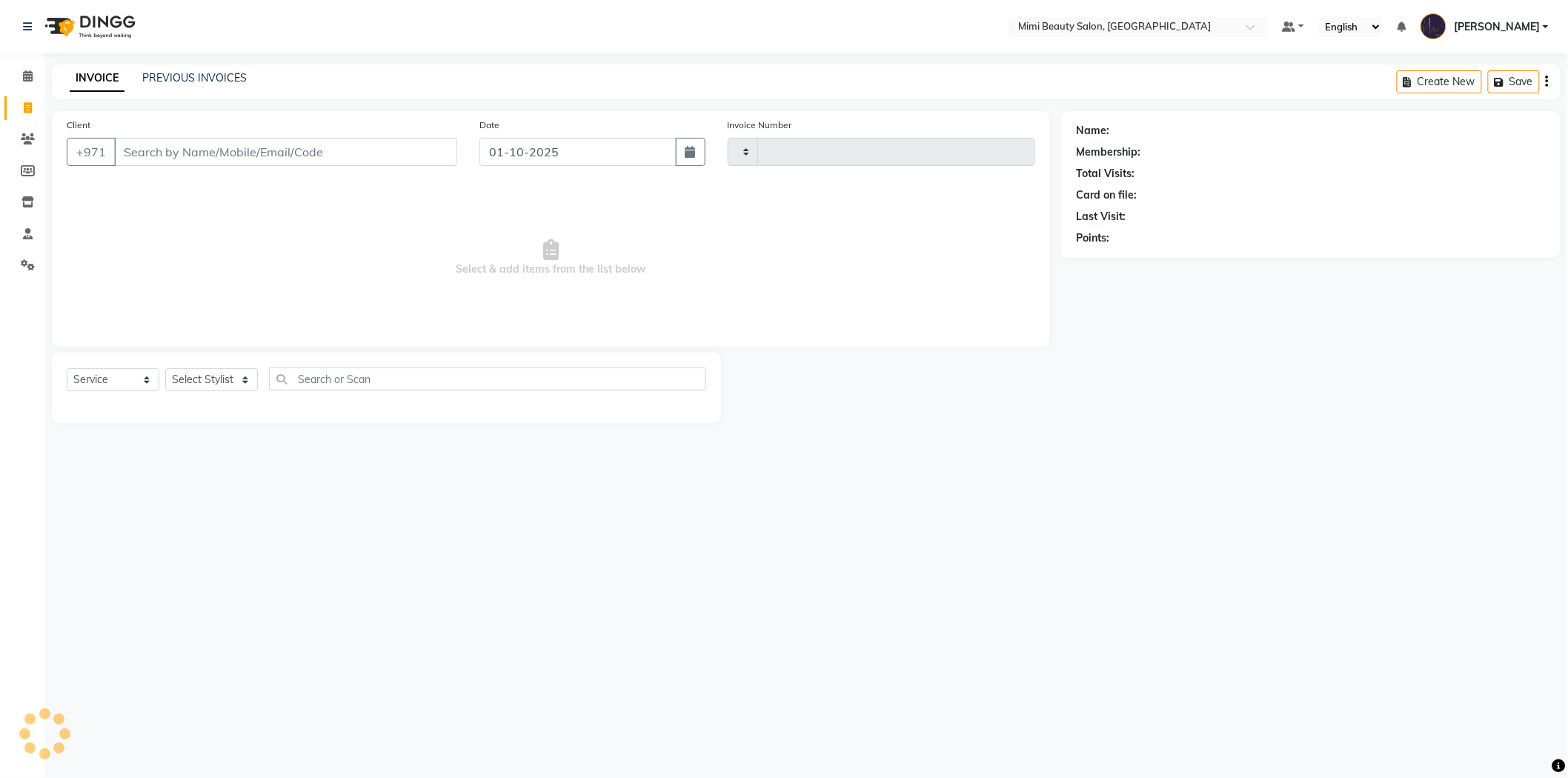
type input "1748"
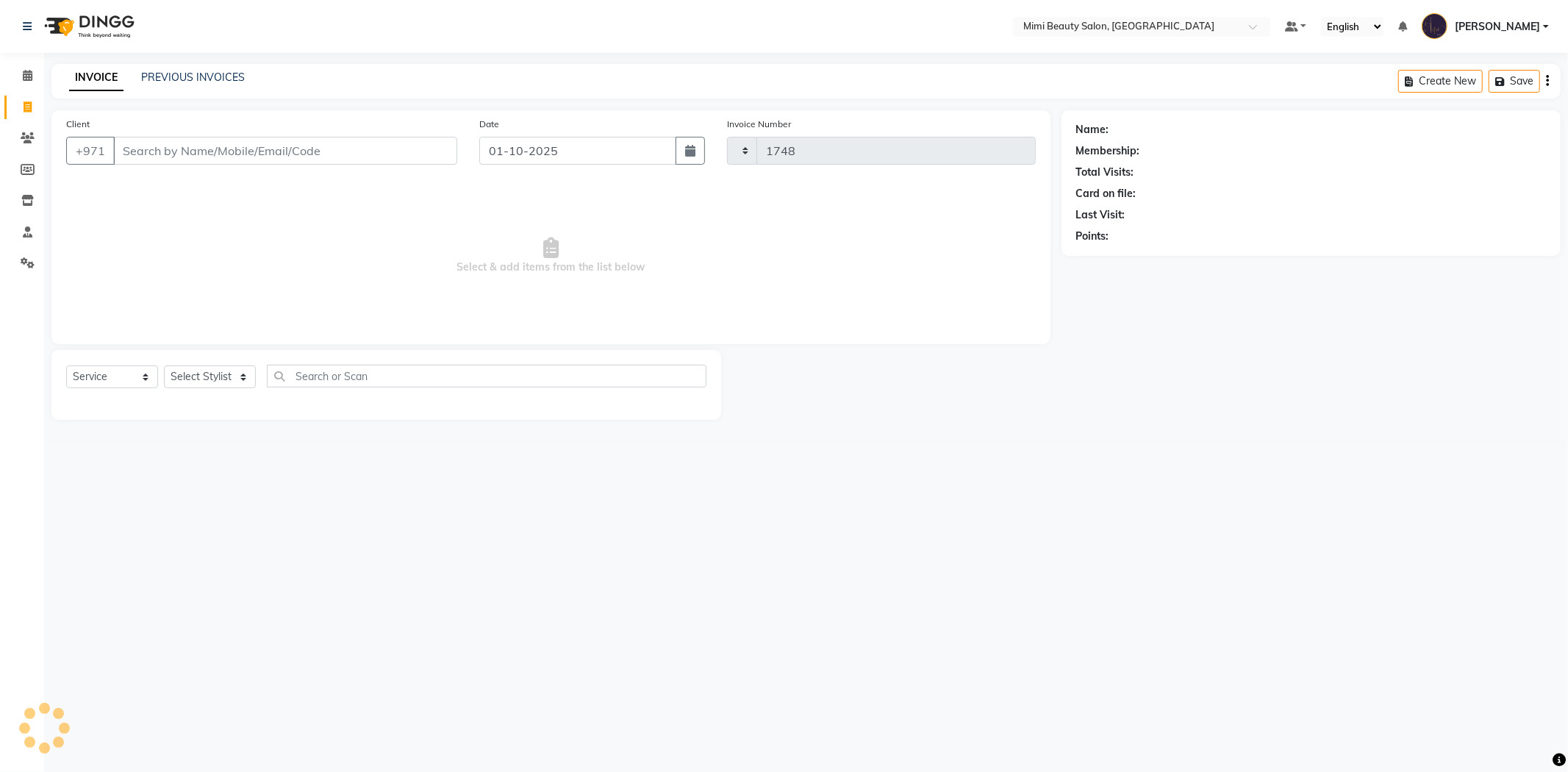
select select "6756"
click at [197, 76] on link "PREVIOUS INVOICES" at bounding box center [193, 77] width 104 height 13
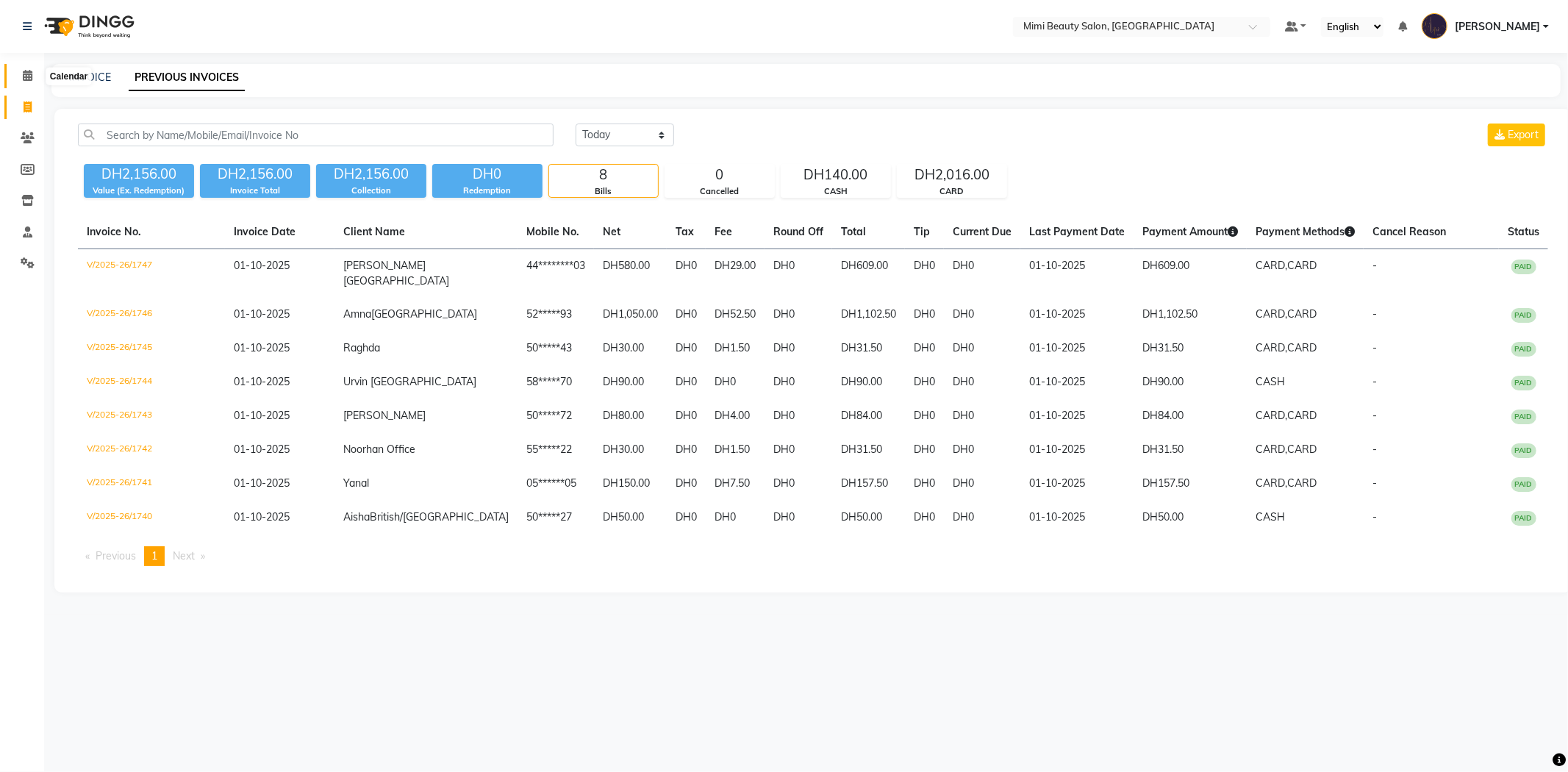
click at [35, 75] on span at bounding box center [28, 75] width 25 height 17
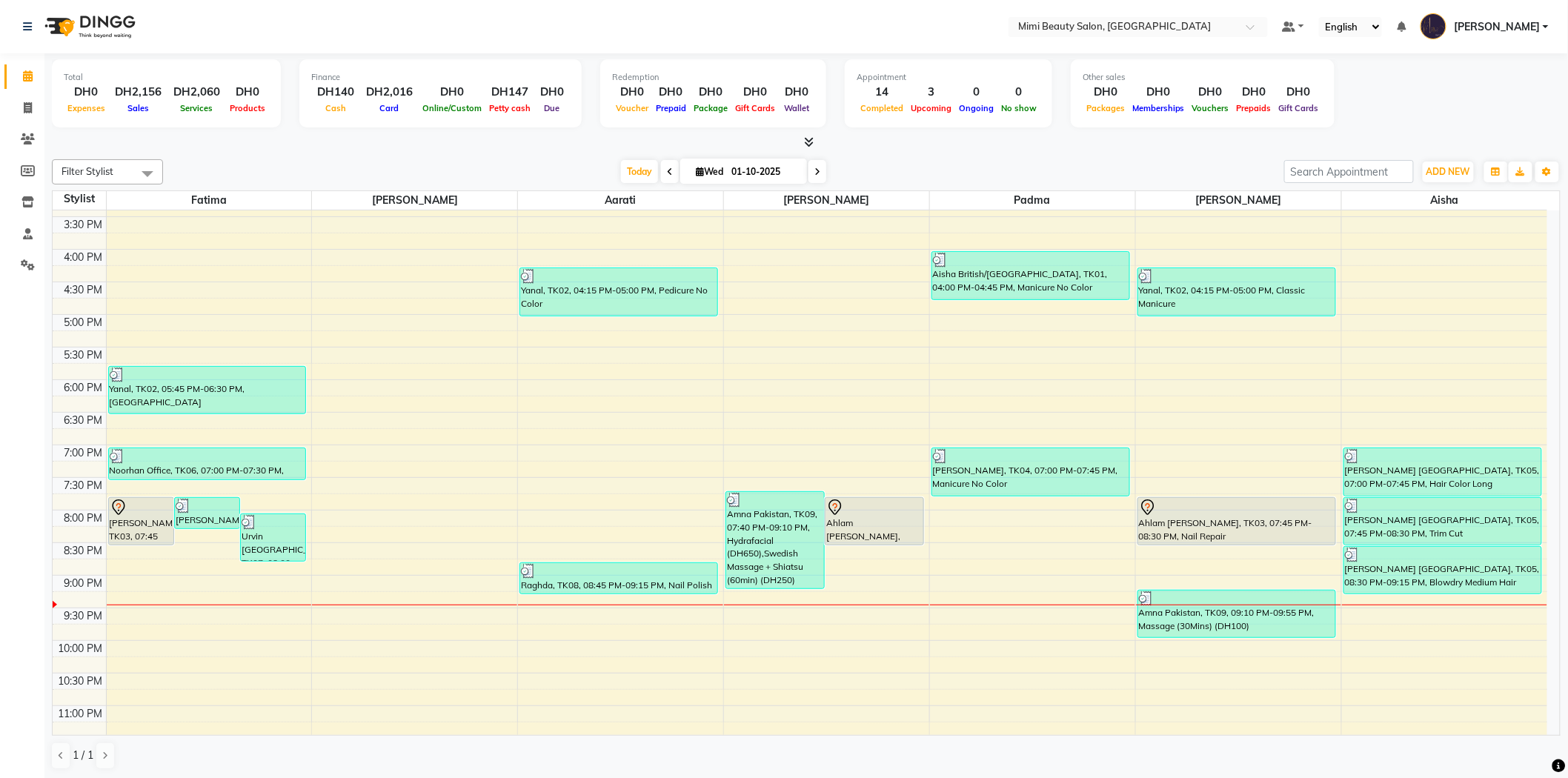
scroll to position [463, 0]
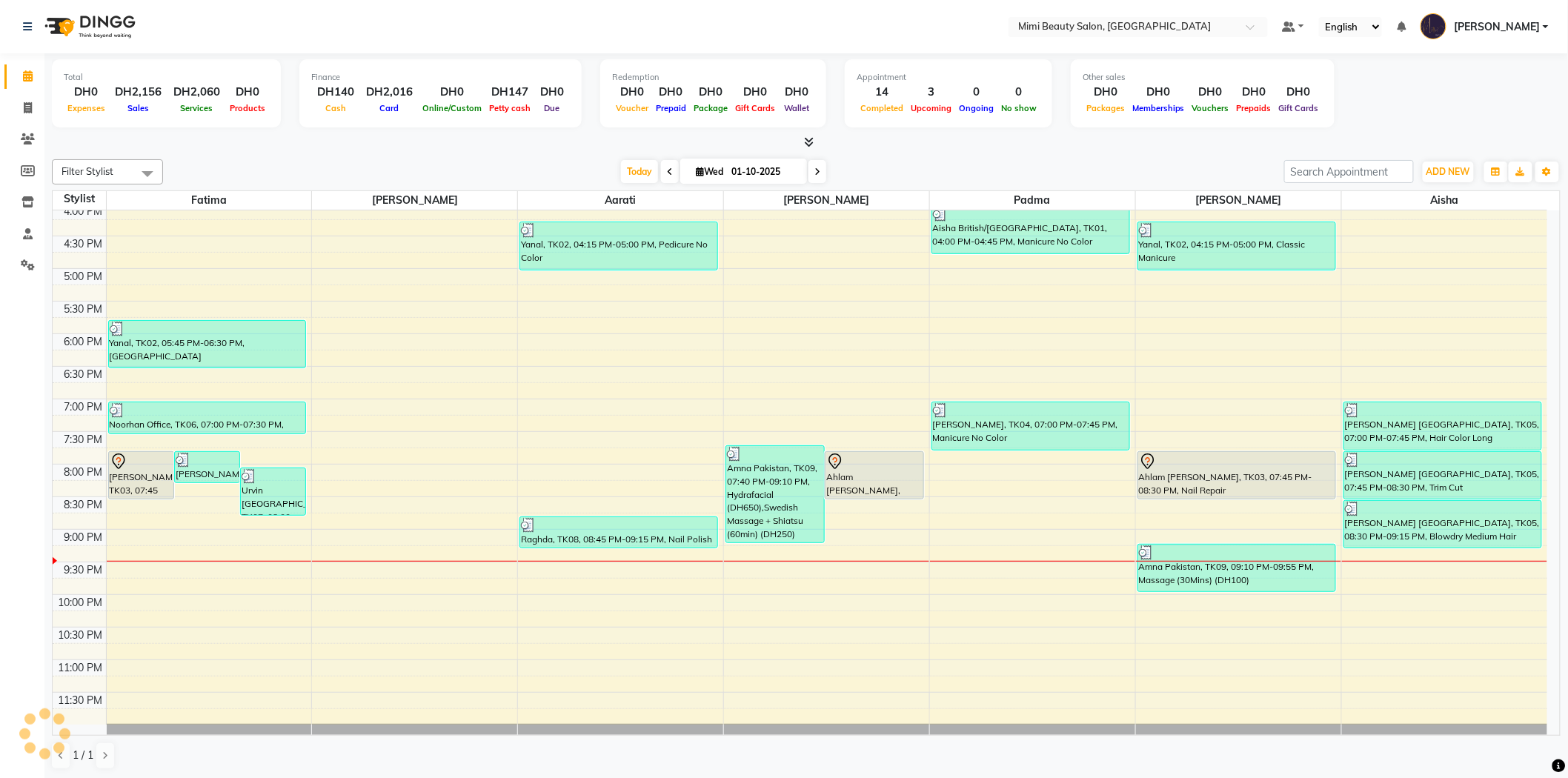
click at [141, 478] on div "[PERSON_NAME], TK03, 07:45 PM-08:30 PM, Hair Steam" at bounding box center [141, 475] width 65 height 46
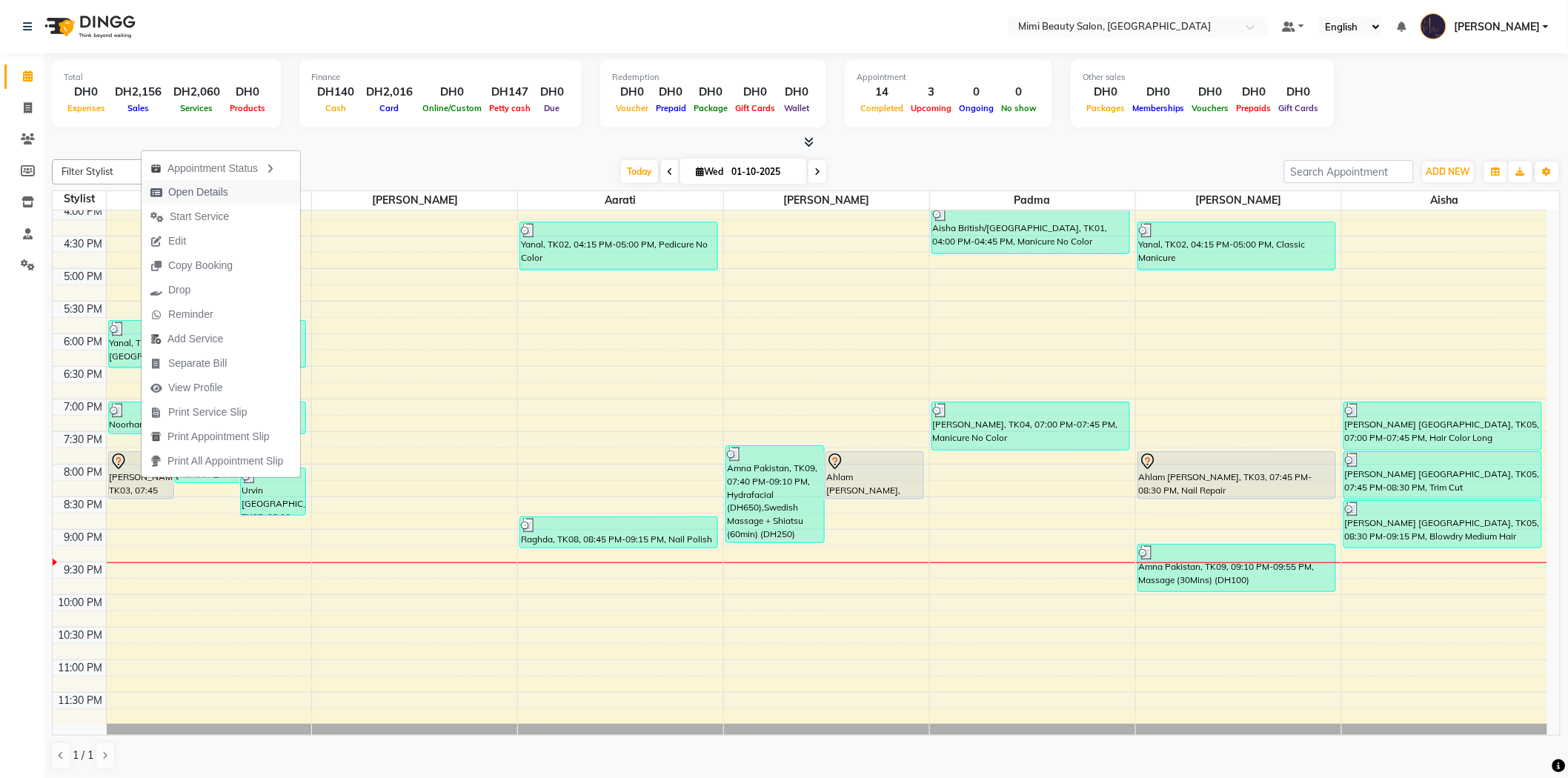
click at [236, 190] on span "Open Details" at bounding box center [189, 192] width 96 height 25
select select "7"
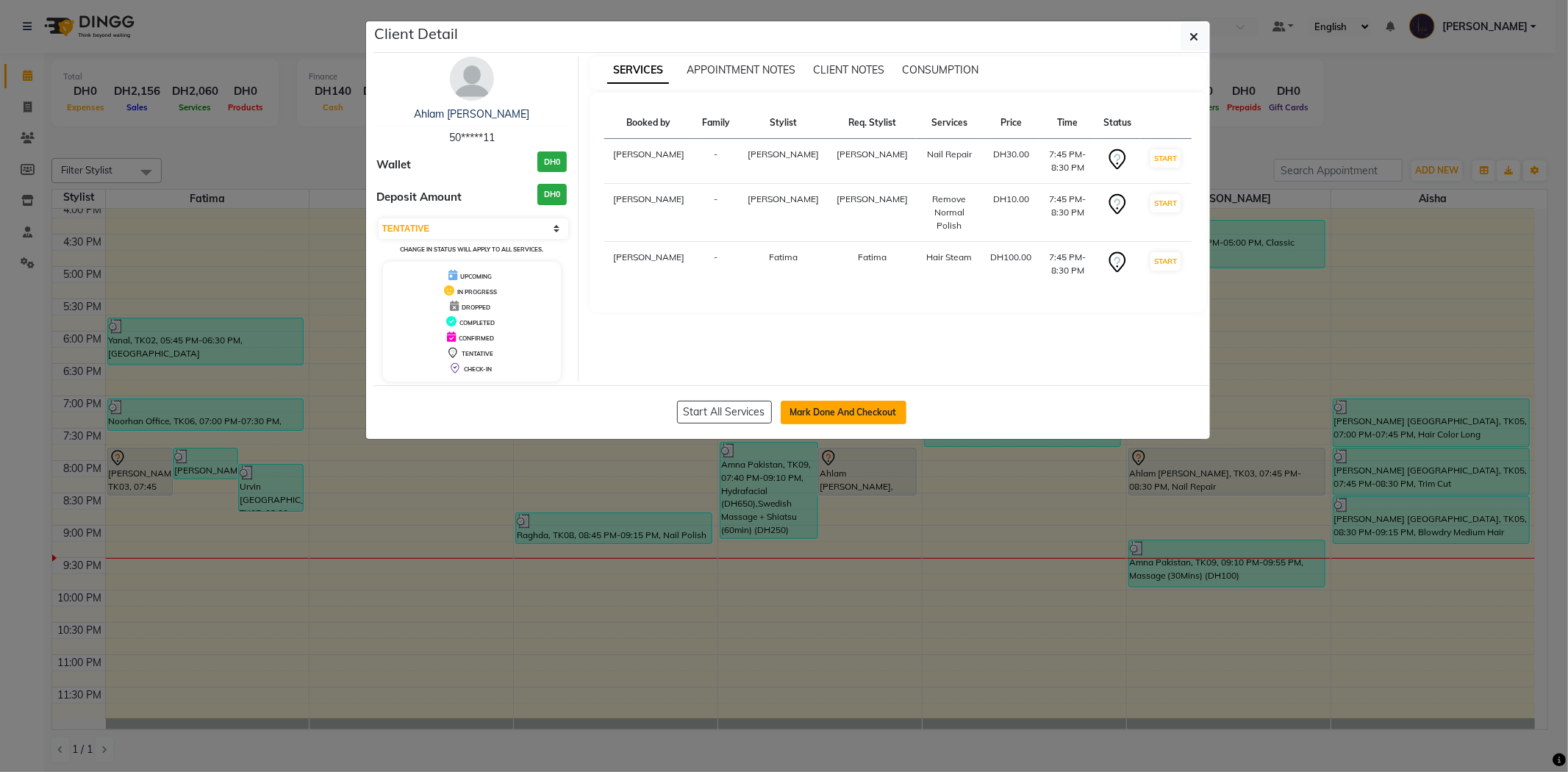
click at [858, 409] on button "Mark Done And Checkout" at bounding box center [843, 413] width 126 height 24
select select "6756"
select select "service"
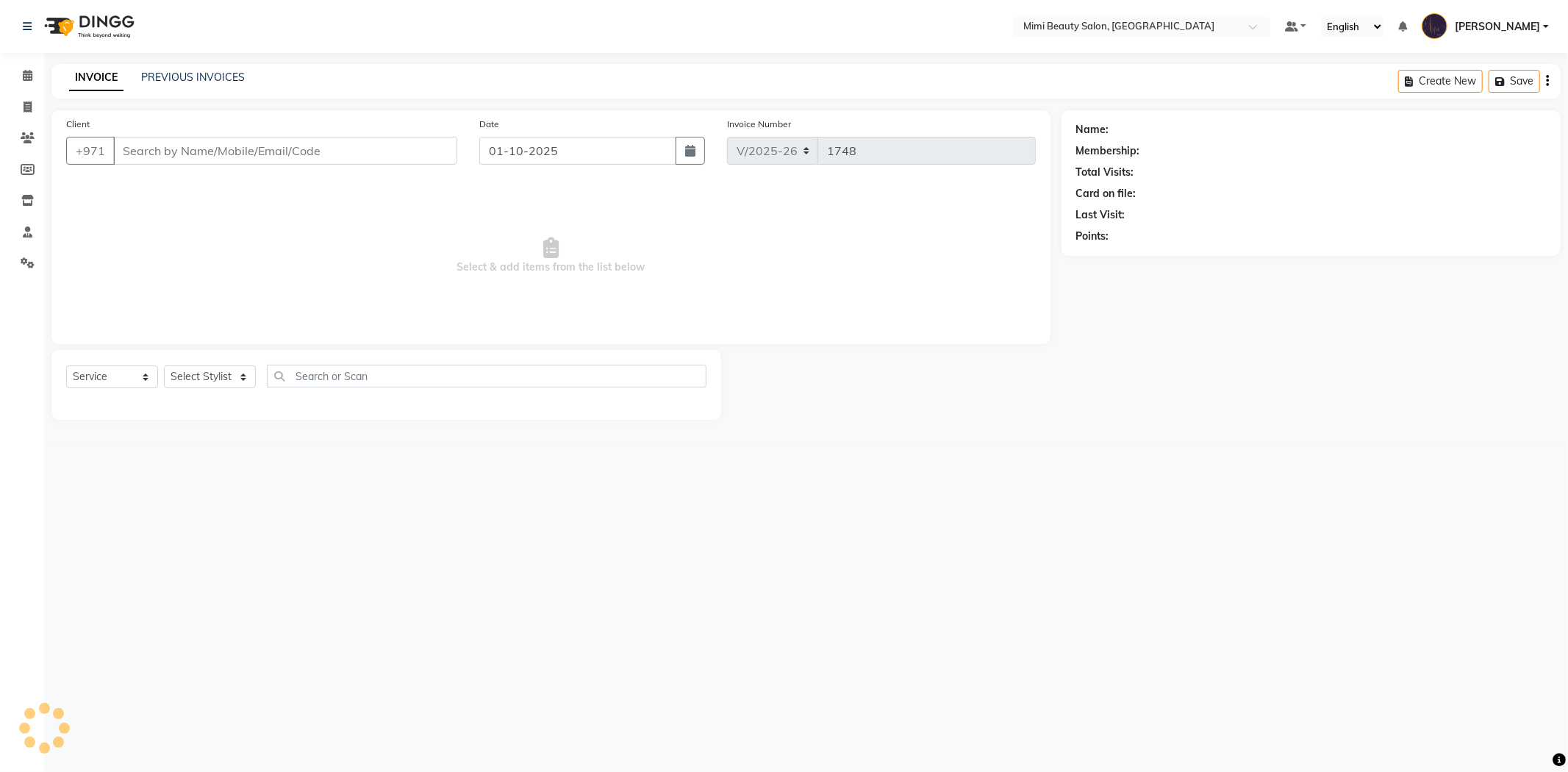
type input "50*****11"
select select "68417"
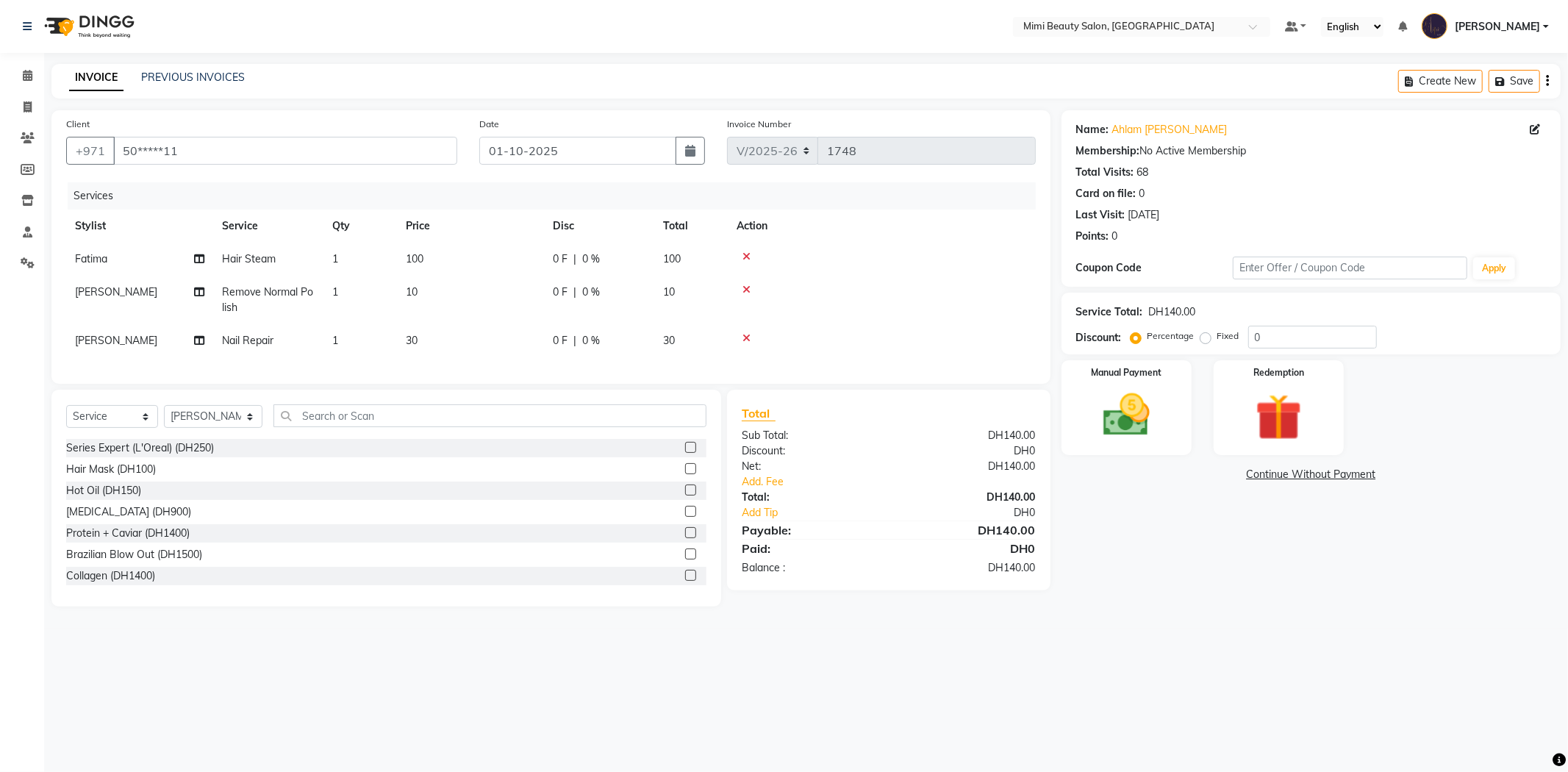
click at [416, 259] on span "100" at bounding box center [415, 258] width 17 height 13
select select "52699"
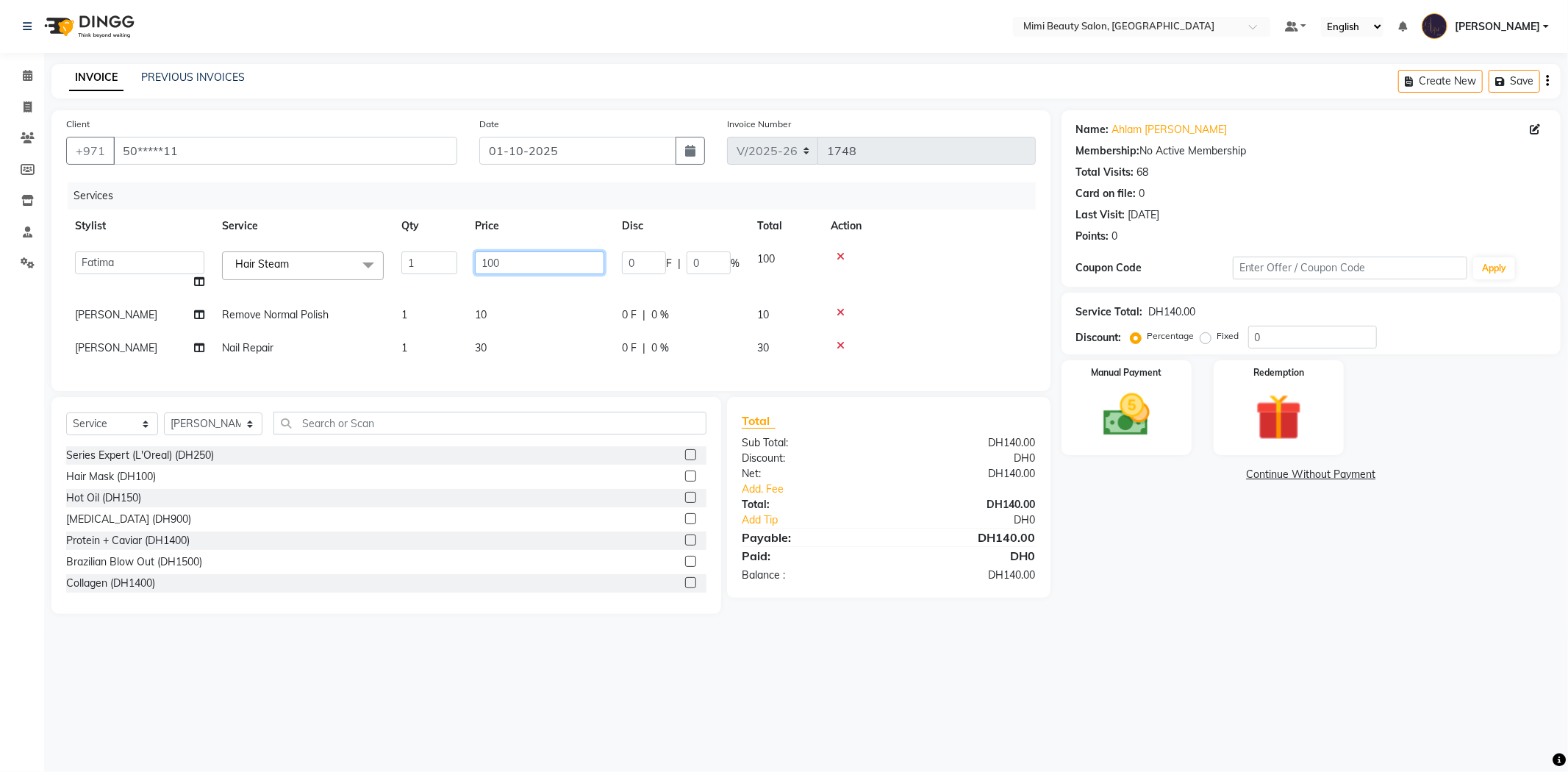
drag, startPoint x: 555, startPoint y: 266, endPoint x: 442, endPoint y: 266, distance: 113.0
click at [442, 266] on tr "Aarati Abir Aisha Alya Amira Chona Fatima Ghazal Hoda Huda Iman(owner) Jeezyl J…" at bounding box center [550, 270] width 969 height 55
type input "70"
click at [485, 315] on td "10" at bounding box center [540, 315] width 147 height 33
select select "53403"
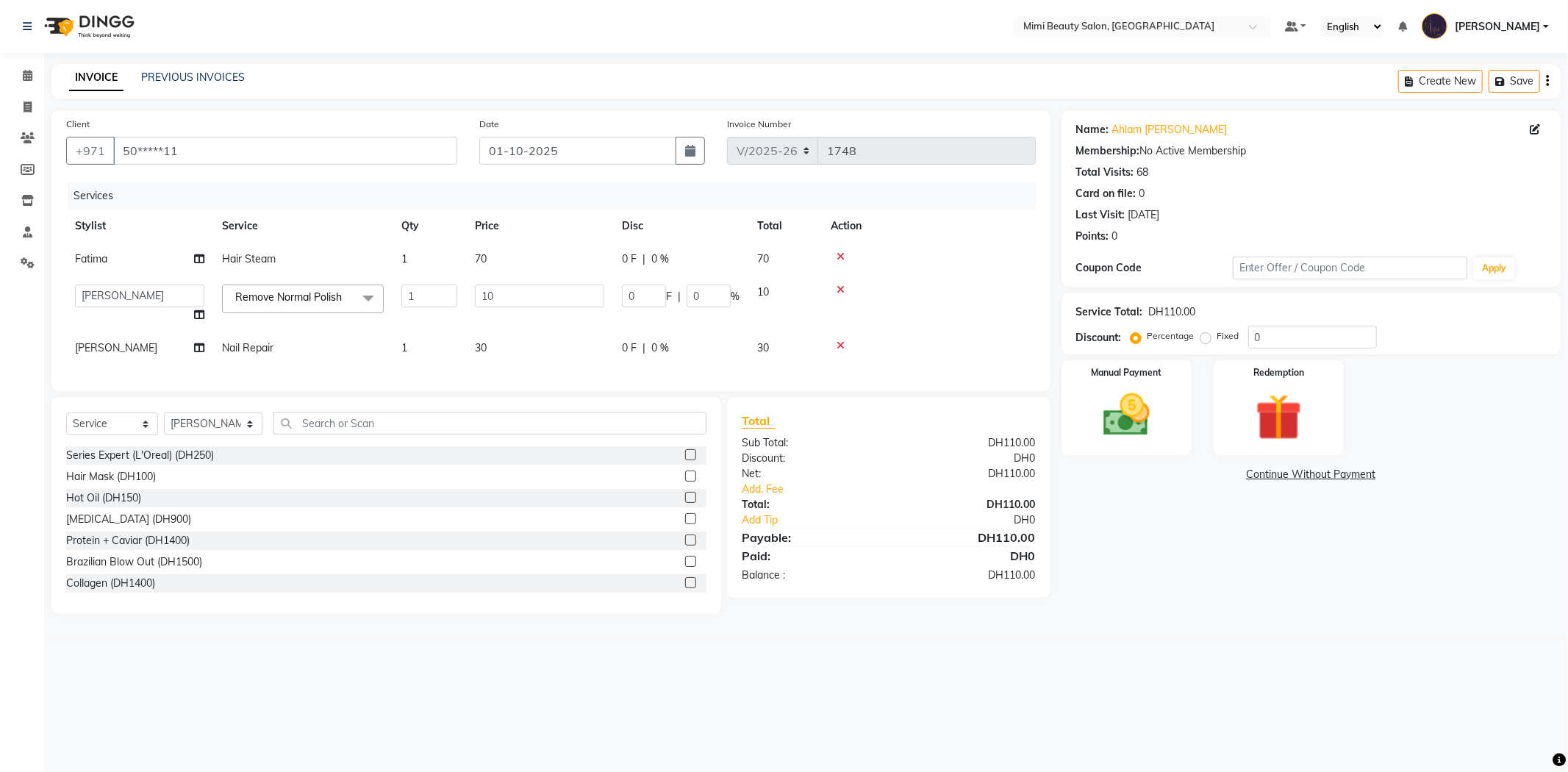
click at [480, 347] on span "30" at bounding box center [480, 347] width 12 height 13
select select "68417"
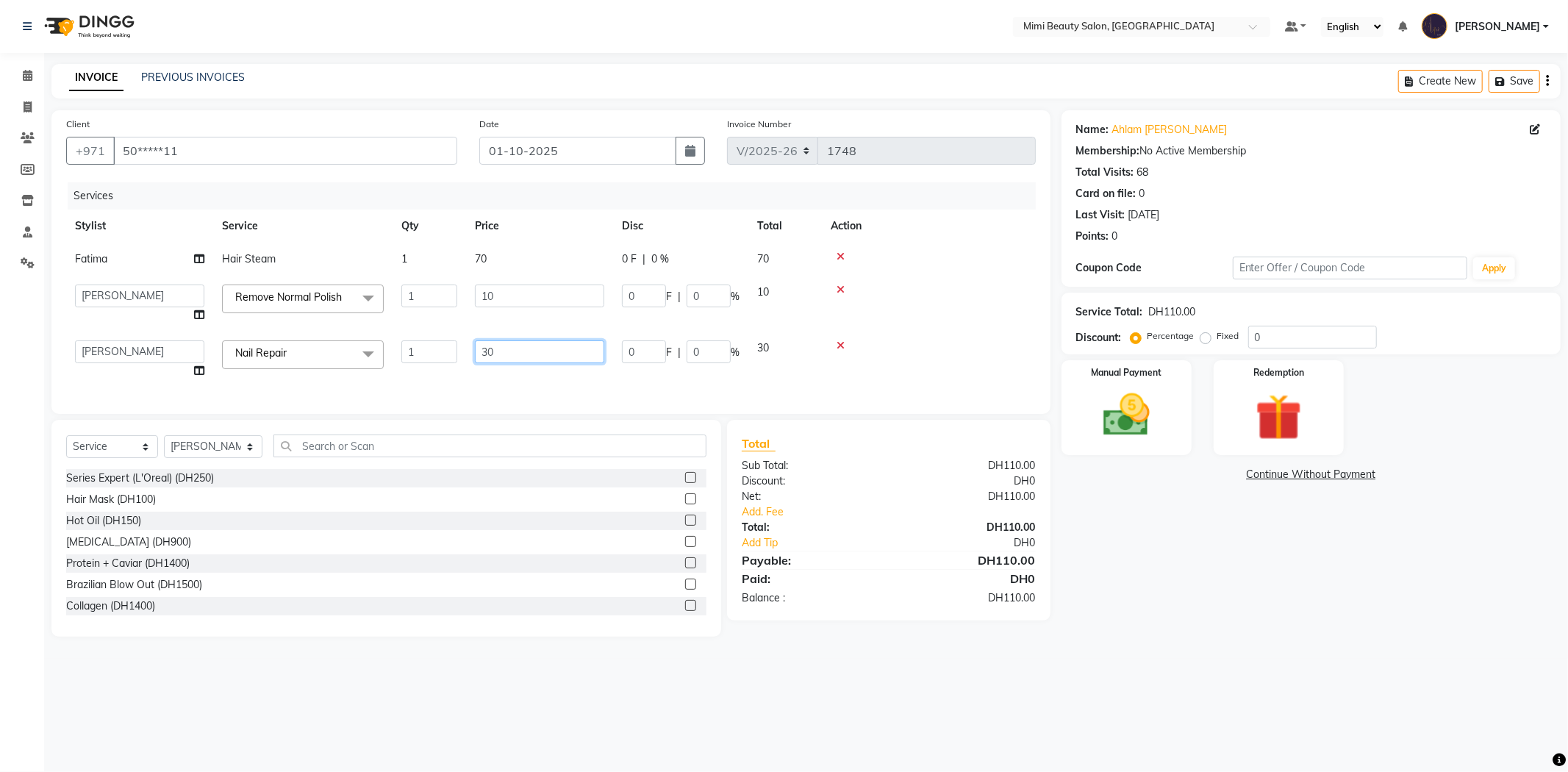
drag, startPoint x: 503, startPoint y: 351, endPoint x: 474, endPoint y: 351, distance: 29.0
click at [475, 351] on input "30" at bounding box center [539, 351] width 129 height 23
type input "20"
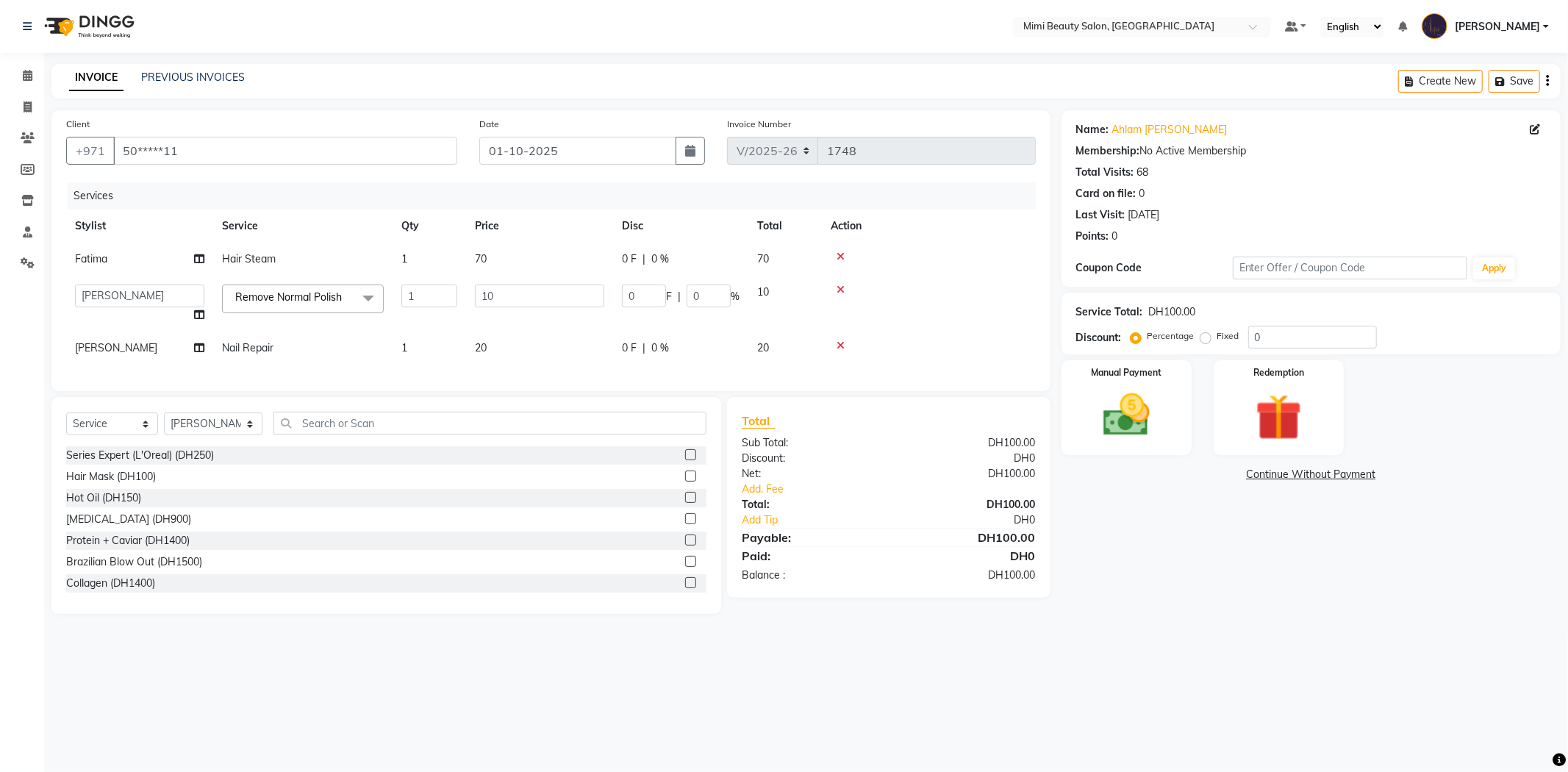
click at [472, 373] on div "Services Stylist Service Qty Price Disc Total Action Fatima Hair Steam 1 70 0 F…" at bounding box center [550, 279] width 969 height 194
click at [304, 434] on input "text" at bounding box center [490, 422] width 433 height 23
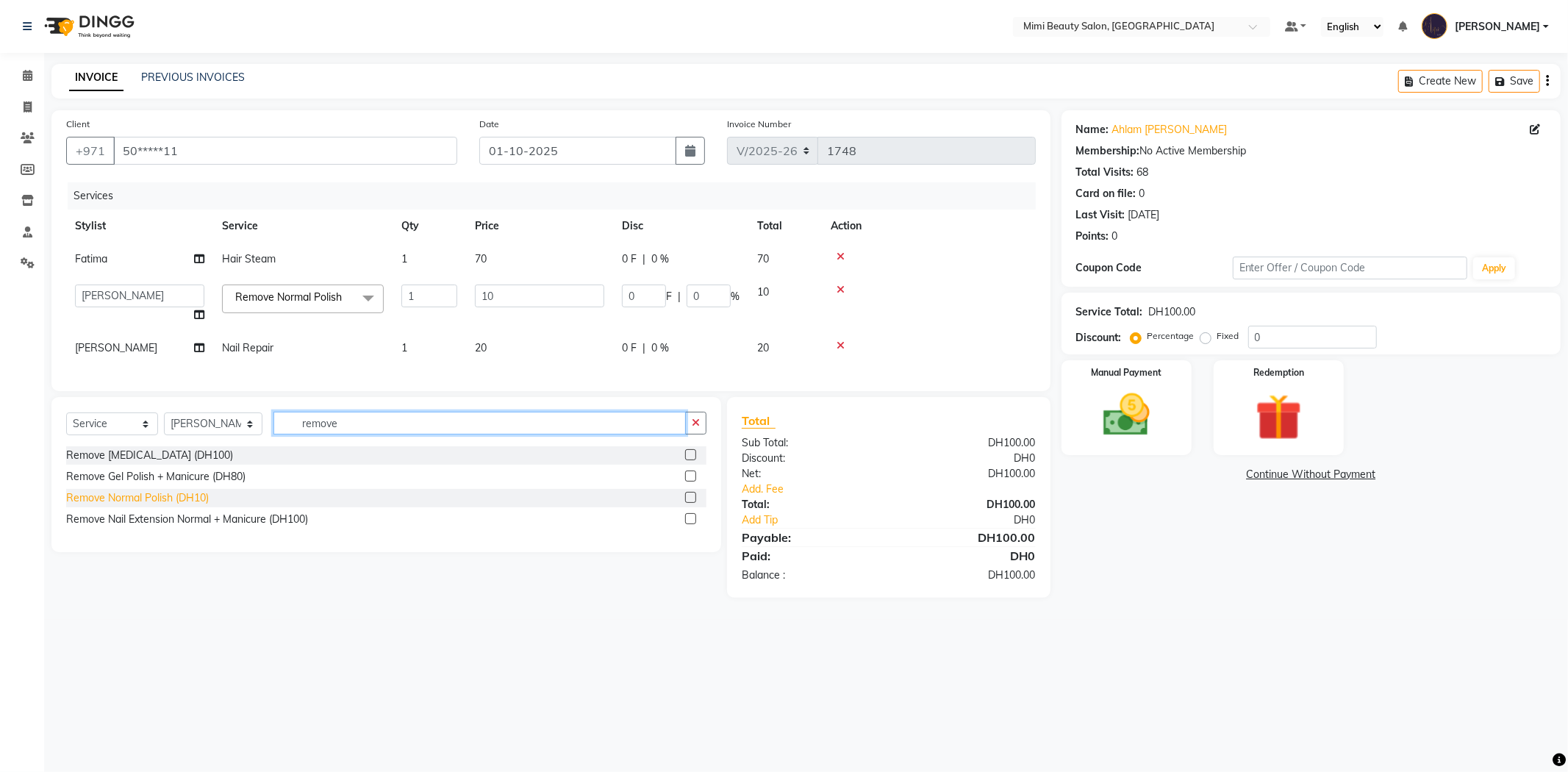
type input "remove"
click at [181, 506] on div "Remove Normal Polish (DH10)" at bounding box center [137, 498] width 143 height 15
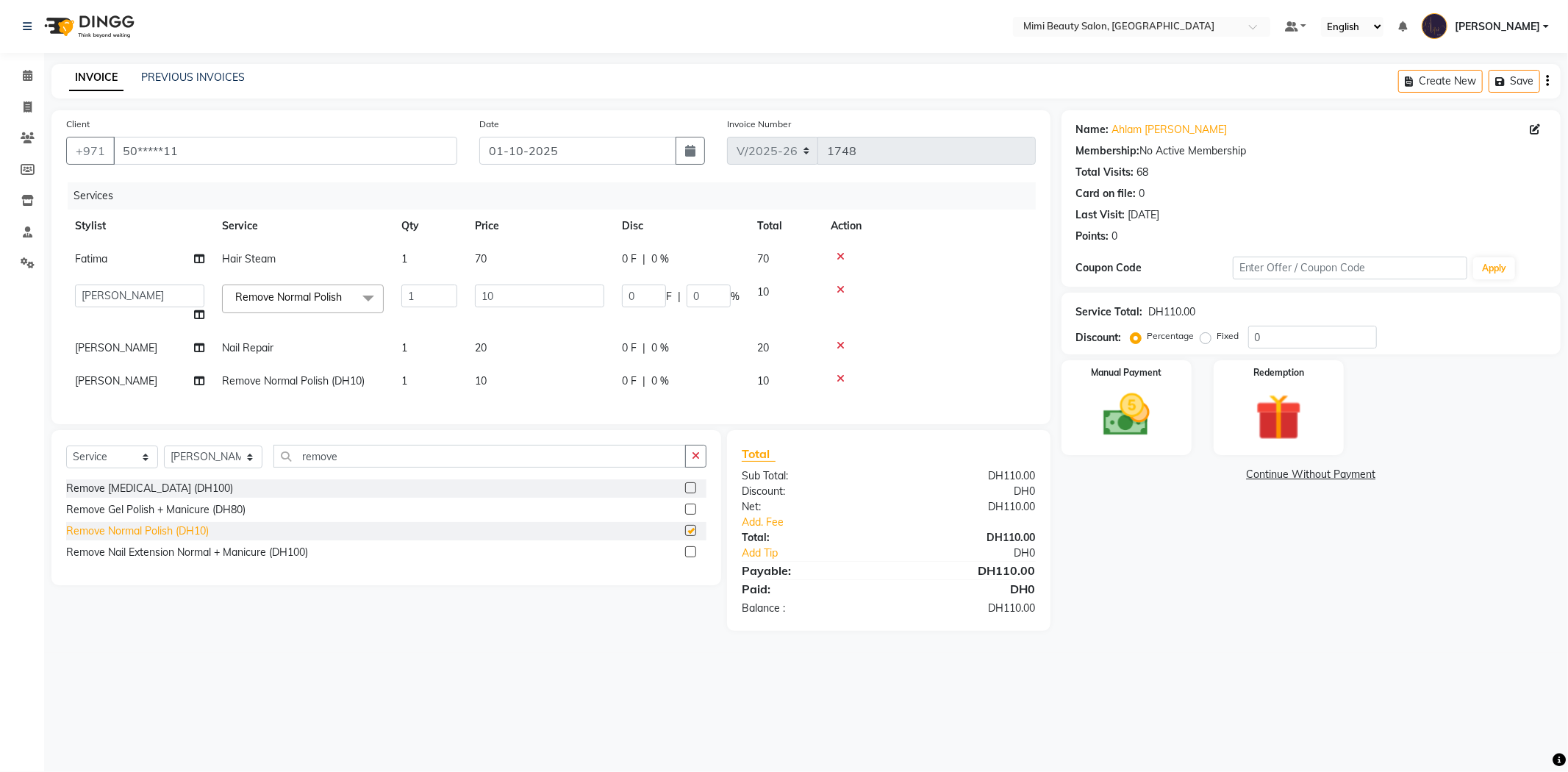
checkbox input "false"
click at [770, 530] on link "Add. Fee" at bounding box center [889, 522] width 316 height 15
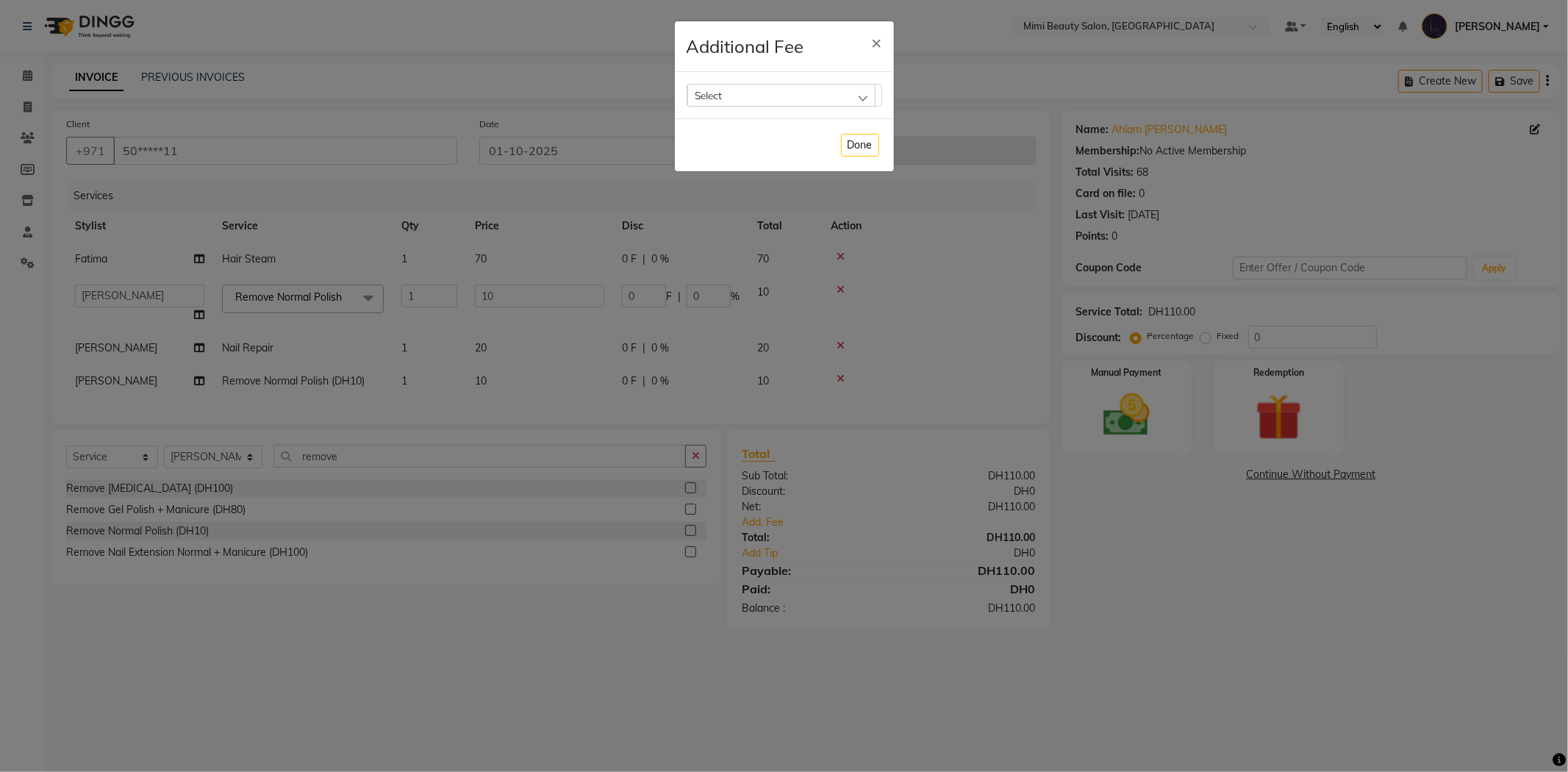
click at [753, 98] on div "Select" at bounding box center [781, 95] width 188 height 22
click at [719, 189] on label "Bank Fee" at bounding box center [723, 189] width 55 height 13
checkbox input "true"
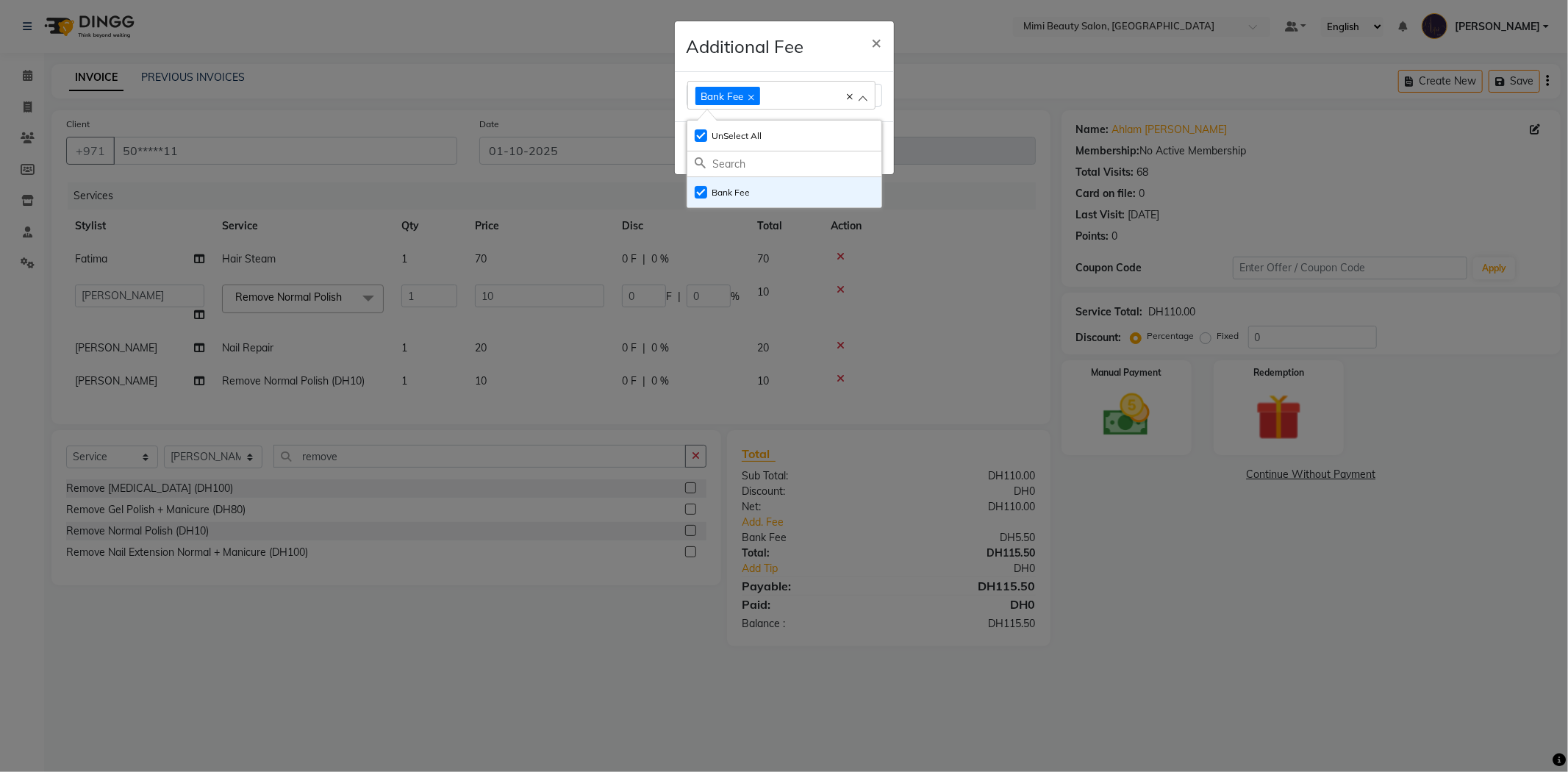
click at [813, 61] on div "Additional Fee ×" at bounding box center [784, 47] width 219 height 51
click at [856, 148] on button "Done" at bounding box center [860, 148] width 38 height 23
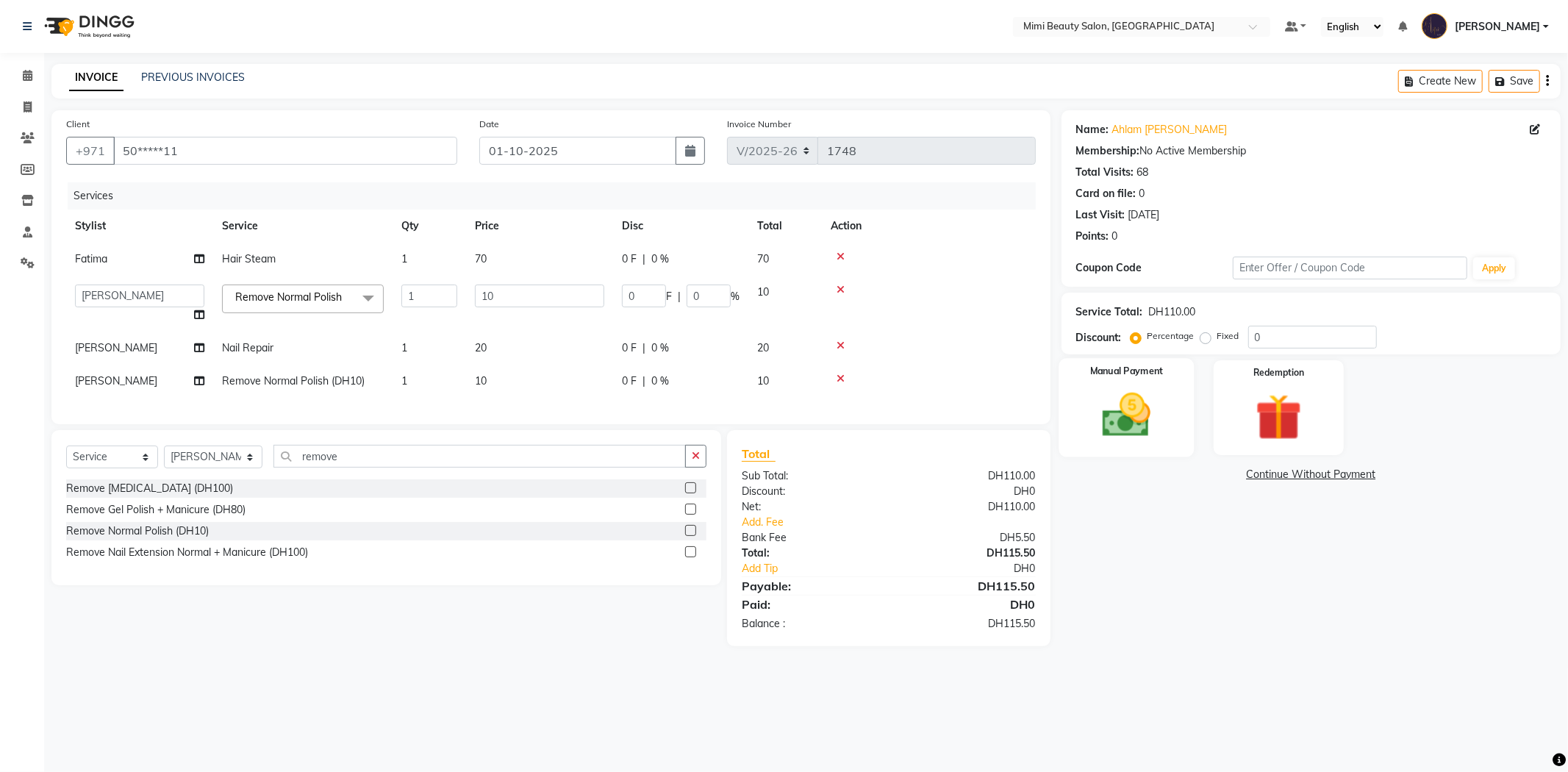
click at [1130, 403] on img at bounding box center [1126, 415] width 78 height 55
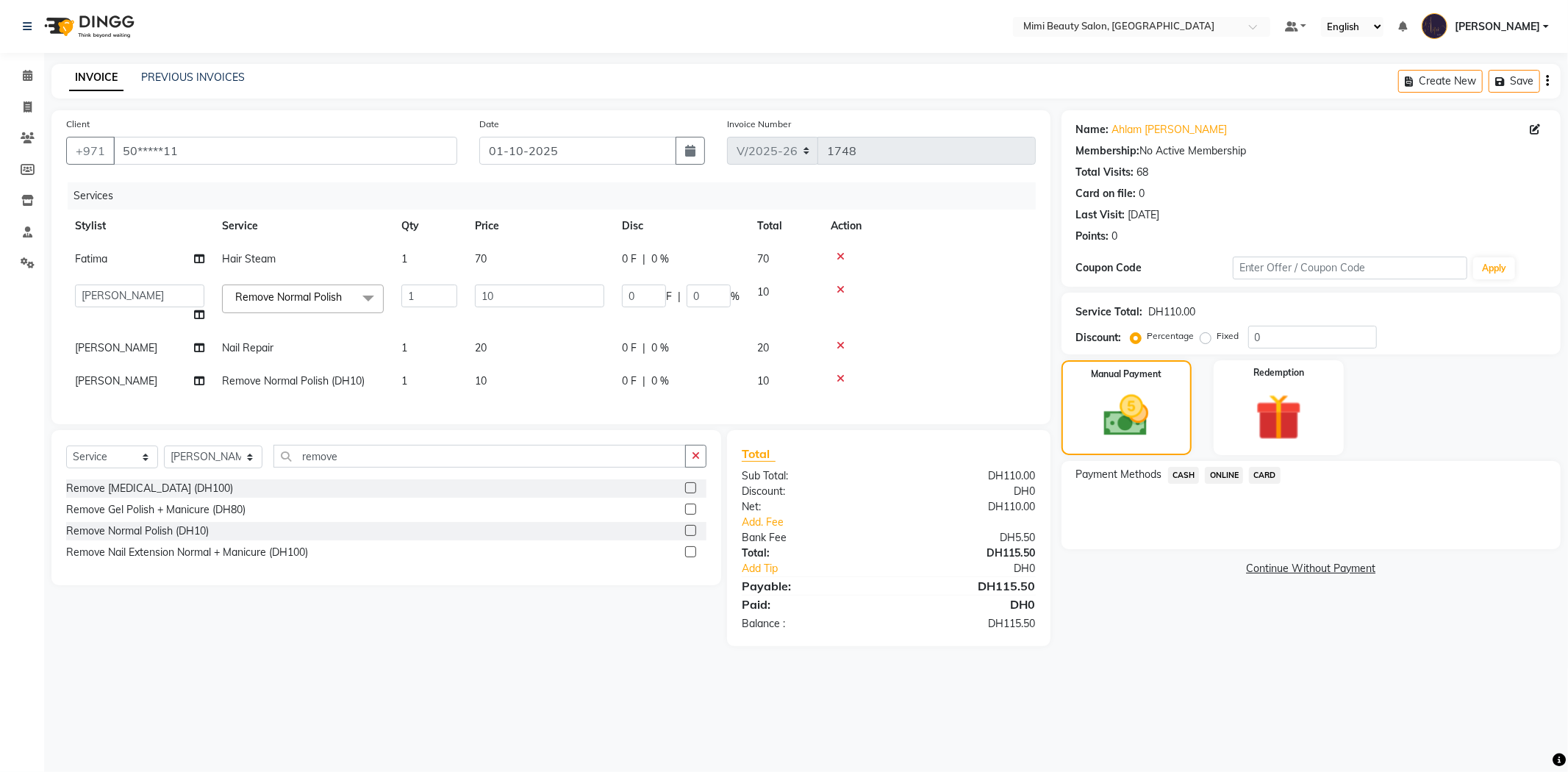
click at [1264, 472] on span "CARD" at bounding box center [1265, 475] width 32 height 17
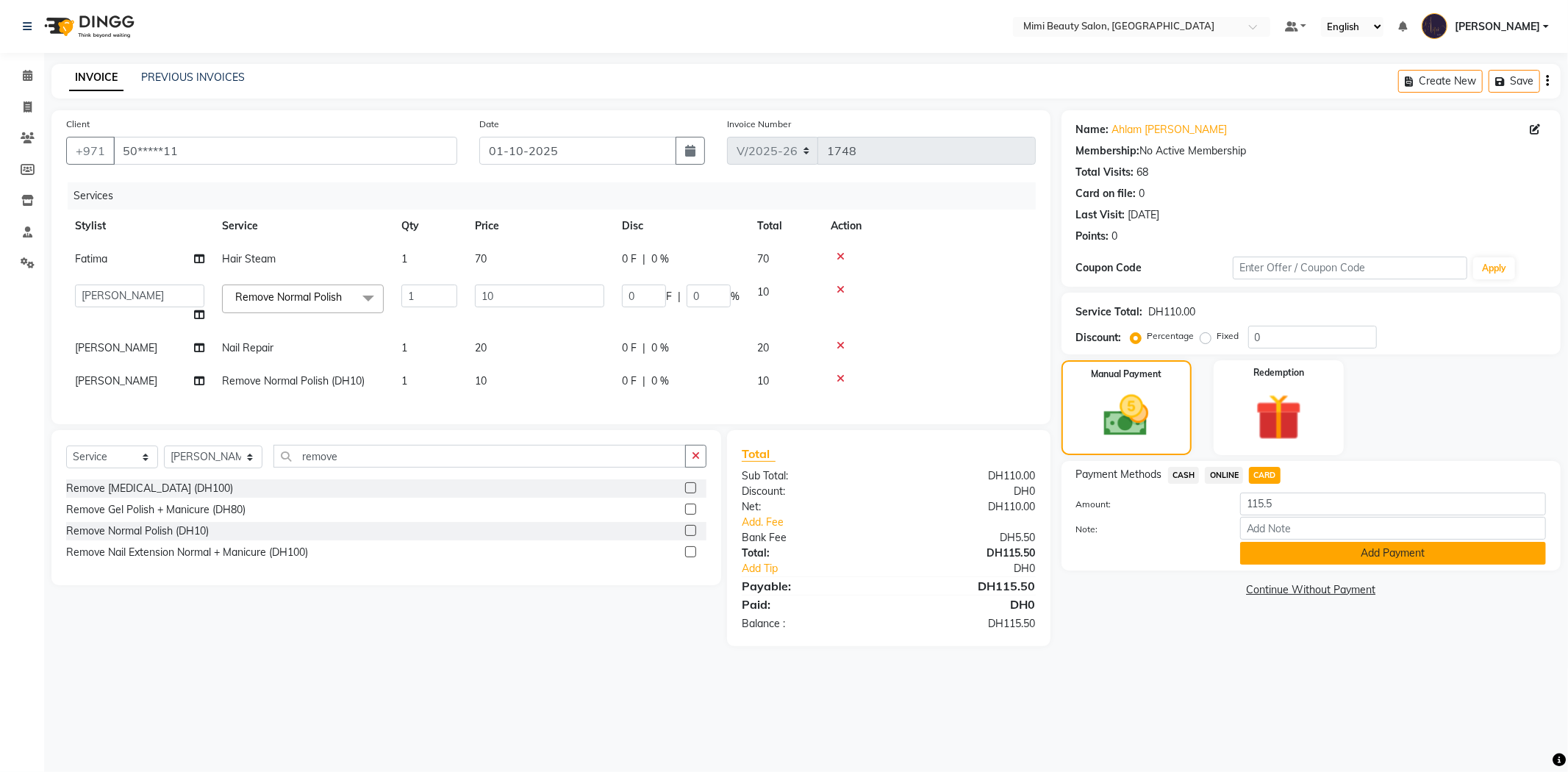
click at [1290, 556] on button "Add Payment" at bounding box center [1394, 553] width 306 height 23
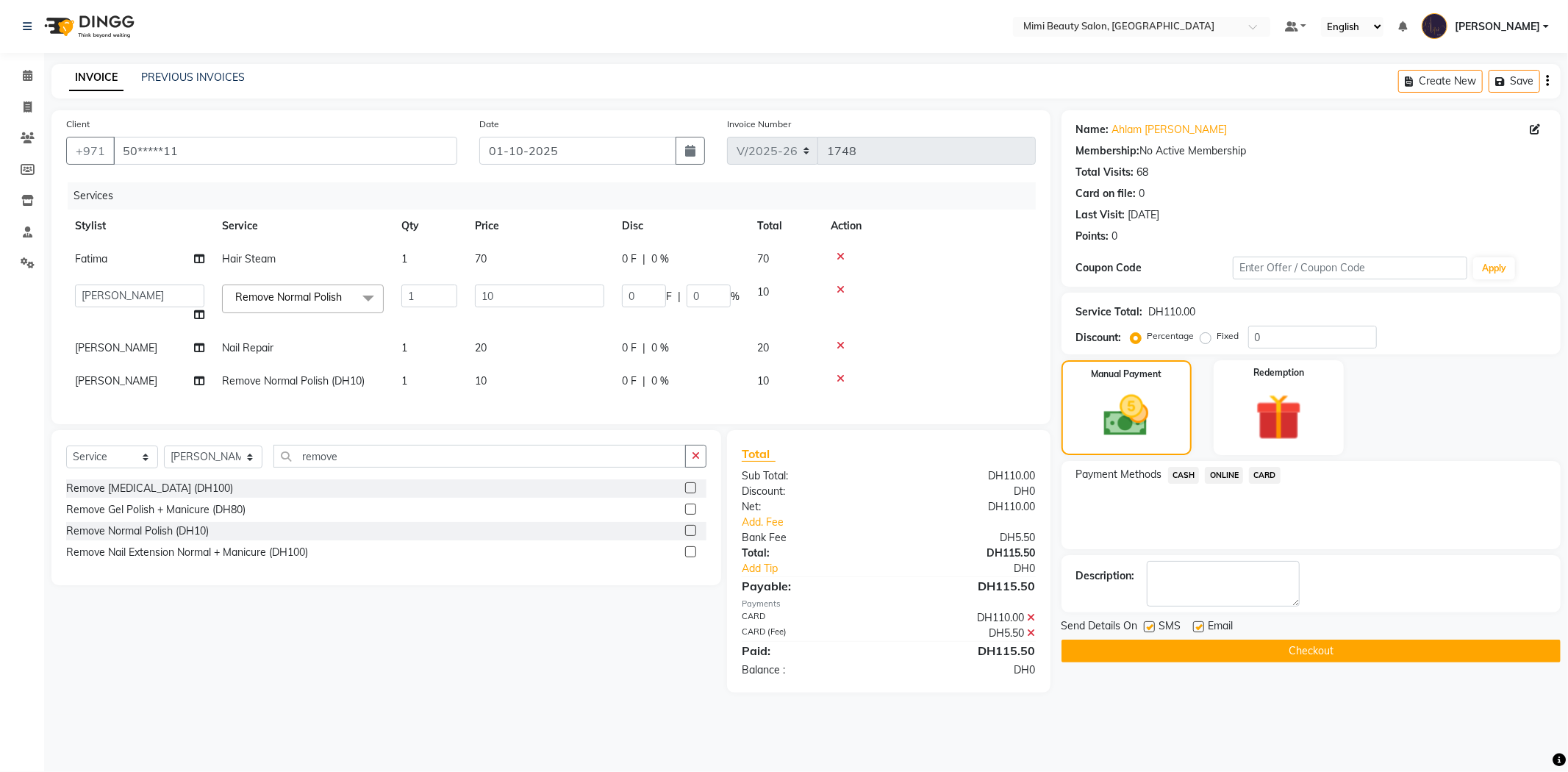
click at [1291, 657] on button "Checkout" at bounding box center [1311, 651] width 499 height 23
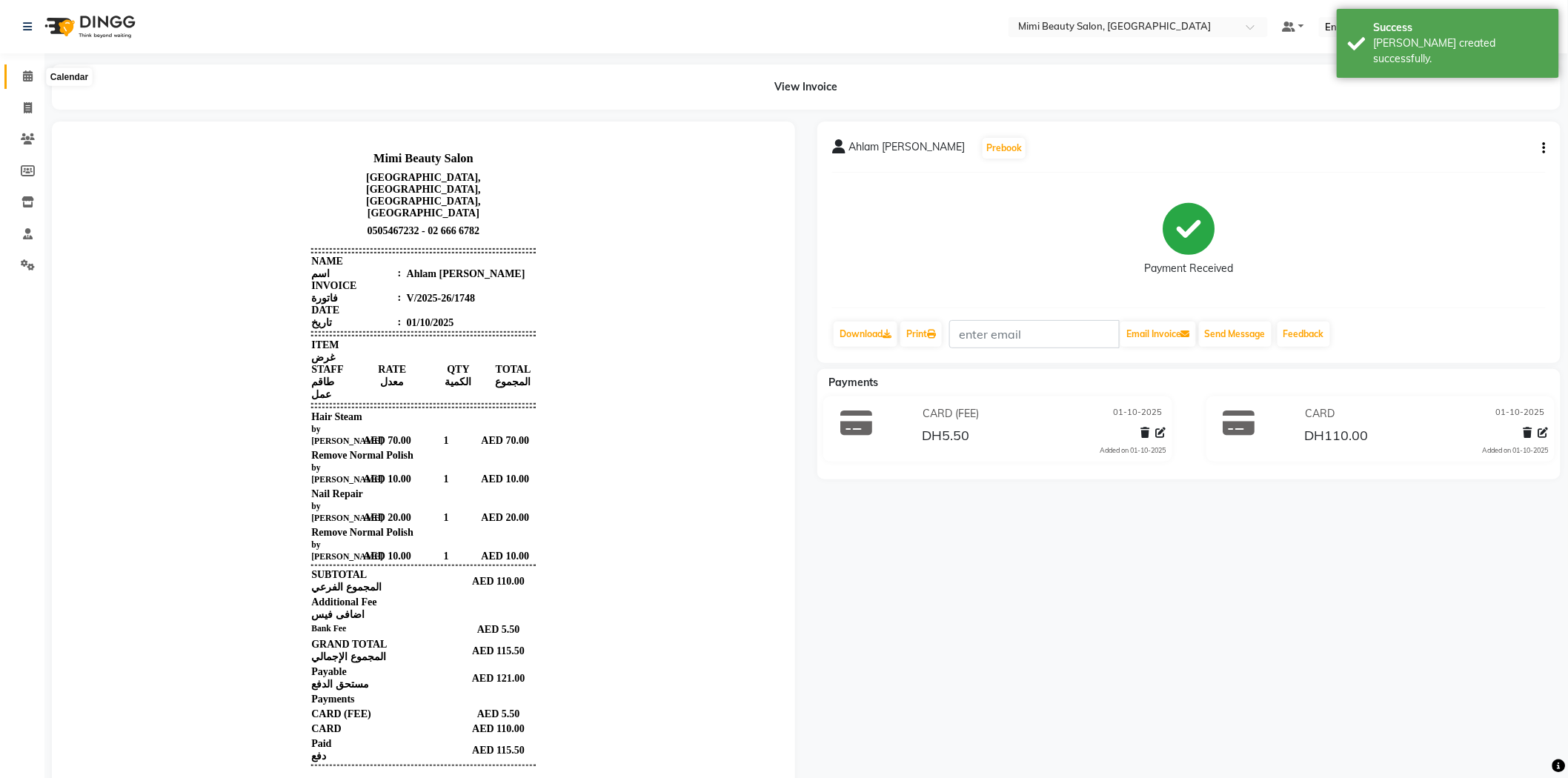
click at [30, 77] on icon at bounding box center [28, 76] width 10 height 11
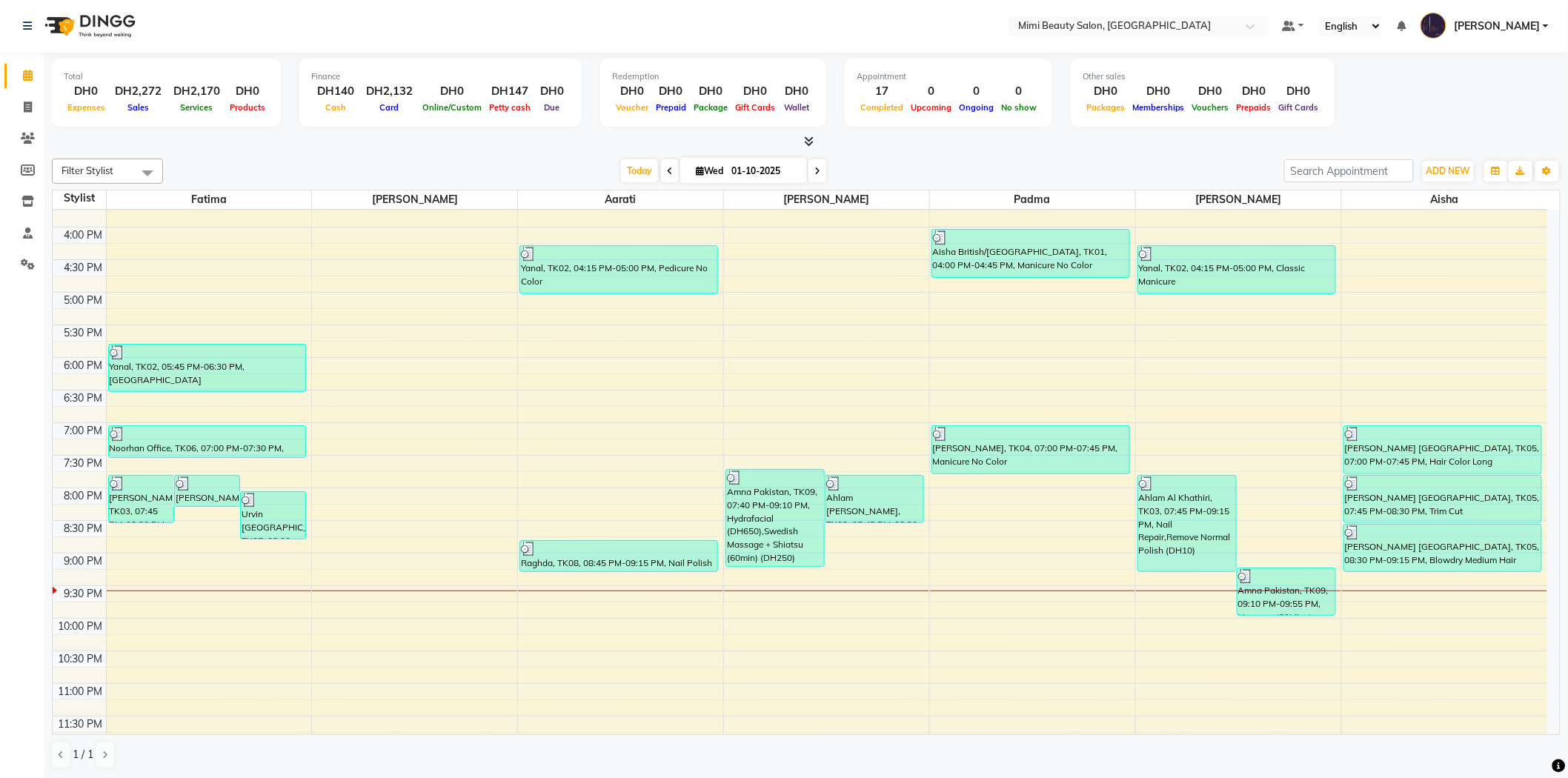
scroll to position [463, 0]
